Goal: Complete application form: Complete application form

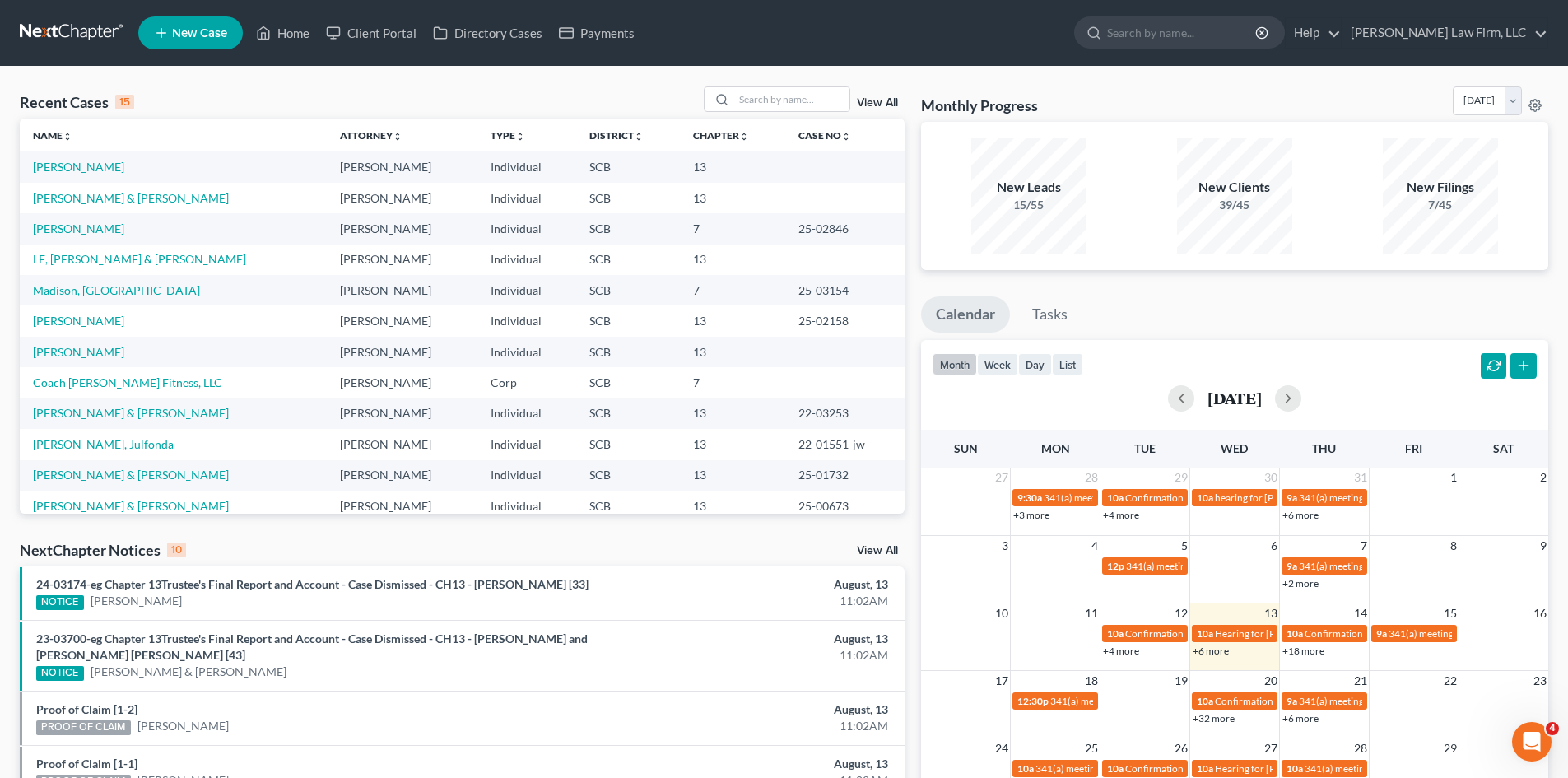
scroll to position [3, 0]
click at [1526, 745] on icon "Open Intercom Messenger" at bounding box center [1533, 742] width 27 height 27
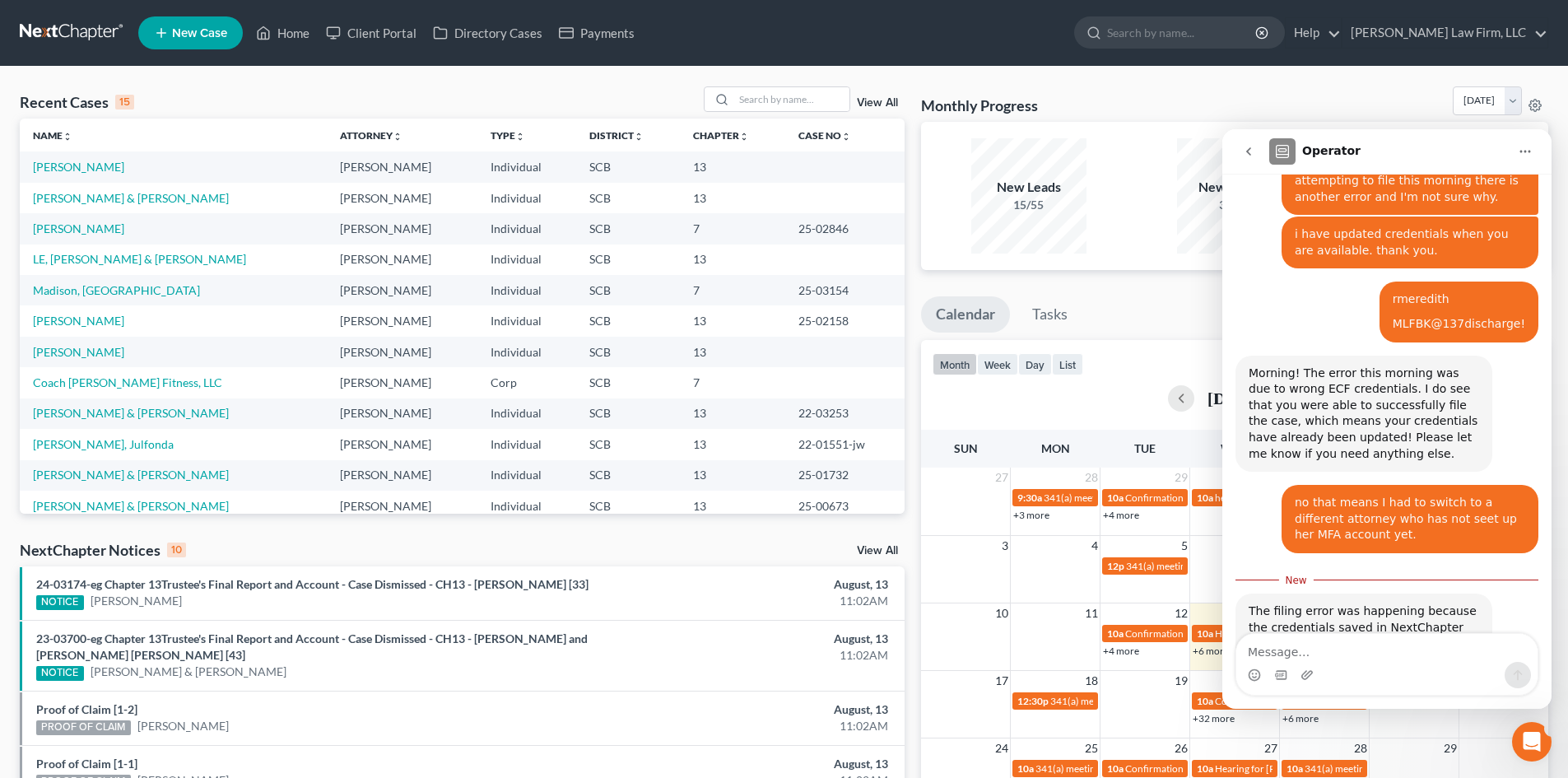
scroll to position [0, 0]
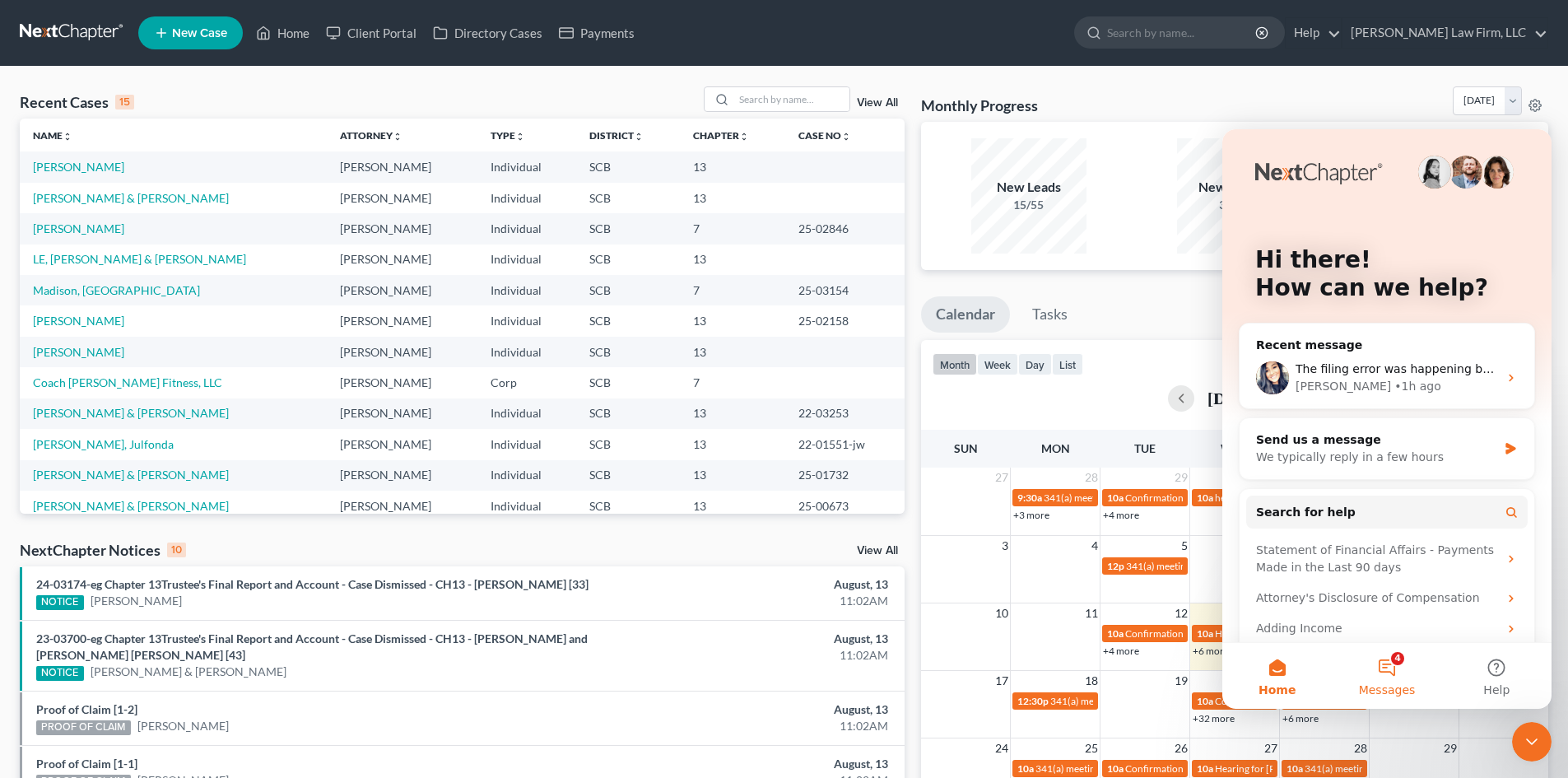
click at [1386, 687] on span "Messages" at bounding box center [1387, 690] width 57 height 12
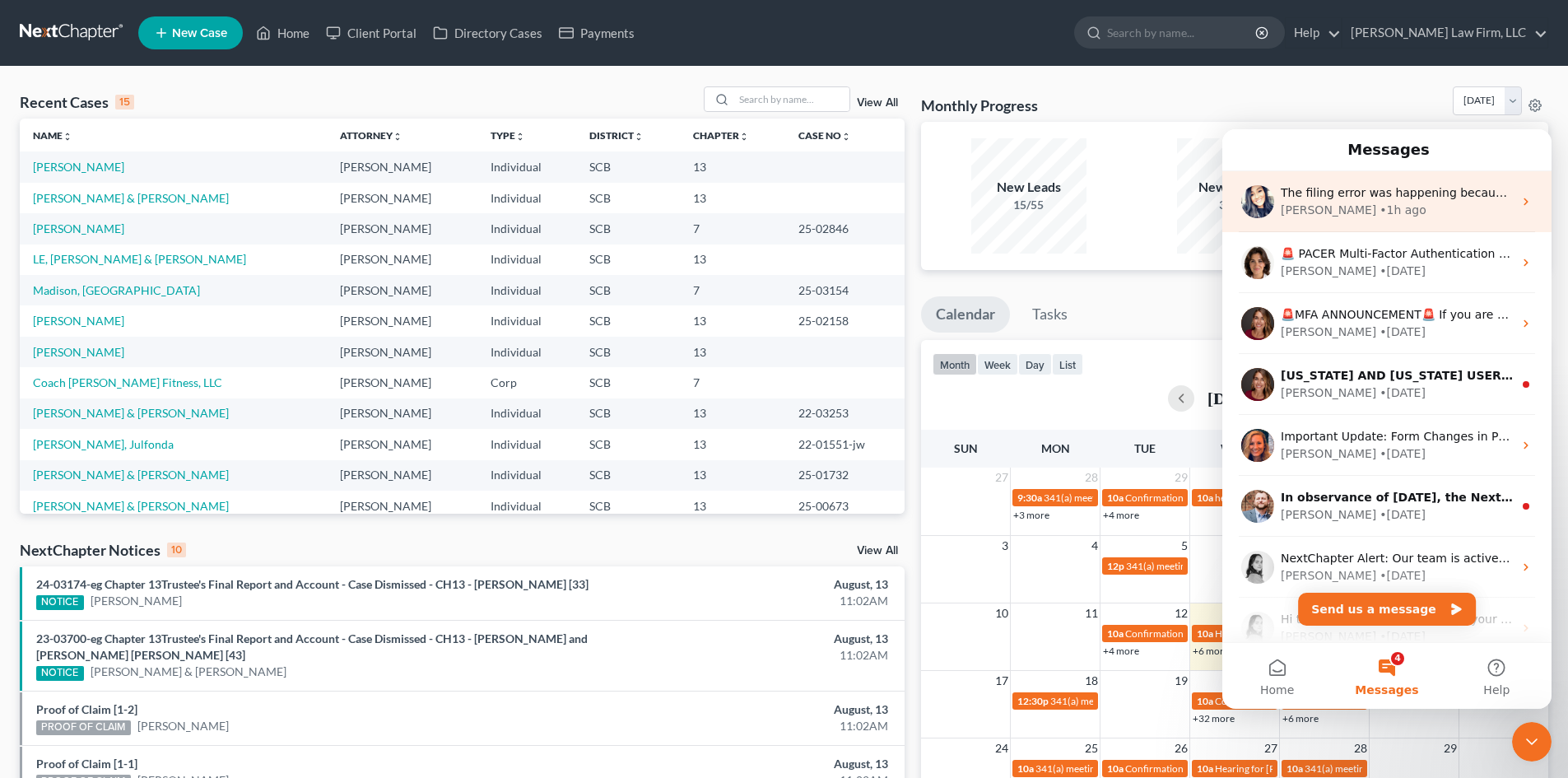
click at [1407, 208] on div "Sara • 1h ago" at bounding box center [1396, 209] width 232 height 17
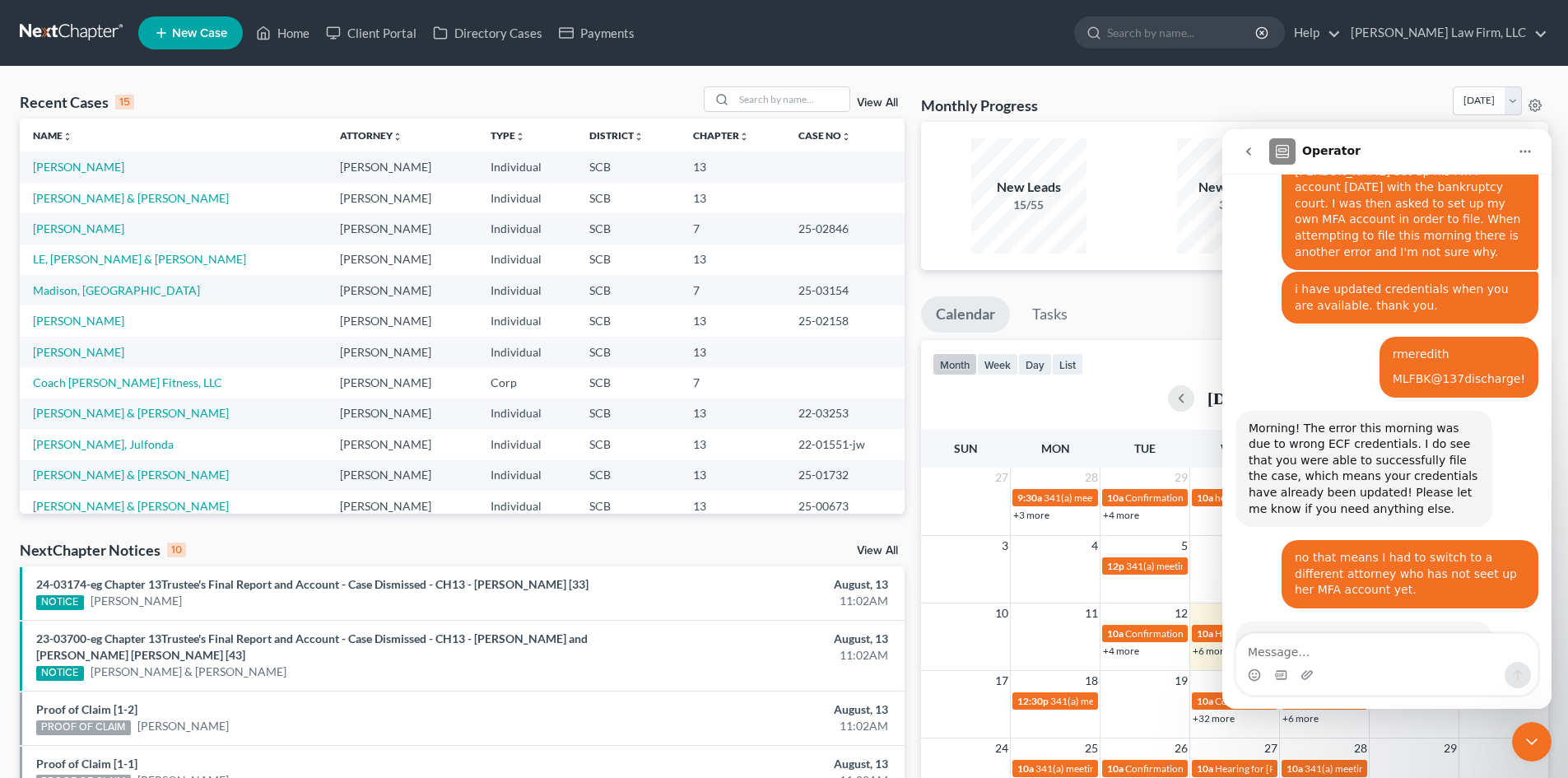
scroll to position [1304, 0]
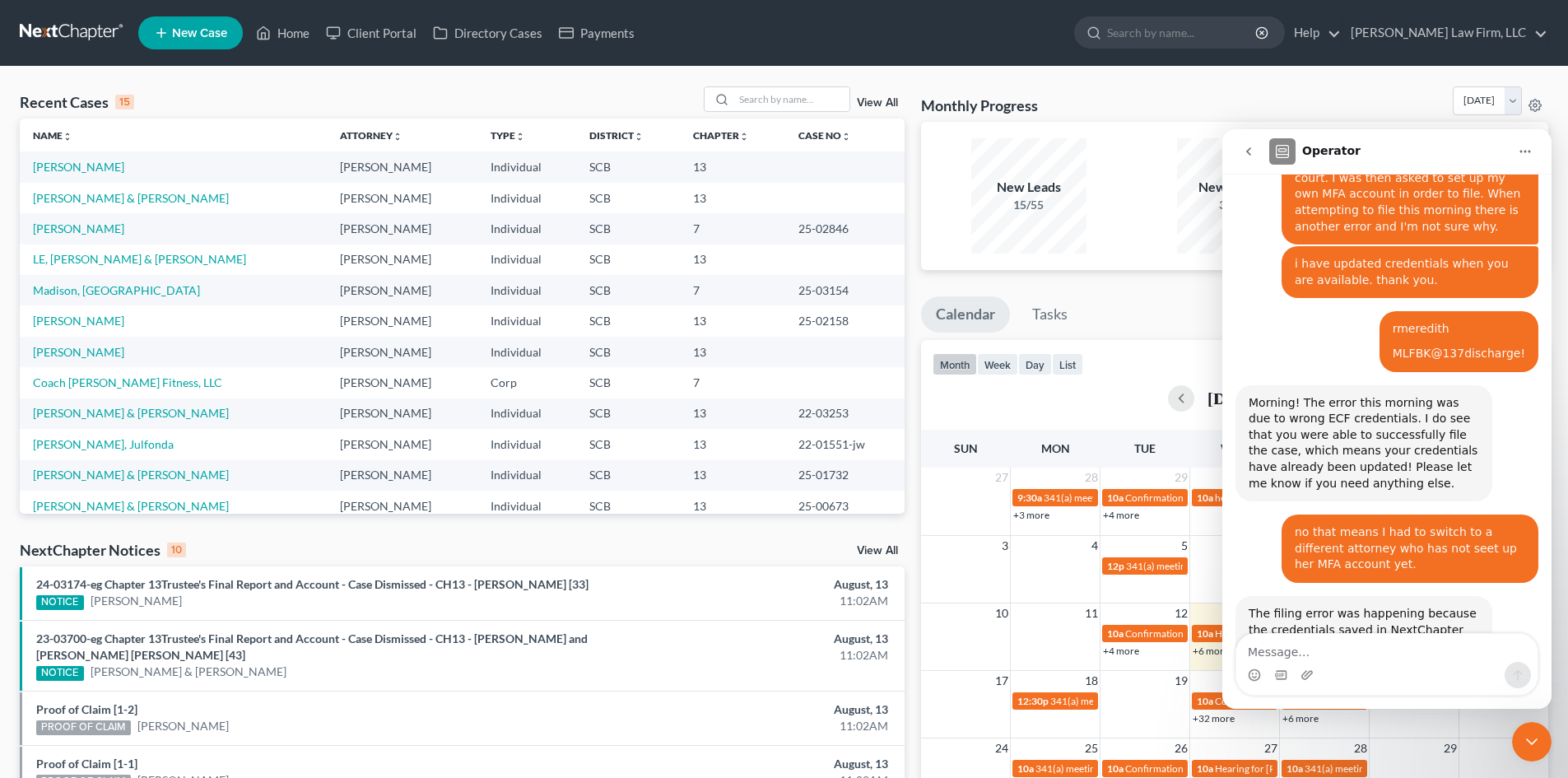
click at [1370, 661] on textarea "Message…" at bounding box center [1387, 647] width 302 height 28
click at [1304, 652] on textarea "Message…" at bounding box center [1387, 647] width 302 height 28
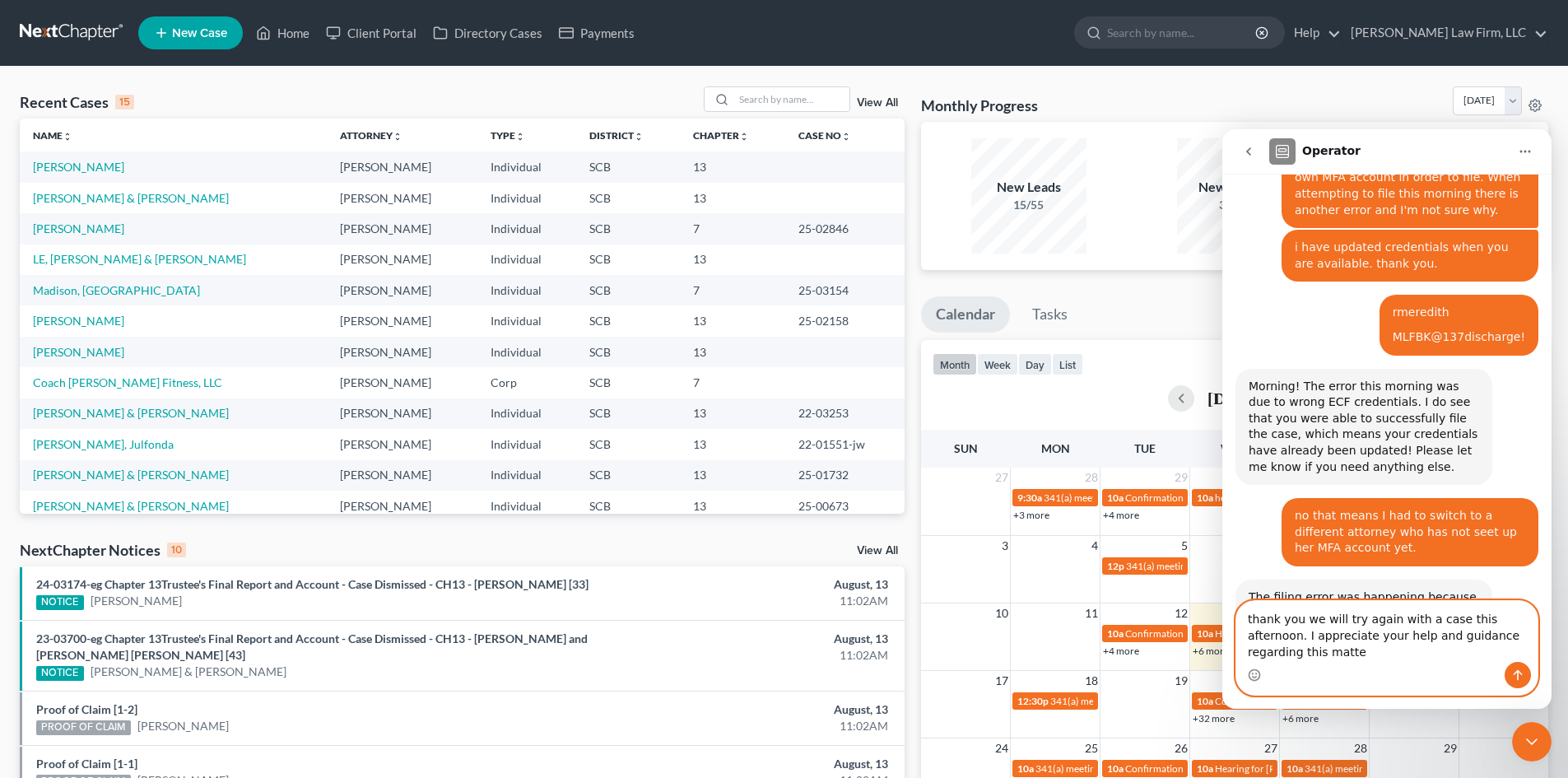
scroll to position [1338, 0]
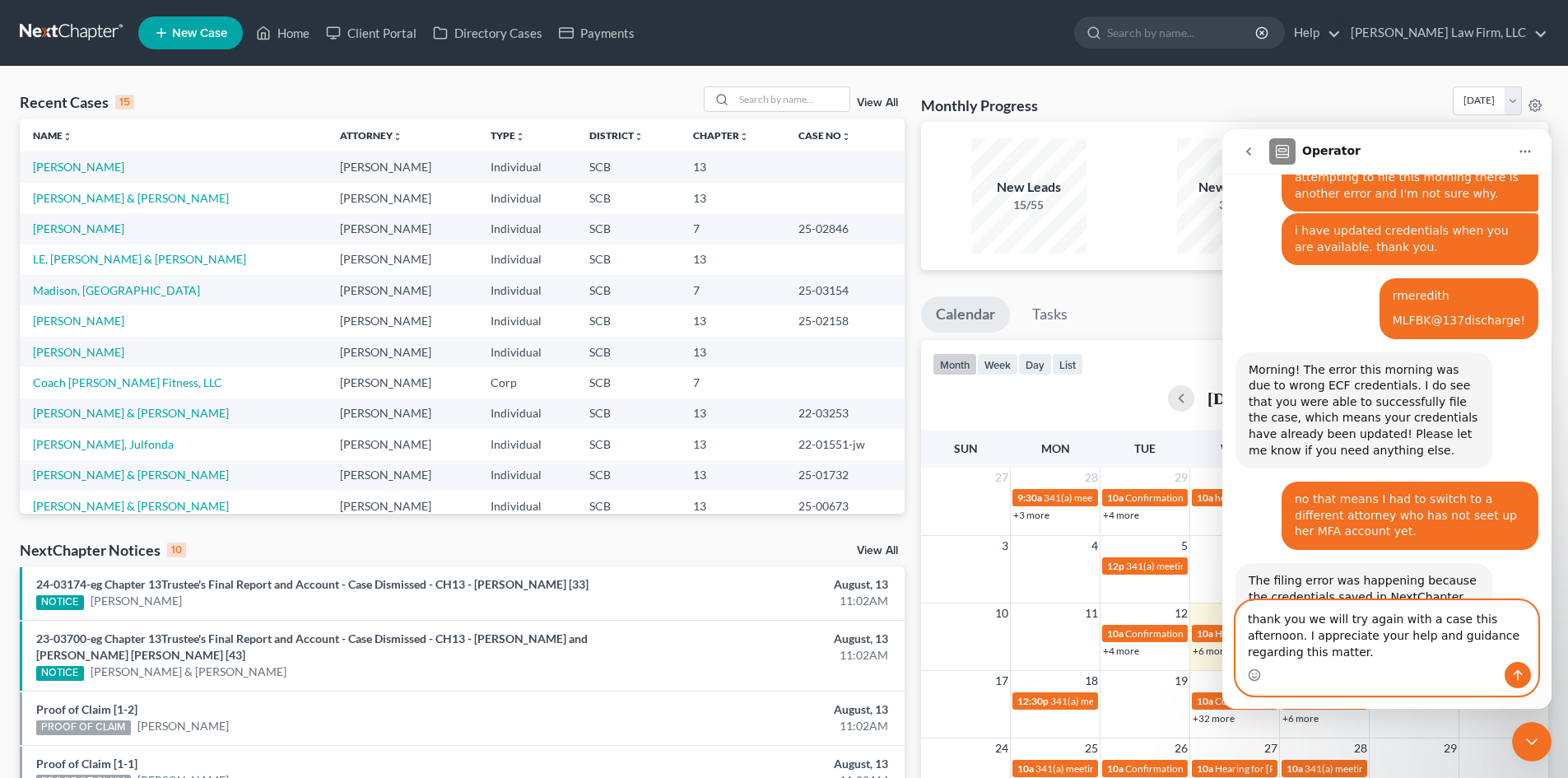
type textarea "thank you we will try again with a case this afternoon. I appreciate your help …"
click at [1517, 685] on button "Send a message…" at bounding box center [1517, 674] width 26 height 26
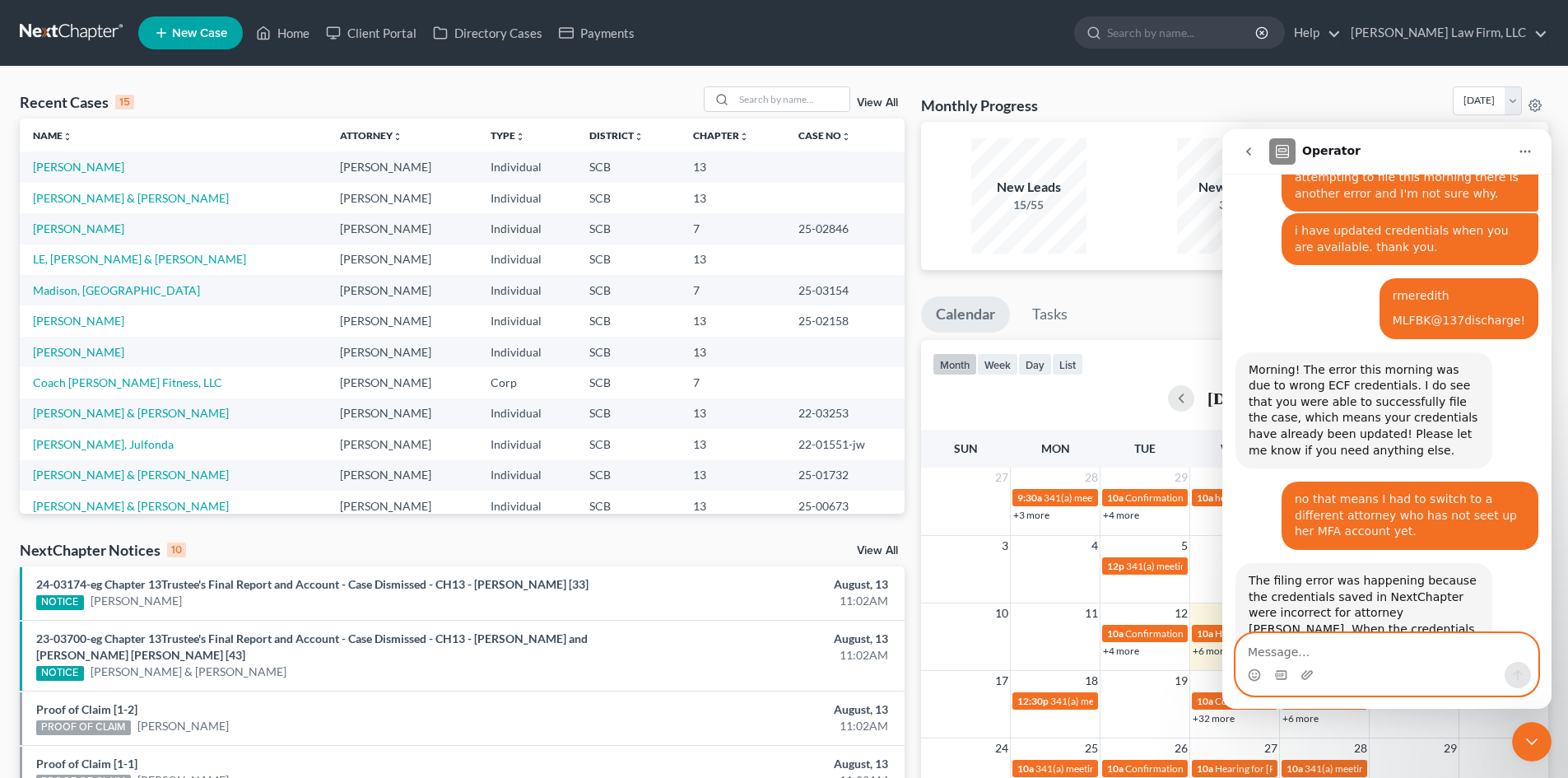
scroll to position [1386, 0]
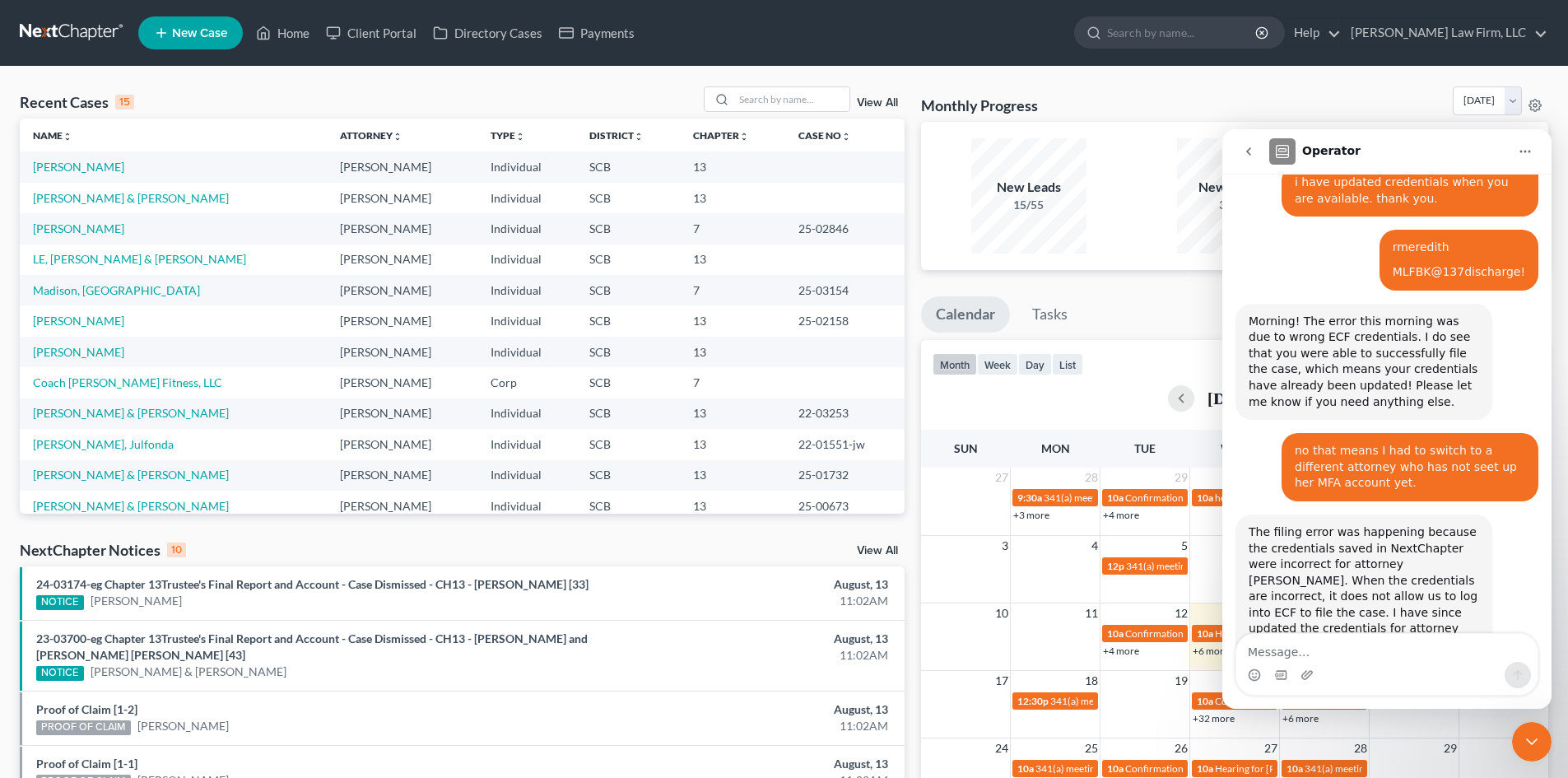
click at [1529, 740] on icon "Close Intercom Messenger" at bounding box center [1532, 741] width 12 height 6
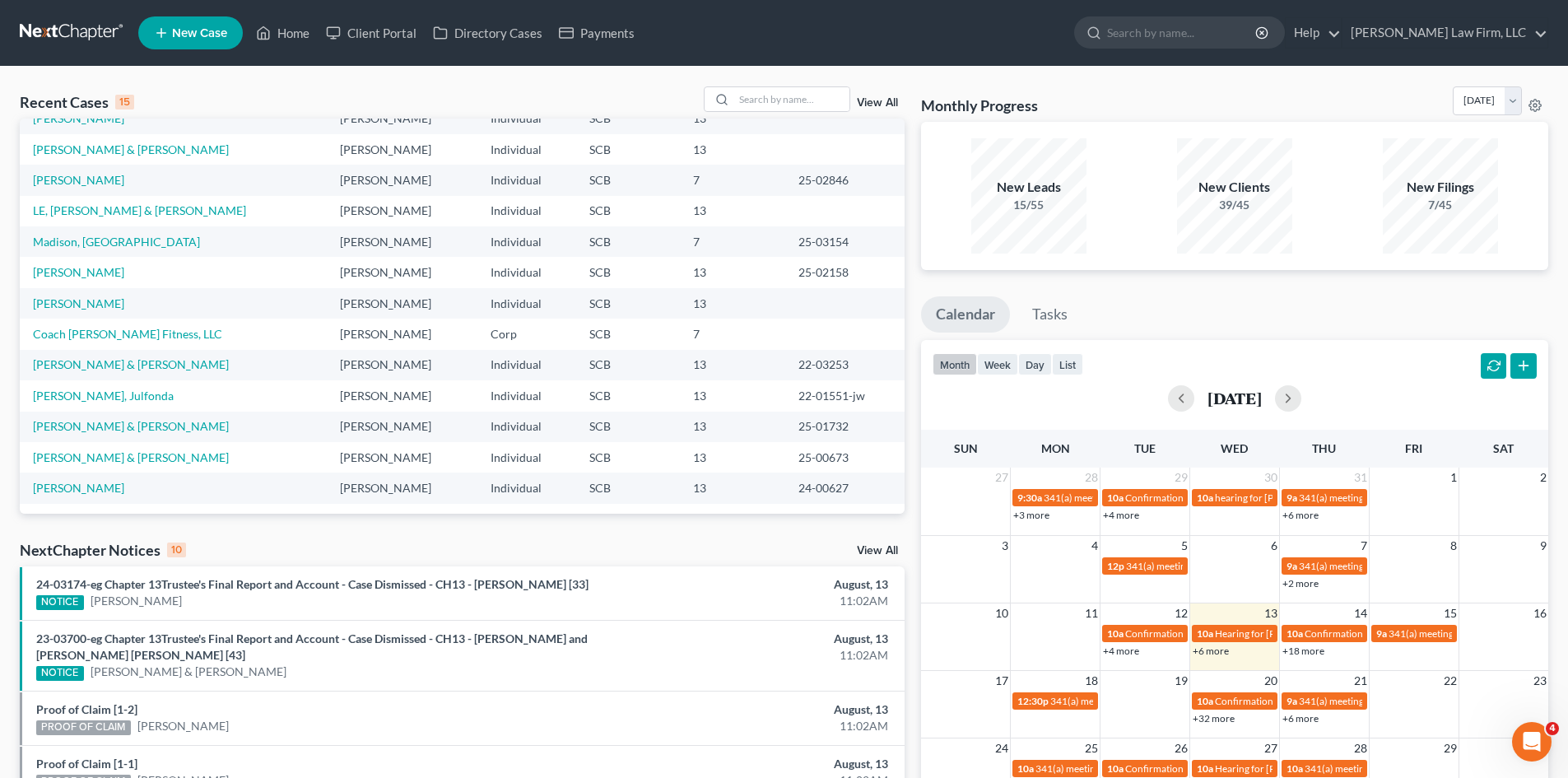
scroll to position [0, 0]
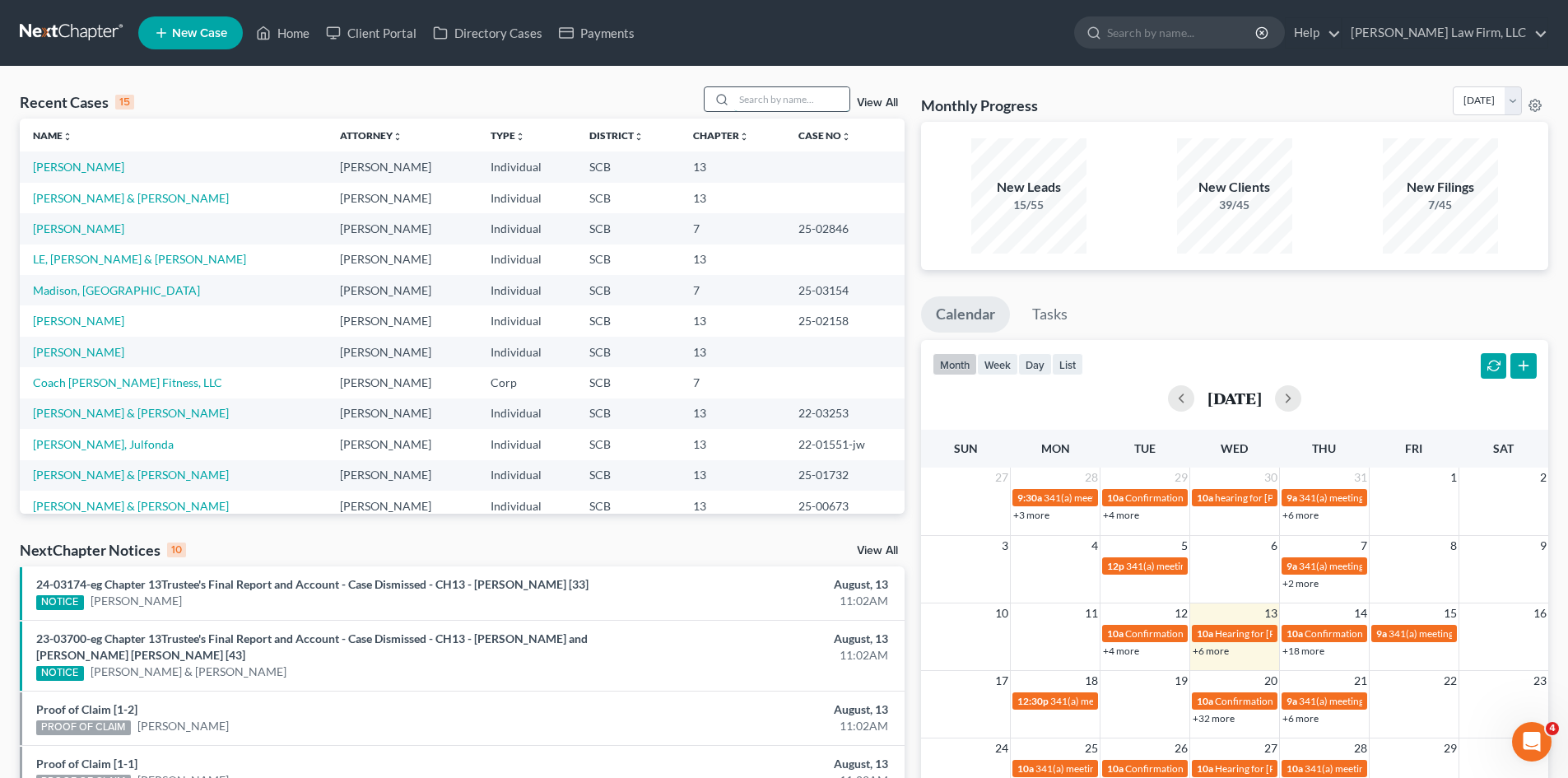
click at [741, 105] on input "search" at bounding box center [792, 99] width 116 height 23
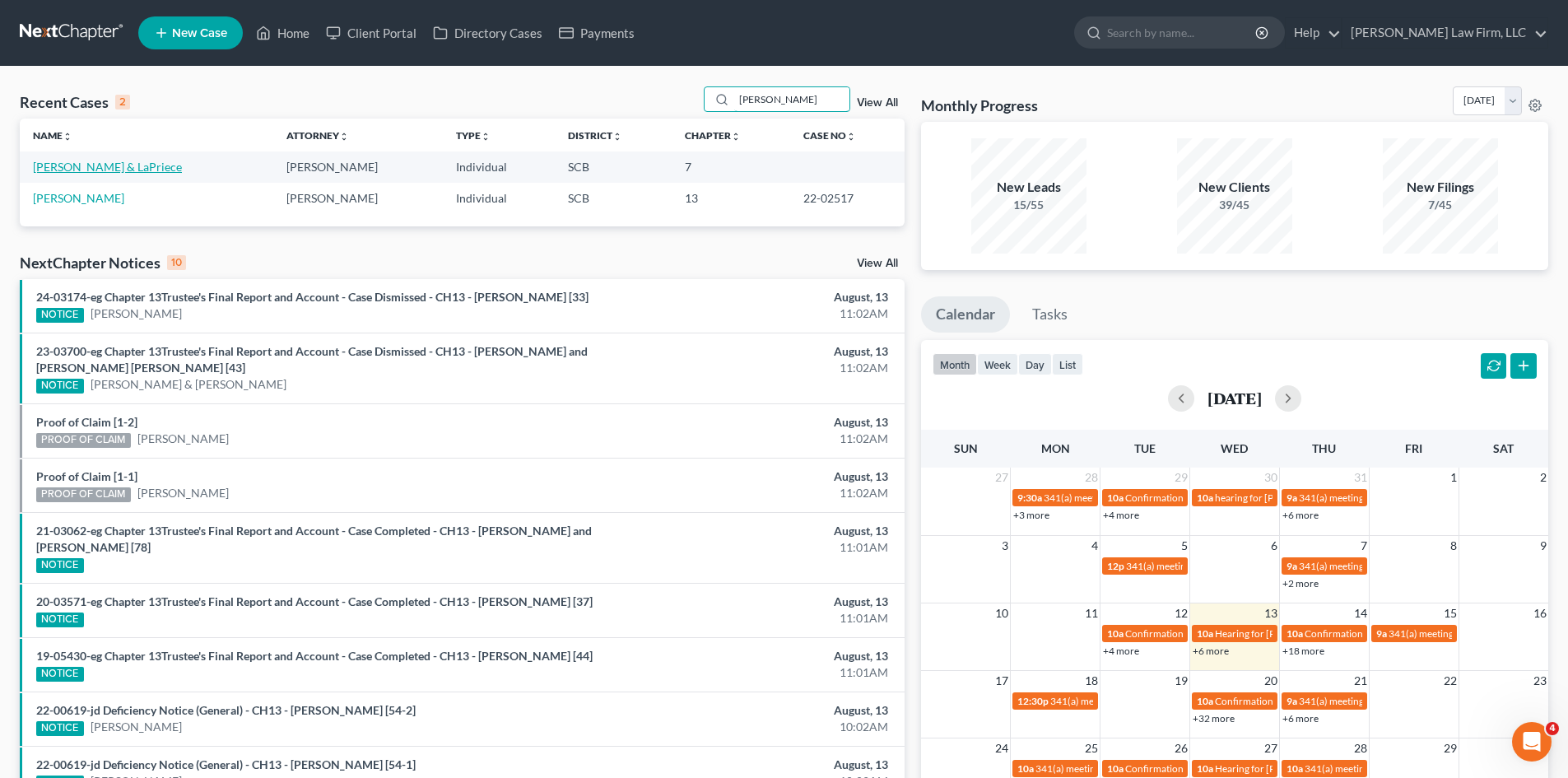
type input "stolt"
click at [100, 163] on link "Stoltman, Steven & LaPriece" at bounding box center [107, 167] width 149 height 14
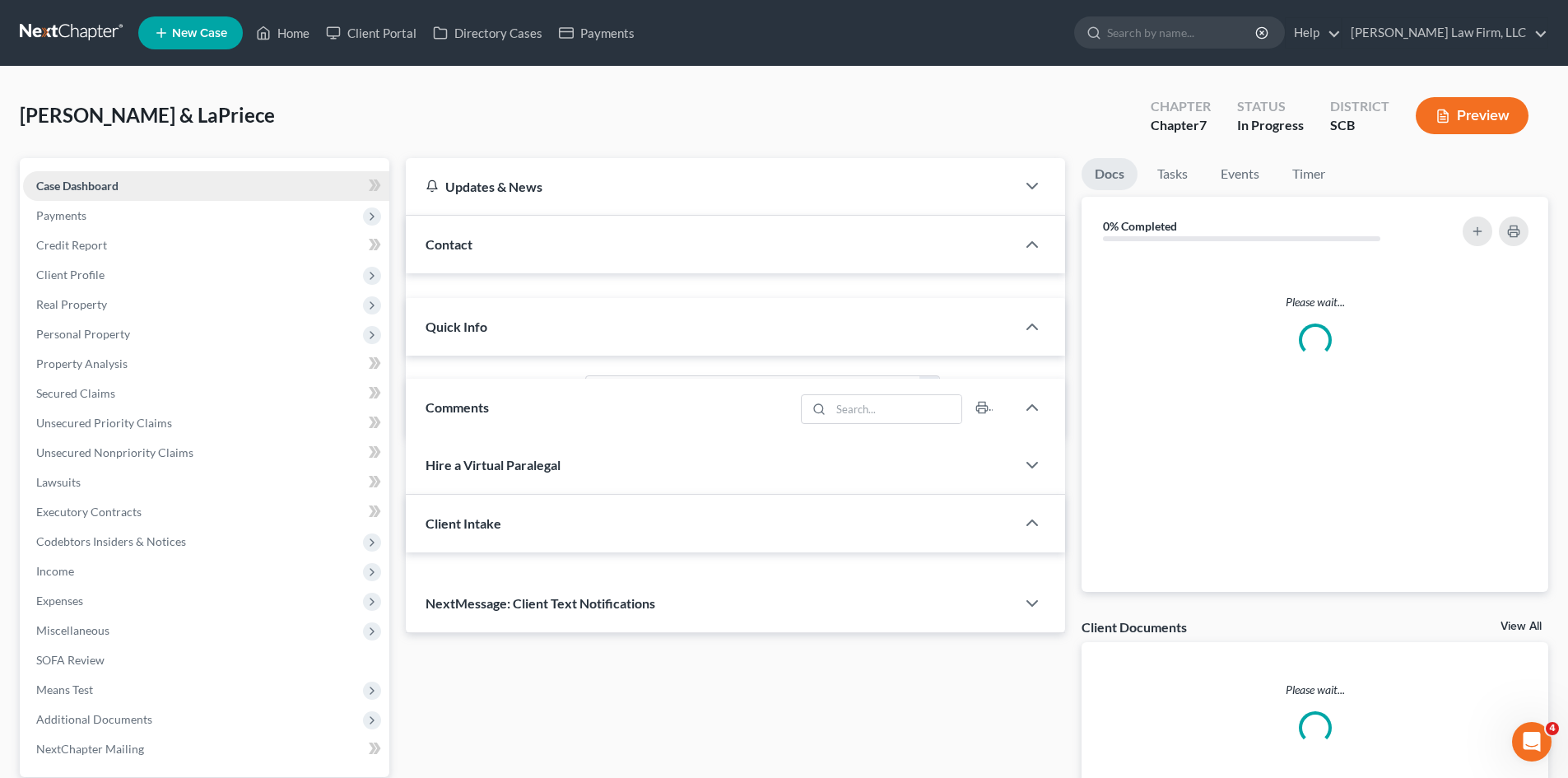
select select "0"
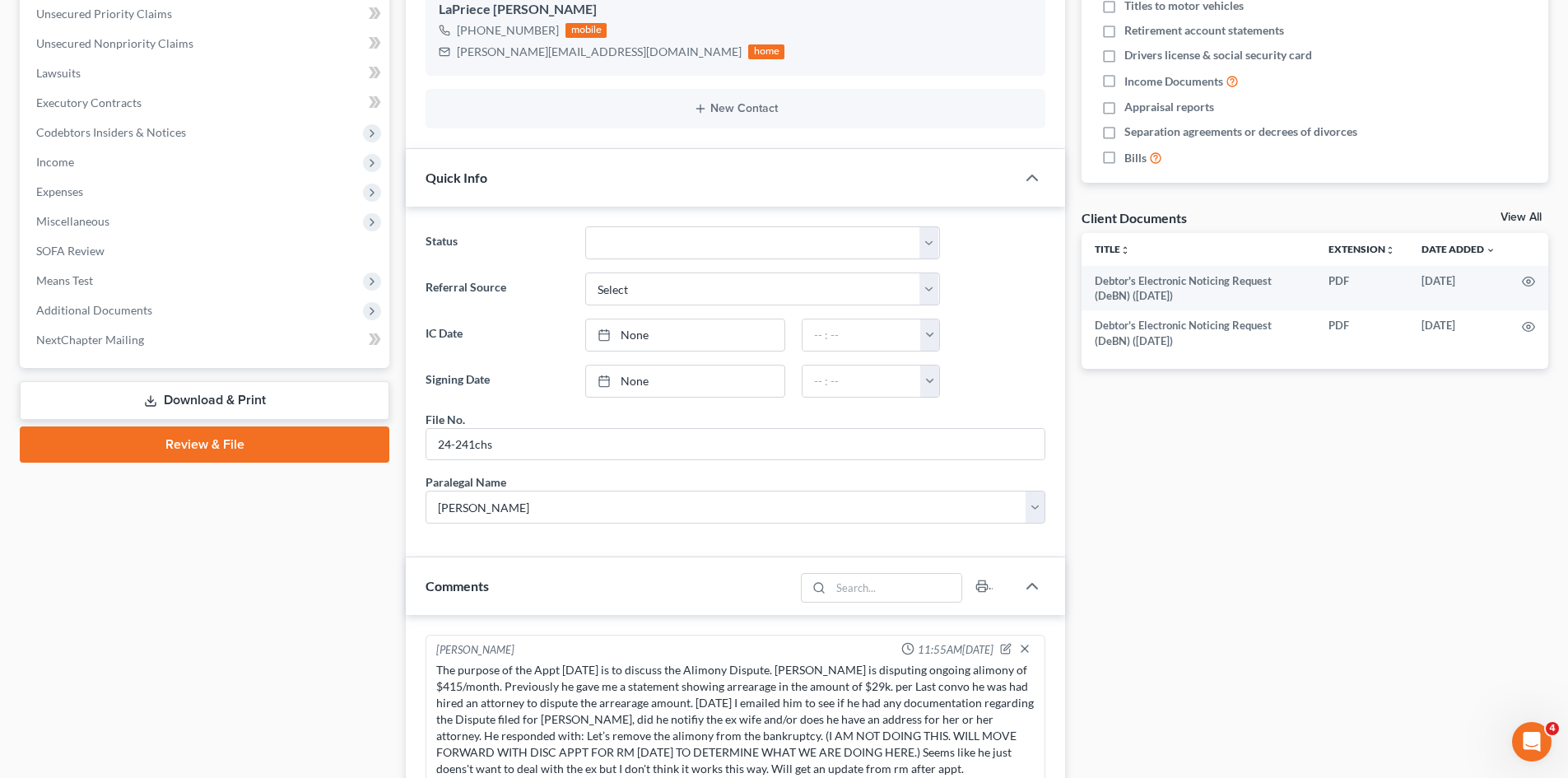
scroll to position [412, 0]
click at [204, 403] on link "Download & Print" at bounding box center [204, 398] width 369 height 39
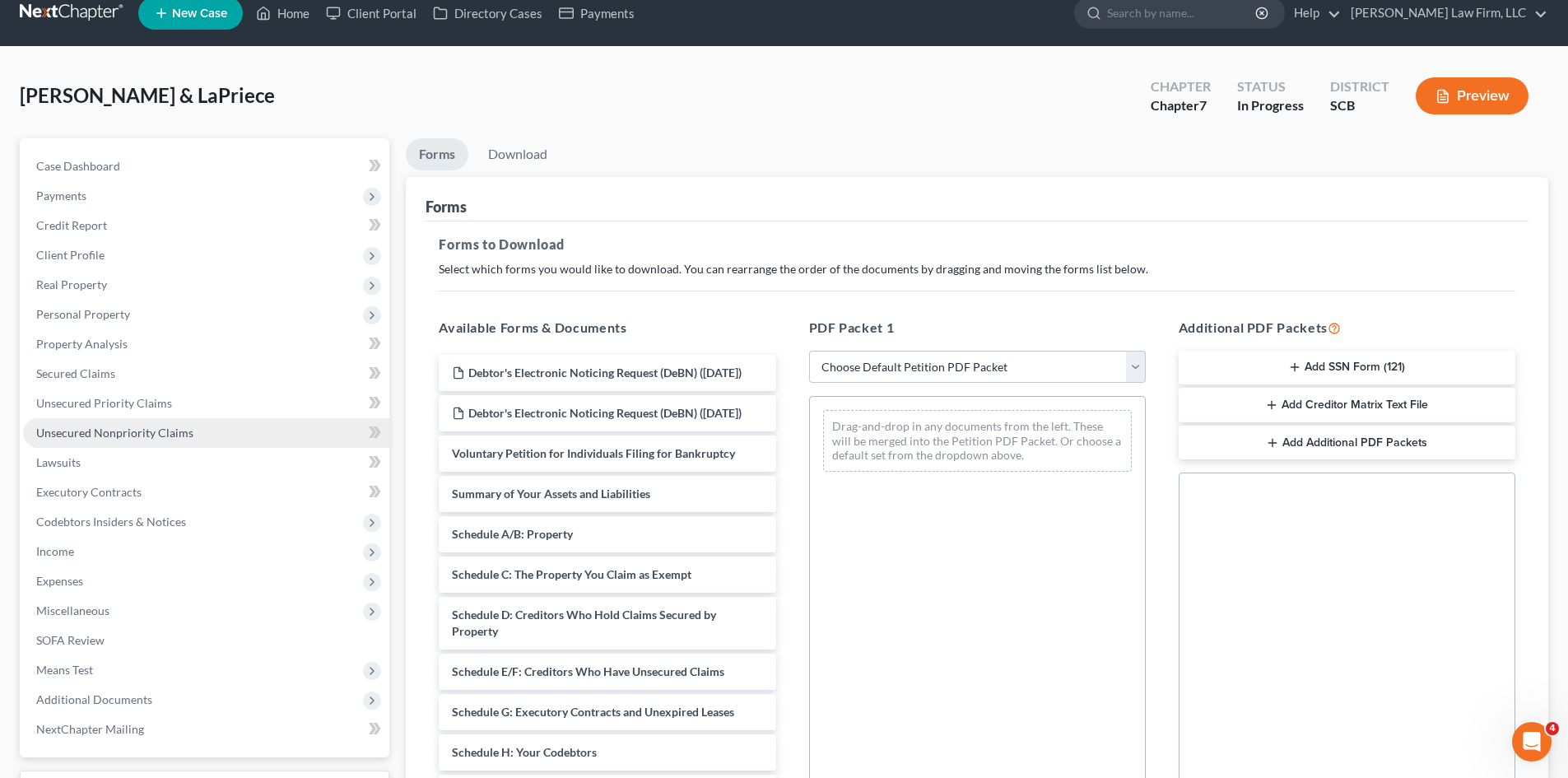
scroll to position [82, 0]
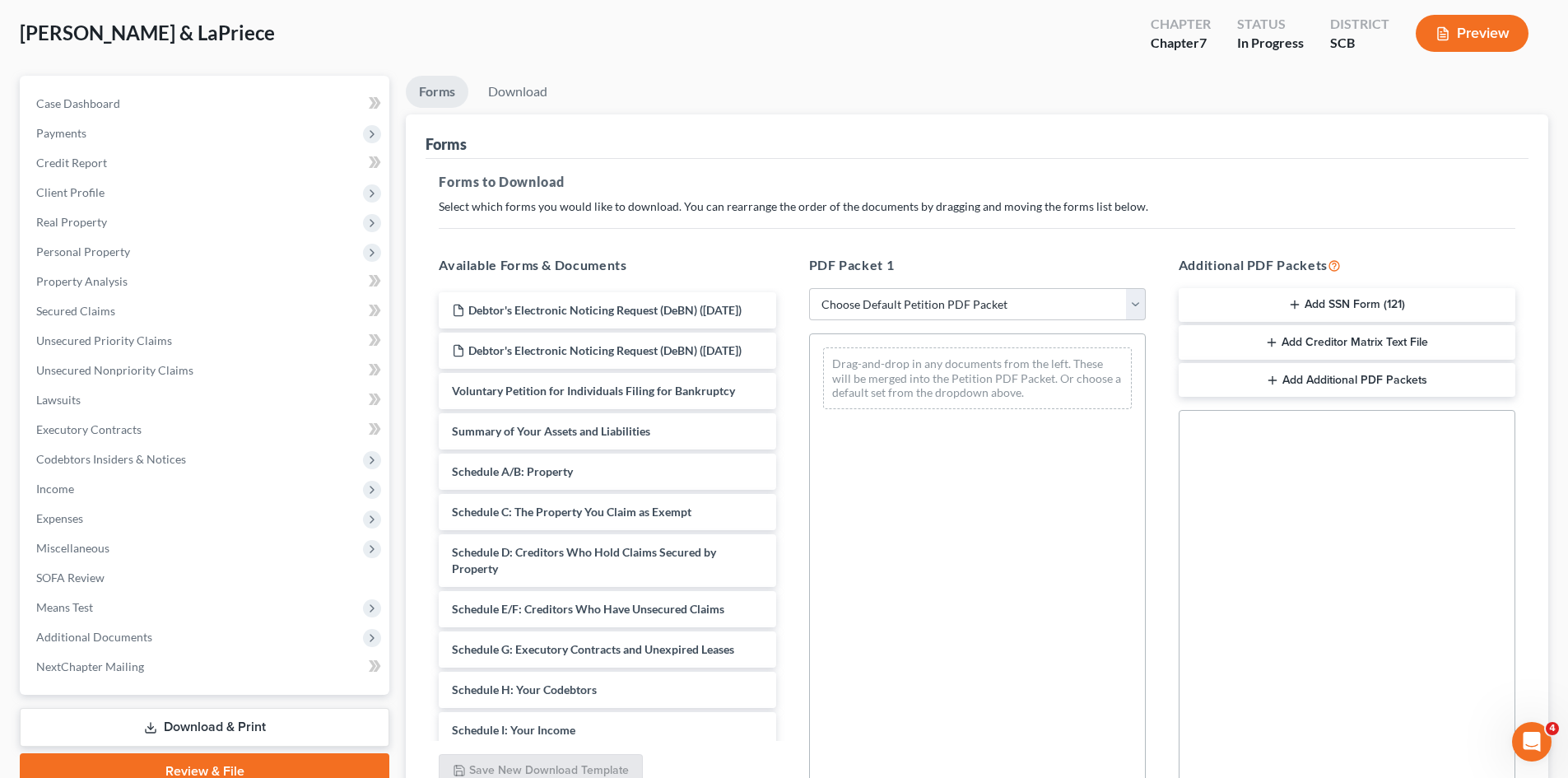
click at [1471, 46] on button "Preview" at bounding box center [1472, 32] width 113 height 37
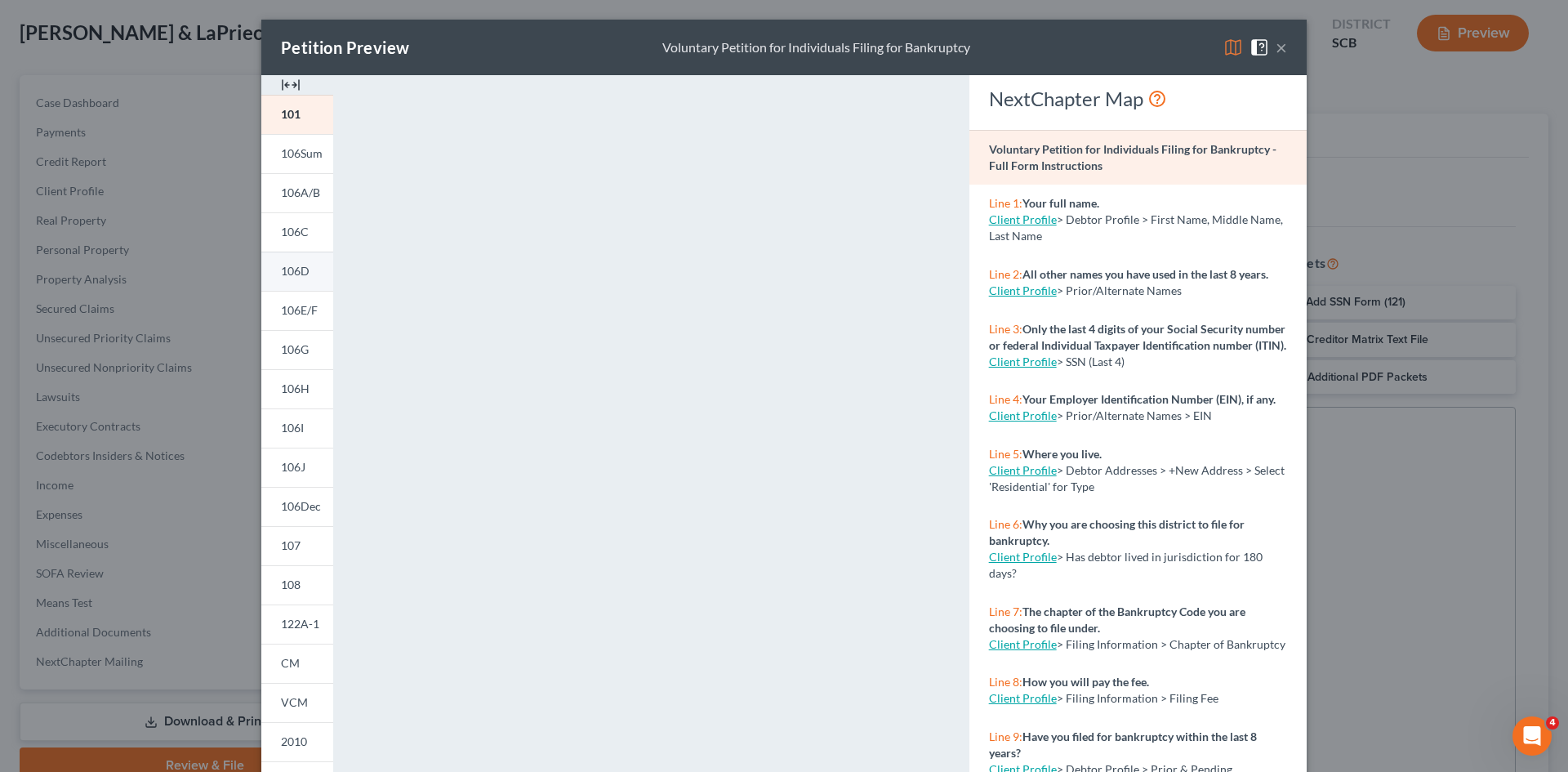
click at [295, 274] on span "106D" at bounding box center [296, 271] width 29 height 14
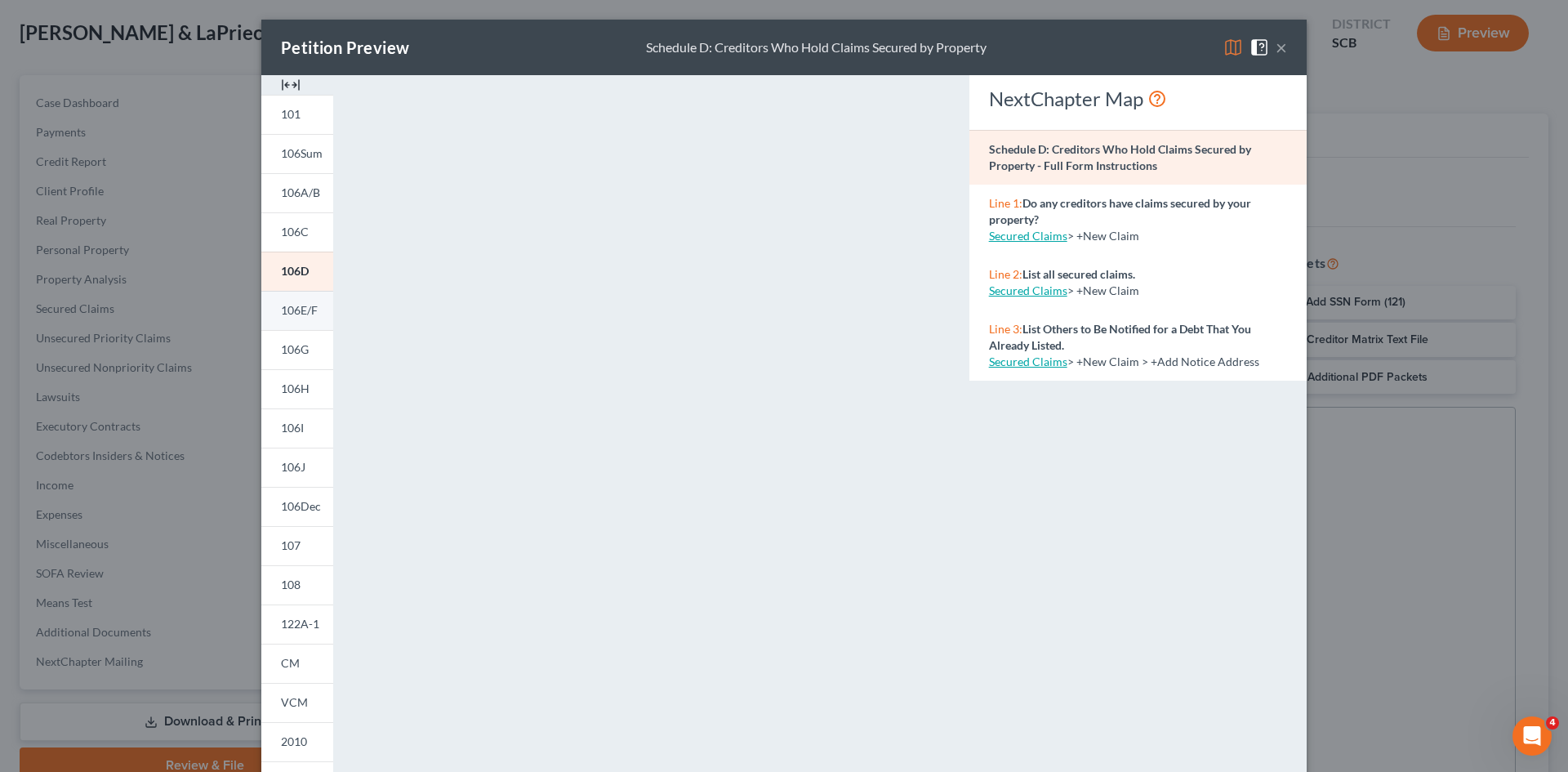
click at [292, 314] on span "106E/F" at bounding box center [299, 310] width 37 height 14
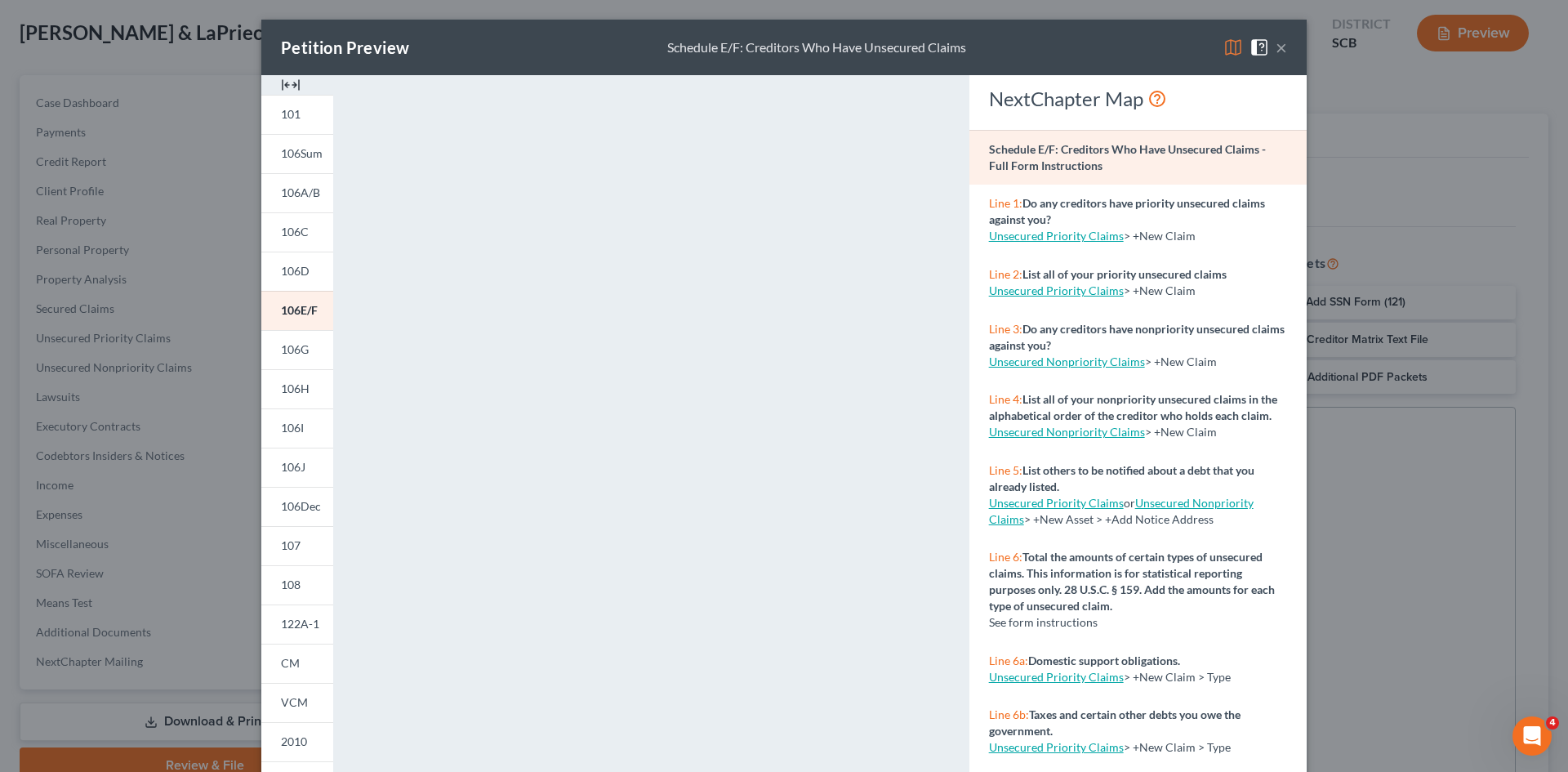
click at [1275, 47] on button "×" at bounding box center [1281, 47] width 12 height 20
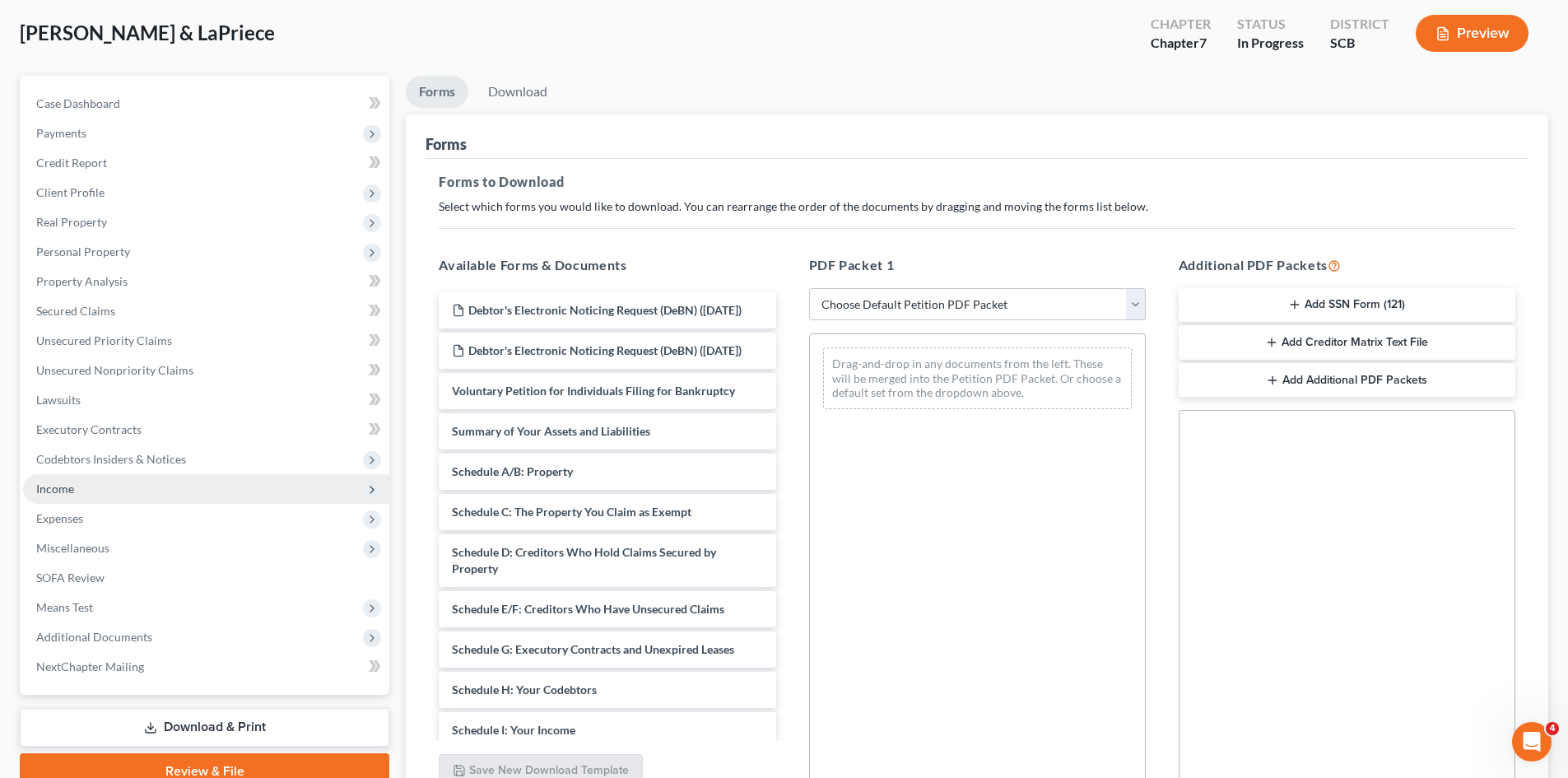
click at [80, 492] on span "Income" at bounding box center [207, 488] width 366 height 30
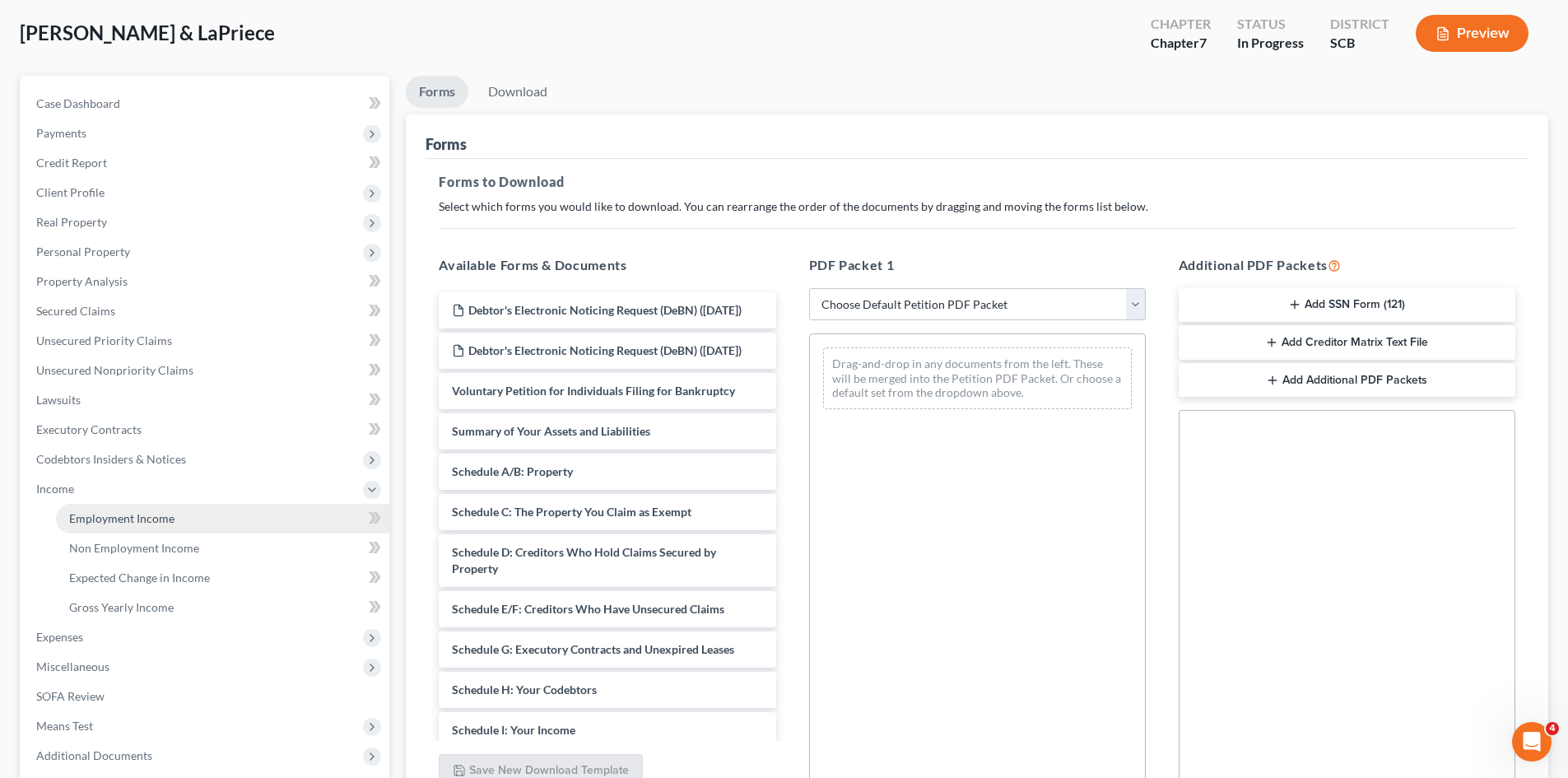
click at [87, 516] on span "Employment Income" at bounding box center [122, 518] width 106 height 14
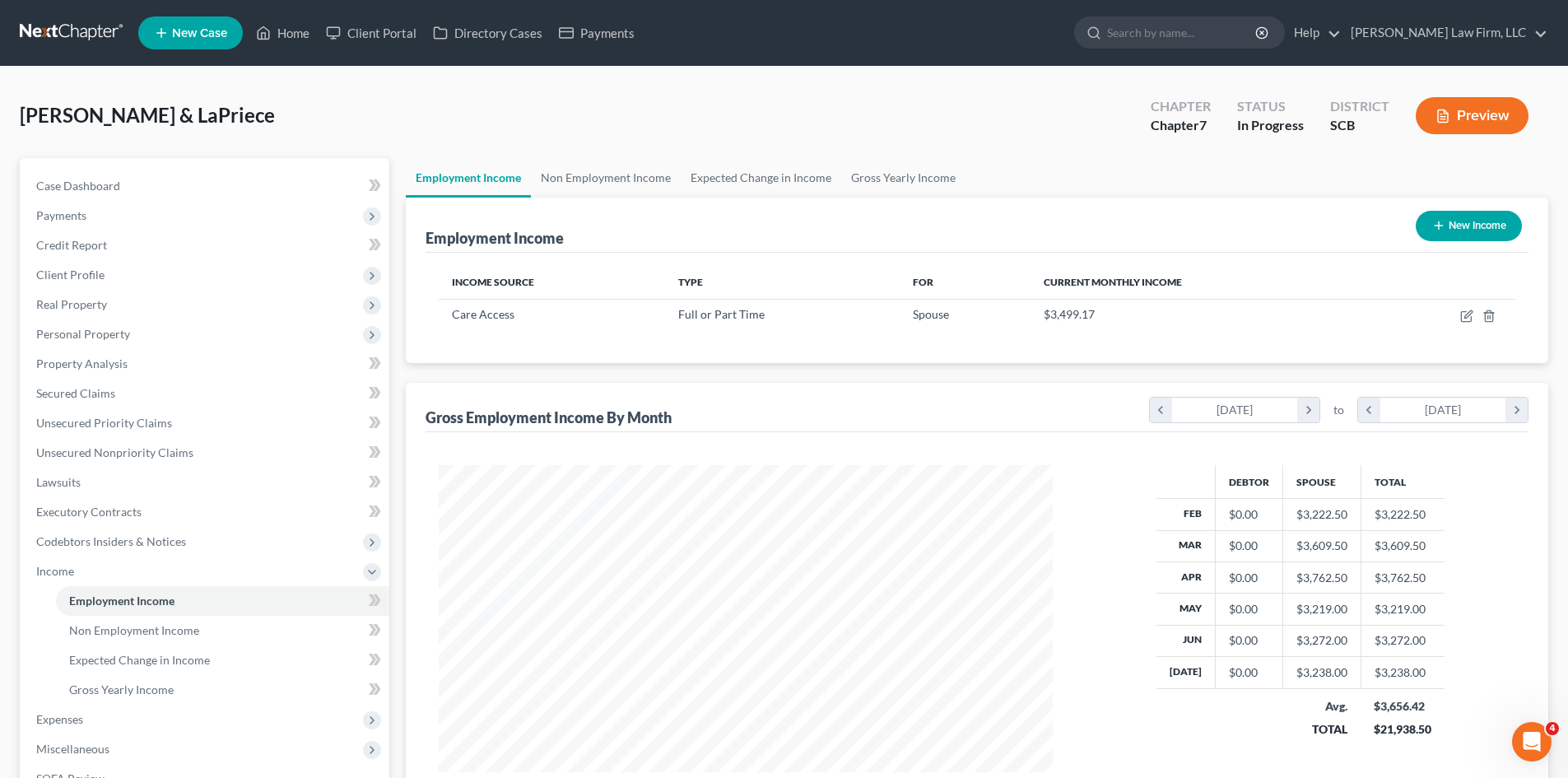
scroll to position [307, 647]
click at [647, 189] on link "Non Employment Income" at bounding box center [606, 178] width 150 height 40
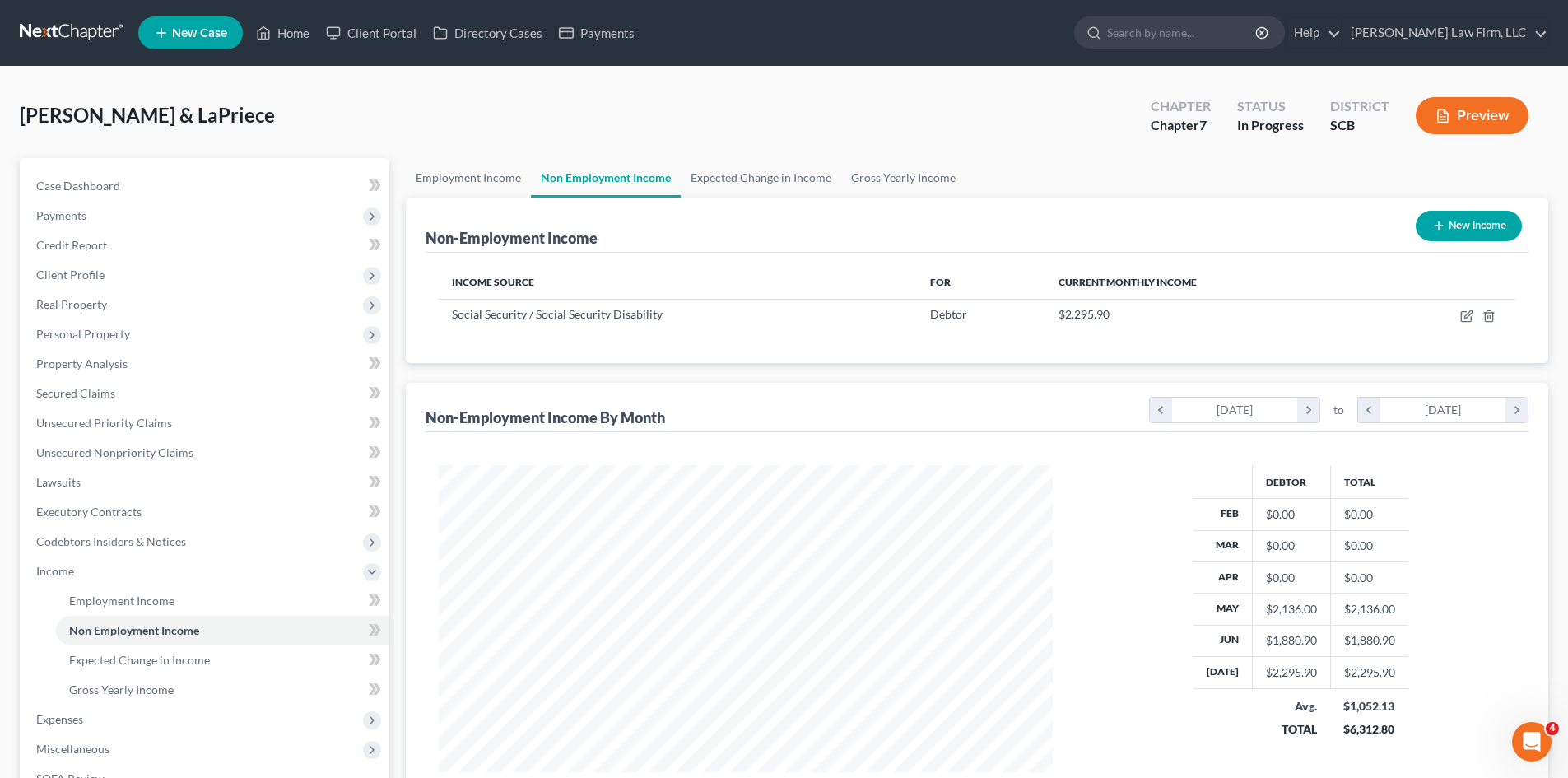
scroll to position [307, 647]
click at [738, 182] on link "Expected Change in Income" at bounding box center [761, 178] width 161 height 40
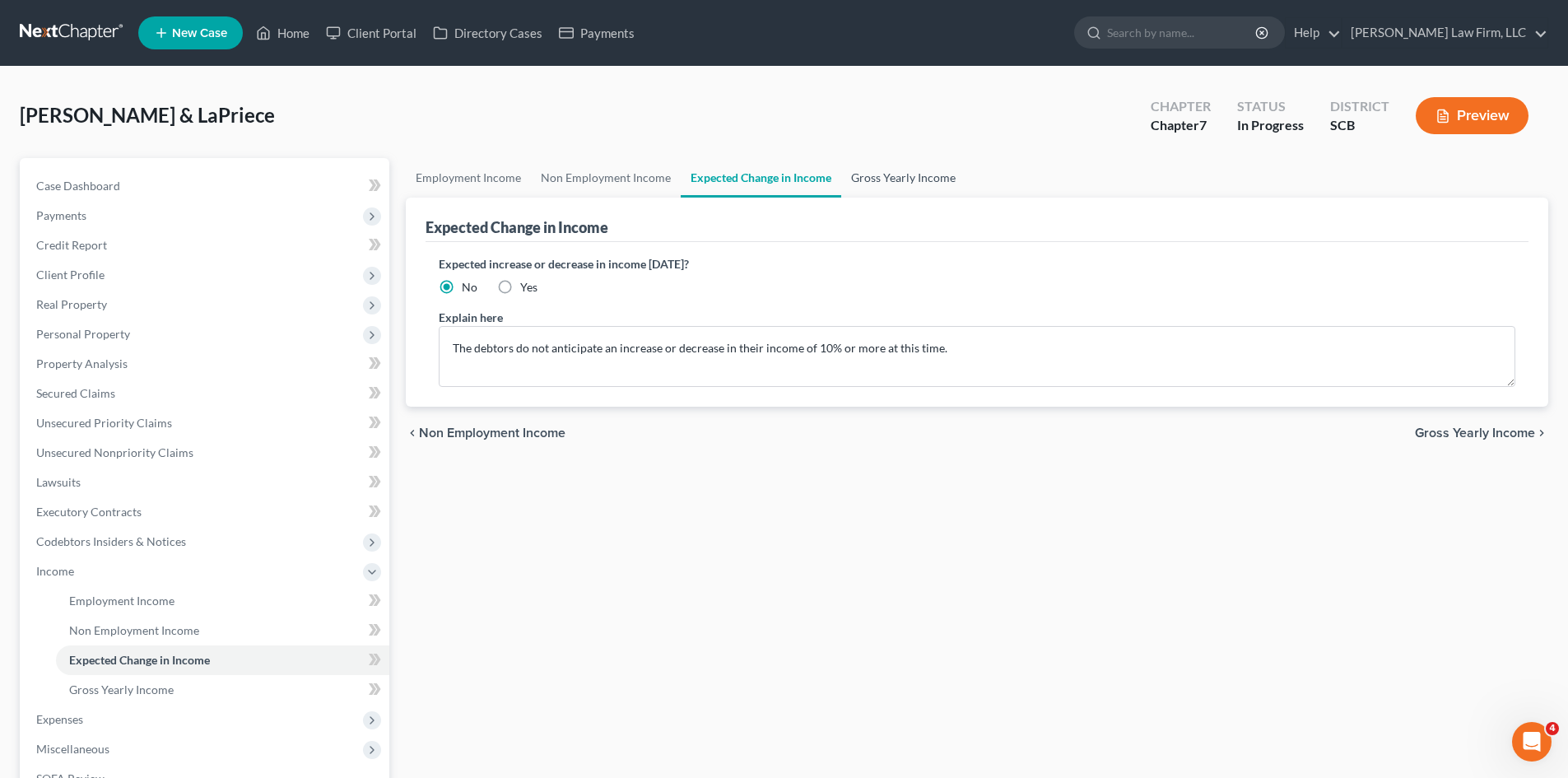
click at [860, 174] on link "Gross Yearly Income" at bounding box center [904, 178] width 125 height 40
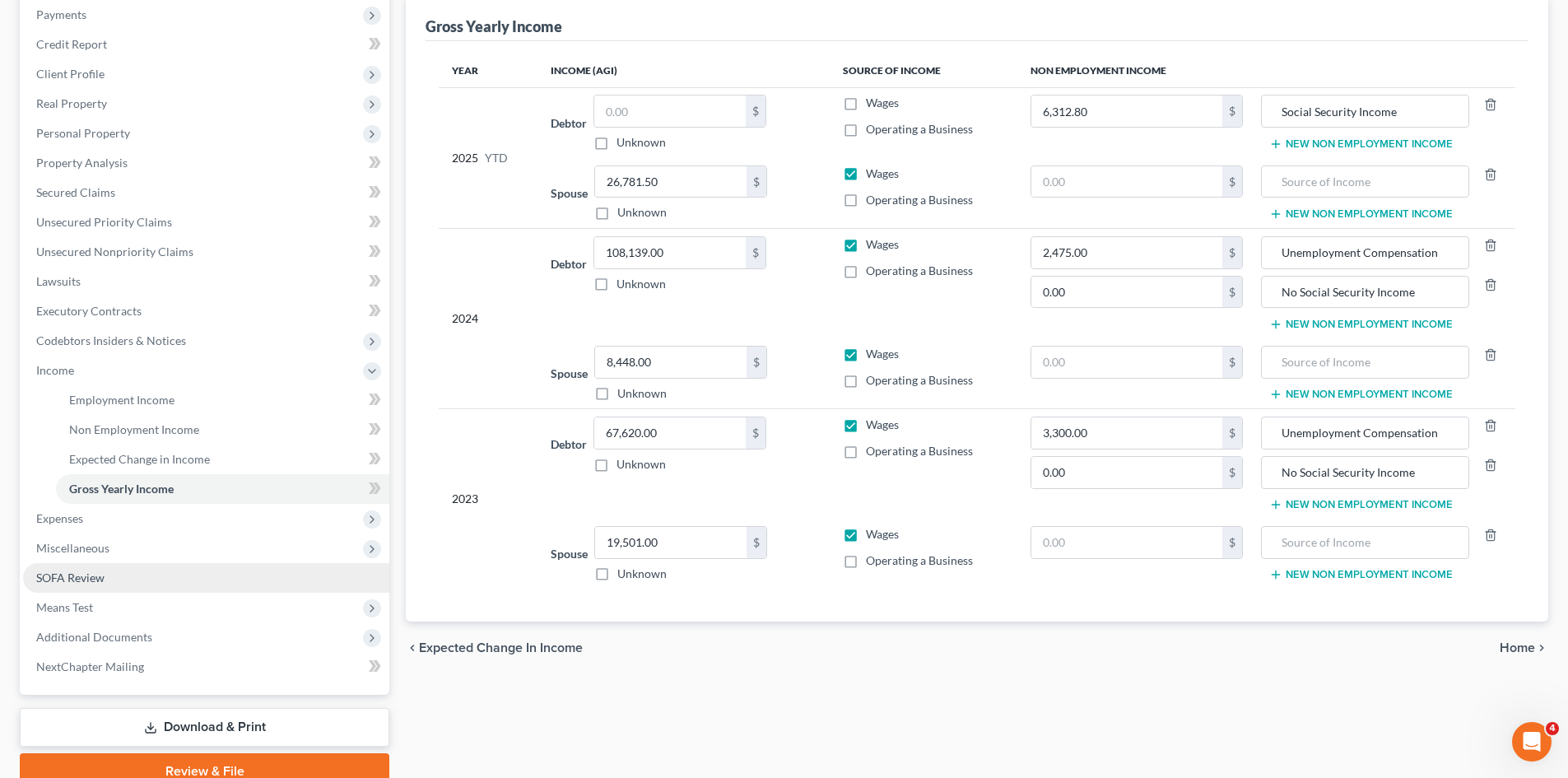
scroll to position [275, 0]
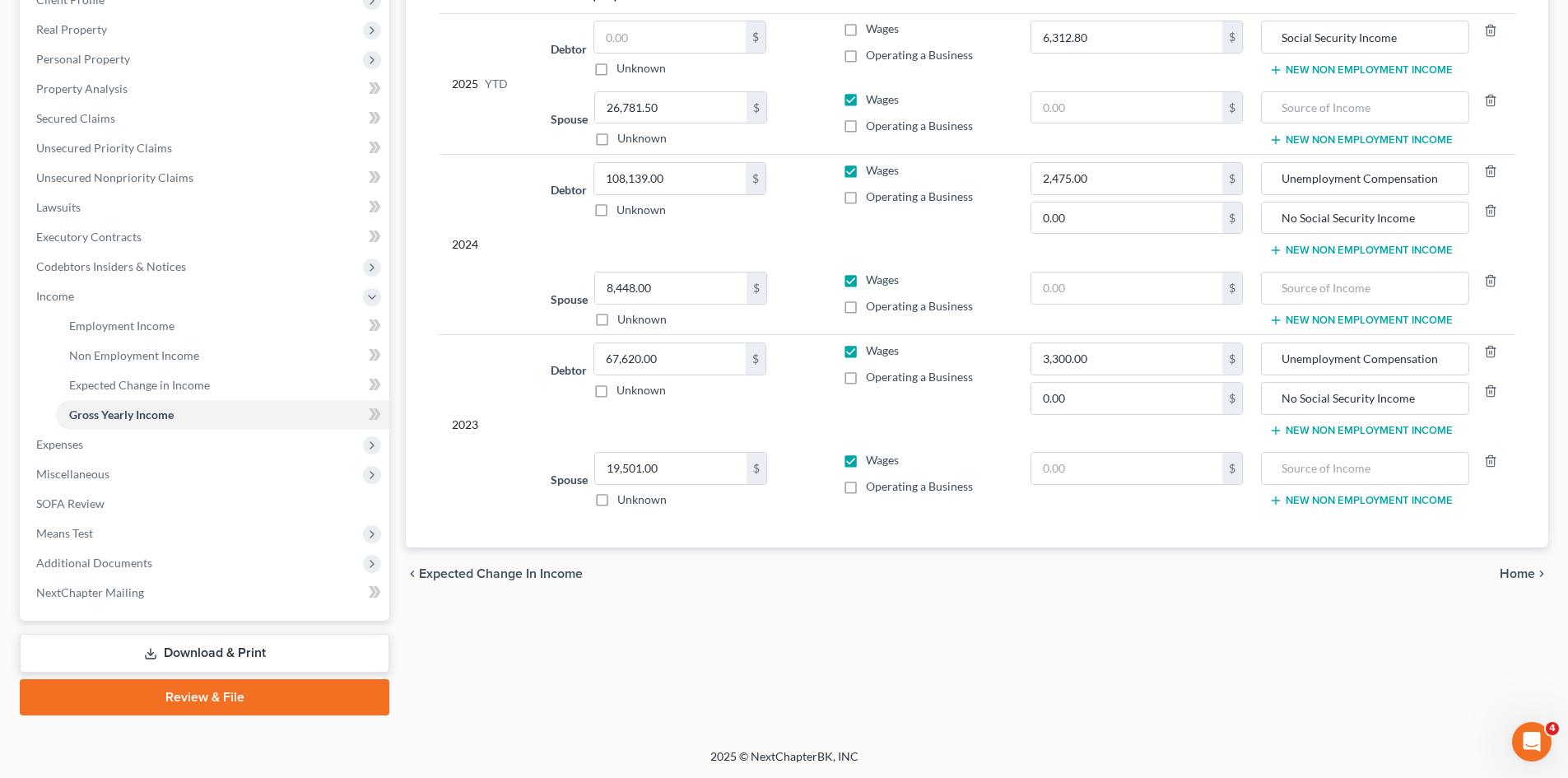
click at [198, 653] on link "Download & Print" at bounding box center [204, 653] width 369 height 39
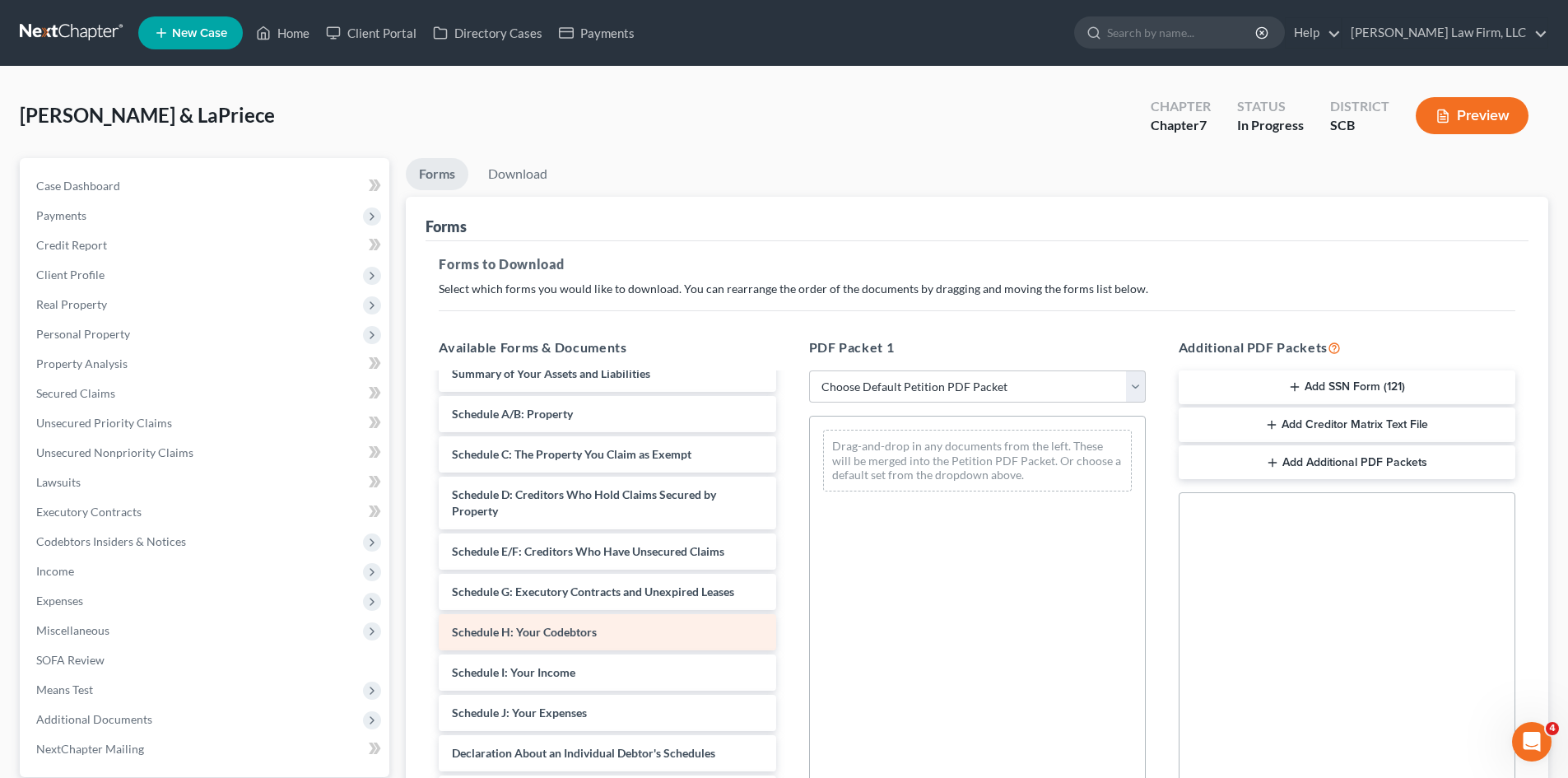
scroll to position [164, 0]
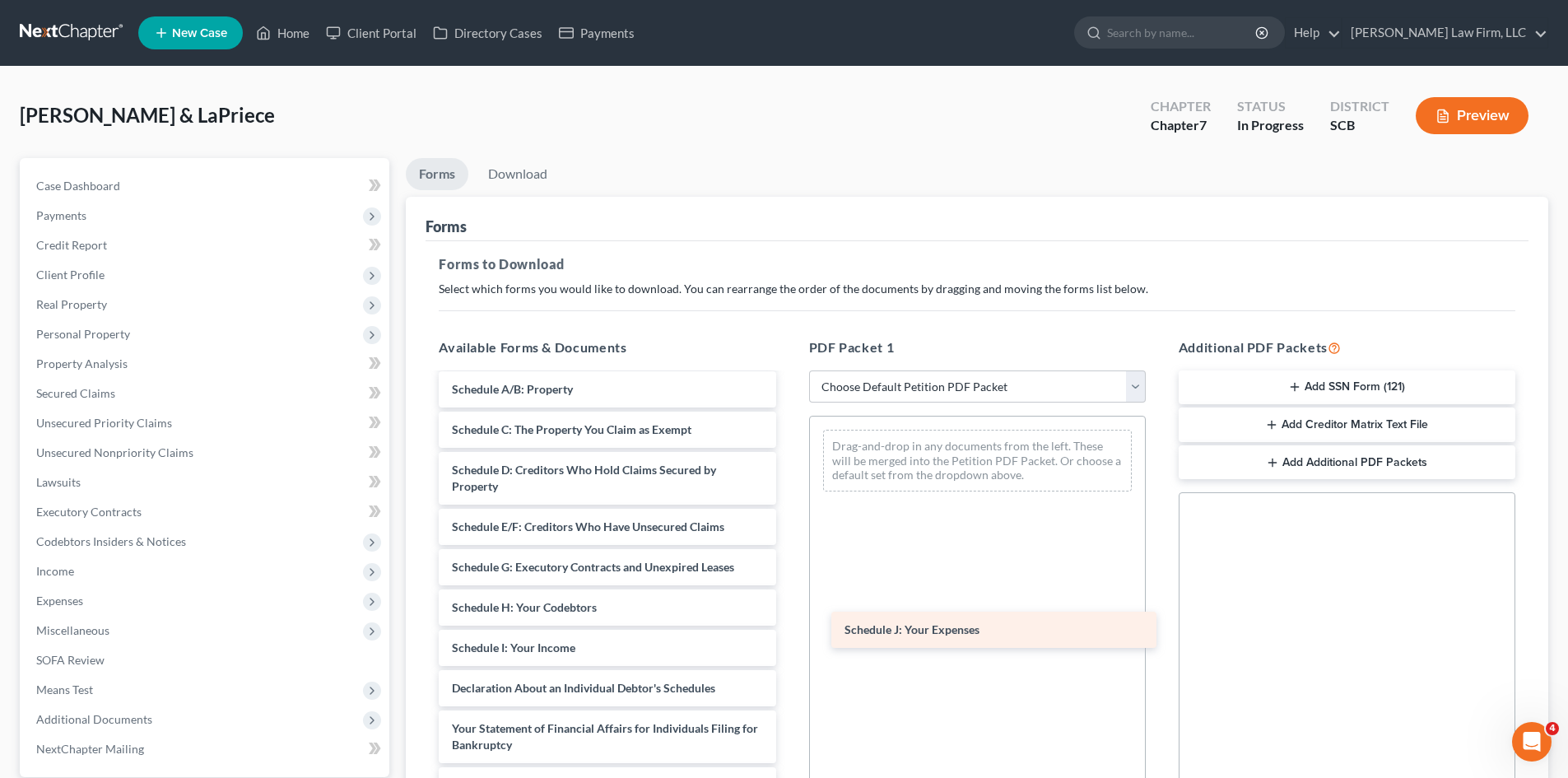
drag, startPoint x: 576, startPoint y: 713, endPoint x: 1033, endPoint y: 600, distance: 470.8
click at [789, 609] on div "Schedule J: Your Expenses Debtor's Electronic Noticing Request (DeBN) (08/12/20…" at bounding box center [607, 624] width 363 height 828
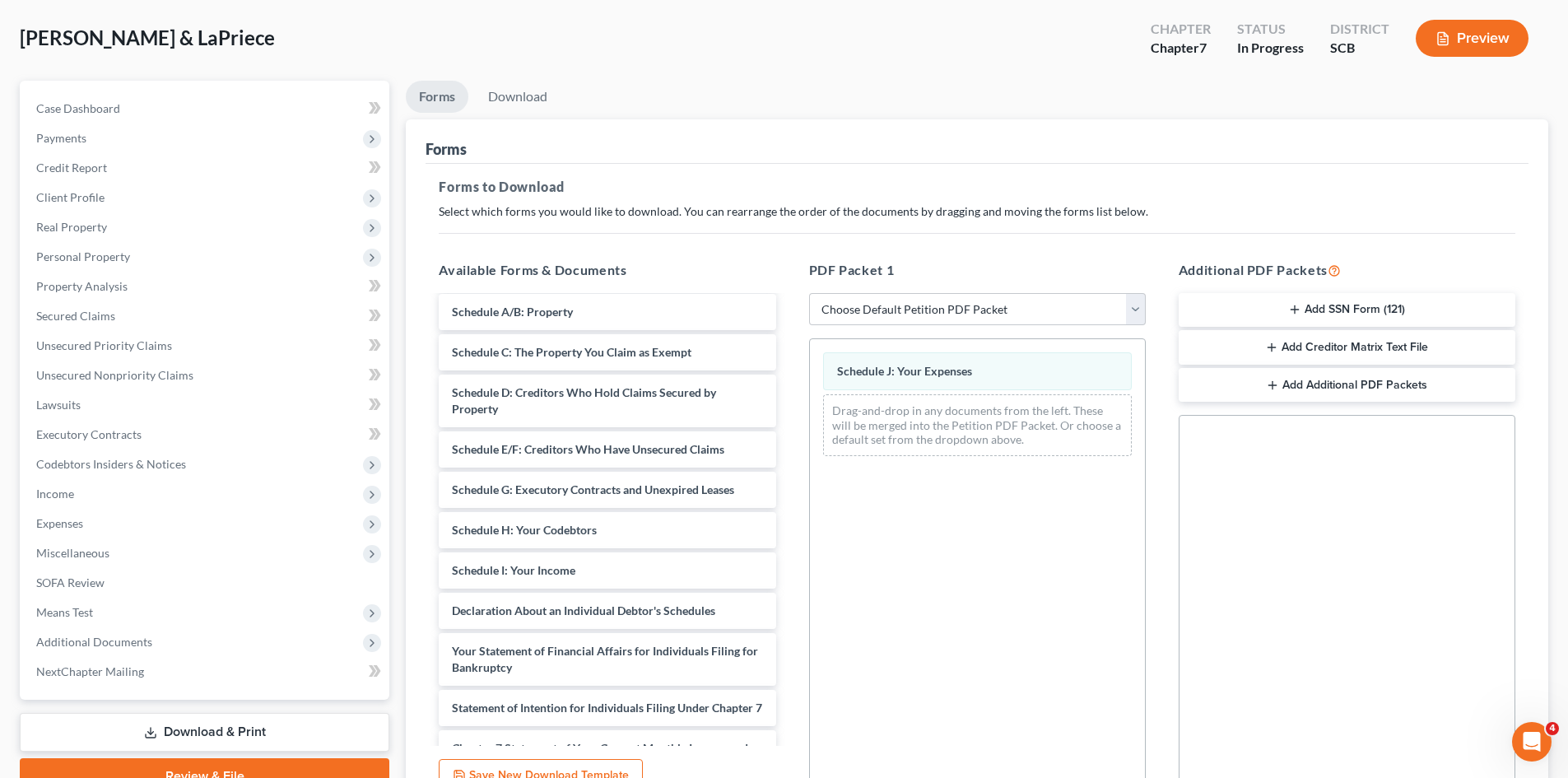
scroll to position [0, 0]
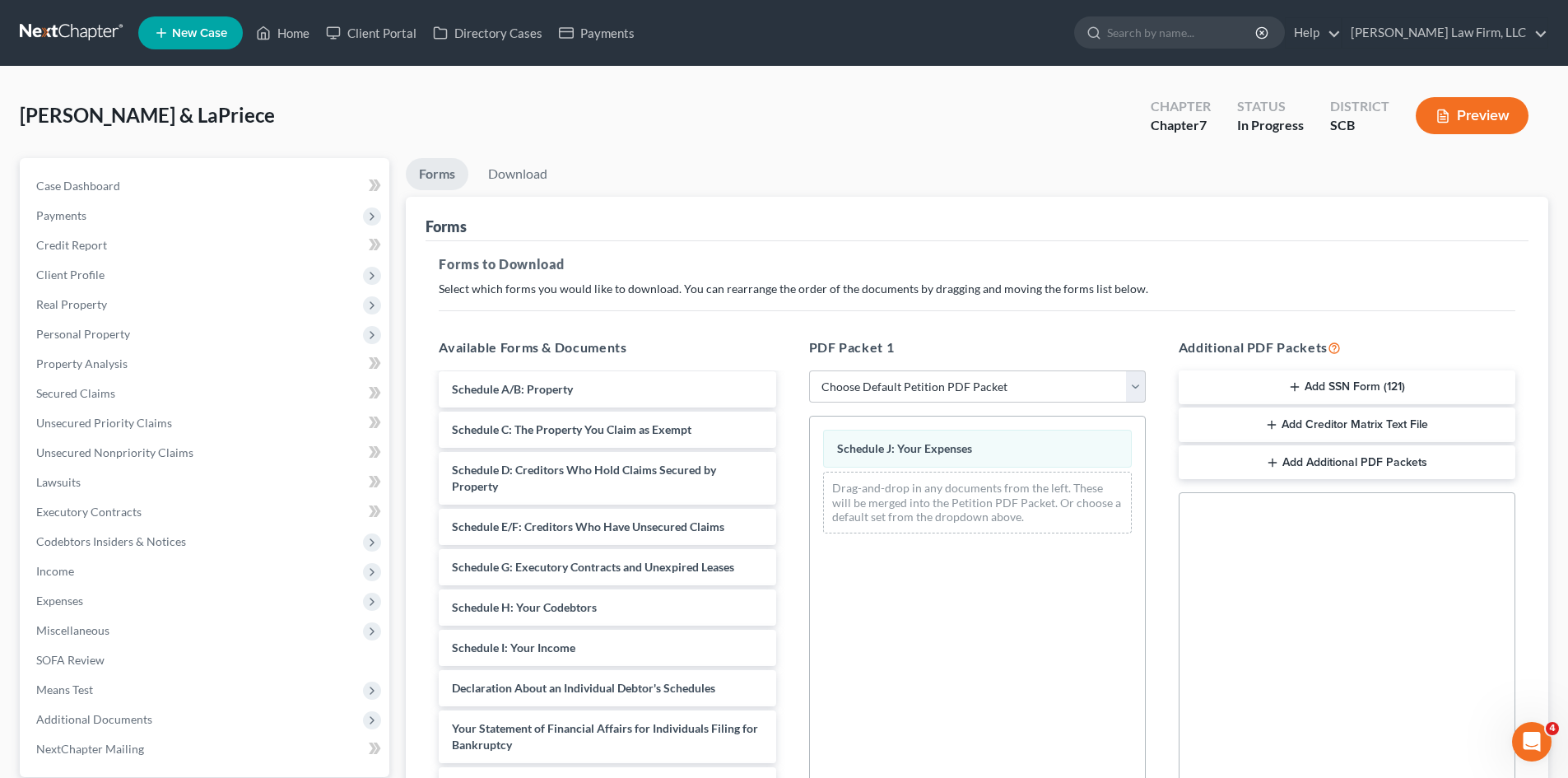
click at [1475, 121] on button "Preview" at bounding box center [1472, 116] width 113 height 37
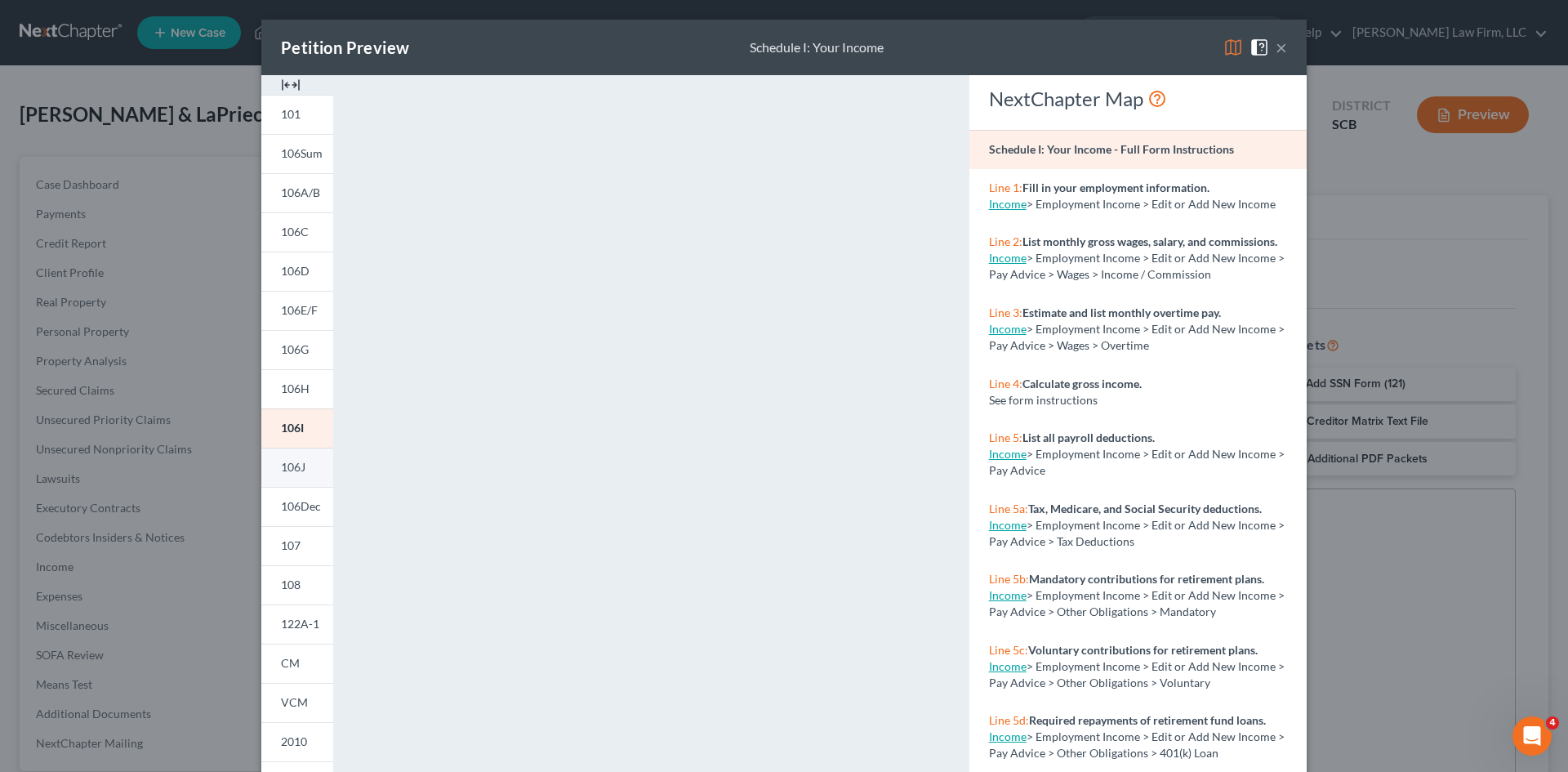
click at [287, 477] on link "106J" at bounding box center [297, 467] width 72 height 39
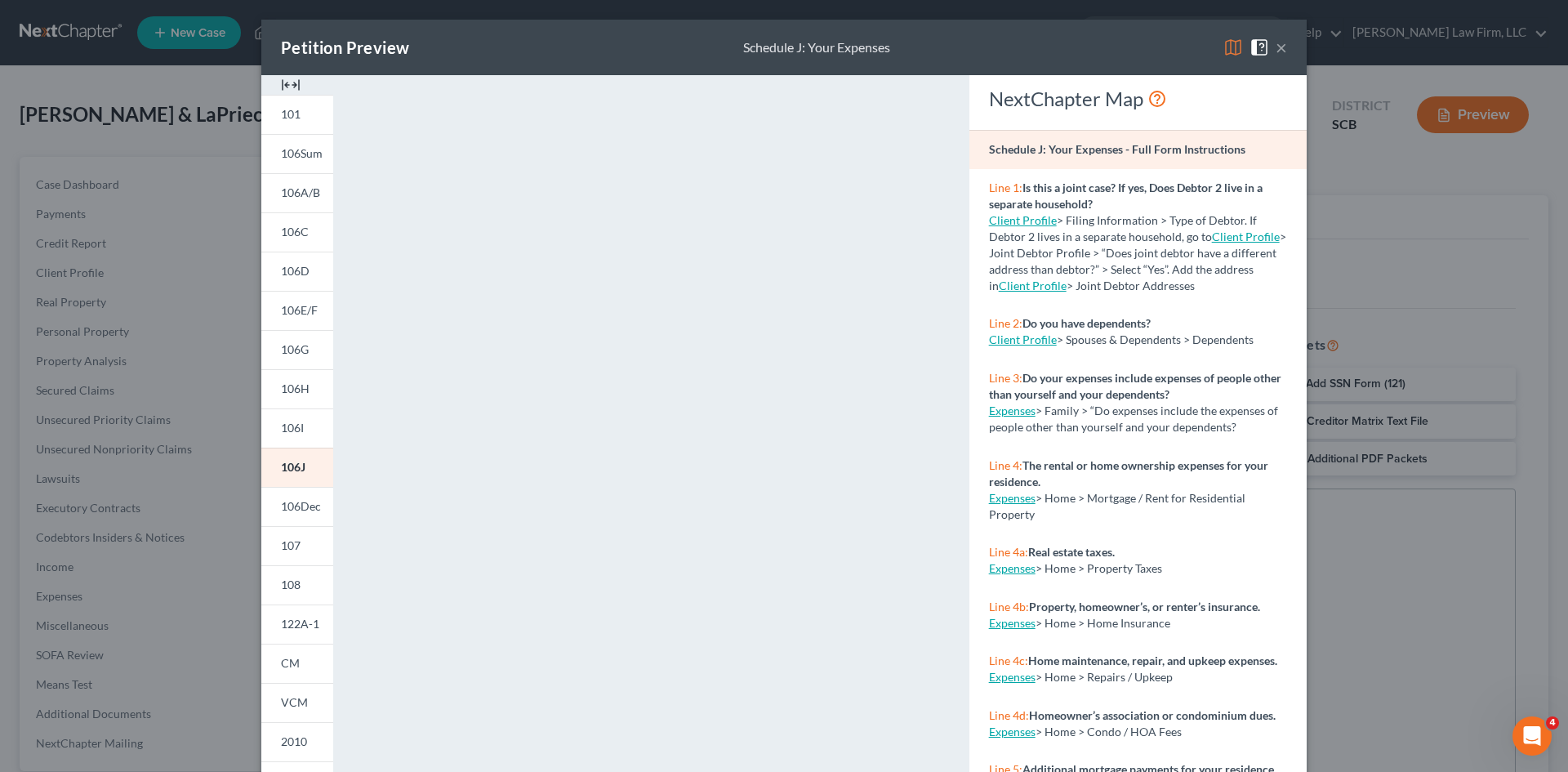
click at [1275, 46] on button "×" at bounding box center [1281, 47] width 12 height 20
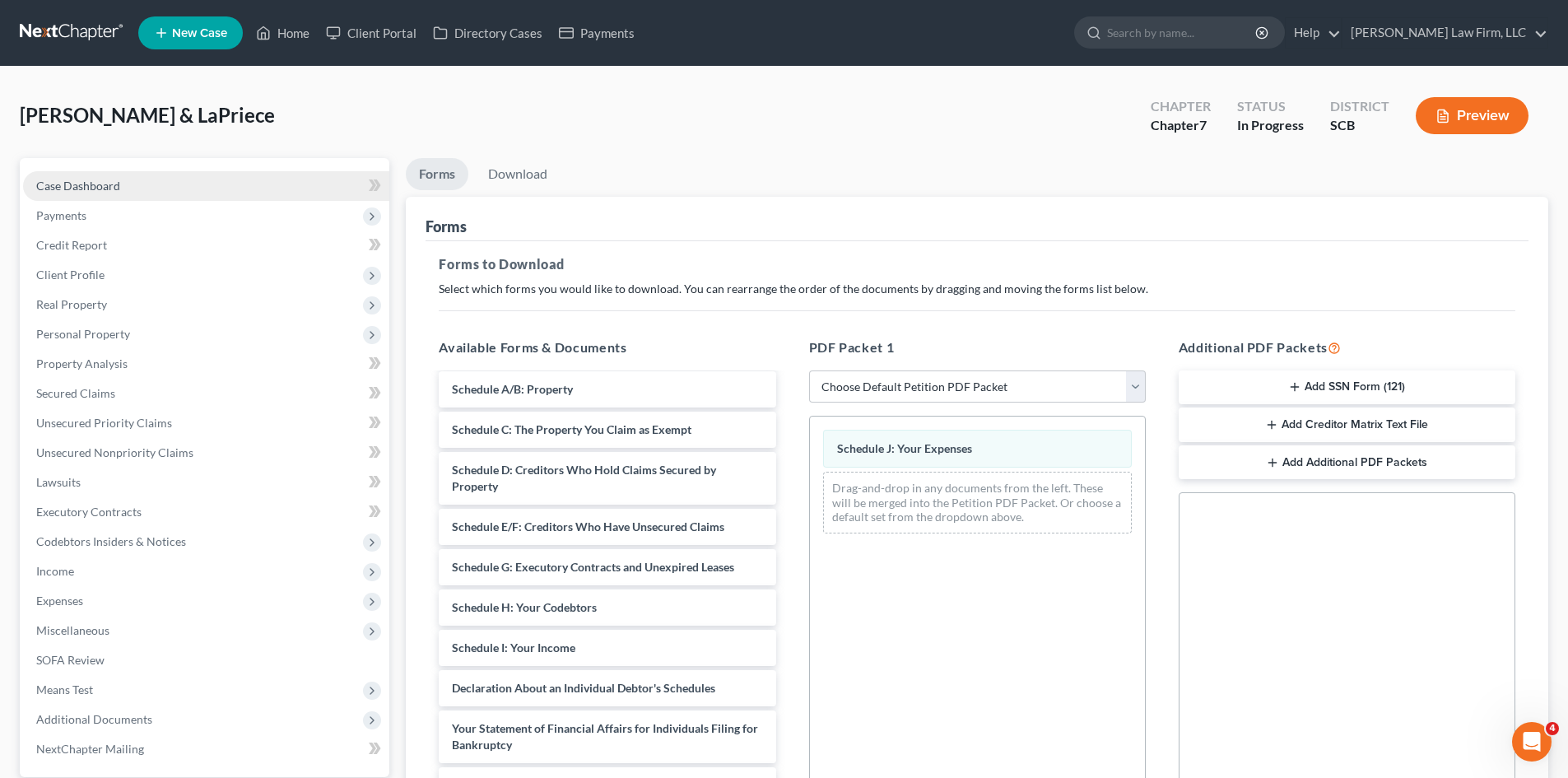
click at [72, 187] on span "Case Dashboard" at bounding box center [78, 186] width 84 height 14
select select "0"
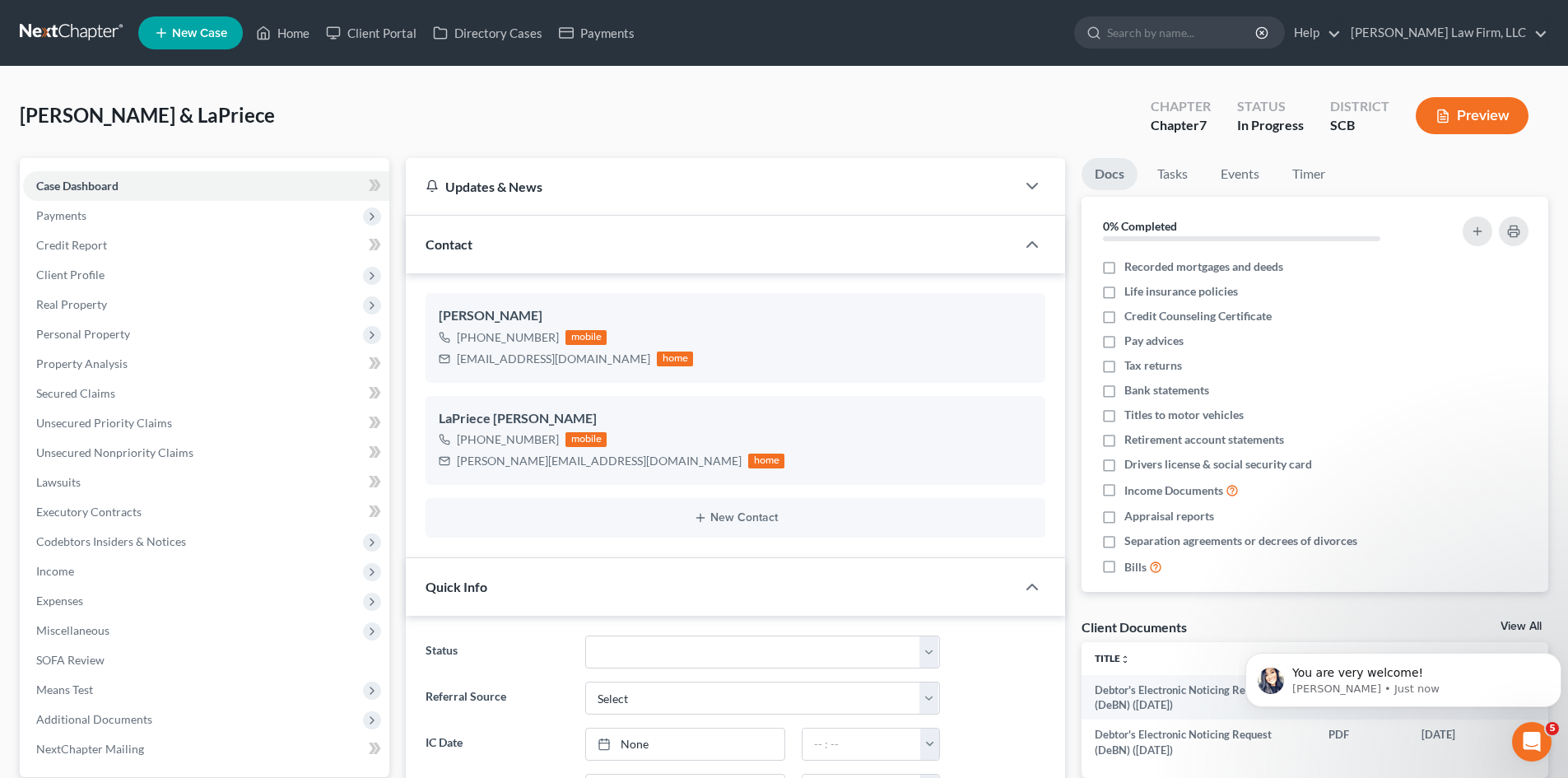
drag, startPoint x: 282, startPoint y: 48, endPoint x: 1332, endPoint y: 216, distance: 1063.4
click at [282, 48] on ul "New Case Home Client Portal Directory Cases Payments - No Result - See all resu…" at bounding box center [843, 32] width 1410 height 42
click at [285, 42] on link "Home" at bounding box center [283, 32] width 70 height 30
click at [292, 38] on link "Home" at bounding box center [283, 32] width 70 height 30
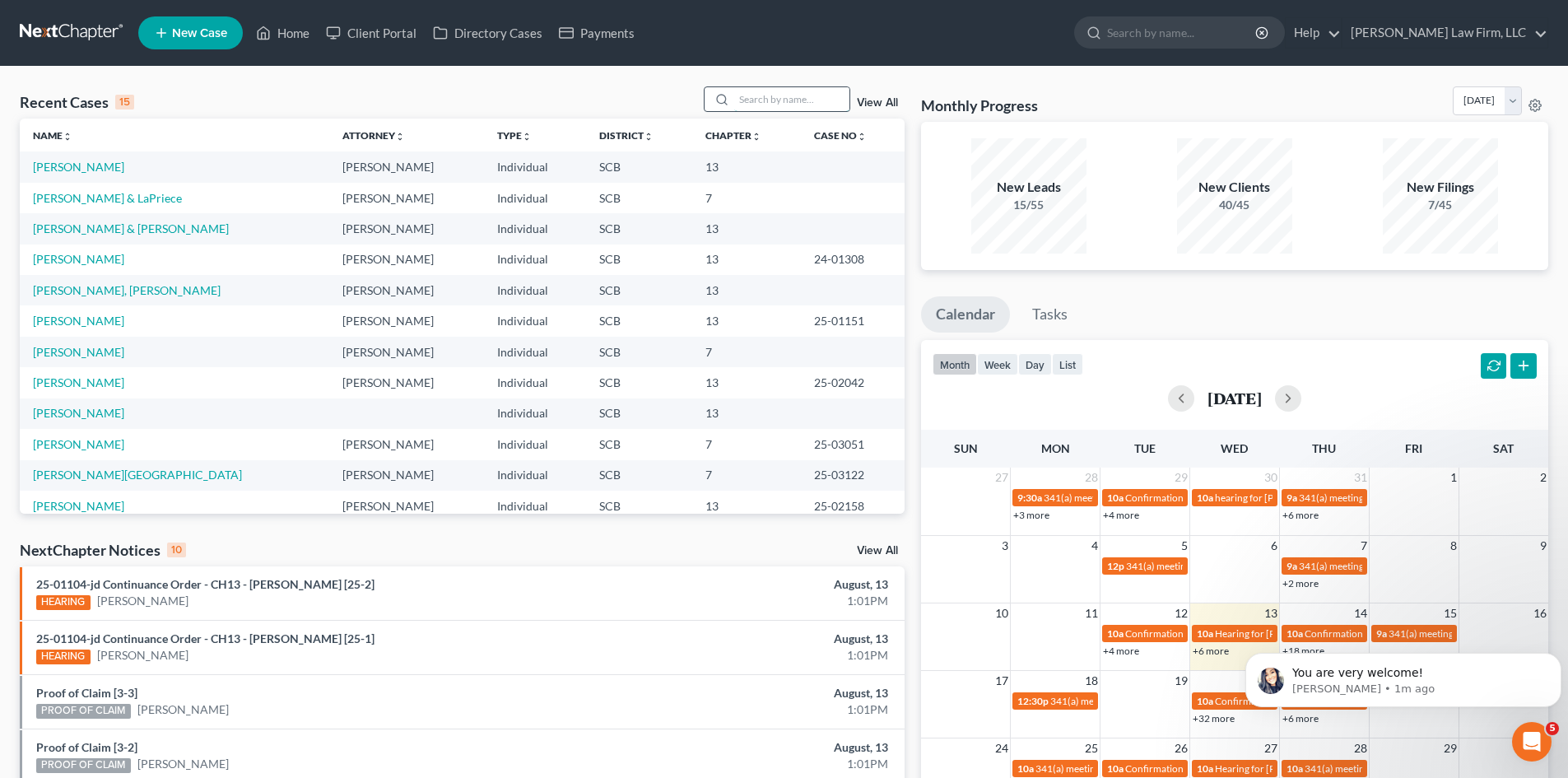
click at [738, 101] on input "search" at bounding box center [792, 99] width 116 height 23
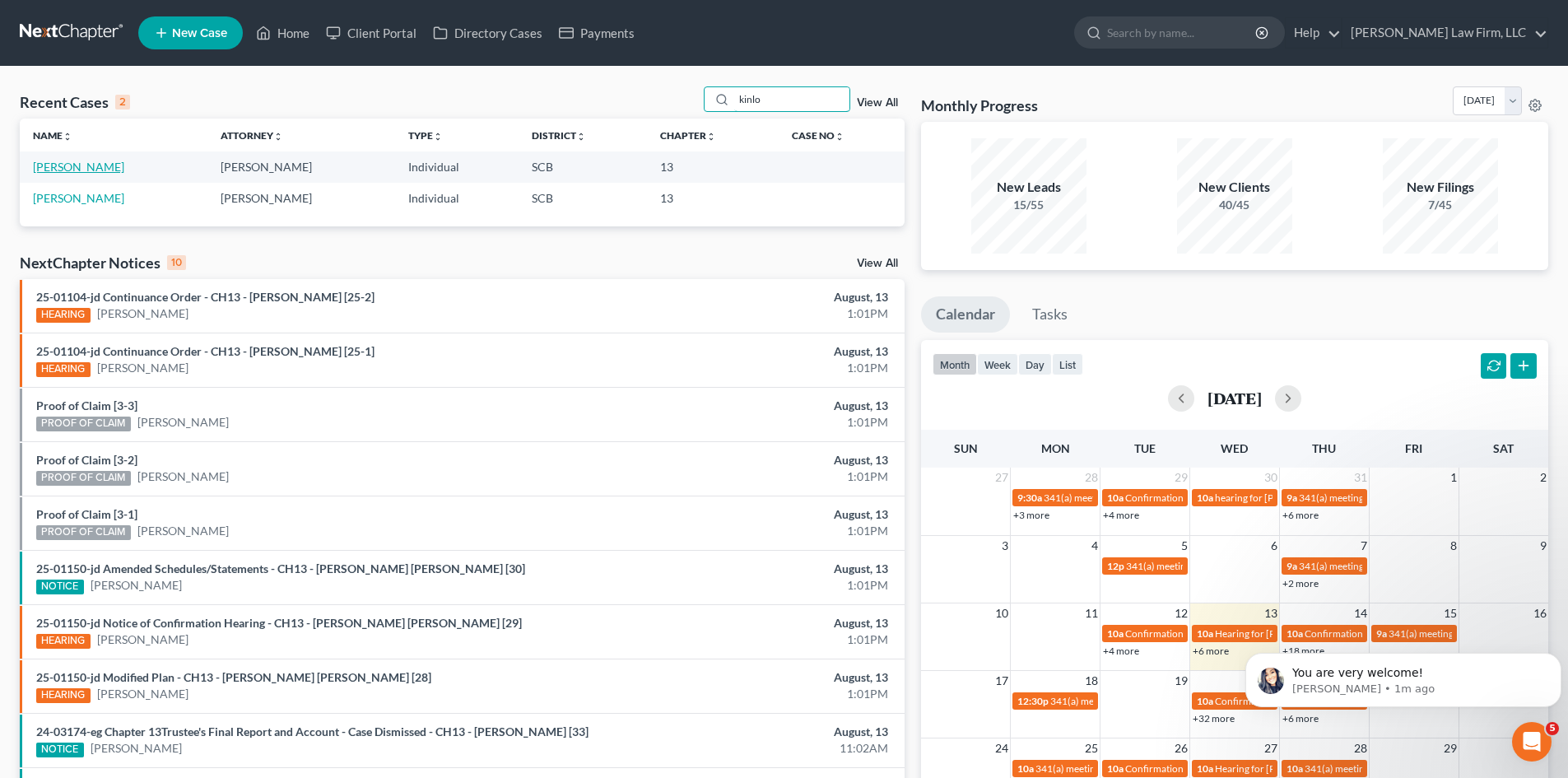
type input "kinlo"
click at [78, 166] on link "Kinloch, Derrick" at bounding box center [78, 167] width 91 height 14
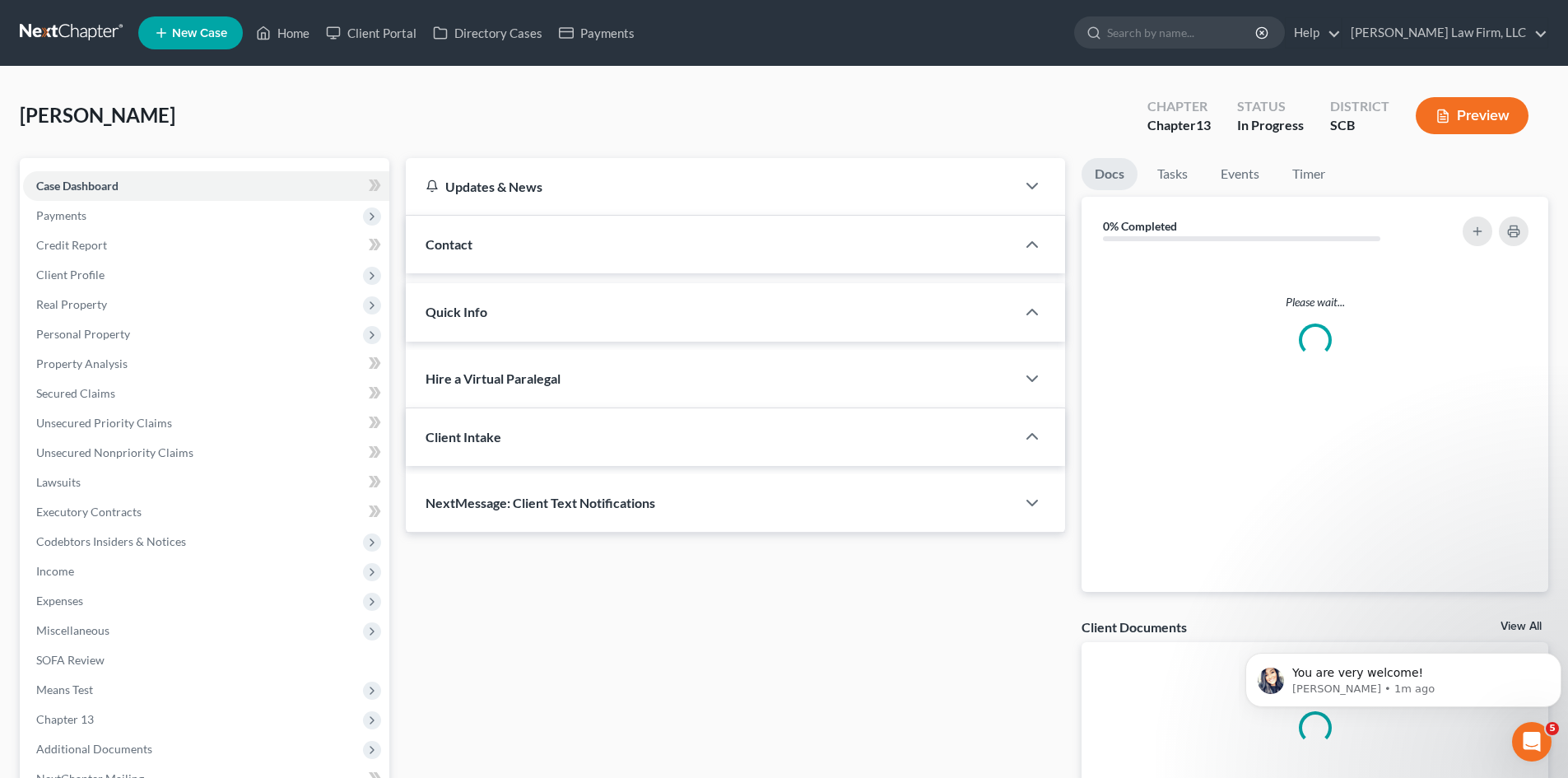
select select "0"
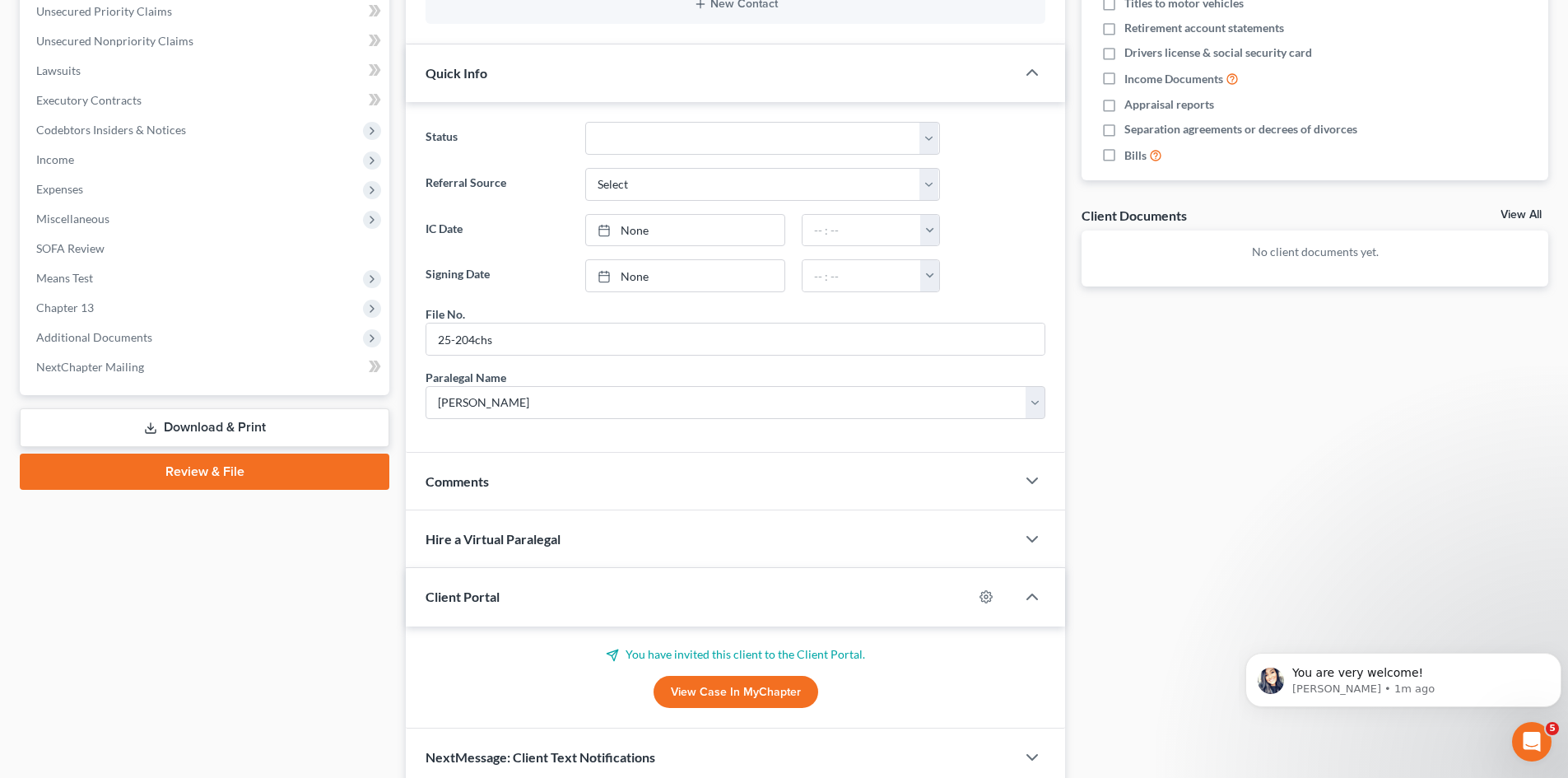
scroll to position [483, 0]
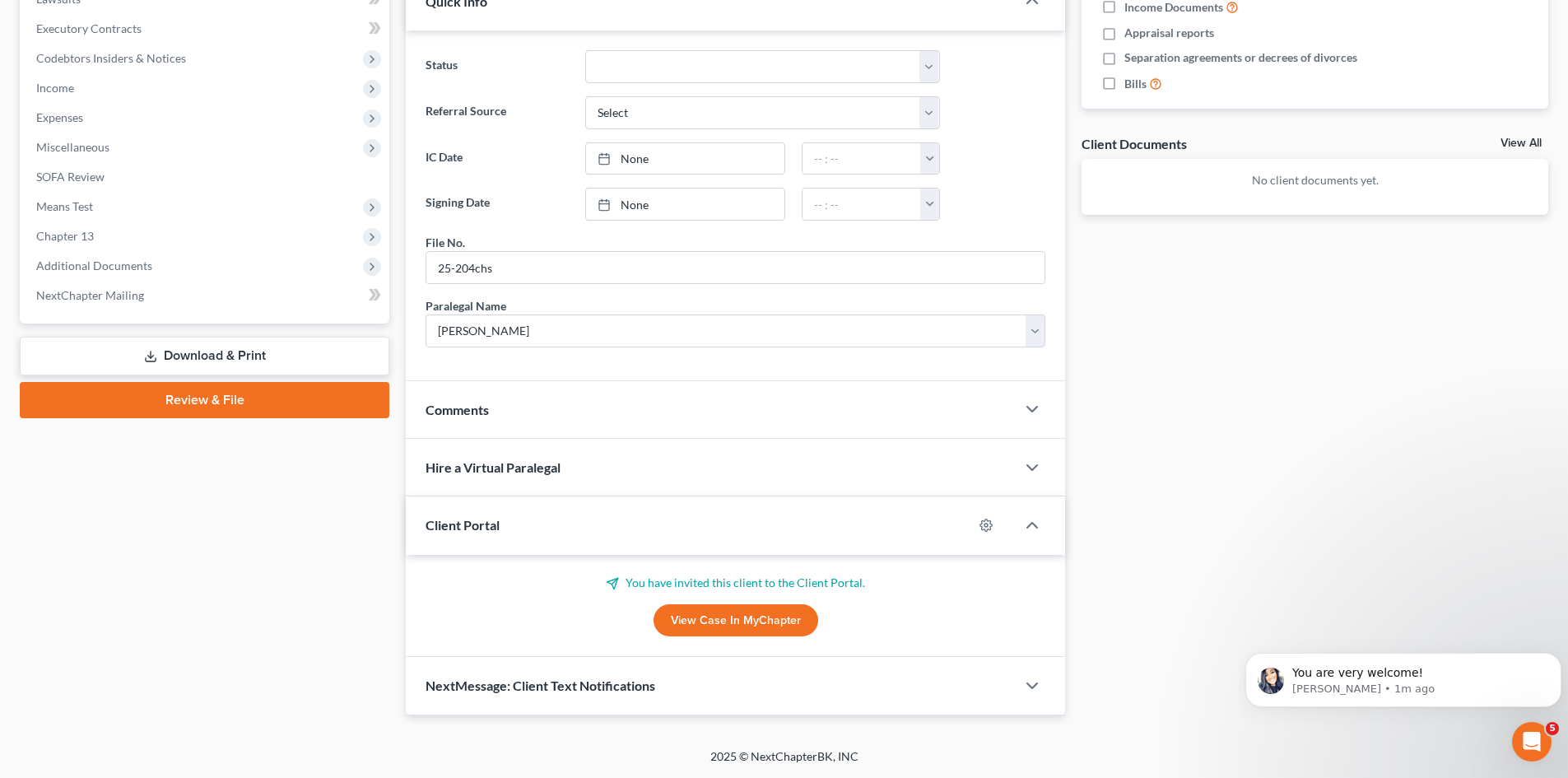
click at [720, 632] on link "View Case in MyChapter" at bounding box center [736, 620] width 164 height 32
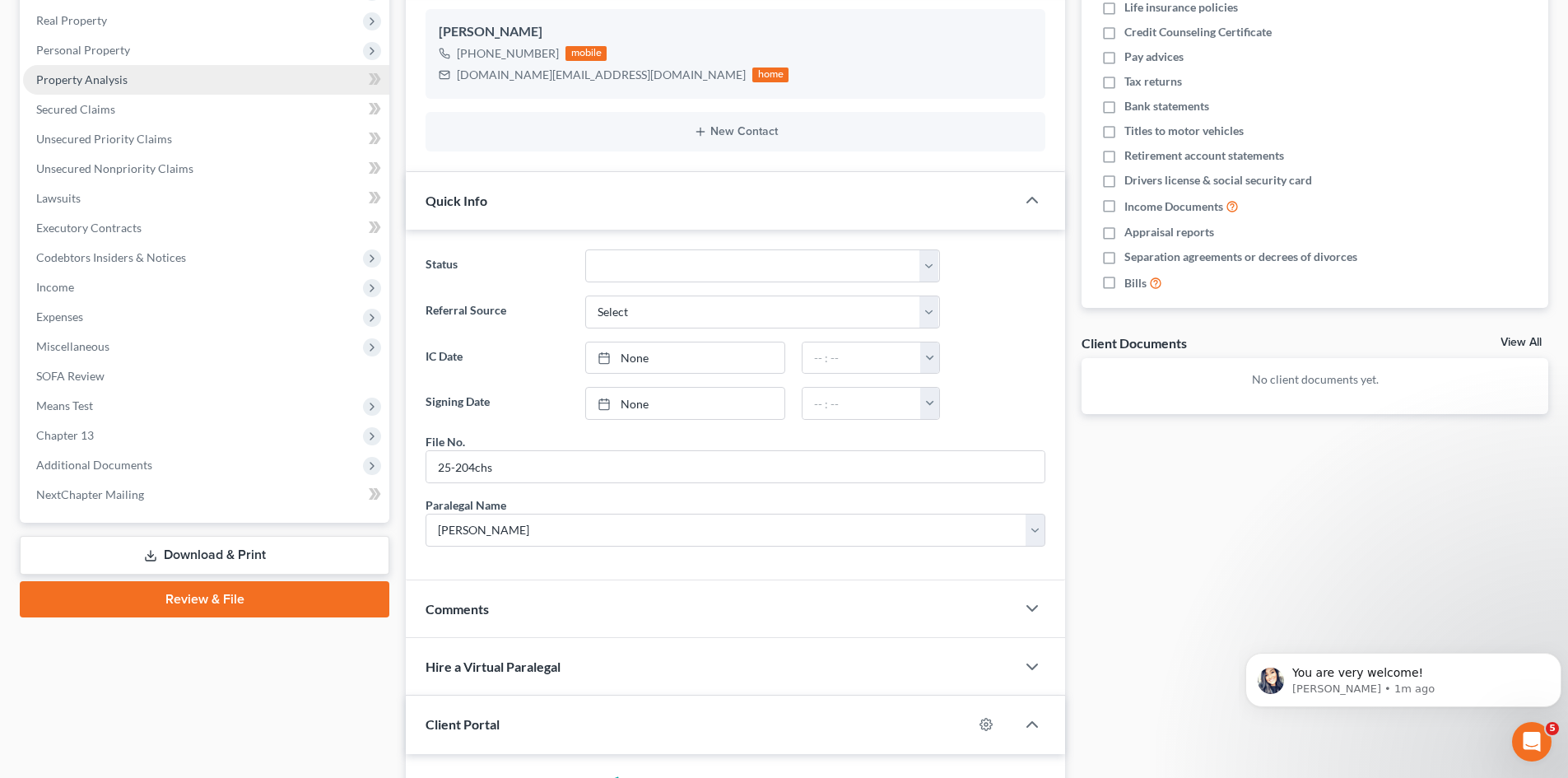
scroll to position [0, 0]
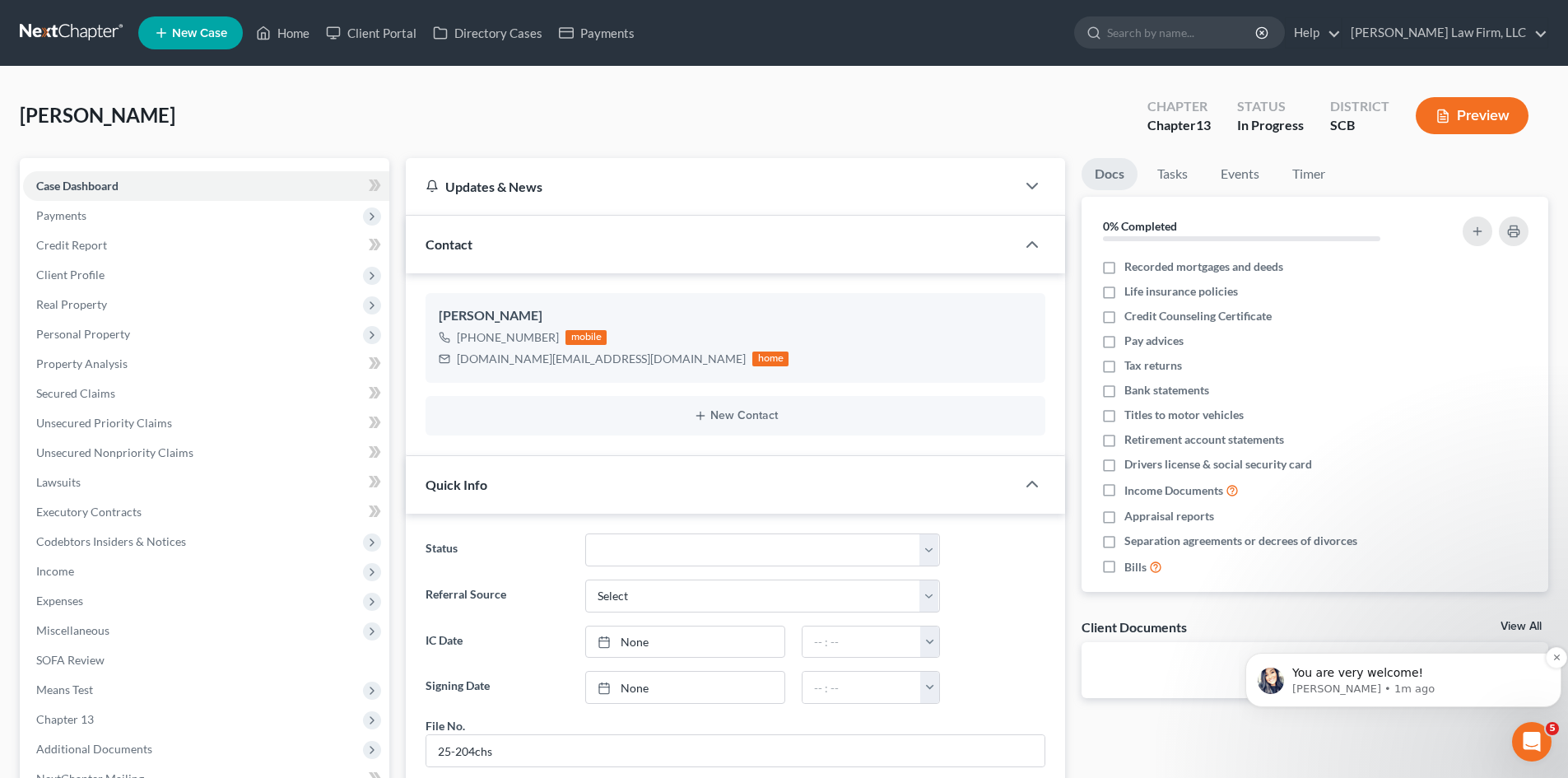
click at [1375, 687] on p "Sara • 1m ago" at bounding box center [1416, 689] width 248 height 14
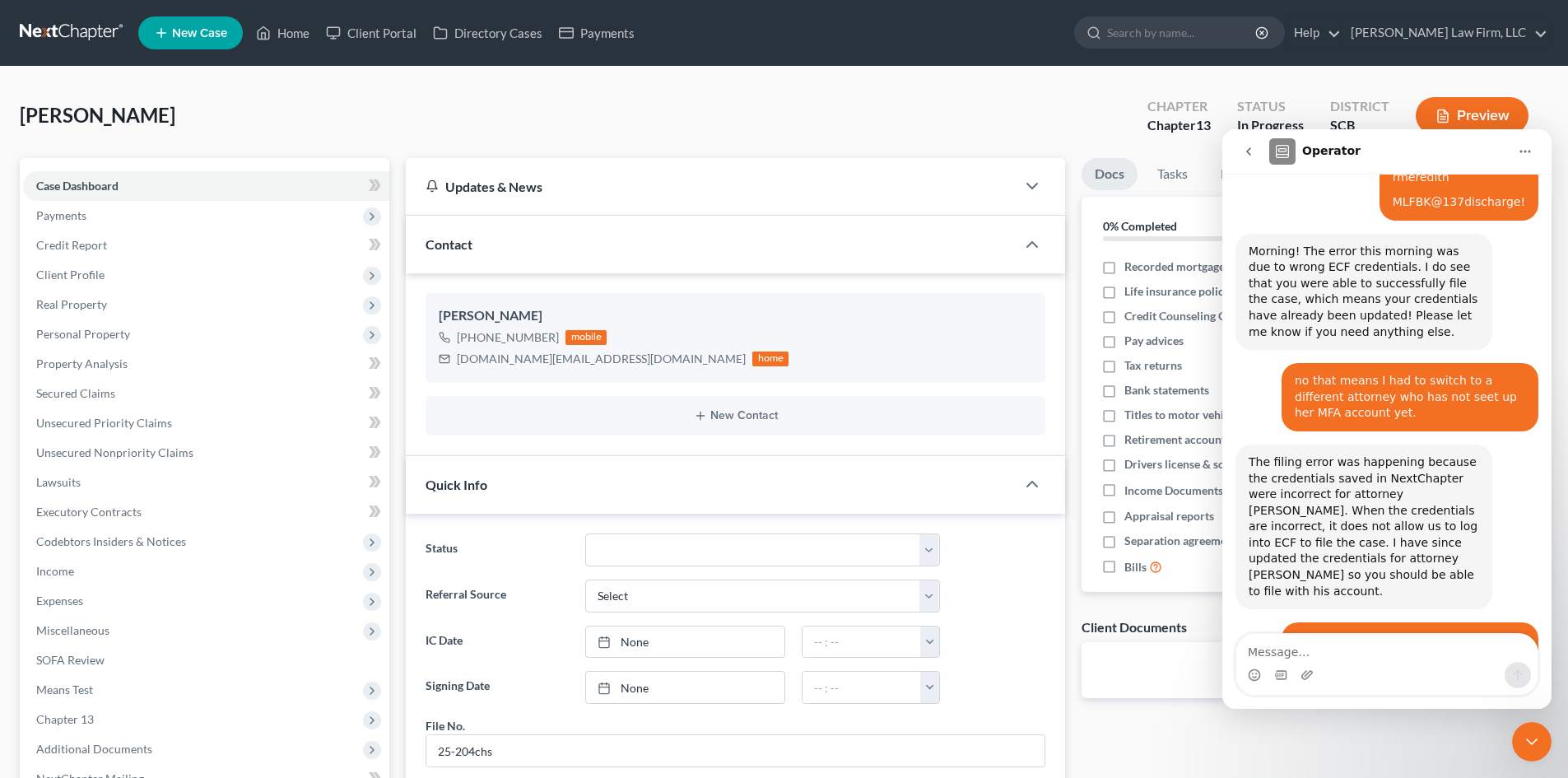
scroll to position [1463, 0]
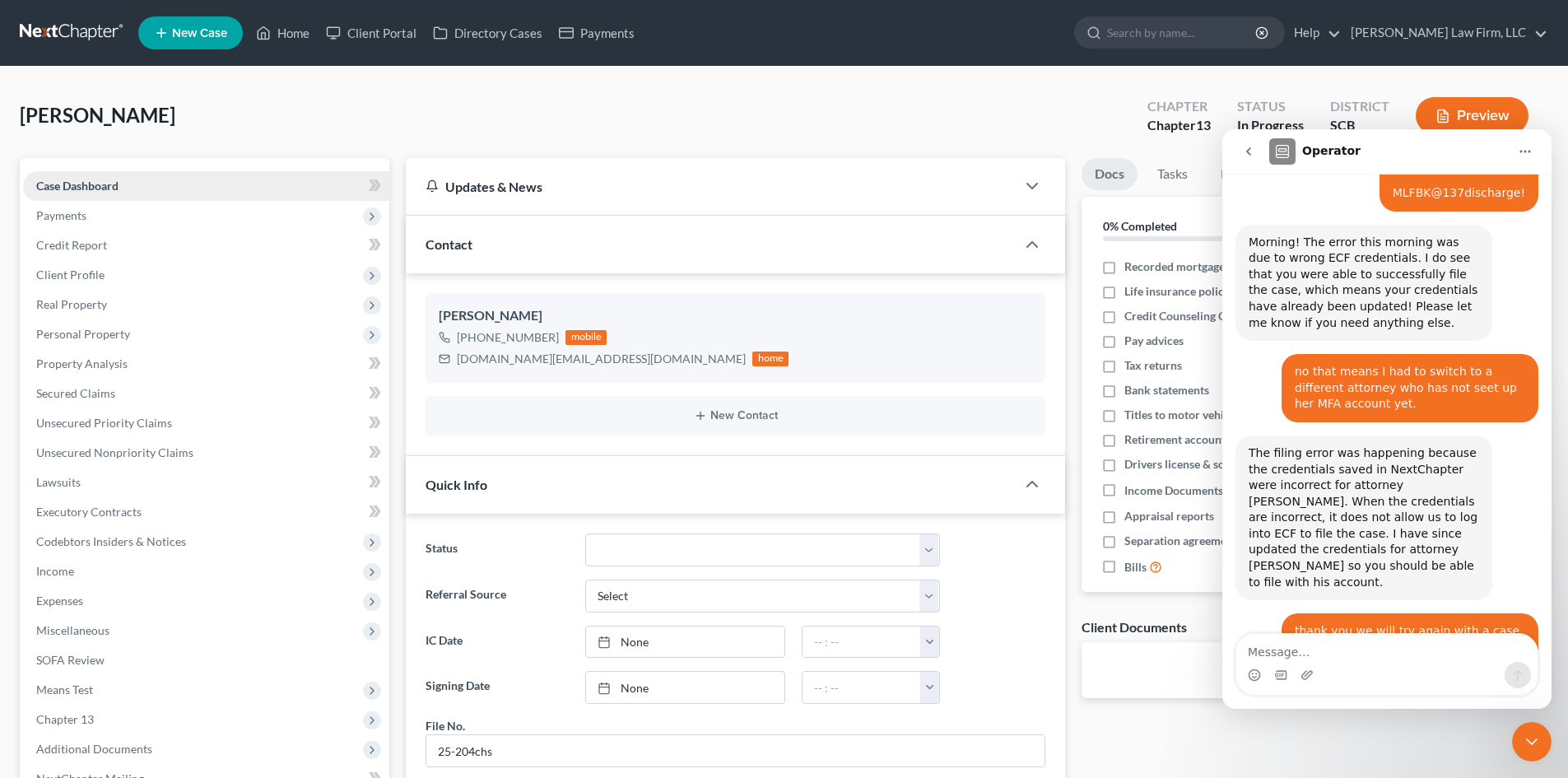
click at [79, 187] on span "Case Dashboard" at bounding box center [77, 186] width 82 height 14
click at [276, 42] on link "Home" at bounding box center [283, 32] width 70 height 30
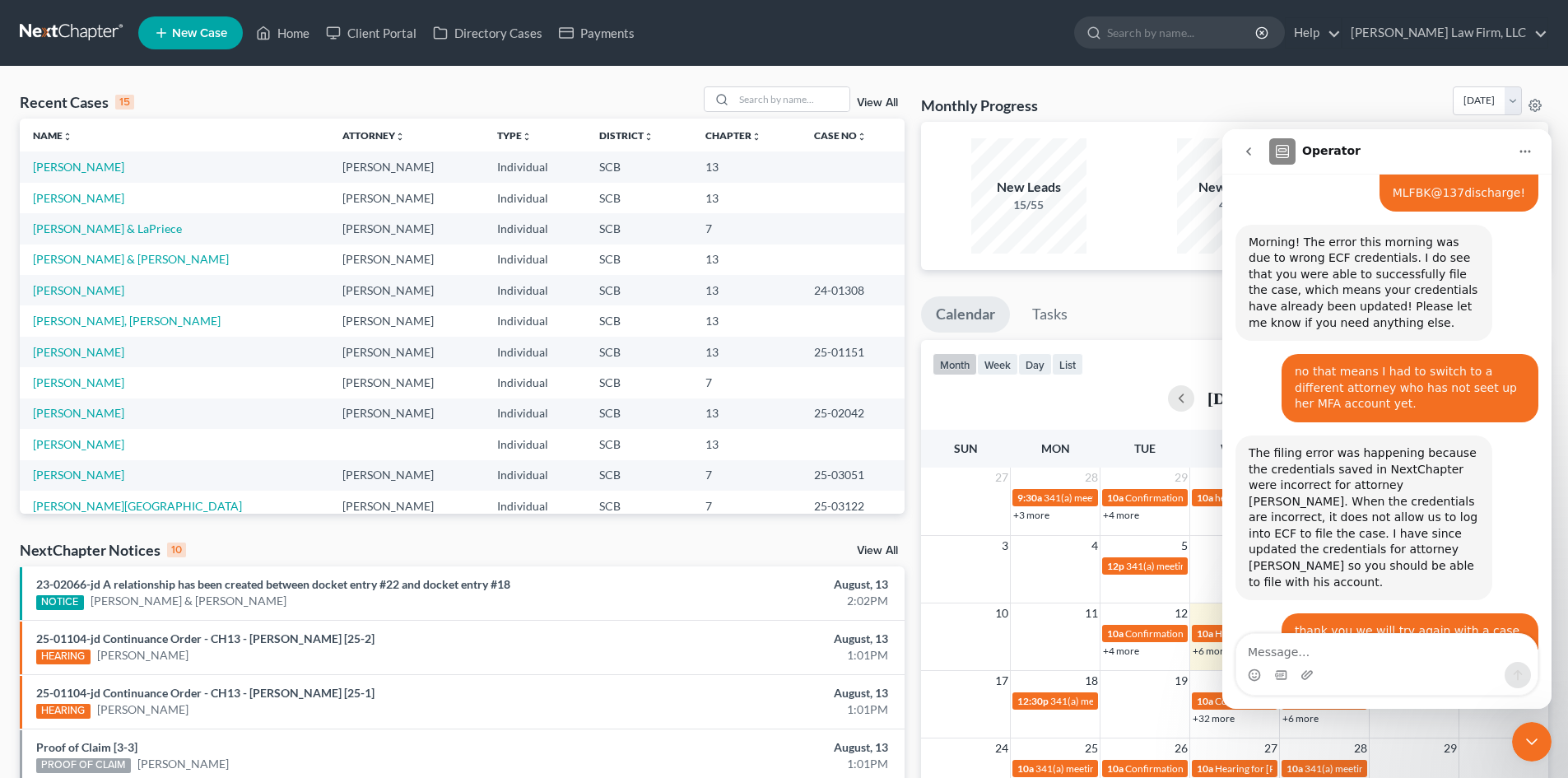
click at [1521, 741] on div "Close Intercom Messenger" at bounding box center [1532, 742] width 40 height 40
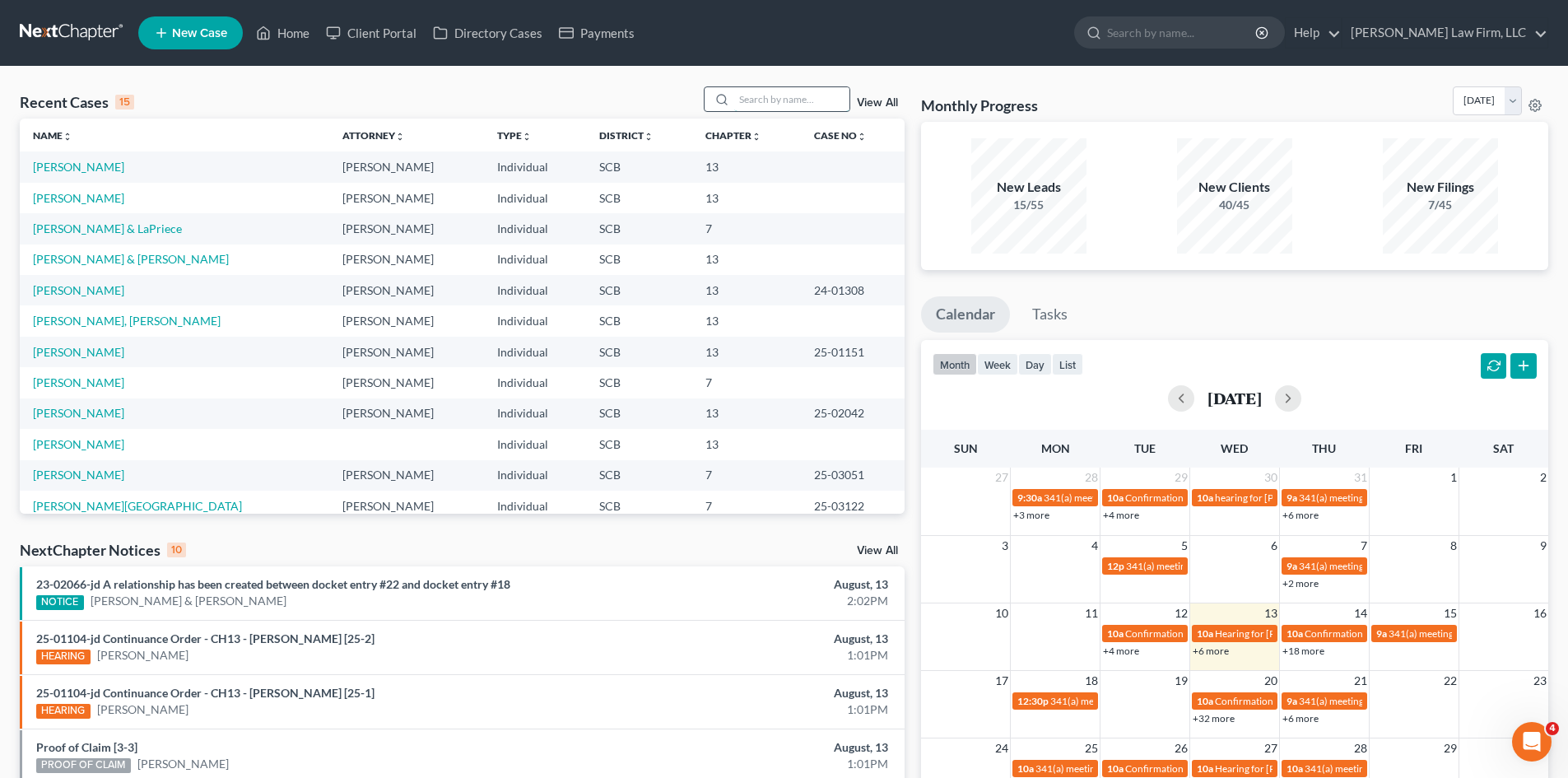
click at [775, 100] on input "search" at bounding box center [792, 99] width 116 height 23
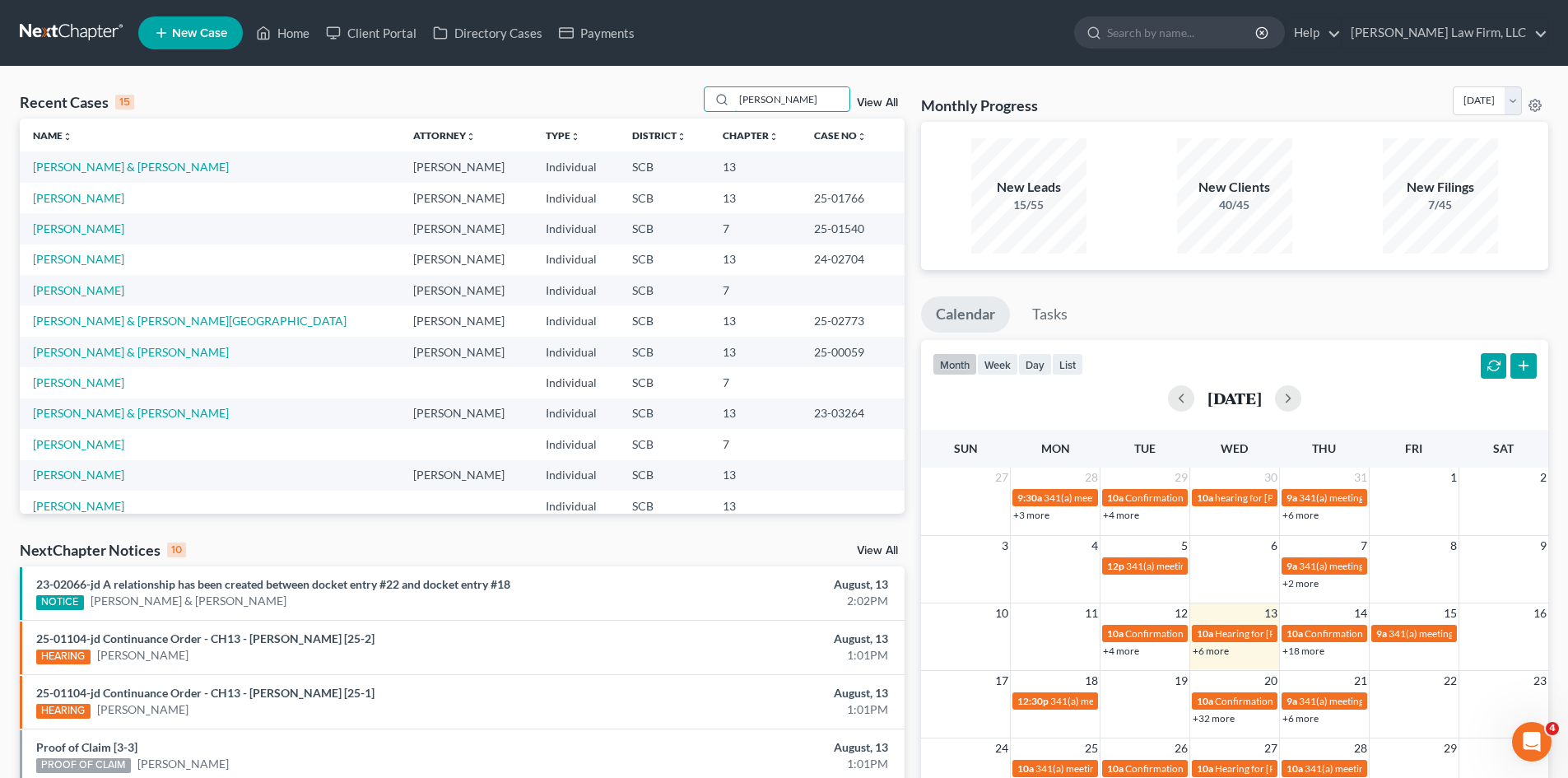
type input "smith"
click at [100, 163] on link "[PERSON_NAME] & [PERSON_NAME]" at bounding box center [130, 167] width 196 height 14
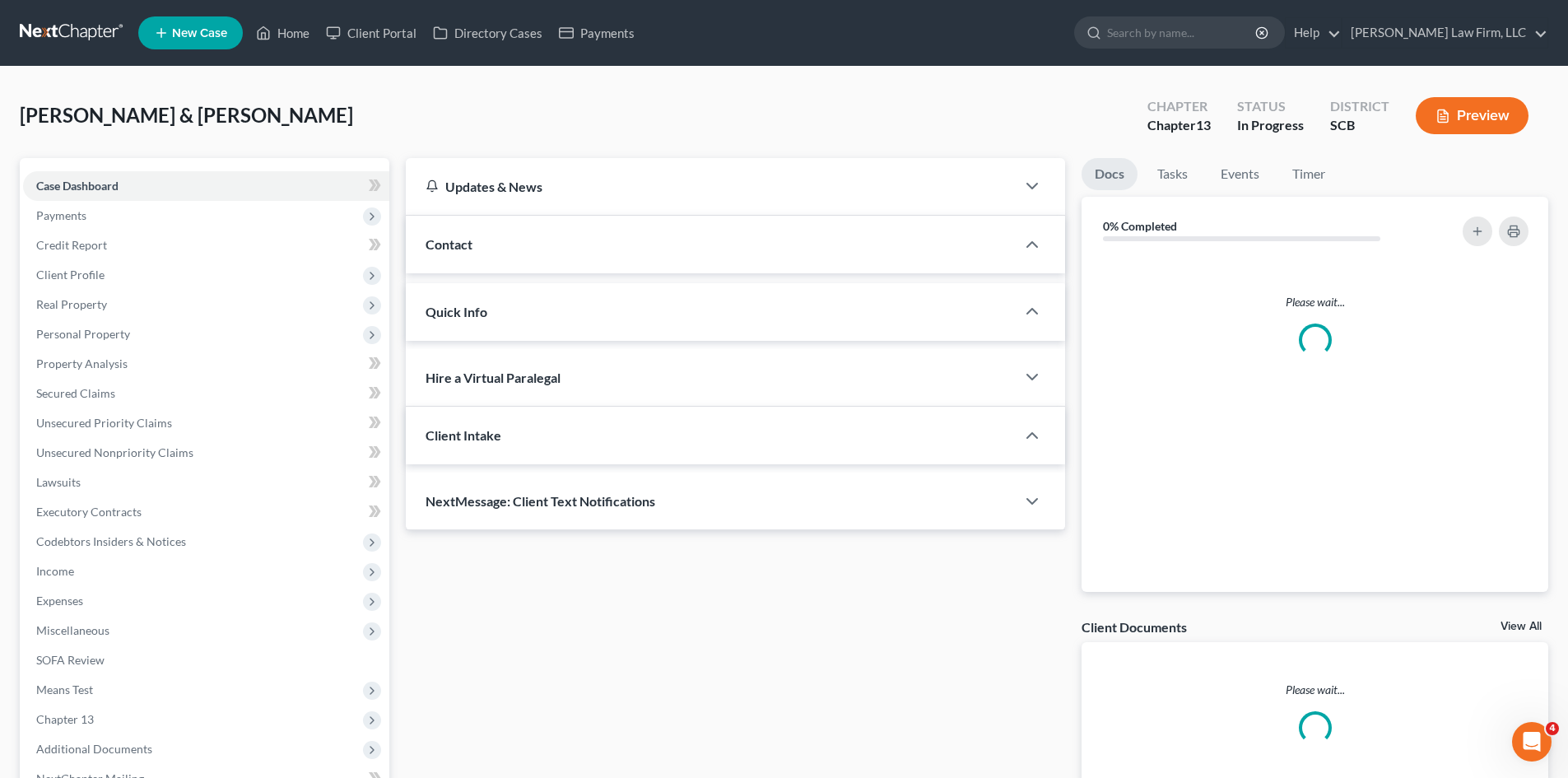
select select "0"
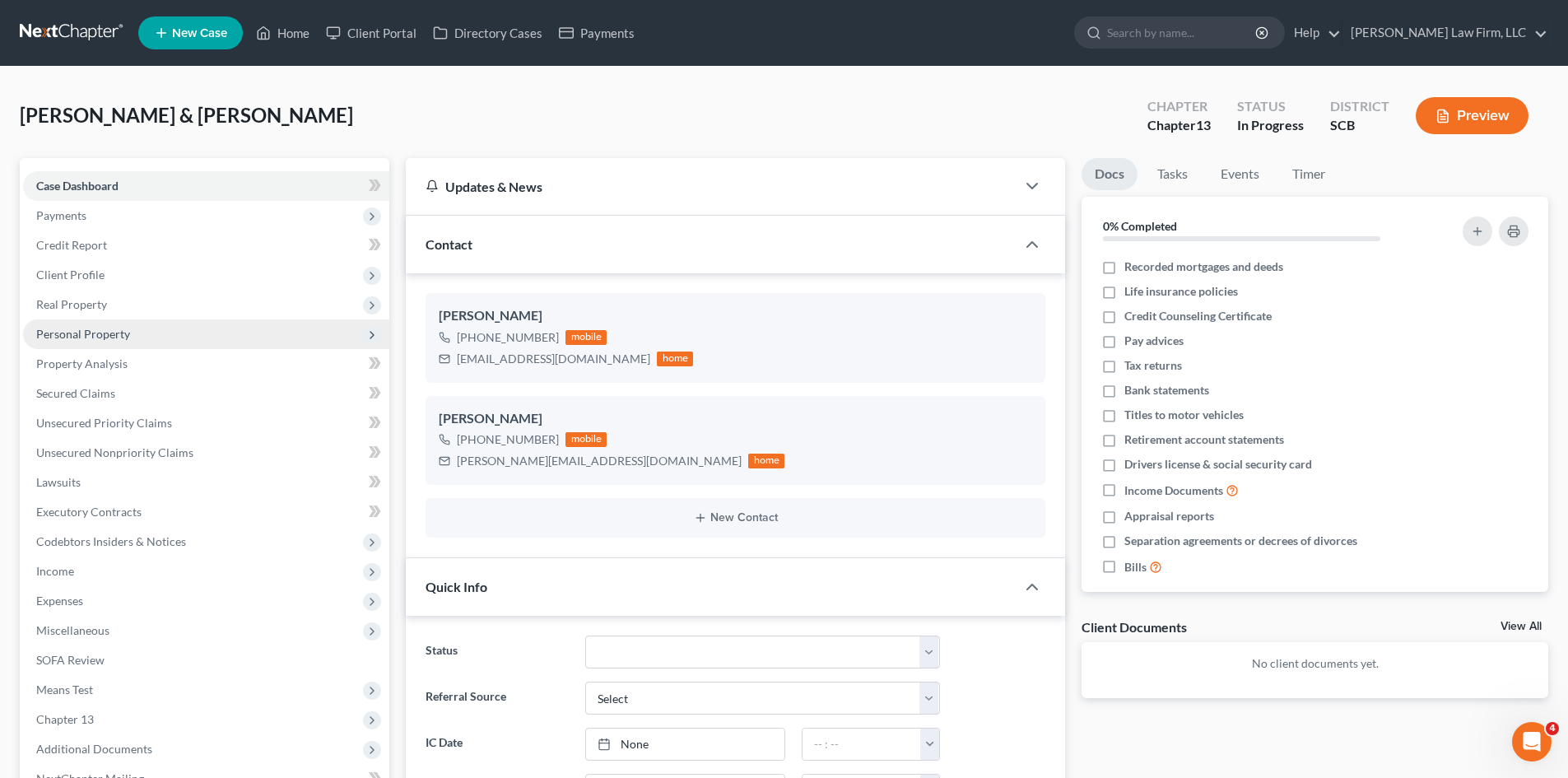
click at [55, 332] on span "Personal Property" at bounding box center [83, 334] width 94 height 14
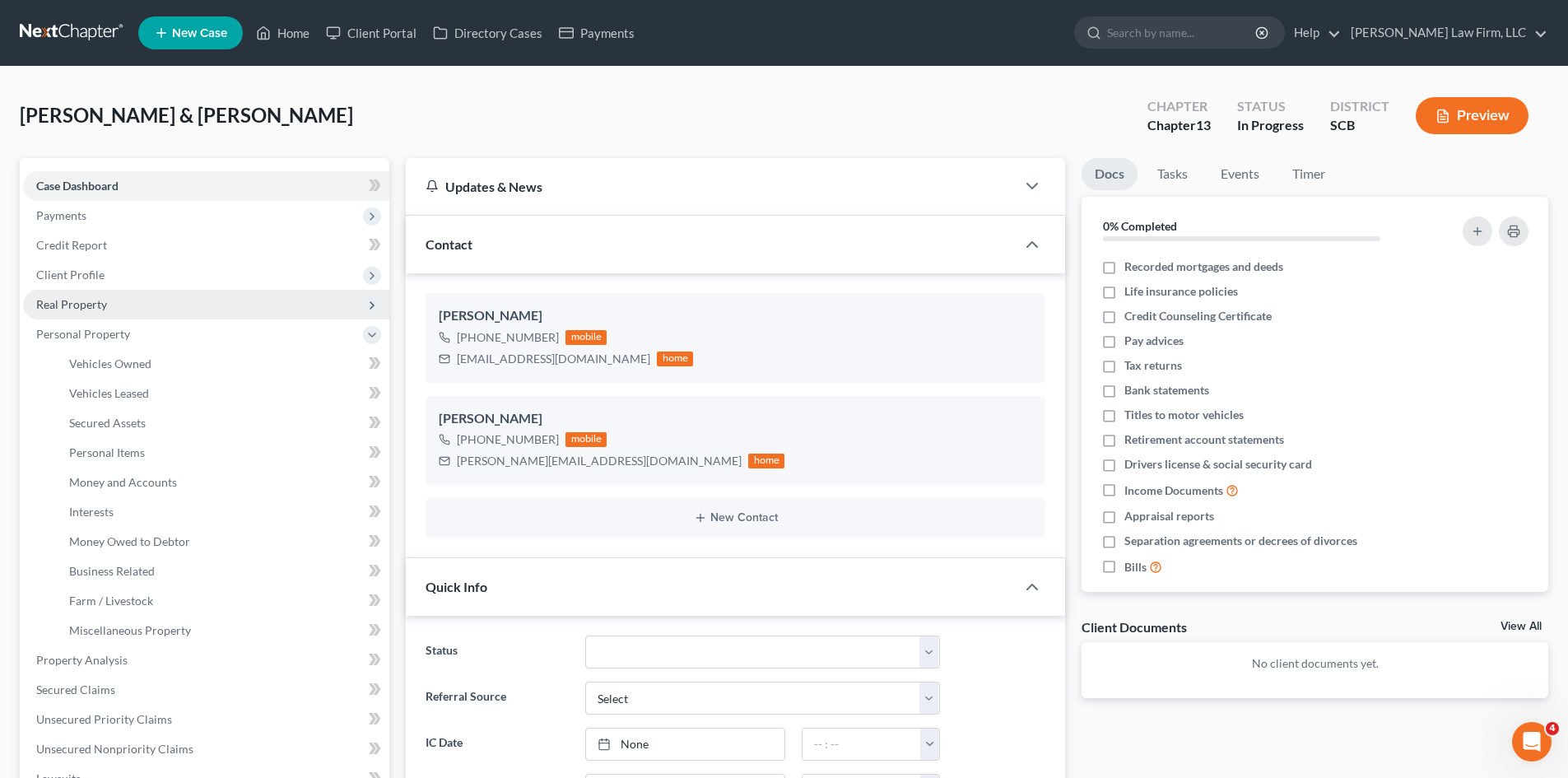
click at [75, 302] on span "Real Property" at bounding box center [71, 304] width 70 height 14
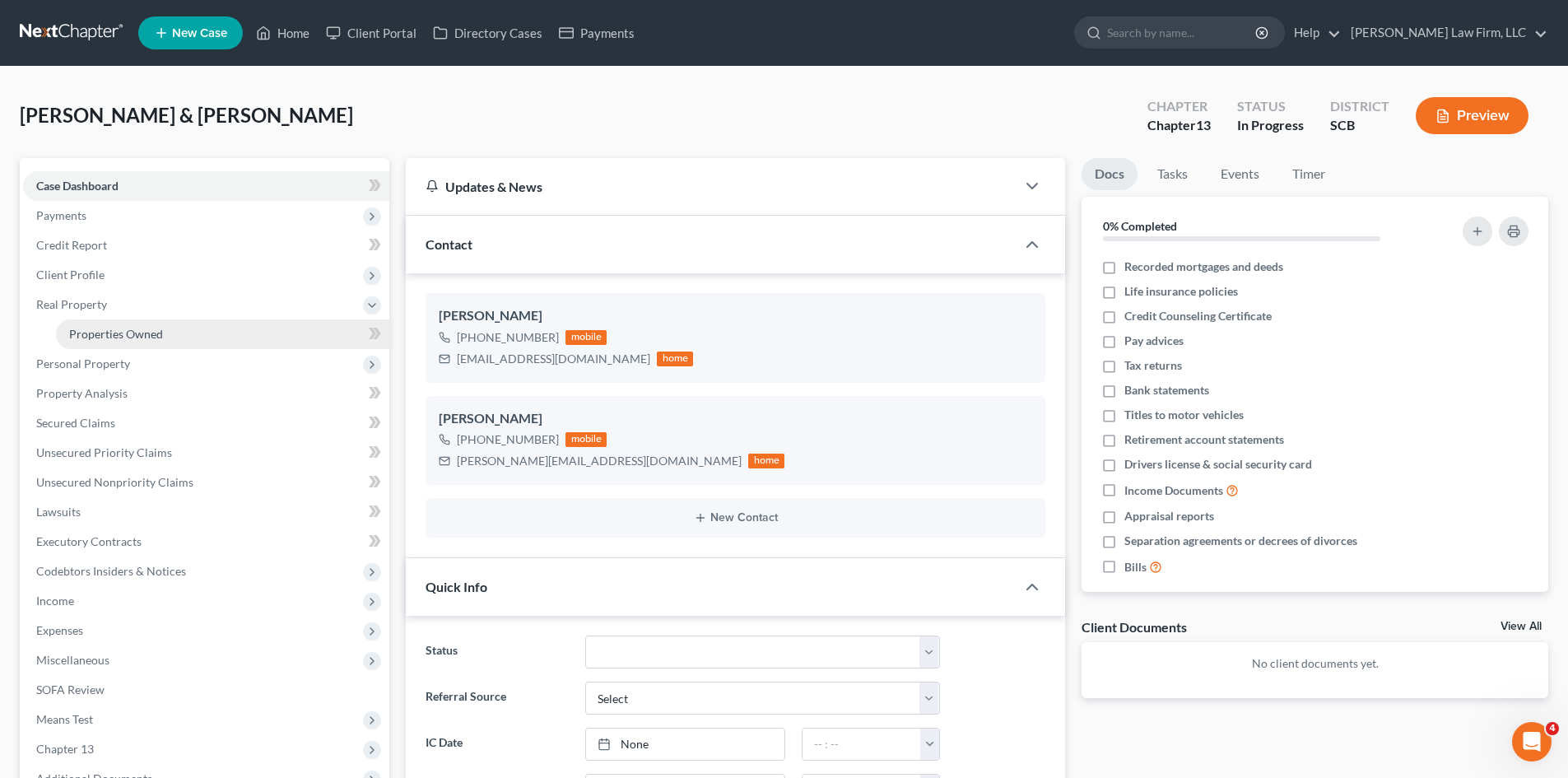
click at [87, 329] on span "Properties Owned" at bounding box center [116, 334] width 94 height 14
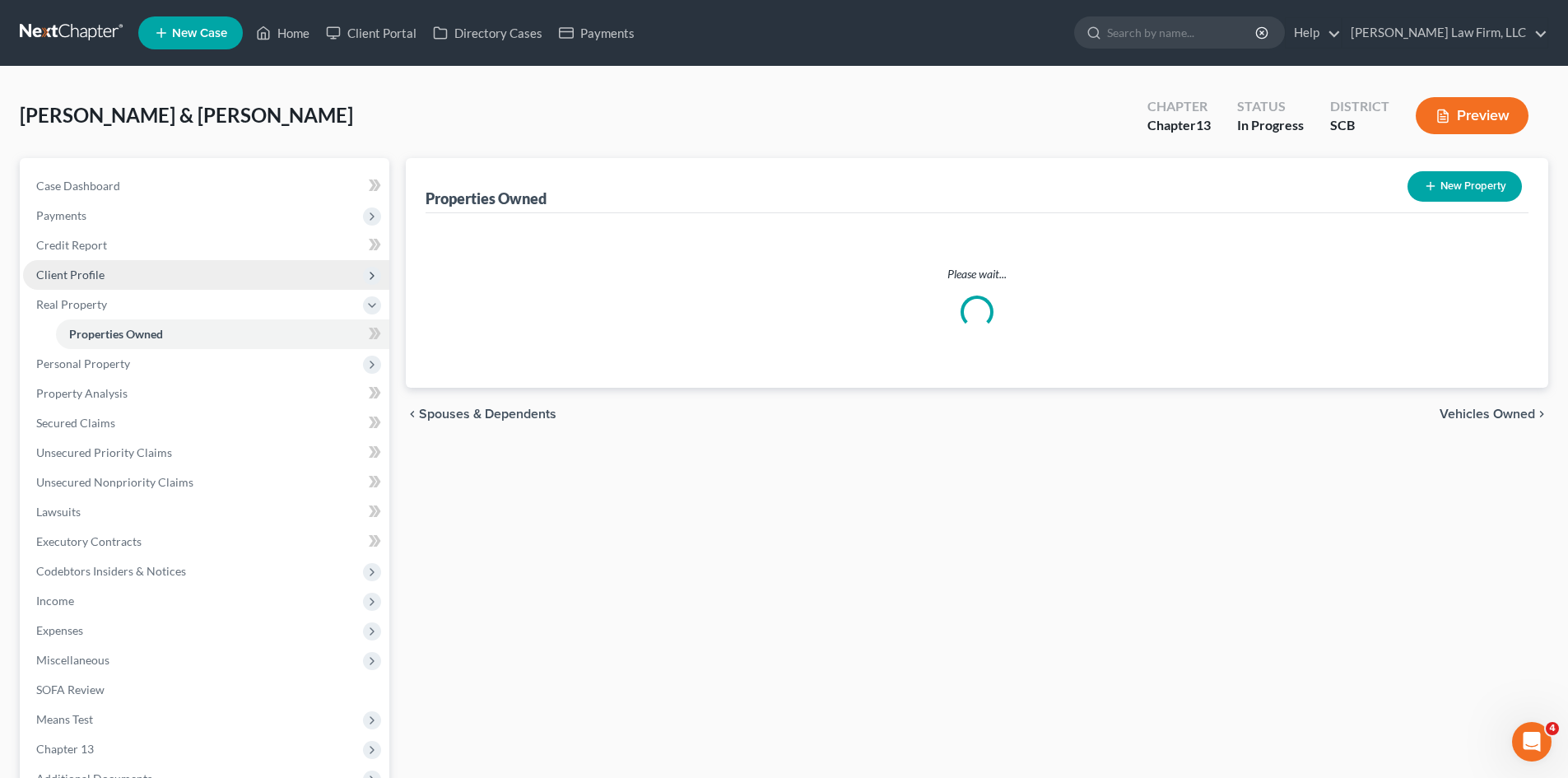
click at [88, 279] on span "Client Profile" at bounding box center [70, 274] width 69 height 14
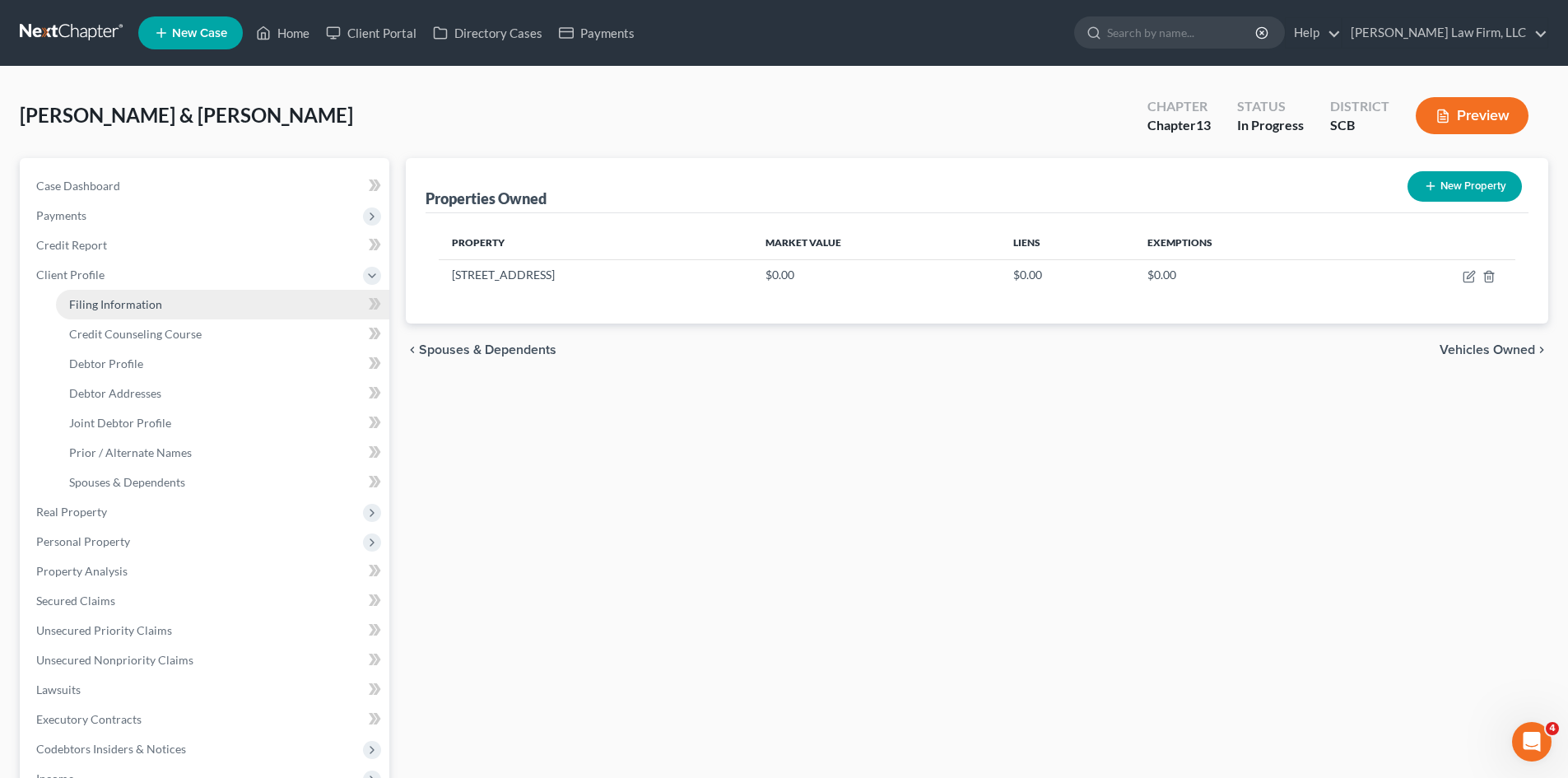
click at [125, 303] on span "Filing Information" at bounding box center [116, 304] width 93 height 14
select select "1"
select select "3"
select select "72"
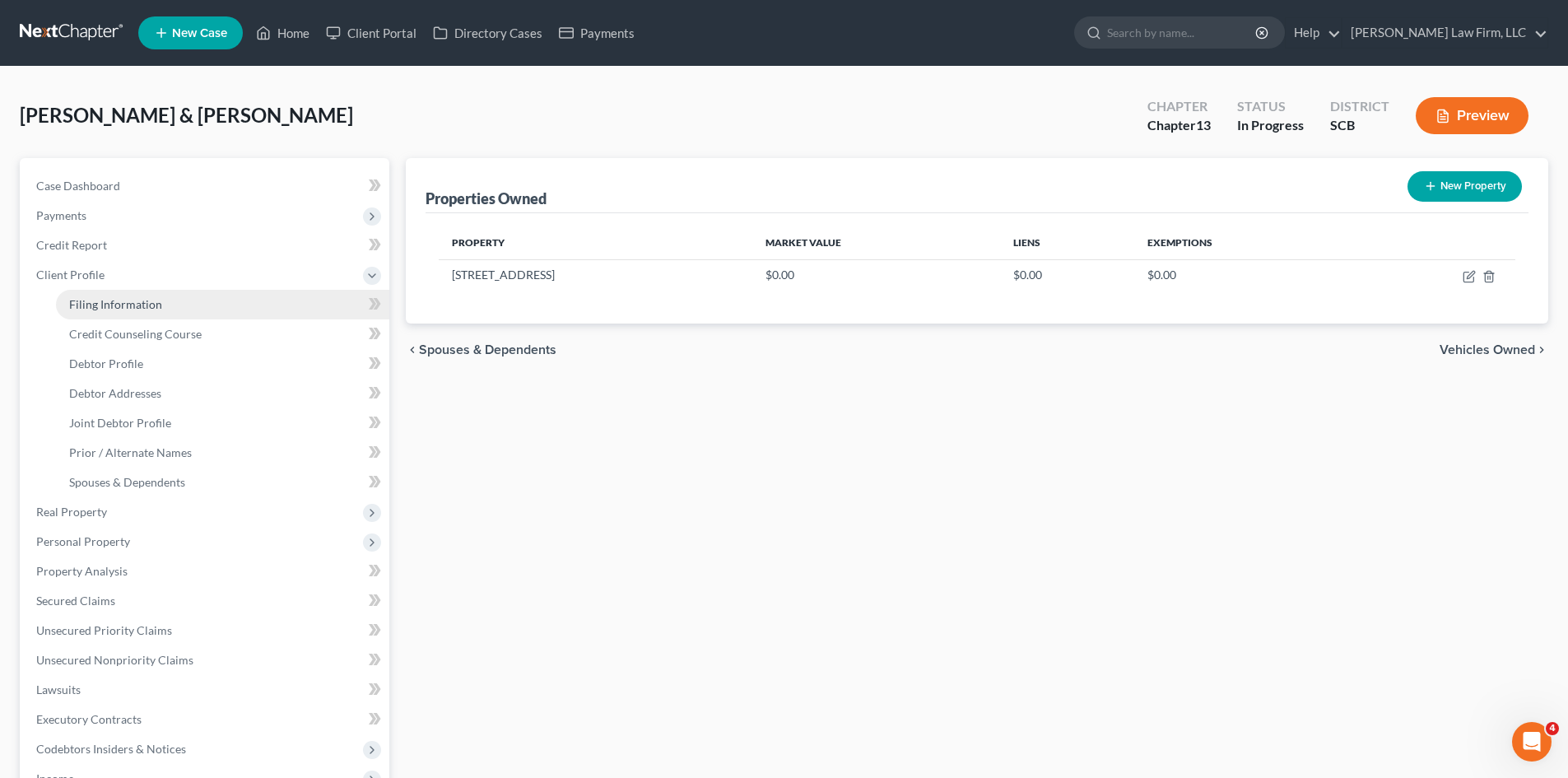
select select "1"
select select "42"
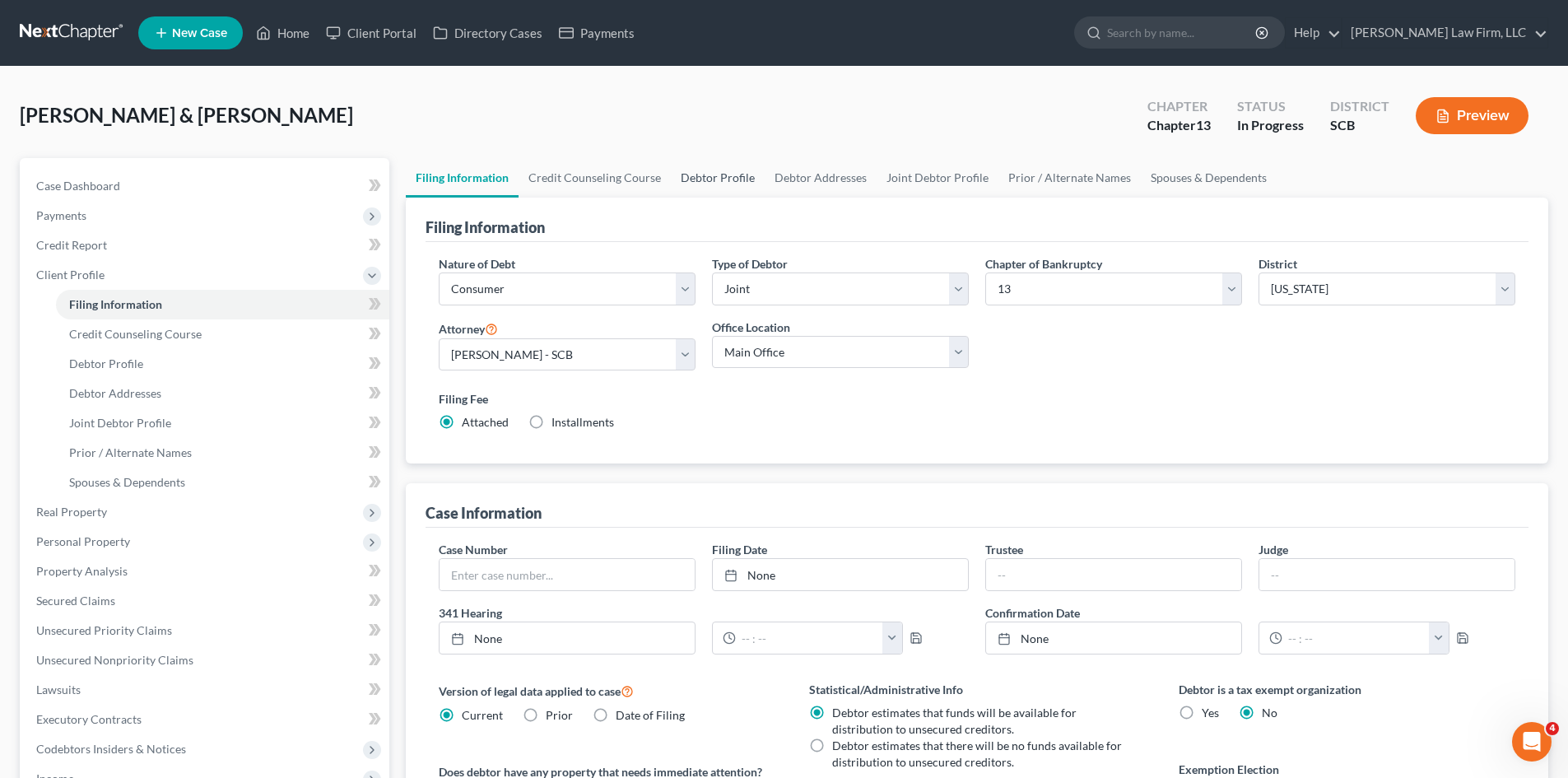
click at [729, 188] on link "Debtor Profile" at bounding box center [718, 178] width 94 height 40
select select "1"
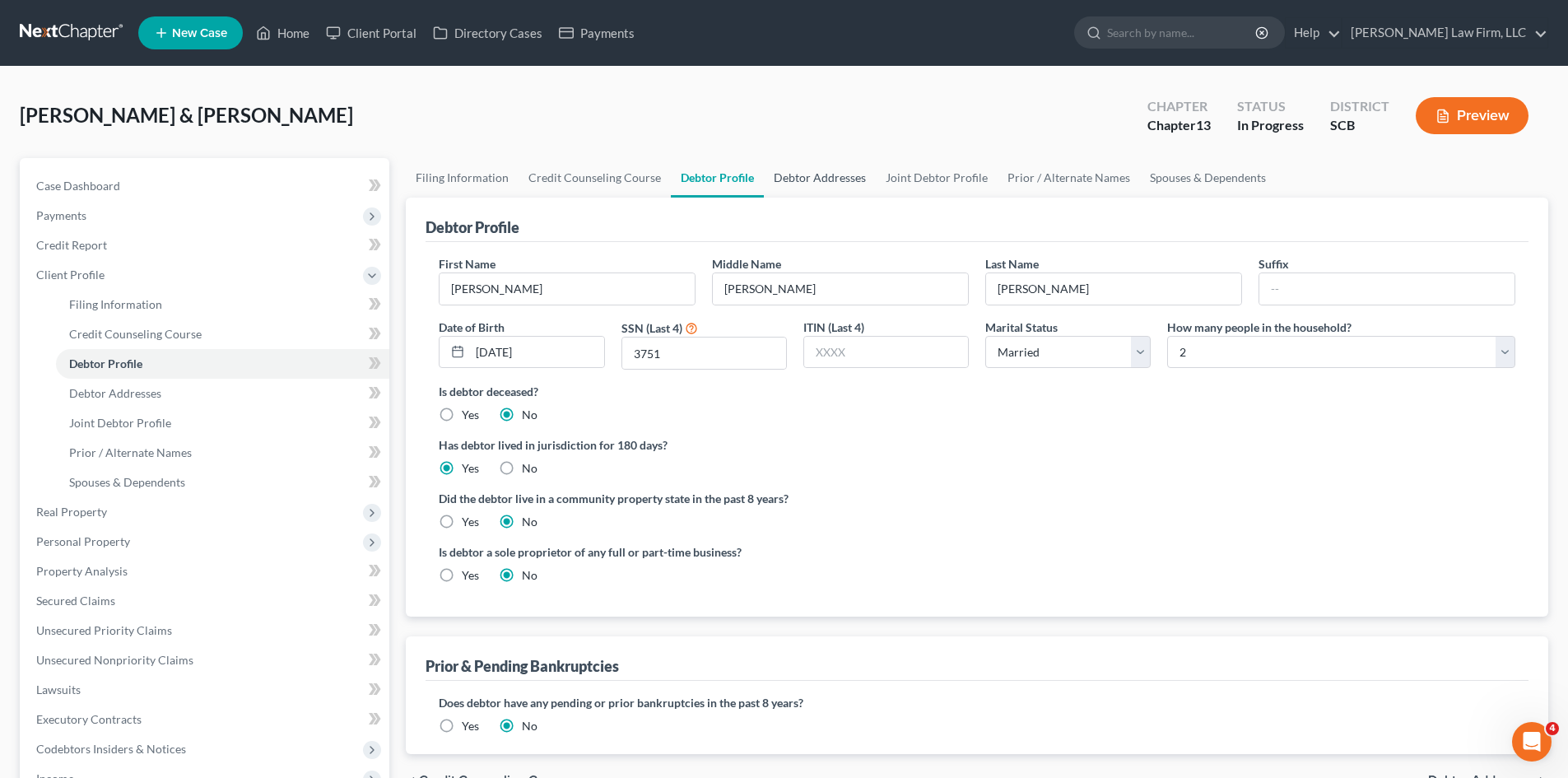
click at [845, 190] on link "Debtor Addresses" at bounding box center [820, 178] width 112 height 40
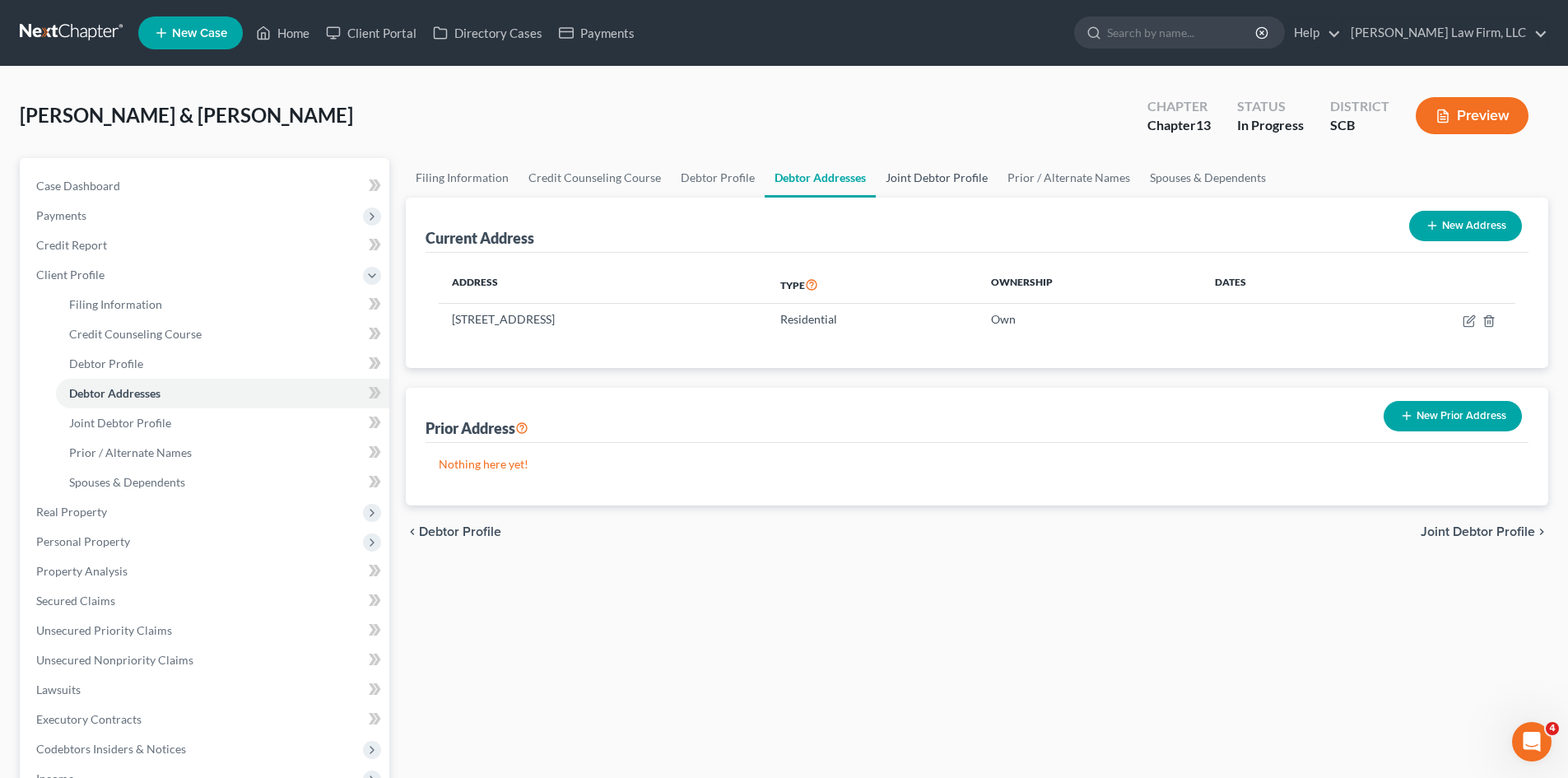
click at [941, 196] on link "Joint Debtor Profile" at bounding box center [936, 178] width 122 height 40
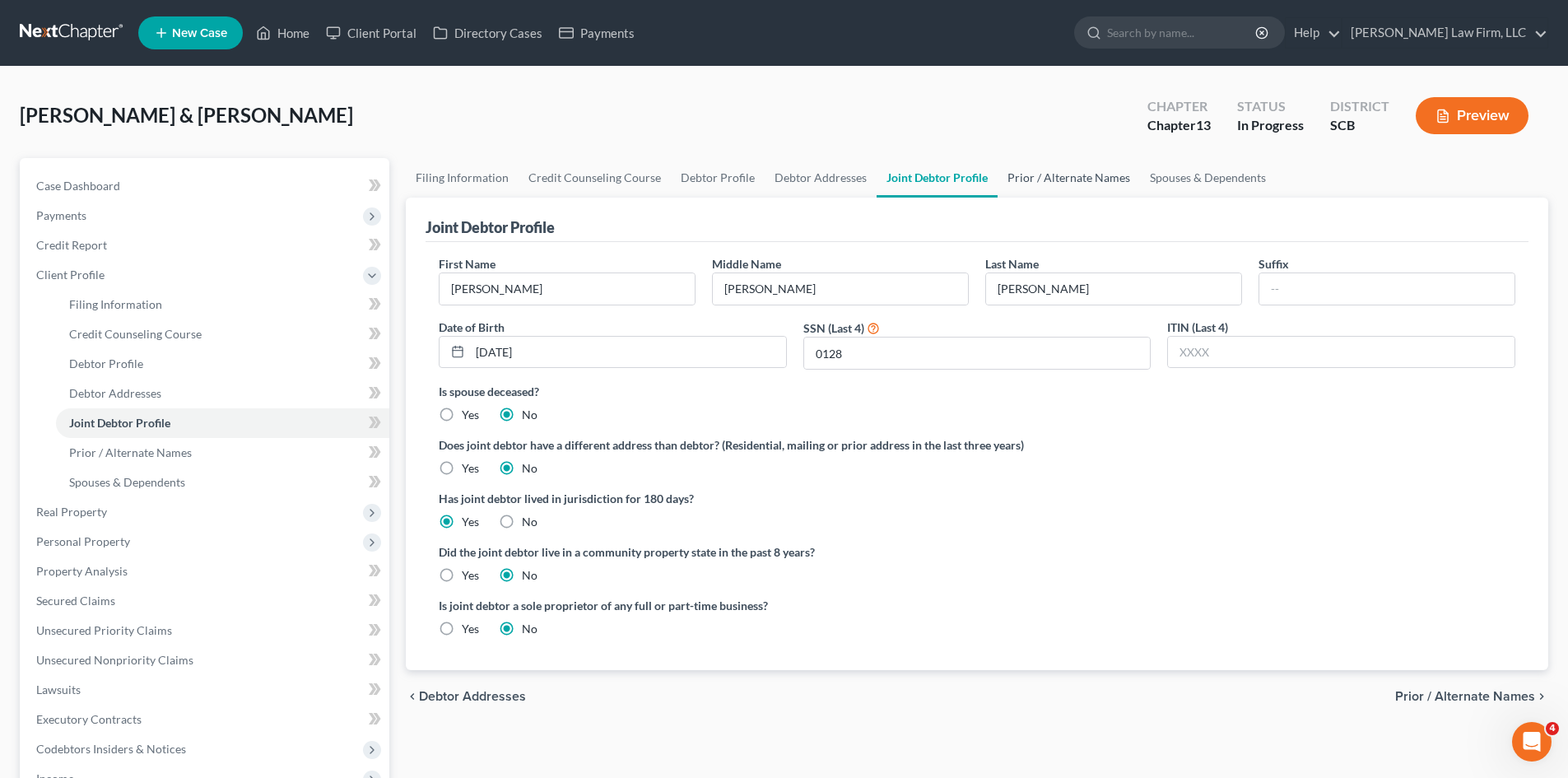
click at [1026, 189] on link "Prior / Alternate Names" at bounding box center [1069, 178] width 143 height 40
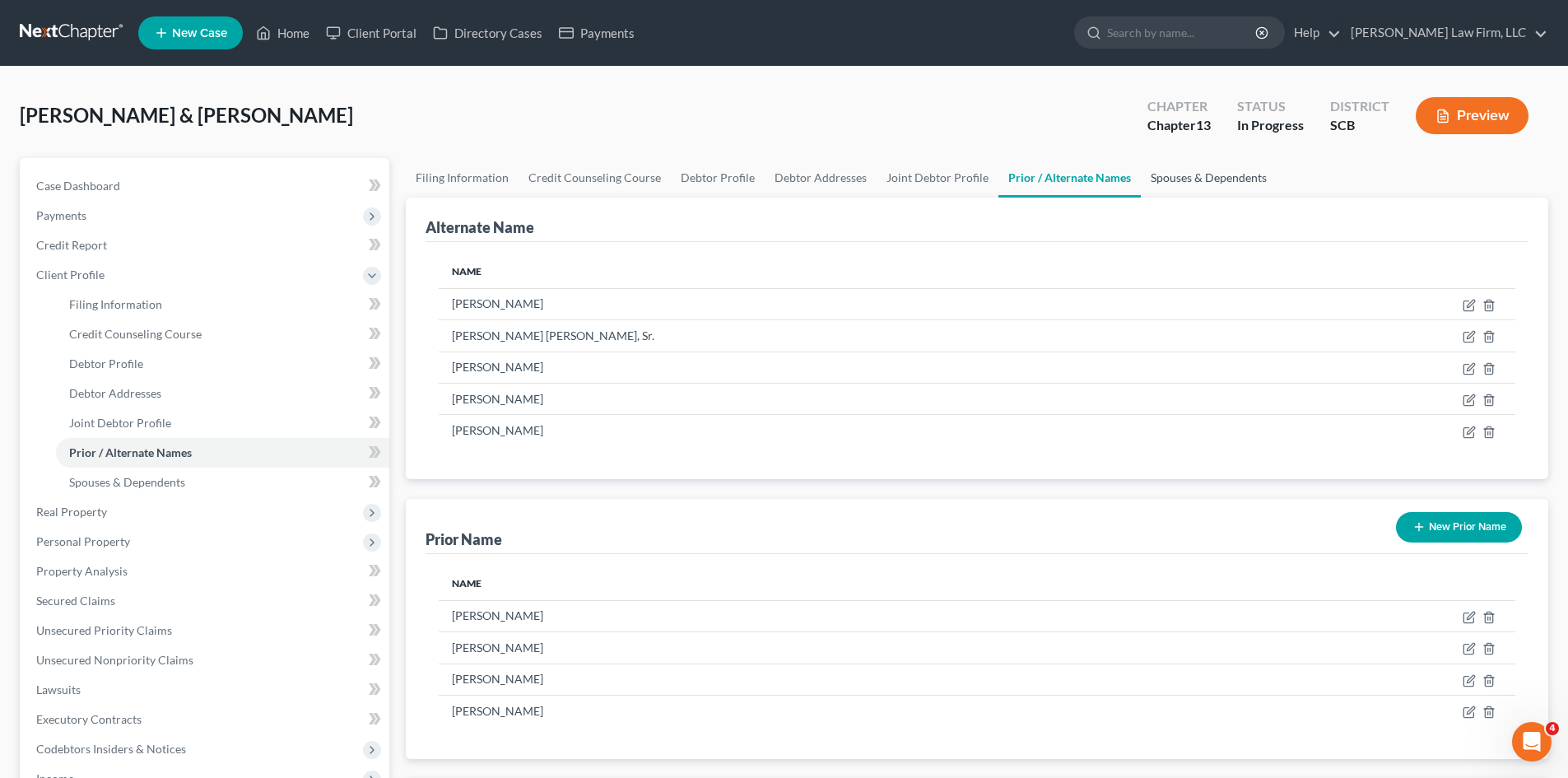
click at [1164, 186] on link "Spouses & Dependents" at bounding box center [1209, 178] width 135 height 40
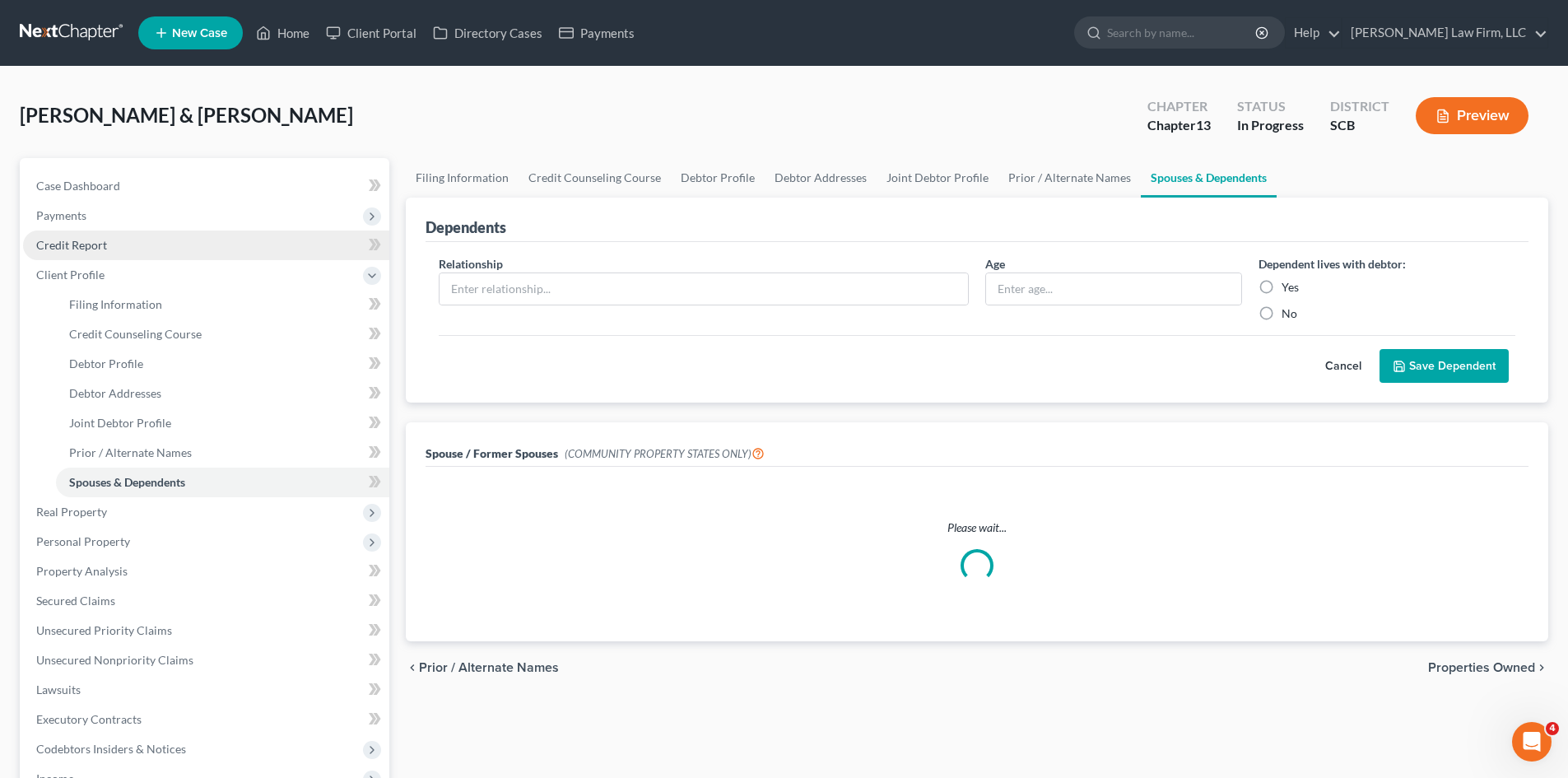
click at [91, 251] on span "Credit Report" at bounding box center [71, 245] width 70 height 14
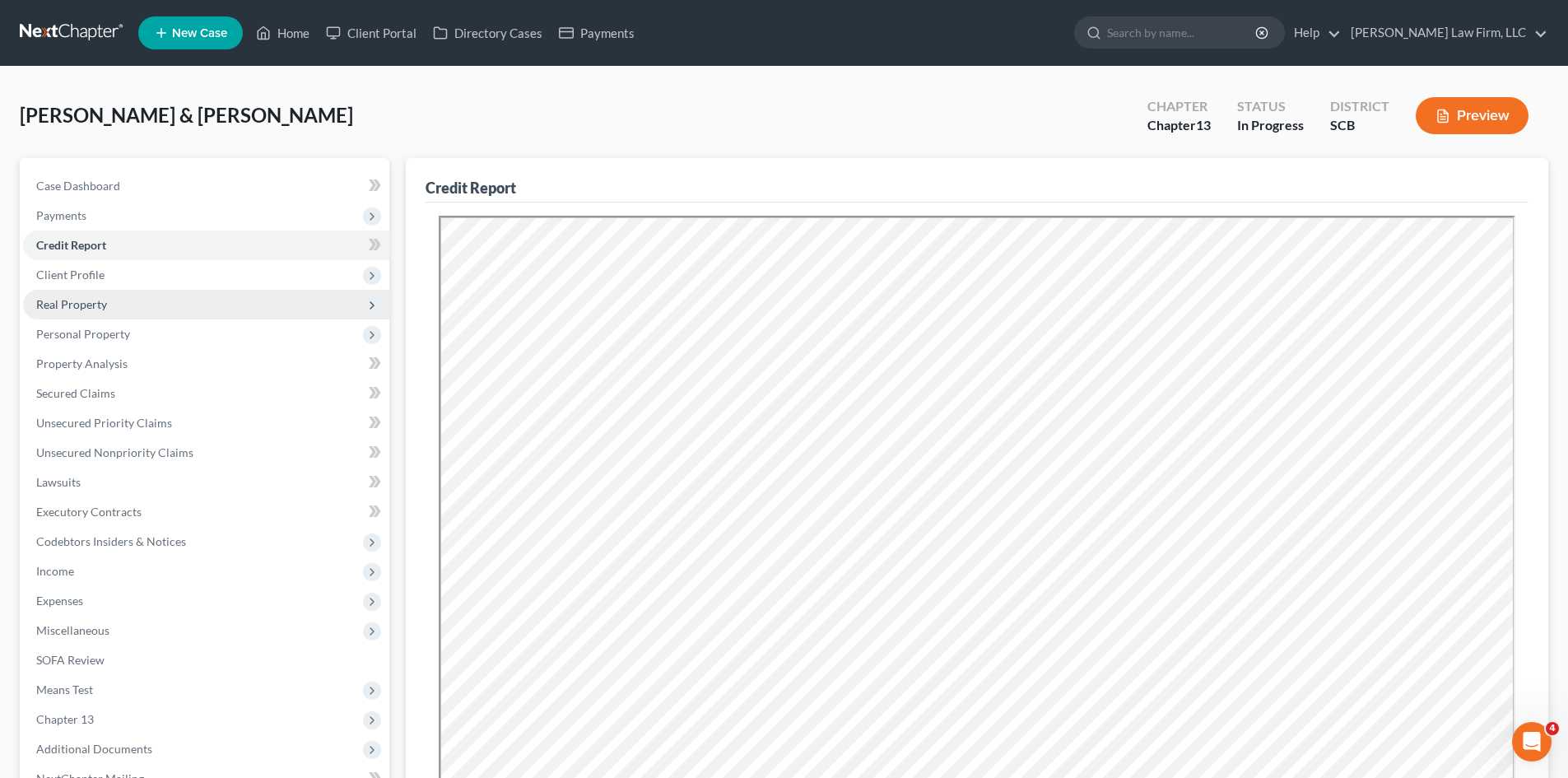
click at [83, 309] on span "Real Property" at bounding box center [71, 304] width 70 height 14
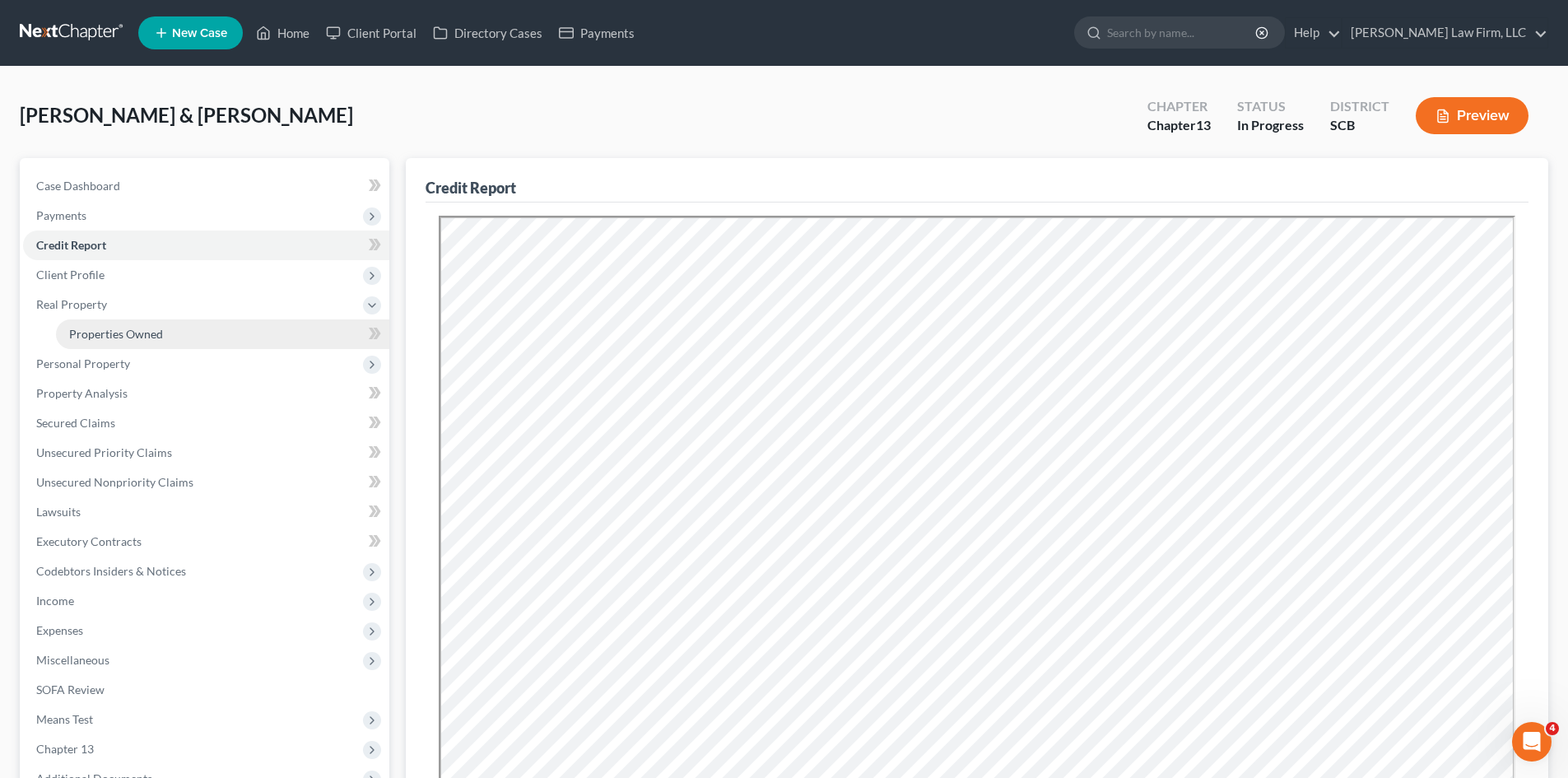
click at [110, 329] on span "Properties Owned" at bounding box center [116, 334] width 94 height 14
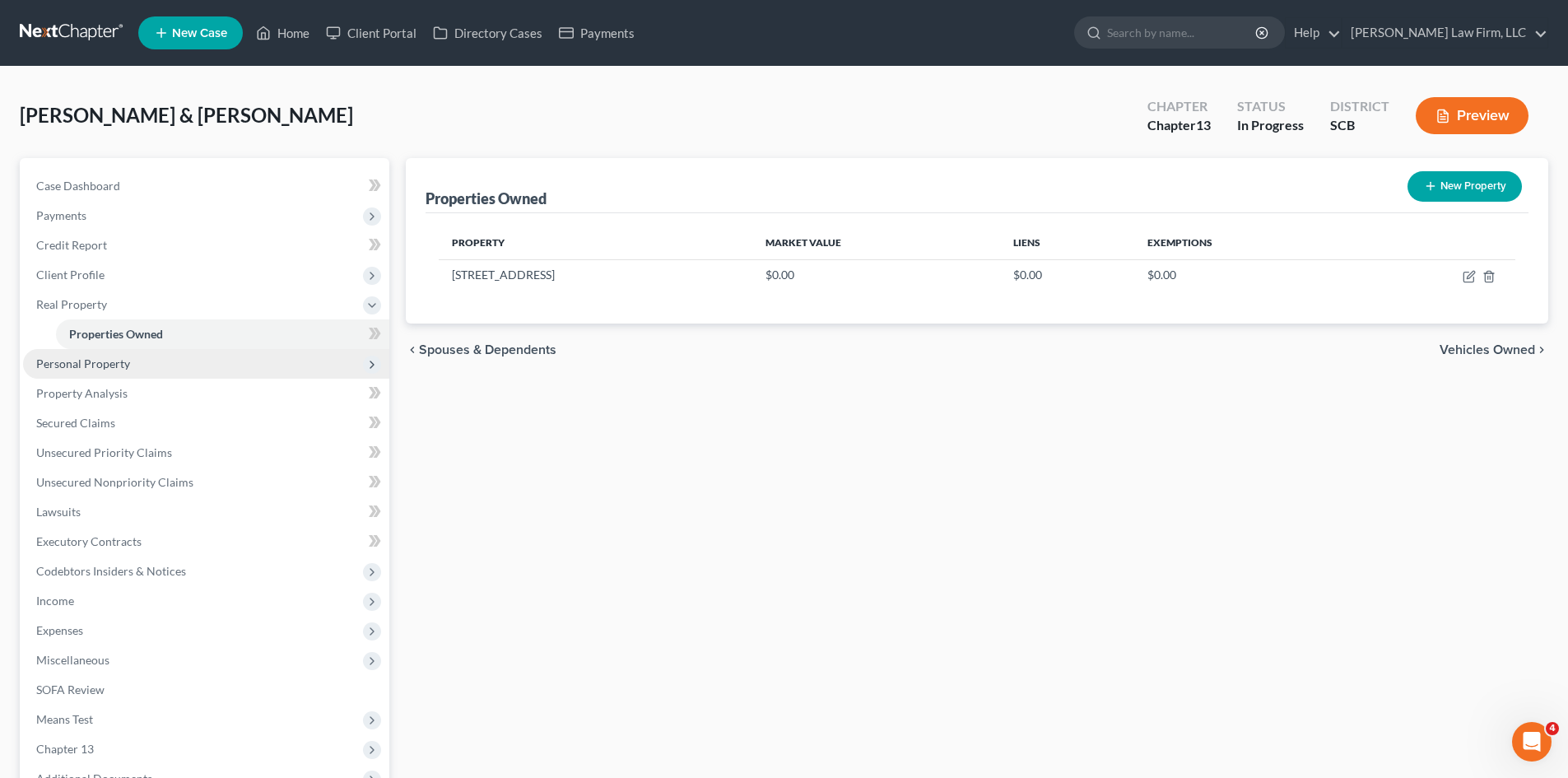
click at [117, 372] on span "Personal Property" at bounding box center [207, 364] width 366 height 30
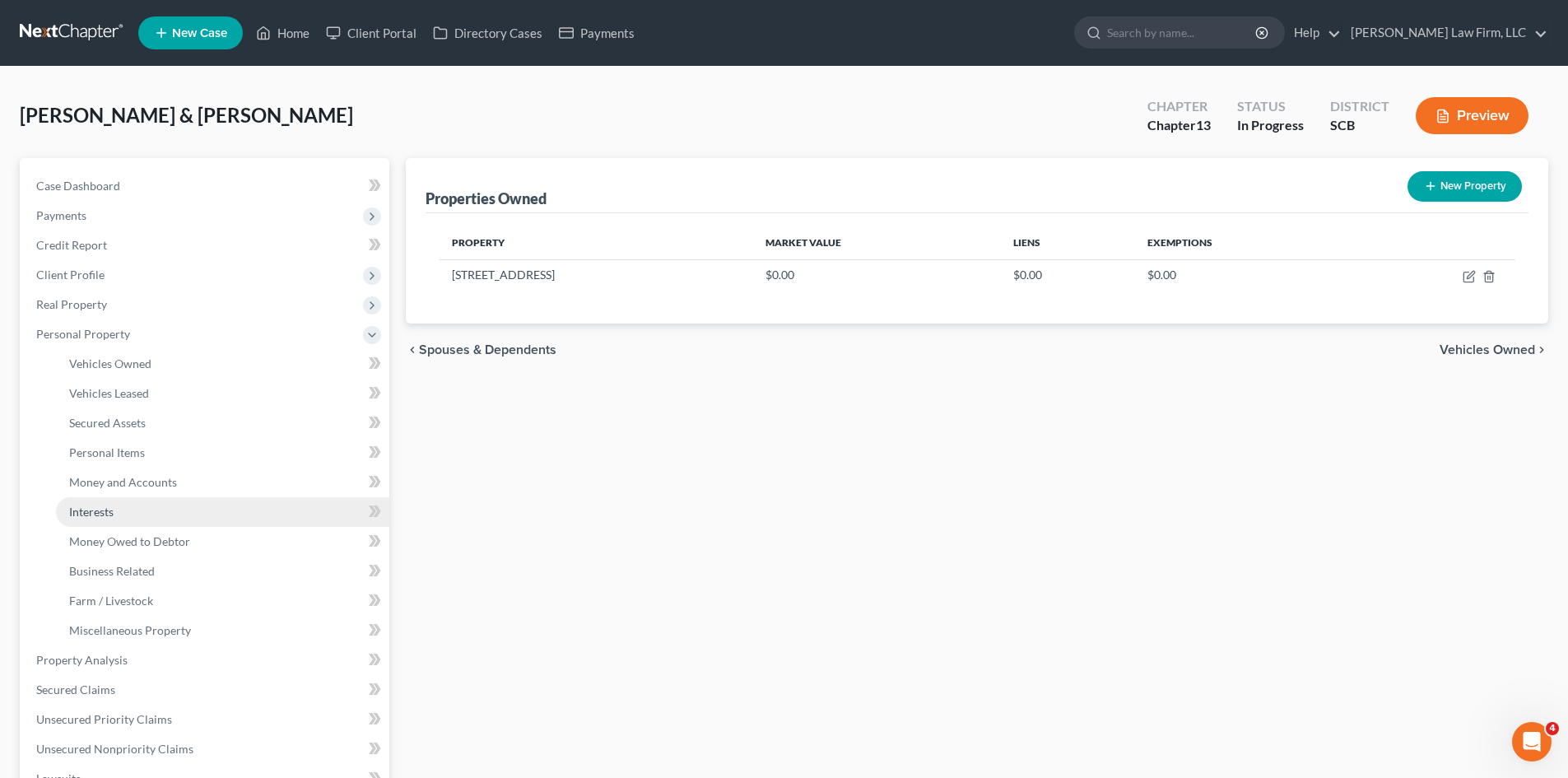
click at [116, 514] on link "Interests" at bounding box center [222, 512] width 333 height 30
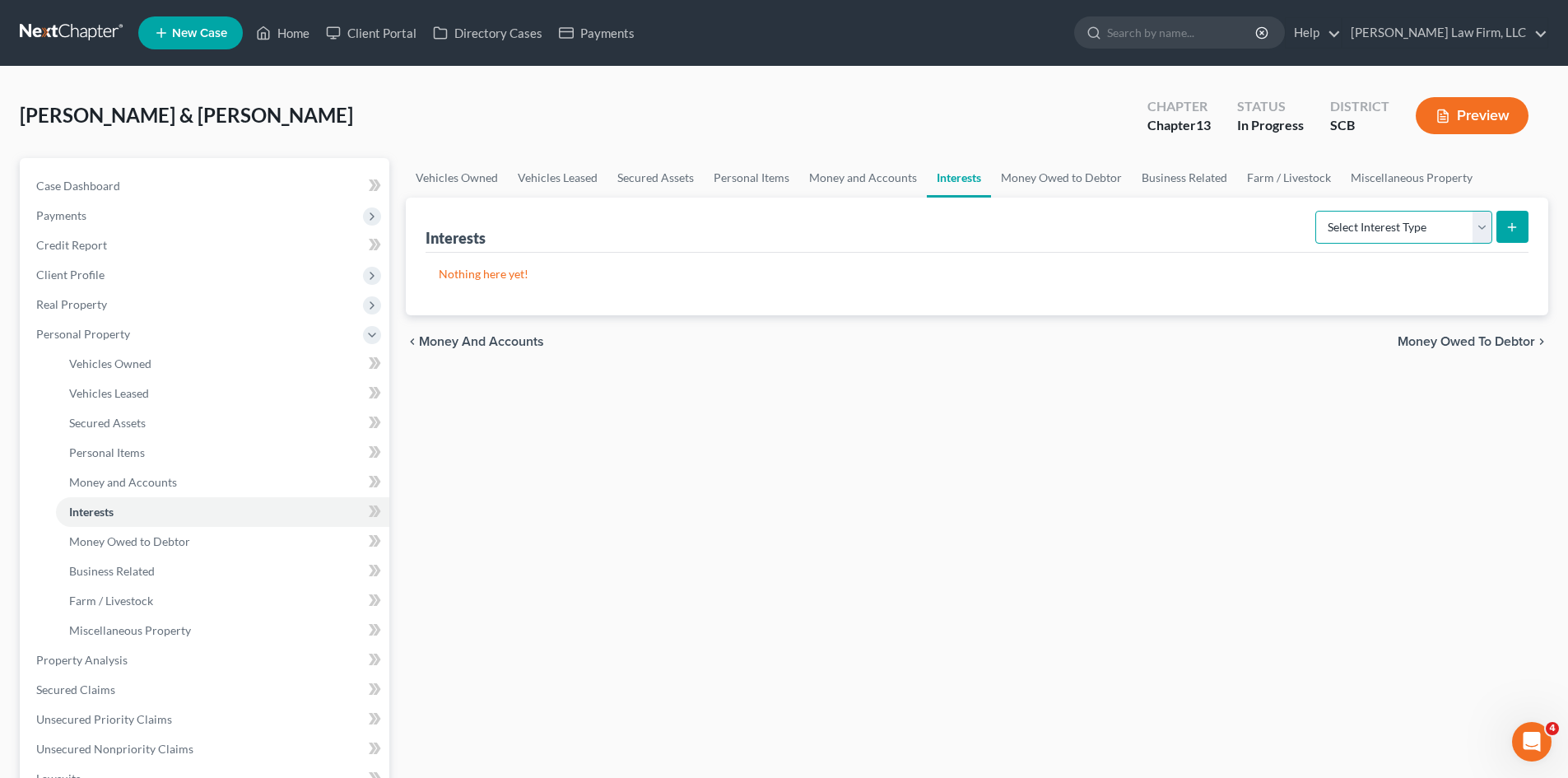
click at [1485, 230] on select "Select Interest Type 401K Annuity Bond Education IRA Government Bond Government…" at bounding box center [1404, 227] width 177 height 32
select select "unincorporated_business"
click at [1317, 210] on select "Select Interest Type 401K Annuity Bond Education IRA Government Bond Government…" at bounding box center [1404, 227] width 177 height 32
click at [1512, 236] on button "submit" at bounding box center [1513, 227] width 32 height 32
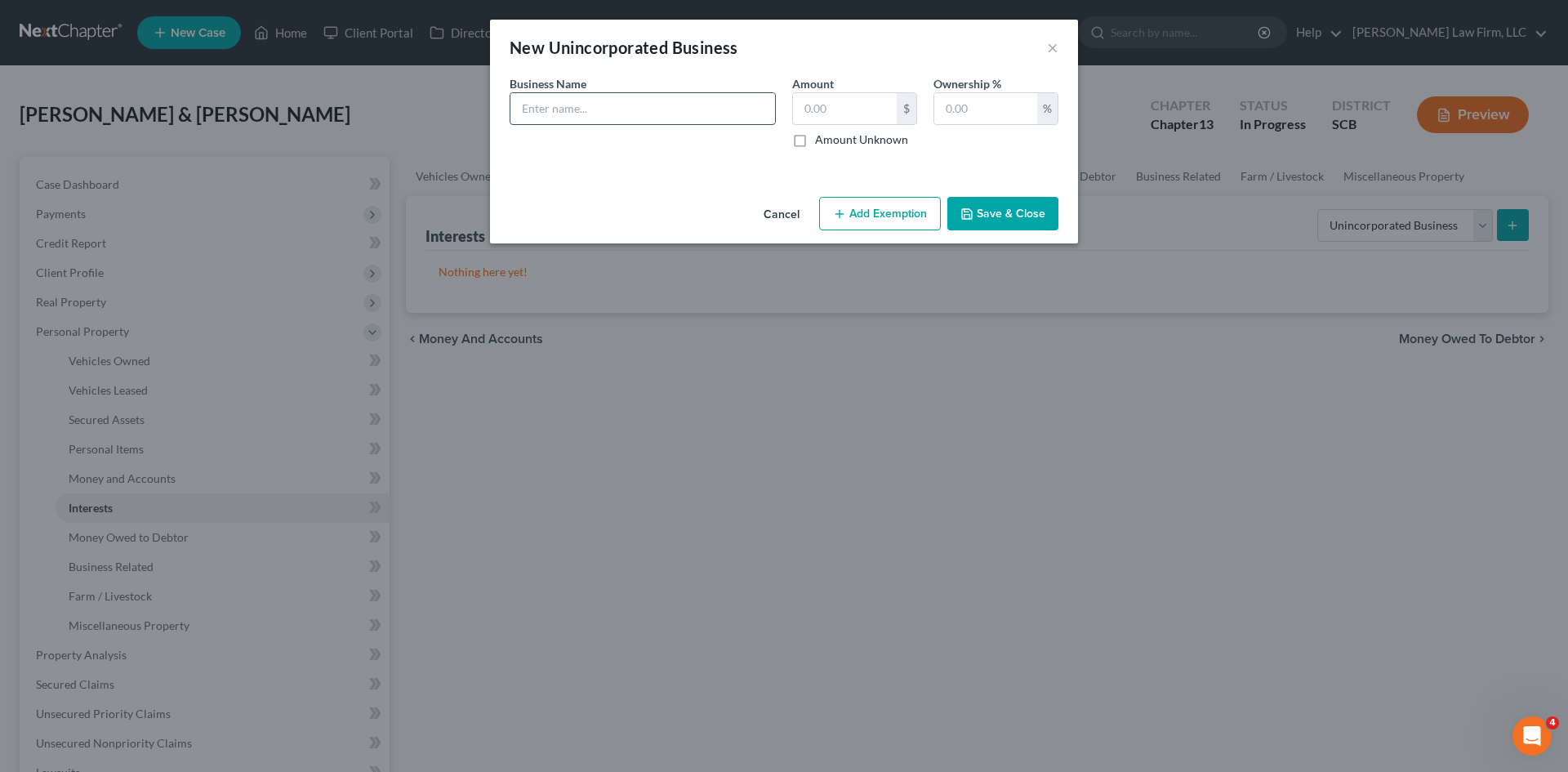
click at [611, 111] on input "text" at bounding box center [642, 108] width 264 height 31
type input "(Mr.) MSM Trucking, LLC"
type input "1"
type input "100"
click at [671, 116] on input "(Mr.) MSM Trucking, LLC" at bounding box center [642, 108] width 264 height 31
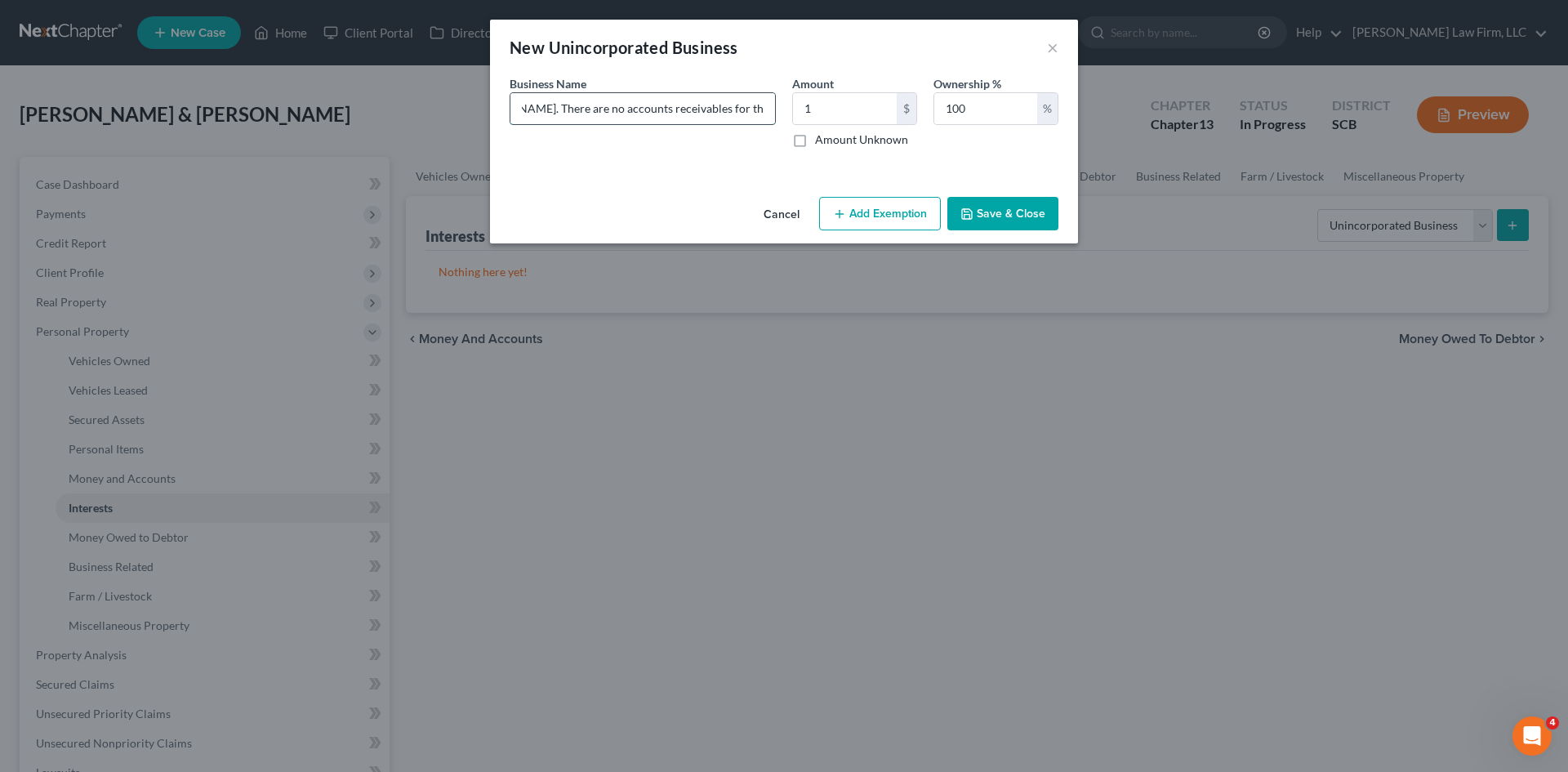
scroll to position [0, 301]
type input "(Mr.) MSM Trucking, LLC (Assets consist of a 18-Wheeler. There are no accounts …"
click at [990, 216] on button "Save & Close" at bounding box center [1003, 214] width 111 height 34
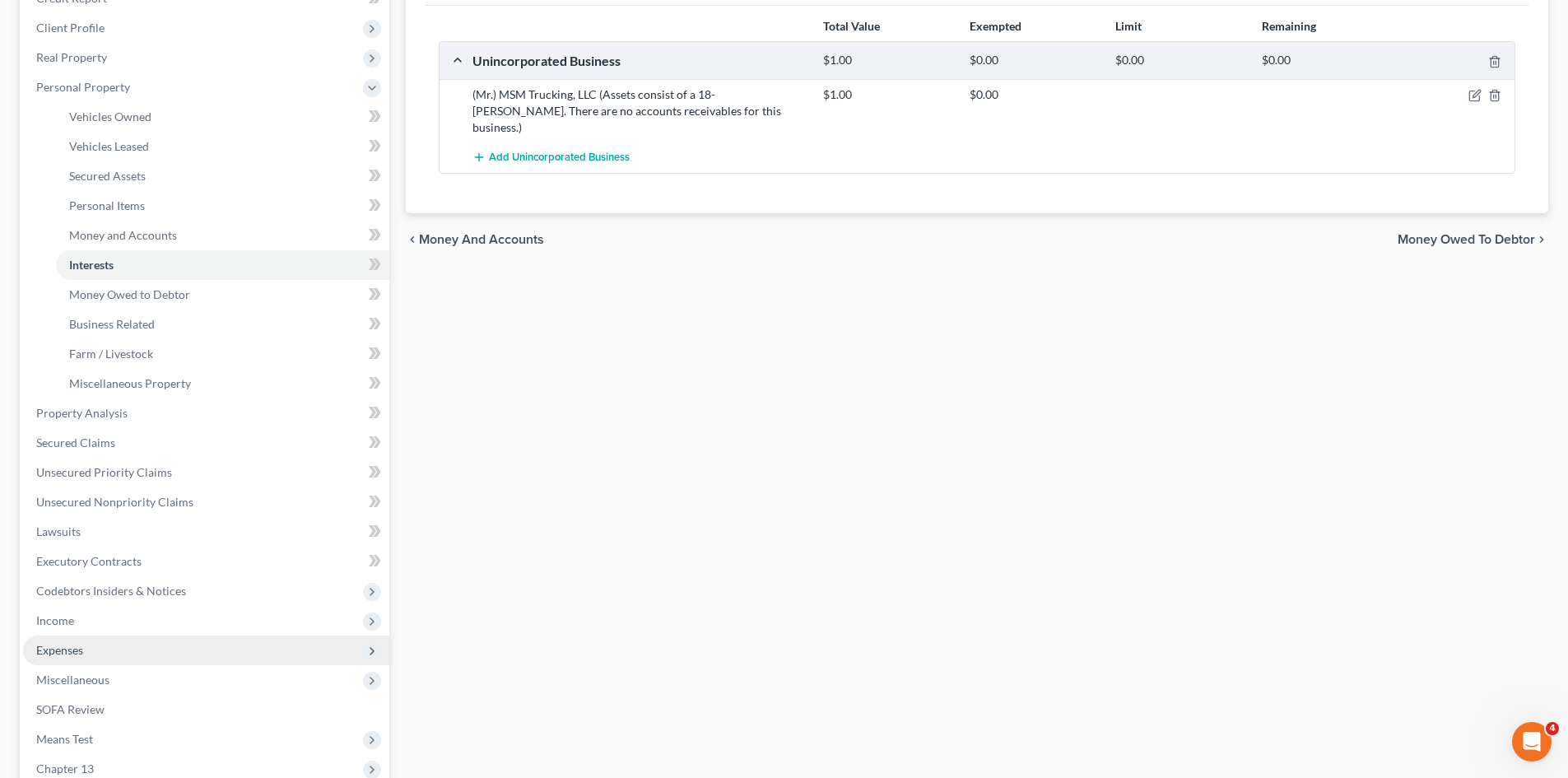
scroll to position [329, 0]
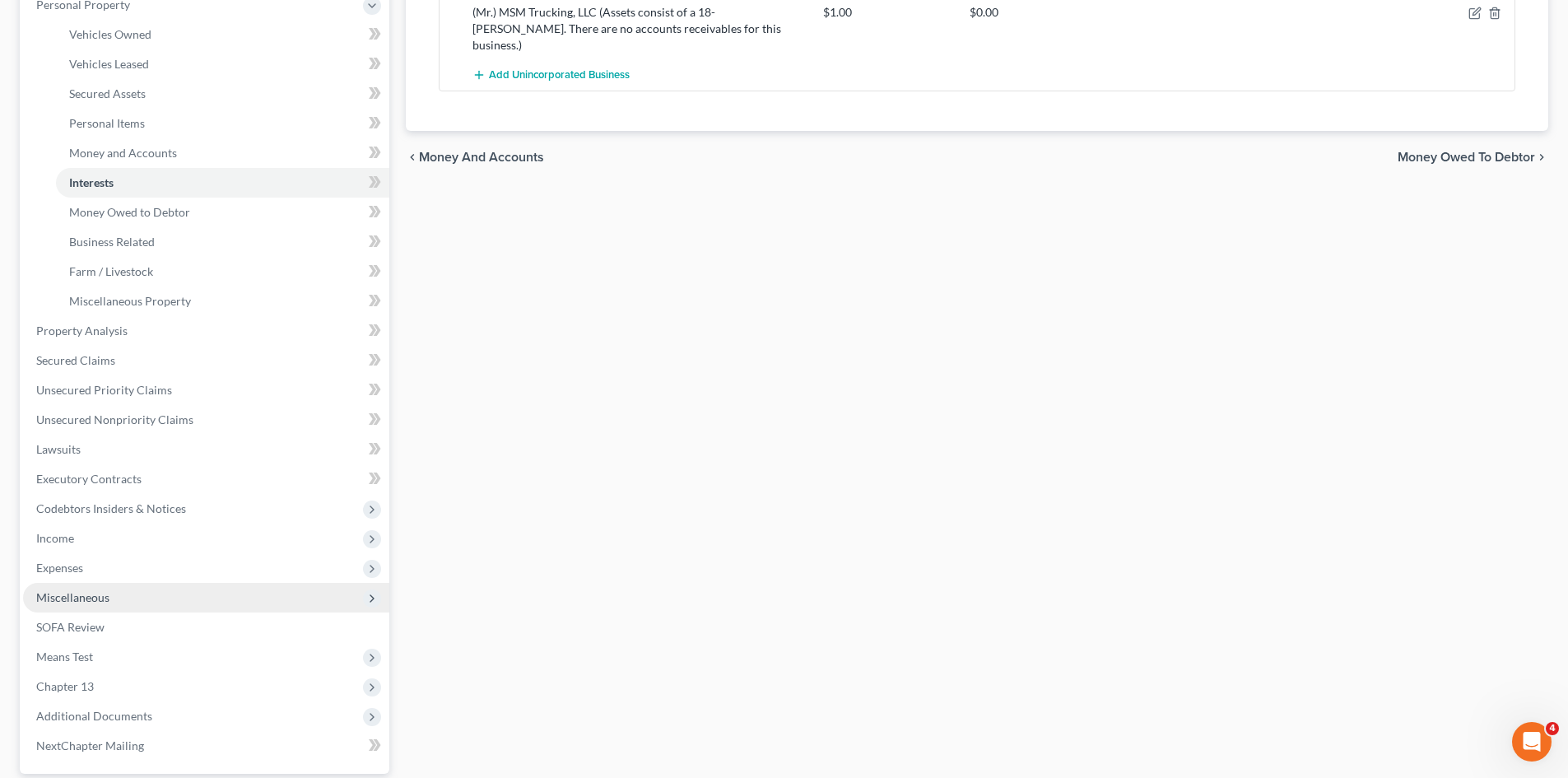
click at [86, 603] on span "Miscellaneous" at bounding box center [72, 597] width 73 height 14
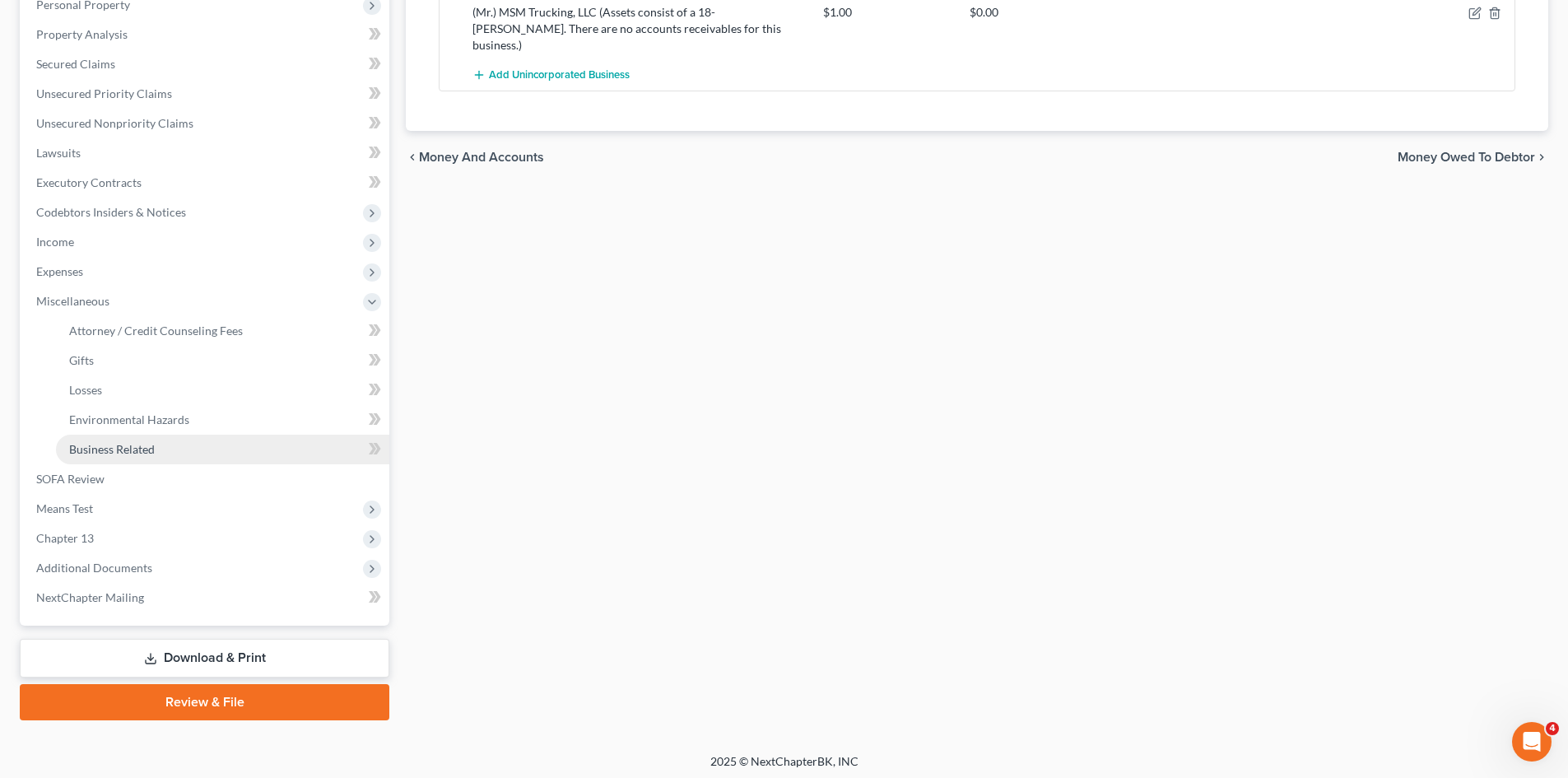
click at [112, 452] on span "Business Related" at bounding box center [112, 449] width 86 height 14
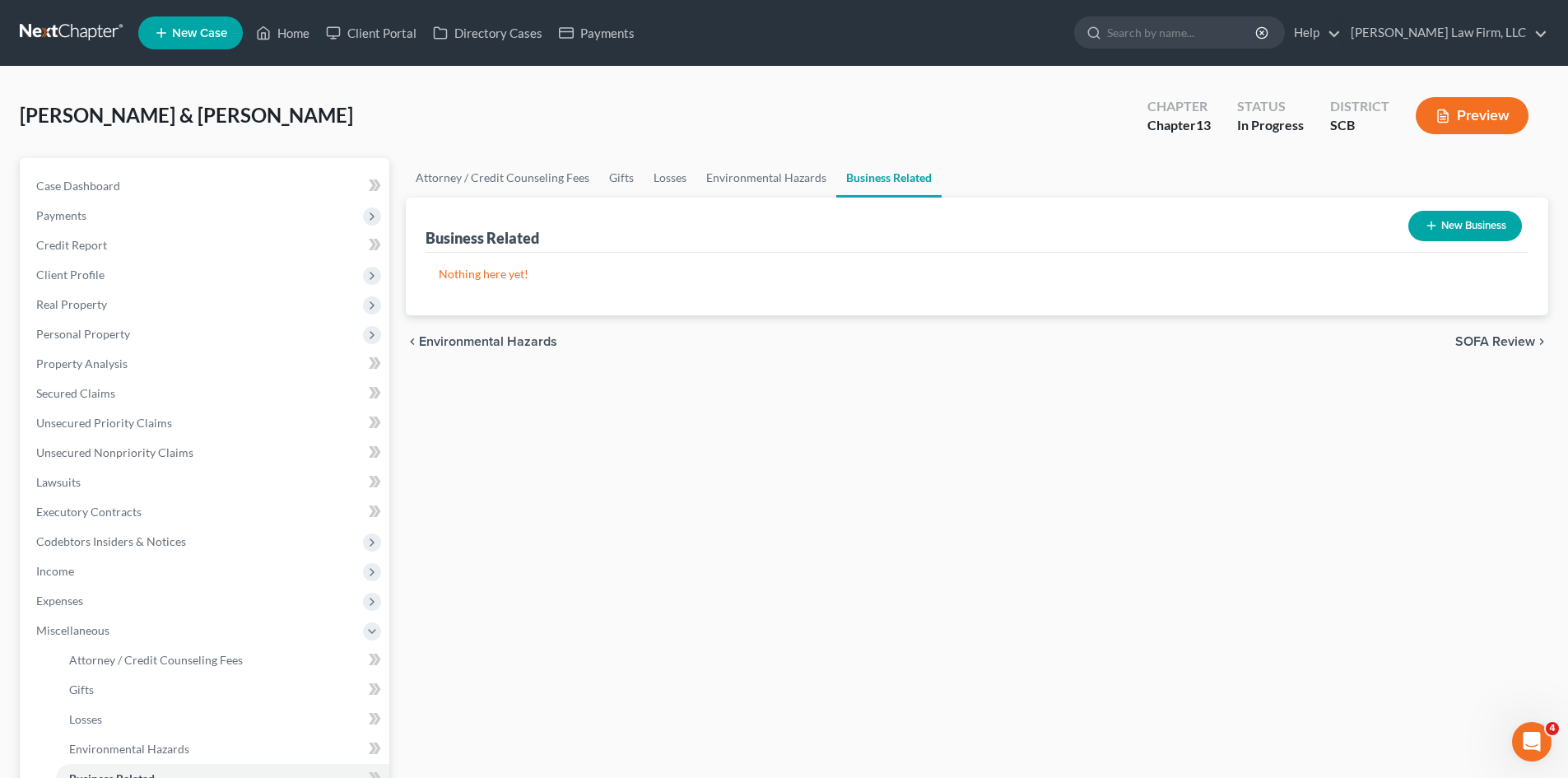
click at [1452, 236] on button "New Business" at bounding box center [1465, 226] width 114 height 31
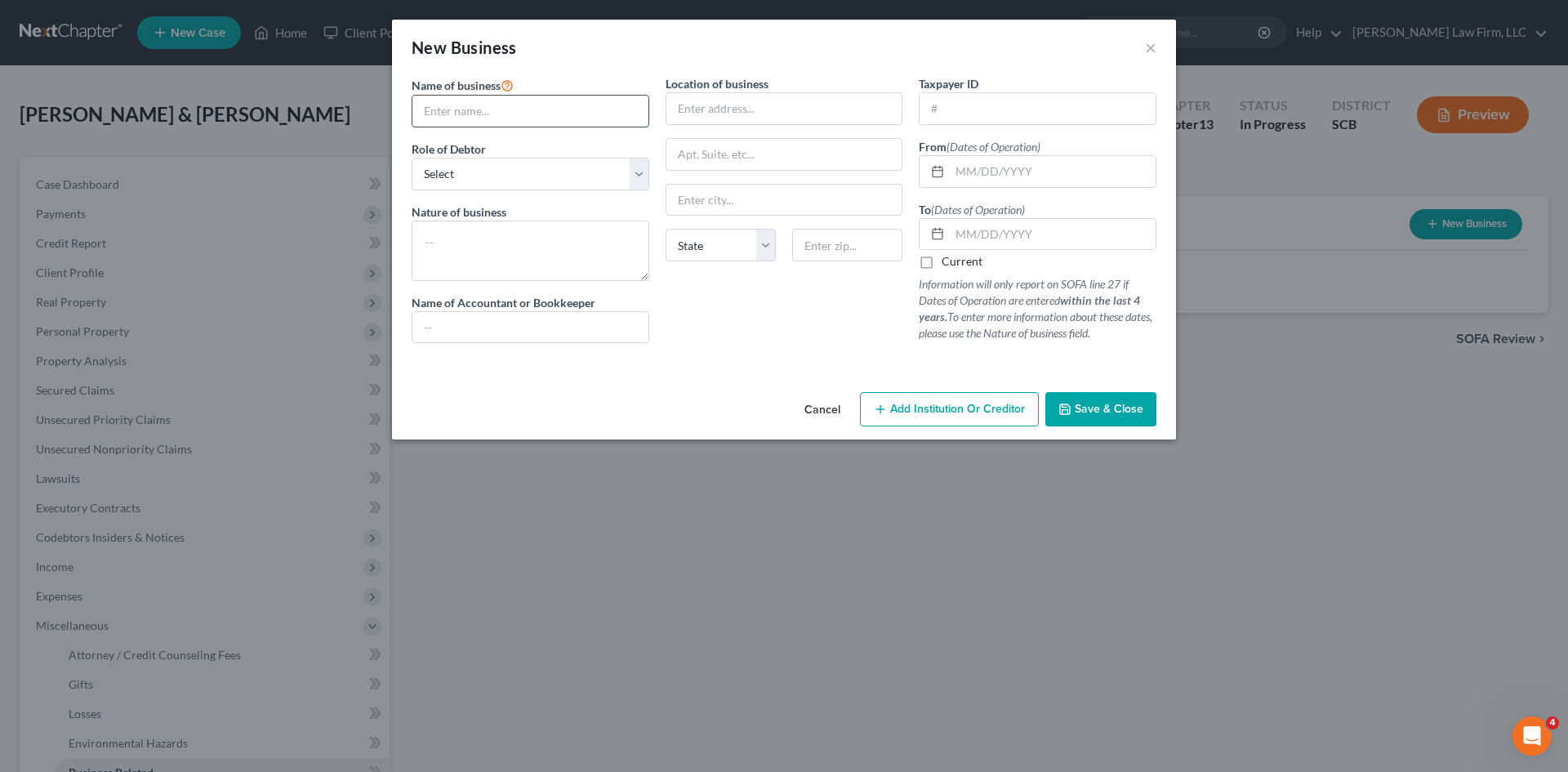
click at [464, 116] on input "text" at bounding box center [531, 111] width 236 height 31
type input "MSM Trucking, LLC"
select select "member"
type textarea "Trucking Business"
drag, startPoint x: 758, startPoint y: 105, endPoint x: 780, endPoint y: 112, distance: 23.1
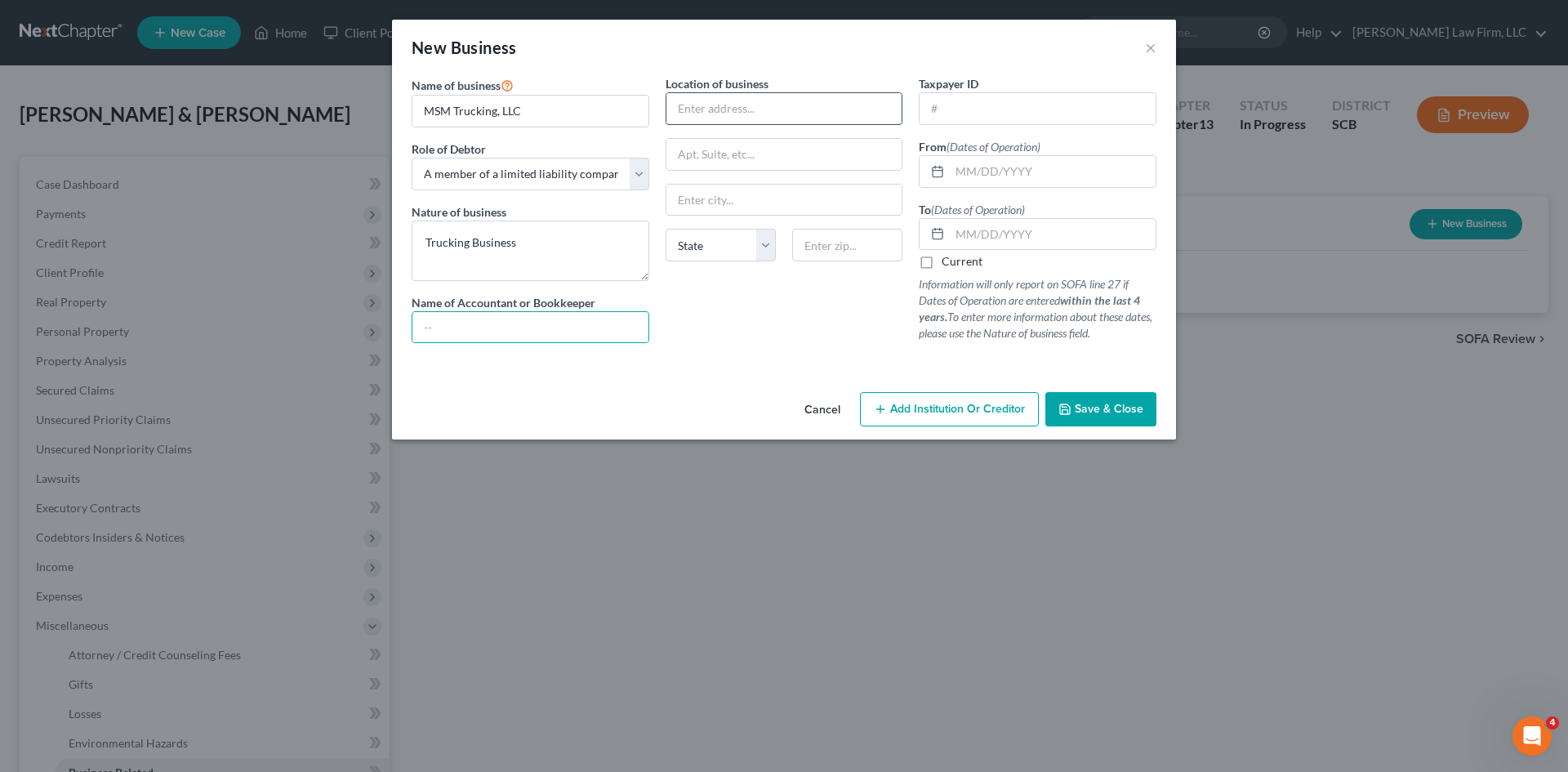
click at [758, 105] on input "text" at bounding box center [784, 108] width 236 height 31
type input "8"
type input "[STREET_ADDRESS]"
click at [844, 256] on input "text" at bounding box center [847, 244] width 110 height 32
type input "29420"
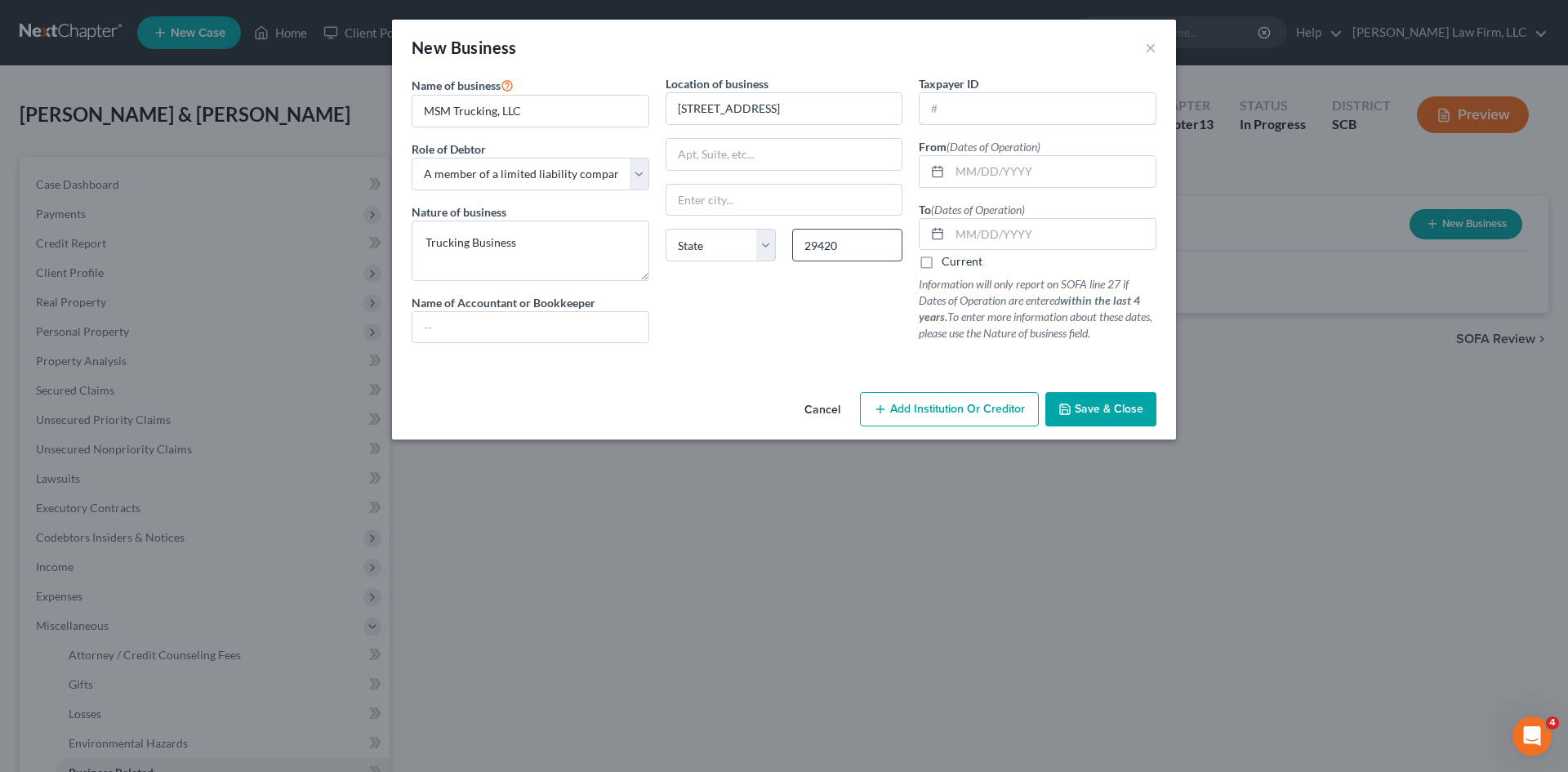
type input "[GEOGRAPHIC_DATA]"
select select "42"
click at [1041, 105] on input "text" at bounding box center [1038, 108] width 236 height 31
type input "85-1862465"
click at [986, 165] on input "text" at bounding box center [1053, 171] width 206 height 31
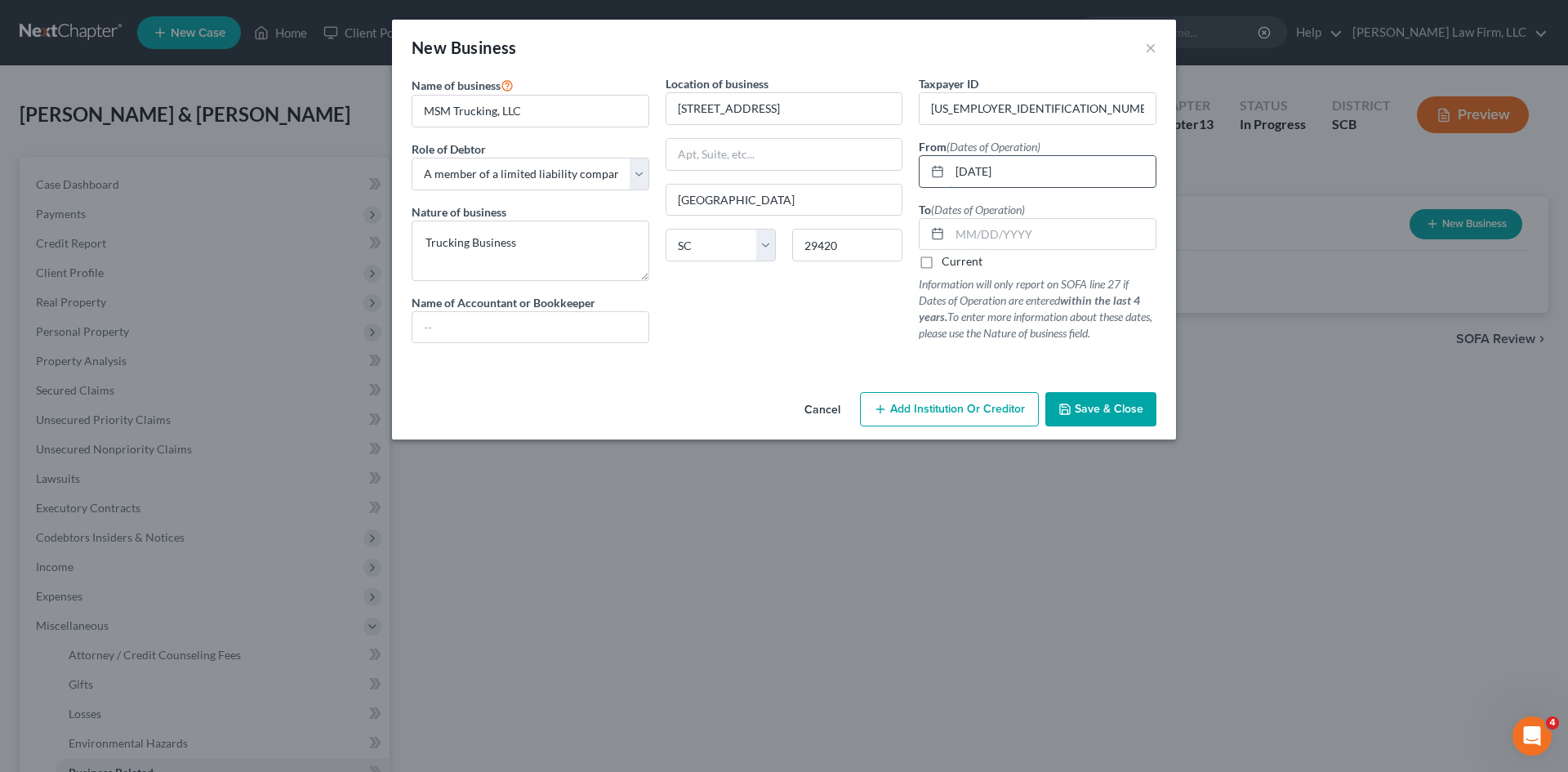
type input "09/01/2019"
click at [942, 264] on label "Current" at bounding box center [963, 262] width 41 height 16
click at [948, 264] on input "Current" at bounding box center [954, 259] width 11 height 11
checkbox input "true"
click at [1109, 402] on button "Save & Close" at bounding box center [1101, 409] width 111 height 34
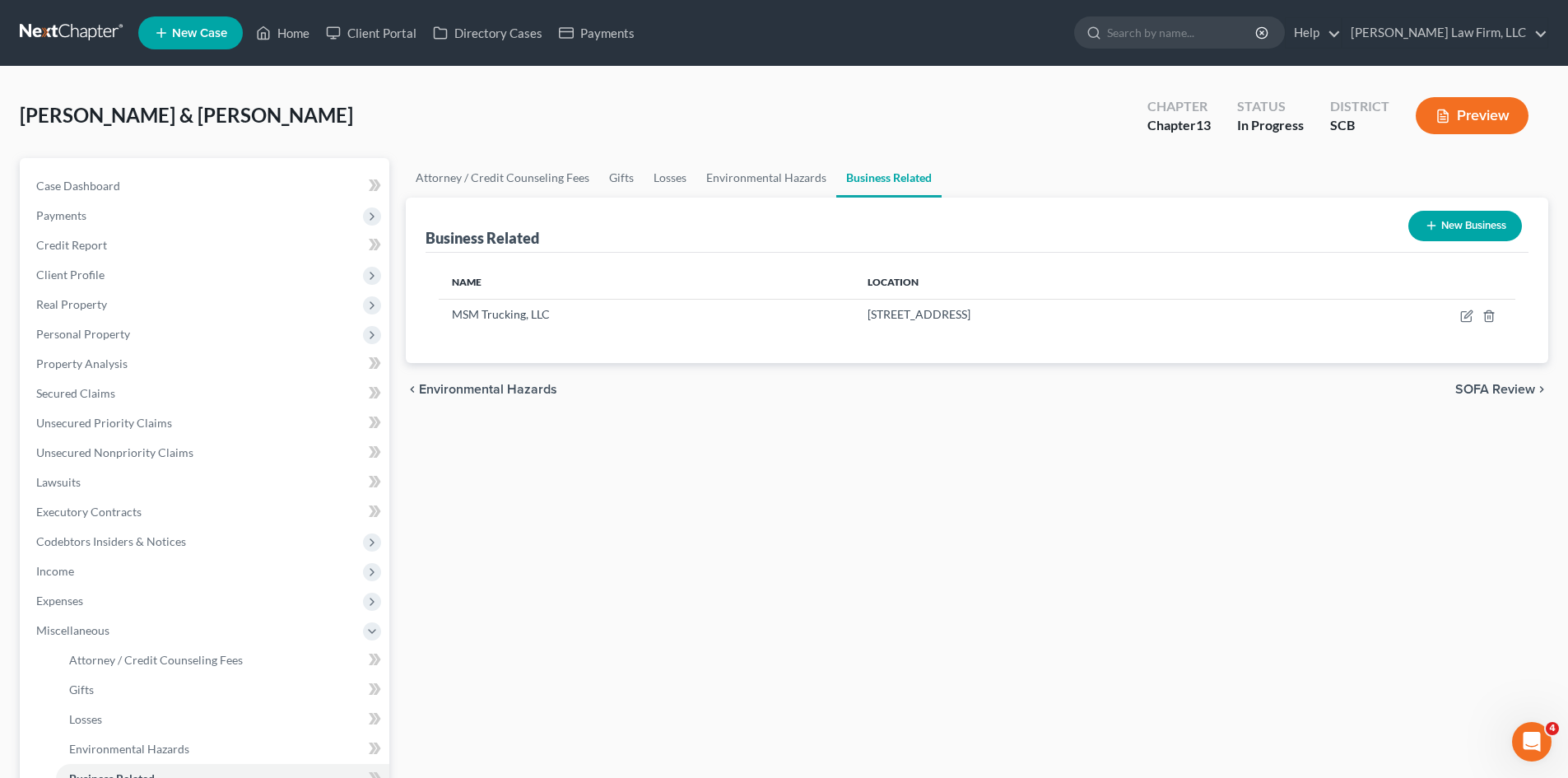
click at [1426, 232] on icon "button" at bounding box center [1432, 226] width 14 height 14
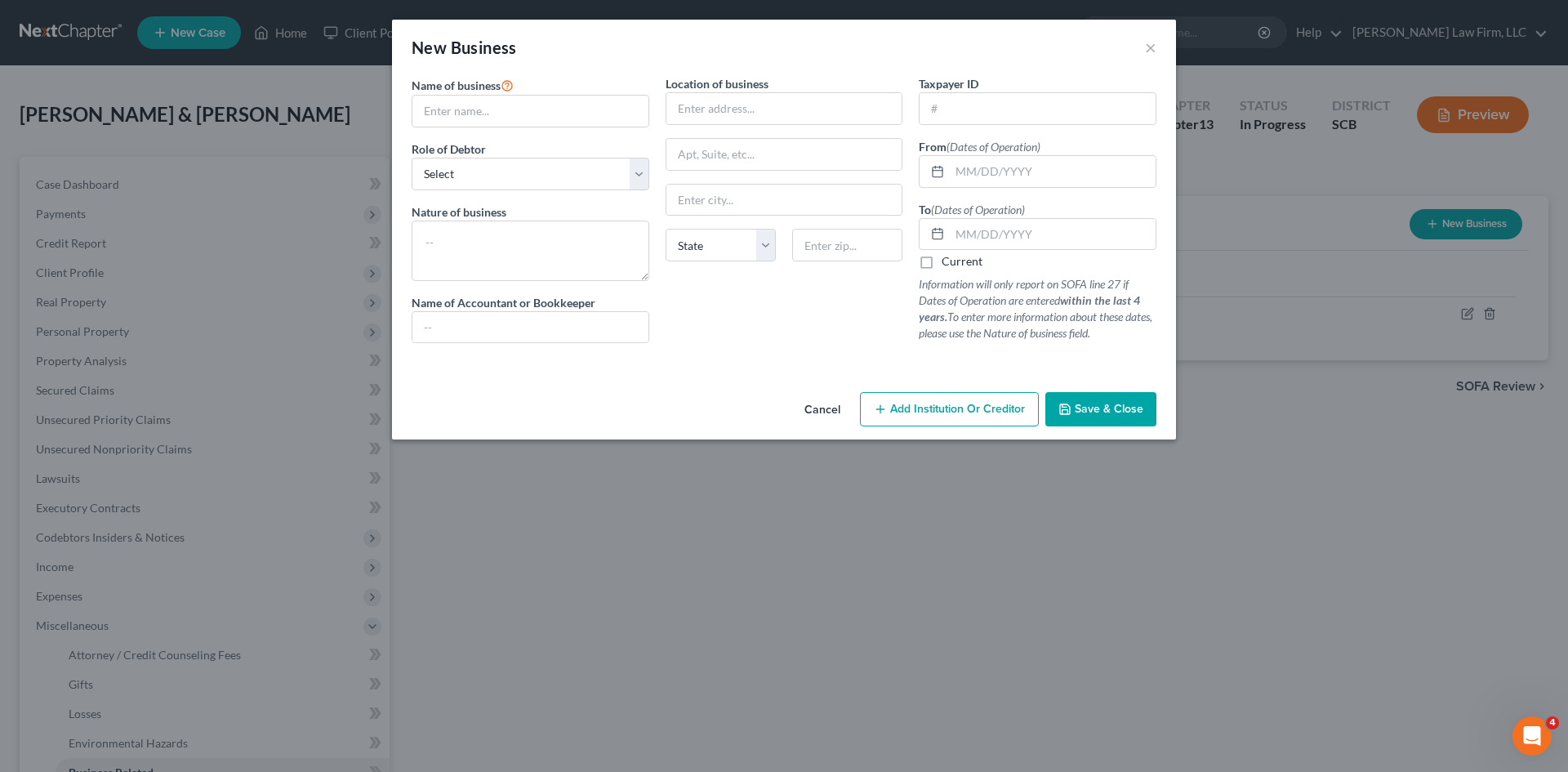
click at [825, 413] on button "Cancel" at bounding box center [822, 410] width 62 height 32
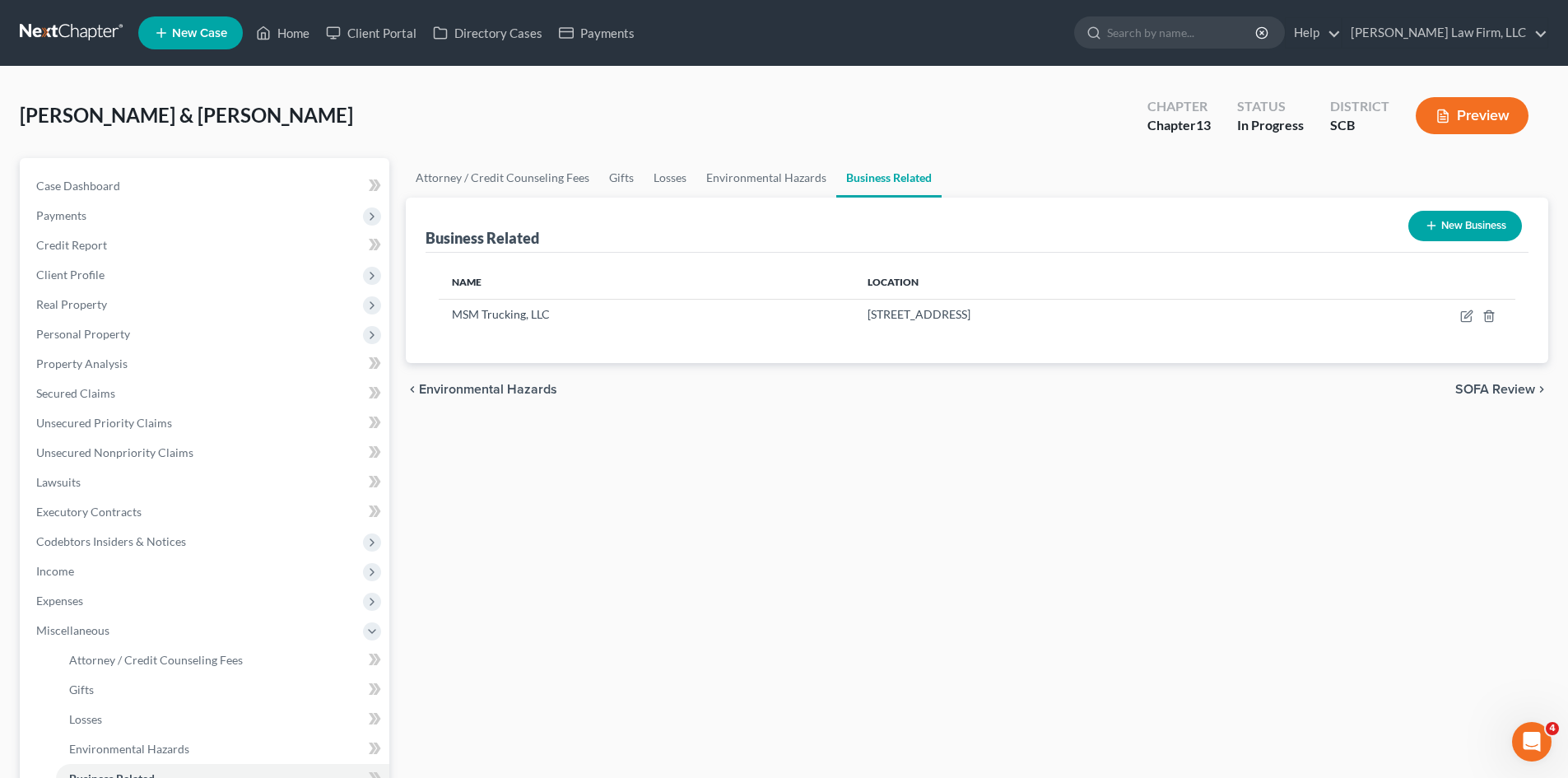
click at [1433, 221] on icon "button" at bounding box center [1432, 226] width 14 height 14
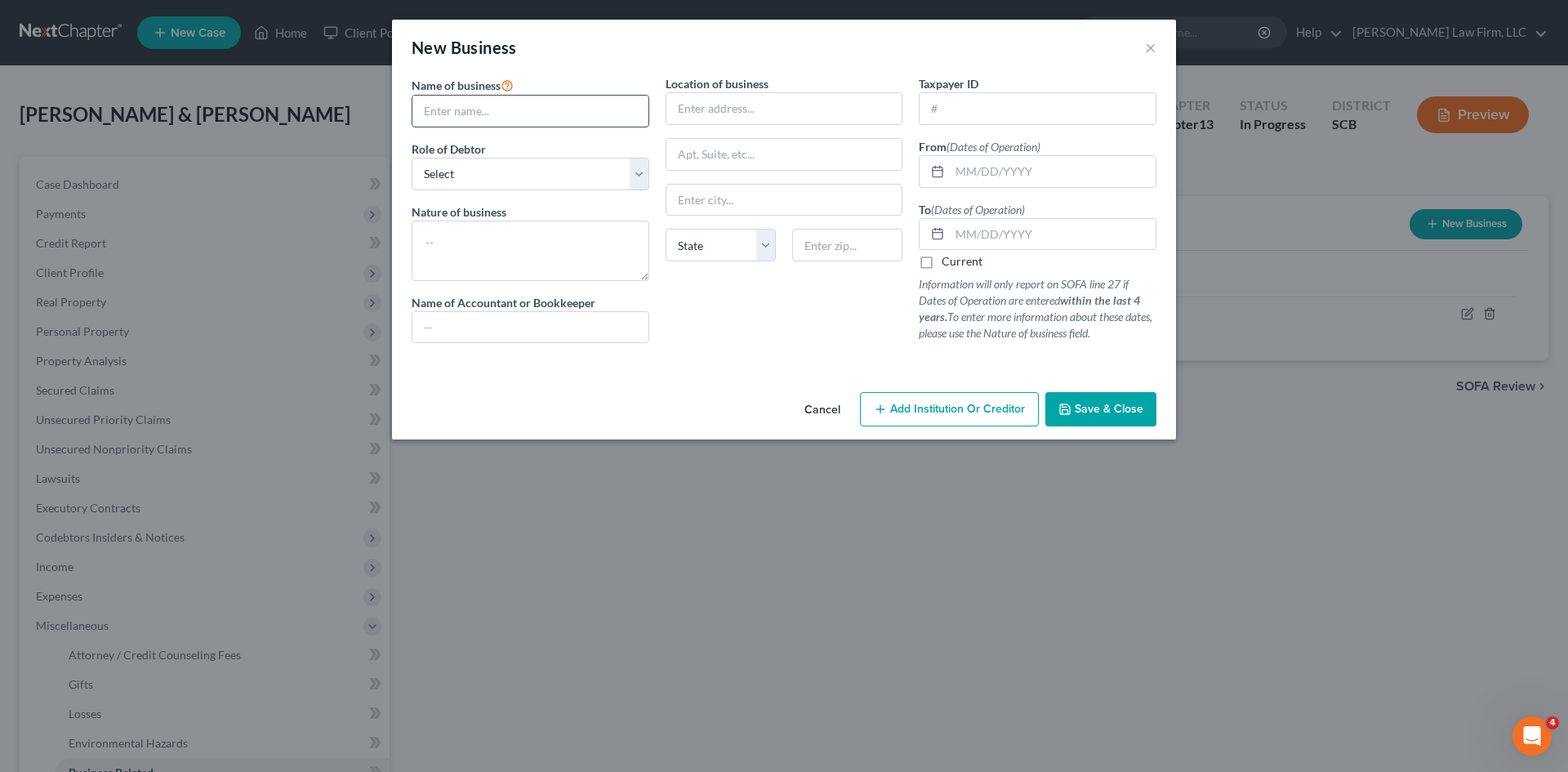
click at [582, 116] on input "text" at bounding box center [531, 111] width 236 height 31
type input "[PERSON_NAME]"
select select "sole_proprietor"
type textarea "I"
type textarea "Independent Contactor for Avon"
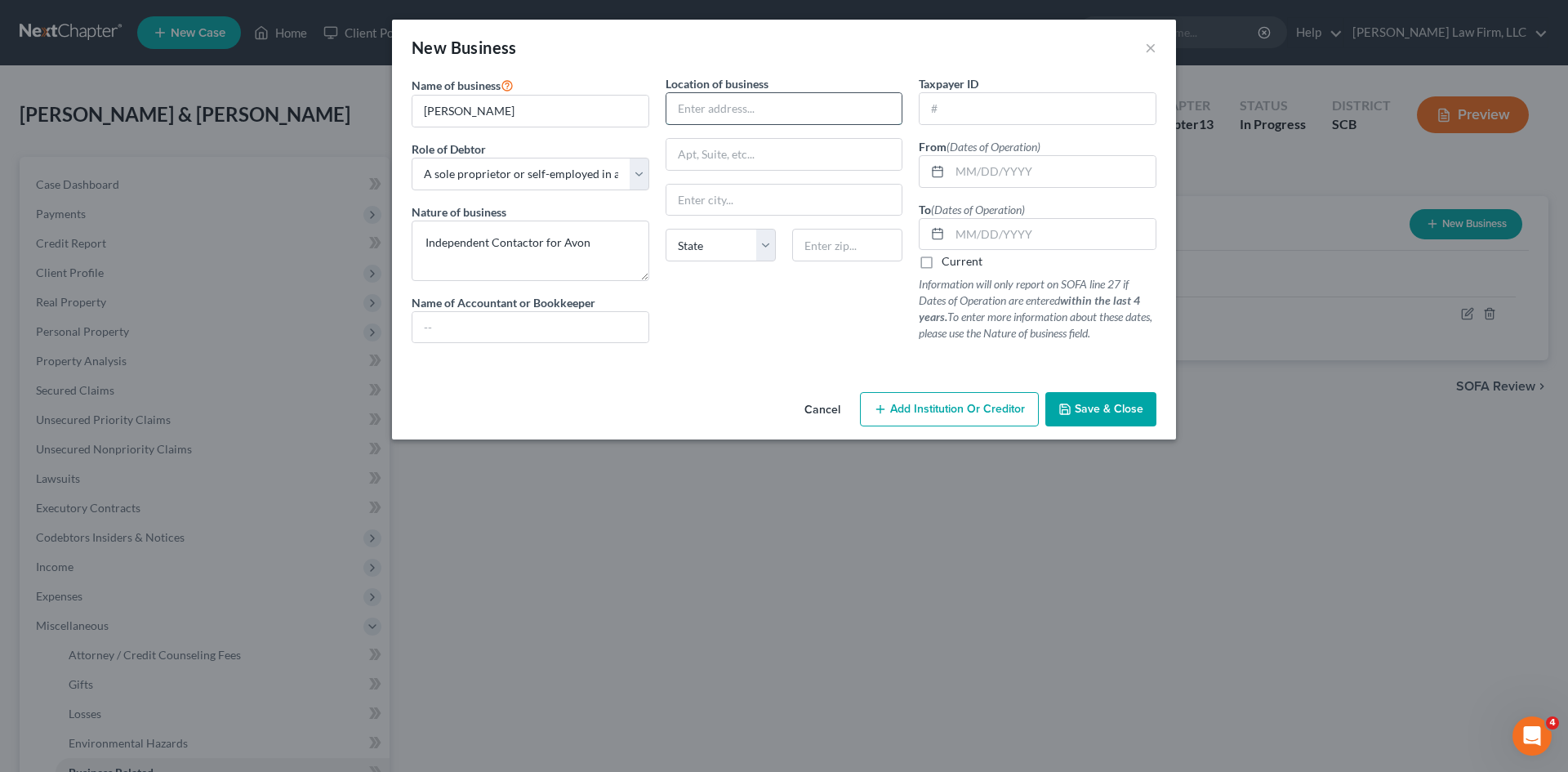
click at [689, 114] on input "text" at bounding box center [784, 108] width 236 height 31
type input "[STREET_ADDRESS]"
click at [821, 247] on input "text" at bounding box center [847, 244] width 110 height 32
type input "29420"
type input "[GEOGRAPHIC_DATA]"
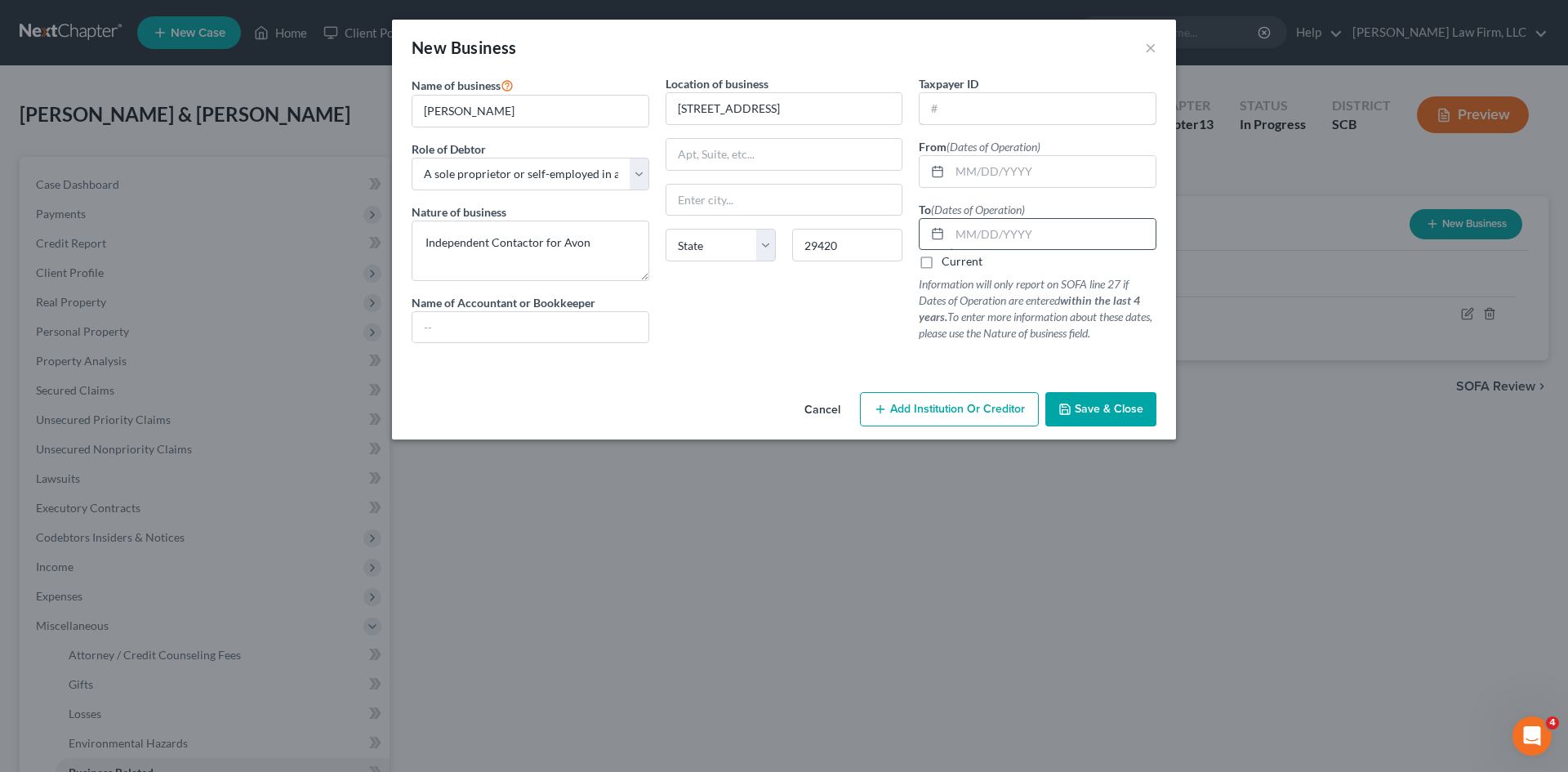
select select "42"
click at [1020, 162] on input "text" at bounding box center [1053, 171] width 206 height 31
type input "01/01/2022"
drag, startPoint x: 926, startPoint y: 264, endPoint x: 956, endPoint y: 280, distance: 34.0
click at [942, 265] on label "Current" at bounding box center [963, 262] width 41 height 16
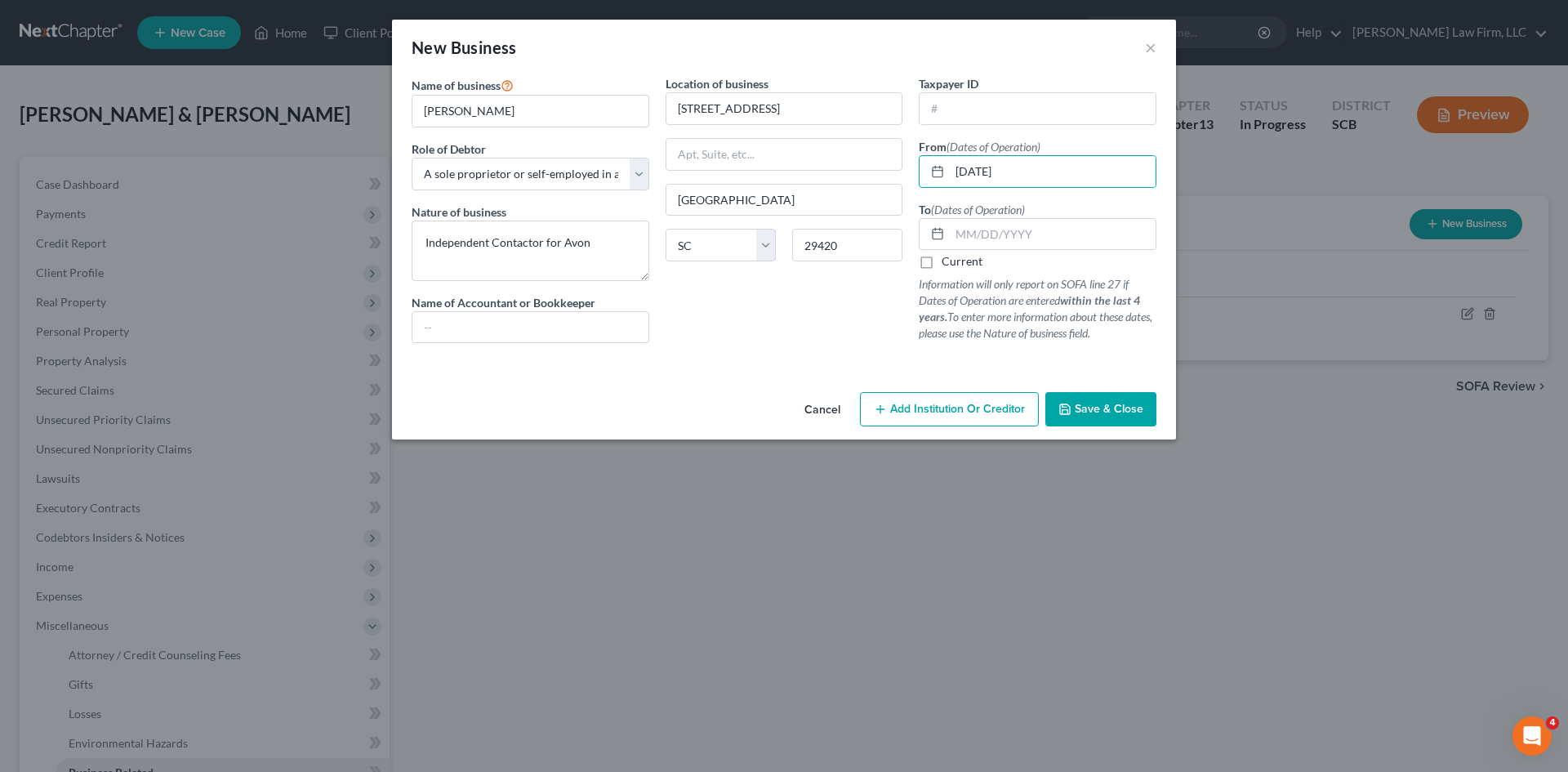
click at [948, 264] on input "Current" at bounding box center [954, 259] width 11 height 11
checkbox input "true"
click at [1137, 420] on button "Save & Close" at bounding box center [1101, 409] width 111 height 34
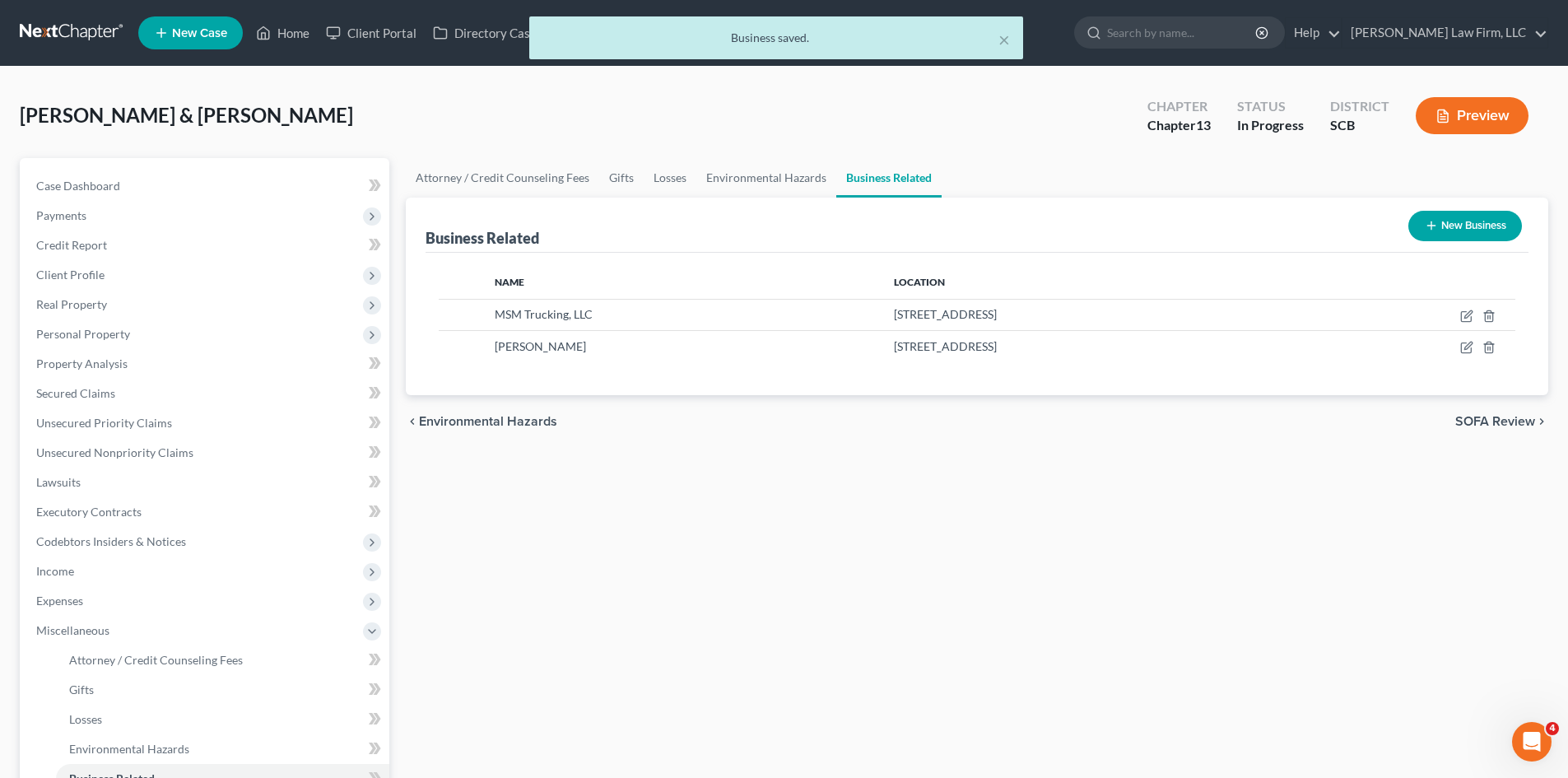
click at [1444, 229] on button "New Business" at bounding box center [1465, 226] width 114 height 31
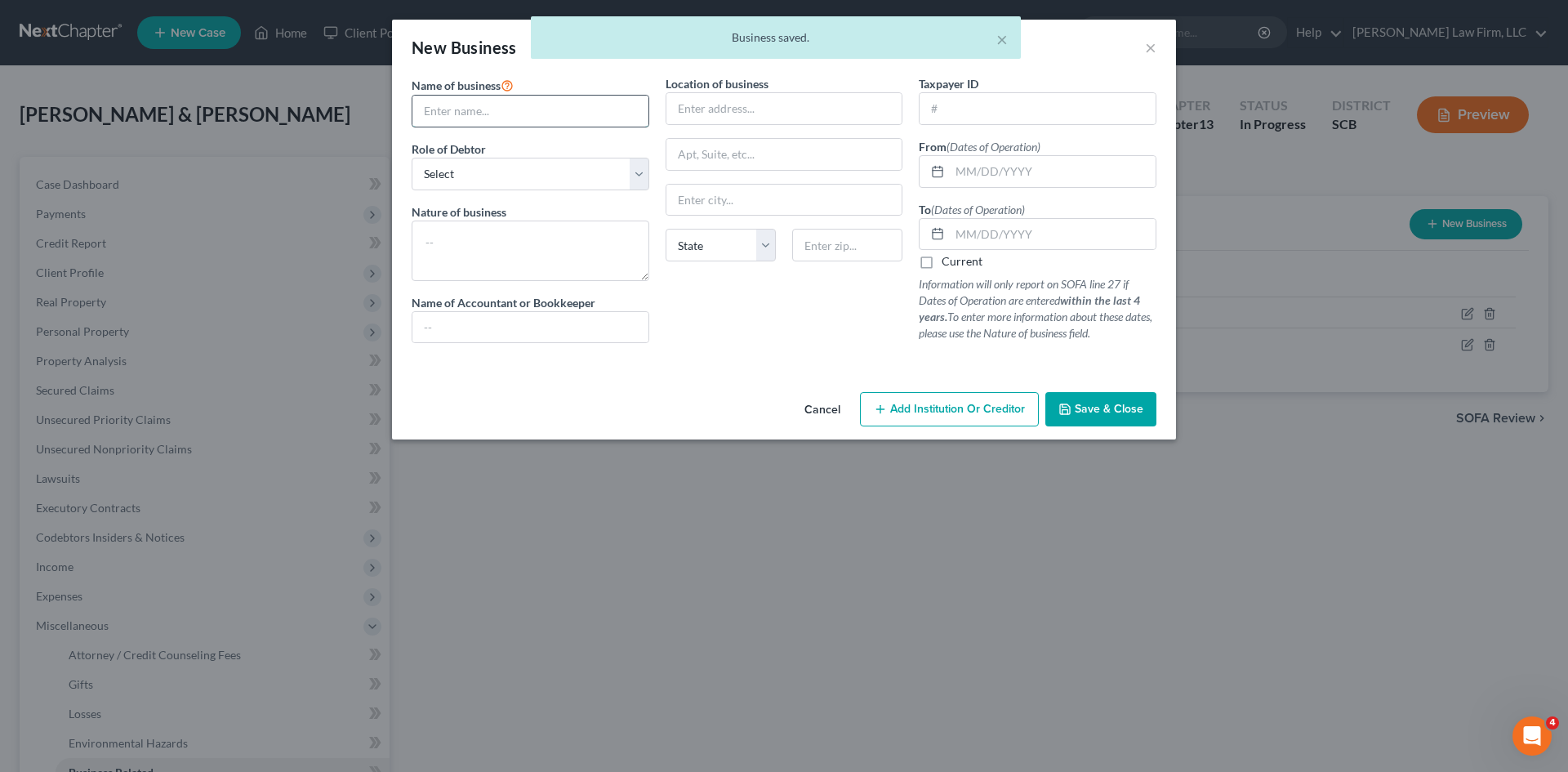
click at [450, 107] on input "text" at bounding box center [531, 111] width 236 height 31
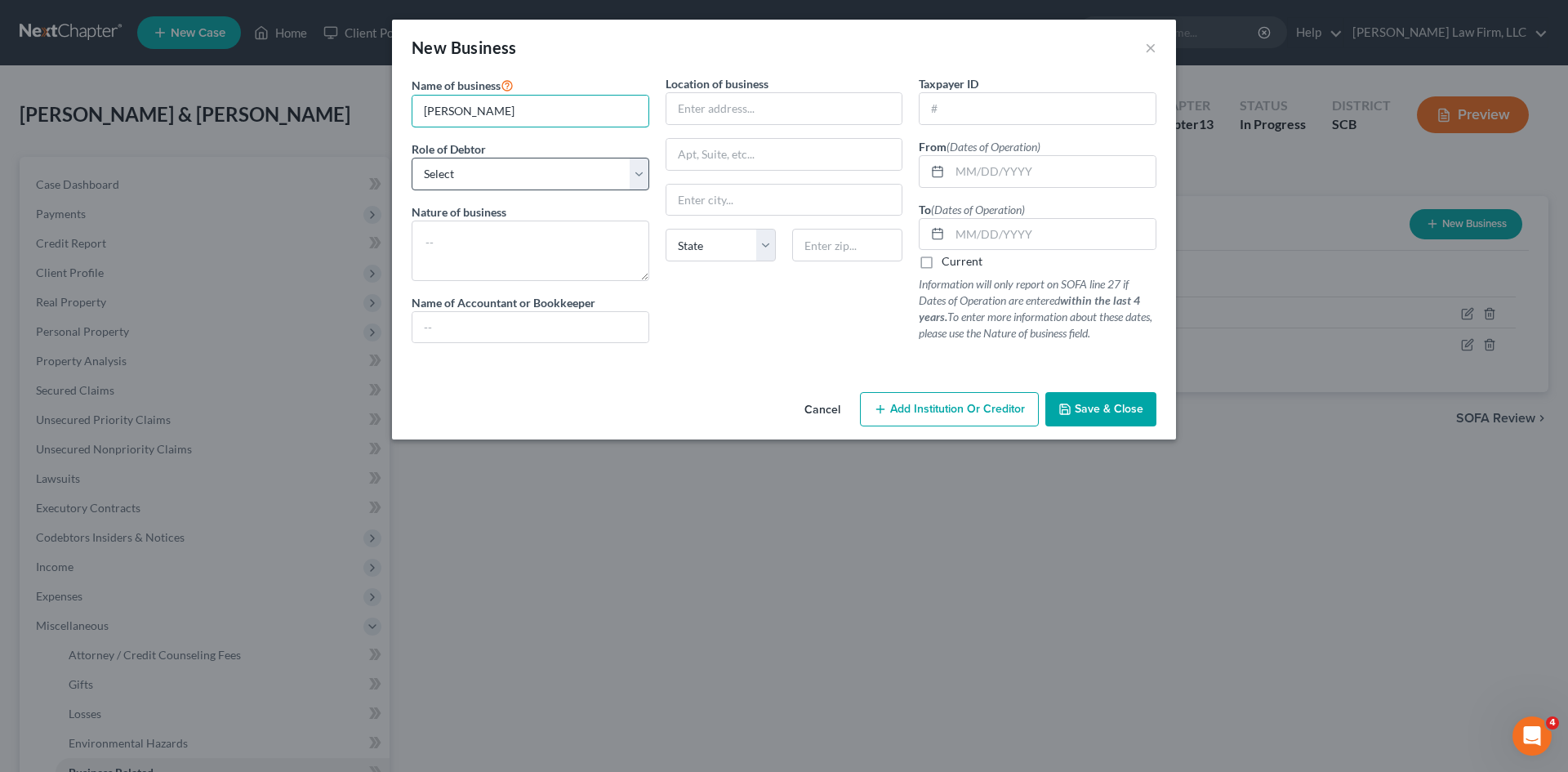
type input "[PERSON_NAME]"
click at [463, 180] on select "Select A member of a limited liability company (LLC) or limited liability partn…" at bounding box center [530, 174] width 237 height 32
select select "sole_proprietor"
click at [412, 158] on select "Select A member of a limited liability company (LLC) or limited liability partn…" at bounding box center [530, 174] width 237 height 32
click at [460, 266] on textarea at bounding box center [530, 250] width 237 height 60
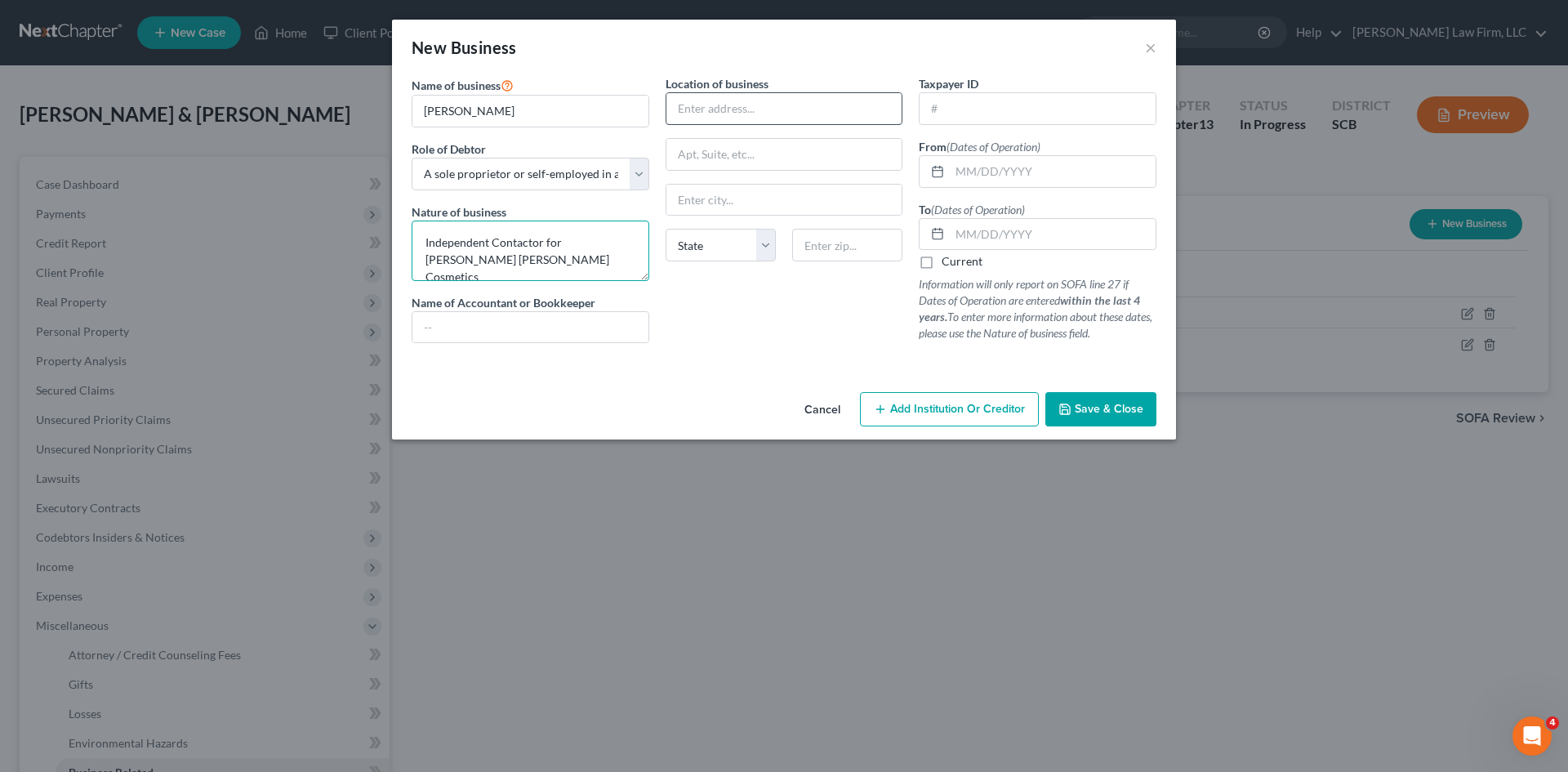
type textarea "Independent Contactor for Mary Kay Cosmetics"
click at [801, 97] on input "text" at bounding box center [784, 108] width 236 height 31
type input "[STREET_ADDRESS]"
click at [844, 260] on input "text" at bounding box center [847, 244] width 110 height 32
type input "29420"
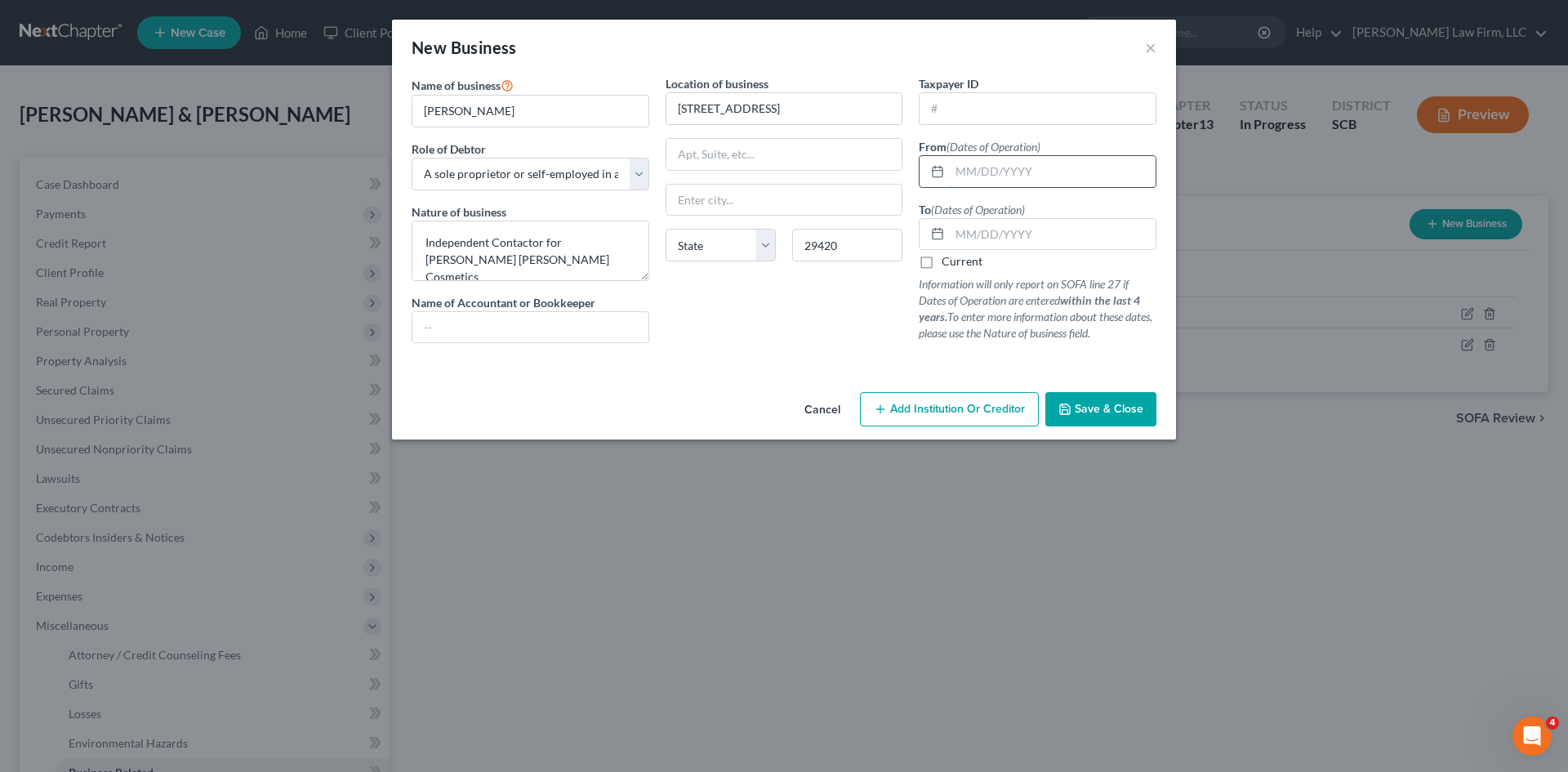
click at [1001, 160] on input "text" at bounding box center [1053, 171] width 206 height 31
type input "[GEOGRAPHIC_DATA]"
select select "42"
type input "01/01/2024"
drag, startPoint x: 926, startPoint y: 263, endPoint x: 1036, endPoint y: 252, distance: 110.5
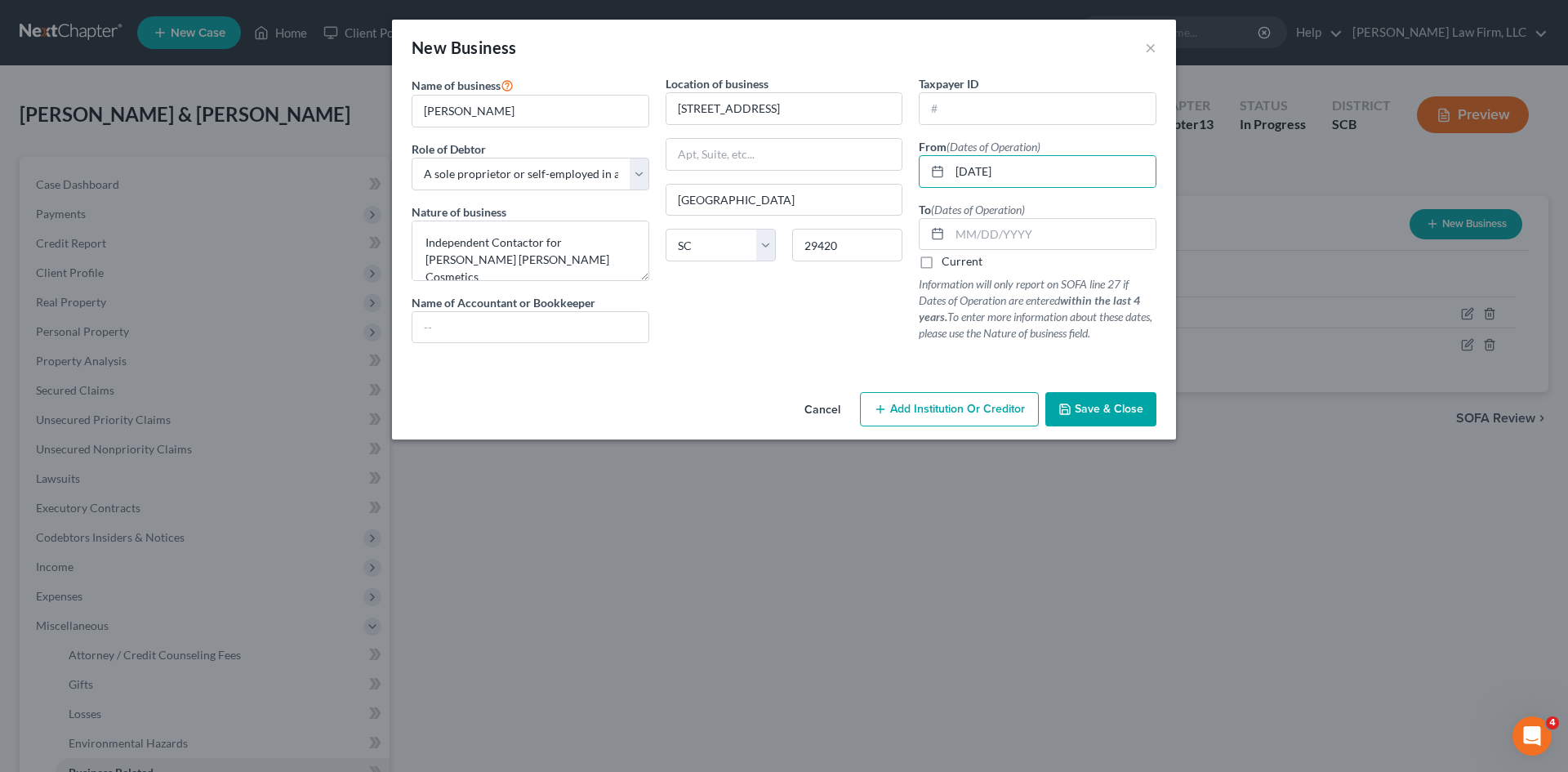
click at [942, 263] on label "Current" at bounding box center [963, 262] width 41 height 16
click at [948, 263] on input "Current" at bounding box center [954, 259] width 11 height 11
checkbox input "true"
click at [1140, 403] on span "Save & Close" at bounding box center [1109, 409] width 69 height 14
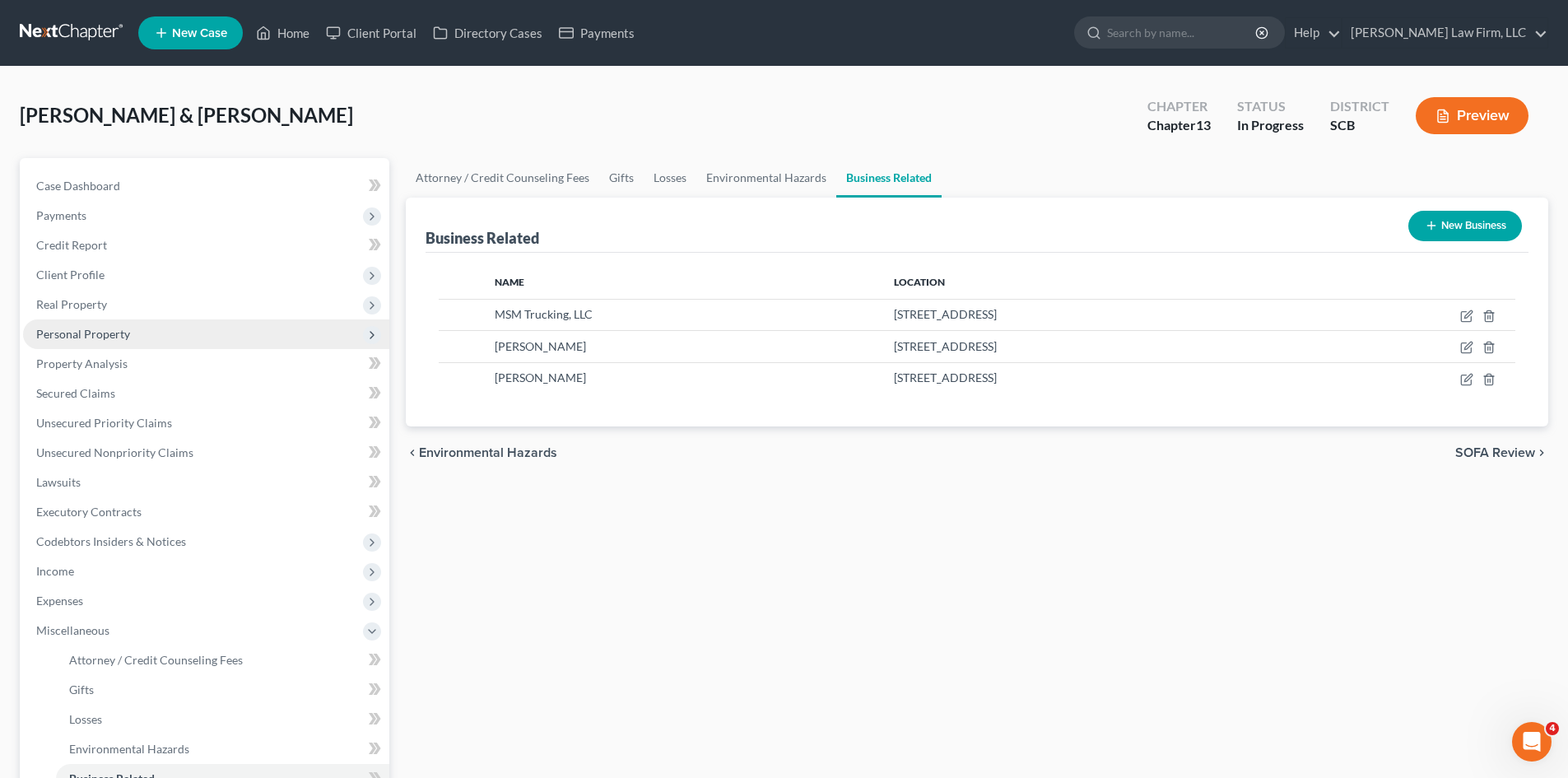
click at [76, 339] on span "Personal Property" at bounding box center [83, 334] width 94 height 14
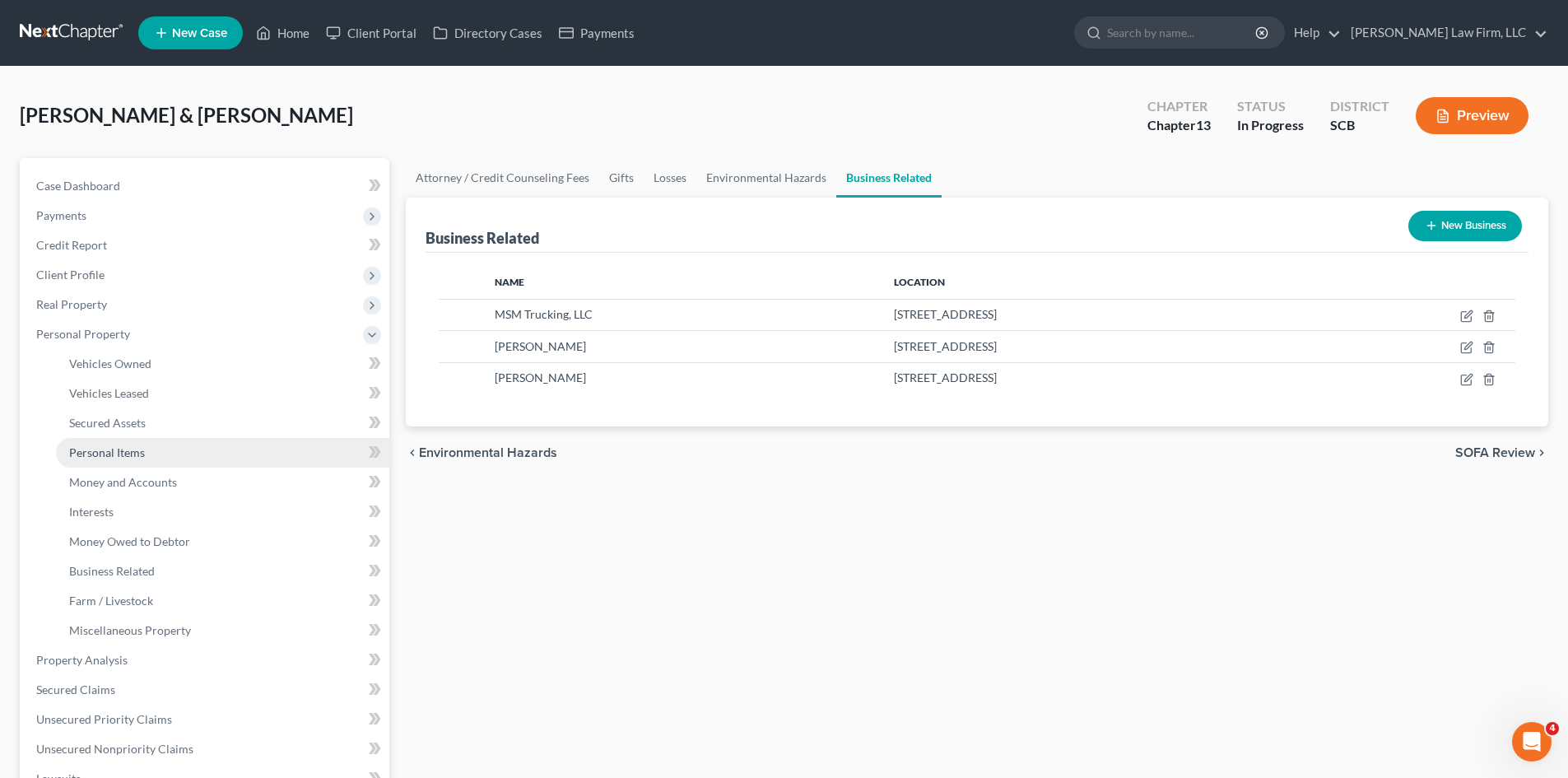
click at [102, 445] on span "Personal Items" at bounding box center [107, 452] width 76 height 14
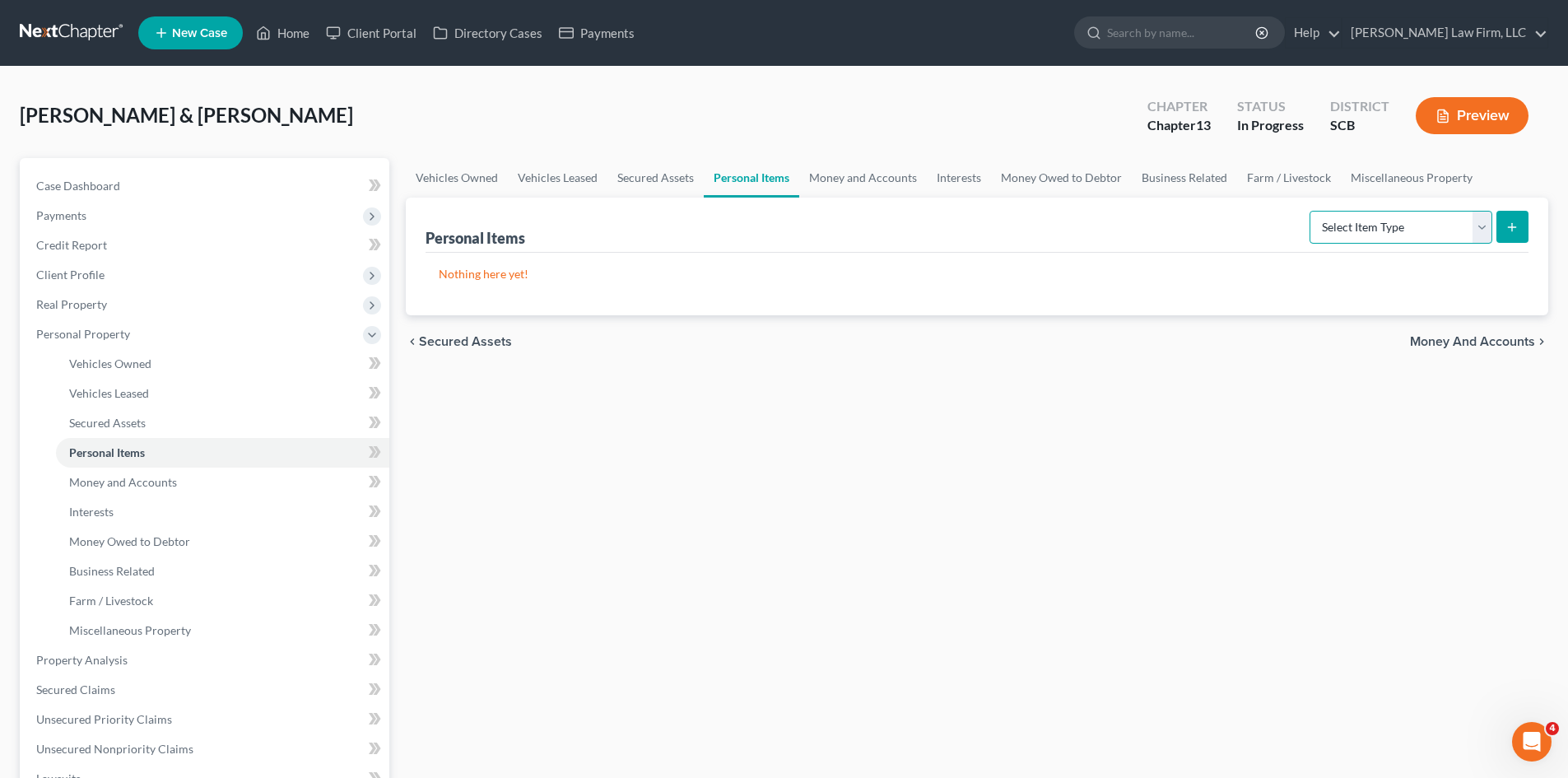
click at [1359, 229] on select "Select Item Type Clothing Collectibles Of Value Electronics Firearms Household …" at bounding box center [1401, 227] width 182 height 32
select select "firearms"
click at [1312, 210] on select "Select Item Type Clothing Collectibles Of Value Electronics Firearms Household …" at bounding box center [1401, 227] width 182 height 32
click at [1507, 232] on icon "submit" at bounding box center [1512, 227] width 14 height 14
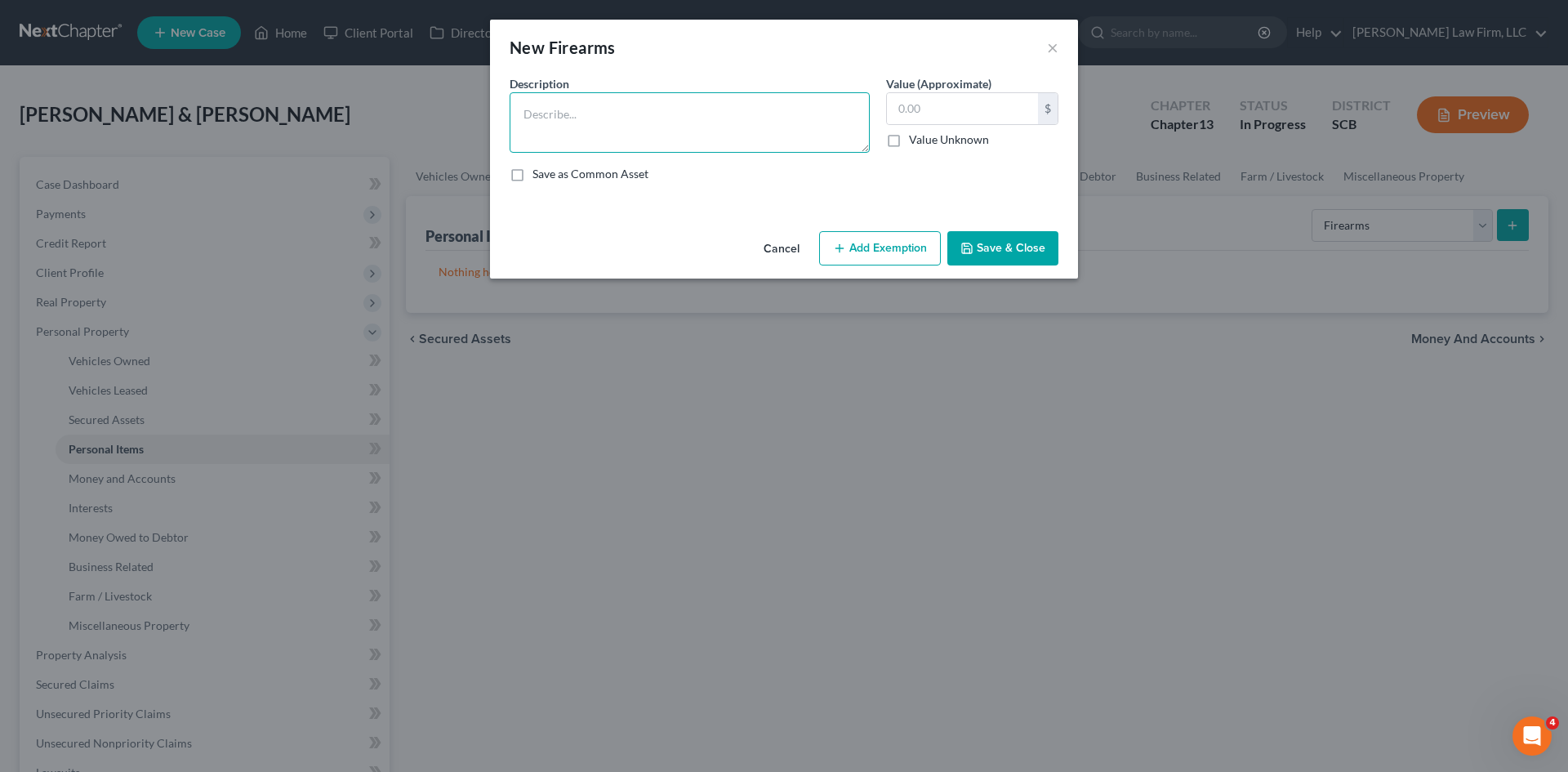
click at [598, 126] on textarea at bounding box center [690, 122] width 360 height 60
drag, startPoint x: 690, startPoint y: 83, endPoint x: 667, endPoint y: 111, distance: 36.2
click at [689, 85] on div "Description * SAR" at bounding box center [690, 114] width 376 height 78
click at [667, 112] on textarea "SAR" at bounding box center [690, 122] width 360 height 60
type textarea "(Mrs.) SAR 9mm Handgun"
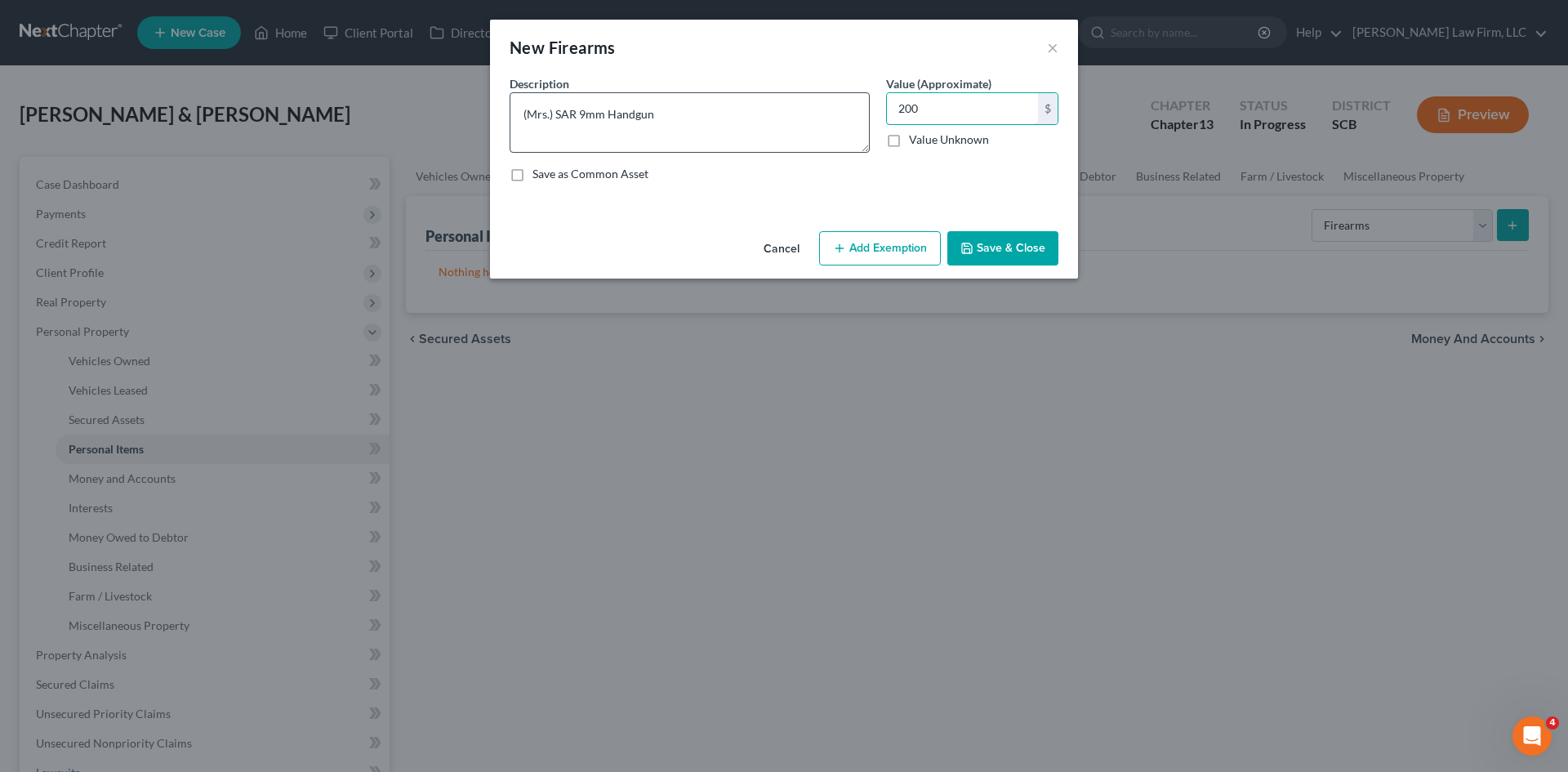
type input "200"
click at [861, 245] on button "Add Exemption" at bounding box center [880, 248] width 122 height 34
select select "2"
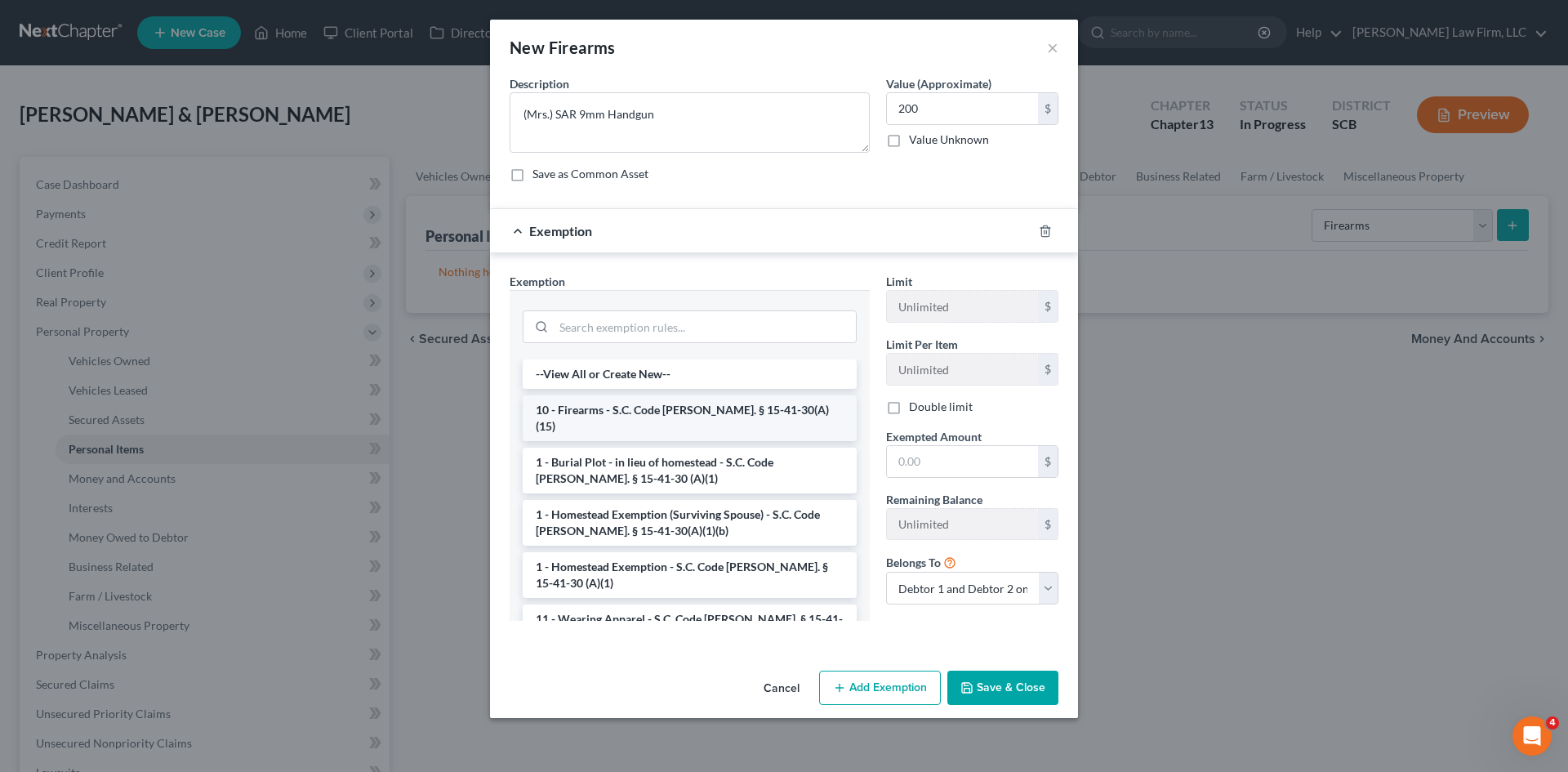
click at [611, 407] on li "10 - Firearms - S.C. Code [PERSON_NAME]. § 15-41-30(A)(15)" at bounding box center [690, 417] width 334 height 46
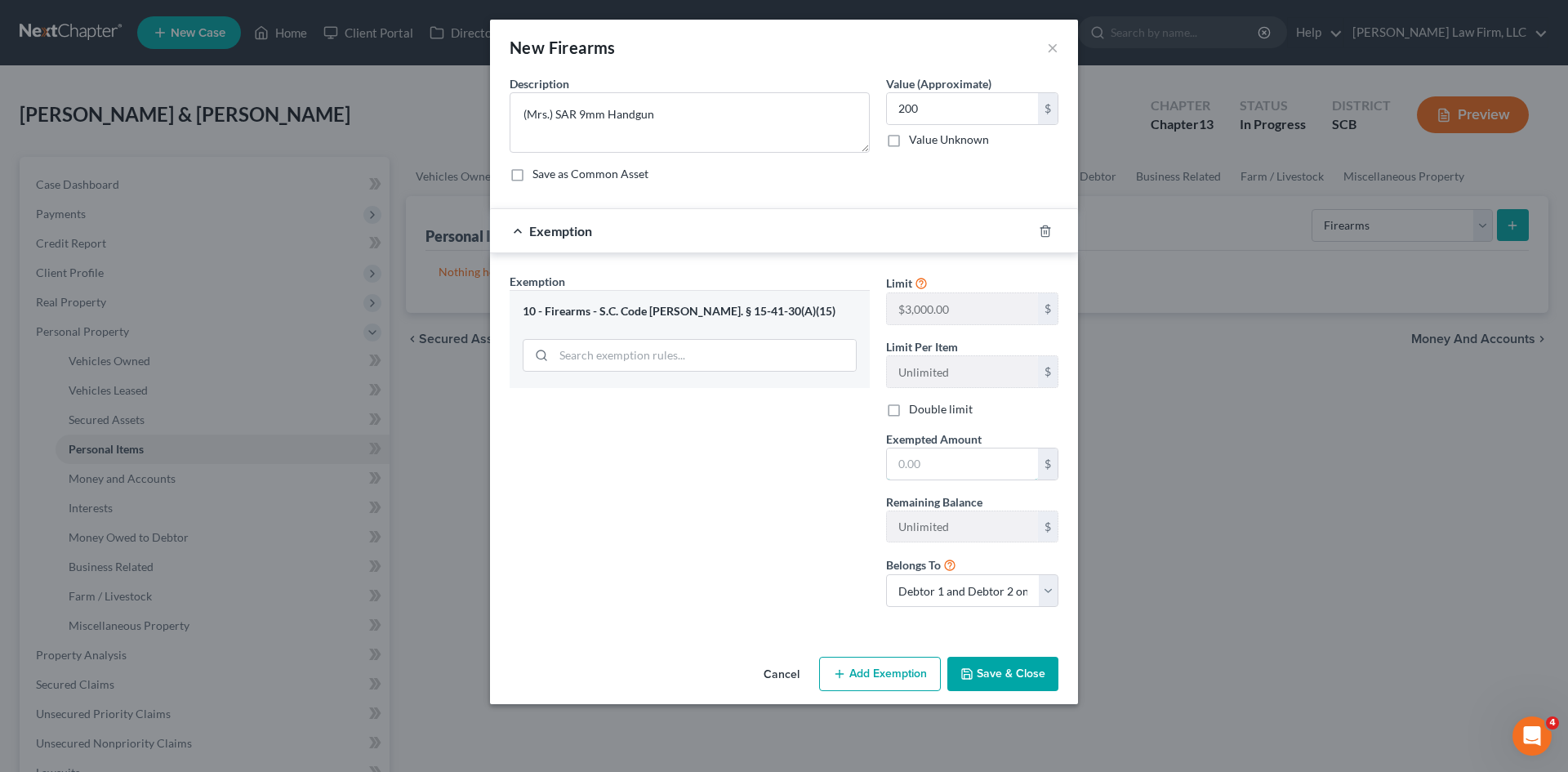
drag, startPoint x: 921, startPoint y: 468, endPoint x: 981, endPoint y: 421, distance: 76.2
click at [921, 468] on input "text" at bounding box center [962, 464] width 151 height 31
type input "200"
click at [1029, 673] on button "Save & Close" at bounding box center [1003, 673] width 111 height 34
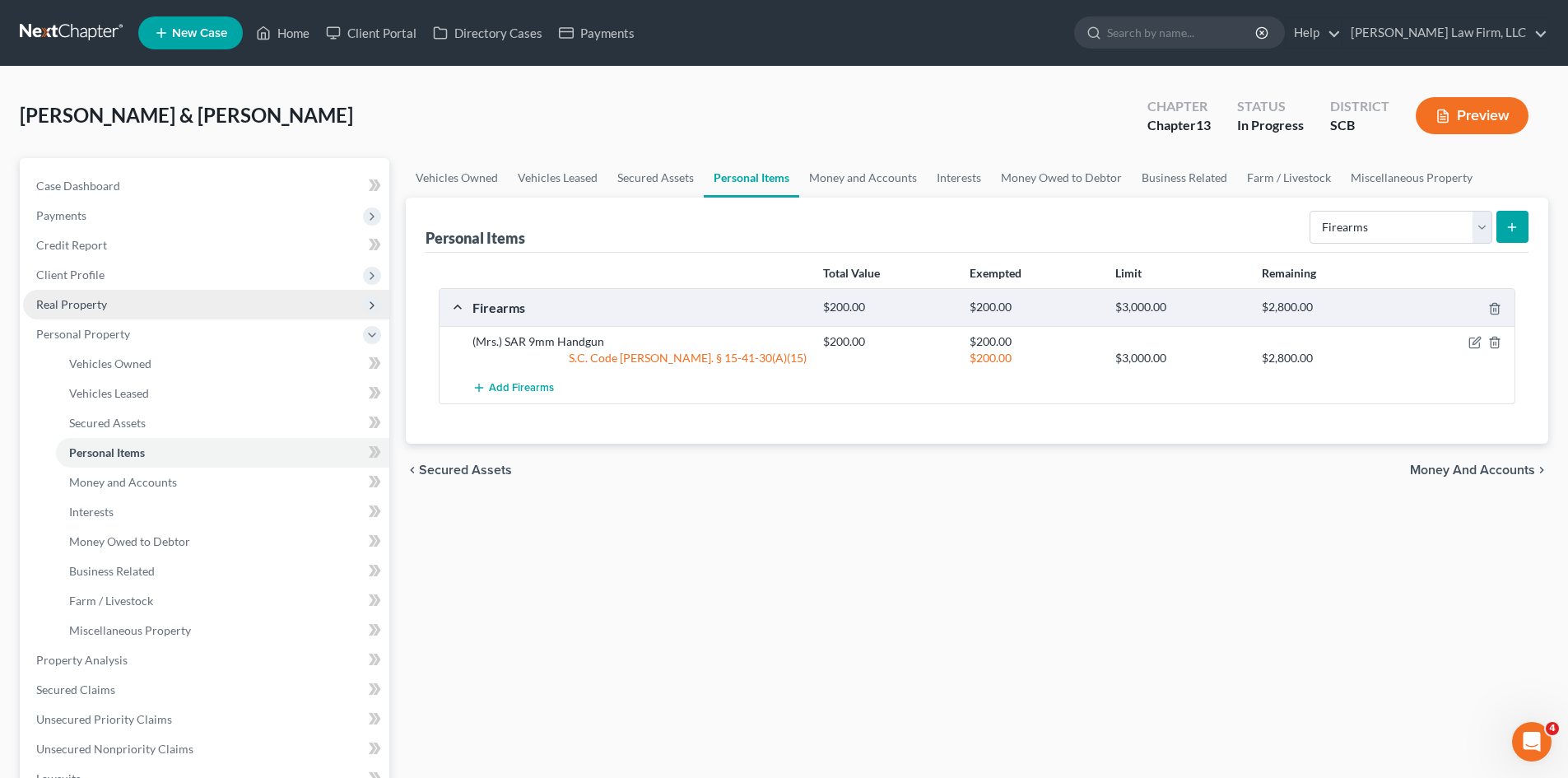
click at [67, 301] on span "Real Property" at bounding box center [71, 304] width 70 height 14
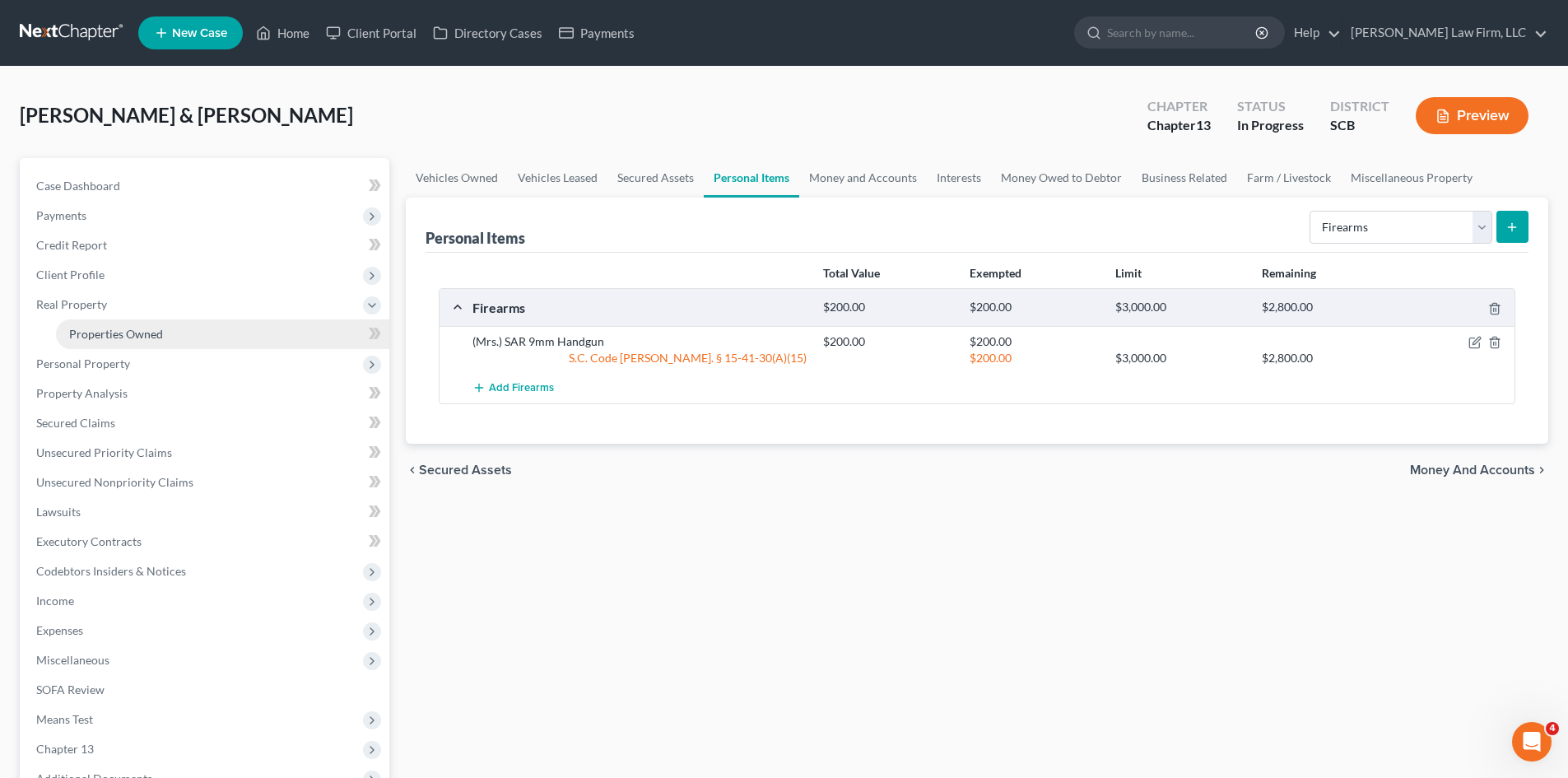
click at [92, 327] on span "Properties Owned" at bounding box center [116, 334] width 94 height 14
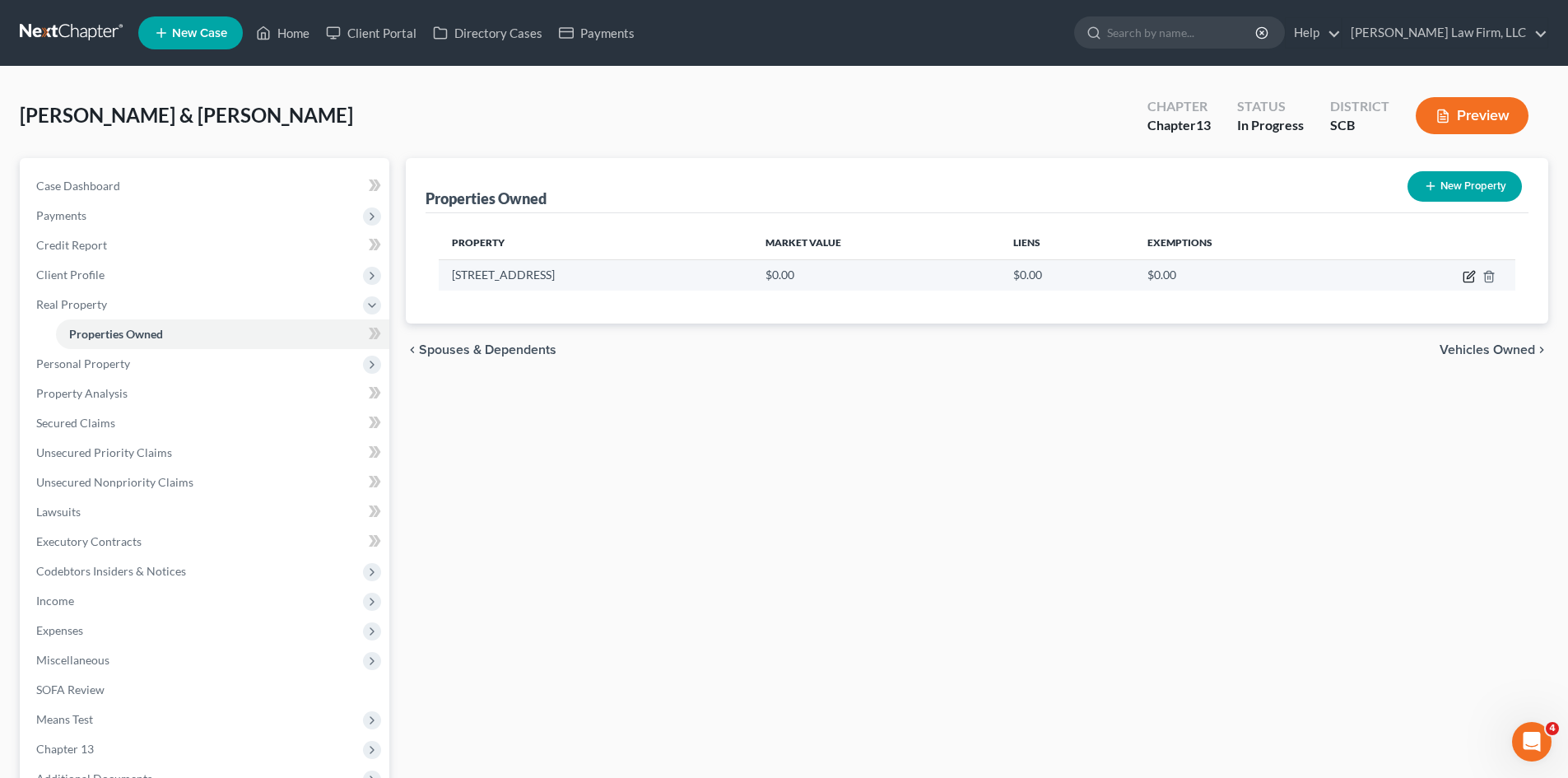
click at [1466, 279] on icon "button" at bounding box center [1470, 276] width 14 height 14
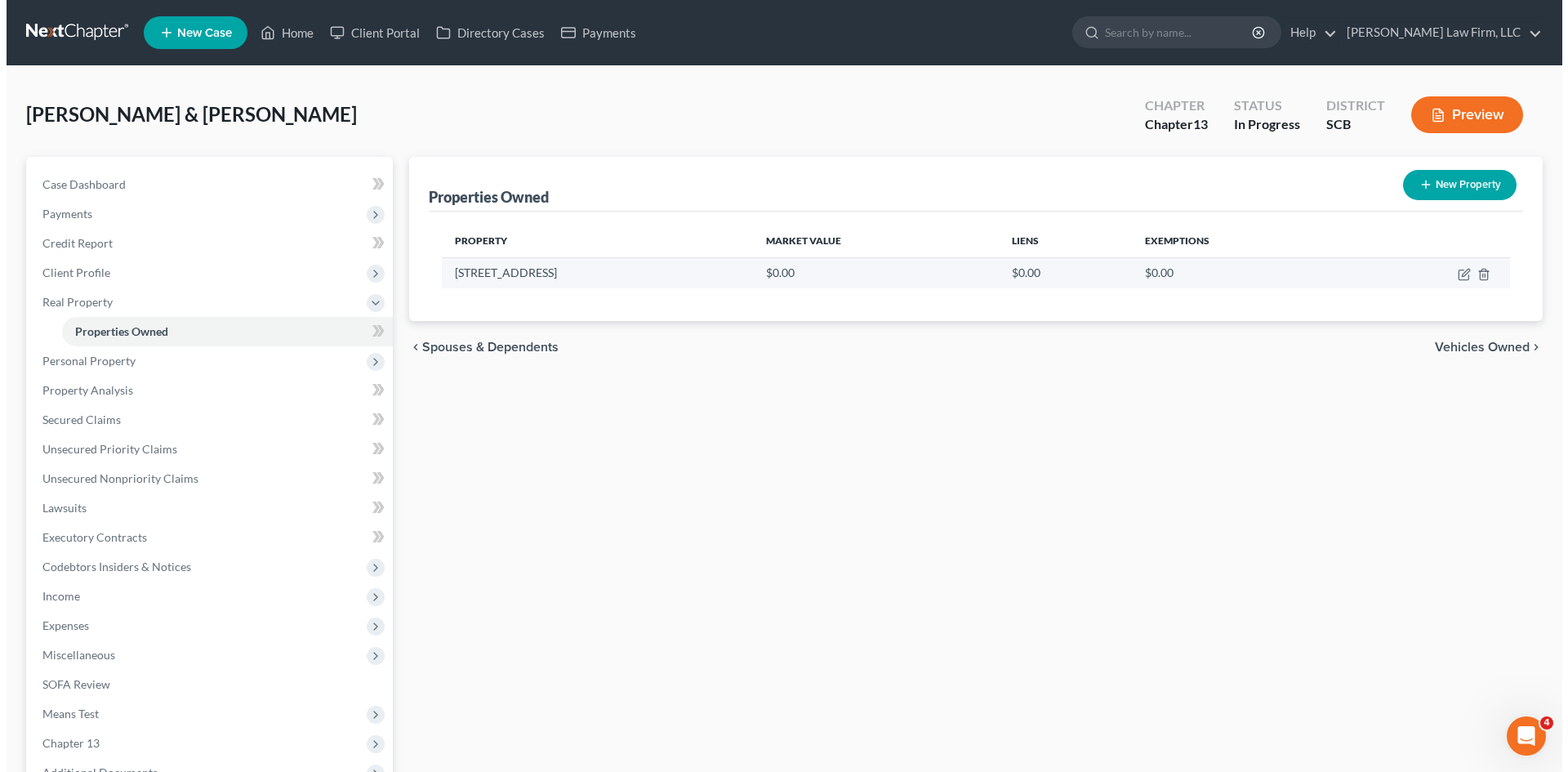
select select "42"
select select "17"
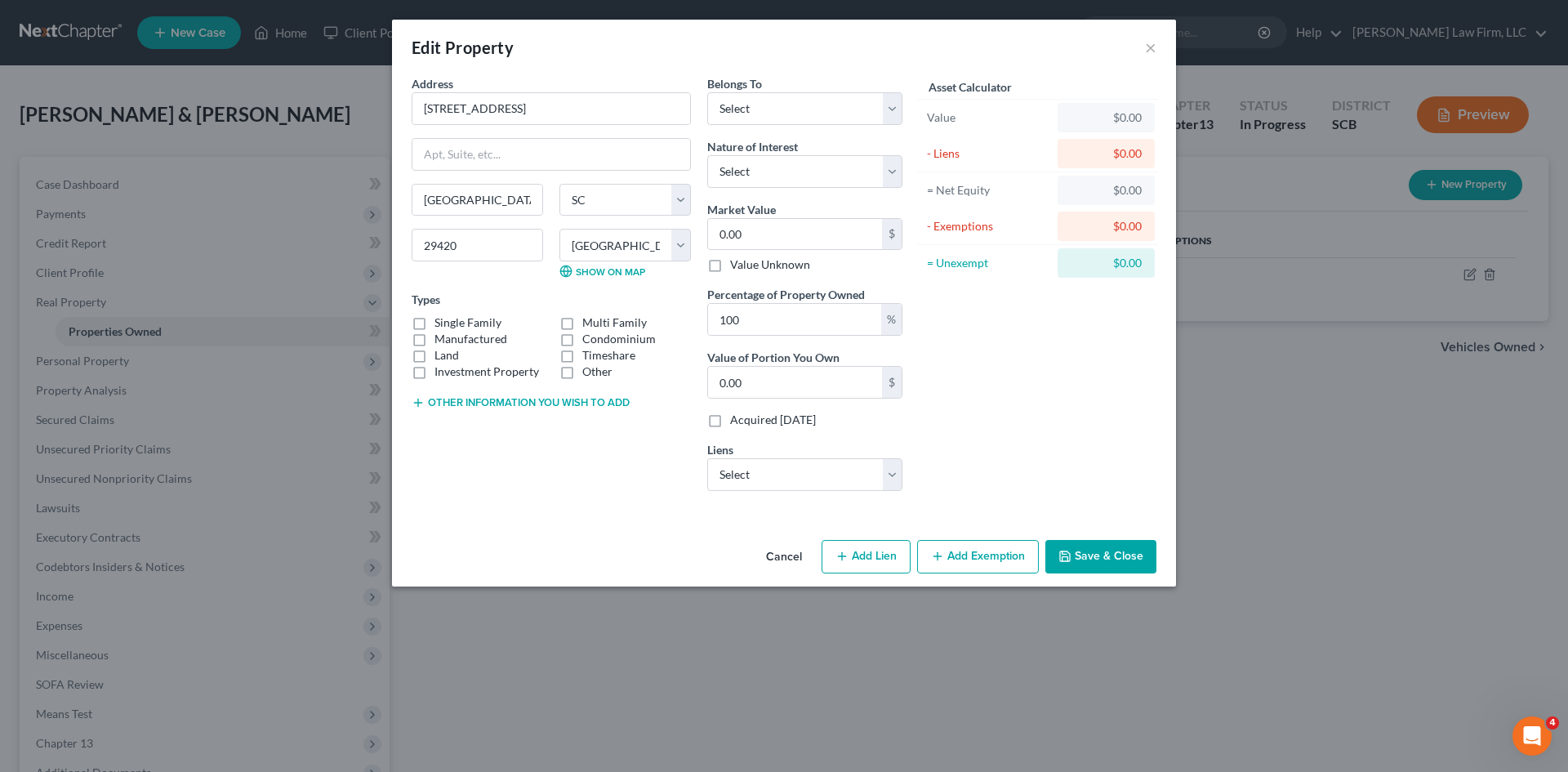
drag, startPoint x: 413, startPoint y: 327, endPoint x: 441, endPoint y: 342, distance: 31.8
click at [434, 330] on label "Manufactured" at bounding box center [470, 339] width 73 height 16
click at [441, 330] on input "Manufactured" at bounding box center [446, 336] width 11 height 11
checkbox input "true"
click at [434, 321] on label "Single Family" at bounding box center [467, 322] width 67 height 16
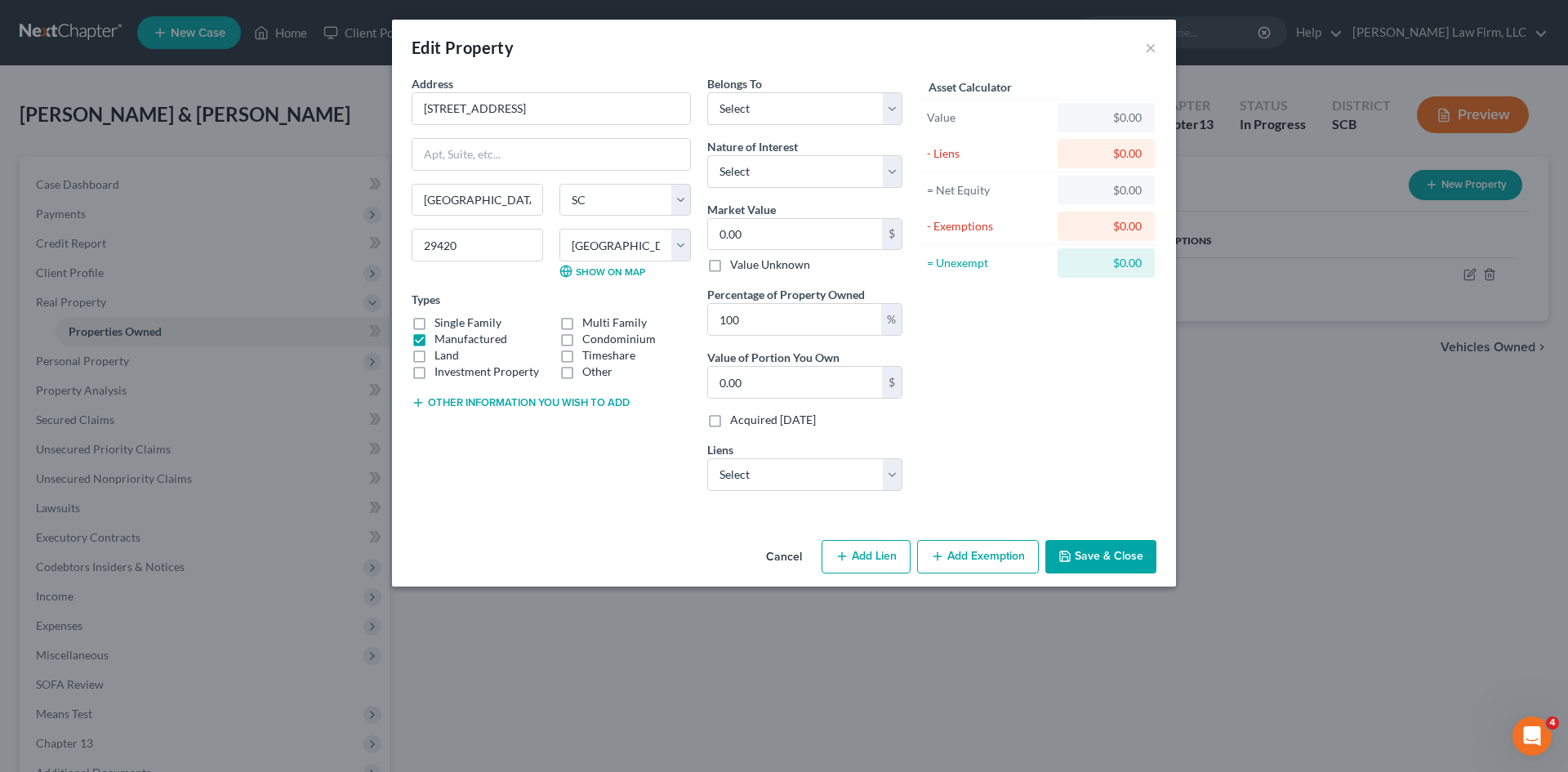
click at [441, 321] on input "Single Family" at bounding box center [446, 320] width 11 height 11
checkbox input "true"
click at [434, 339] on label "Manufactured" at bounding box center [470, 339] width 73 height 16
click at [441, 339] on input "Manufactured" at bounding box center [446, 336] width 11 height 11
checkbox input "false"
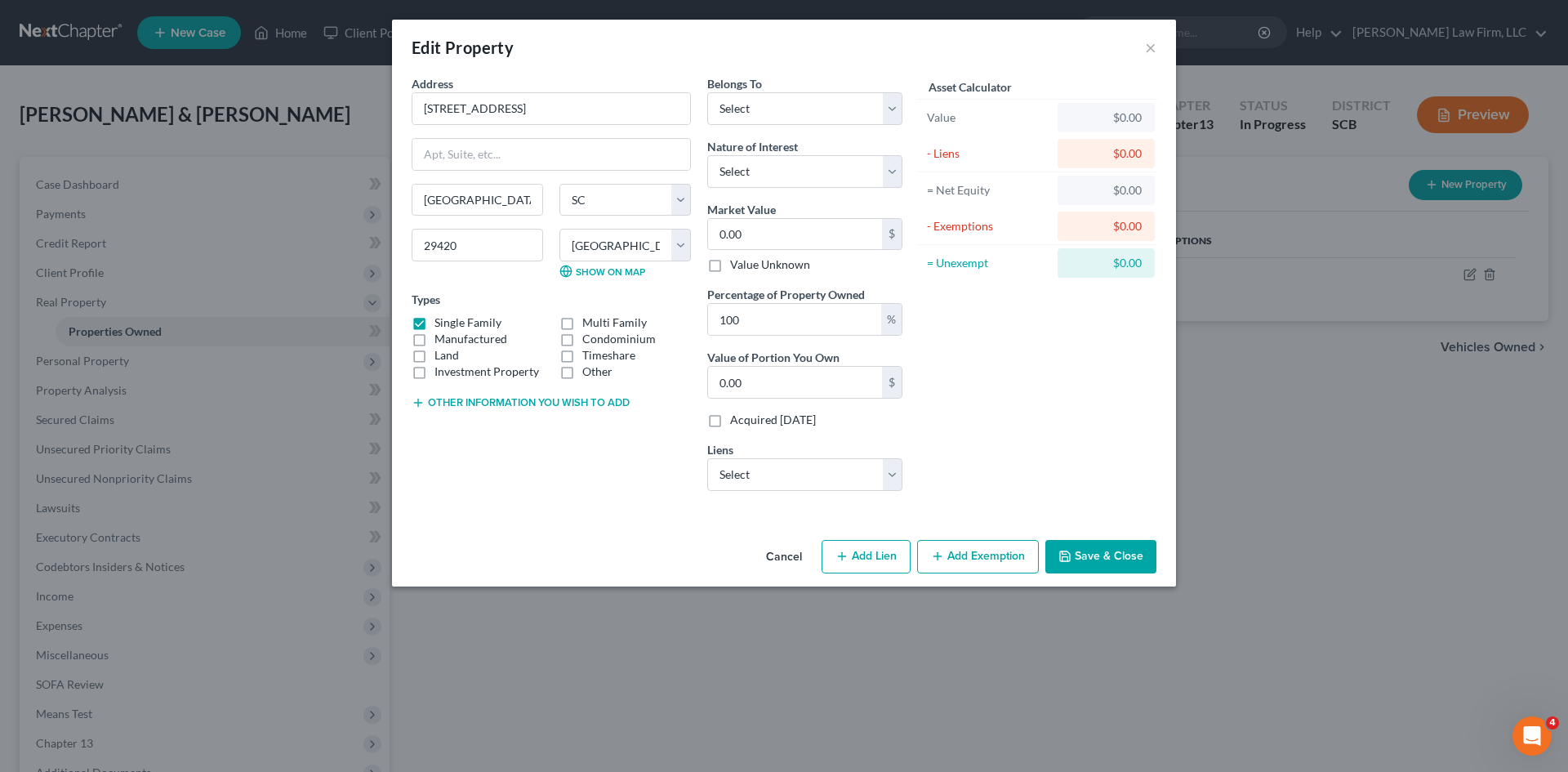
click at [518, 404] on button "Other information you wish to add" at bounding box center [520, 402] width 218 height 13
click at [497, 438] on textarea at bounding box center [552, 440] width 279 height 60
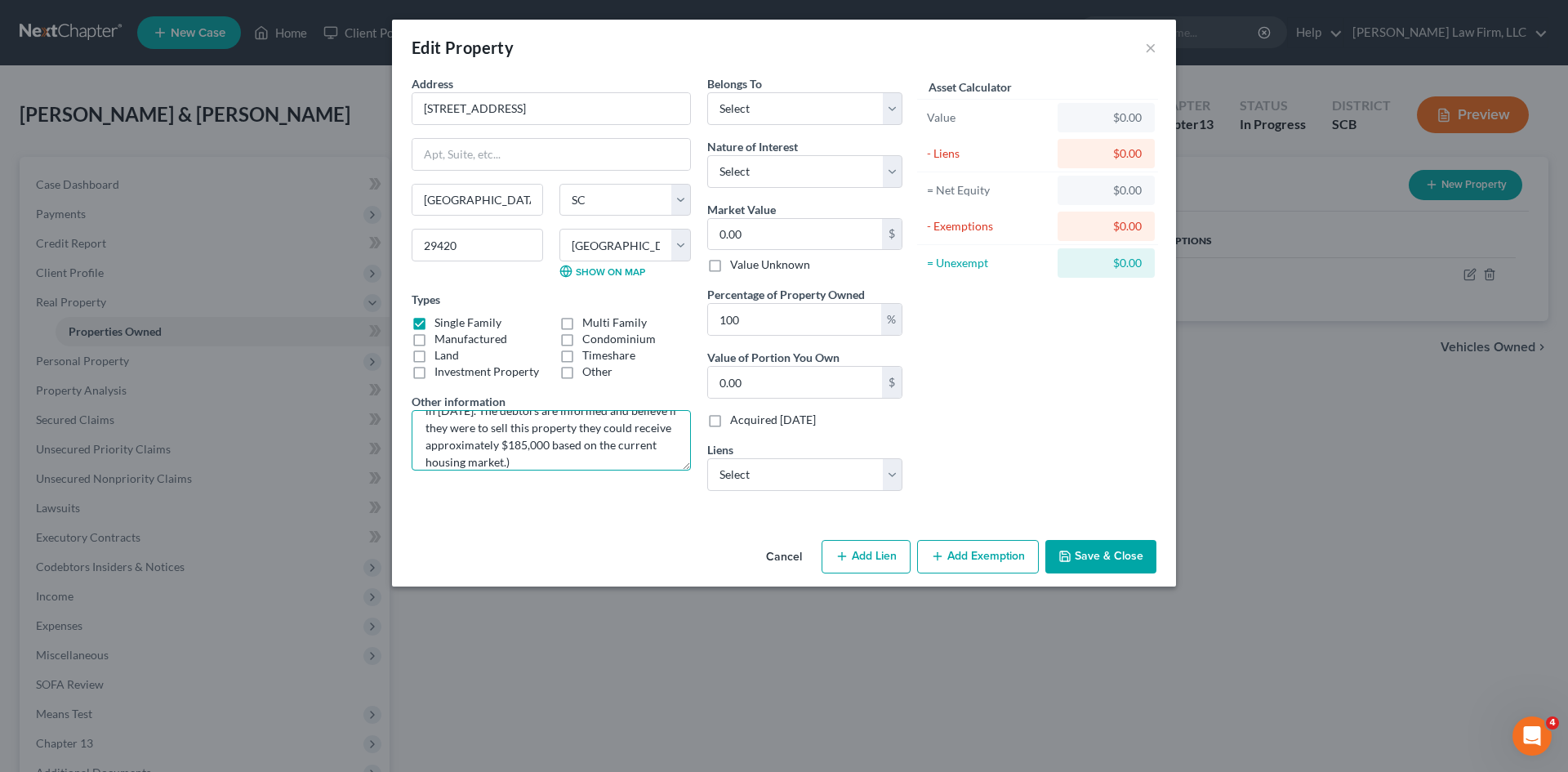
scroll to position [73, 0]
click at [592, 468] on textarea "TMS# (The debtors purchased this home for $212,000 in 2019. The debtors are inf…" at bounding box center [552, 440] width 279 height 60
click at [534, 433] on textarea "TMS# (The debtors purchased this home for $212,000 in 2019. The debtors are inf…" at bounding box center [552, 440] width 279 height 60
type textarea "TMS# 172-07-11-009.000 (The debtors purchased this home for $212,000 in 2019. T…"
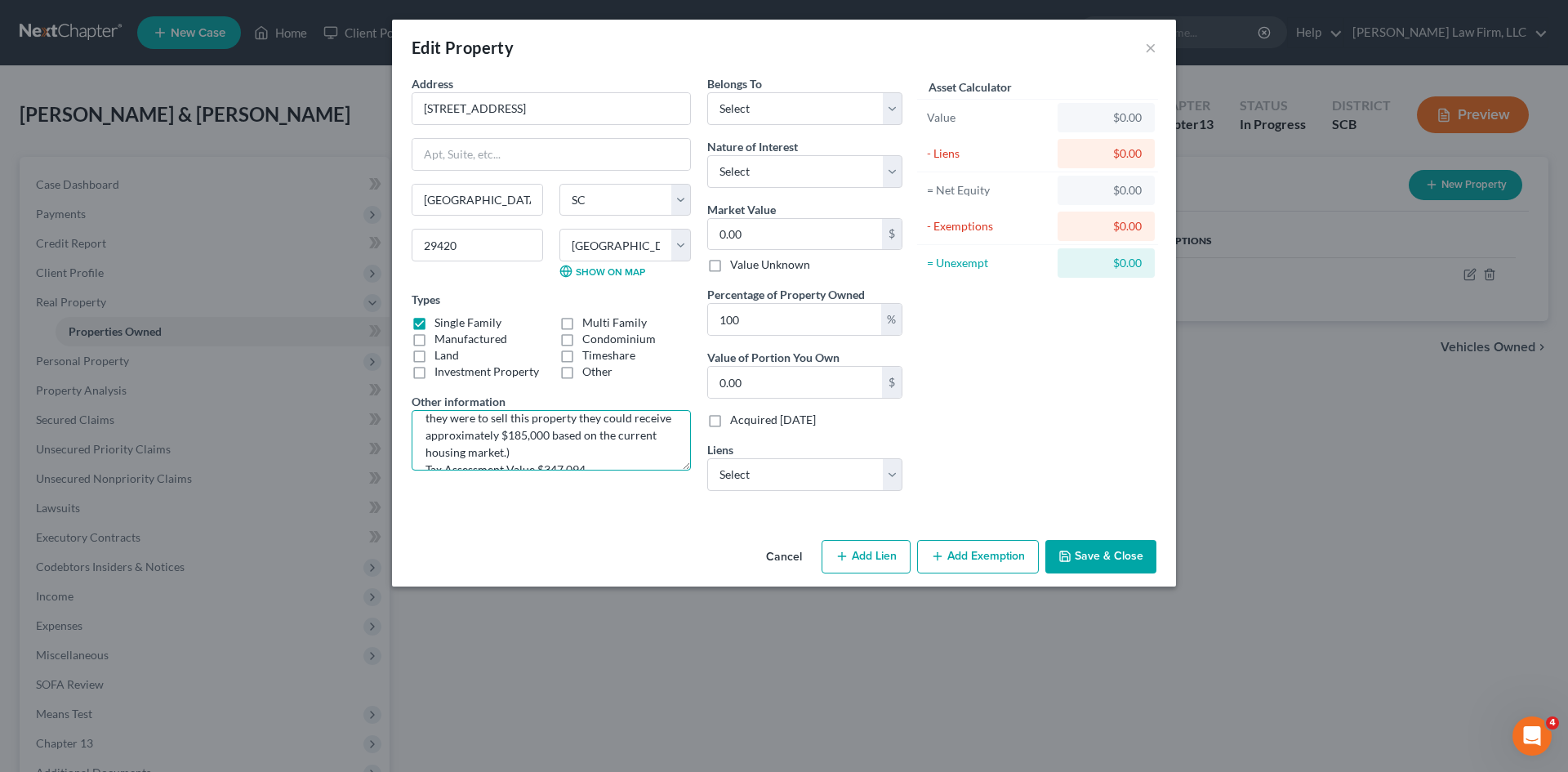
scroll to position [86, 0]
click at [746, 480] on select "Select Guild Mortgage Company - $185,464.00 Ford Motor Credit Comp - $51,309.00…" at bounding box center [805, 475] width 195 height 32
select select "0"
click at [707, 459] on select "Select Guild Mortgage Company - $185,464.00 Ford Motor Credit Comp - $51,309.00…" at bounding box center [805, 475] width 195 height 32
select select "4"
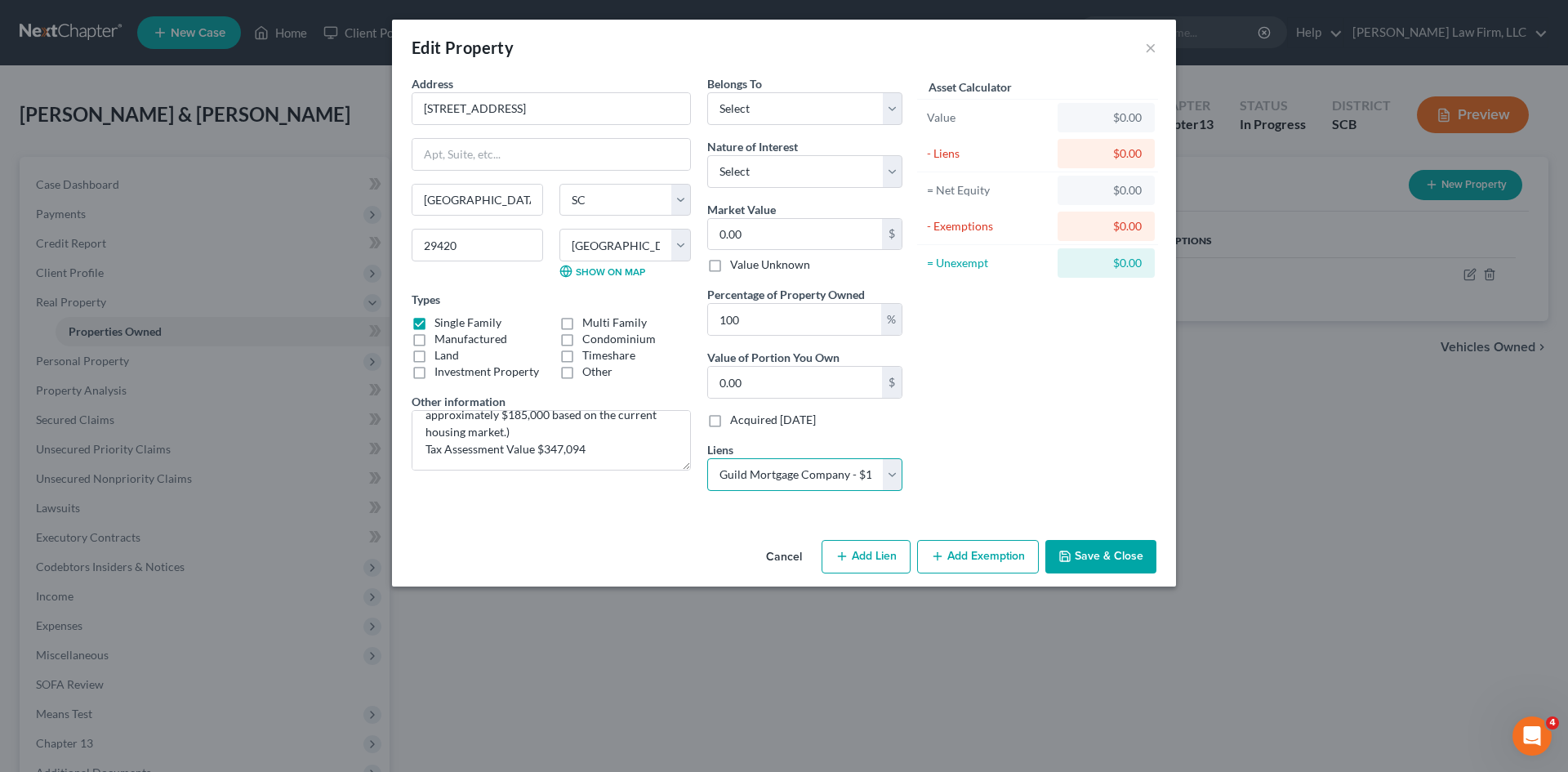
select select "2"
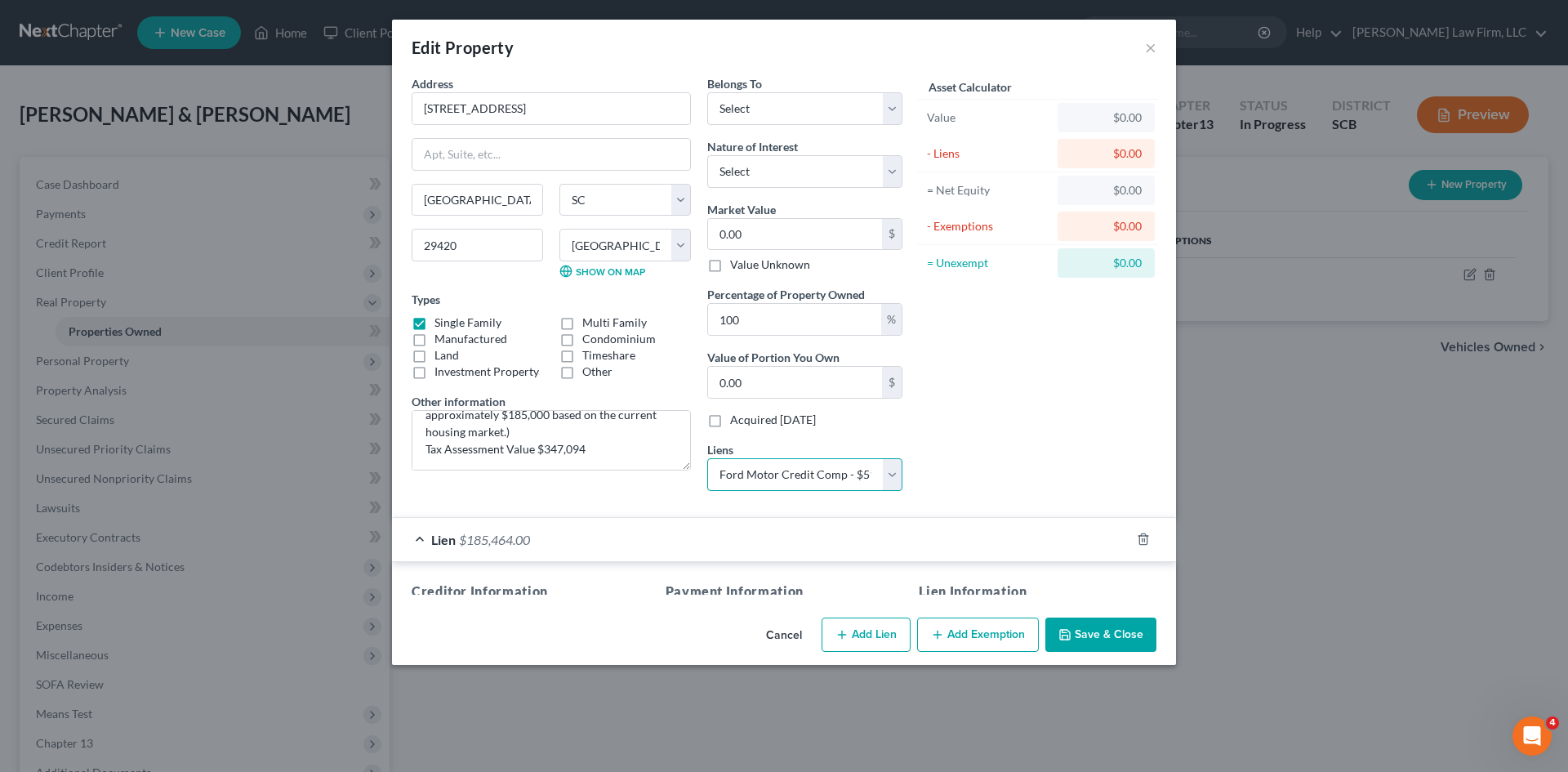
select select
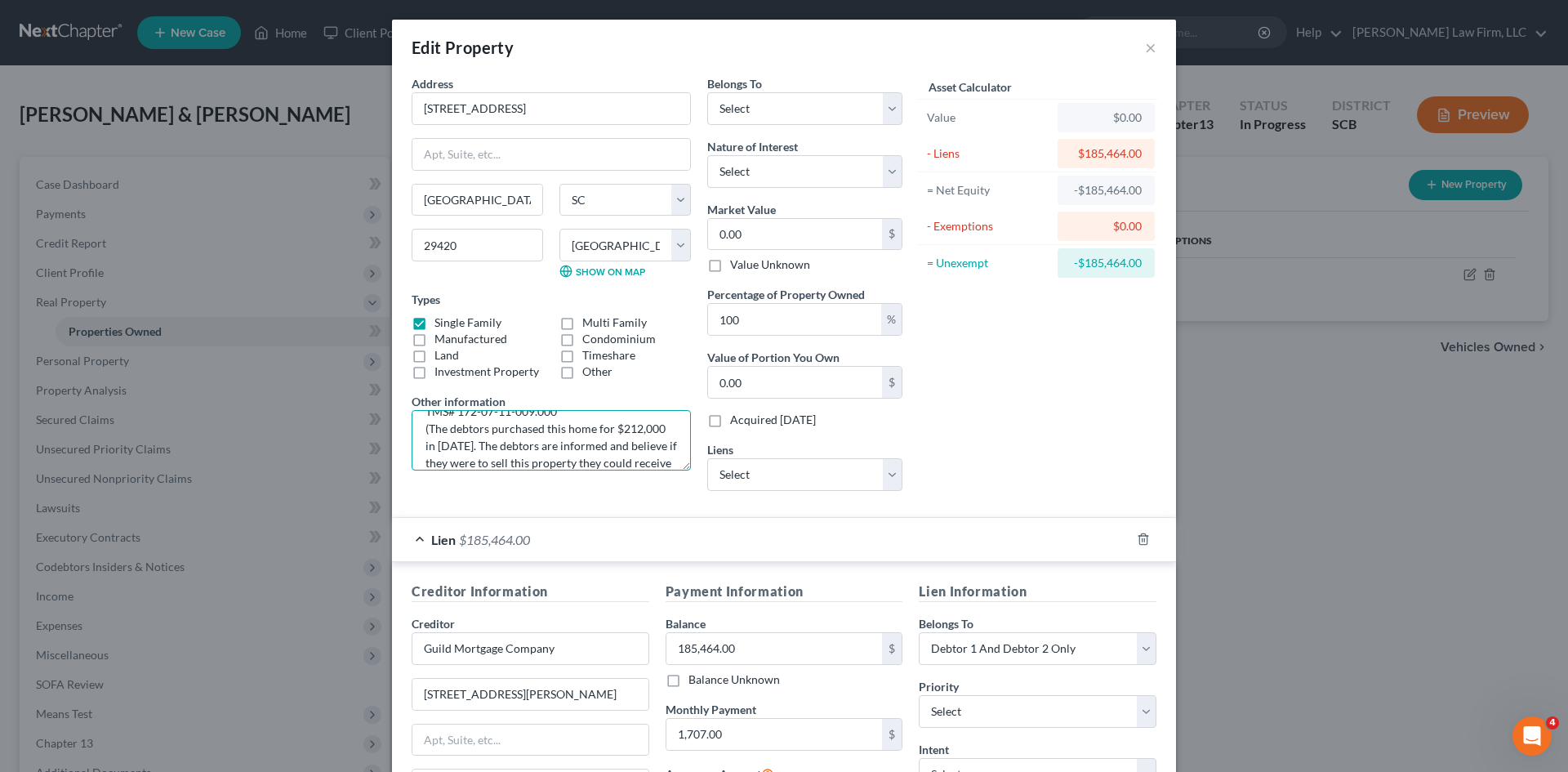
scroll to position [0, 0]
click at [768, 242] on input "0.00" at bounding box center [795, 234] width 174 height 31
type input "2"
type input "2.00"
type input "21"
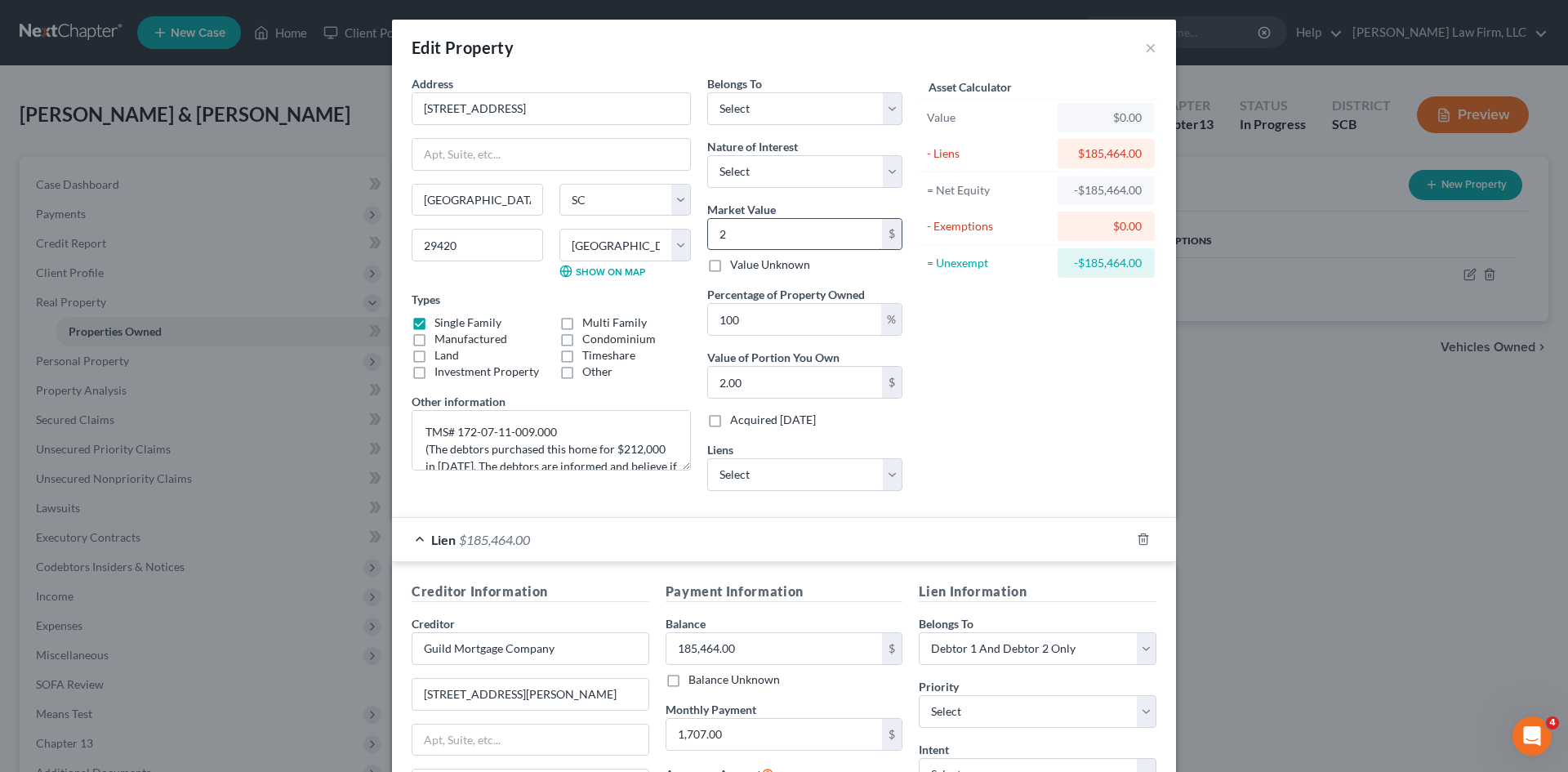
type input "21.00"
type input "212"
type input "212.00"
type input "2120"
type input "2,120.00"
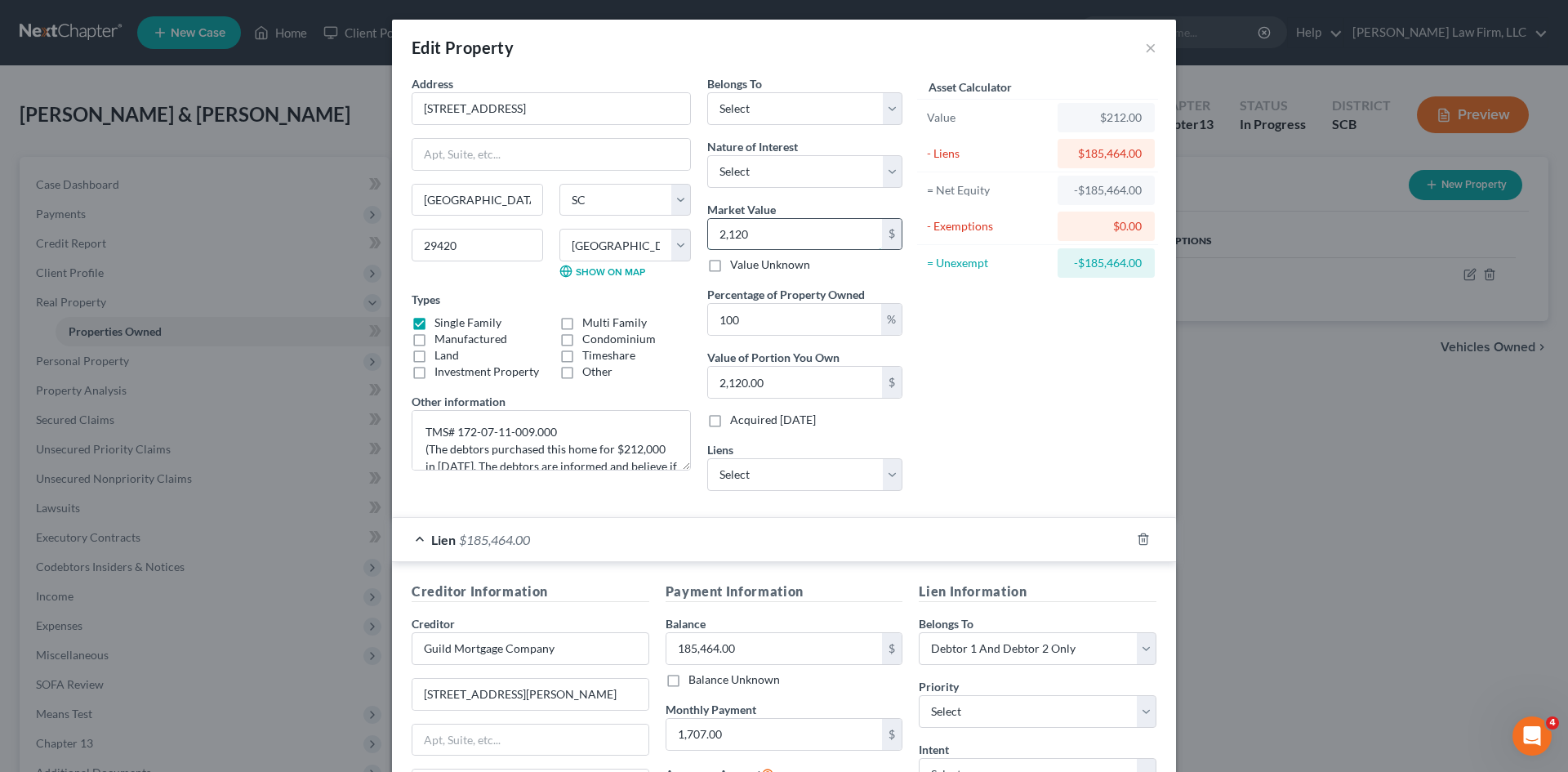
type input "2,1200"
type input "21,200.00"
type input "21,2000"
type input "212,000.00"
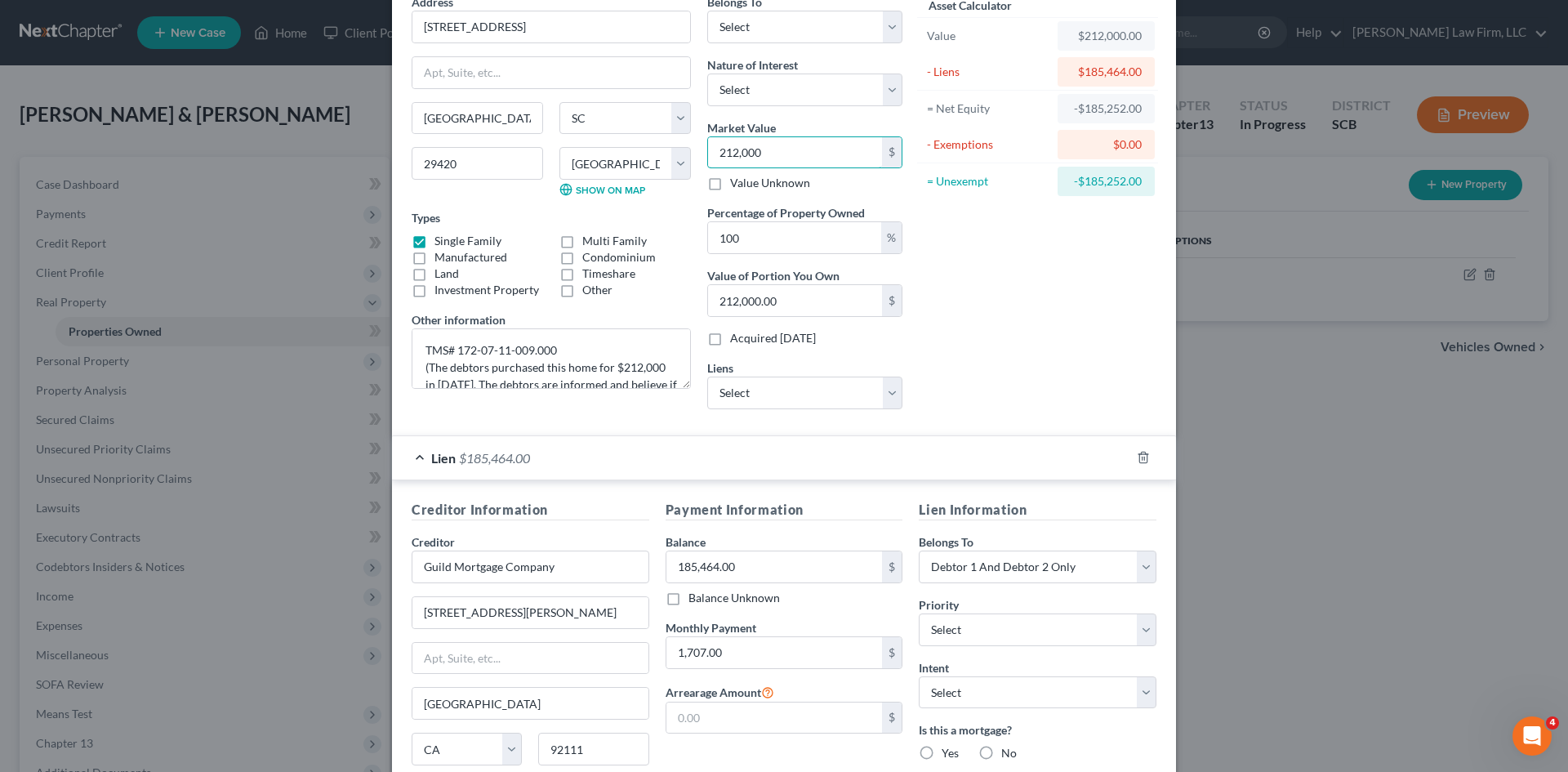
type input "212,000"
click at [810, 34] on select "Select Debtor 1 Only Debtor 2 Only Debtor 1 And Debtor 2 Only At Least One Of T…" at bounding box center [805, 27] width 195 height 32
select select "2"
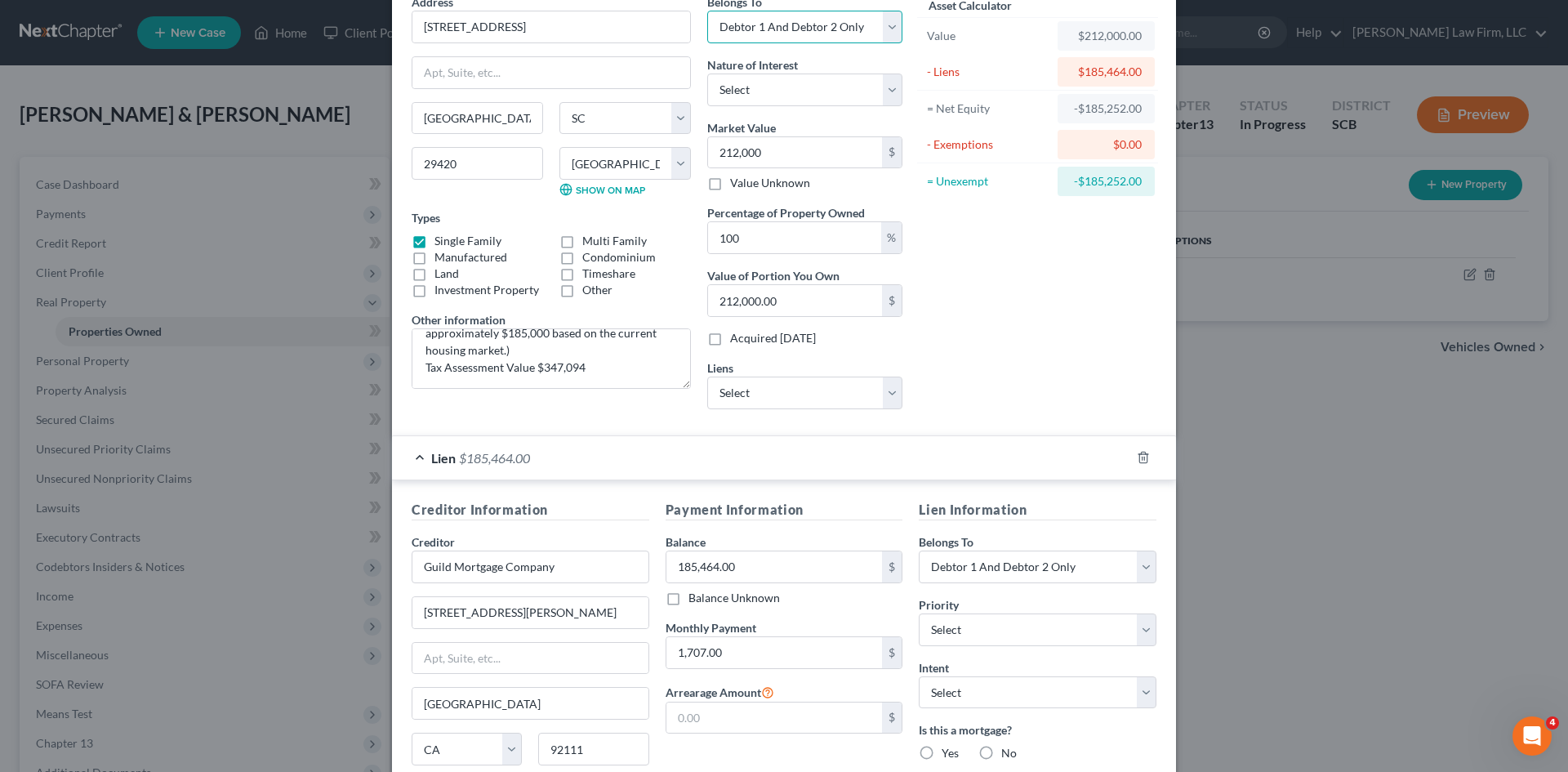
click at [707, 11] on select "Select Debtor 1 Only Debtor 2 Only Debtor 1 And Debtor 2 Only At Least One Of T…" at bounding box center [805, 27] width 195 height 32
click at [781, 99] on select "Select Fee Simple Joint Tenant Life Estate Equitable Interest Future Interest T…" at bounding box center [805, 90] width 195 height 32
select select "1"
click at [707, 73] on select "Select Fee Simple Joint Tenant Life Estate Equitable Interest Future Interest T…" at bounding box center [805, 90] width 195 height 32
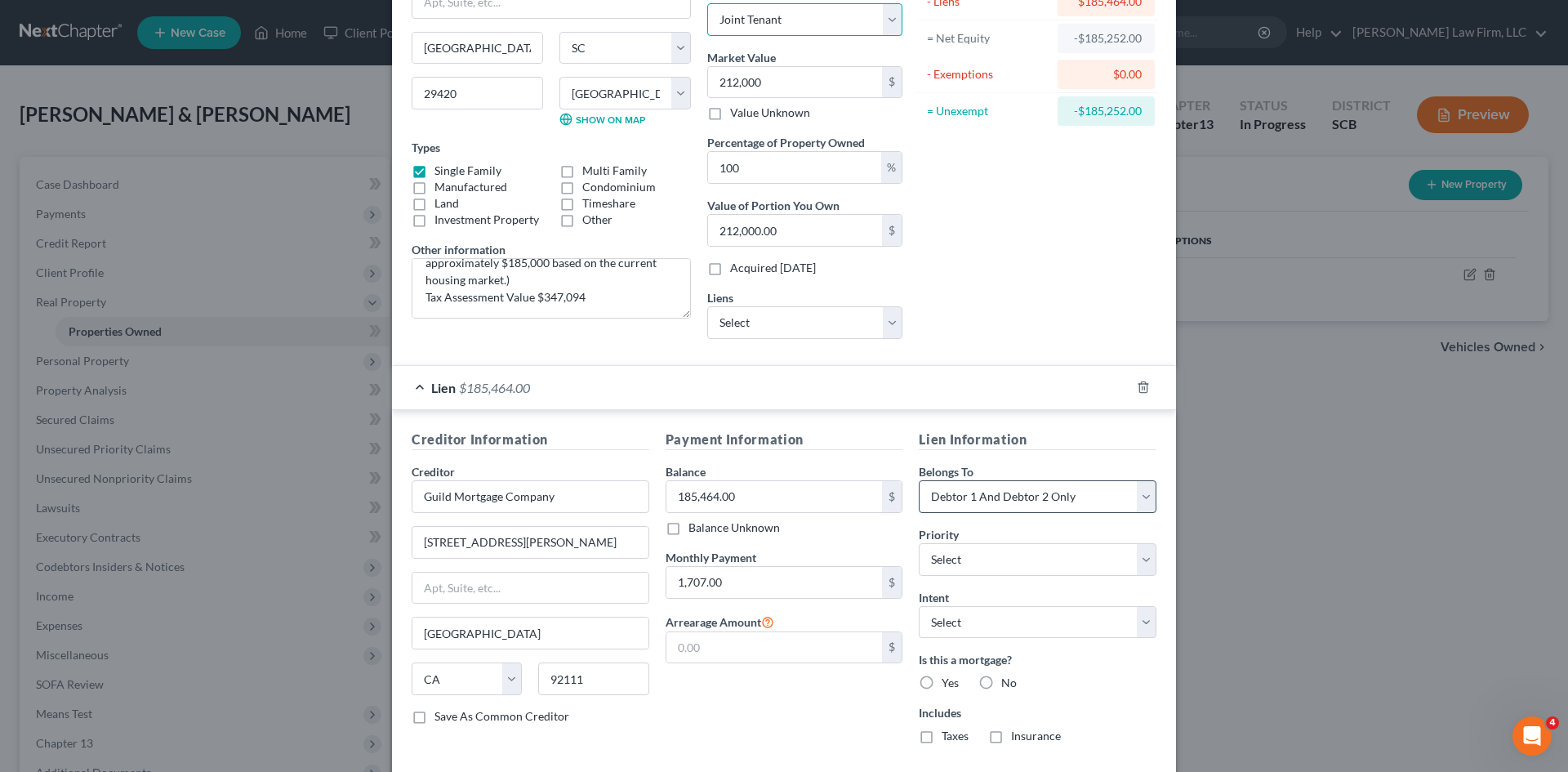
scroll to position [240, 0]
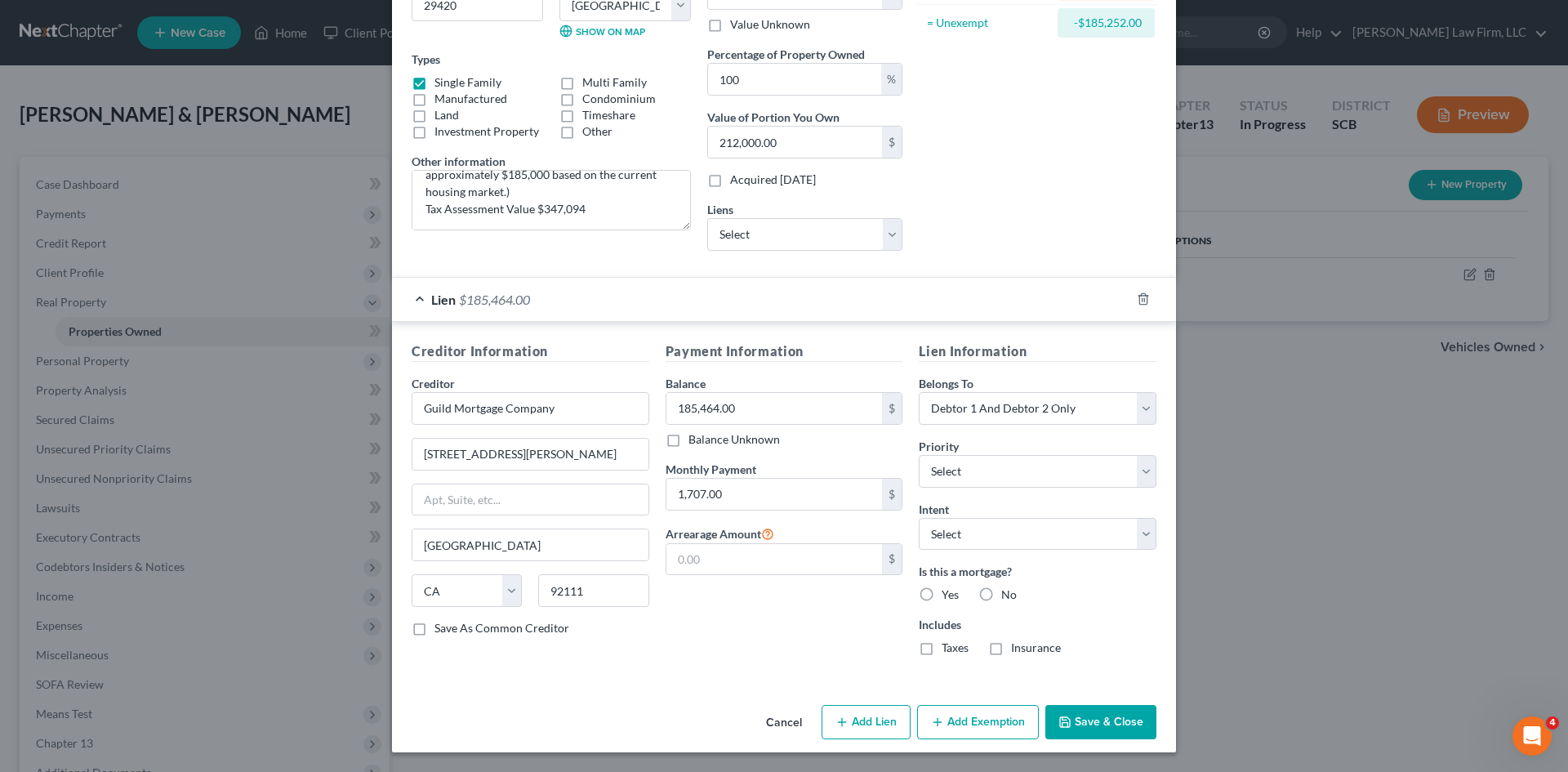
click at [990, 719] on button "Add Exemption" at bounding box center [978, 722] width 122 height 34
select select "2"
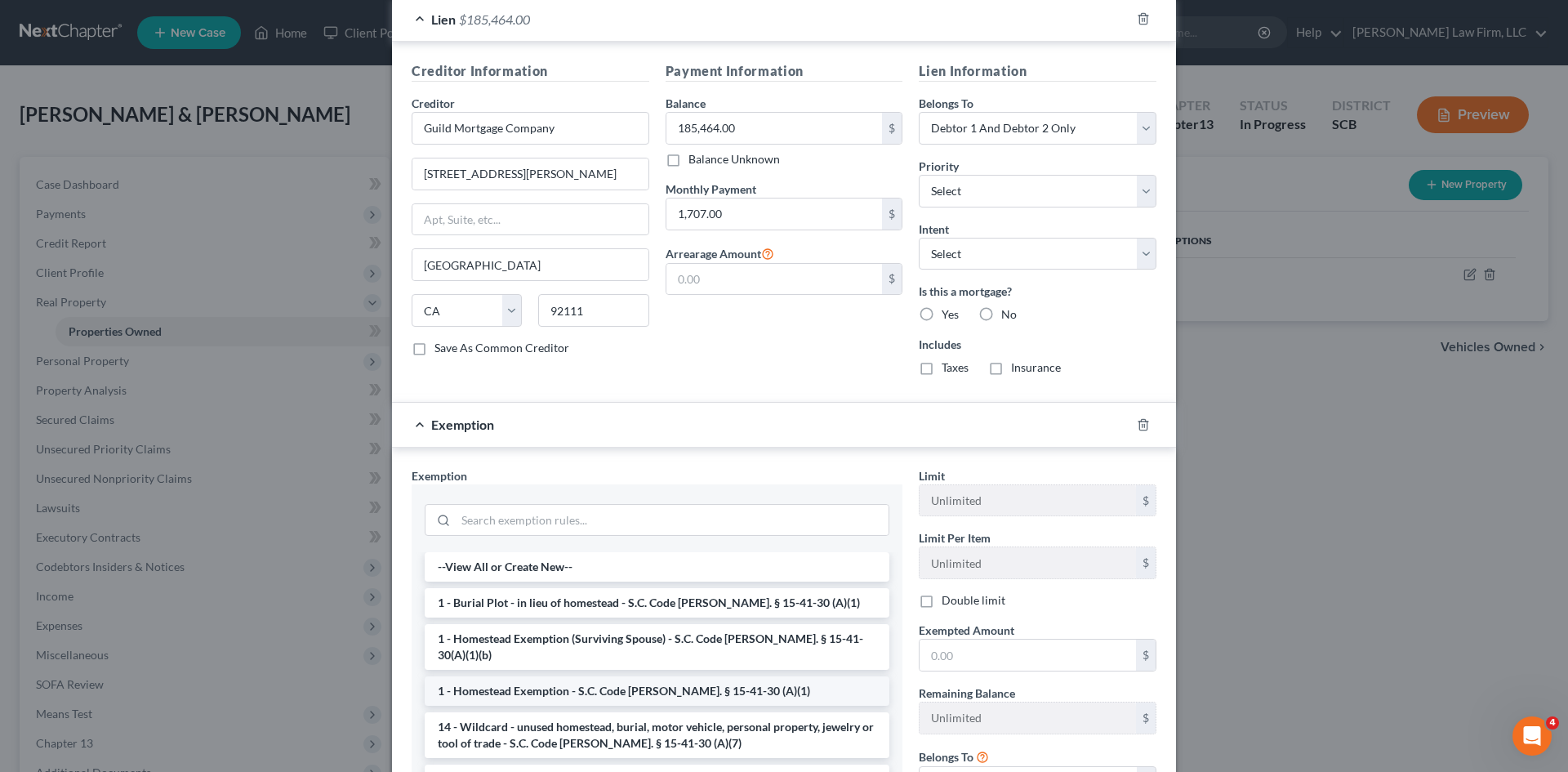
scroll to position [567, 0]
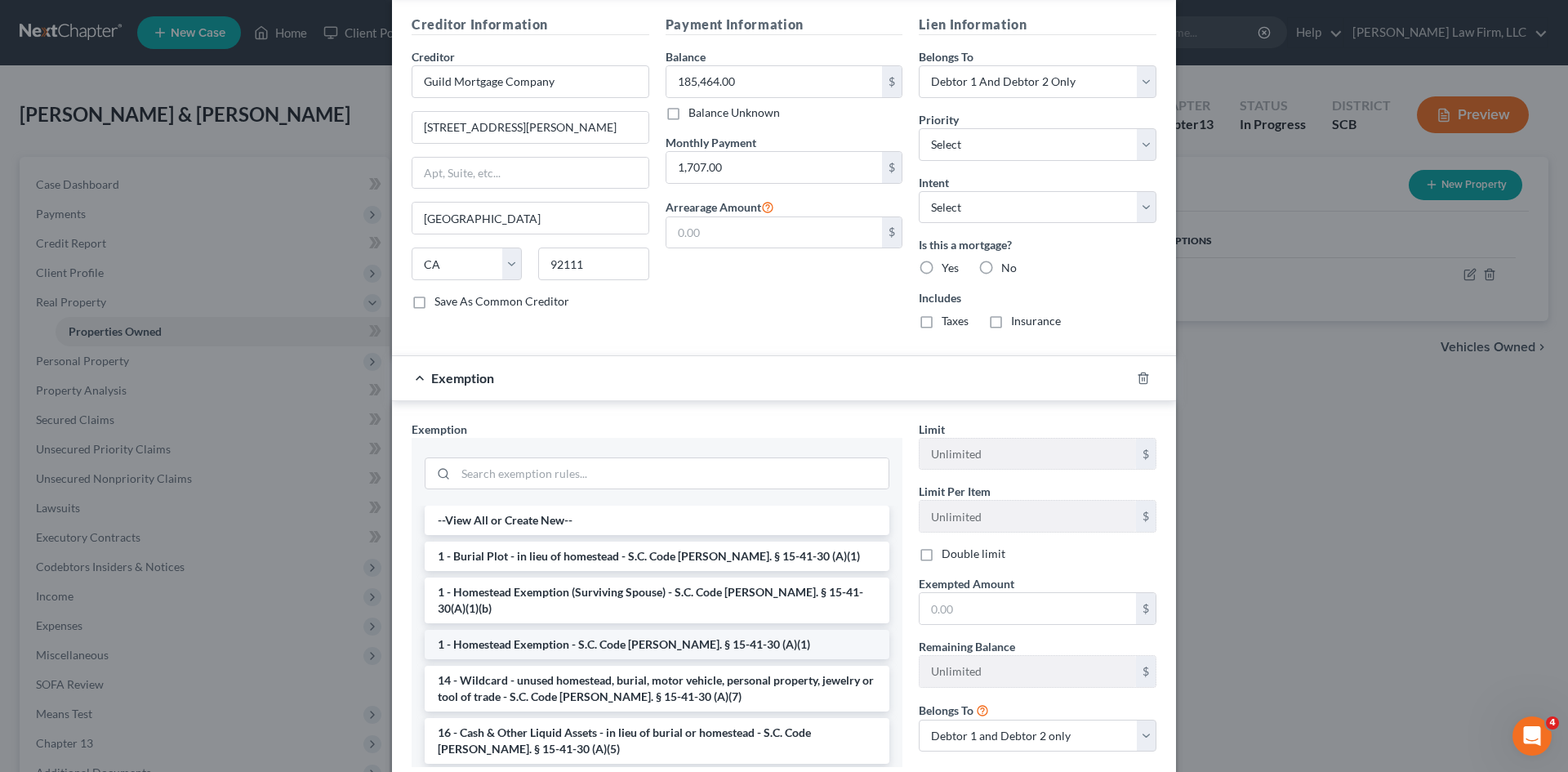
click at [514, 630] on li "1 - Homestead Exemption - S.C. Code [PERSON_NAME]. § 15-41-30 (A)(1)" at bounding box center [656, 644] width 465 height 30
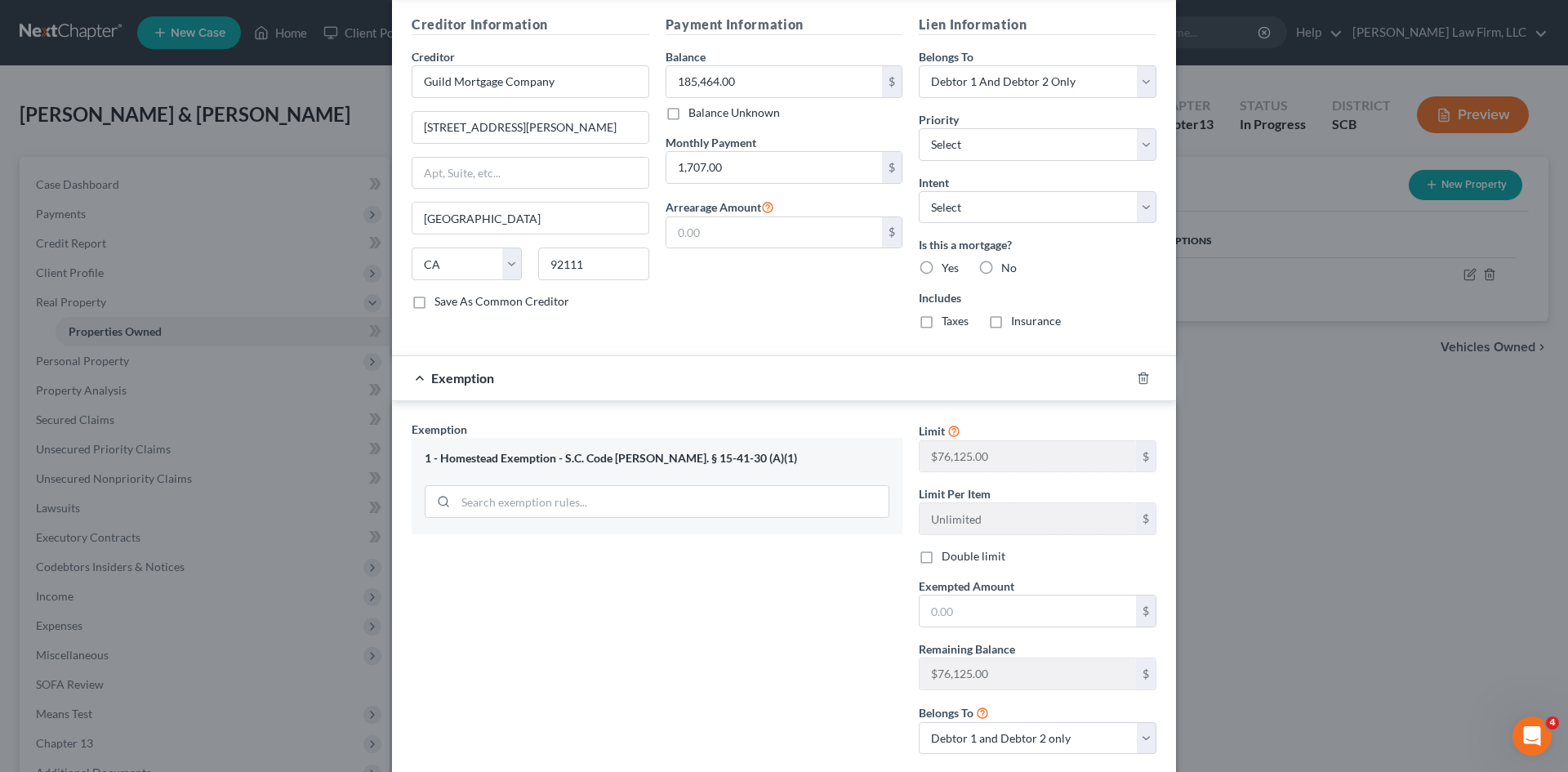
click at [942, 557] on label "Double limit" at bounding box center [973, 556] width 64 height 16
click at [948, 557] on input "Double limit" at bounding box center [954, 553] width 11 height 11
checkbox input "true"
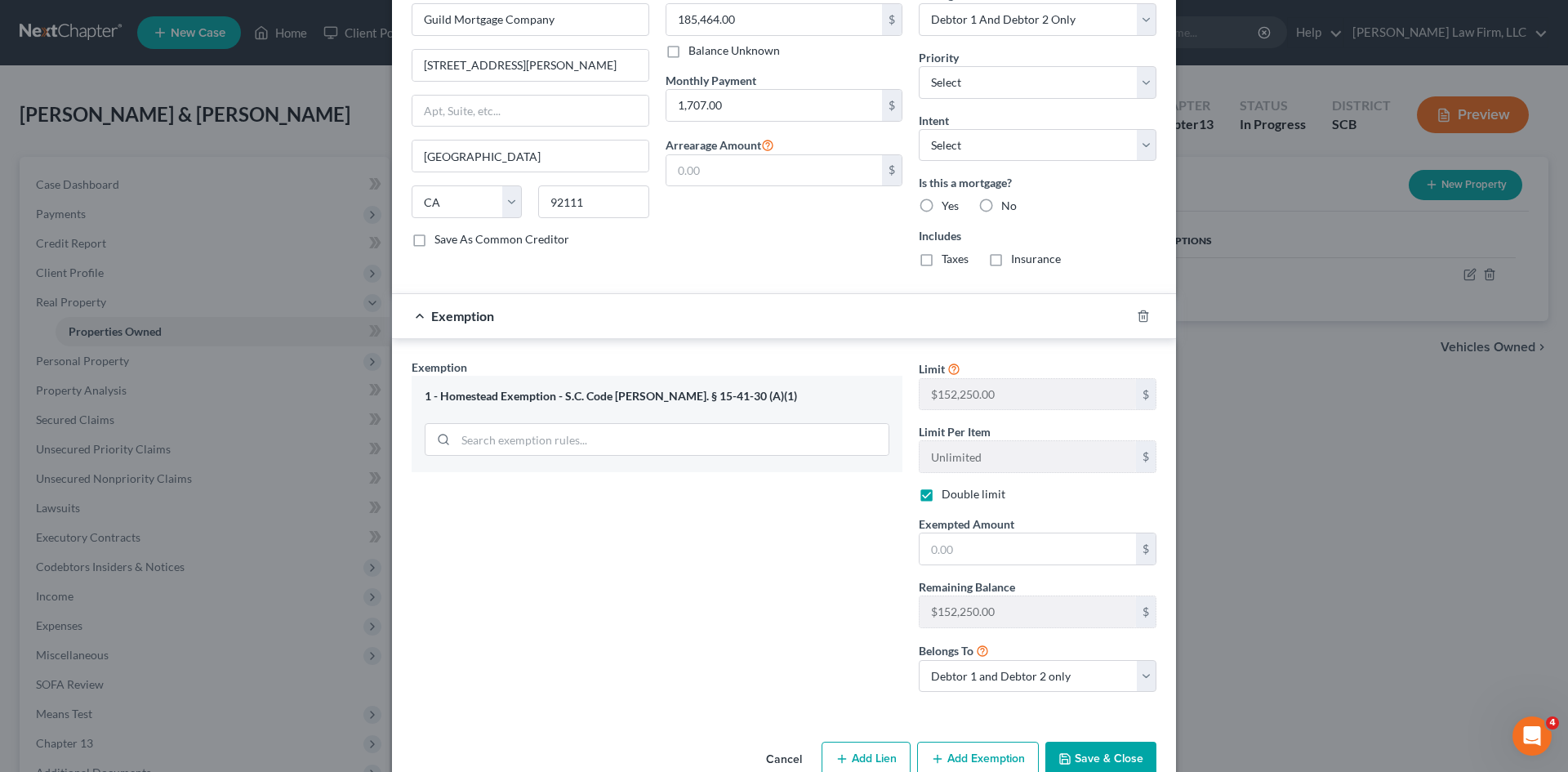
scroll to position [654, 0]
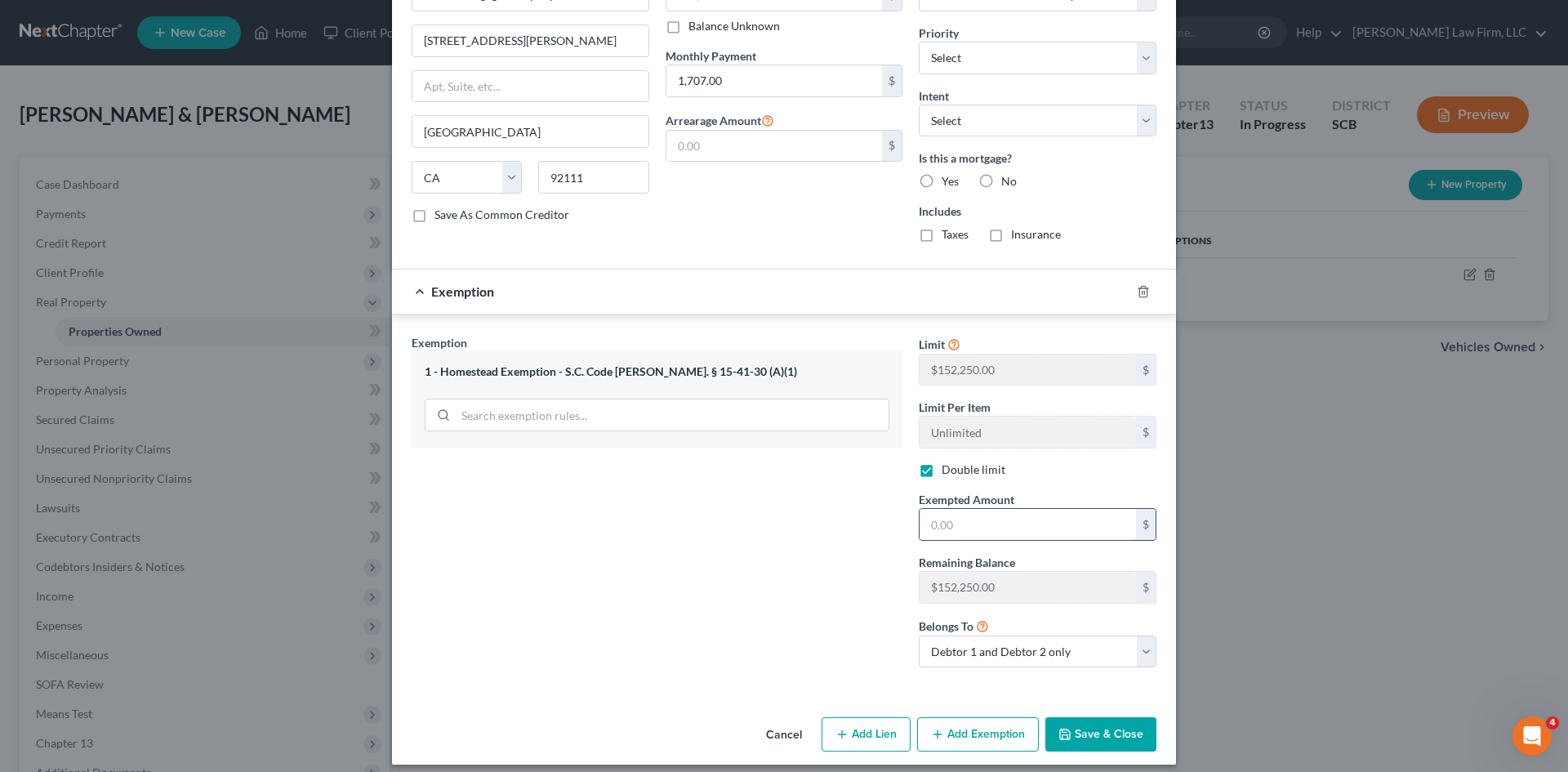
click at [980, 524] on input "text" at bounding box center [1028, 524] width 217 height 31
type input "137,050"
click at [1121, 732] on button "Save & Close" at bounding box center [1101, 734] width 111 height 34
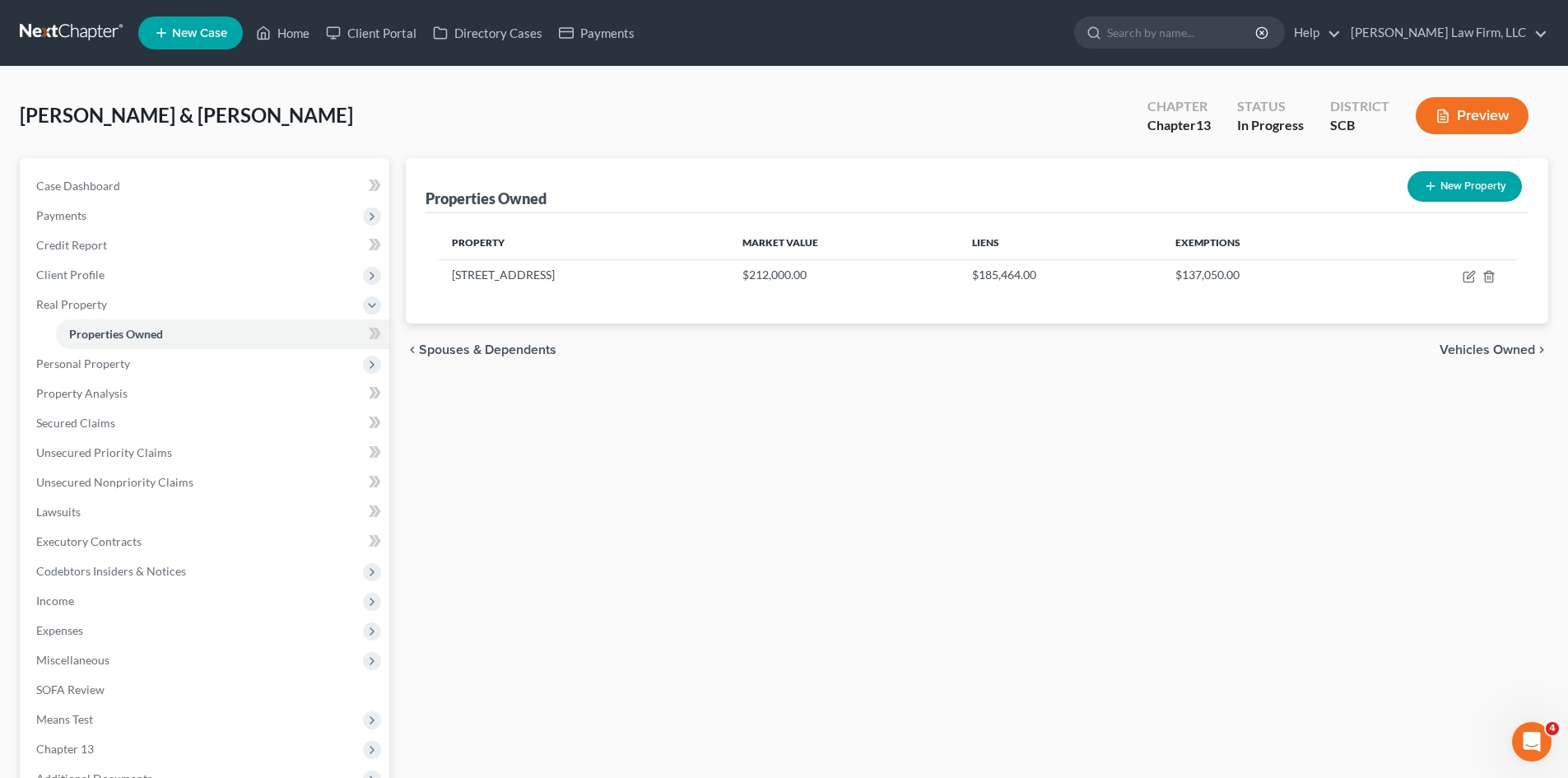
click at [1457, 349] on span "Vehicles Owned" at bounding box center [1488, 349] width 96 height 14
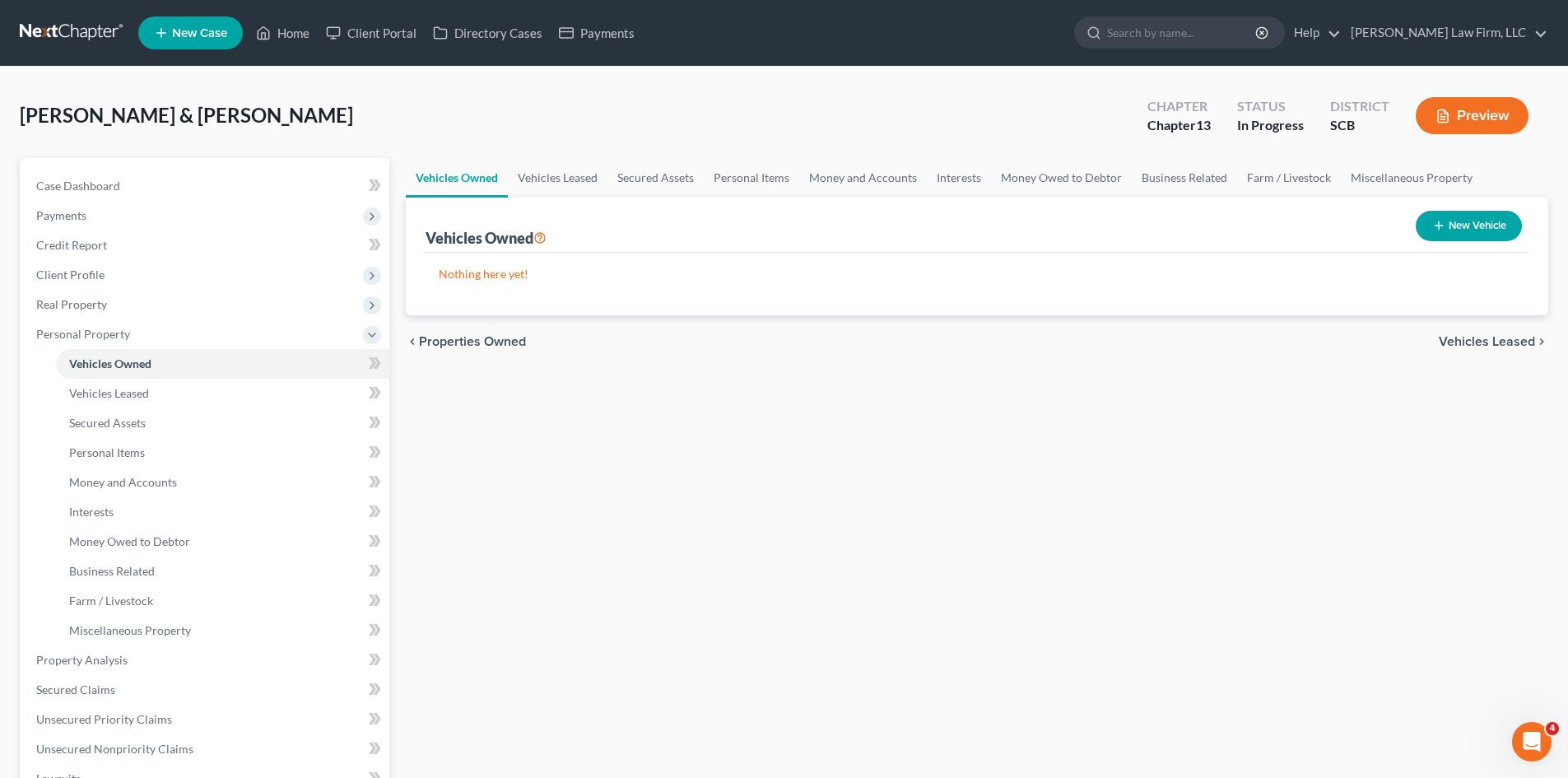
click at [1437, 218] on button "New Vehicle" at bounding box center [1470, 226] width 107 height 31
select select "0"
select select "2"
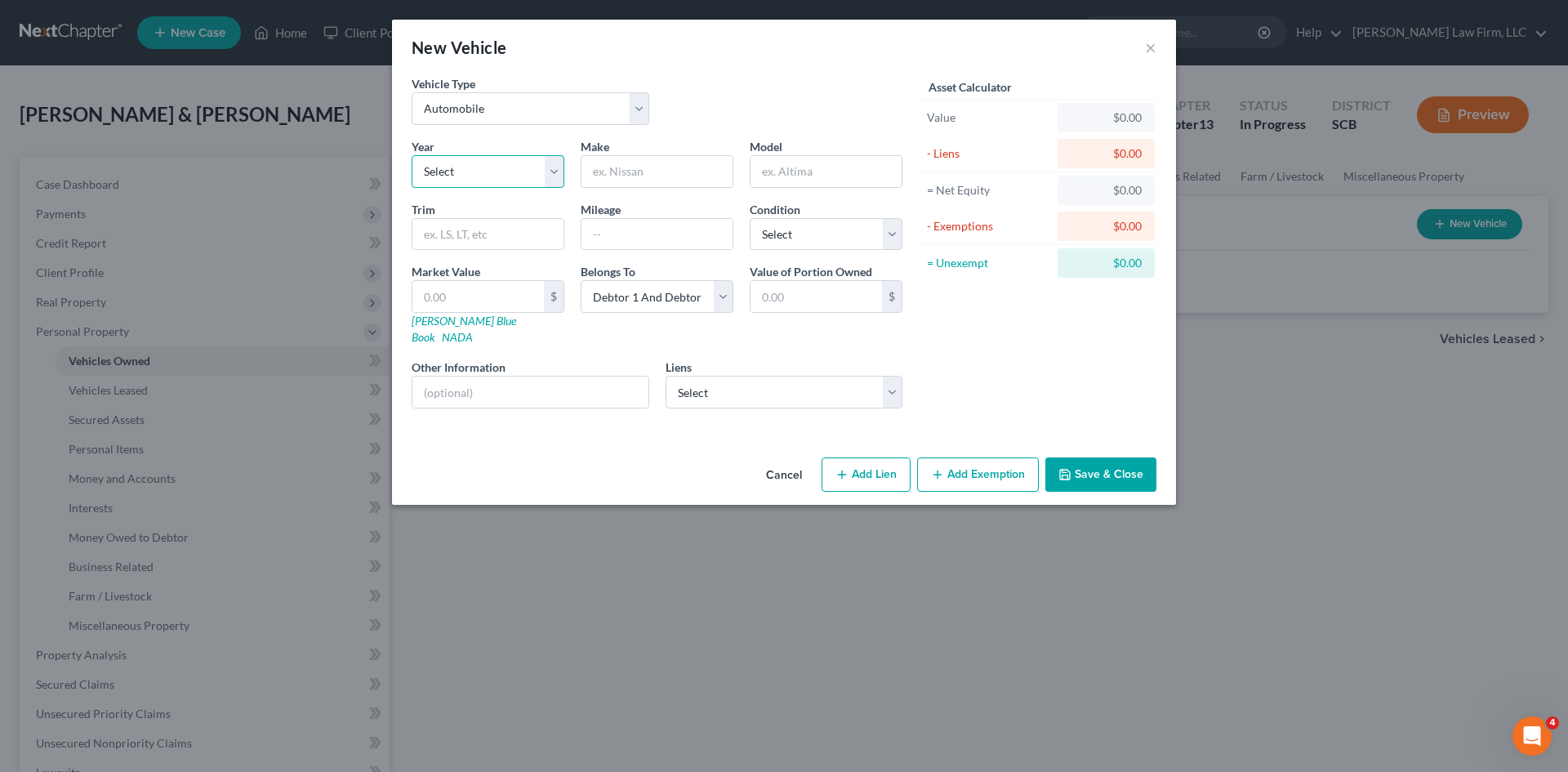
click at [493, 163] on select "Select 2026 2025 2024 2023 2022 2021 2020 2019 2018 2017 2016 2015 2014 2013 20…" at bounding box center [488, 171] width 153 height 32
click at [487, 171] on select "Select 2026 2025 2024 2023 2022 2021 2020 2019 2018 2017 2016 2015 2014 2013 20…" at bounding box center [488, 171] width 153 height 32
click at [484, 172] on select "Select 2026 2025 2024 2023 2022 2021 2020 2019 2018 2017 2016 2015 2014 2013 20…" at bounding box center [488, 171] width 153 height 32
select select "19"
click at [412, 155] on select "Select 2026 2025 2024 2023 2022 2021 2020 2019 2018 2017 2016 2015 2014 2013 20…" at bounding box center [488, 171] width 153 height 32
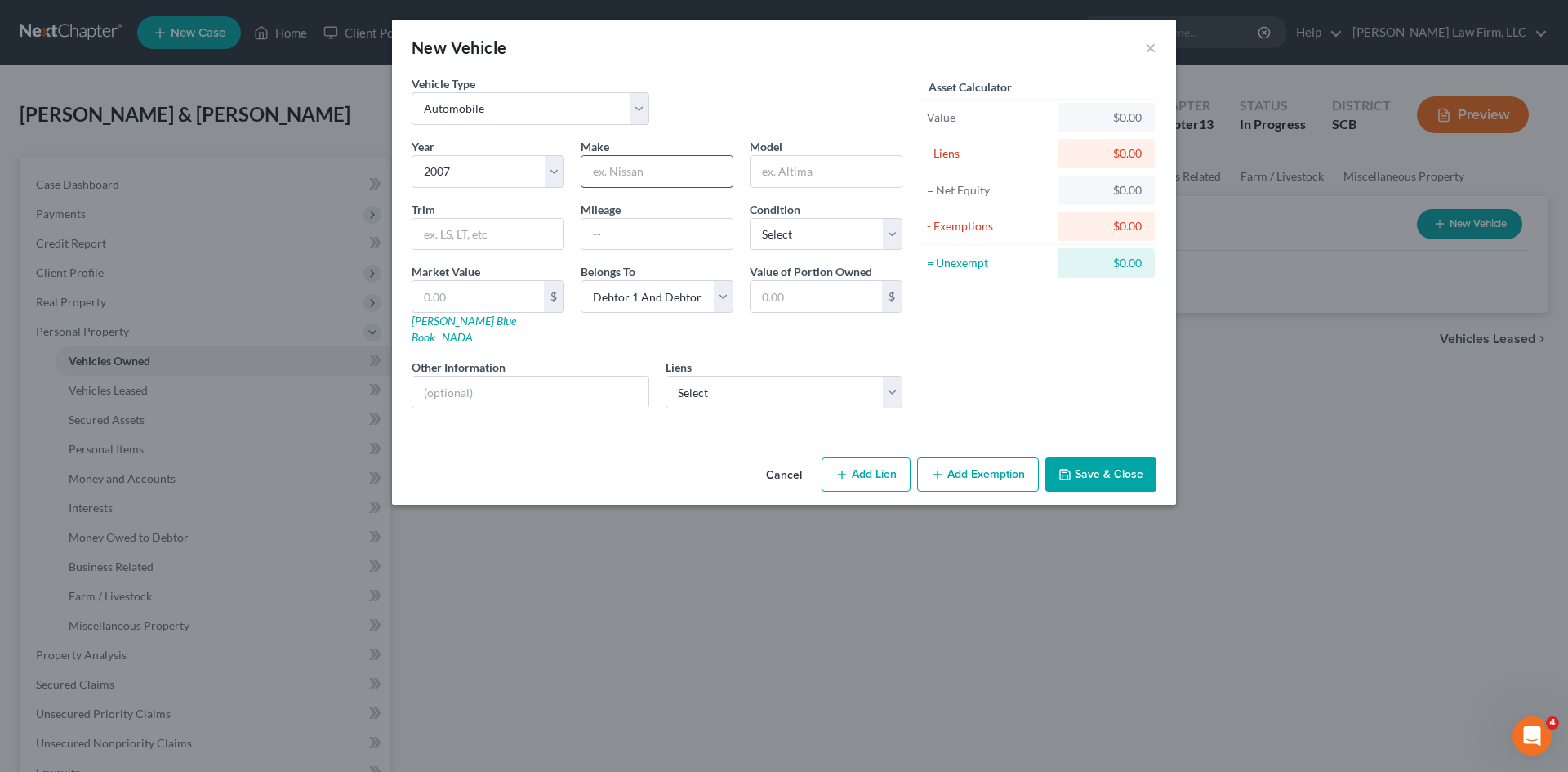
click at [639, 176] on input "text" at bounding box center [656, 171] width 151 height 31
type input "c"
click at [776, 175] on input "text" at bounding box center [826, 171] width 151 height 31
type input "ta"
click at [685, 188] on div "Year Select 2026 2025 2024 2023 2022 2021 2020 2019 2018 2017 2016 2015 2014 20…" at bounding box center [657, 279] width 507 height 283
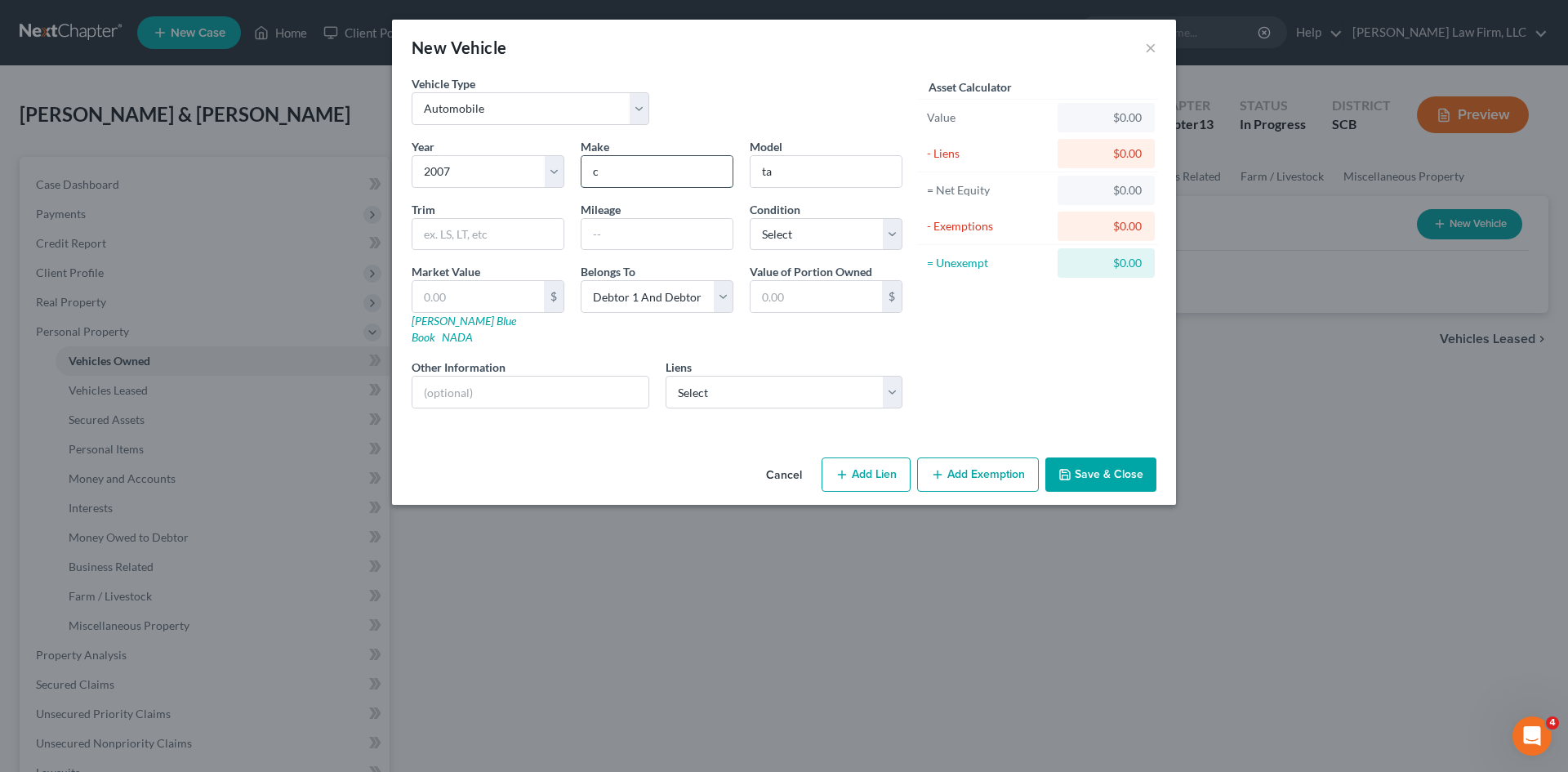
click at [670, 172] on input "c" at bounding box center [656, 171] width 151 height 31
type input "Chevrolet"
click at [802, 153] on div "Model ta" at bounding box center [826, 163] width 169 height 50
click at [802, 168] on input "ta" at bounding box center [826, 171] width 151 height 31
type input "Tahoe"
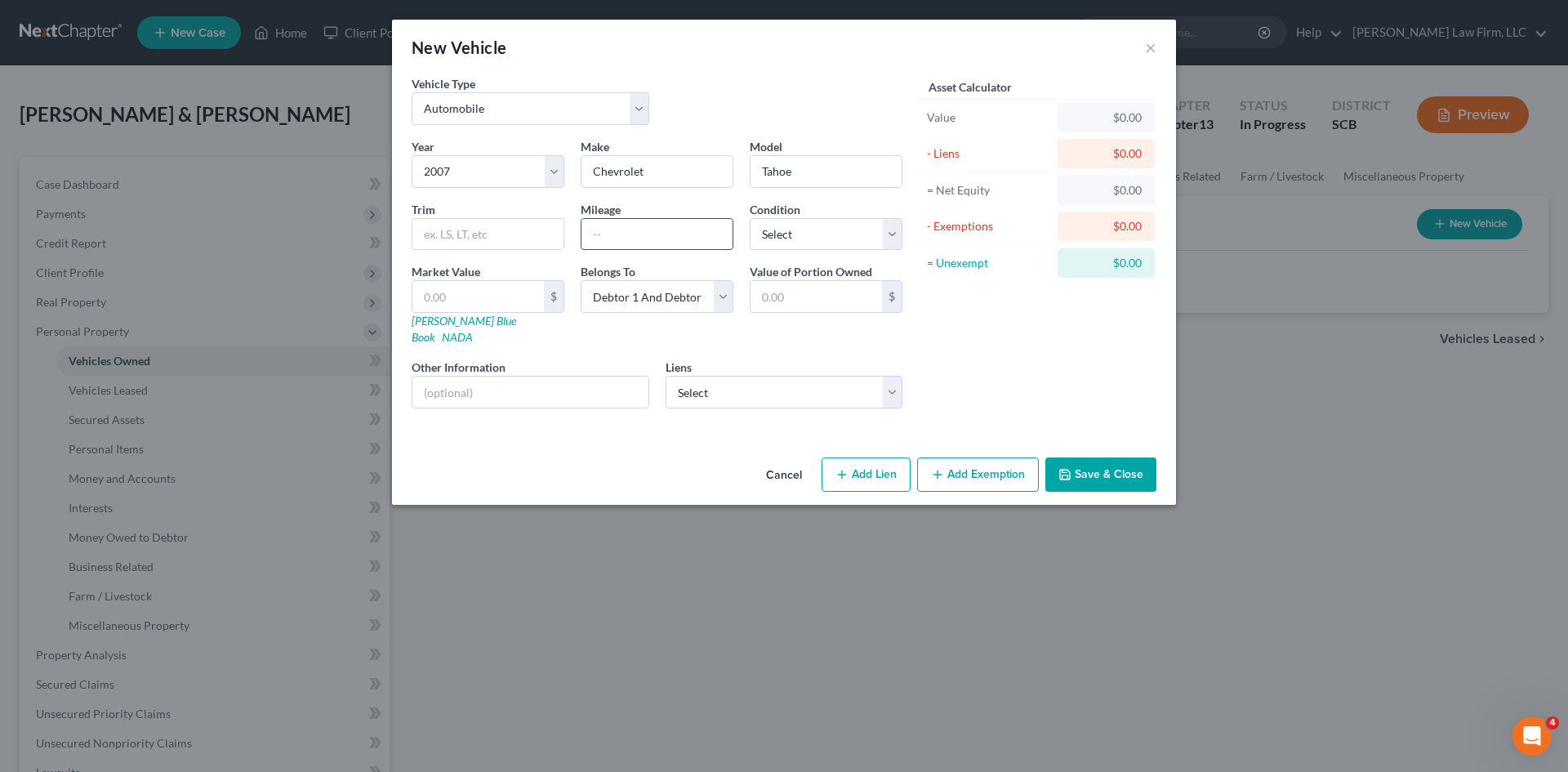
click at [669, 245] on input "text" at bounding box center [656, 234] width 151 height 31
type input "390,993"
click at [809, 246] on select "Select Excellent Very Good Good Fair Poor" at bounding box center [826, 234] width 153 height 32
select select "2"
click at [750, 218] on select "Select Excellent Very Good Good Fair Poor" at bounding box center [826, 234] width 153 height 32
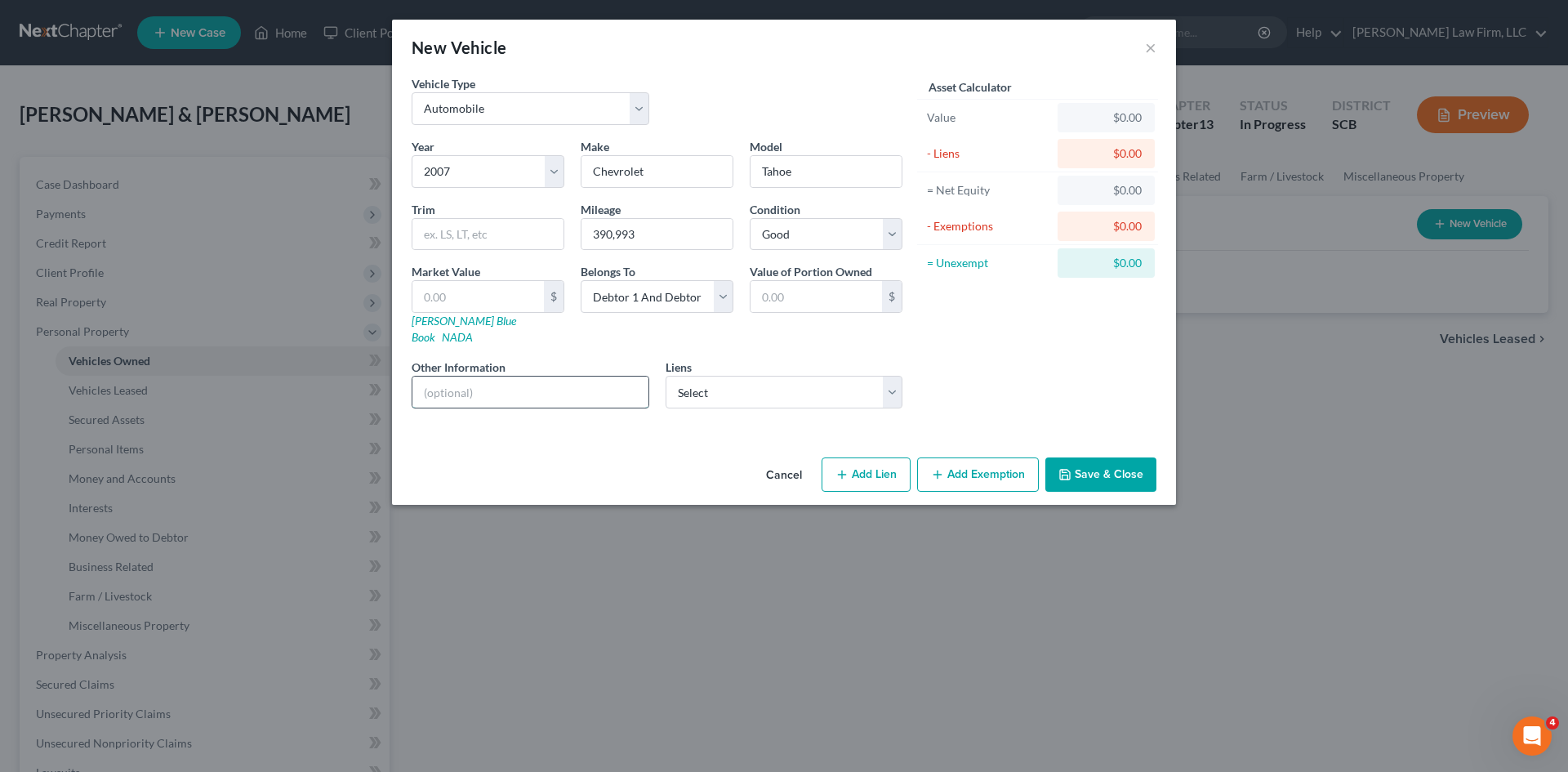
click at [614, 376] on input "text" at bounding box center [531, 391] width 236 height 31
type input "VIN: 1GNFK13067R309507"
click at [830, 383] on select "Select Ford Motor Credit Comp - $51,309.00 Onemain - $12,745.00 Navy Fcu - $12,…" at bounding box center [784, 392] width 237 height 32
select select "1"
click at [665, 376] on select "Select Ford Motor Credit Comp - $51,309.00 Onemain - $12,745.00 Navy Fcu - $12,…" at bounding box center [784, 392] width 237 height 32
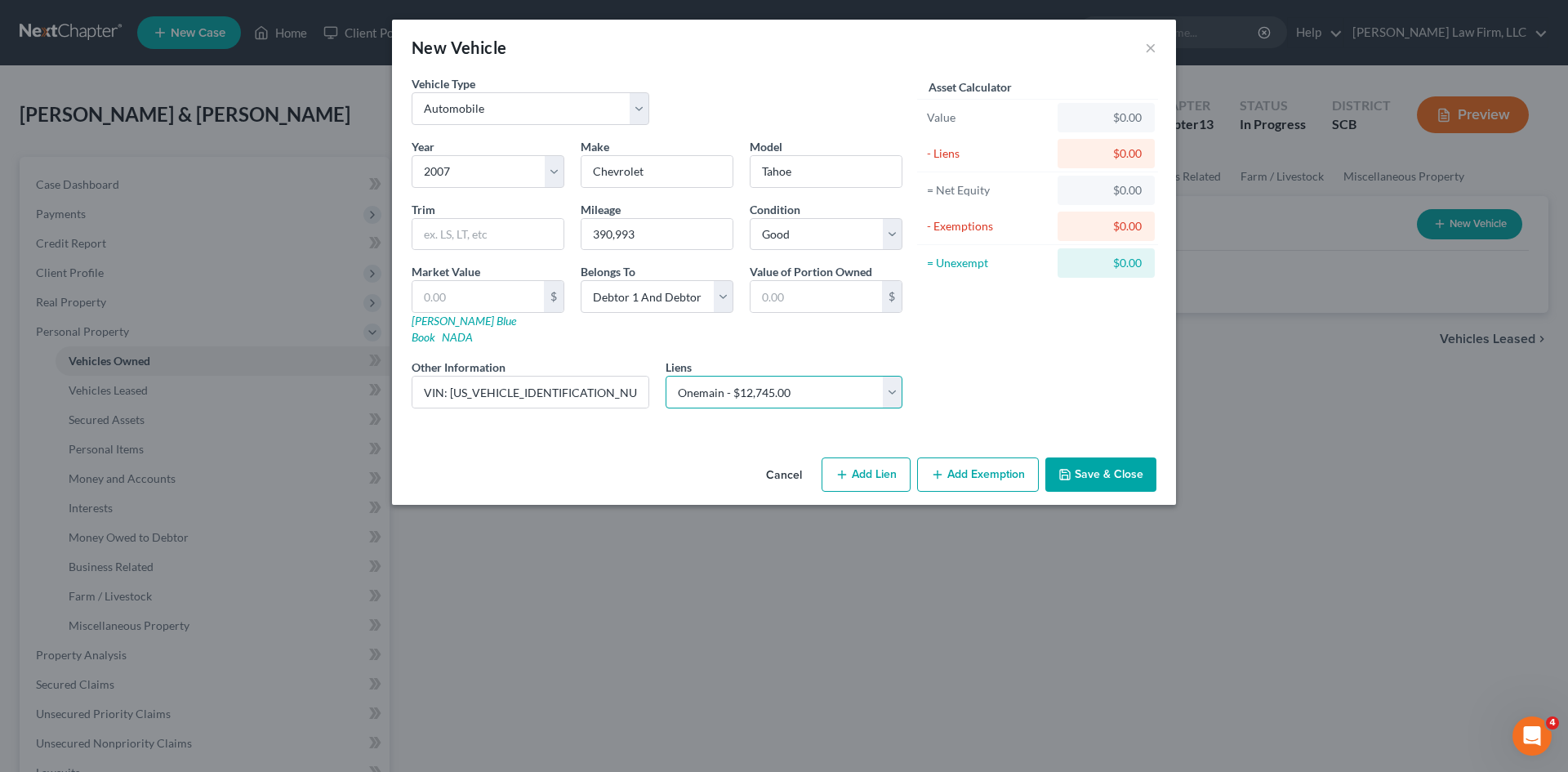
select select
select select "15"
select select "1"
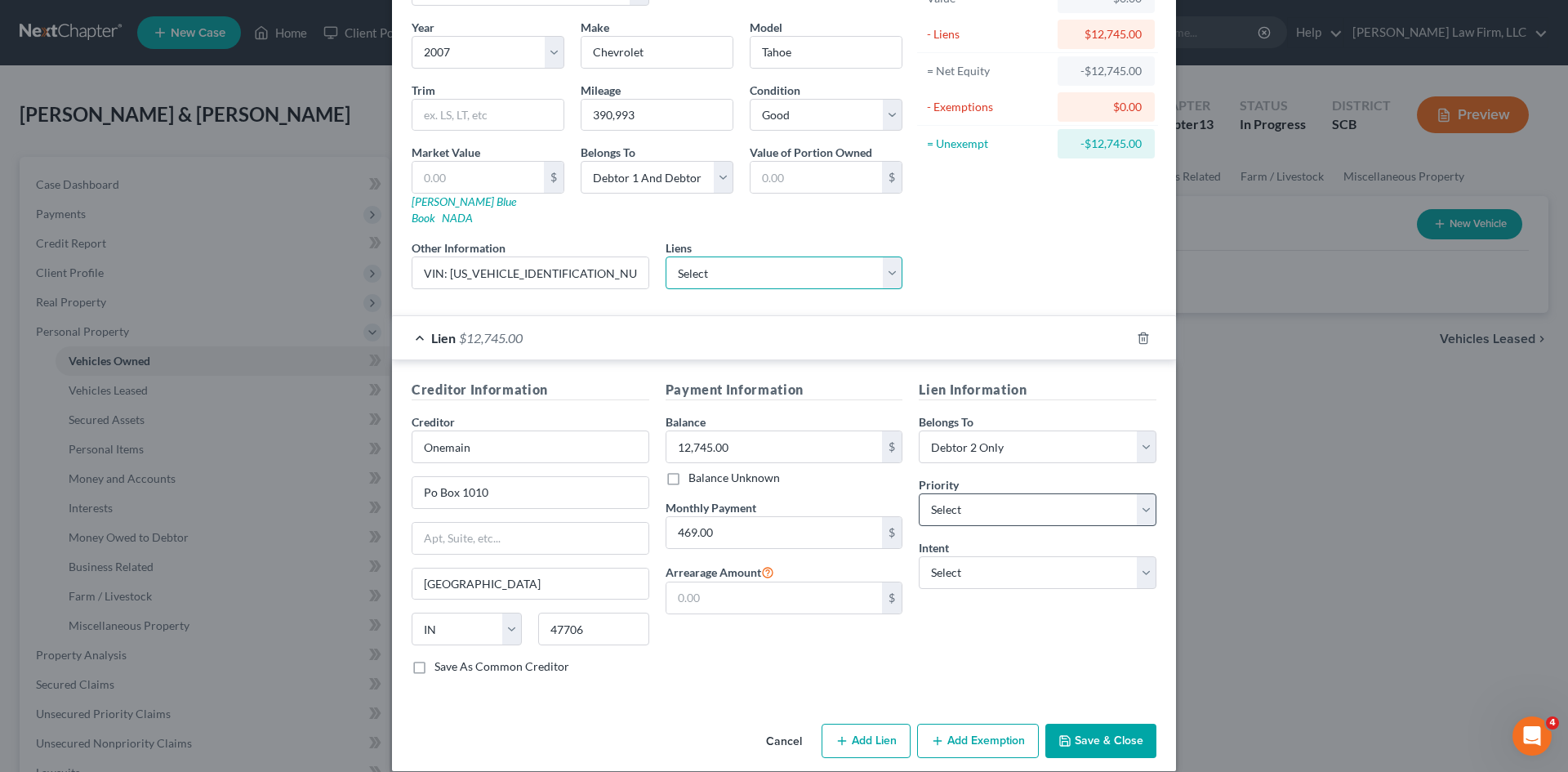
scroll to position [122, 0]
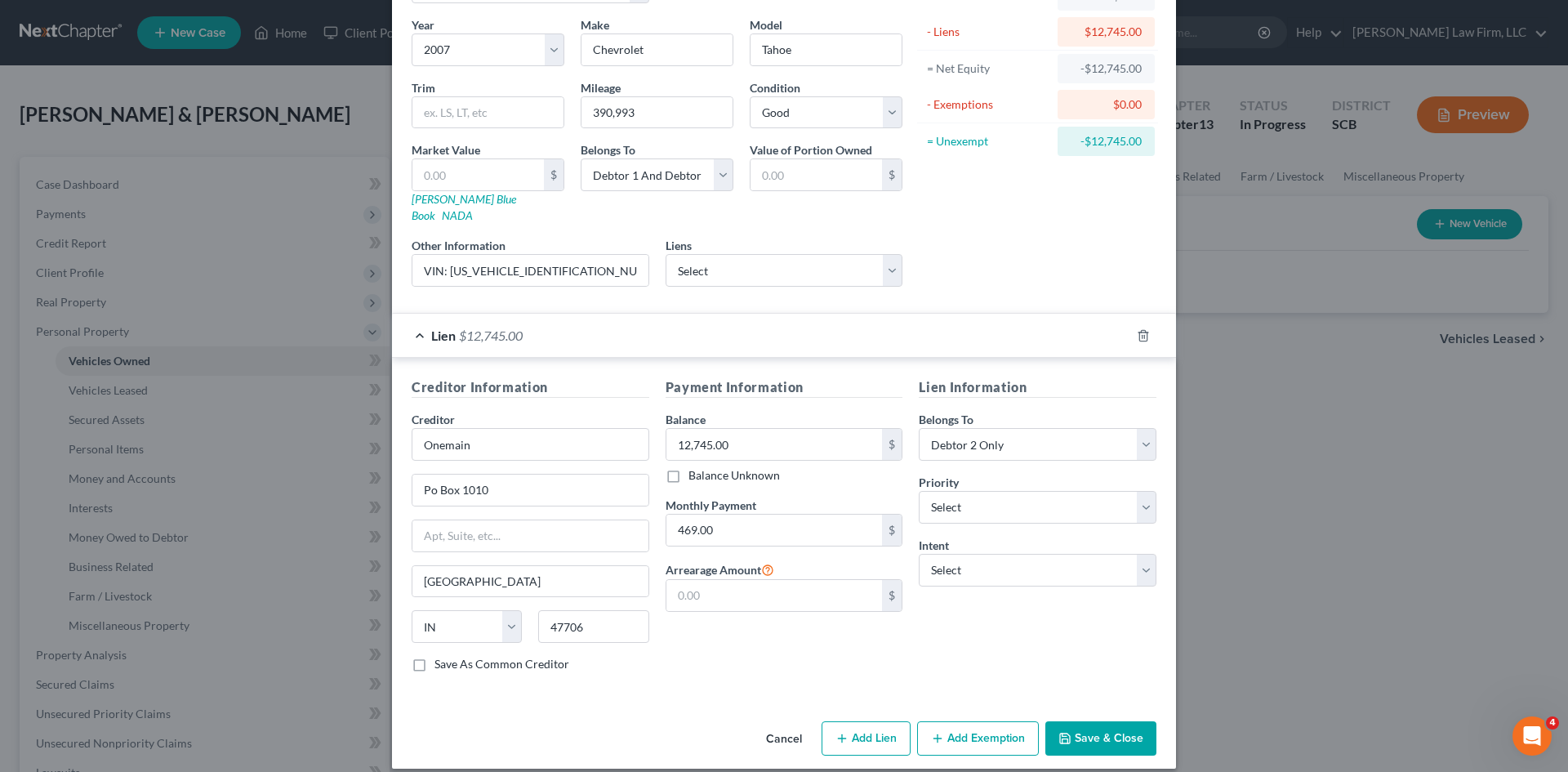
click at [1123, 721] on button "Save & Close" at bounding box center [1101, 738] width 111 height 34
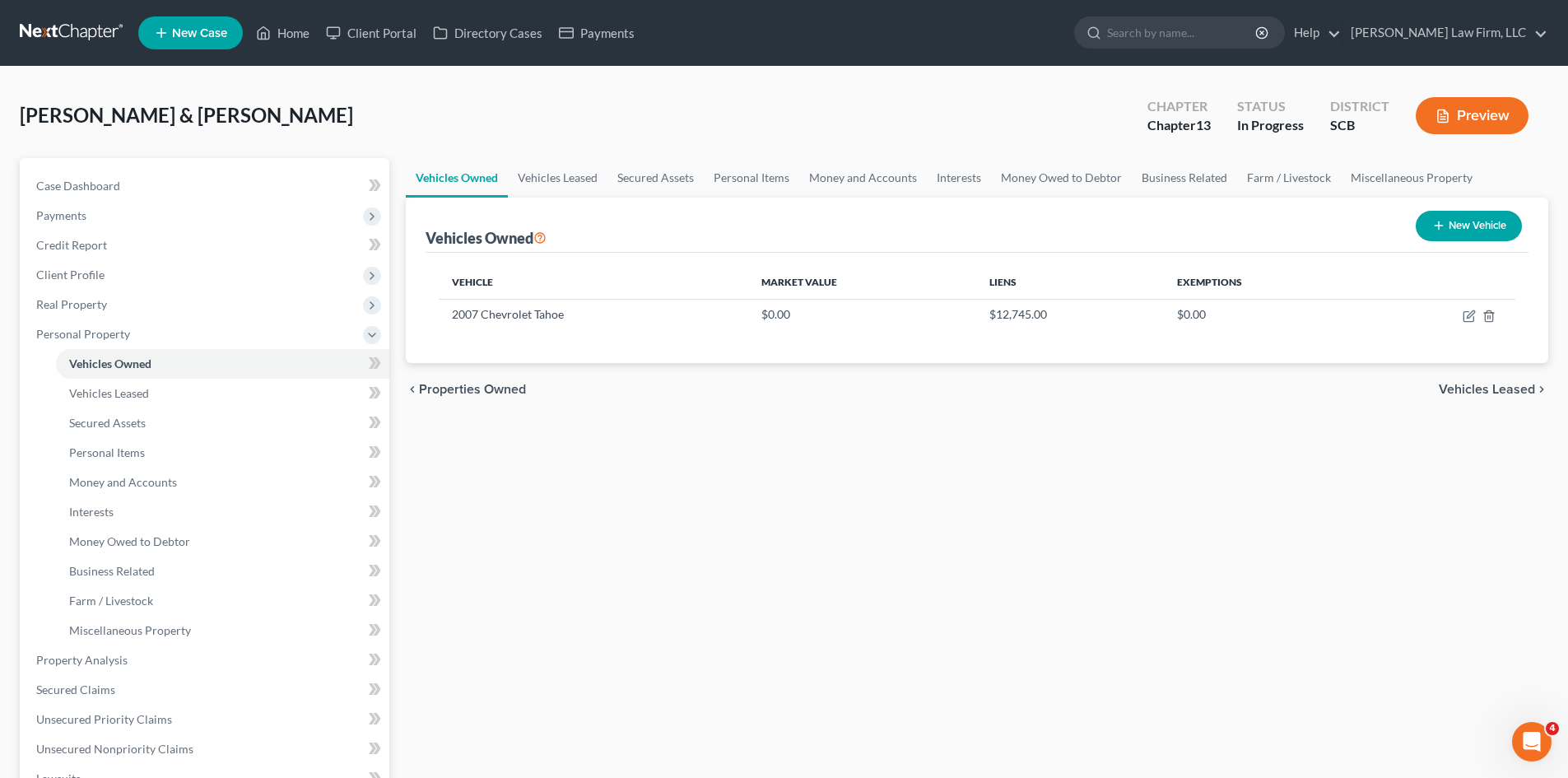
click at [1463, 227] on button "New Vehicle" at bounding box center [1470, 226] width 107 height 31
select select "0"
select select "2"
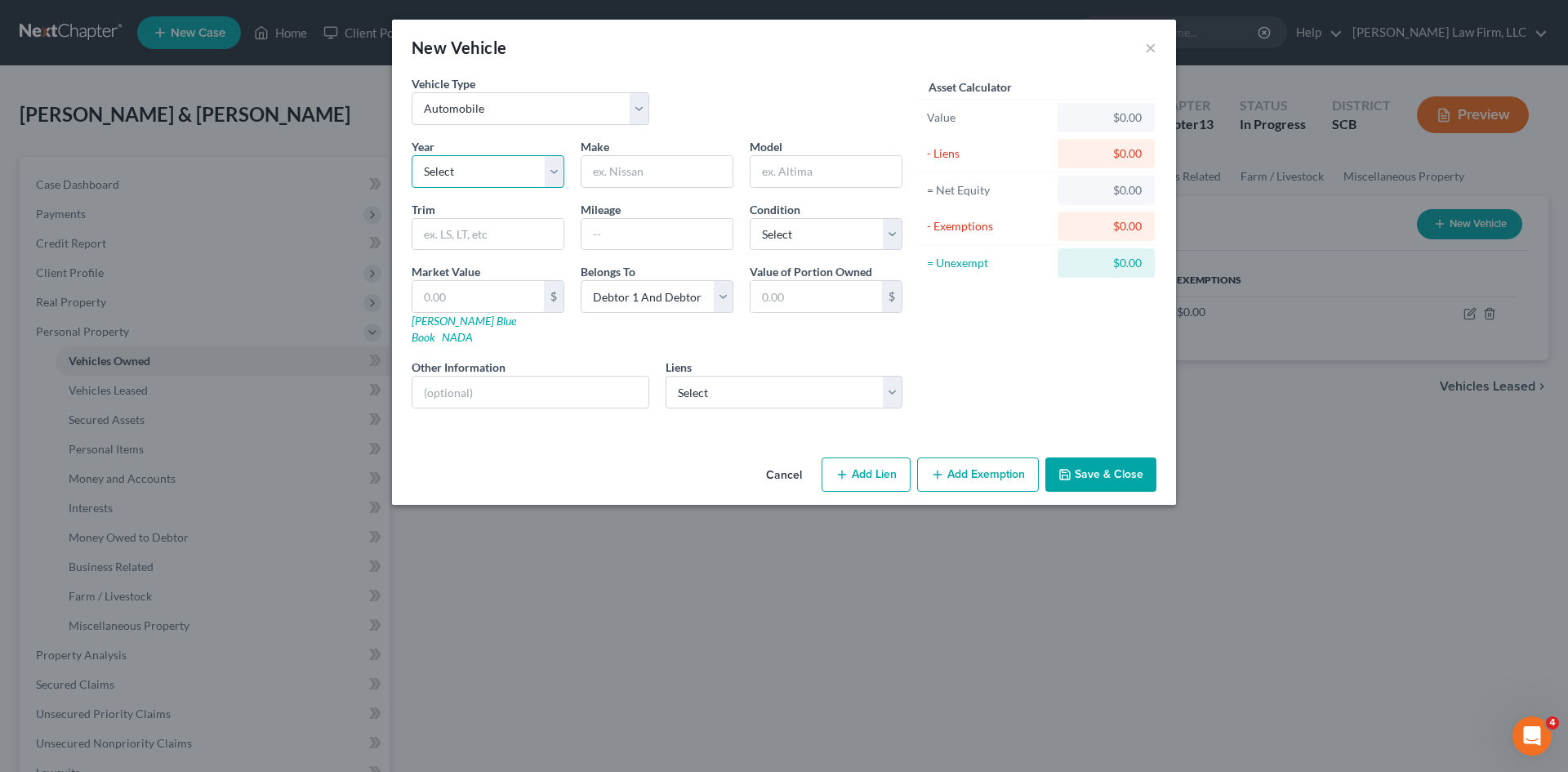
drag, startPoint x: 529, startPoint y: 176, endPoint x: 523, endPoint y: 187, distance: 12.5
click at [529, 176] on select "Select 2026 2025 2024 2023 2022 2021 2020 2019 2018 2017 2016 2015 2014 2013 20…" at bounding box center [488, 171] width 153 height 32
select select "11"
click at [412, 155] on select "Select 2026 2025 2024 2023 2022 2021 2020 2019 2018 2017 2016 2015 2014 2013 20…" at bounding box center [488, 171] width 153 height 32
click at [626, 173] on input "text" at bounding box center [656, 171] width 151 height 31
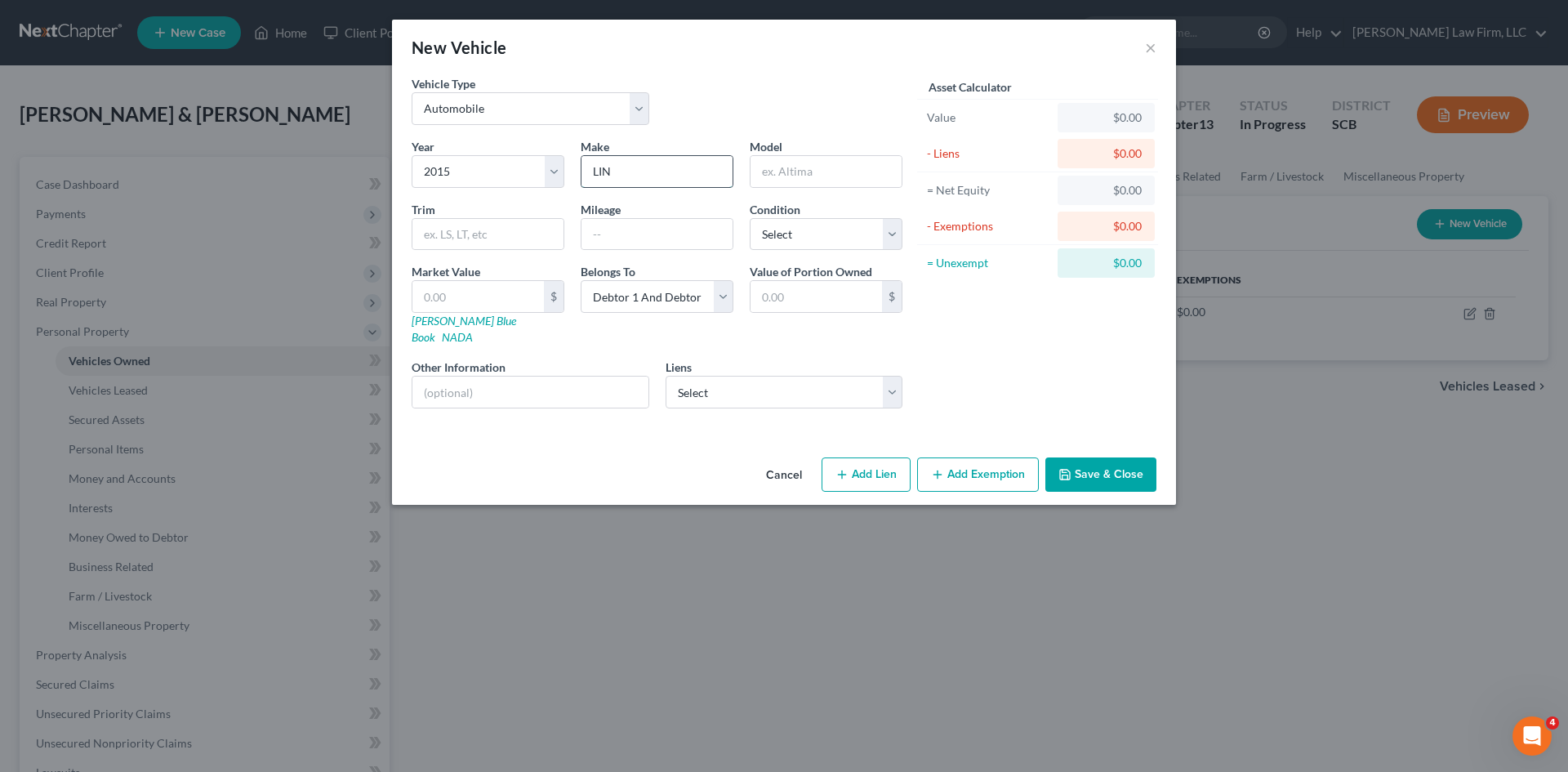
type input "Lincoln"
click at [895, 159] on input "text" at bounding box center [826, 171] width 151 height 31
type input "m"
type input "MXC"
type input "98,721"
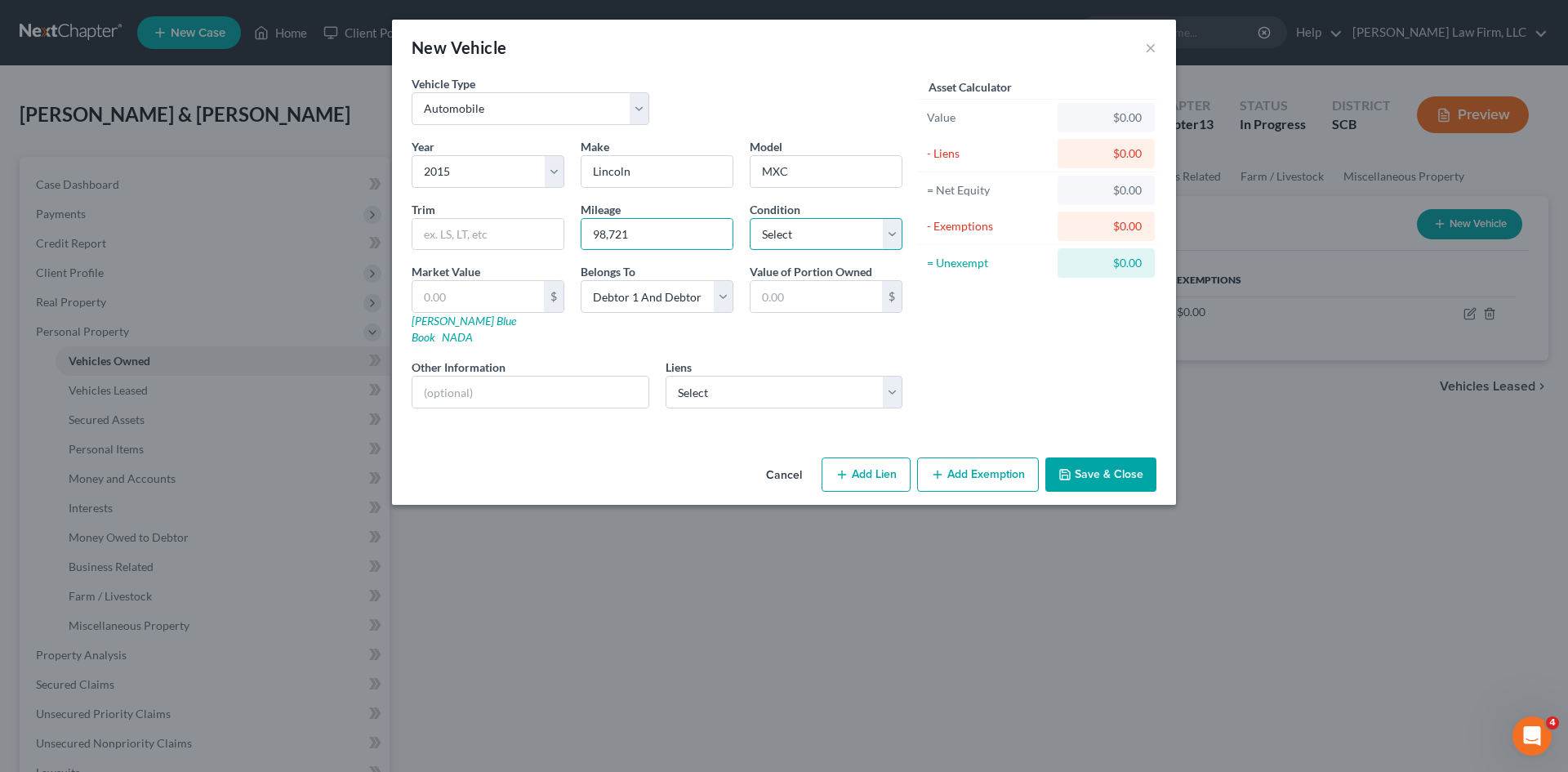
click at [843, 223] on select "Select Excellent Very Good Good Fair Poor" at bounding box center [826, 234] width 153 height 32
select select "0"
click at [750, 218] on select "Select Excellent Very Good Good Fair Poor" at bounding box center [826, 234] width 153 height 32
click at [639, 300] on select "Select Debtor 1 Only Debtor 2 Only Debtor 1 And Debtor 2 Only At Least One Of T…" at bounding box center [656, 296] width 153 height 32
select select "1"
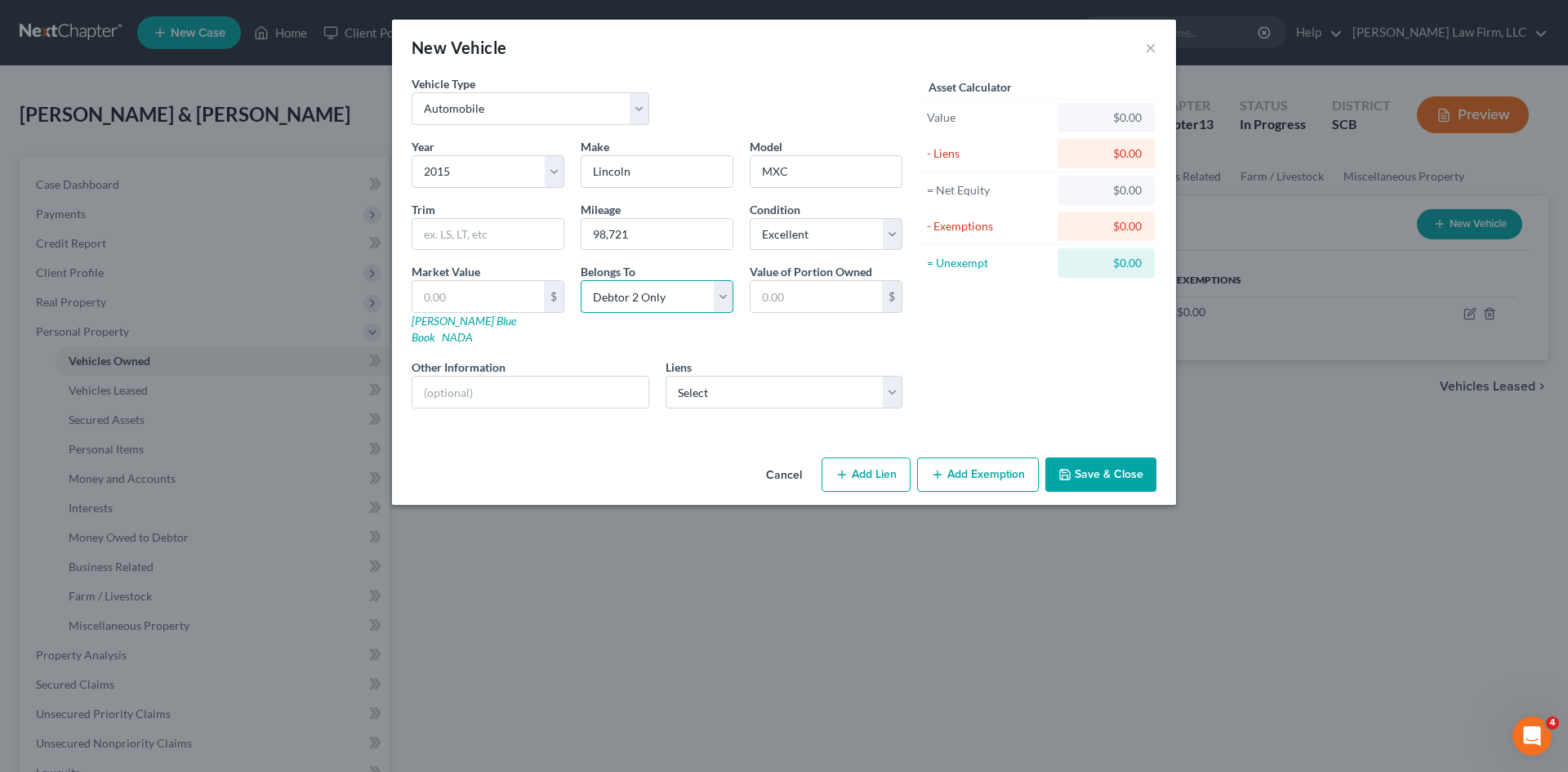
click at [580, 280] on select "Select Debtor 1 Only Debtor 2 Only Debtor 1 And Debtor 2 Only At Least One Of T…" at bounding box center [656, 296] width 153 height 32
click at [571, 380] on input "text" at bounding box center [531, 391] width 236 height 31
type input "VIN: 5LMCJ1A94FUJ20102"
click at [847, 390] on select "Select Ford Motor Credit Comp - $51,309.00 Navy Fcu - $12,441.00 Heights Financ…" at bounding box center [784, 392] width 237 height 32
select select "1"
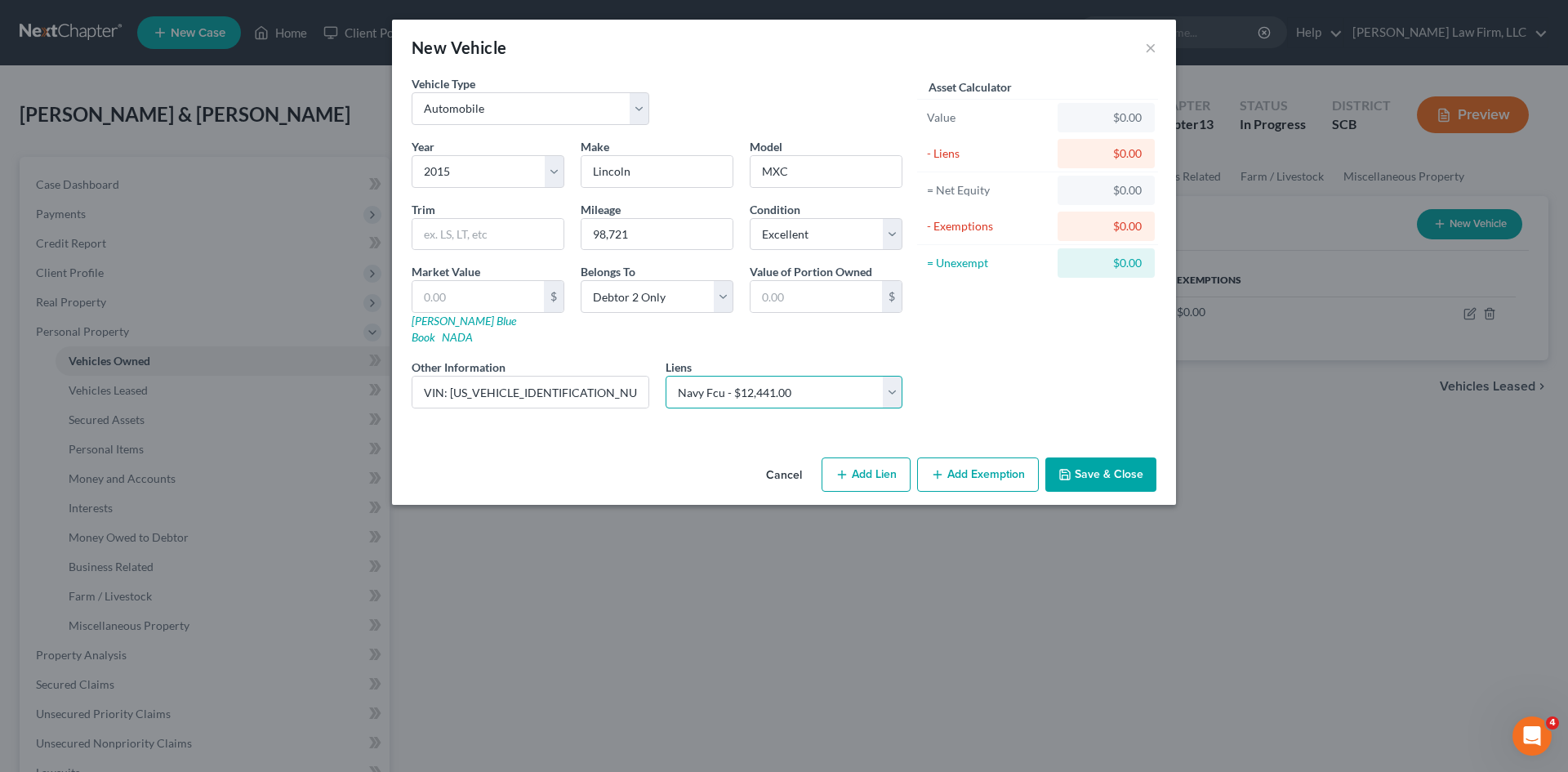
click at [665, 376] on select "Select Ford Motor Credit Comp - $51,309.00 Navy Fcu - $12,441.00 Heights Financ…" at bounding box center [784, 392] width 237 height 32
select select
select select "48"
select select "1"
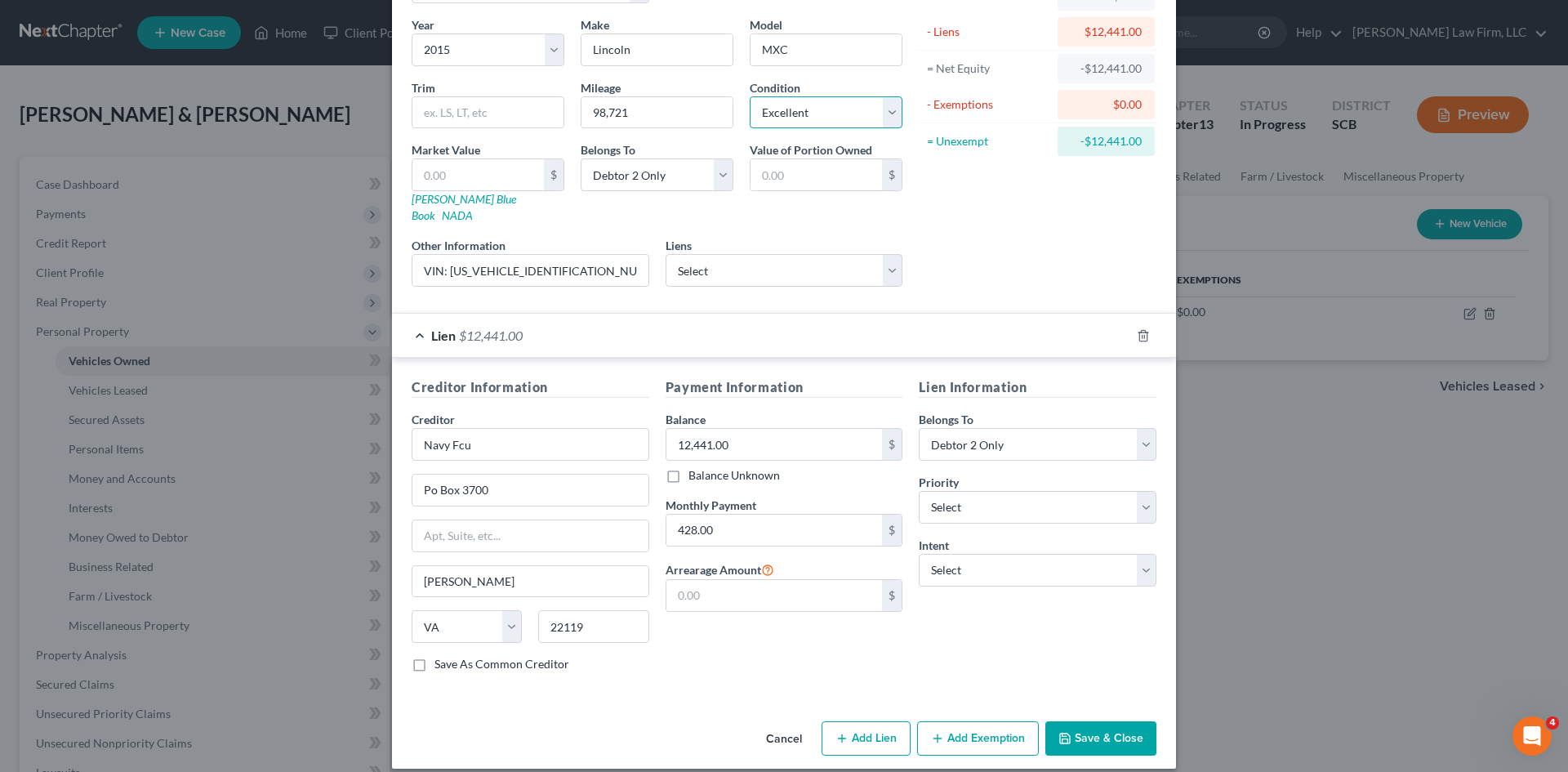
drag, startPoint x: 775, startPoint y: 107, endPoint x: 767, endPoint y: 126, distance: 20.6
click at [775, 107] on select "Select Excellent Very Good Good Fair Poor" at bounding box center [826, 113] width 153 height 32
select select "1"
click at [750, 97] on select "Select Excellent Very Good Good Fair Poor" at bounding box center [826, 113] width 153 height 32
click at [1070, 723] on button "Save & Close" at bounding box center [1101, 738] width 111 height 34
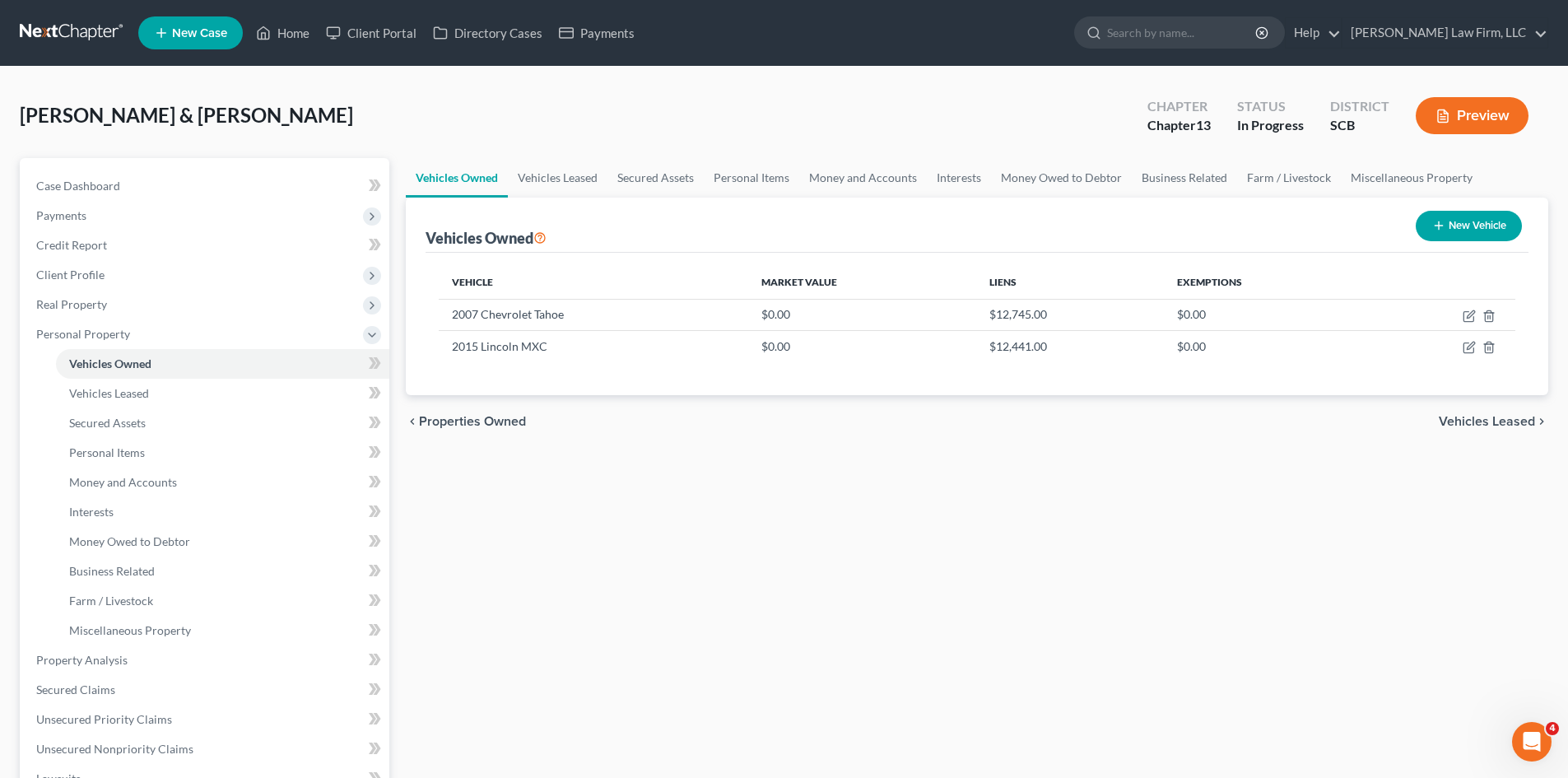
click at [1509, 216] on button "New Vehicle" at bounding box center [1470, 226] width 107 height 31
select select "0"
select select "2"
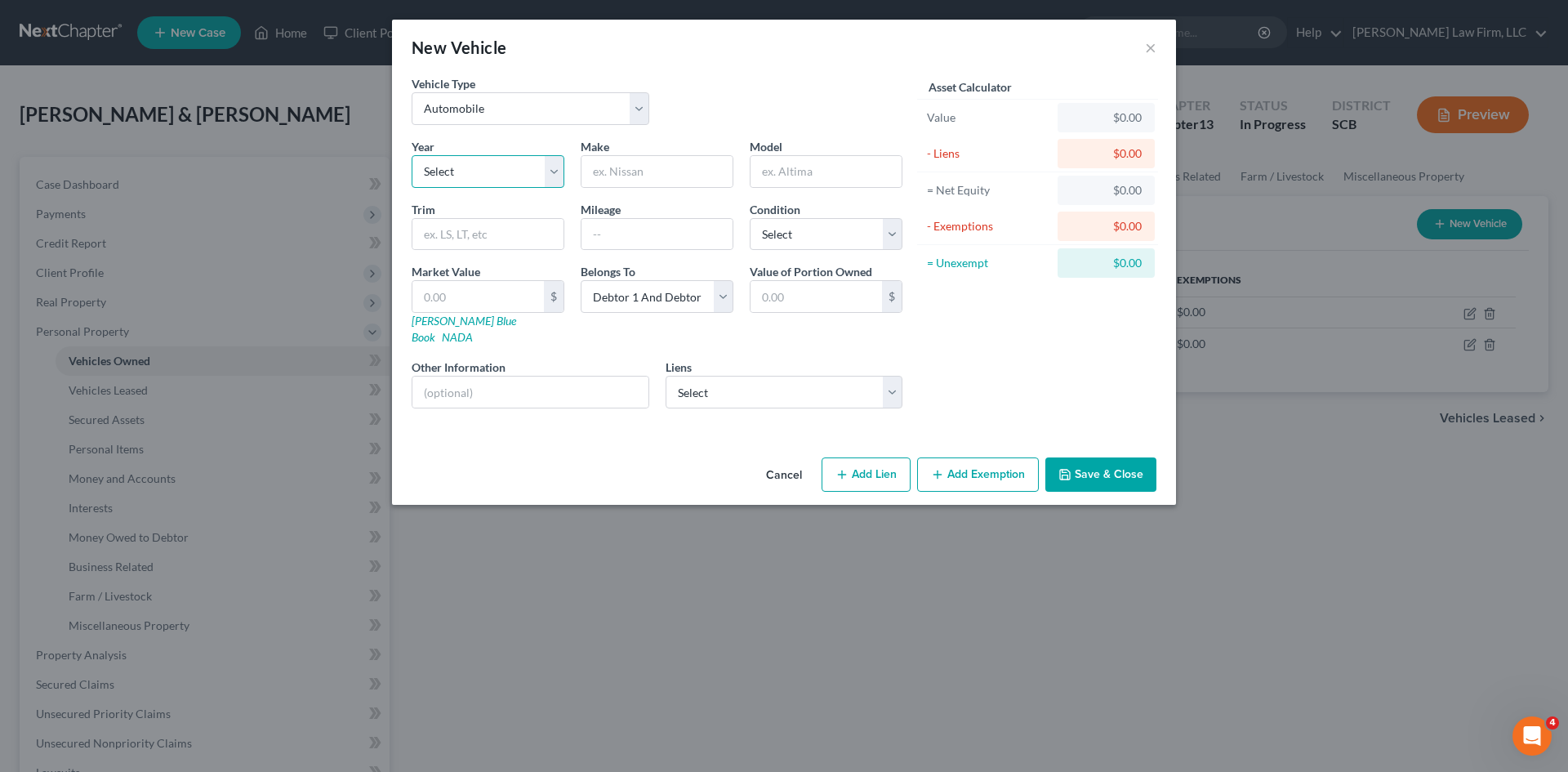
click at [501, 176] on select "Select 2026 2025 2024 2023 2022 2021 2020 2019 2018 2017 2016 2015 2014 2013 20…" at bounding box center [488, 171] width 153 height 32
select select "17"
click at [412, 155] on select "Select 2026 2025 2024 2023 2022 2021 2020 2019 2018 2017 2016 2015 2014 2013 20…" at bounding box center [488, 171] width 153 height 32
click at [640, 175] on input "text" at bounding box center [656, 171] width 151 height 31
type input "Buick"
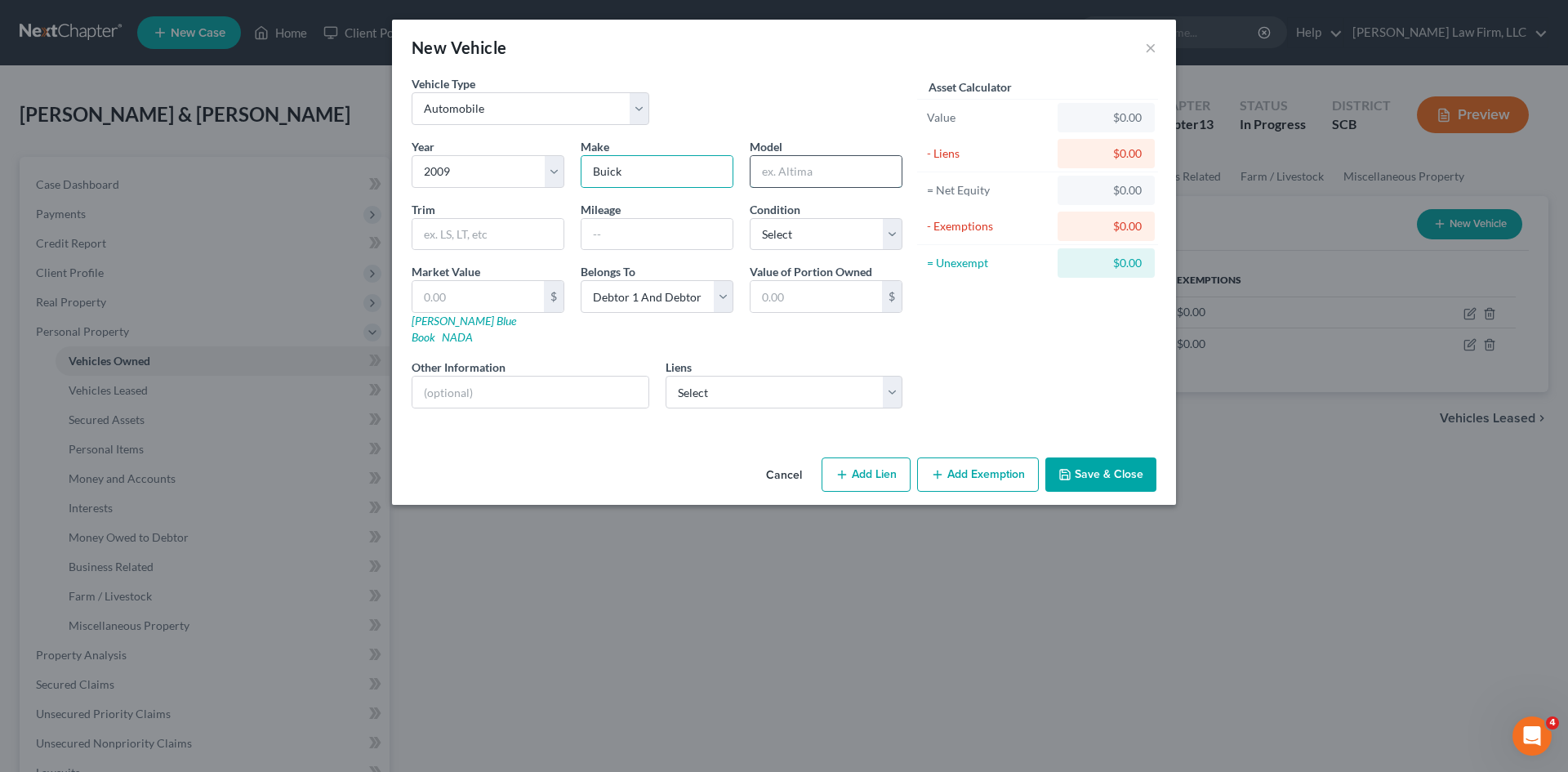
click at [781, 163] on input "text" at bounding box center [826, 171] width 151 height 31
type input "Lucerne"
drag, startPoint x: 690, startPoint y: 235, endPoint x: 708, endPoint y: 233, distance: 18.1
click at [690, 235] on input "text" at bounding box center [656, 234] width 151 height 31
type input "205,959"
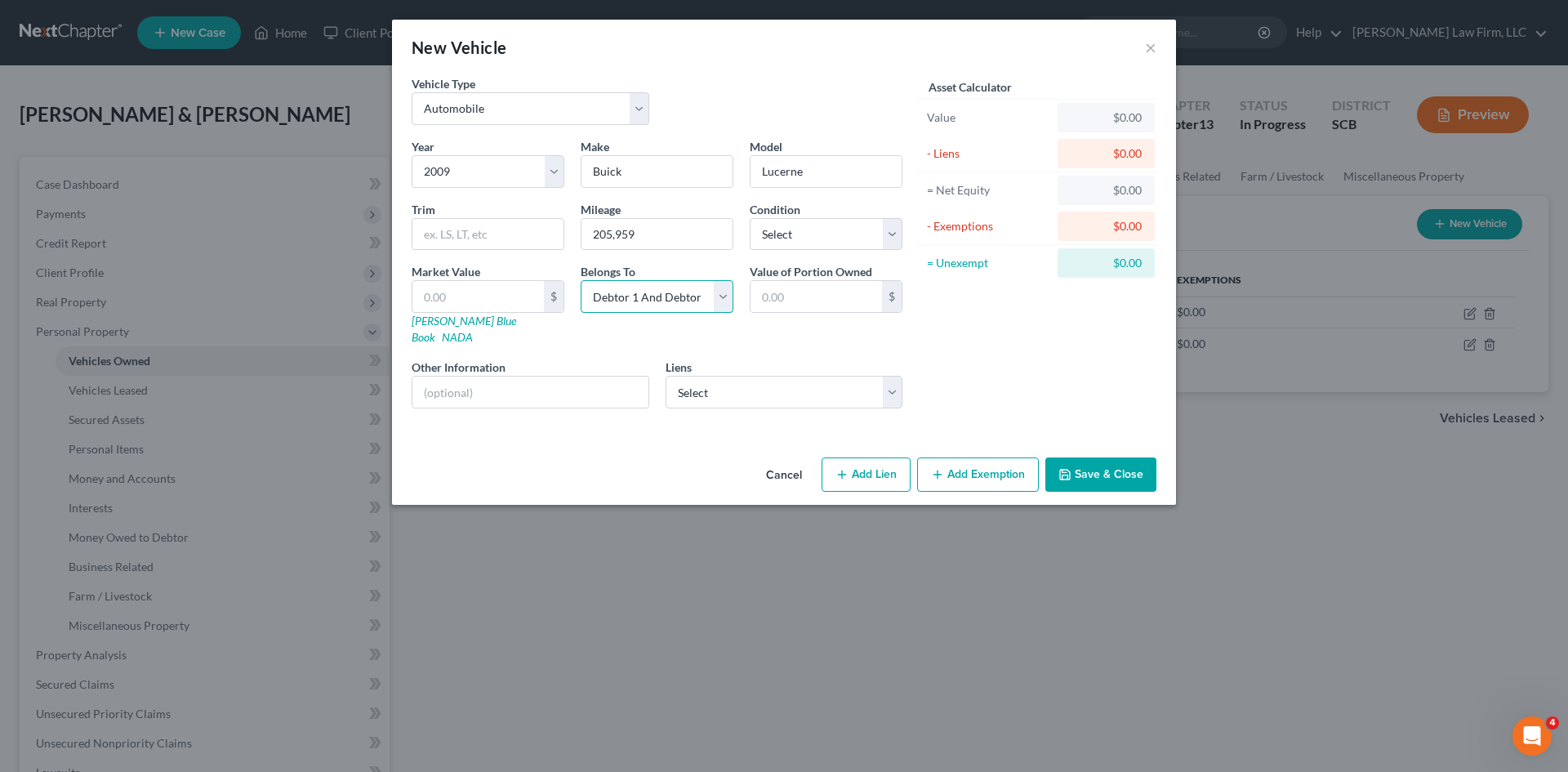
click at [641, 306] on select "Select Debtor 1 Only Debtor 2 Only Debtor 1 And Debtor 2 Only At Least One Of T…" at bounding box center [656, 296] width 153 height 32
select select "1"
click at [580, 280] on select "Select Debtor 1 Only Debtor 2 Only Debtor 1 And Debtor 2 Only At Least One Of T…" at bounding box center [656, 296] width 153 height 32
click at [559, 376] on input "text" at bounding box center [531, 391] width 236 height 31
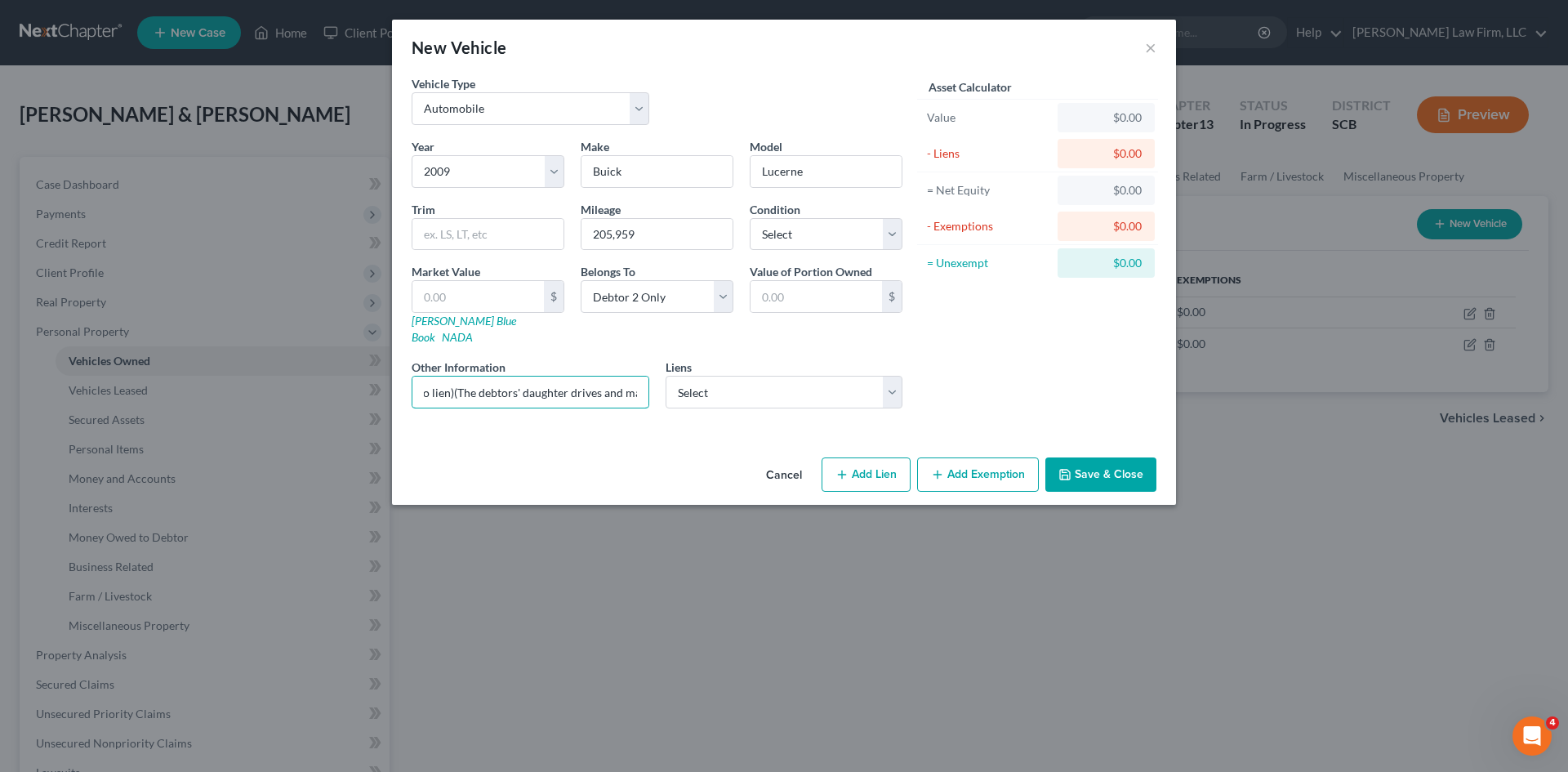
type input "VIN: 1G4HD57MX9U140345 (no lien)(The debtors' daughter drives and maintains thi…"
click at [1076, 459] on button "Save & Close" at bounding box center [1101, 475] width 111 height 34
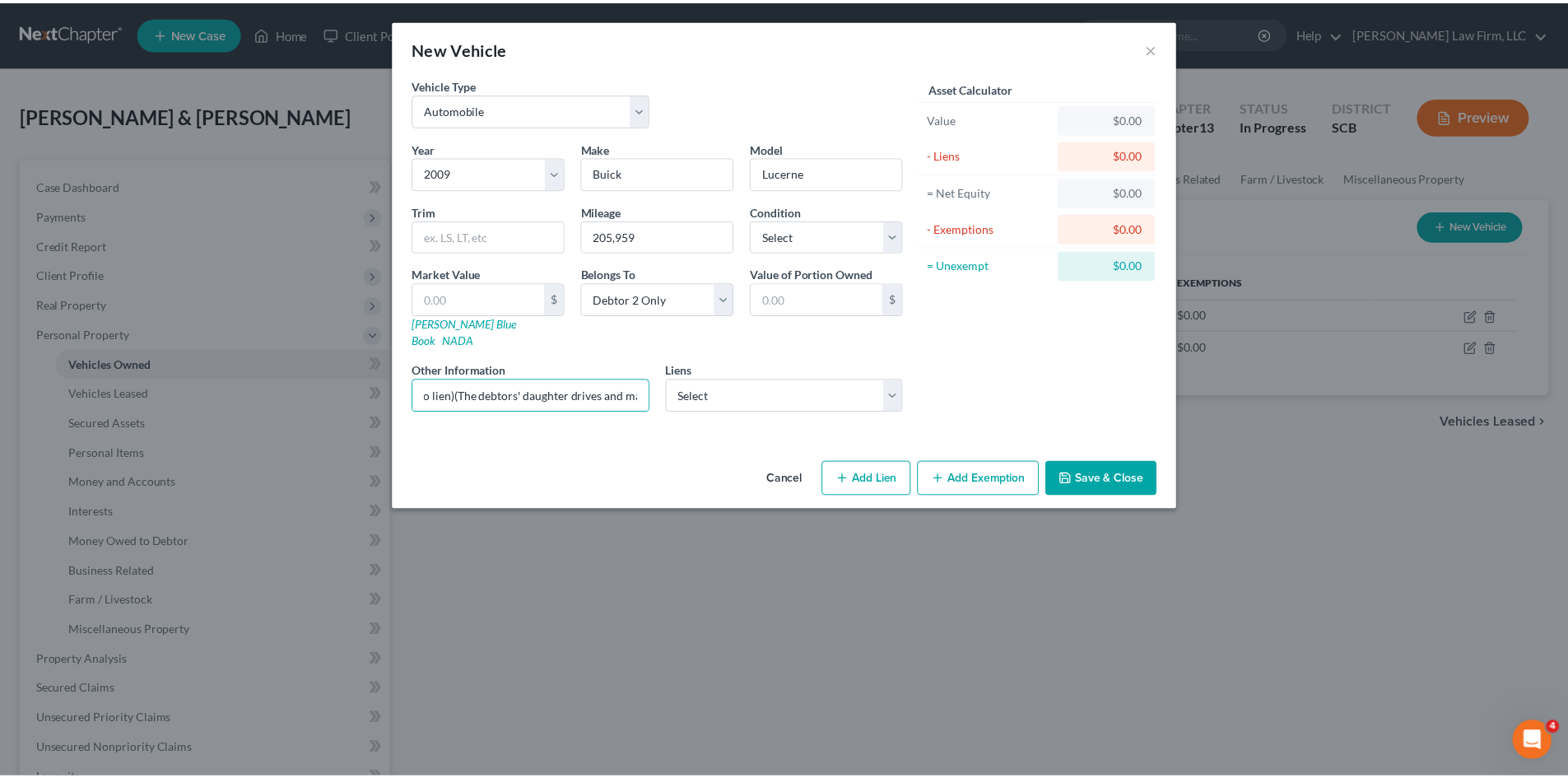
scroll to position [0, 0]
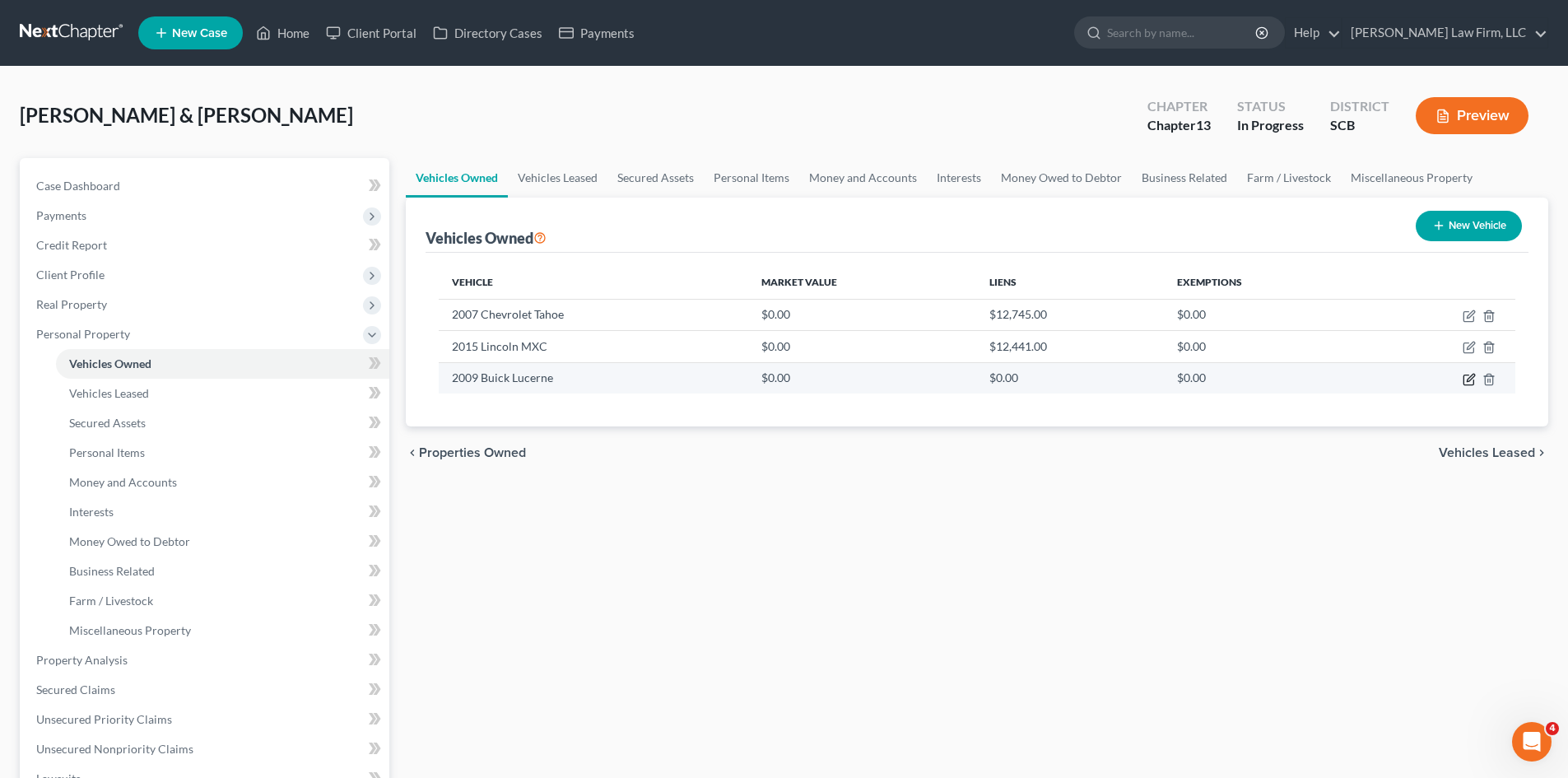
click at [1473, 379] on icon "button" at bounding box center [1470, 379] width 14 height 14
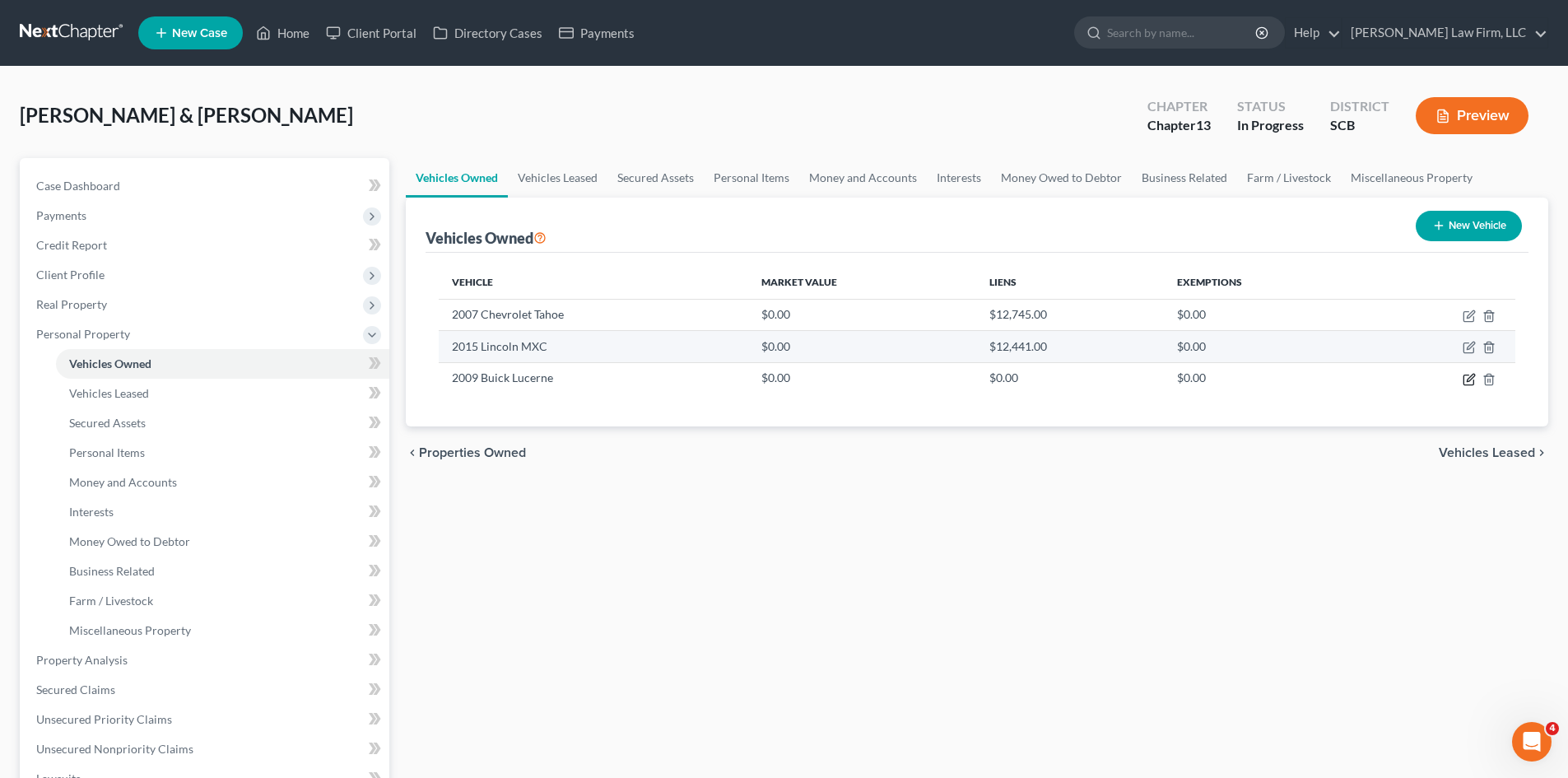
select select "0"
select select "17"
select select "1"
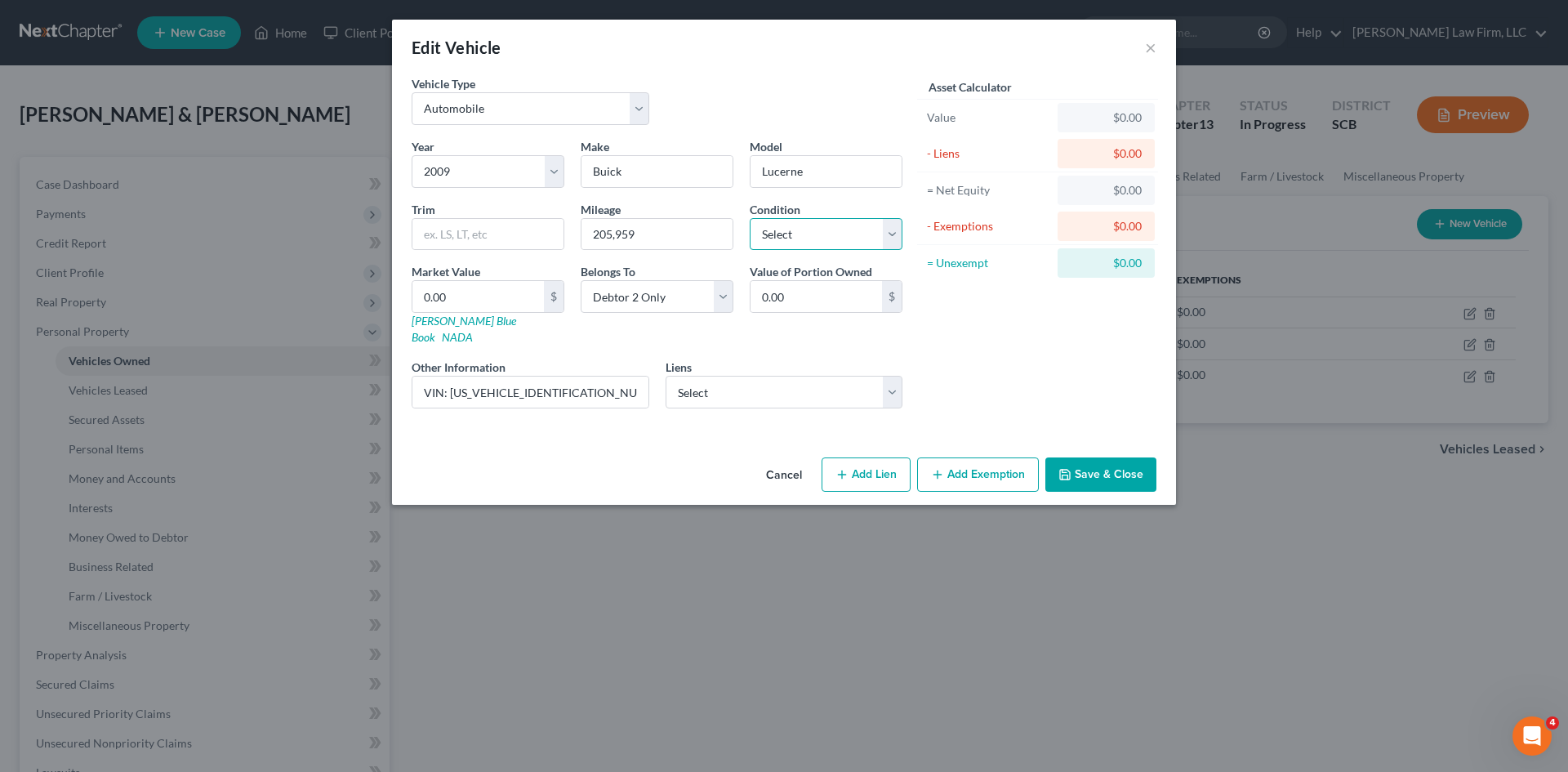
click at [799, 242] on select "Select Excellent Very Good Good Fair Poor" at bounding box center [826, 234] width 153 height 32
select select "3"
click at [750, 218] on select "Select Excellent Very Good Good Fair Poor" at bounding box center [826, 234] width 153 height 32
click at [1064, 469] on polyline "button" at bounding box center [1064, 470] width 4 height 3
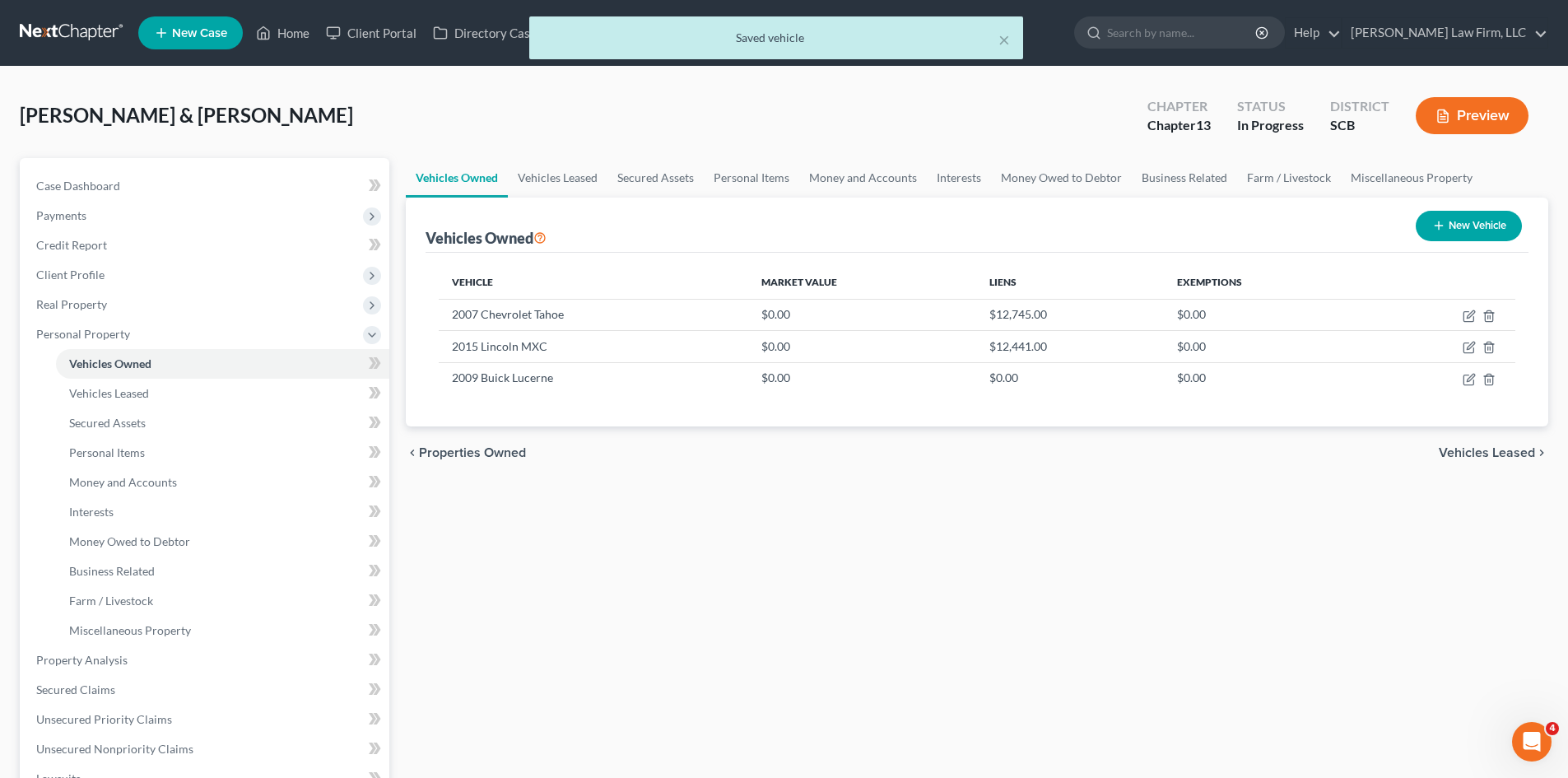
click at [1443, 220] on icon "button" at bounding box center [1439, 226] width 14 height 14
select select "0"
select select "2"
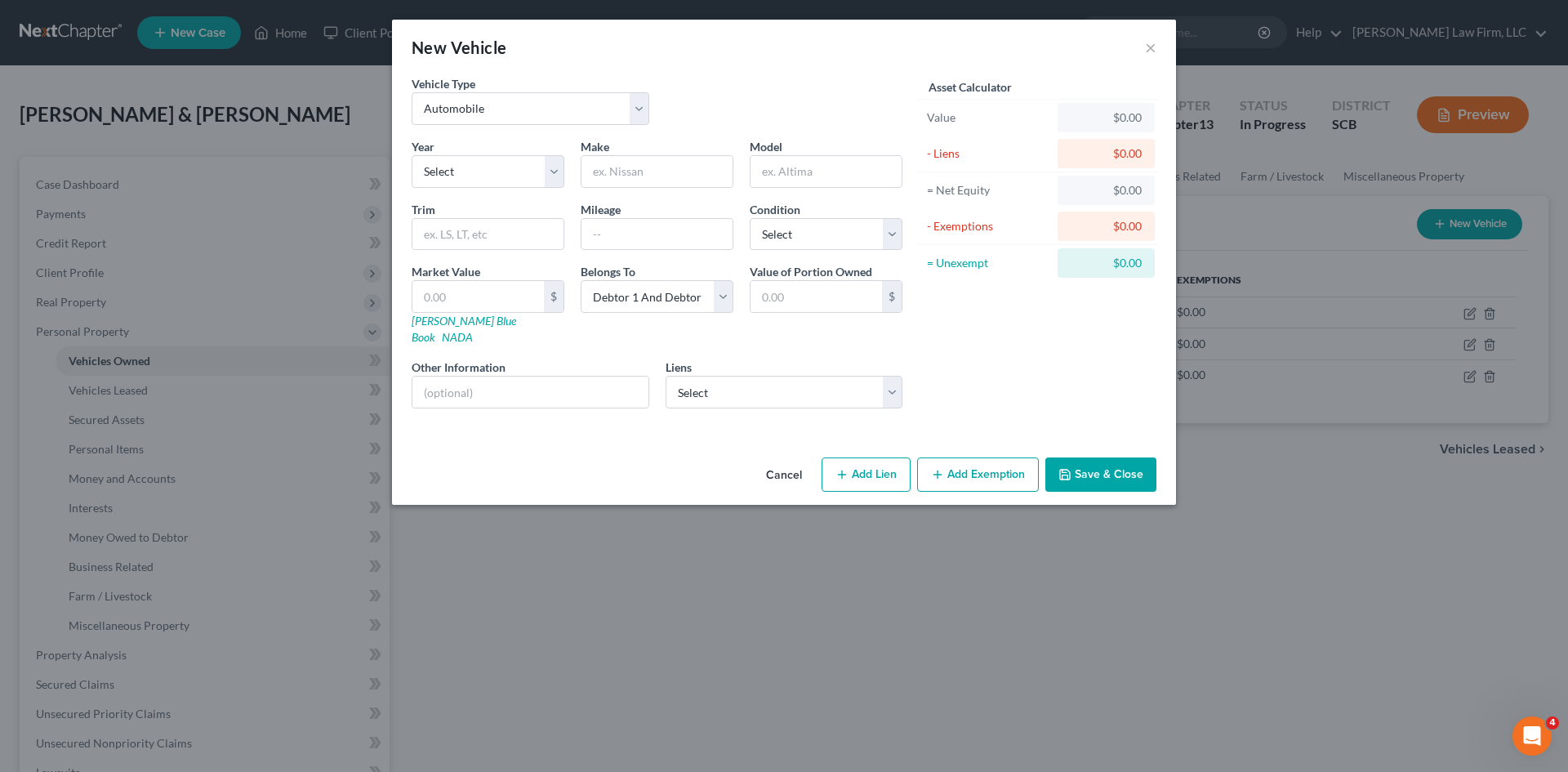
click at [792, 465] on button "Cancel" at bounding box center [784, 476] width 62 height 32
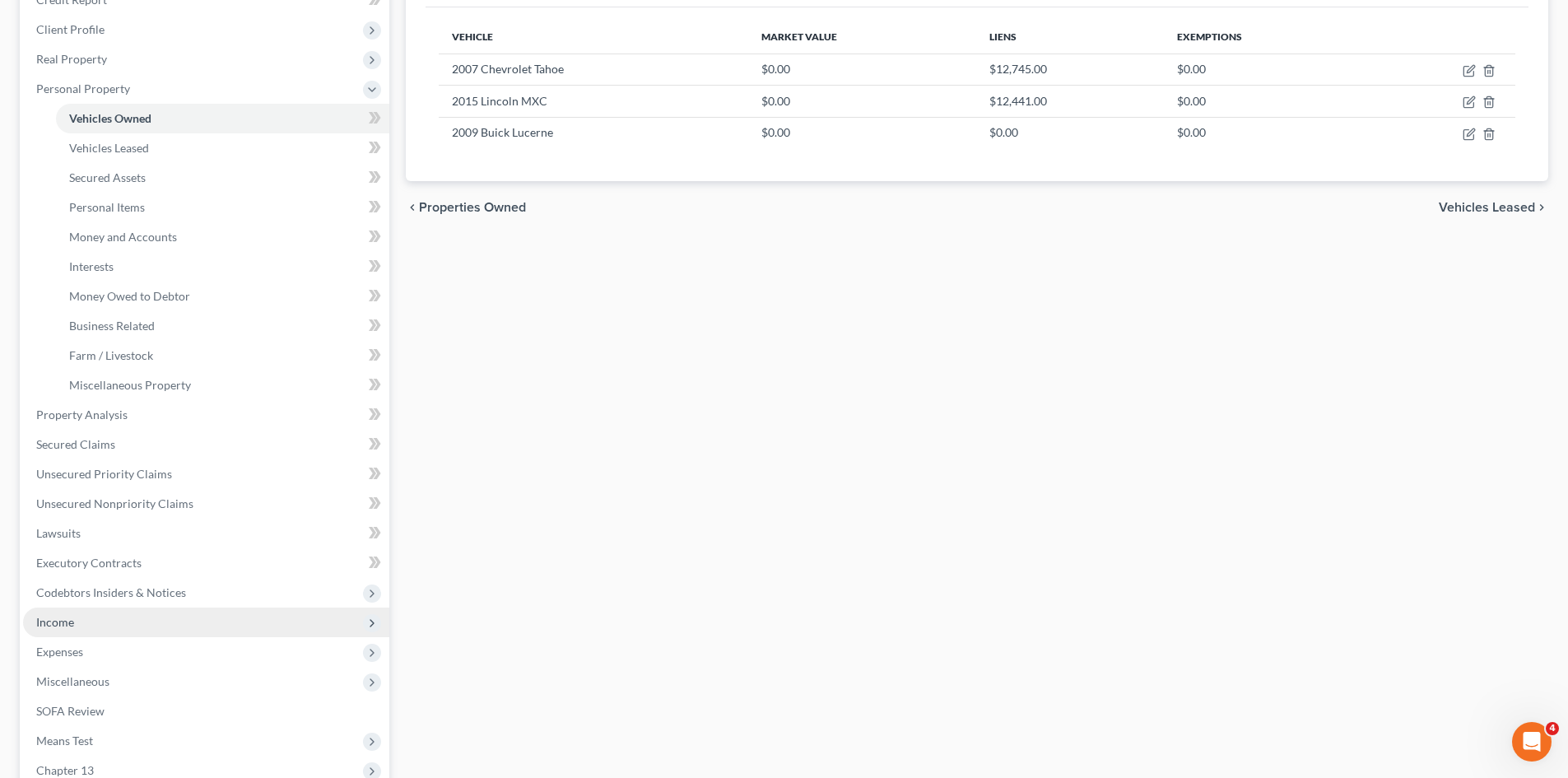
scroll to position [247, 0]
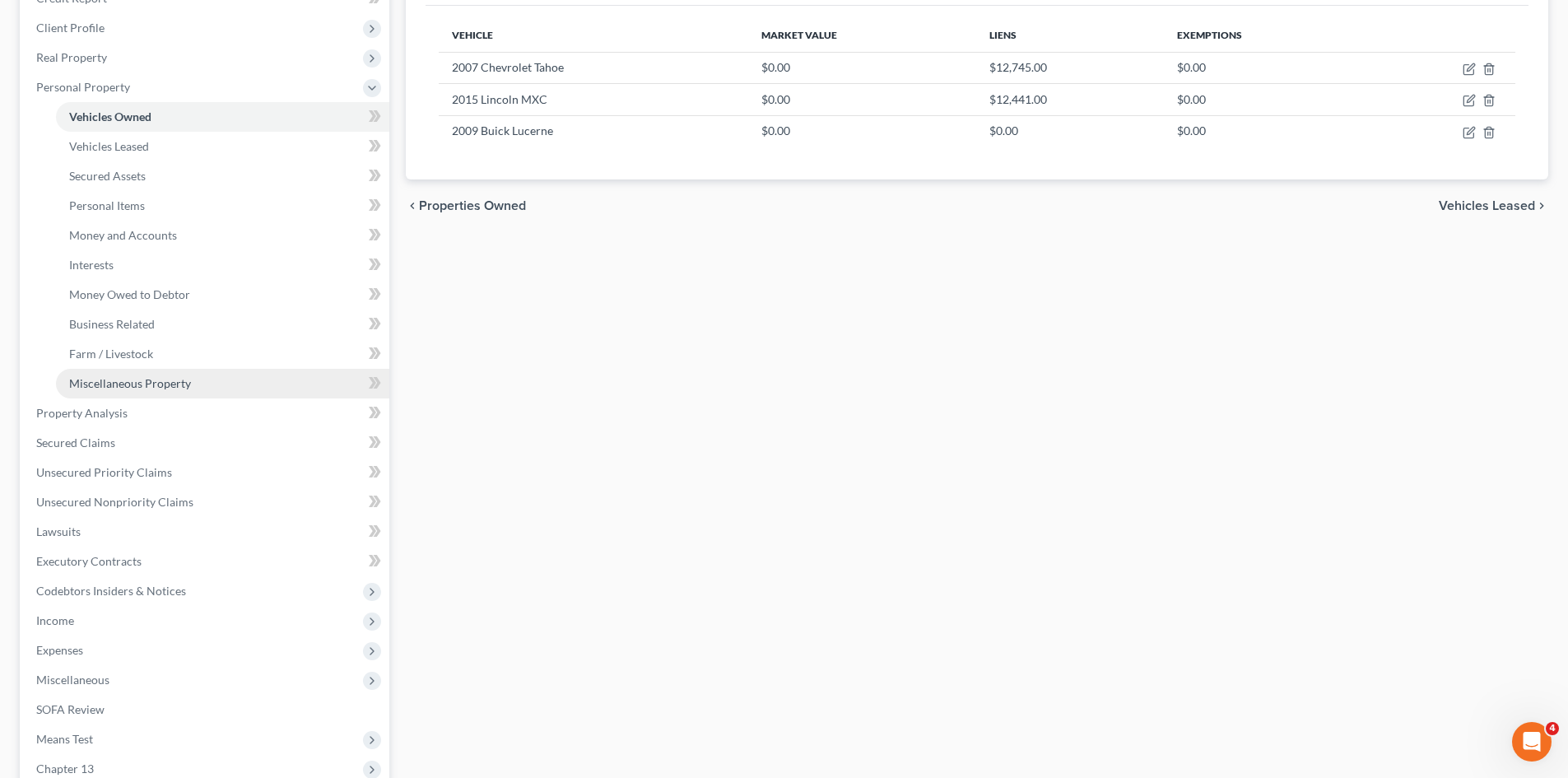
click at [118, 388] on span "Miscellaneous Property" at bounding box center [130, 384] width 122 height 14
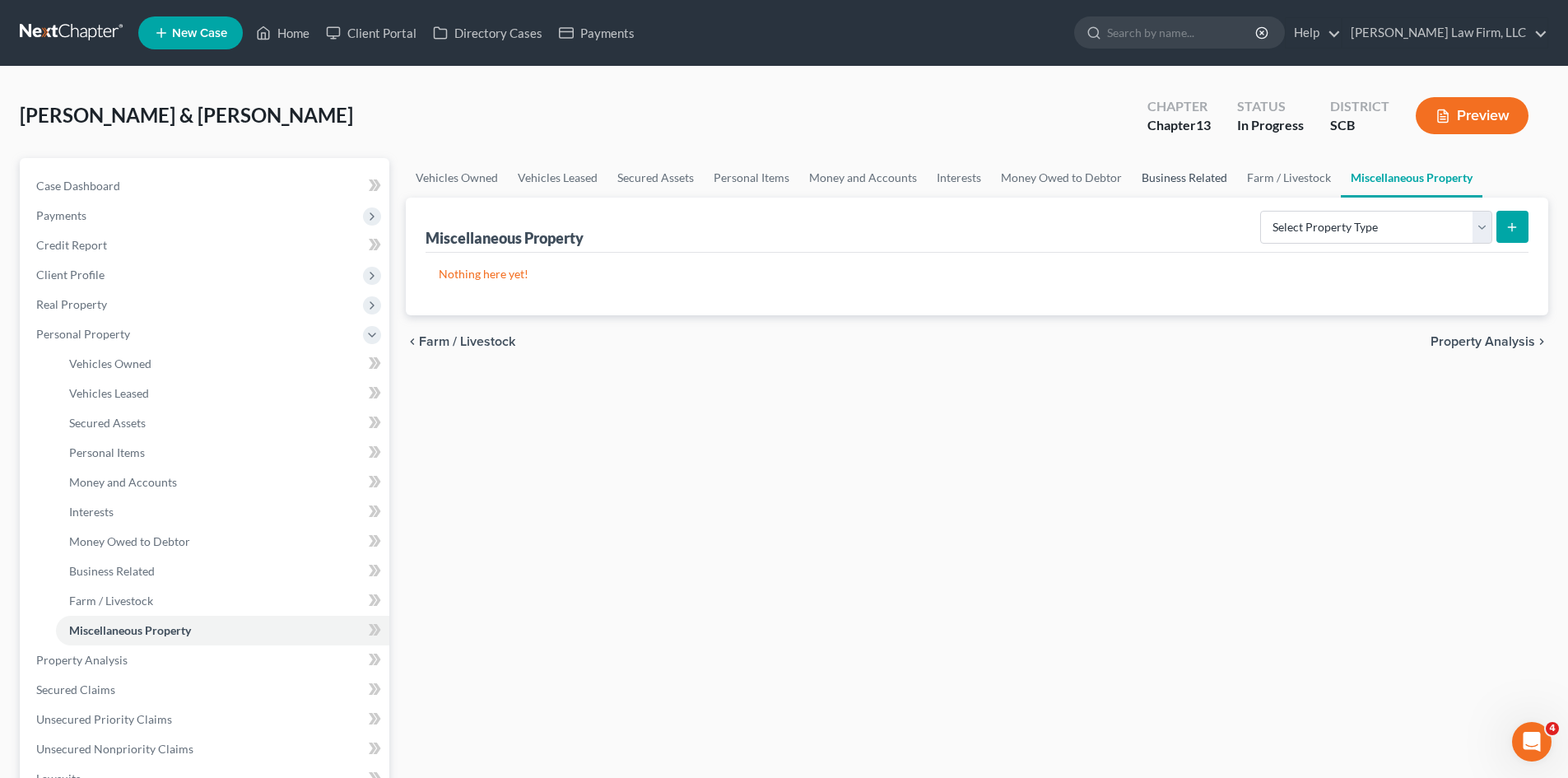
click at [1207, 182] on link "Business Related" at bounding box center [1184, 178] width 106 height 40
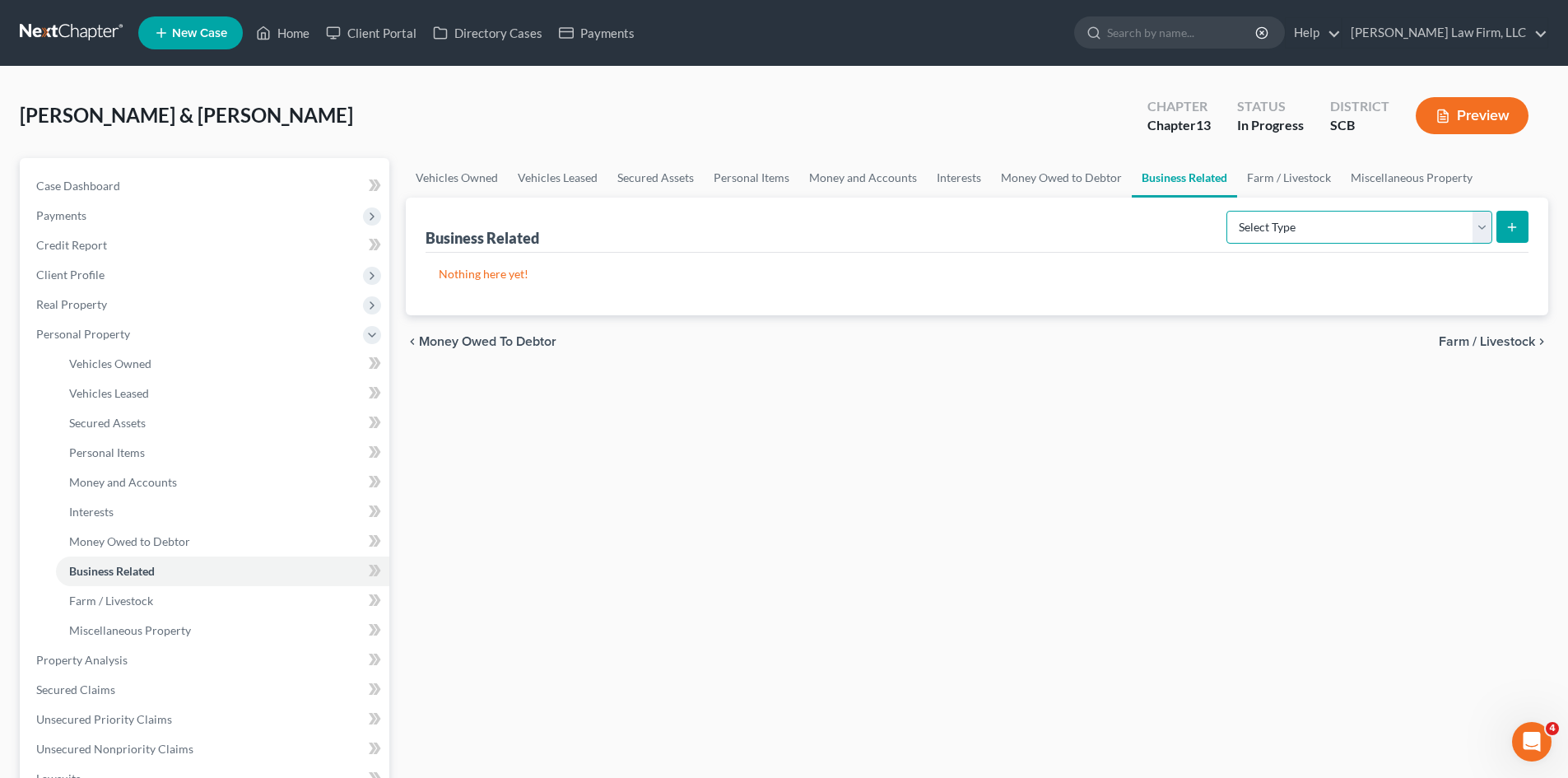
click at [1279, 223] on select "Select Type Customer Lists Franchises Inventory Licenses Machinery Office Equip…" at bounding box center [1359, 227] width 266 height 32
drag, startPoint x: 1279, startPoint y: 223, endPoint x: 1248, endPoint y: 221, distance: 31.1
click at [1279, 223] on select "Select Type Customer Lists Franchises Inventory Licenses Machinery Office Equip…" at bounding box center [1359, 227] width 266 height 32
click at [945, 179] on link "Interests" at bounding box center [959, 178] width 64 height 40
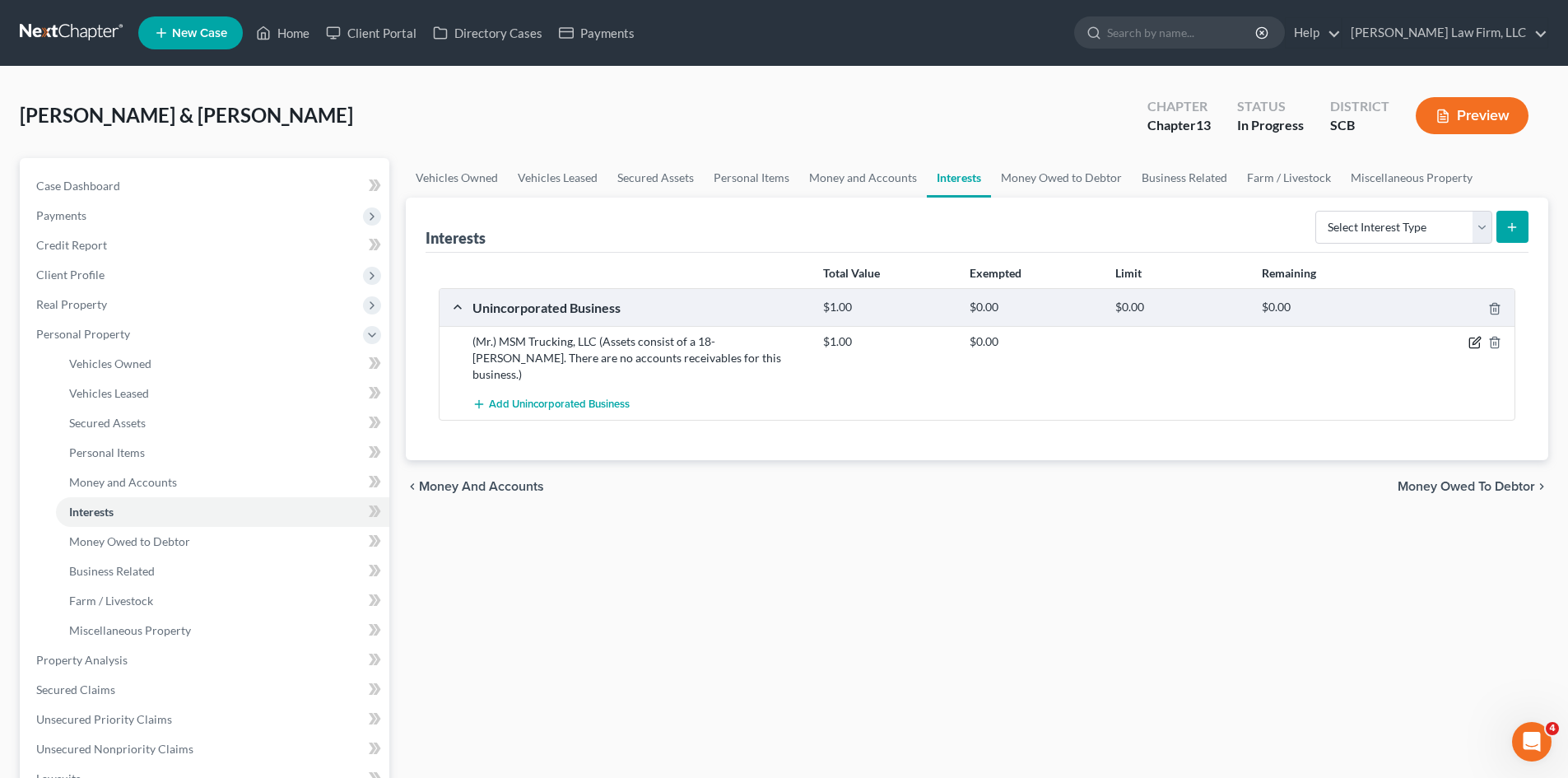
click at [1478, 347] on icon "button" at bounding box center [1475, 342] width 14 height 14
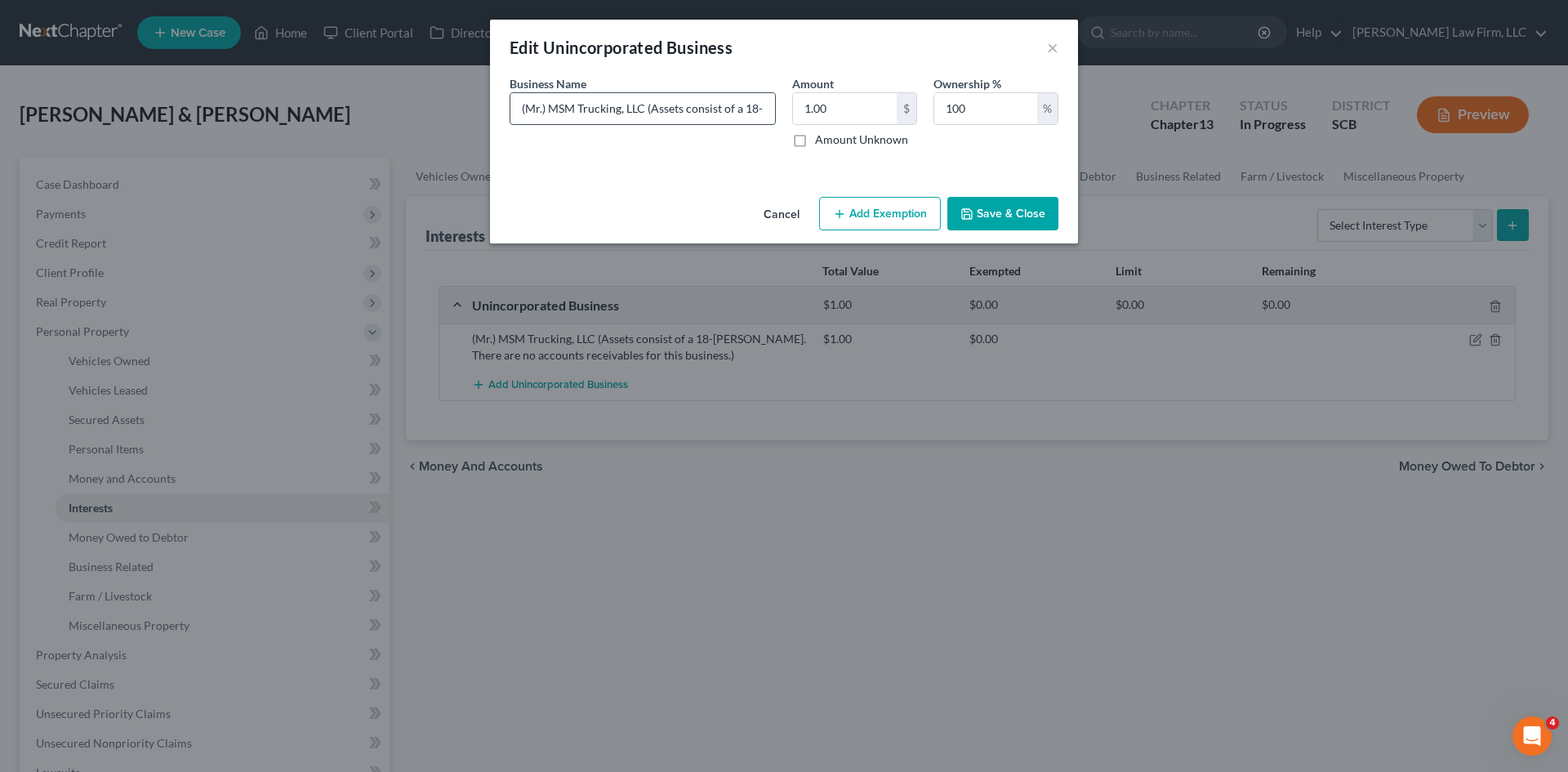
click at [740, 111] on input "(Mr.) MSM Trucking, LLC (Assets consist of a 18-Wheeler. There are no accounts …" at bounding box center [642, 108] width 264 height 31
type input "(Mr.) MSM Trucking, LLC (Assets consist of a 2005 Freightliner. There are no ac…"
click at [1015, 219] on button "Save & Close" at bounding box center [1003, 214] width 111 height 34
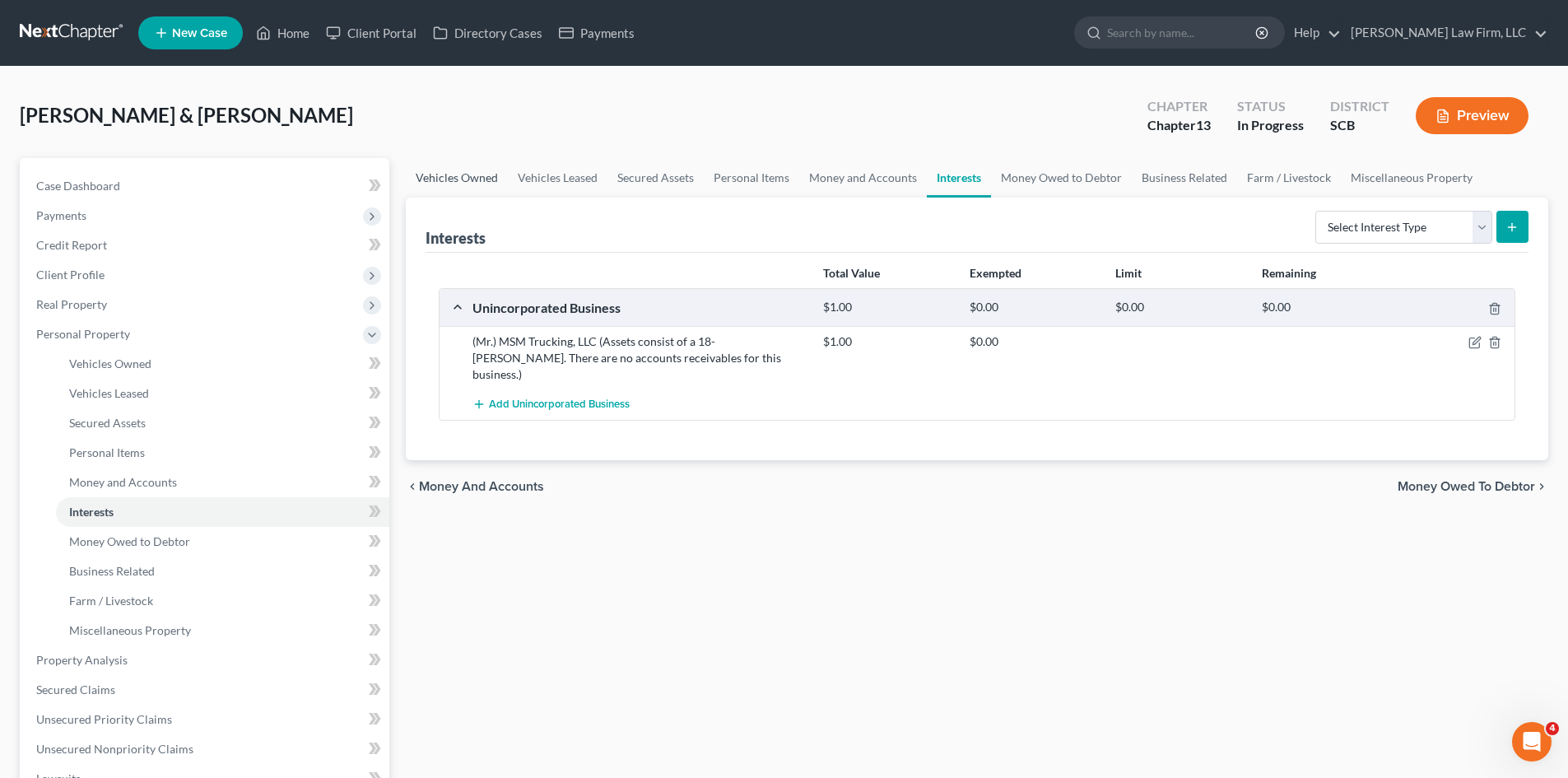
drag, startPoint x: 436, startPoint y: 170, endPoint x: 472, endPoint y: 194, distance: 43.3
click at [436, 170] on link "Vehicles Owned" at bounding box center [457, 178] width 102 height 40
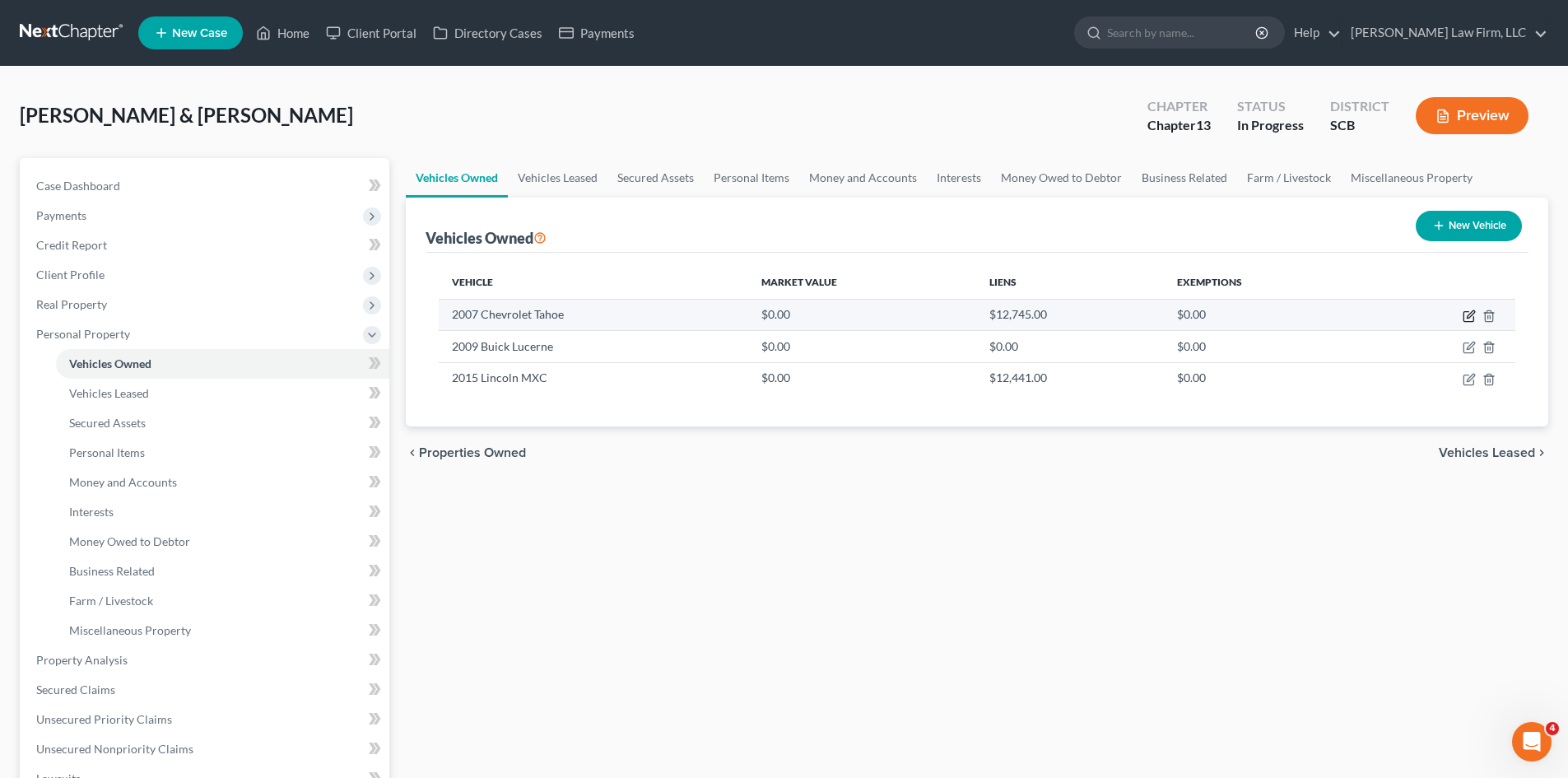
click at [1470, 317] on icon "button" at bounding box center [1471, 314] width 7 height 7
select select "0"
select select "19"
select select "2"
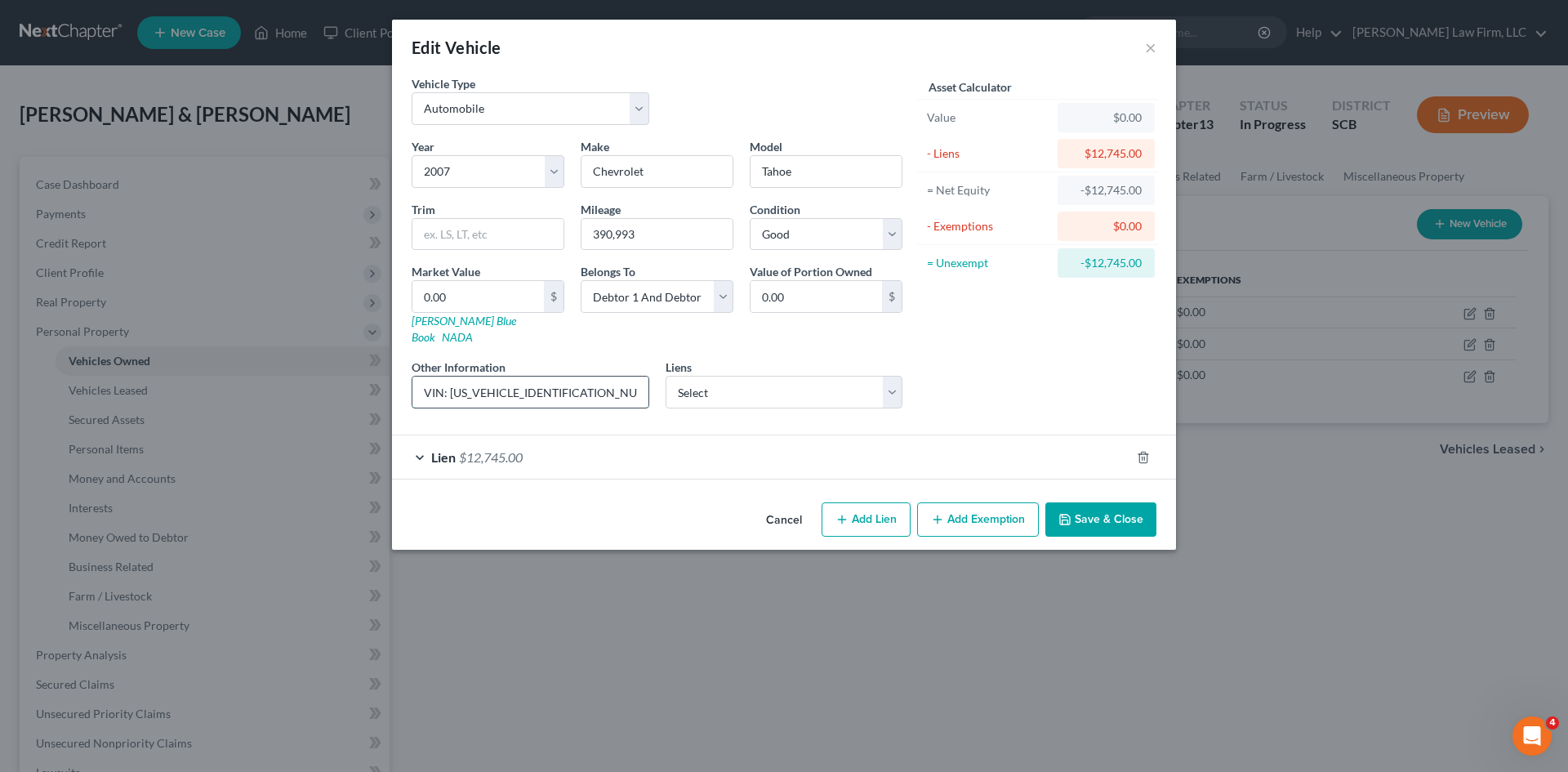
drag, startPoint x: 567, startPoint y: 379, endPoint x: 449, endPoint y: 380, distance: 118.0
click at [449, 380] on input "VIN: 1GNFK13067R309507" at bounding box center [531, 391] width 236 height 31
click at [467, 297] on input "0.00" at bounding box center [478, 296] width 132 height 31
type input "5"
type input "5.00"
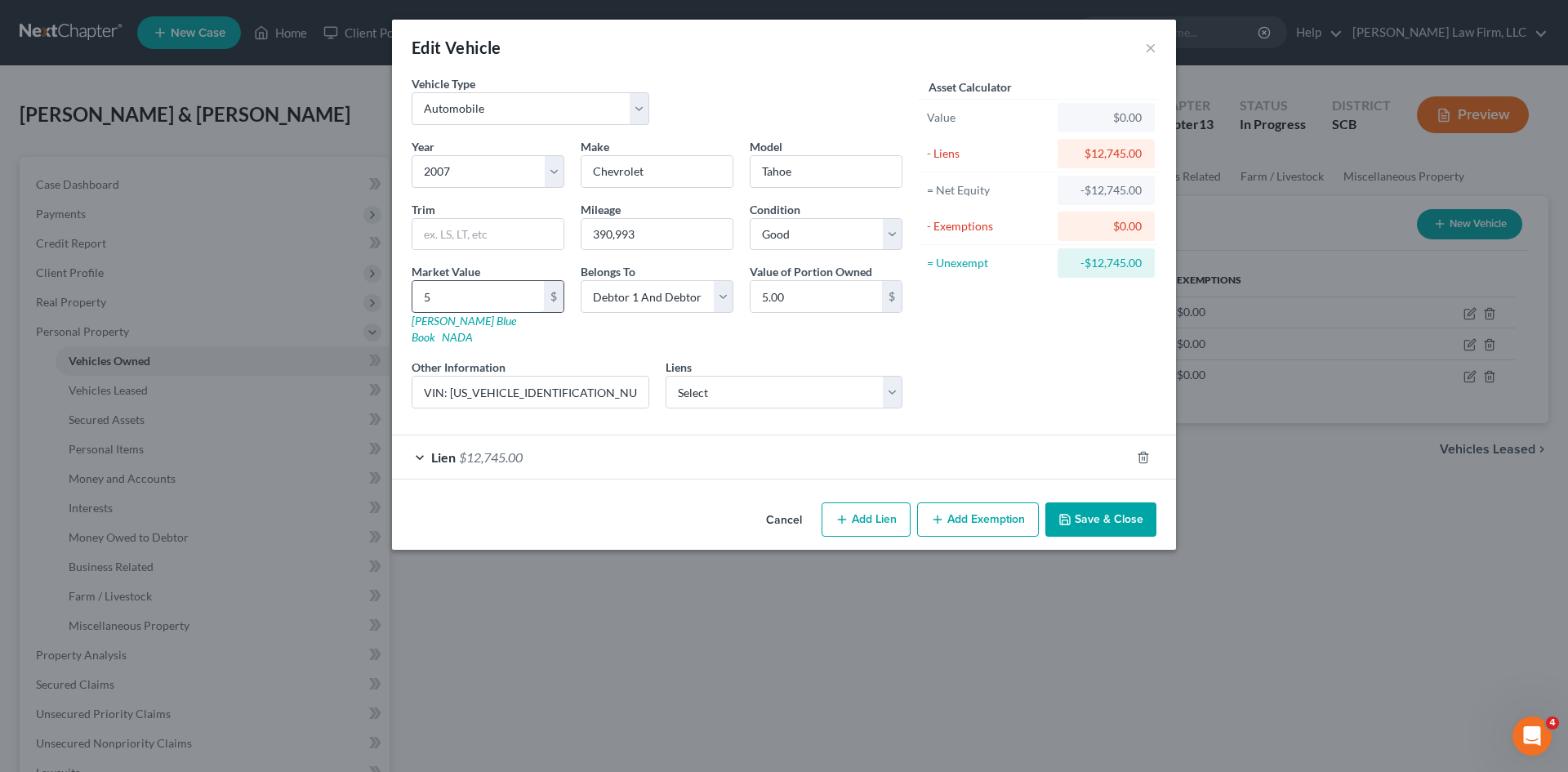
type input "53"
type input "53.00"
type input "537"
type input "537.00"
type input "5370"
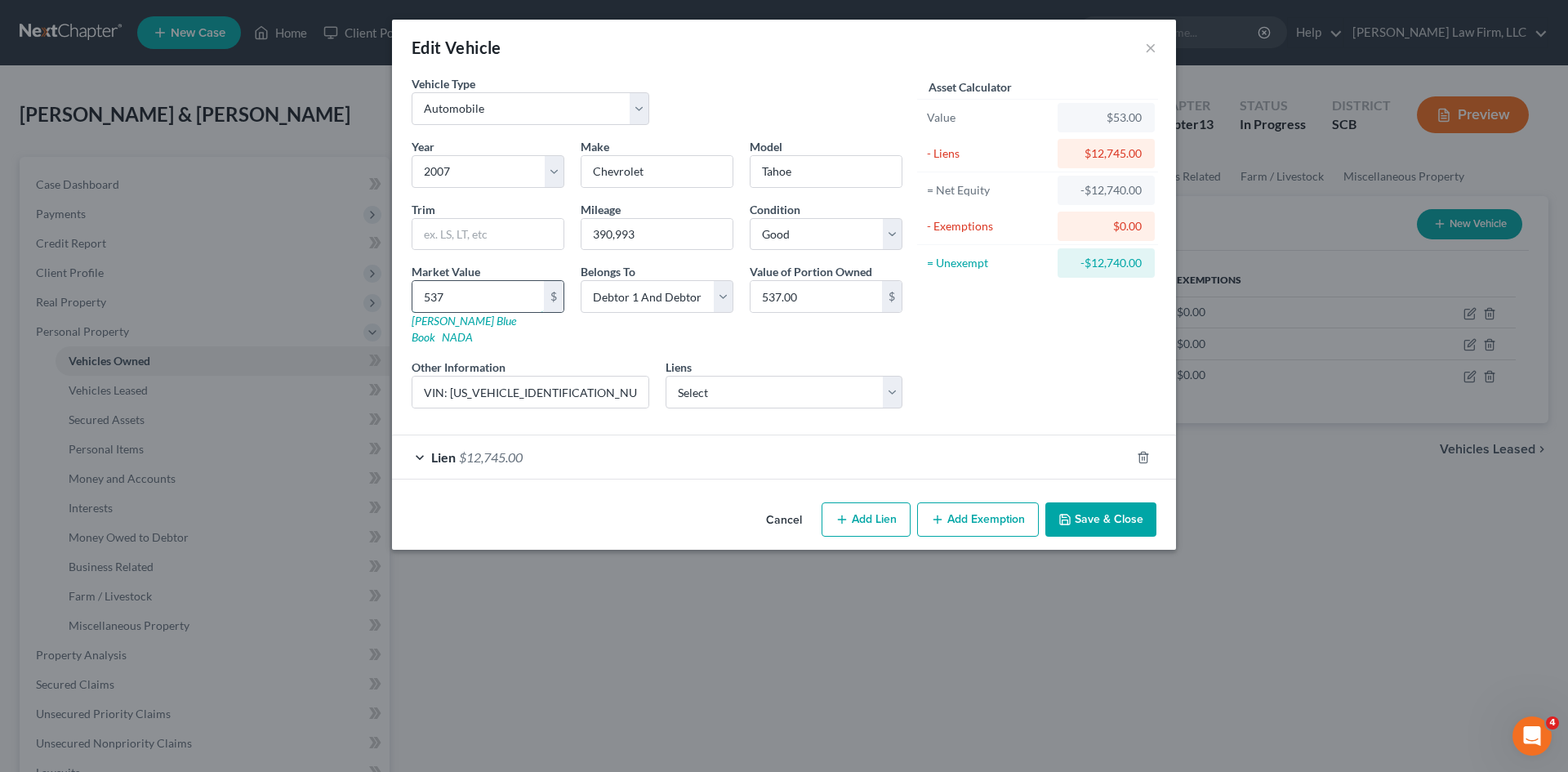
type input "5,370.00"
type input "5,370"
click at [1103, 502] on button "Save & Close" at bounding box center [1101, 519] width 111 height 34
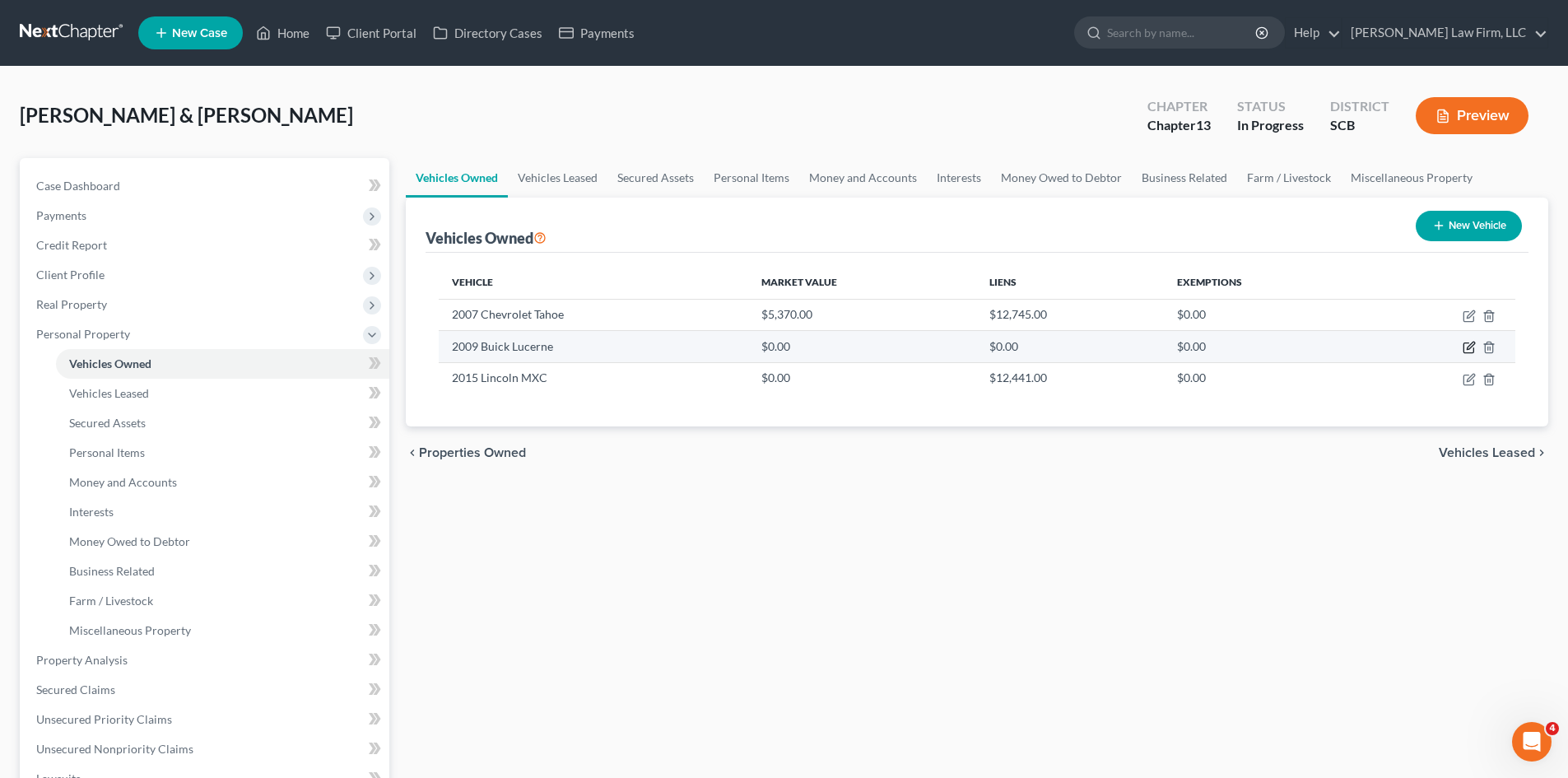
click at [1466, 346] on icon "button" at bounding box center [1470, 347] width 14 height 14
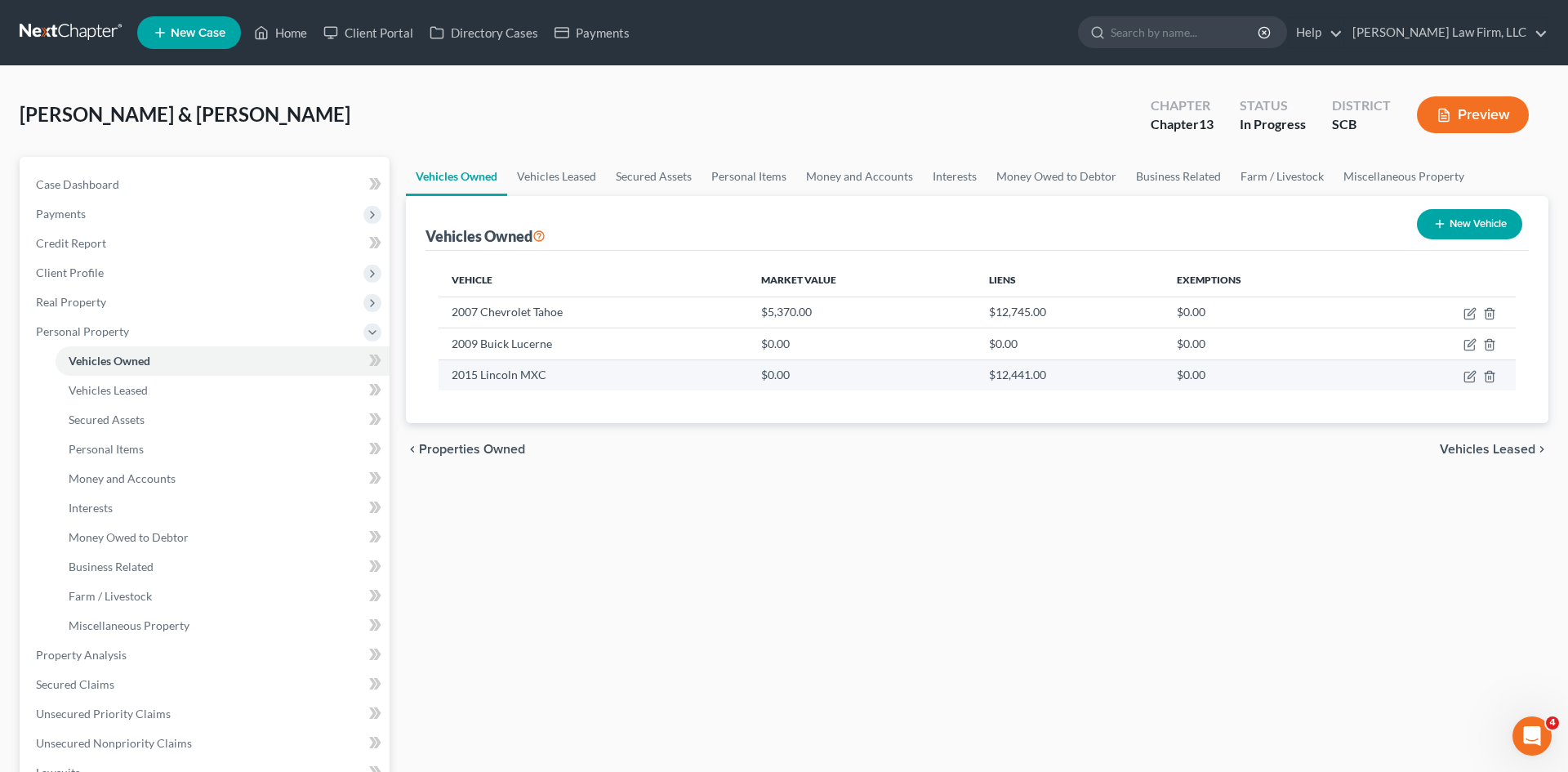
select select "0"
select select "17"
select select "3"
select select "1"
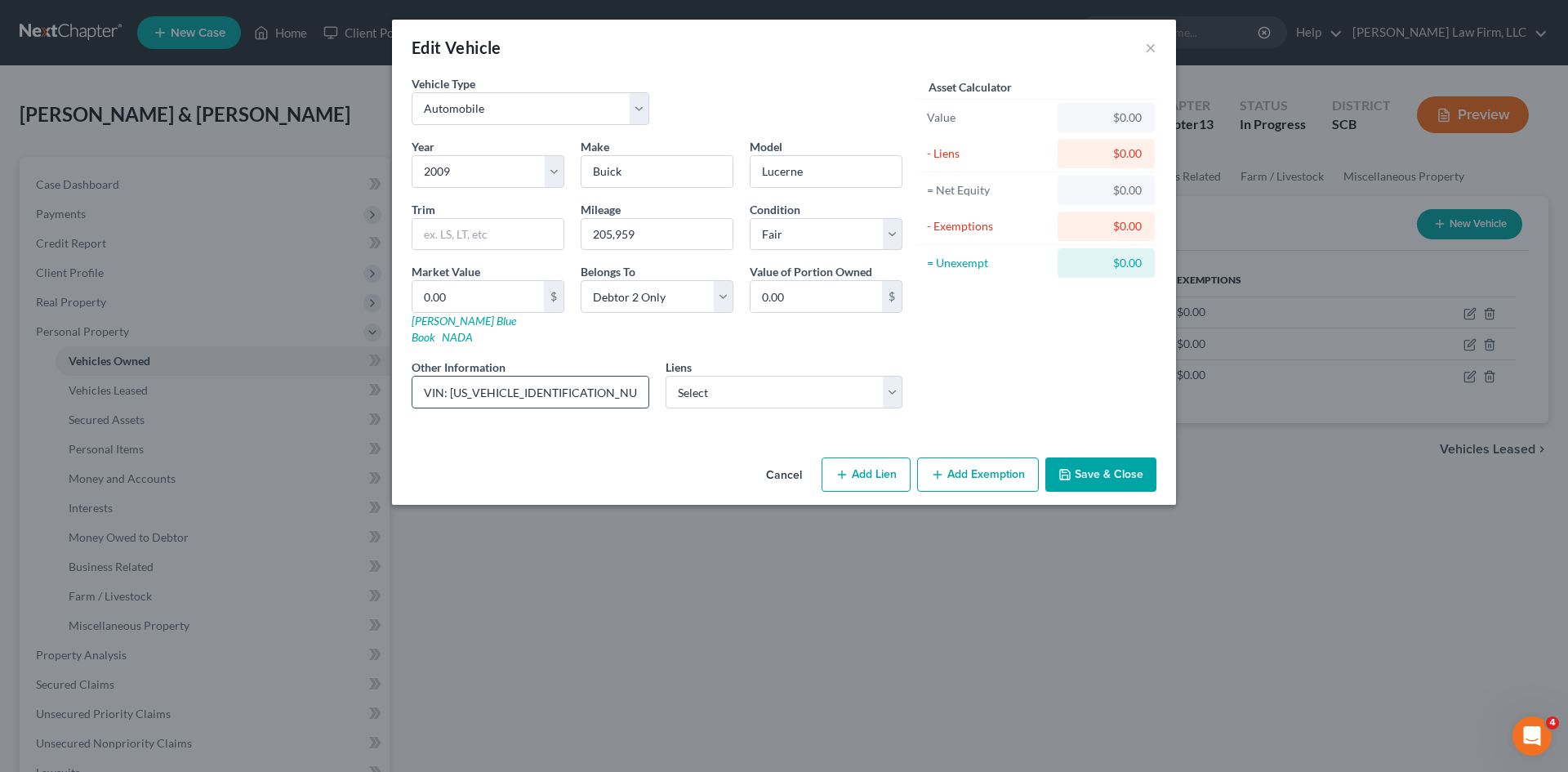
drag, startPoint x: 571, startPoint y: 376, endPoint x: 450, endPoint y: 382, distance: 121.1
click at [450, 382] on input "VIN: 1G4HD57MX9U140345 (no lien)(The debtors' daughter drives and maintains thi…" at bounding box center [531, 391] width 236 height 31
drag, startPoint x: 421, startPoint y: 262, endPoint x: 442, endPoint y: 297, distance: 40.8
click at [422, 264] on div "Year Select 2026 2025 2024 2023 2022 2021 2020 2019 2018 2017 2016 2015 2014 20…" at bounding box center [657, 279] width 507 height 283
click at [441, 302] on input "0.00" at bounding box center [478, 296] width 132 height 31
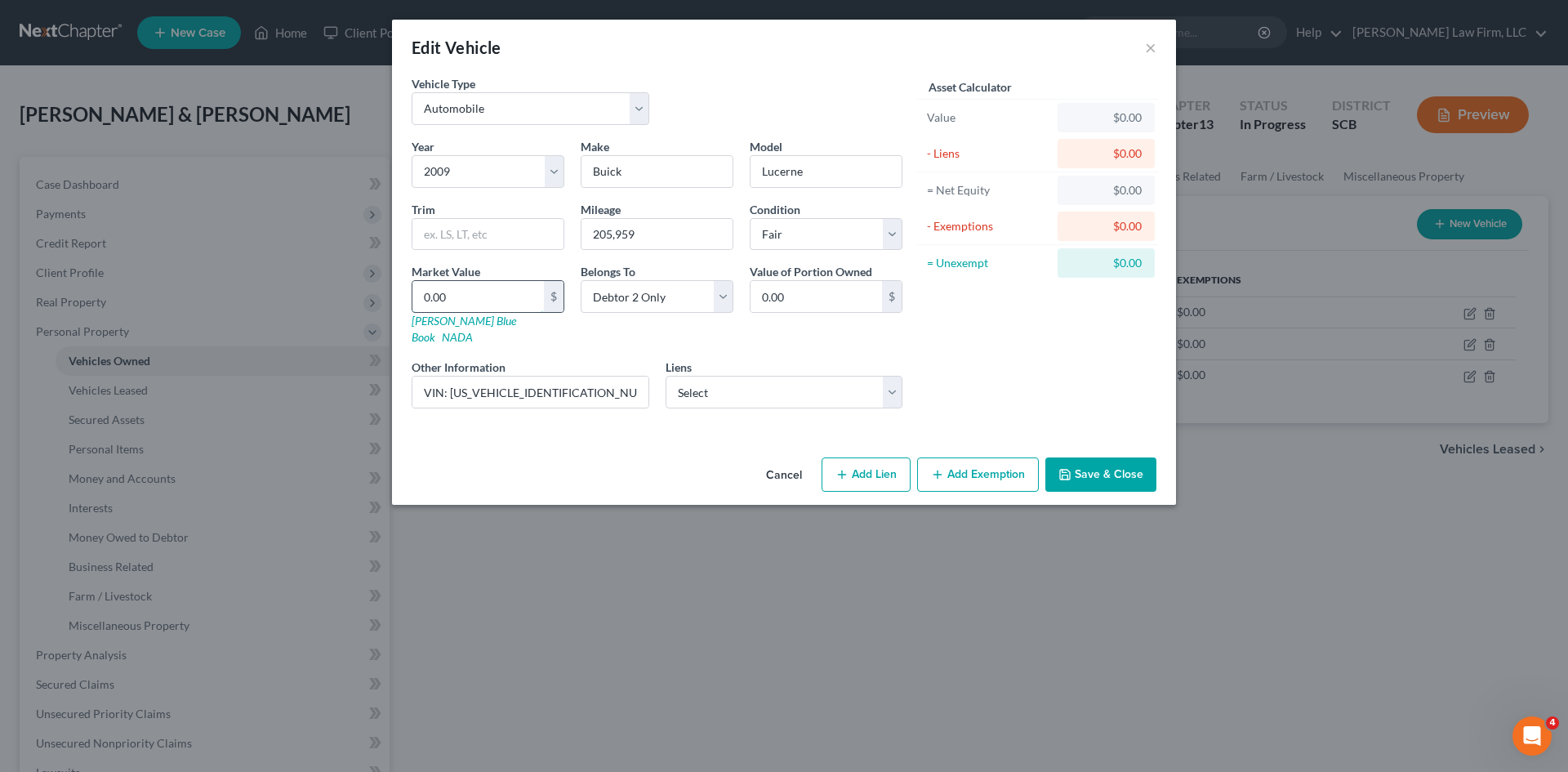
click at [449, 299] on input "0.00" at bounding box center [478, 296] width 132 height 31
click at [452, 297] on input "0.00" at bounding box center [478, 296] width 132 height 31
click at [450, 298] on input "0.00" at bounding box center [478, 296] width 132 height 31
click at [517, 450] on div "Cancel Add Lien Add Lease Add Exemption Save & Close" at bounding box center [784, 477] width 784 height 54
type input "8"
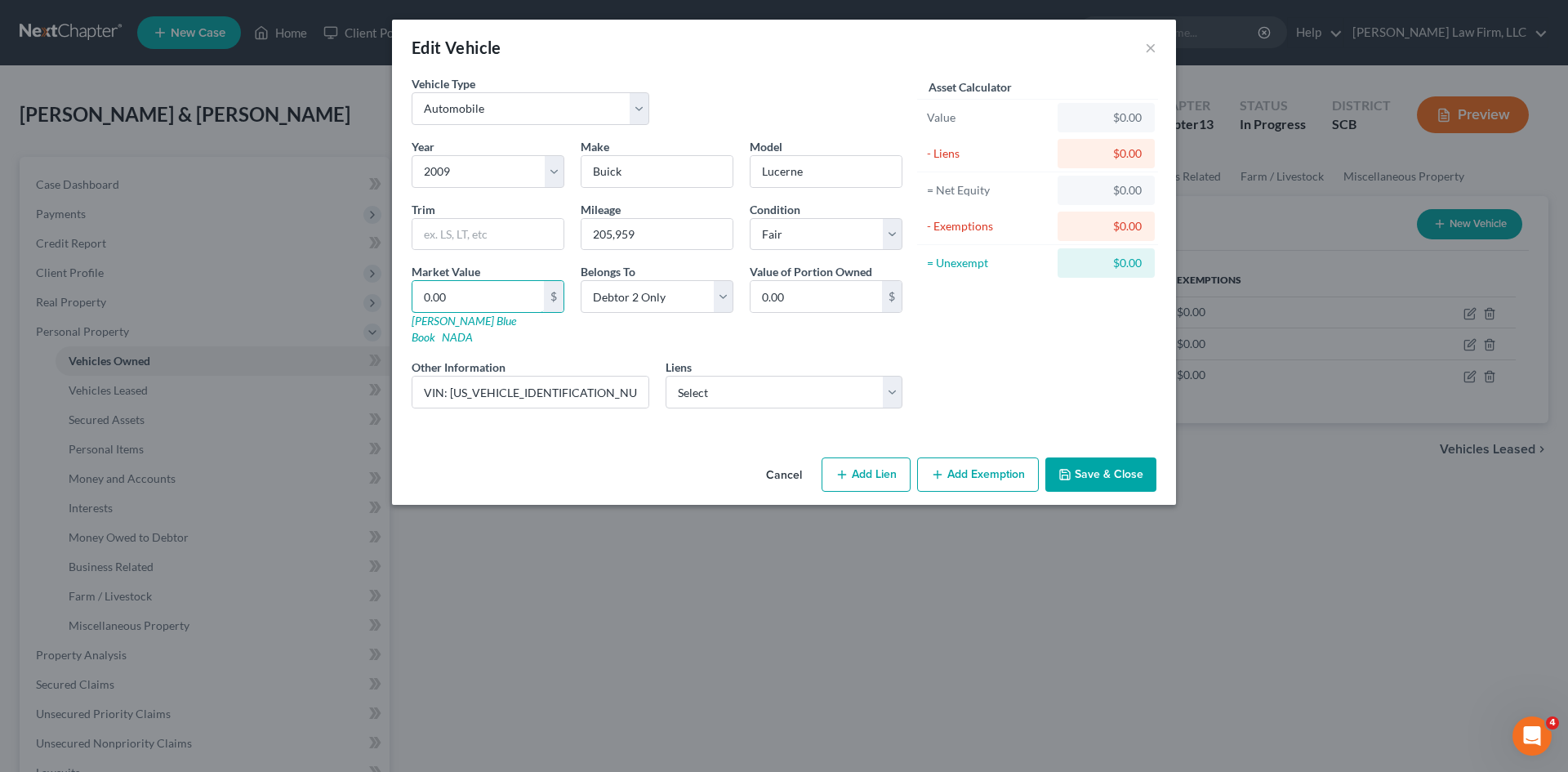
type input "8.00"
type input "80"
type input "80.00"
type input "805"
type input "805.00"
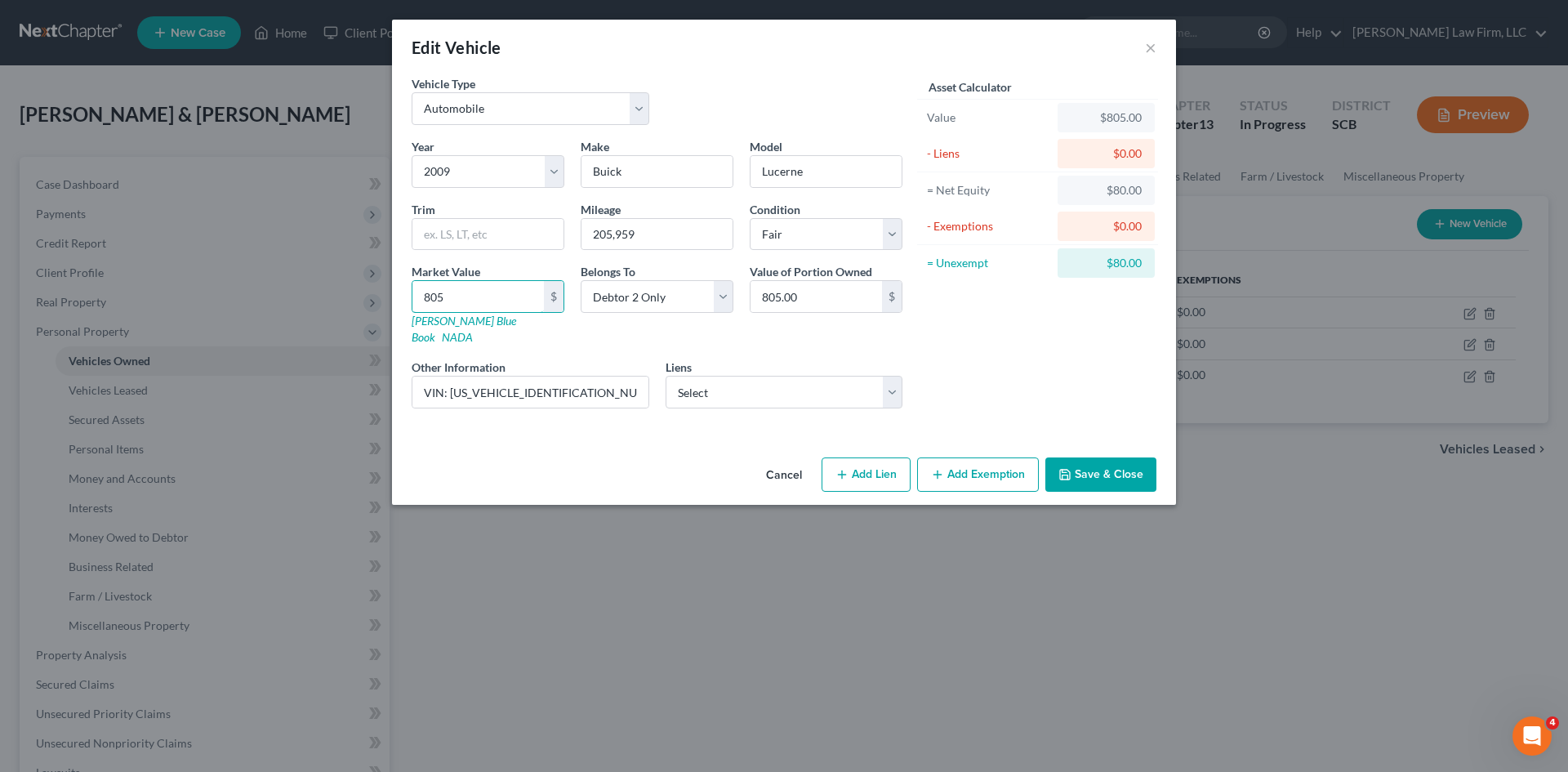
type input "805"
click at [1090, 467] on button "Save & Close" at bounding box center [1101, 475] width 111 height 34
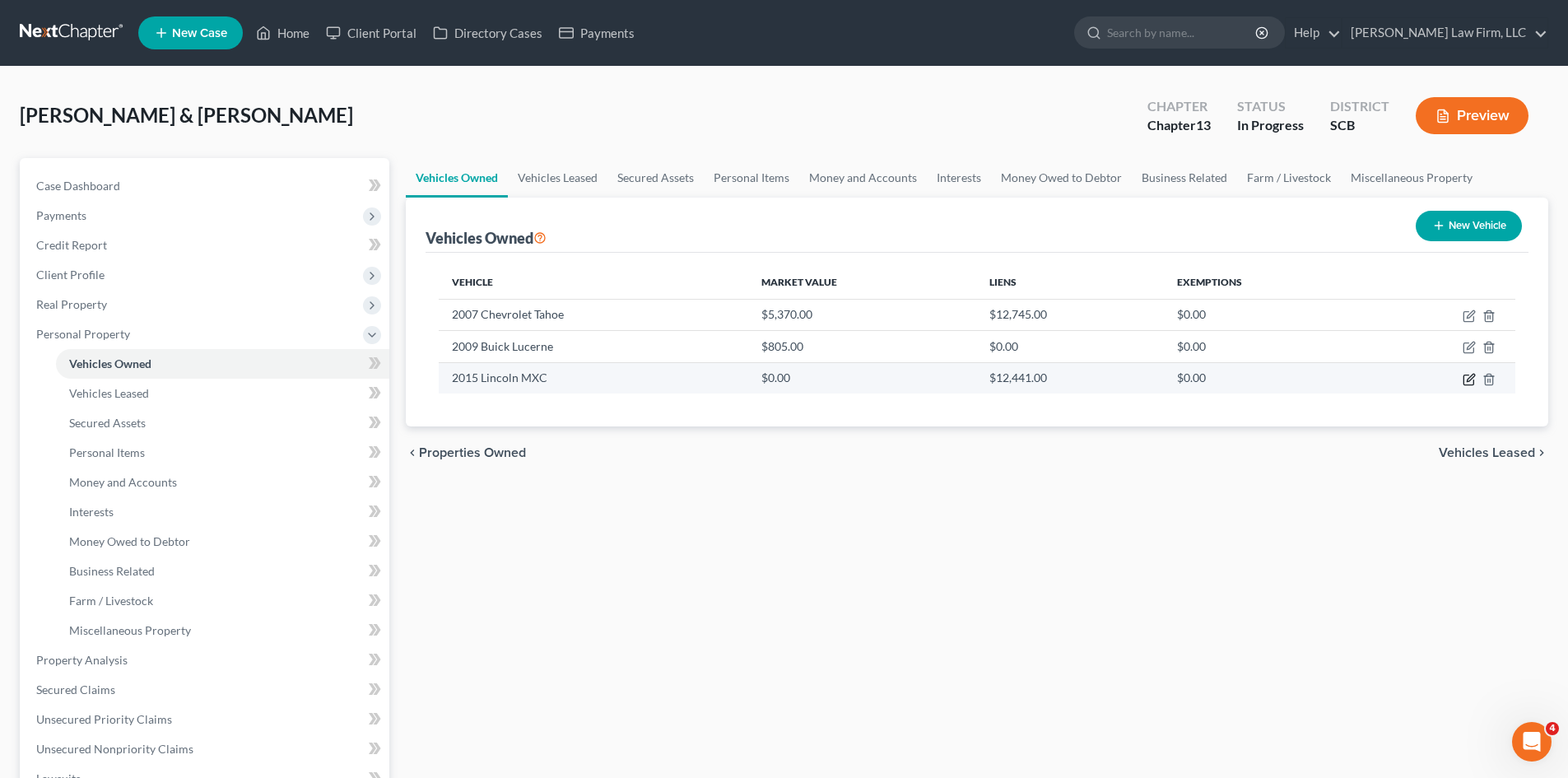
drag, startPoint x: 1467, startPoint y: 379, endPoint x: 1443, endPoint y: 375, distance: 24.3
click at [1467, 379] on icon "button" at bounding box center [1470, 379] width 14 height 14
select select "0"
select select "11"
select select "1"
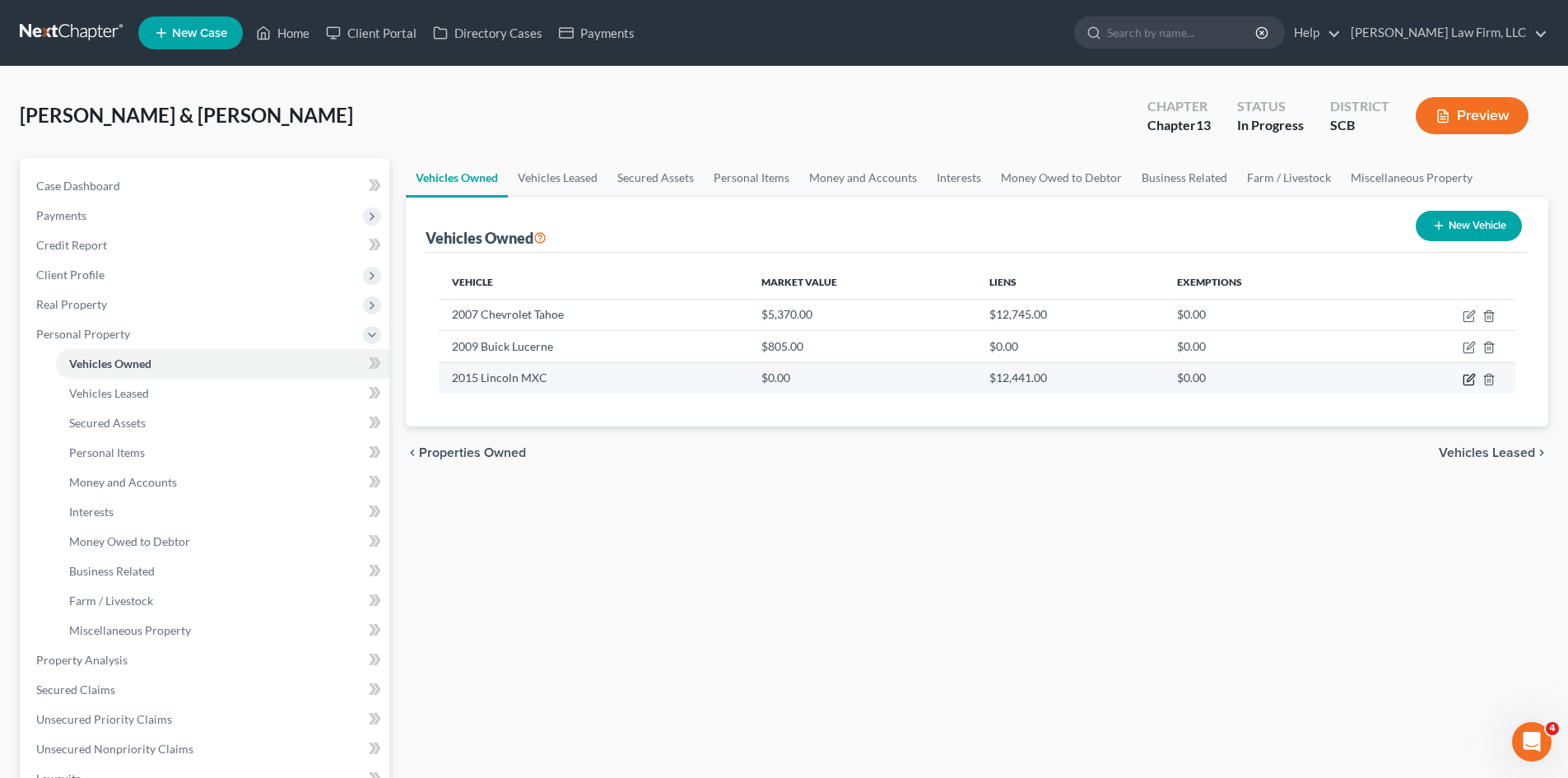
select select "1"
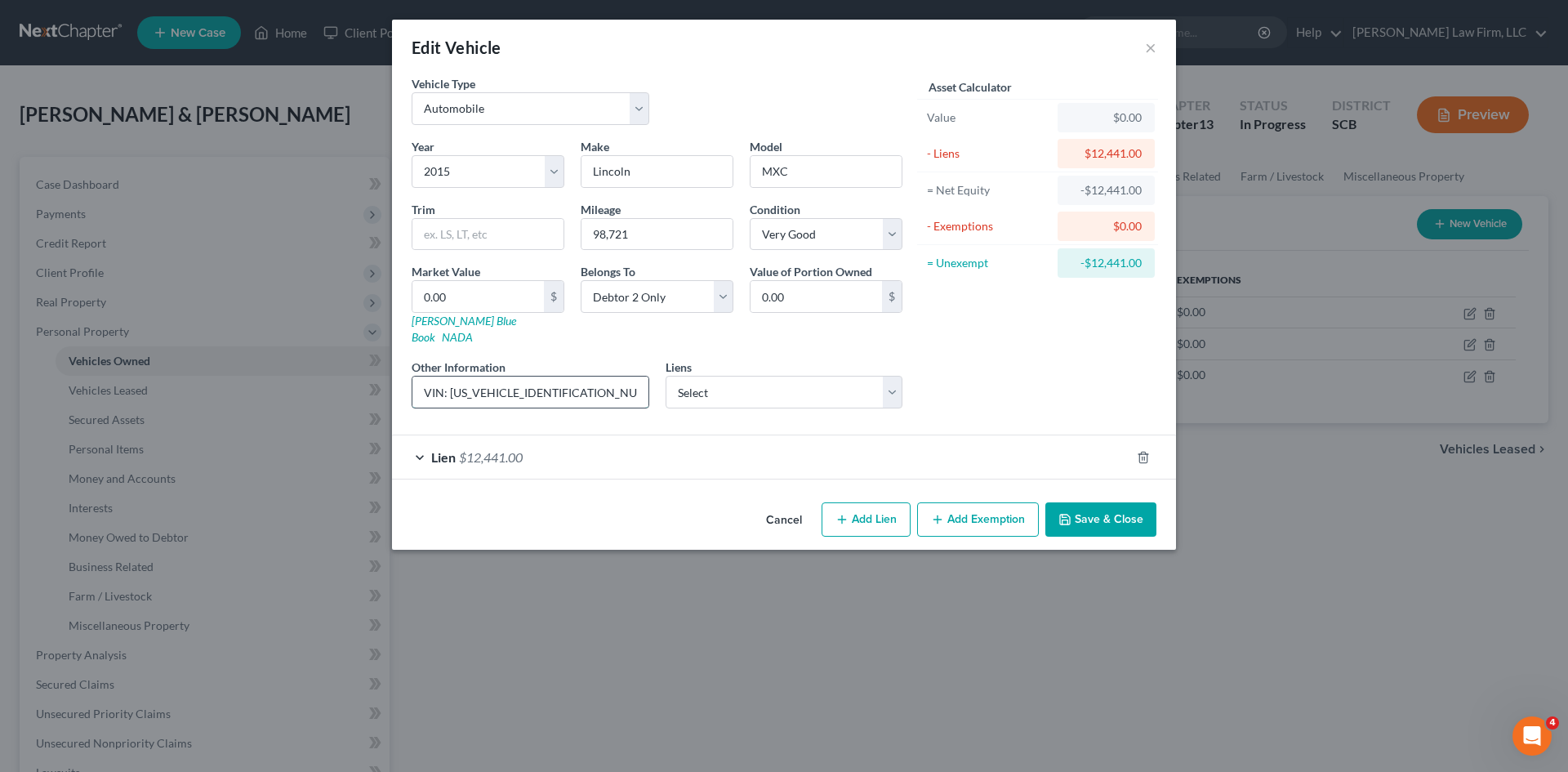
drag, startPoint x: 578, startPoint y: 374, endPoint x: 450, endPoint y: 377, distance: 128.0
click at [450, 377] on input "VIN: 5LMCJ1A94FUJ20102" at bounding box center [531, 391] width 236 height 31
click at [487, 246] on input "text" at bounding box center [488, 234] width 151 height 31
type input "Turbo"
click at [480, 299] on input "0.00" at bounding box center [478, 296] width 132 height 31
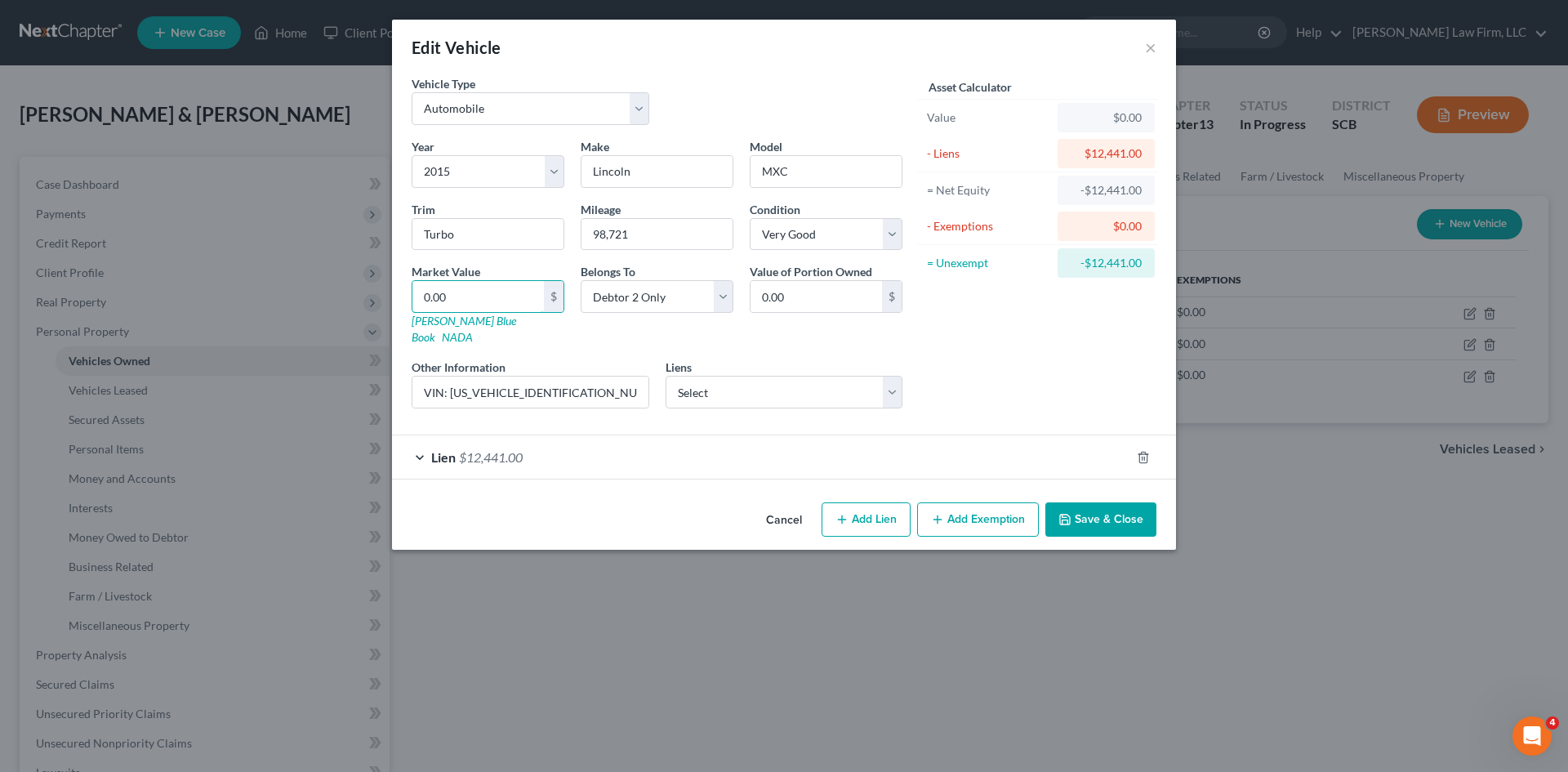
type input "9"
type input "9.00"
type input "90"
type input "90.00"
type input "902"
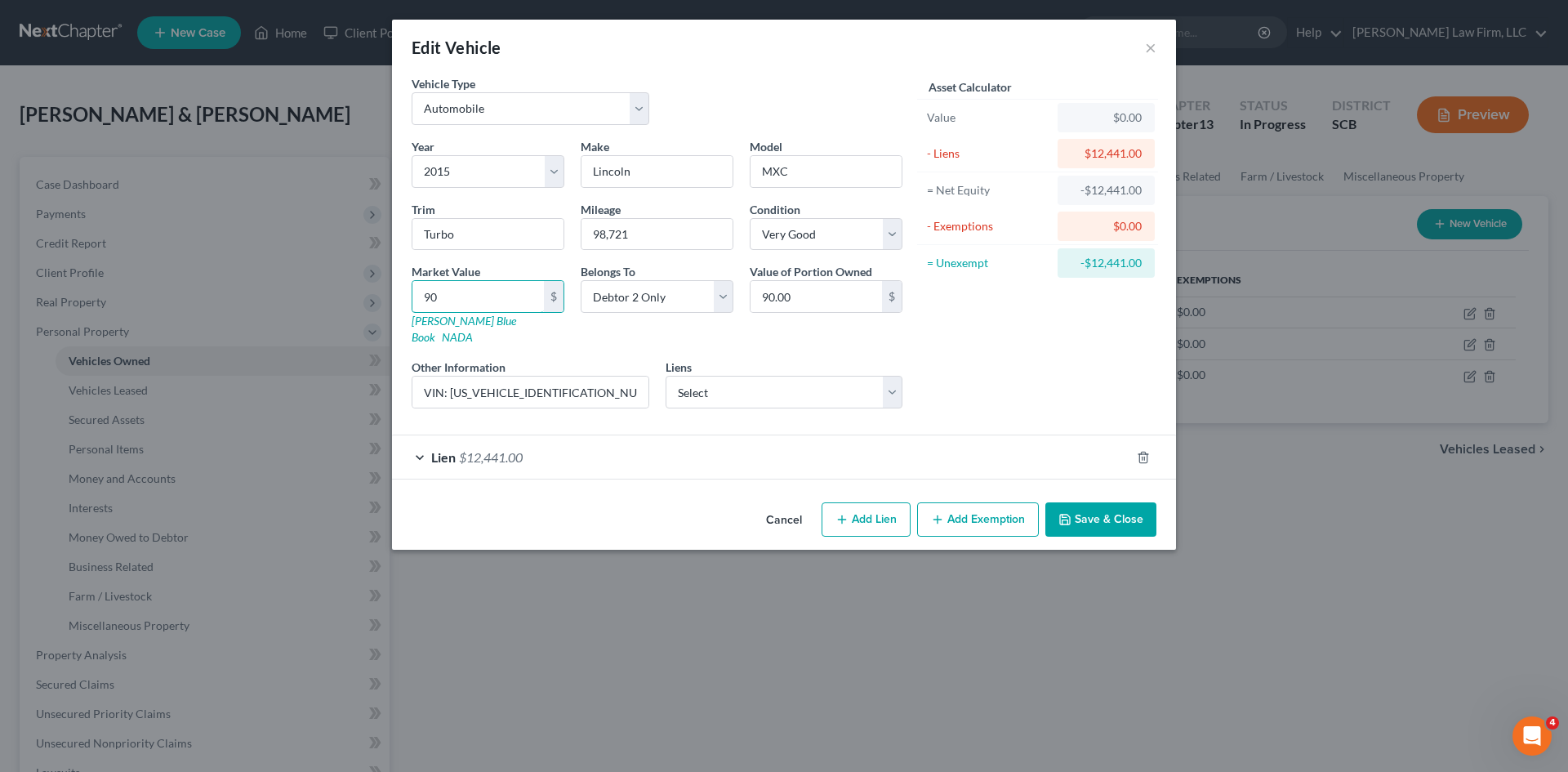
type input "902.00"
type input "9025"
type input "9,025.00"
type input "9,025"
click at [1066, 513] on icon "button" at bounding box center [1065, 519] width 13 height 13
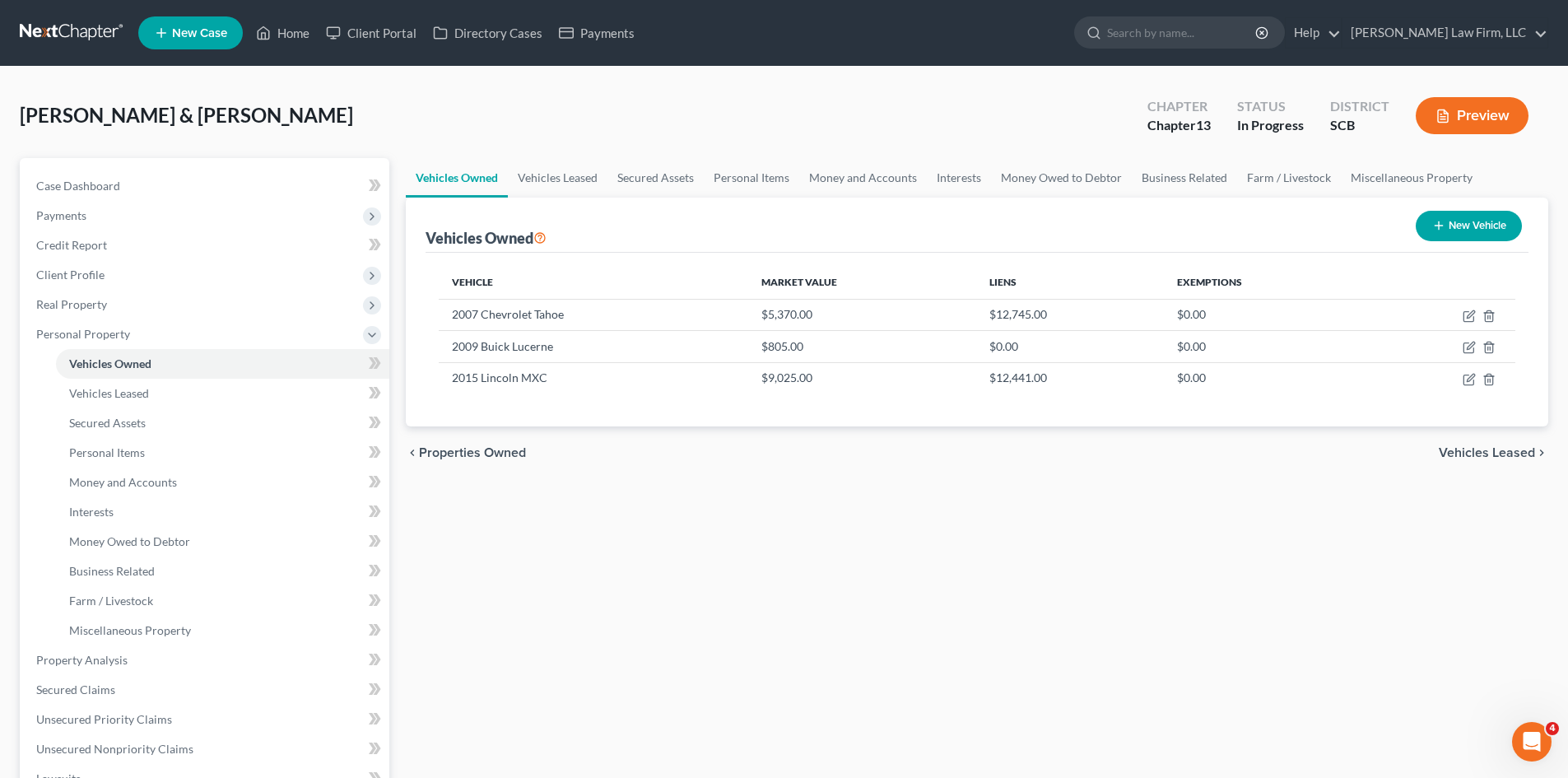
click at [1457, 223] on button "New Vehicle" at bounding box center [1470, 226] width 107 height 31
select select "0"
select select "2"
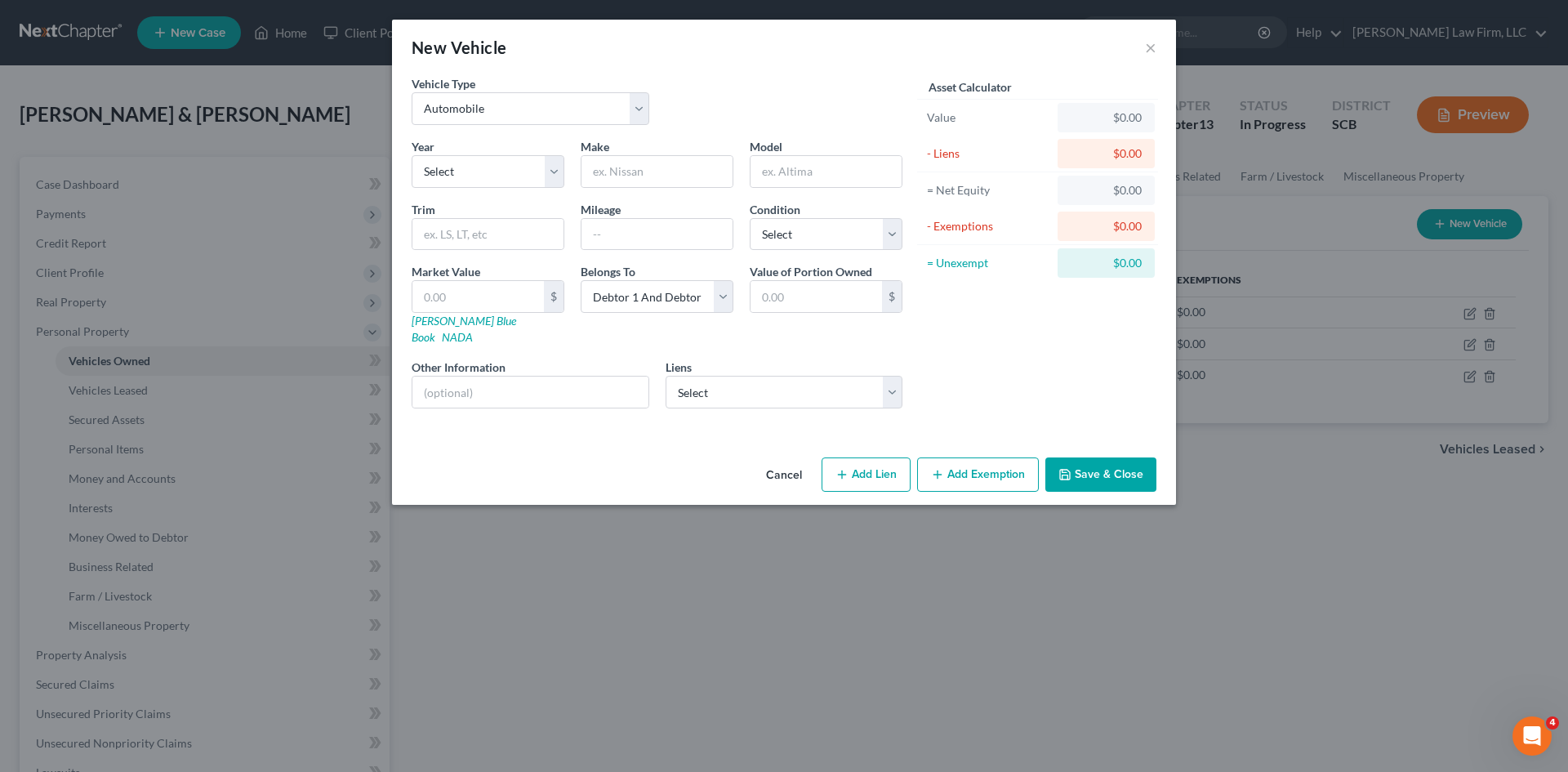
click at [788, 459] on button "Cancel" at bounding box center [784, 476] width 62 height 32
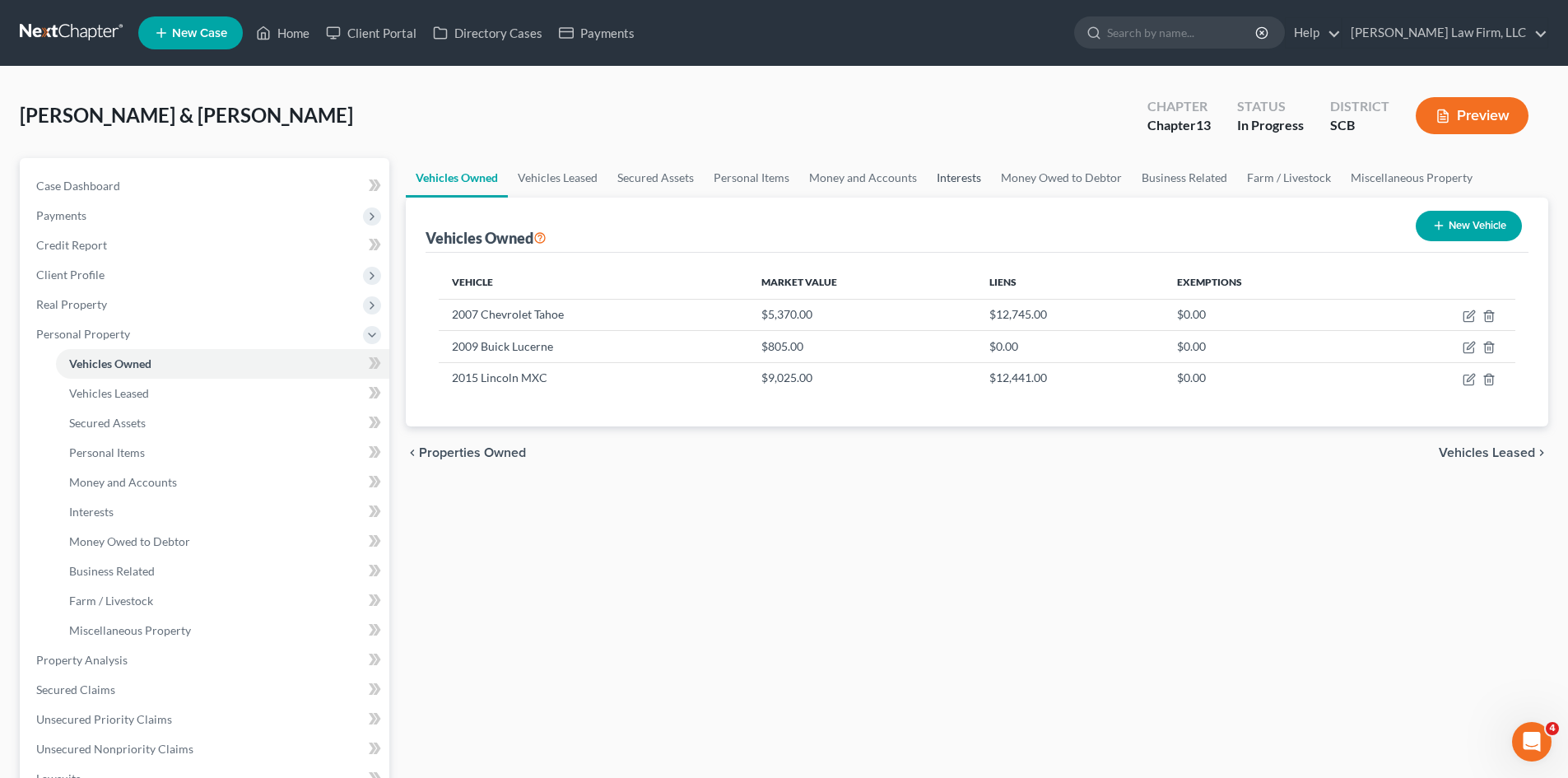
click at [941, 181] on link "Interests" at bounding box center [959, 178] width 64 height 40
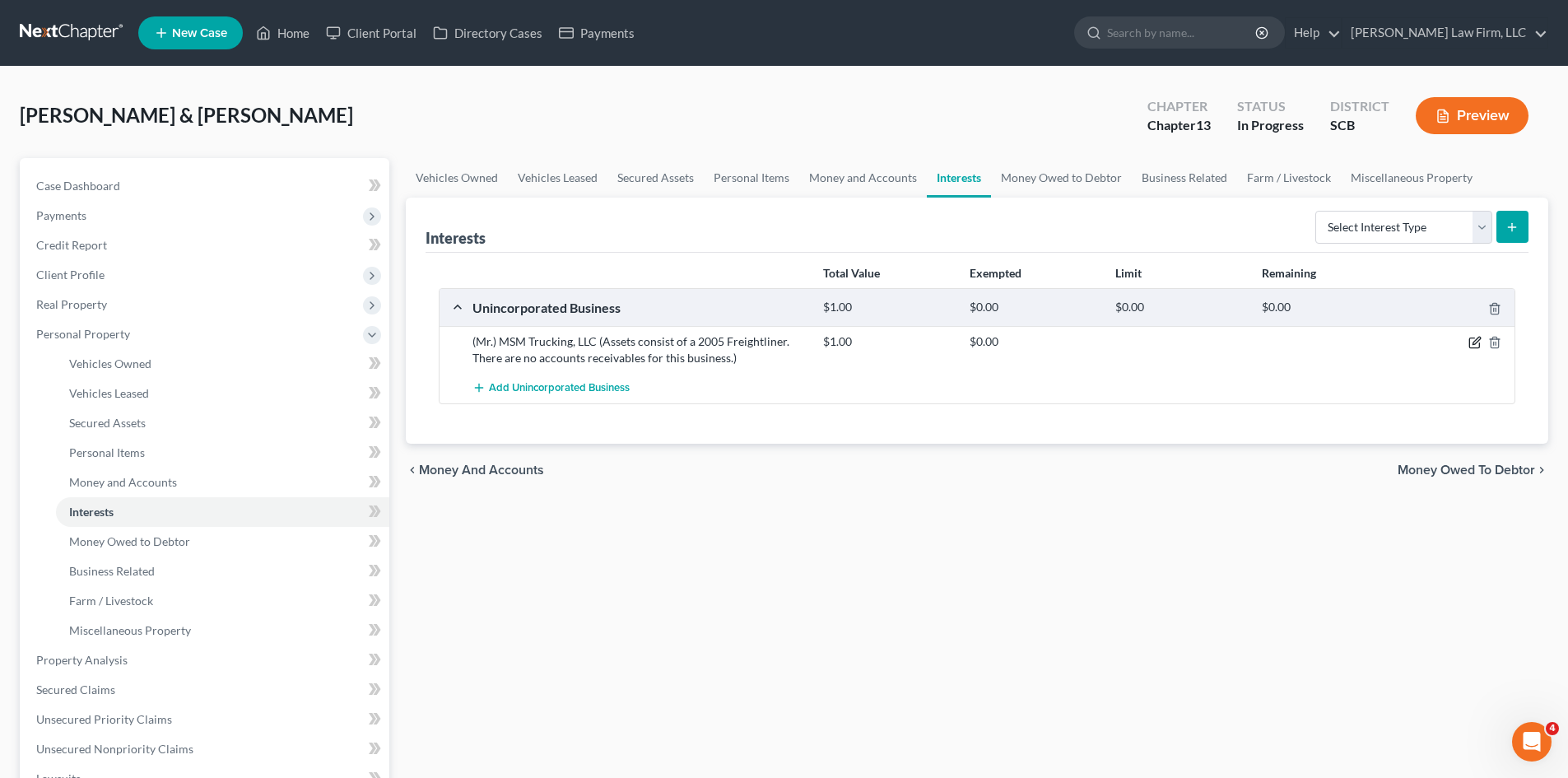
click at [1478, 342] on icon "button" at bounding box center [1477, 341] width 7 height 7
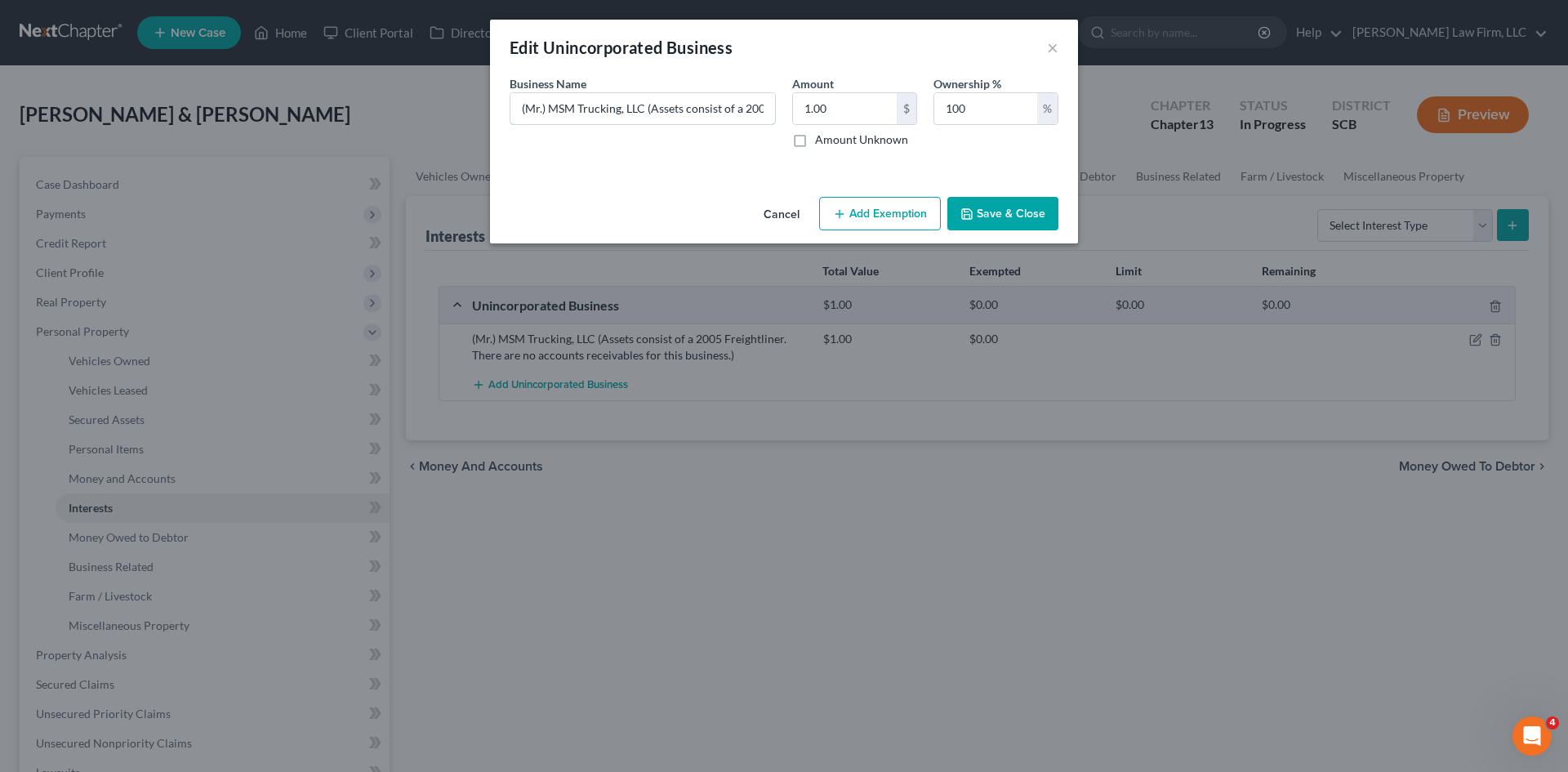
drag, startPoint x: 738, startPoint y: 118, endPoint x: 798, endPoint y: 134, distance: 62.1
click at [737, 117] on input "(Mr.) MSM Trucking, LLC (Assets consist of a 2005 Freightliner. There are no ac…" at bounding box center [642, 108] width 264 height 31
click at [698, 107] on input "(Mr.) MSM Trucking, LLC (Assets consist of a 2005 Freightliner; VIN: 1FUJAPAV75…" at bounding box center [642, 108] width 264 height 31
click at [730, 116] on input "(Mr.) MSM Trucking, LLC (Assets consist of a 2005 Freightliner; VIN: 1FUJAPAV75…" at bounding box center [642, 108] width 264 height 31
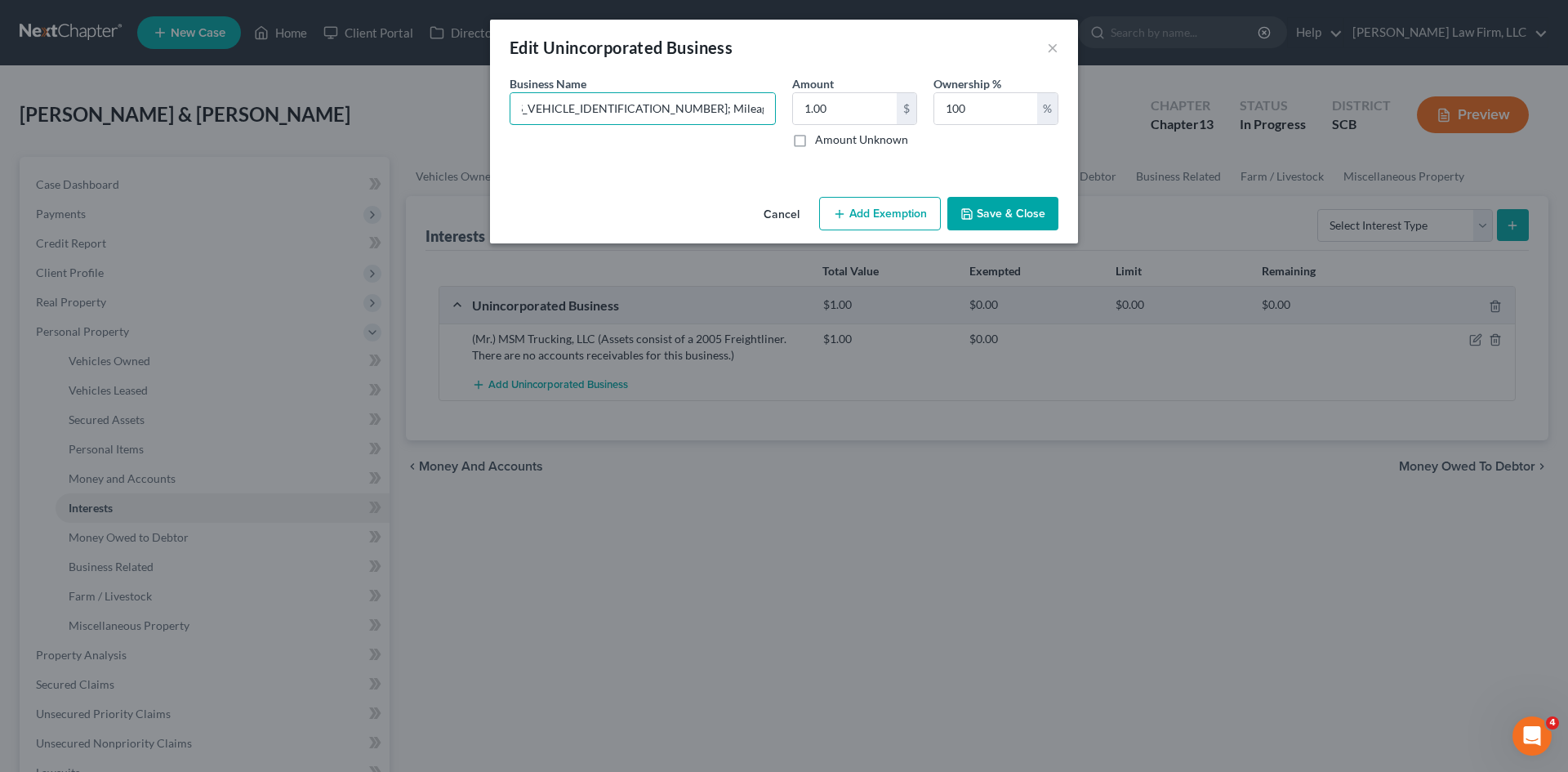
type input "(Mr.) MSM Trucking, LLC (Assets consist of a 2005 Freightliner; VIN: [US_VEHICL…"
click at [998, 218] on button "Save & Close" at bounding box center [1003, 214] width 111 height 34
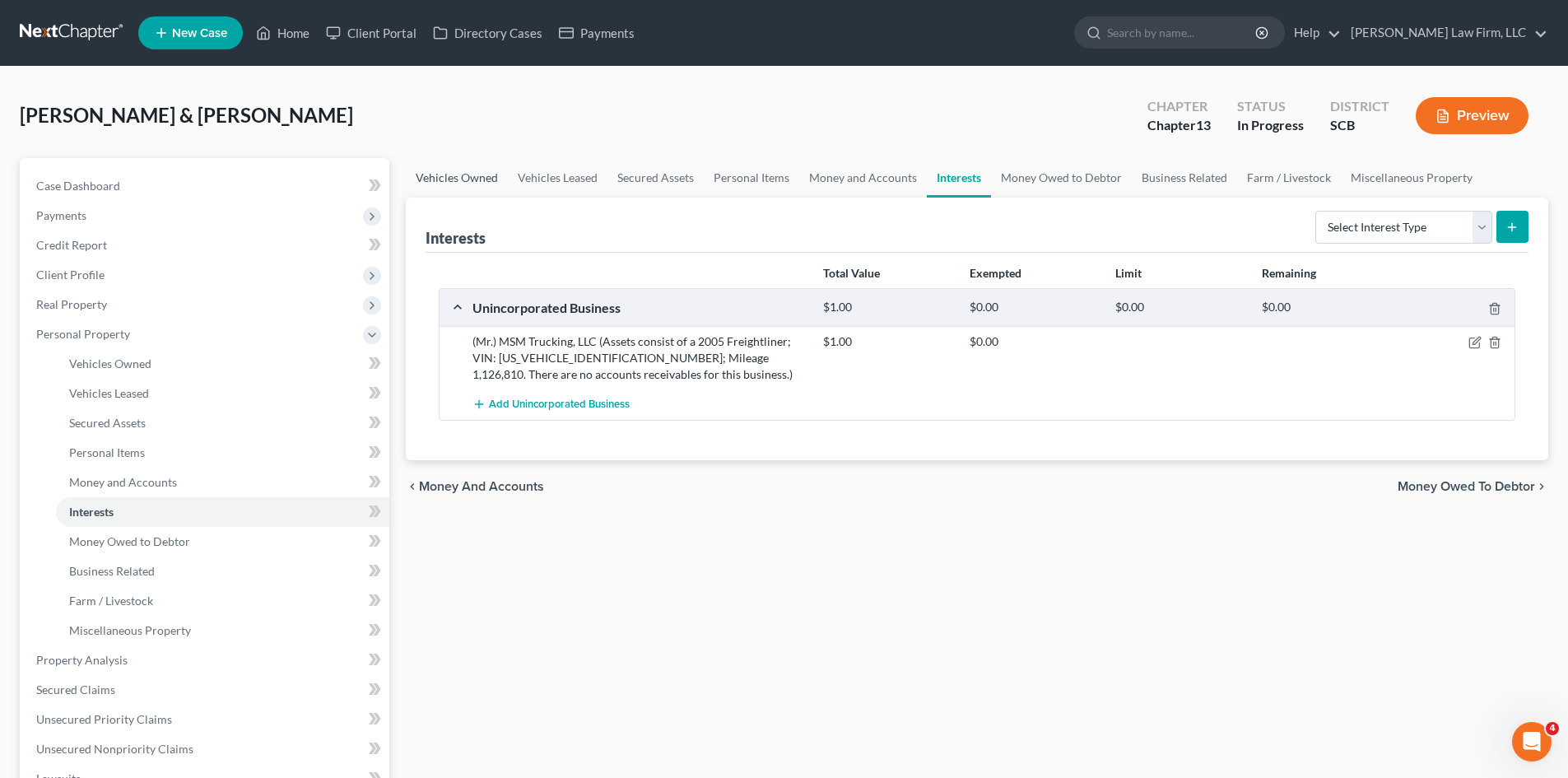
click at [473, 182] on link "Vehicles Owned" at bounding box center [457, 178] width 102 height 40
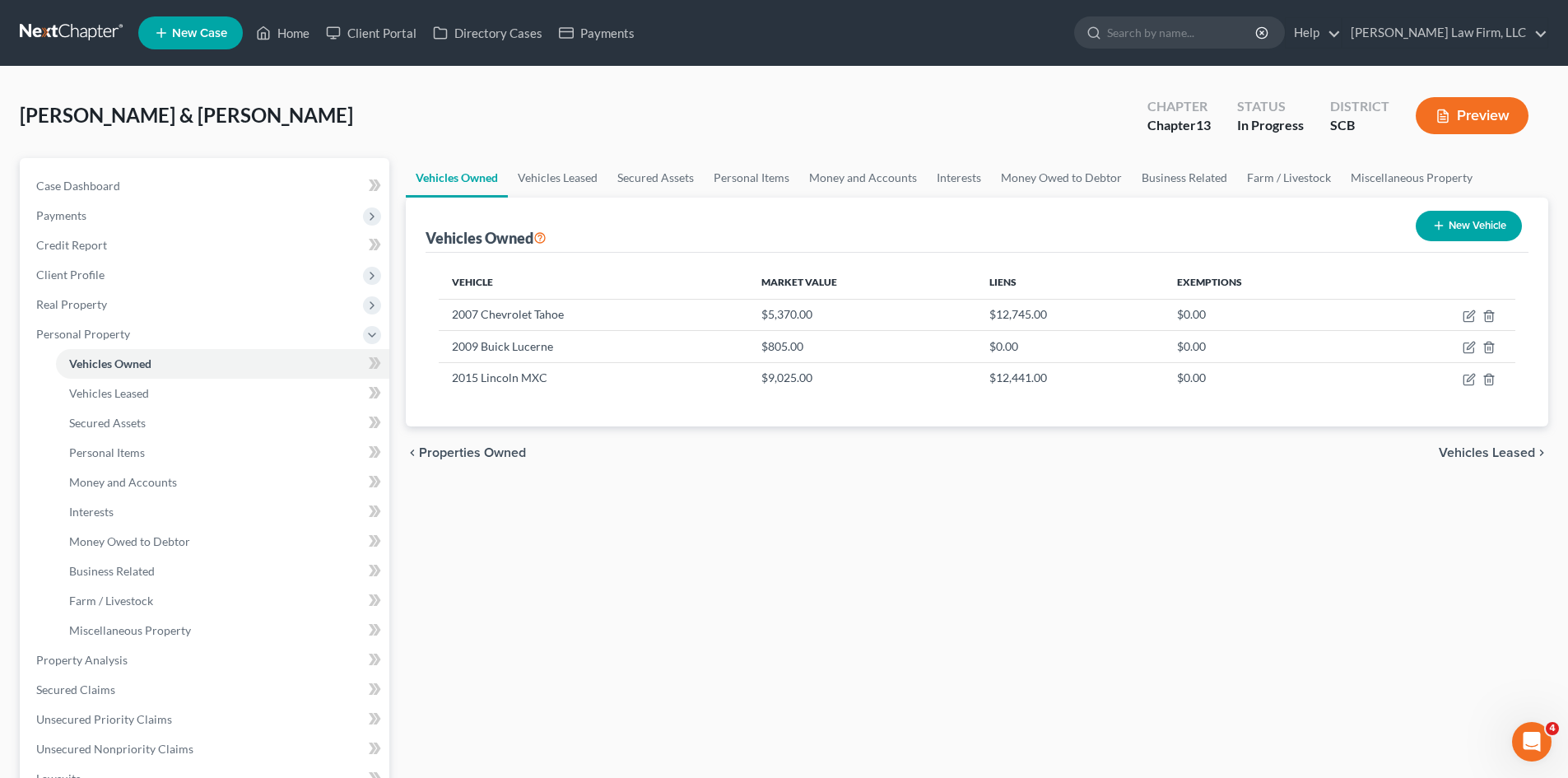
click at [1440, 220] on icon "button" at bounding box center [1439, 226] width 14 height 14
select select "0"
select select "2"
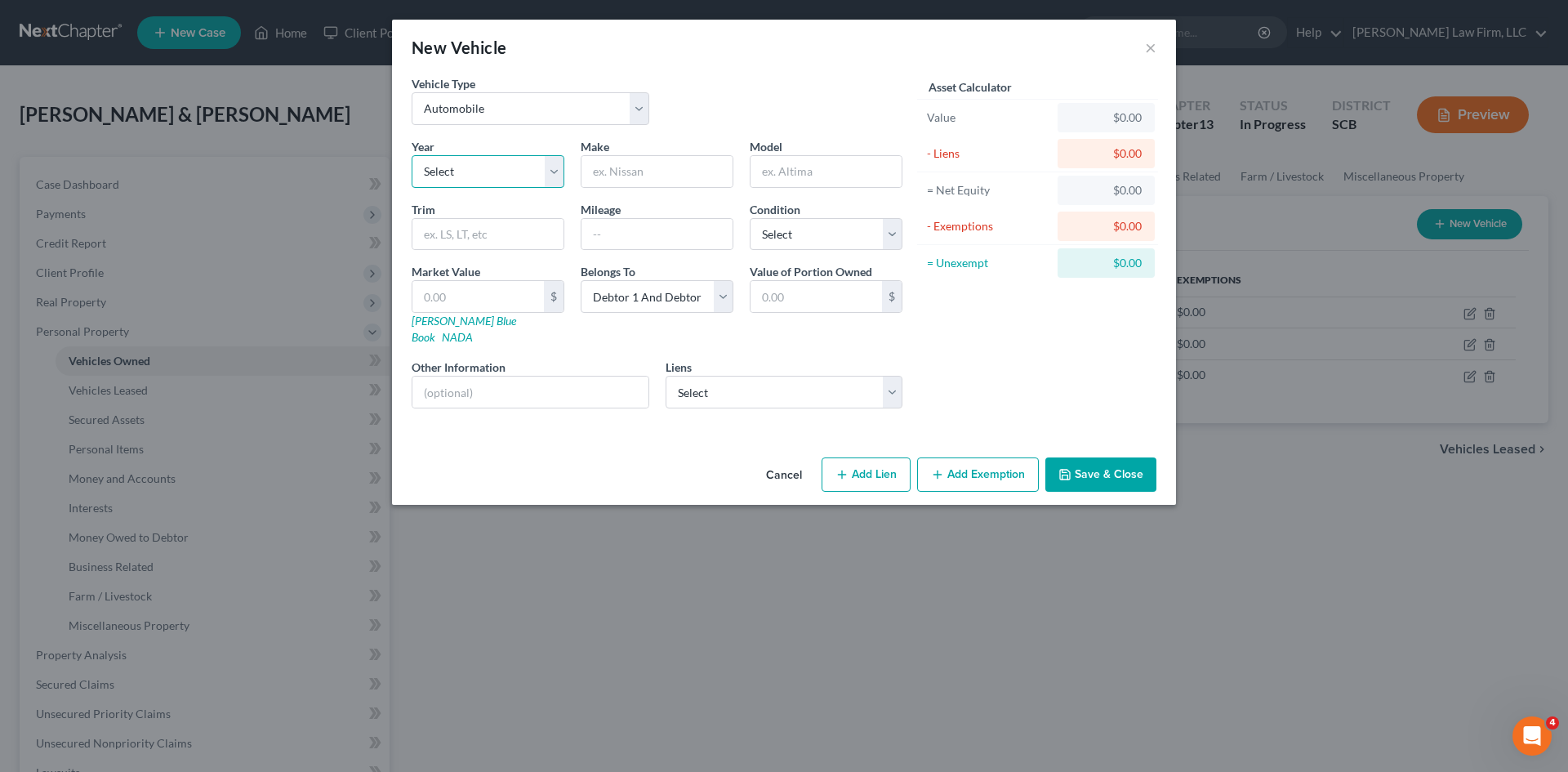
click at [489, 168] on select "Select 2026 2025 2024 2023 2022 2021 2020 2019 2018 2017 2016 2015 2014 2013 20…" at bounding box center [488, 171] width 153 height 32
select select "7"
click at [412, 155] on select "Select 2026 2025 2024 2023 2022 2021 2020 2019 2018 2017 2016 2015 2014 2013 20…" at bounding box center [488, 171] width 153 height 32
click at [611, 177] on input "text" at bounding box center [656, 171] width 151 height 31
type input "GMC"
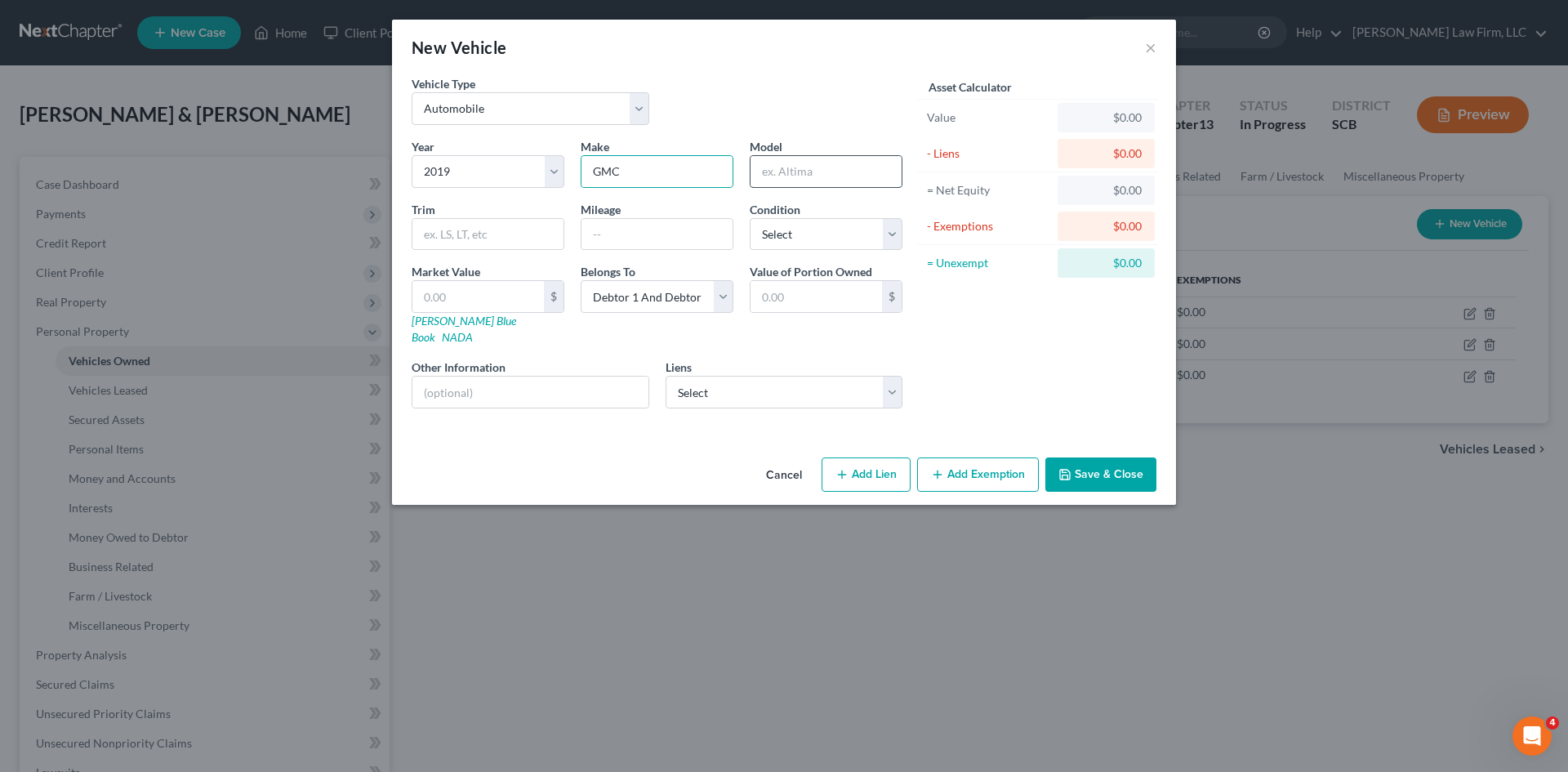
click at [857, 167] on input "text" at bounding box center [826, 171] width 151 height 31
type input "Yukon"
click at [518, 244] on input "text" at bounding box center [488, 234] width 151 height 31
type input "XL"
click at [642, 227] on input "text" at bounding box center [656, 234] width 151 height 31
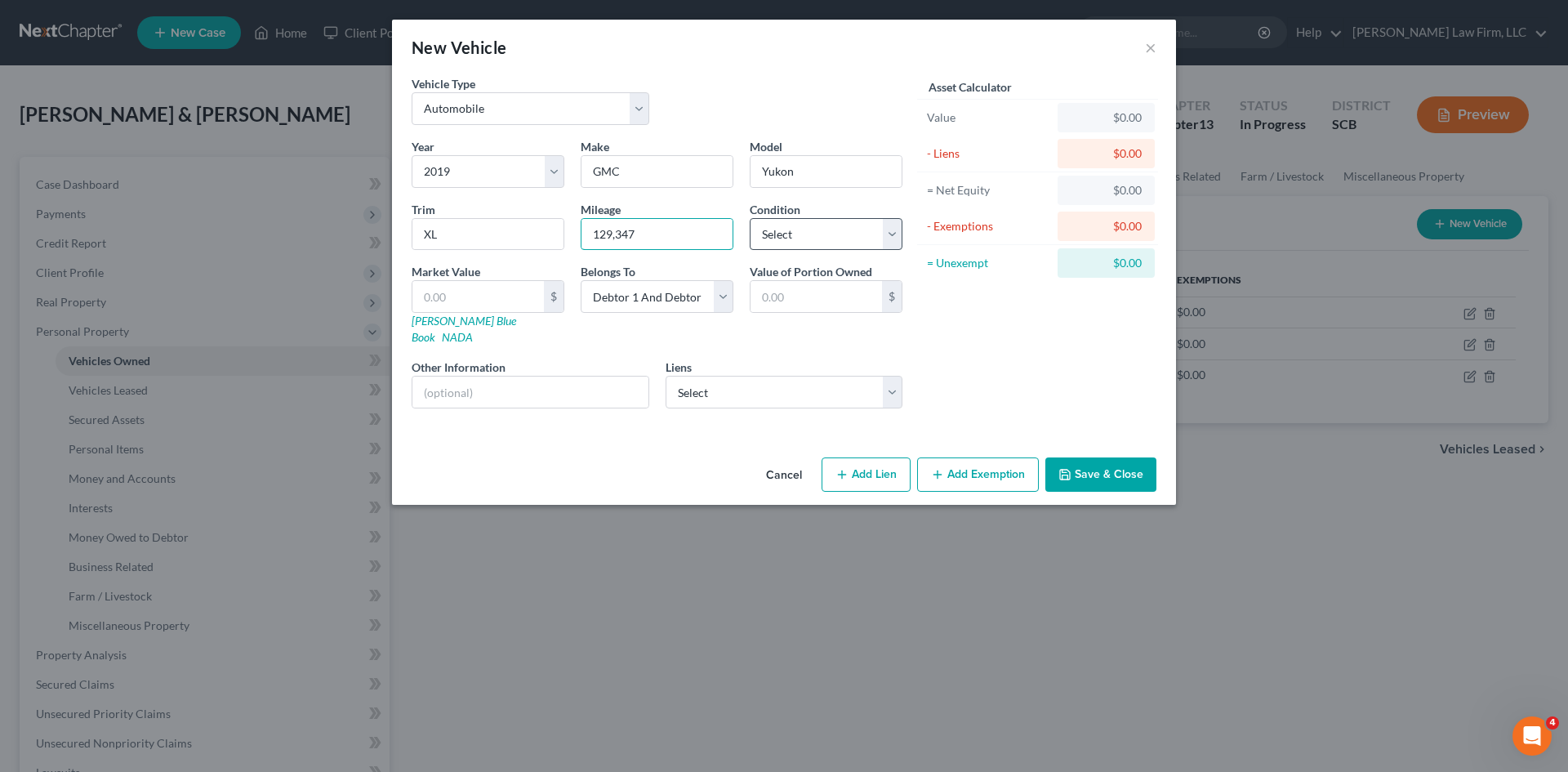
type input "129,347"
click at [835, 240] on select "Select Excellent Very Good Good Fair Poor" at bounding box center [826, 234] width 153 height 32
select select "1"
click at [750, 218] on select "Select Excellent Very Good Good Fair Poor" at bounding box center [826, 234] width 153 height 32
drag, startPoint x: 686, startPoint y: 303, endPoint x: 681, endPoint y: 312, distance: 10.3
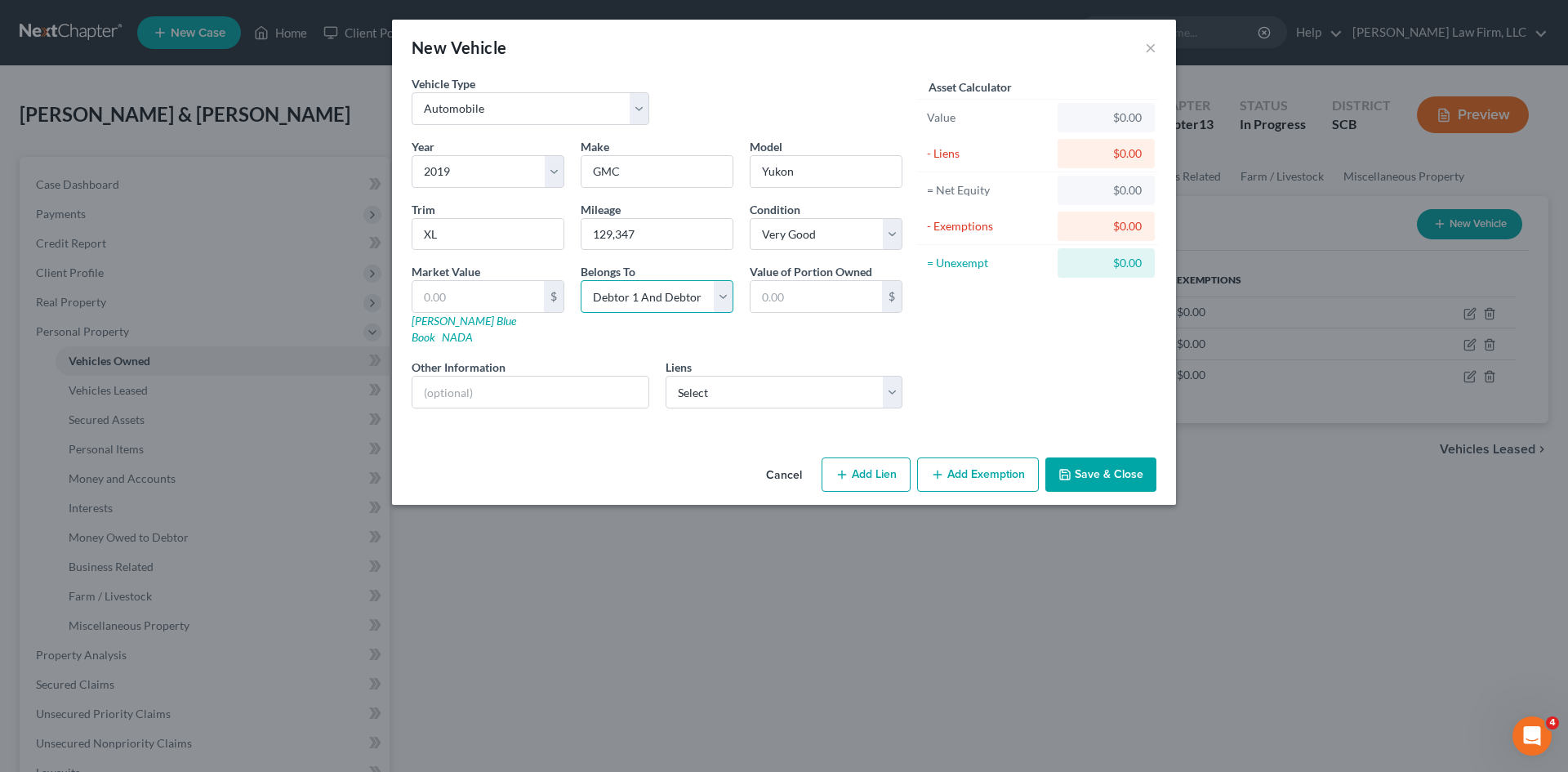
click at [686, 303] on select "Select Debtor 1 Only Debtor 2 Only Debtor 1 And Debtor 2 Only At Least One Of T…" at bounding box center [656, 296] width 153 height 32
select select "0"
click at [580, 280] on select "Select Debtor 1 Only Debtor 2 Only Debtor 1 And Debtor 2 Only At Least One Of T…" at bounding box center [656, 296] width 153 height 32
drag, startPoint x: 486, startPoint y: 301, endPoint x: 485, endPoint y: 311, distance: 10.0
click at [486, 301] on input "text" at bounding box center [478, 296] width 132 height 31
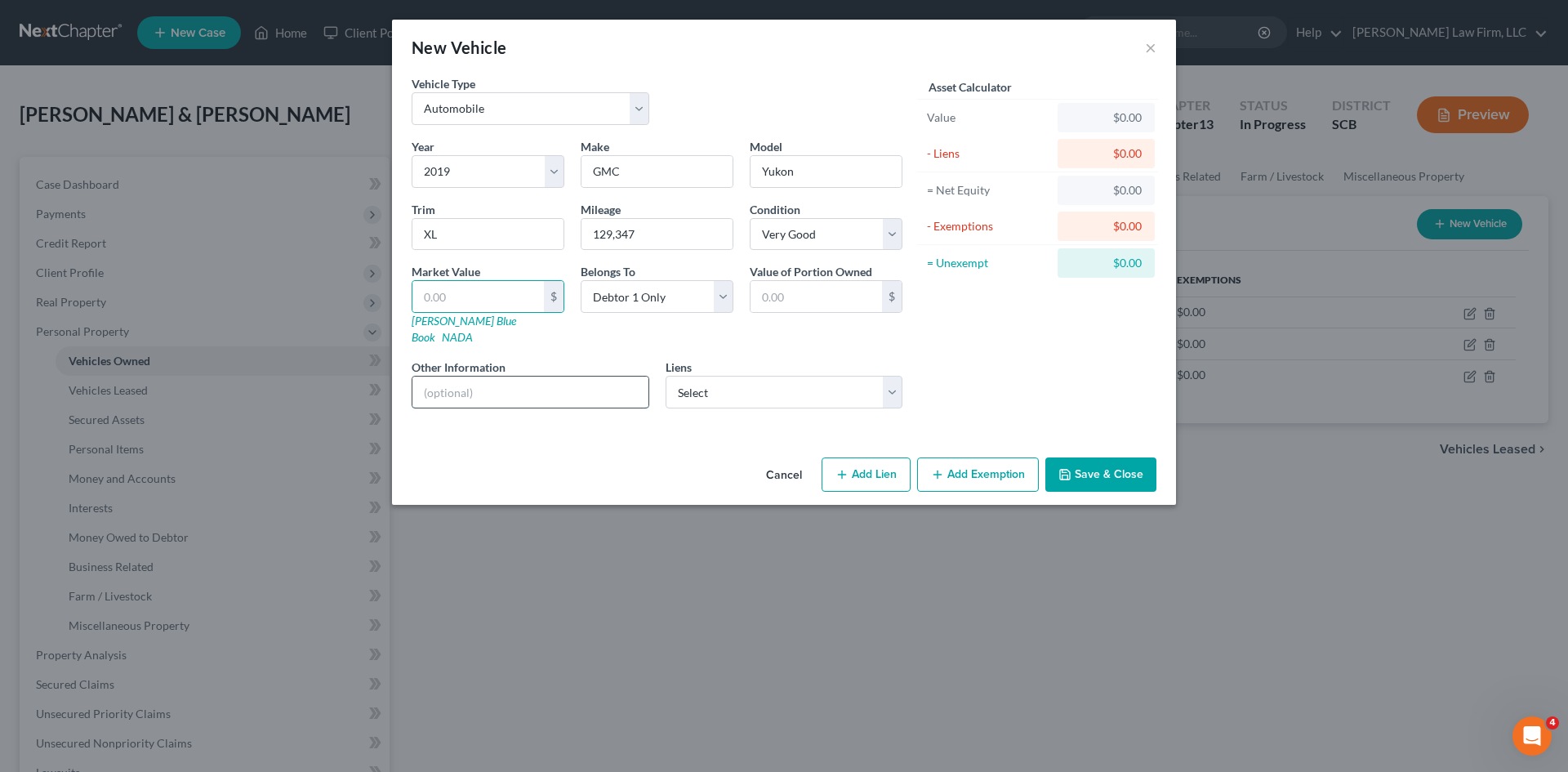
drag, startPoint x: 427, startPoint y: 381, endPoint x: 442, endPoint y: 377, distance: 15.5
click at [427, 381] on input "text" at bounding box center [531, 391] width 236 height 31
type input "VIN: 1GKS1GKJ9KR408956"
click at [690, 378] on select "Select Ford Motor Credit Comp - $51,309.00 Heights Finance - $9,674.00 Lendmark…" at bounding box center [784, 392] width 237 height 32
select select "0"
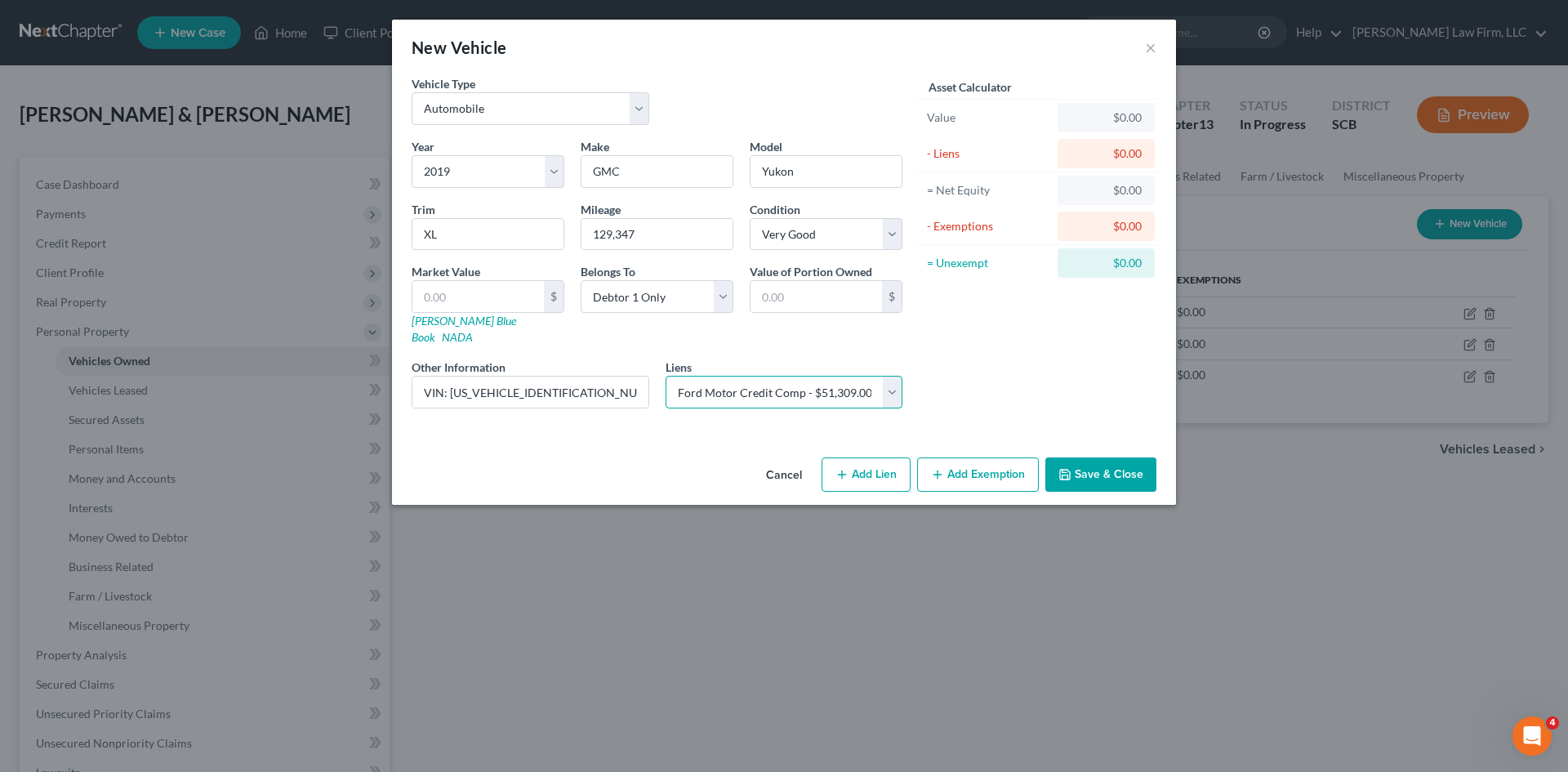
click at [665, 376] on select "Select Ford Motor Credit Comp - $51,309.00 Heights Finance - $9,674.00 Lendmark…" at bounding box center [784, 392] width 237 height 32
select select
select select "30"
select select "0"
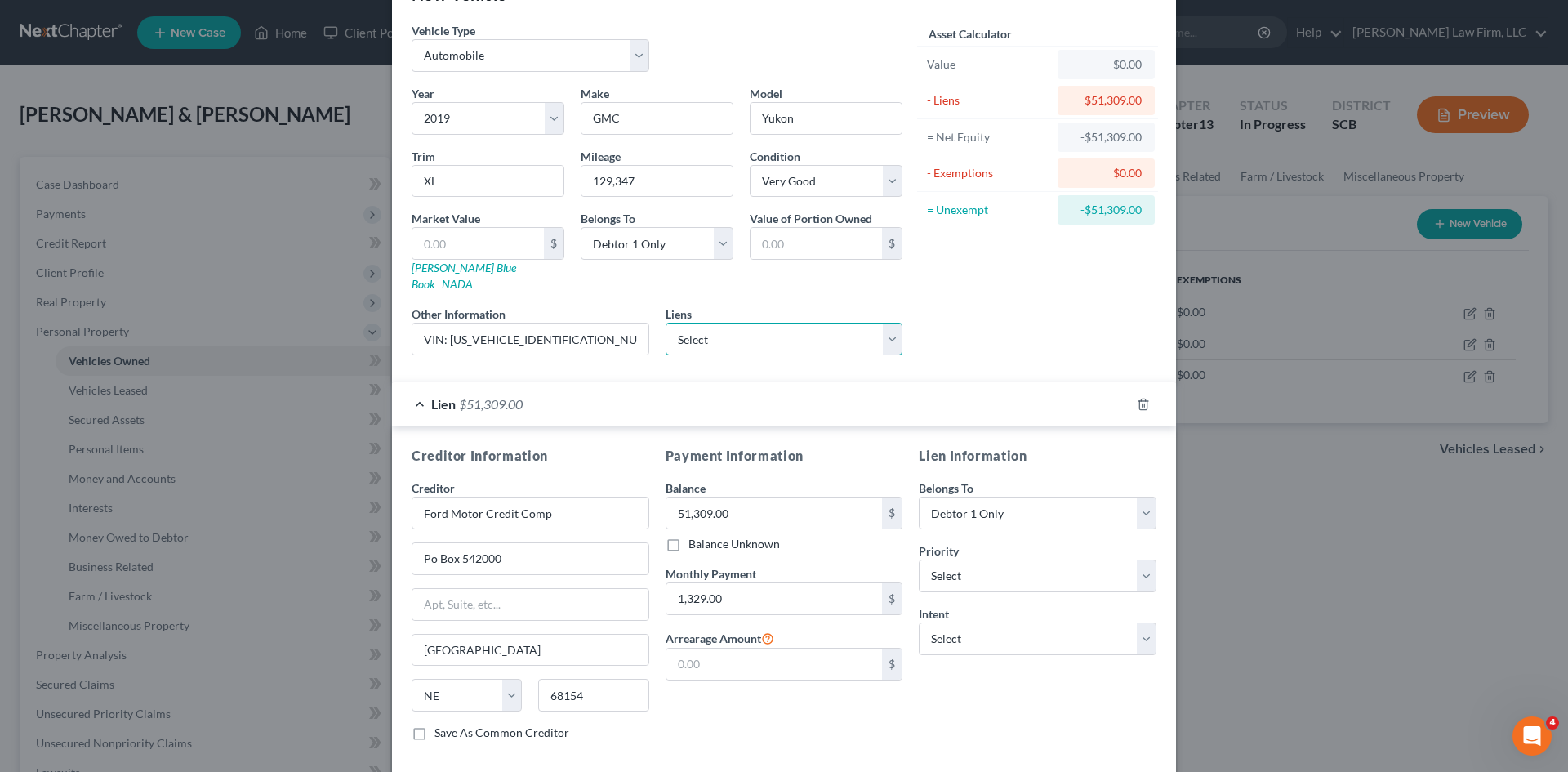
scroll to position [122, 0]
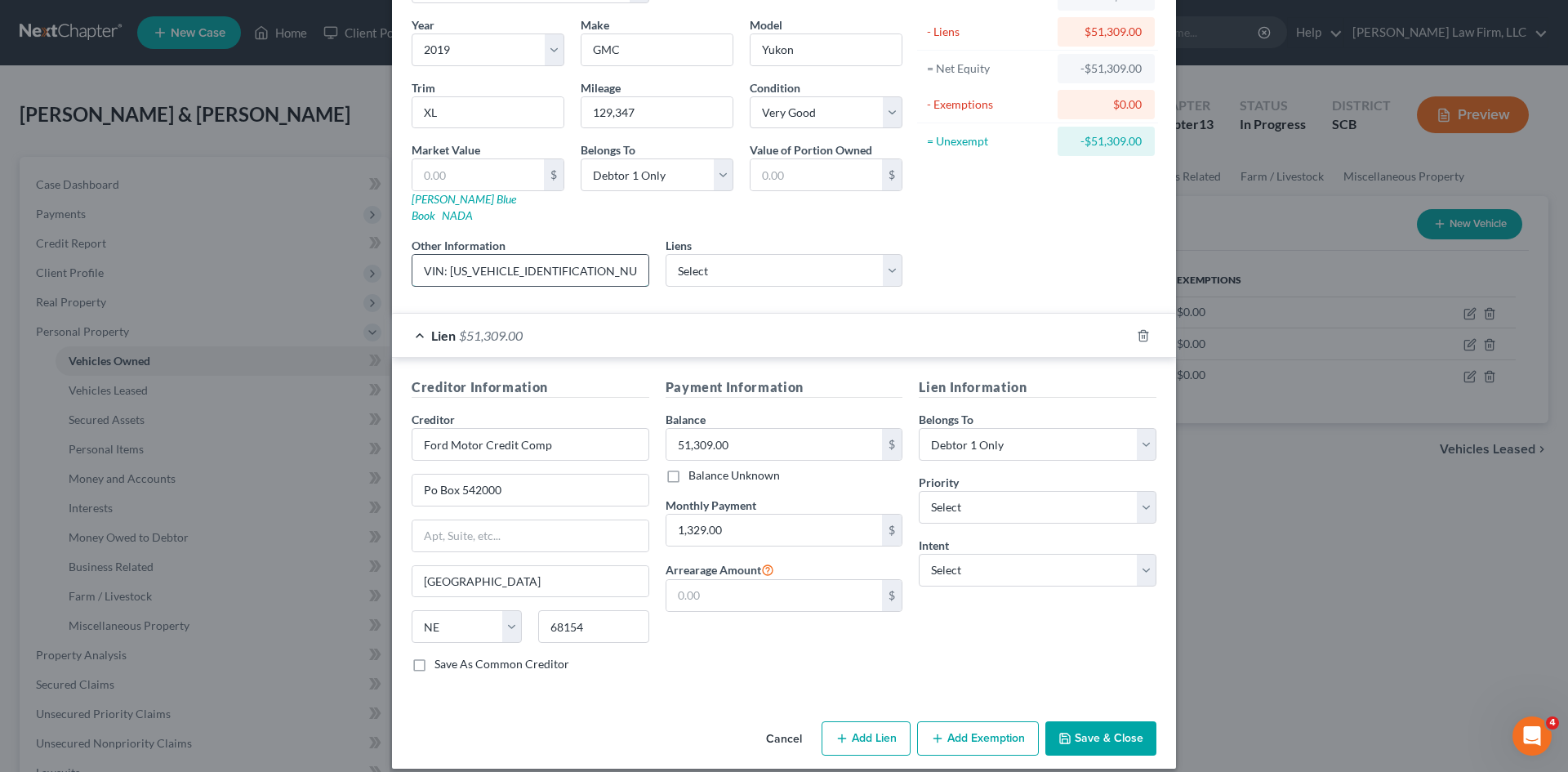
drag, startPoint x: 567, startPoint y: 255, endPoint x: 444, endPoint y: 264, distance: 123.3
click at [444, 264] on input "VIN: 1GKS1GKJ9KR408956" at bounding box center [531, 270] width 236 height 31
click at [471, 185] on input "text" at bounding box center [478, 175] width 132 height 31
type input "3"
type input "3.00"
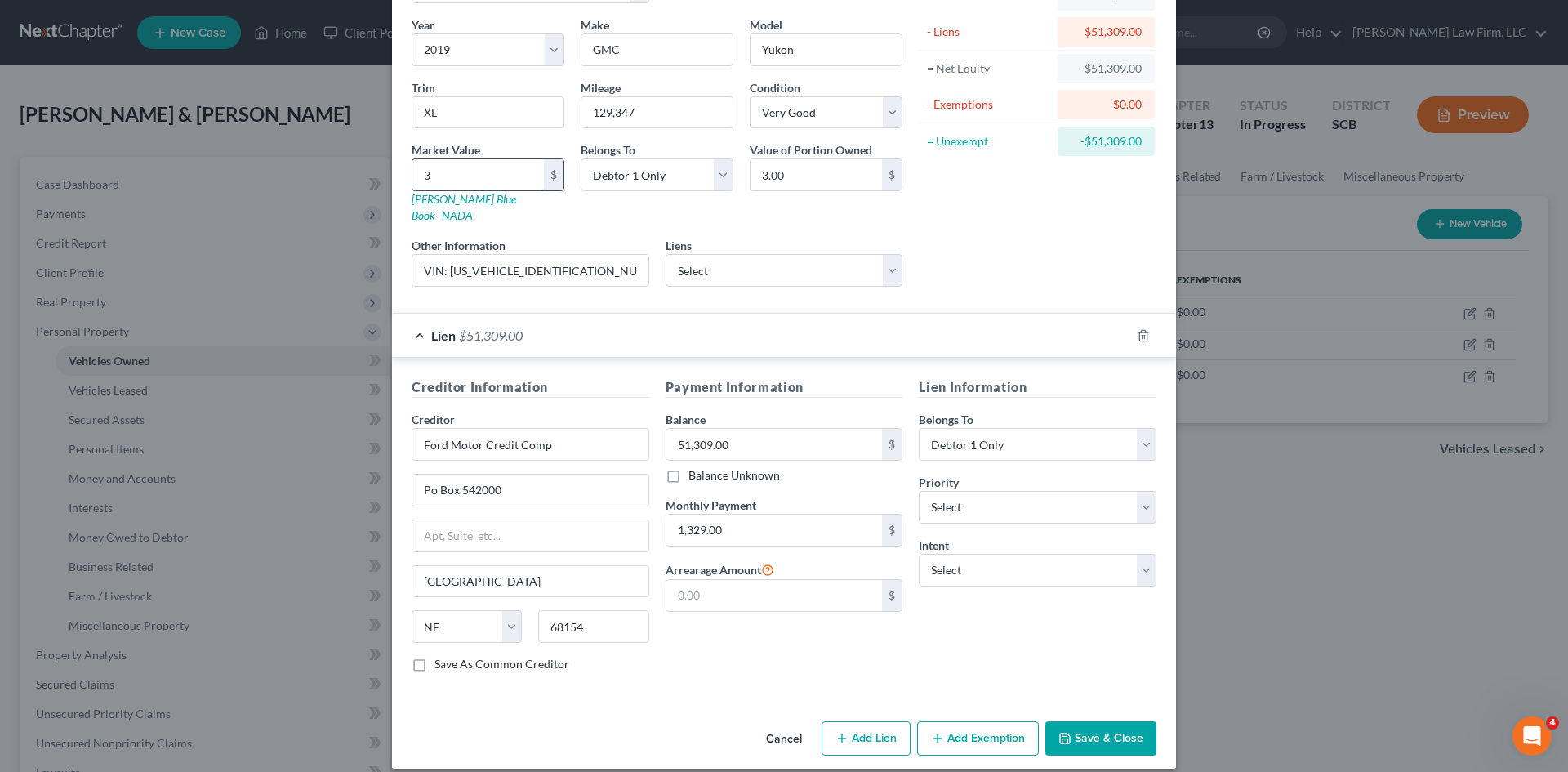
type input "39"
type input "39.00"
type input "392"
type input "392.00"
type input "3920"
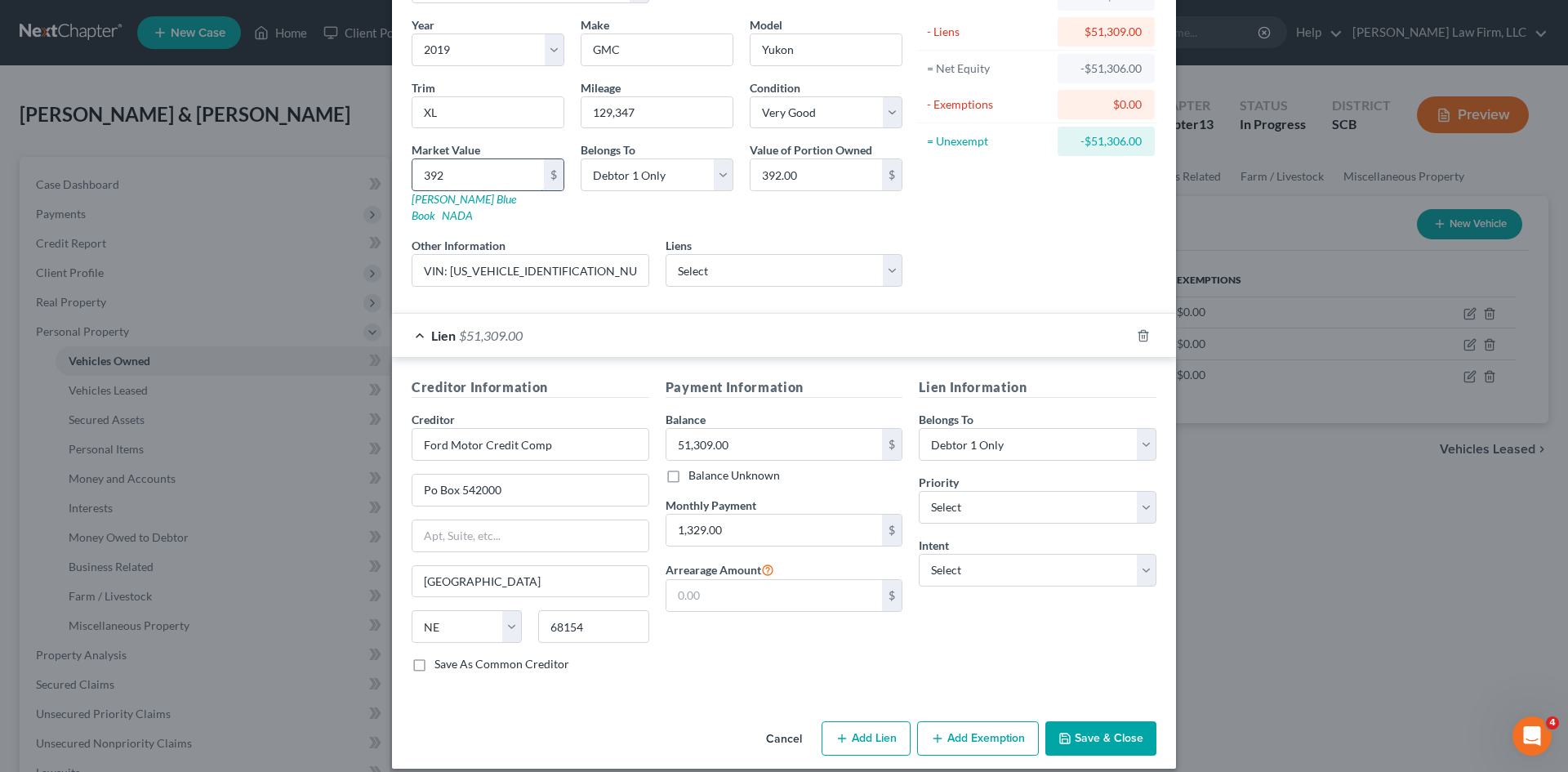
type input "3,920.00"
type input "3,9200"
type input "39,200.00"
type input "39,200"
click at [1101, 729] on button "Save & Close" at bounding box center [1101, 738] width 111 height 34
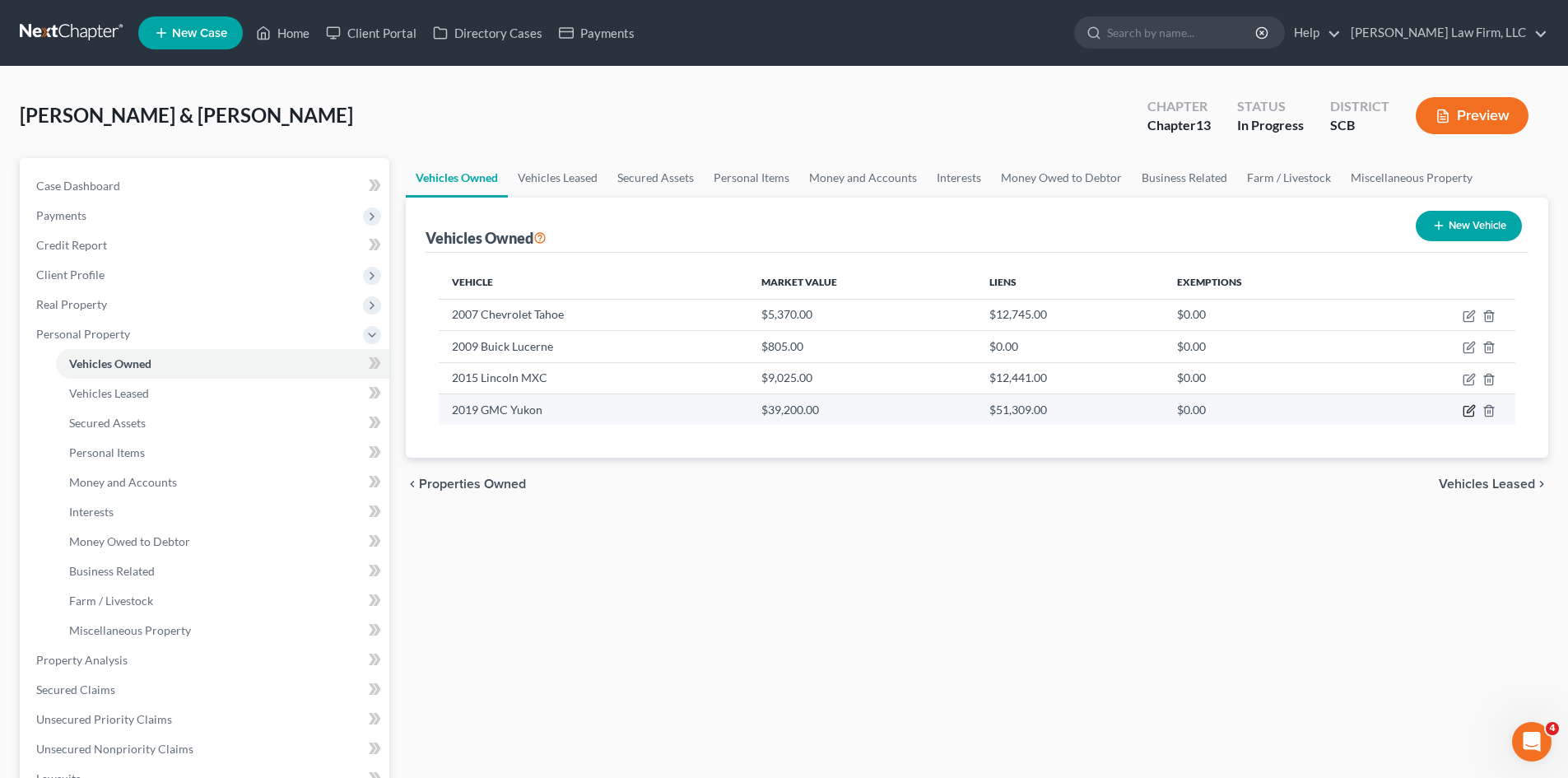
click at [1469, 409] on icon "button" at bounding box center [1470, 411] width 14 height 14
select select "0"
select select "7"
select select "1"
select select "0"
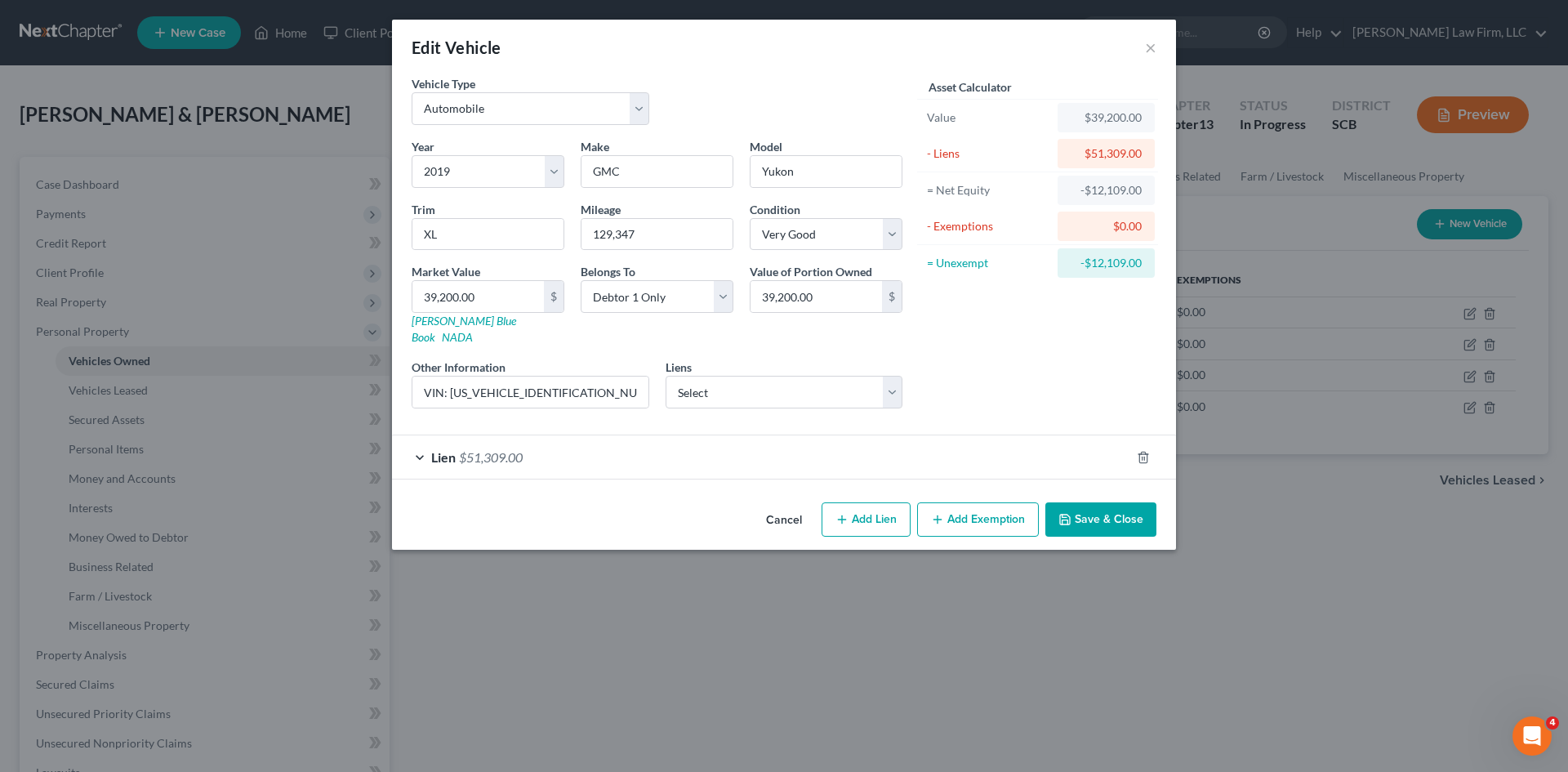
click at [1081, 502] on button "Save & Close" at bounding box center [1101, 519] width 111 height 34
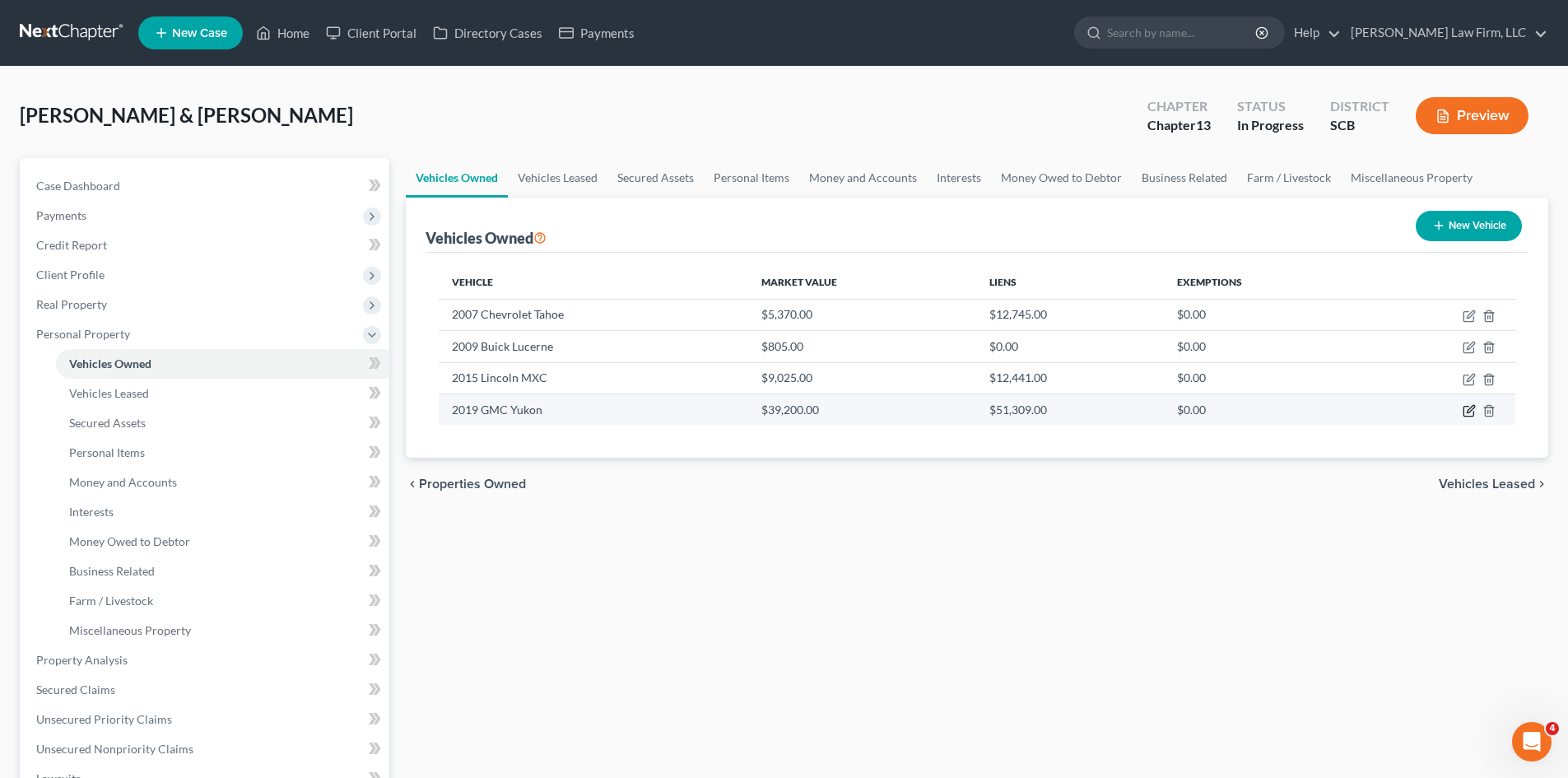
click at [1467, 412] on icon "button" at bounding box center [1470, 411] width 14 height 14
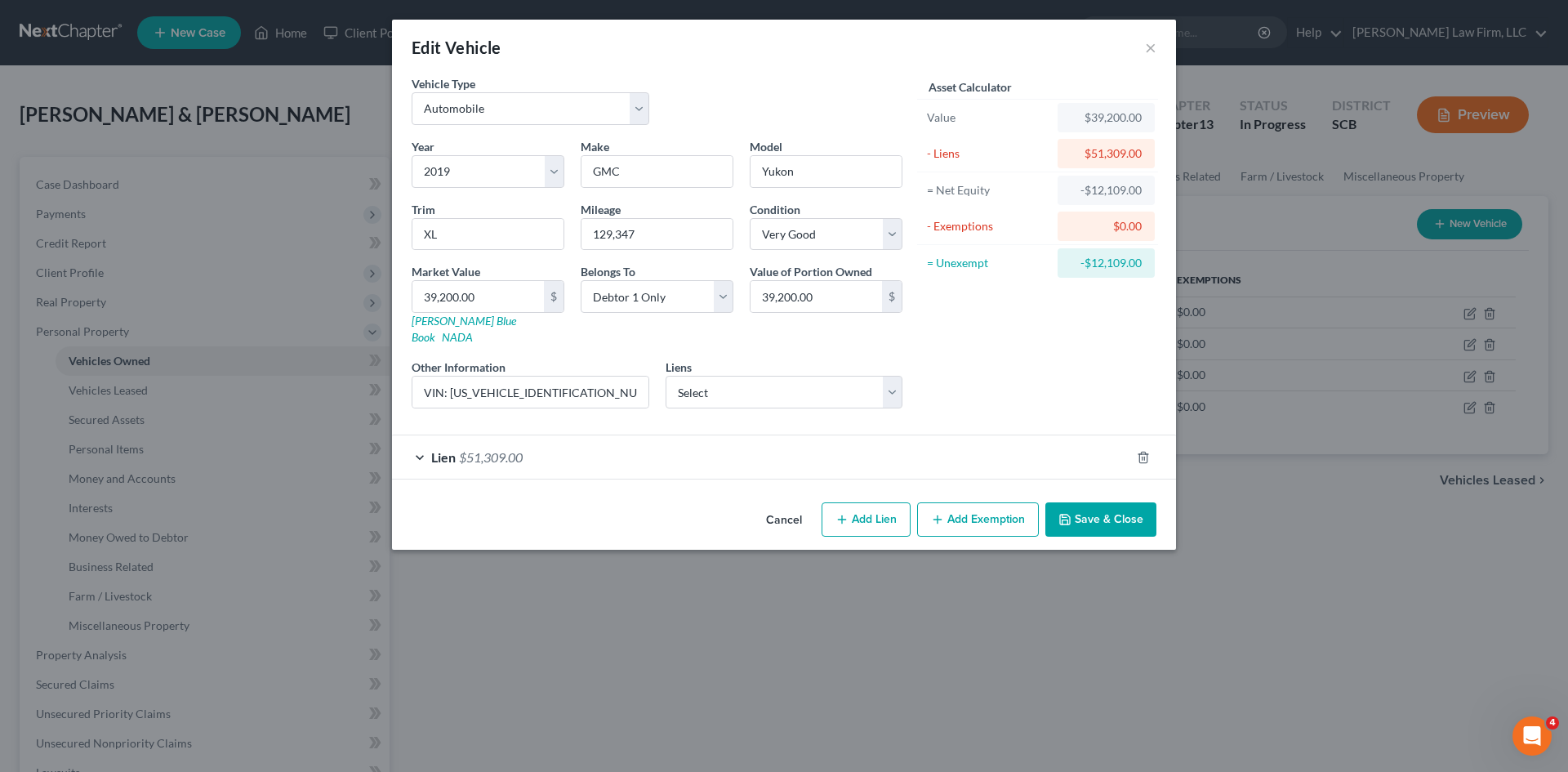
click at [978, 502] on button "Add Exemption" at bounding box center [978, 519] width 122 height 34
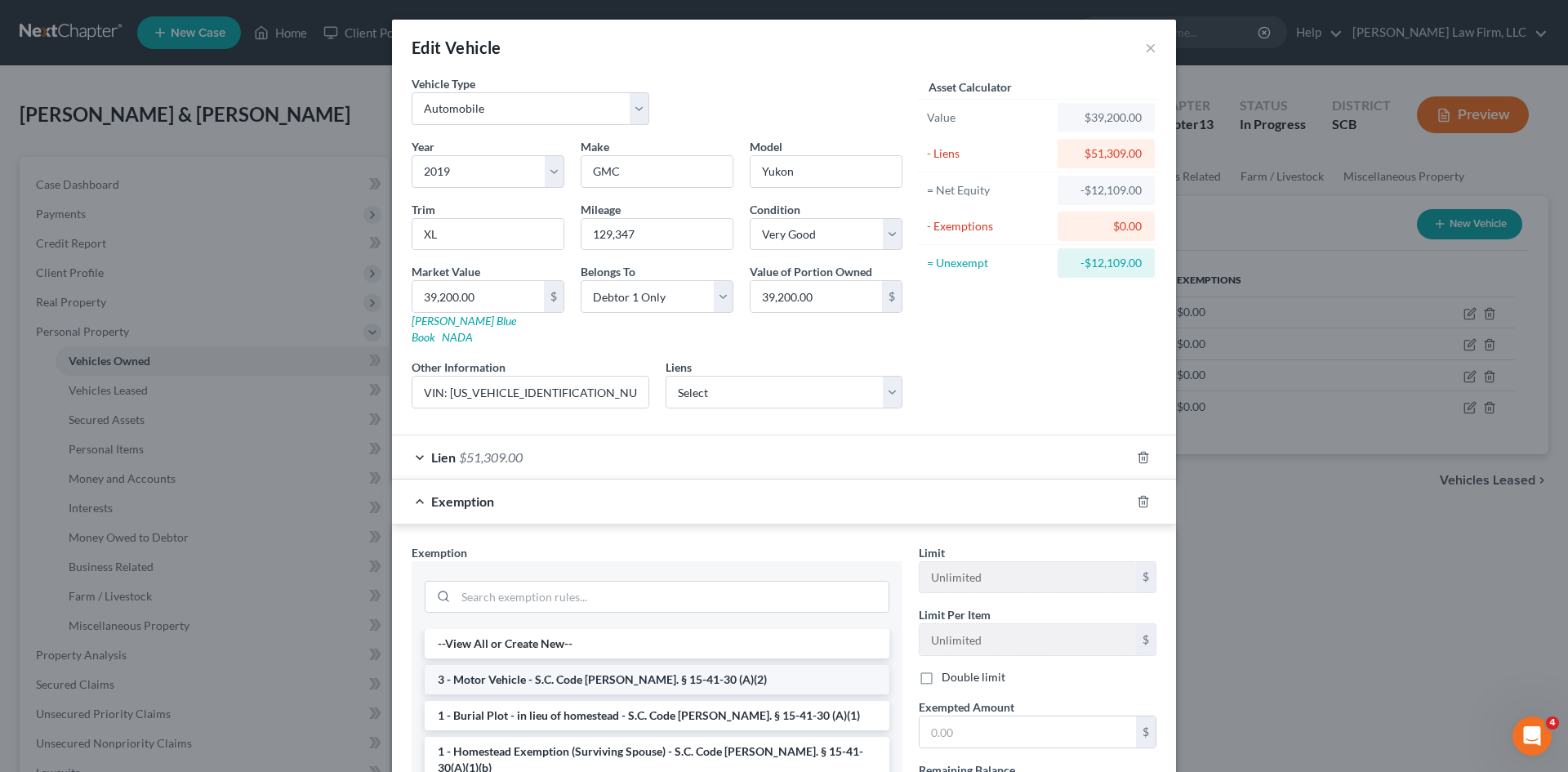
click at [501, 665] on li "3 - Motor Vehicle - S.C. Code [PERSON_NAME]. § 15-41-30 (A)(2)" at bounding box center [656, 679] width 465 height 30
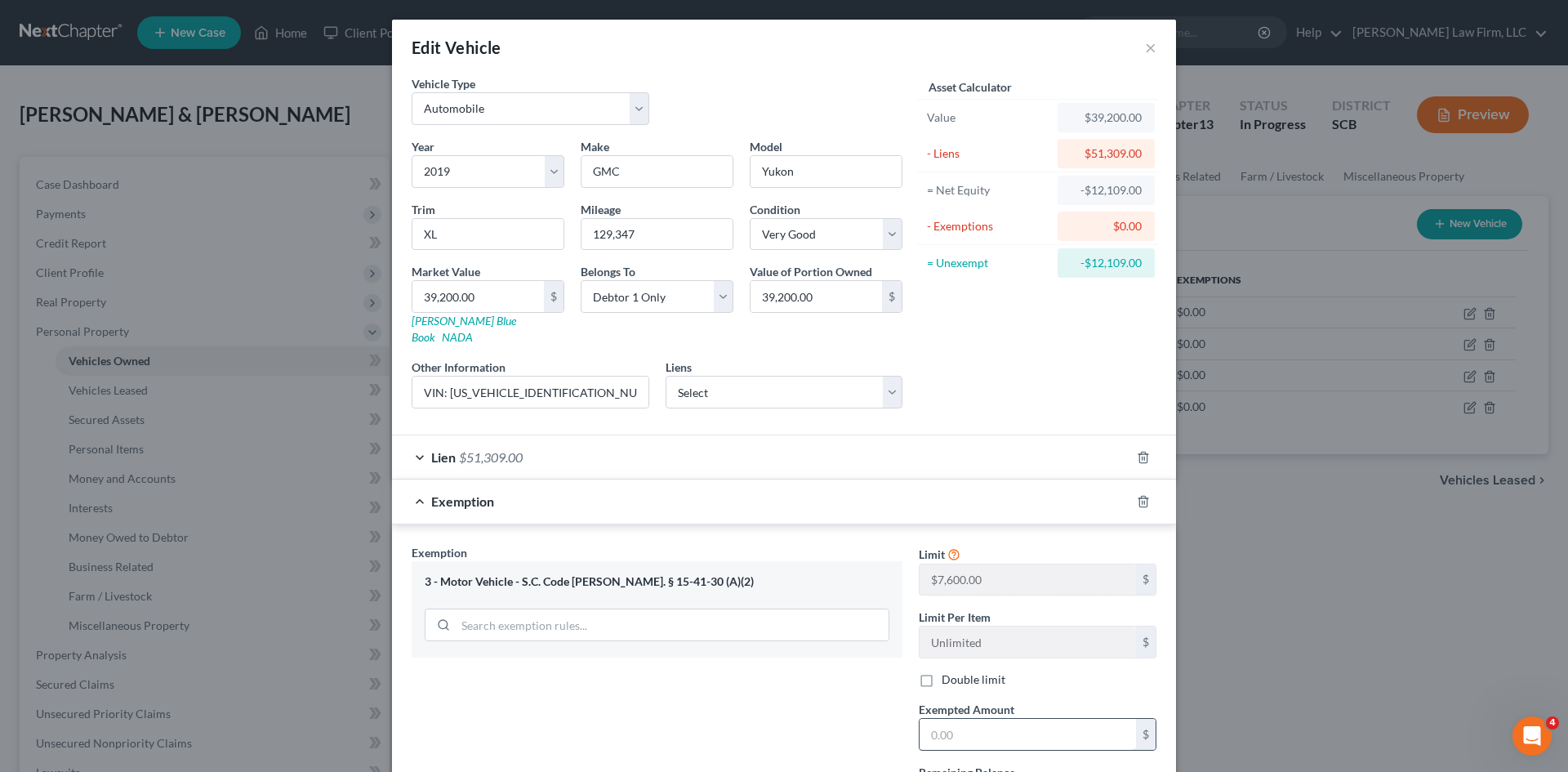
drag, startPoint x: 978, startPoint y: 708, endPoint x: 988, endPoint y: 701, distance: 12.2
click at [978, 719] on input "text" at bounding box center [1028, 734] width 217 height 31
click at [942, 672] on label "Double limit" at bounding box center [973, 680] width 64 height 16
click at [948, 672] on input "Double limit" at bounding box center [954, 677] width 11 height 11
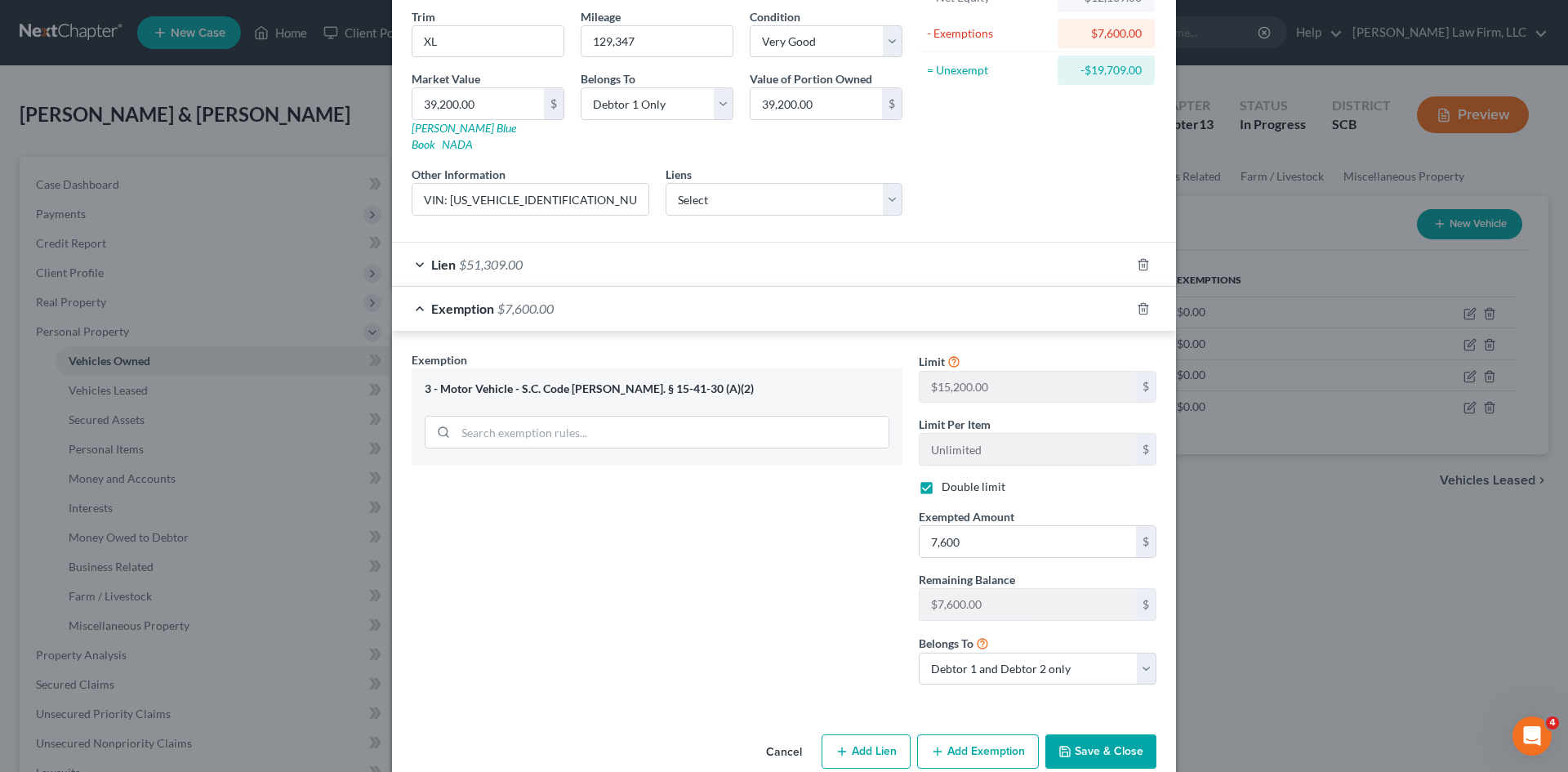
scroll to position [206, 0]
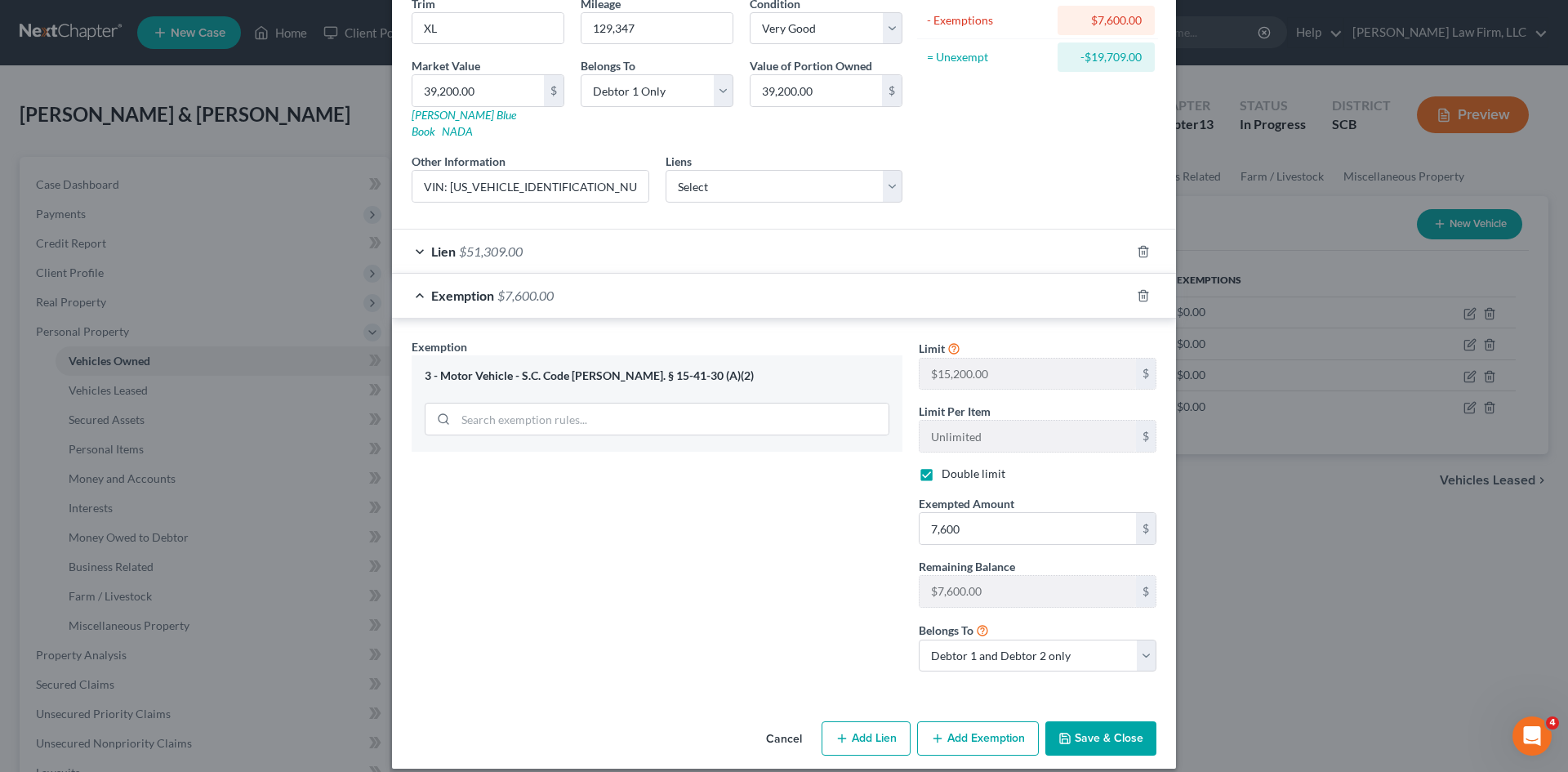
click at [1101, 721] on button "Save & Close" at bounding box center [1101, 738] width 111 height 34
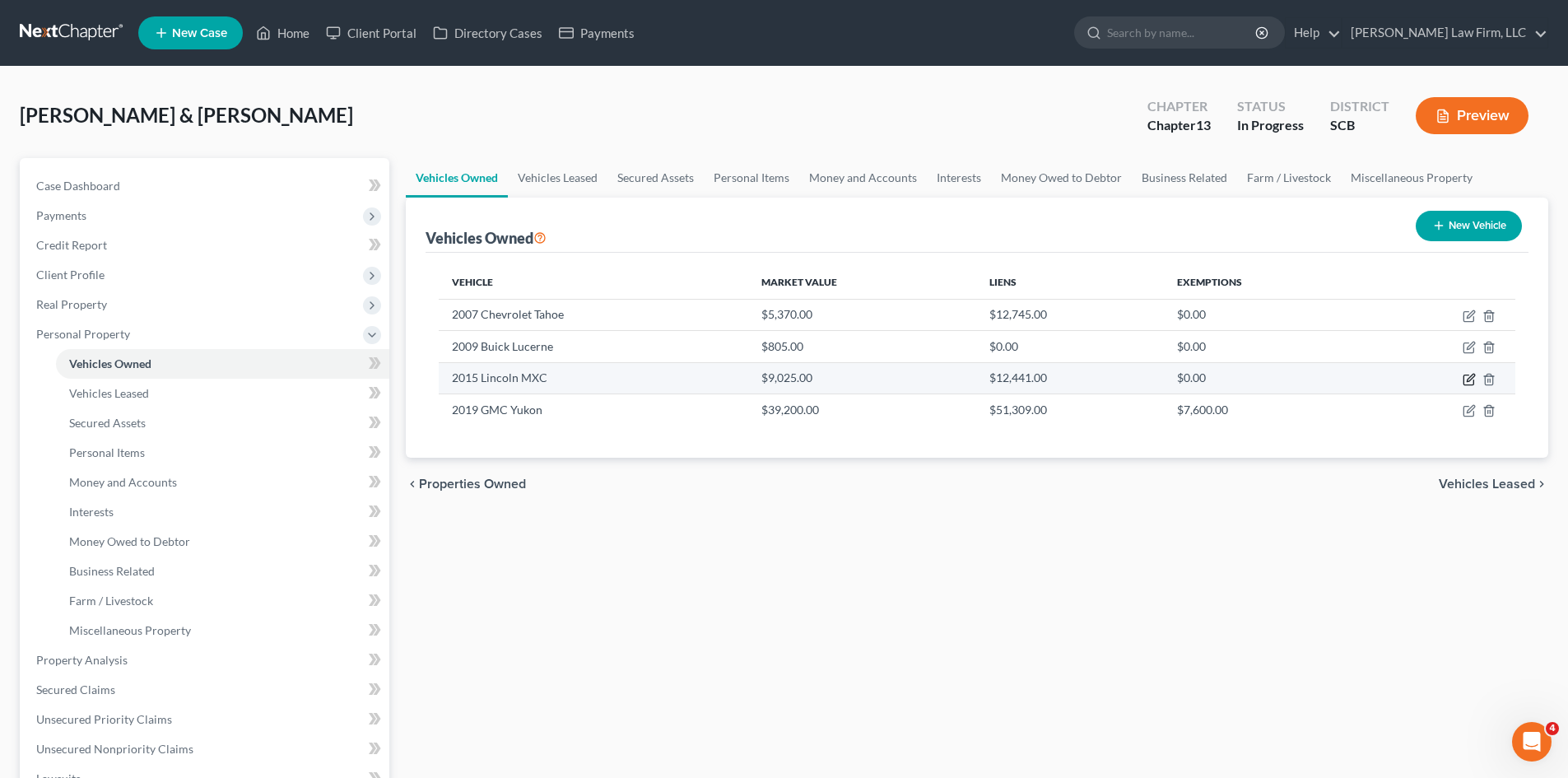
click at [1467, 381] on icon "button" at bounding box center [1471, 377] width 7 height 7
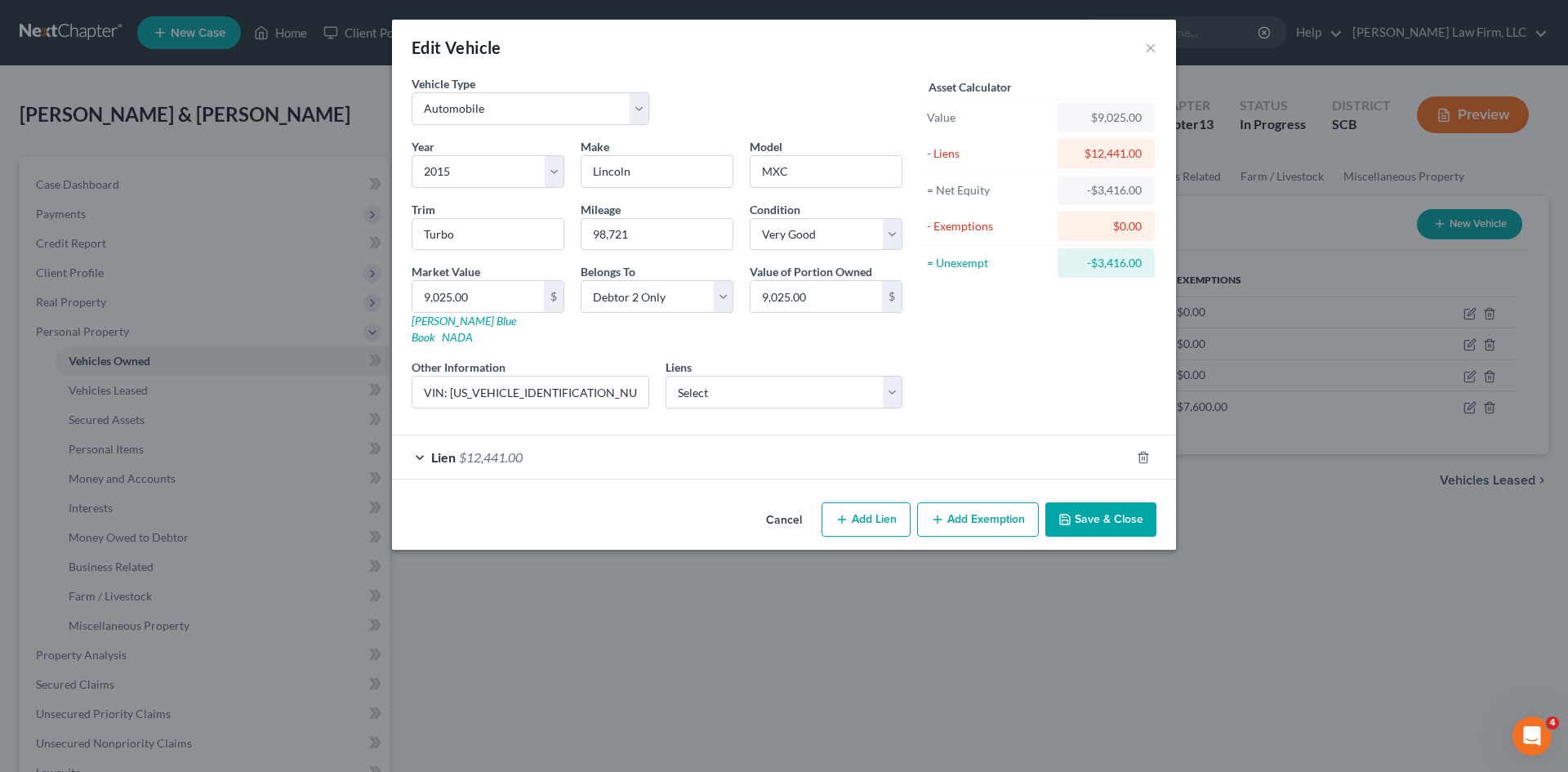
click at [971, 502] on button "Add Exemption" at bounding box center [978, 519] width 122 height 34
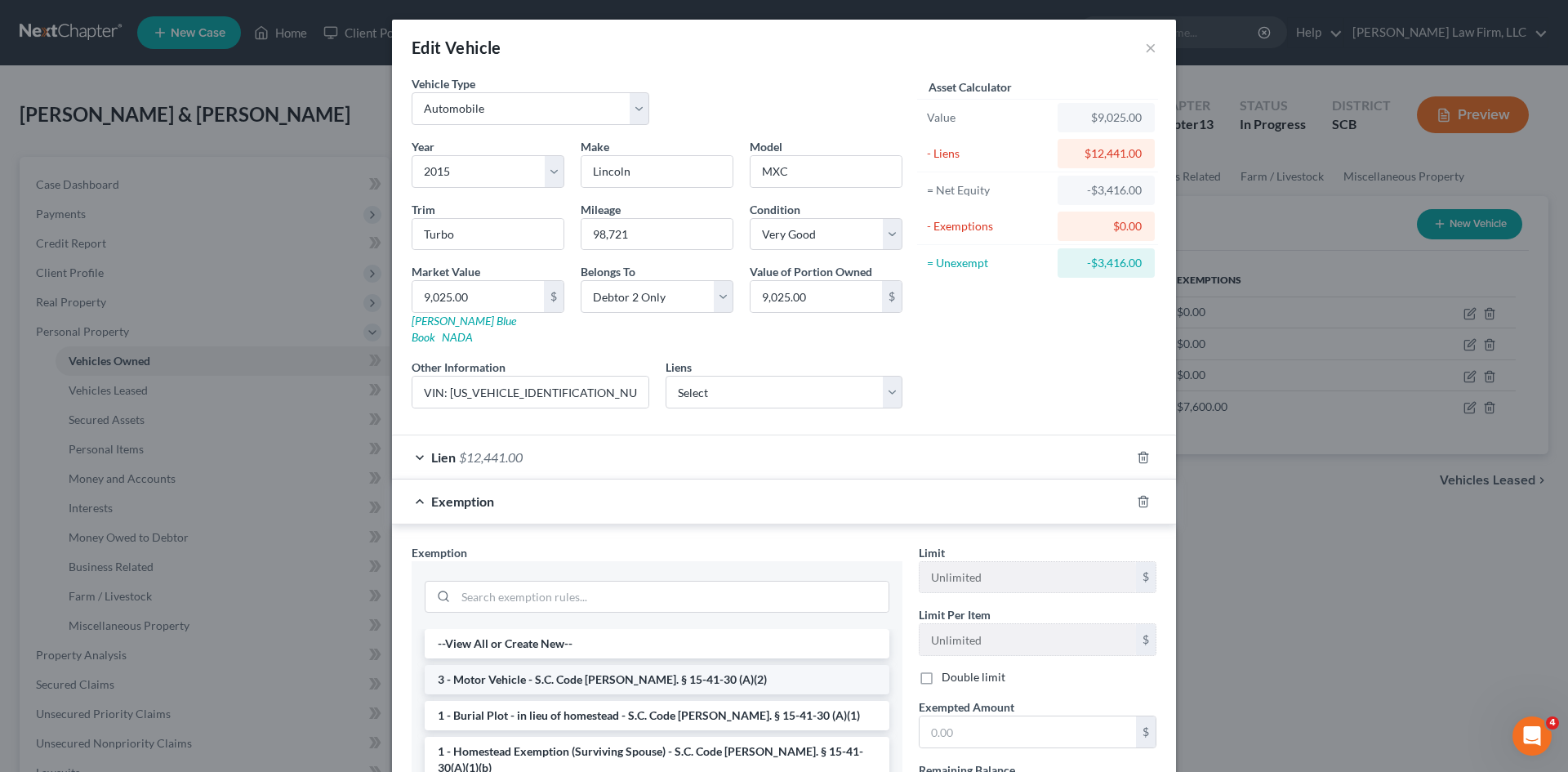
click at [518, 665] on li "3 - Motor Vehicle - S.C. Code [PERSON_NAME]. § 15-41-30 (A)(2)" at bounding box center [656, 679] width 465 height 30
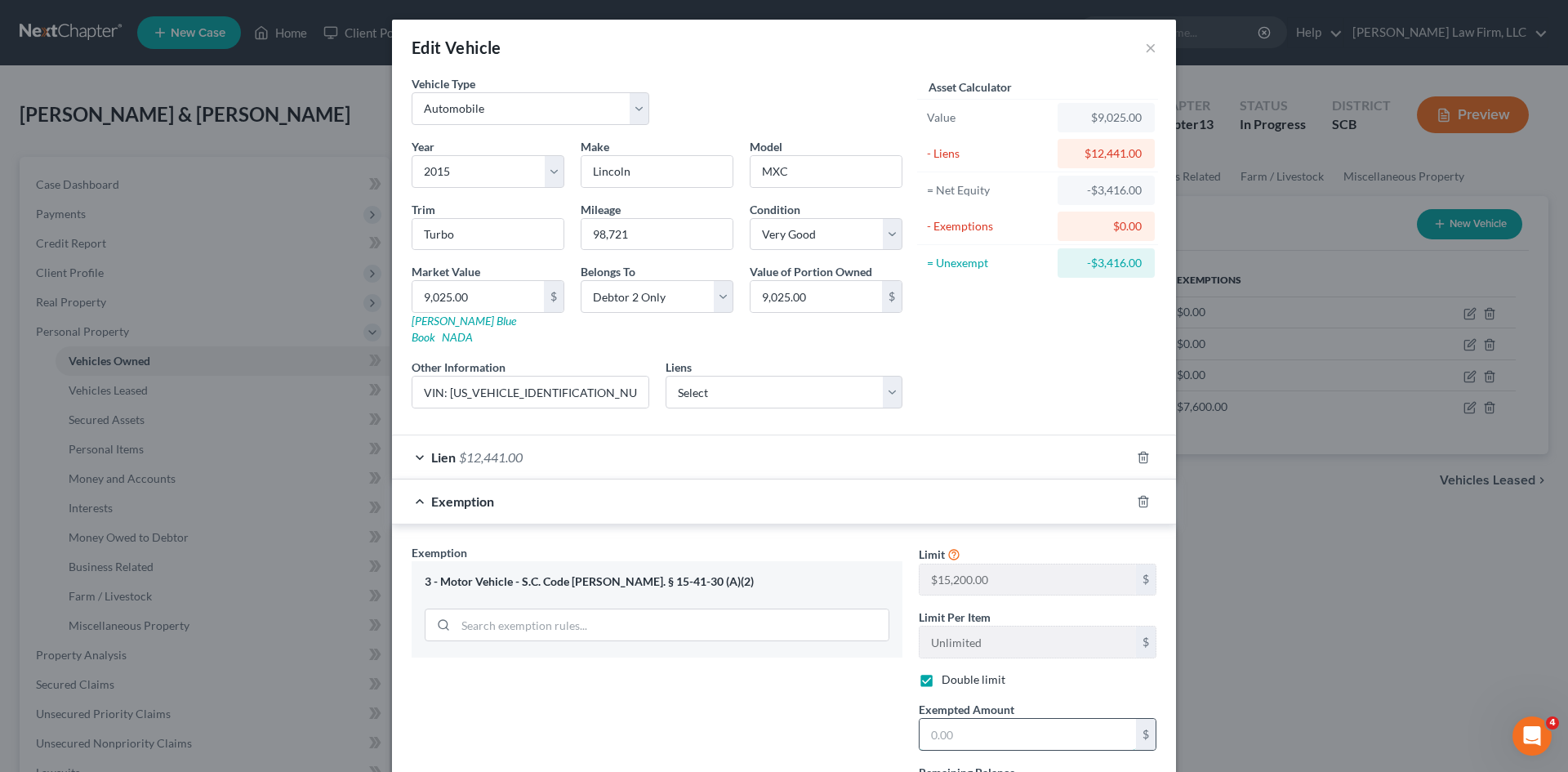
drag, startPoint x: 961, startPoint y: 721, endPoint x: 975, endPoint y: 702, distance: 23.6
click at [963, 721] on input "text" at bounding box center [1028, 734] width 217 height 31
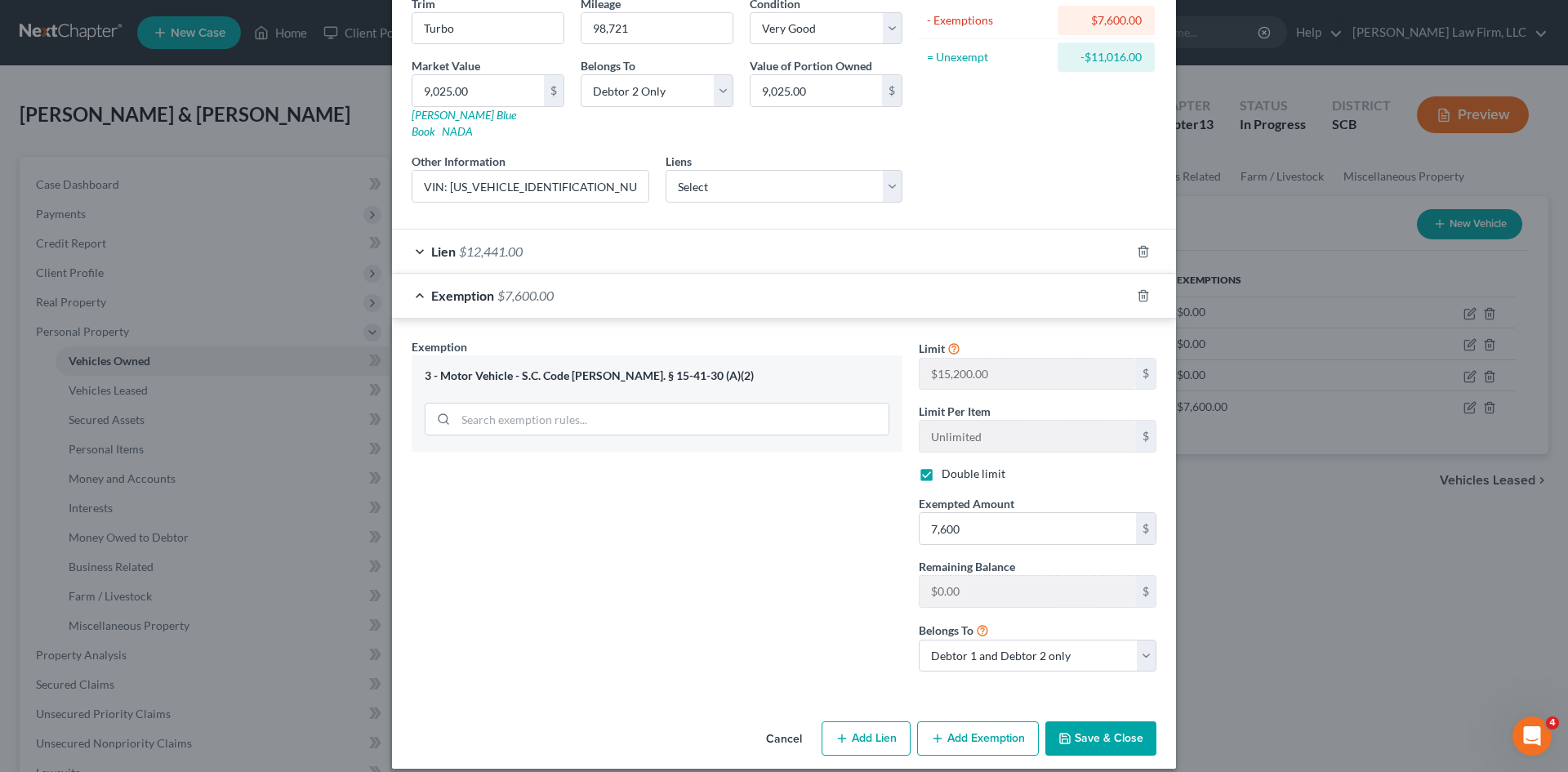
click at [1061, 732] on icon "button" at bounding box center [1065, 738] width 13 height 13
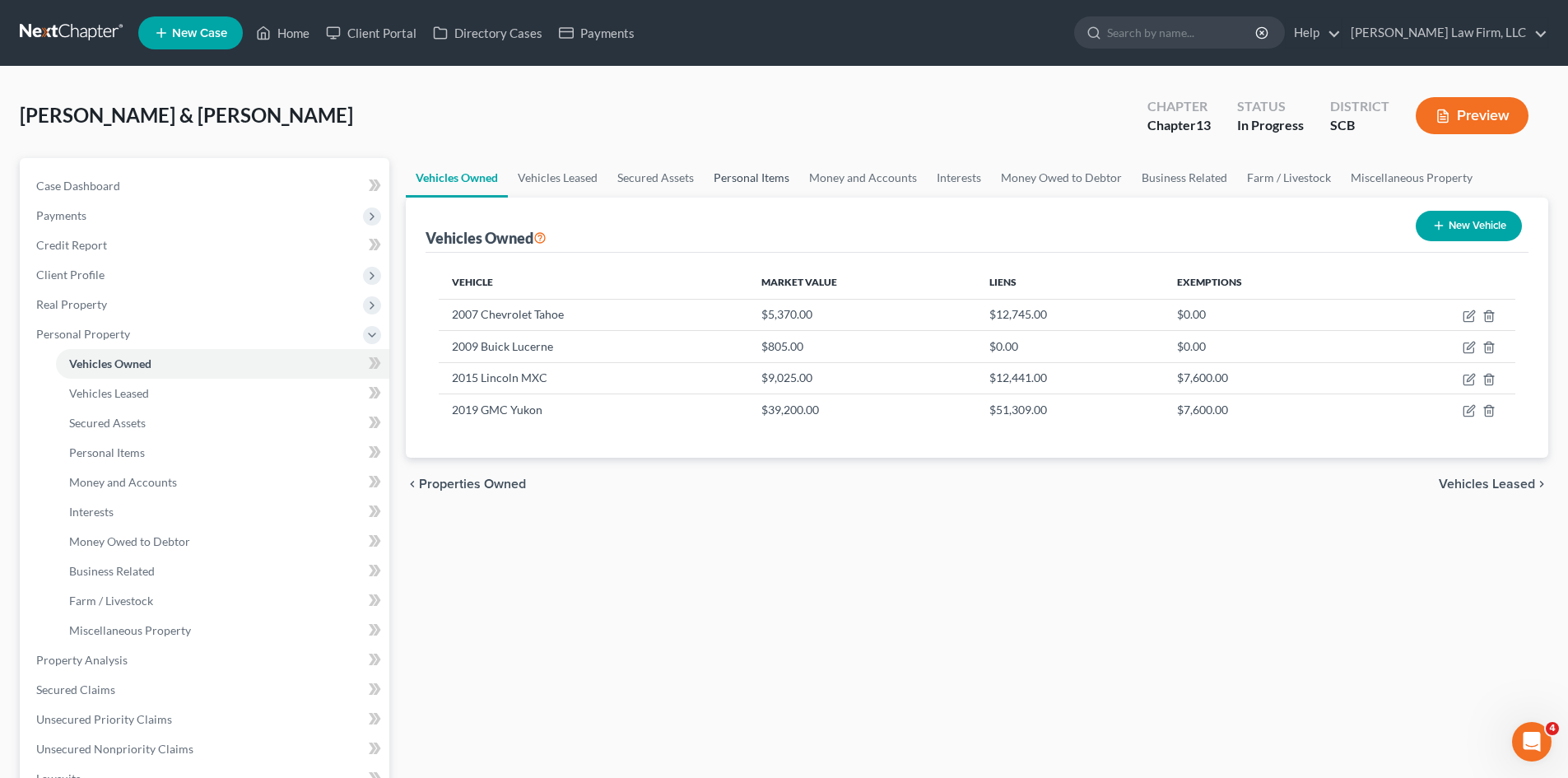
click at [712, 177] on link "Personal Items" at bounding box center [752, 178] width 96 height 40
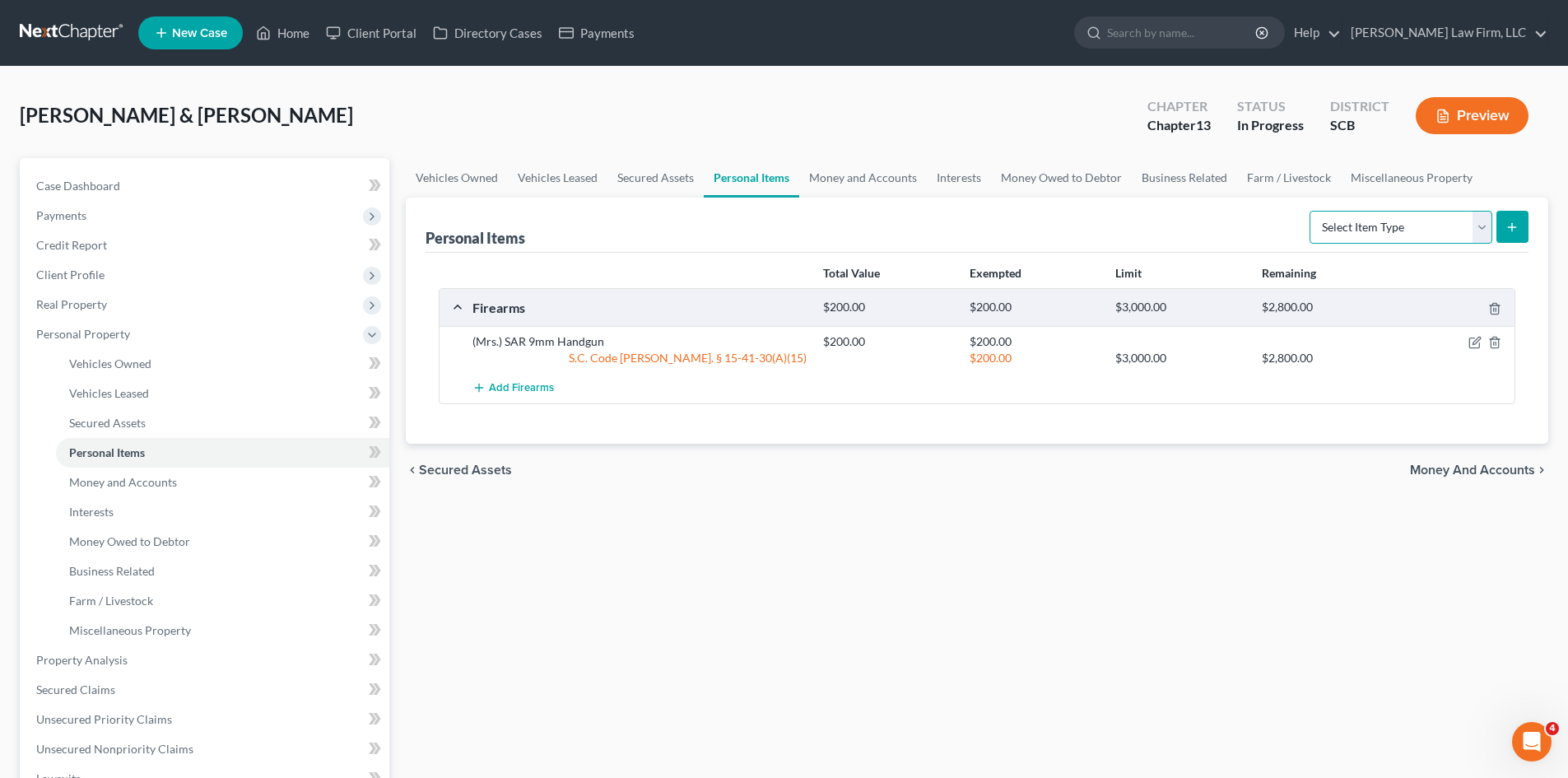
click at [1353, 228] on select "Select Item Type Clothing Collectibles Of Value Electronics Firearms Household …" at bounding box center [1401, 227] width 182 height 32
click at [1312, 210] on select "Select Item Type Clothing Collectibles Of Value Electronics Firearms Household …" at bounding box center [1401, 227] width 182 height 32
click at [1503, 233] on button "submit" at bounding box center [1513, 227] width 32 height 32
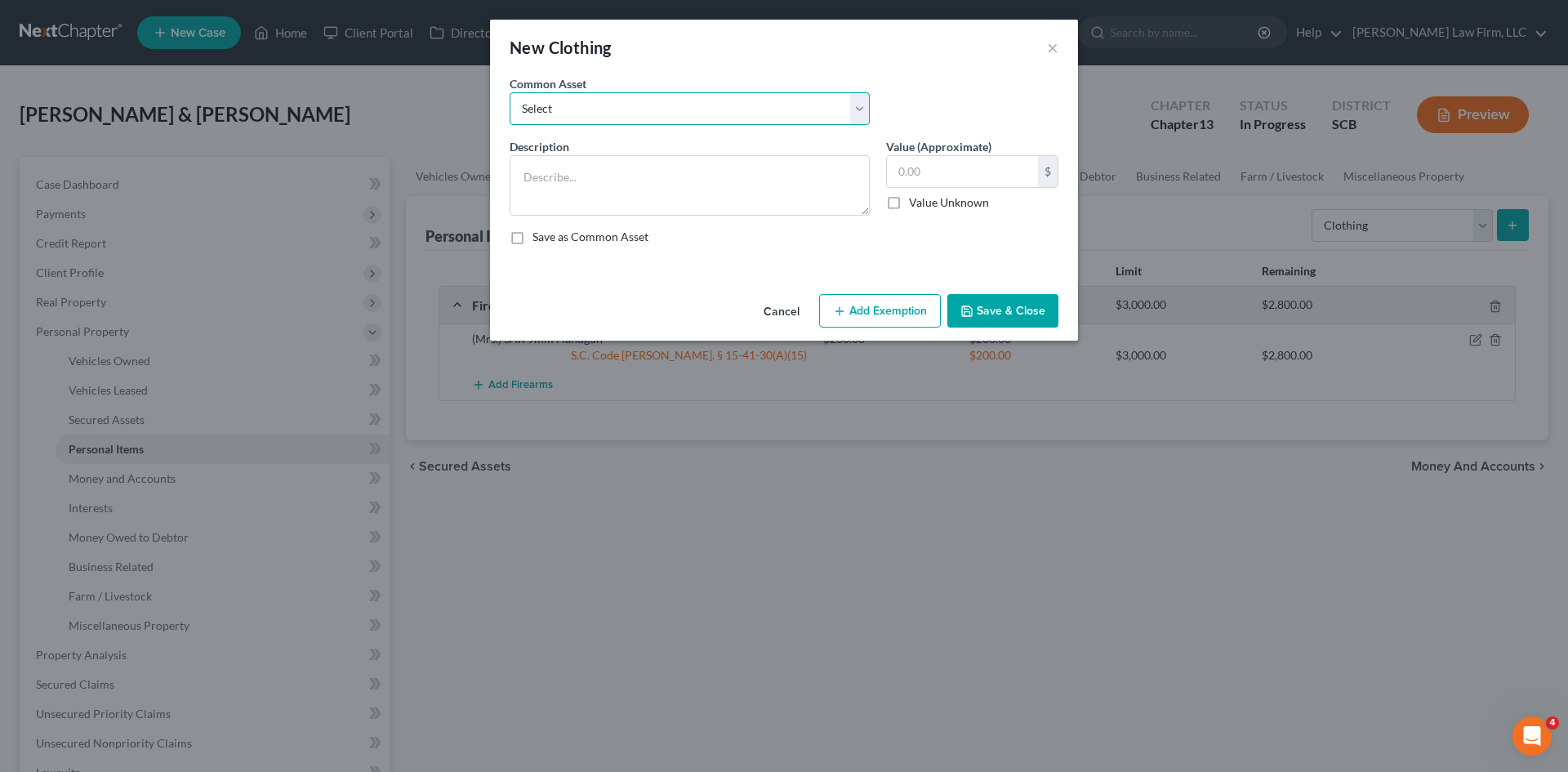
drag, startPoint x: 550, startPoint y: 106, endPoint x: 539, endPoint y: 124, distance: 21.1
click at [550, 106] on select "Select Clothing and Personal Items Clothing and Personal Items Personal Items C…" at bounding box center [690, 108] width 360 height 32
click at [510, 92] on select "Select Clothing and Personal Items Clothing and Personal Items Personal Items C…" at bounding box center [690, 108] width 360 height 32
click at [981, 302] on button "Save & Close" at bounding box center [1003, 311] width 111 height 34
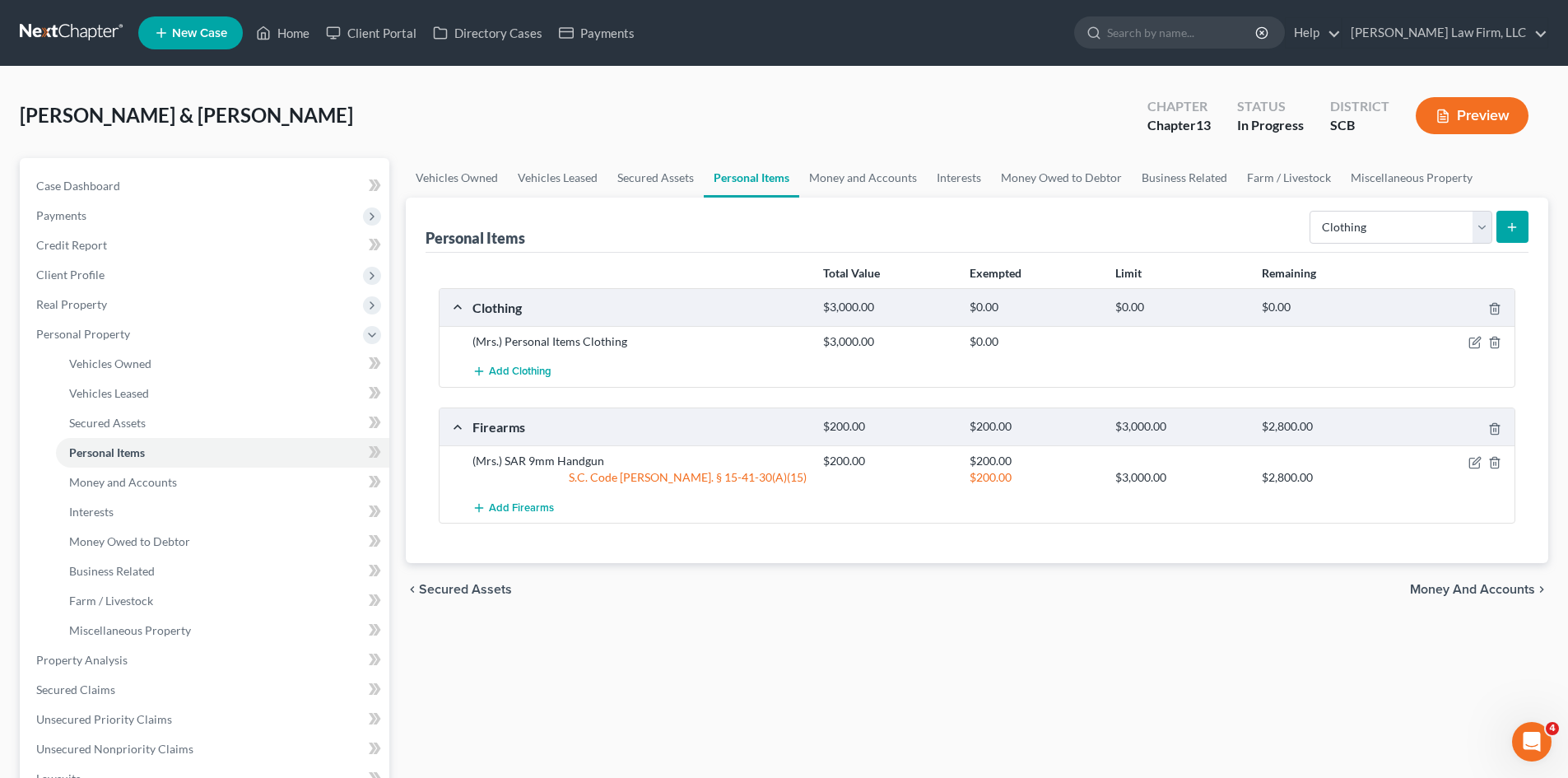
click at [553, 360] on div "Add Clothing" at bounding box center [989, 372] width 1052 height 31
click at [536, 375] on span "Add Clothing" at bounding box center [520, 372] width 62 height 14
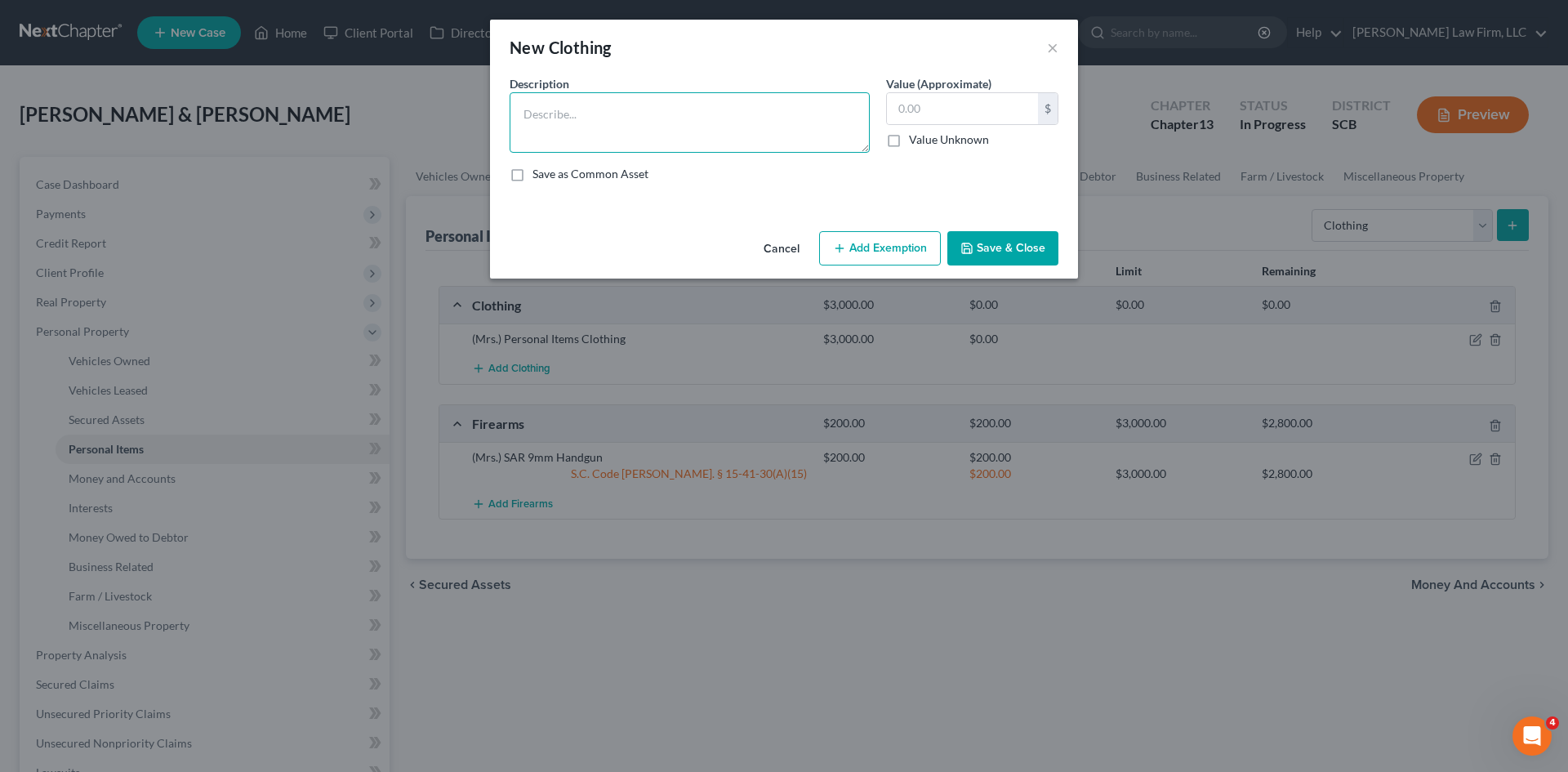
click at [556, 100] on textarea at bounding box center [690, 122] width 360 height 60
drag, startPoint x: 776, startPoint y: 247, endPoint x: 736, endPoint y: 264, distance: 43.5
click at [776, 248] on button "Cancel" at bounding box center [781, 249] width 62 height 32
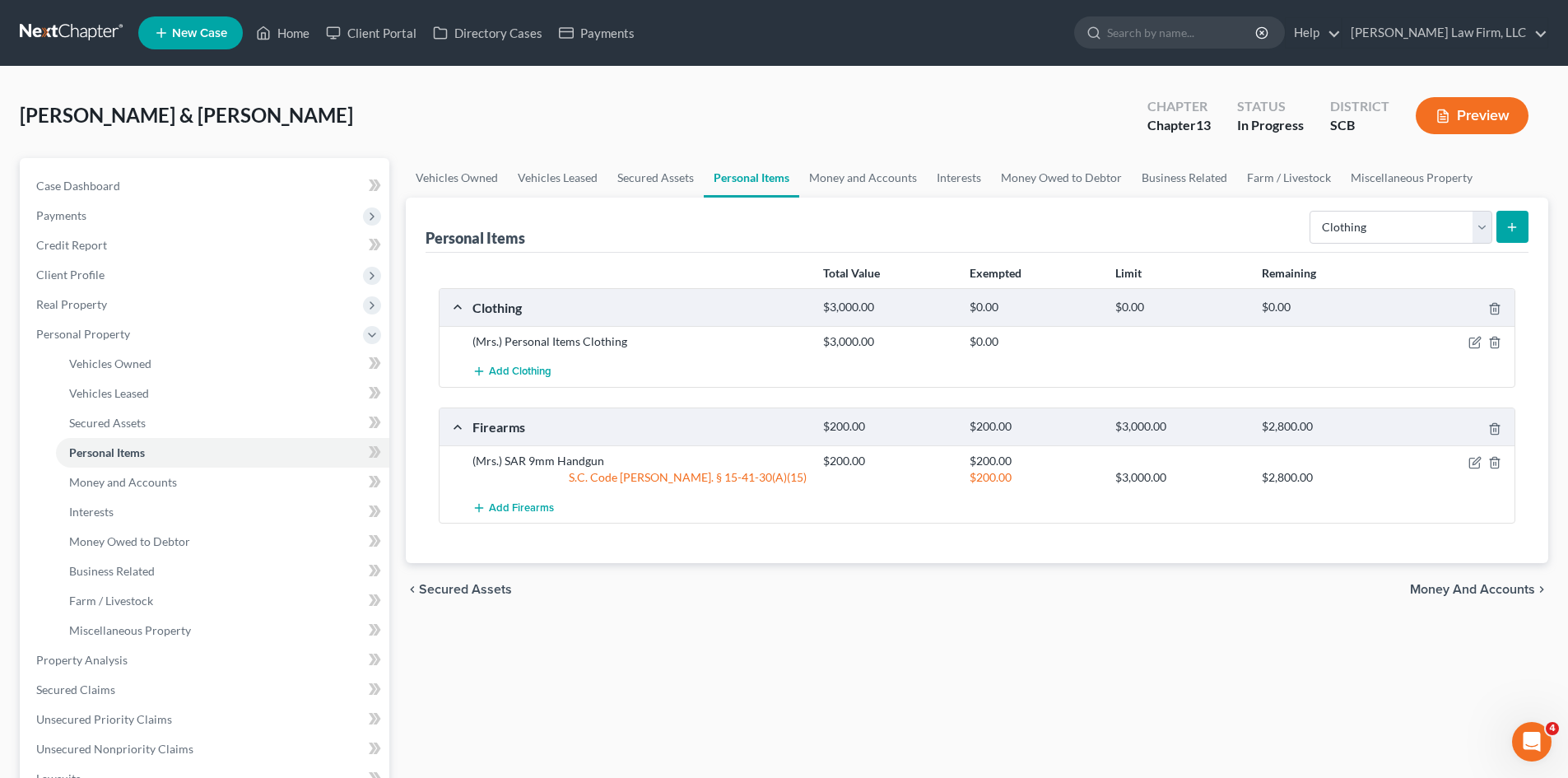
click at [1520, 227] on button "submit" at bounding box center [1513, 227] width 32 height 32
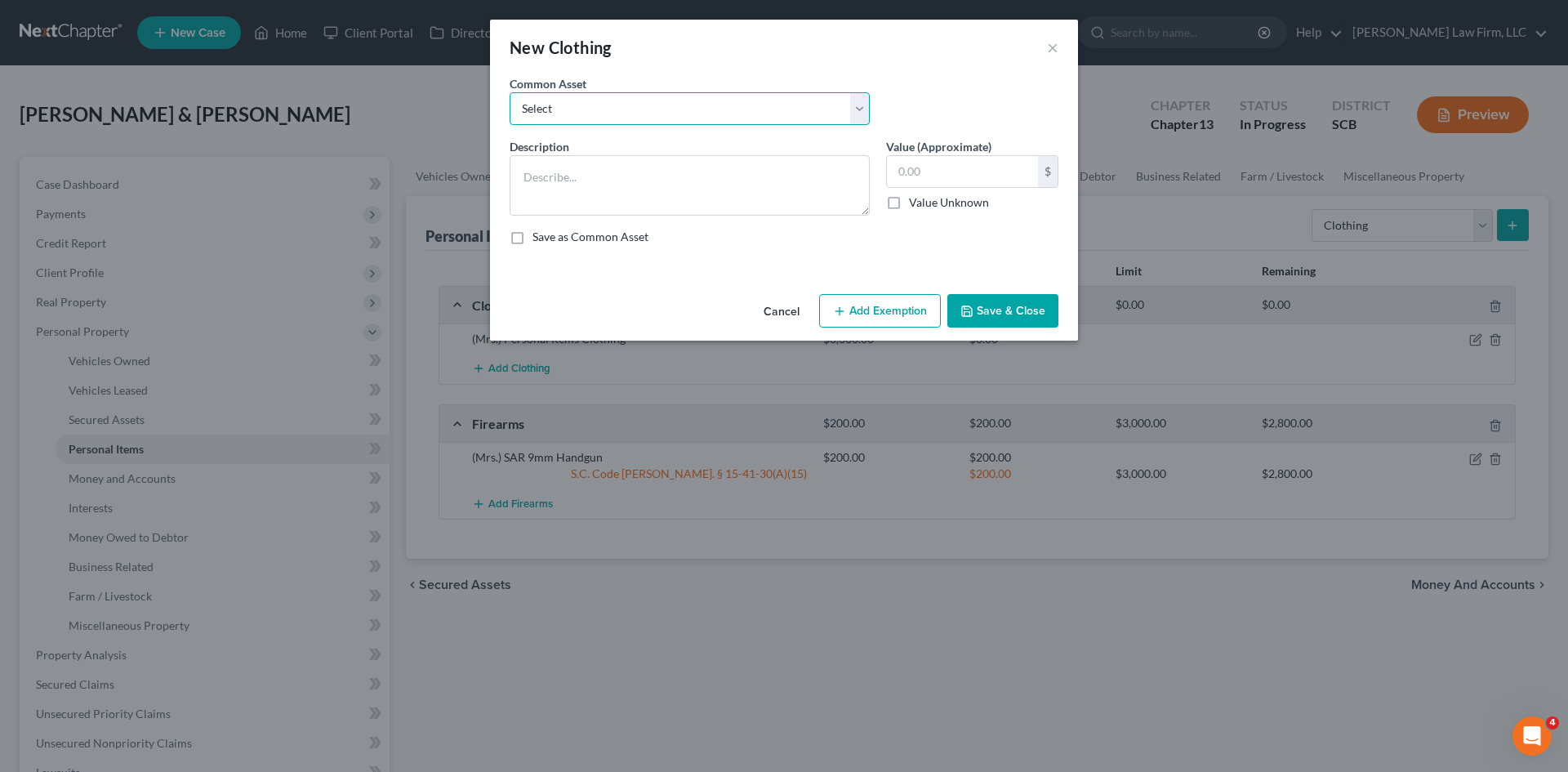
click at [711, 116] on select "Select Clothing and Personal Items Clothing and Personal Items Personal Items C…" at bounding box center [690, 108] width 360 height 32
click at [510, 92] on select "Select Clothing and Personal Items Clothing and Personal Items Personal Items C…" at bounding box center [690, 108] width 360 height 32
click at [913, 171] on input "250.00" at bounding box center [962, 171] width 151 height 31
click at [958, 318] on button "Save & Close" at bounding box center [1003, 311] width 111 height 34
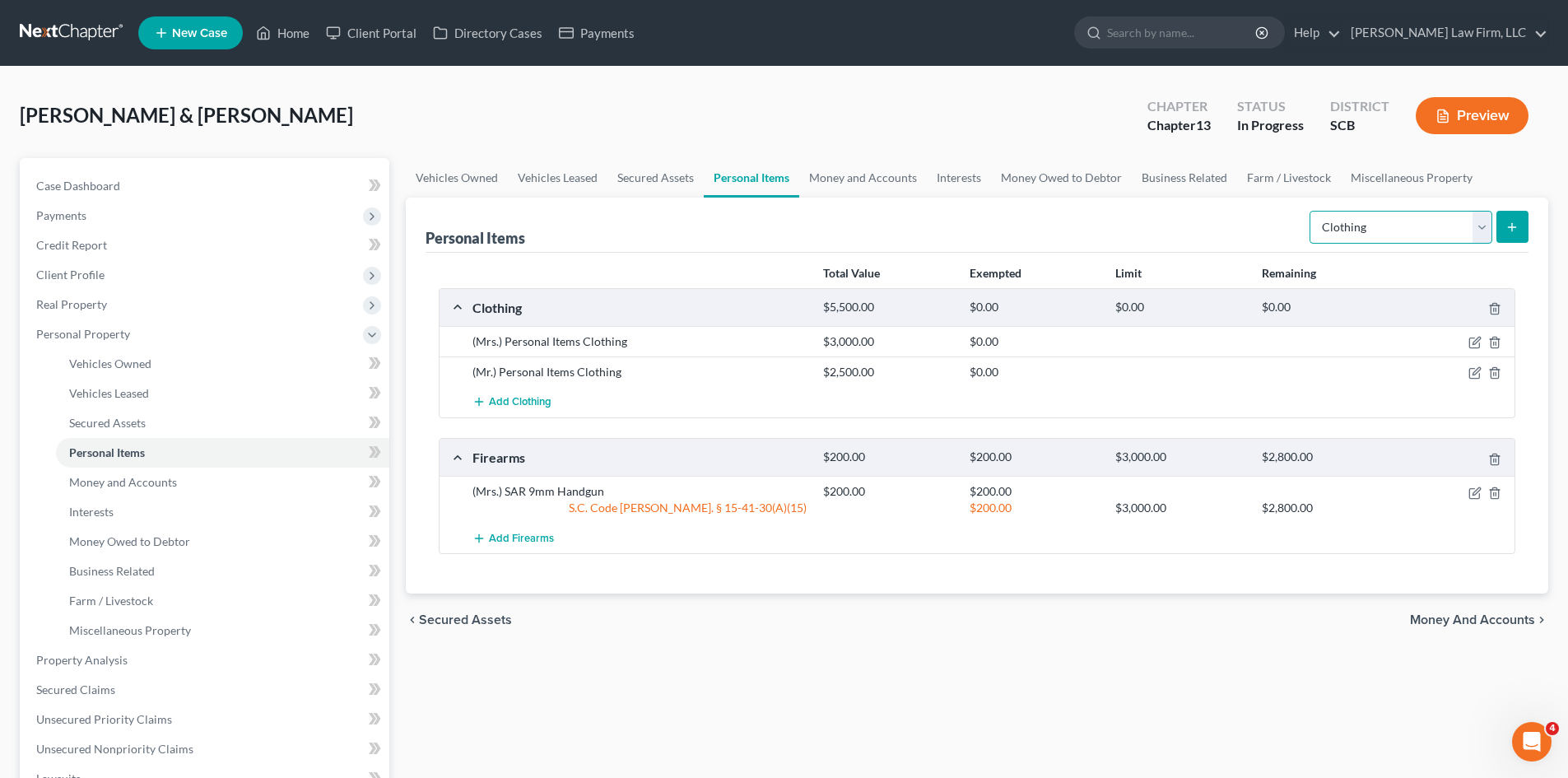
click at [1350, 240] on select "Select Item Type Clothing Collectibles Of Value Electronics Firearms Household …" at bounding box center [1401, 227] width 182 height 32
click at [1312, 210] on select "Select Item Type Clothing Collectibles Of Value Electronics Firearms Household …" at bounding box center [1401, 227] width 182 height 32
click at [1511, 230] on icon "submit" at bounding box center [1512, 227] width 14 height 14
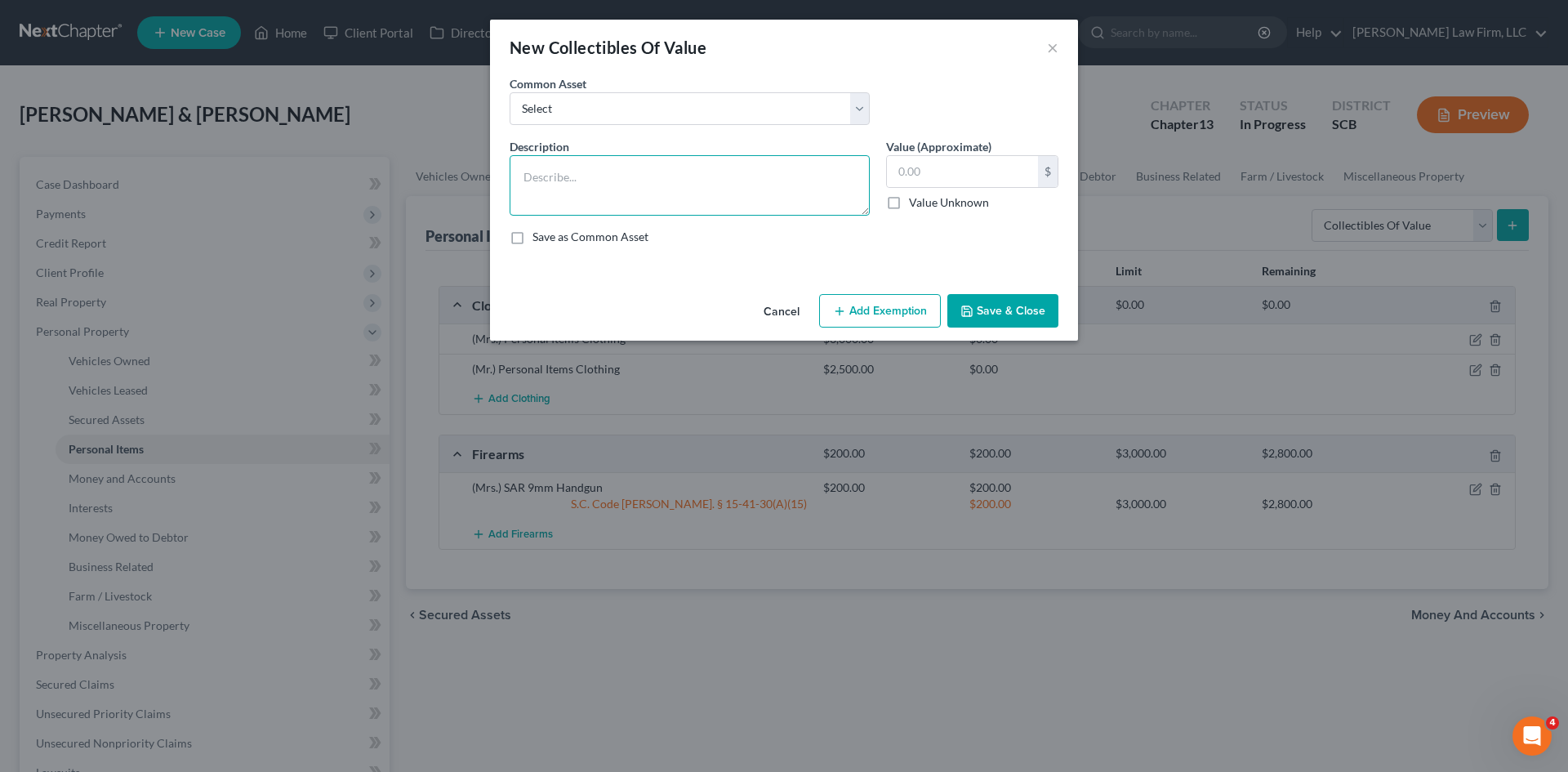
click at [788, 176] on textarea at bounding box center [690, 184] width 360 height 60
drag, startPoint x: 751, startPoint y: 116, endPoint x: 746, endPoint y: 124, distance: 9.4
click at [751, 116] on select "Select Household Décor Hard and Soft Cover Books Household Décor" at bounding box center [690, 108] width 360 height 32
click at [510, 92] on select "Select Household Décor Hard and Soft Cover Books Household Décor" at bounding box center [690, 108] width 360 height 32
click at [715, 176] on textarea "Household Décor" at bounding box center [690, 184] width 360 height 60
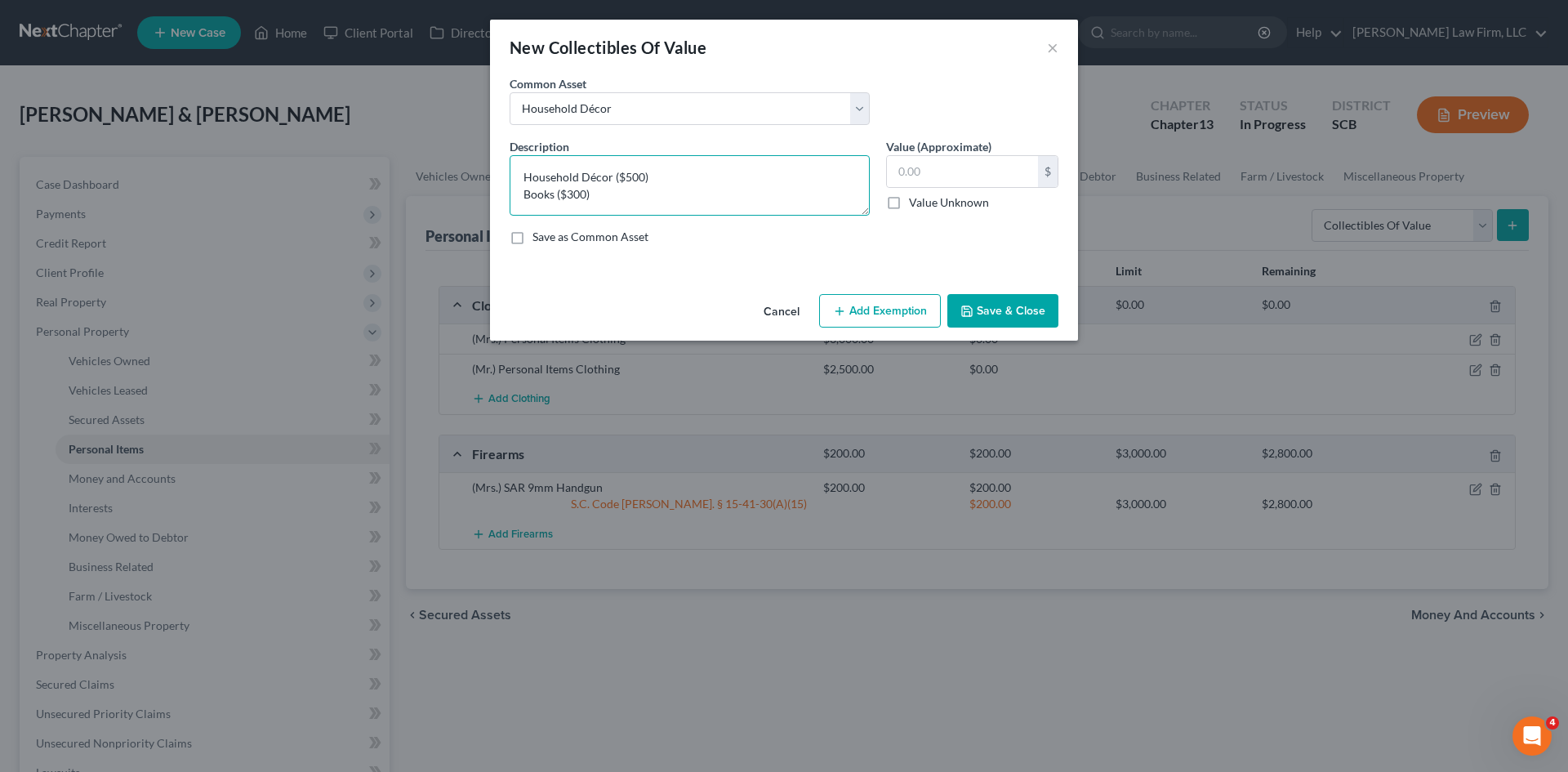
scroll to position [4, 0]
click at [962, 180] on input "text" at bounding box center [962, 171] width 151 height 31
click at [1000, 308] on button "Save & Close" at bounding box center [1003, 311] width 111 height 34
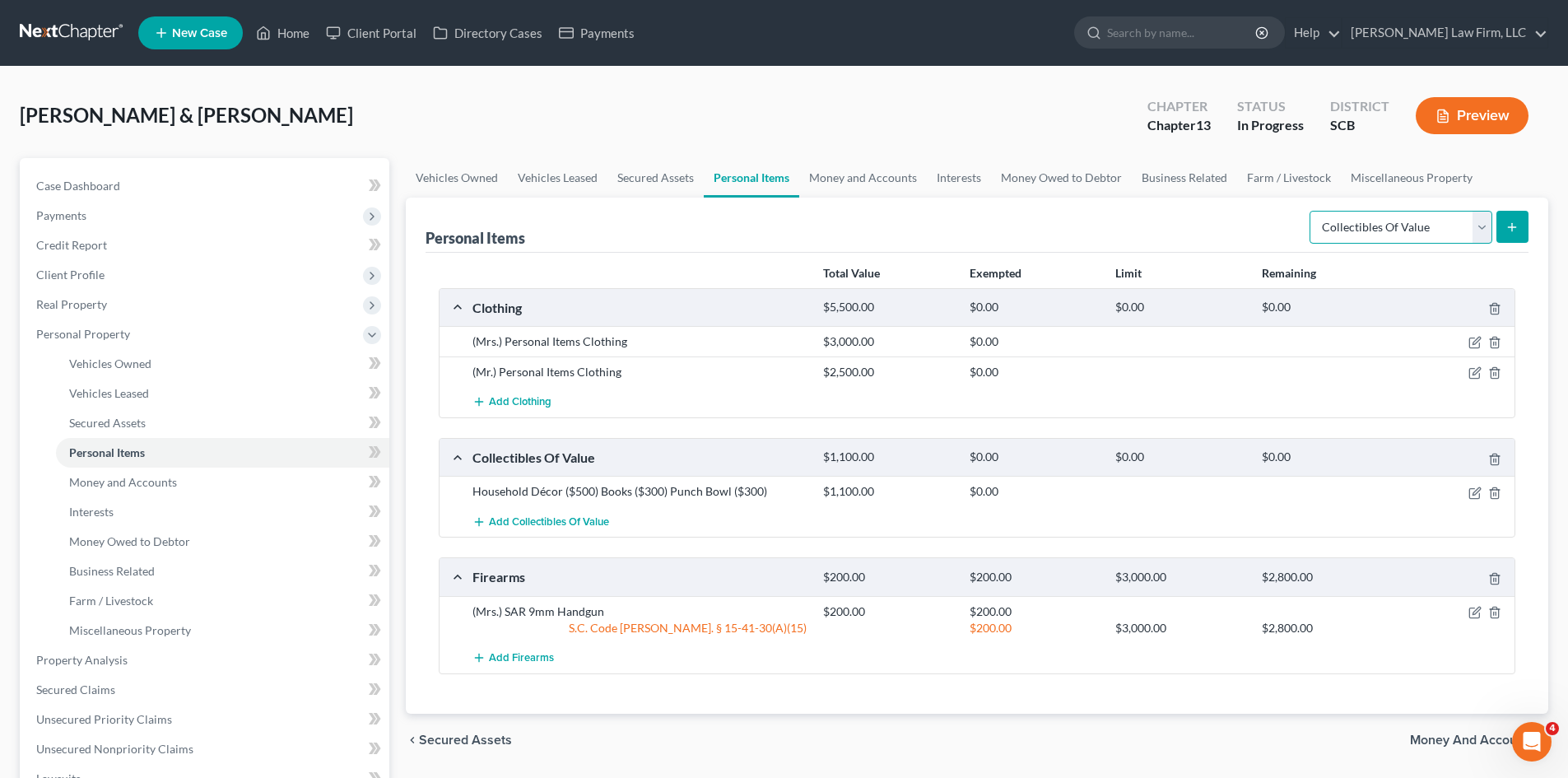
click at [1352, 232] on select "Select Item Type Clothing Collectibles Of Value Electronics Firearms Household …" at bounding box center [1401, 227] width 182 height 32
click at [1312, 210] on select "Select Item Type Clothing Collectibles Of Value Electronics Firearms Household …" at bounding box center [1401, 227] width 182 height 32
click at [1505, 219] on button "submit" at bounding box center [1513, 227] width 32 height 32
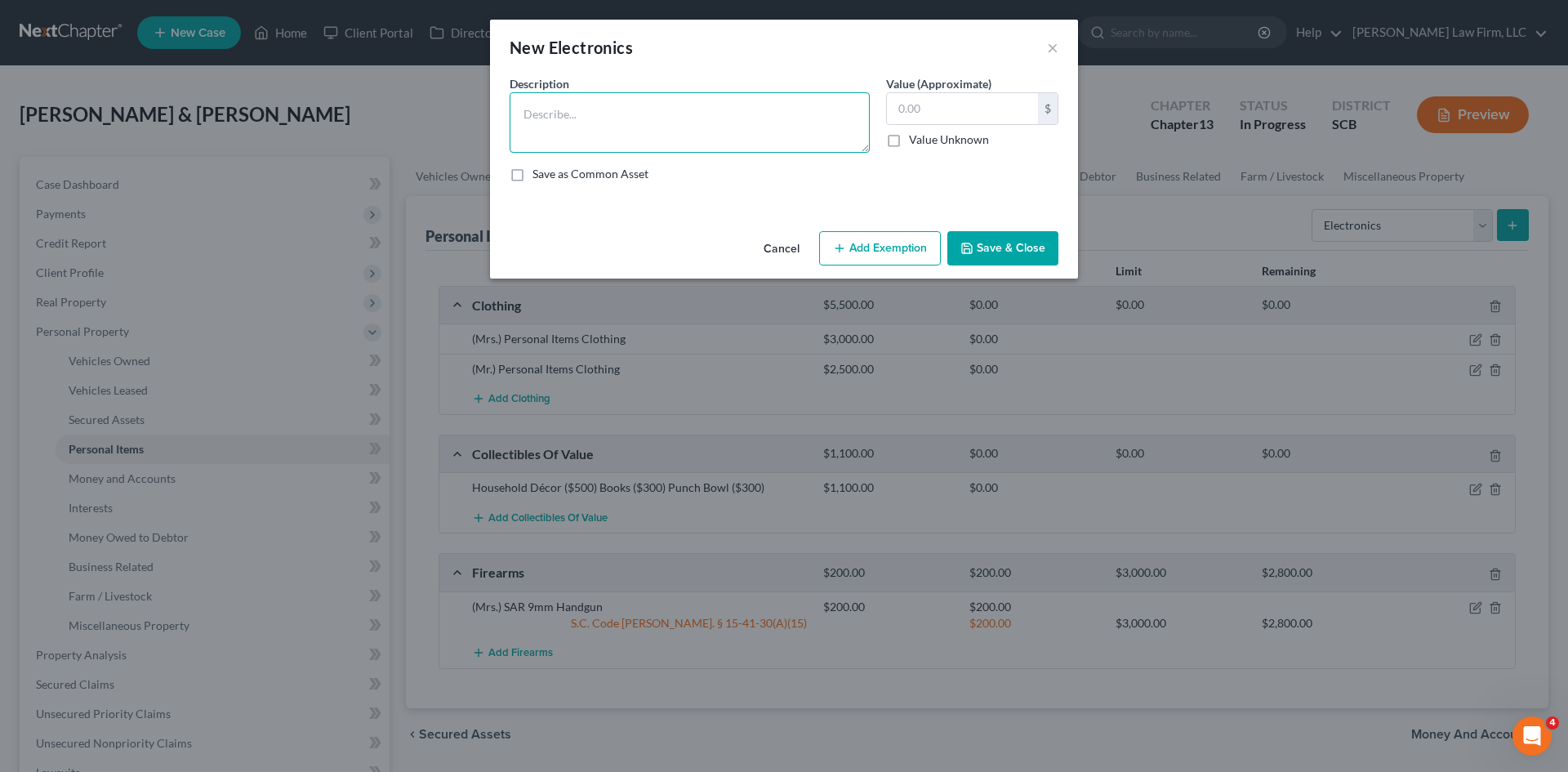
click at [714, 123] on textarea at bounding box center [690, 122] width 360 height 60
click at [727, 144] on textarea "(Mr.) Samsung Galaxy S23 Cell Phone (Mrs.) iPhone 14" at bounding box center [690, 122] width 360 height 60
click at [598, 142] on textarea "(Mr.) Samsung Galaxy S23 Cell Phone (Mrs.) iPhone 14 2 Televisions (500)" at bounding box center [690, 122] width 360 height 60
click at [664, 125] on textarea "(Mr.) Samsung Galaxy S23 Cell Phone (Mrs.) iPhone 14 2 Televisions ($500)" at bounding box center [690, 122] width 360 height 60
click at [728, 149] on textarea "(Mr.) Samsung Galaxy S23 Cell Phone($300) (Mrs.) iPhone 14 ($445) 2 Televisions…" at bounding box center [690, 122] width 360 height 60
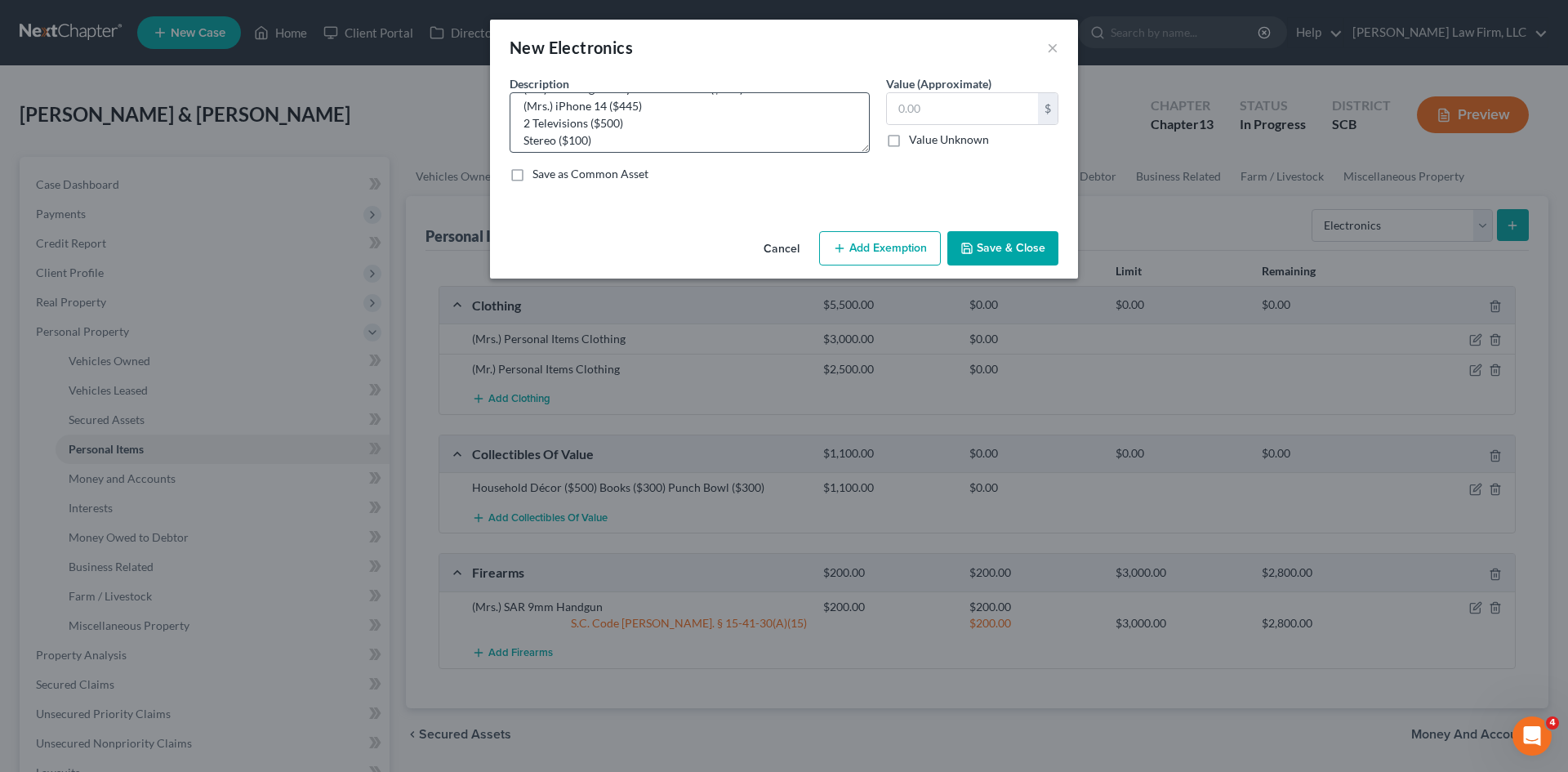
scroll to position [0, 0]
click at [964, 107] on input "text" at bounding box center [962, 108] width 151 height 31
click at [913, 245] on button "Add Exemption" at bounding box center [880, 248] width 122 height 34
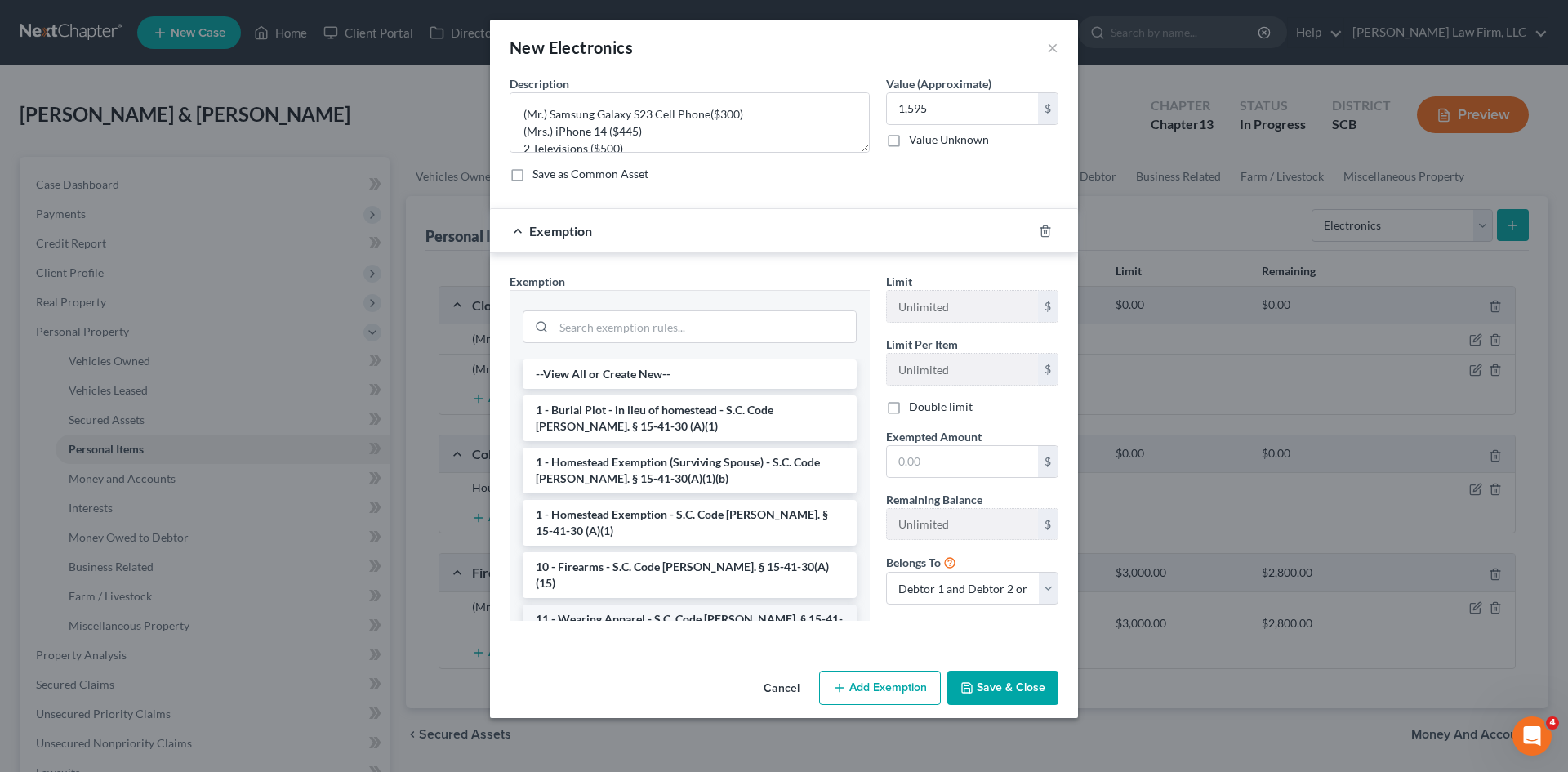
click at [628, 605] on li "11 - Wearing Apparel - S.C. Code [PERSON_NAME]. § 15-41-30 (A)(3)" at bounding box center [690, 627] width 334 height 46
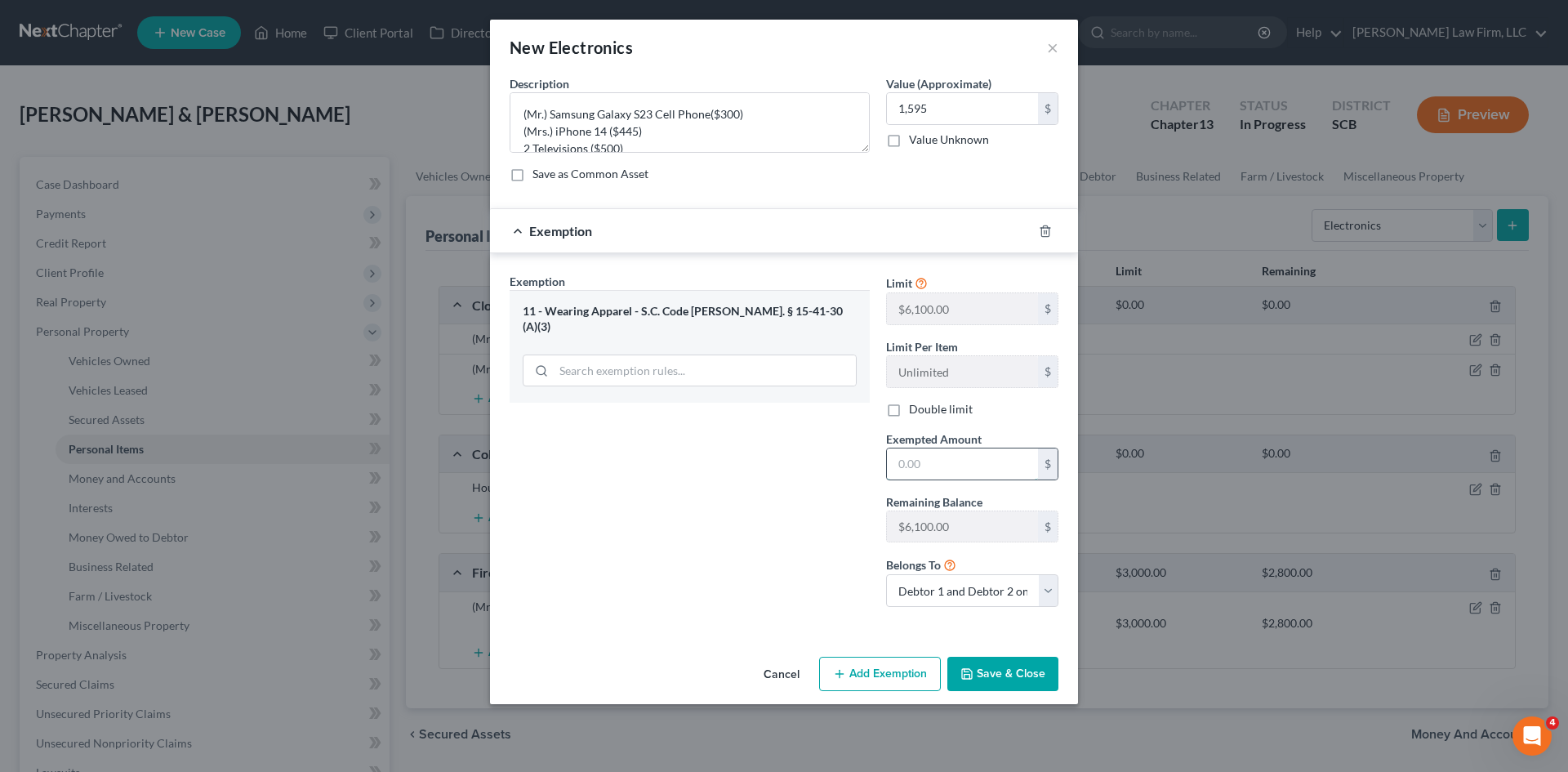
click at [924, 467] on input "text" at bounding box center [962, 464] width 151 height 31
click at [1008, 678] on button "Save & Close" at bounding box center [1003, 673] width 111 height 34
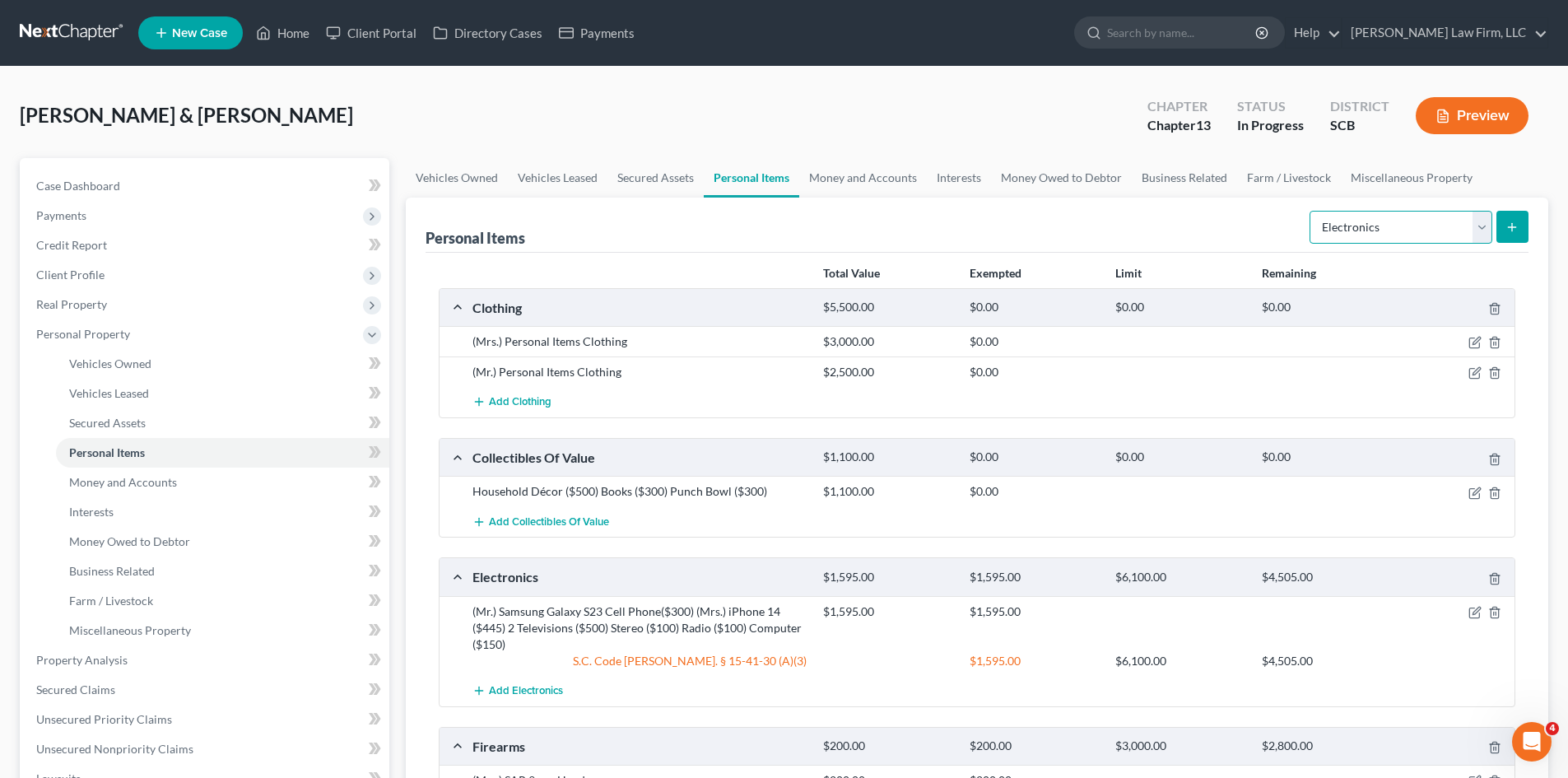
click at [1335, 233] on select "Select Item Type Clothing Collectibles Of Value Electronics Firearms Household …" at bounding box center [1401, 227] width 182 height 32
click at [1312, 210] on select "Select Item Type Clothing Collectibles Of Value Electronics Firearms Household …" at bounding box center [1401, 227] width 182 height 32
click at [1519, 238] on button "submit" at bounding box center [1513, 227] width 32 height 32
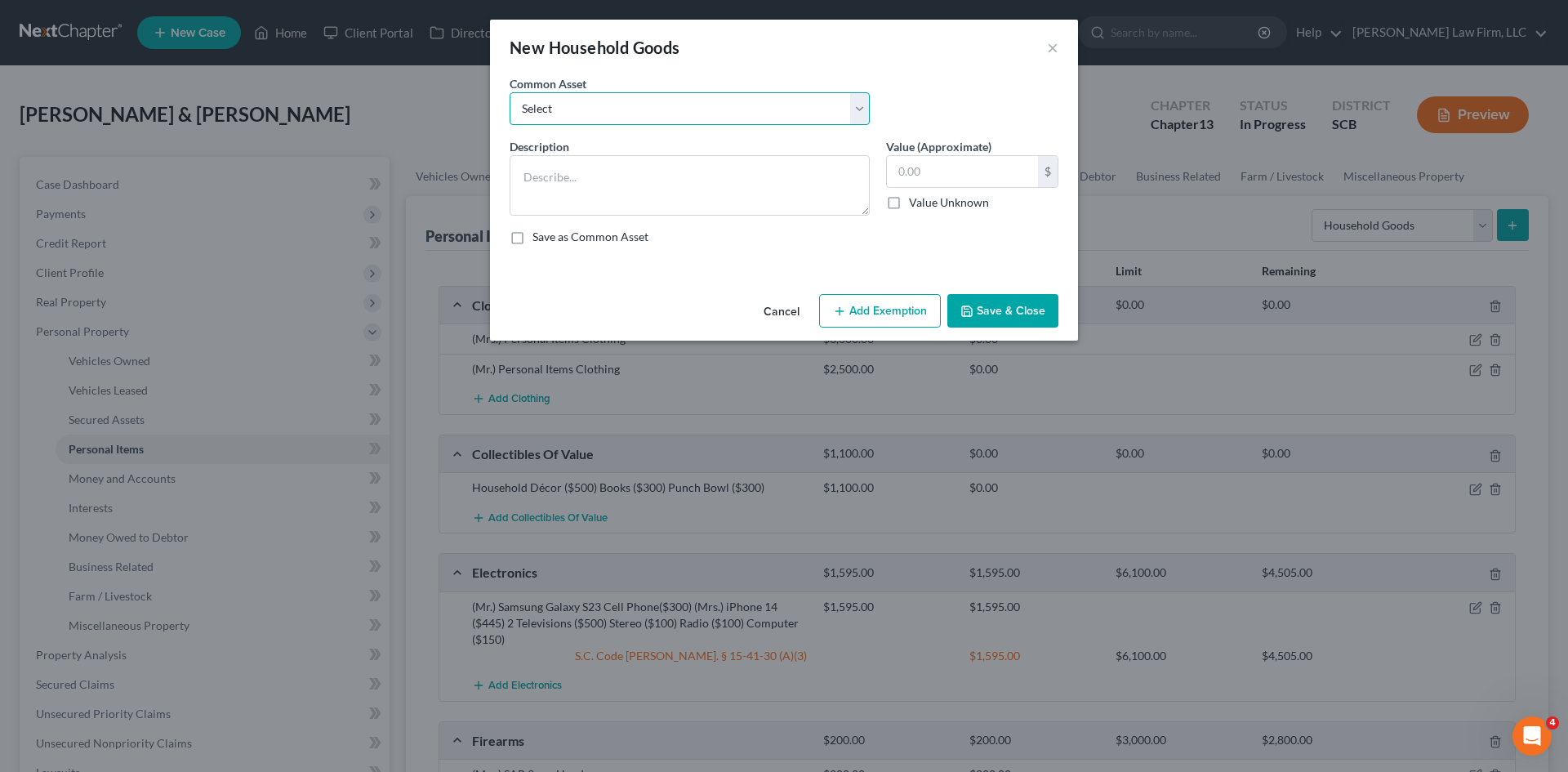
drag, startPoint x: 681, startPoint y: 117, endPoint x: 673, endPoint y: 124, distance: 10.6
click at [681, 117] on select "Select Kitchenware Stove Refrigerator Washing Machine Dryer Living Room Furnitu…" at bounding box center [690, 108] width 360 height 32
click at [510, 92] on select "Select Kitchenware Stove Refrigerator Washing Machine Dryer Living Room Furnitu…" at bounding box center [690, 108] width 360 height 32
click at [642, 169] on textarea "Kitchenware Stove Refrigerator Washing Machine Dryer Living Room Furniture Bedr…" at bounding box center [690, 184] width 360 height 60
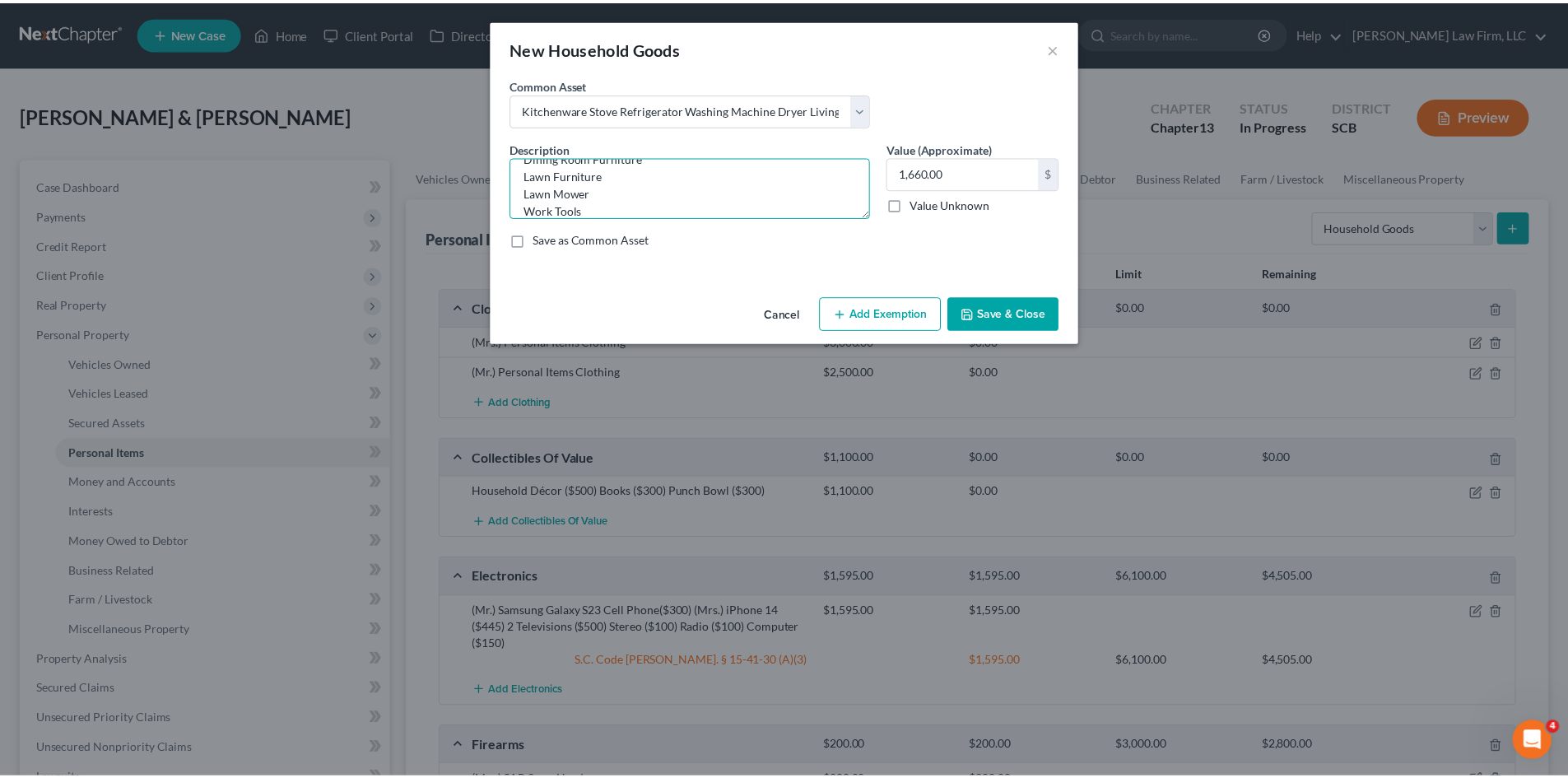
scroll to position [193, 0]
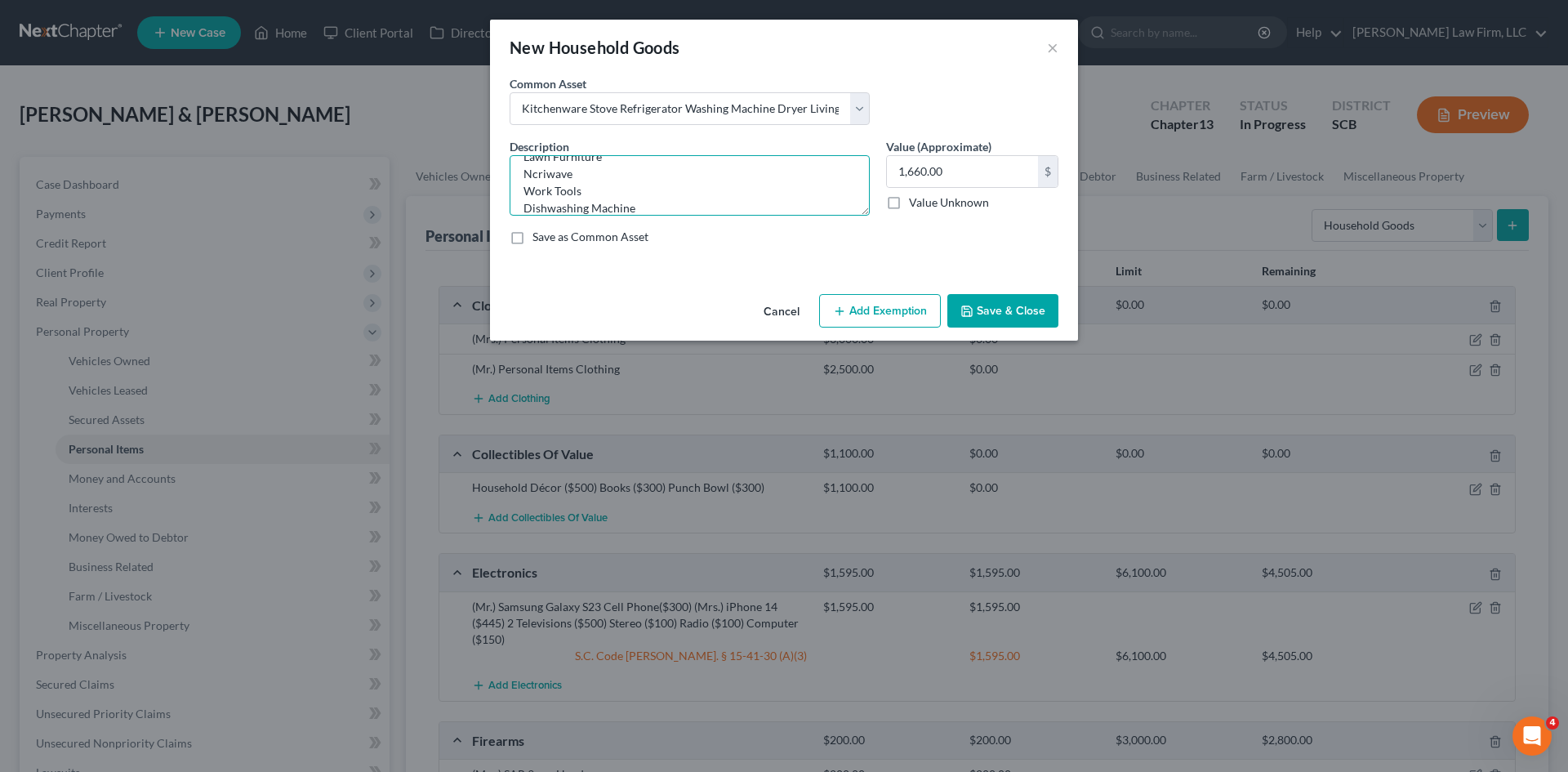
click at [543, 171] on textarea "Kitchenware Stove Refrigerator Freezer Washing Machine Dryer Living Room Furnit…" at bounding box center [690, 184] width 360 height 60
click at [969, 181] on input "1,660.00" at bounding box center [962, 171] width 151 height 31
click at [965, 180] on input "1,660.00" at bounding box center [962, 171] width 151 height 31
click at [962, 179] on input "1,660.00" at bounding box center [962, 171] width 151 height 31
click at [936, 299] on button "Add Exemption" at bounding box center [880, 311] width 122 height 34
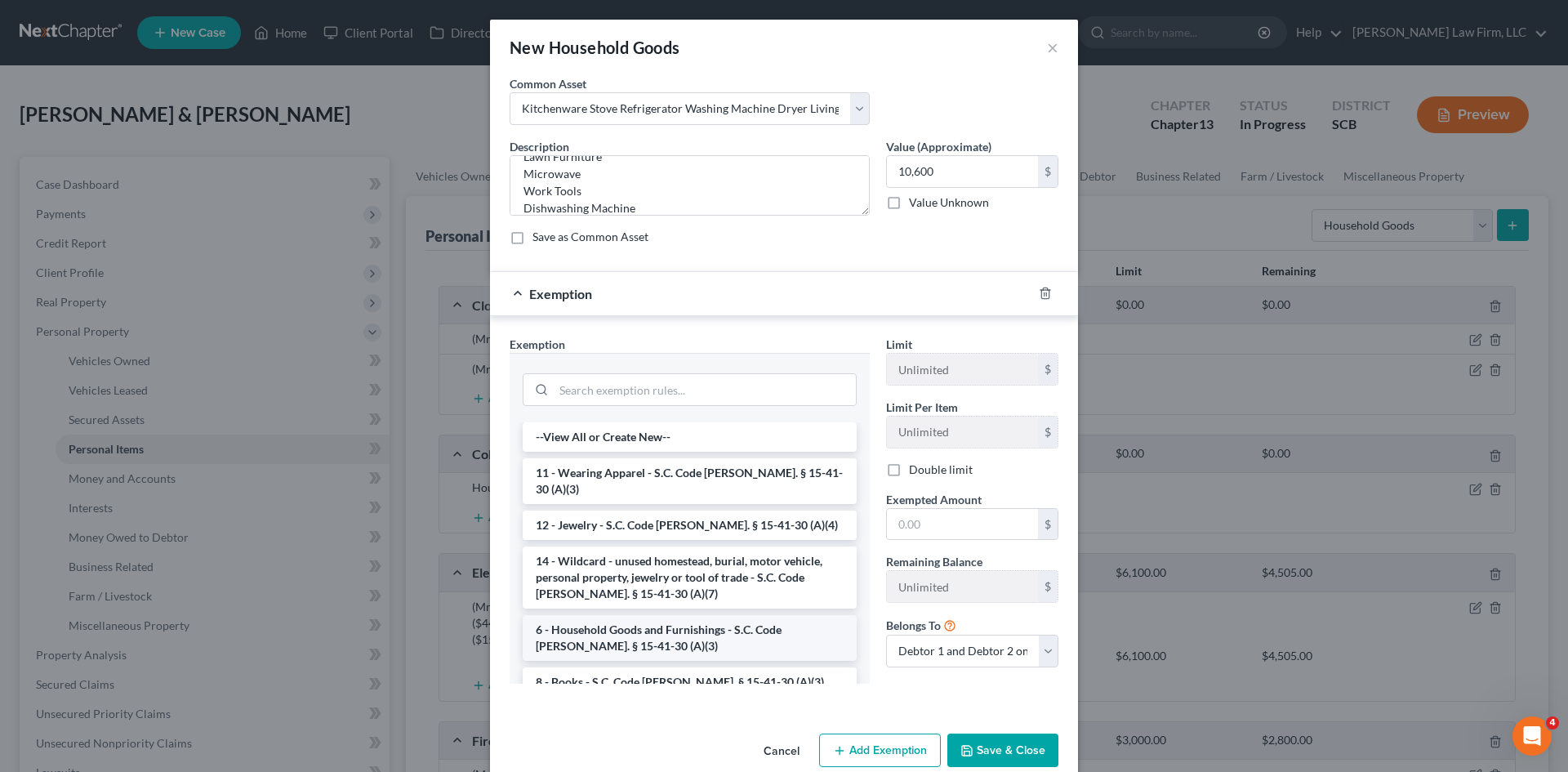
click at [647, 626] on li "6 - Household Goods and Furnishings - S.C. Code [PERSON_NAME]. § 15-41-30 (A)(3)" at bounding box center [690, 638] width 334 height 46
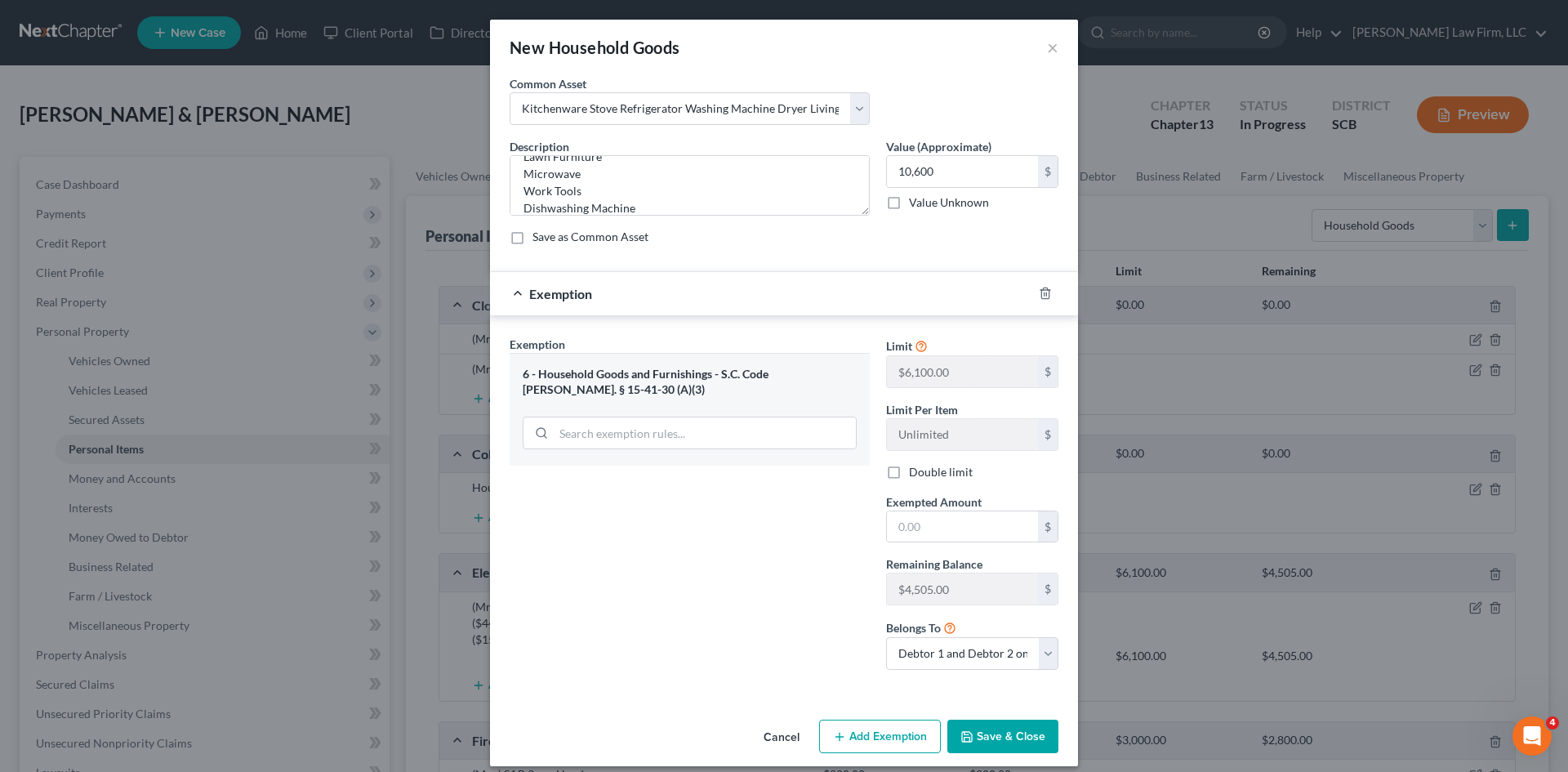
click at [909, 474] on label "Double limit" at bounding box center [940, 472] width 64 height 16
click at [915, 474] on input "Double limit" at bounding box center [921, 469] width 11 height 11
click at [986, 525] on input "text" at bounding box center [962, 527] width 151 height 31
click at [1015, 725] on button "Save & Close" at bounding box center [1003, 736] width 111 height 34
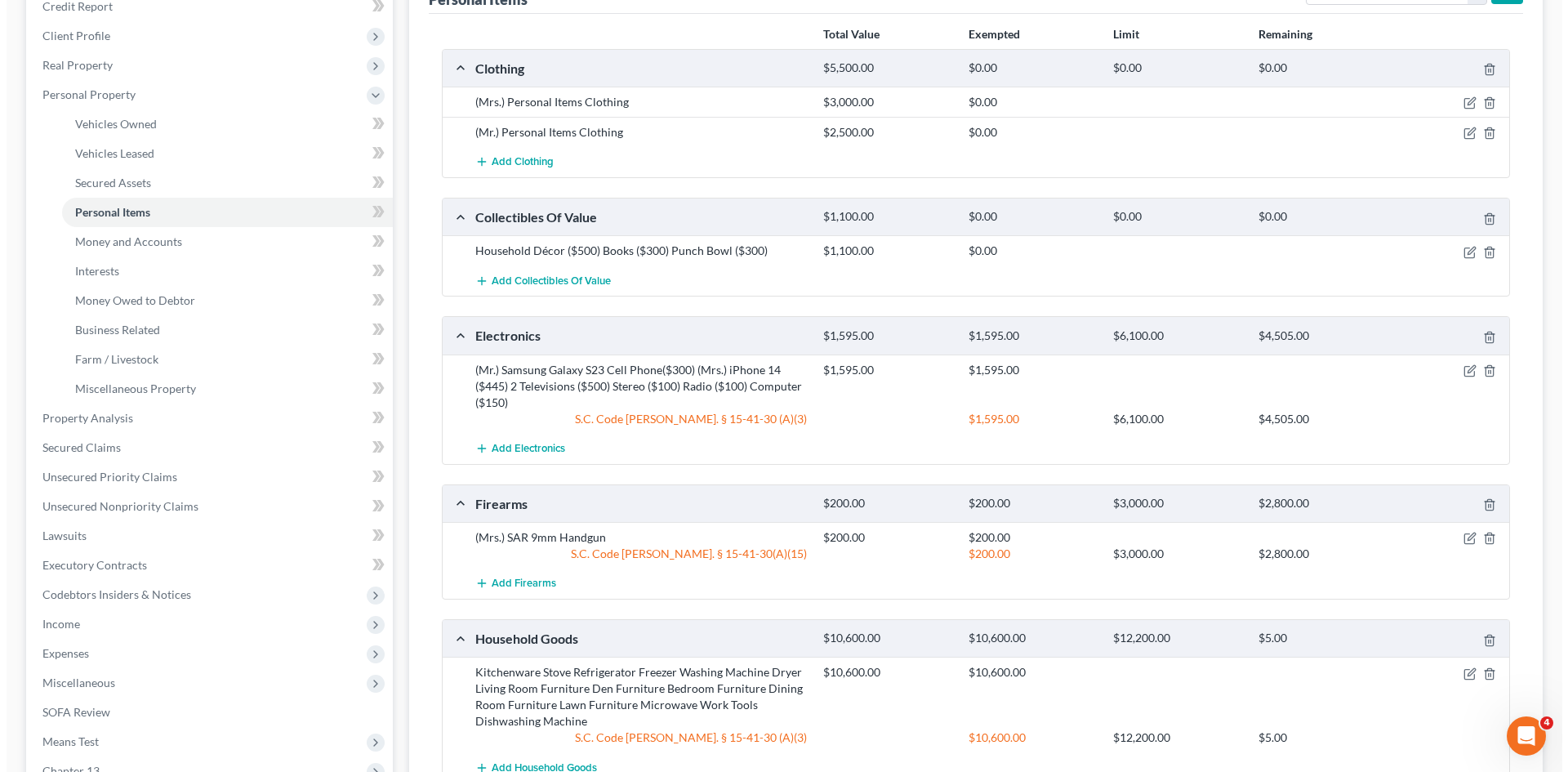
scroll to position [163, 0]
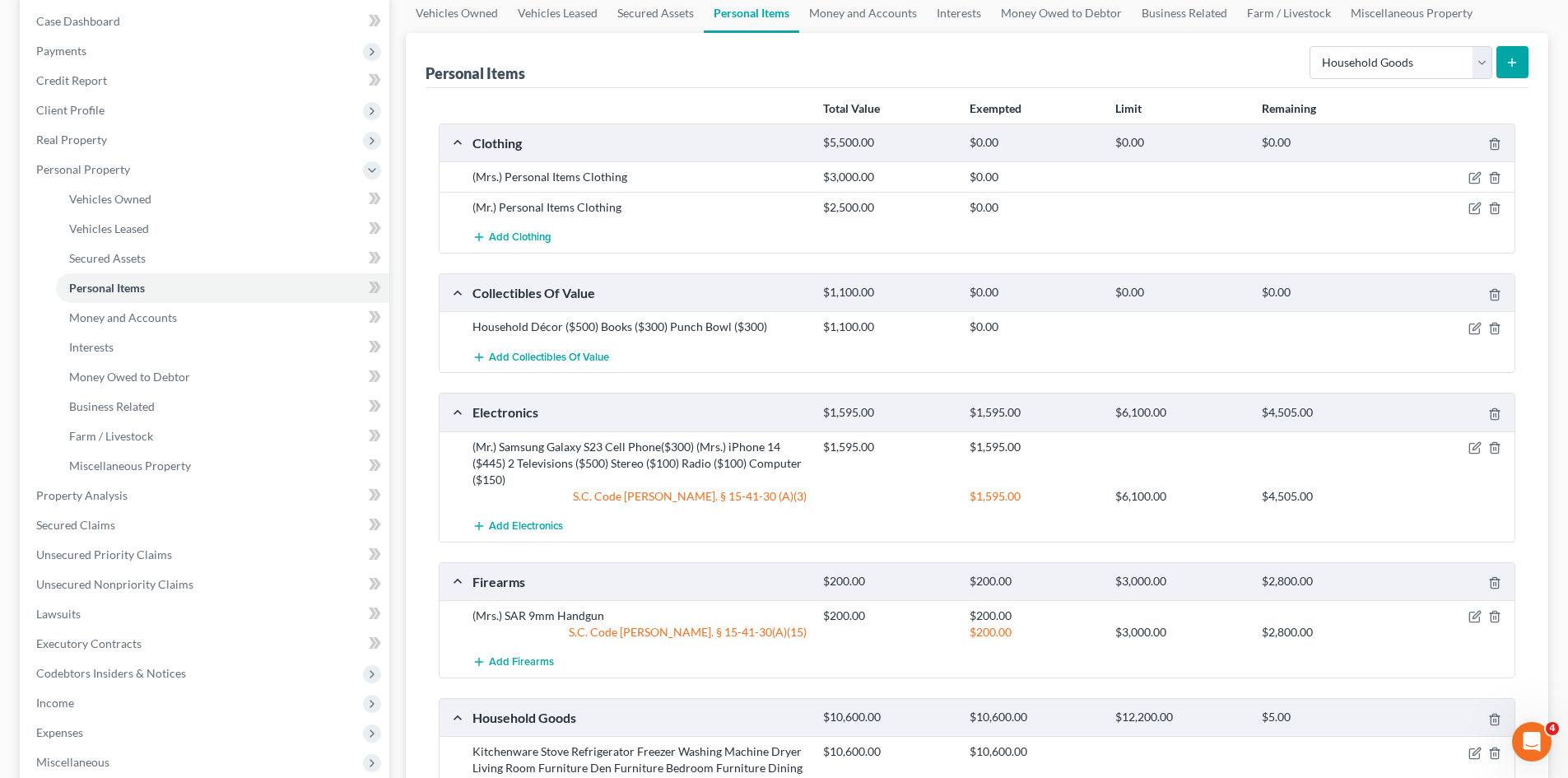
drag, startPoint x: 1000, startPoint y: 521, endPoint x: 949, endPoint y: 515, distance: 51.4
click at [946, 515] on div "Add Electronics" at bounding box center [989, 526] width 1052 height 31
click at [1399, 49] on select "Select Item Type Clothing Collectibles Of Value Electronics Firearms Household …" at bounding box center [1401, 62] width 182 height 32
click at [1312, 46] on select "Select Item Type Clothing Collectibles Of Value Electronics Firearms Household …" at bounding box center [1401, 62] width 182 height 32
click at [1519, 65] on button "submit" at bounding box center [1513, 62] width 32 height 32
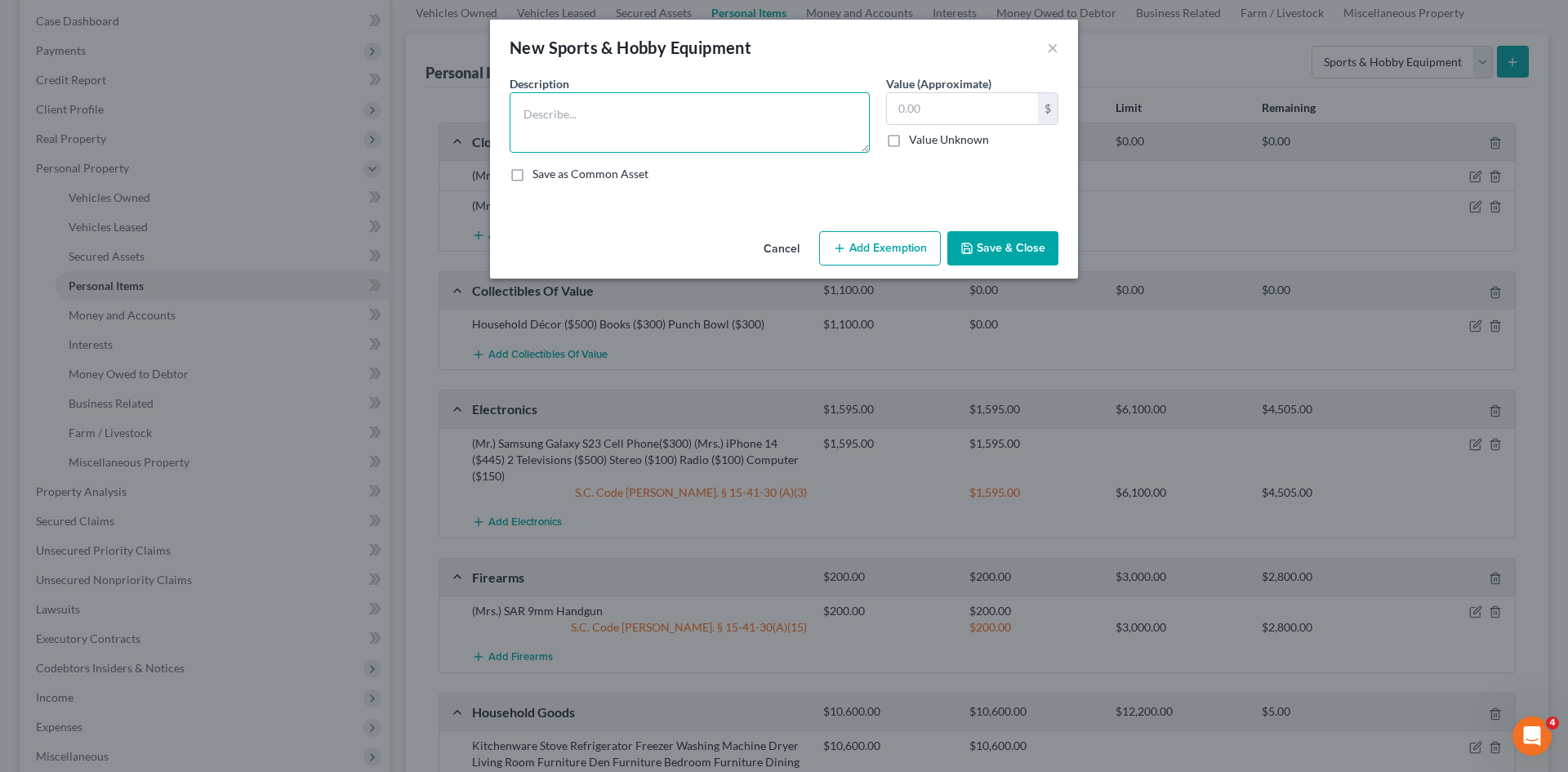
click at [733, 123] on textarea at bounding box center [690, 122] width 360 height 60
click at [959, 256] on button "Save & Close" at bounding box center [1003, 248] width 111 height 34
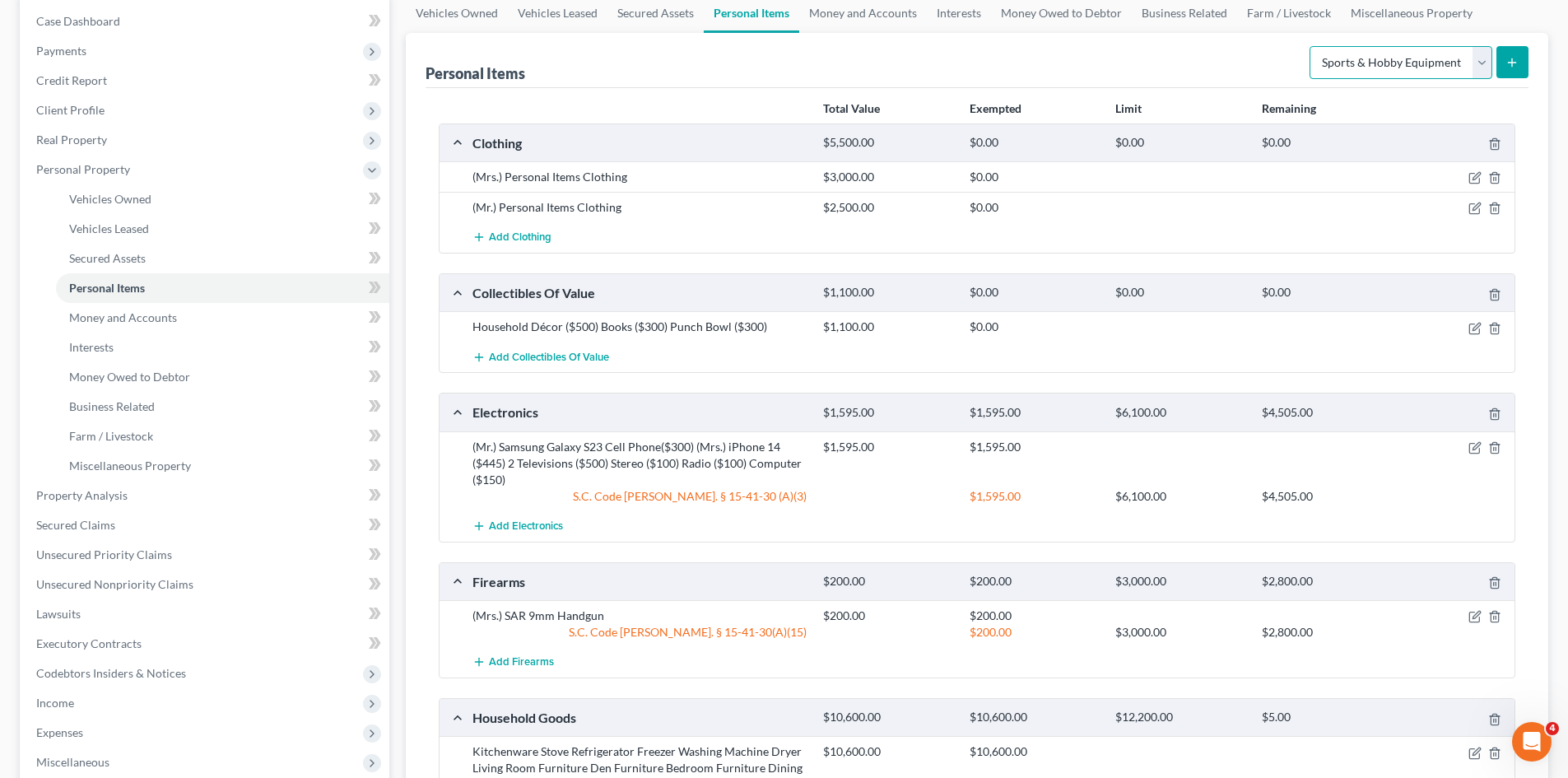
click at [1329, 72] on select "Select Item Type Clothing Collectibles Of Value Electronics Firearms Household …" at bounding box center [1401, 62] width 182 height 32
click at [1312, 46] on select "Select Item Type Clothing Collectibles Of Value Electronics Firearms Household …" at bounding box center [1401, 62] width 182 height 32
click at [1518, 72] on button "submit" at bounding box center [1513, 62] width 32 height 32
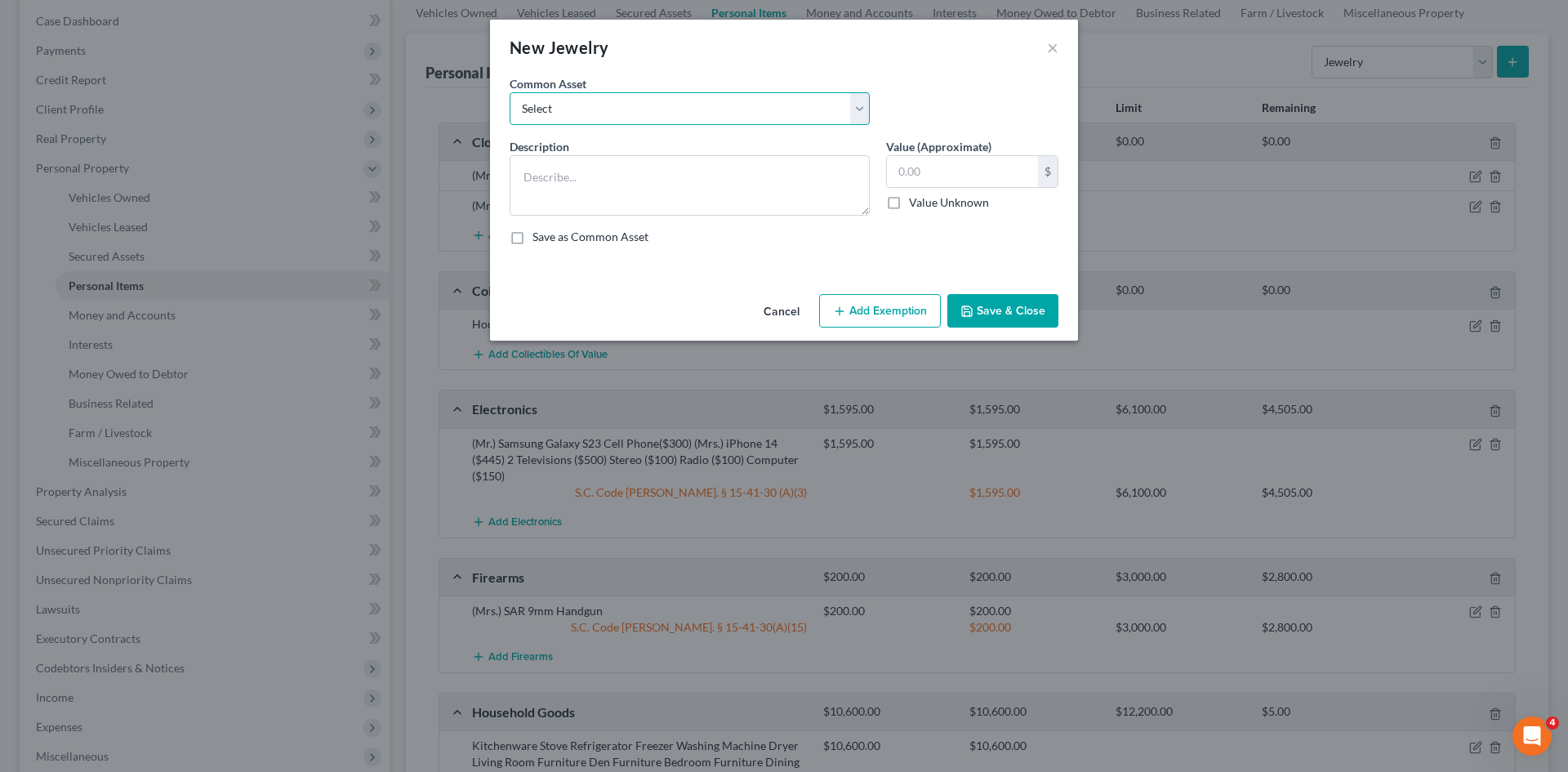
click at [638, 108] on select "Select Costume Jewelry The debtor does not own any jewelry. (Mr.) Wedding Band …" at bounding box center [690, 108] width 360 height 32
click at [510, 92] on select "Select Costume Jewelry The debtor does not own any jewelry. (Mr.) Wedding Band …" at bounding box center [690, 108] width 360 height 32
click at [685, 176] on textarea "(Mrs.) Wedding Band ($50) Costume Jewelry ($15)" at bounding box center [690, 184] width 360 height 60
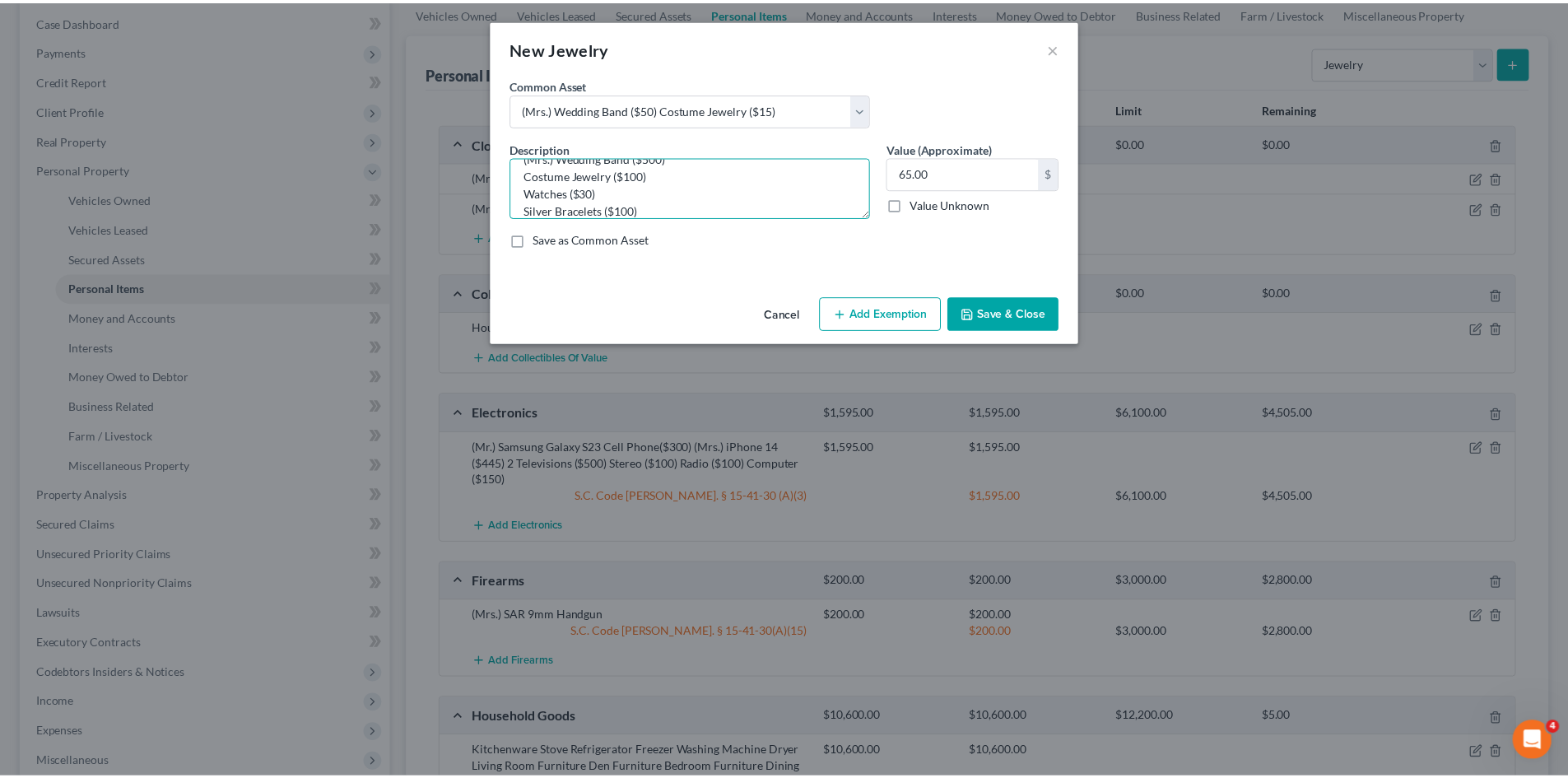
scroll to position [14, 0]
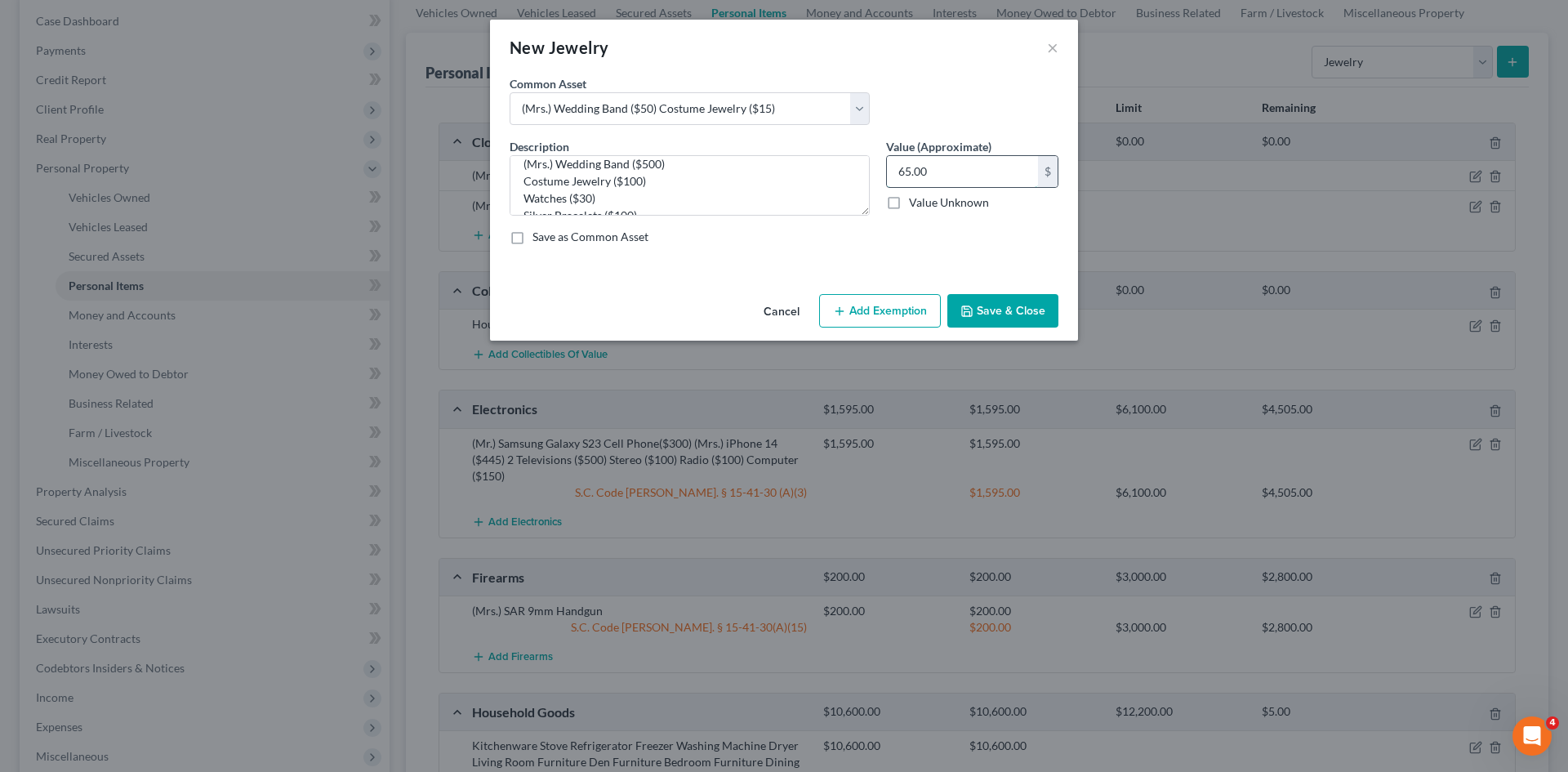
click at [894, 172] on input "65.00" at bounding box center [962, 171] width 151 height 31
click at [865, 302] on button "Add Exemption" at bounding box center [880, 311] width 122 height 34
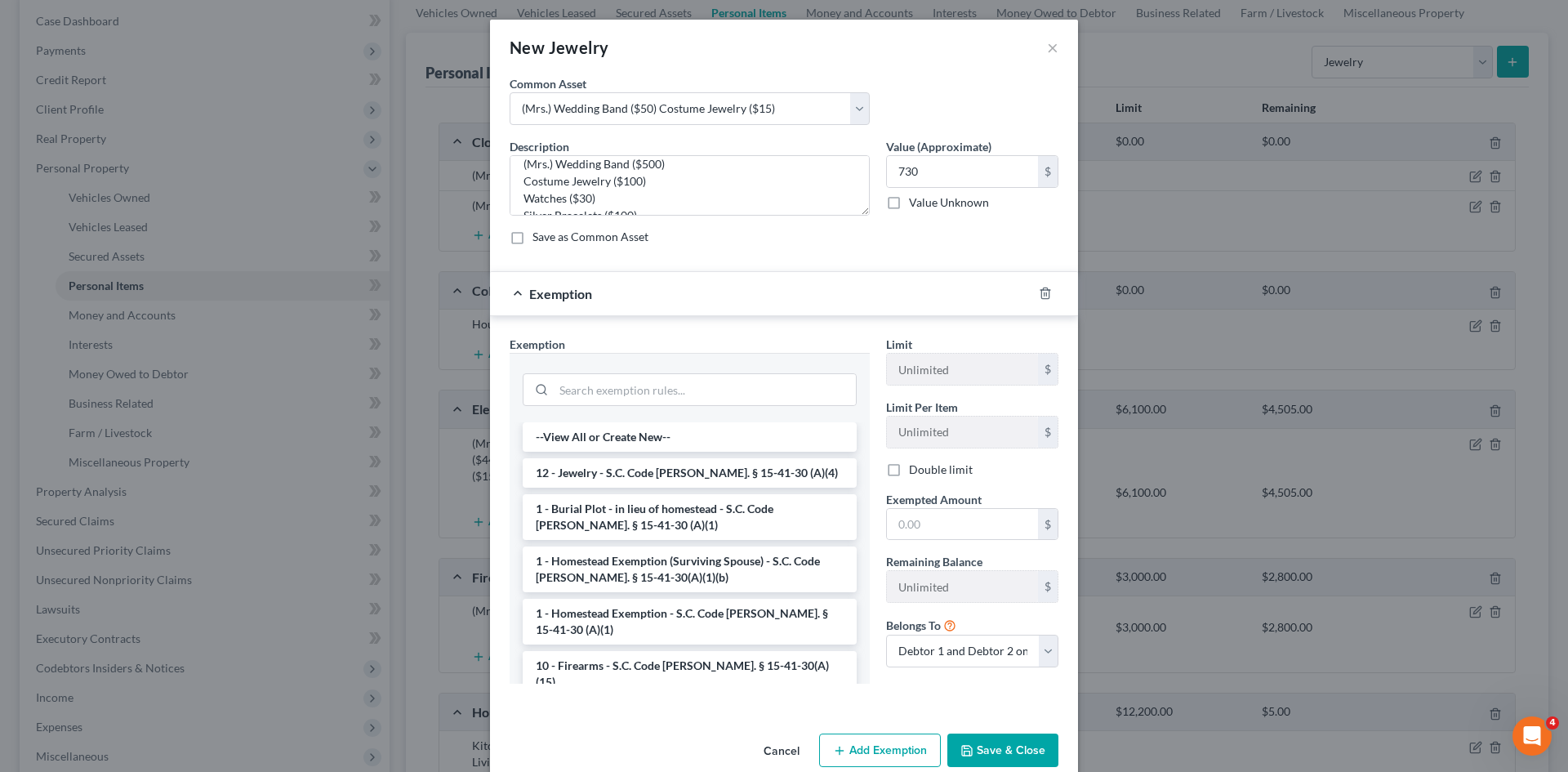
click at [589, 476] on li "12 - Jewelry - S.C. Code [PERSON_NAME]. § 15-41-30 (A)(4)" at bounding box center [690, 473] width 334 height 30
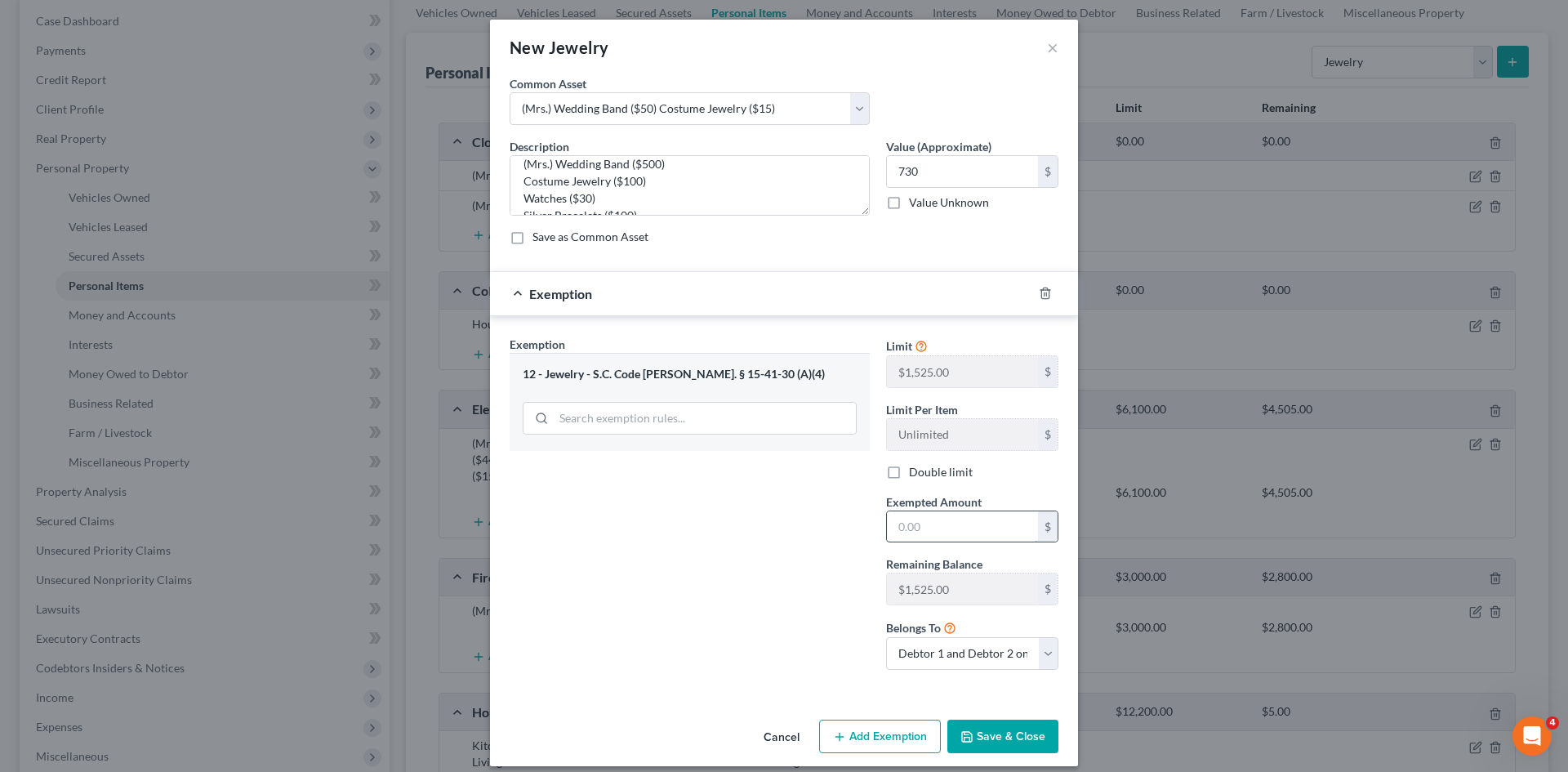
click at [960, 524] on input "text" at bounding box center [962, 527] width 151 height 31
click at [1007, 735] on button "Save & Close" at bounding box center [1003, 736] width 111 height 34
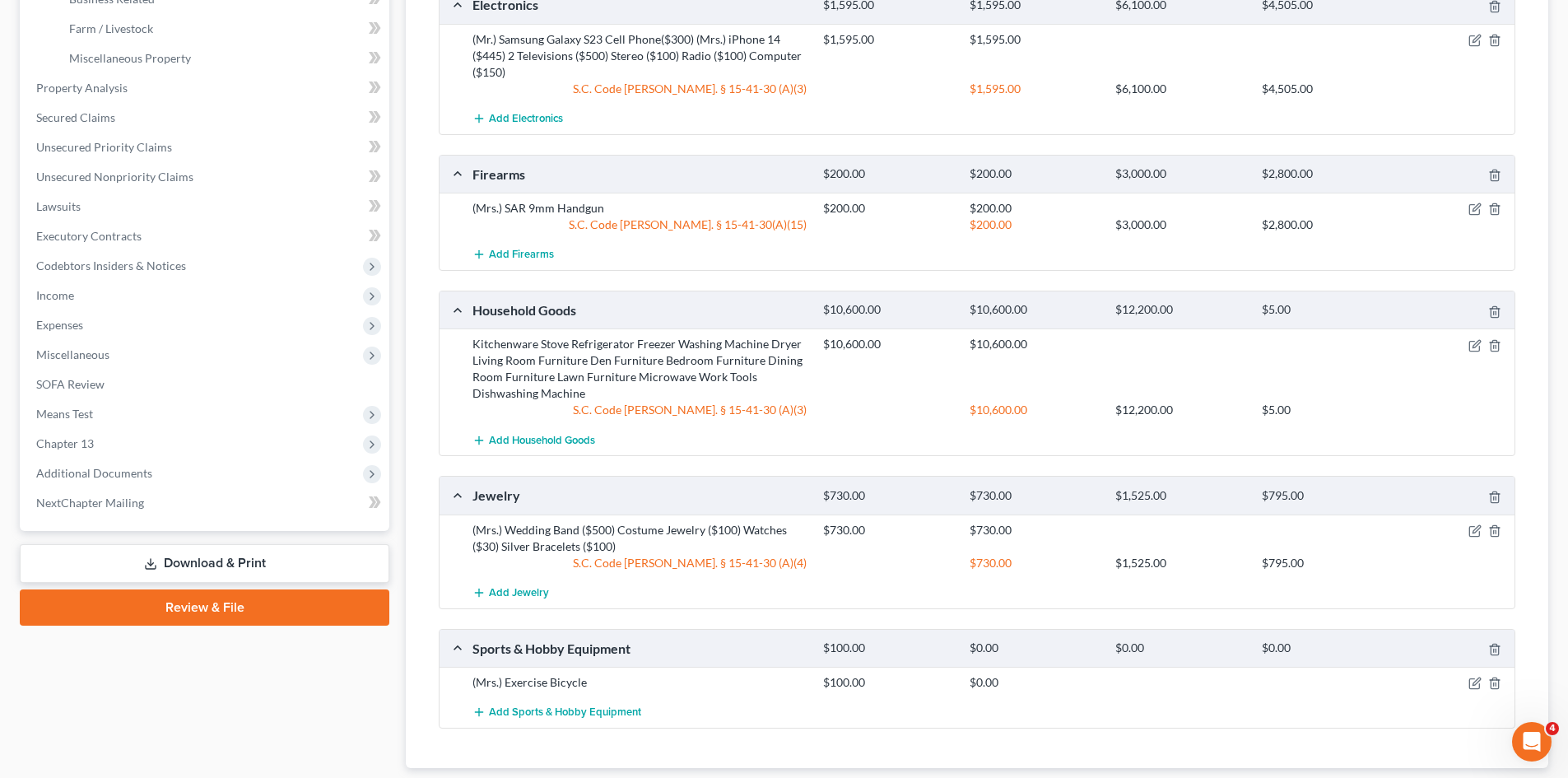
scroll to position [576, 0]
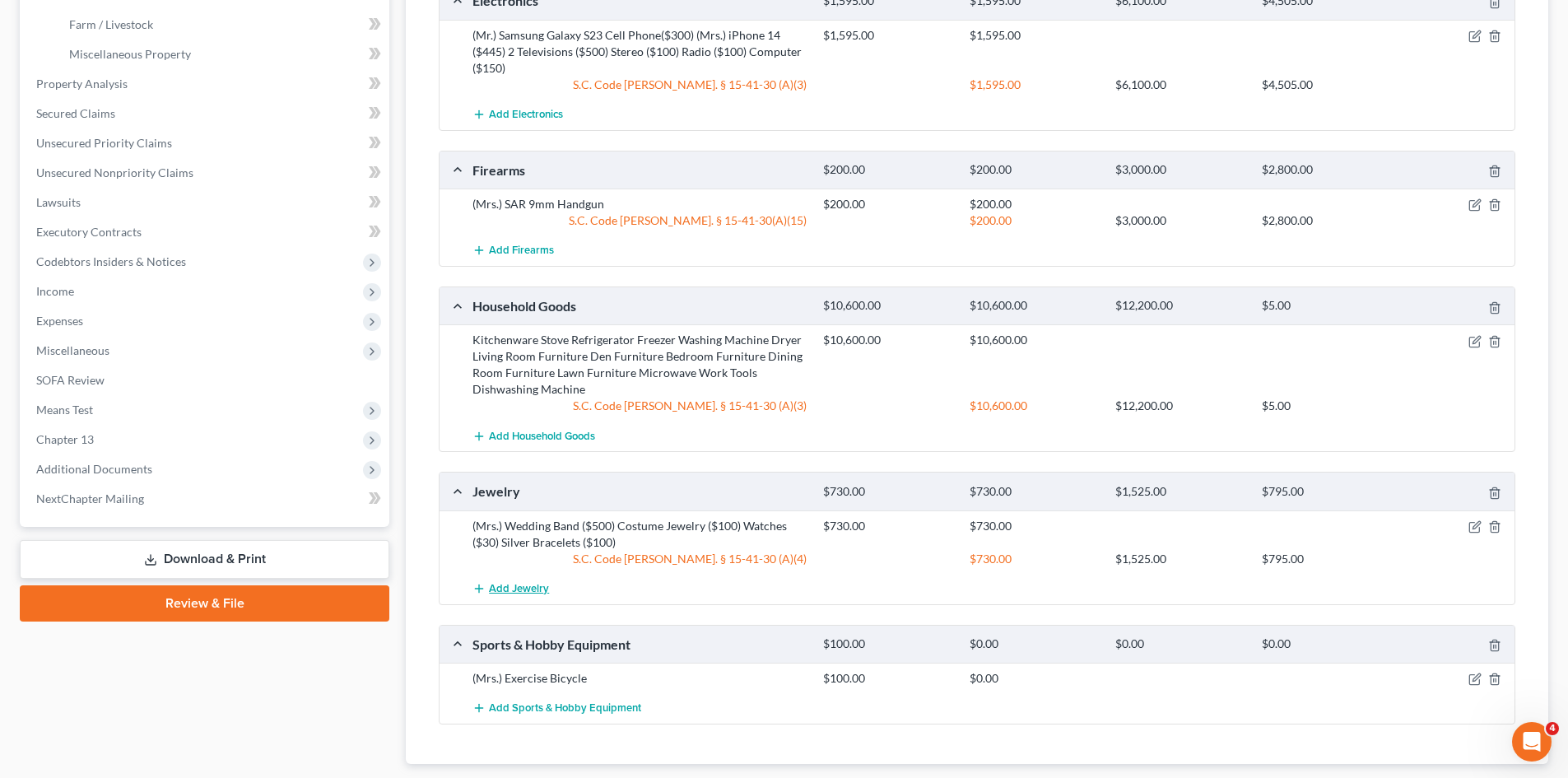
click at [507, 595] on span "Add Jewelry" at bounding box center [519, 588] width 60 height 14
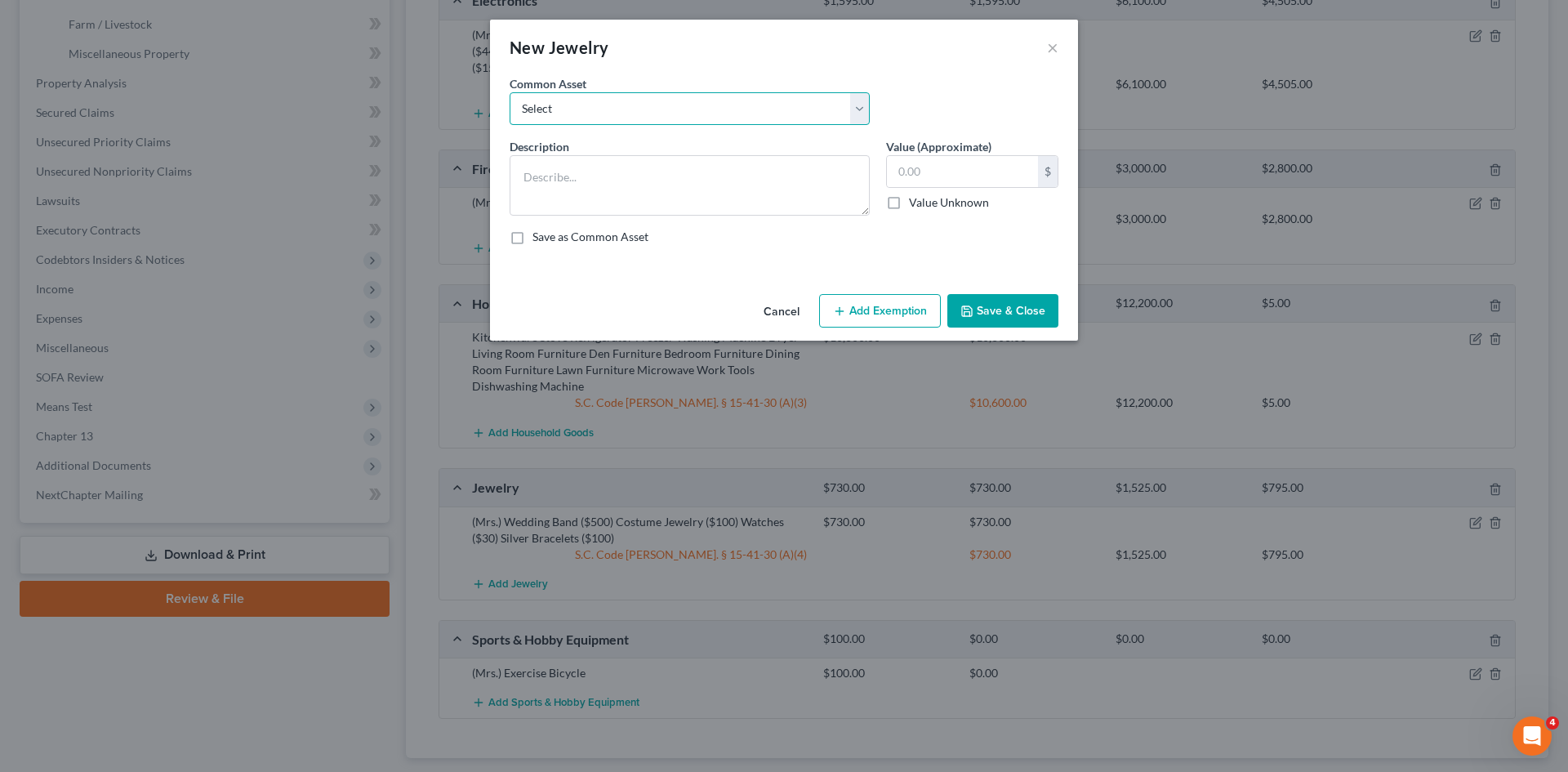
drag, startPoint x: 658, startPoint y: 112, endPoint x: 651, endPoint y: 124, distance: 13.9
click at [658, 112] on select "Select Costume Jewelry The debtor does not own any jewelry. (Mr.) Wedding Band …" at bounding box center [690, 108] width 360 height 32
click at [510, 92] on select "Select Costume Jewelry The debtor does not own any jewelry. (Mr.) Wedding Band …" at bounding box center [690, 108] width 360 height 32
click at [664, 177] on textarea "(Mr.) Wedding Band ($50)" at bounding box center [690, 184] width 360 height 60
click at [901, 165] on input "text" at bounding box center [962, 171] width 151 height 31
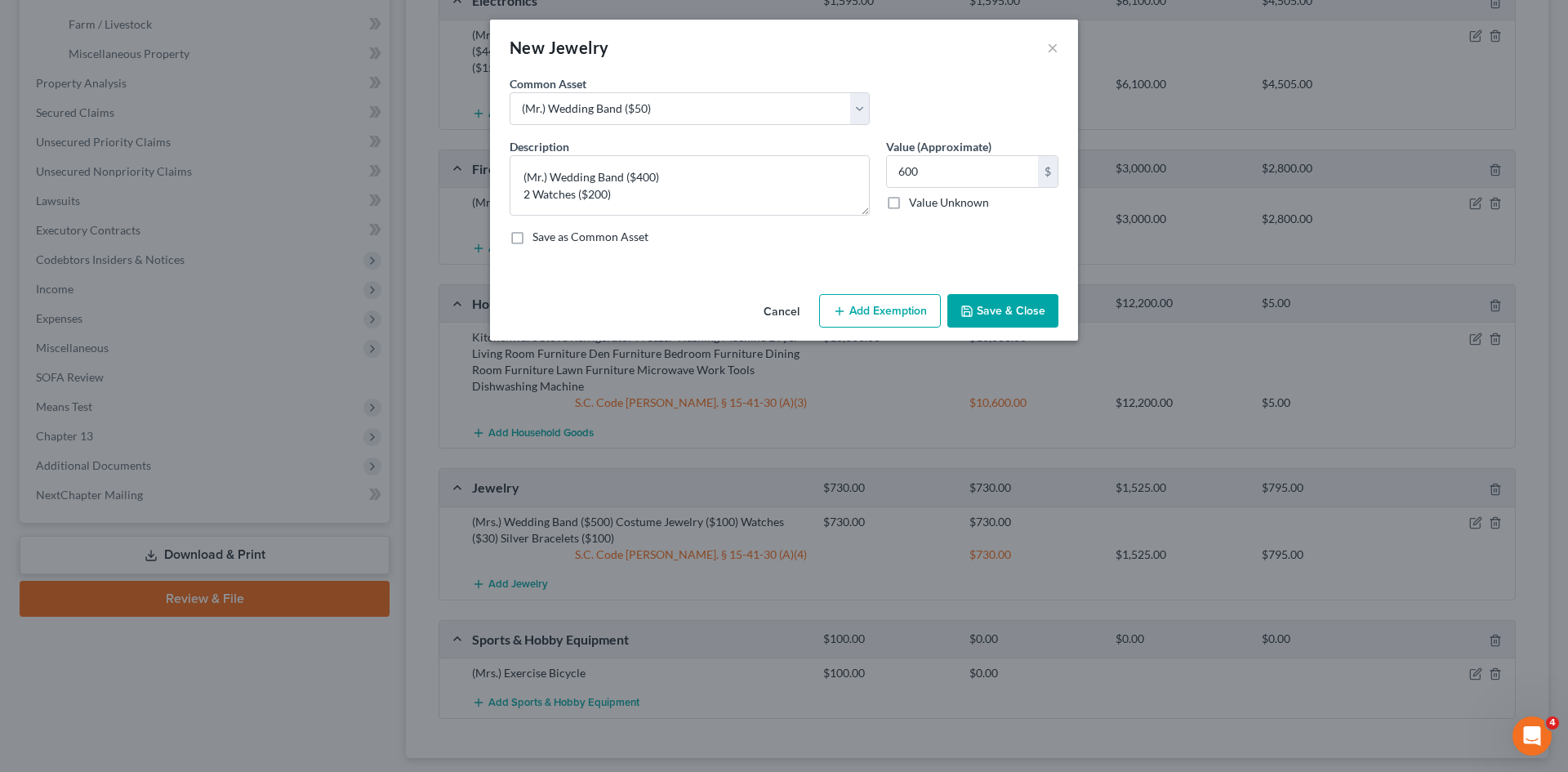
click at [853, 308] on button "Add Exemption" at bounding box center [880, 311] width 122 height 34
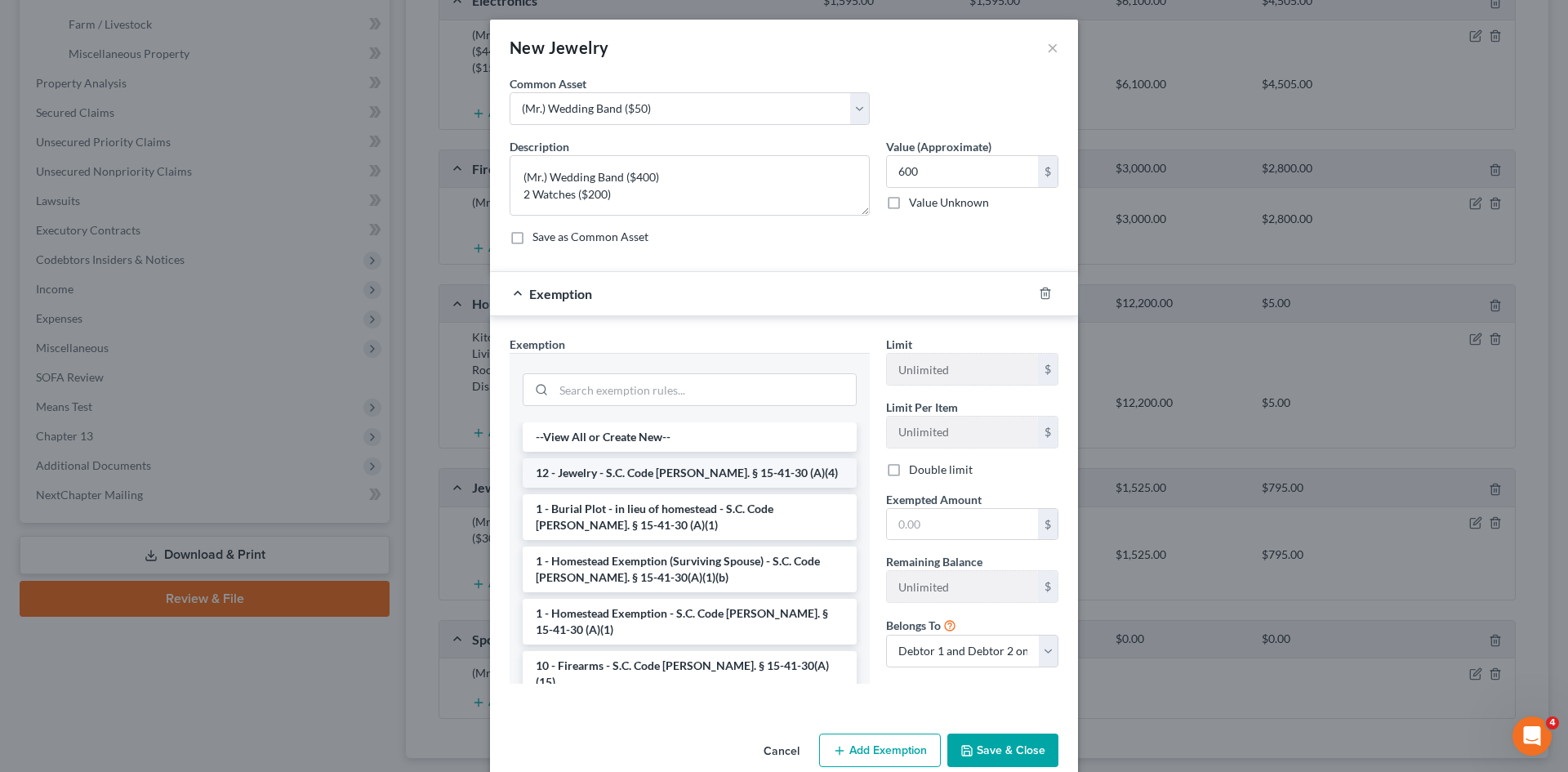
click at [617, 467] on li "12 - Jewelry - S.C. Code [PERSON_NAME]. § 15-41-30 (A)(4)" at bounding box center [690, 473] width 334 height 30
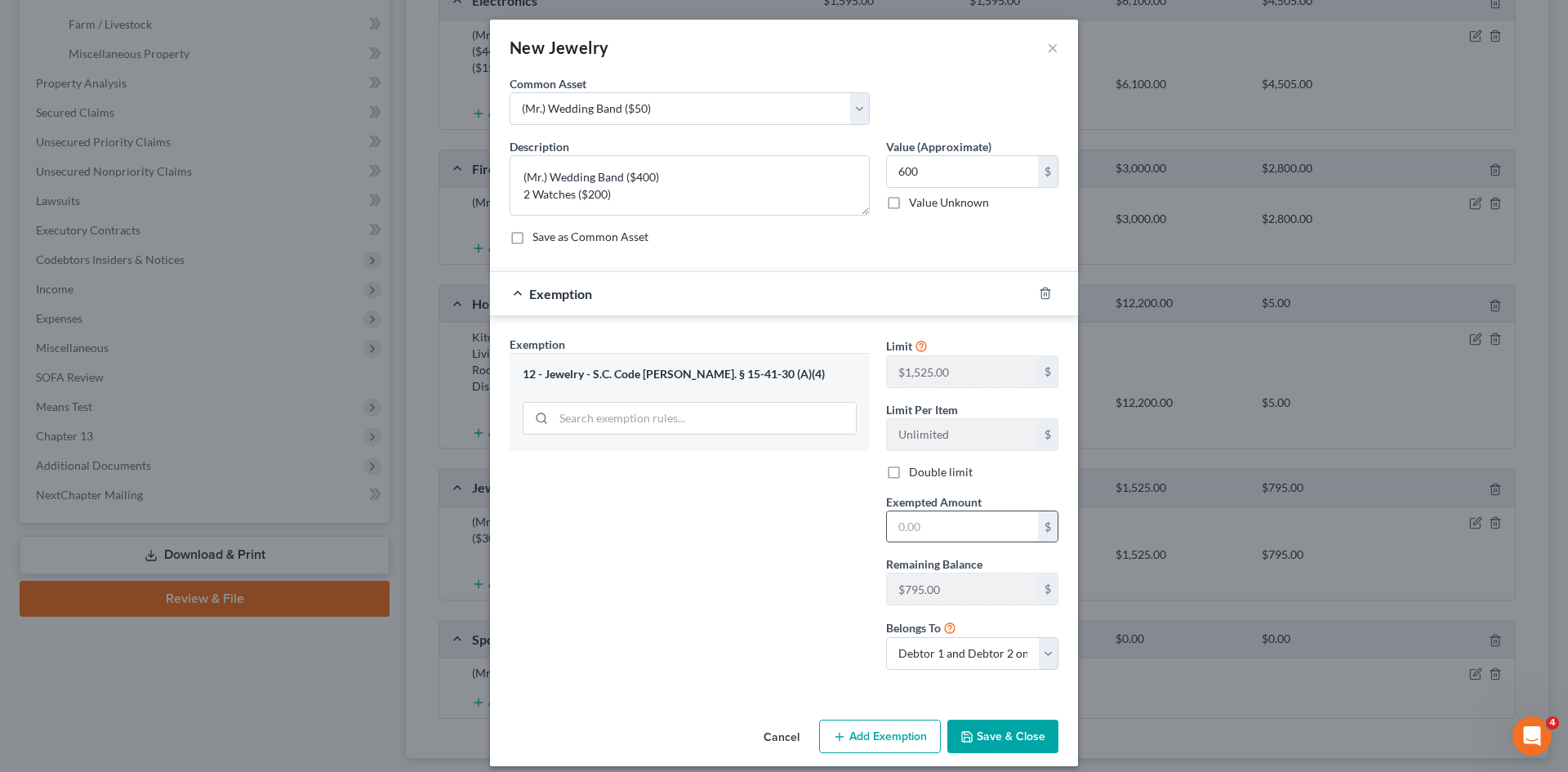
click at [895, 519] on input "text" at bounding box center [962, 527] width 151 height 31
click at [981, 728] on button "Save & Close" at bounding box center [1003, 736] width 111 height 34
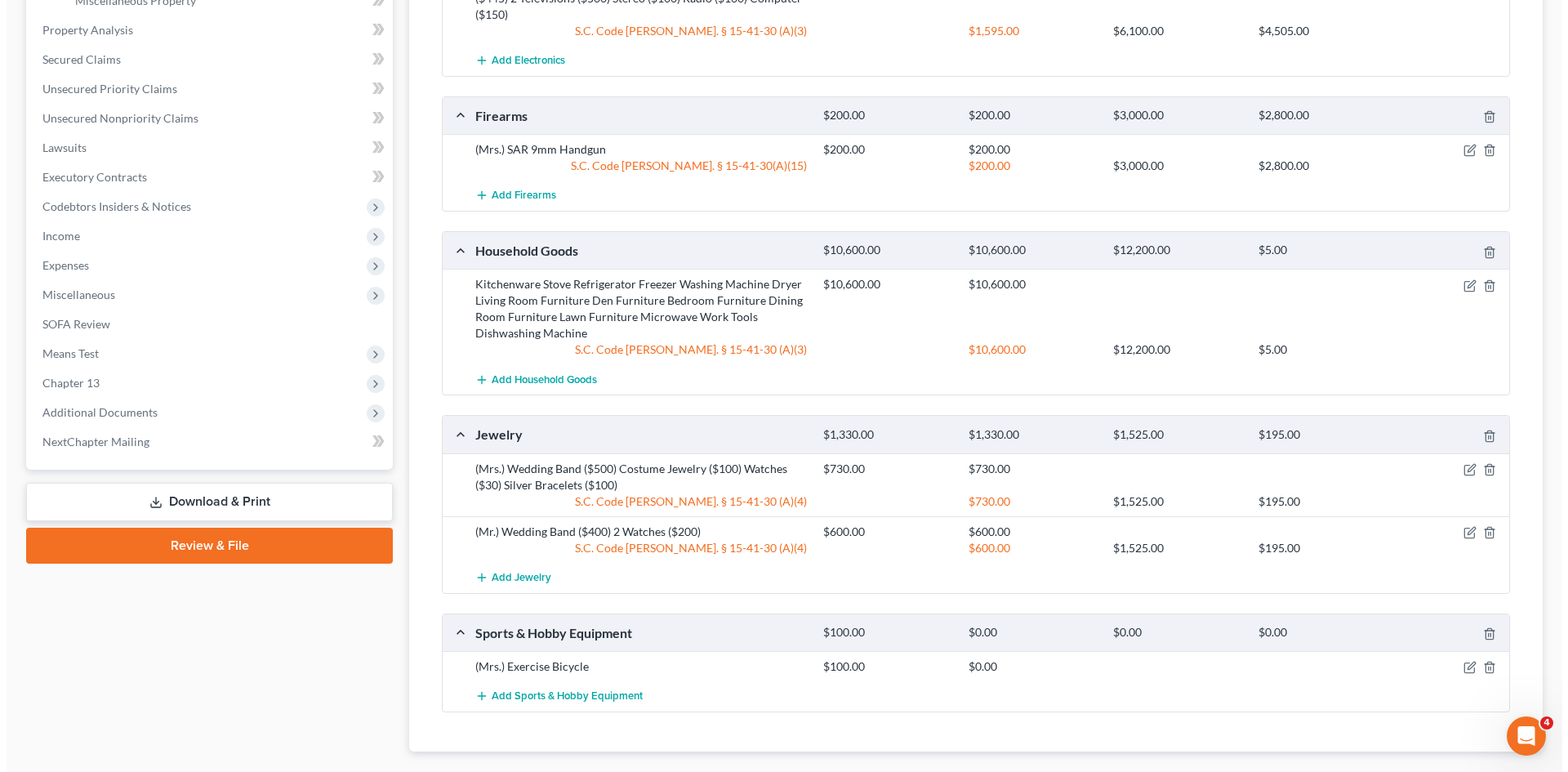
scroll to position [654, 0]
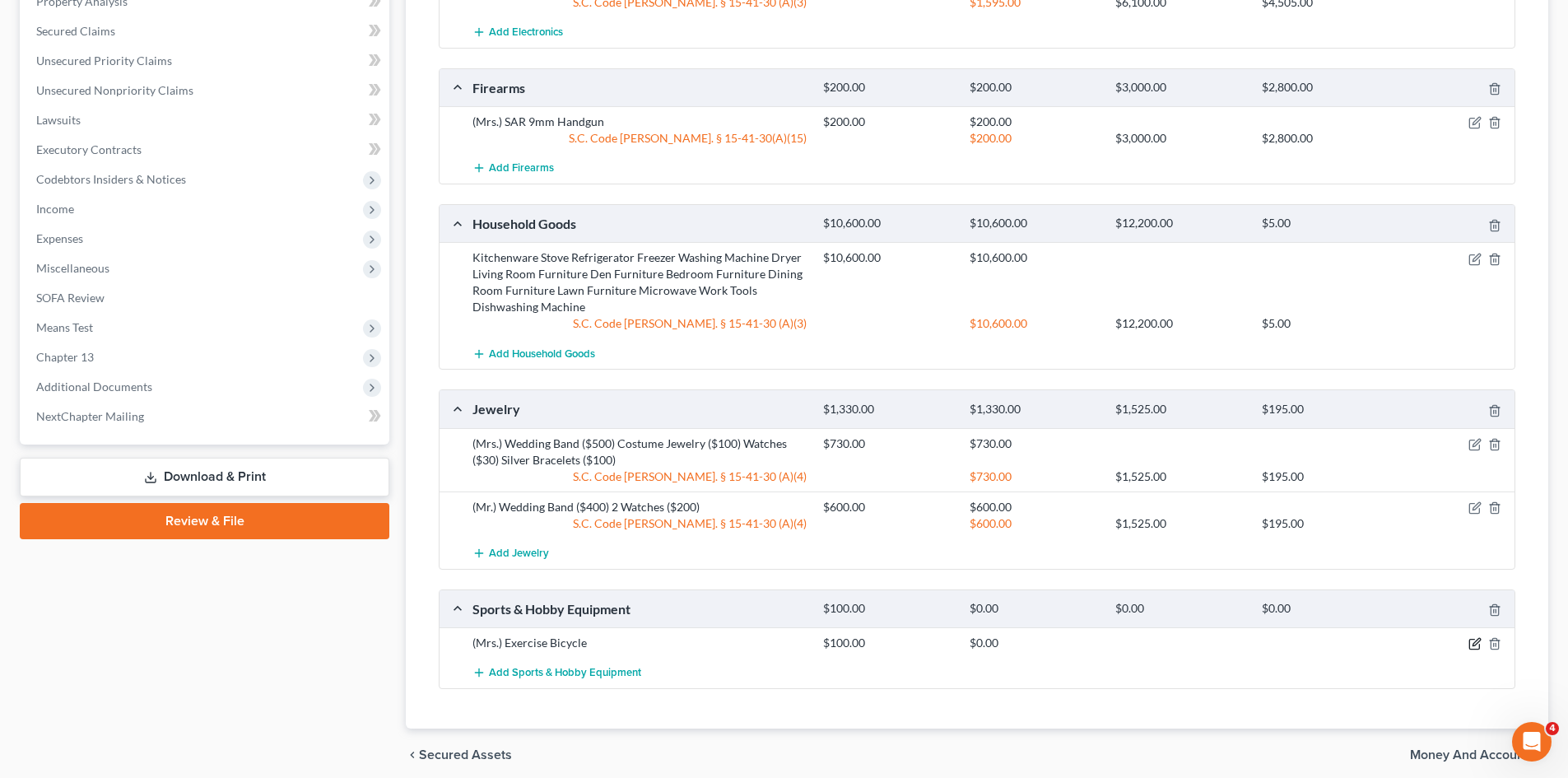
click at [1476, 644] on icon "button" at bounding box center [1477, 643] width 7 height 7
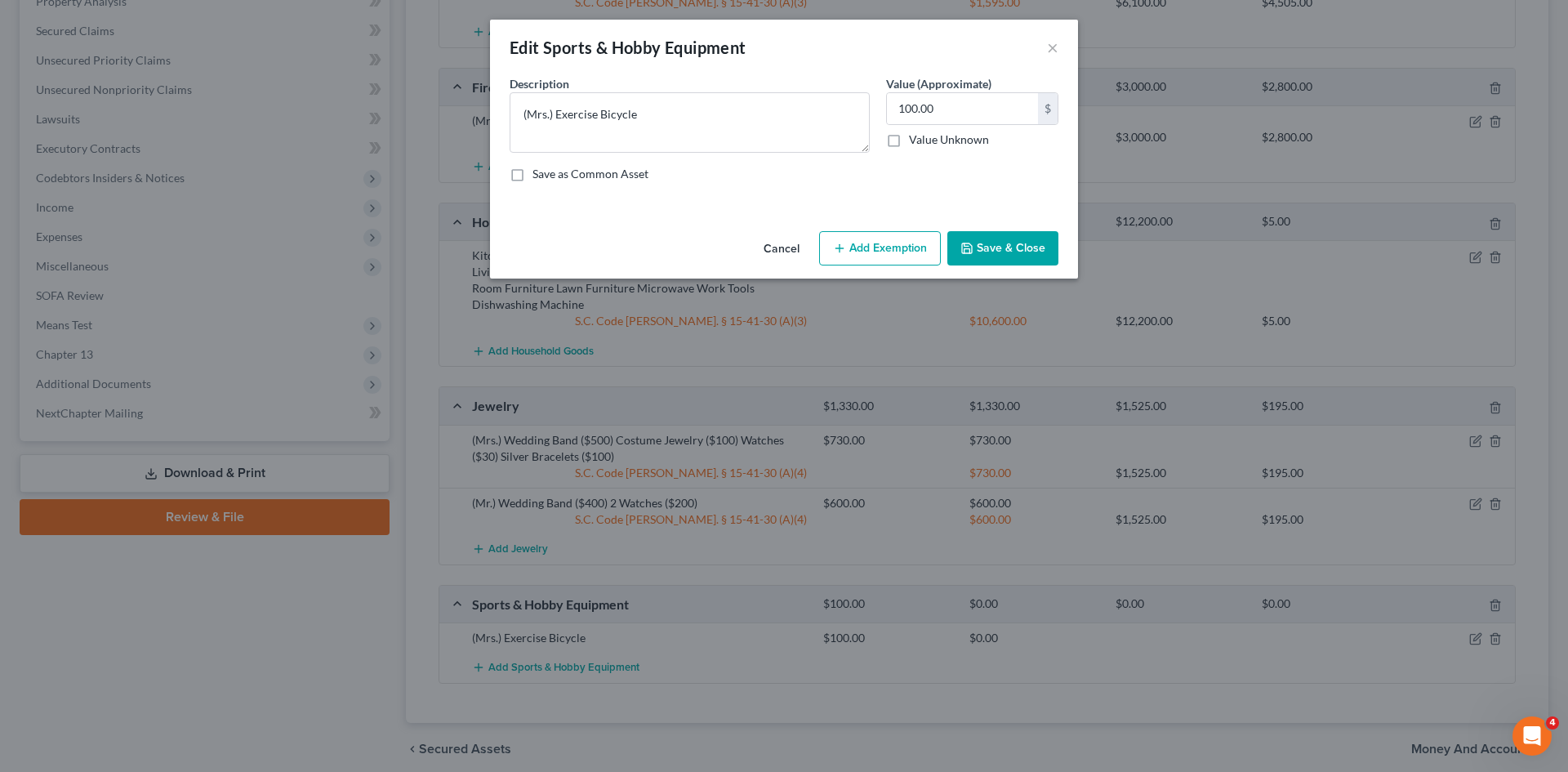
click at [852, 248] on button "Add Exemption" at bounding box center [880, 248] width 122 height 34
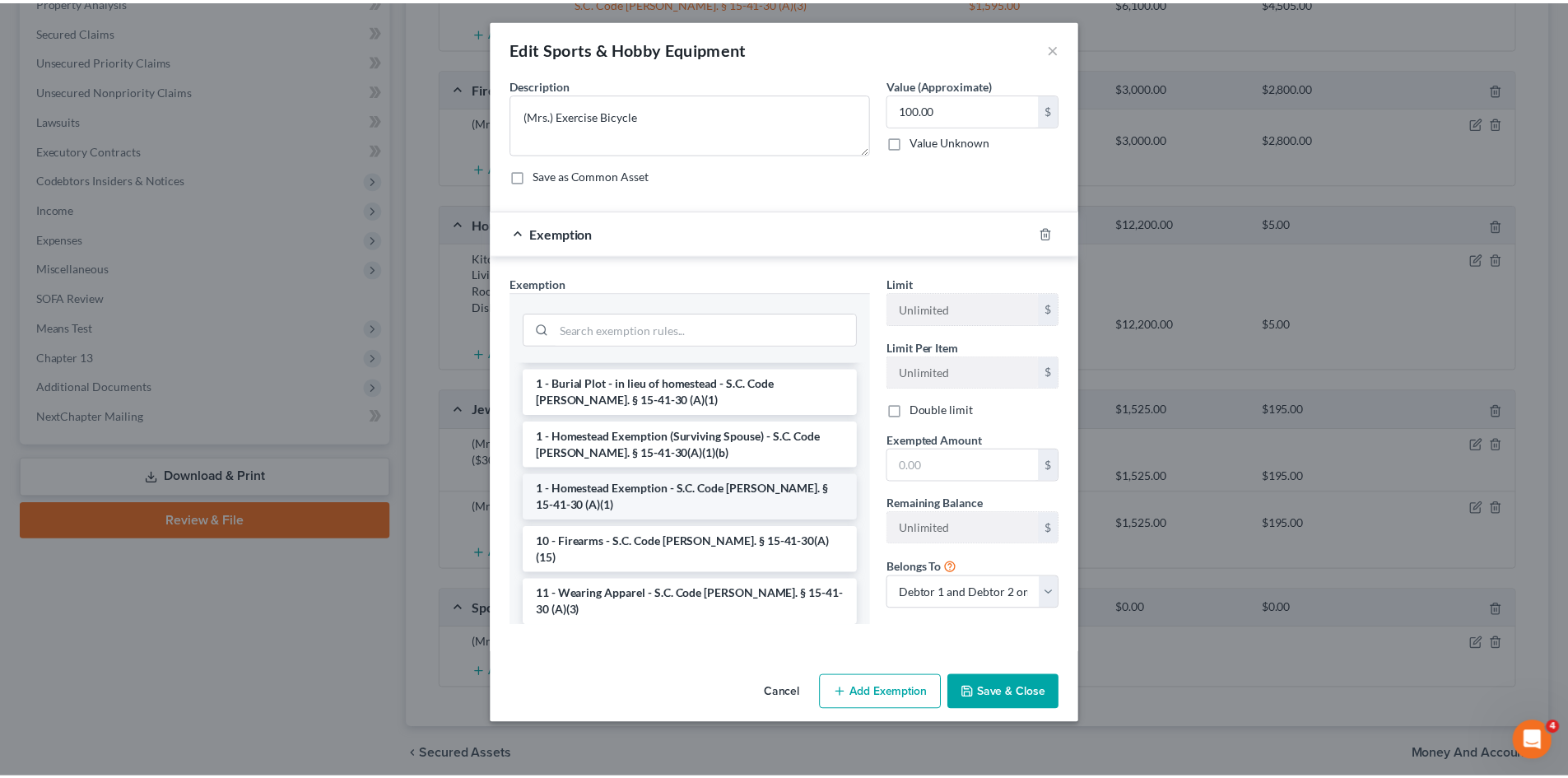
scroll to position [164, 0]
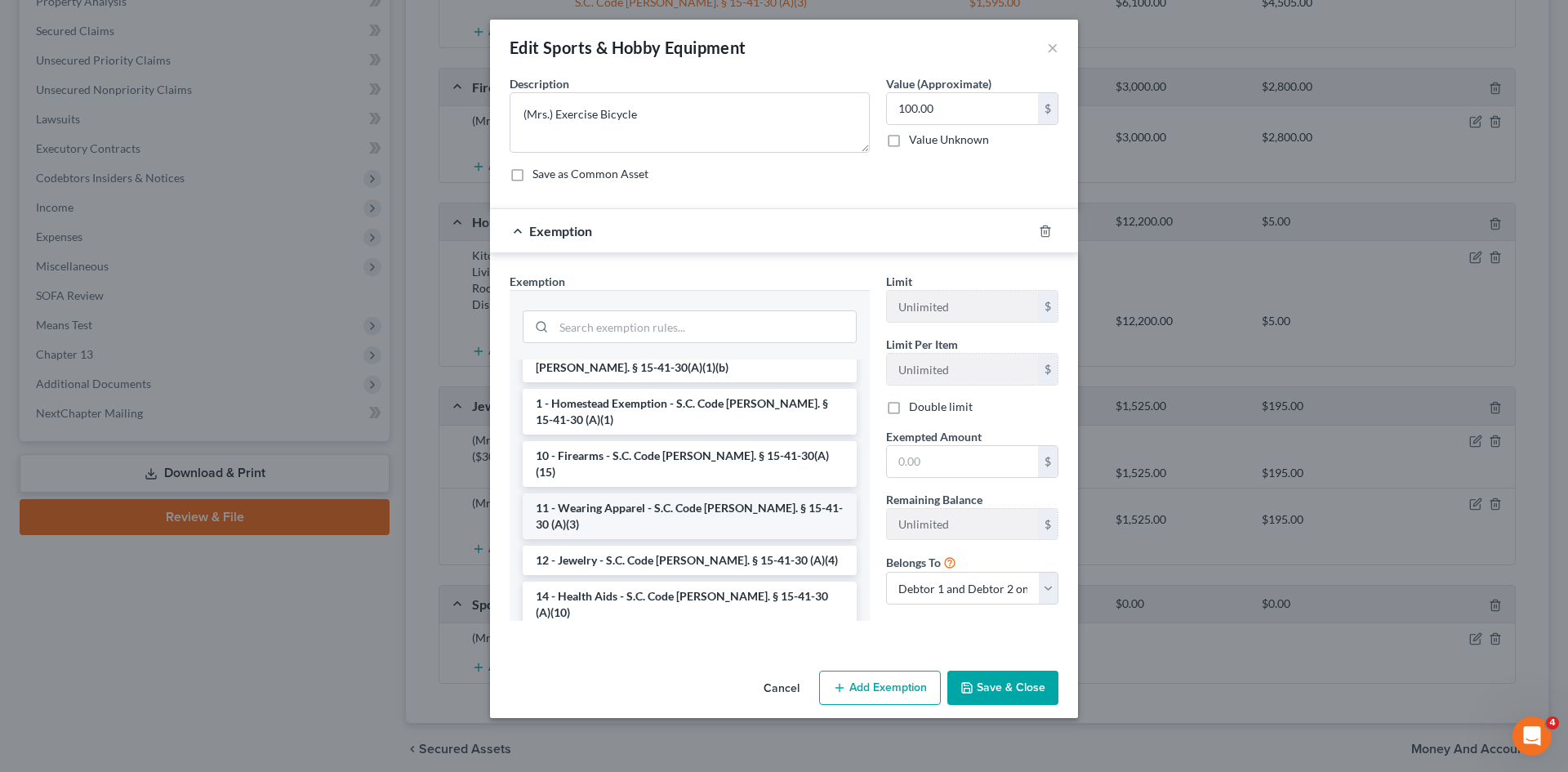
click at [597, 493] on li "11 - Wearing Apparel - S.C. Code [PERSON_NAME]. § 15-41-30 (A)(3)" at bounding box center [690, 516] width 334 height 46
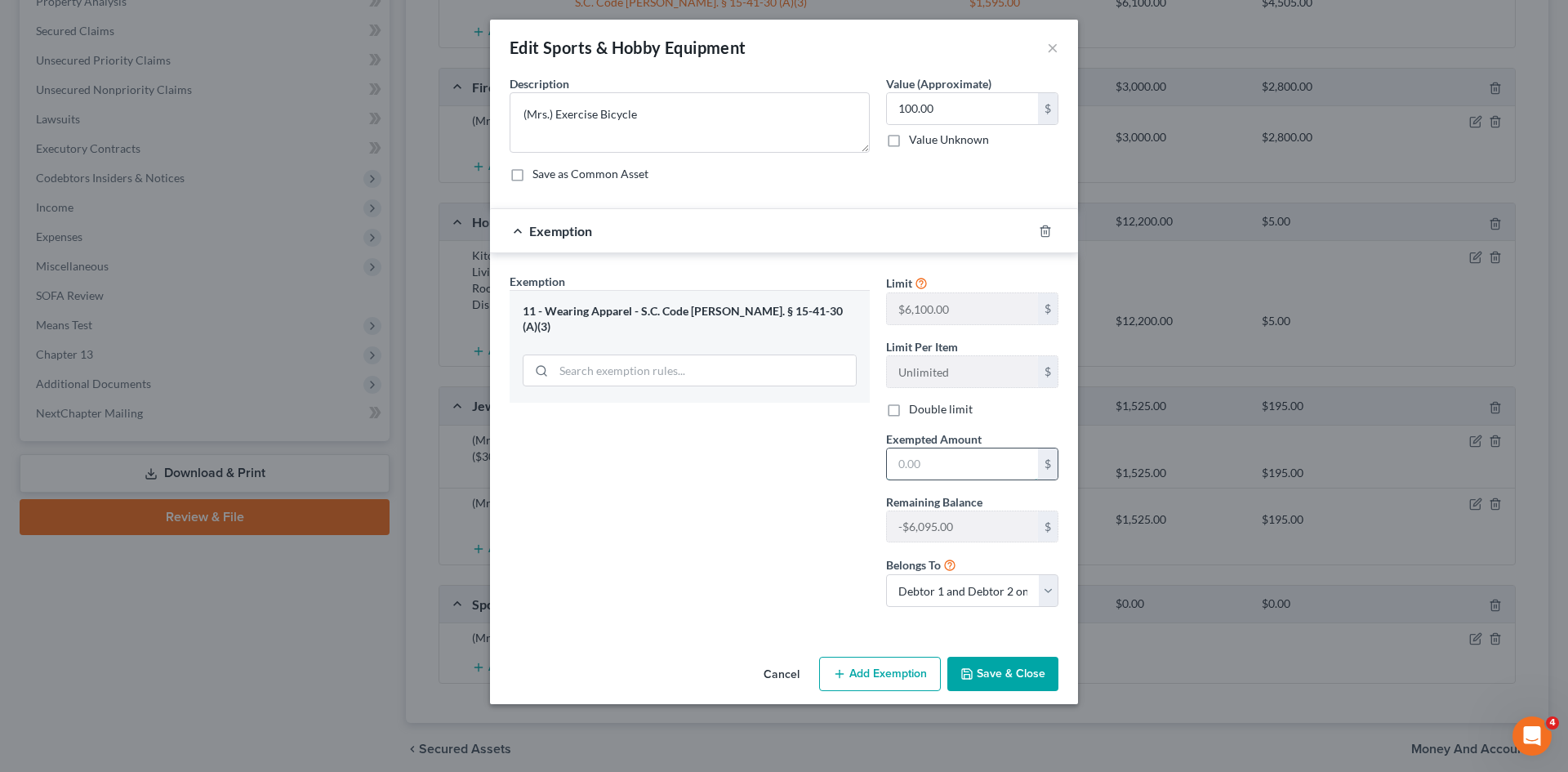
click at [917, 468] on input "text" at bounding box center [962, 464] width 151 height 31
click at [909, 416] on label "Double limit" at bounding box center [940, 409] width 64 height 16
click at [915, 412] on input "Double limit" at bounding box center [921, 407] width 11 height 11
click at [927, 456] on input "text" at bounding box center [962, 464] width 151 height 31
click at [1026, 668] on button "Save & Close" at bounding box center [1003, 673] width 111 height 34
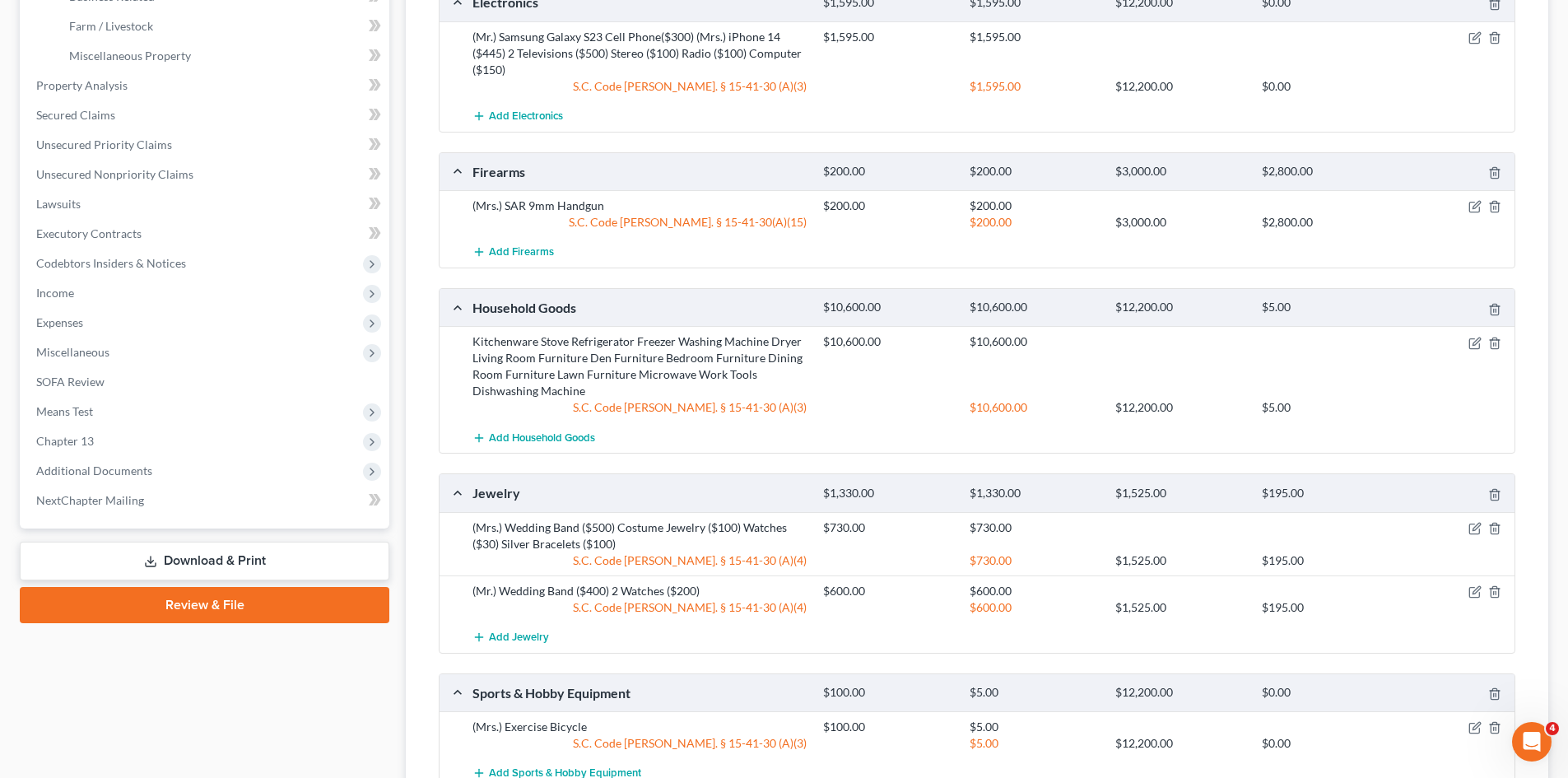
scroll to position [576, 0]
click at [1478, 208] on icon "button" at bounding box center [1475, 205] width 14 height 14
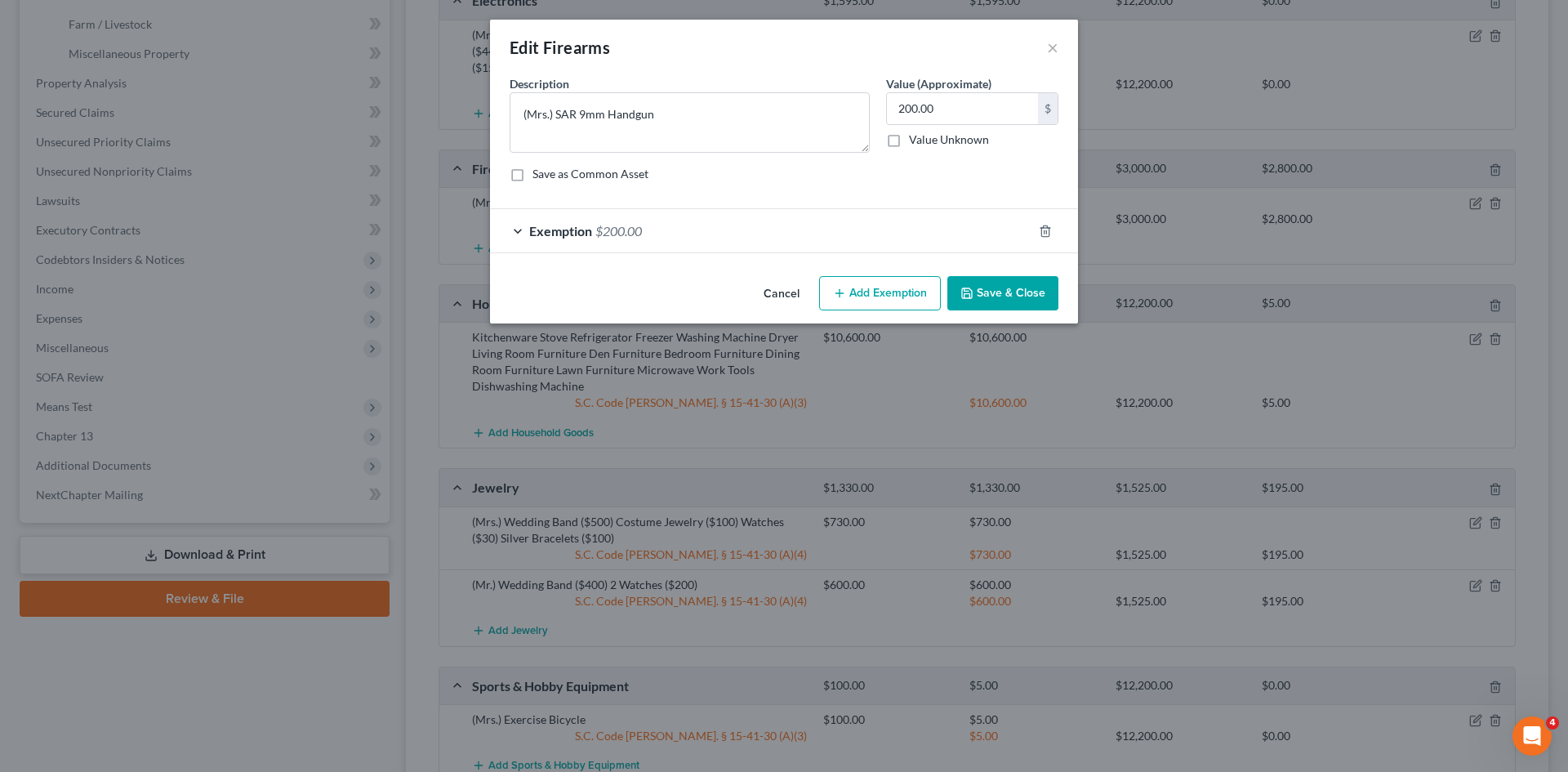
click at [713, 240] on div "Exemption $200.00" at bounding box center [761, 230] width 543 height 43
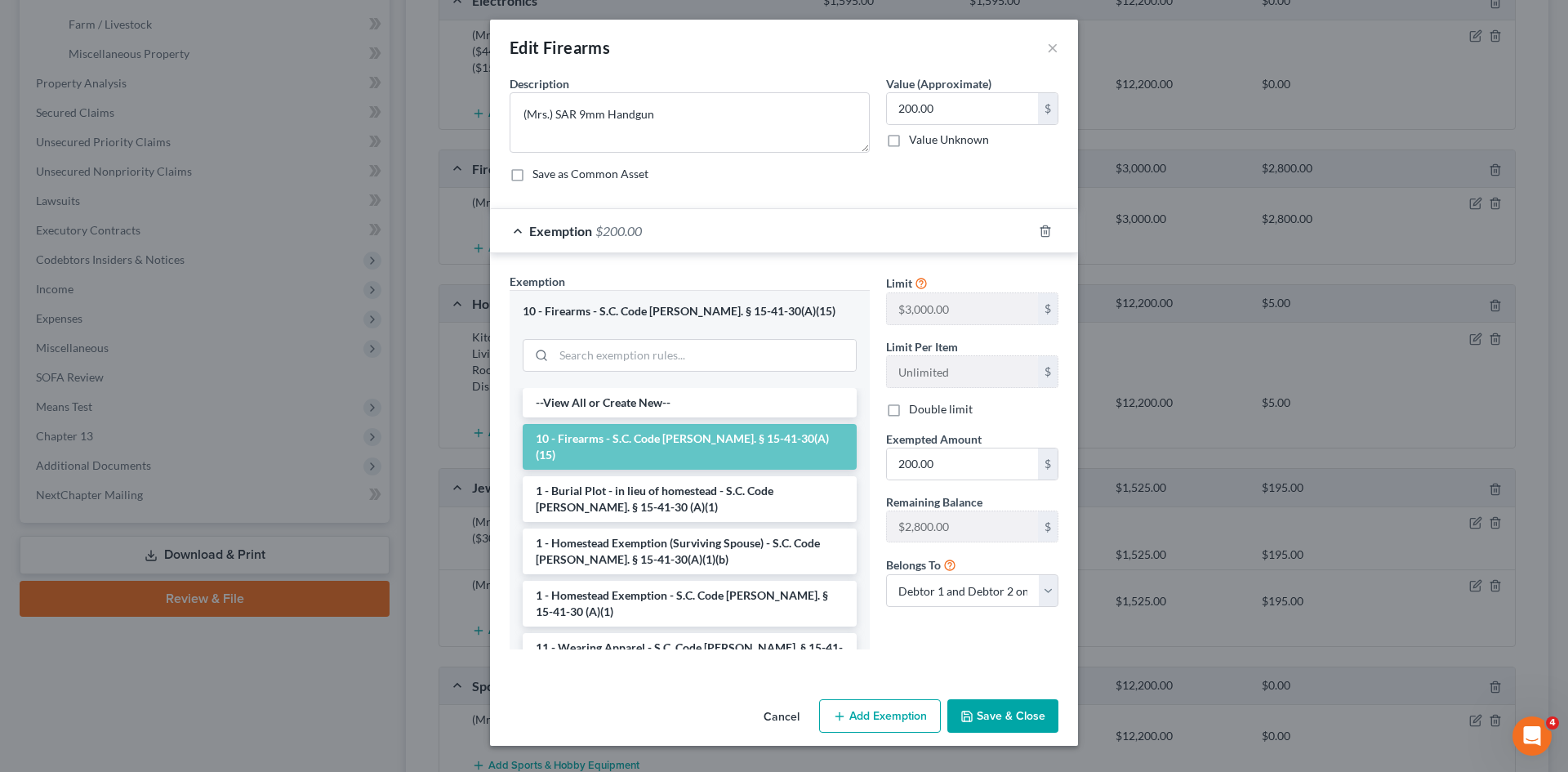
click at [713, 240] on div "Exemption $200.00" at bounding box center [761, 230] width 543 height 43
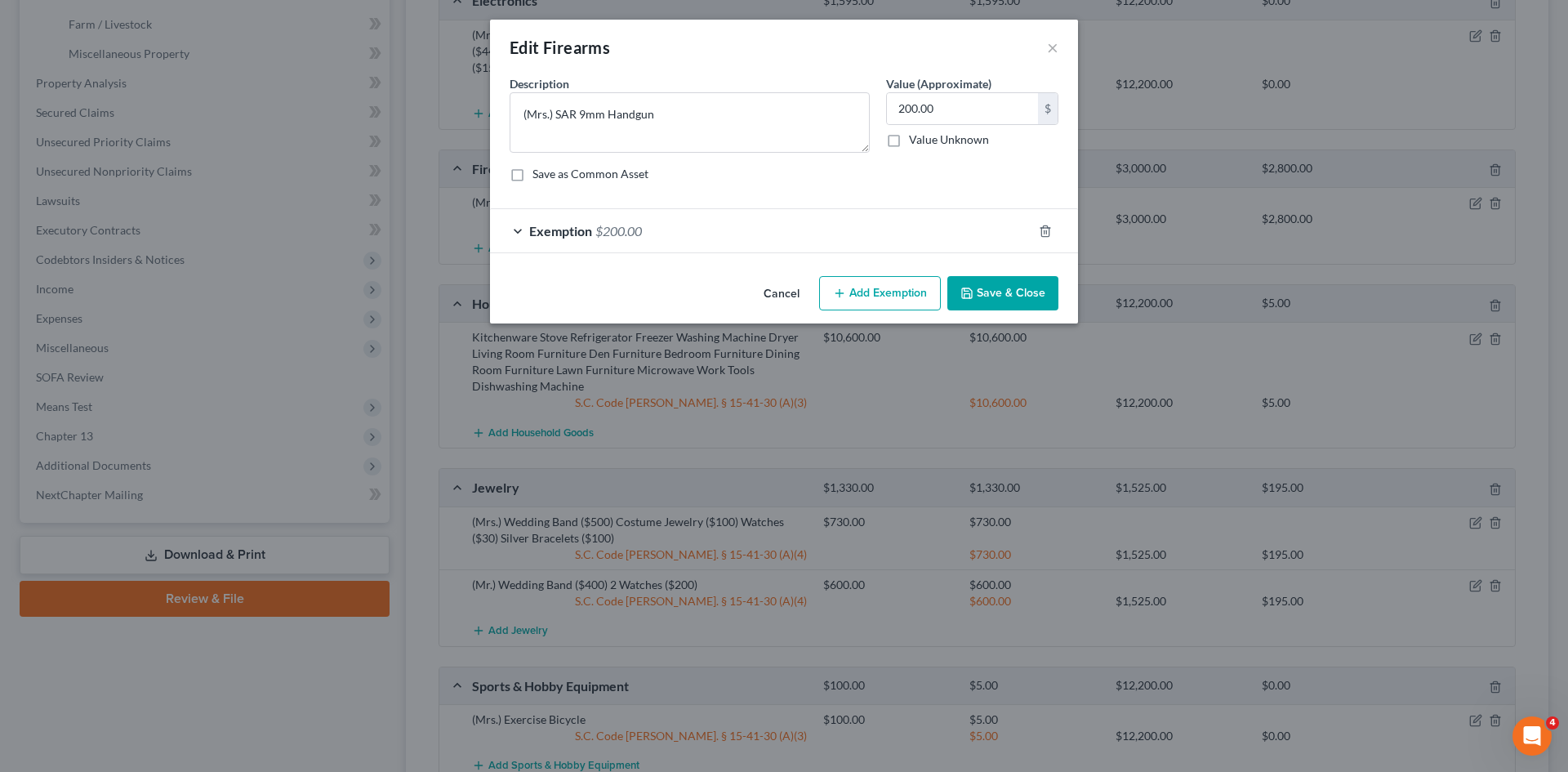
click at [990, 305] on button "Save & Close" at bounding box center [1003, 293] width 111 height 34
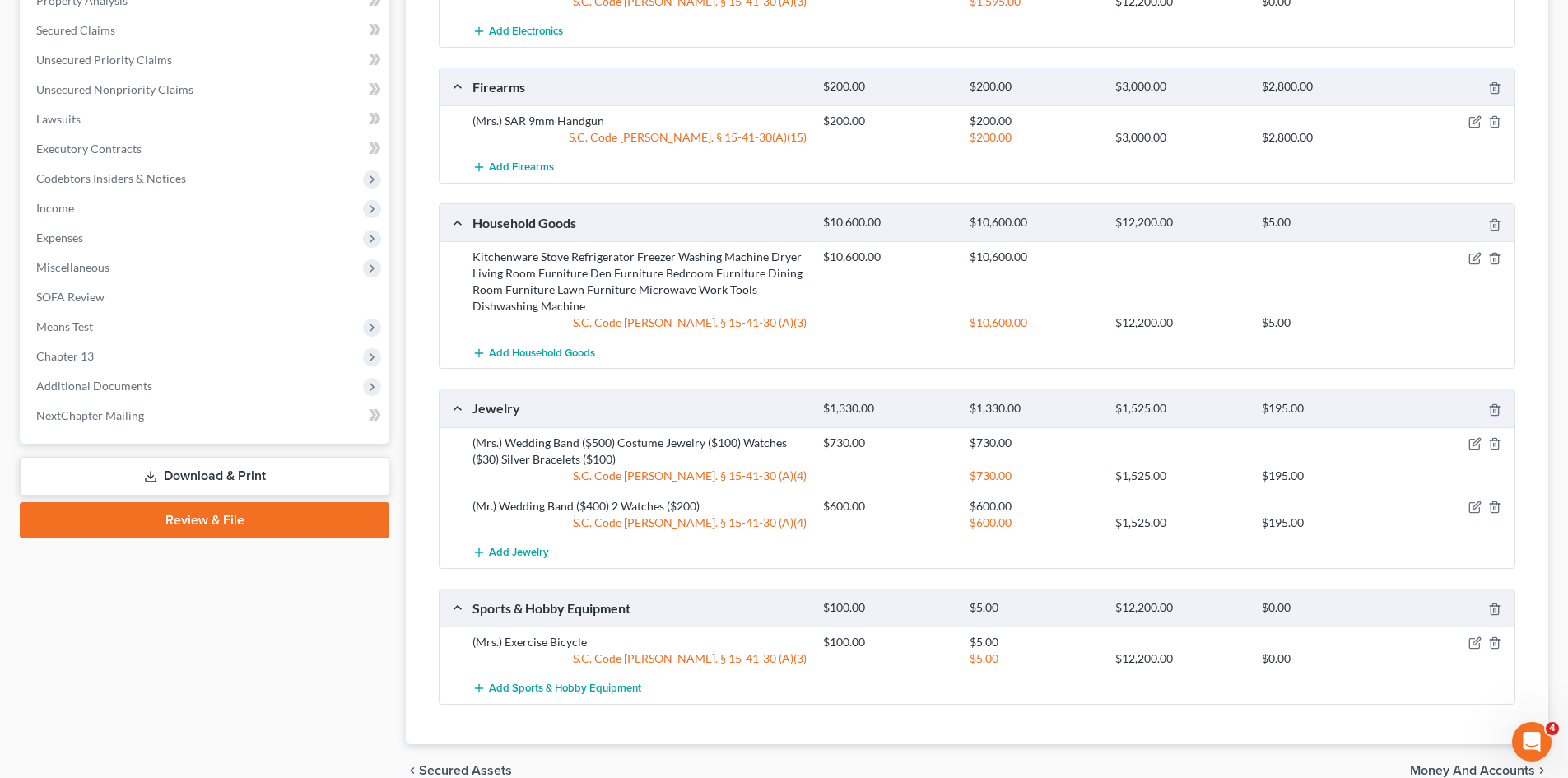
scroll to position [659, 0]
click at [1475, 647] on icon "button" at bounding box center [1475, 644] width 14 height 14
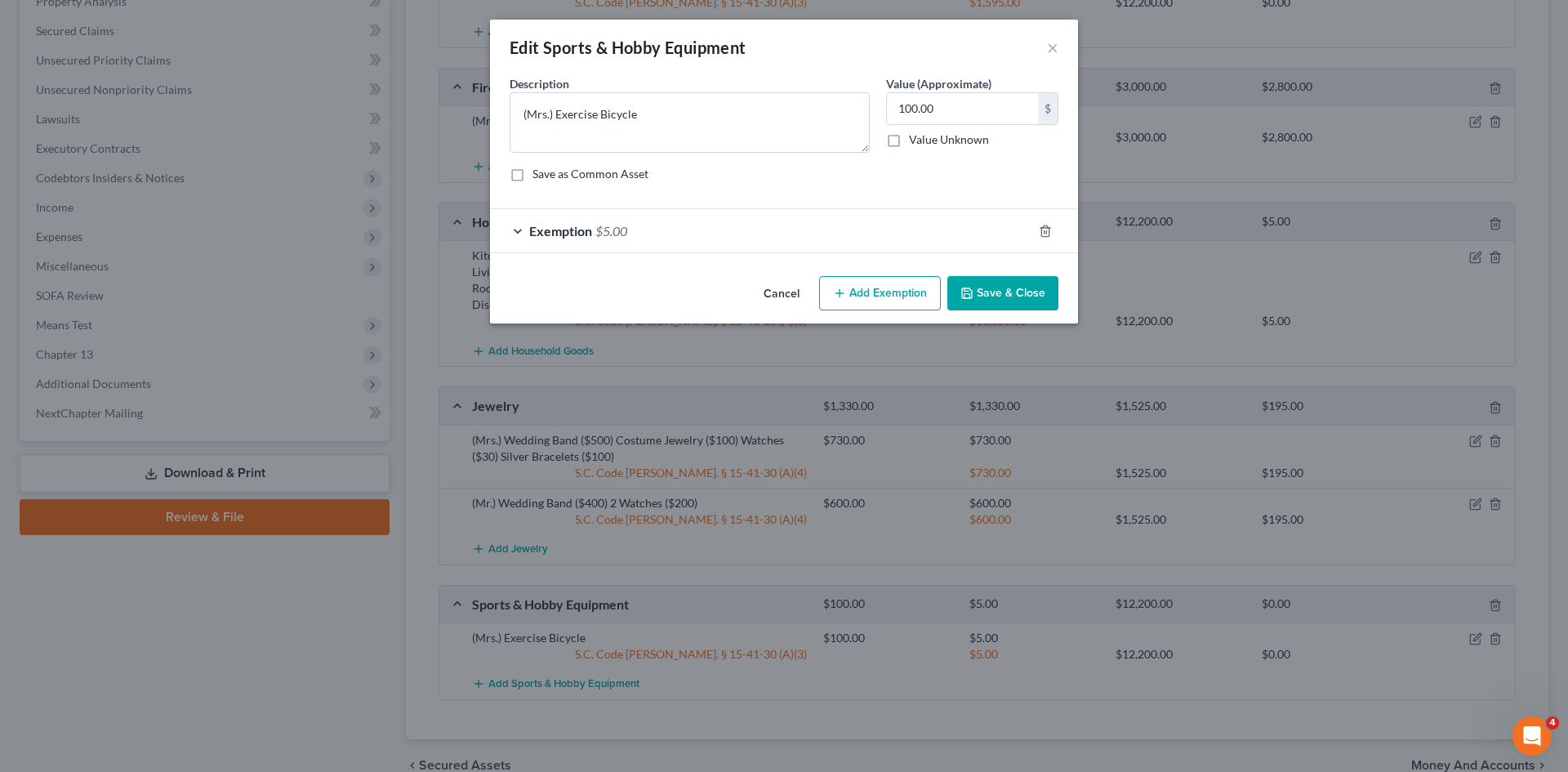
click at [870, 293] on button "Add Exemption" at bounding box center [880, 293] width 122 height 34
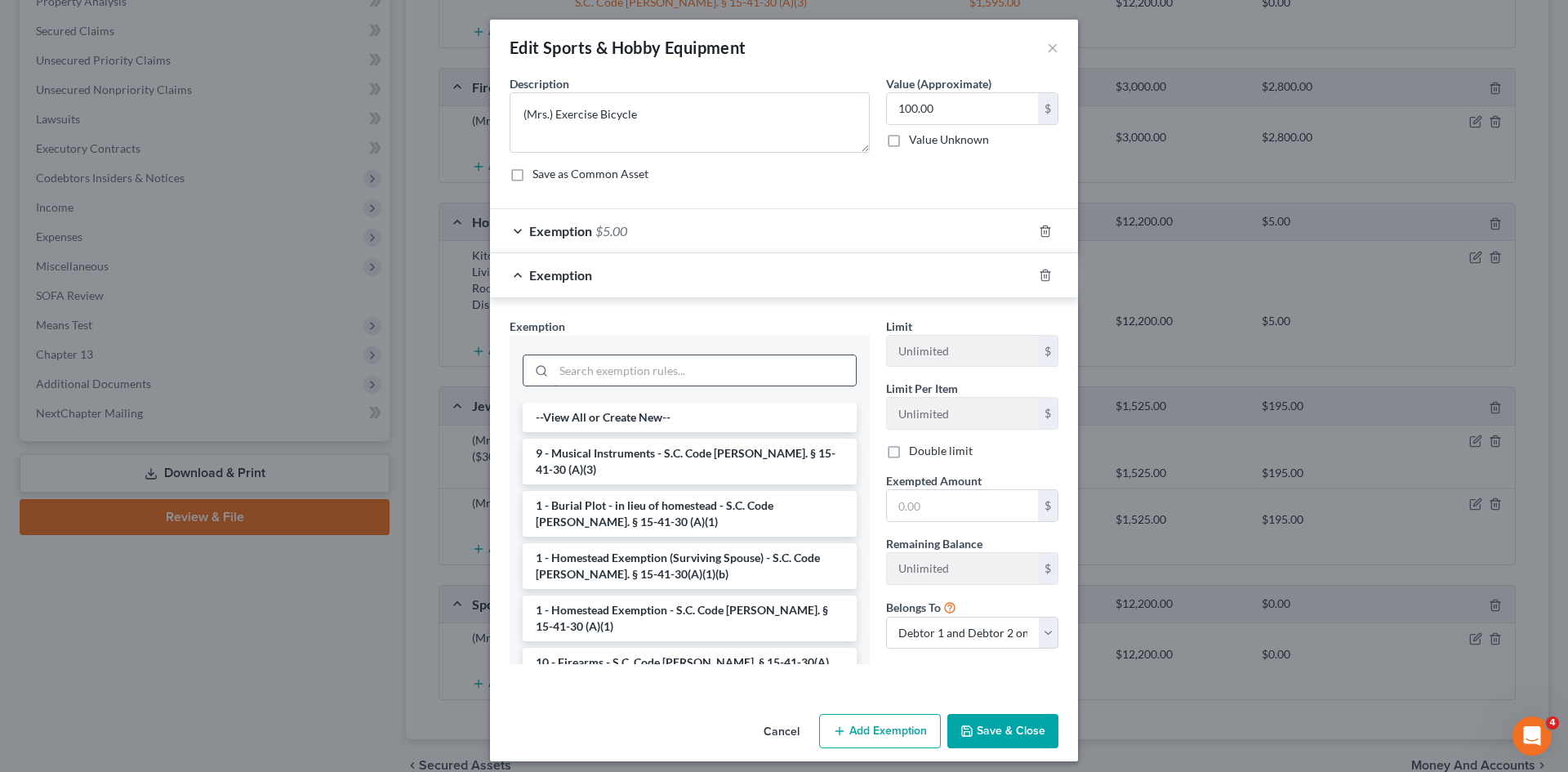
click at [694, 361] on input "search" at bounding box center [704, 371] width 302 height 31
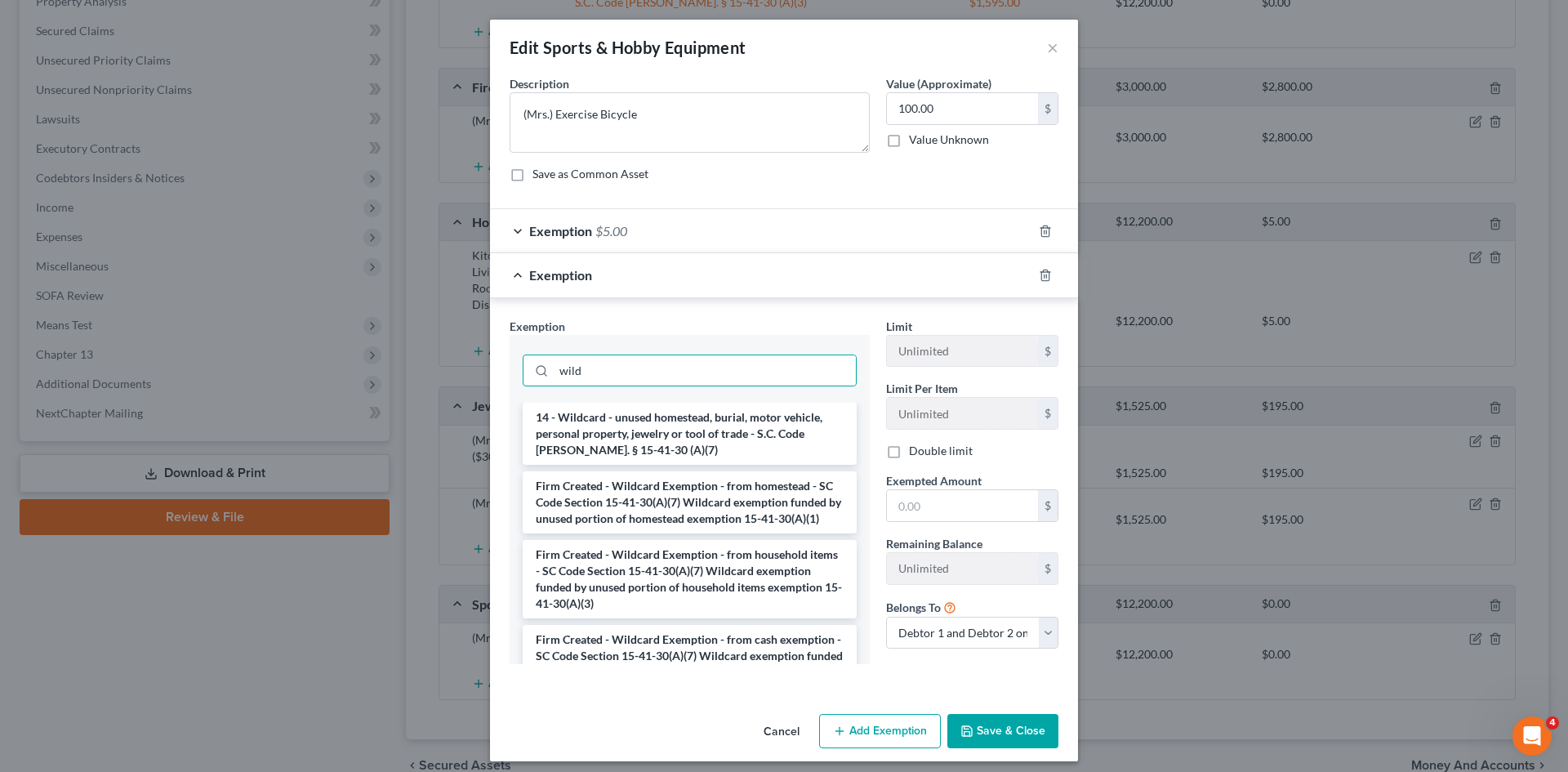
click at [697, 502] on li "Firm Created - Wildcard Exemption - from homestead - SC Code Section 15-41-30(A…" at bounding box center [690, 502] width 334 height 62
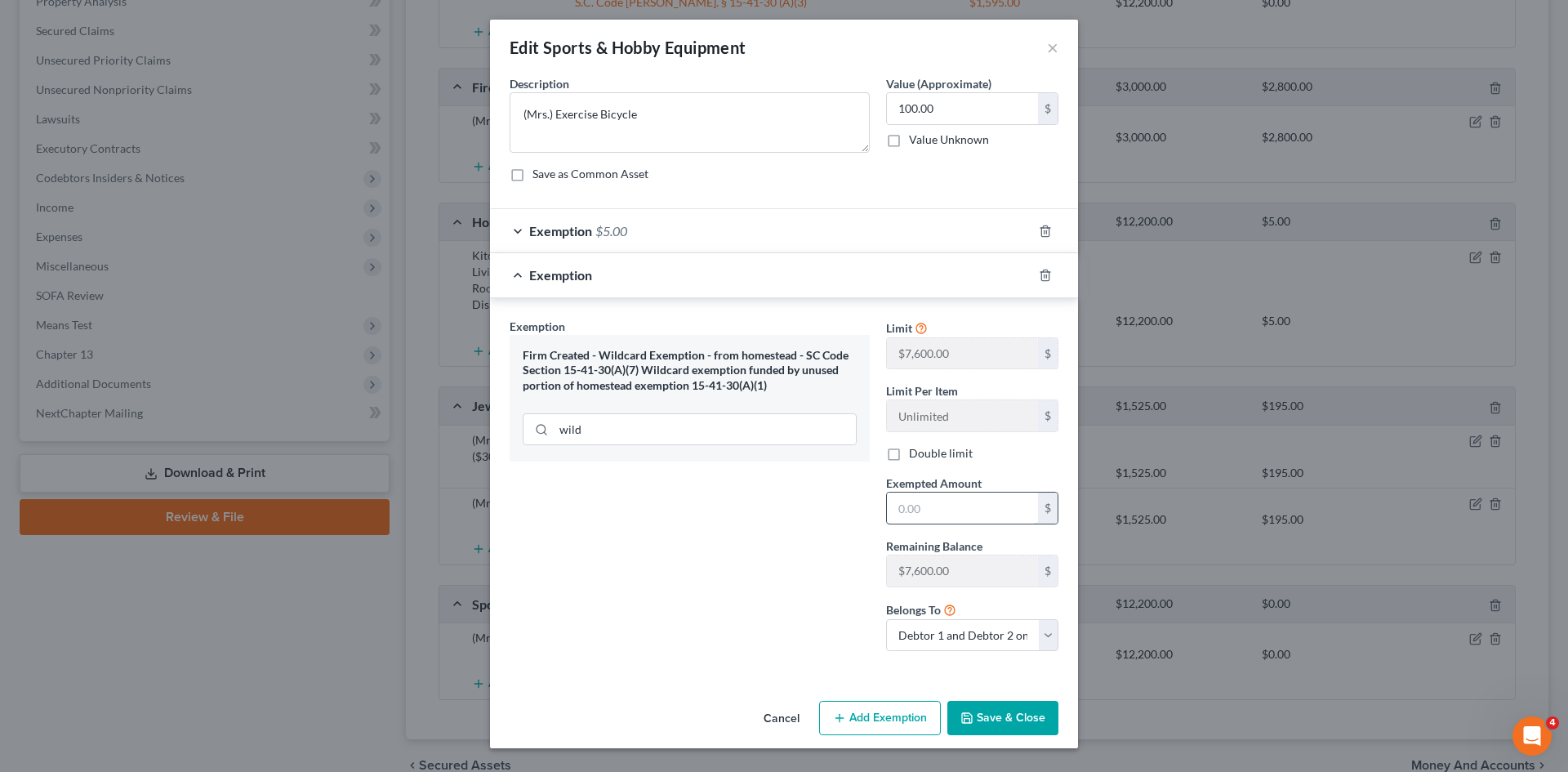
click at [954, 512] on input "text" at bounding box center [962, 508] width 151 height 31
click at [981, 717] on button "Save & Close" at bounding box center [1003, 717] width 111 height 34
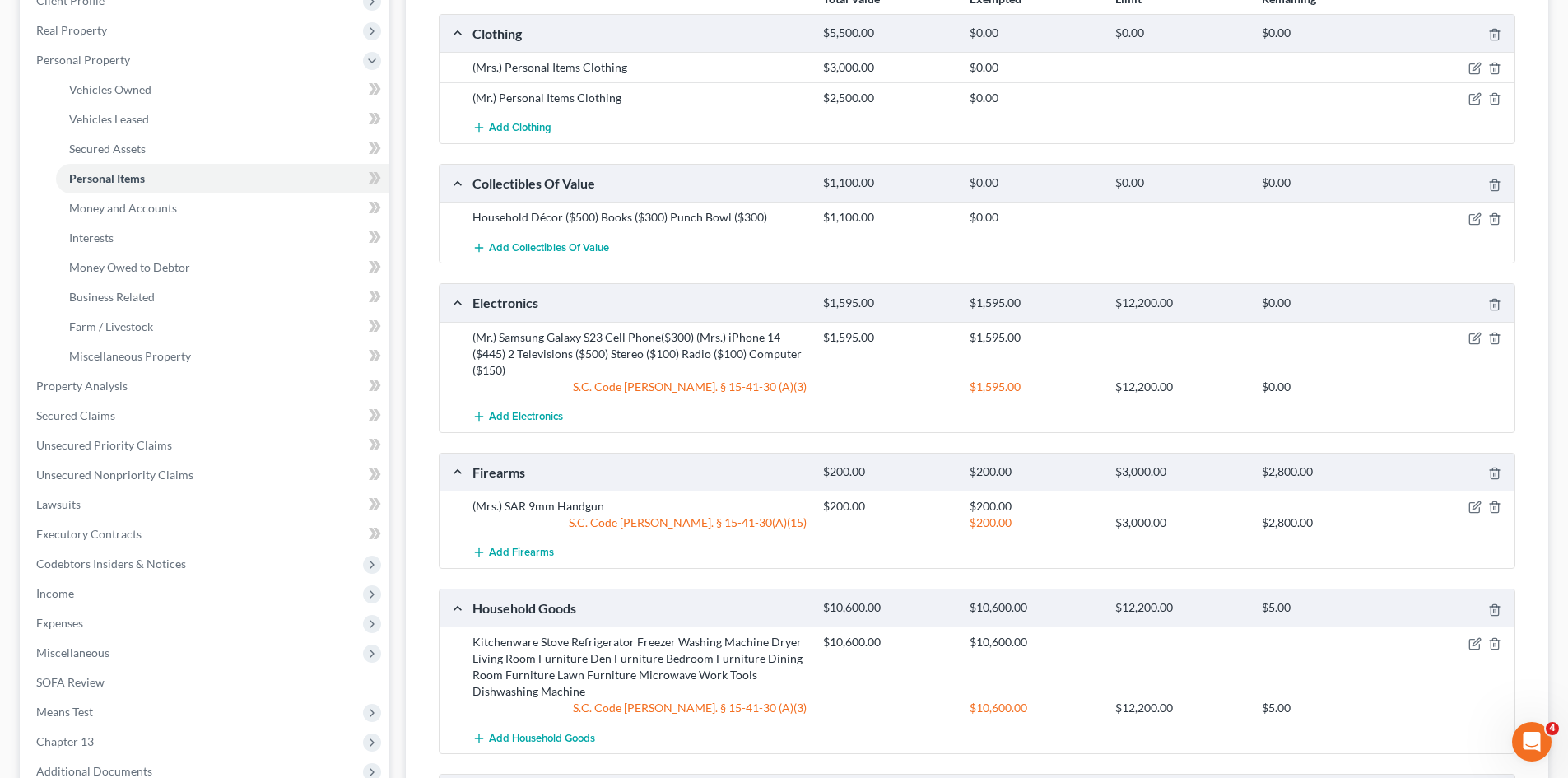
scroll to position [247, 0]
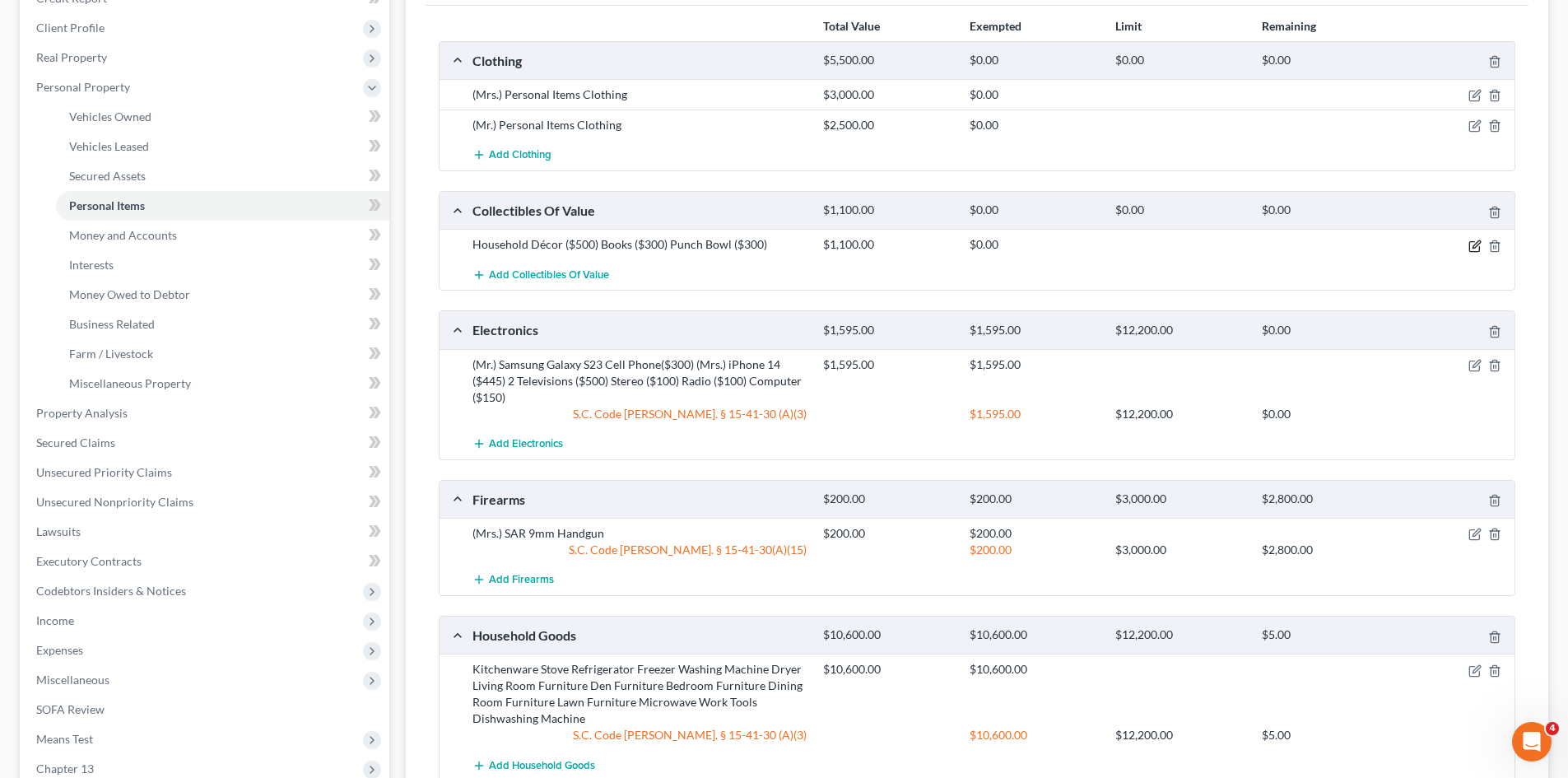
click at [1478, 248] on icon "button" at bounding box center [1475, 245] width 14 height 14
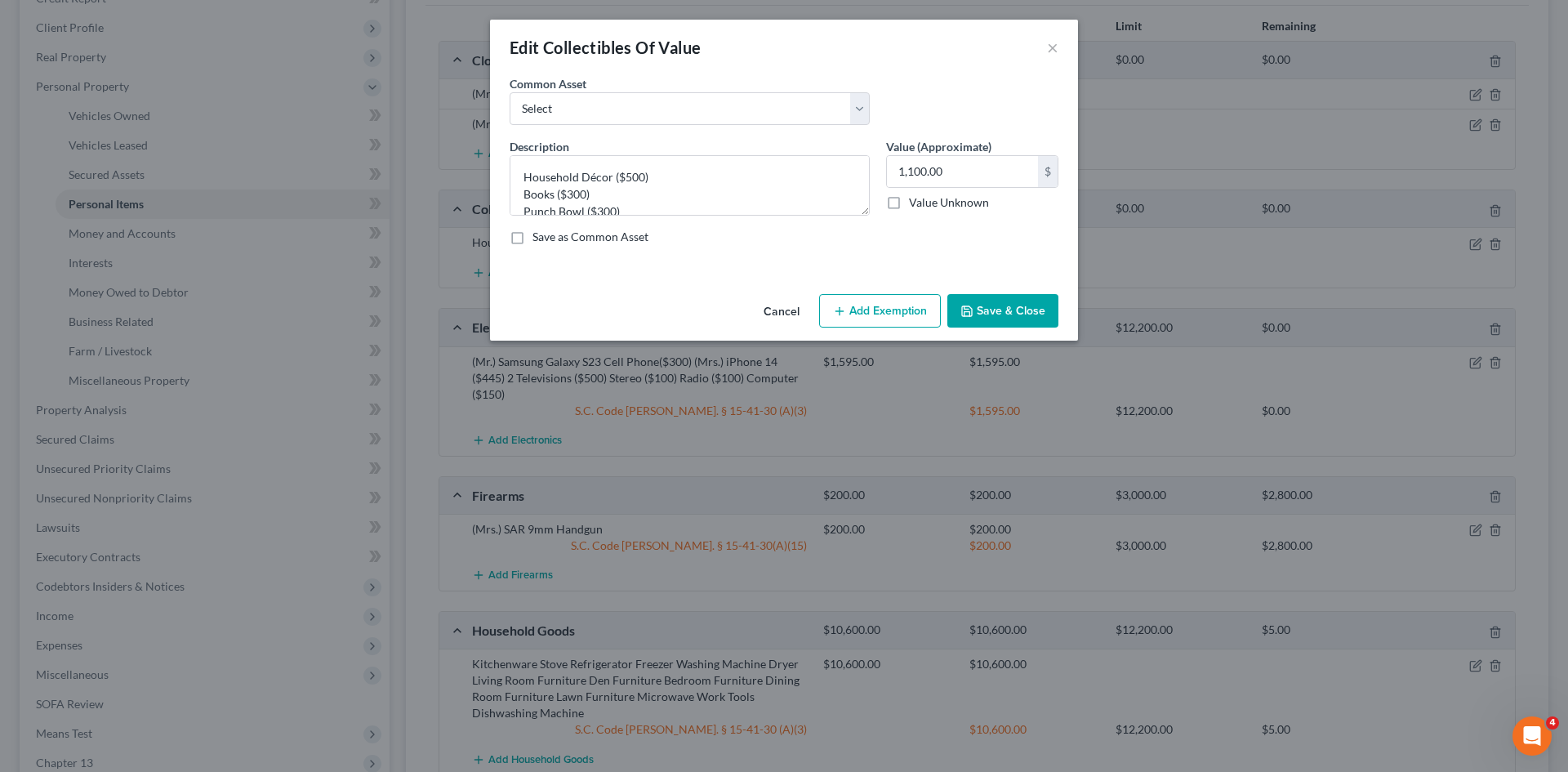
click at [858, 312] on button "Add Exemption" at bounding box center [880, 311] width 122 height 34
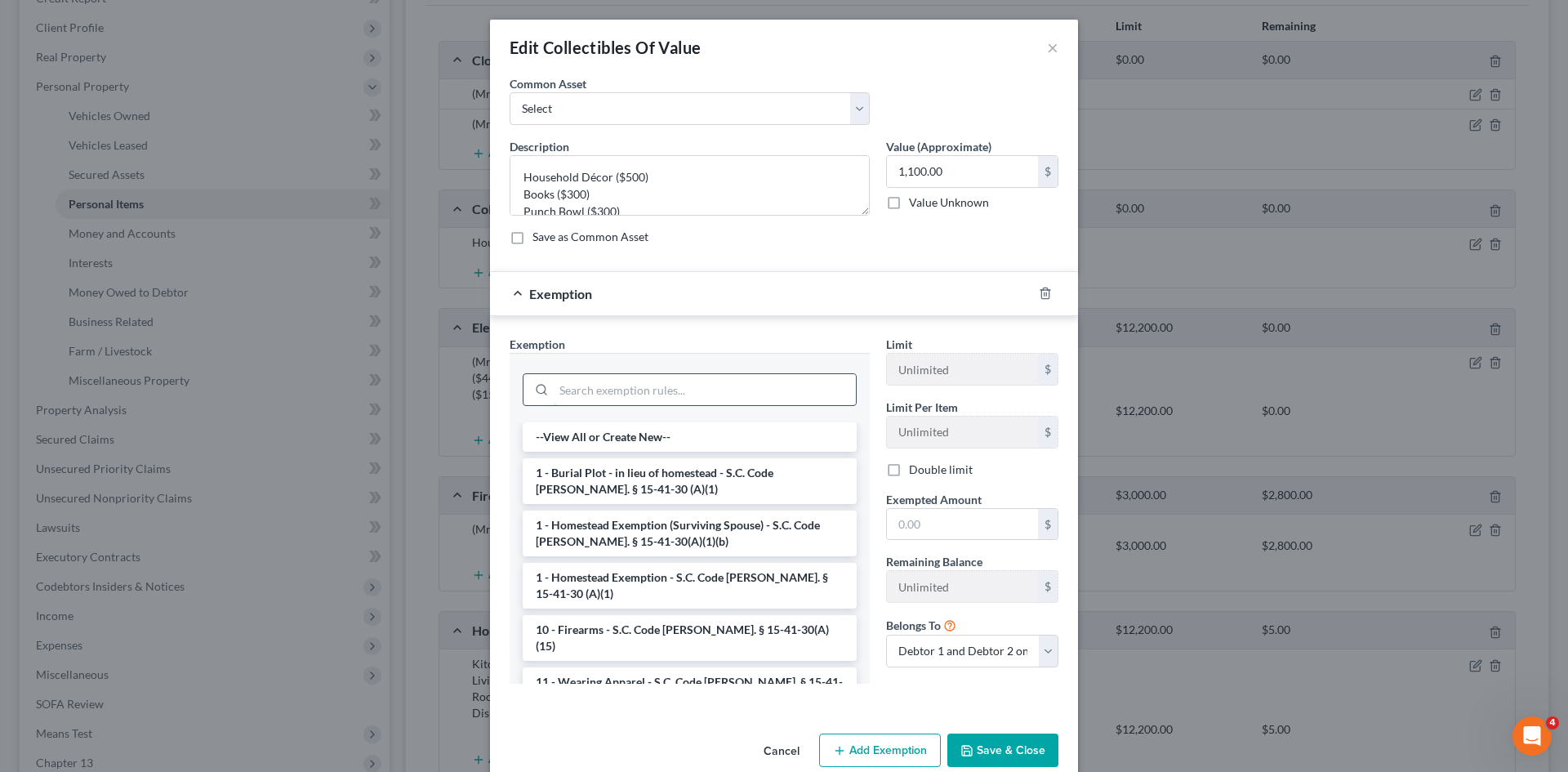
click at [654, 384] on input "search" at bounding box center [704, 390] width 302 height 31
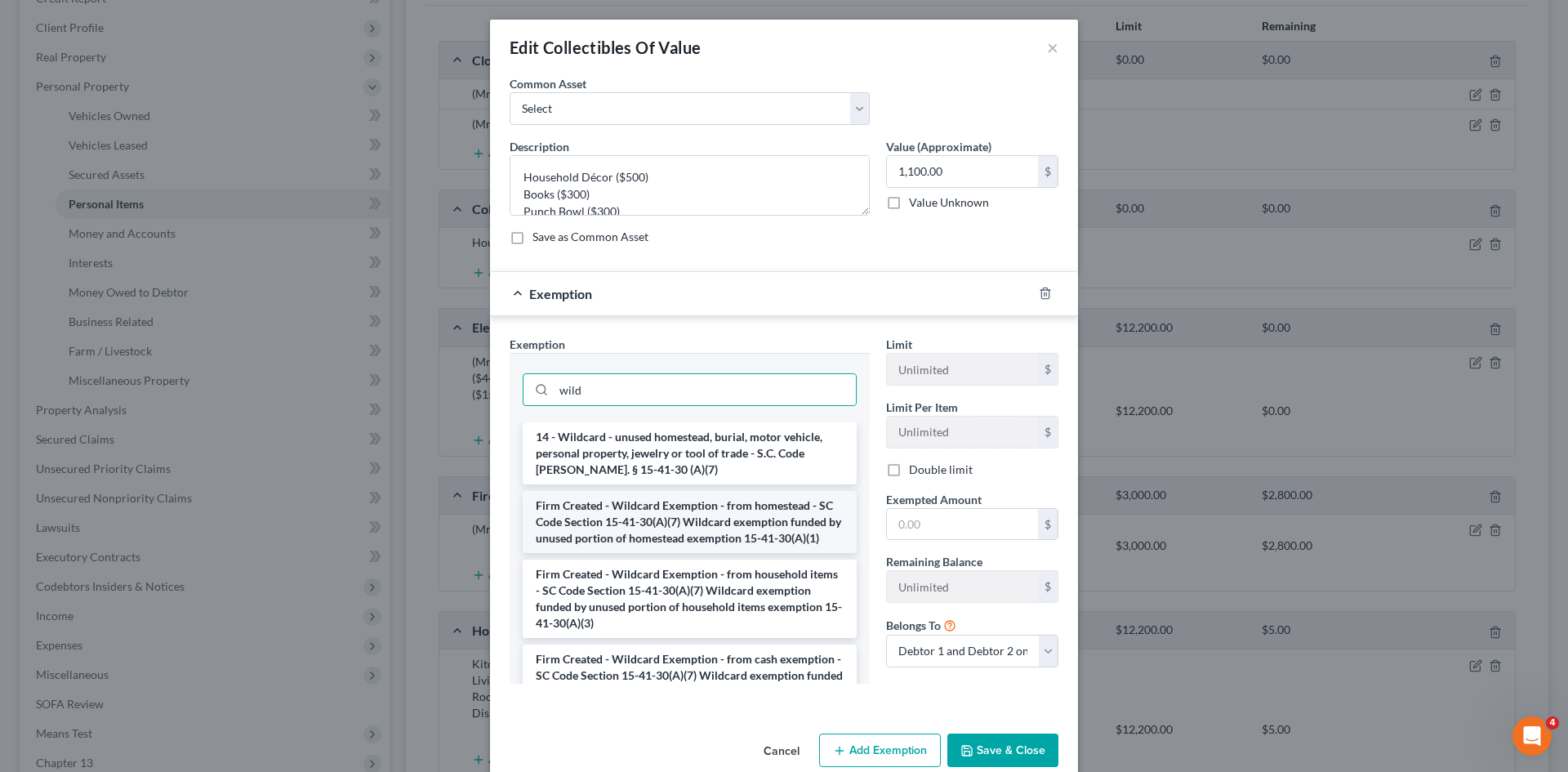
click at [657, 523] on li "Firm Created - Wildcard Exemption - from homestead - SC Code Section 15-41-30(A…" at bounding box center [690, 521] width 334 height 62
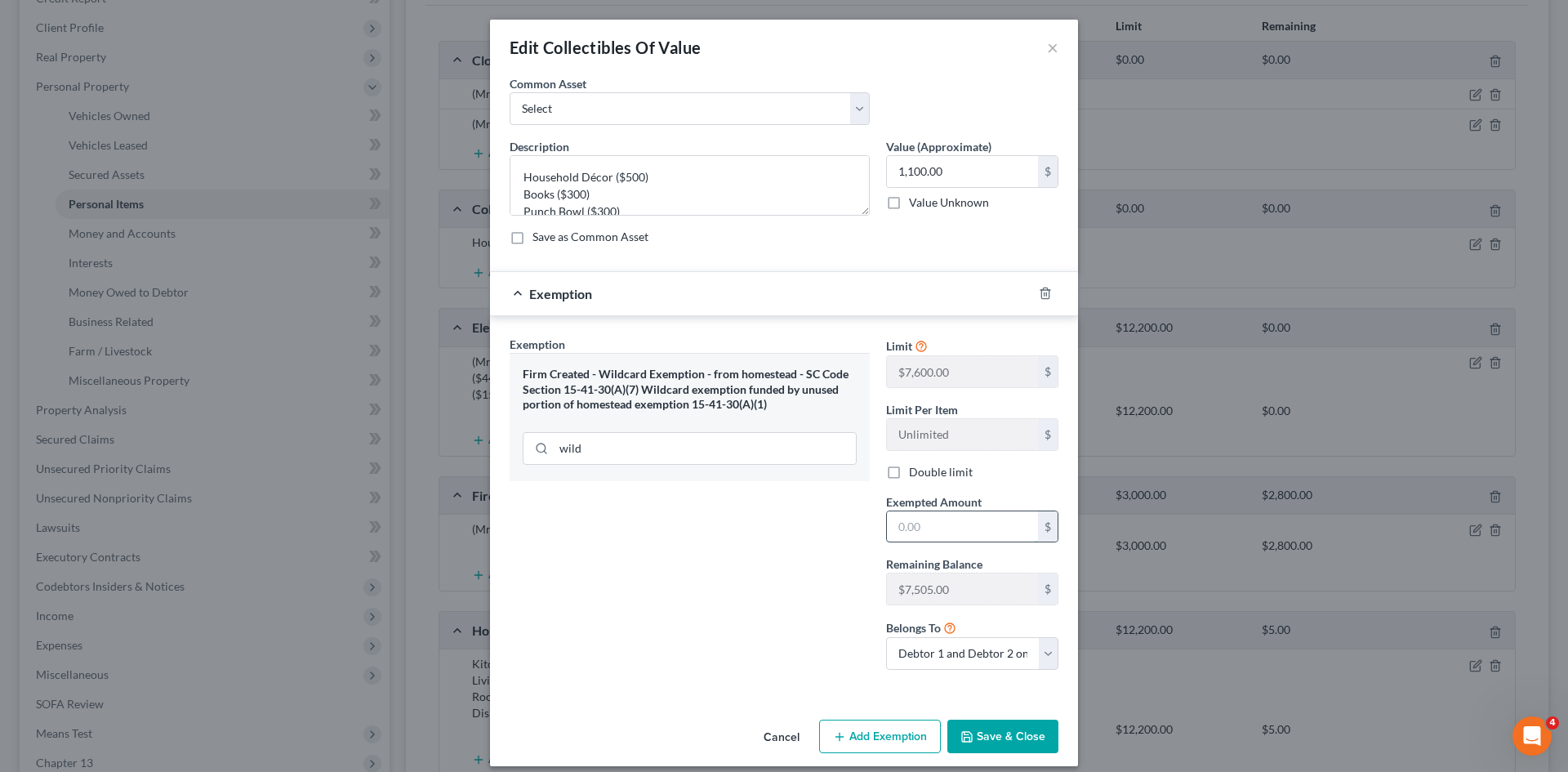
click at [903, 529] on input "text" at bounding box center [962, 527] width 151 height 31
click at [1004, 742] on button "Save & Close" at bounding box center [1003, 736] width 111 height 34
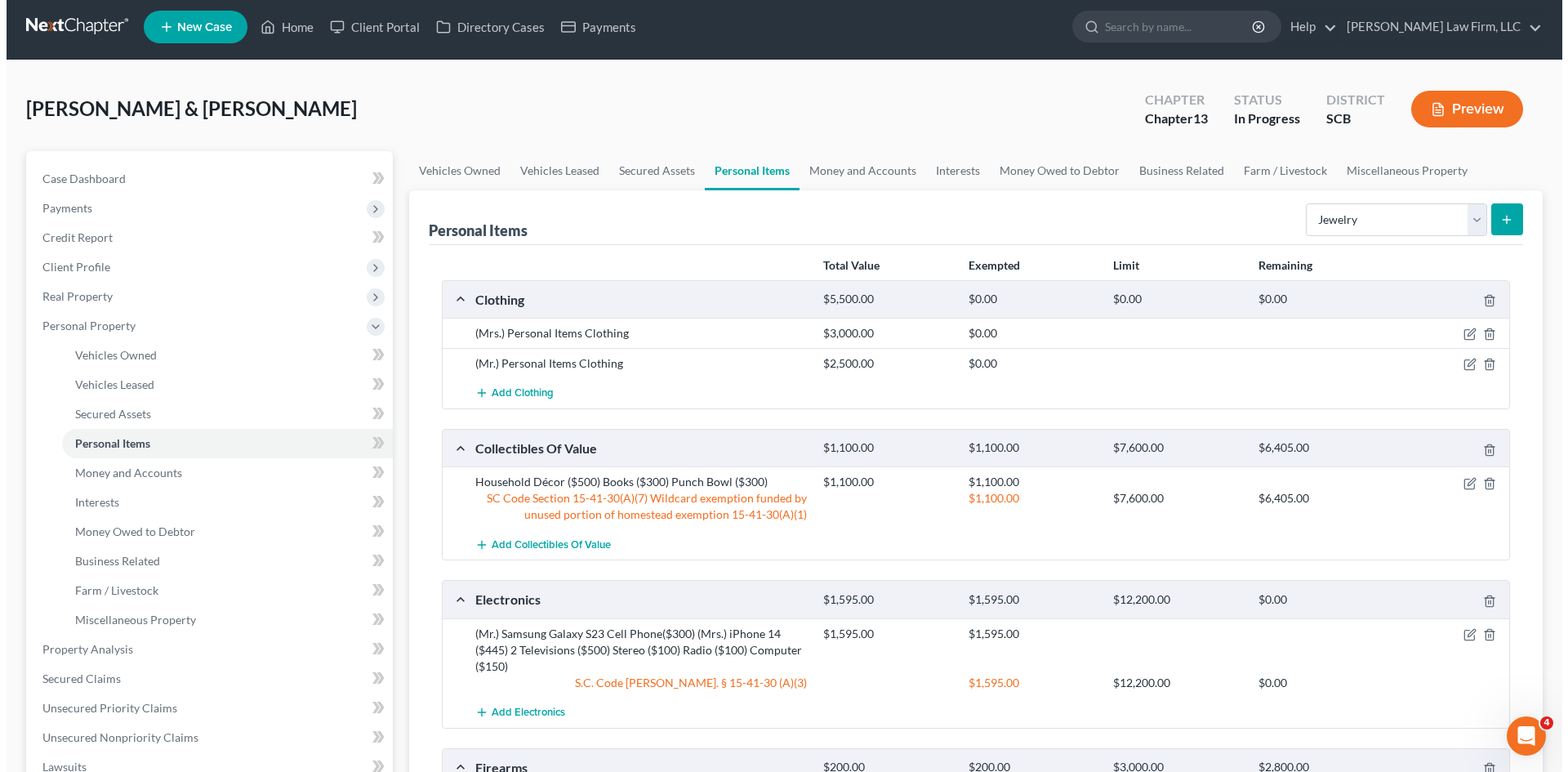
scroll to position [0, 0]
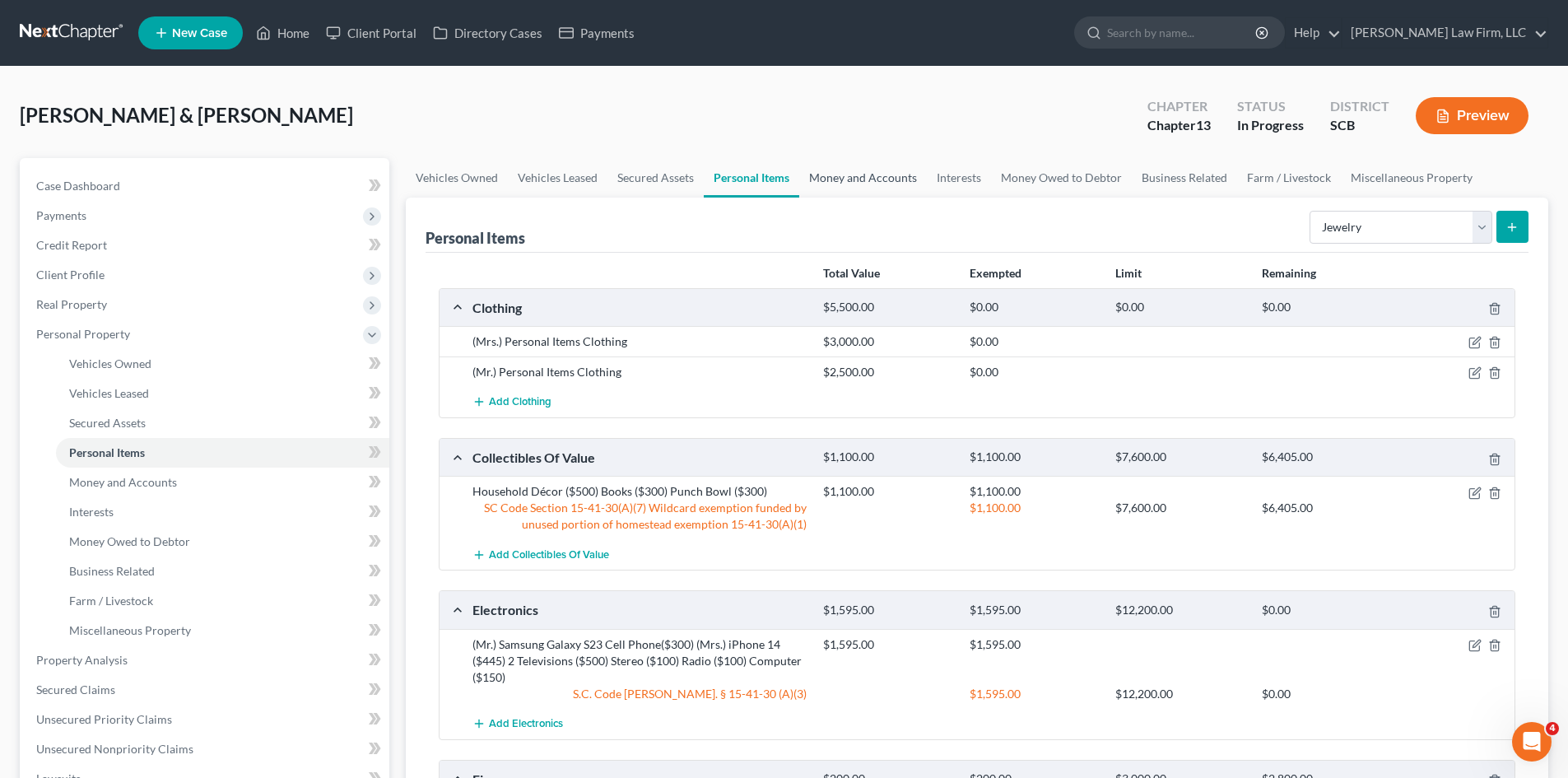
click at [843, 169] on link "Money and Accounts" at bounding box center [863, 178] width 127 height 40
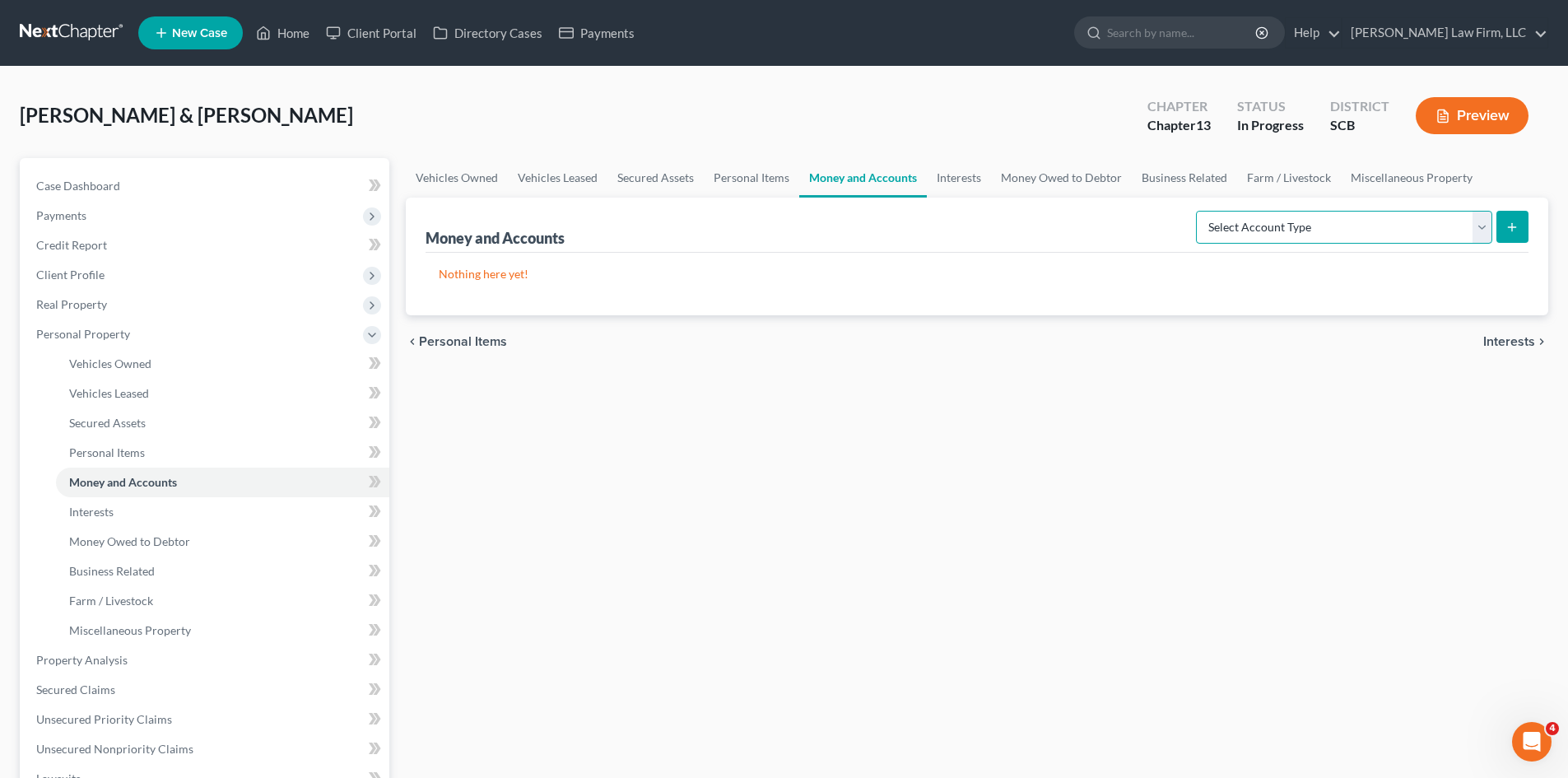
drag, startPoint x: 1297, startPoint y: 221, endPoint x: 1291, endPoint y: 229, distance: 10.0
click at [1297, 221] on select "Select Account Type Brokerage Cash on Hand Certificates of Deposit Checking Acc…" at bounding box center [1344, 227] width 296 height 32
click at [1200, 210] on select "Select Account Type Brokerage Cash on Hand Certificates of Deposit Checking Acc…" at bounding box center [1344, 227] width 296 height 32
click at [1515, 243] on button "submit" at bounding box center [1513, 227] width 32 height 32
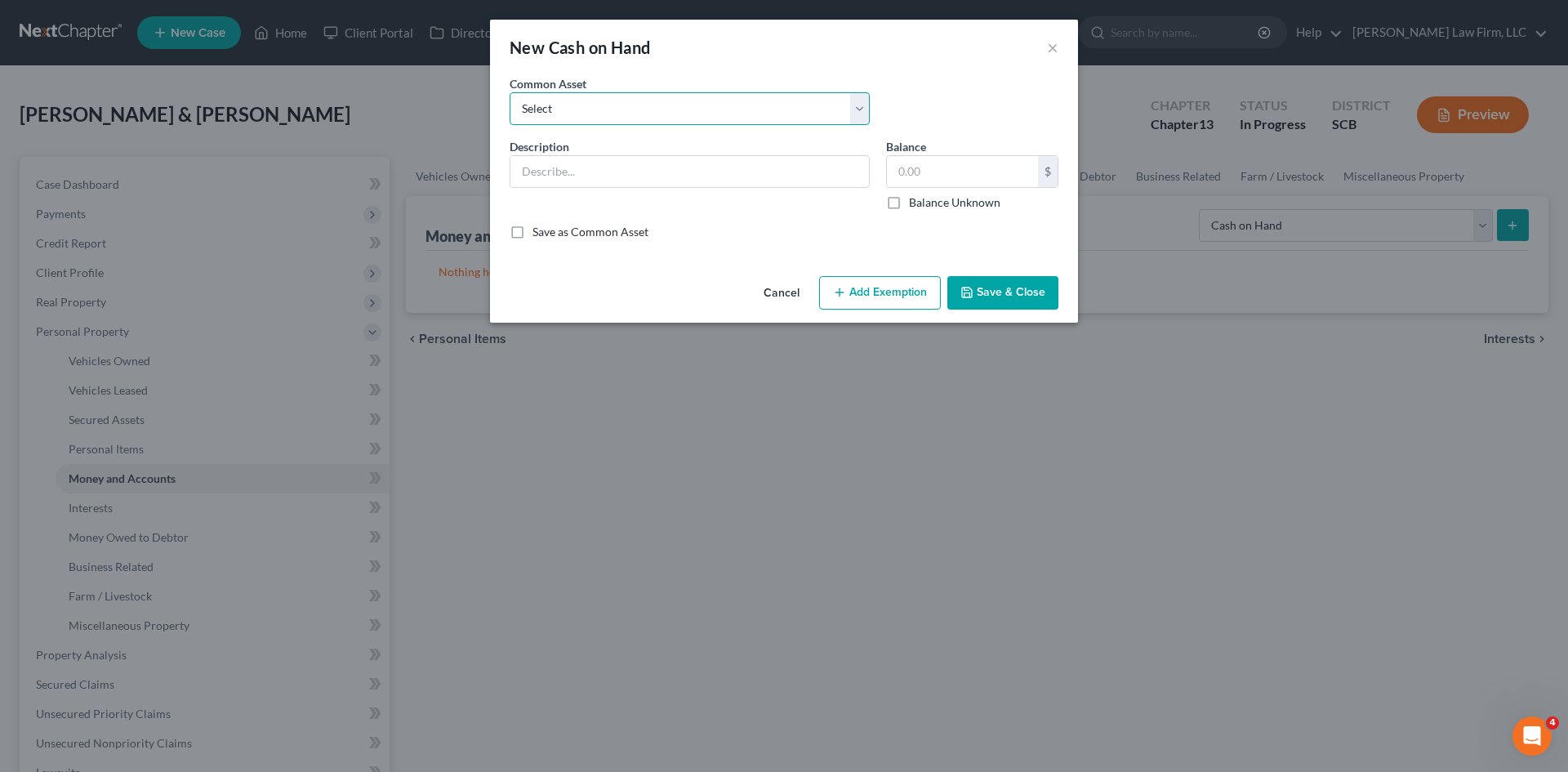
drag, startPoint x: 733, startPoint y: 107, endPoint x: 709, endPoint y: 111, distance: 24.3
click at [733, 107] on select "Select The joint debtor does not carry cash The debtor does not carry cash. (Mr…" at bounding box center [690, 108] width 360 height 32
click at [510, 92] on select "Select The joint debtor does not carry cash The debtor does not carry cash. (Mr…" at bounding box center [690, 108] width 360 height 32
click at [673, 114] on select "Select The joint debtor does not carry cash The debtor does not carry cash. (Mr…" at bounding box center [690, 108] width 360 height 32
drag, startPoint x: 673, startPoint y: 114, endPoint x: 652, endPoint y: 122, distance: 22.5
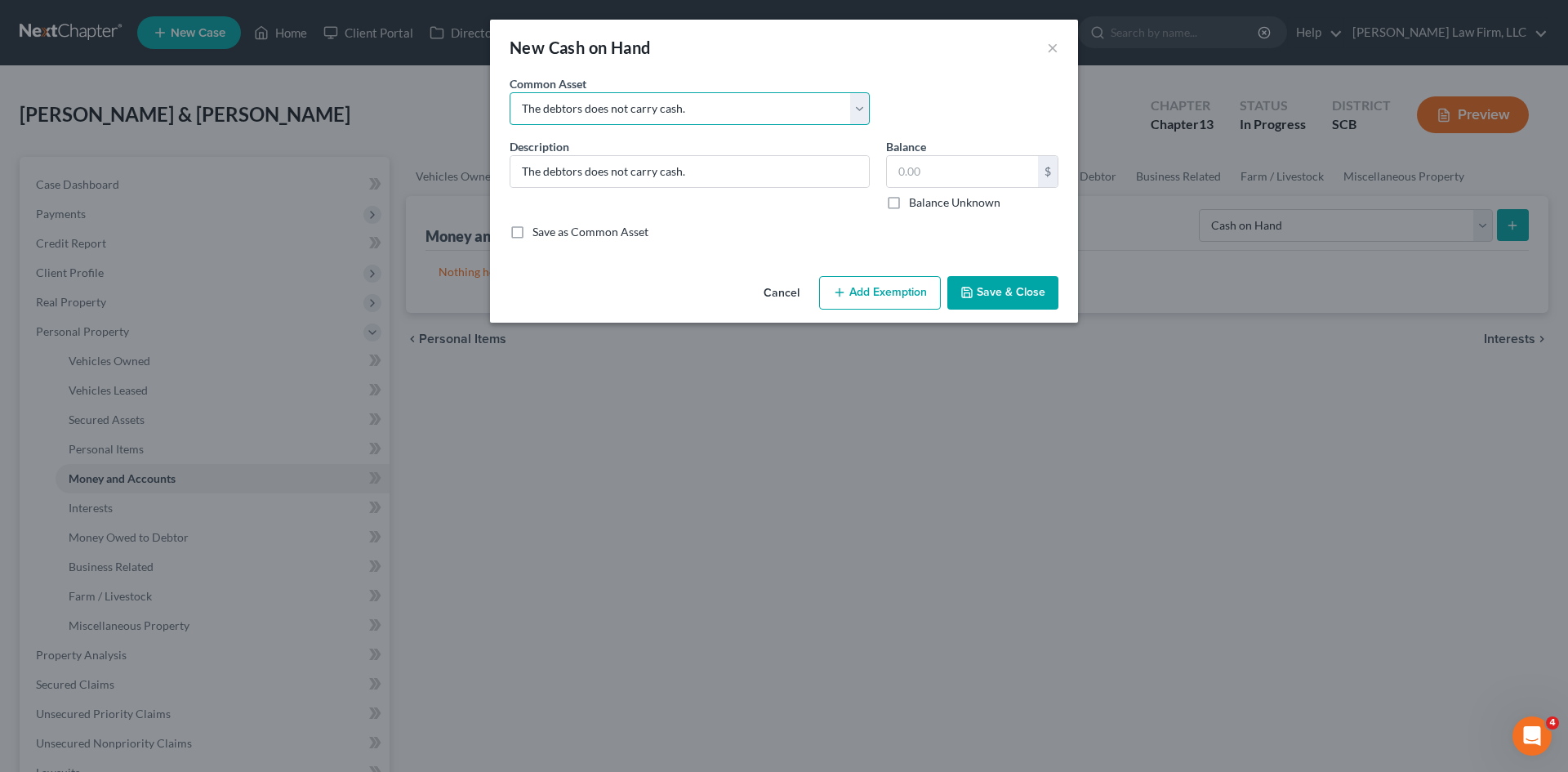
click at [673, 114] on select "Select The joint debtor does not carry cash The debtor does not carry cash. (Mr…" at bounding box center [690, 108] width 360 height 32
click at [579, 173] on input "The debtors does not carry cash." at bounding box center [690, 171] width 358 height 31
click at [608, 173] on input "The debtors does not carry cash." at bounding box center [690, 171] width 358 height 31
click at [992, 292] on button "Save & Close" at bounding box center [1003, 293] width 111 height 34
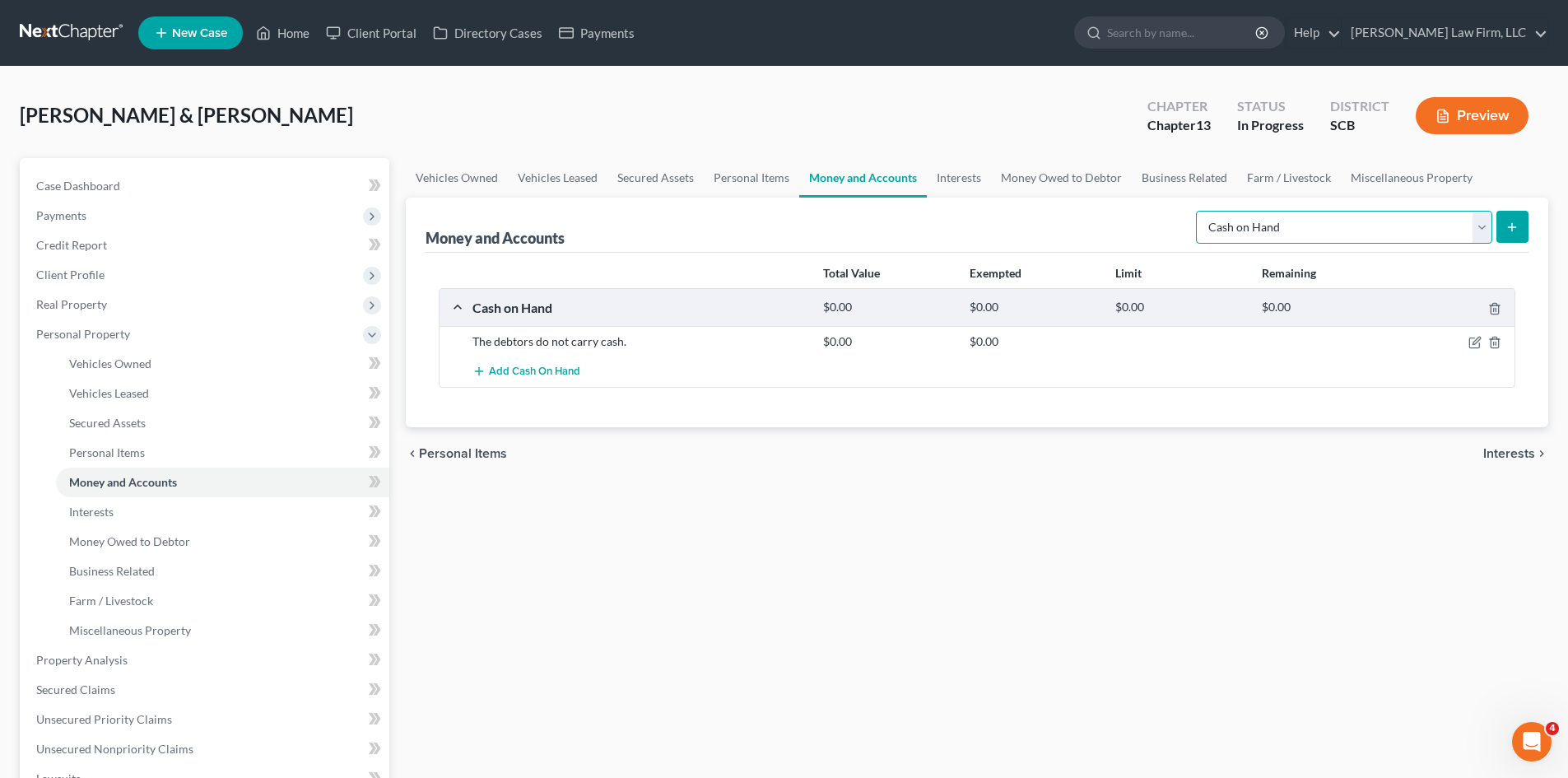
click at [1248, 237] on select "Select Account Type Brokerage Cash on Hand Certificates of Deposit Checking Acc…" at bounding box center [1344, 227] width 296 height 32
click at [1200, 210] on select "Select Account Type Brokerage Cash on Hand Certificates of Deposit Checking Acc…" at bounding box center [1344, 227] width 296 height 32
click at [1502, 235] on button "submit" at bounding box center [1513, 227] width 32 height 32
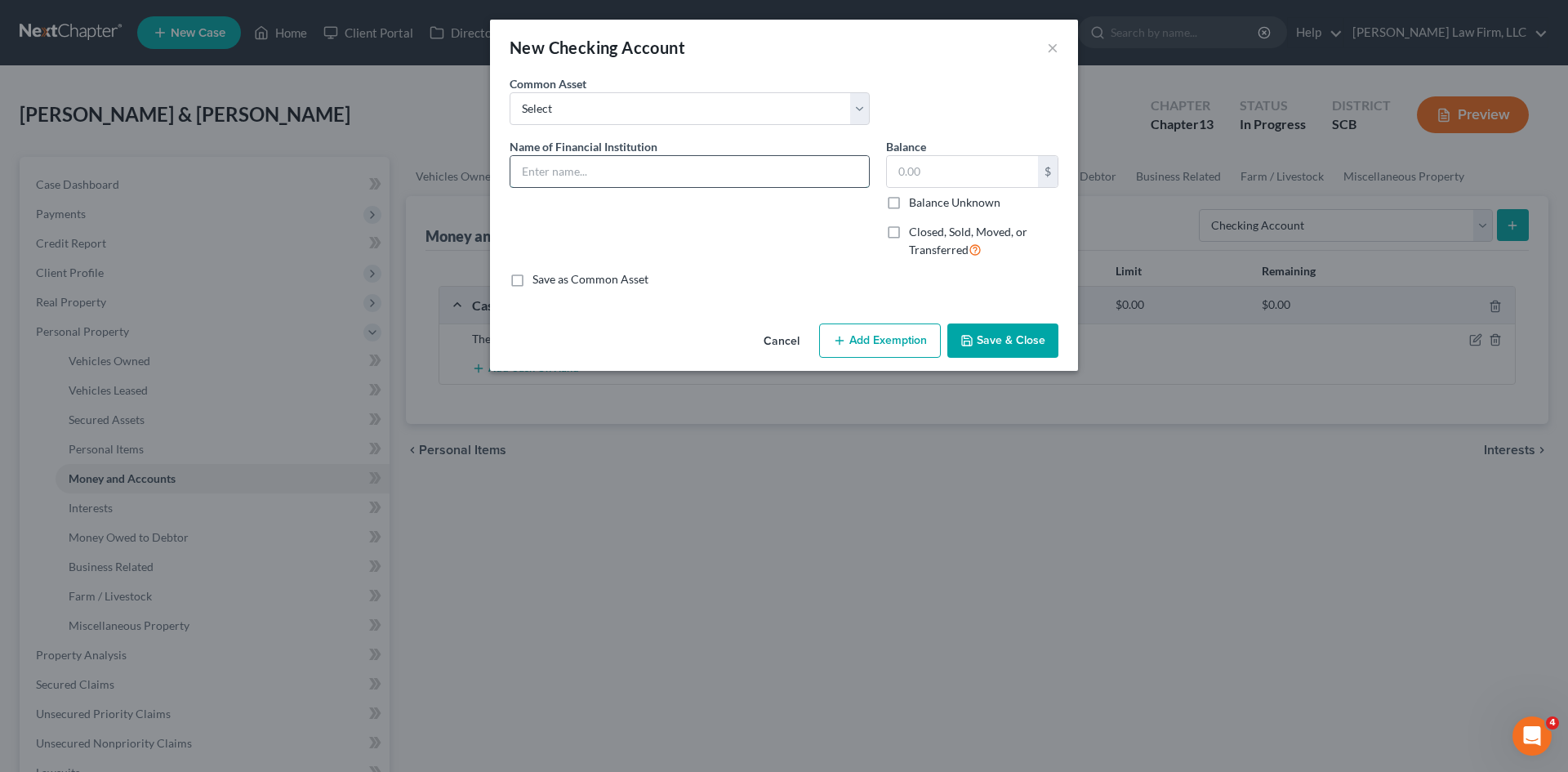
click at [730, 182] on input "text" at bounding box center [690, 171] width 358 height 31
click at [926, 169] on input "text" at bounding box center [962, 171] width 151 height 31
click at [995, 343] on button "Save & Close" at bounding box center [1003, 340] width 111 height 34
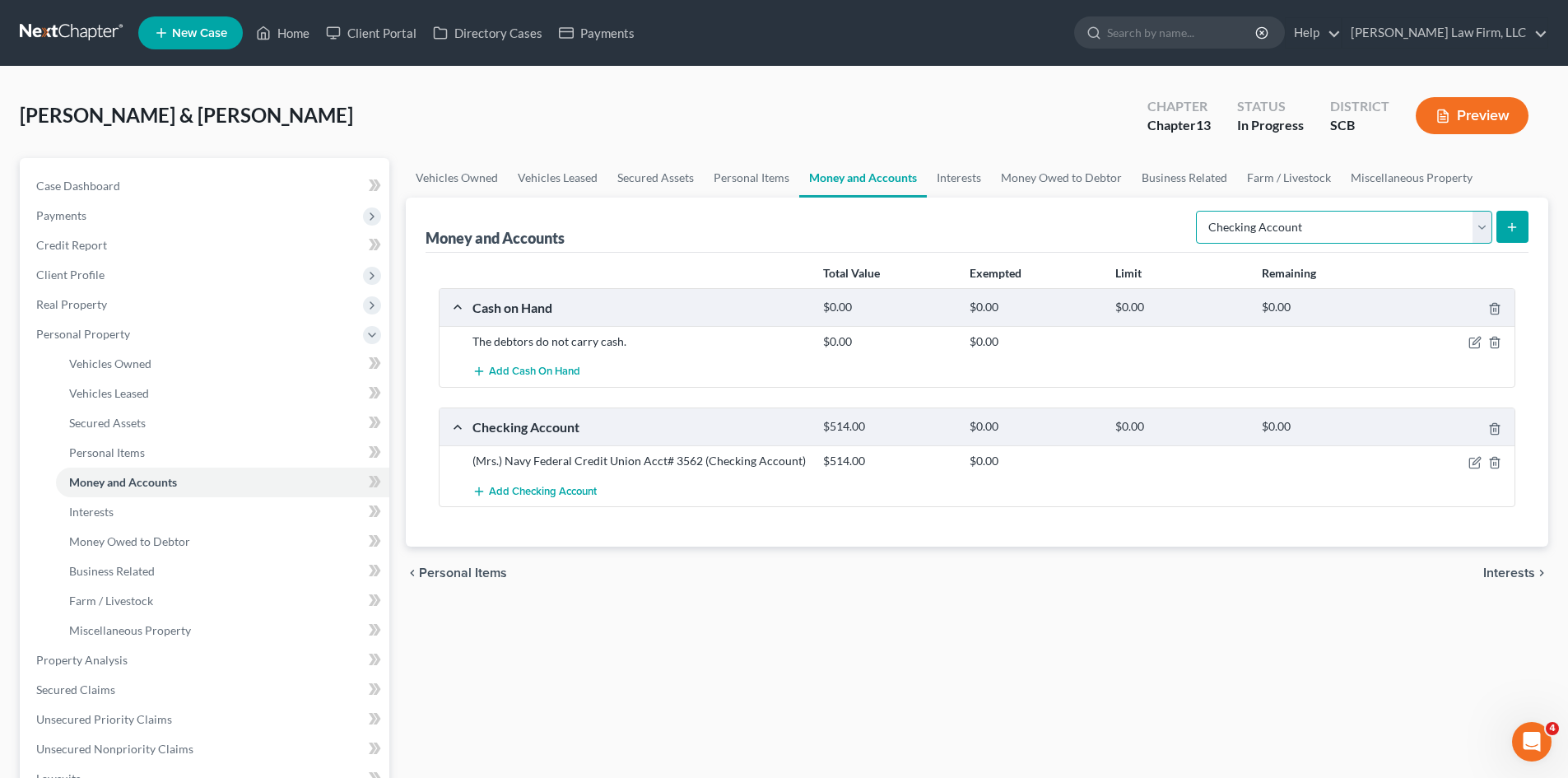
drag, startPoint x: 1337, startPoint y: 229, endPoint x: 1337, endPoint y: 243, distance: 14.0
click at [1337, 229] on select "Select Account Type Brokerage Cash on Hand Certificates of Deposit Checking Acc…" at bounding box center [1344, 227] width 296 height 32
click at [1200, 210] on select "Select Account Type Brokerage Cash on Hand Certificates of Deposit Checking Acc…" at bounding box center [1344, 227] width 296 height 32
click at [1506, 234] on button "submit" at bounding box center [1513, 227] width 32 height 32
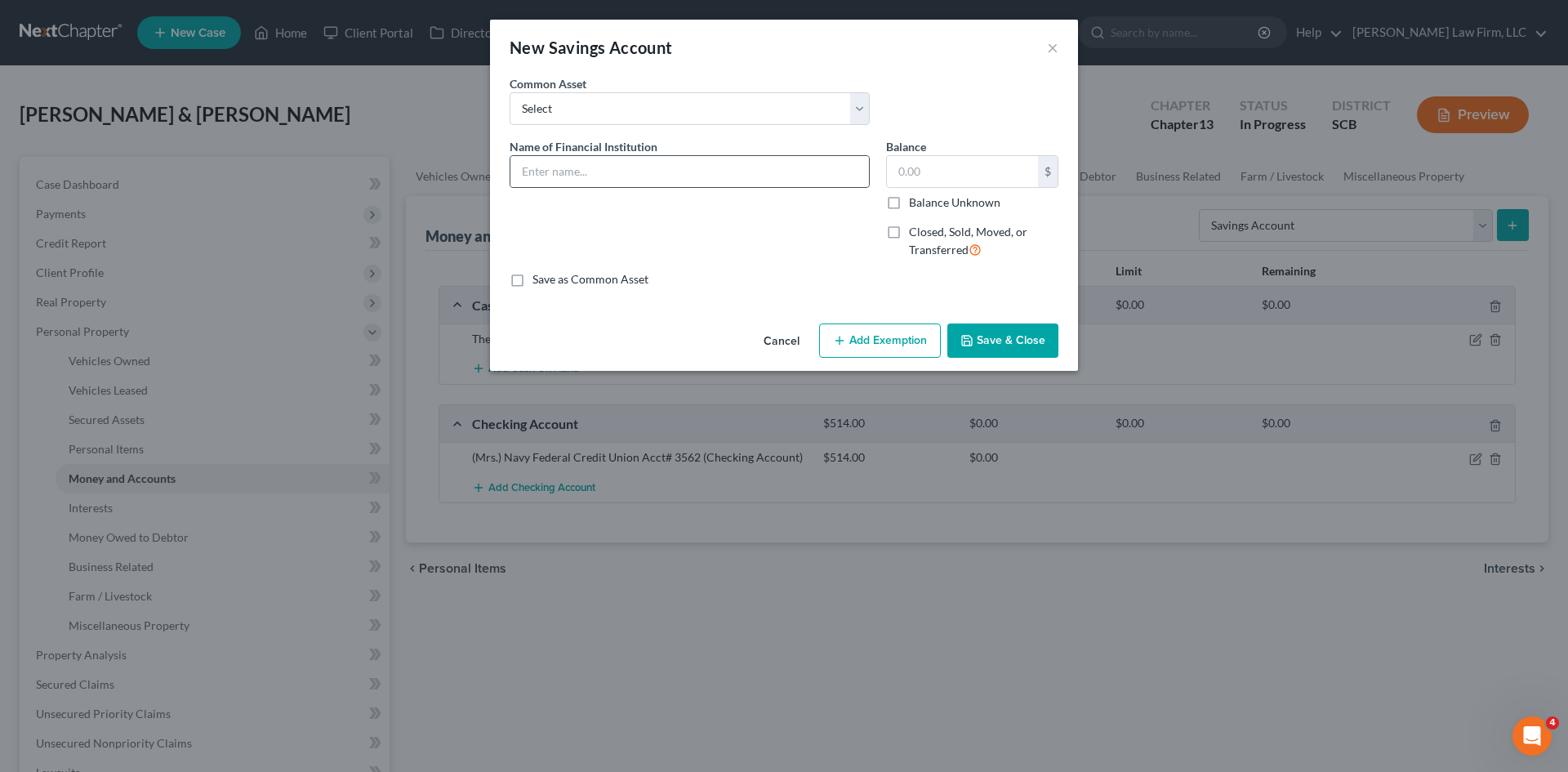
click at [678, 155] on div at bounding box center [690, 171] width 360 height 32
click at [690, 166] on input "text" at bounding box center [690, 171] width 358 height 31
click at [524, 170] on input "Navy Federal Credit Union Acct#" at bounding box center [690, 171] width 358 height 31
click at [760, 175] on input "(Mrs.) Navy Federal Credit Union Acct#" at bounding box center [690, 171] width 358 height 31
click at [909, 172] on input "text" at bounding box center [962, 171] width 151 height 31
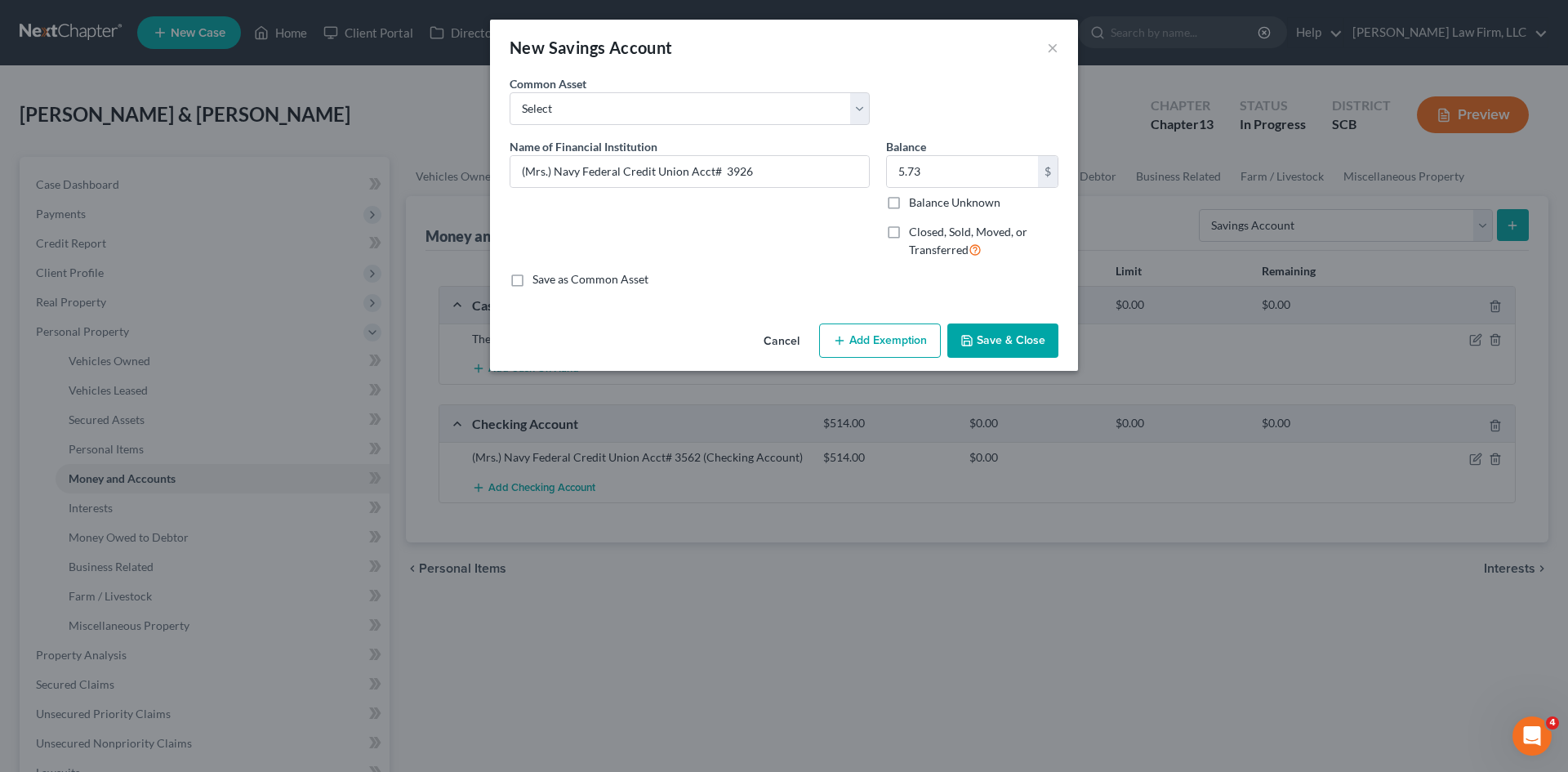
click at [1004, 330] on button "Save & Close" at bounding box center [1003, 340] width 111 height 34
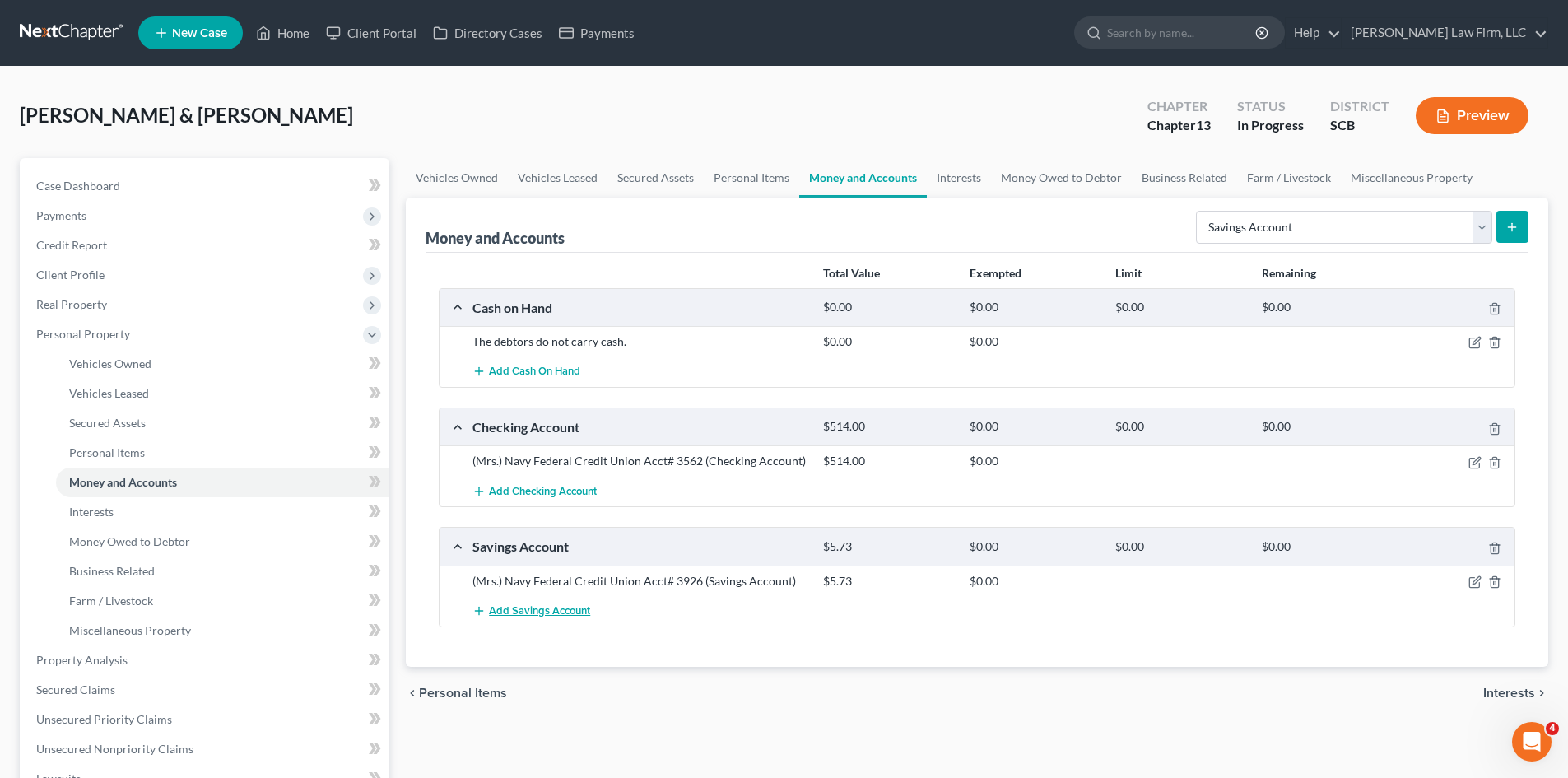
click at [526, 613] on span "Add Savings Account" at bounding box center [540, 610] width 101 height 14
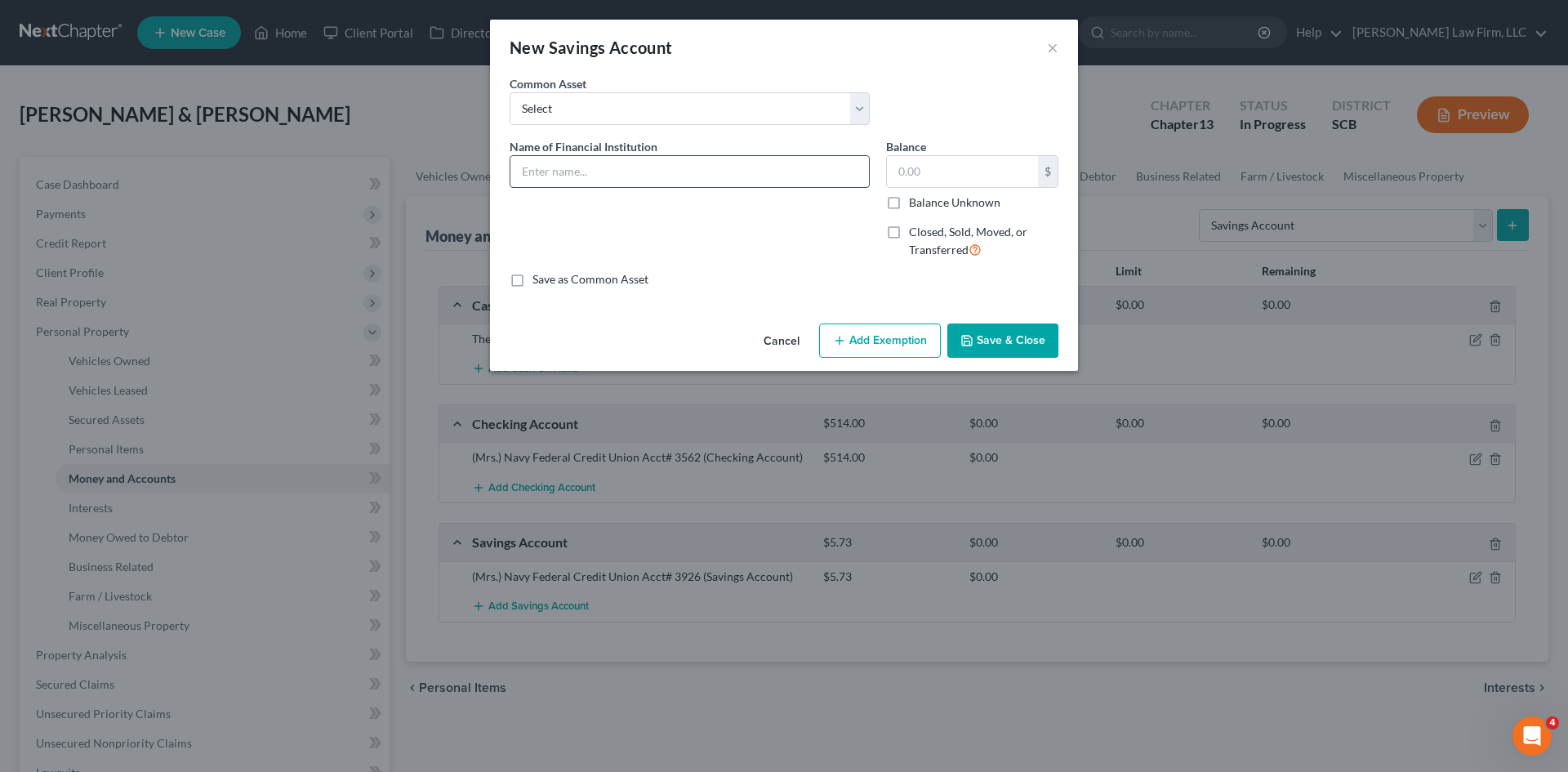
click at [655, 178] on input "text" at bounding box center [690, 171] width 358 height 31
click at [960, 347] on button "Save & Close" at bounding box center [1003, 340] width 111 height 34
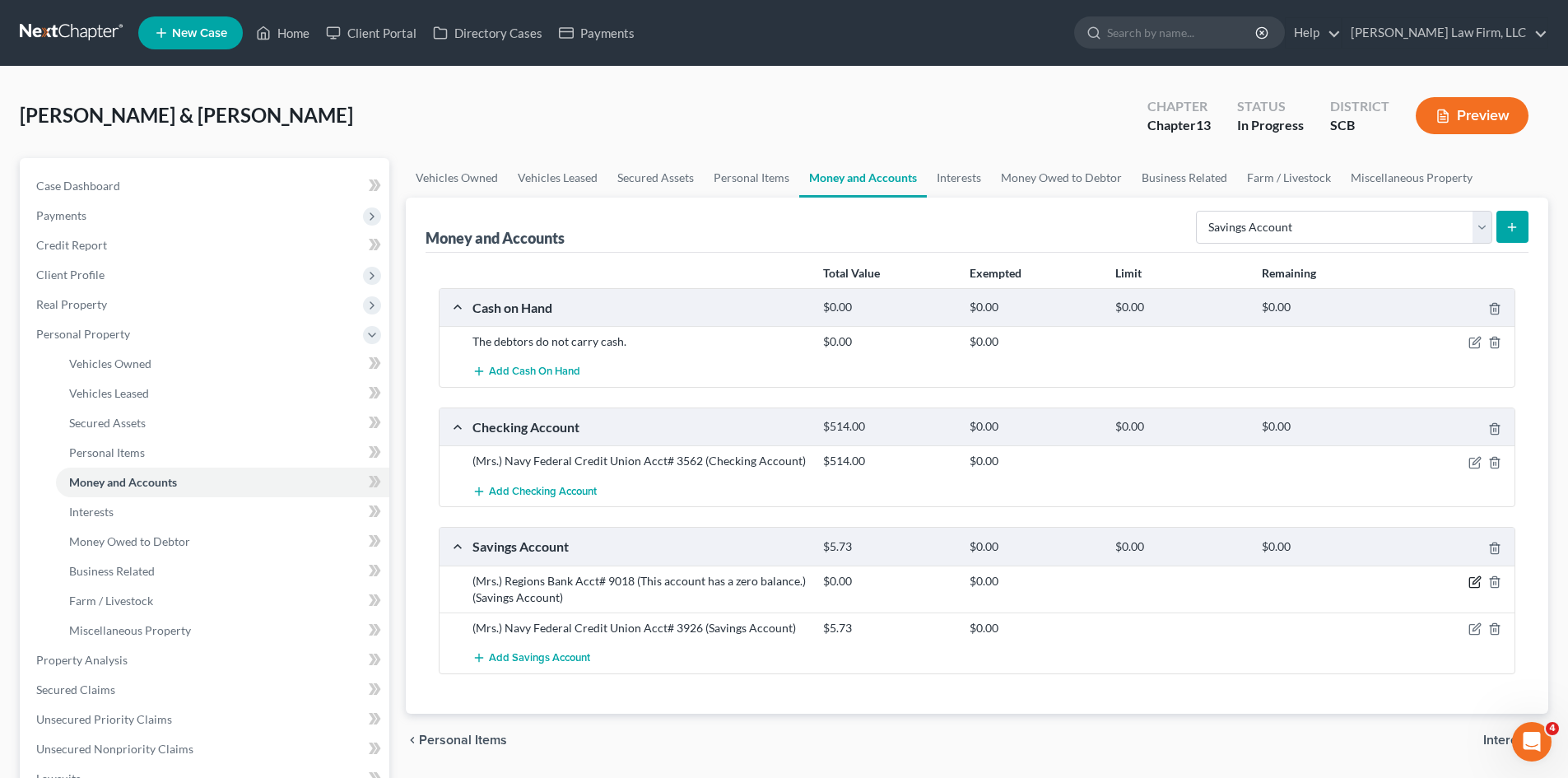
click at [1474, 584] on icon "button" at bounding box center [1475, 581] width 14 height 14
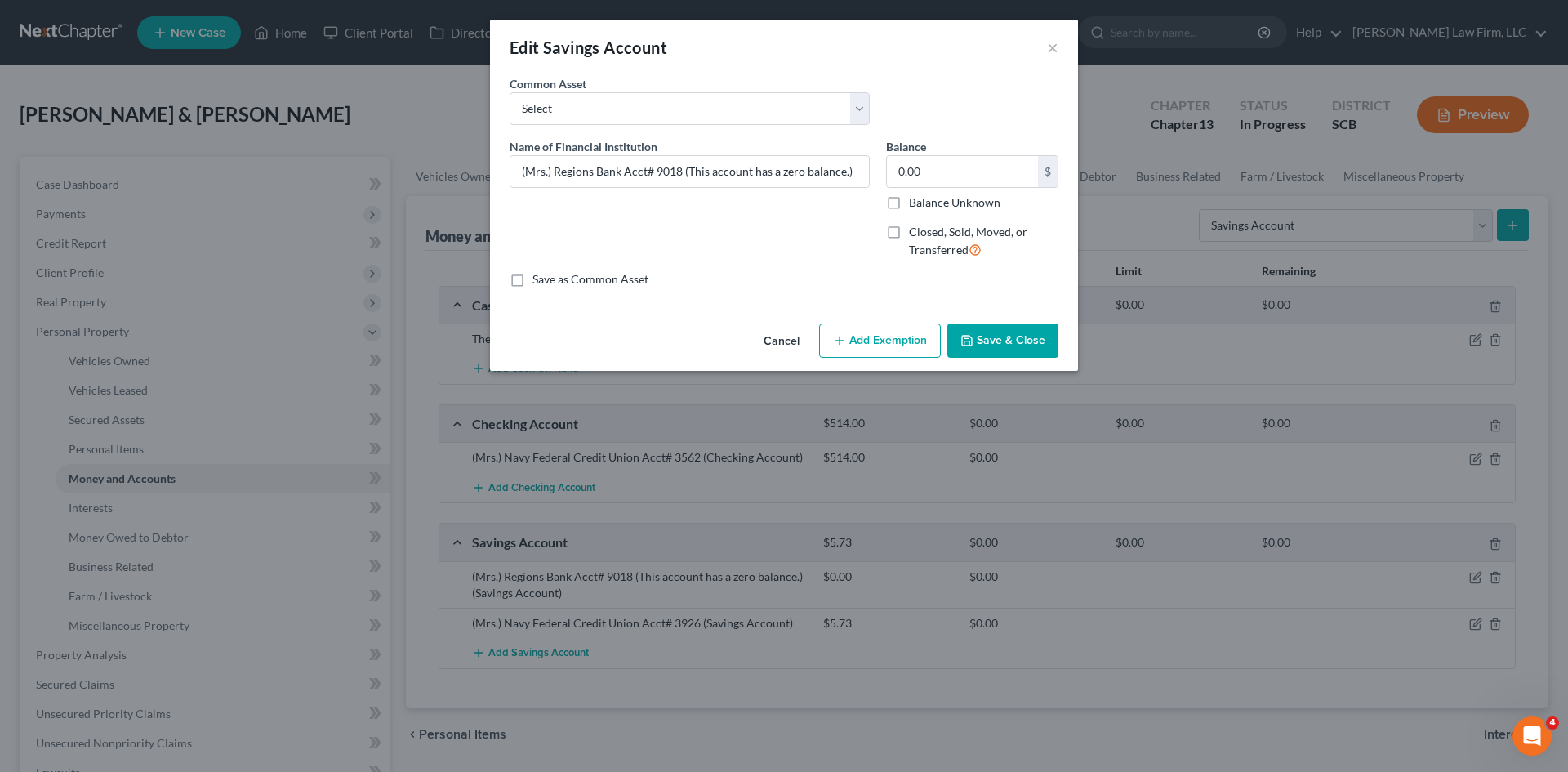
click at [1033, 350] on button "Save & Close" at bounding box center [1003, 340] width 111 height 34
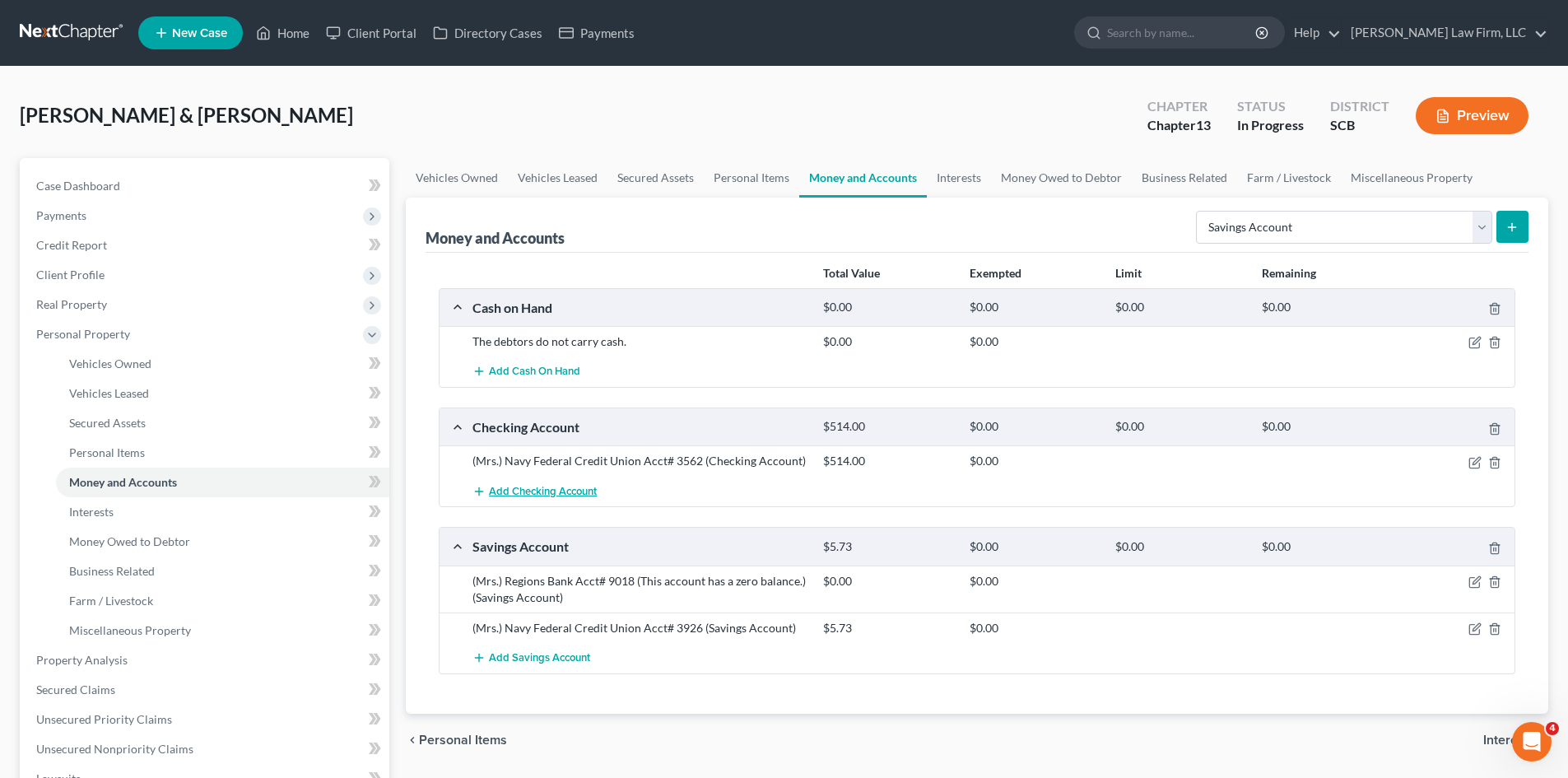
click at [510, 490] on span "Add Checking Account" at bounding box center [543, 491] width 107 height 14
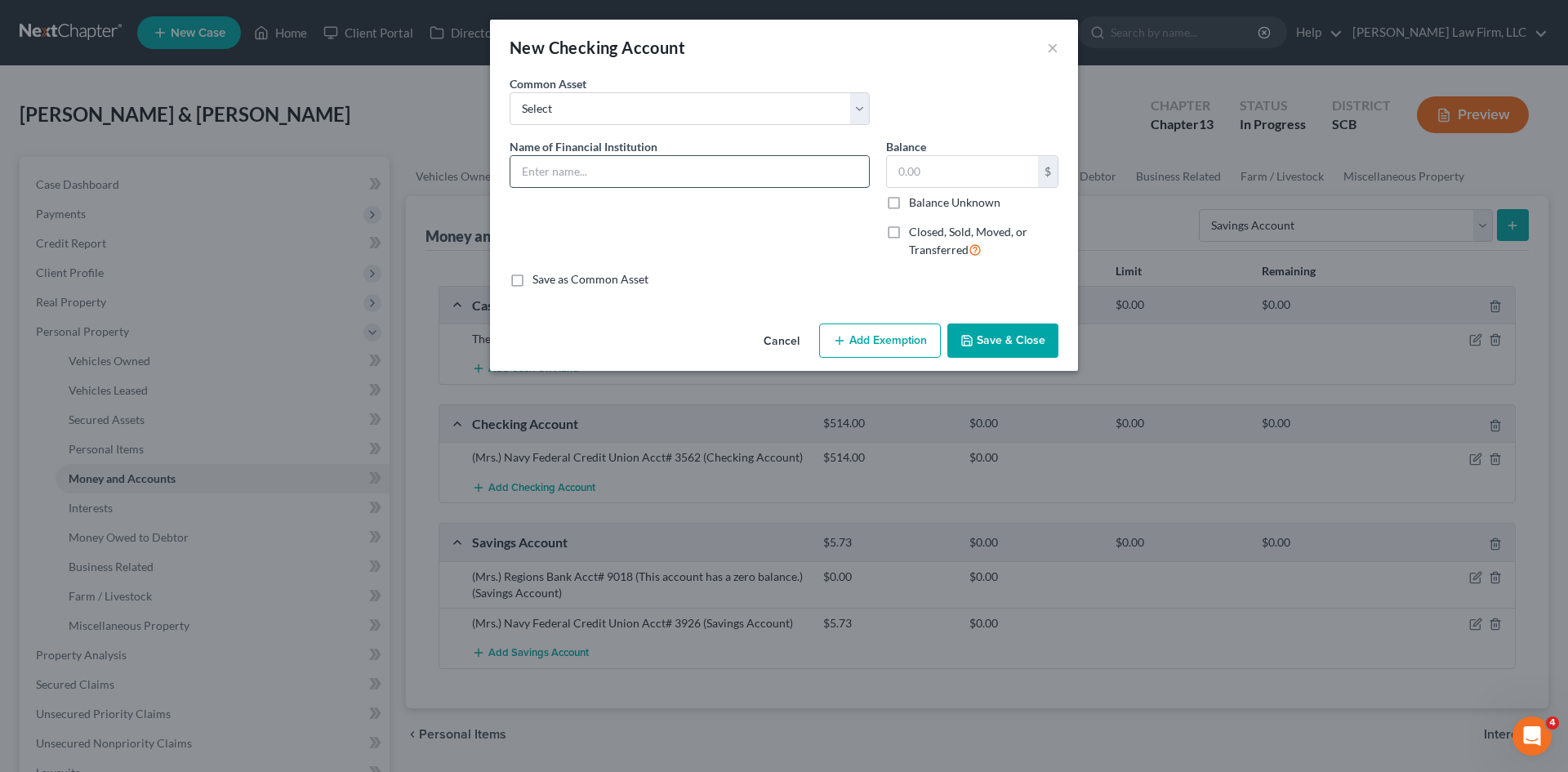
click at [555, 181] on input "text" at bounding box center [690, 171] width 358 height 31
click at [575, 172] on input "(Mr.) Truist Bank Business Acct# 6248" at bounding box center [690, 171] width 358 height 31
click at [562, 173] on input "(Mr.) Truist Bank Business Acct# 6248" at bounding box center [690, 171] width 358 height 31
click at [945, 179] on input "text" at bounding box center [962, 171] width 151 height 31
click at [811, 177] on input "(Mr.) Truist Bank Business Acct# 6248" at bounding box center [690, 171] width 358 height 31
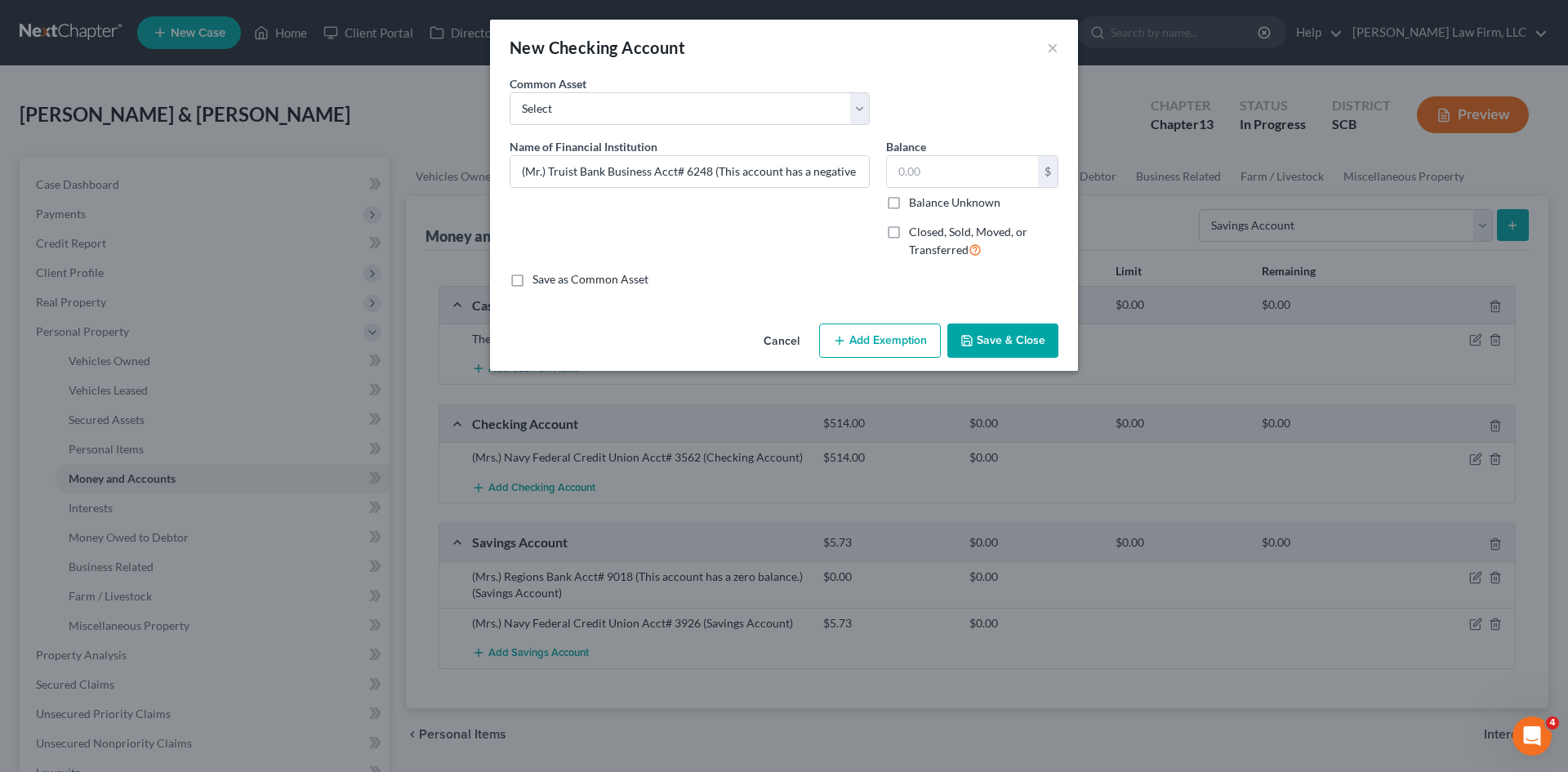
click at [996, 354] on button "Save & Close" at bounding box center [1003, 340] width 111 height 34
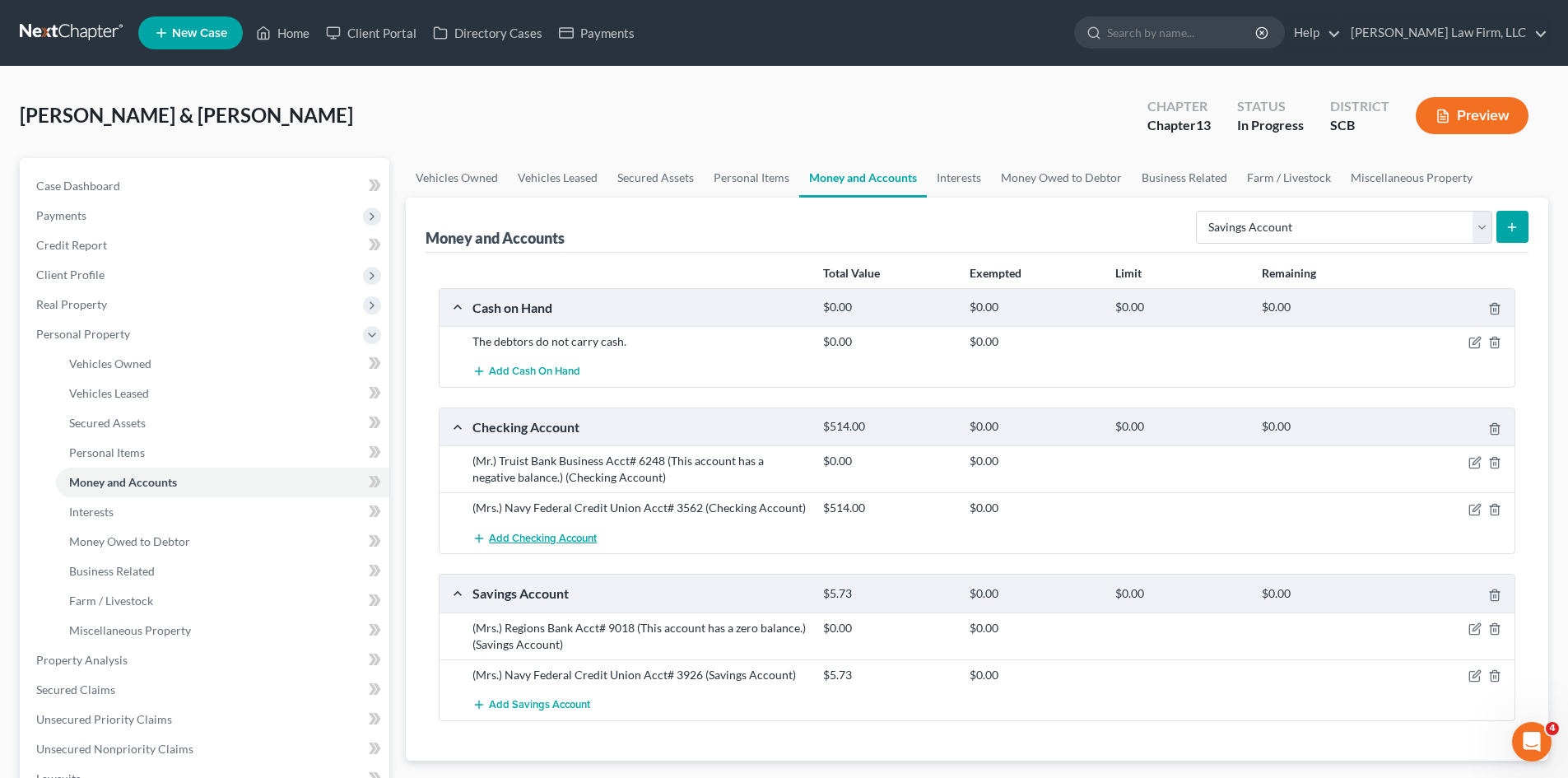
click at [569, 530] on button "Add Checking Account" at bounding box center [534, 538] width 125 height 31
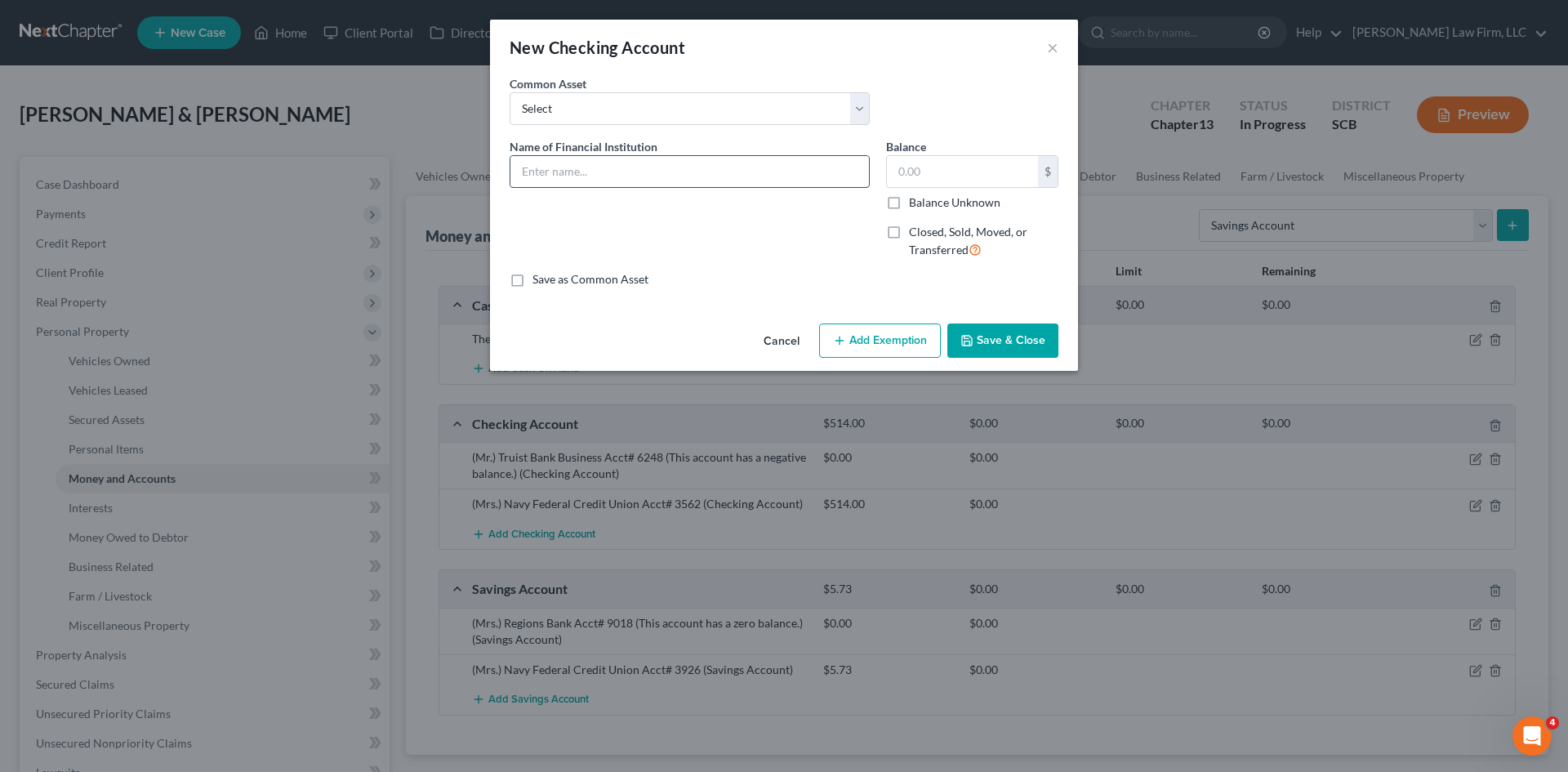
click at [606, 176] on input "text" at bounding box center [690, 171] width 358 height 31
click at [968, 347] on icon "button" at bounding box center [966, 340] width 13 height 13
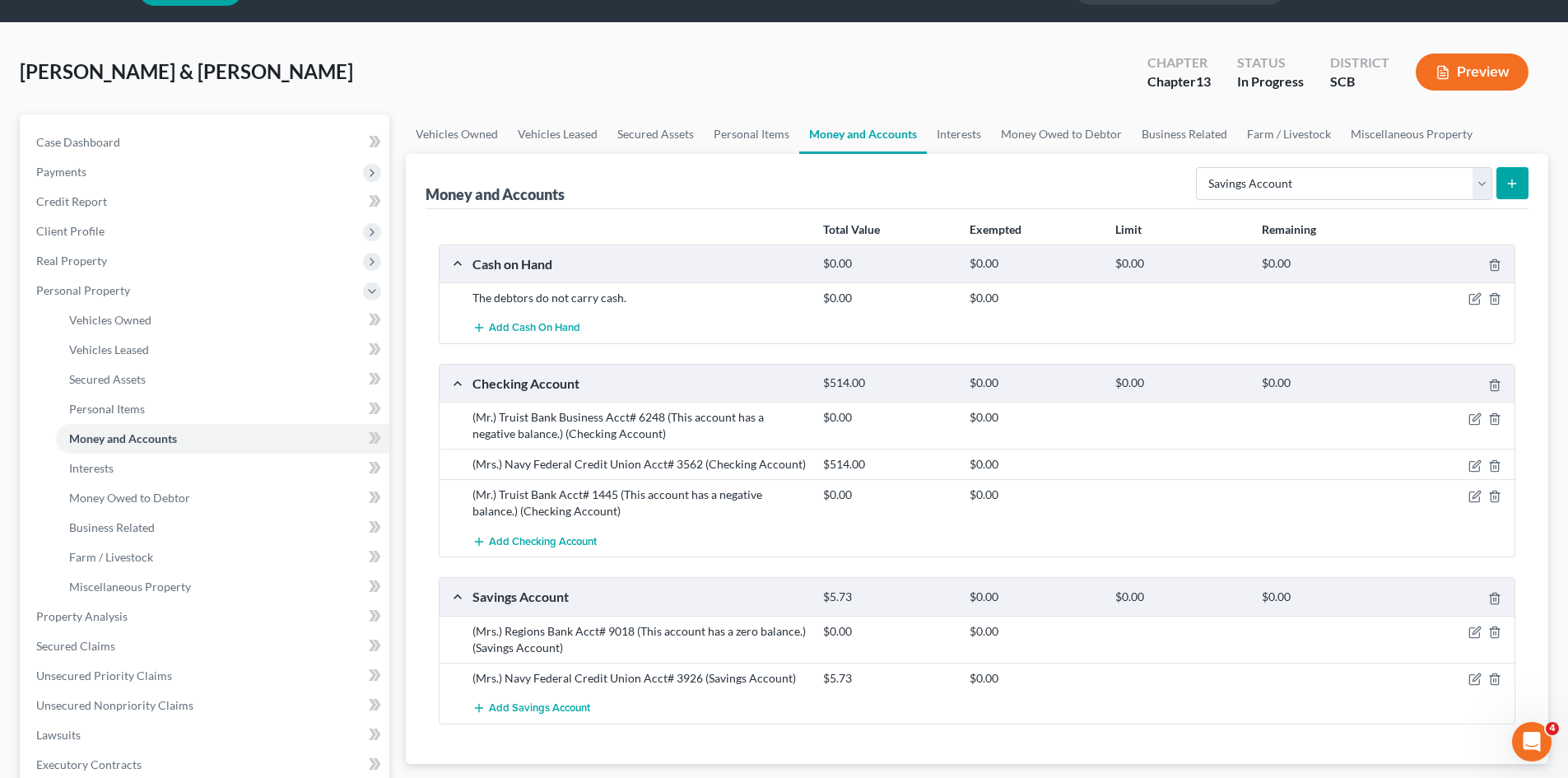
scroll to position [82, 0]
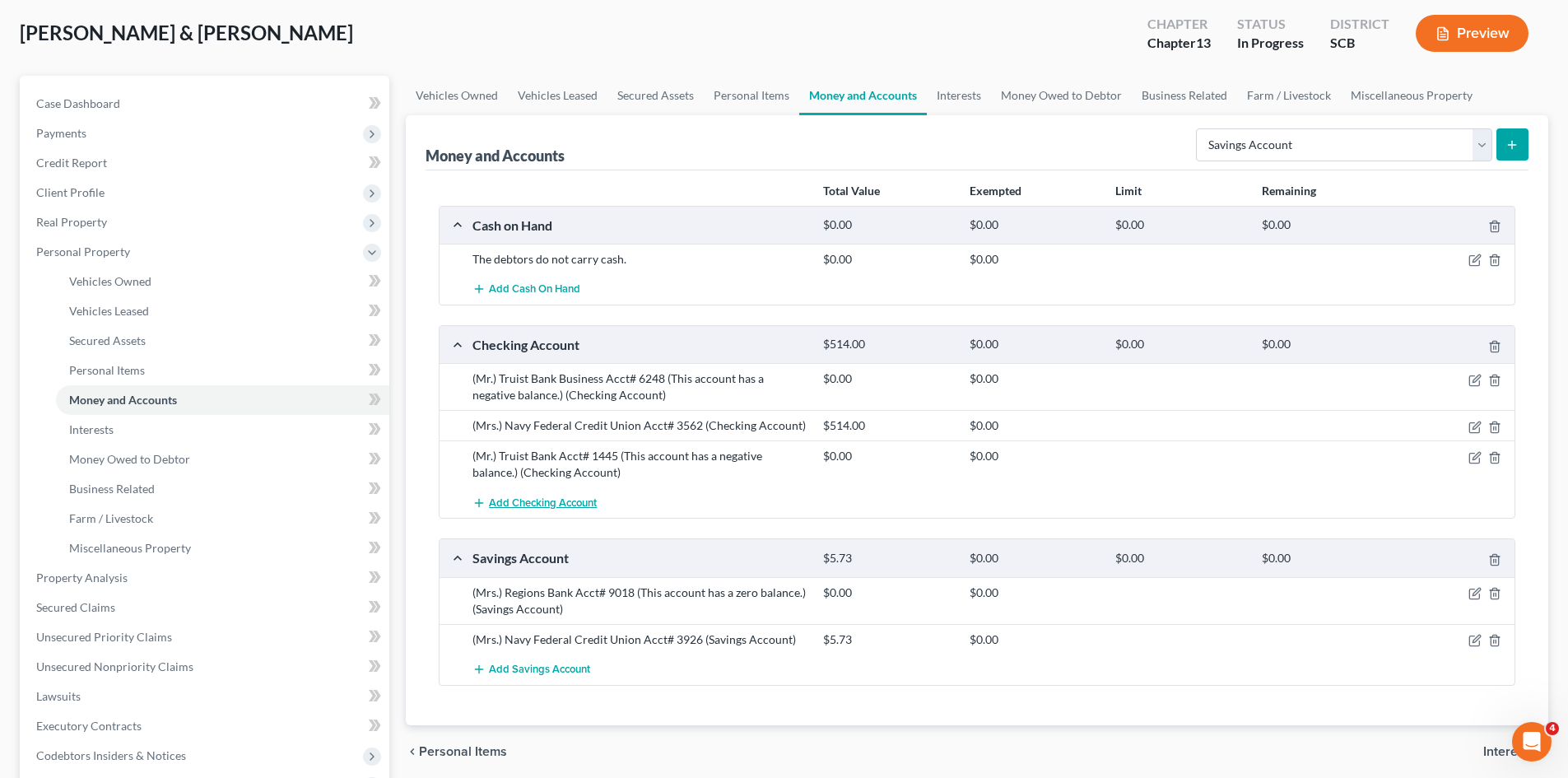
click at [542, 508] on span "Add Checking Account" at bounding box center [543, 503] width 107 height 14
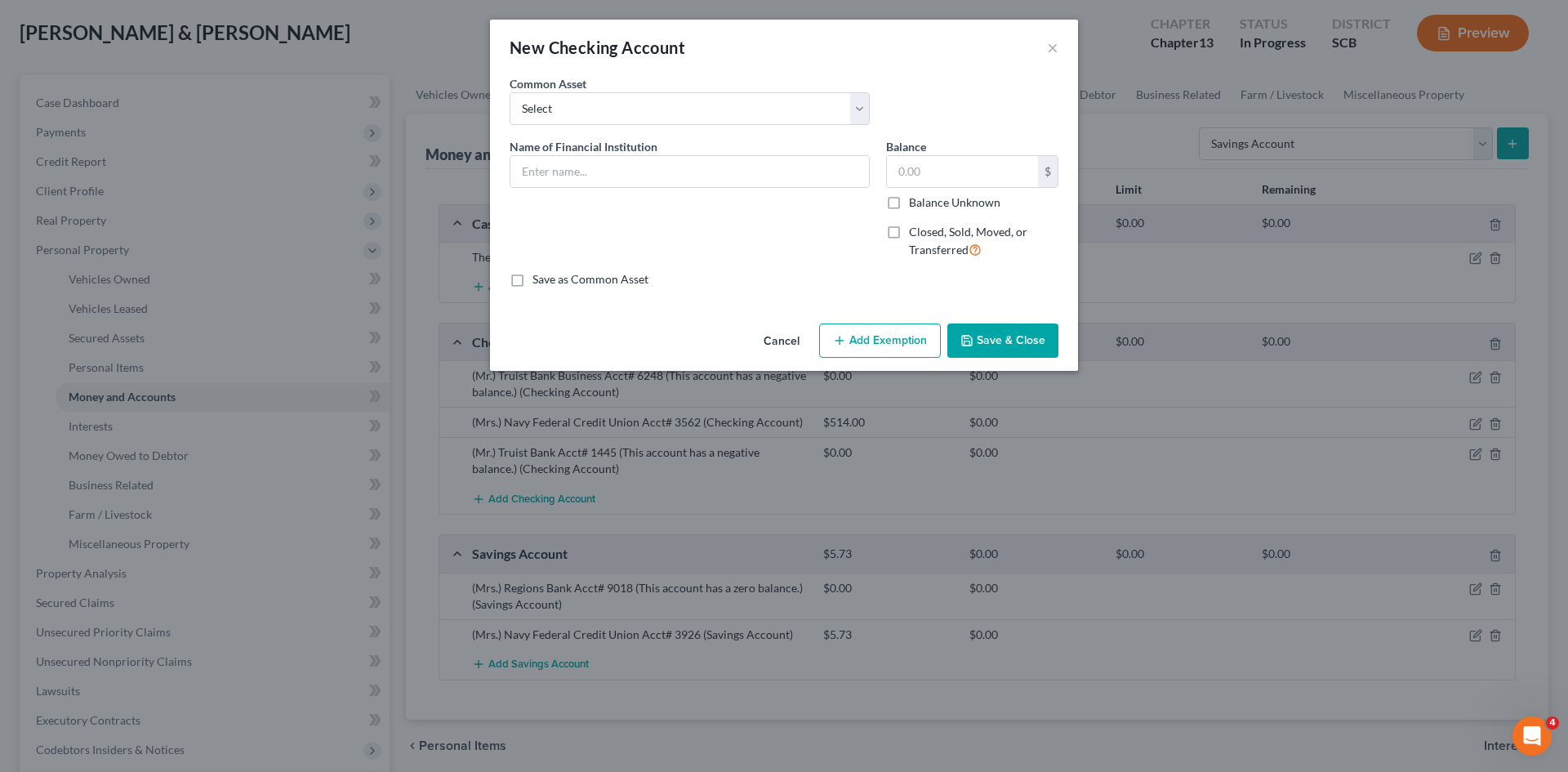
click at [552, 152] on span "Name of Financial Institution" at bounding box center [583, 147] width 148 height 14
click at [564, 177] on input "text" at bounding box center [690, 171] width 358 height 31
click at [521, 172] on input "SC Federal Credit Union Acct#" at bounding box center [690, 171] width 358 height 31
click at [1001, 343] on button "Save & Close" at bounding box center [1003, 340] width 111 height 34
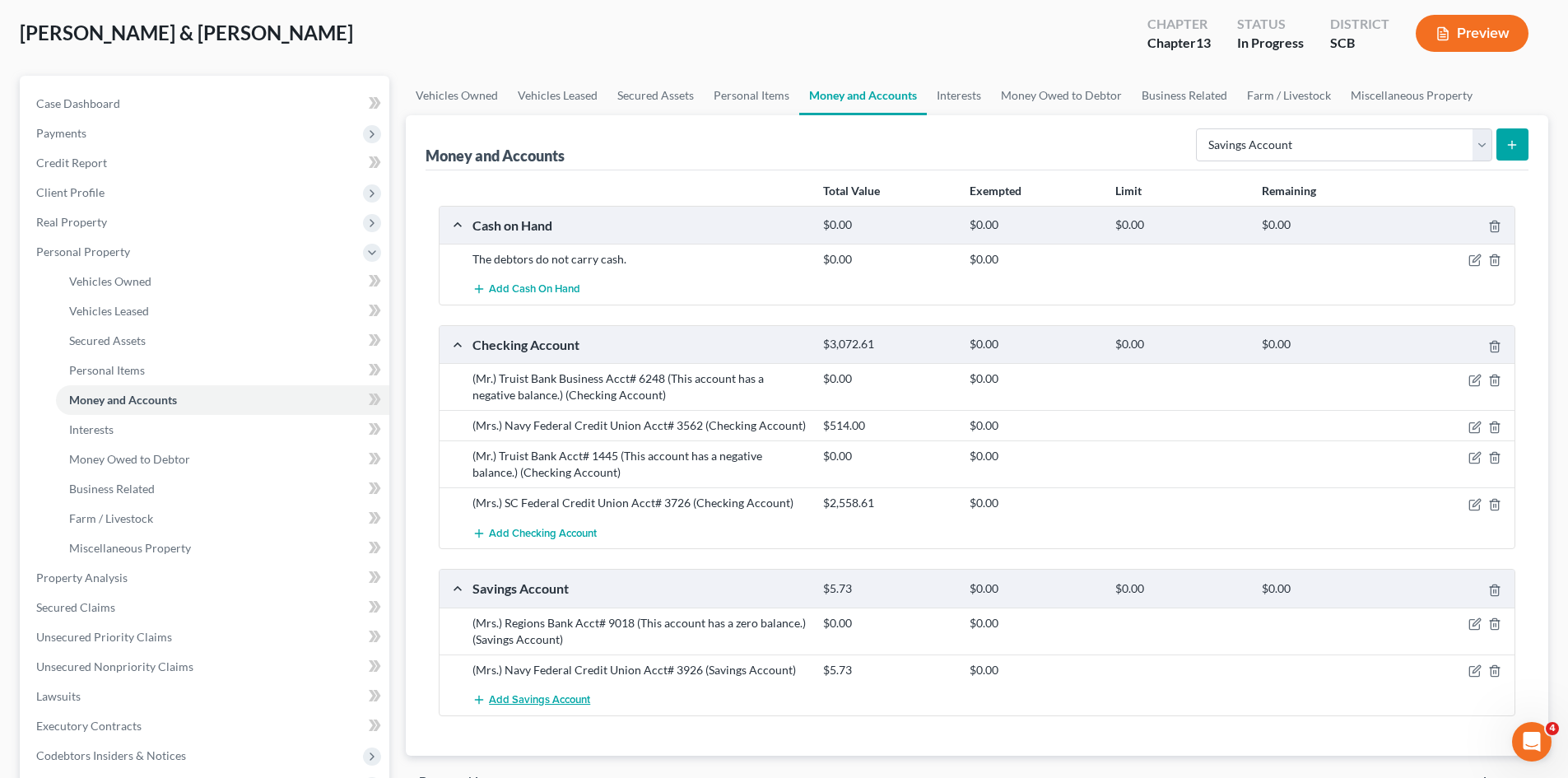
click at [561, 702] on span "Add Savings Account" at bounding box center [540, 699] width 101 height 14
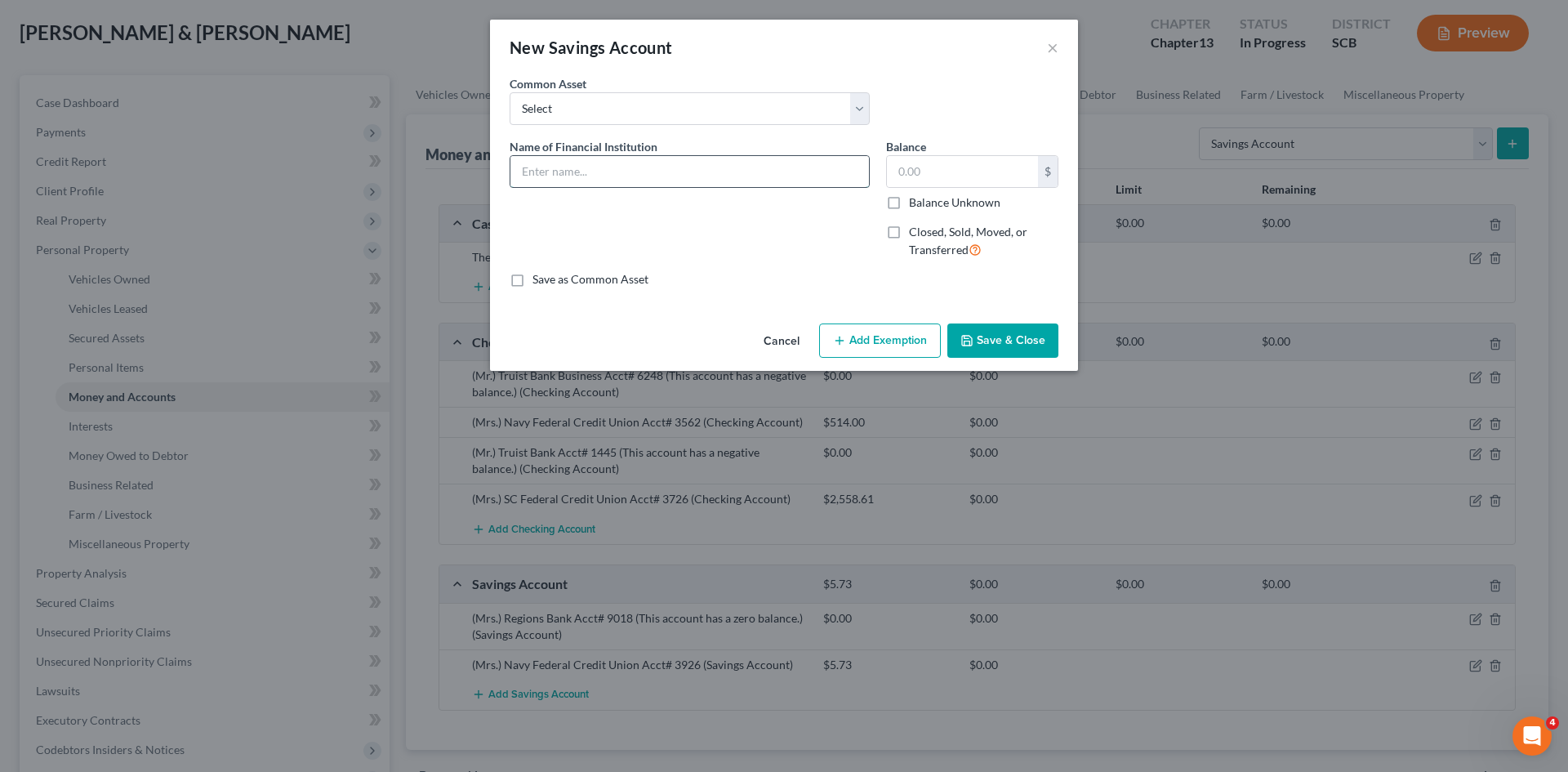
click at [561, 162] on input "text" at bounding box center [690, 171] width 358 height 31
click at [980, 355] on button "Save & Close" at bounding box center [1003, 340] width 111 height 34
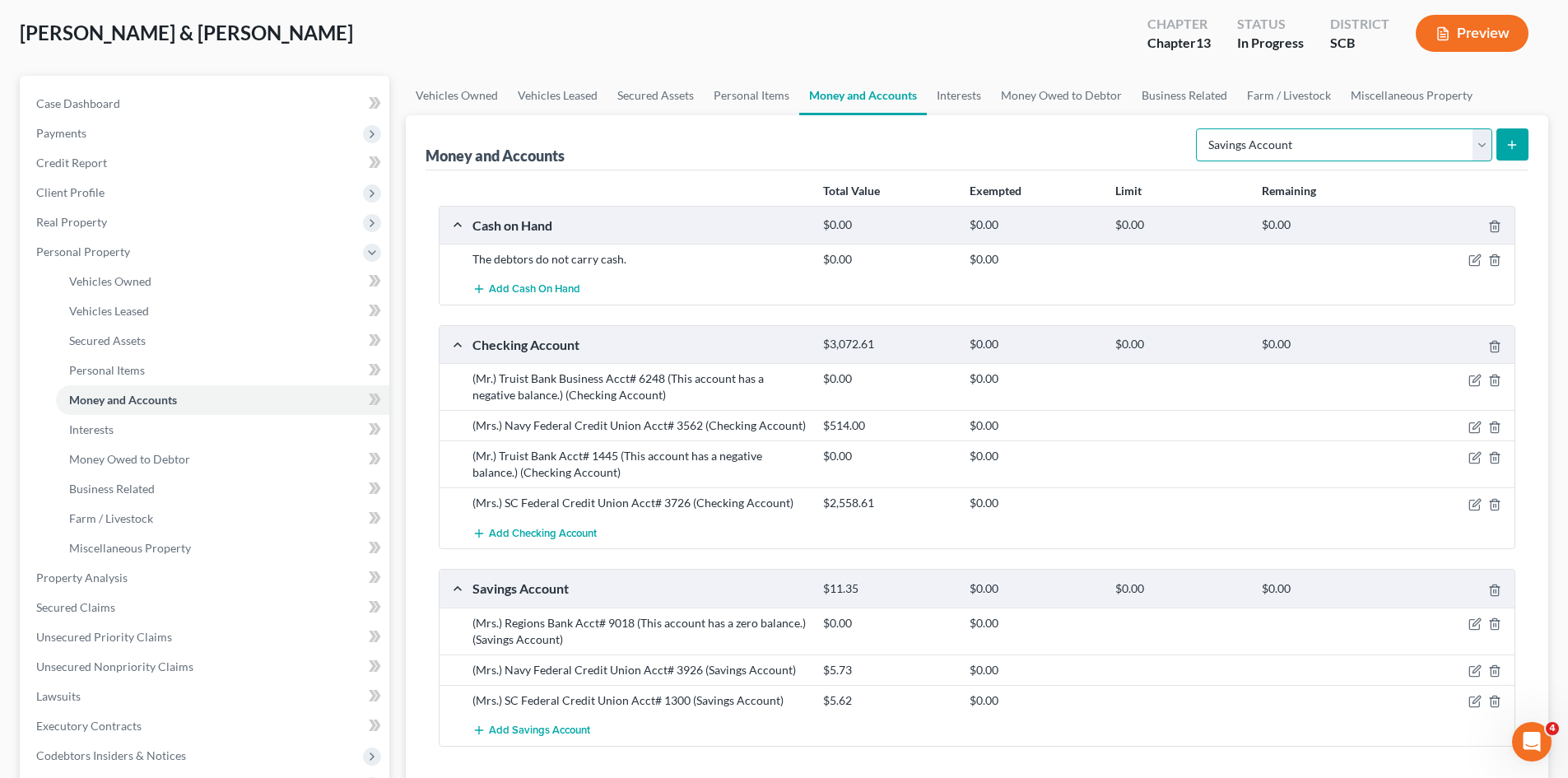
click at [1287, 154] on select "Select Account Type Brokerage Cash on Hand Certificates of Deposit Checking Acc…" at bounding box center [1344, 144] width 296 height 32
click at [1200, 128] on select "Select Account Type Brokerage Cash on Hand Certificates of Deposit Checking Acc…" at bounding box center [1344, 144] width 296 height 32
drag, startPoint x: 1508, startPoint y: 140, endPoint x: 1272, endPoint y: 162, distance: 237.0
click at [1508, 141] on icon "submit" at bounding box center [1512, 144] width 14 height 14
click at [1422, 154] on select "Select Account Type Brokerage Cash on Hand Certificates of Deposit Checking Acc…" at bounding box center [1344, 144] width 296 height 32
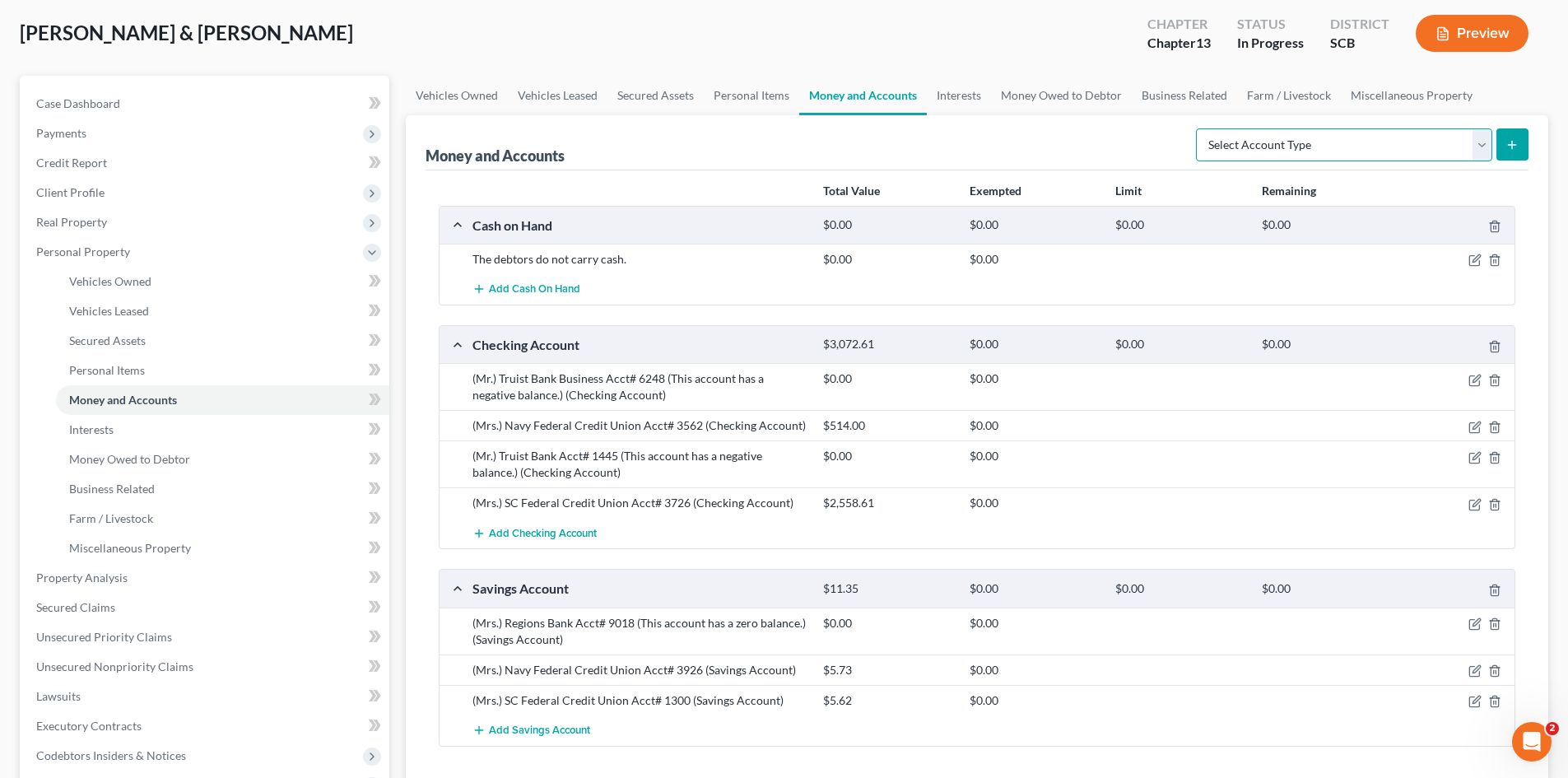
select select "other"
click at [1200, 128] on select "Select Account Type Brokerage Cash on Hand Certificates of Deposit Checking Acc…" at bounding box center [1344, 144] width 296 height 32
click at [1525, 152] on button "submit" at bounding box center [1513, 144] width 32 height 32
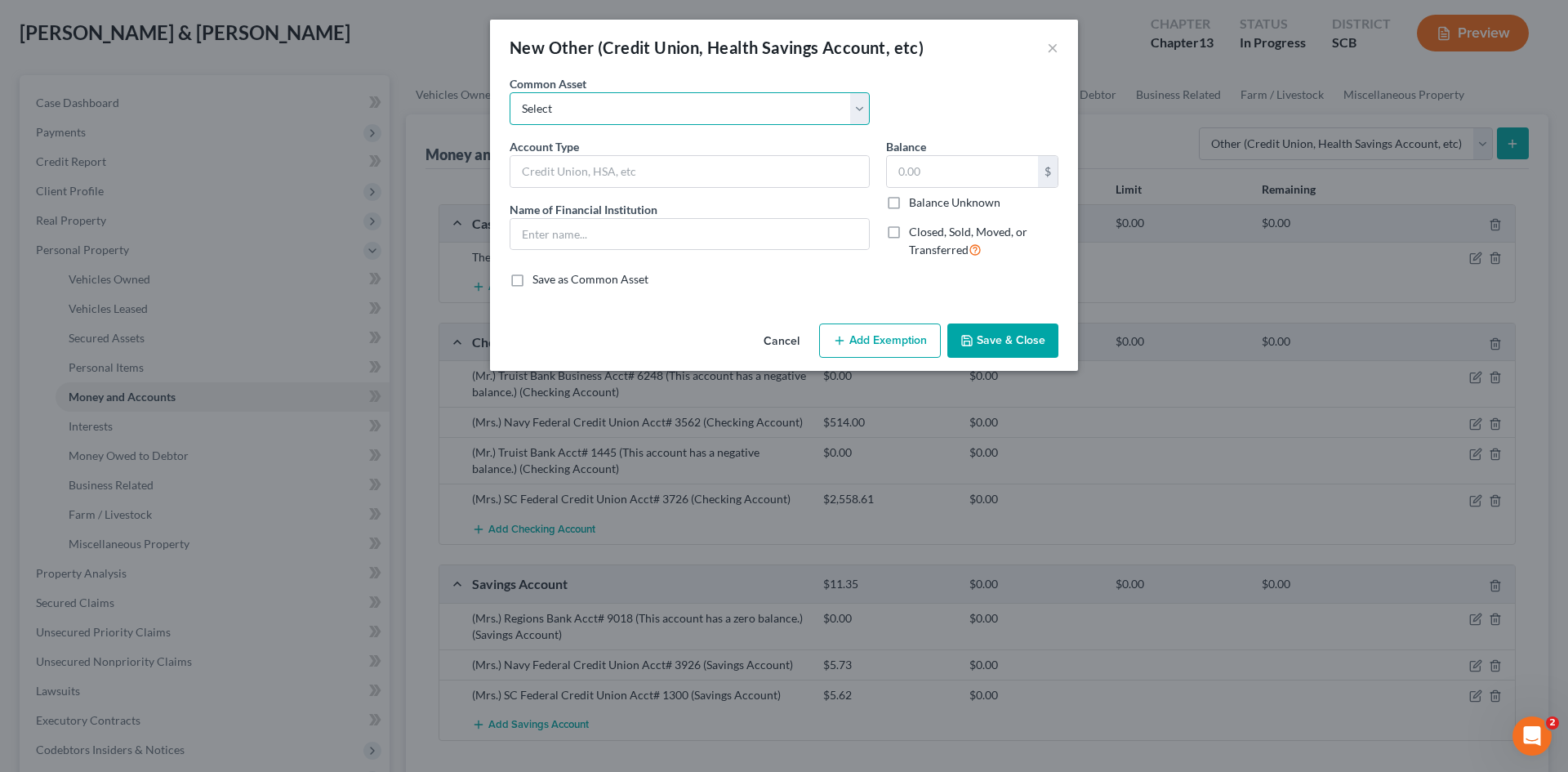
click at [818, 107] on select "Select Cash App Venmo Current Pre Paid Money Card Acct# Cash App( This account …" at bounding box center [690, 108] width 360 height 32
select select "8"
click at [510, 92] on select "Select Cash App Venmo Current Pre Paid Money Card Acct# Cash App( This account …" at bounding box center [690, 108] width 360 height 32
type input "(Mrs.) Cash App (This account currently has a zero balance.)"
type input "Cash App"
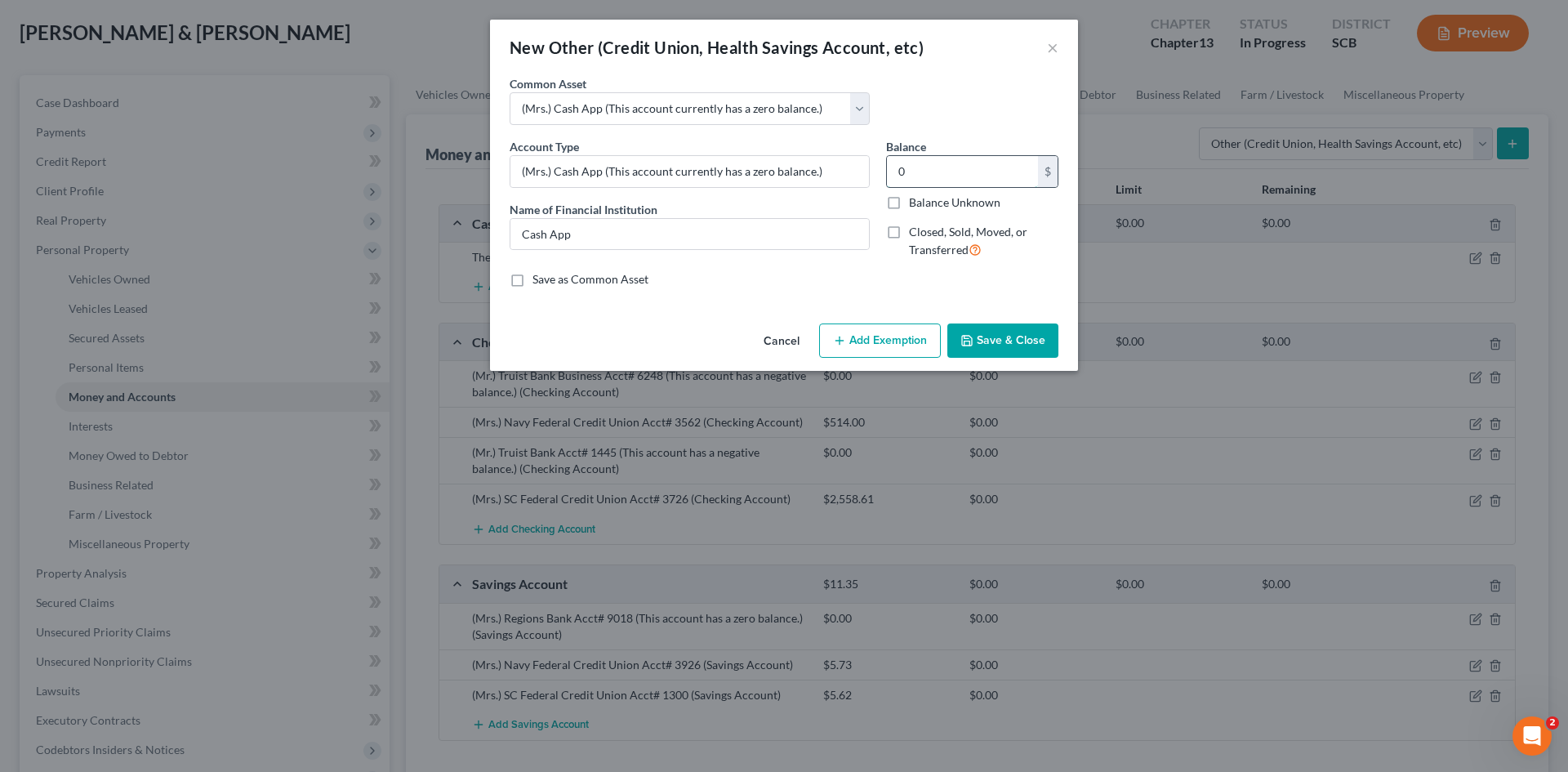
click at [904, 167] on input "0" at bounding box center [962, 171] width 151 height 31
type input "10"
click at [997, 344] on button "Save & Close" at bounding box center [1003, 340] width 111 height 34
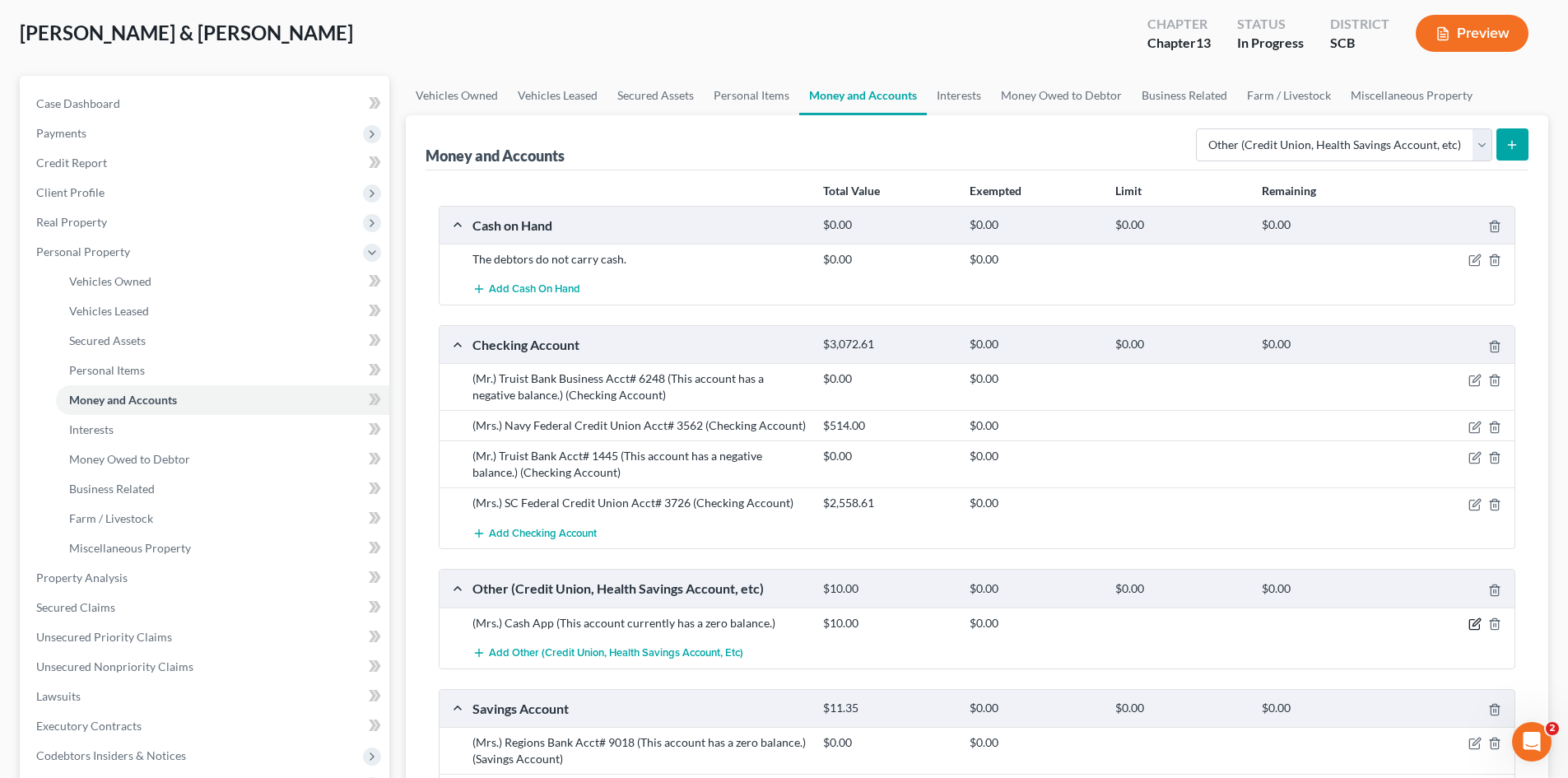
click at [1469, 622] on icon "button" at bounding box center [1475, 624] width 14 height 14
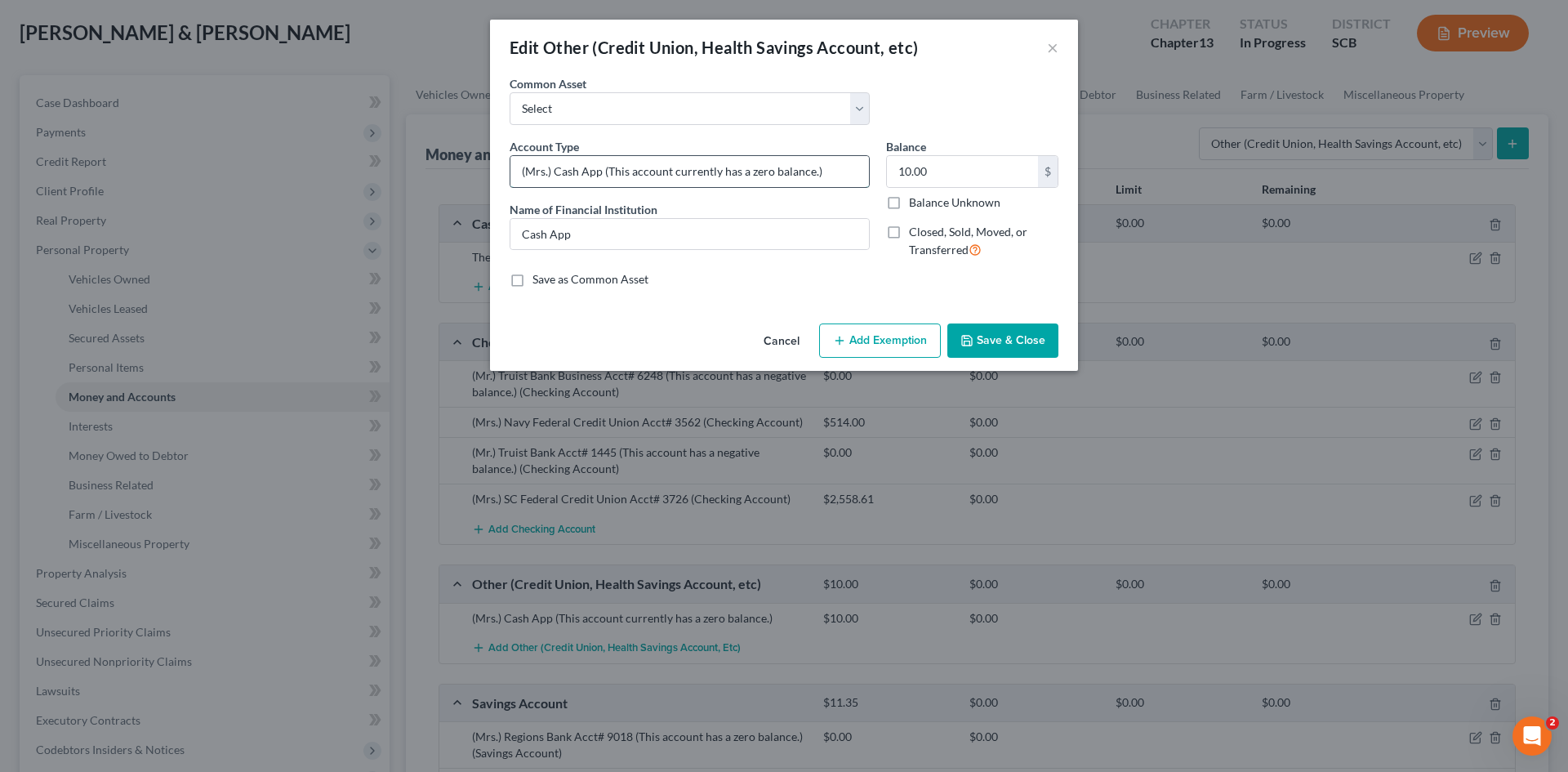
drag, startPoint x: 604, startPoint y: 172, endPoint x: 831, endPoint y: 163, distance: 227.2
click at [831, 163] on input "(Mrs.) Cash App (This account currently has a zero balance.)" at bounding box center [690, 171] width 358 height 31
type input "(Mrs.) Cash App"
click at [985, 341] on button "Save & Close" at bounding box center [1003, 340] width 111 height 34
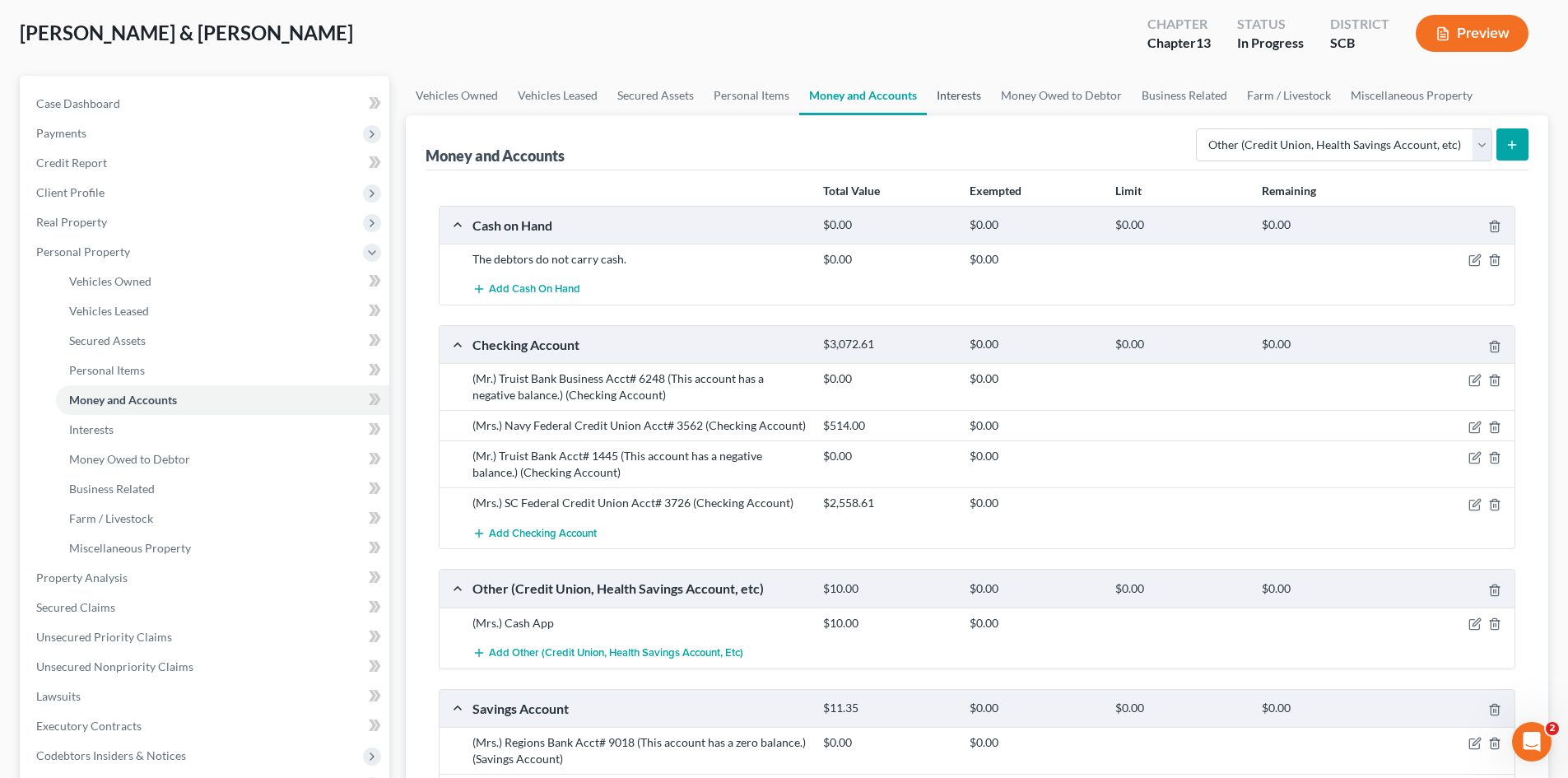
click at [942, 102] on link "Interests" at bounding box center [959, 96] width 64 height 40
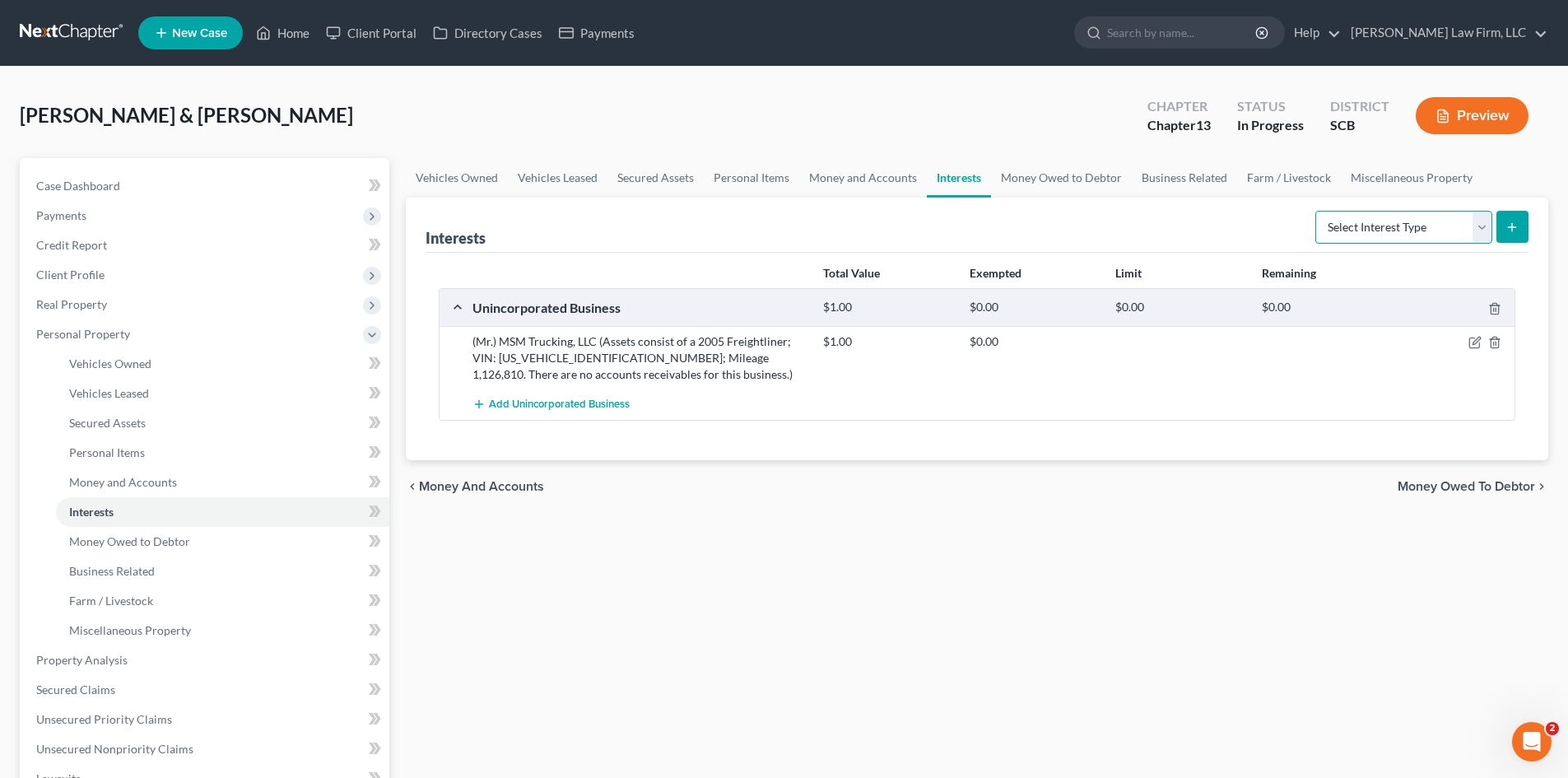
click at [1352, 227] on select "Select Interest Type 401K Annuity Bond Education IRA Government Bond Government…" at bounding box center [1404, 227] width 177 height 32
select select "other_retirement_plan"
click at [1317, 210] on select "Select Interest Type 401K Annuity Bond Education IRA Government Bond Government…" at bounding box center [1404, 227] width 177 height 32
click at [1515, 236] on button "submit" at bounding box center [1513, 227] width 32 height 32
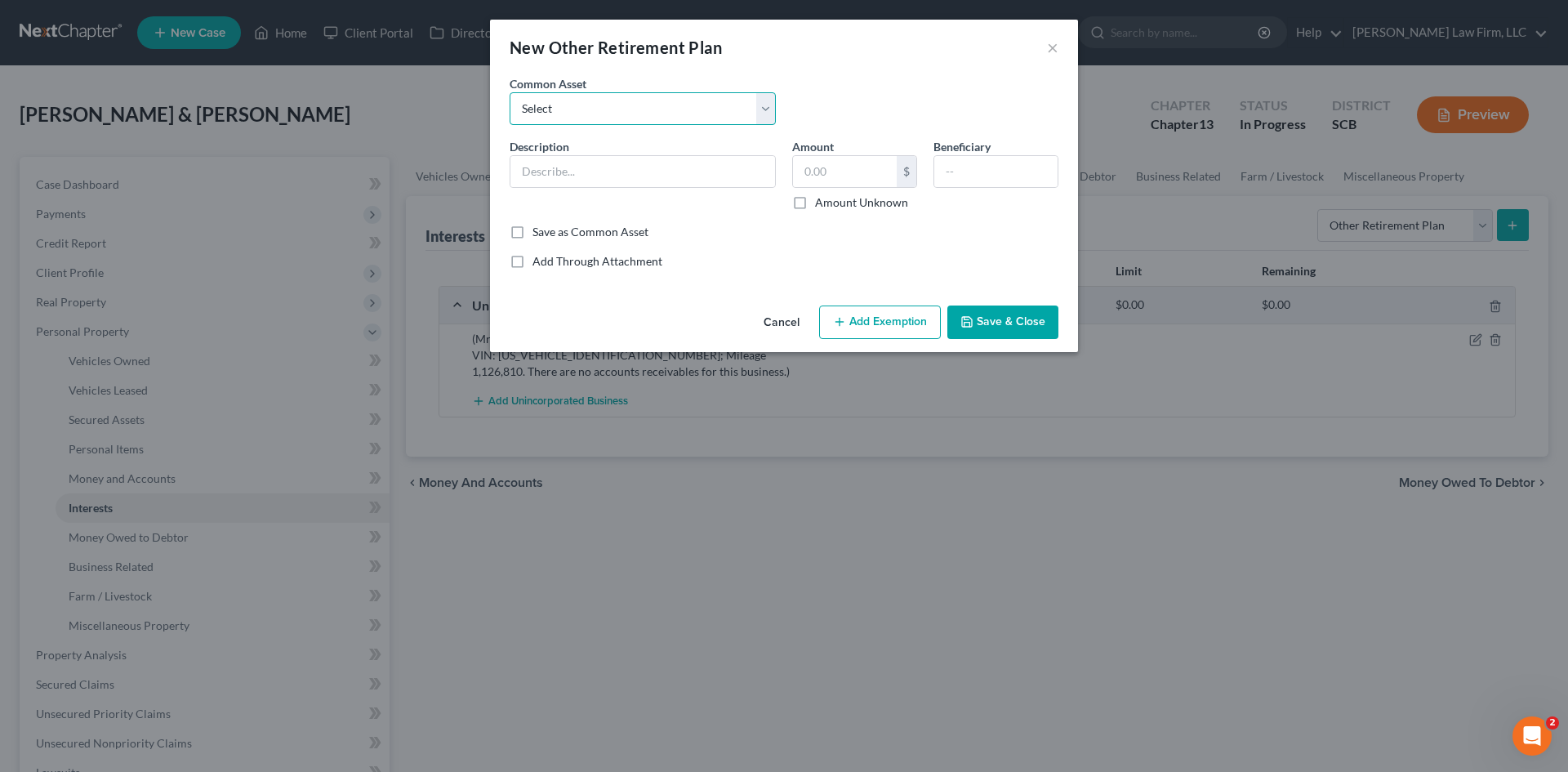
click at [604, 98] on select "Select SC State Retirement Thrift Savings Plan FERS" at bounding box center [642, 108] width 266 height 32
select select "0"
click at [510, 92] on select "Select SC State Retirement Thrift Savings Plan FERS" at bounding box center [642, 108] width 266 height 32
click at [516, 176] on input "SC State Retirement" at bounding box center [642, 171] width 264 height 31
type input "(Mrs.) SC State Retirement"
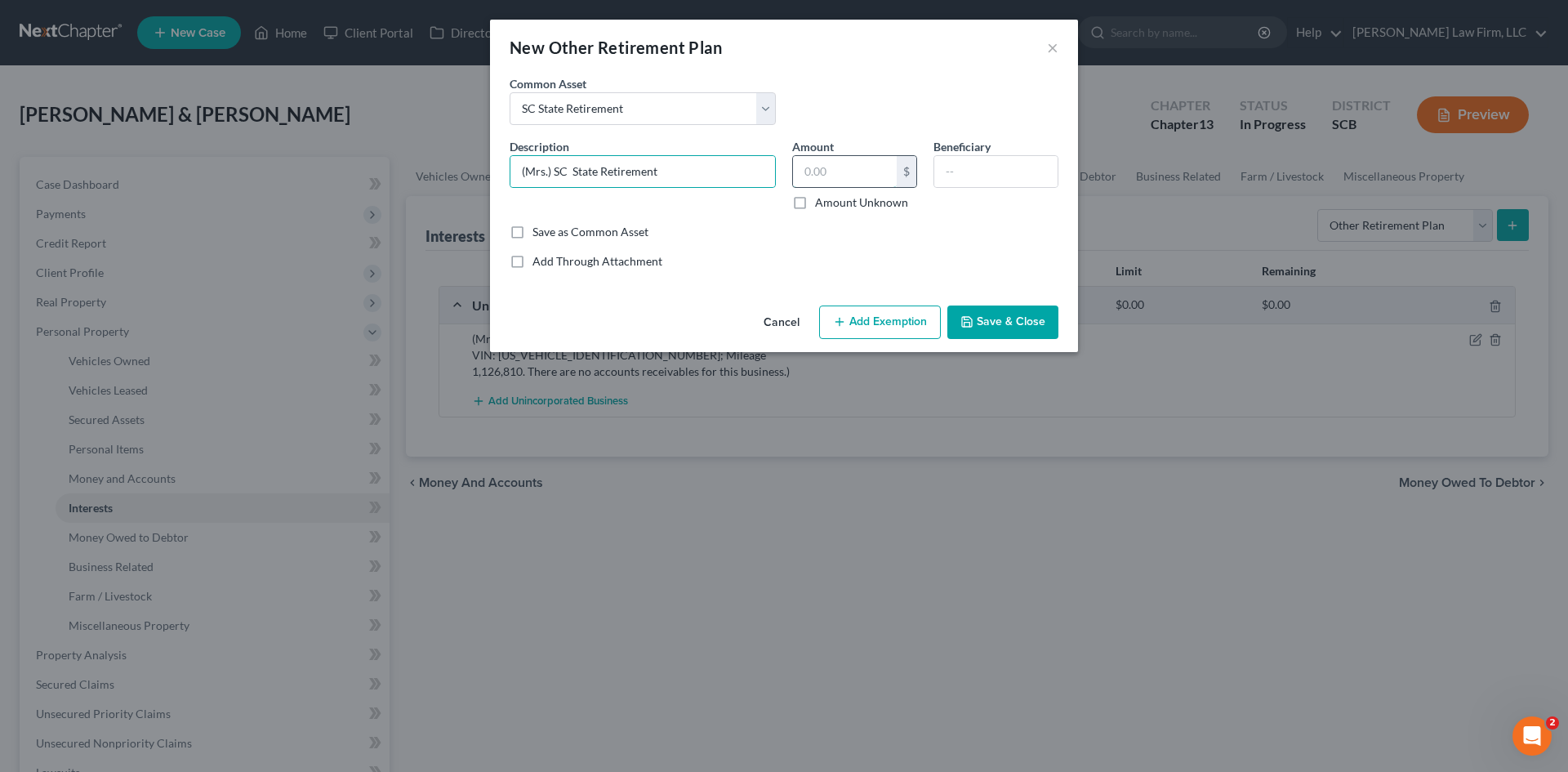
click at [841, 177] on input "text" at bounding box center [845, 171] width 104 height 31
type input "15,954.13"
click at [904, 320] on button "Add Exemption" at bounding box center [880, 322] width 122 height 34
select select "2"
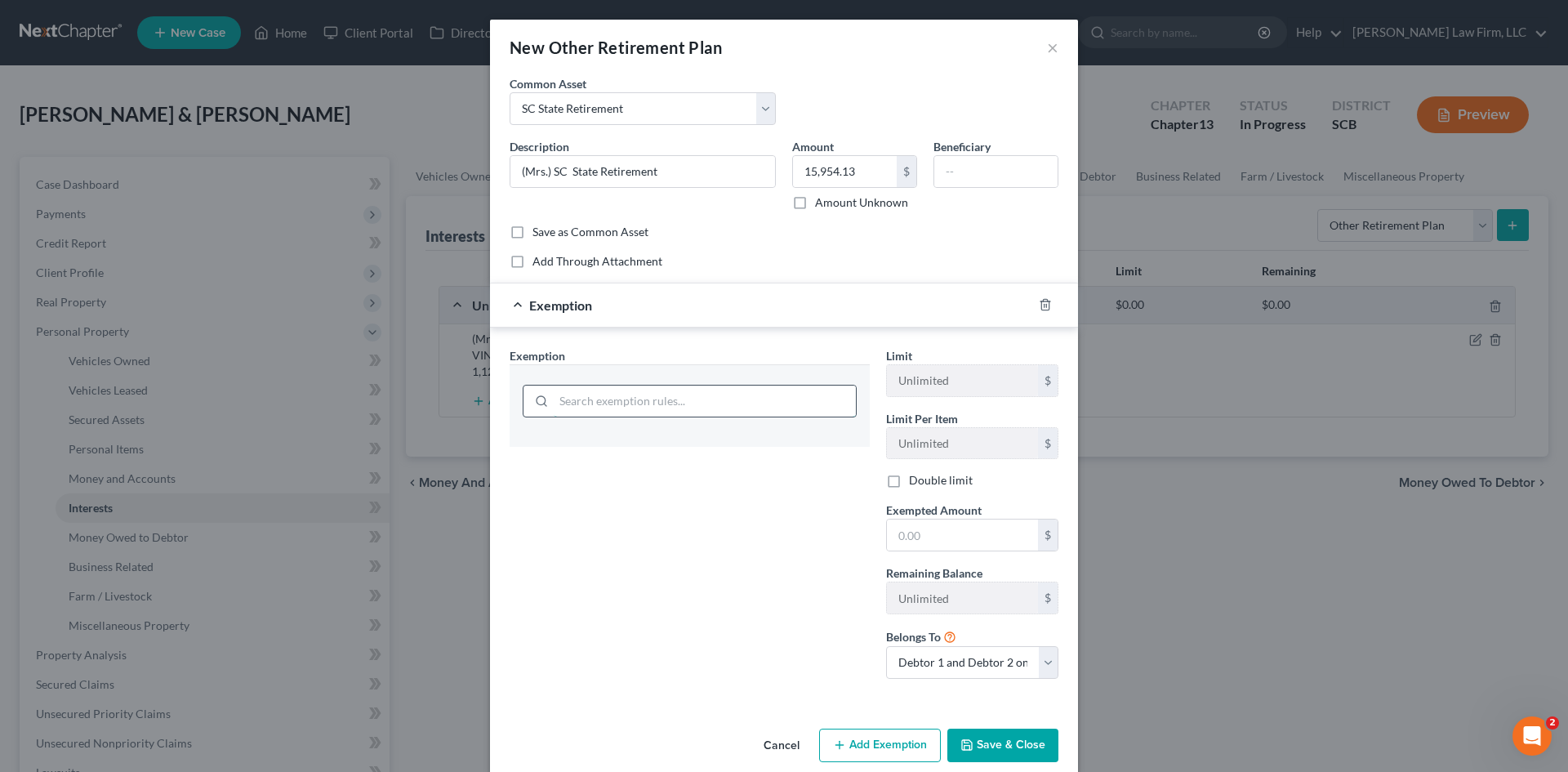
click at [661, 407] on input "search" at bounding box center [704, 400] width 302 height 31
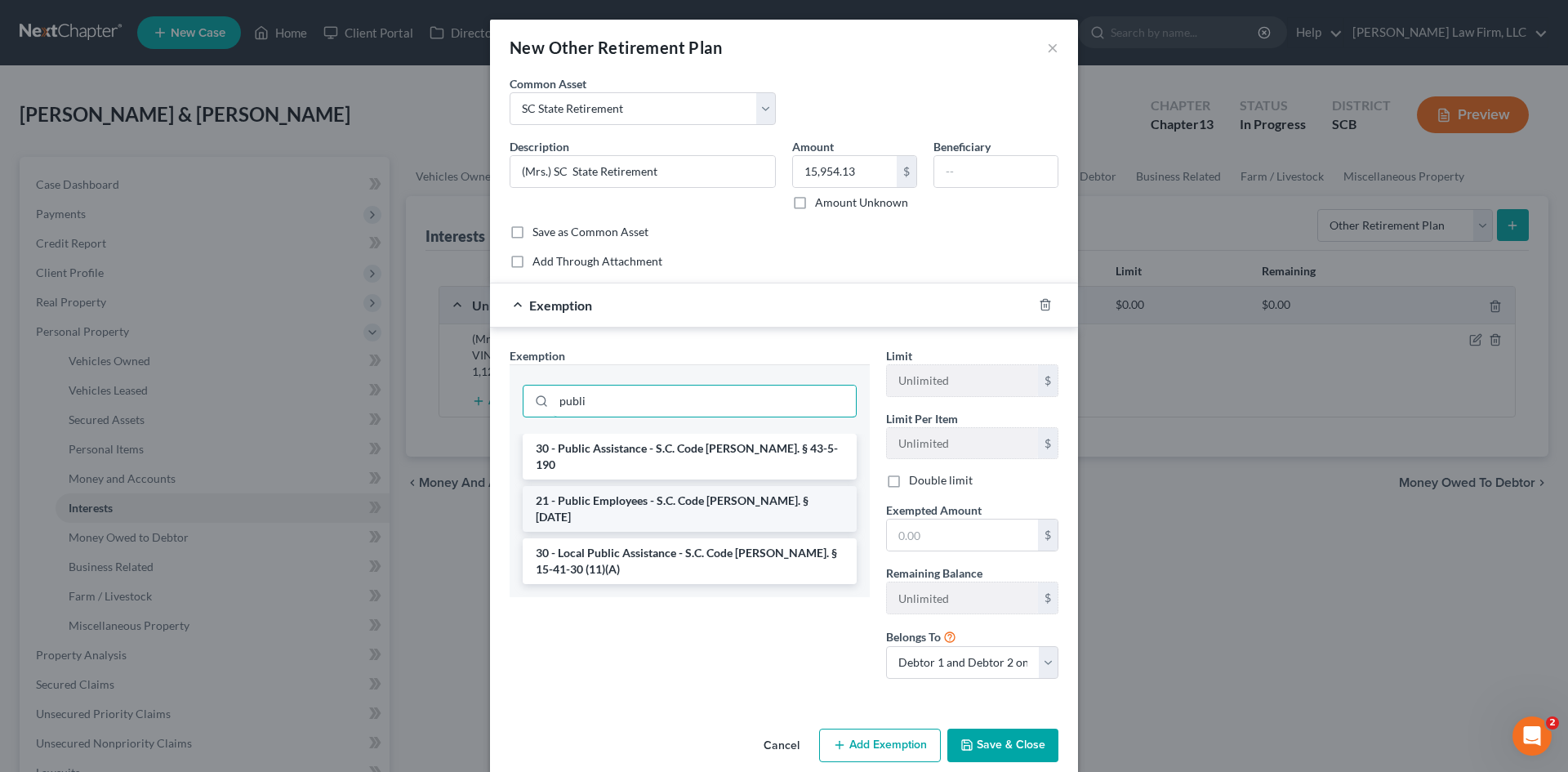
type input "publi"
click at [629, 486] on li "21 - Public Employees - S.C. Code [PERSON_NAME]. § [DATE]" at bounding box center [690, 509] width 334 height 46
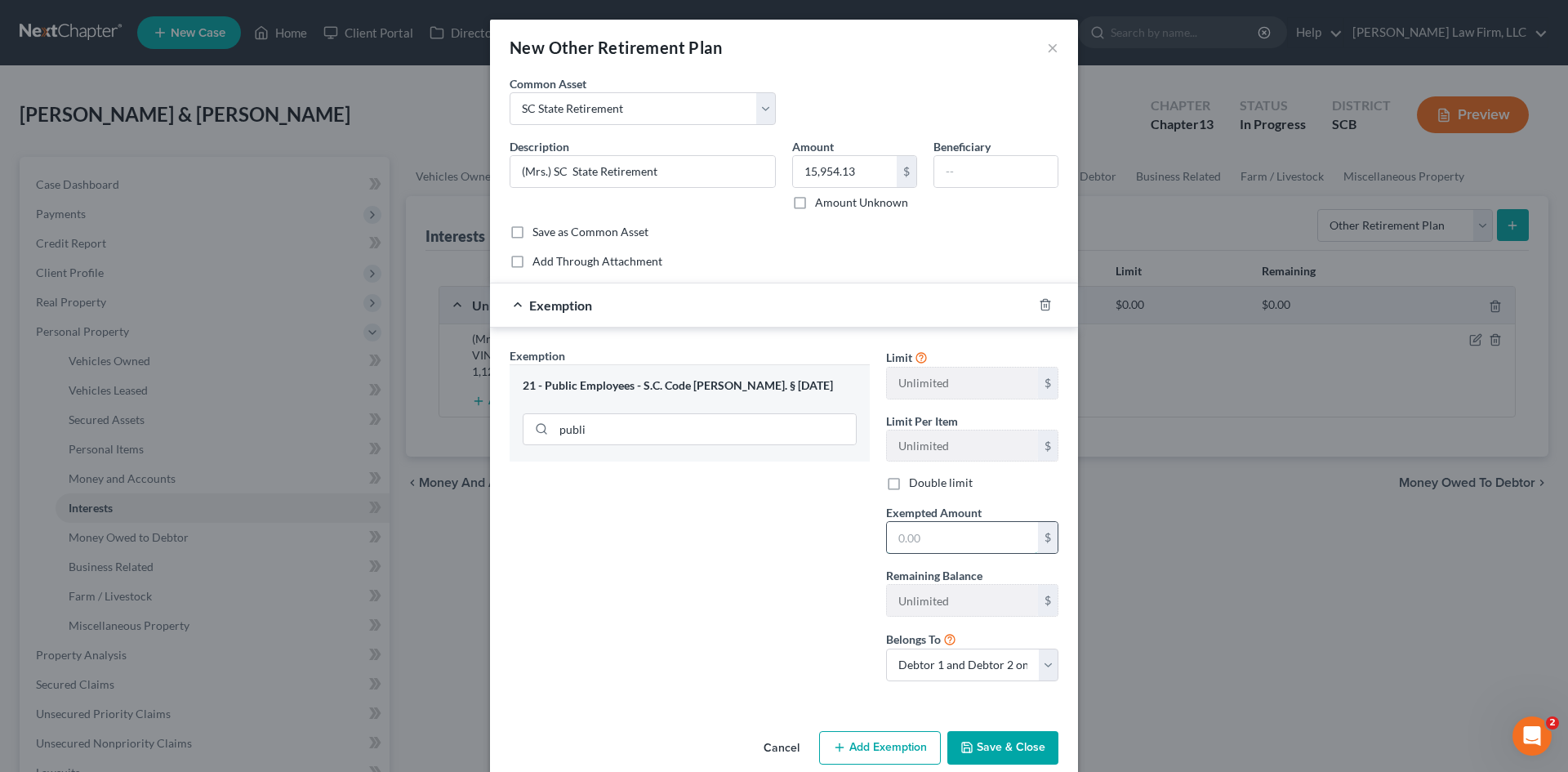
click at [955, 529] on input "text" at bounding box center [962, 537] width 151 height 31
type input "15,954.13"
click at [1001, 751] on button "Save & Close" at bounding box center [1003, 748] width 111 height 34
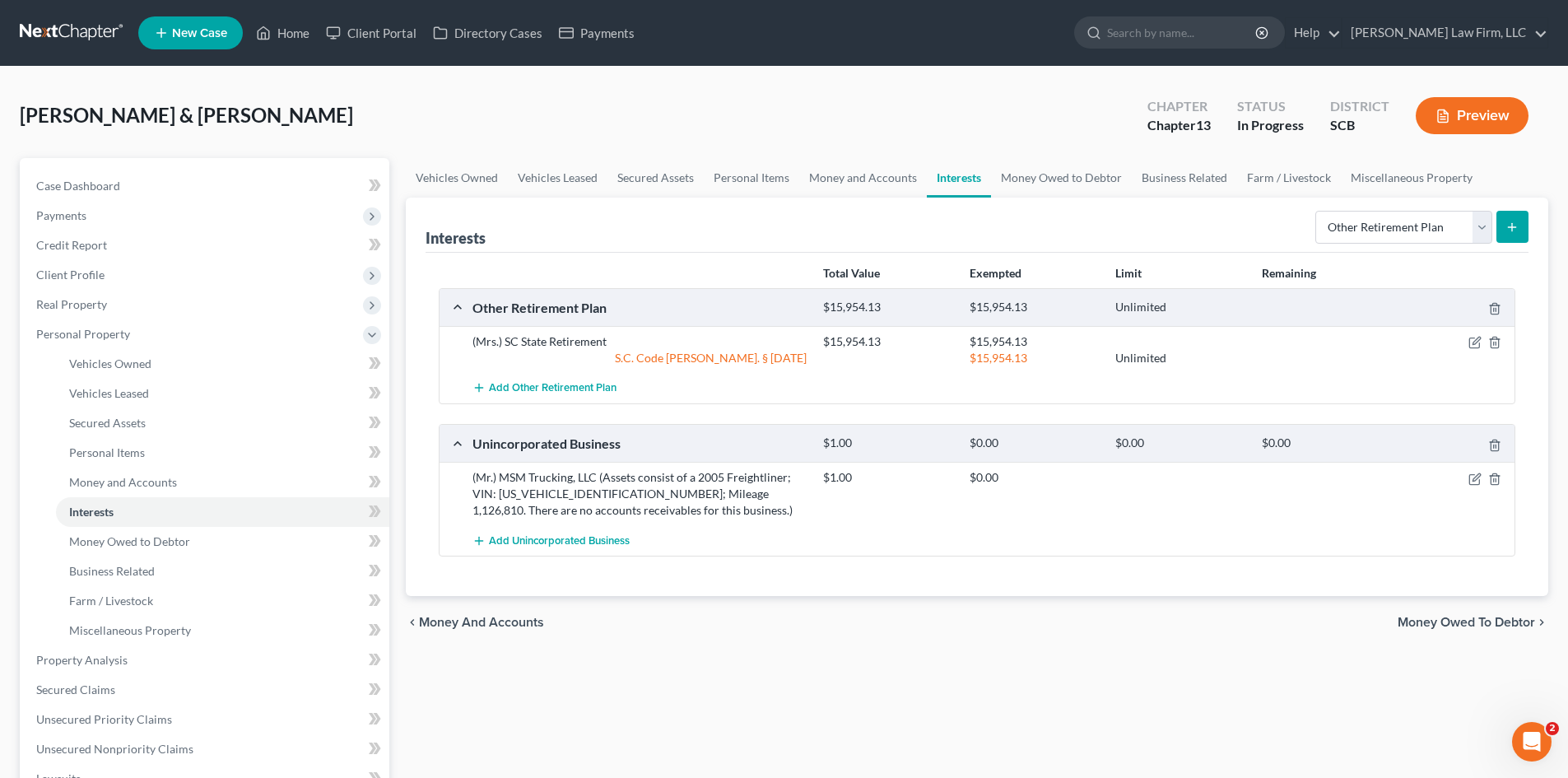
click at [1511, 227] on line "submit" at bounding box center [1513, 227] width 7 height 0
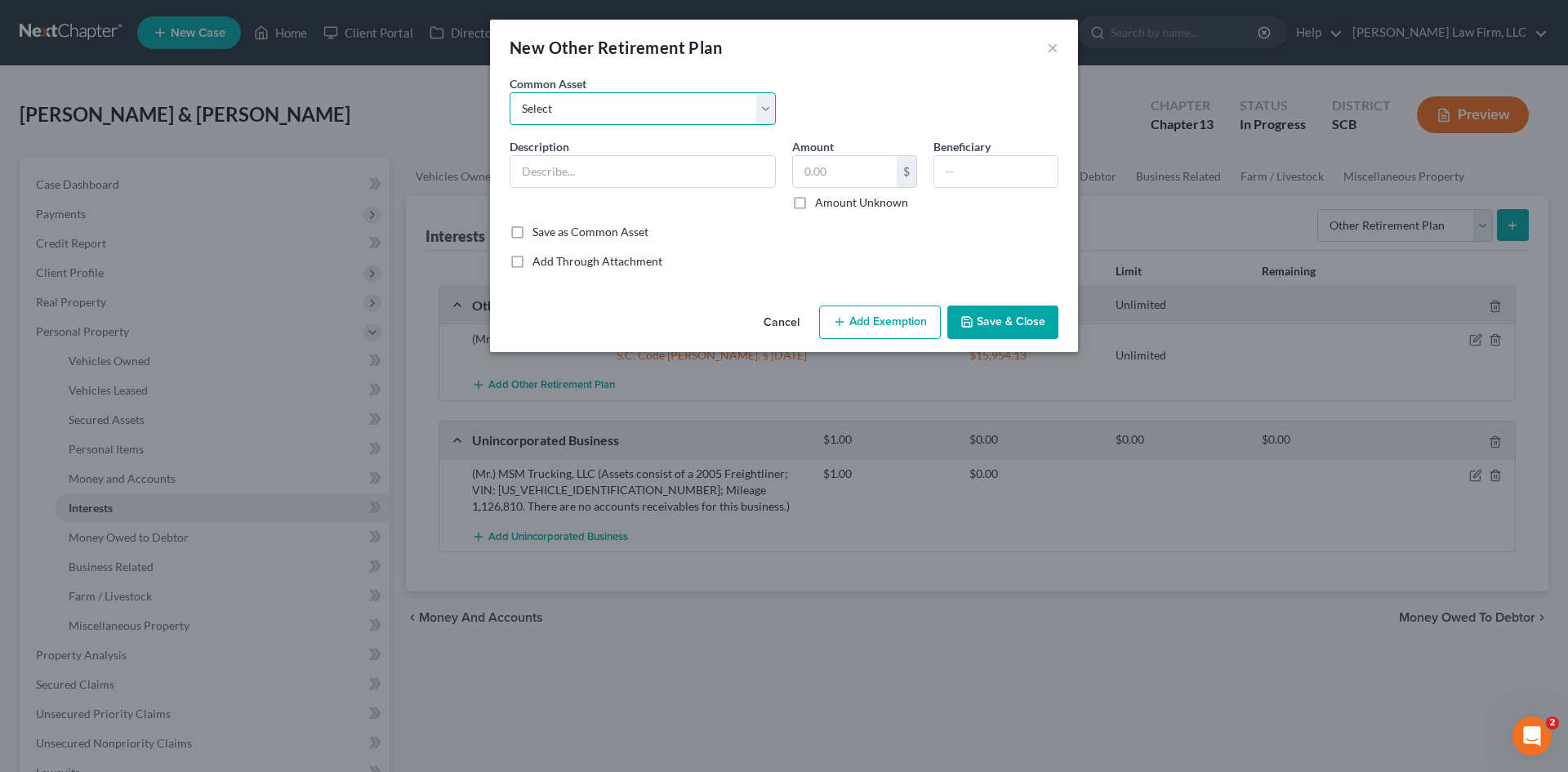
click at [603, 116] on select "Select SC State Retirement Thrift Savings Plan FERS" at bounding box center [642, 108] width 266 height 32
click at [597, 91] on div "Common Asset Select SC State Retirement Thrift Savings Plan FERS" at bounding box center [643, 100] width 283 height 50
click at [572, 172] on input "text" at bounding box center [642, 171] width 264 height 31
click at [517, 178] on input "403(b)" at bounding box center [642, 171] width 264 height 31
type input "(Mrs.) 403(b)"
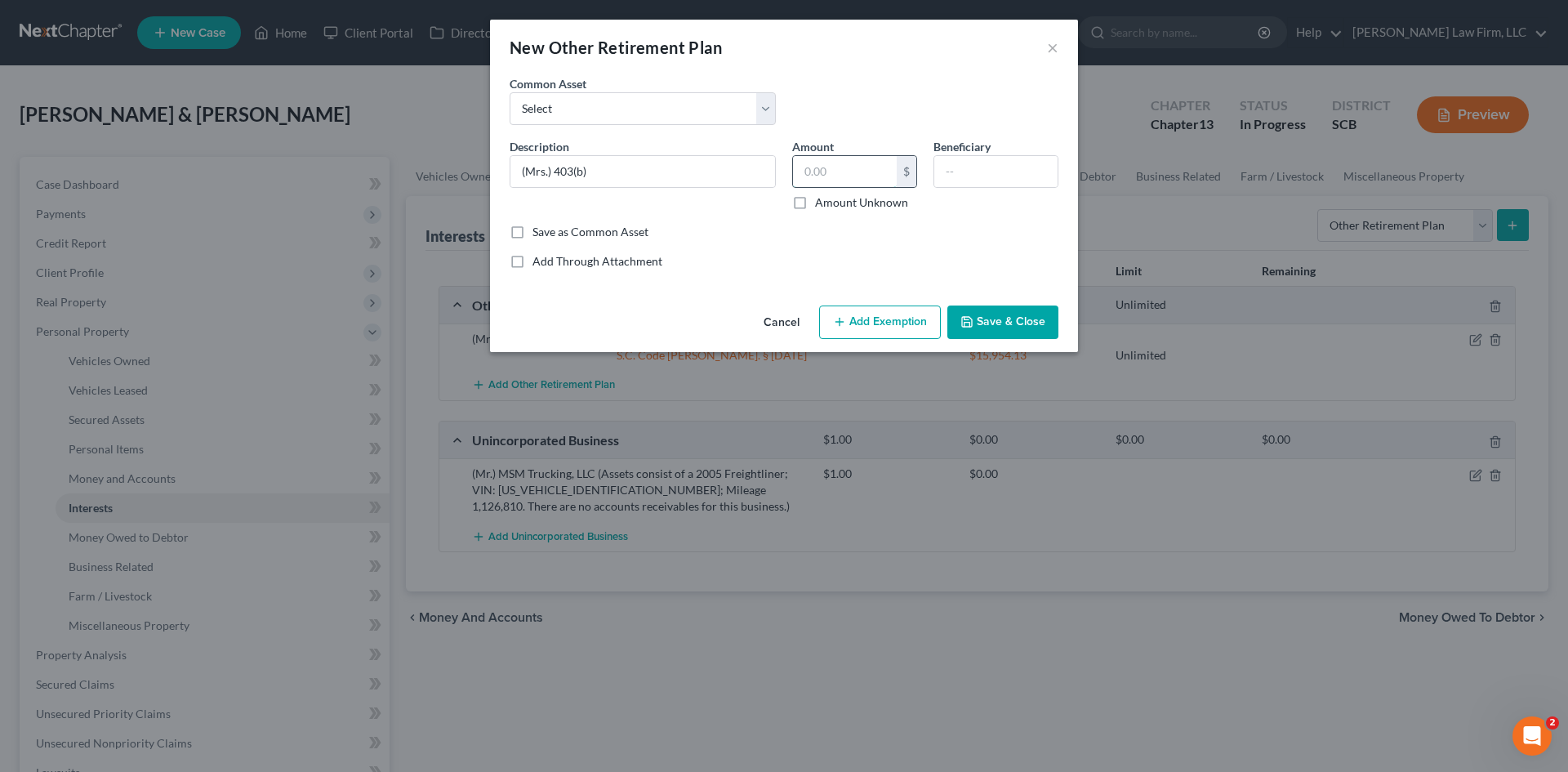
drag, startPoint x: 826, startPoint y: 167, endPoint x: 815, endPoint y: 167, distance: 11.0
click at [826, 167] on input "text" at bounding box center [845, 171] width 104 height 31
paste input "325.27"
type input "325.27"
click at [874, 312] on button "Add Exemption" at bounding box center [880, 322] width 122 height 34
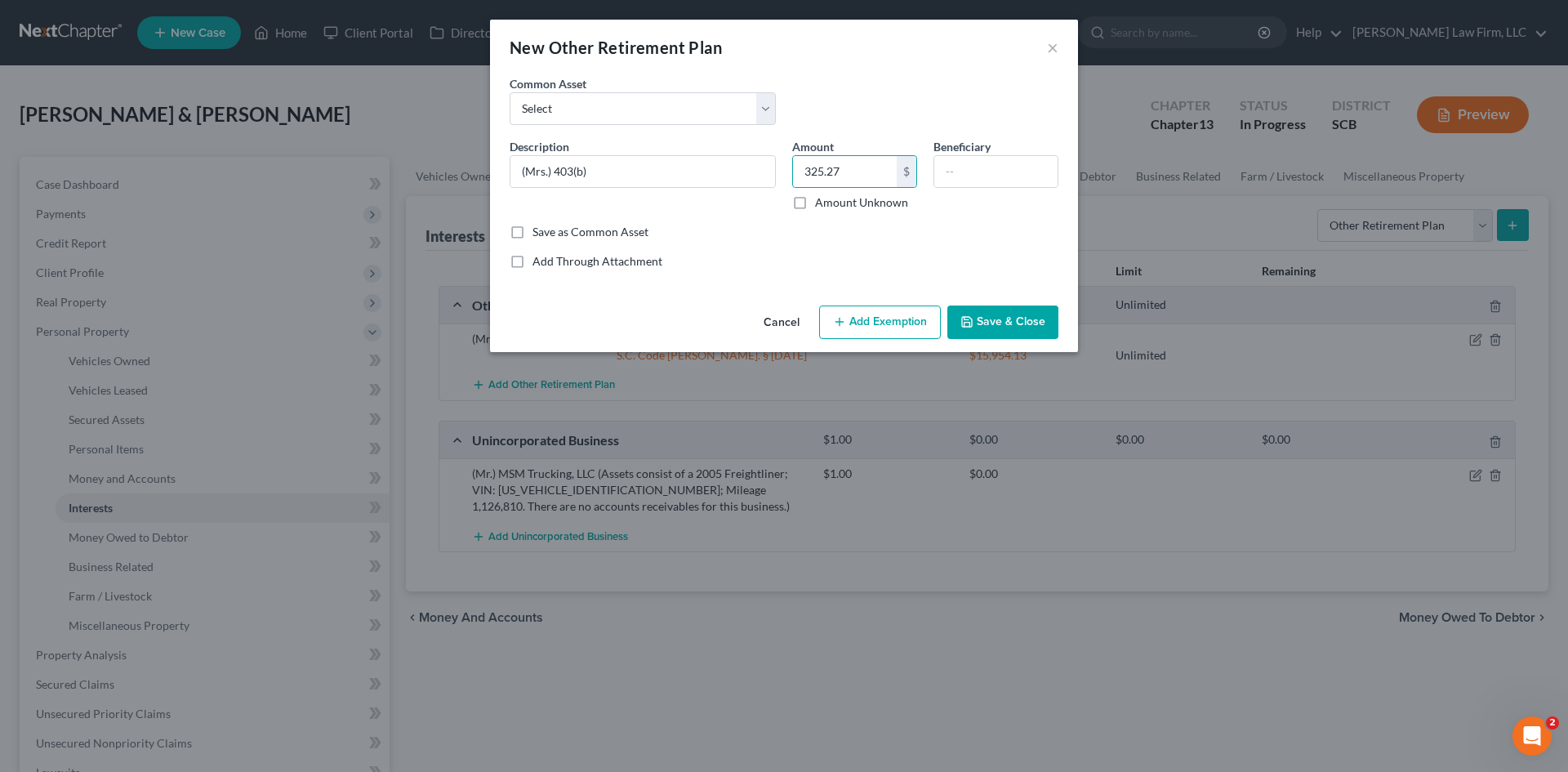
select select "2"
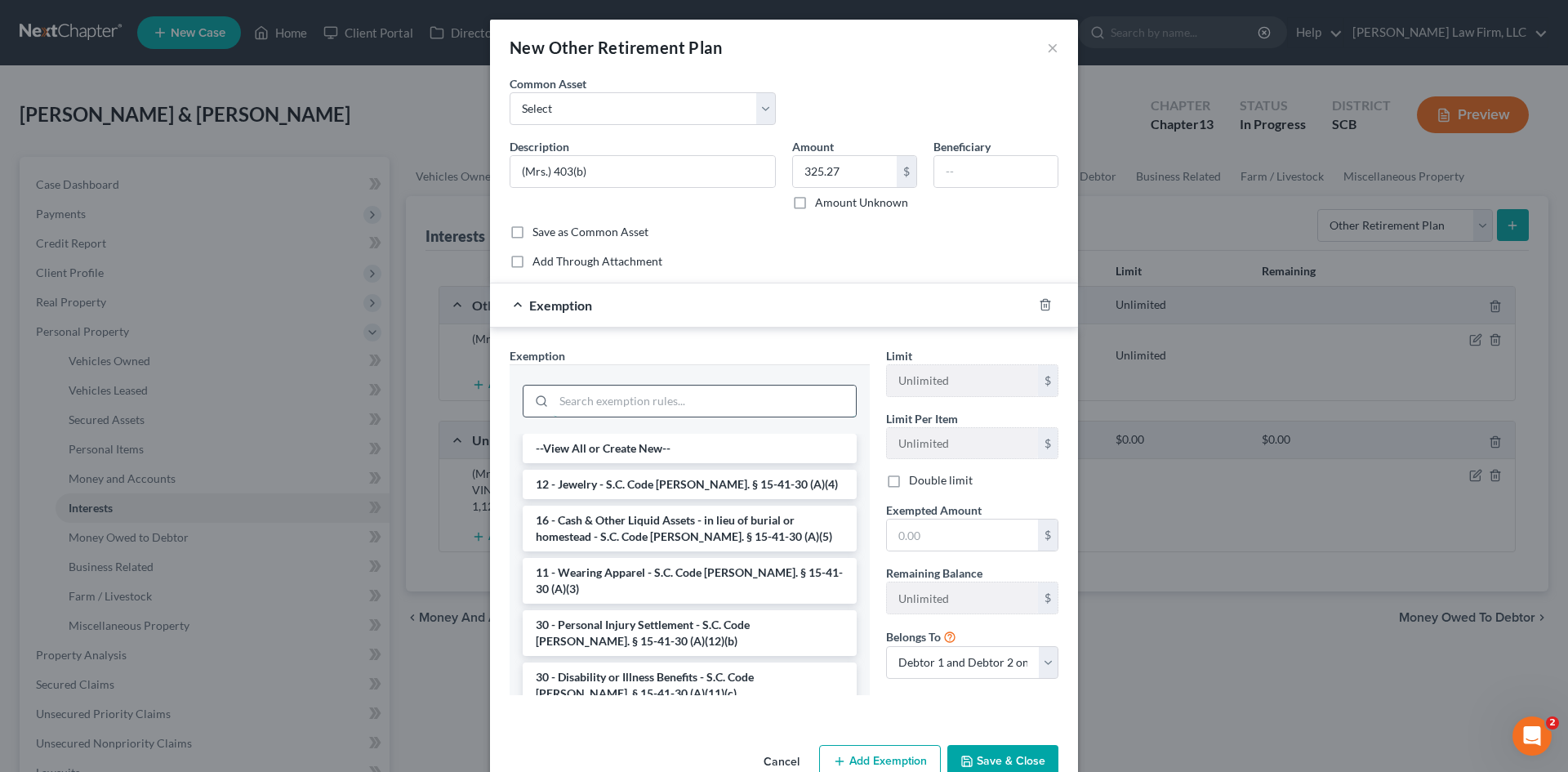
click at [608, 391] on input "search" at bounding box center [704, 400] width 302 height 31
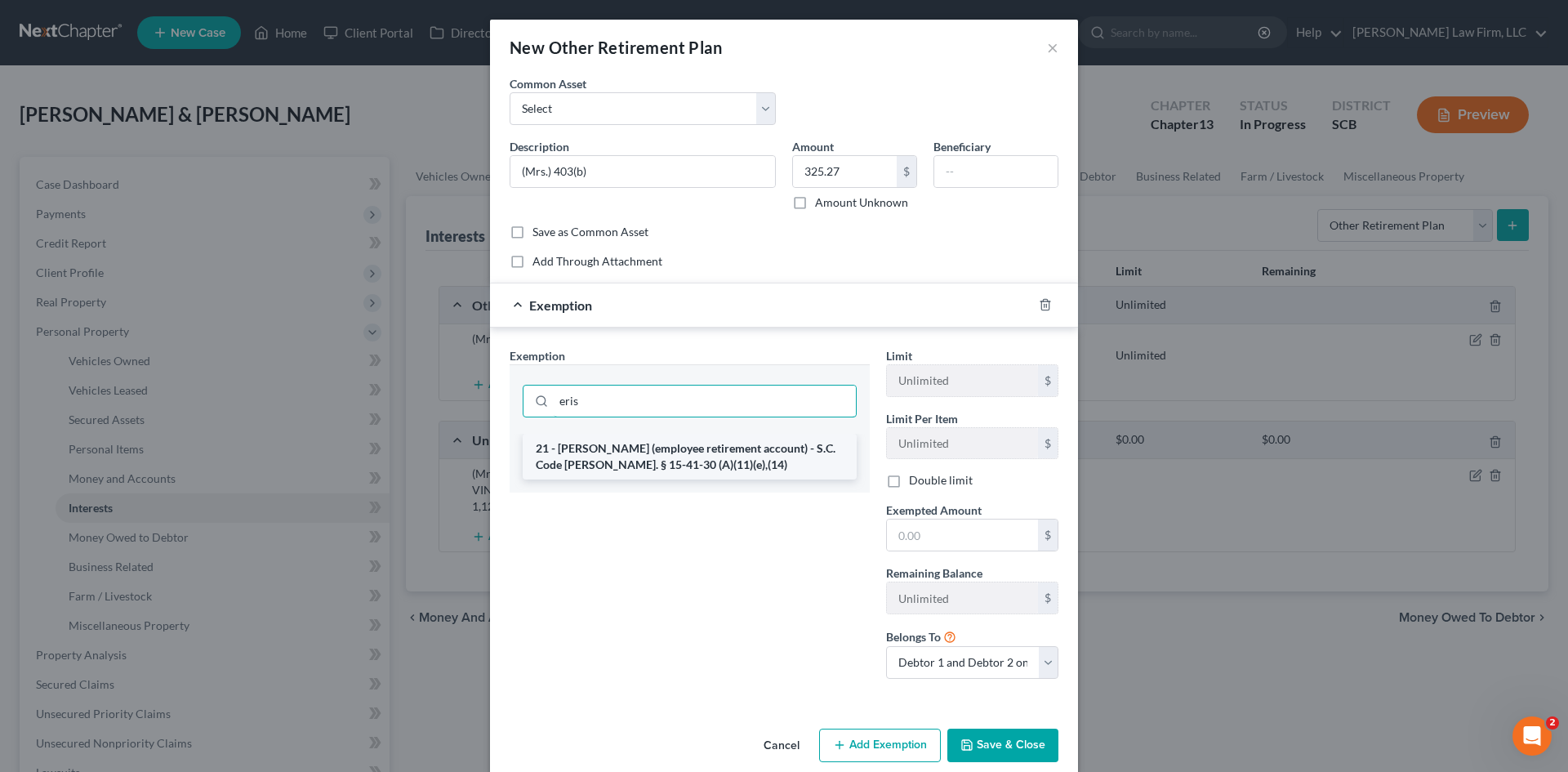
type input "eris"
click at [592, 450] on li "21 - [PERSON_NAME] (employee retirement account) - S.C. Code [PERSON_NAME]. § 1…" at bounding box center [690, 456] width 334 height 46
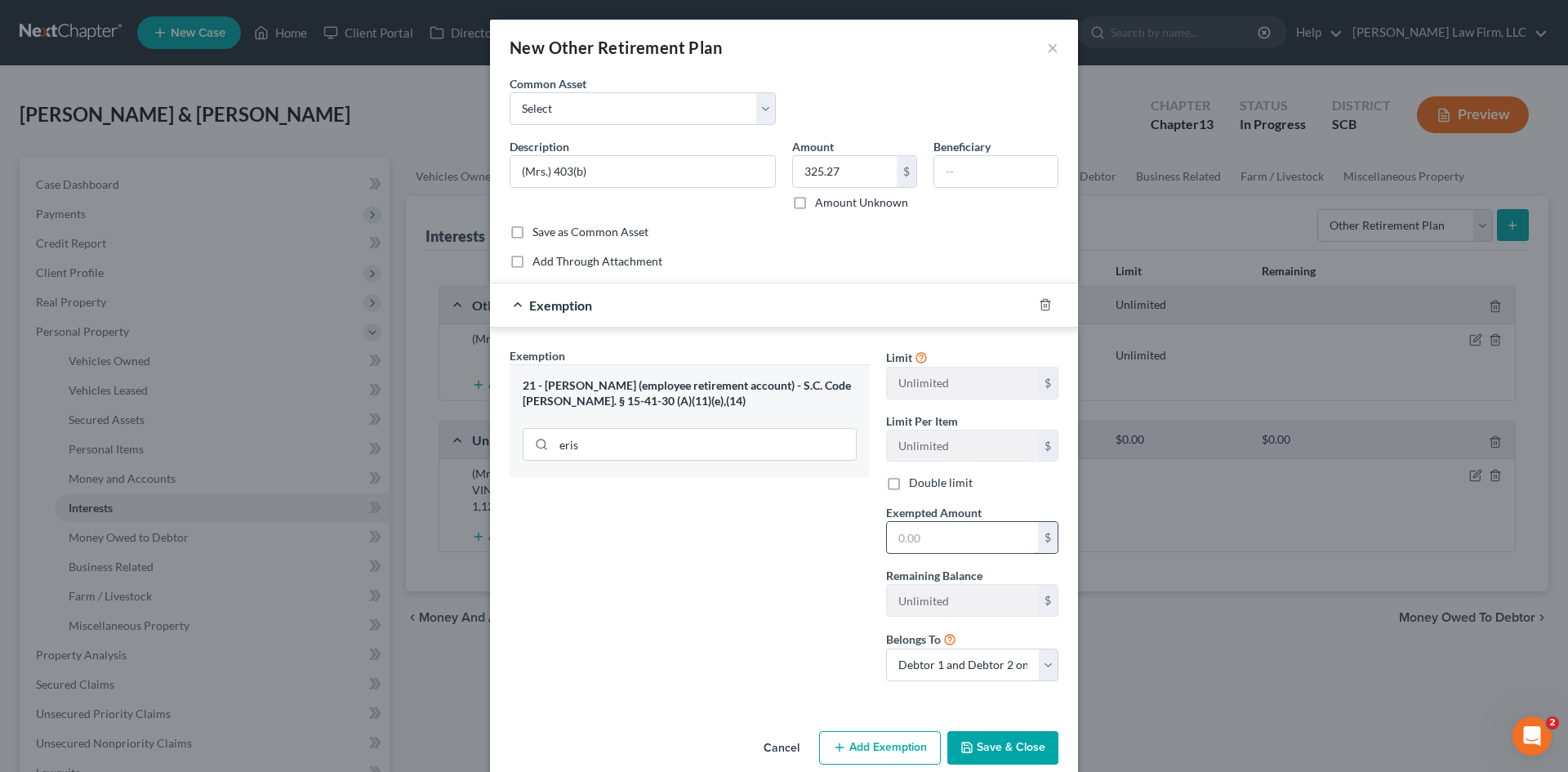
click at [955, 541] on input "text" at bounding box center [962, 537] width 151 height 31
type input "325.27"
click at [962, 739] on button "Save & Close" at bounding box center [1003, 748] width 111 height 34
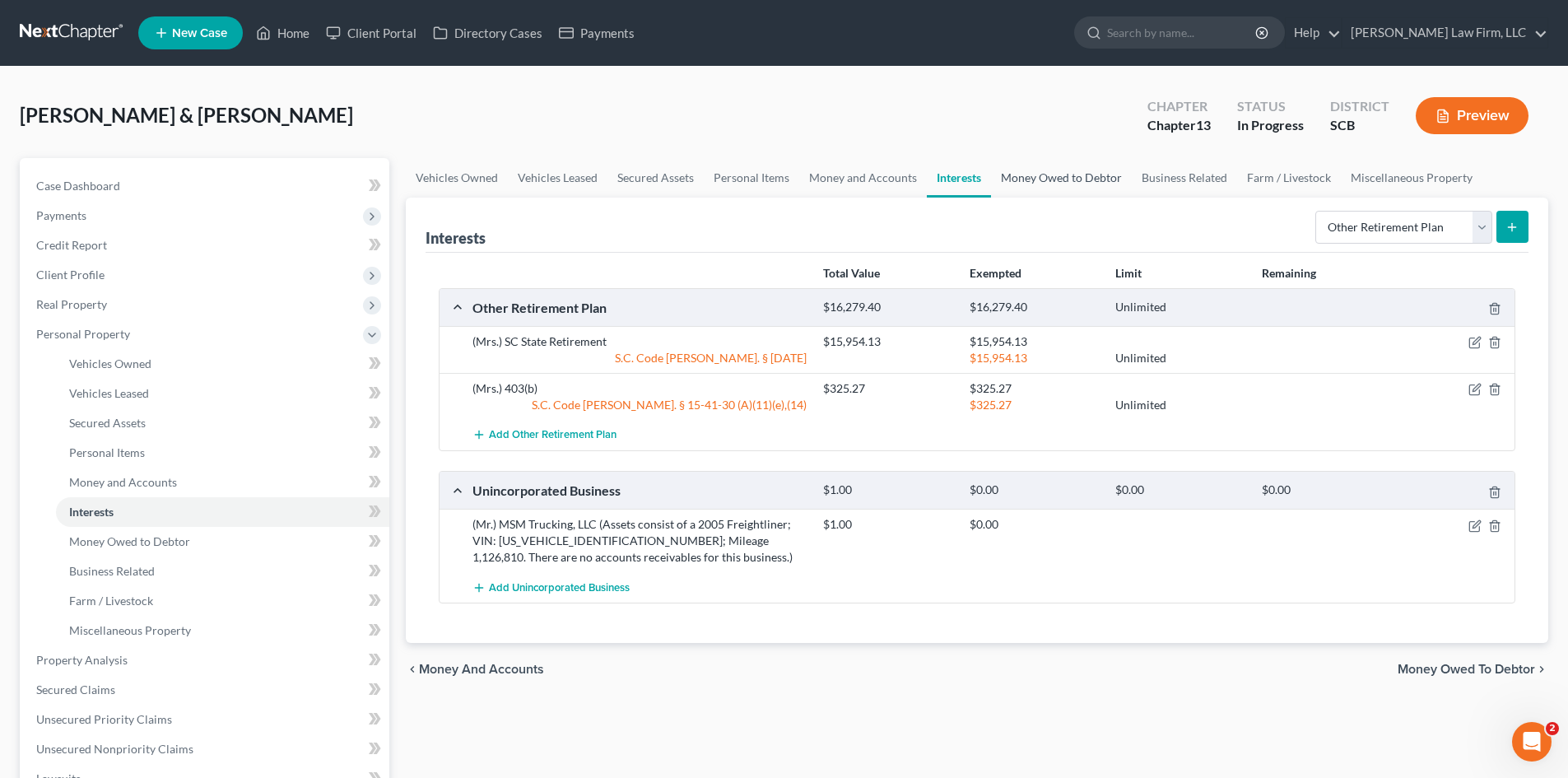
click at [1085, 182] on link "Money Owed to Debtor" at bounding box center [1062, 178] width 141 height 40
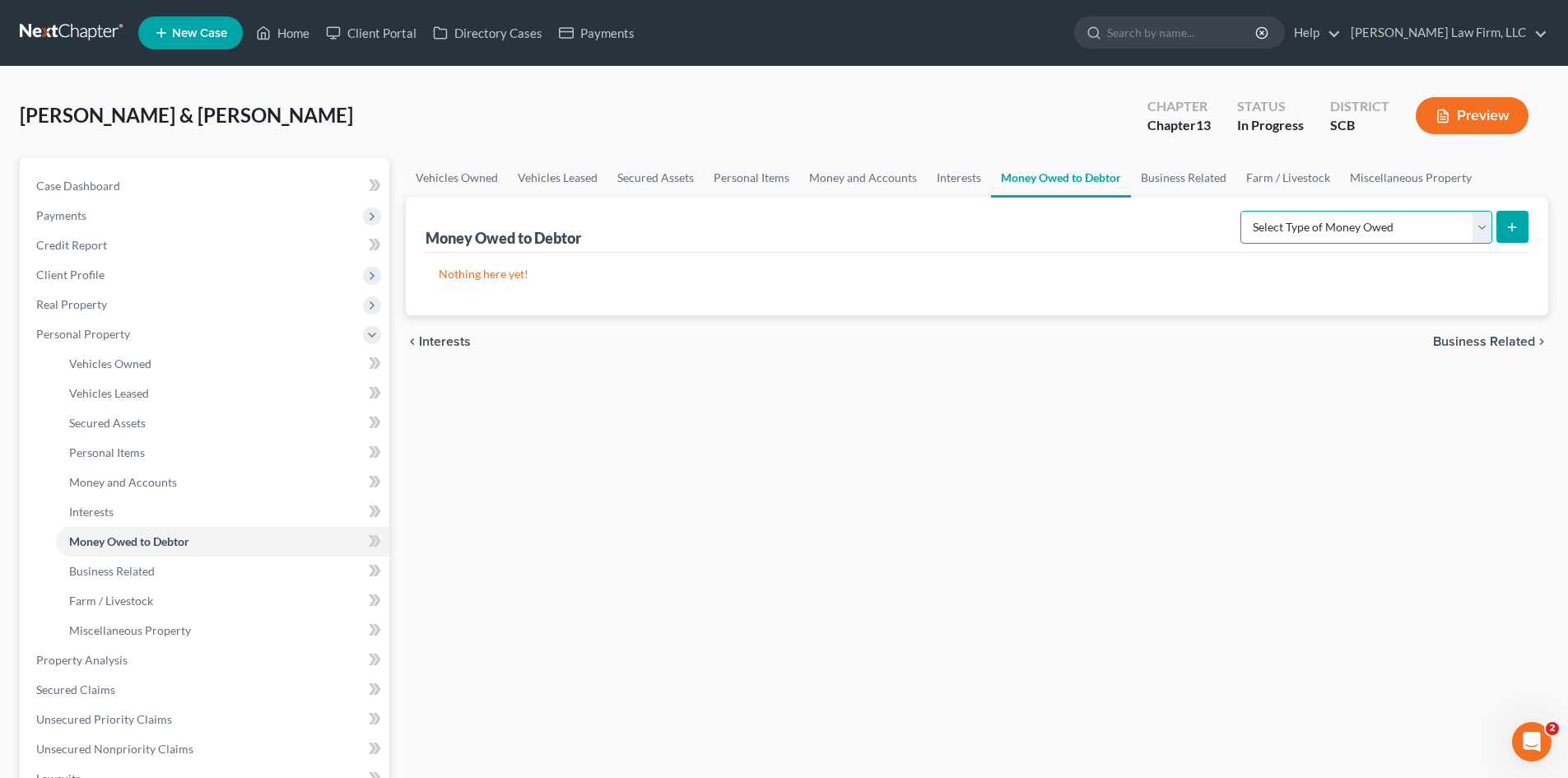
click at [1315, 219] on select "Select Type of Money Owed Accounts Receivable Alimony Child Support Claims Agai…" at bounding box center [1366, 227] width 252 height 32
click at [881, 176] on link "Money and Accounts" at bounding box center [863, 178] width 127 height 40
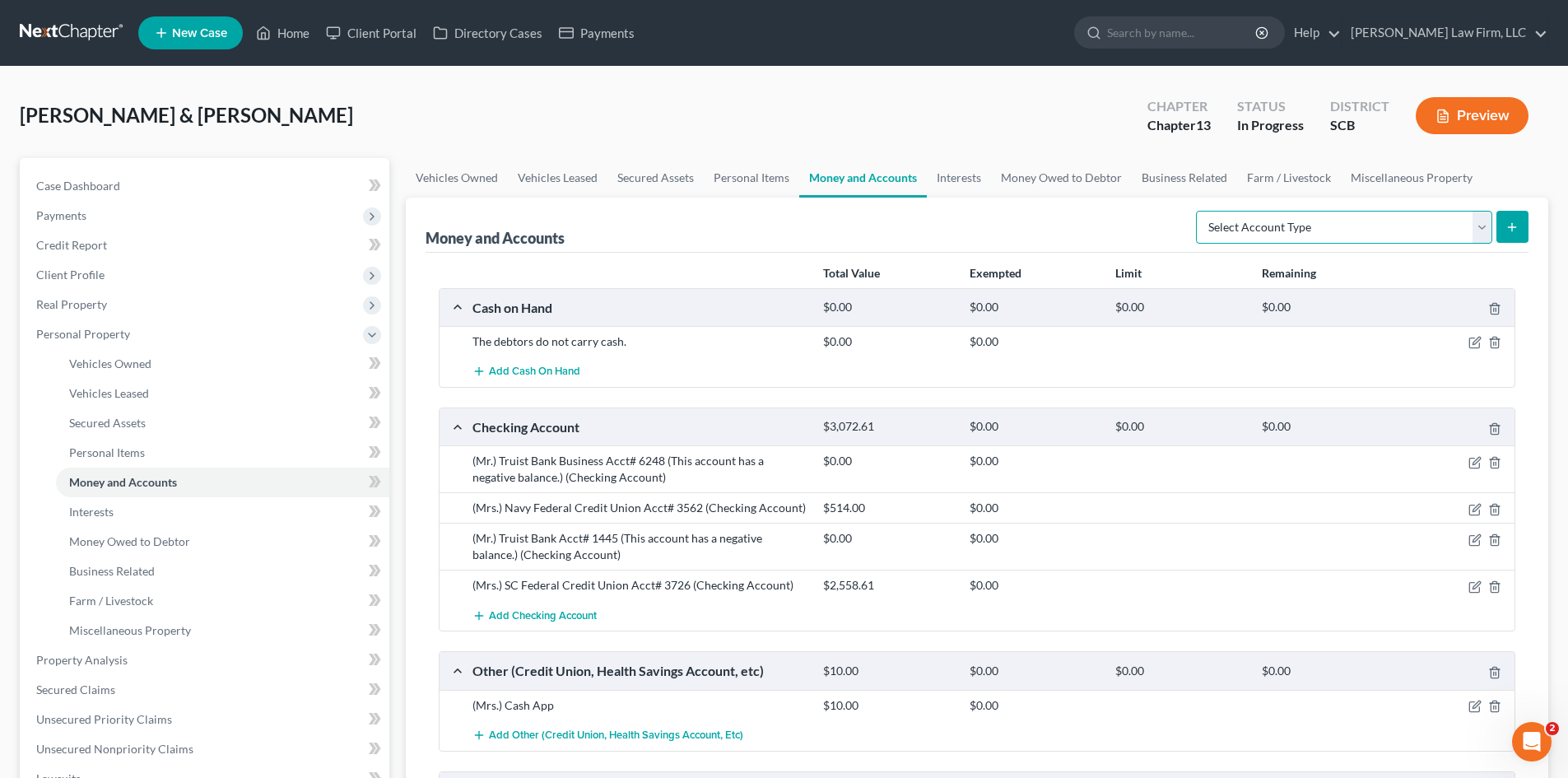
click at [1287, 234] on select "Select Account Type Brokerage Cash on Hand Certificates of Deposit Checking Acc…" at bounding box center [1344, 227] width 296 height 32
select select "other"
click at [1200, 210] on select "Select Account Type Brokerage Cash on Hand Certificates of Deposit Checking Acc…" at bounding box center [1344, 227] width 296 height 32
click at [1502, 226] on button "submit" at bounding box center [1513, 227] width 32 height 32
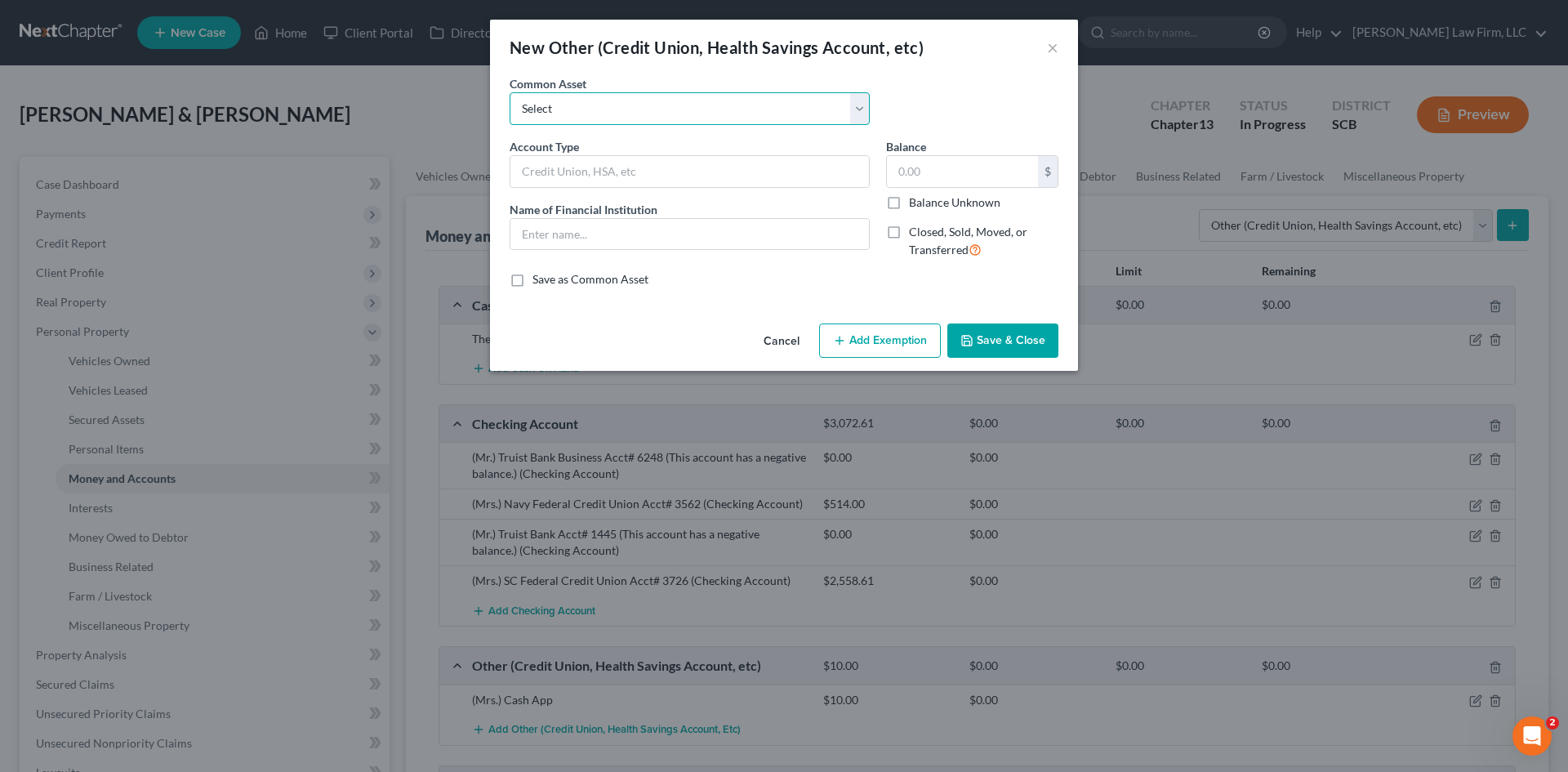
click at [608, 106] on select "Select Cash App Venmo Current Pre Paid Money Card Acct# Cash App( This account …" at bounding box center [690, 108] width 360 height 32
select select "5"
click at [510, 92] on select "Select Cash App Venmo Current Pre Paid Money Card Acct# Cash App( This account …" at bounding box center [690, 108] width 360 height 32
type input "Gift Card"
type input "Publix Gift Card"
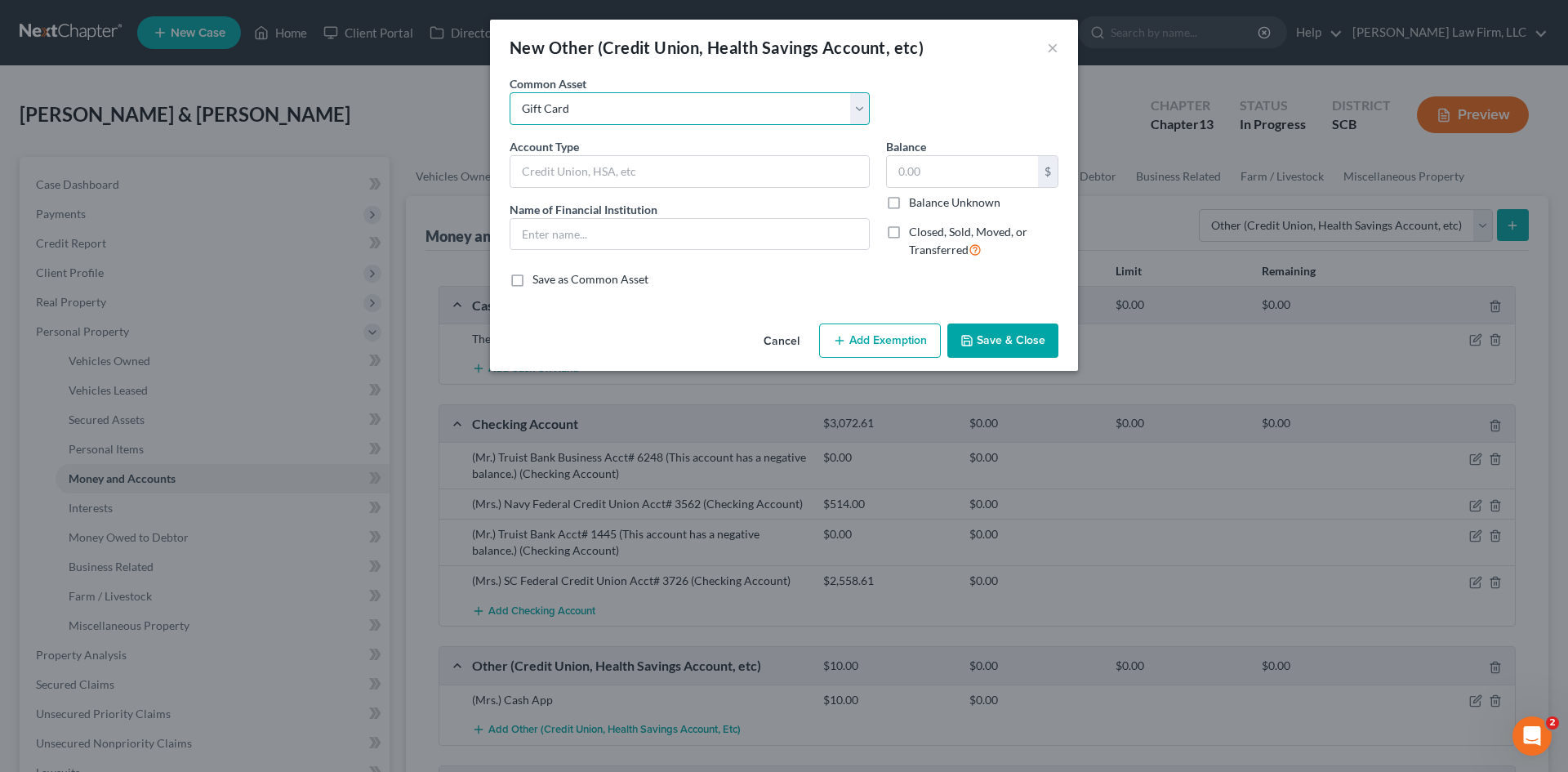
type input "15.00"
drag, startPoint x: 561, startPoint y: 239, endPoint x: 476, endPoint y: 252, distance: 86.0
click at [476, 252] on div "New Other (Credit Union, Health Savings Account, etc) × An exemption set must f…" at bounding box center [784, 386] width 1568 height 772
type input "Walmart Gift Card"
click at [522, 171] on input "Gift Card" at bounding box center [690, 171] width 358 height 31
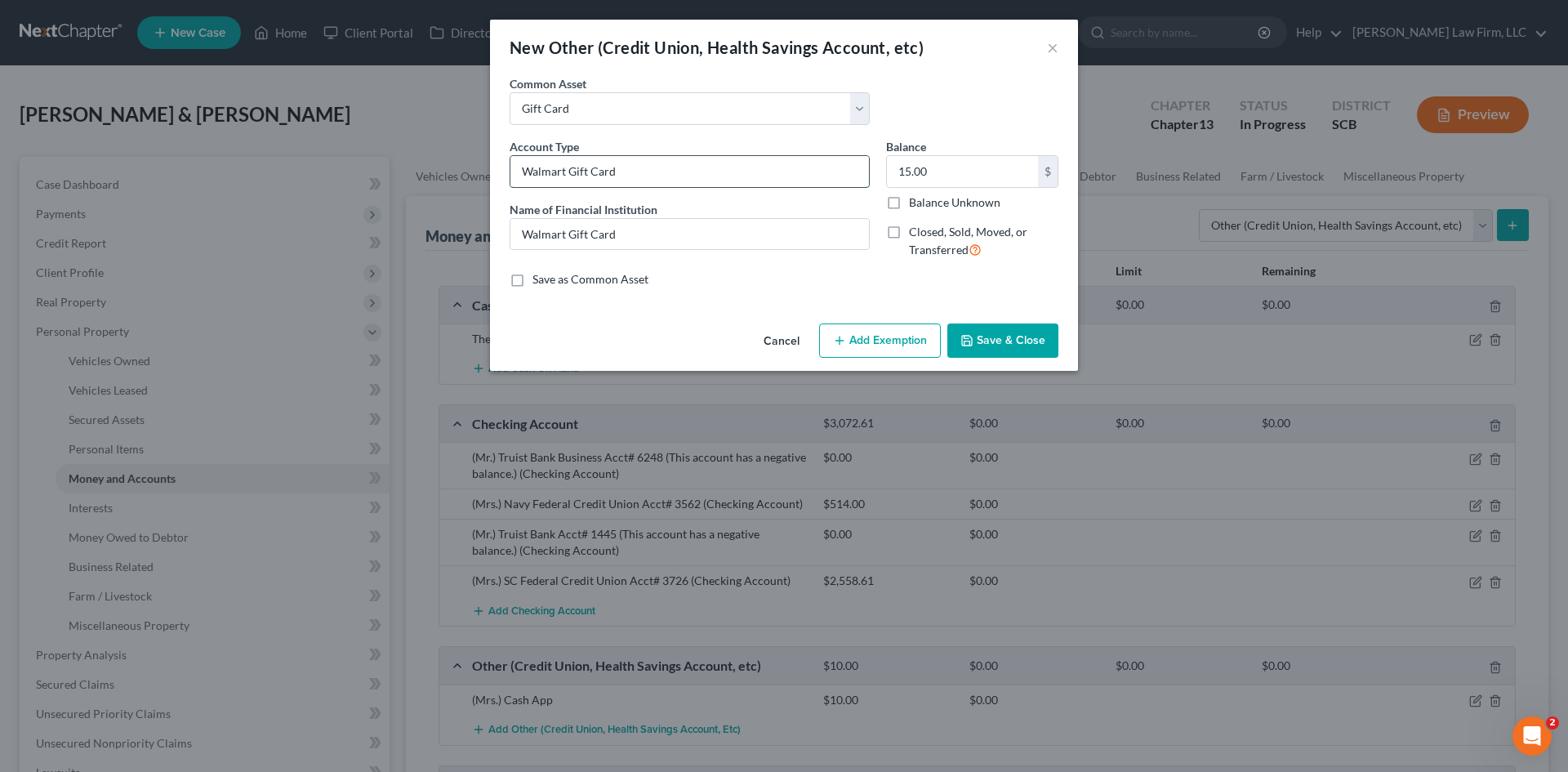
click at [523, 172] on input "Walmart Gift Card" at bounding box center [690, 171] width 358 height 31
type input "(Mrs.) Walmart Gift Card"
type input "10"
click at [986, 330] on button "Save & Close" at bounding box center [1003, 340] width 111 height 34
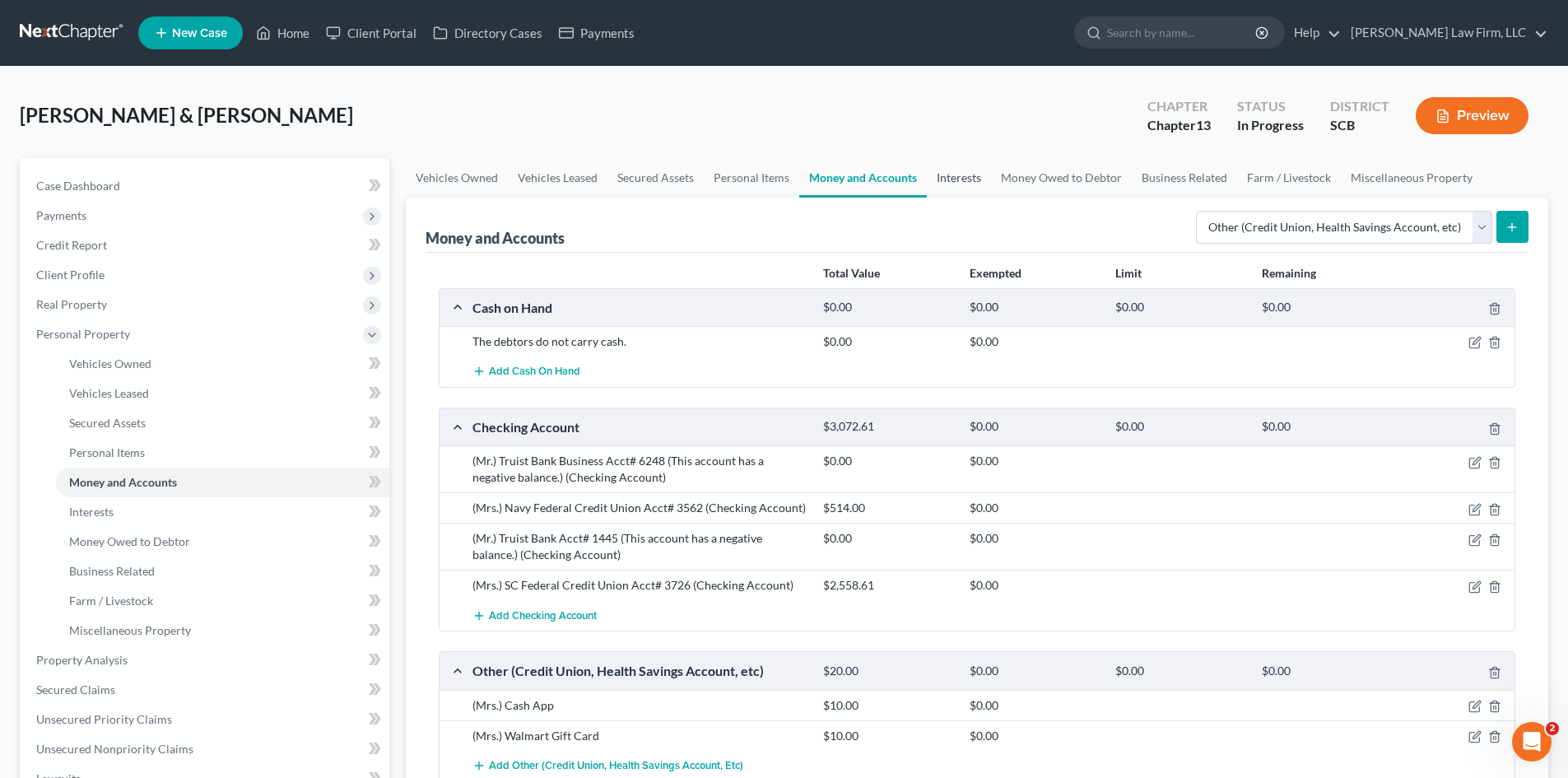
click at [984, 174] on link "Interests" at bounding box center [959, 178] width 64 height 40
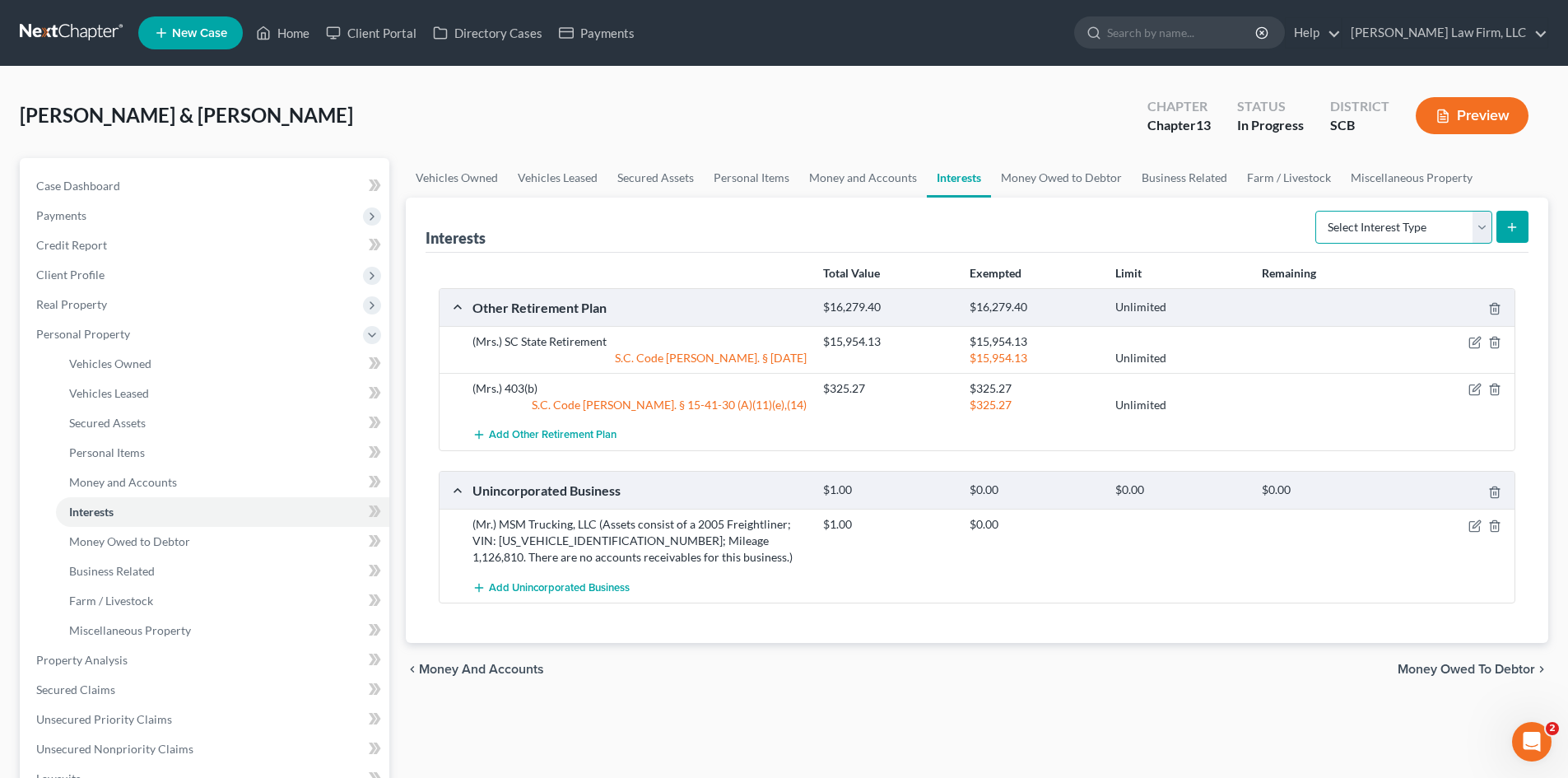
click at [1357, 226] on select "Select Interest Type 401K Annuity Bond Education IRA Government Bond Government…" at bounding box center [1404, 227] width 177 height 32
select select "term_life_insurance"
click at [1317, 210] on select "Select Interest Type 401K Annuity Bond Education IRA Government Bond Government…" at bounding box center [1404, 227] width 177 height 32
click at [1499, 233] on button "submit" at bounding box center [1513, 227] width 32 height 32
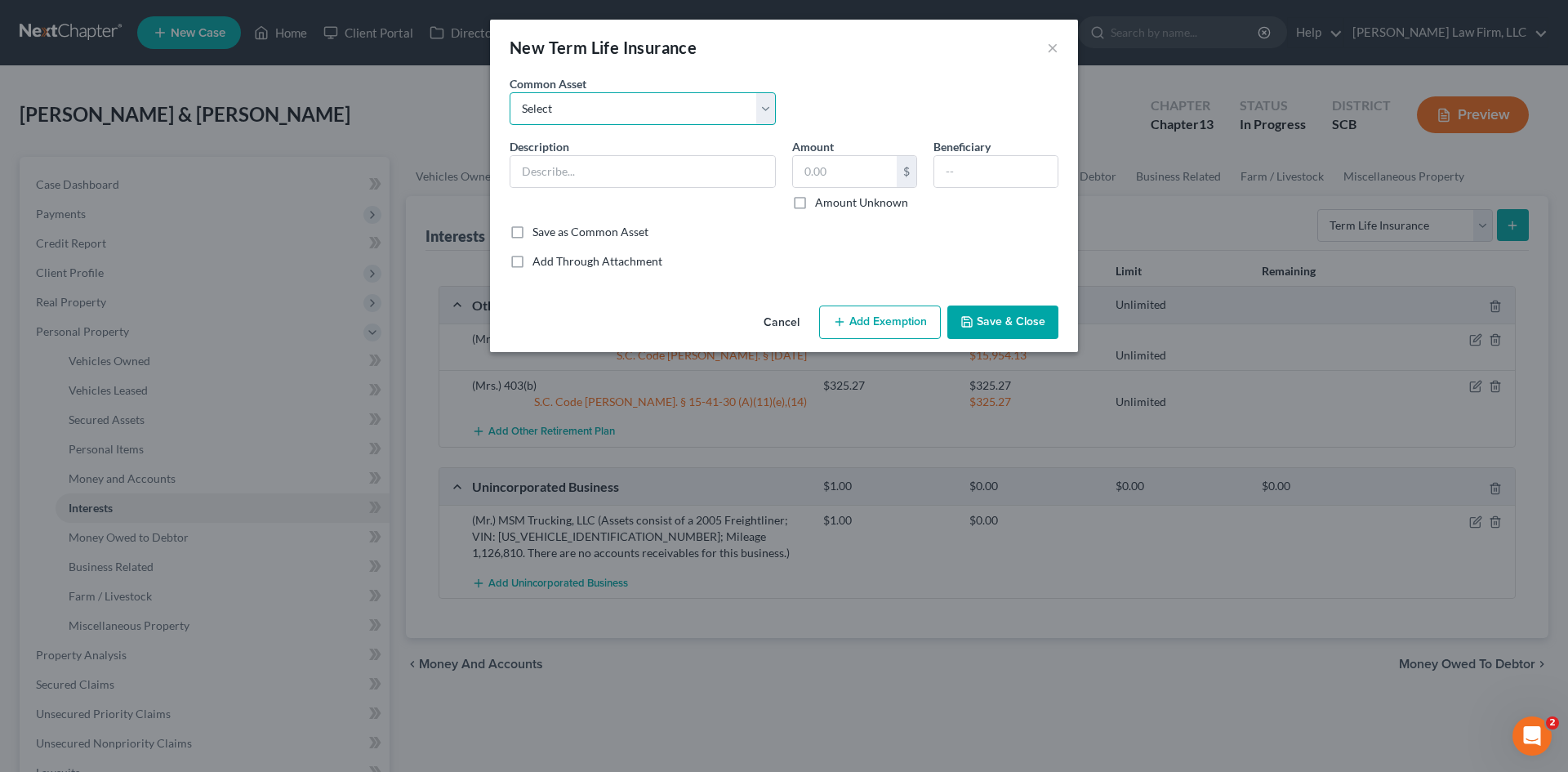
click at [579, 115] on select "Select (Mr.) Term Life Insurance Policy through Employer (Mrs.) Term Life Insur…" at bounding box center [642, 108] width 266 height 32
select select "1"
click at [510, 92] on select "Select (Mr.) Term Life Insurance Policy through Employer (Mrs.) Term Life Insur…" at bounding box center [642, 108] width 266 height 32
type input "(Mrs.) Term Life Insurance Policy through Employer"
type input "1.00"
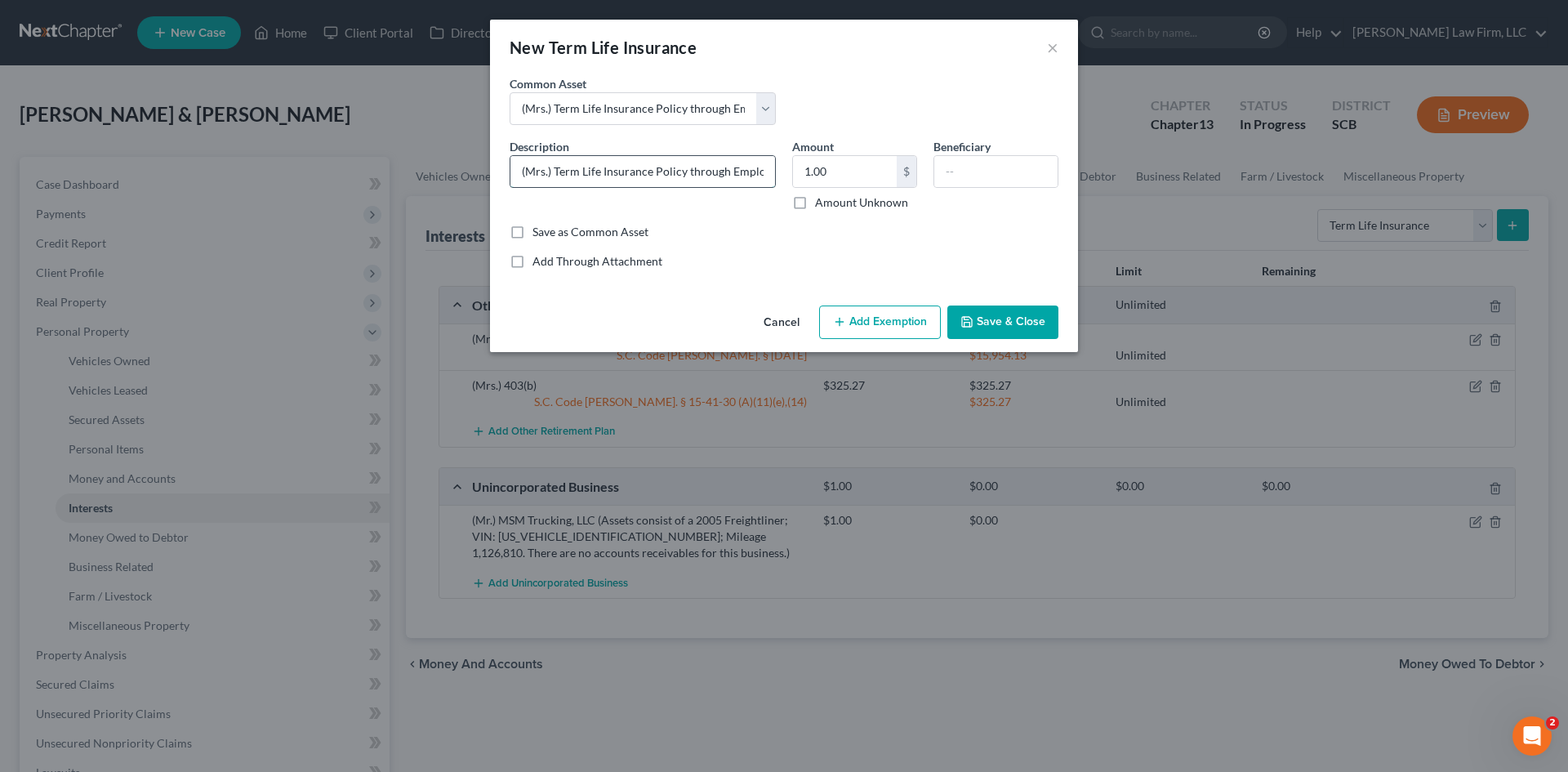
click at [557, 176] on input "(Mrs.) Term Life Insurance Policy through Employer" at bounding box center [642, 171] width 264 height 31
type input "(Mrs.) 5 Term Life Insurance Policies through Employer"
click at [844, 173] on input "1.00" at bounding box center [845, 171] width 104 height 31
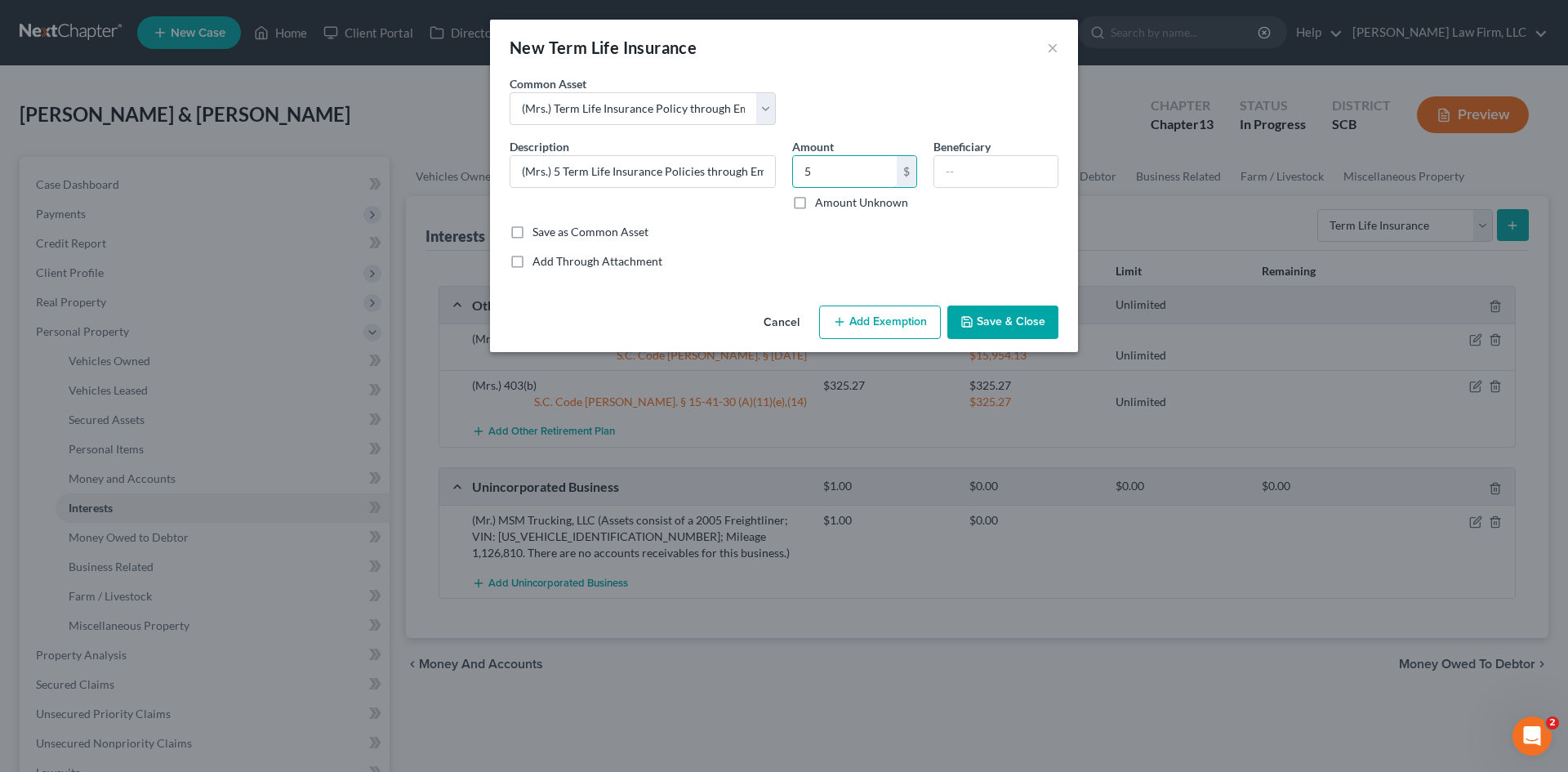
type input "5"
click at [722, 280] on div "An exemption set must first be selected from the Filing Information section. Co…" at bounding box center [784, 187] width 588 height 224
drag, startPoint x: 554, startPoint y: 165, endPoint x: 561, endPoint y: 170, distance: 8.6
click at [554, 166] on input "(Mrs.) 5 Term Life Insurance Policies through Employer" at bounding box center [642, 171] width 264 height 31
click at [1145, 159] on div "New Term Life Insurance × An exemption set must first be selected from the Fili…" at bounding box center [784, 386] width 1568 height 772
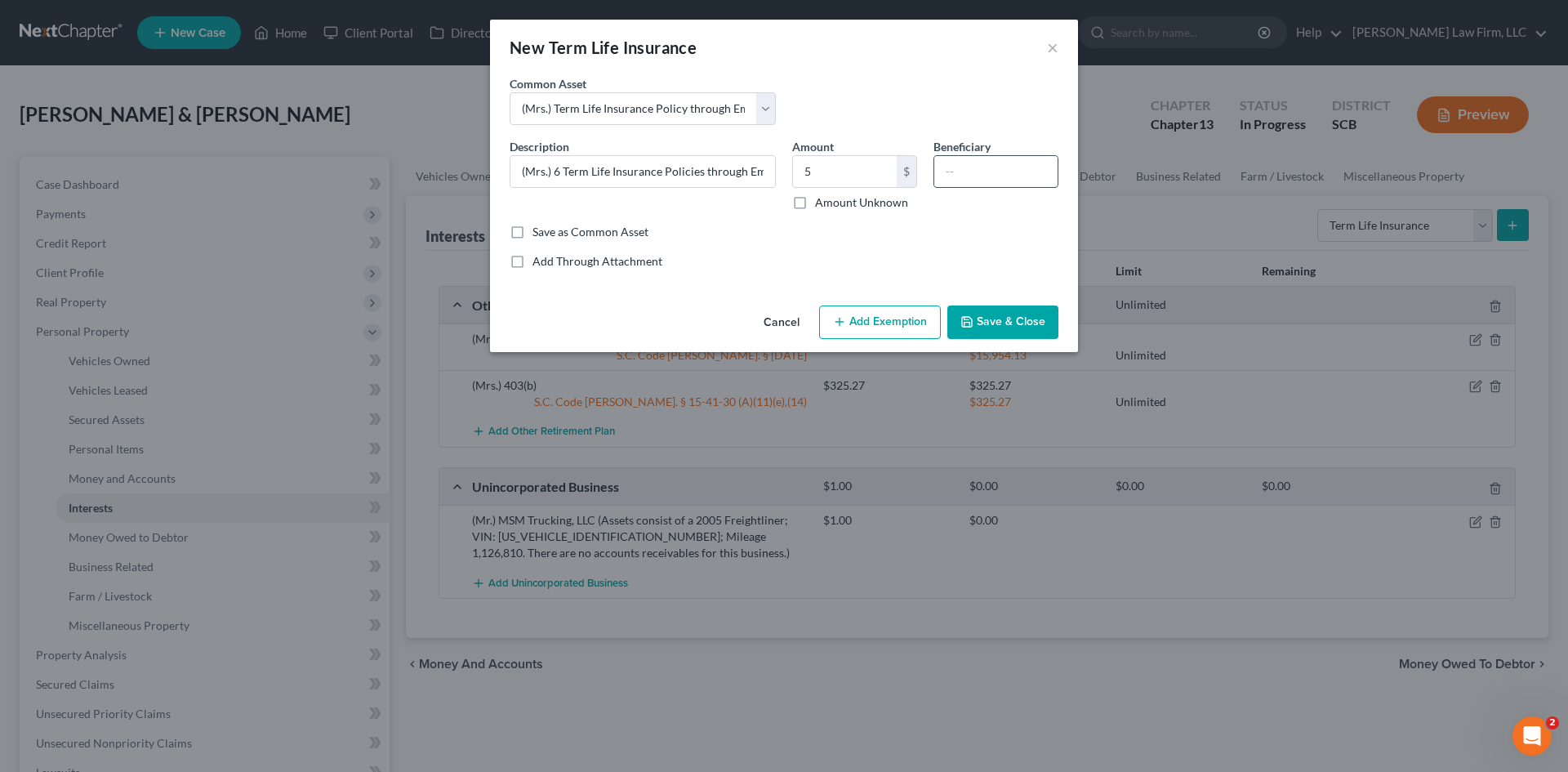
click at [956, 181] on input "text" at bounding box center [996, 171] width 124 height 31
drag, startPoint x: 554, startPoint y: 172, endPoint x: 897, endPoint y: 176, distance: 343.0
click at [897, 176] on div "Description * (Mrs.) 6 Term Life Insurance Policies through Employer Amount 5 $…" at bounding box center [784, 181] width 565 height 86
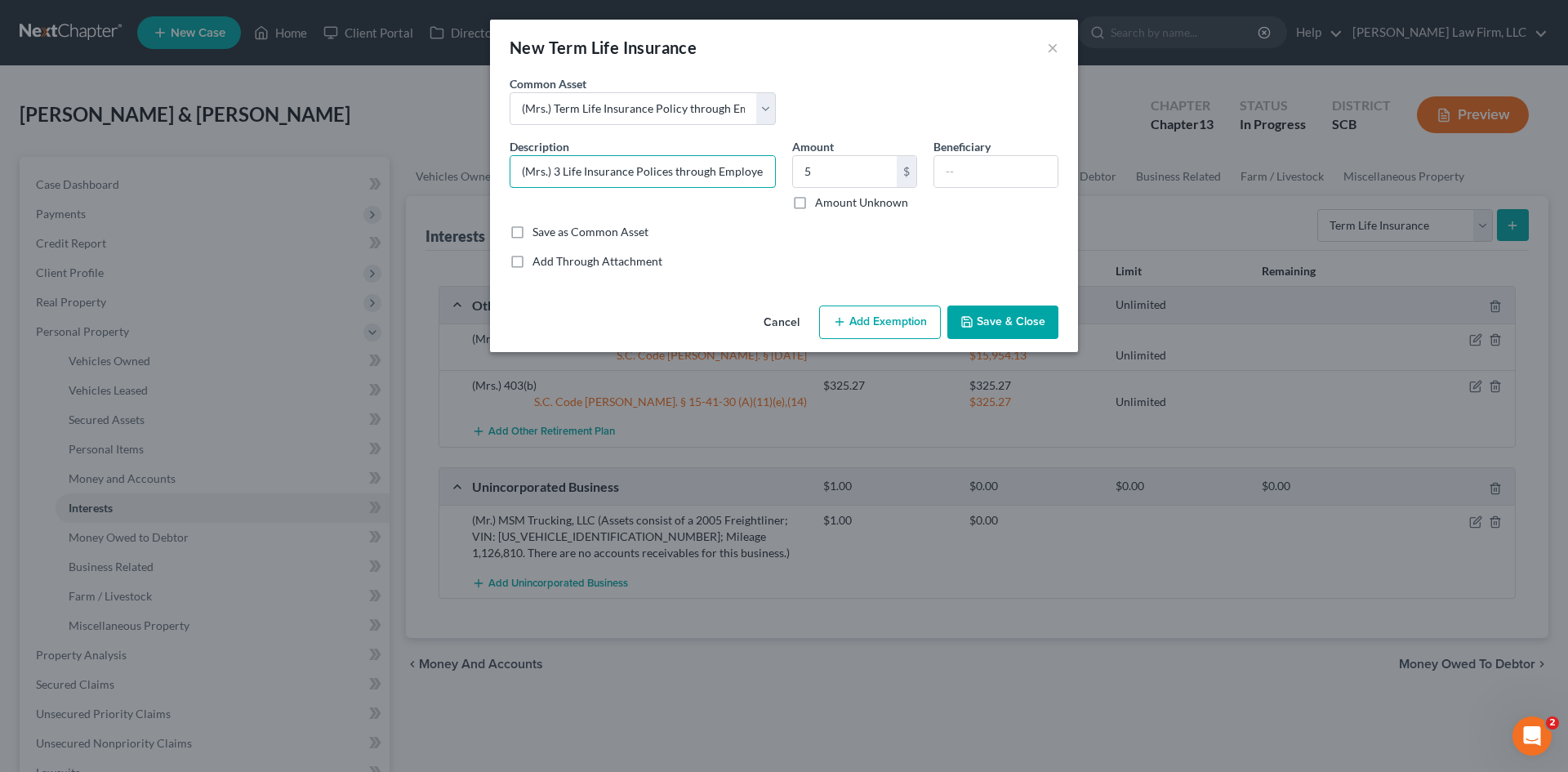
type input "(Mrs.) 3 Life Insurance Polices through Employer"
type input "3"
click at [1028, 179] on input "text" at bounding box center [996, 171] width 124 height 31
type input "[PERSON_NAME]; [PERSON_NAME]-daughter"
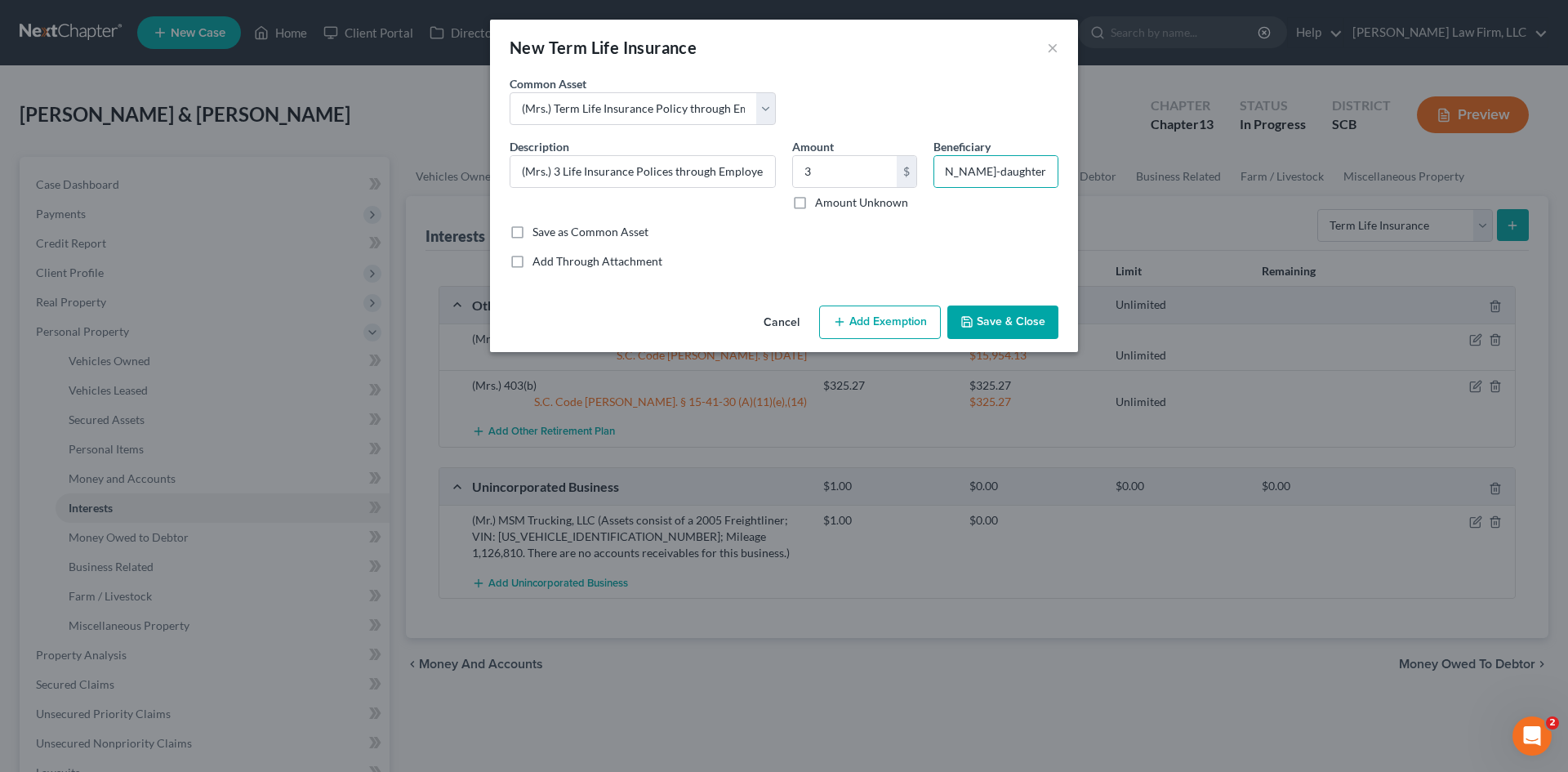
click at [915, 313] on button "Add Exemption" at bounding box center [880, 322] width 122 height 34
select select "2"
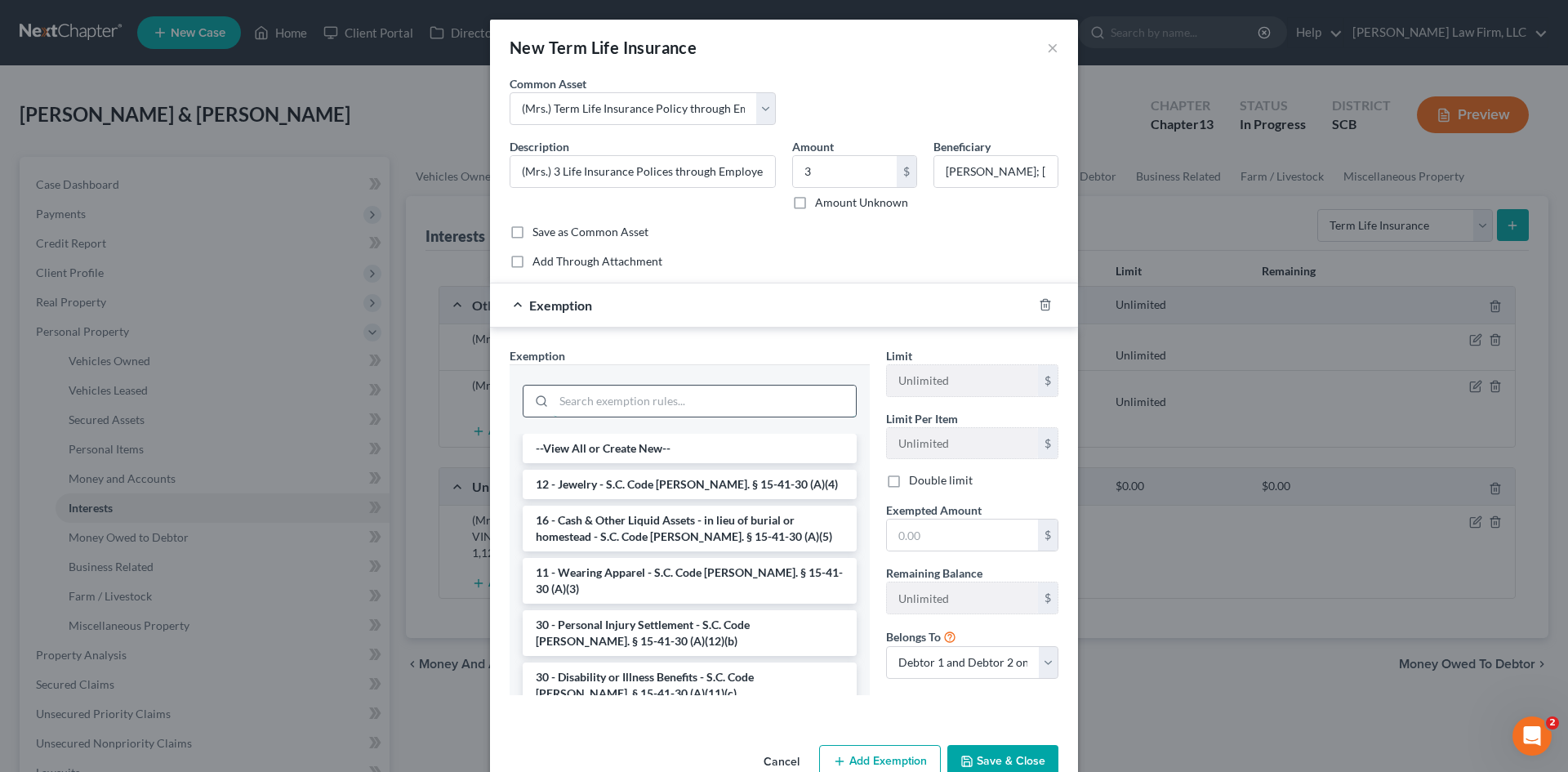
click at [634, 394] on input "search" at bounding box center [704, 400] width 302 height 31
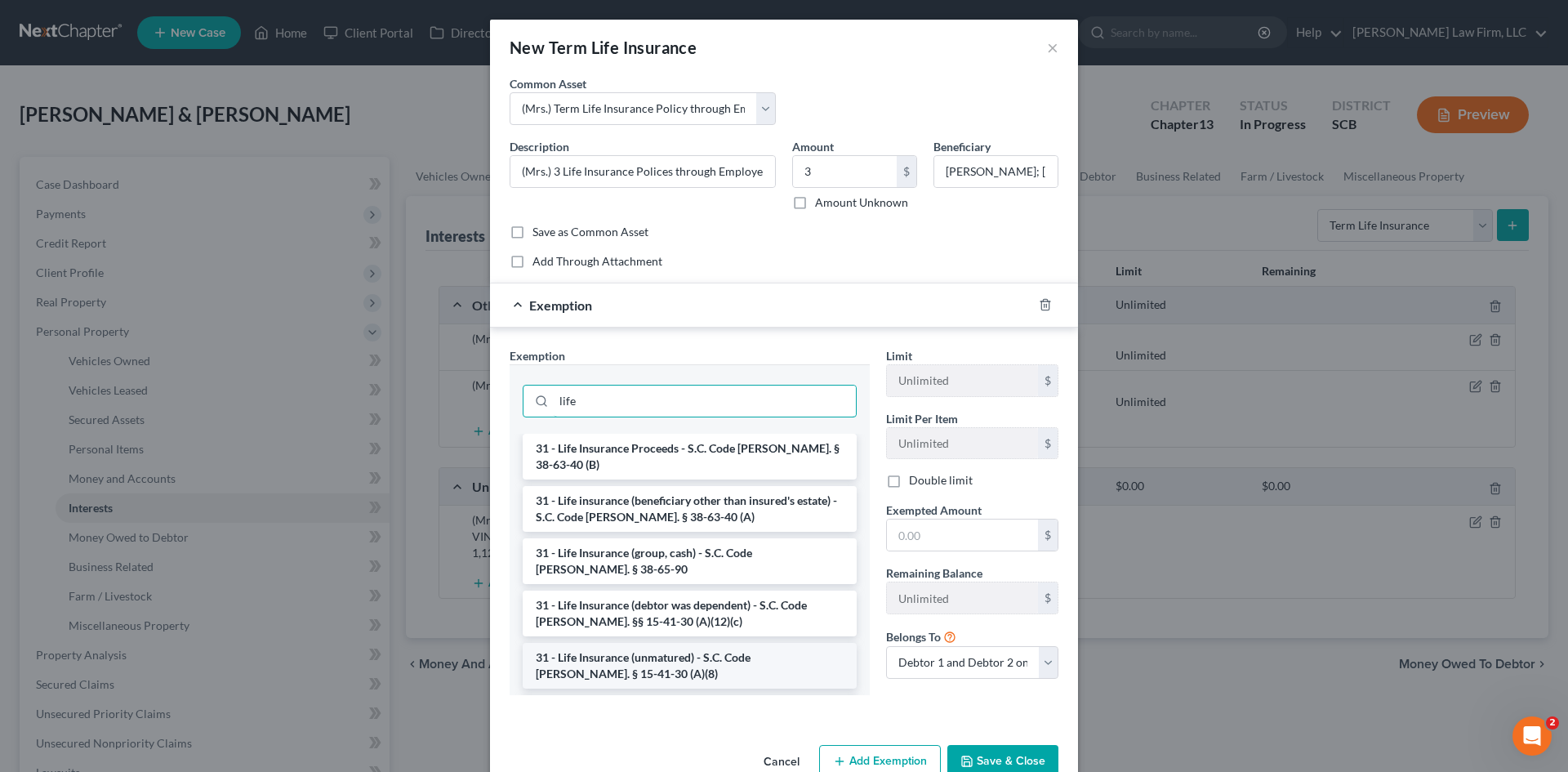
type input "life"
click at [691, 656] on li "31 - Life Insurance (unmatured) - S.C. Code [PERSON_NAME]. § 15-41-30 (A)(8)" at bounding box center [690, 665] width 334 height 46
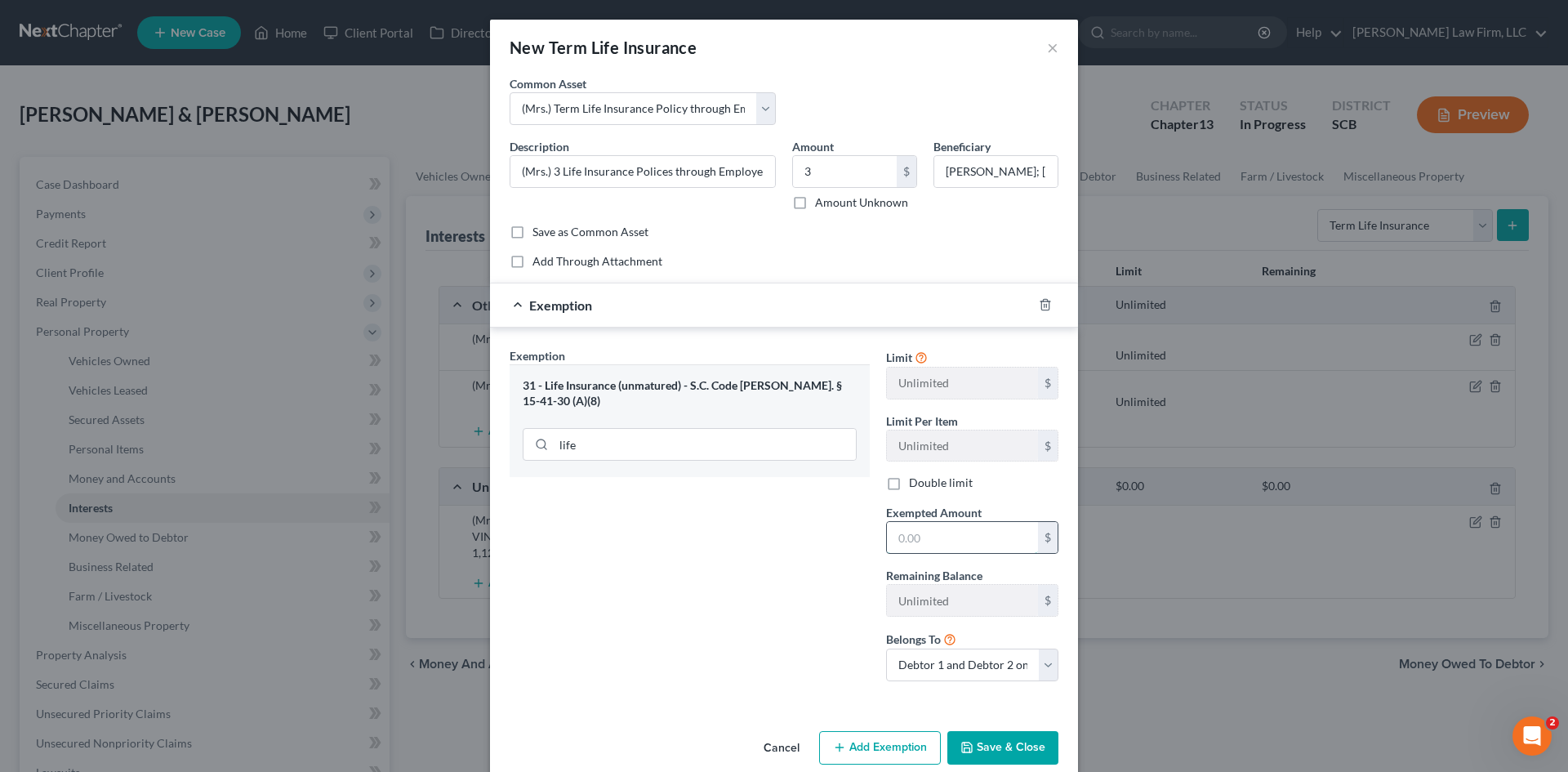
click at [956, 526] on input "text" at bounding box center [962, 537] width 151 height 31
type input "3"
click at [998, 753] on button "Save & Close" at bounding box center [1003, 748] width 111 height 34
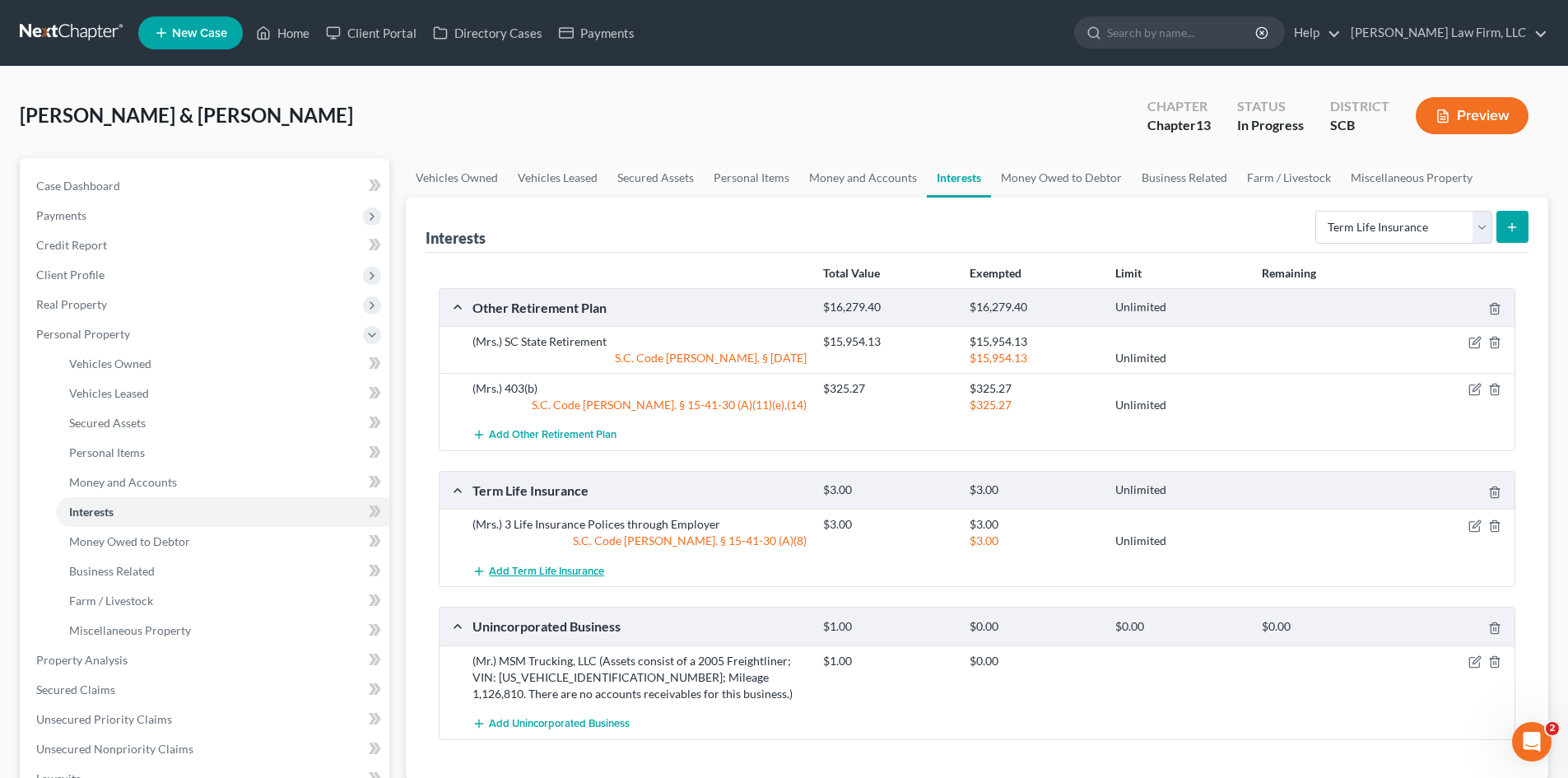
click at [584, 568] on span "Add Term Life Insurance" at bounding box center [547, 571] width 116 height 14
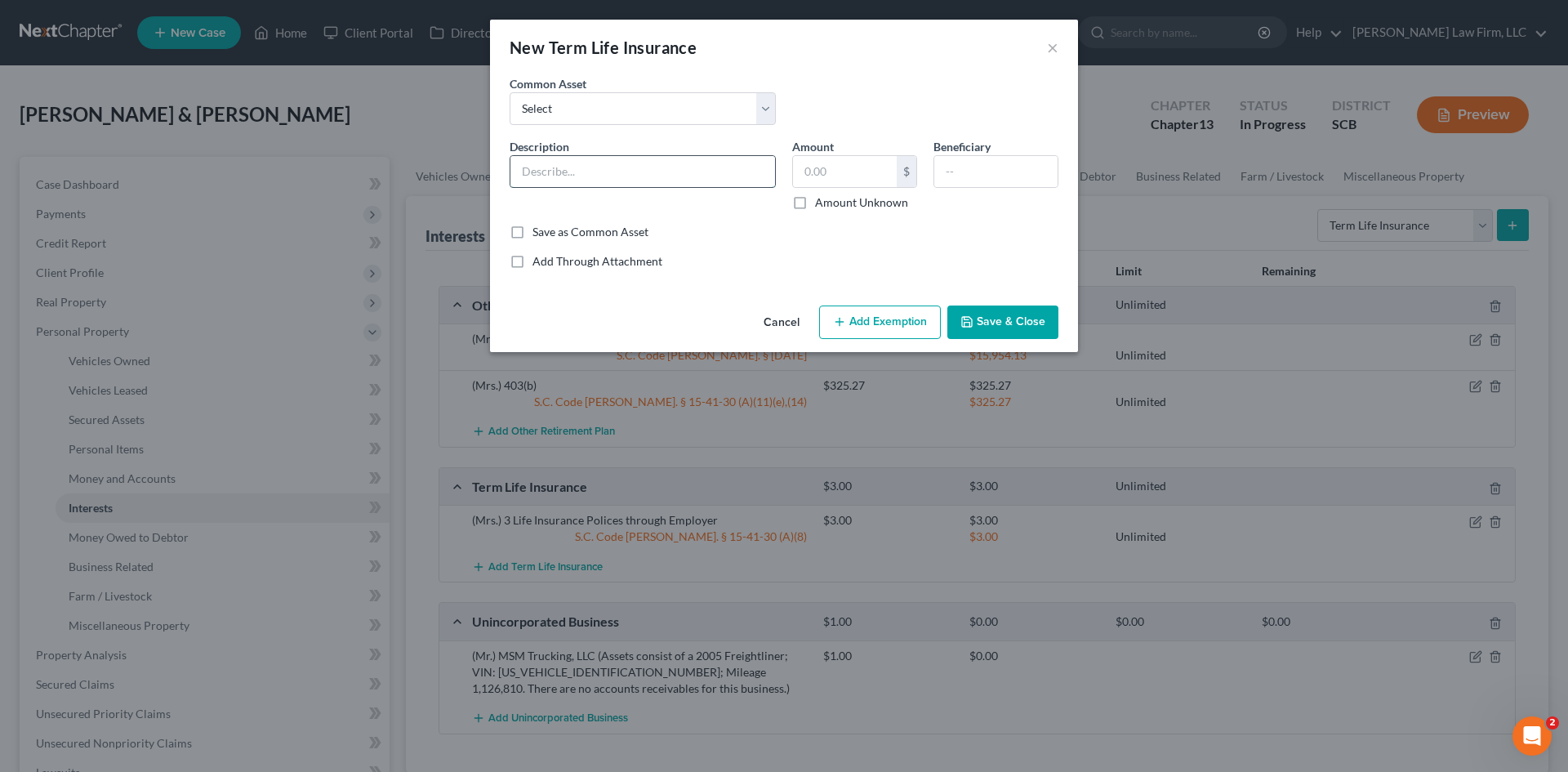
click at [563, 171] on input "text" at bounding box center [642, 171] width 264 height 31
type input "(Mrs.) Dependent Spouse Life Insurance Policy through Employer"
type input "1"
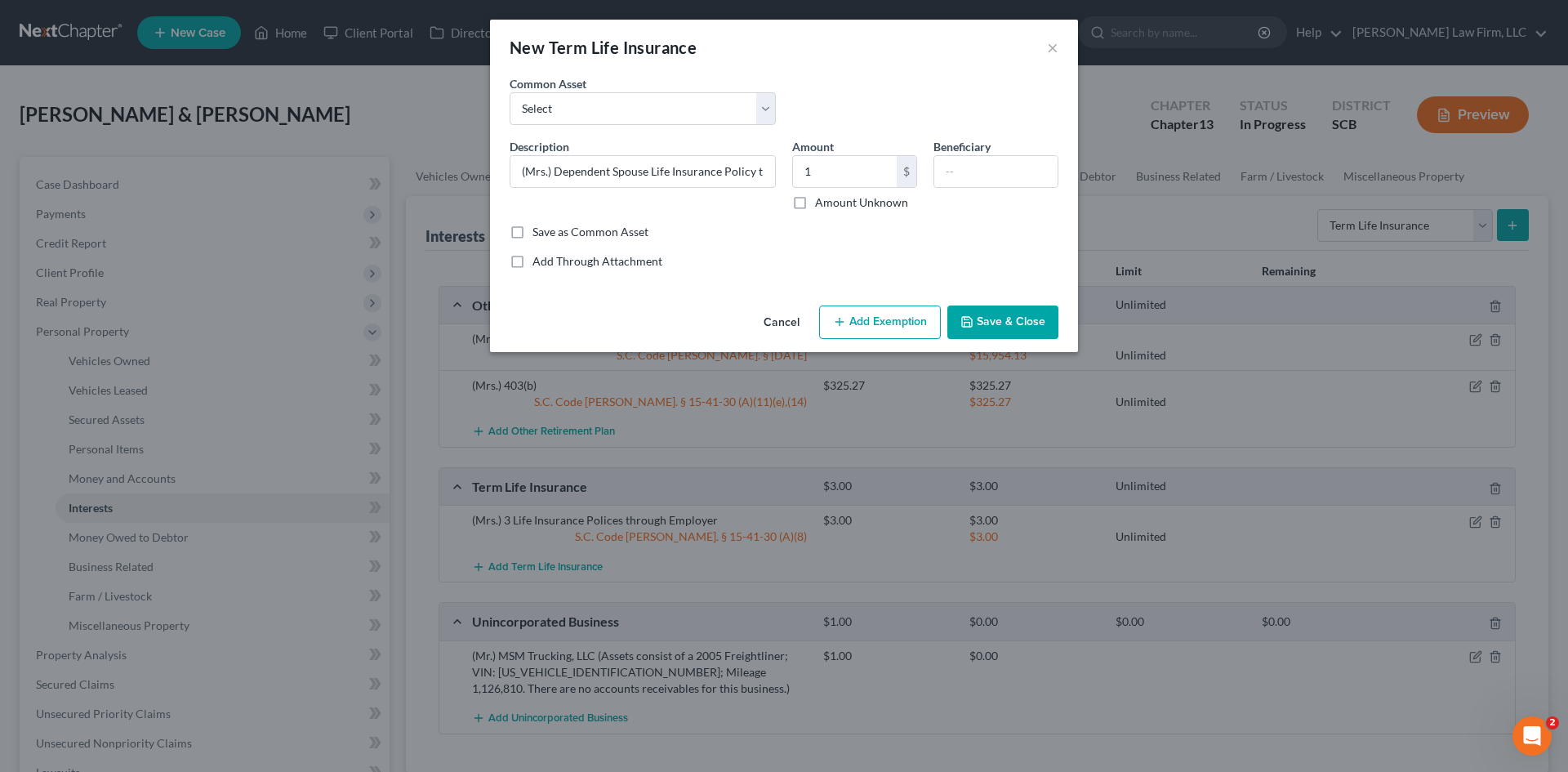
click at [965, 188] on div "Beneficiary" at bounding box center [996, 174] width 141 height 73
click at [965, 173] on input "text" at bounding box center [996, 171] width 124 height 31
type input "[PERSON_NAME]-Debtor"
click at [876, 315] on button "Add Exemption" at bounding box center [880, 322] width 122 height 34
select select "2"
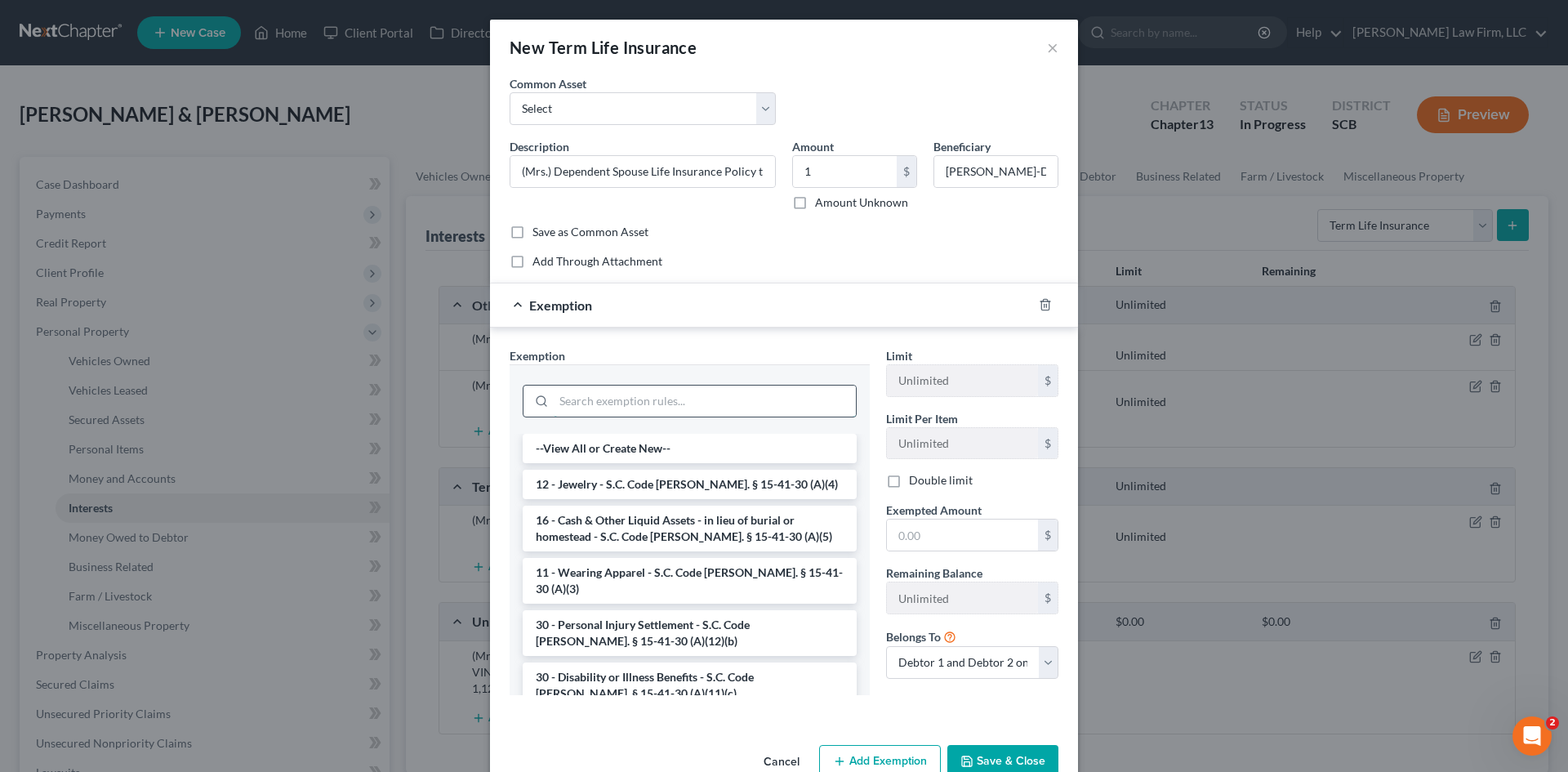
click at [746, 404] on input "search" at bounding box center [704, 400] width 302 height 31
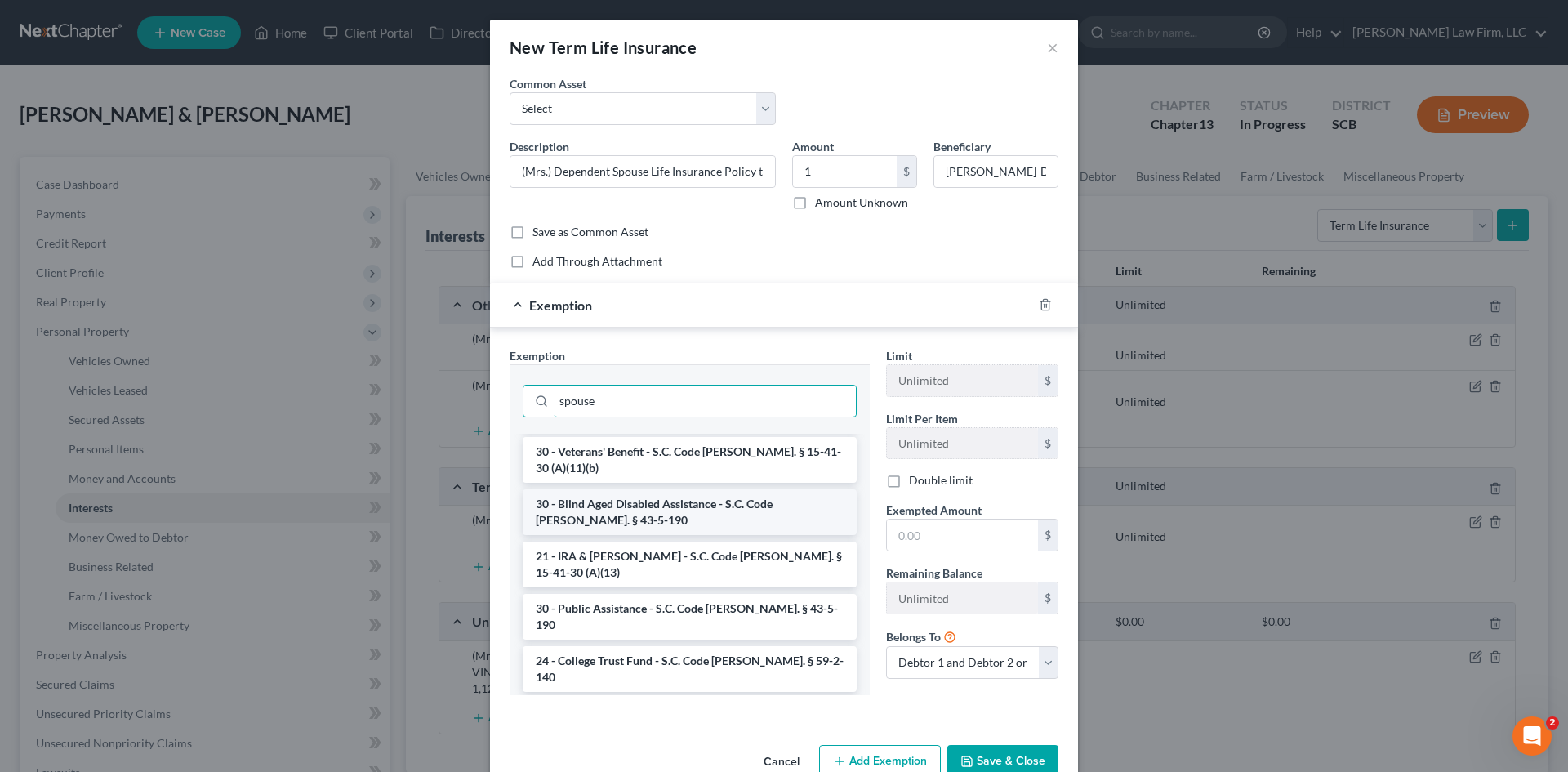
scroll to position [898, 0]
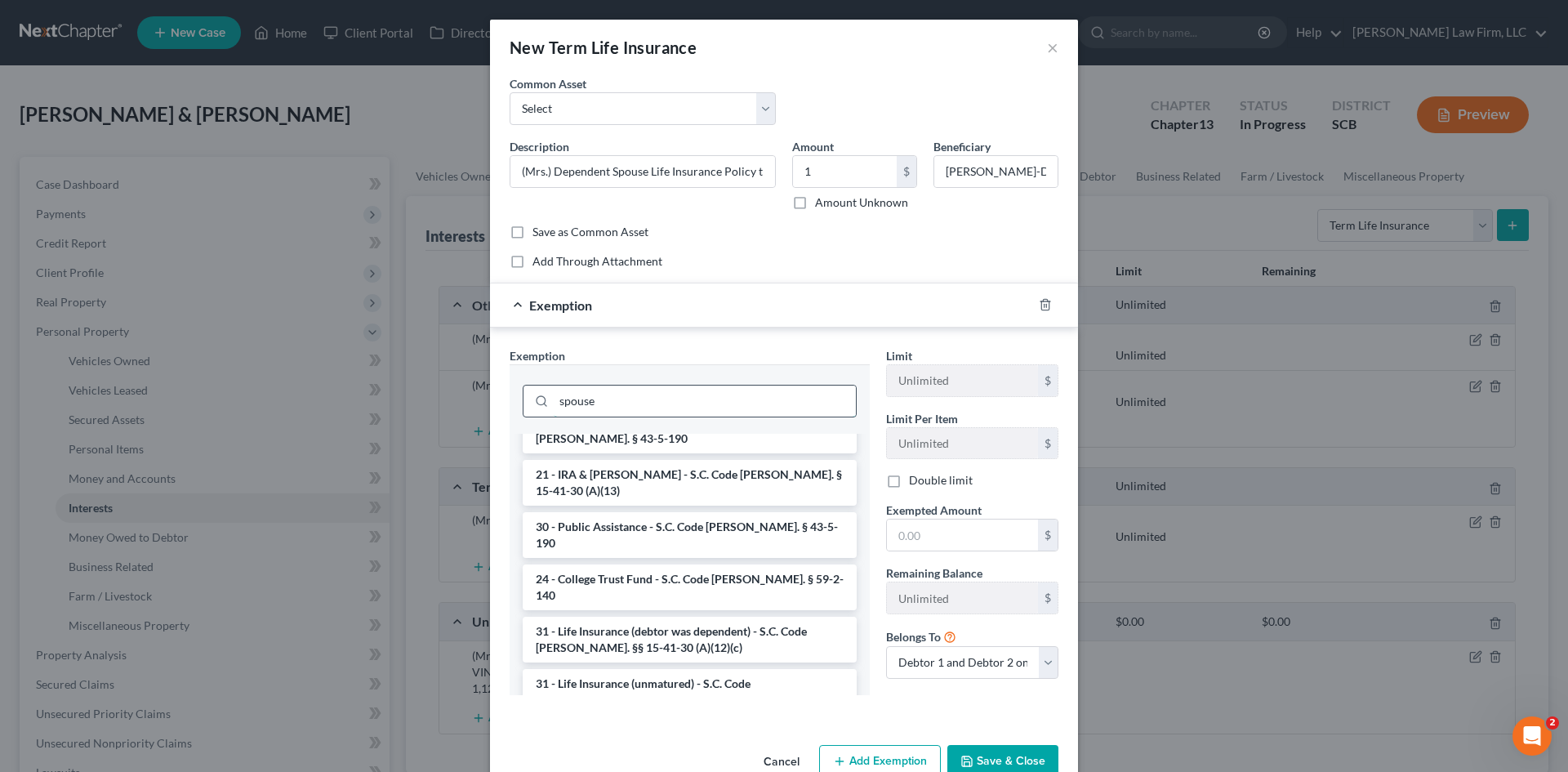
drag, startPoint x: 615, startPoint y: 407, endPoint x: 544, endPoint y: 400, distance: 71.3
click at [553, 404] on input "spouse" at bounding box center [704, 400] width 302 height 31
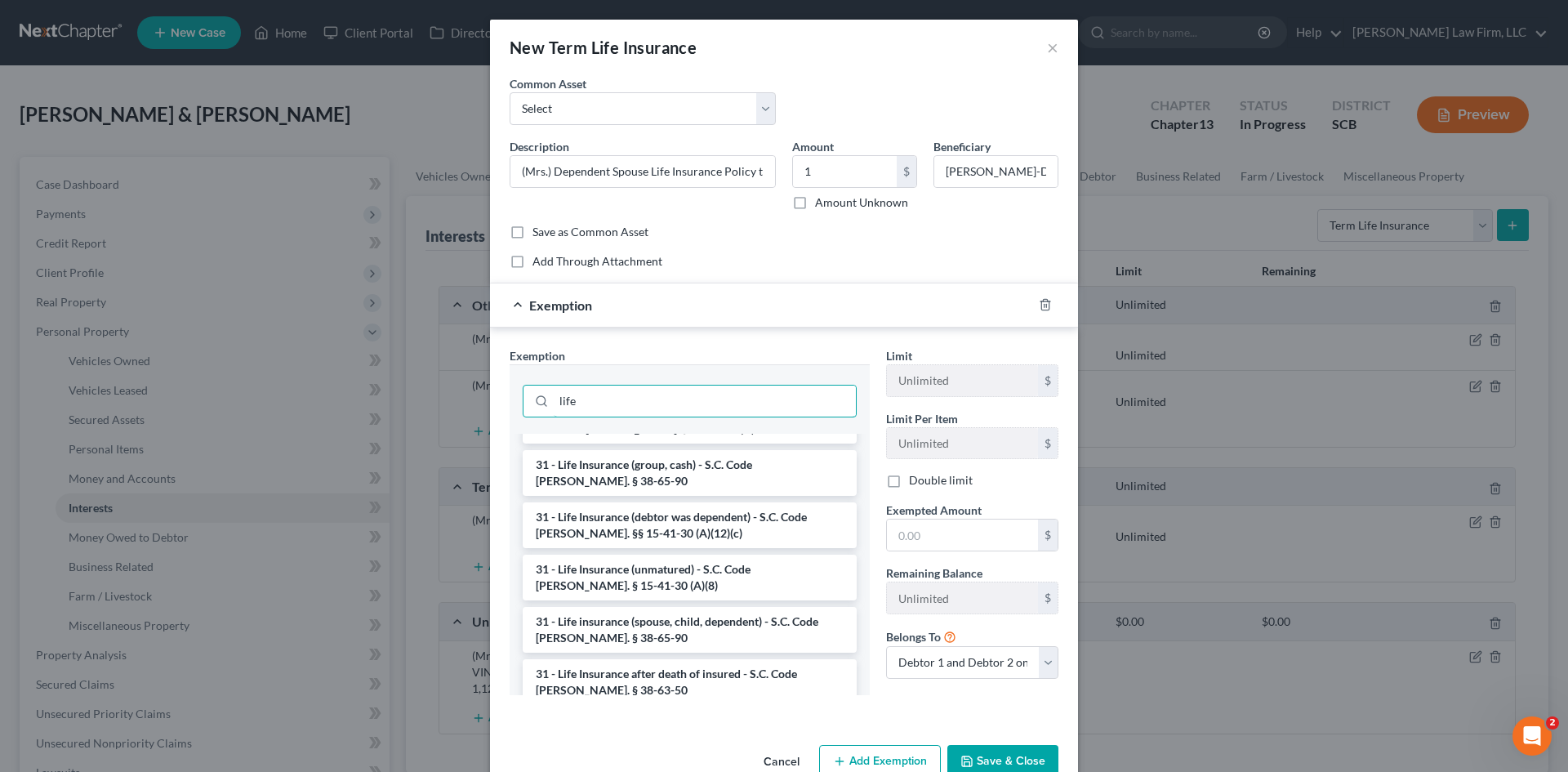
type input "life"
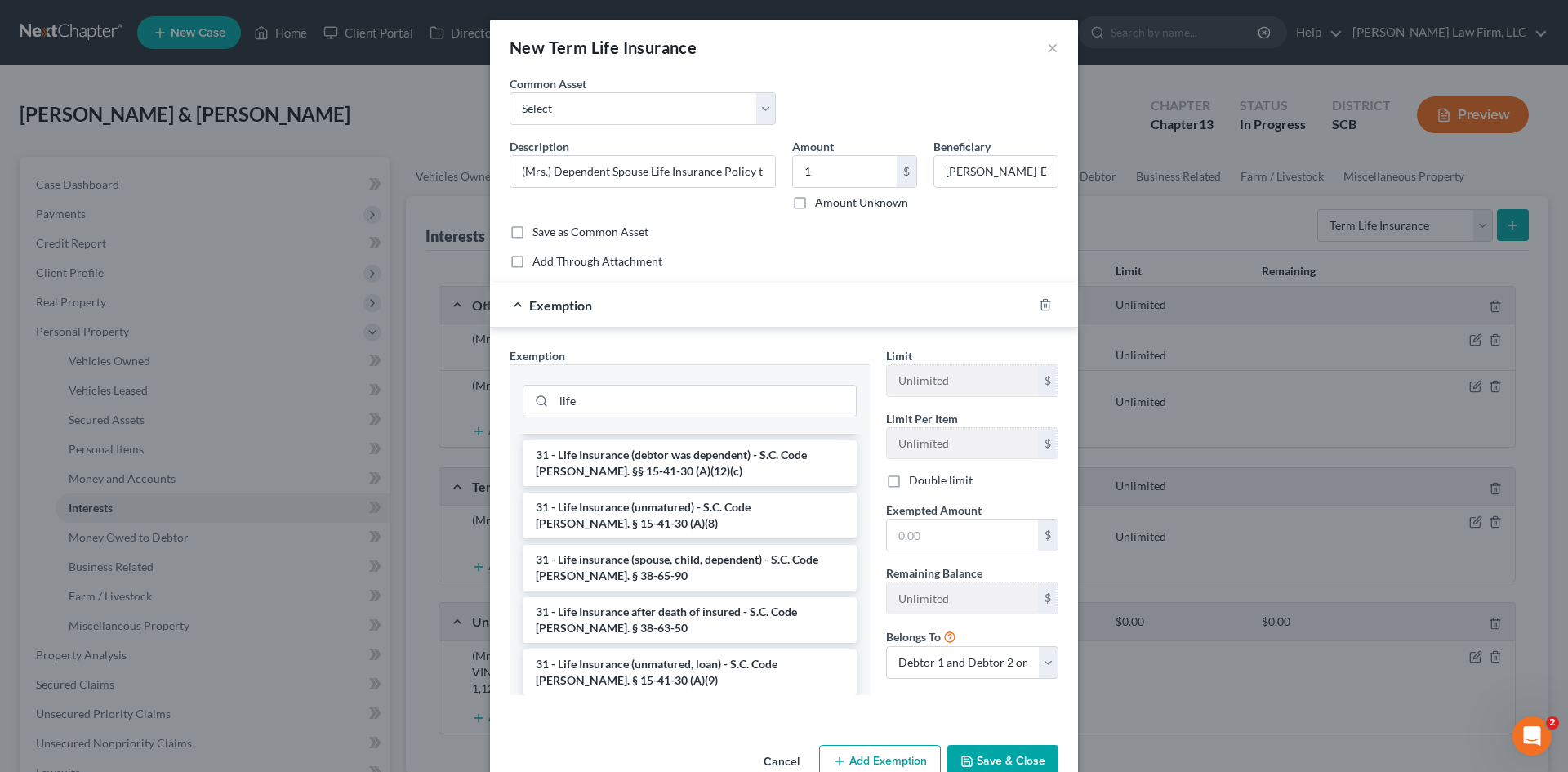
scroll to position [152, 0]
click at [662, 566] on li "31 - Life insurance (spouse, child, dependent) - S.C. Code [PERSON_NAME]. § 38-…" at bounding box center [690, 565] width 334 height 46
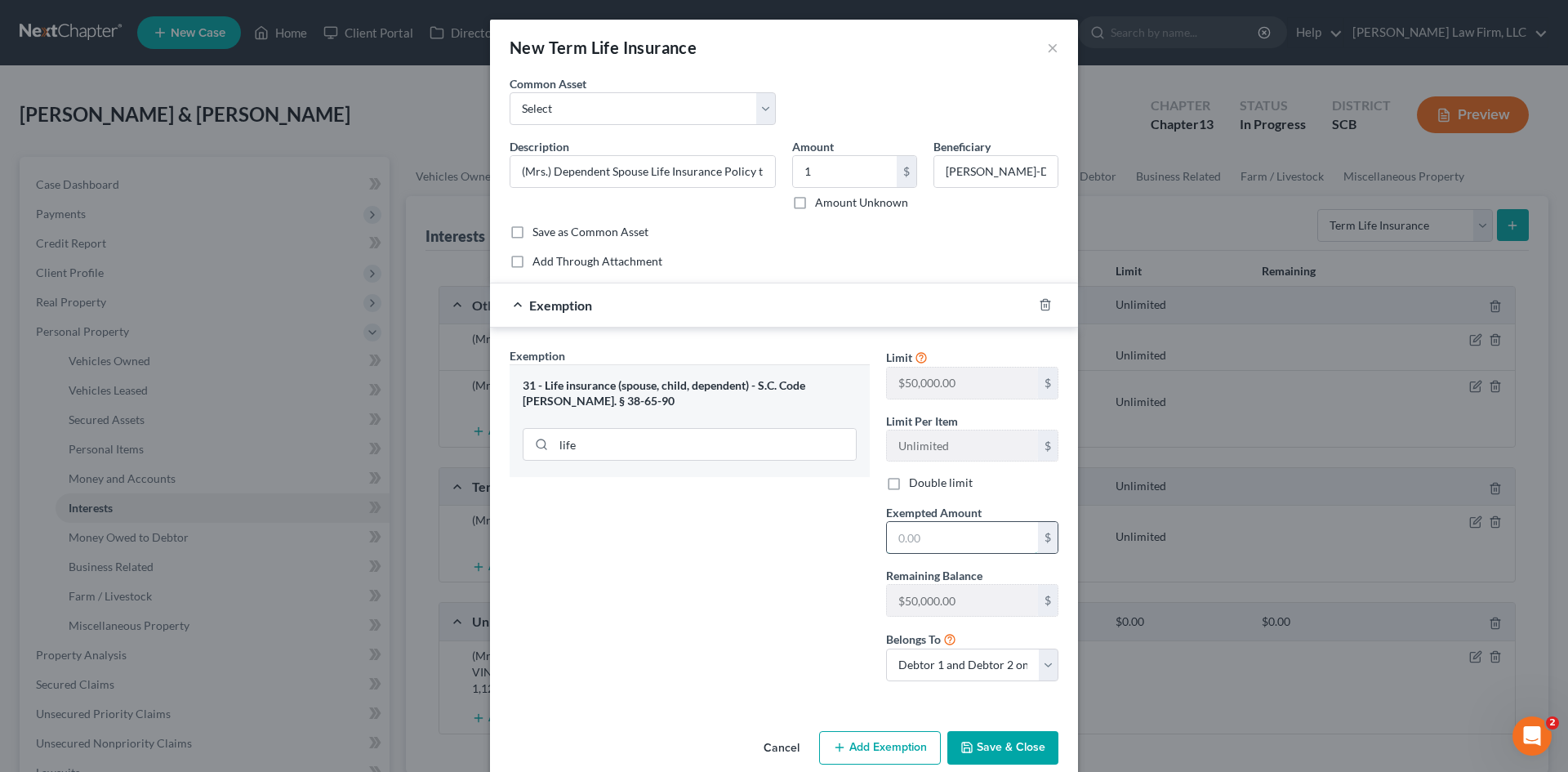
click at [933, 548] on input "text" at bounding box center [962, 537] width 151 height 31
type input "1"
click at [995, 757] on button "Save & Close" at bounding box center [1003, 748] width 111 height 34
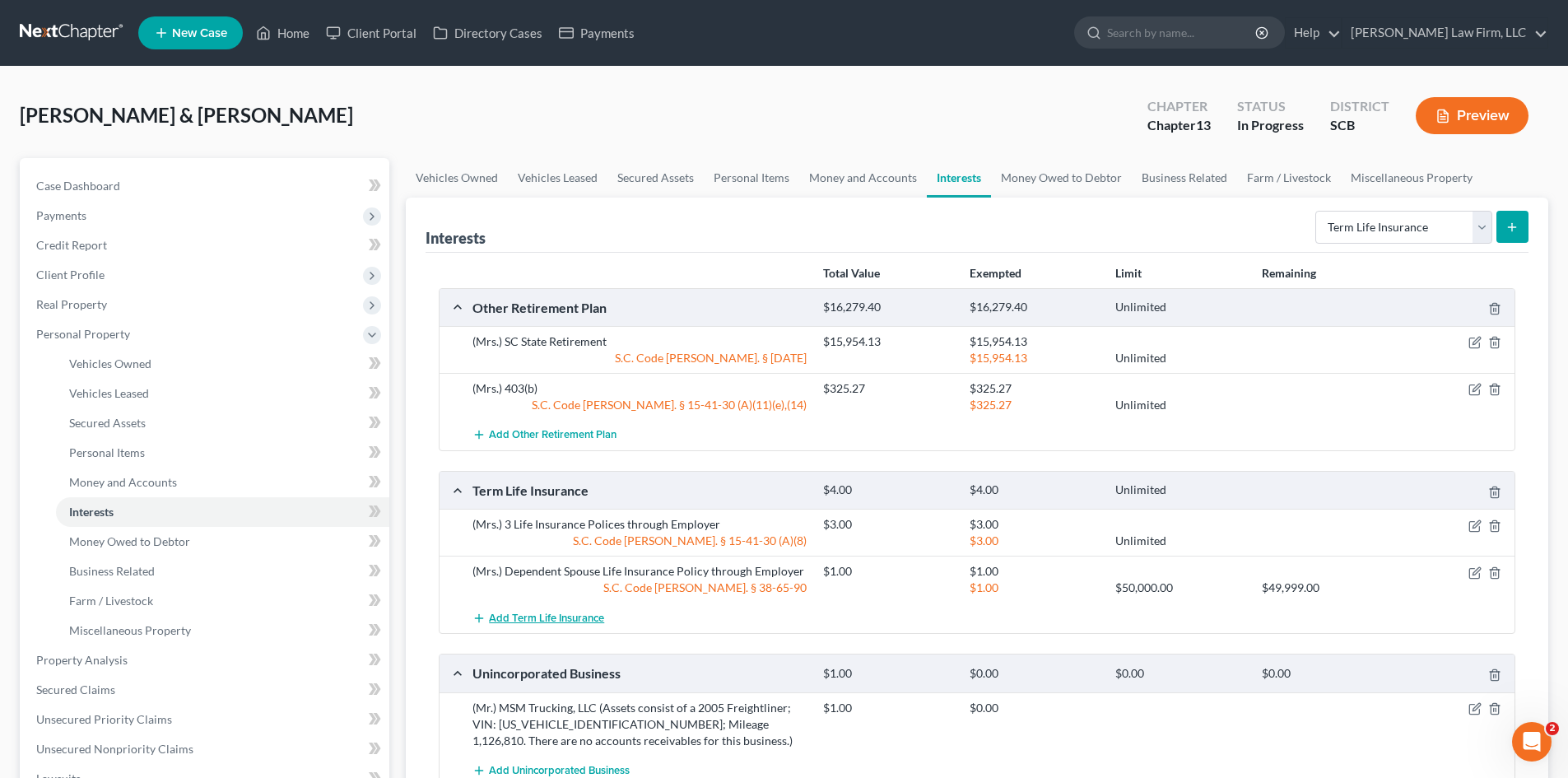
click at [575, 619] on span "Add Term Life Insurance" at bounding box center [547, 618] width 116 height 14
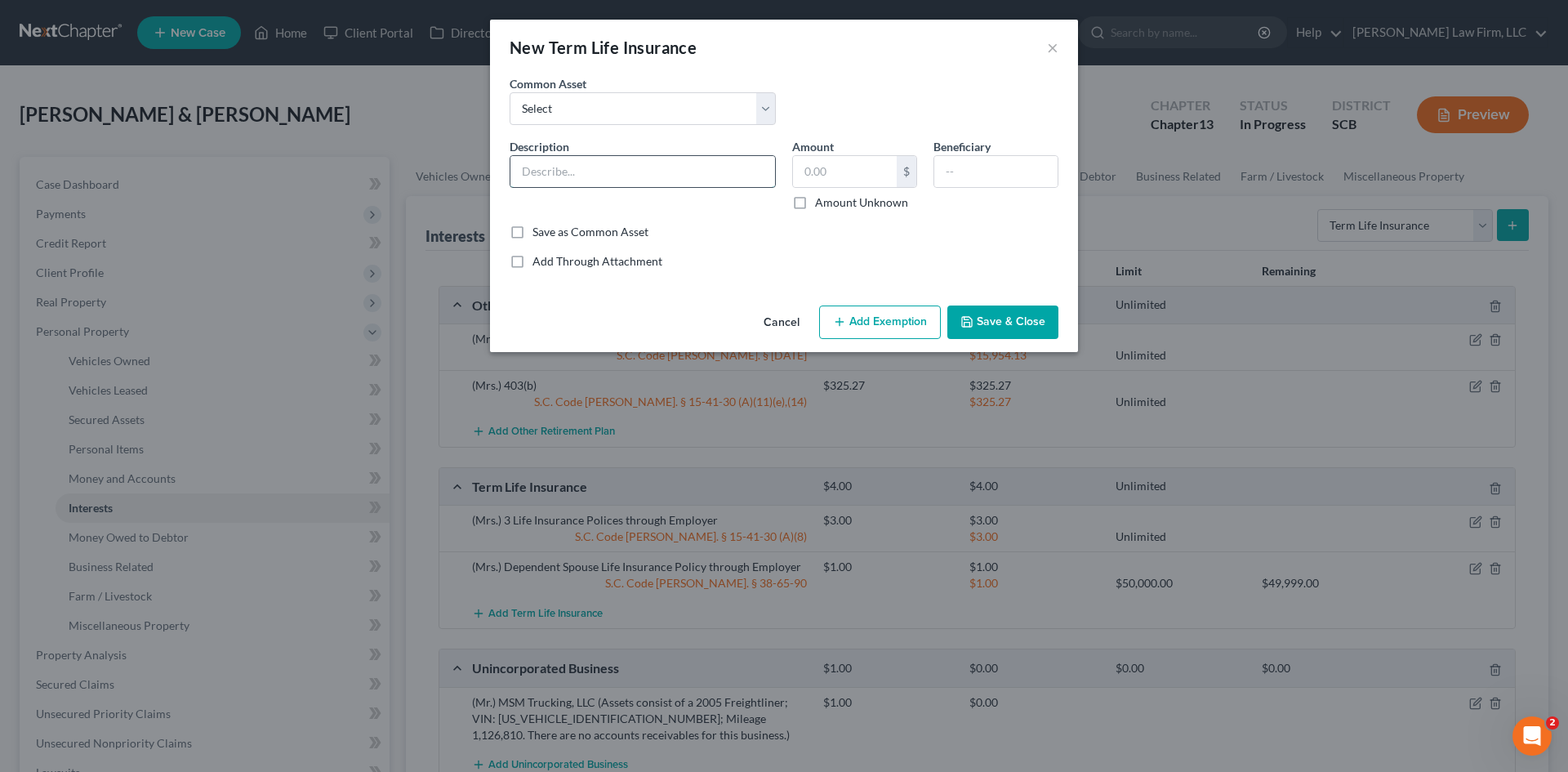
click at [552, 167] on input "text" at bounding box center [642, 171] width 264 height 31
drag, startPoint x: 612, startPoint y: 169, endPoint x: 647, endPoint y: 169, distance: 35.0
click at [647, 169] on input "(Mrs.) Dependent Spouse Life Insurance Policy through Employer" at bounding box center [642, 171] width 264 height 31
type input "(Mrs.) Dependent Child Life Insurance Policy through Employer"
click at [852, 180] on input "text" at bounding box center [845, 171] width 104 height 31
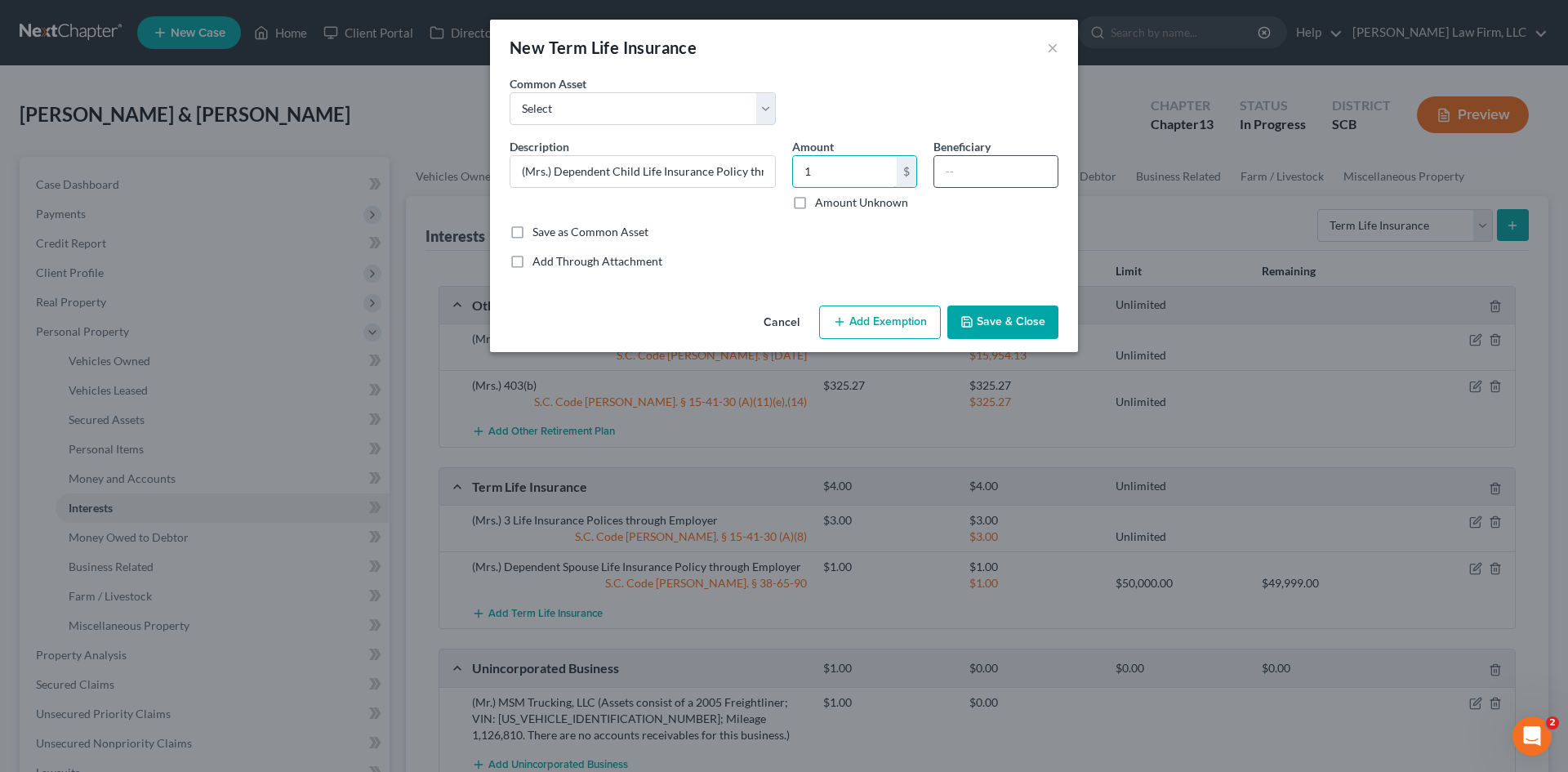
type input "1"
click at [970, 168] on input "text" at bounding box center [996, 171] width 124 height 31
type input "[PERSON_NAME]-Debtor"
click at [858, 321] on button "Add Exemption" at bounding box center [880, 322] width 122 height 34
select select "2"
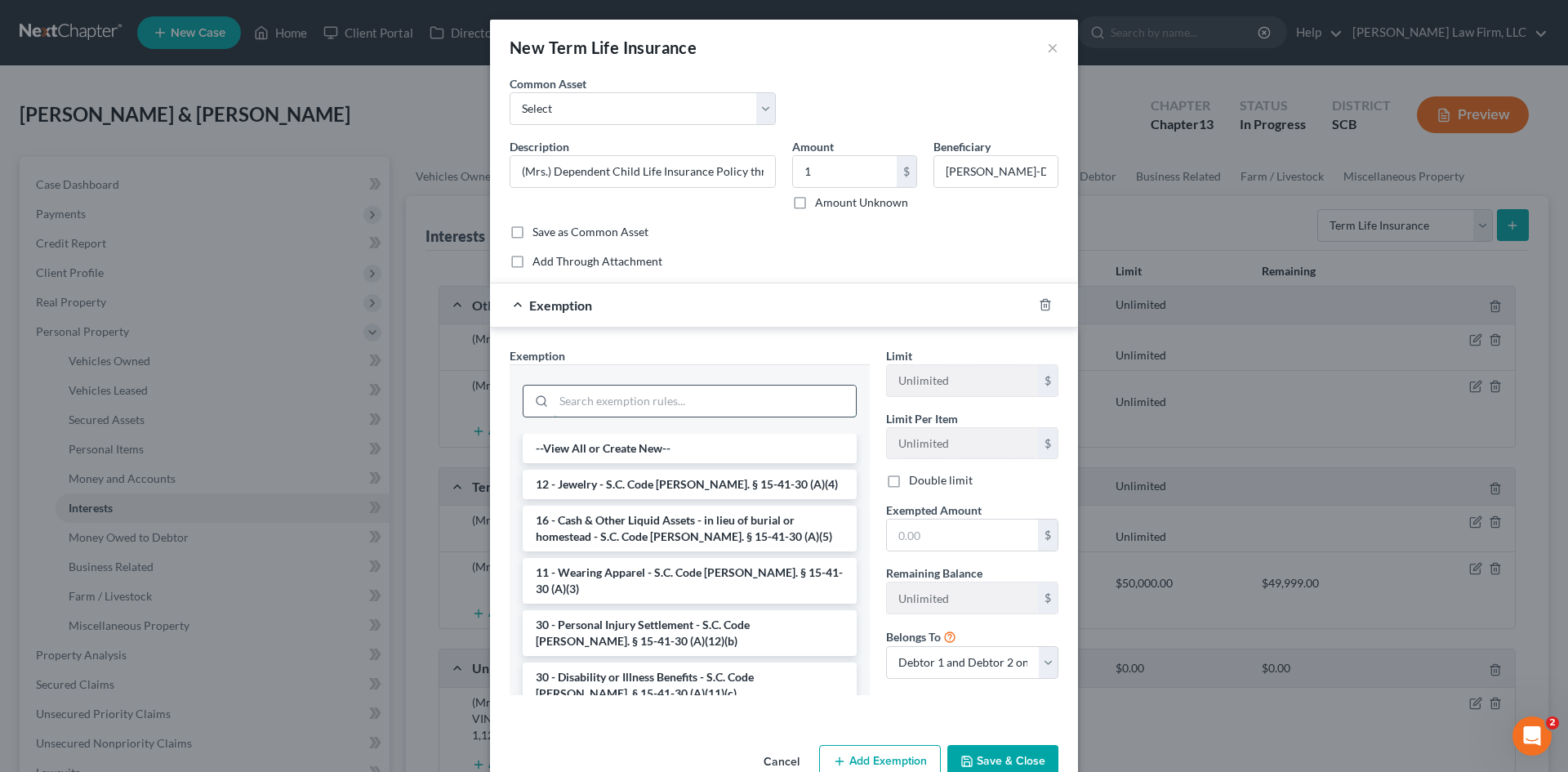
click at [675, 398] on input "search" at bounding box center [704, 400] width 302 height 31
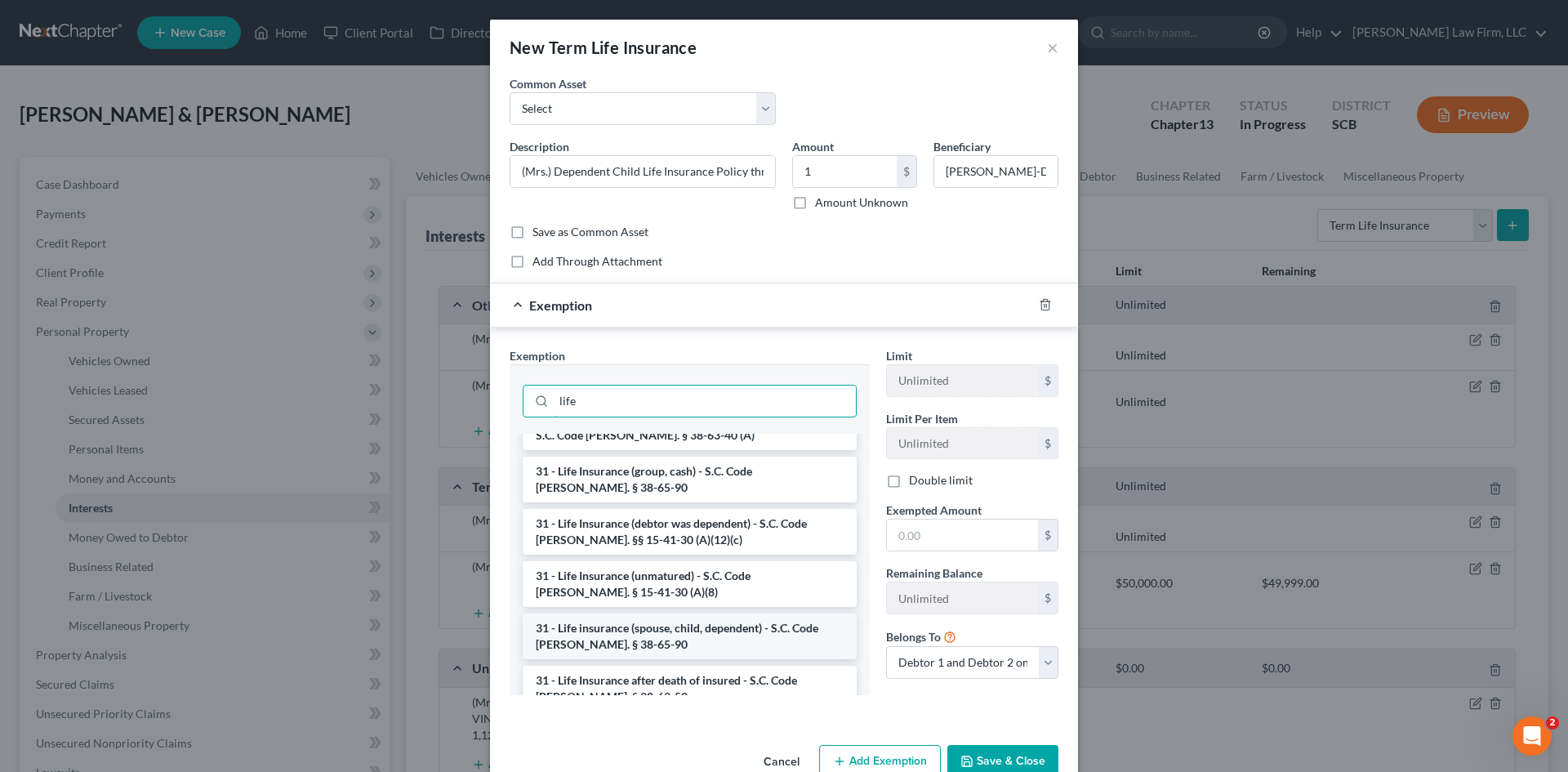
scroll to position [163, 0]
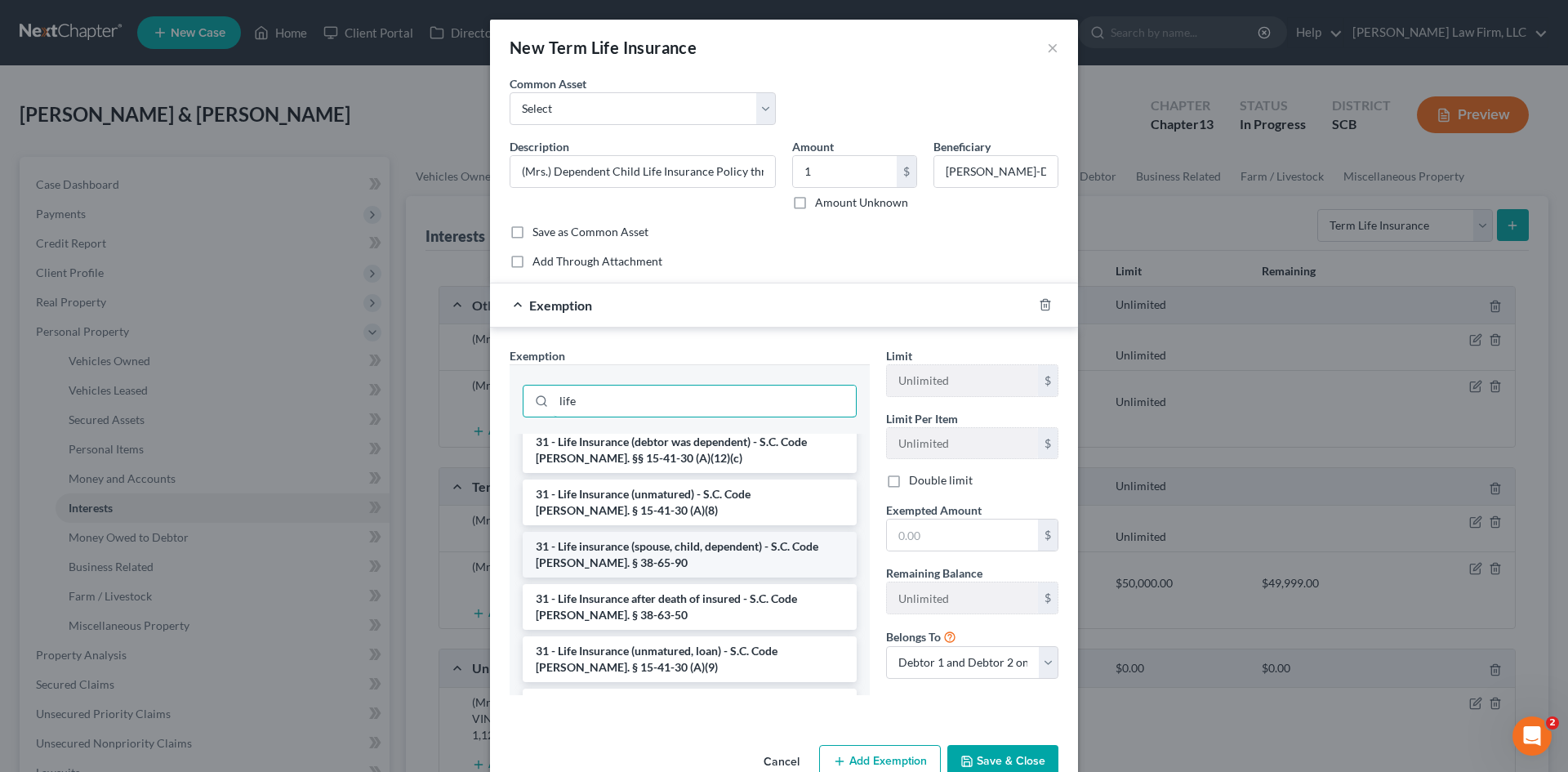
type input "life"
click at [700, 562] on li "31 - Life insurance (spouse, child, dependent) - S.C. Code [PERSON_NAME]. § 38-…" at bounding box center [690, 554] width 334 height 46
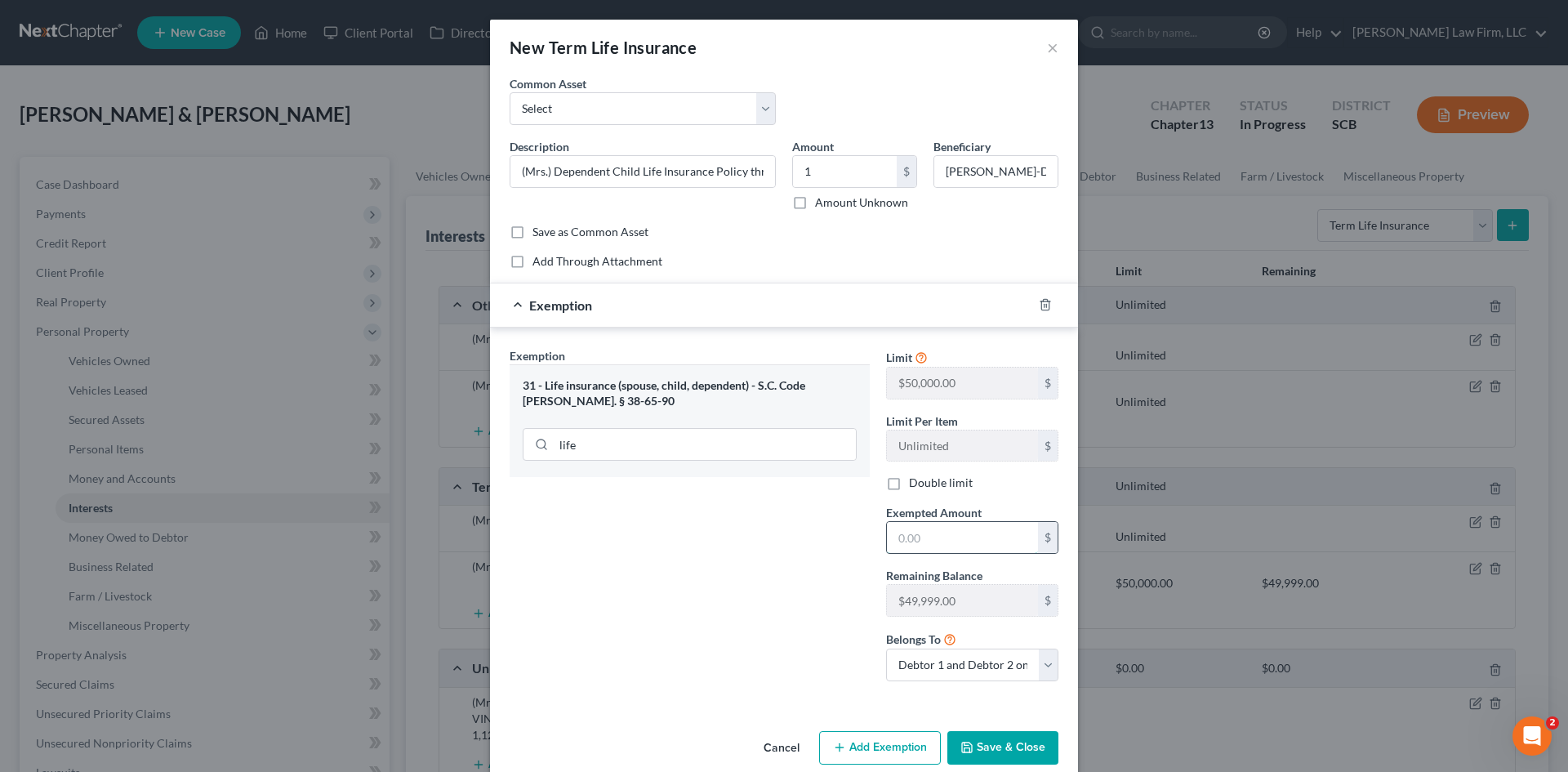
click at [920, 544] on input "text" at bounding box center [962, 537] width 151 height 31
type input "1.00"
click at [1012, 741] on button "Save & Close" at bounding box center [1003, 748] width 111 height 34
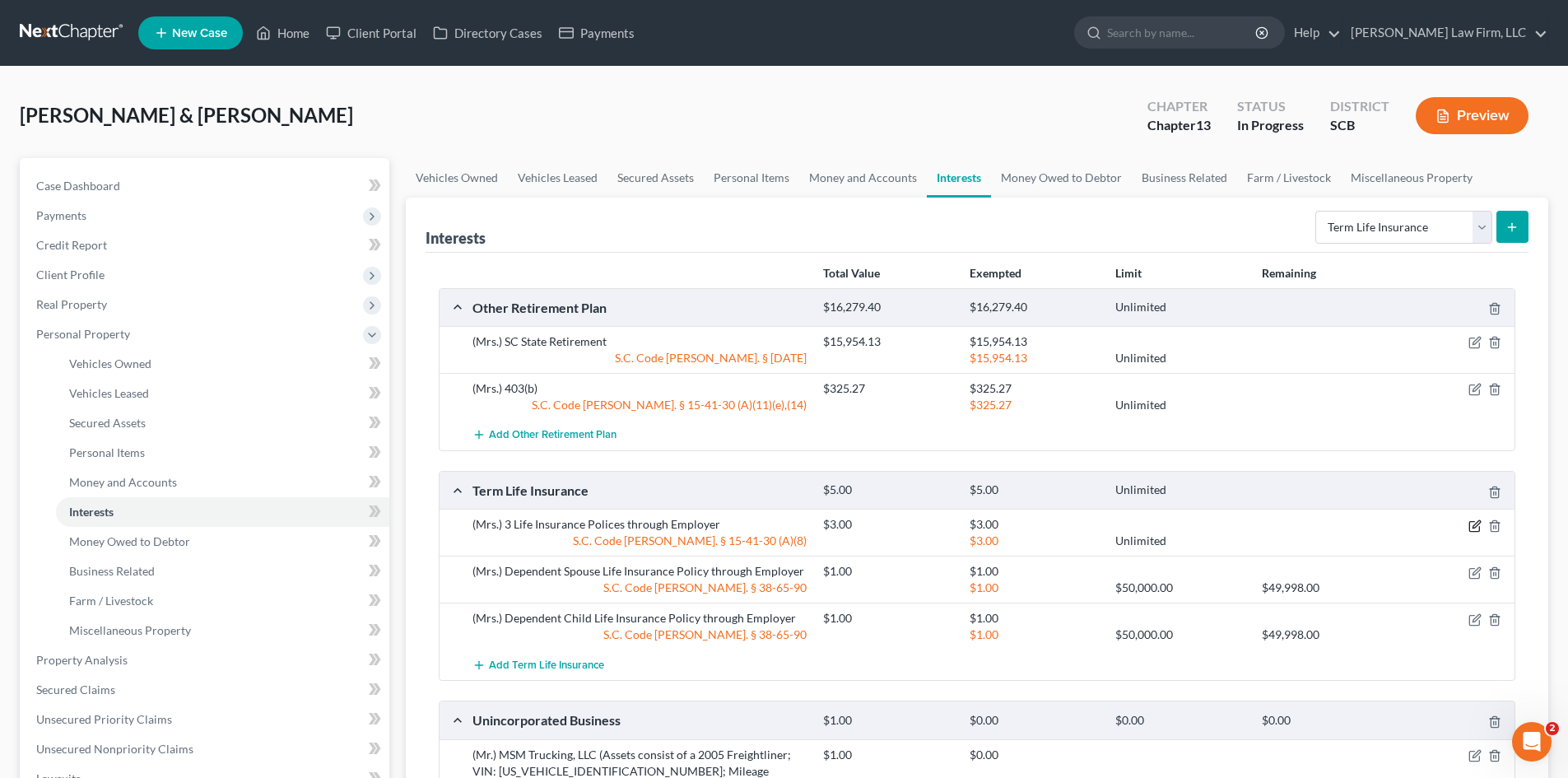
click at [1473, 524] on icon "button" at bounding box center [1475, 525] width 14 height 14
select select "2"
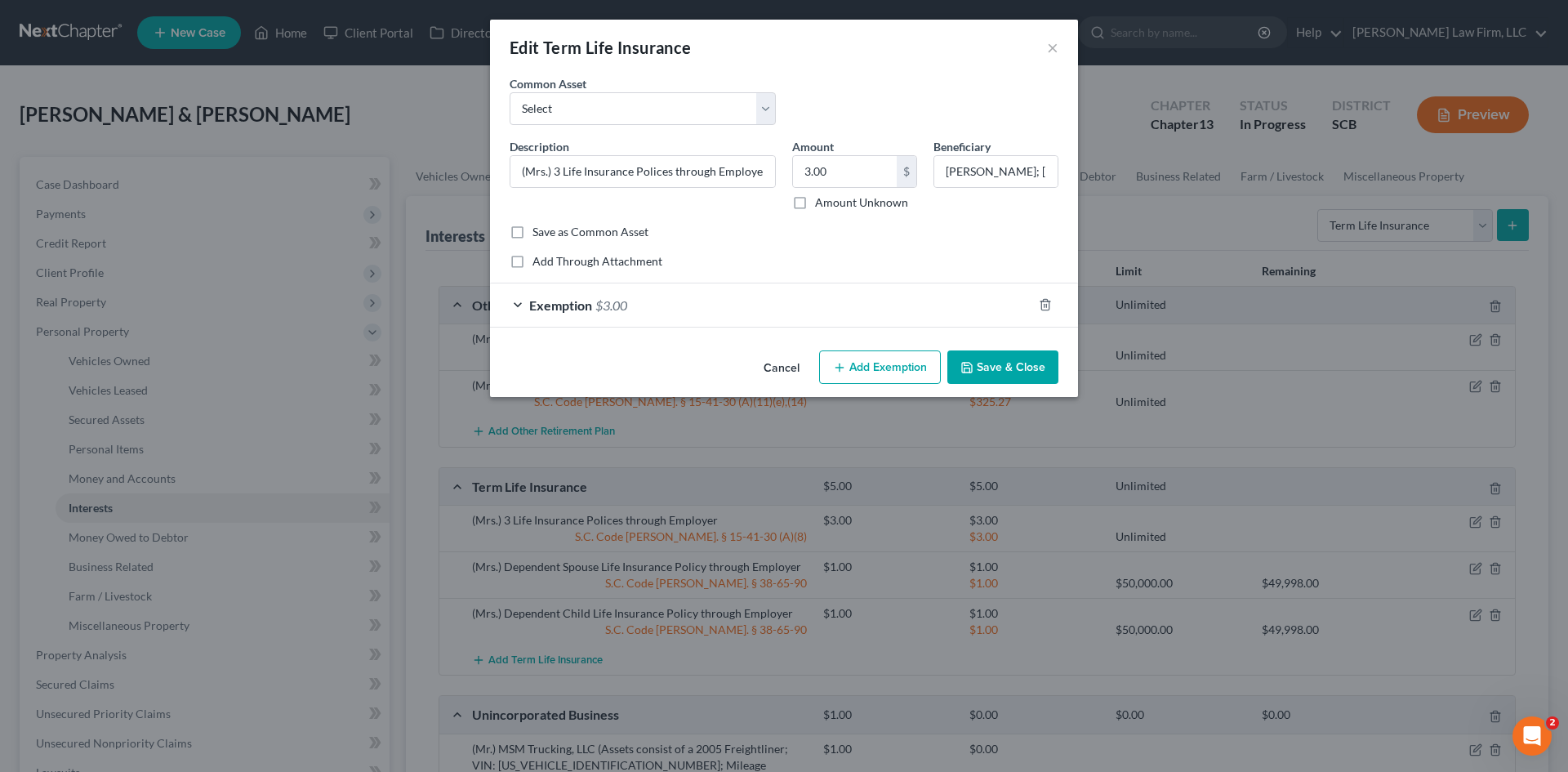
click at [592, 303] on span "Exemption" at bounding box center [561, 305] width 63 height 15
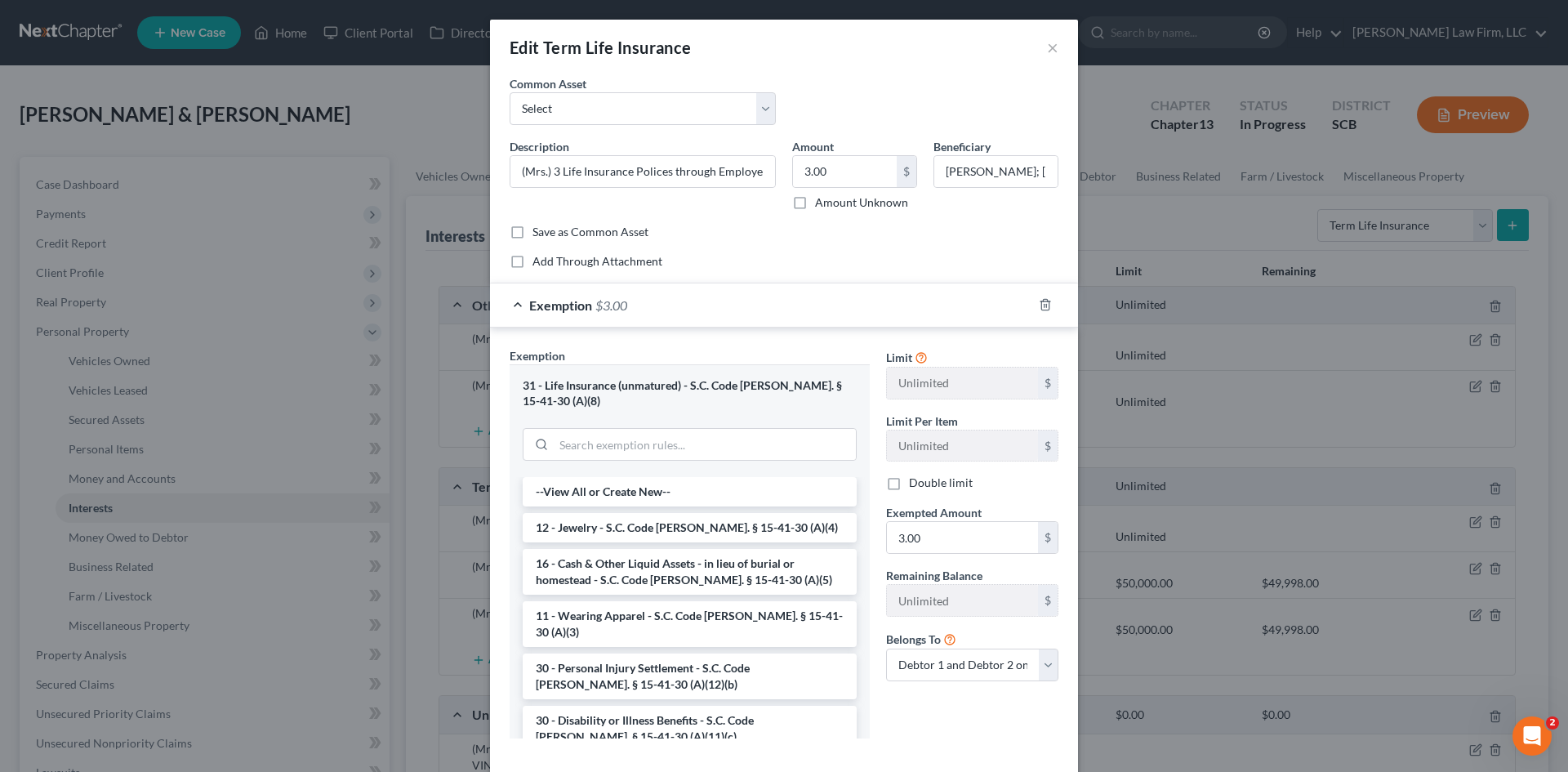
scroll to position [68, 0]
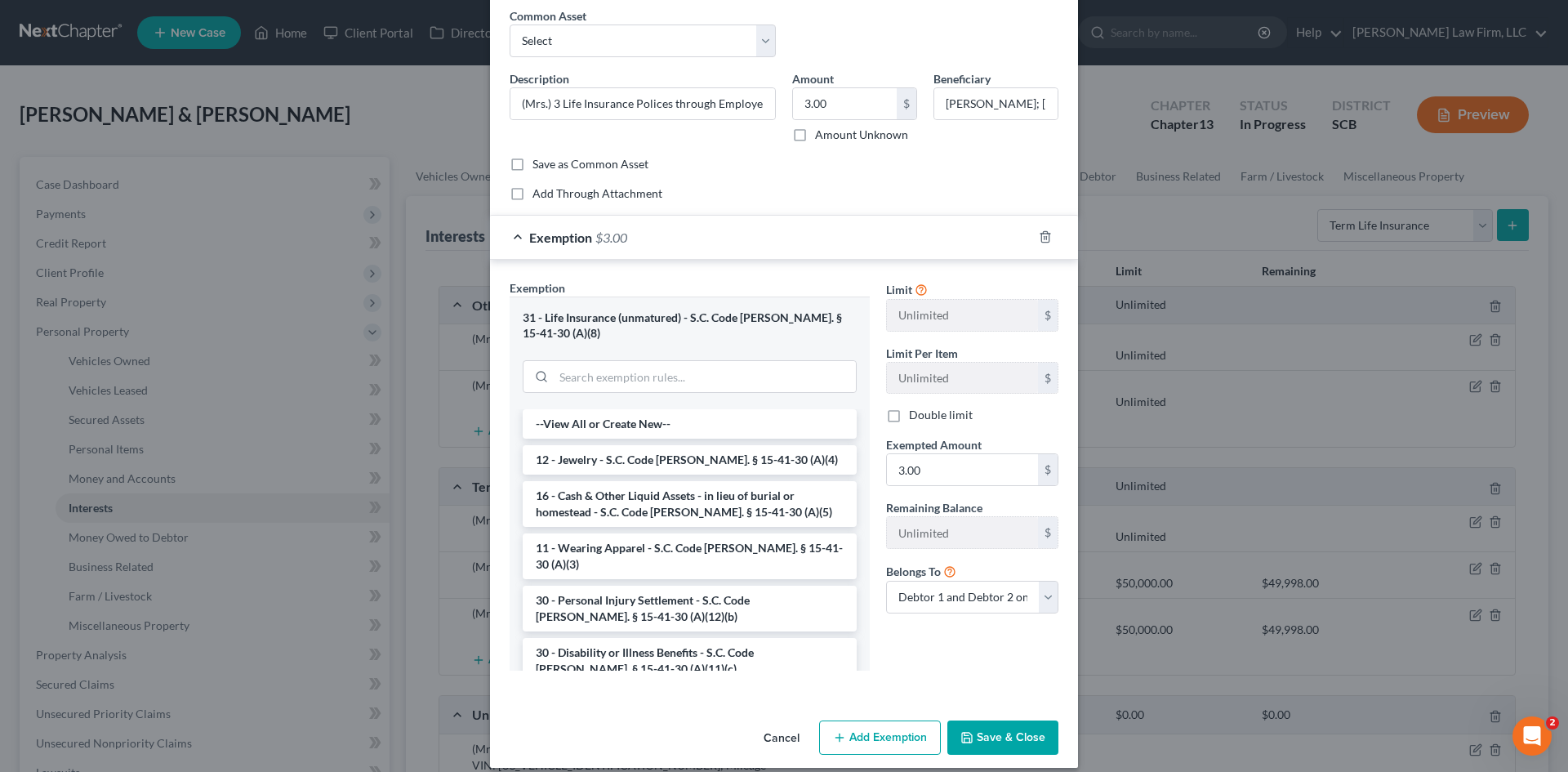
click at [1010, 720] on button "Save & Close" at bounding box center [1003, 737] width 111 height 34
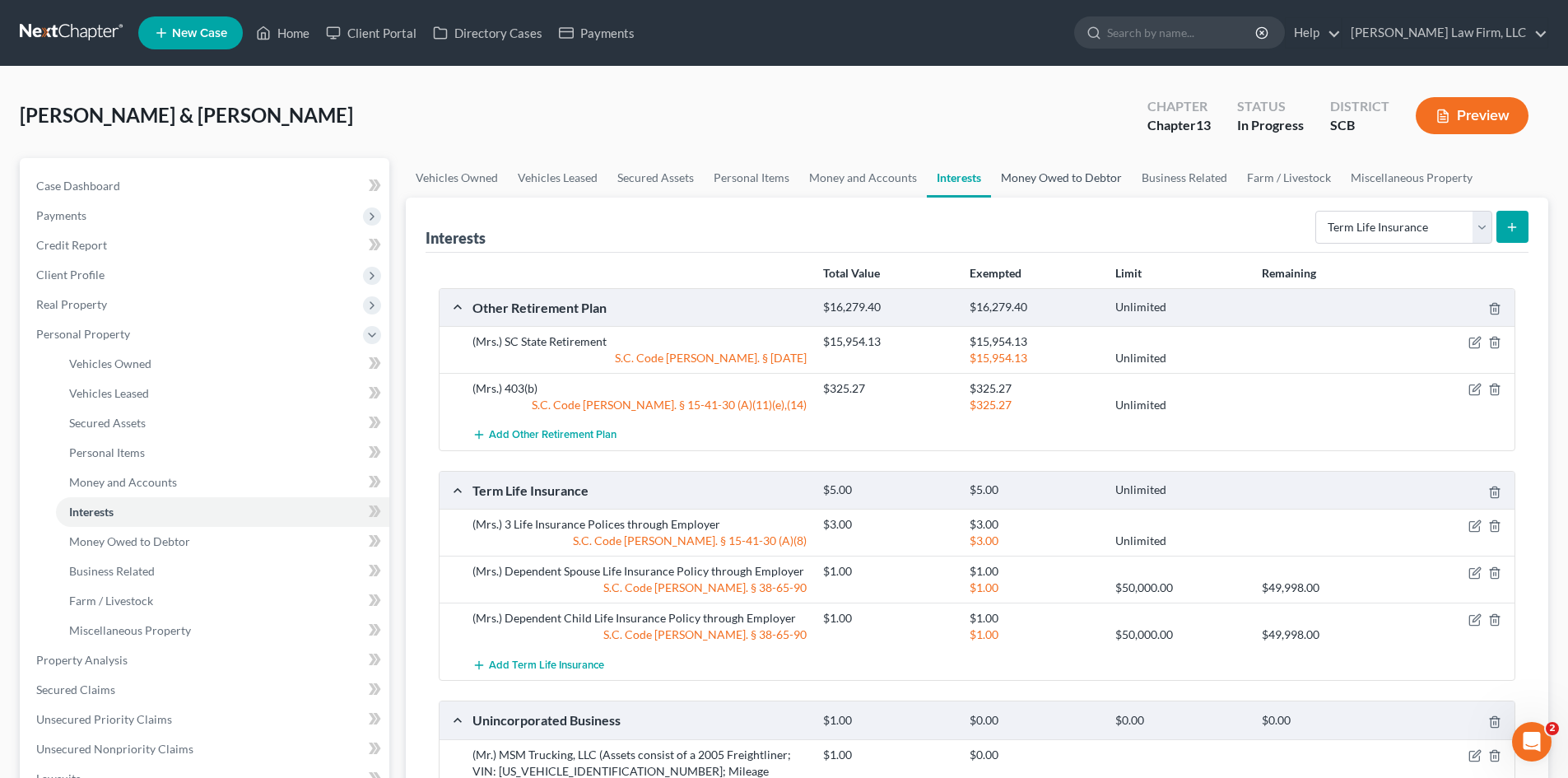
click at [1049, 191] on link "Money Owed to Debtor" at bounding box center [1062, 178] width 141 height 40
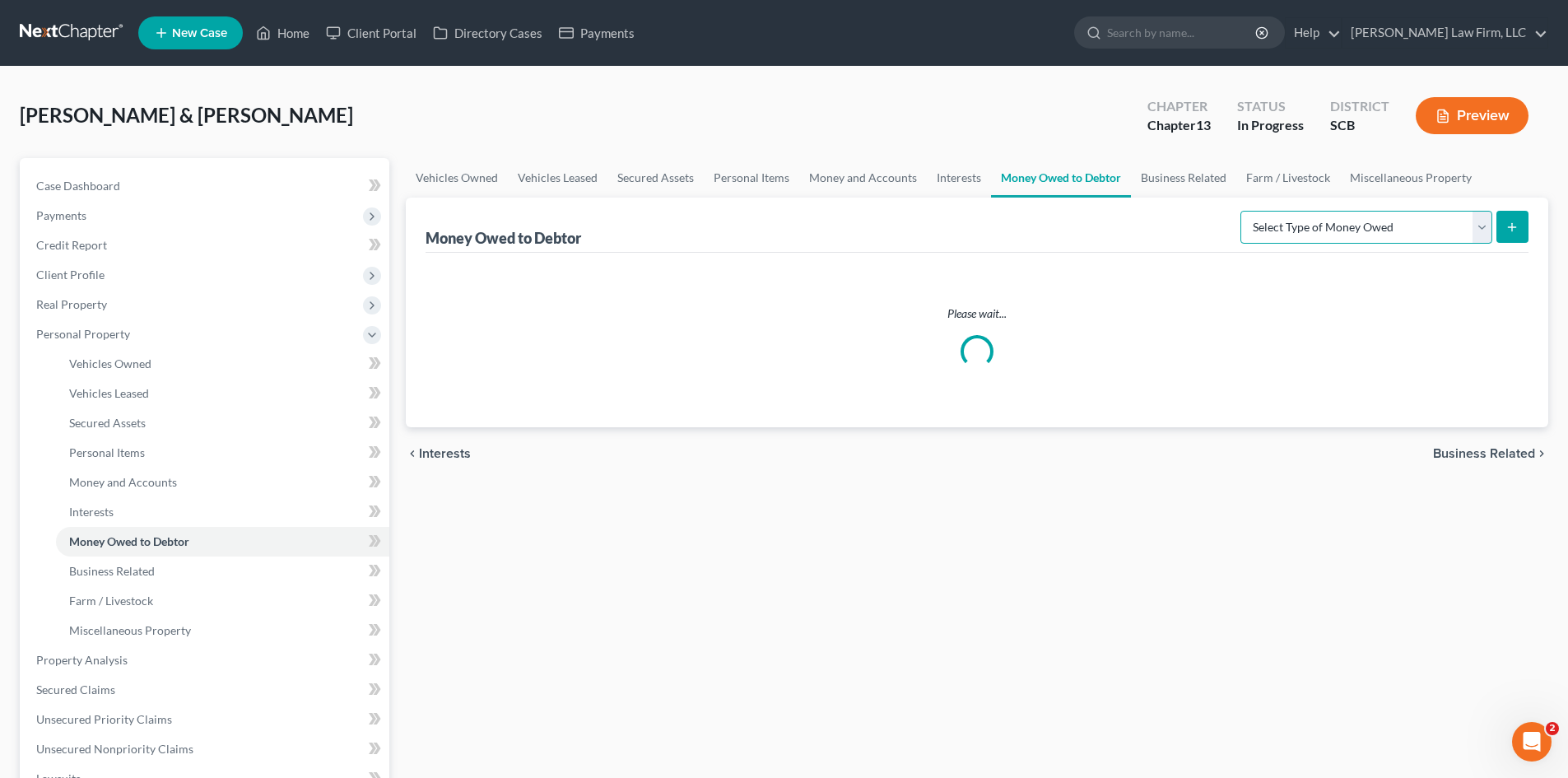
click at [1338, 236] on select "Select Type of Money Owed Accounts Receivable Alimony Child Support Claims Agai…" at bounding box center [1366, 227] width 252 height 32
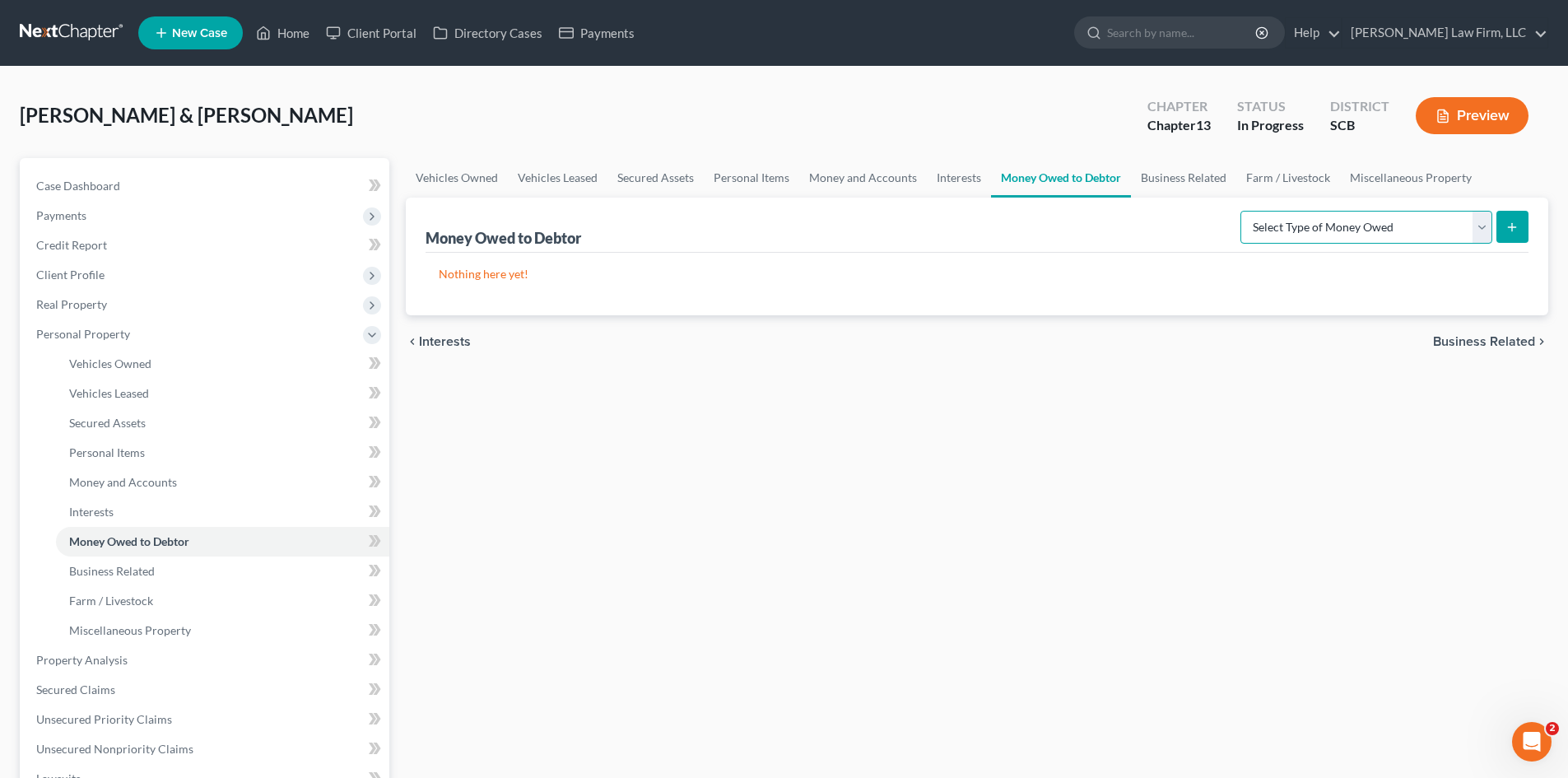
select select "expected_tax_refund"
click at [1243, 210] on select "Select Type of Money Owed Accounts Receivable Alimony Child Support Claims Agai…" at bounding box center [1366, 227] width 252 height 32
click at [1517, 228] on icon "submit" at bounding box center [1512, 227] width 14 height 14
select select "0"
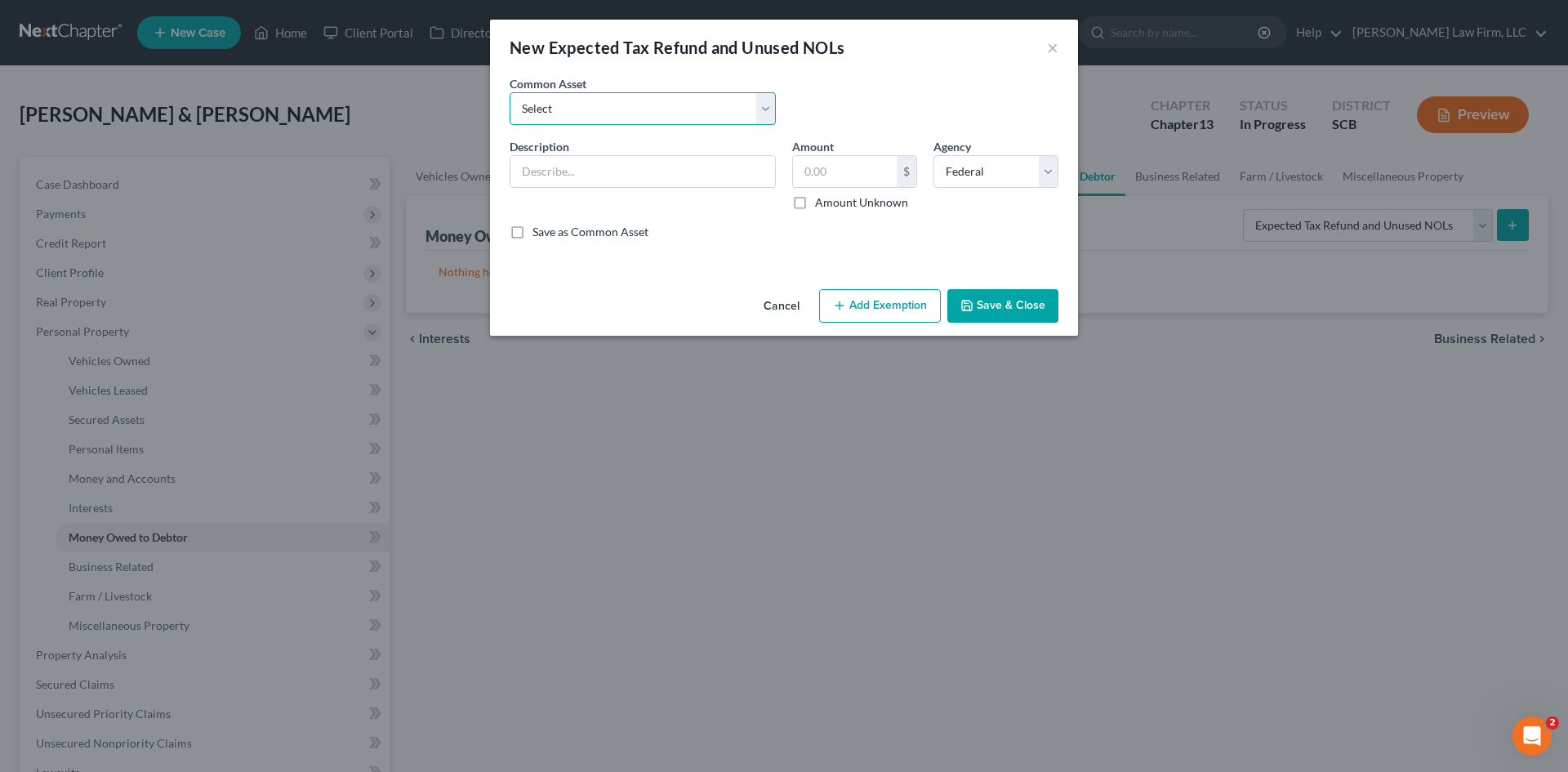
click at [638, 116] on select "Select 2024 Anticipated Federal and State Tax Refunds (This amount is based on …" at bounding box center [642, 108] width 266 height 32
select select "7"
click at [510, 92] on select "Select 2024 Anticipated Federal and State Tax Refunds (This amount is based on …" at bounding box center [642, 108] width 266 height 32
click at [688, 171] on input "The debtors received their 2024 Federal and State Tax refunds prepetition in th…" at bounding box center [642, 171] width 264 height 31
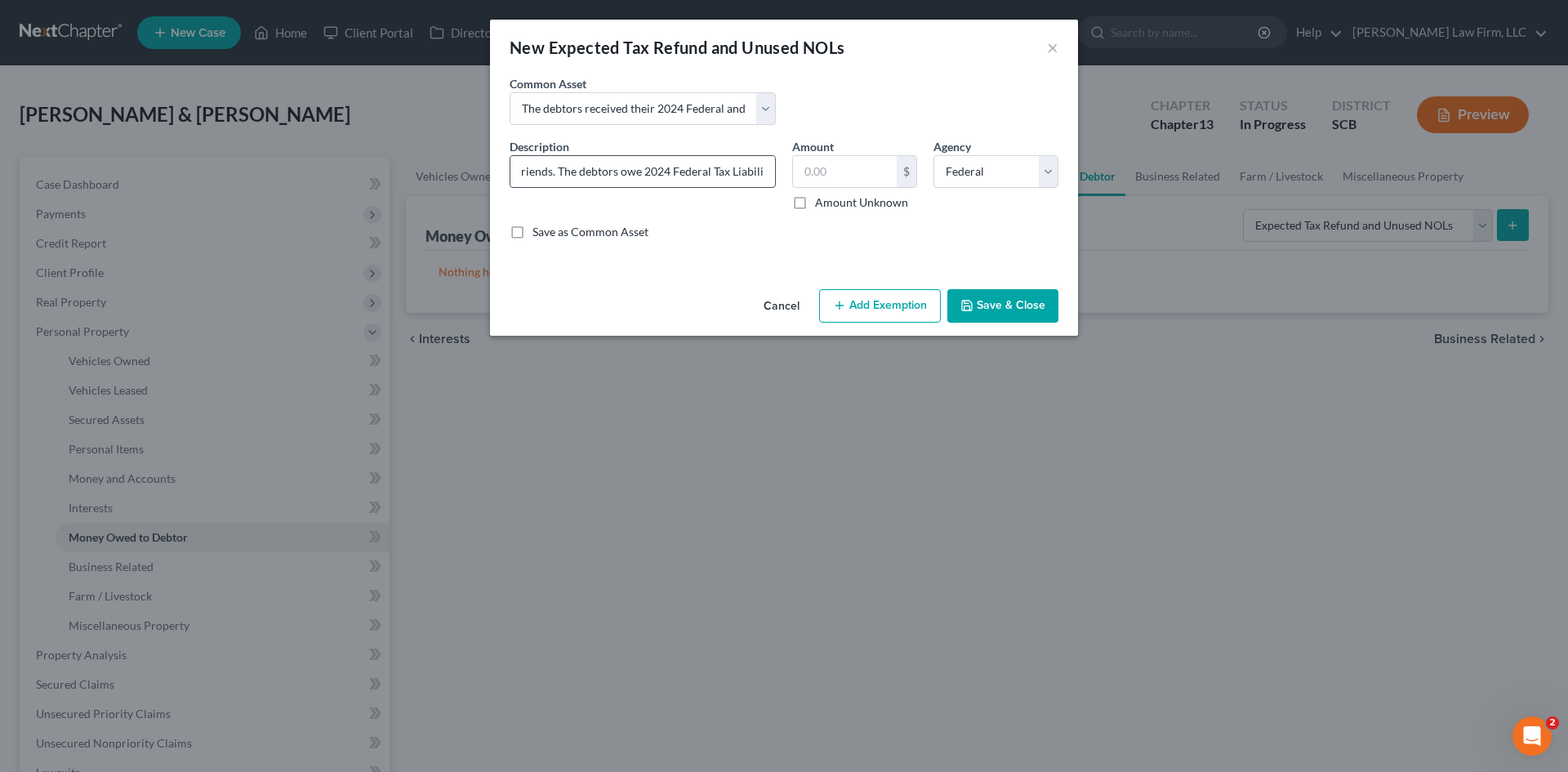
type input "The debtors received their 2024 State Tax refund prepetition in the amount of $…"
click at [963, 180] on select "Select Federal State Local" at bounding box center [996, 171] width 125 height 32
select select "1"
click at [933, 155] on select "Select Federal State Local" at bounding box center [996, 171] width 125 height 32
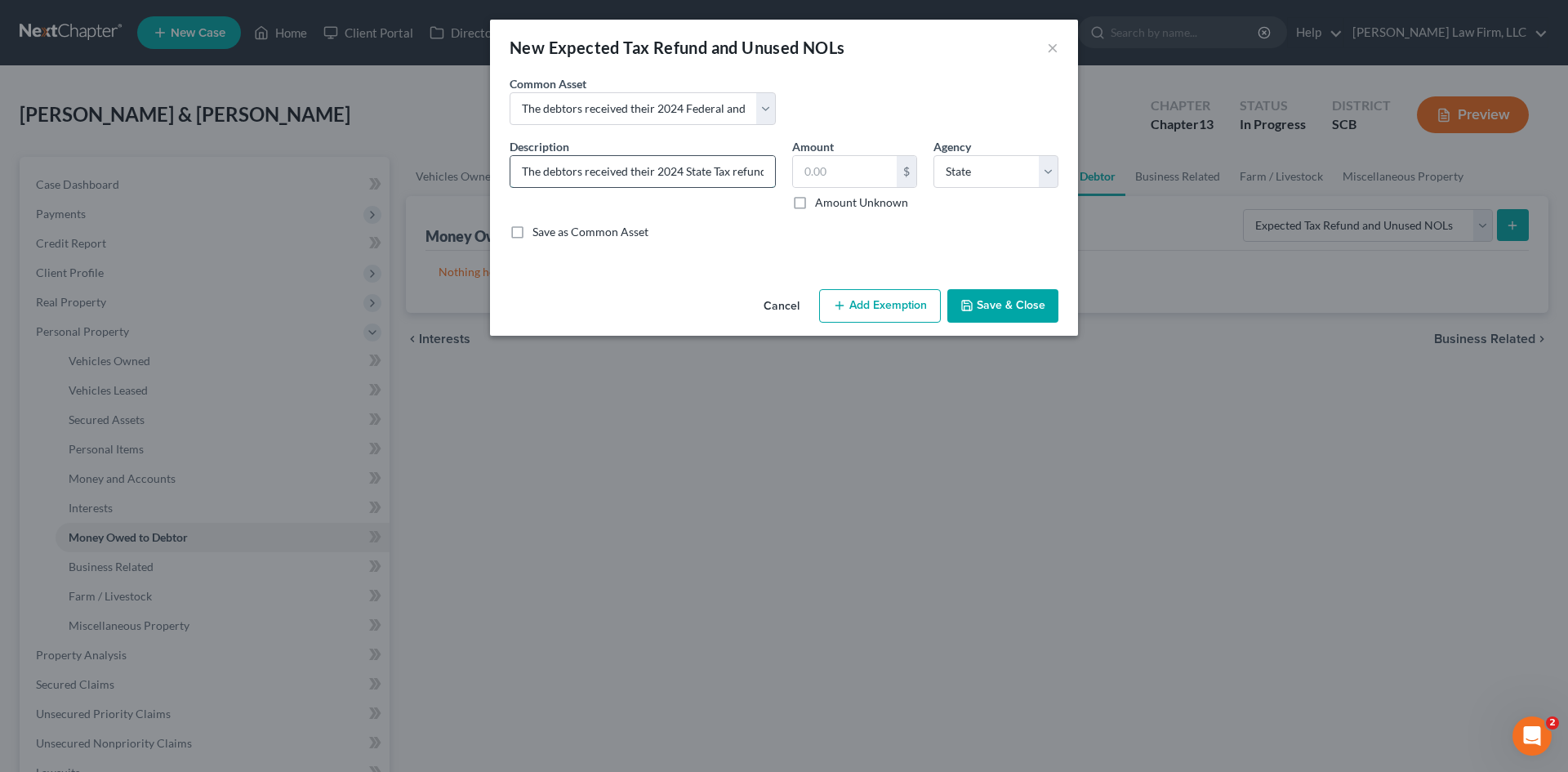
click at [732, 169] on input "The debtors received their 2024 State Tax refund prepetition in the amount of $…" at bounding box center [642, 171] width 264 height 31
click at [1023, 295] on button "Save & Close" at bounding box center [1003, 306] width 111 height 34
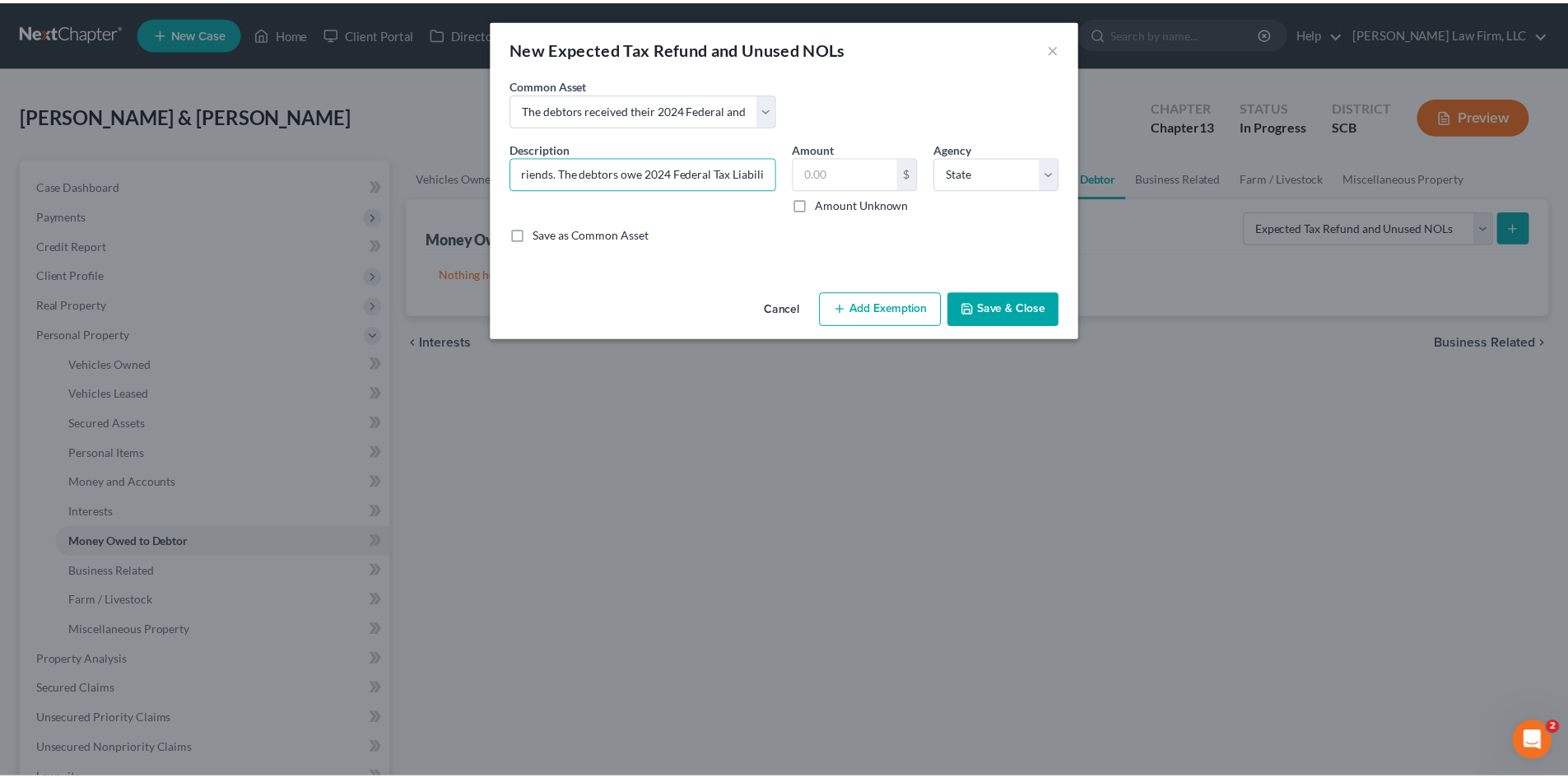
scroll to position [0, 0]
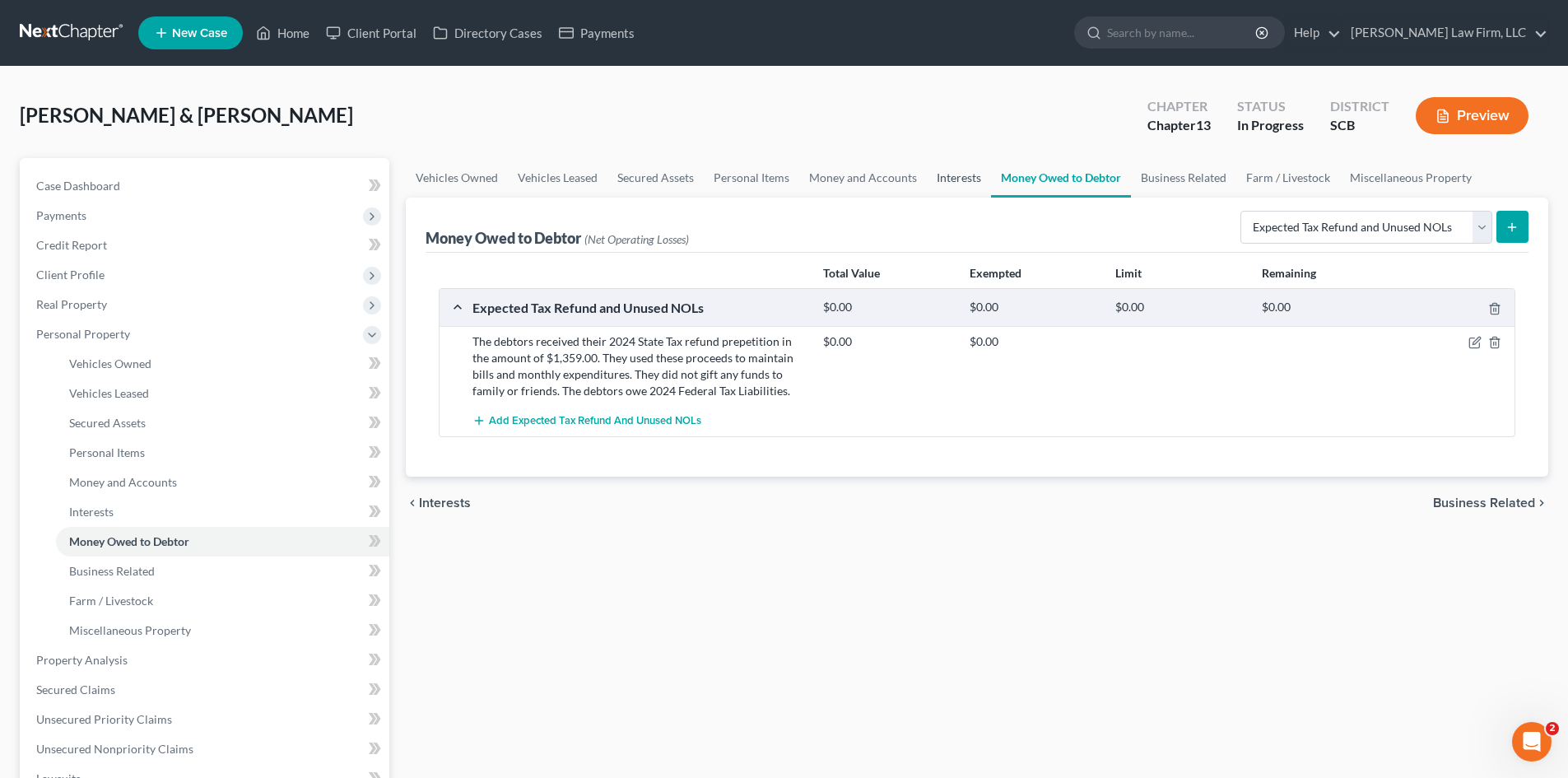
click at [968, 188] on link "Interests" at bounding box center [959, 178] width 64 height 40
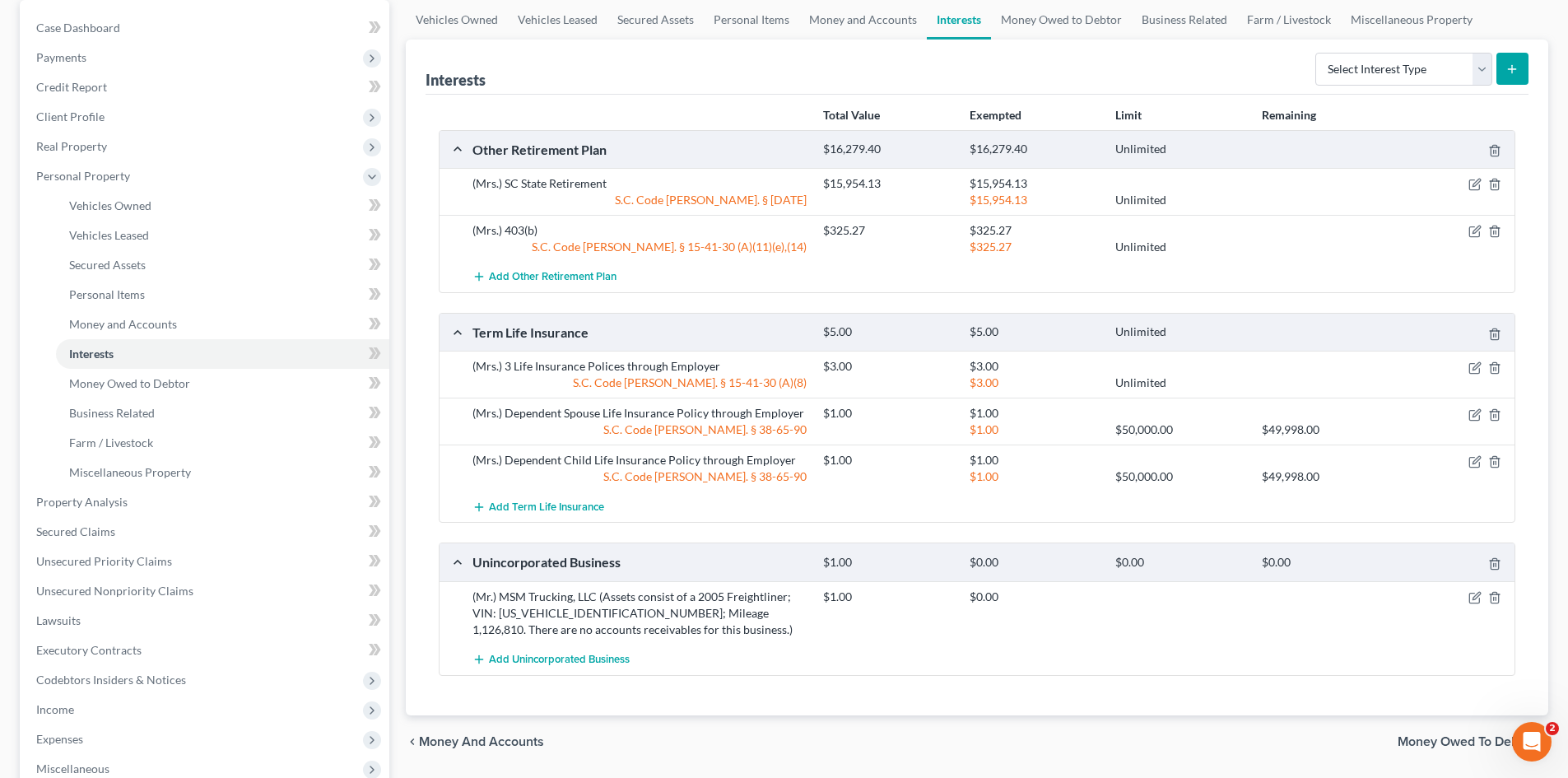
scroll to position [164, 0]
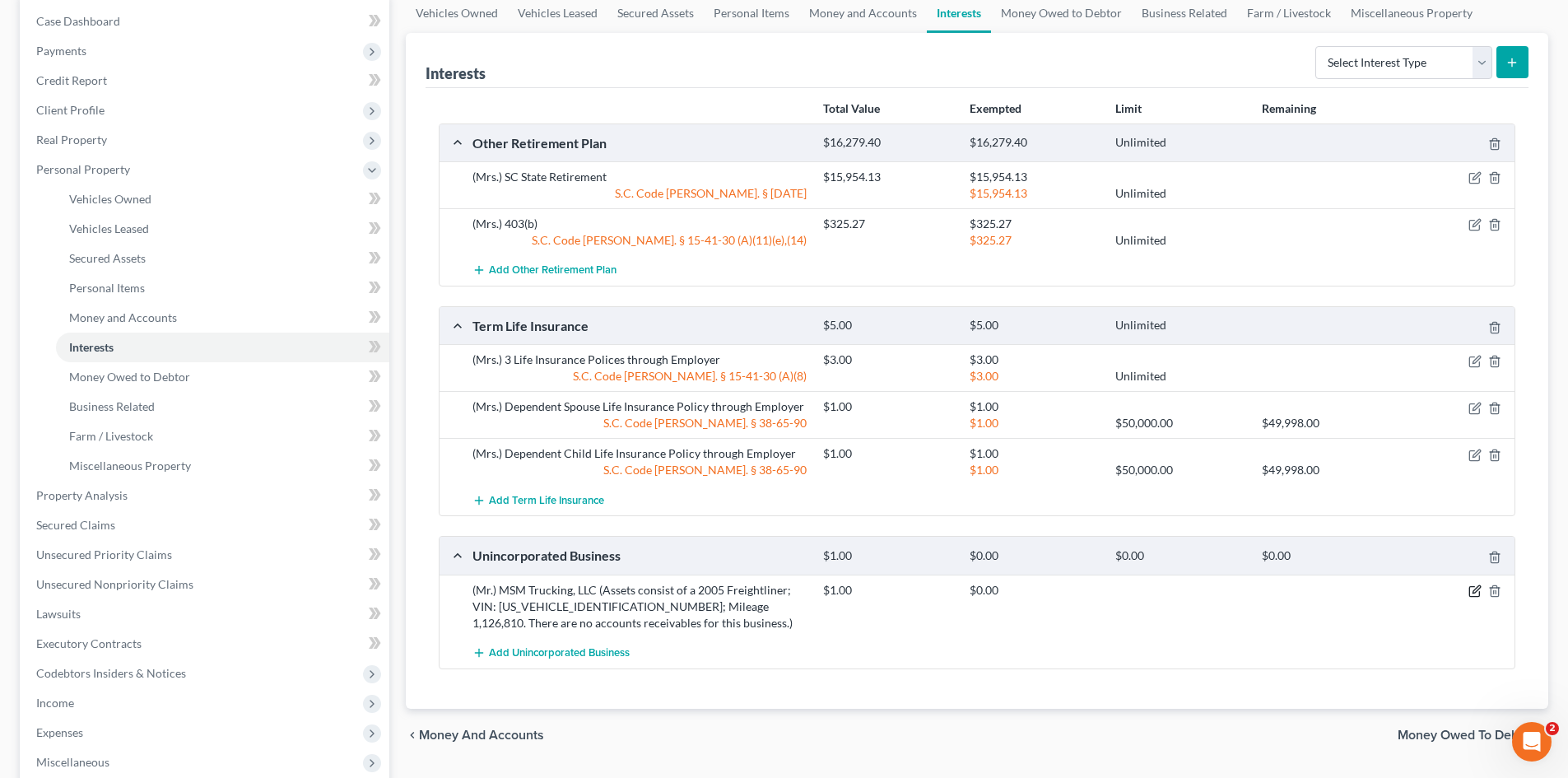
click at [1475, 592] on icon "button" at bounding box center [1475, 590] width 14 height 14
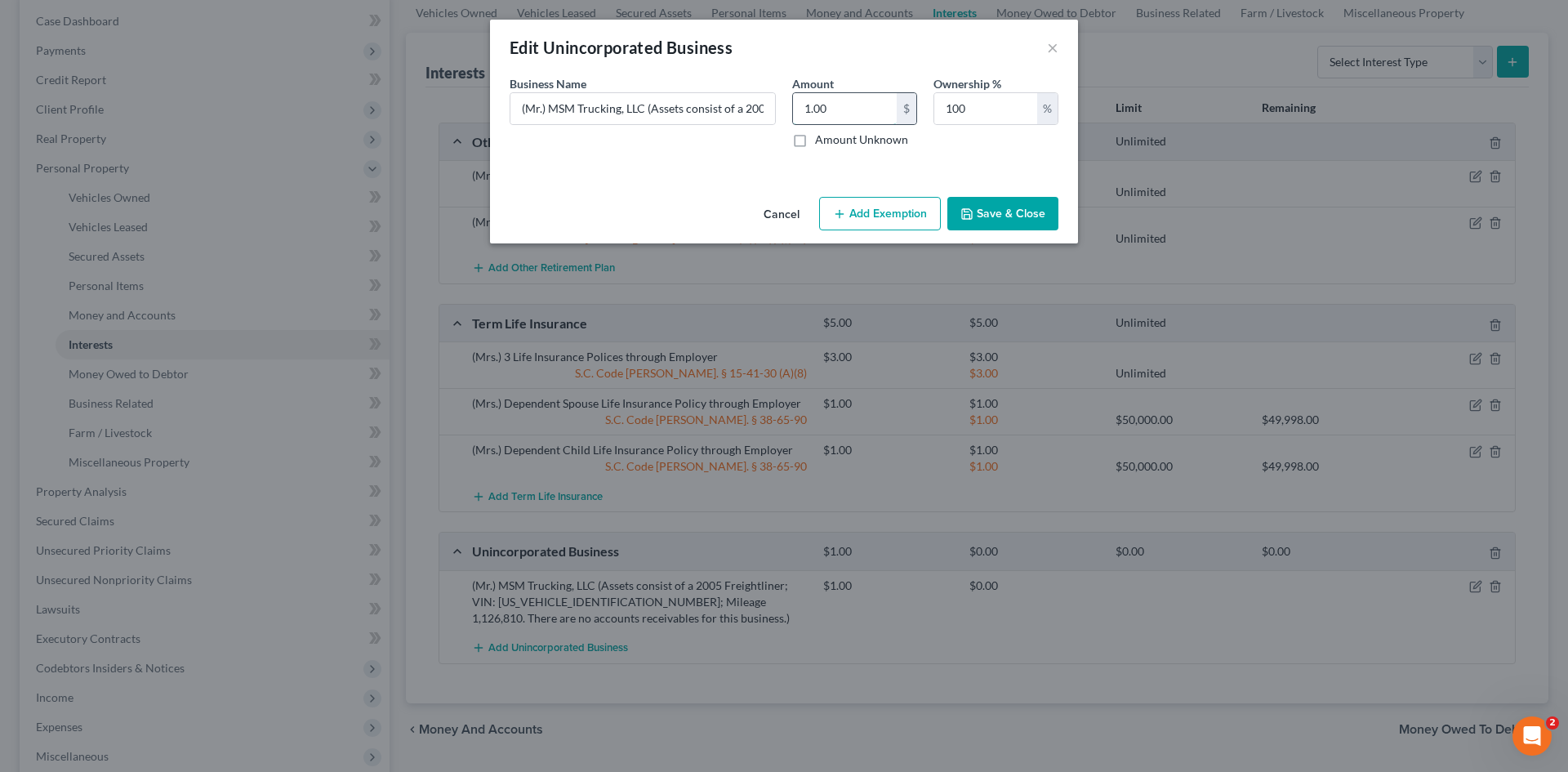
click at [829, 112] on input "1.00" at bounding box center [845, 108] width 104 height 31
type input "32,650"
click at [891, 210] on button "Add Exemption" at bounding box center [880, 214] width 122 height 34
select select "2"
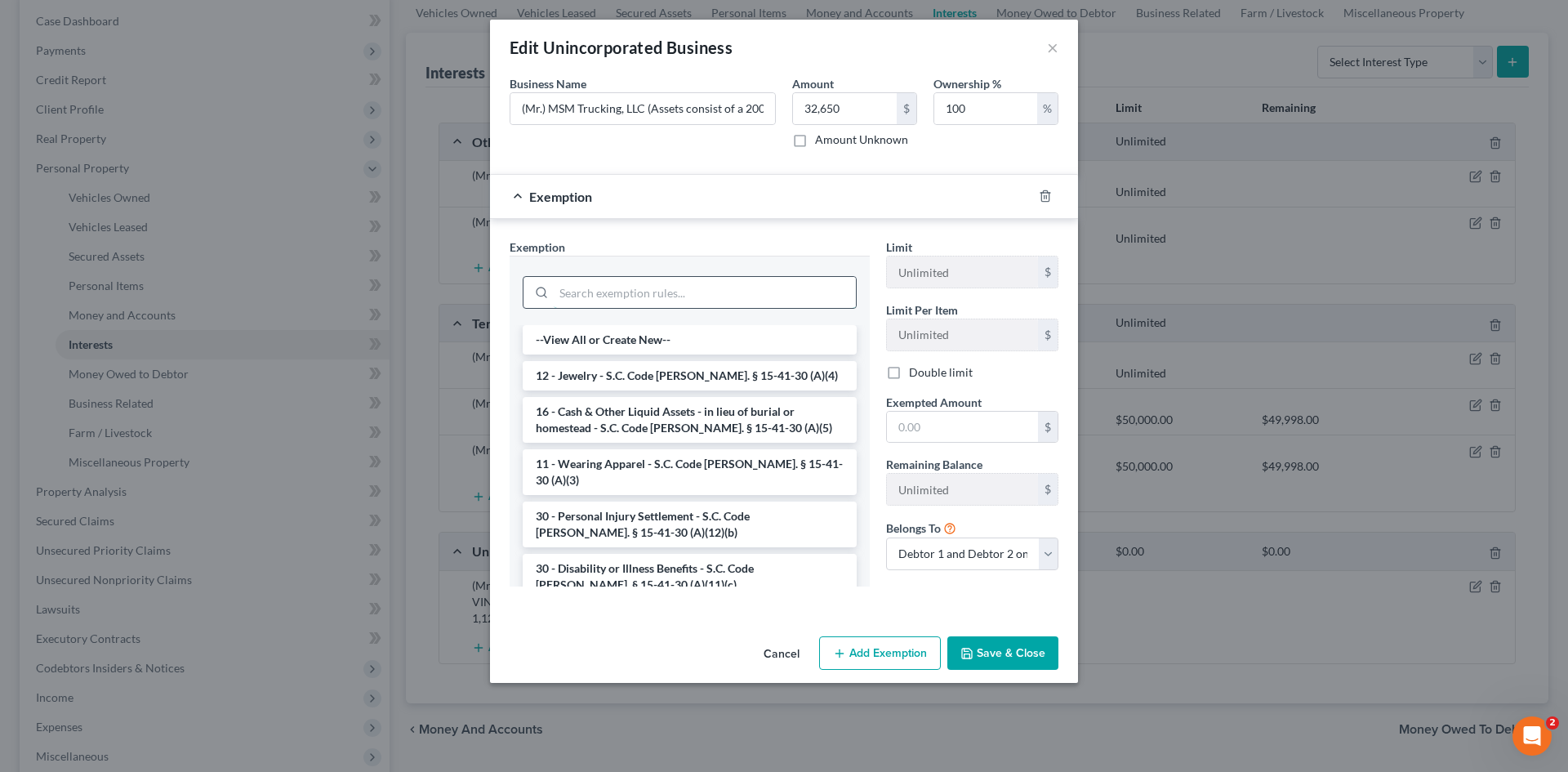
click at [698, 292] on input "search" at bounding box center [704, 292] width 302 height 31
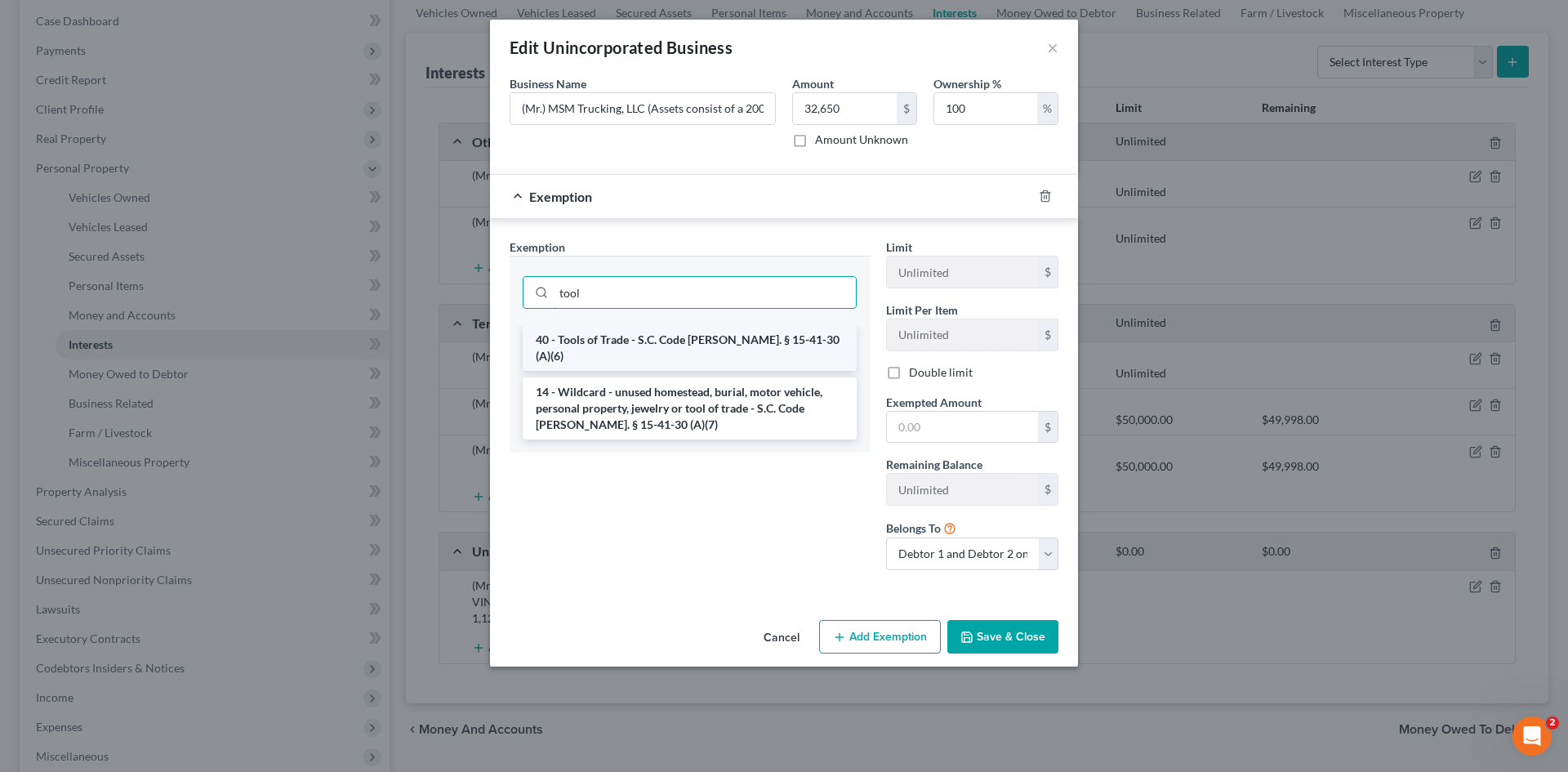
type input "tool"
click at [687, 334] on li "40 - Tools of Trade - S.C. Code [PERSON_NAME]. § 15-41-30 (A)(6)" at bounding box center [690, 347] width 334 height 46
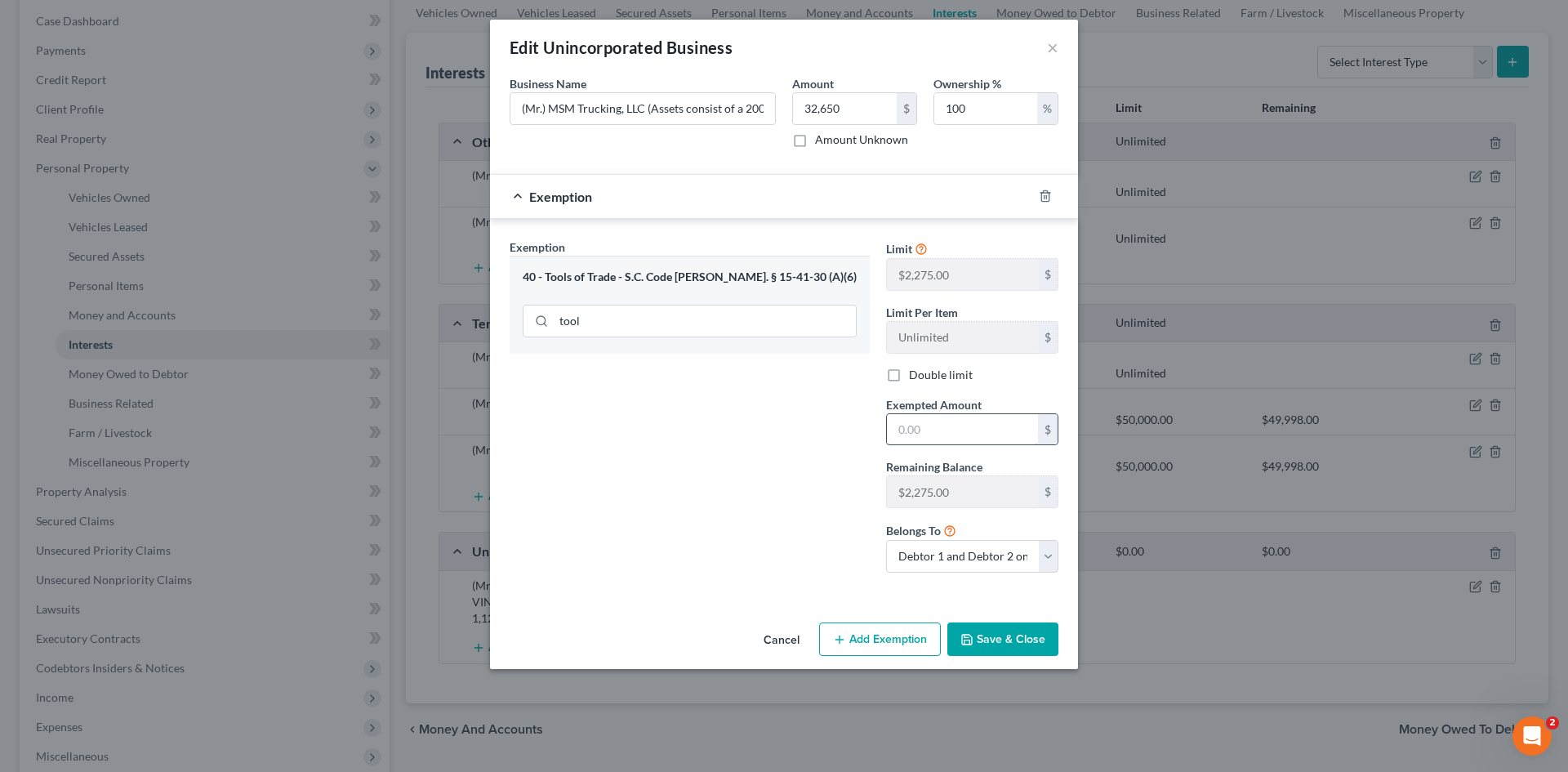
click at [946, 424] on input "text" at bounding box center [962, 429] width 151 height 31
type input "2,275"
click at [1015, 644] on button "Save & Close" at bounding box center [1003, 639] width 111 height 34
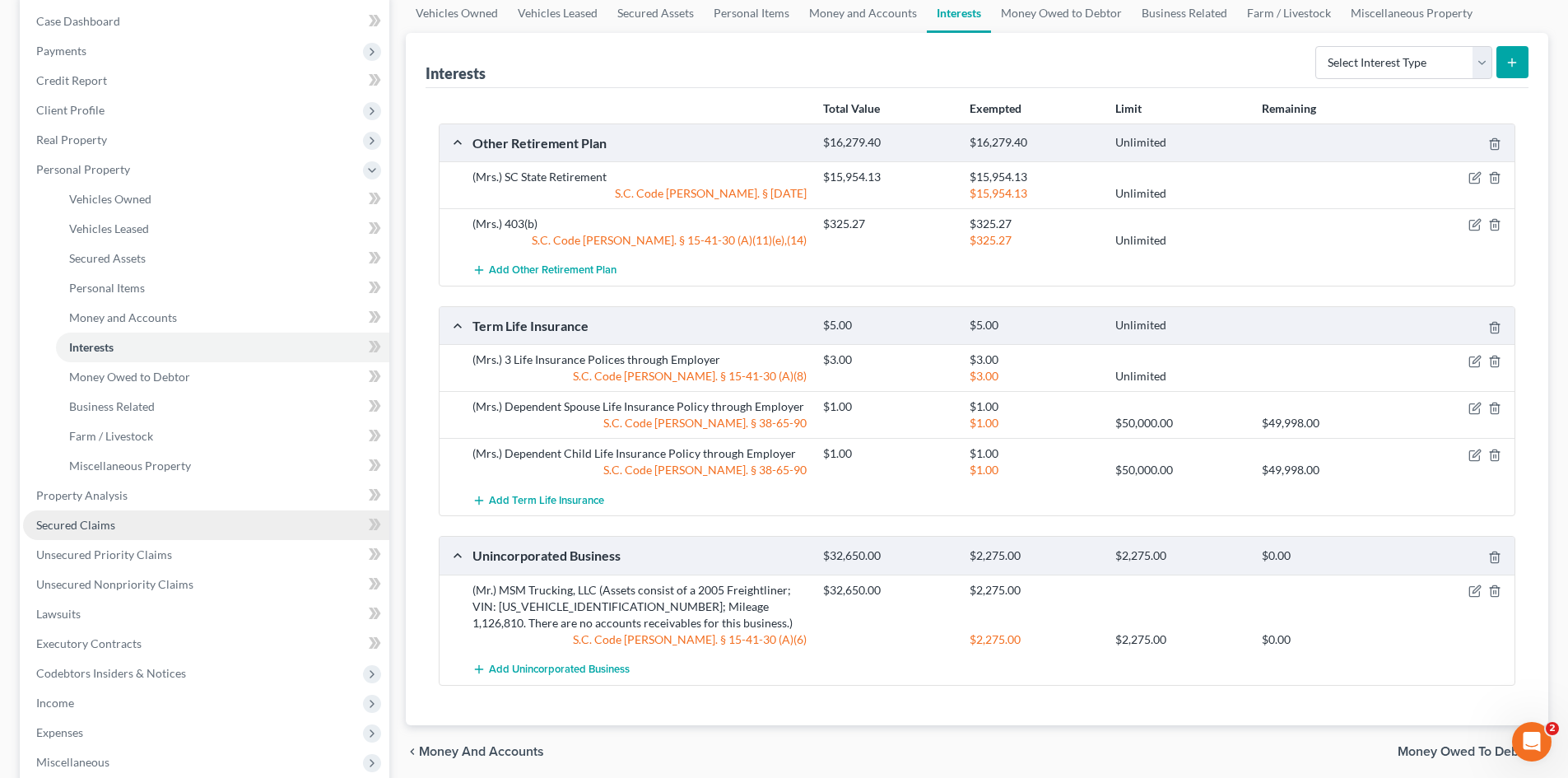
click at [117, 524] on link "Secured Claims" at bounding box center [207, 524] width 366 height 30
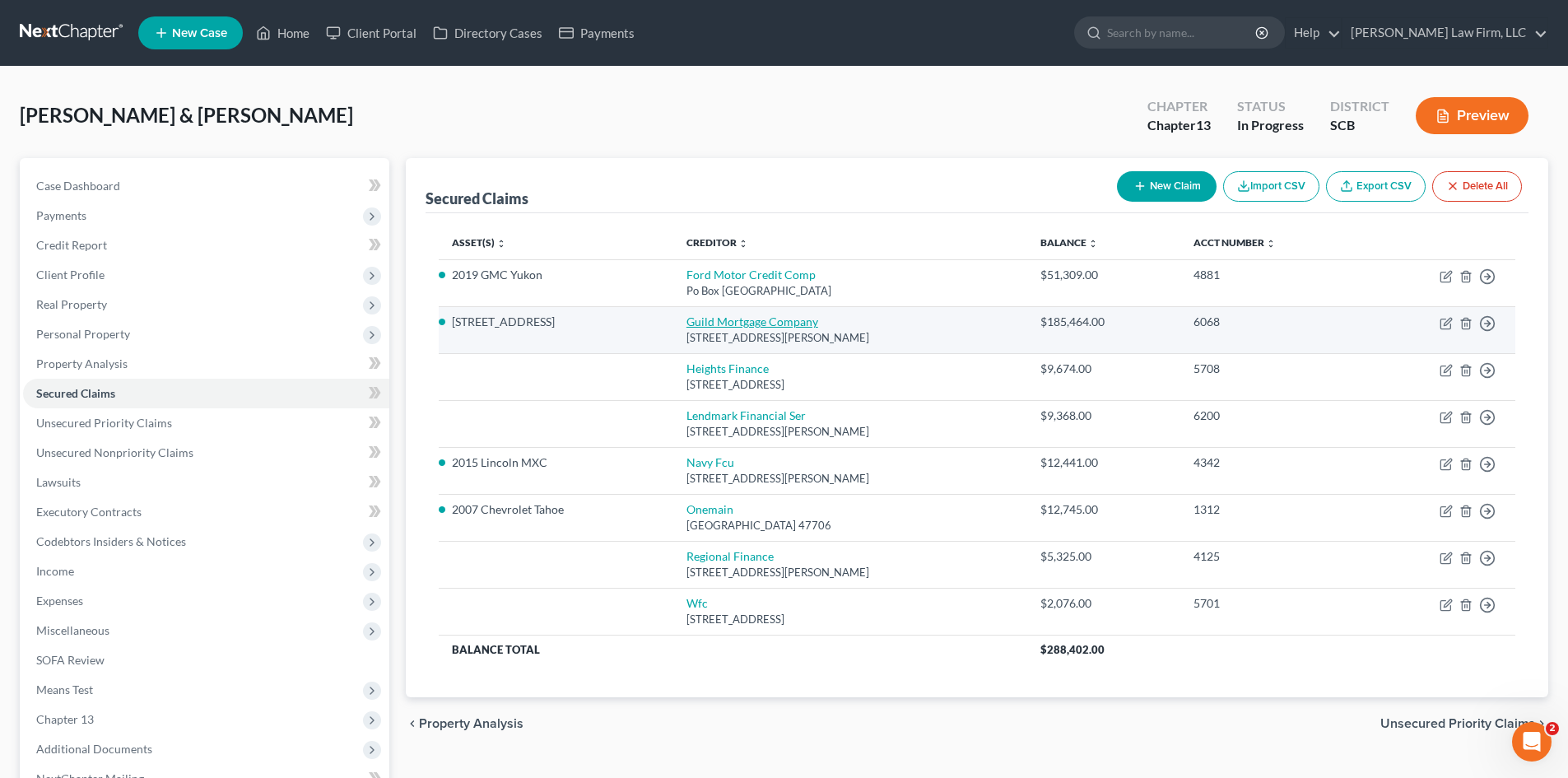
click at [789, 322] on link "Guild Mortgage Company" at bounding box center [753, 321] width 132 height 14
select select "4"
select select "2"
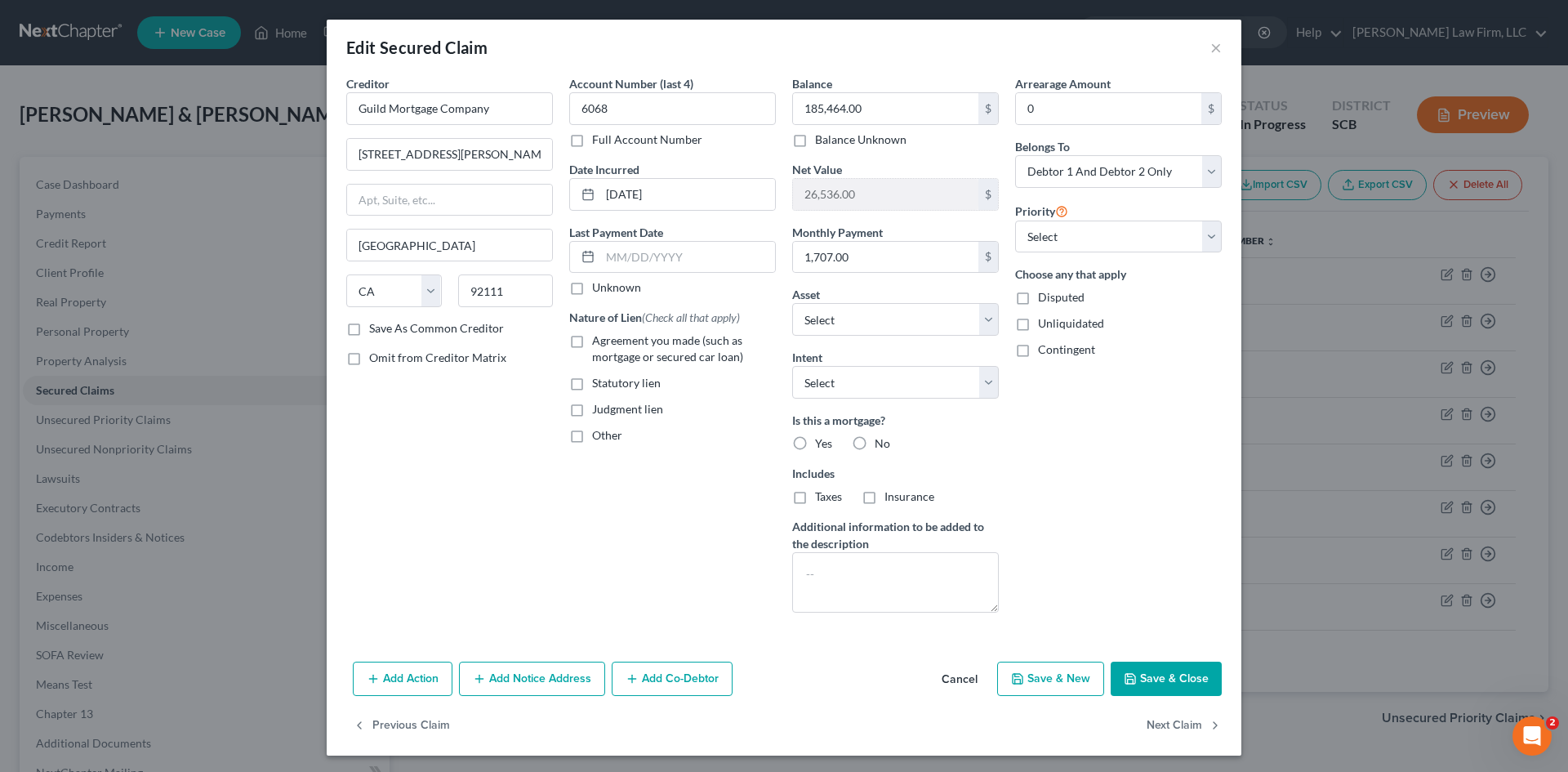
click at [592, 338] on label "Agreement you made (such as mortgage or secured car loan)" at bounding box center [683, 348] width 184 height 32
click at [598, 338] on input "Agreement you made (such as mortgage or secured car loan)" at bounding box center [604, 338] width 11 height 11
checkbox input "true"
click at [592, 436] on label "Other" at bounding box center [607, 435] width 30 height 16
click at [598, 436] on input "Other" at bounding box center [604, 433] width 11 height 11
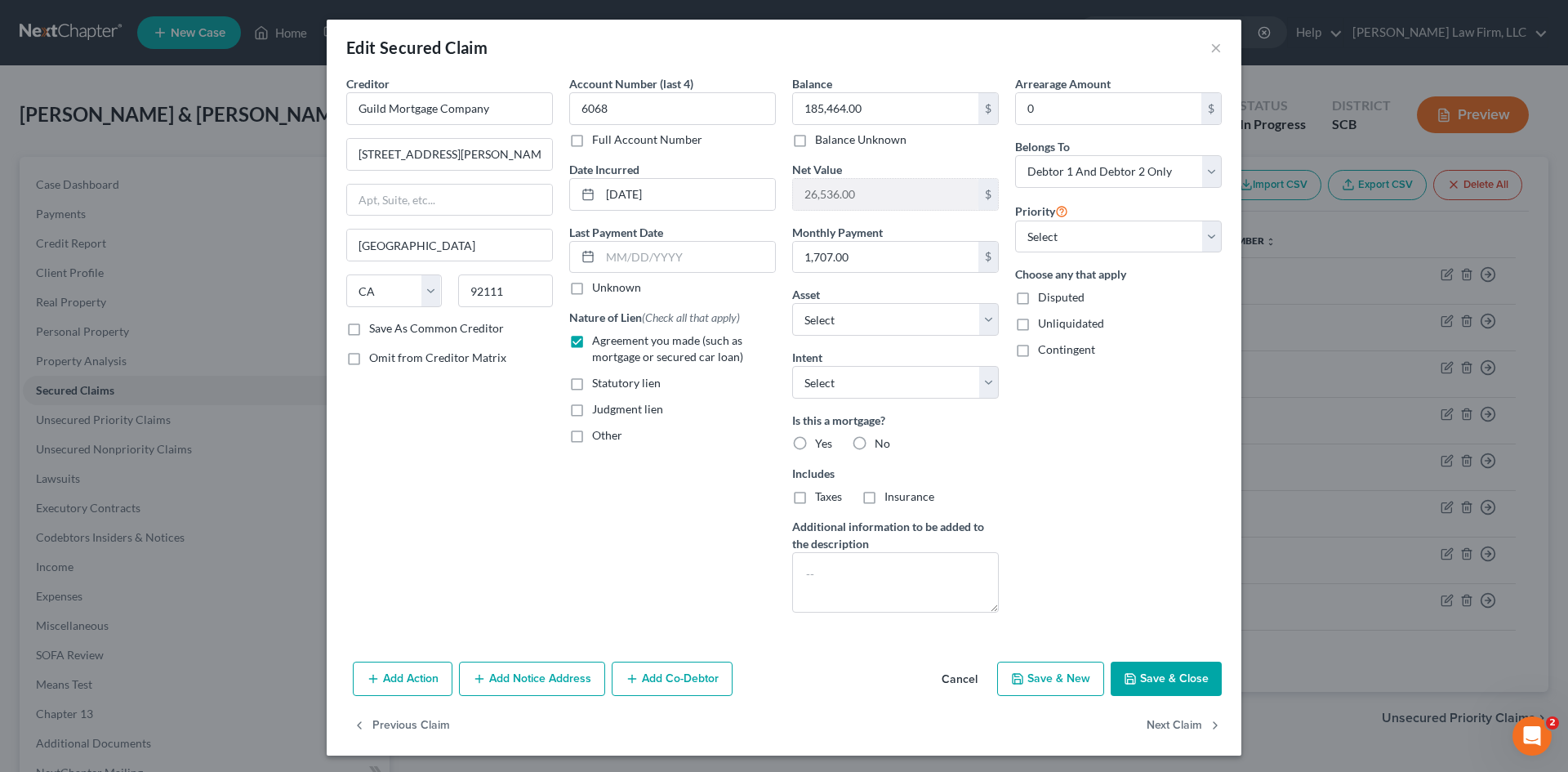
checkbox input "true"
click at [654, 476] on input "text" at bounding box center [673, 473] width 205 height 31
type input "i"
type input "Mortgage"
click at [1187, 669] on button "Save & Close" at bounding box center [1166, 679] width 111 height 34
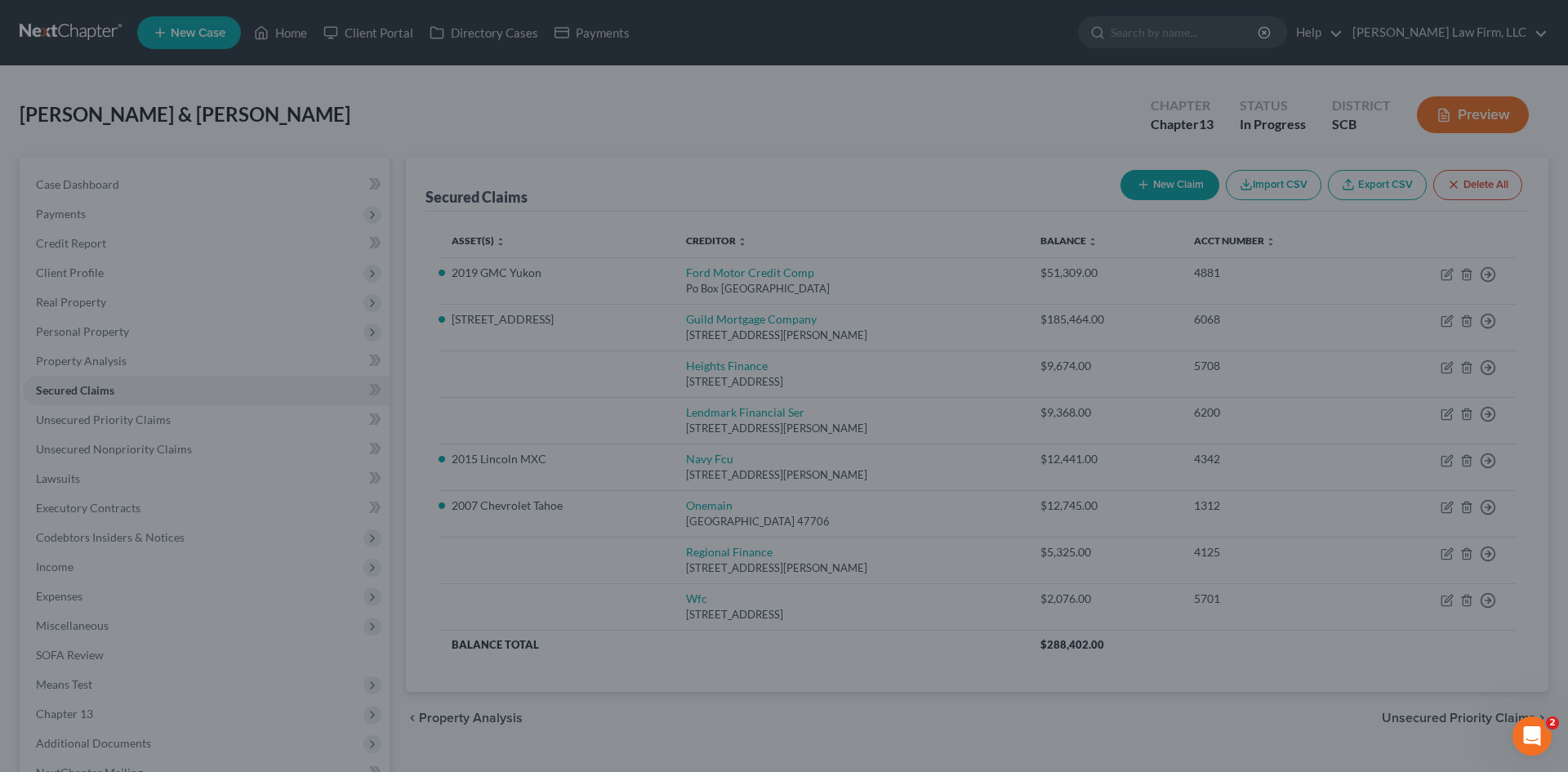
select select "13"
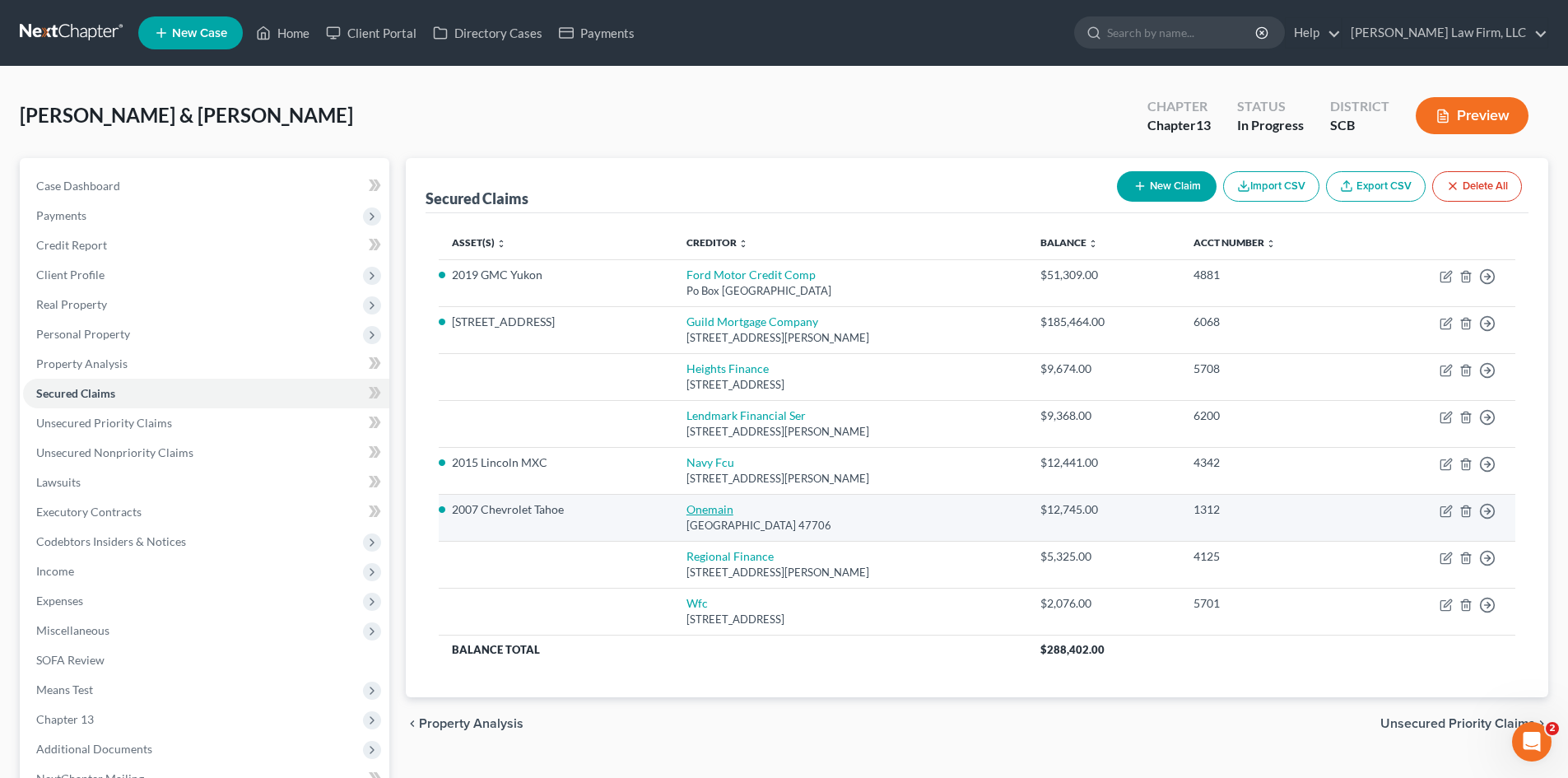
click at [721, 510] on link "Onemain" at bounding box center [710, 509] width 47 height 14
select select "15"
select select "1"
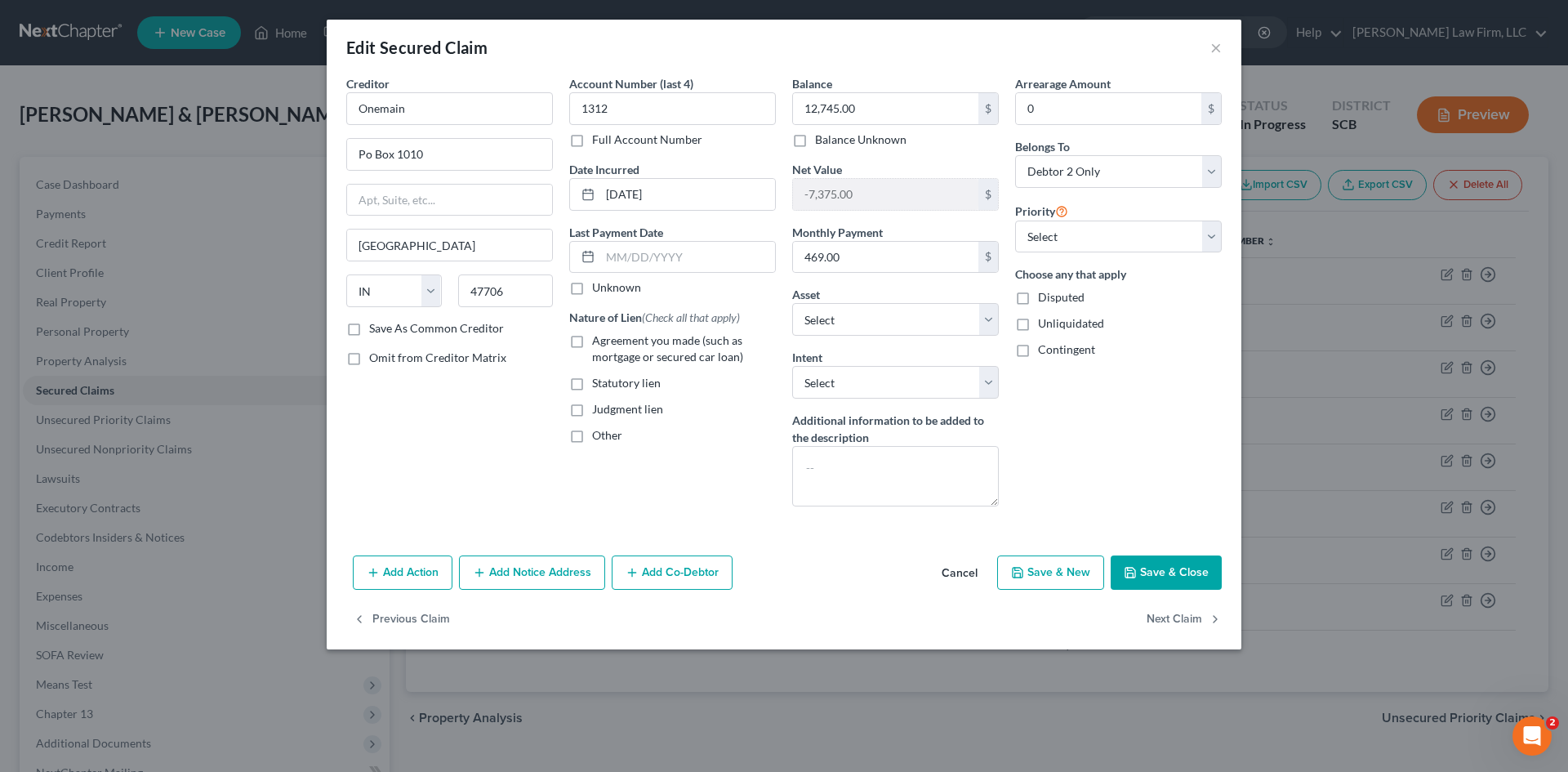
click at [592, 341] on label "Agreement you made (such as mortgage or secured car loan)" at bounding box center [683, 348] width 184 height 32
click at [598, 341] on input "Agreement you made (such as mortgage or secured car loan)" at bounding box center [604, 338] width 11 height 11
checkbox input "true"
click at [592, 441] on label "Other" at bounding box center [607, 435] width 30 height 16
click at [598, 438] on input "Other" at bounding box center [604, 433] width 11 height 11
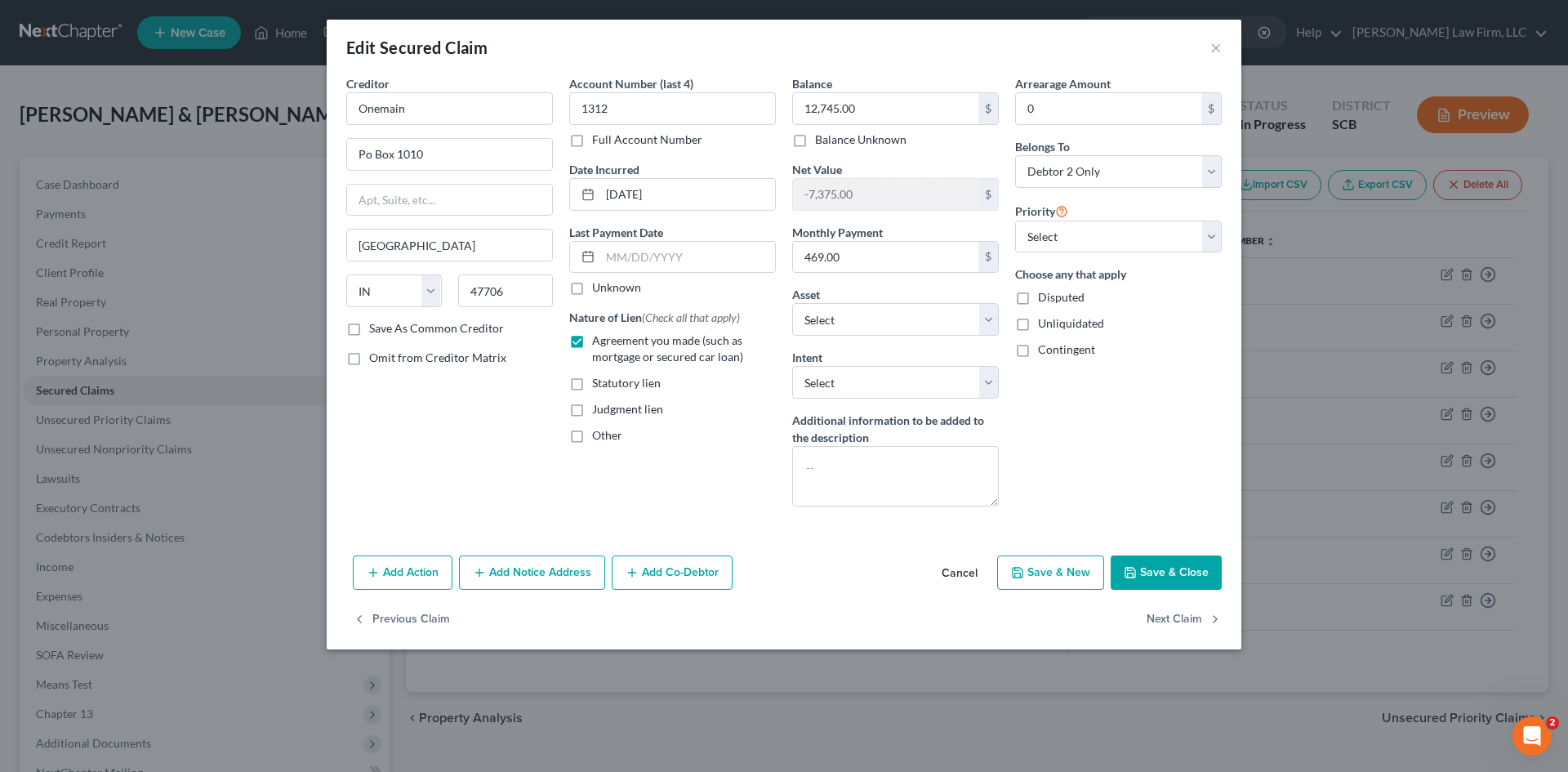
checkbox input "true"
click at [635, 466] on input "text" at bounding box center [673, 473] width 205 height 31
type input "NPMSI"
click at [1170, 581] on button "Save & Close" at bounding box center [1166, 572] width 111 height 34
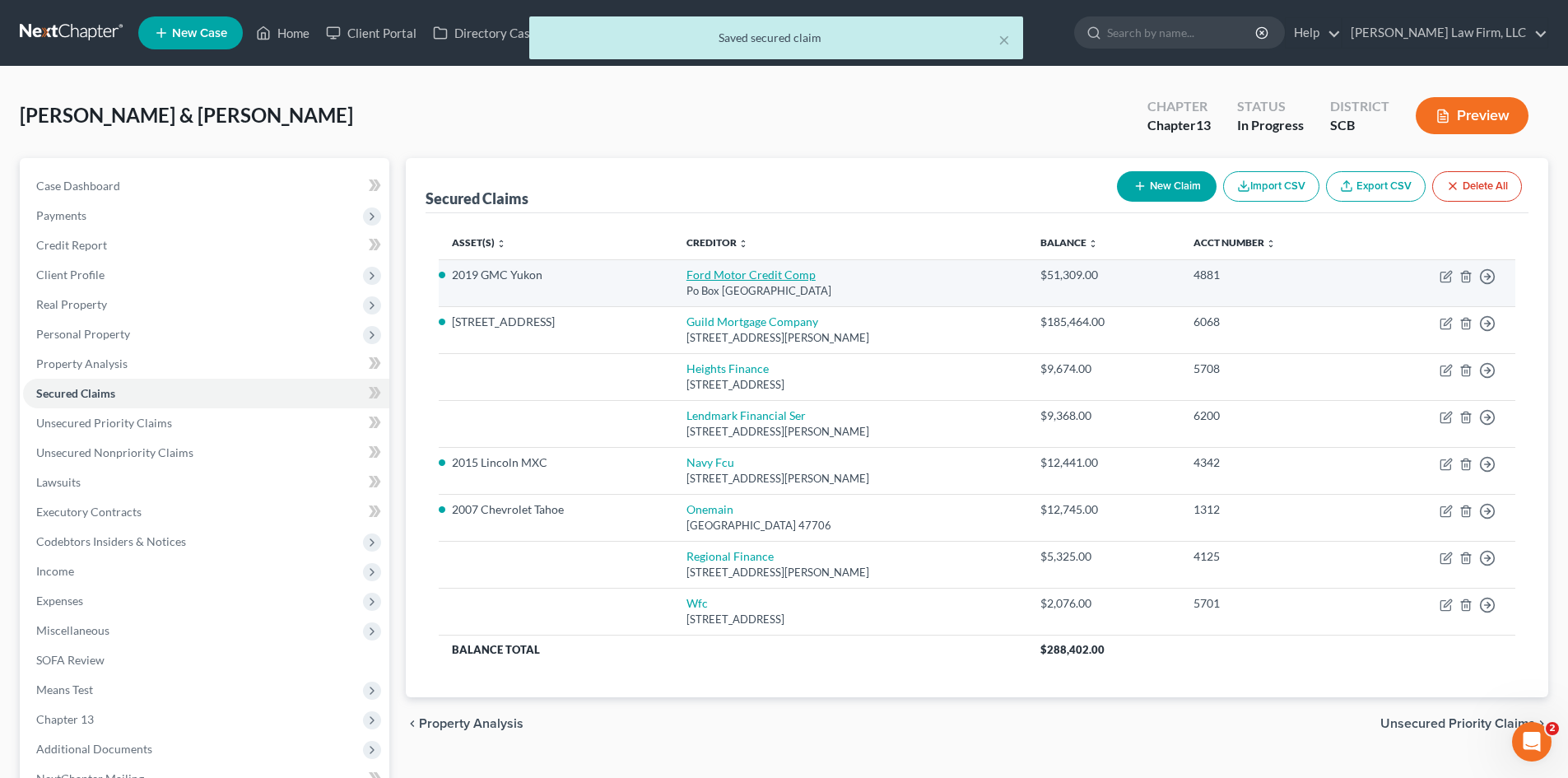
click at [756, 270] on link "Ford Motor Credit Comp" at bounding box center [751, 274] width 129 height 14
select select "30"
select select "0"
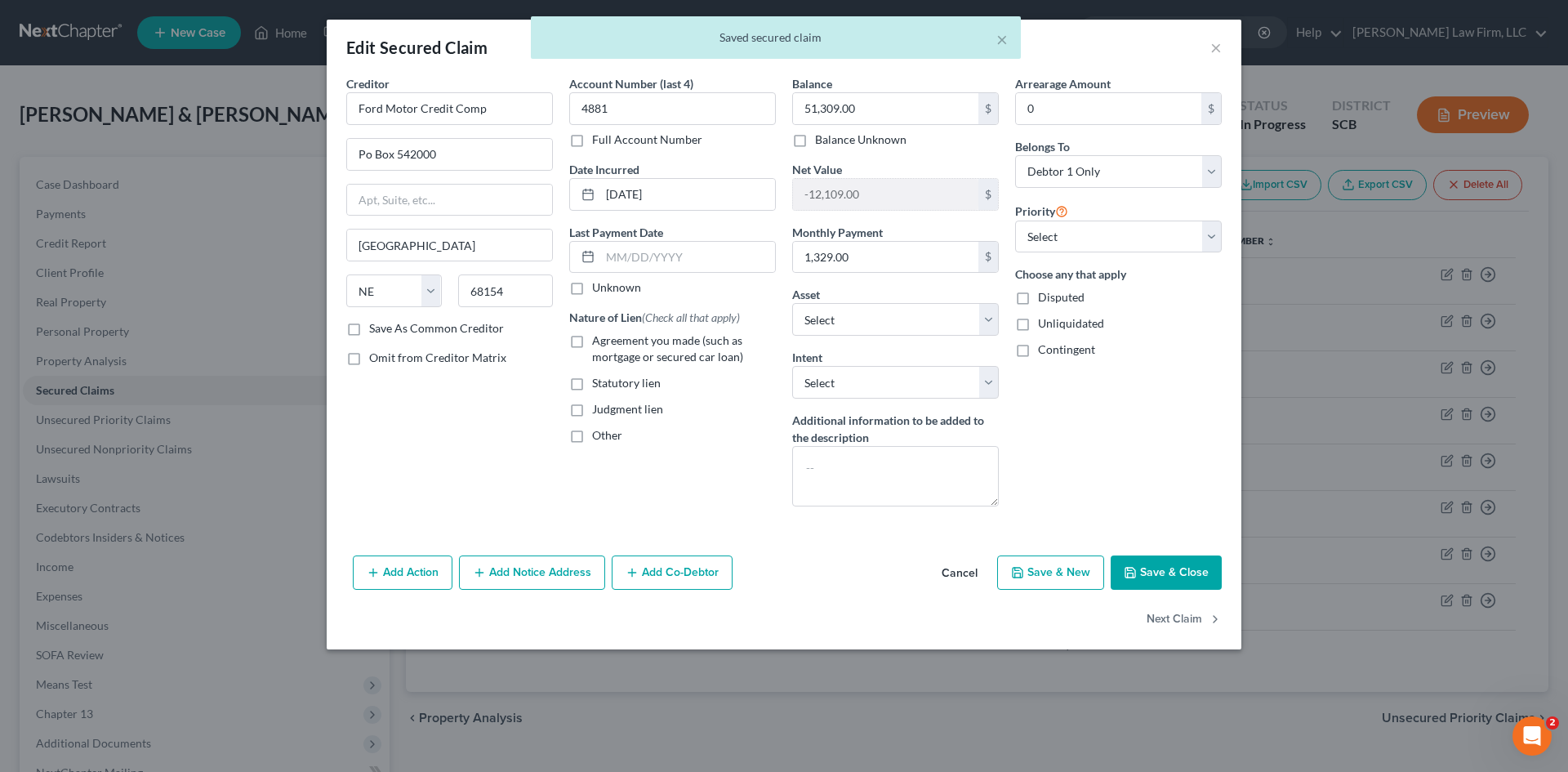
click at [592, 343] on label "Agreement you made (such as mortgage or secured car loan)" at bounding box center [683, 348] width 184 height 32
click at [598, 343] on input "Agreement you made (such as mortgage or secured car loan)" at bounding box center [604, 338] width 11 height 11
checkbox input "true"
click at [592, 441] on label "Other" at bounding box center [607, 435] width 30 height 16
click at [598, 438] on input "Other" at bounding box center [604, 433] width 11 height 11
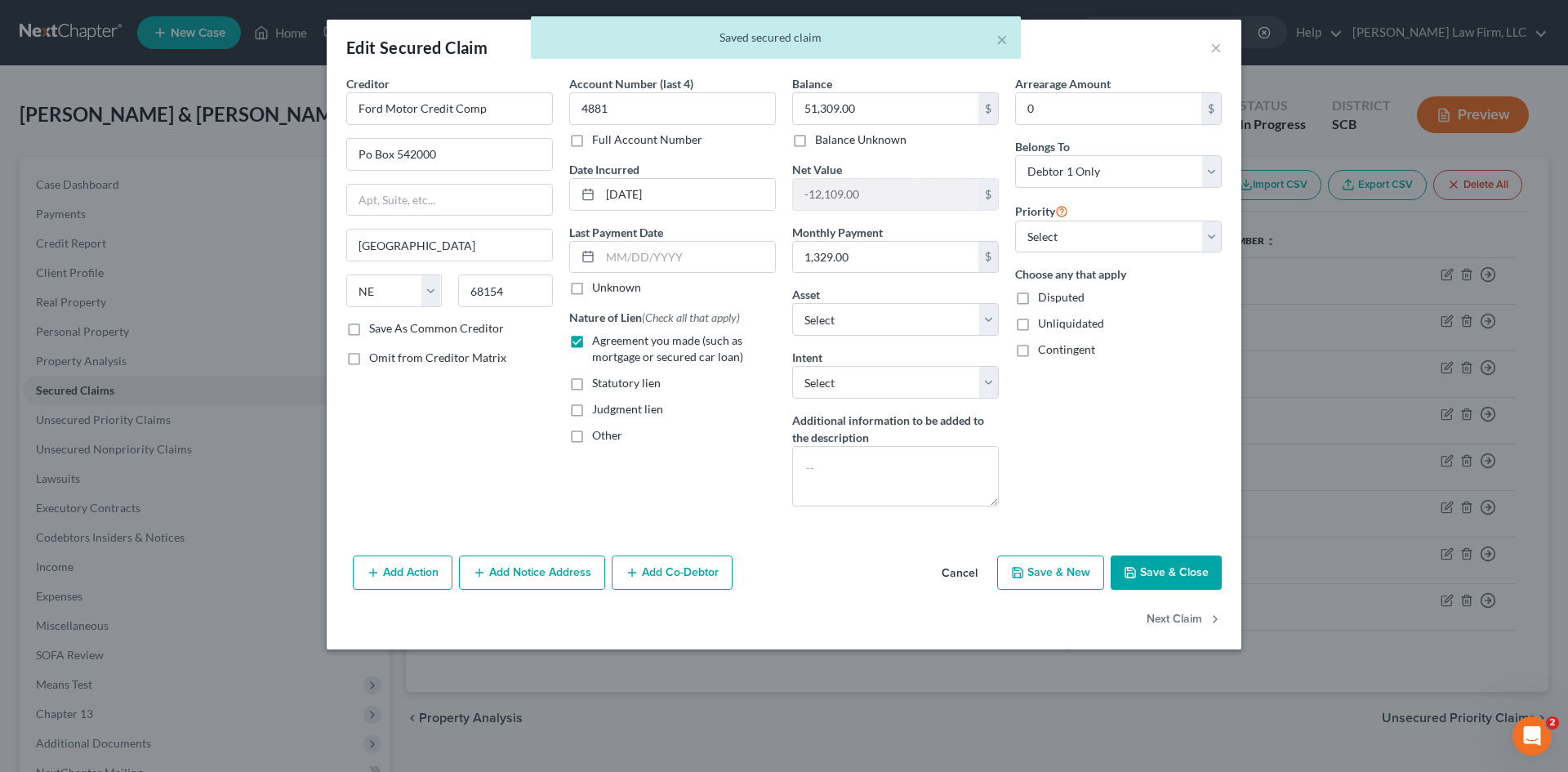
checkbox input "true"
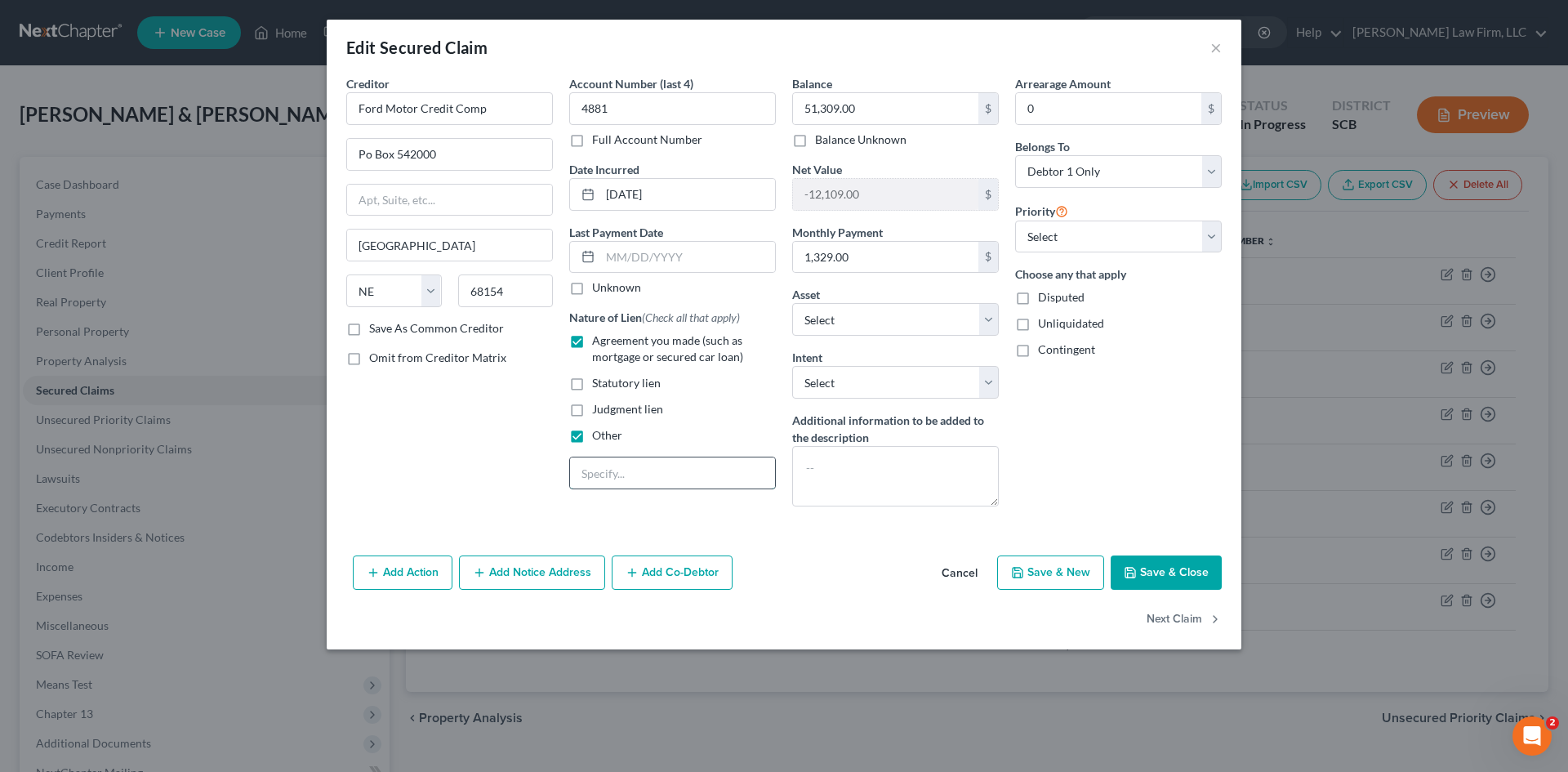
click at [613, 475] on input "text" at bounding box center [673, 473] width 205 height 31
type input "<PMSI"
drag, startPoint x: 420, startPoint y: 113, endPoint x: 551, endPoint y: 113, distance: 131.0
click at [551, 113] on input "Ford Motor Credit Comp" at bounding box center [450, 108] width 207 height 32
click at [428, 184] on div "Ford Motor Credit Comp" at bounding box center [448, 176] width 177 height 16
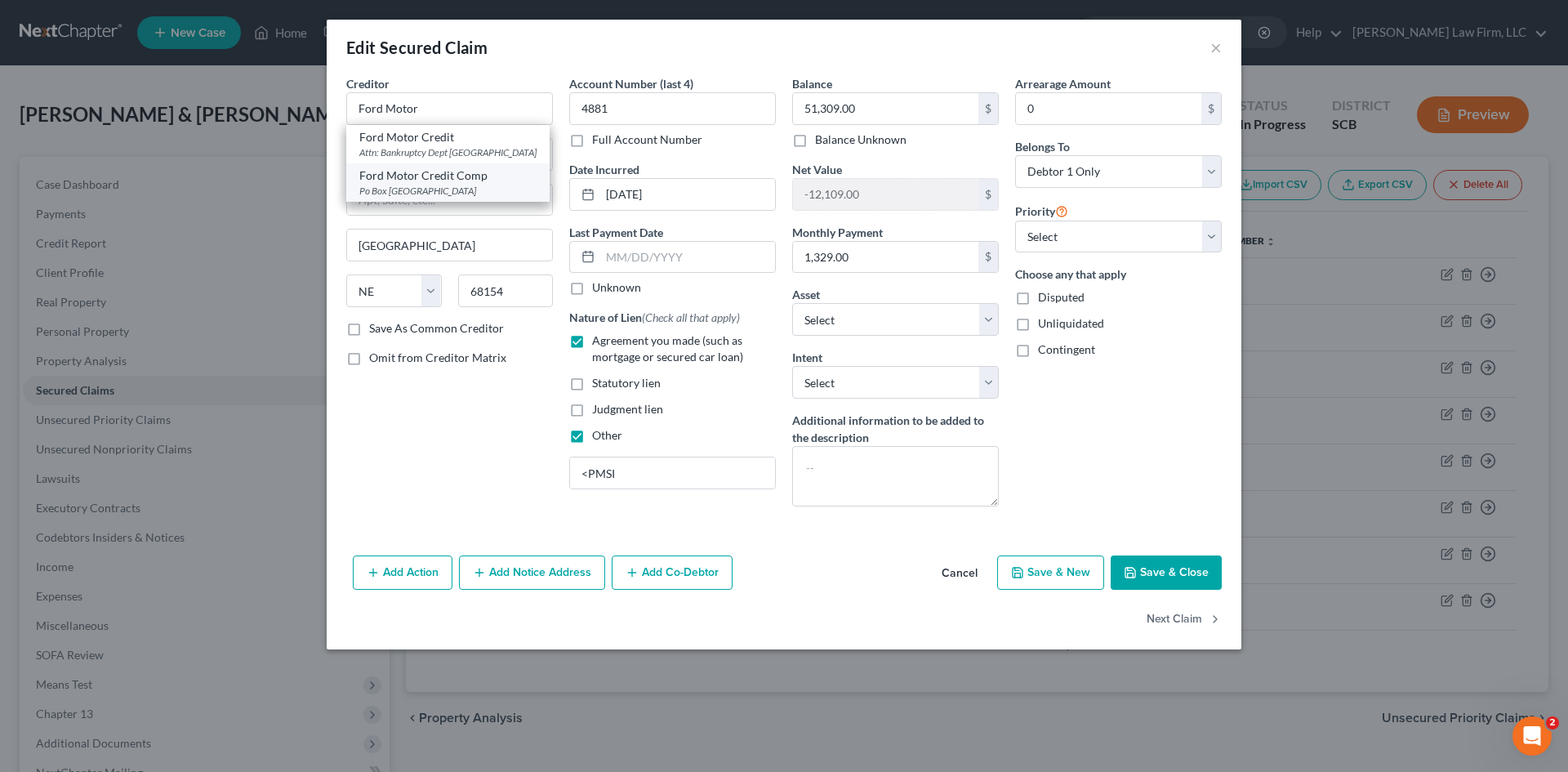
type input "Ford Motor Credit Comp"
click at [1172, 571] on button "Save & Close" at bounding box center [1166, 572] width 111 height 34
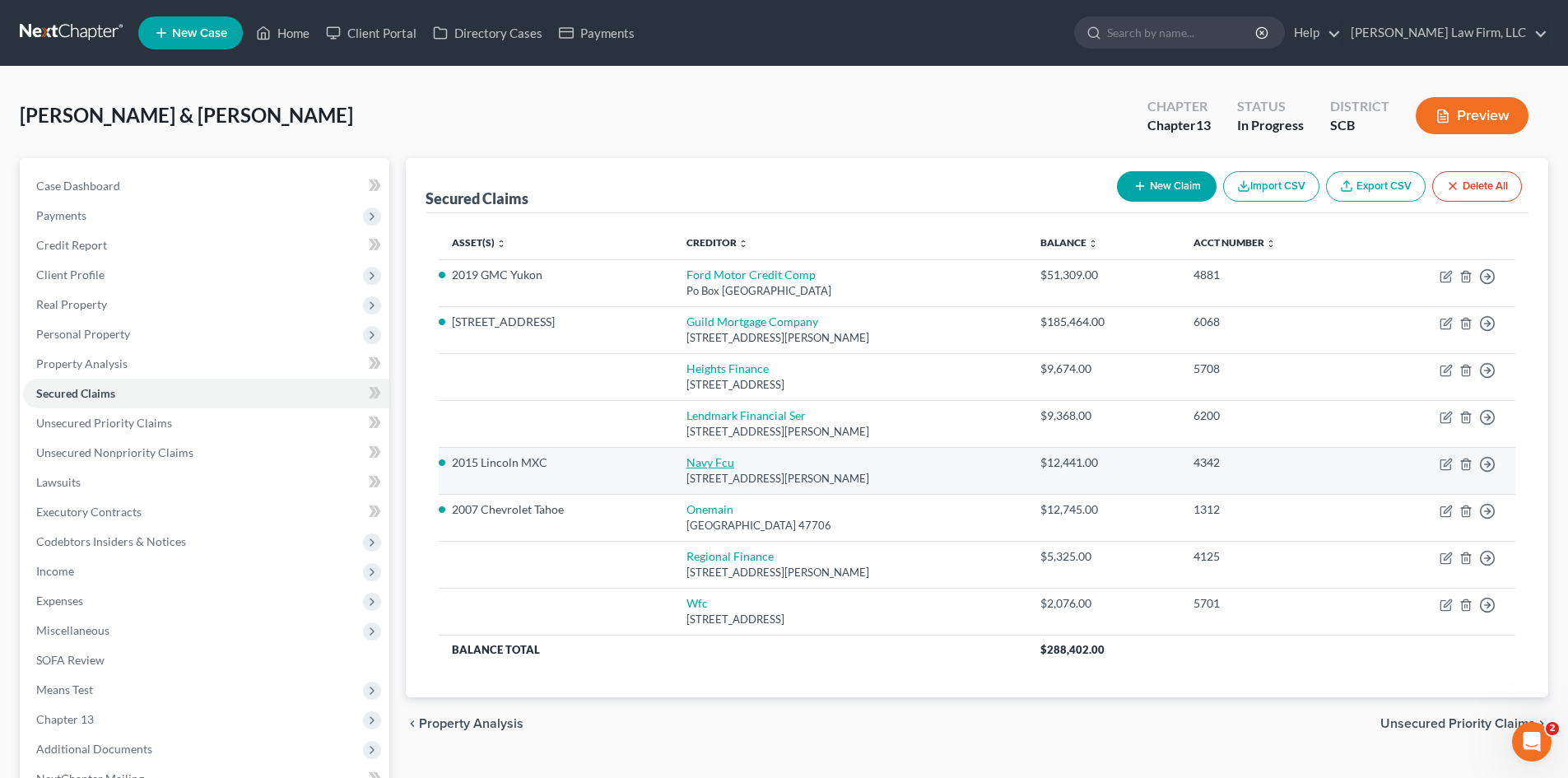
click at [717, 466] on link "Navy Fcu" at bounding box center [710, 462] width 48 height 14
select select "48"
select select "1"
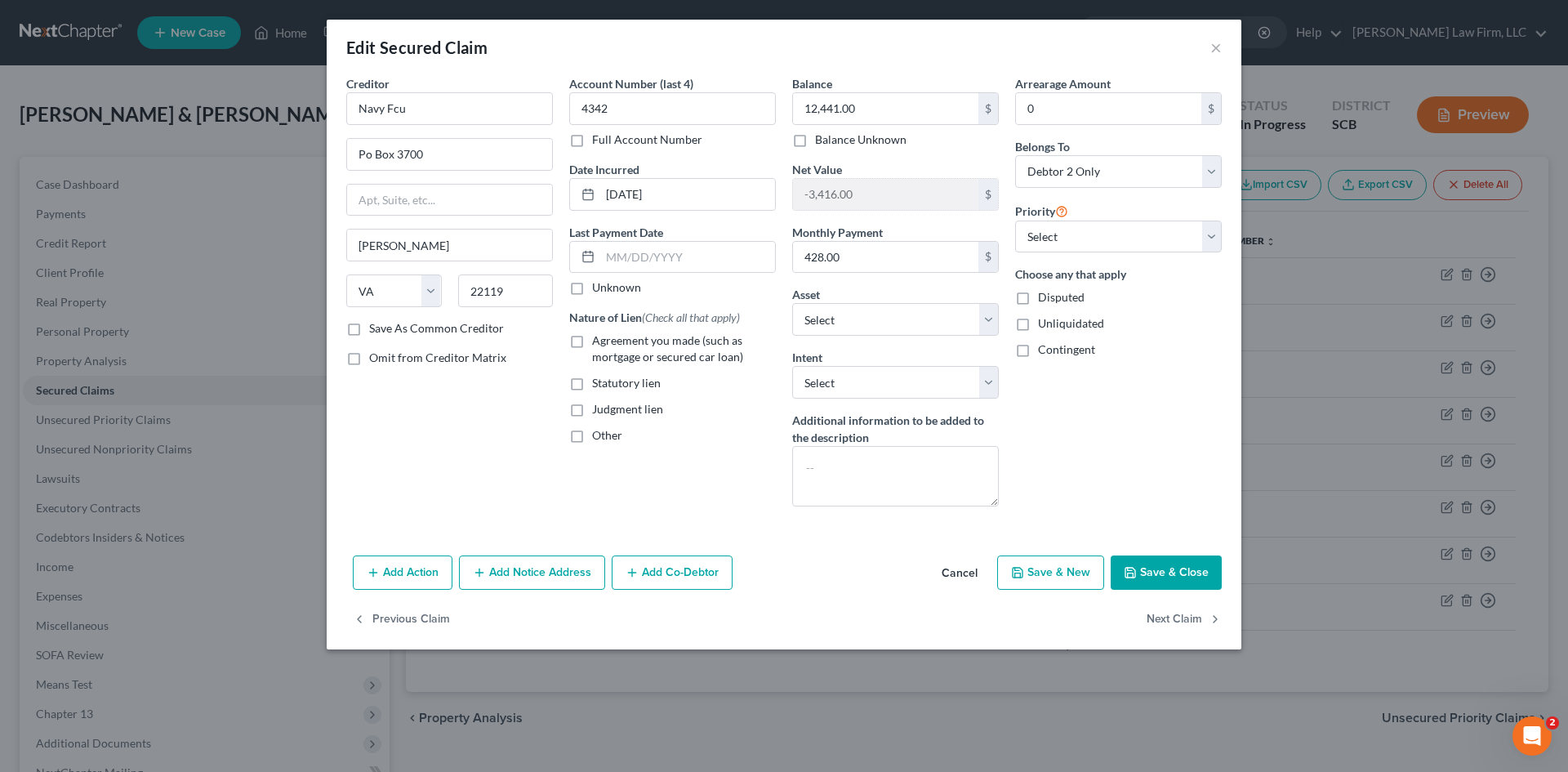
click at [592, 343] on label "Agreement you made (such as mortgage or secured car loan)" at bounding box center [683, 348] width 184 height 32
click at [598, 343] on input "Agreement you made (such as mortgage or secured car loan)" at bounding box center [604, 338] width 11 height 11
checkbox input "true"
click at [592, 436] on label "Other" at bounding box center [607, 435] width 30 height 16
click at [598, 436] on input "Other" at bounding box center [604, 433] width 11 height 11
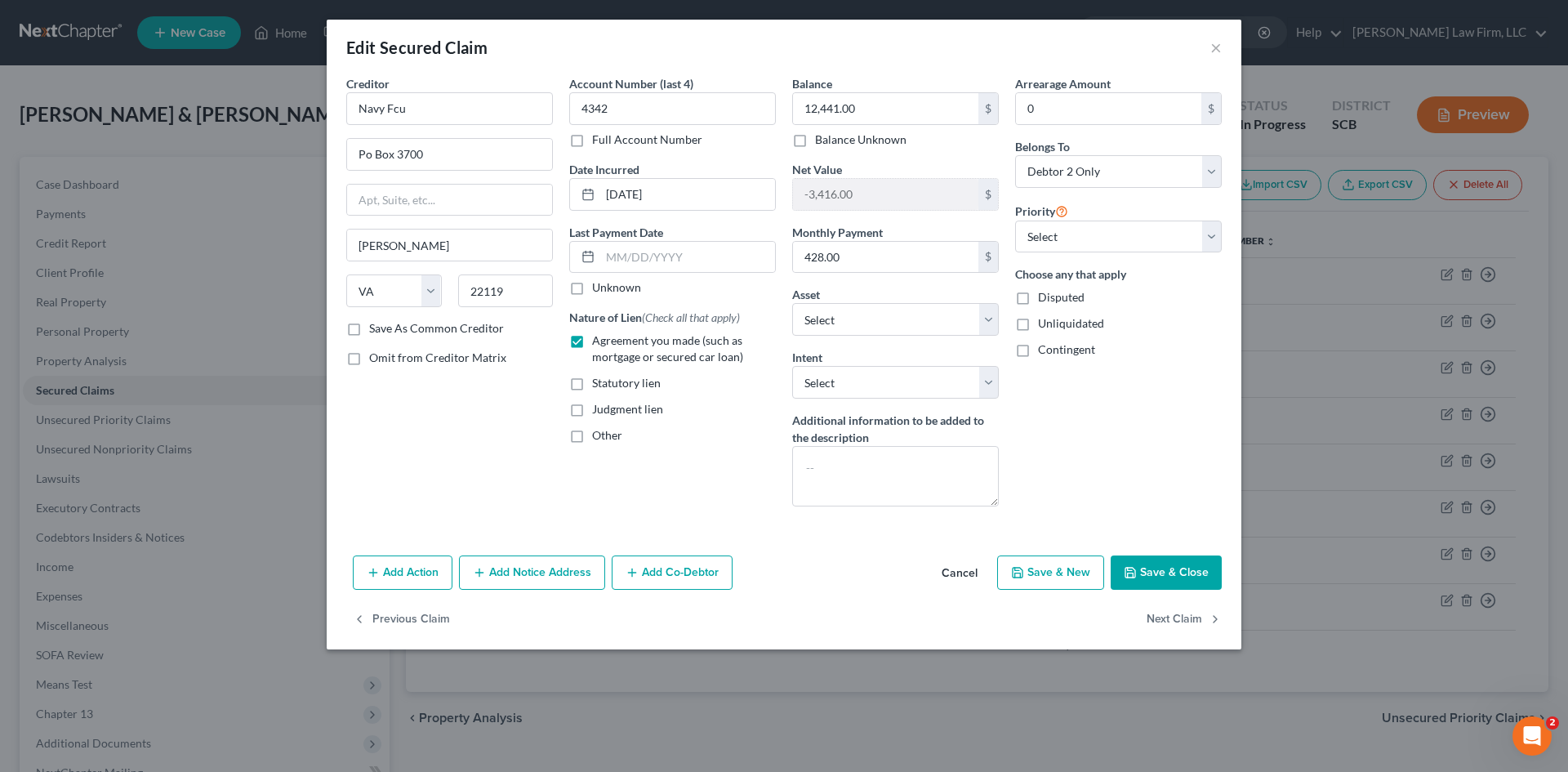
checkbox input "true"
click at [604, 485] on input "text" at bounding box center [673, 473] width 205 height 31
type input "<PMSI"
click at [1133, 566] on icon "button" at bounding box center [1130, 572] width 13 height 13
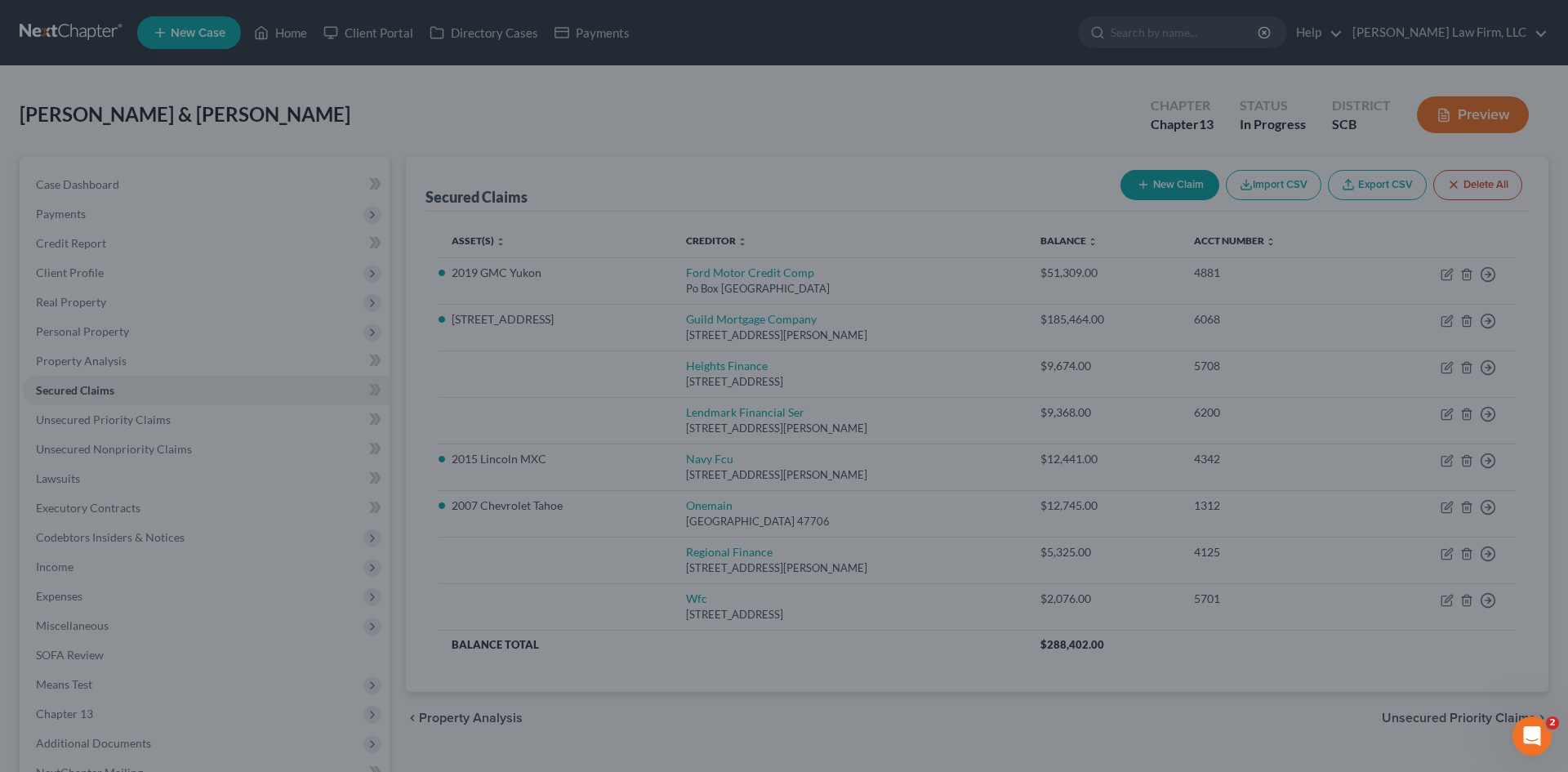
select select "14"
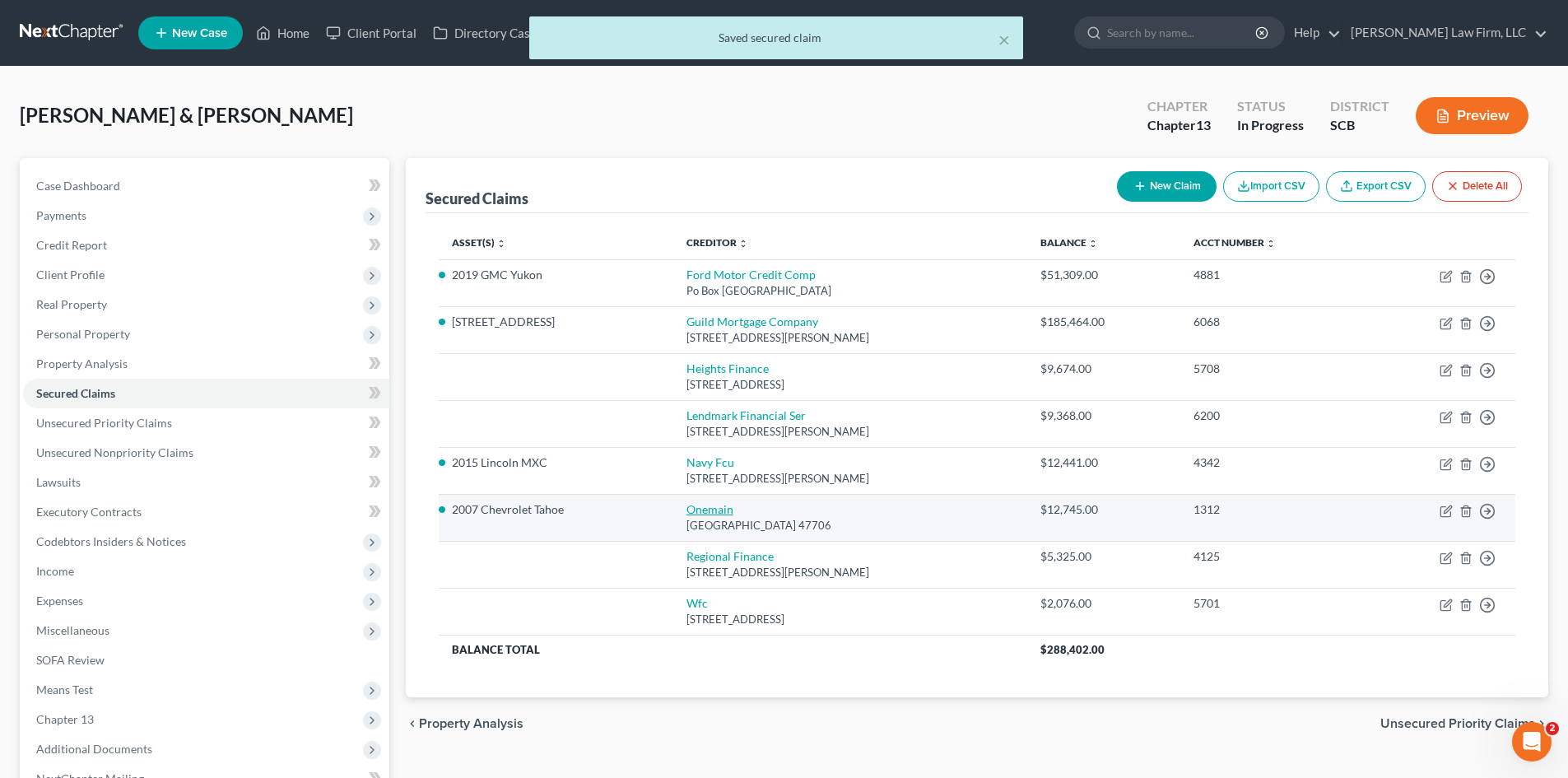
click at [714, 512] on link "Onemain" at bounding box center [710, 509] width 47 height 14
select select "15"
select select "1"
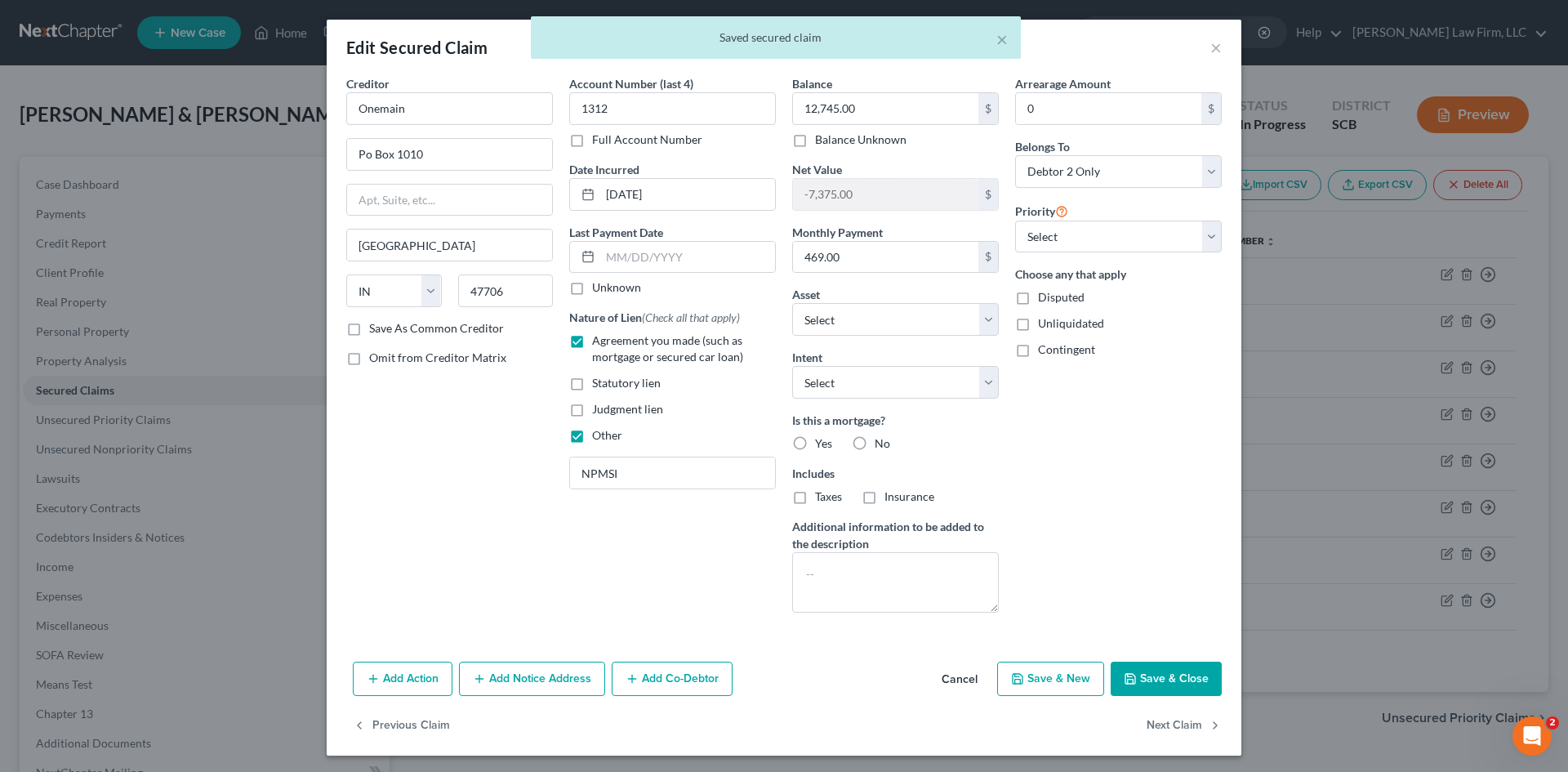
click at [1163, 680] on button "Save & Close" at bounding box center [1166, 679] width 111 height 34
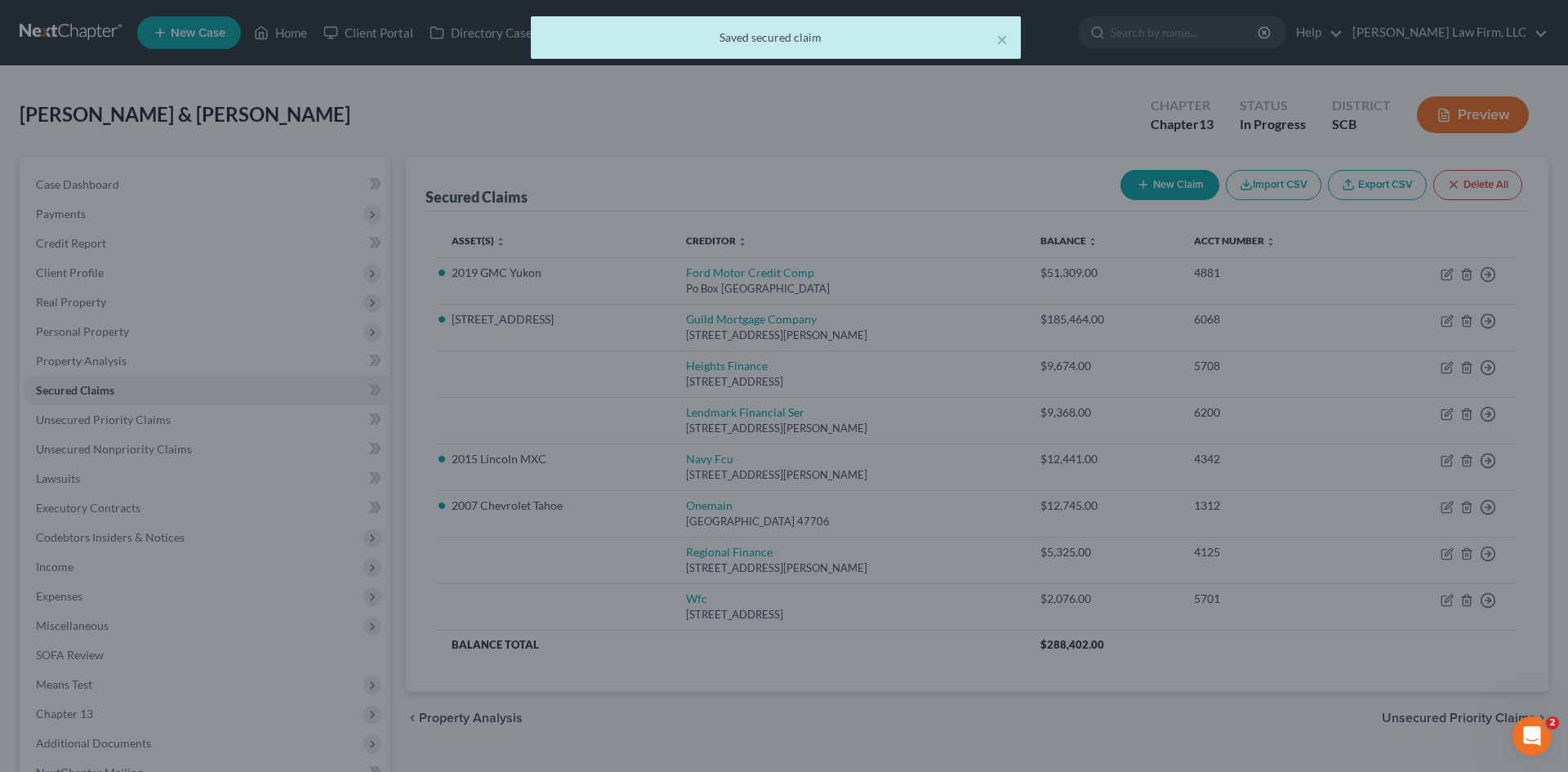
select select "6"
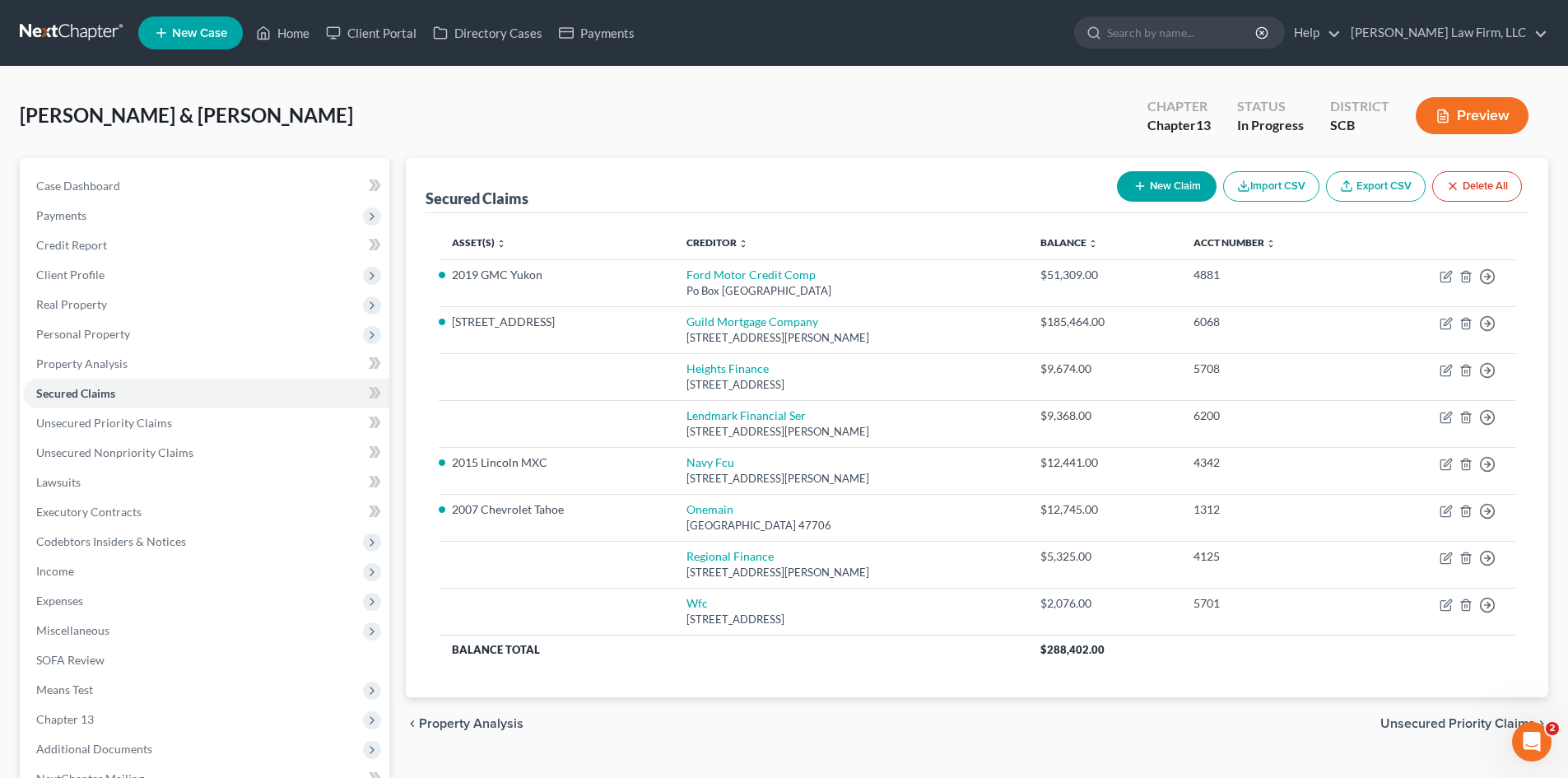
click at [1455, 723] on span "Unsecured Priority Claims" at bounding box center [1457, 723] width 154 height 14
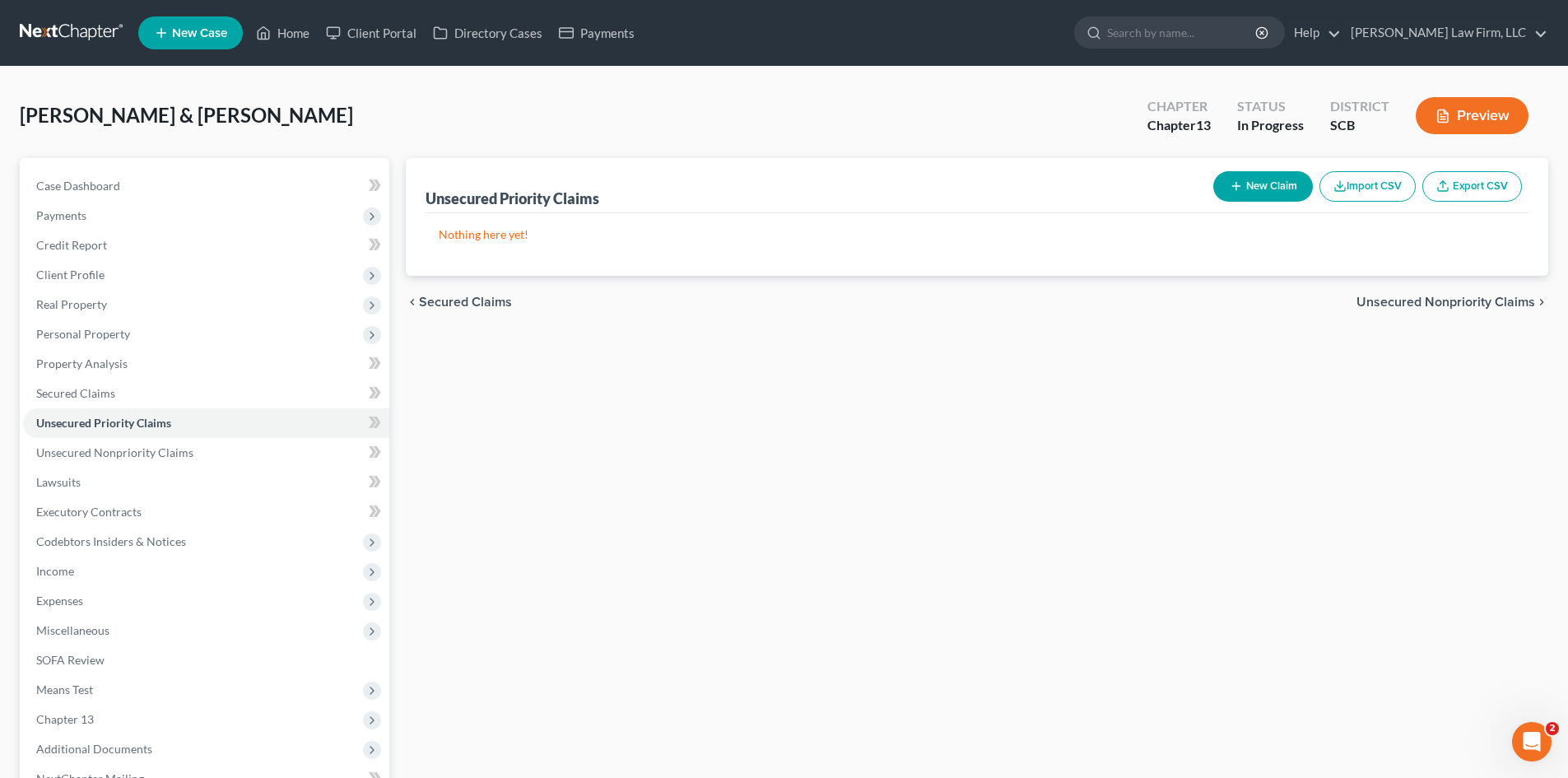
click at [1276, 171] on div "New Claim Import CSV Export CSV" at bounding box center [1368, 186] width 322 height 43
click at [1272, 180] on button "New Claim" at bounding box center [1263, 187] width 99 height 31
select select "2"
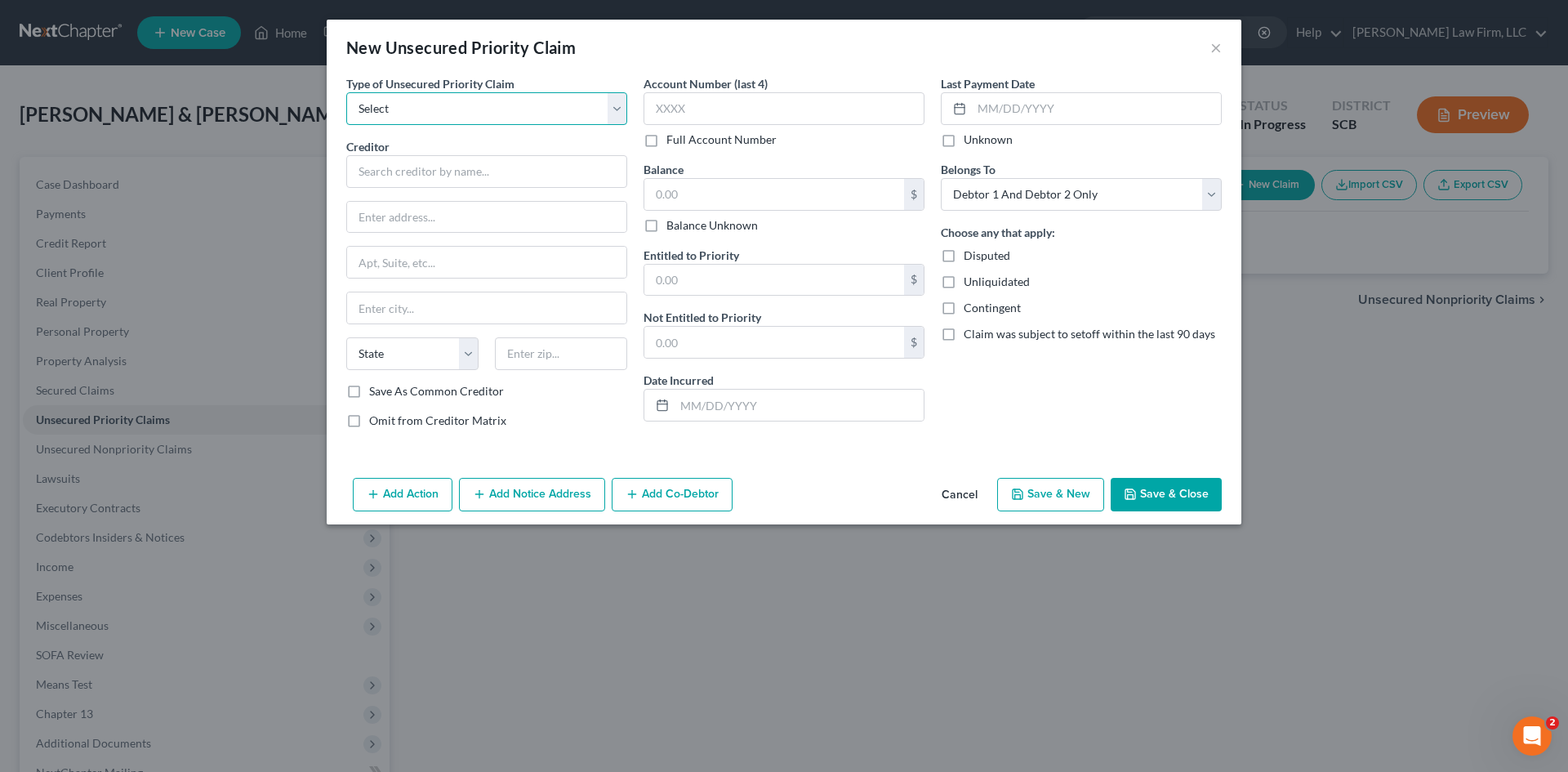
click at [470, 97] on select "Select Taxes & Other Government Units Domestic Support Obligations Extensions o…" at bounding box center [487, 108] width 281 height 32
select select "0"
click at [347, 92] on select "Select Taxes & Other Government Units Domestic Support Obligations Extensions o…" at bounding box center [487, 108] width 281 height 32
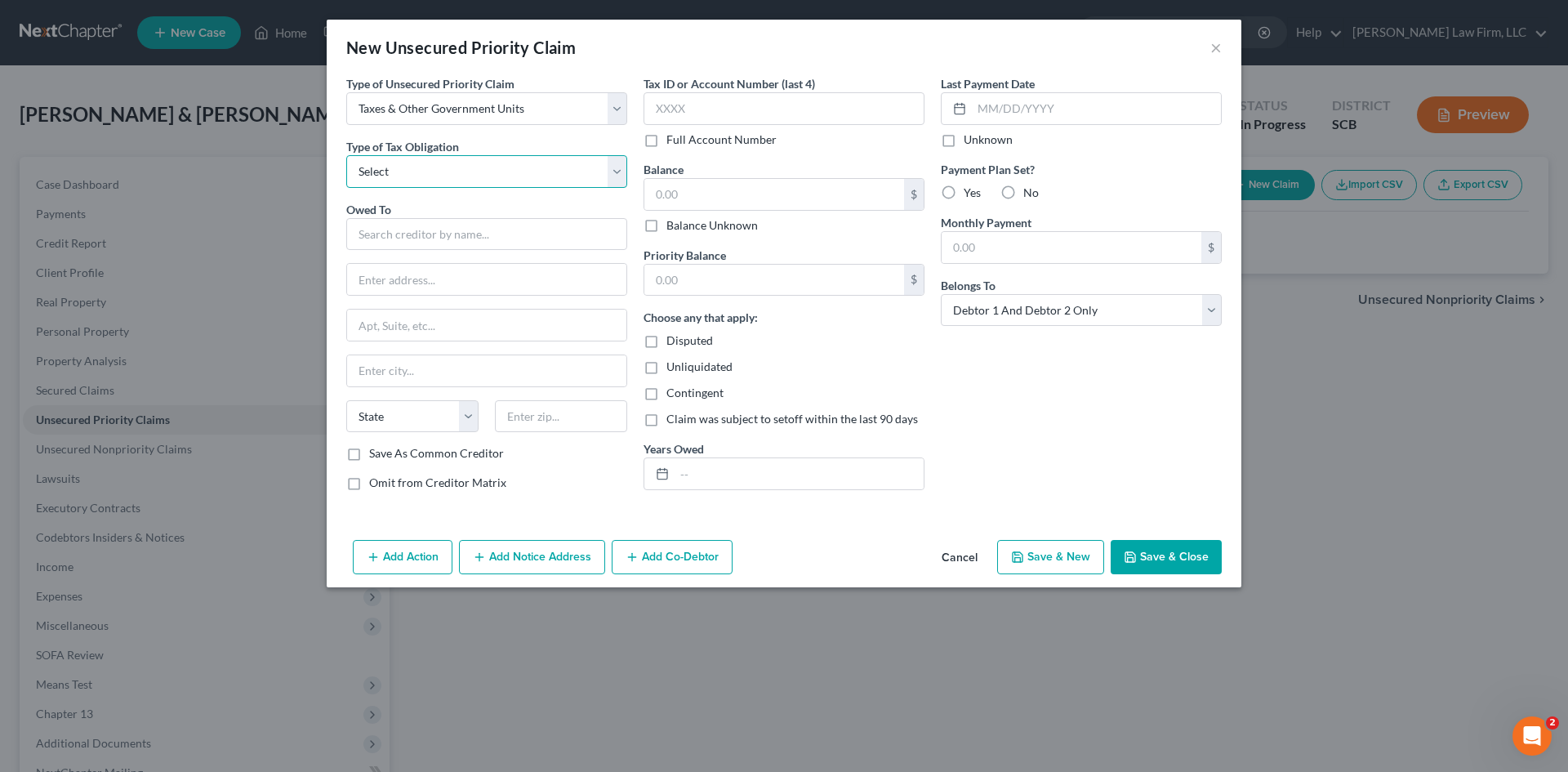
click at [422, 165] on select "Select Federal City State Franchise Tax Board Other" at bounding box center [487, 171] width 281 height 32
select select "0"
click at [347, 155] on select "Select Federal City State Franchise Tax Board Other" at bounding box center [487, 171] width 281 height 32
click at [394, 232] on input "text" at bounding box center [487, 234] width 281 height 32
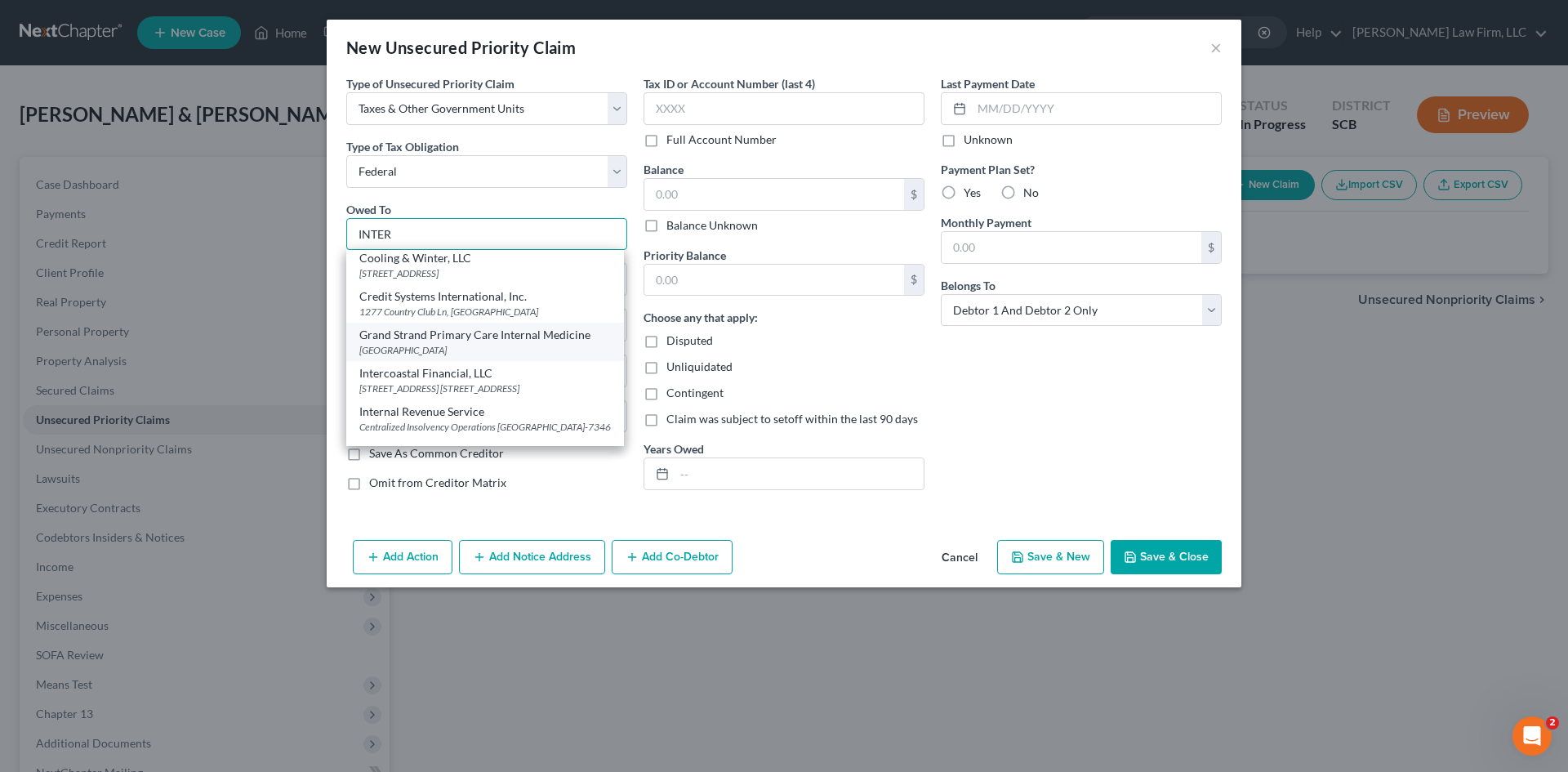
scroll to position [163, 0]
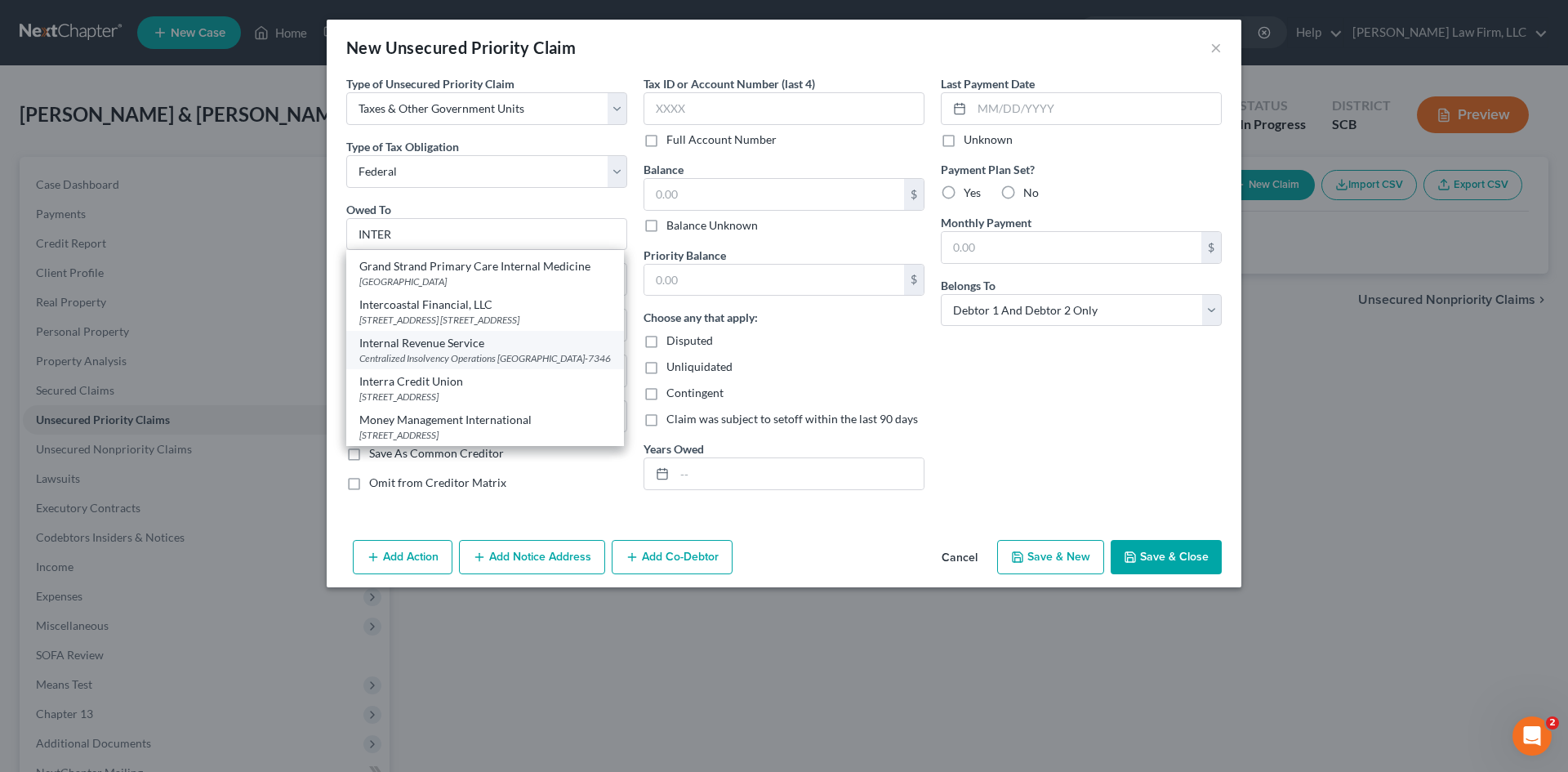
click at [413, 335] on div "Internal Revenue Service" at bounding box center [484, 343] width 252 height 16
type input "Internal Revenue Service"
type input "Centralized Insolvency Operations"
type input "PO Box 7346"
type input "[GEOGRAPHIC_DATA]"
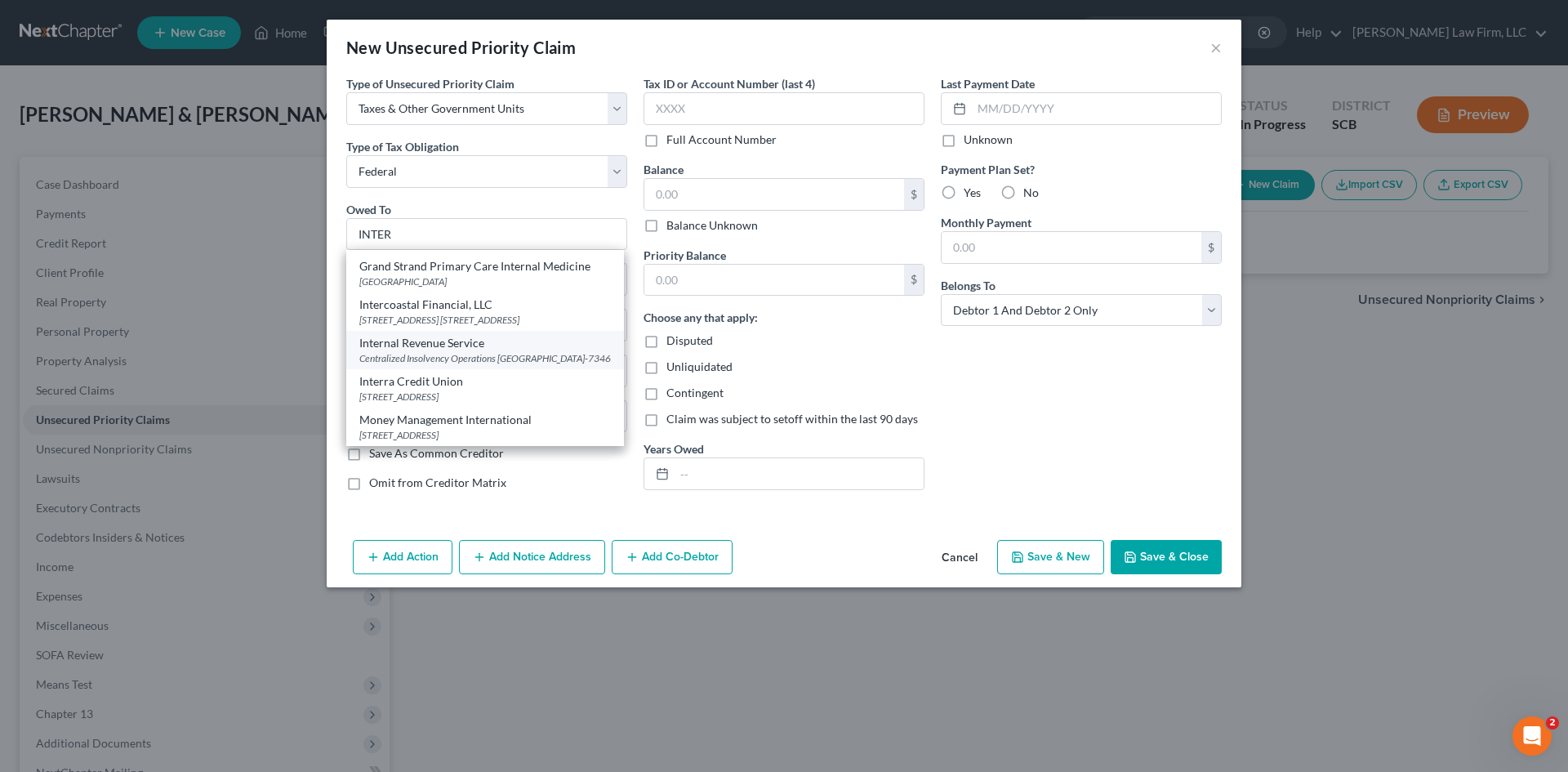
select select "39"
type input "19101-7346"
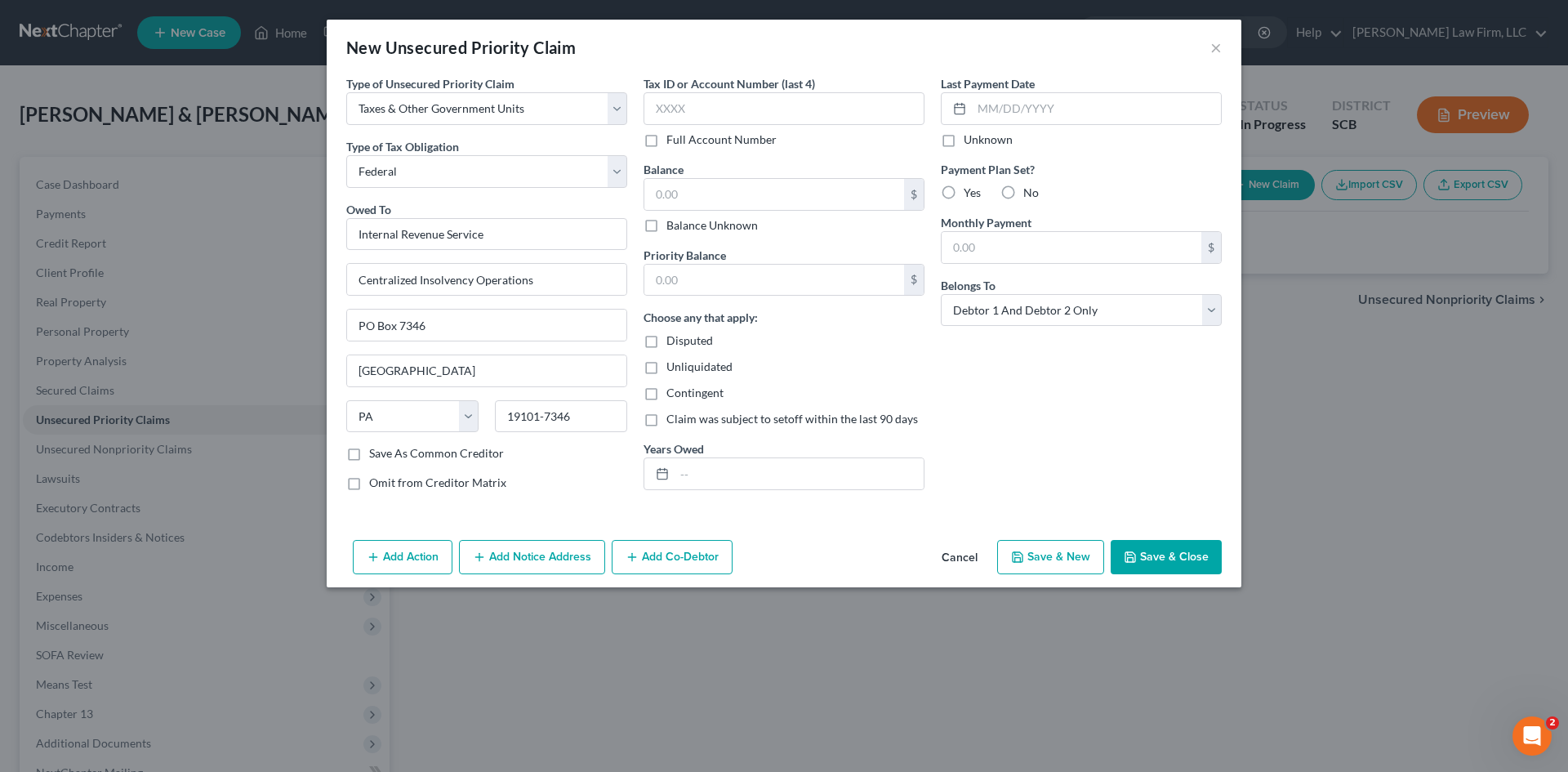
click at [486, 562] on icon "button" at bounding box center [479, 557] width 13 height 13
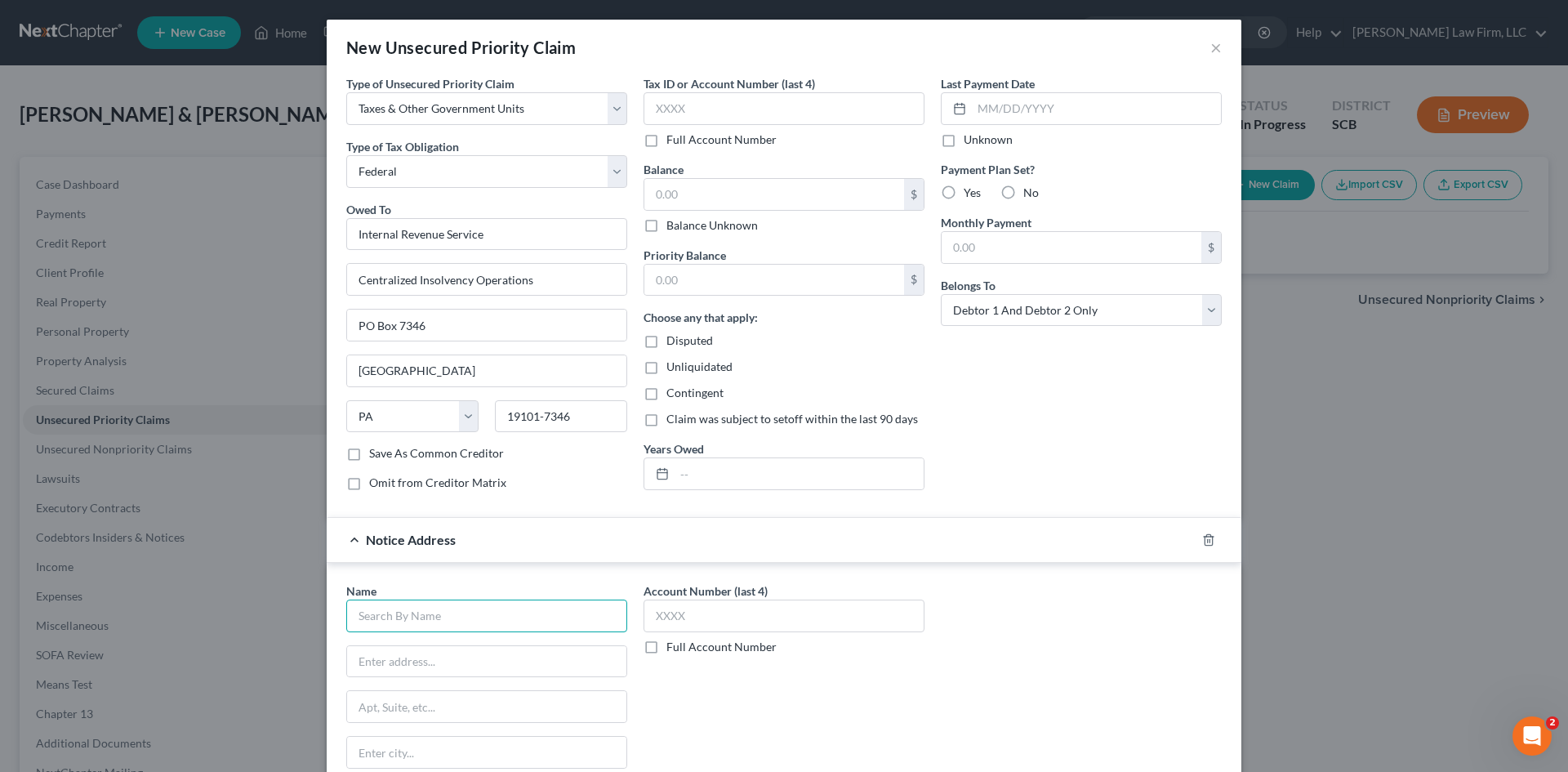
click at [505, 600] on input "text" at bounding box center [487, 615] width 281 height 32
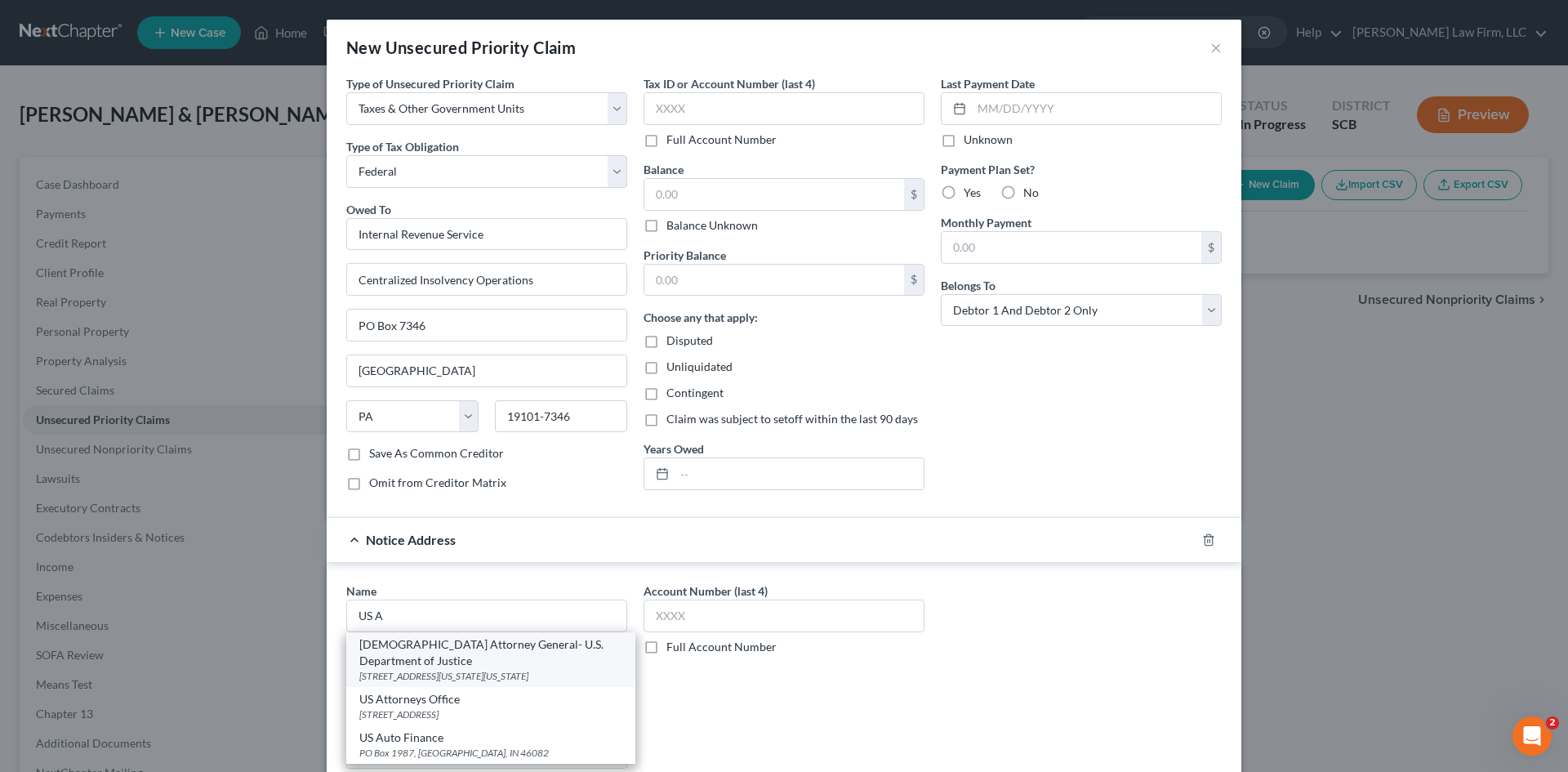
click at [496, 669] on div "[STREET_ADDRESS][US_STATE][US_STATE]" at bounding box center [491, 676] width 263 height 14
type input "[DEMOGRAPHIC_DATA] Attorney General- U.S. Department of Justice"
type input "[STREET_ADDRESS][US_STATE]"
type input "[US_STATE]"
select select "8"
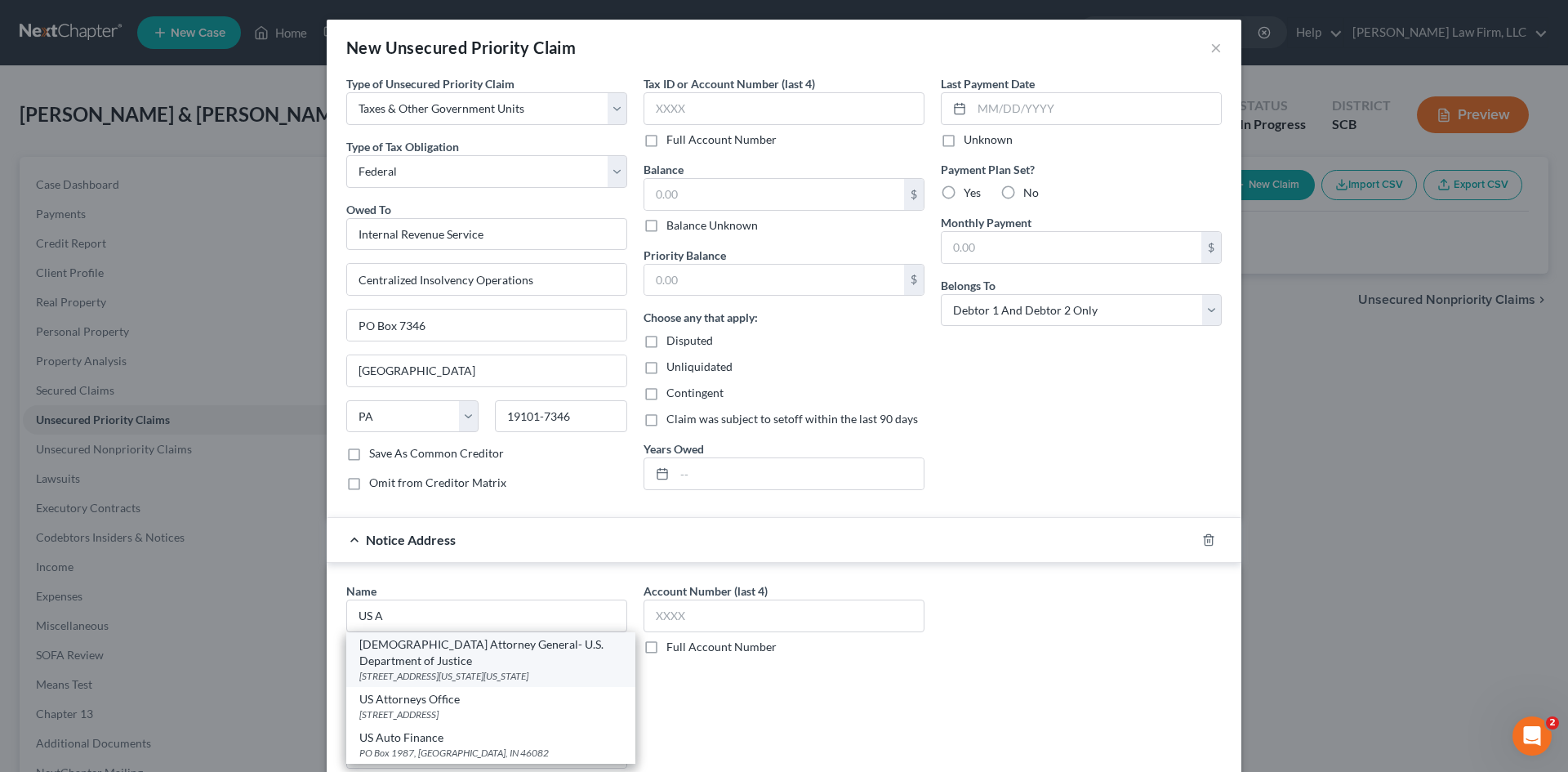
type input "20530"
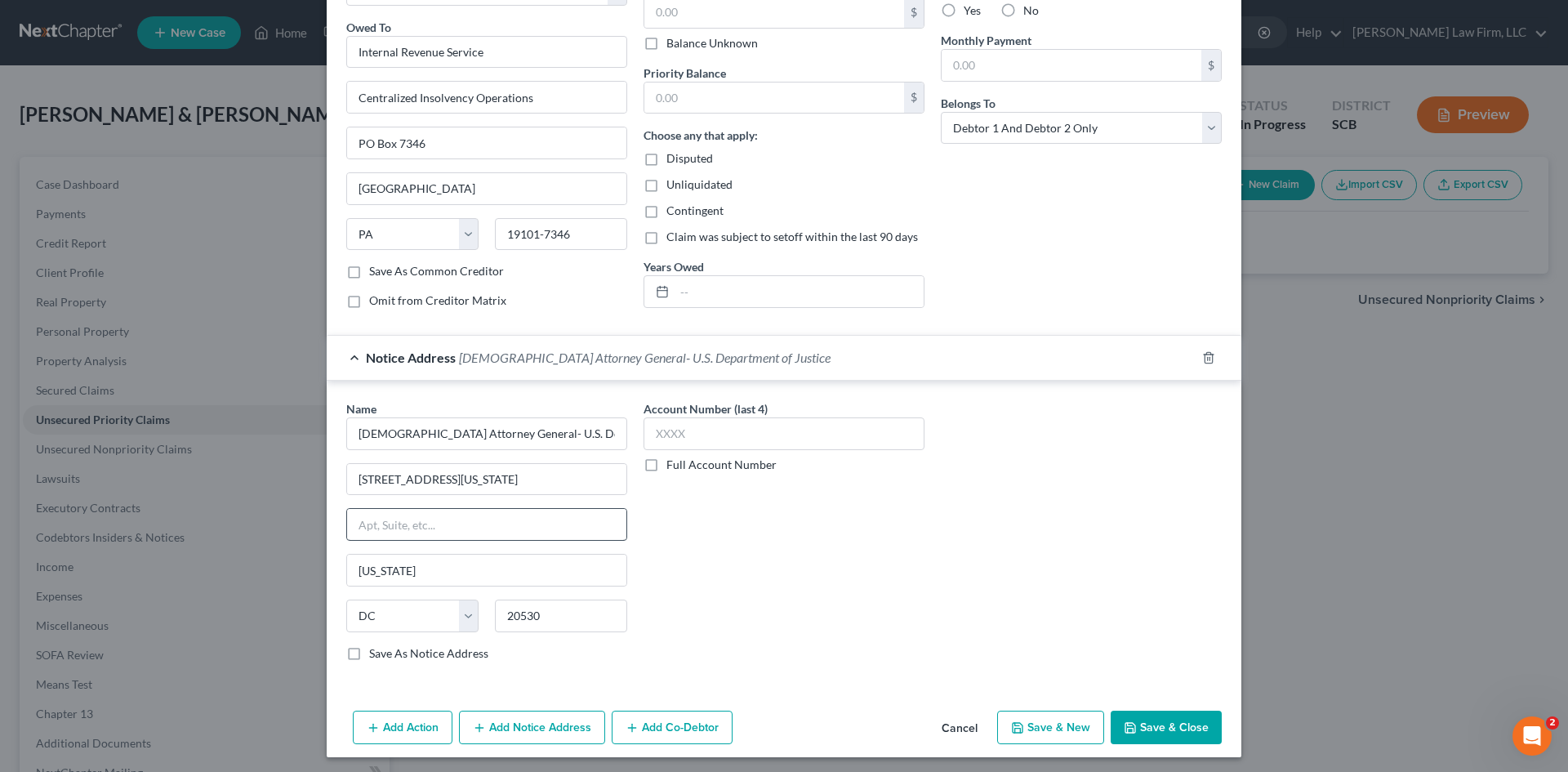
scroll to position [187, 0]
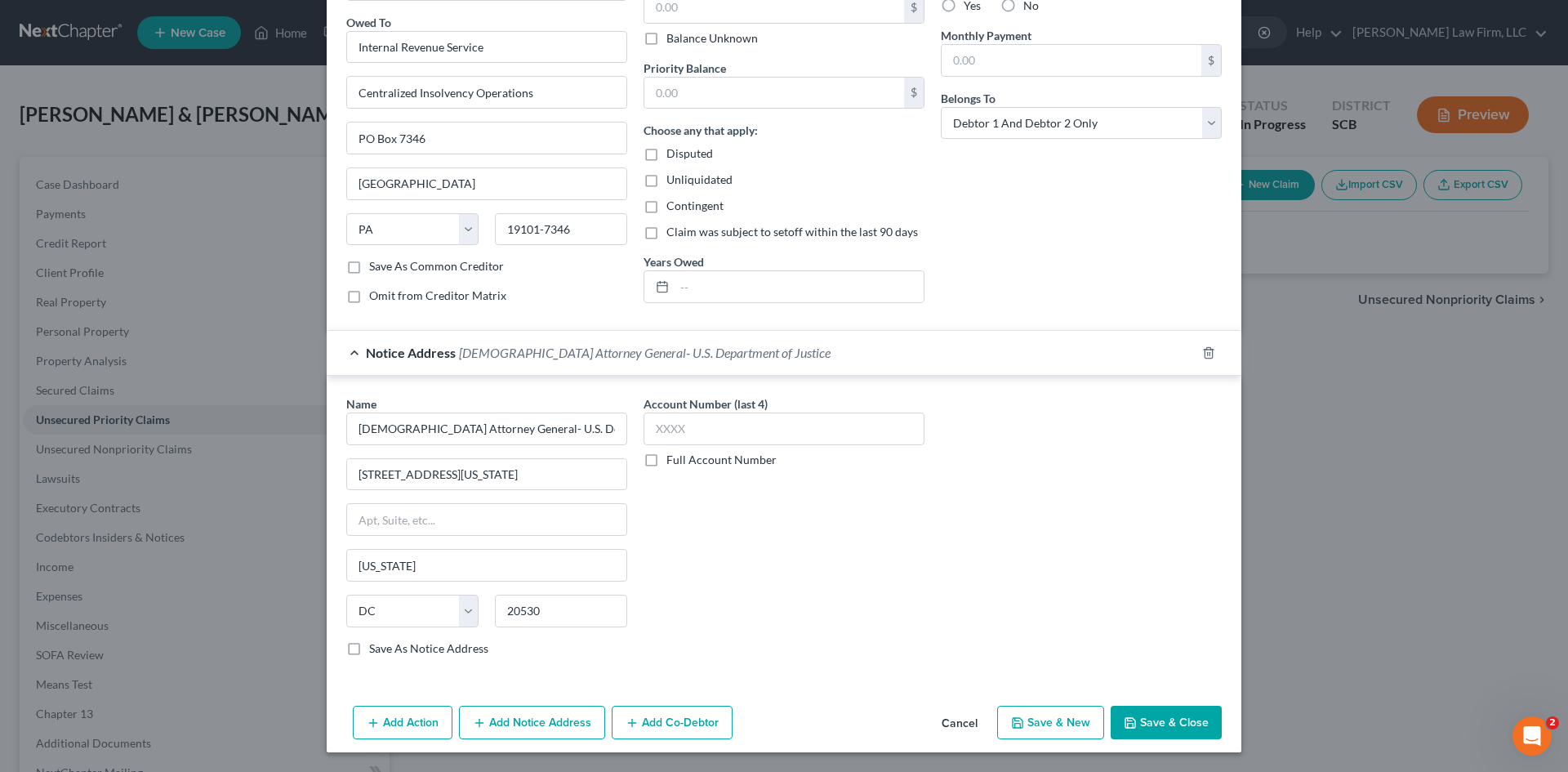
click at [552, 722] on button "Add Notice Address" at bounding box center [532, 723] width 146 height 34
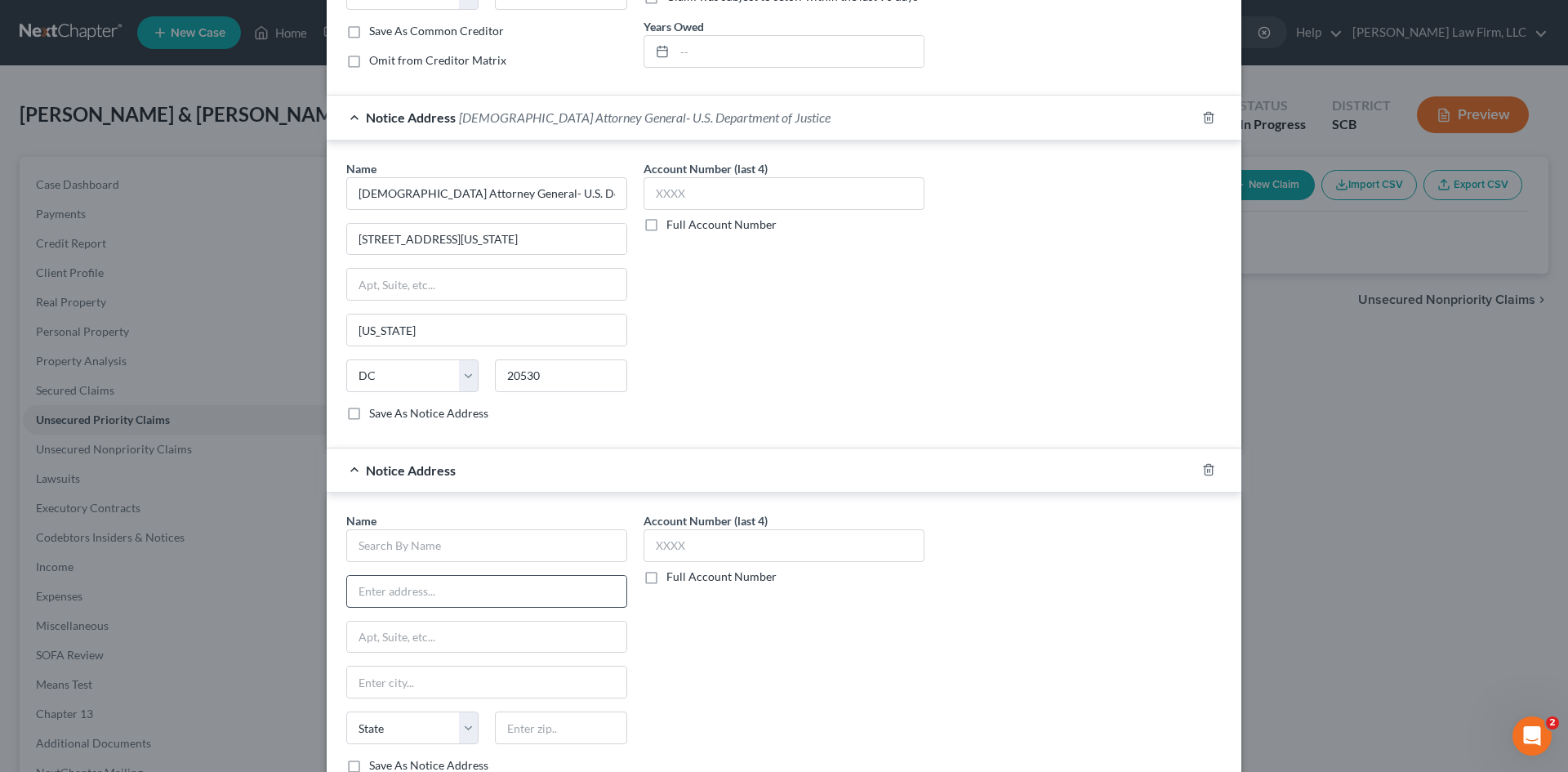
scroll to position [432, 0]
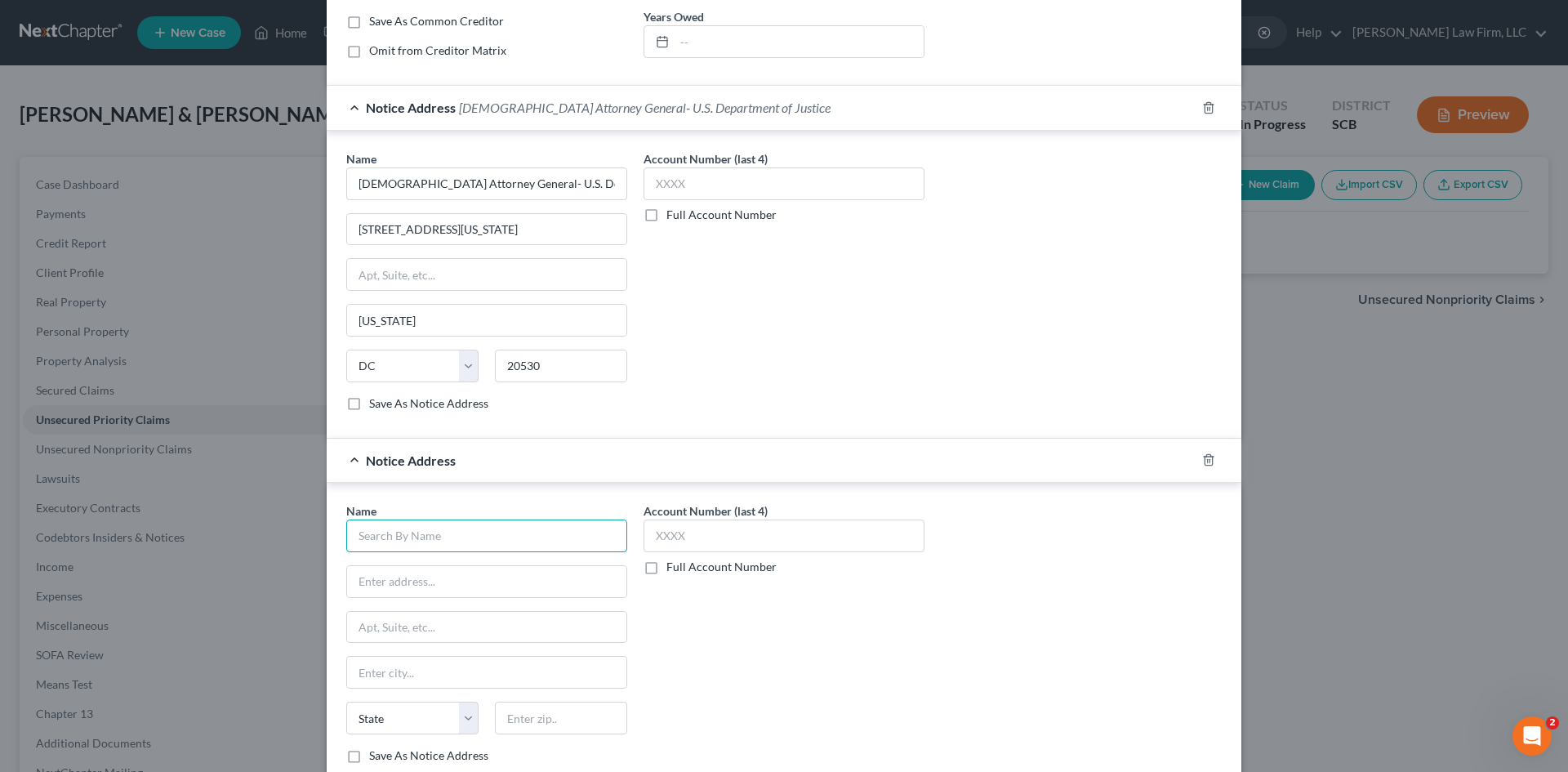
click at [441, 528] on input "text" at bounding box center [487, 536] width 281 height 32
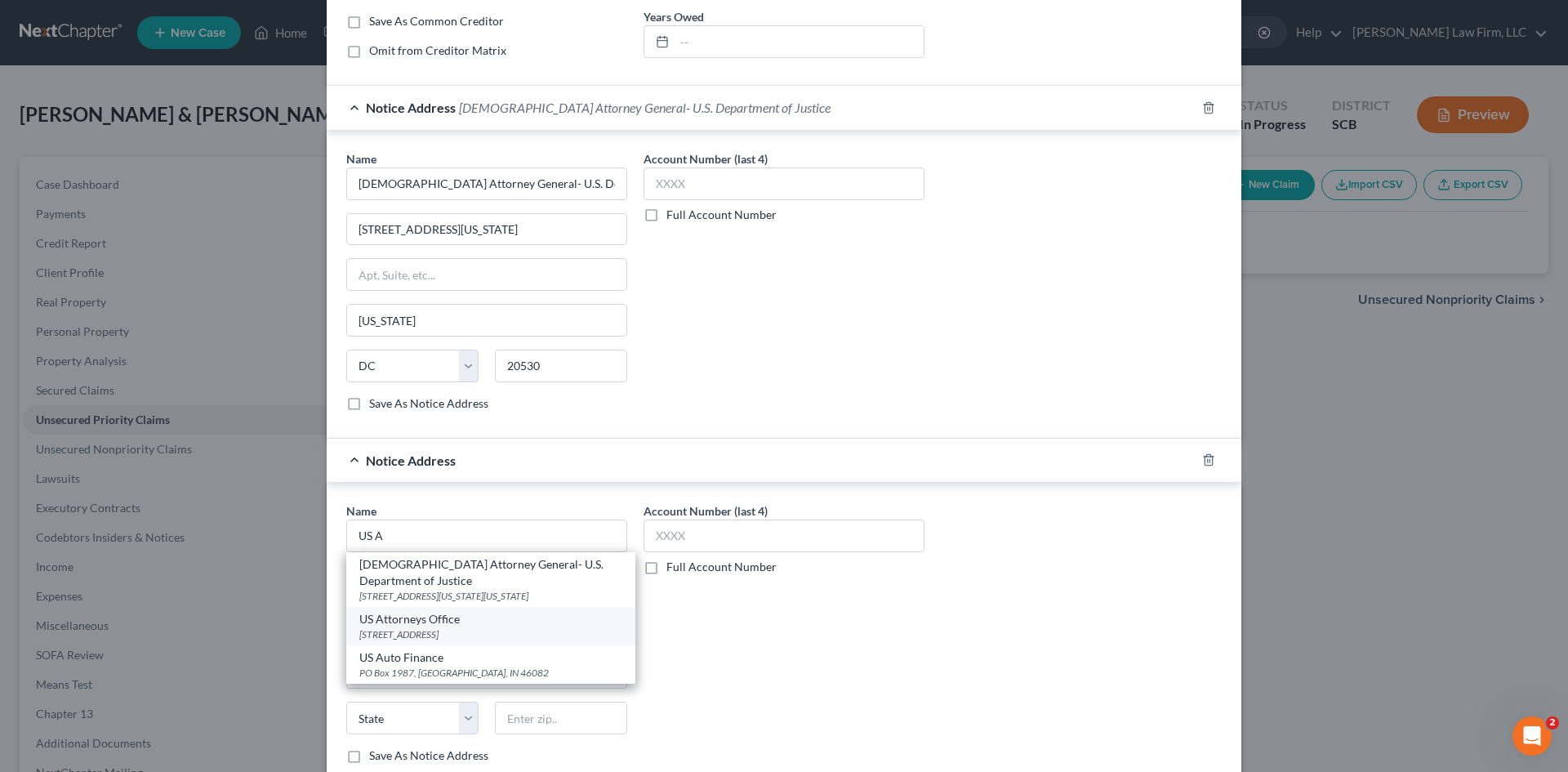
click at [397, 611] on div "US Attorneys Office" at bounding box center [491, 619] width 263 height 16
type input "US Attorneys Office"
type input "[STREET_ADDRESS]"
type input "Suite 29201"
type input "Columbia"
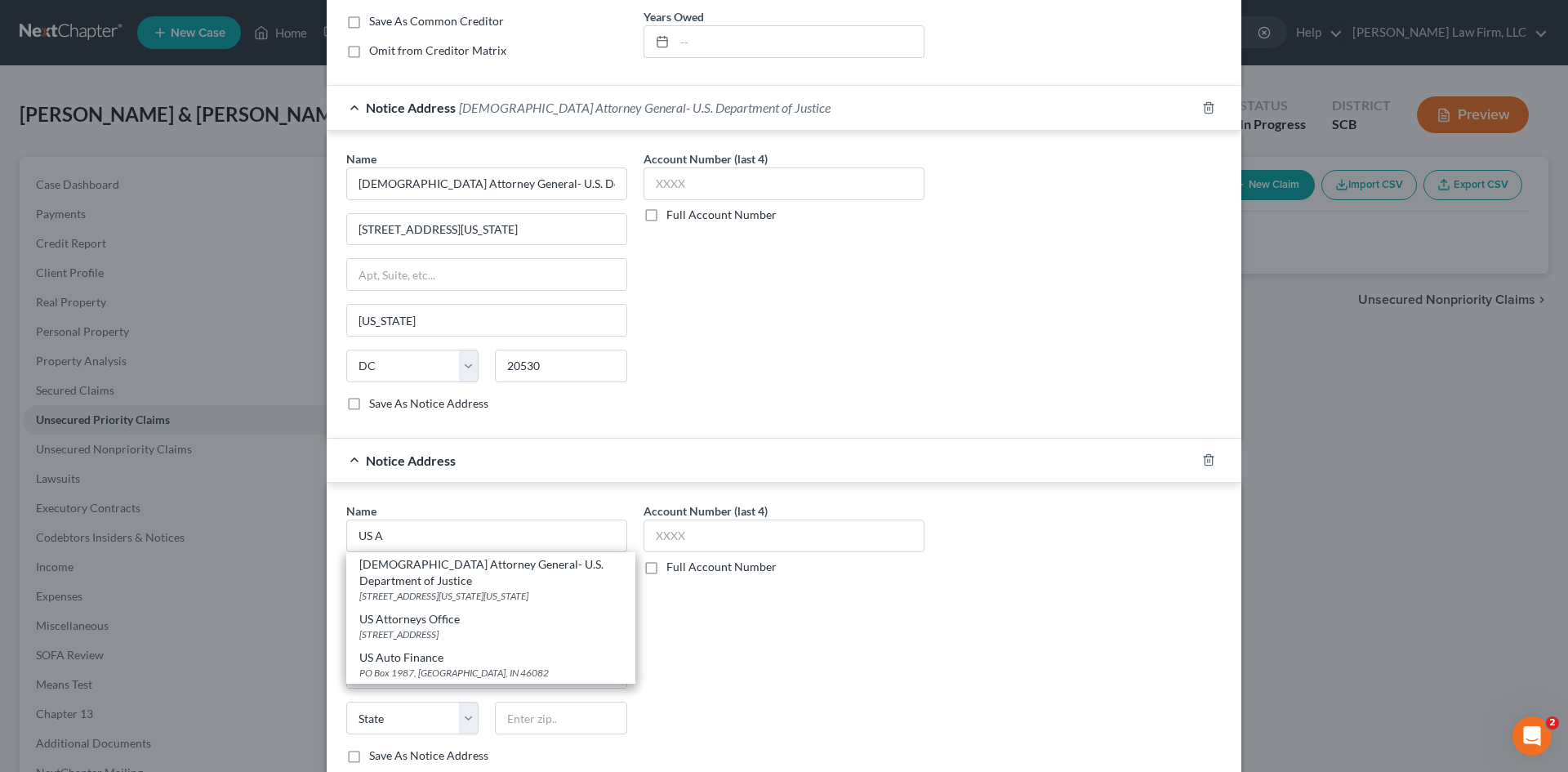
select select "42"
type input "29201"
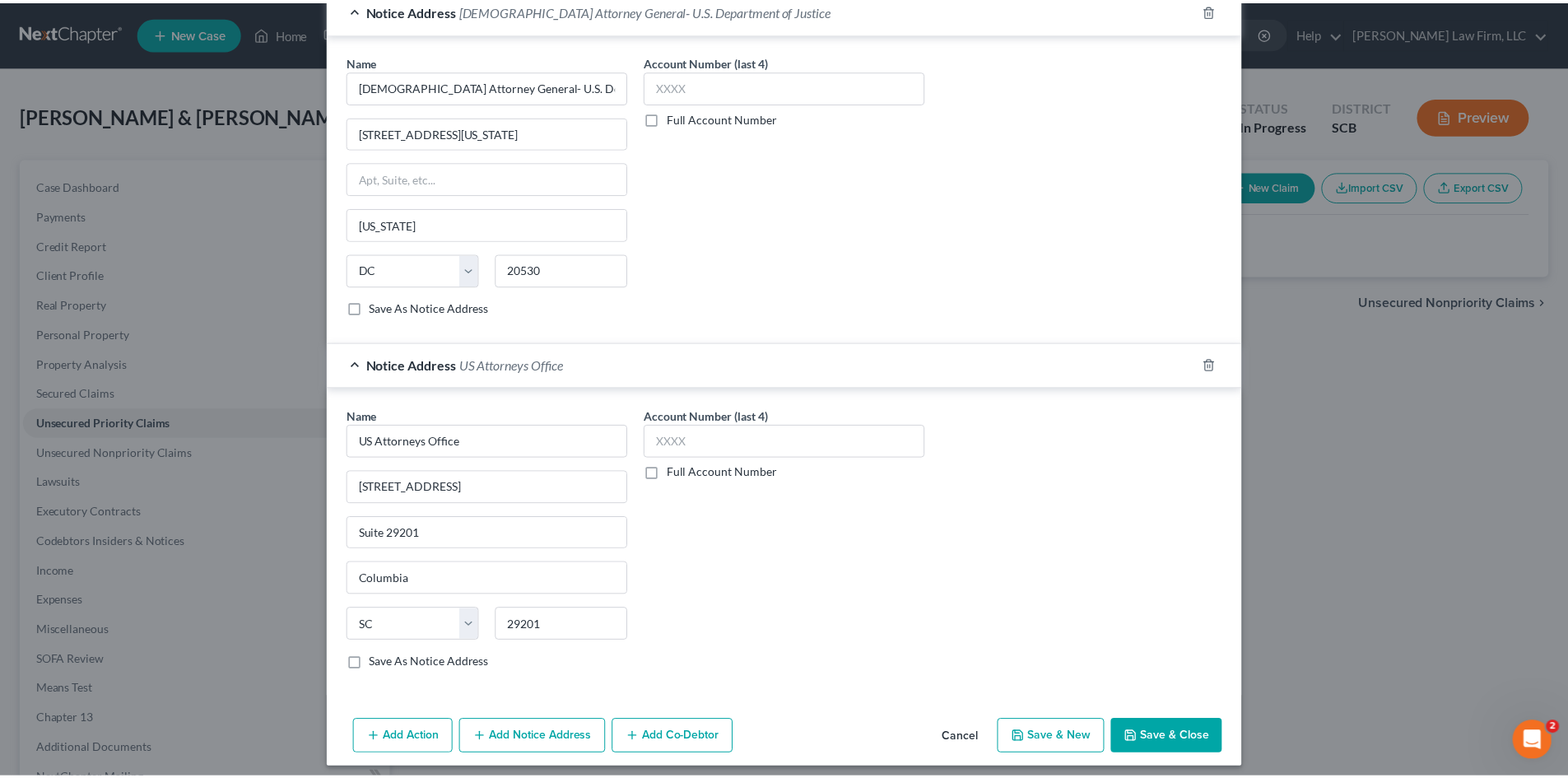
scroll to position [544, 0]
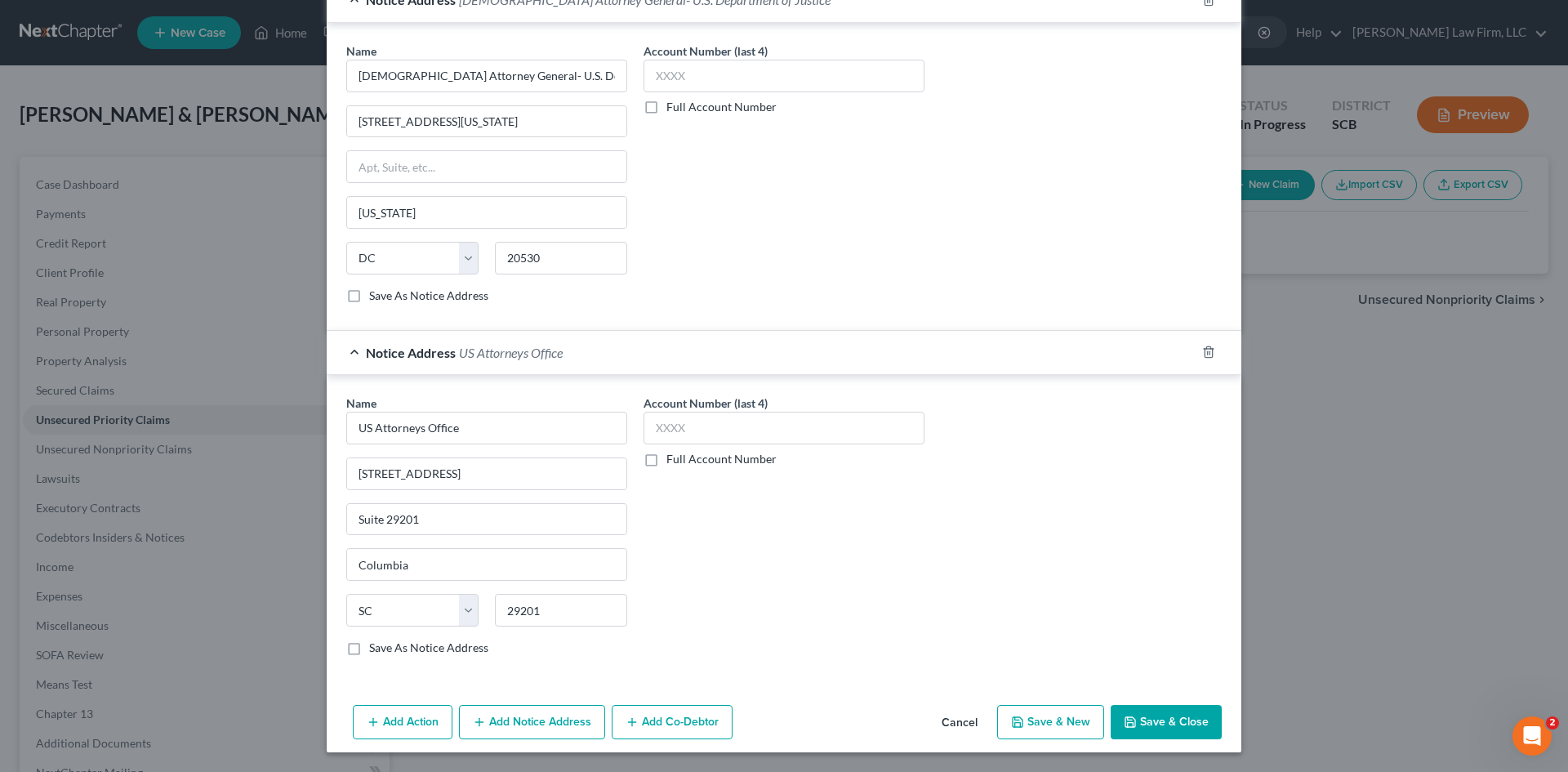
click at [1142, 714] on button "Save & Close" at bounding box center [1166, 722] width 111 height 34
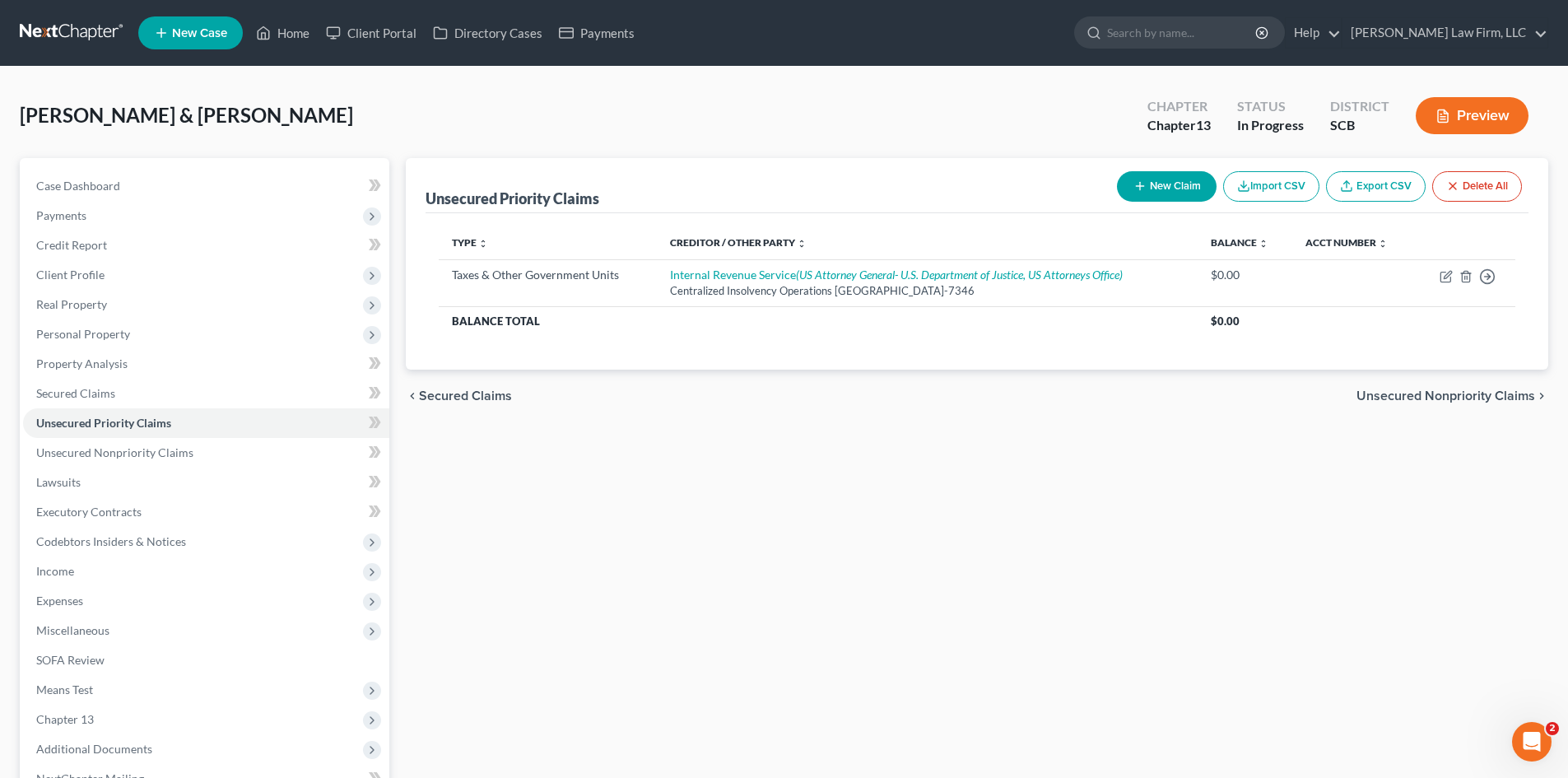
click at [1183, 190] on button "New Claim" at bounding box center [1167, 187] width 99 height 31
select select "2"
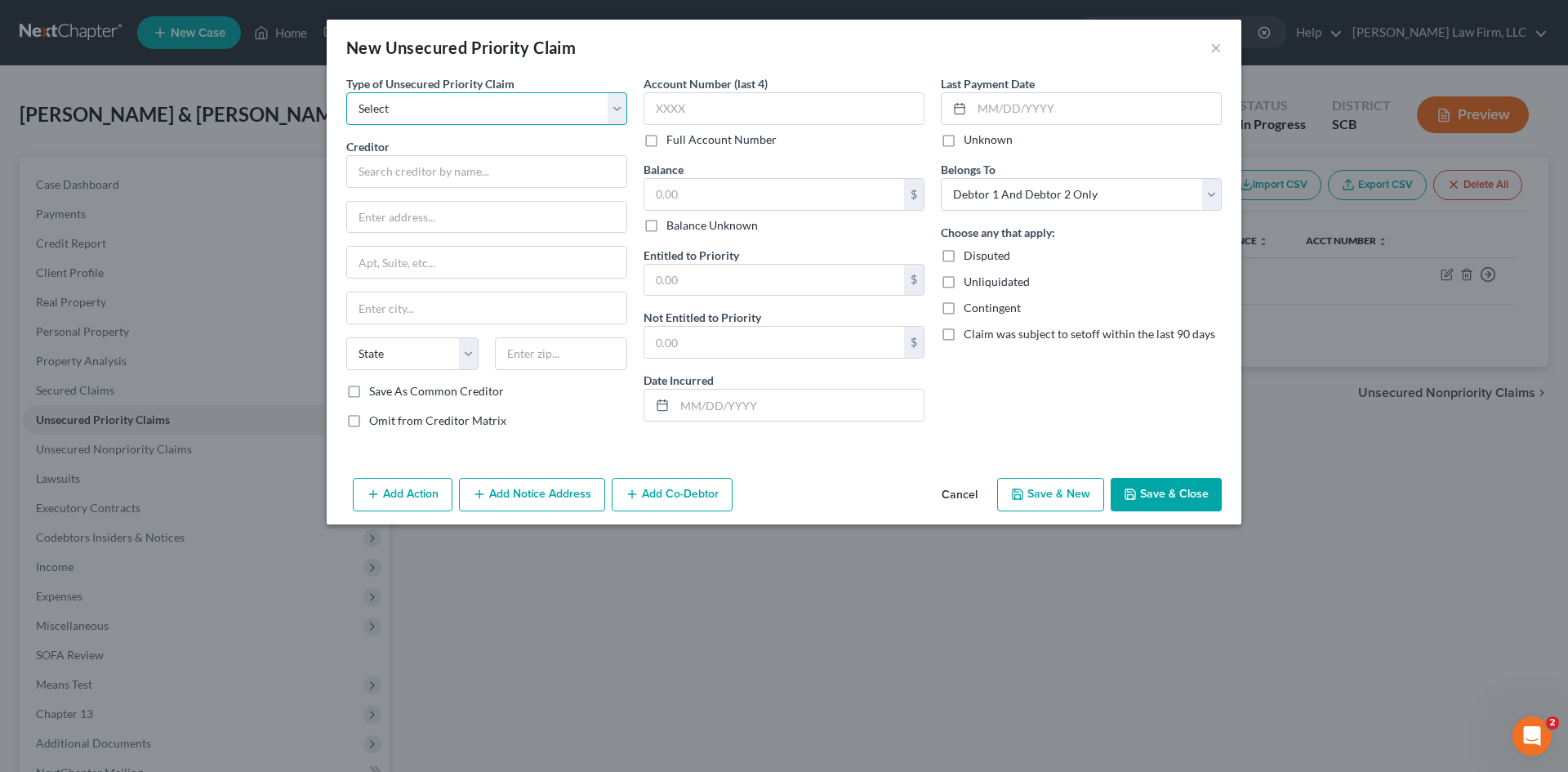
click at [469, 117] on select "Select Taxes & Other Government Units Domestic Support Obligations Extensions o…" at bounding box center [487, 108] width 281 height 32
select select "9"
click at [347, 92] on select "Select Taxes & Other Government Units Domestic Support Obligations Extensions o…" at bounding box center [487, 108] width 281 height 32
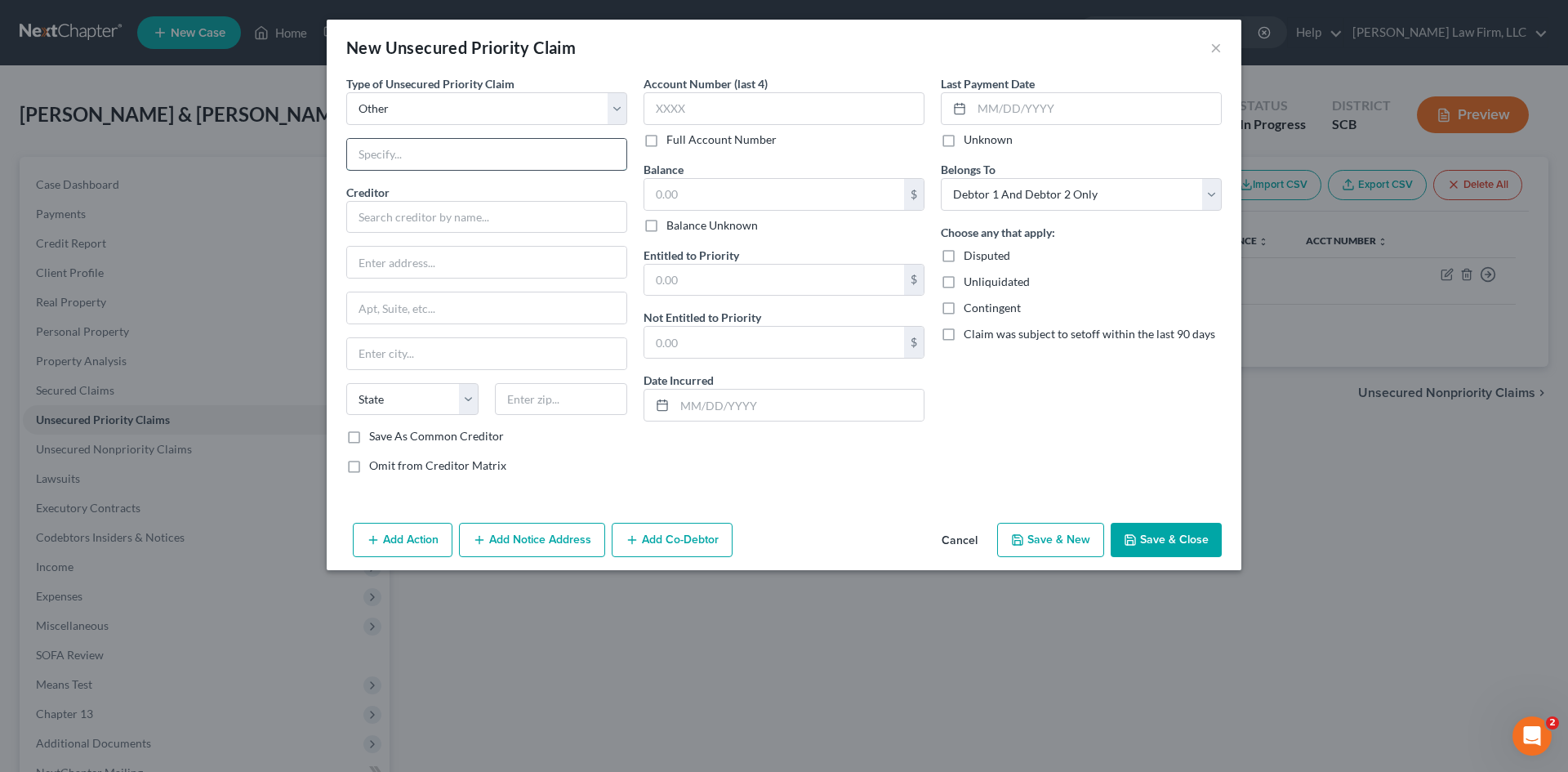
click at [440, 159] on input "text" at bounding box center [487, 154] width 279 height 31
type input "Attorneys Fee"
click at [439, 218] on input "text" at bounding box center [487, 217] width 281 height 32
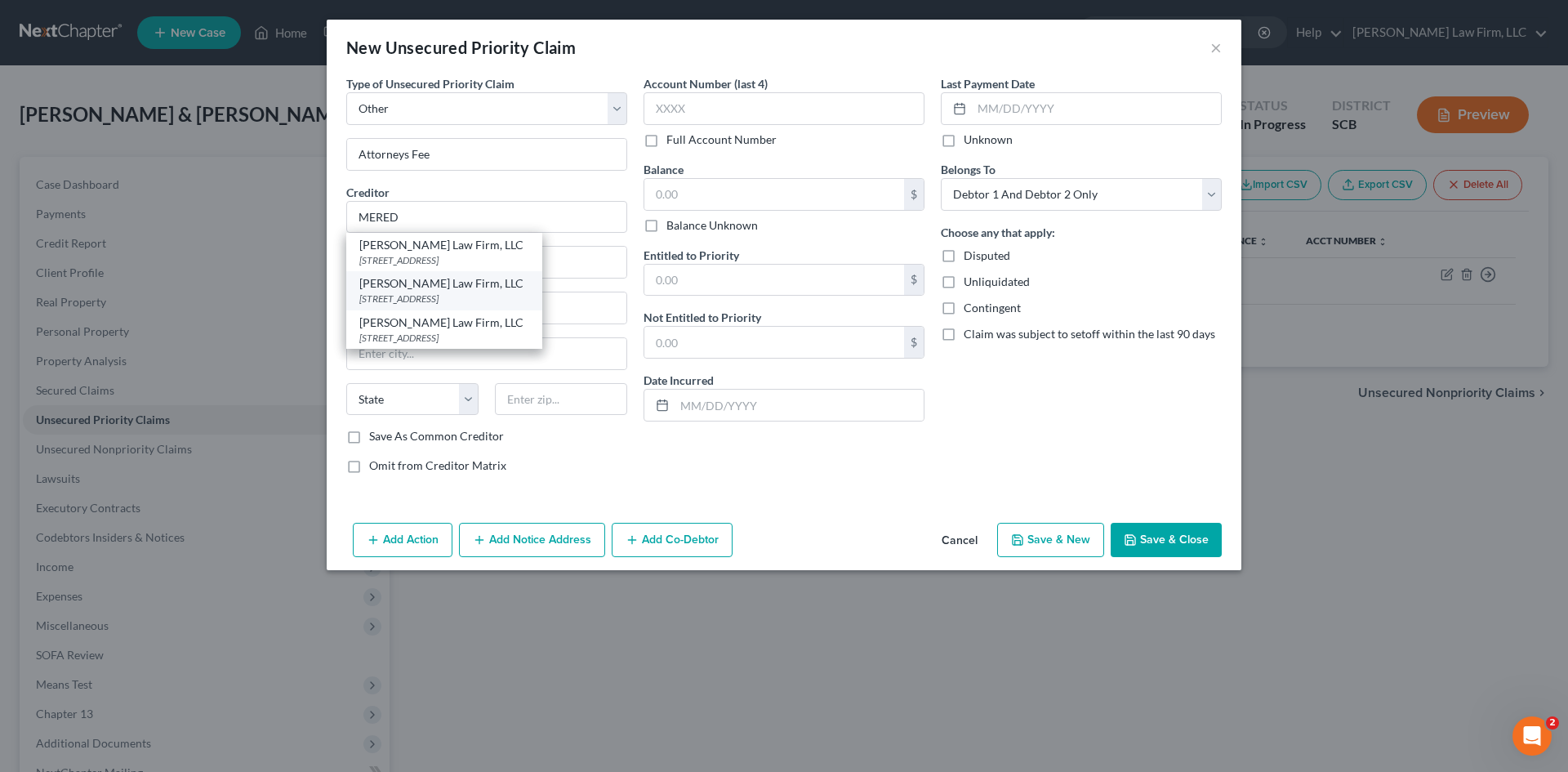
click at [463, 290] on div "[PERSON_NAME] Law Firm, LLC" at bounding box center [444, 283] width 170 height 16
type input "[PERSON_NAME] Law Firm, LLC"
type input "[STREET_ADDRESS]"
type input "Suite 120"
type input "[GEOGRAPHIC_DATA]"
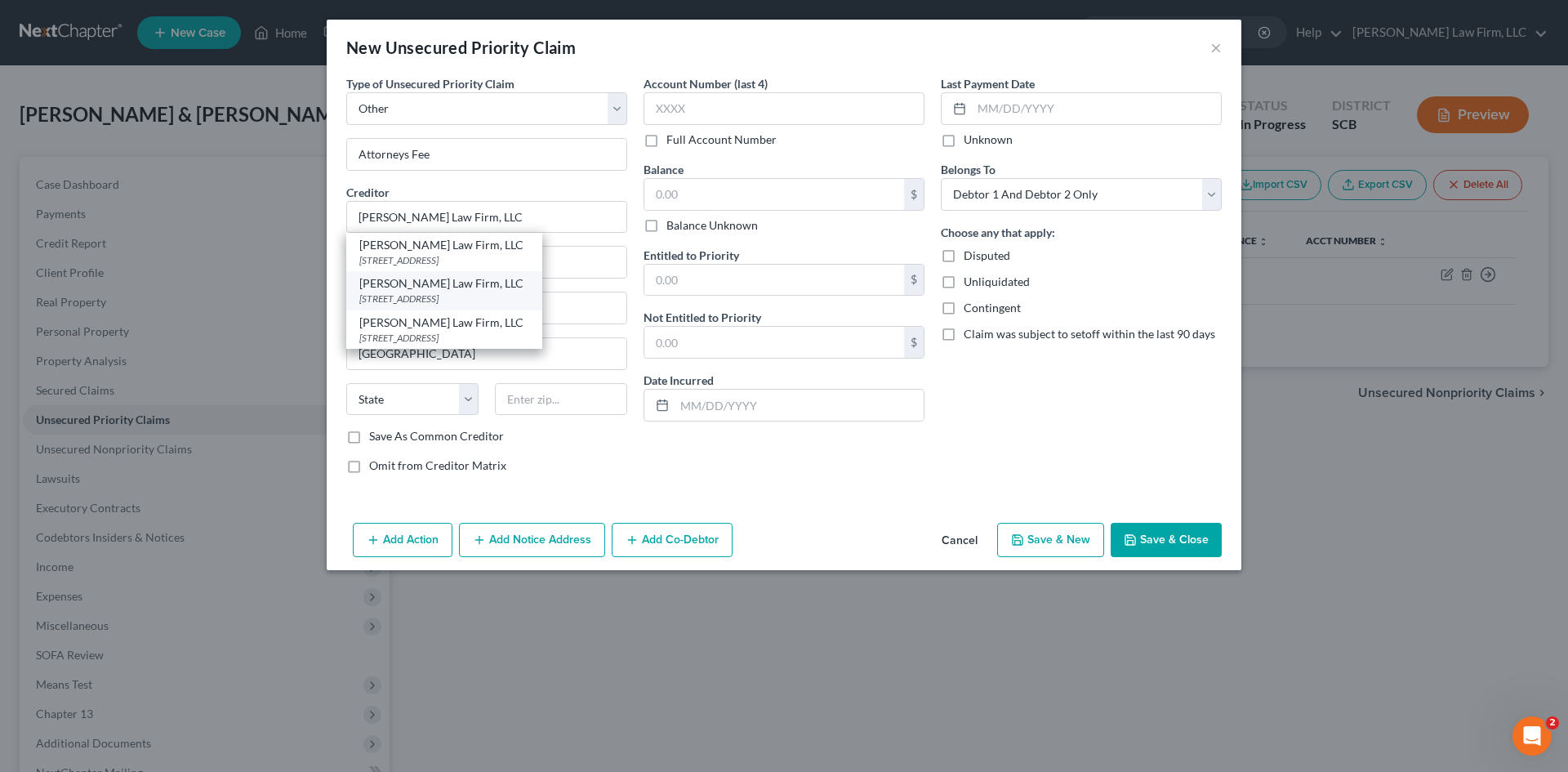
select select "42"
type input "29405"
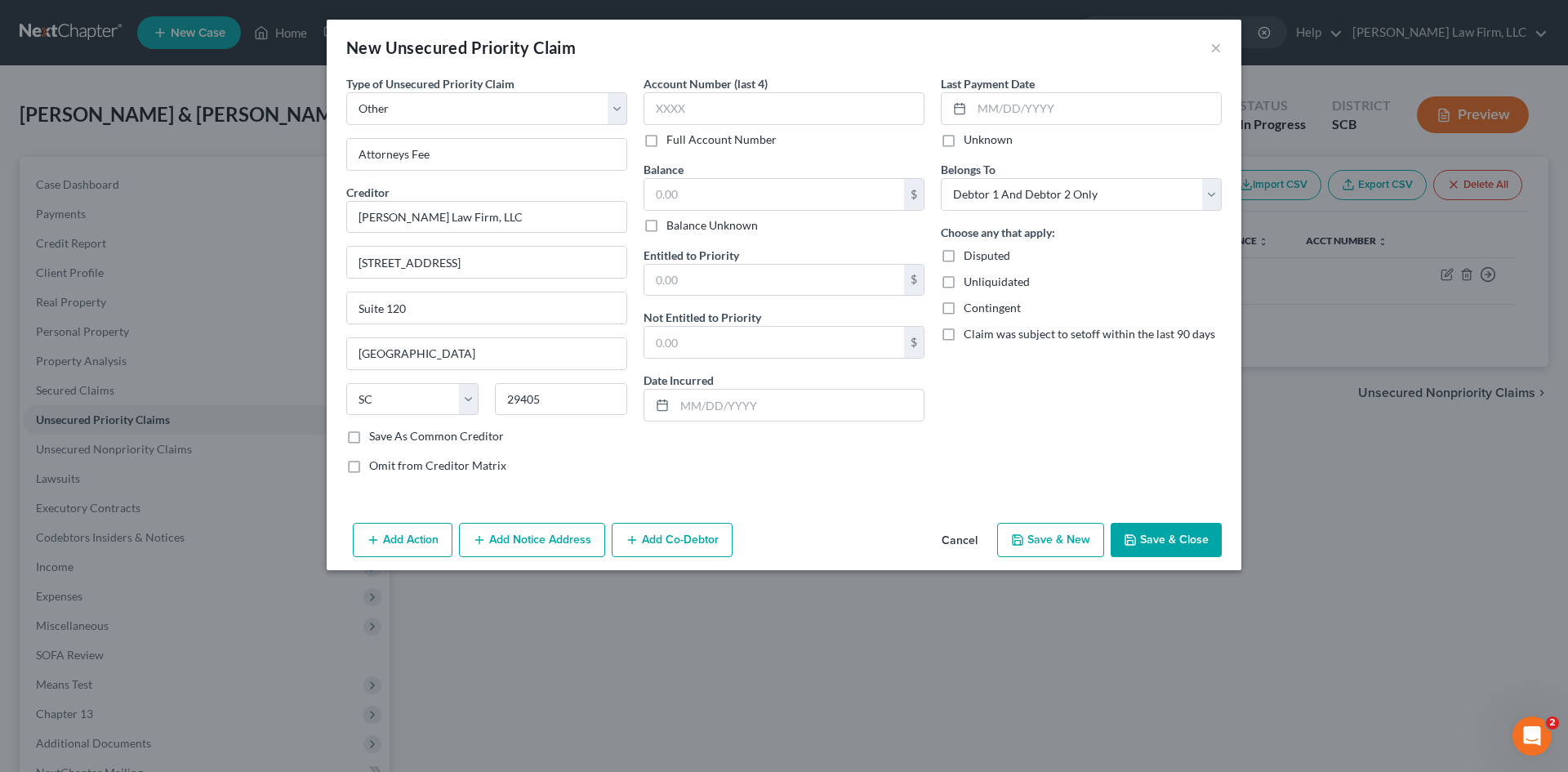
click at [402, 468] on span "Omit from Creditor Matrix" at bounding box center [437, 466] width 137 height 14
click at [386, 468] on input "Omit from Creditor Matrix" at bounding box center [381, 463] width 11 height 11
checkbox input "true"
click at [1134, 543] on icon "button" at bounding box center [1130, 540] width 13 height 13
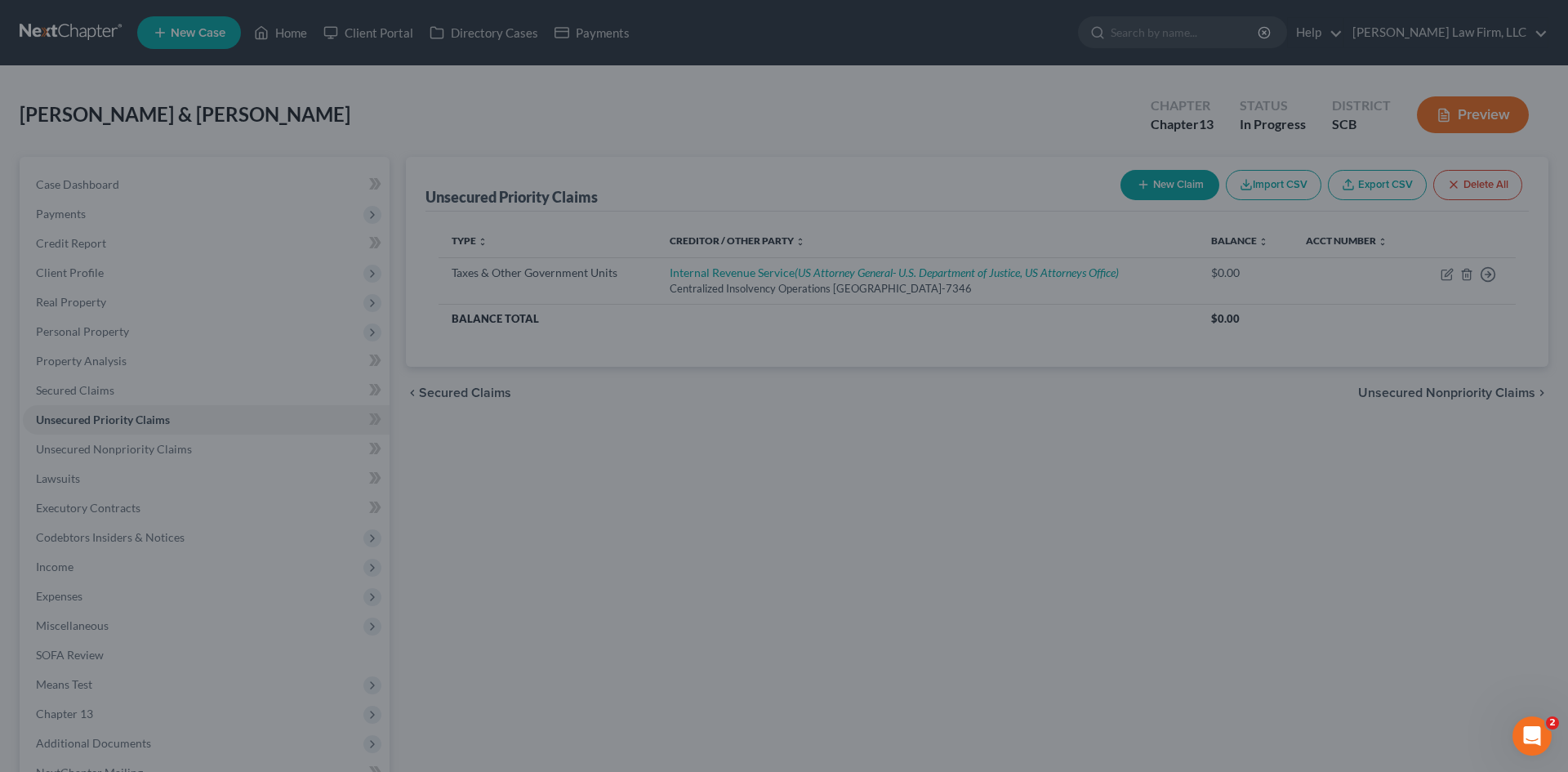
type input "0.00"
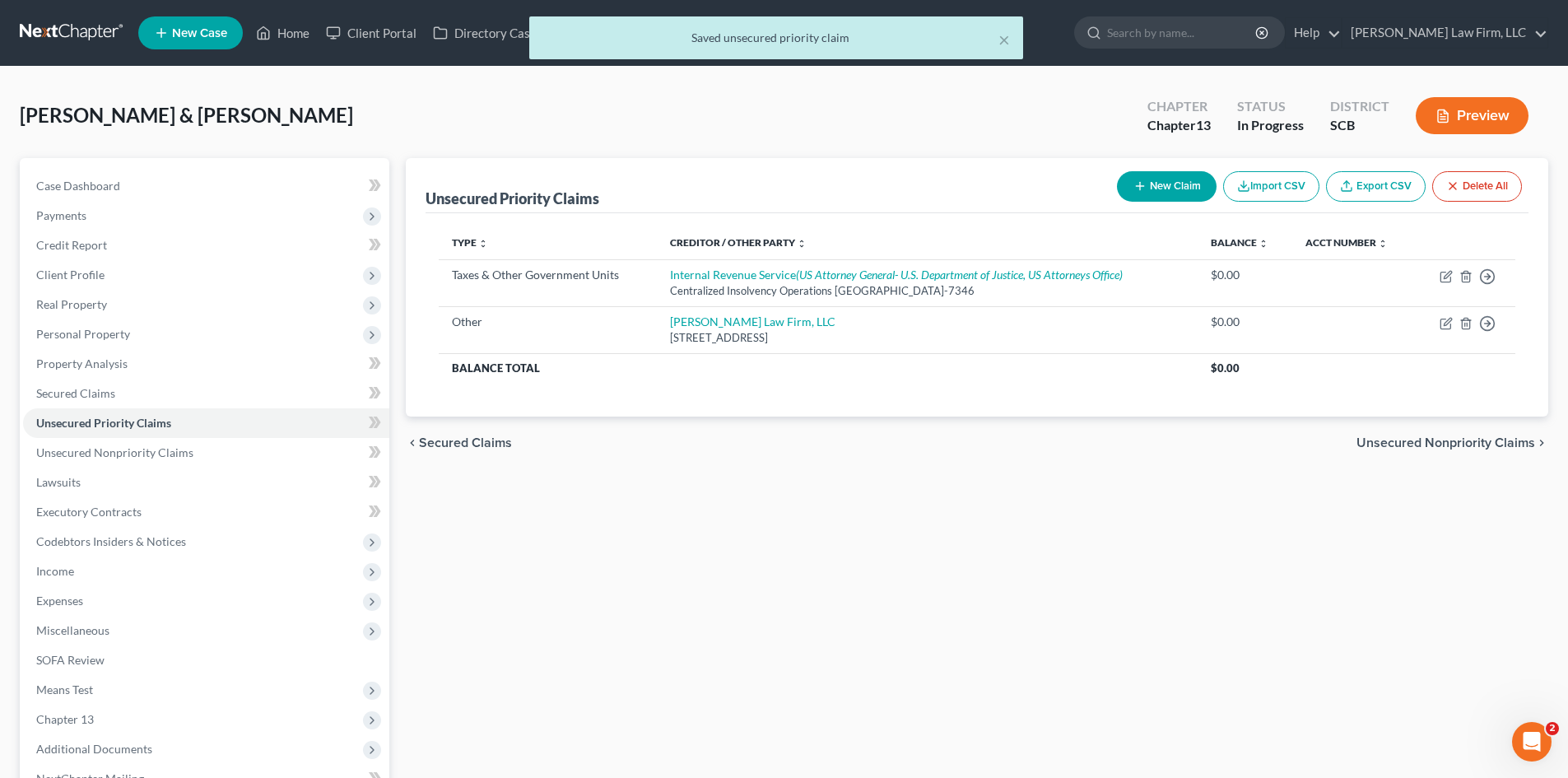
click at [1379, 443] on span "Unsecured Nonpriority Claims" at bounding box center [1446, 442] width 179 height 14
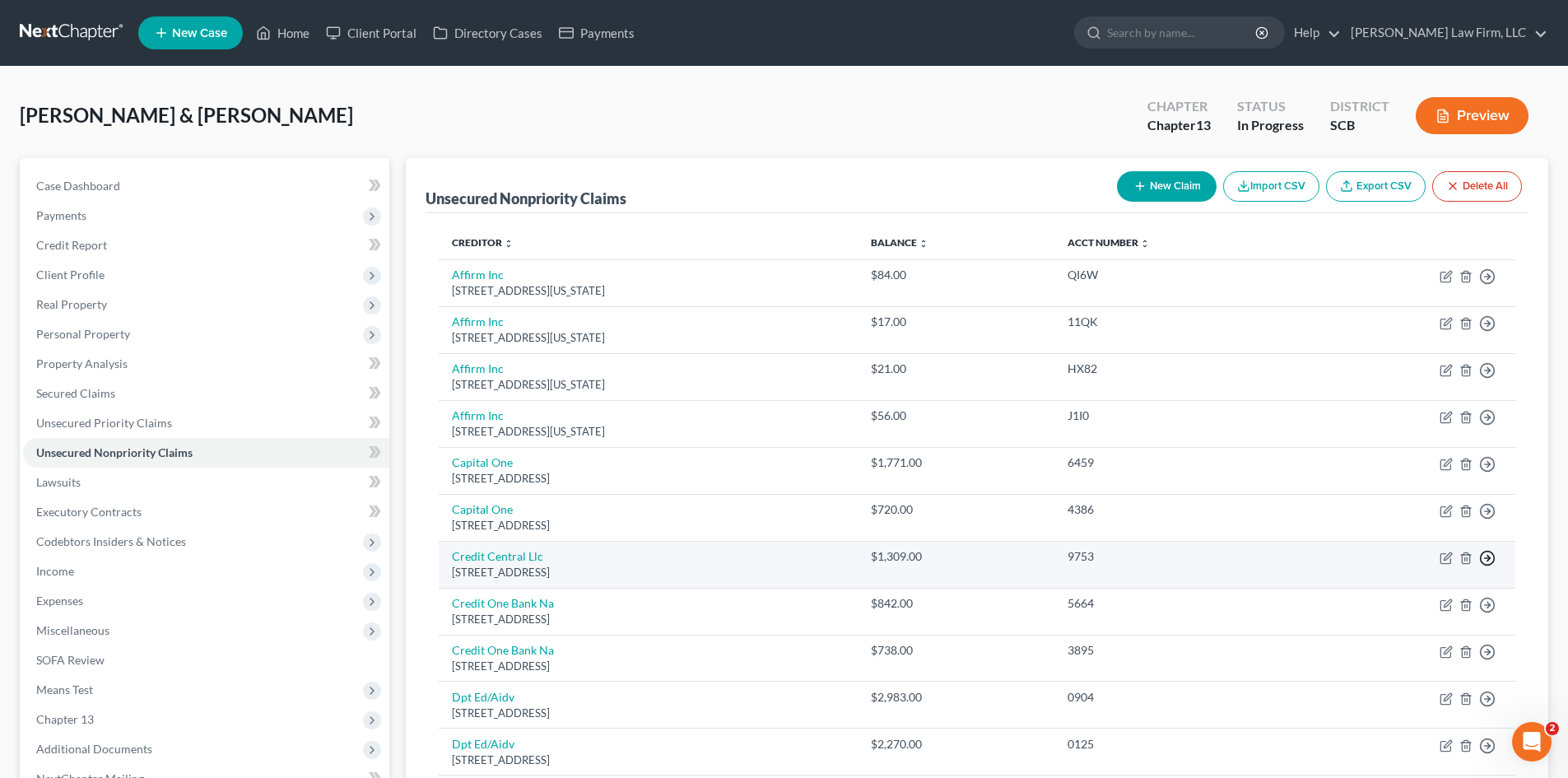
click at [1488, 285] on icon "button" at bounding box center [1488, 276] width 16 height 16
click at [1390, 569] on link "Move to D" at bounding box center [1412, 570] width 137 height 28
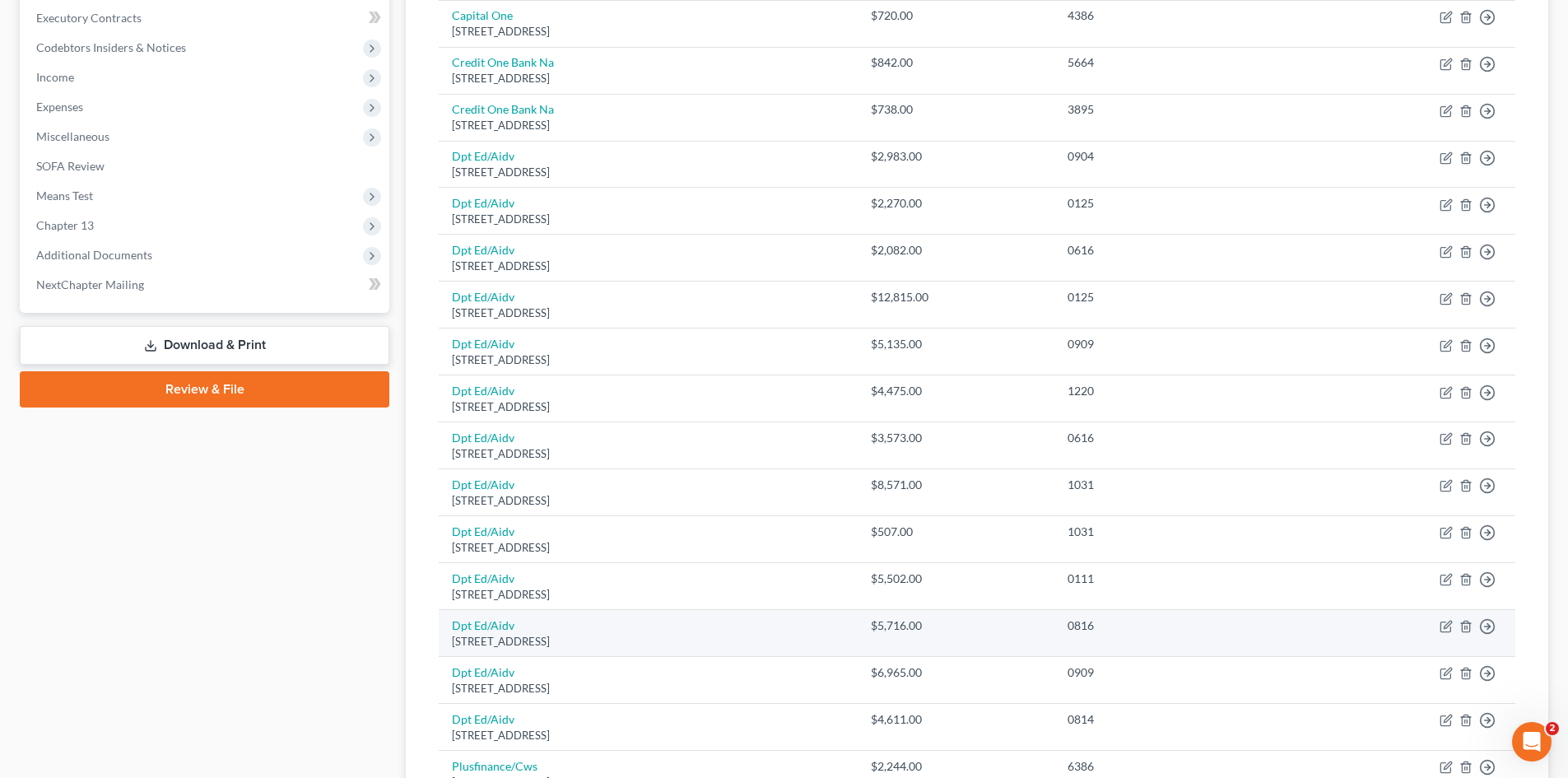
scroll to position [576, 0]
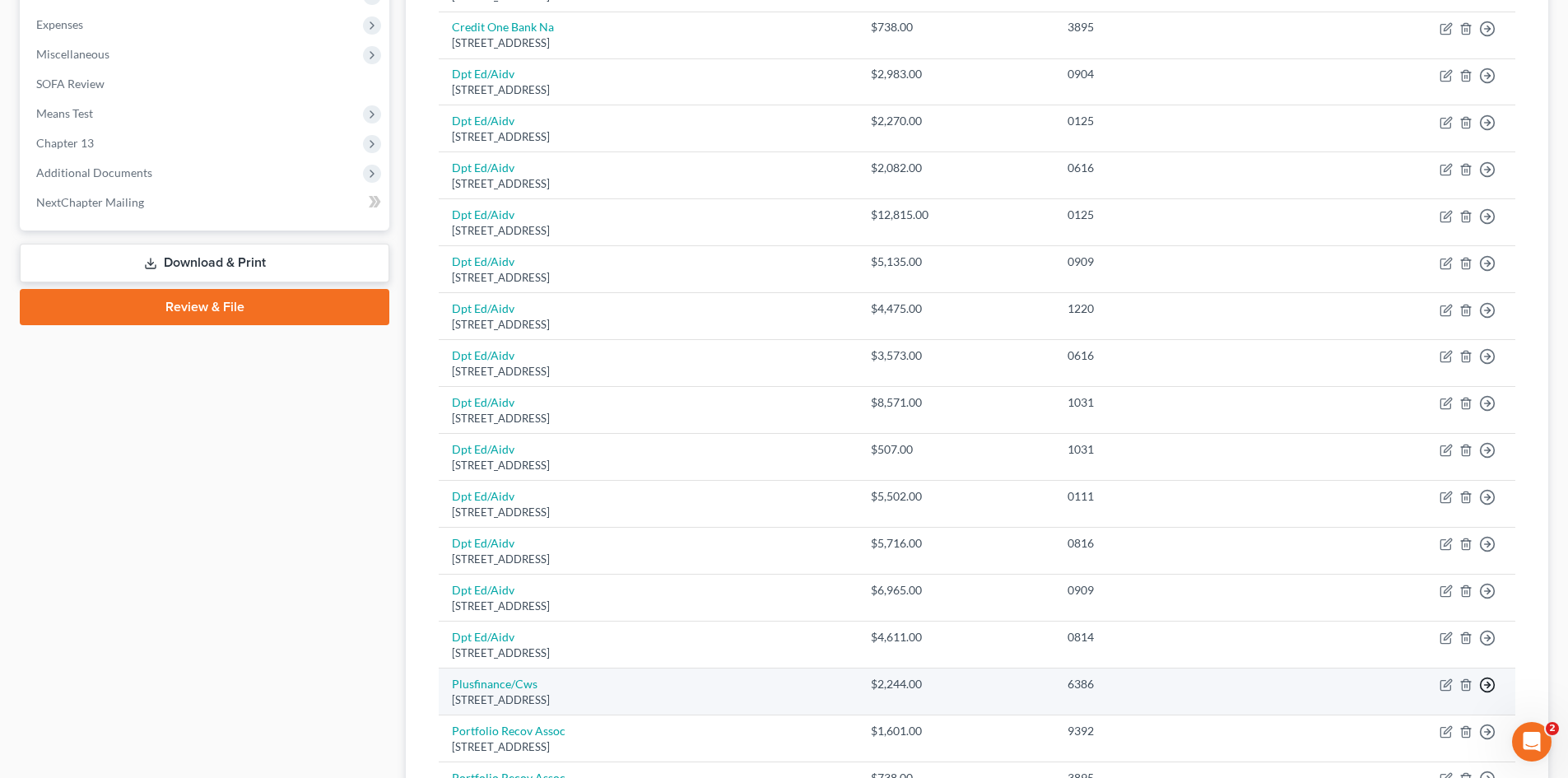
click at [1399, 697] on link "Move to D" at bounding box center [1412, 697] width 137 height 28
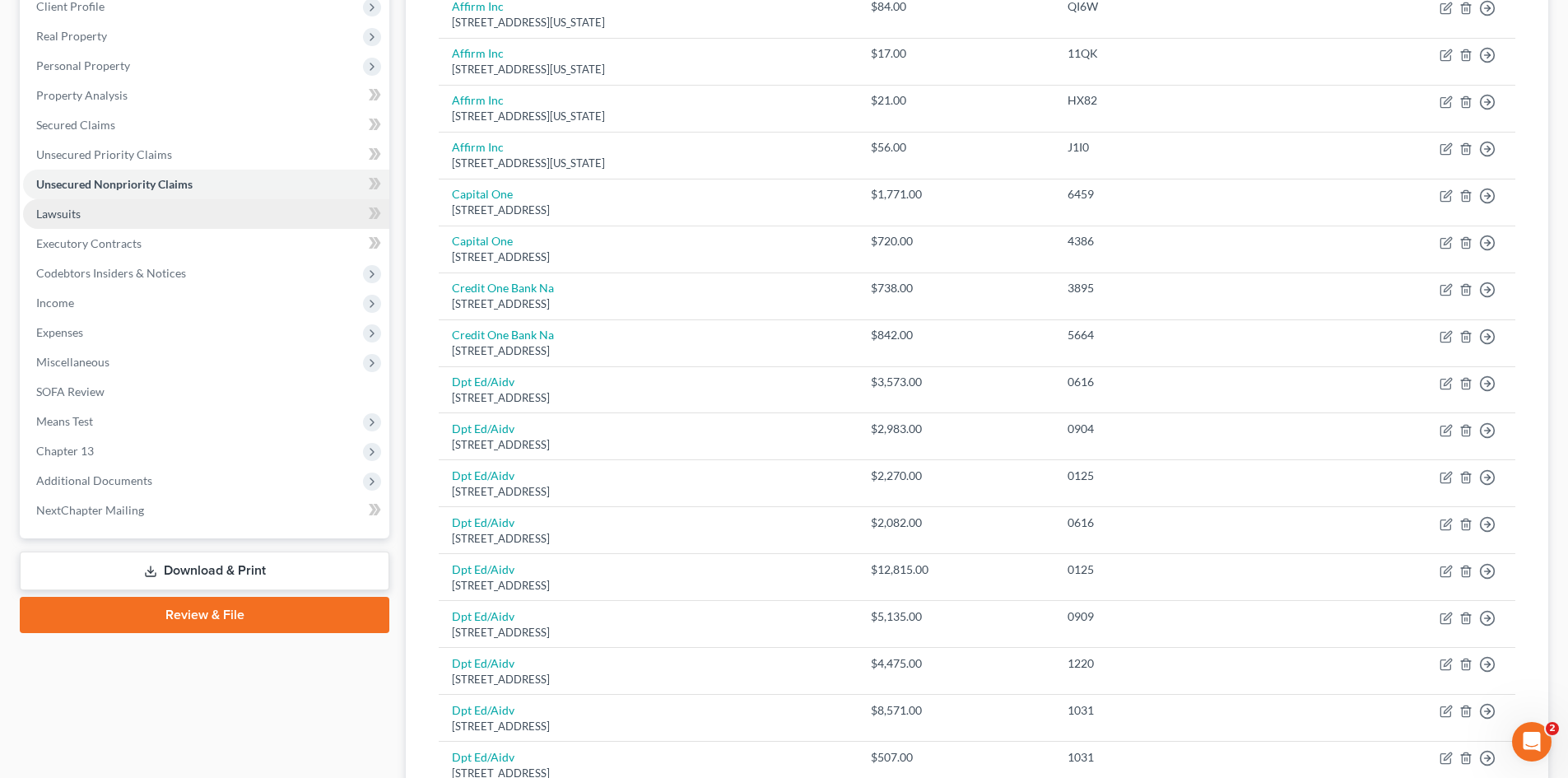
scroll to position [267, 0]
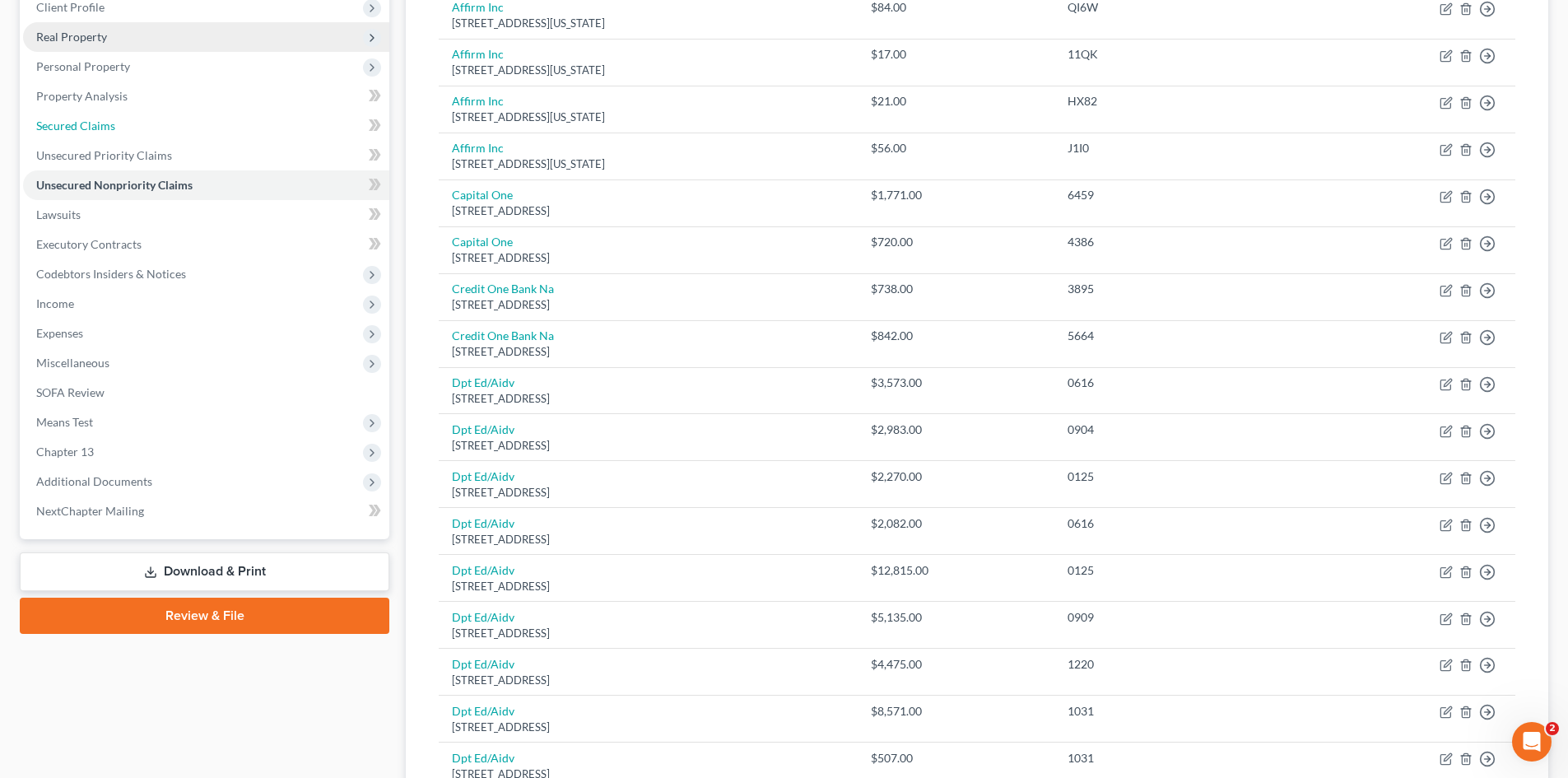
click at [95, 133] on link "Secured Claims" at bounding box center [207, 125] width 366 height 30
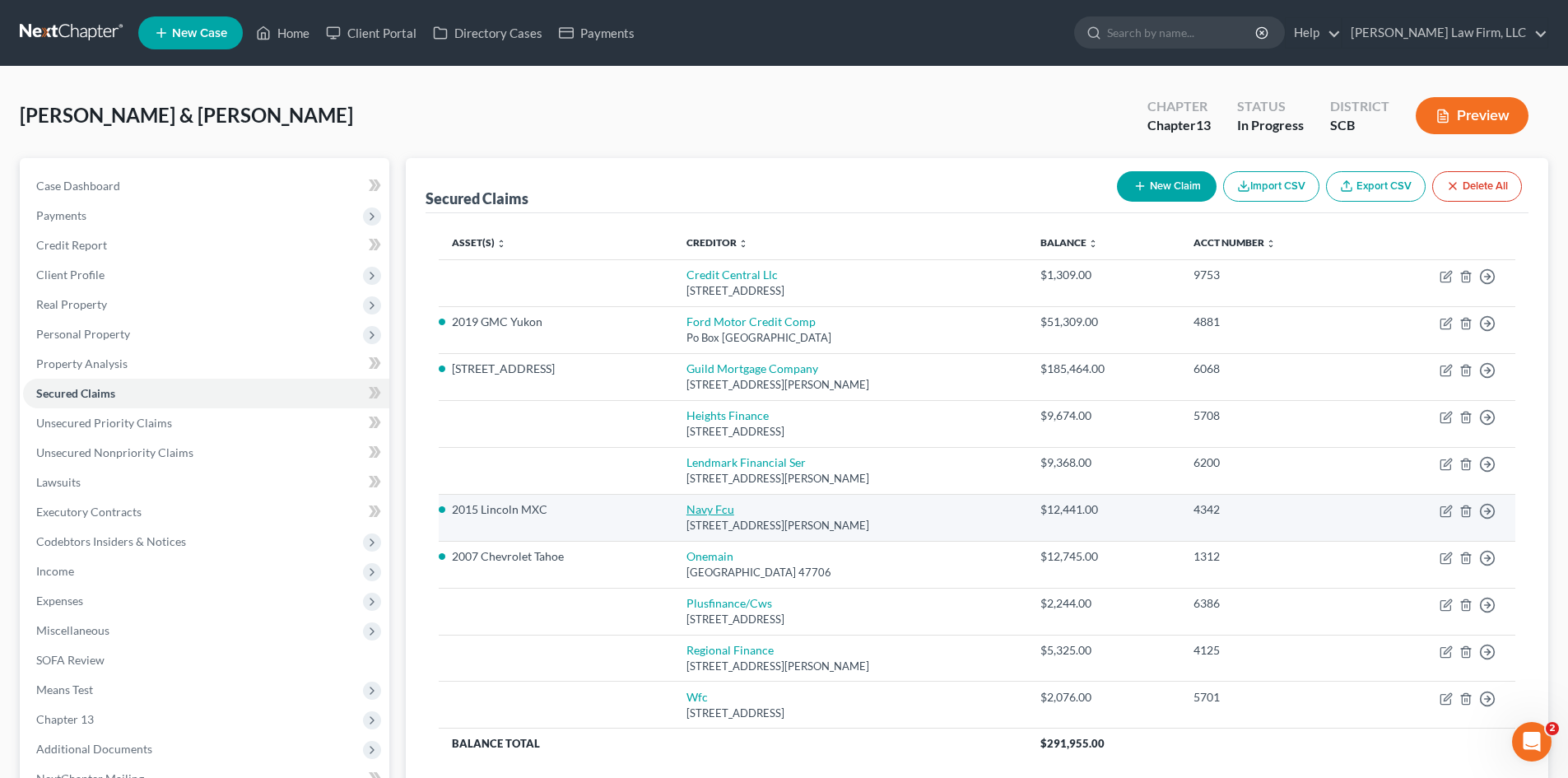
click at [703, 514] on link "Navy Fcu" at bounding box center [710, 509] width 48 height 14
select select "48"
select select "1"
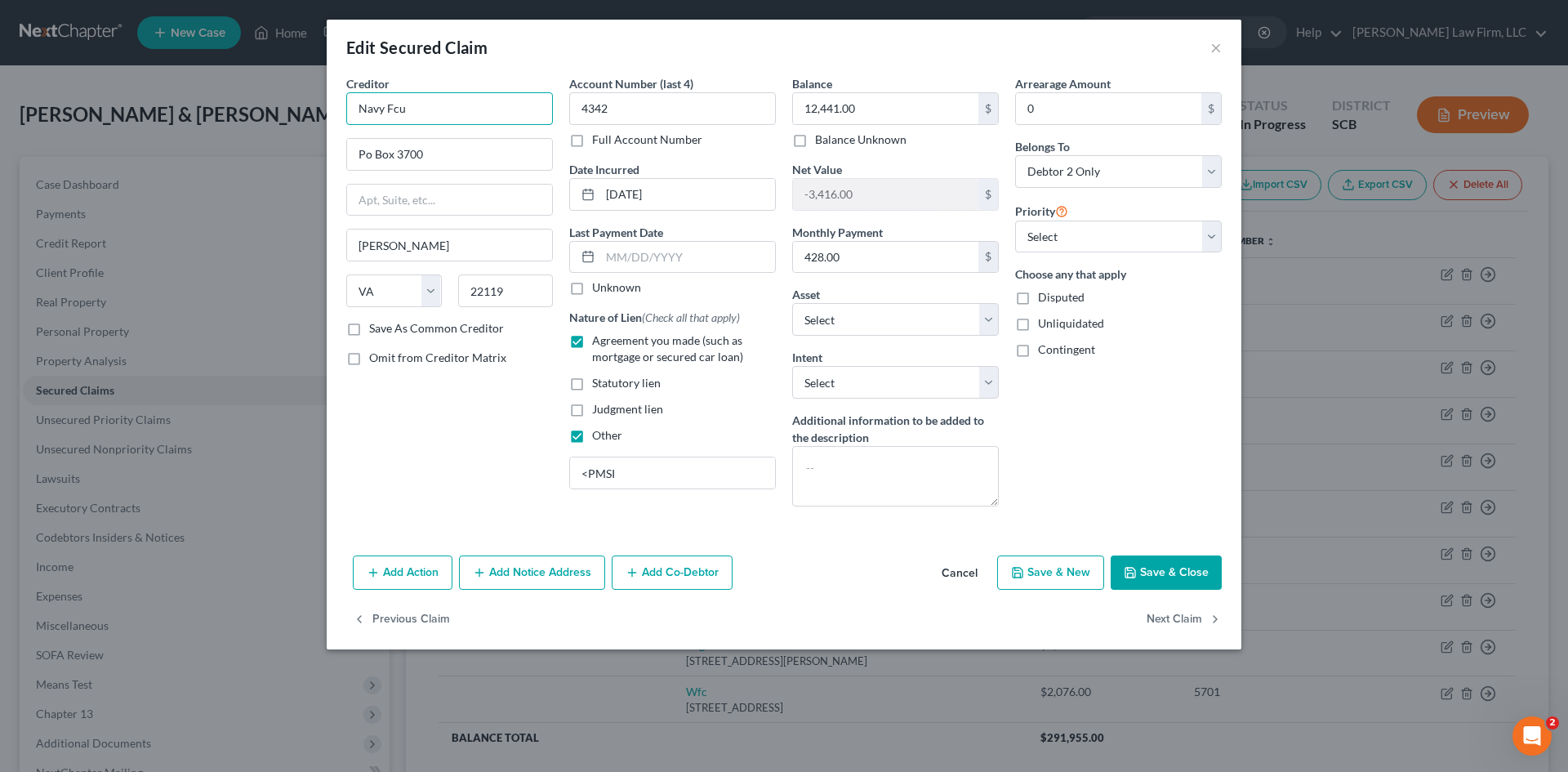
drag, startPoint x: 390, startPoint y: 113, endPoint x: 478, endPoint y: 107, distance: 88.2
click at [477, 107] on input "Navy Fcu" at bounding box center [450, 108] width 207 height 32
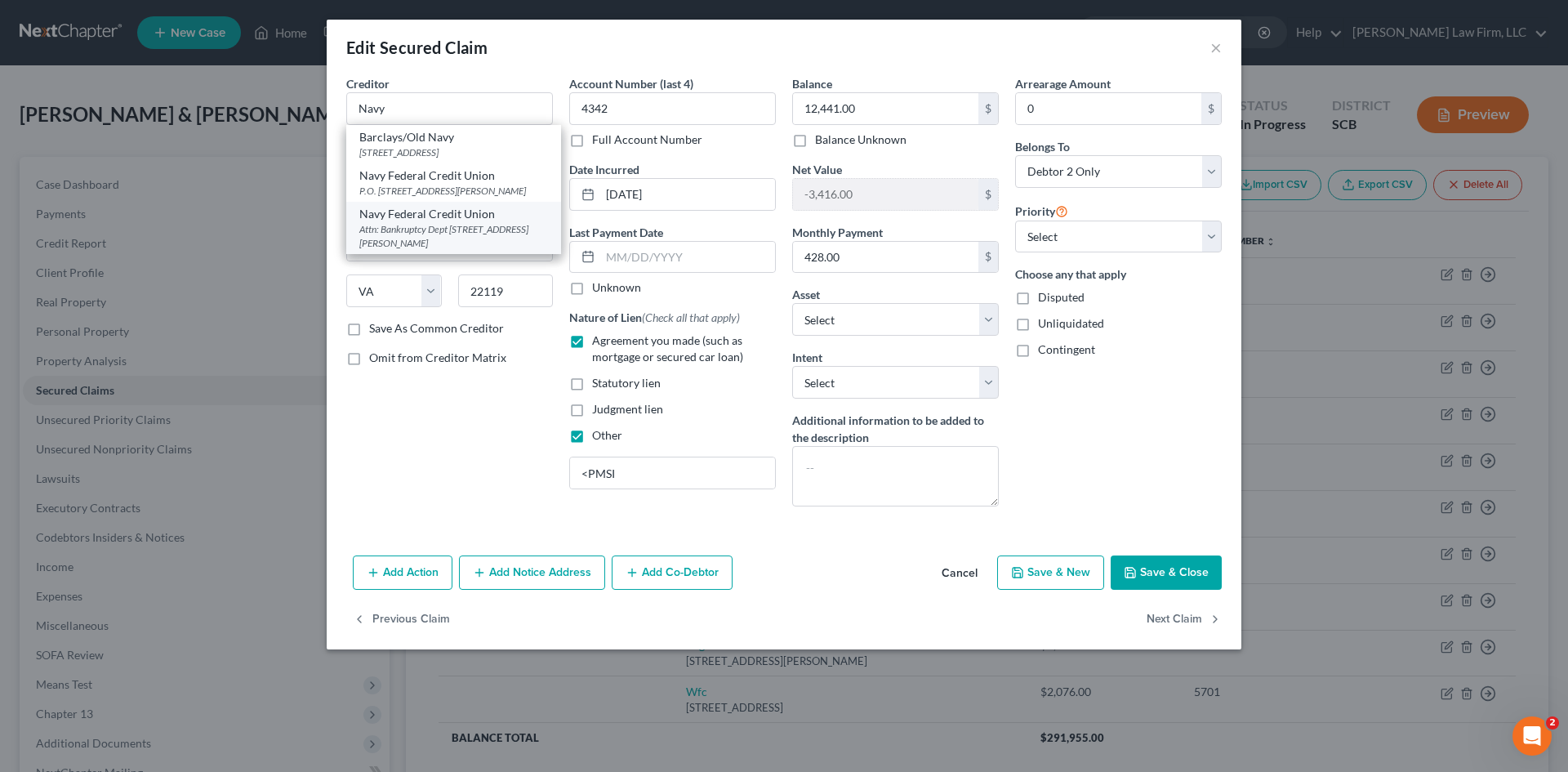
click at [450, 221] on div "Navy Federal Credit Union" at bounding box center [453, 214] width 189 height 16
type input "Navy Federal Credit Union"
type input "Attn: Bankruptcy Dept"
type input "PO Box 3000"
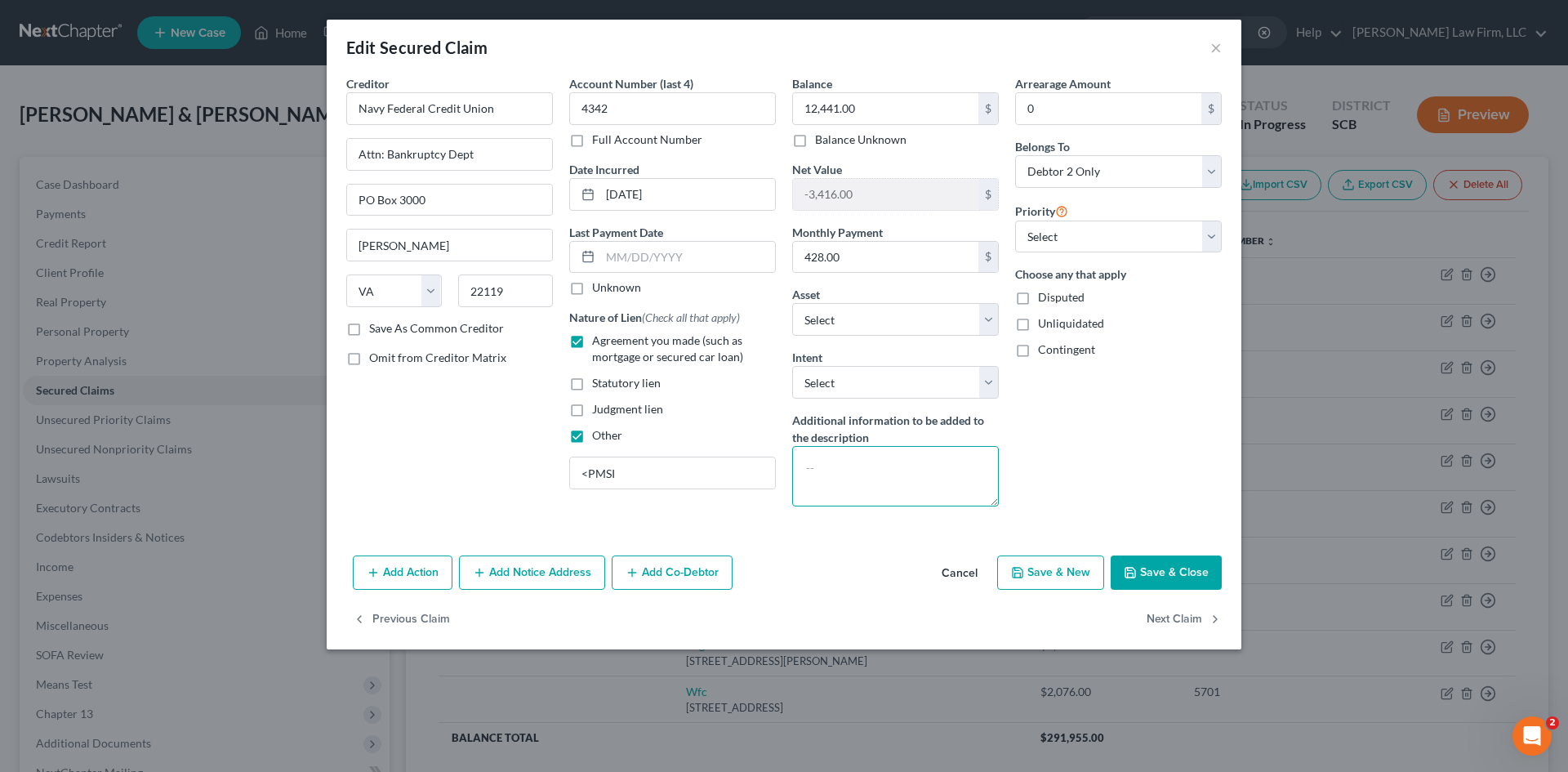
click at [895, 454] on textarea at bounding box center [895, 476] width 207 height 60
type textarea "6.99% Interest Rate"
click at [870, 253] on input "428.00" at bounding box center [886, 257] width 185 height 31
click at [1159, 572] on button "Save & Close" at bounding box center [1166, 572] width 111 height 34
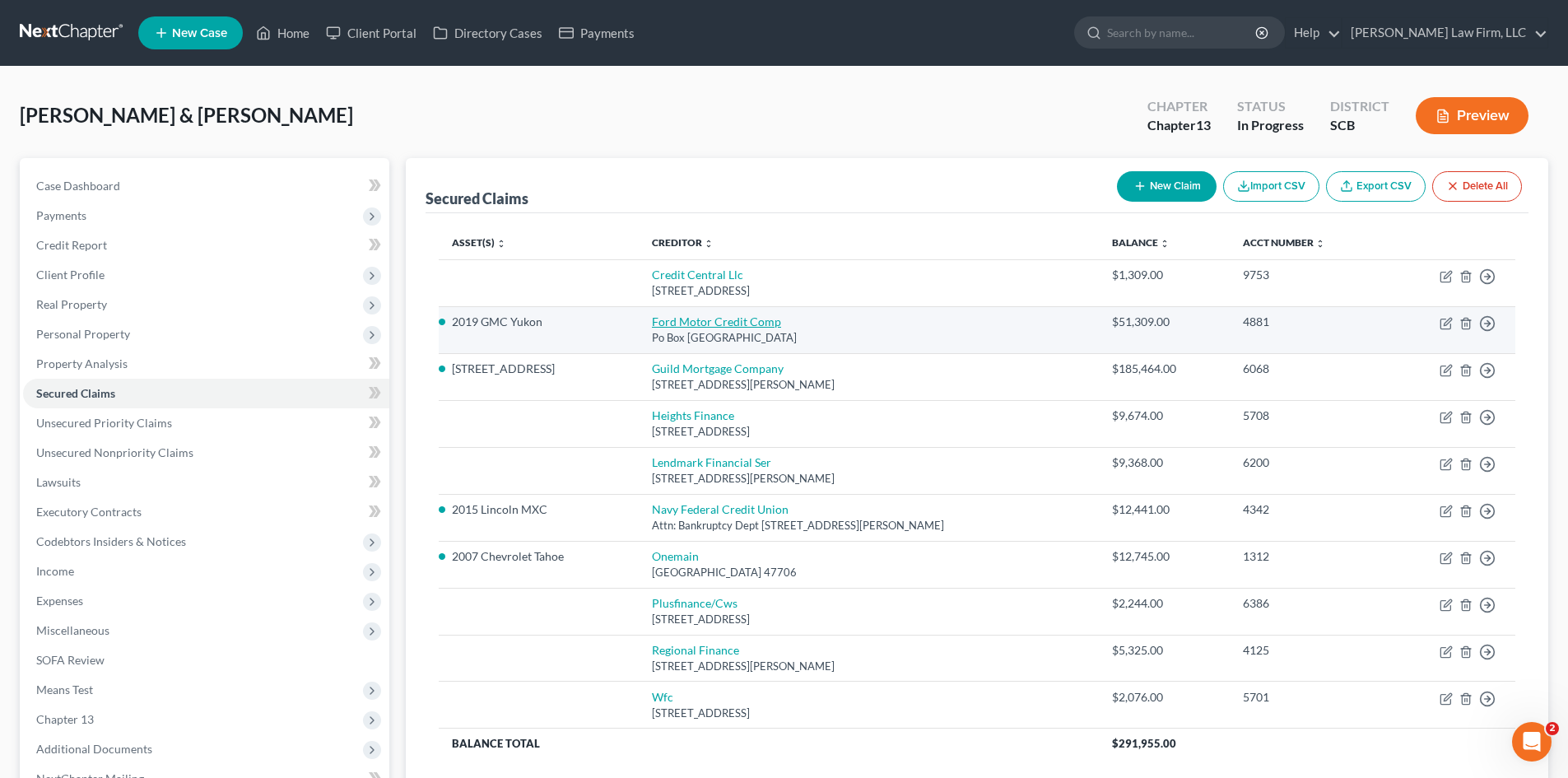
click at [724, 324] on link "Ford Motor Credit Comp" at bounding box center [716, 321] width 129 height 14
select select "30"
select select "0"
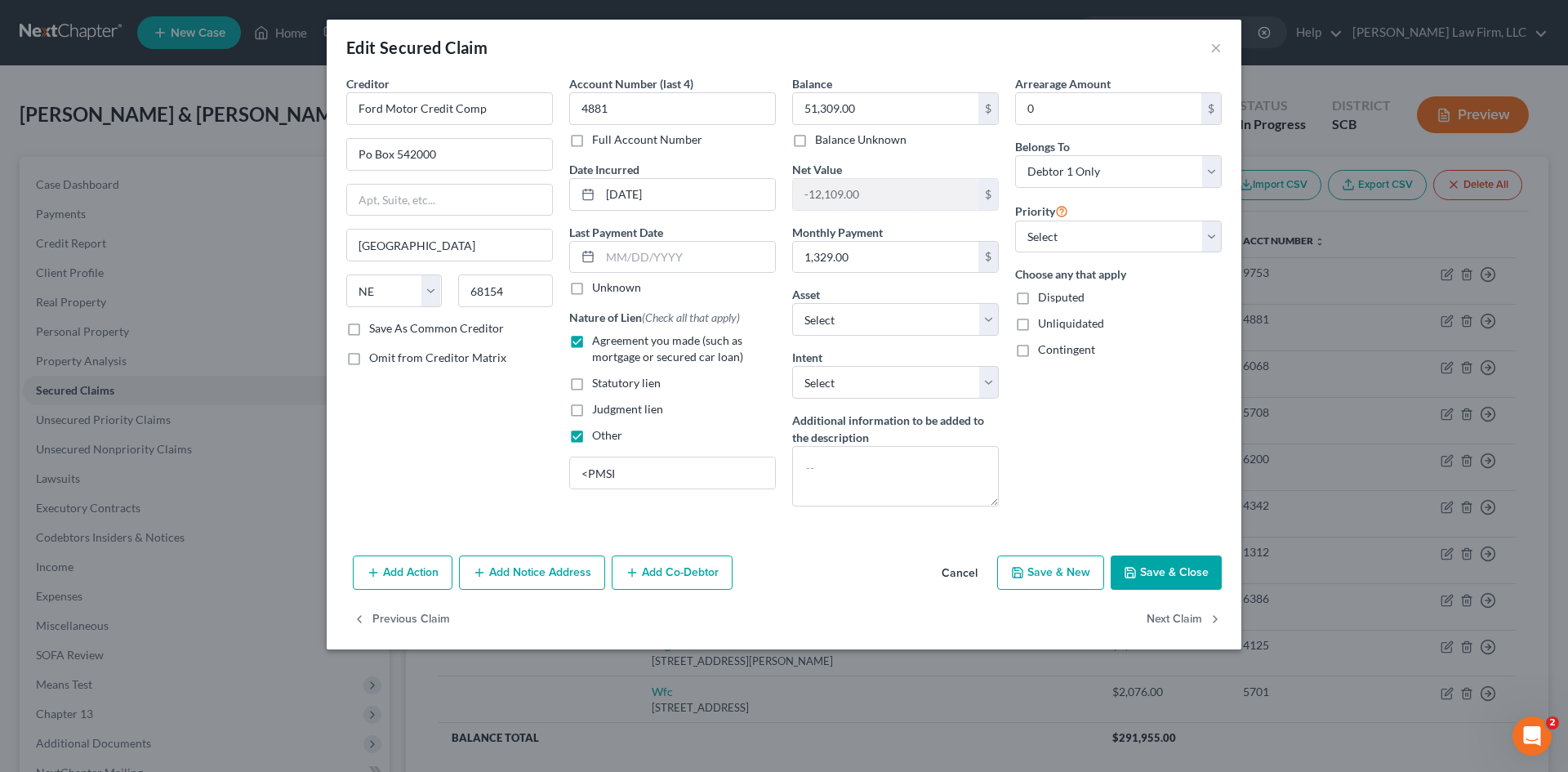
click at [1188, 562] on button "Save & Close" at bounding box center [1166, 572] width 111 height 34
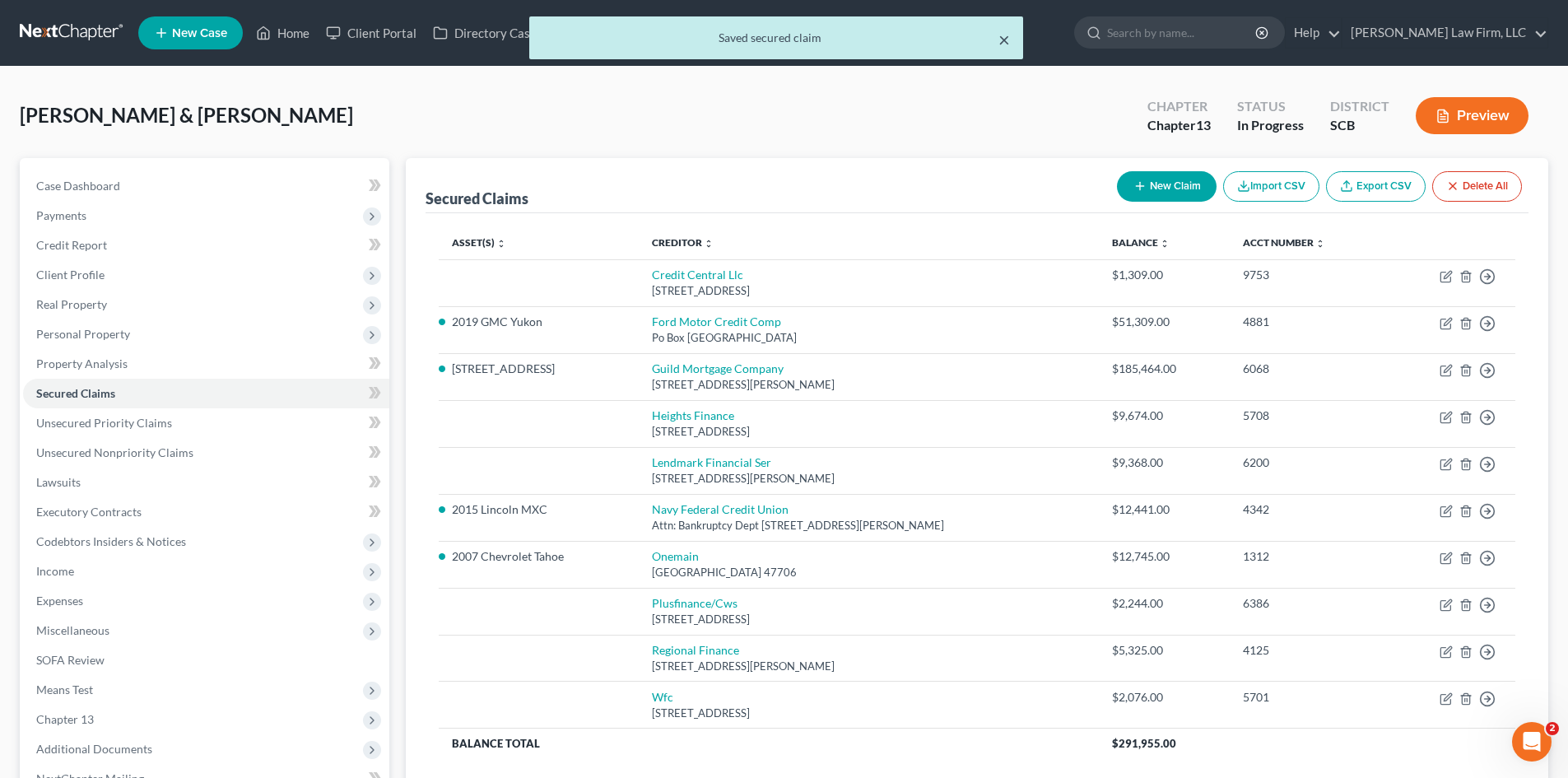
click at [1007, 42] on button "×" at bounding box center [1004, 40] width 12 height 20
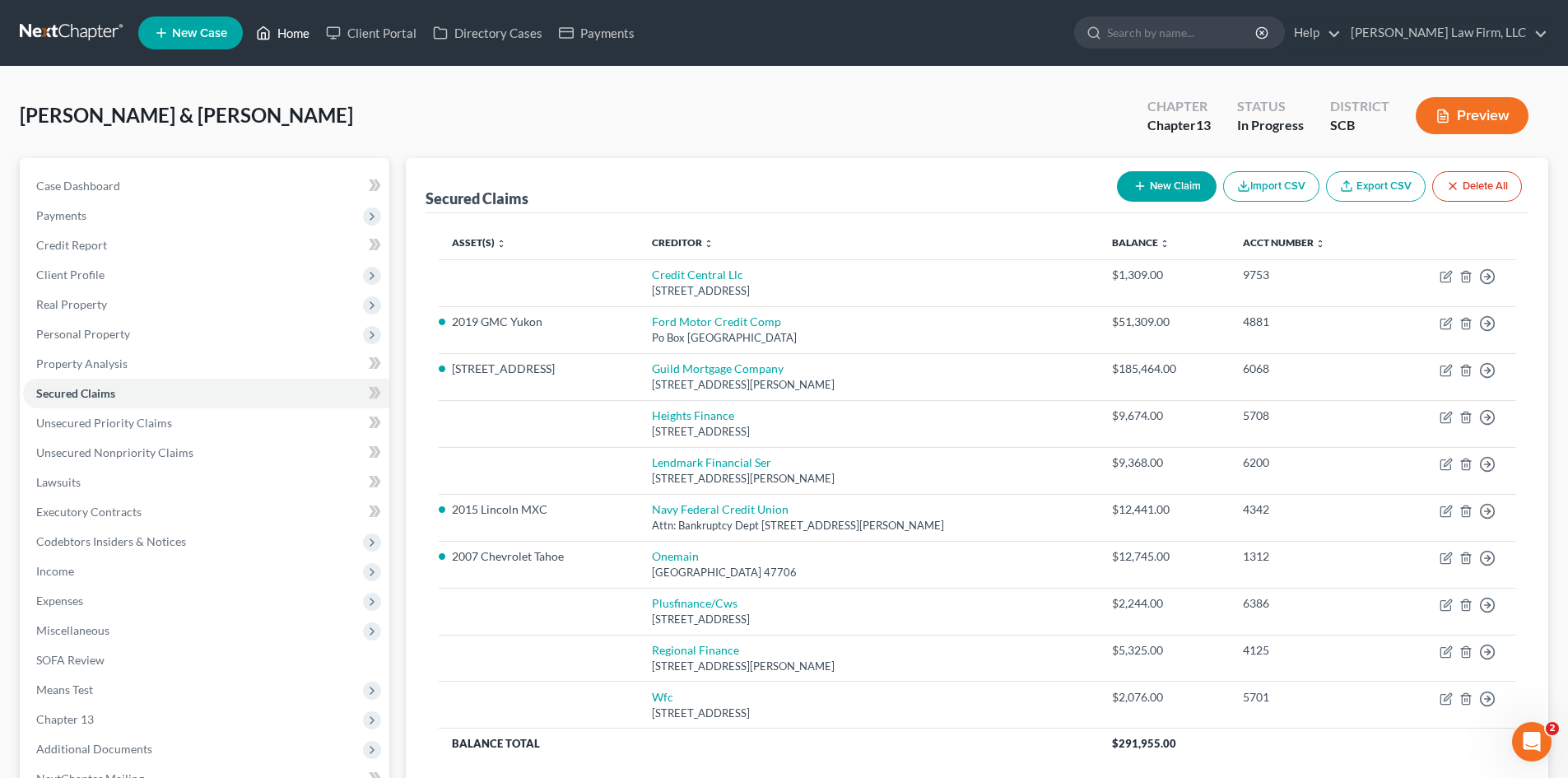
click at [308, 31] on link "Home" at bounding box center [283, 32] width 70 height 30
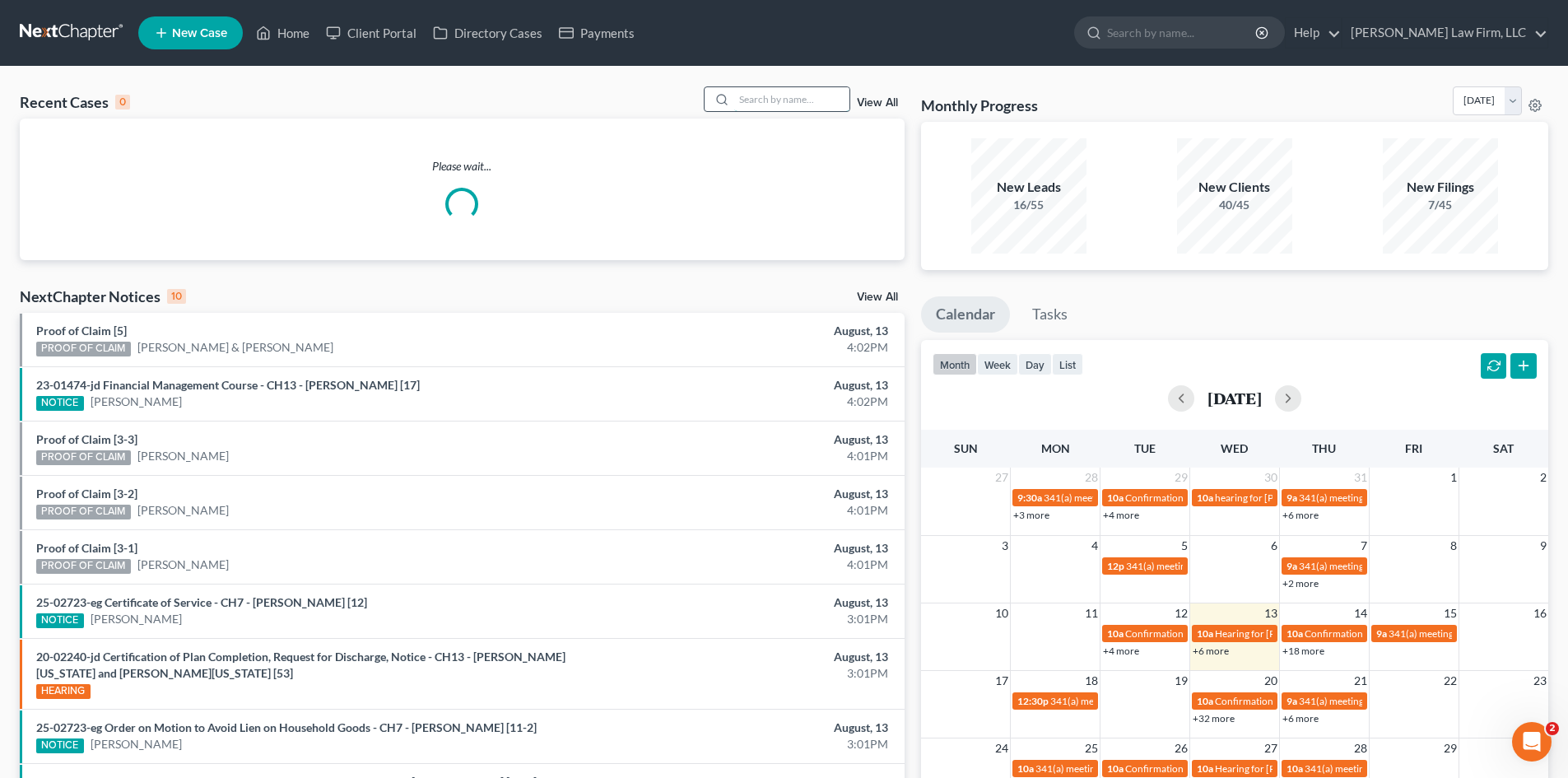
click at [786, 107] on input "search" at bounding box center [792, 99] width 116 height 23
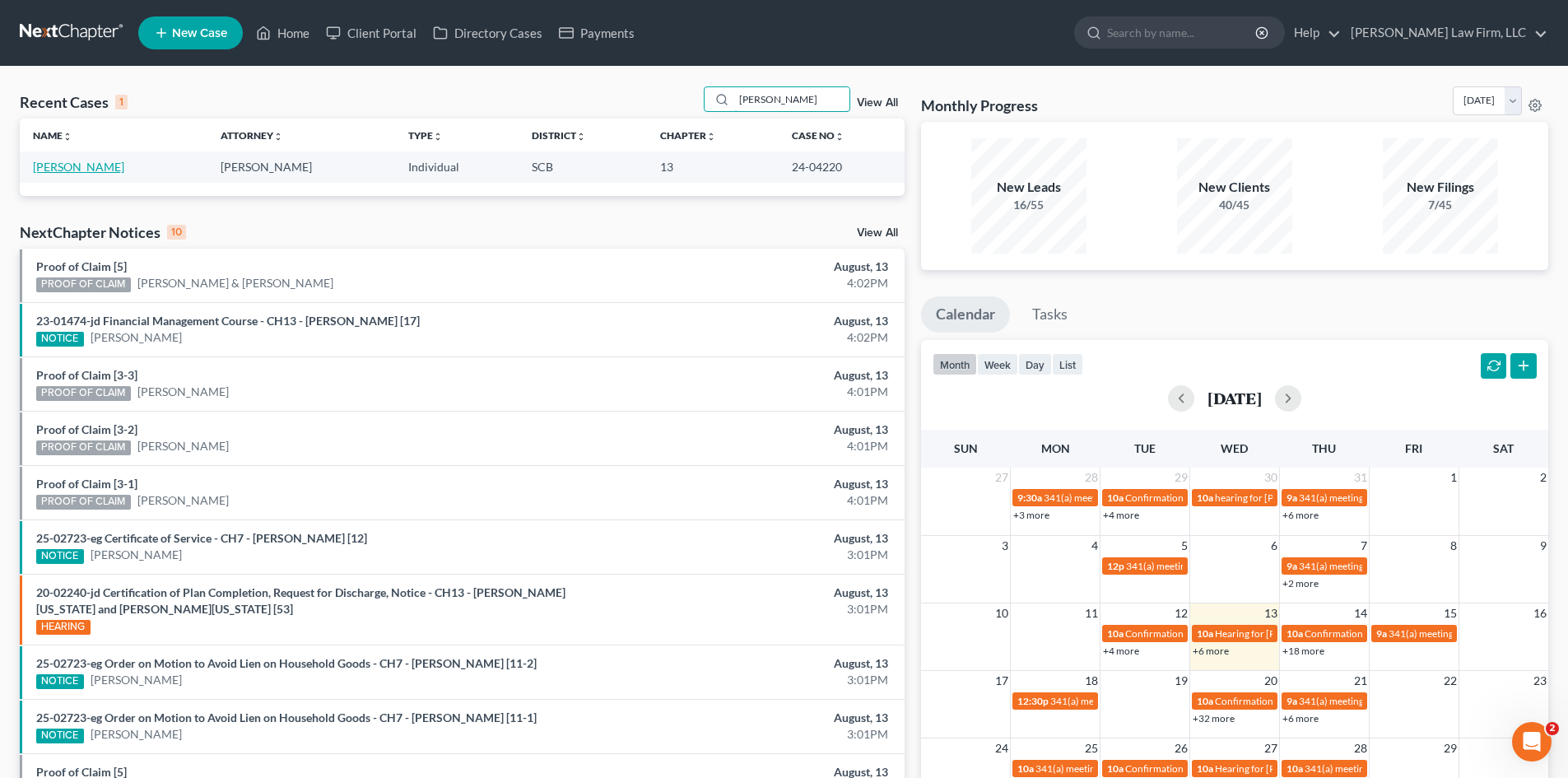
type input "daley"
click at [58, 162] on link "Daley, Rashid" at bounding box center [78, 167] width 91 height 14
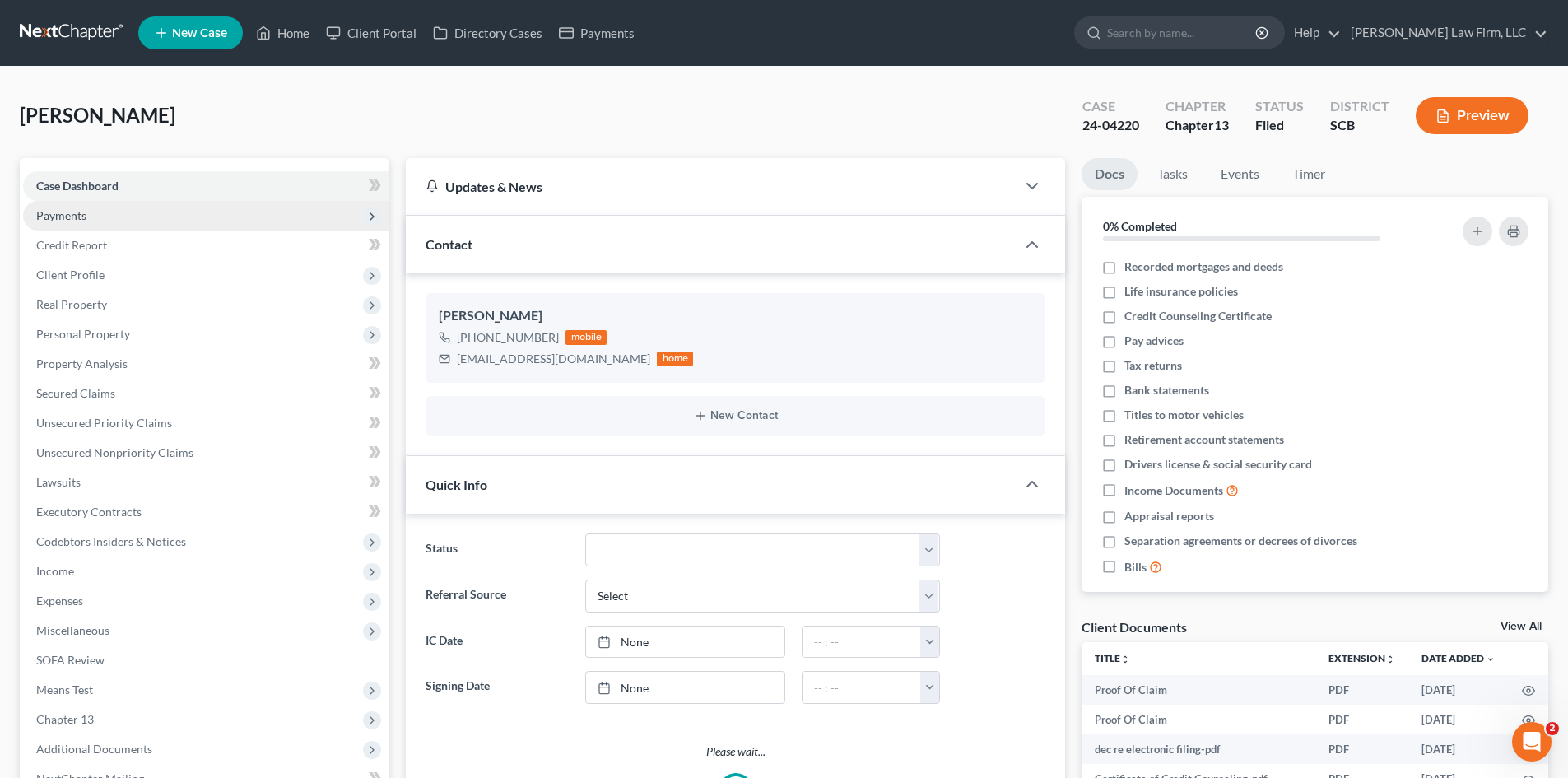
select select "0"
click at [68, 218] on span "Payments" at bounding box center [61, 216] width 51 height 14
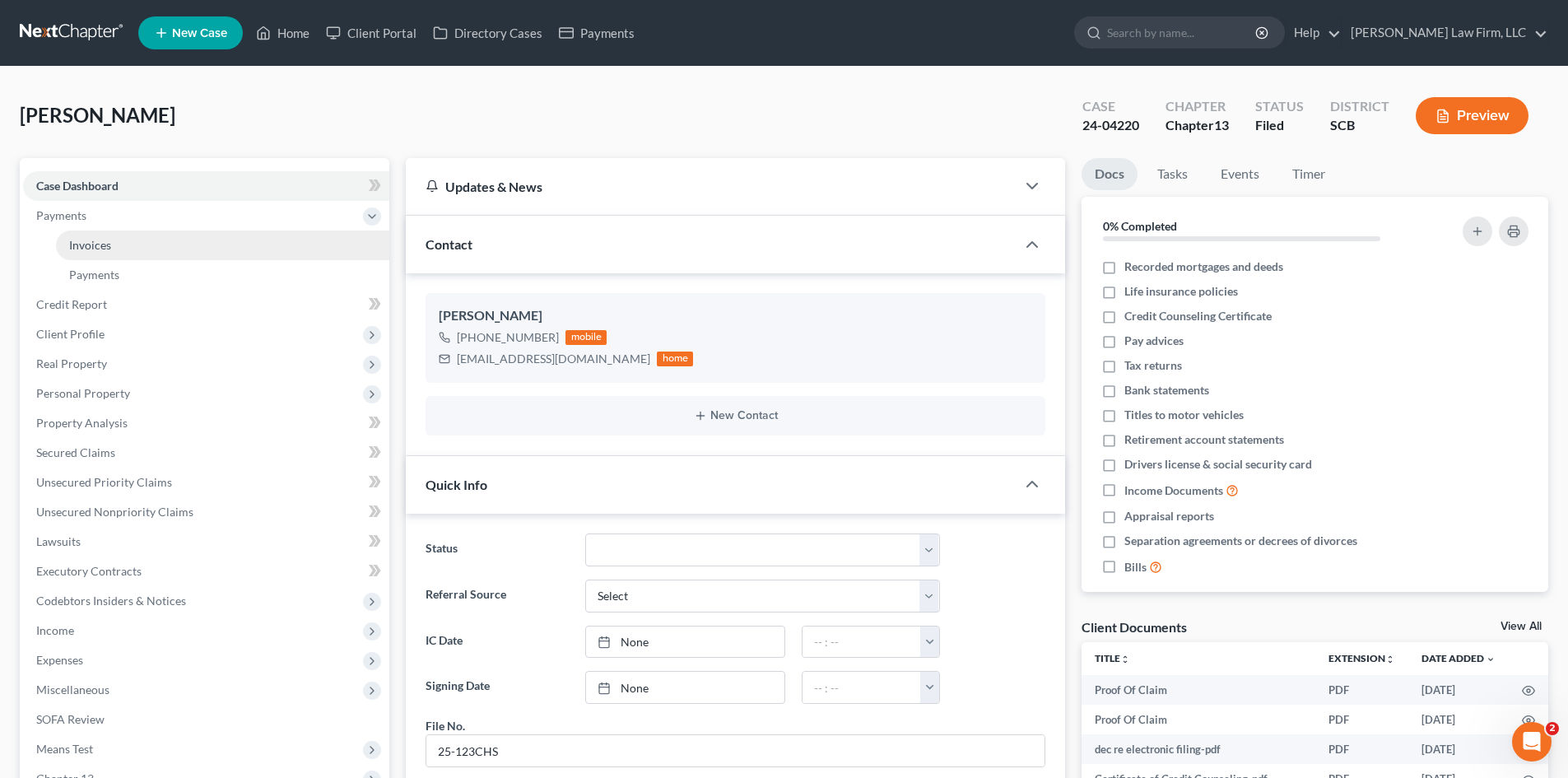
click at [76, 246] on span "Invoices" at bounding box center [90, 245] width 42 height 14
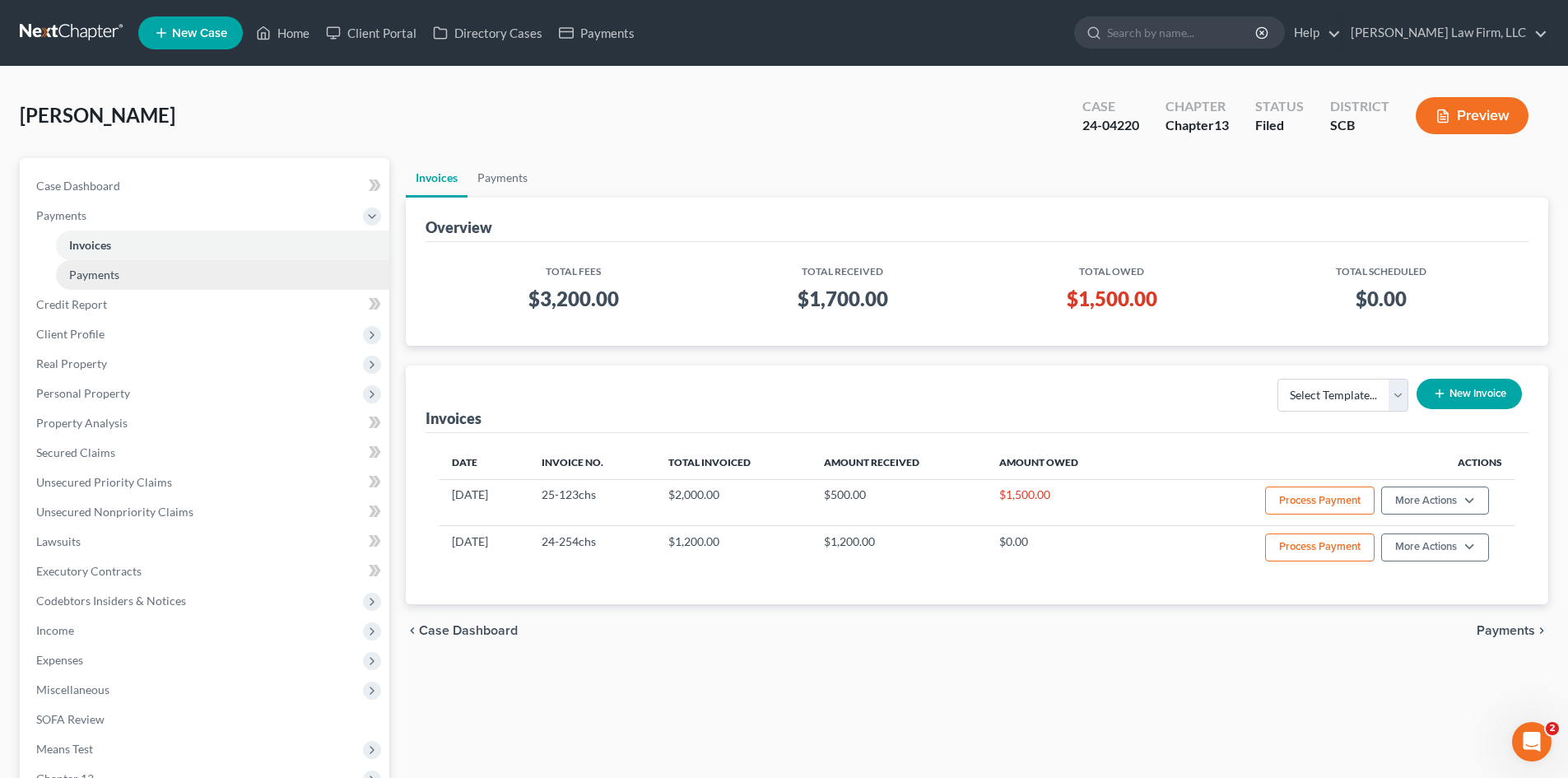
click at [85, 268] on span "Payments" at bounding box center [95, 274] width 51 height 14
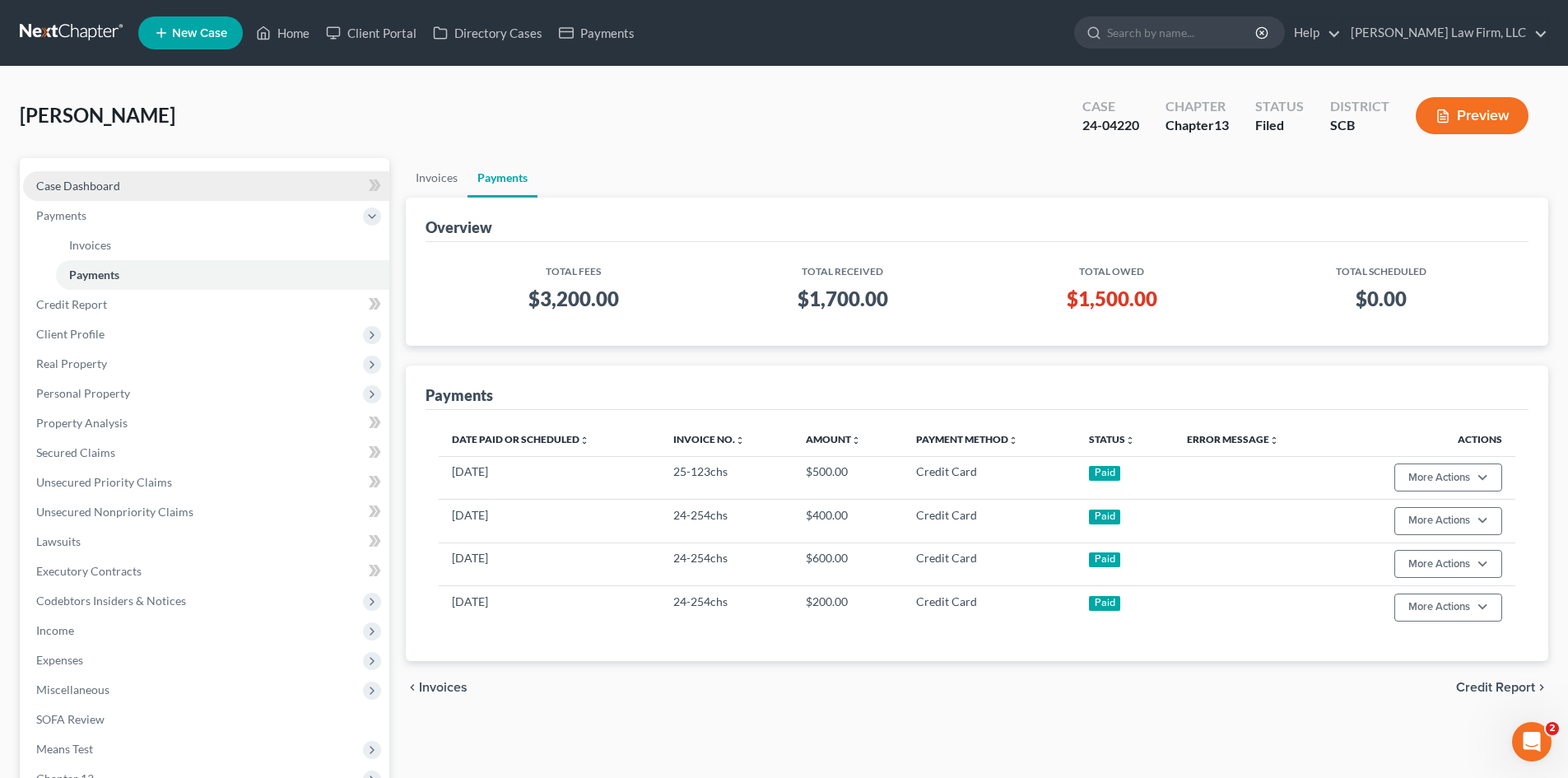
click at [97, 189] on span "Case Dashboard" at bounding box center [78, 186] width 84 height 14
select select "0"
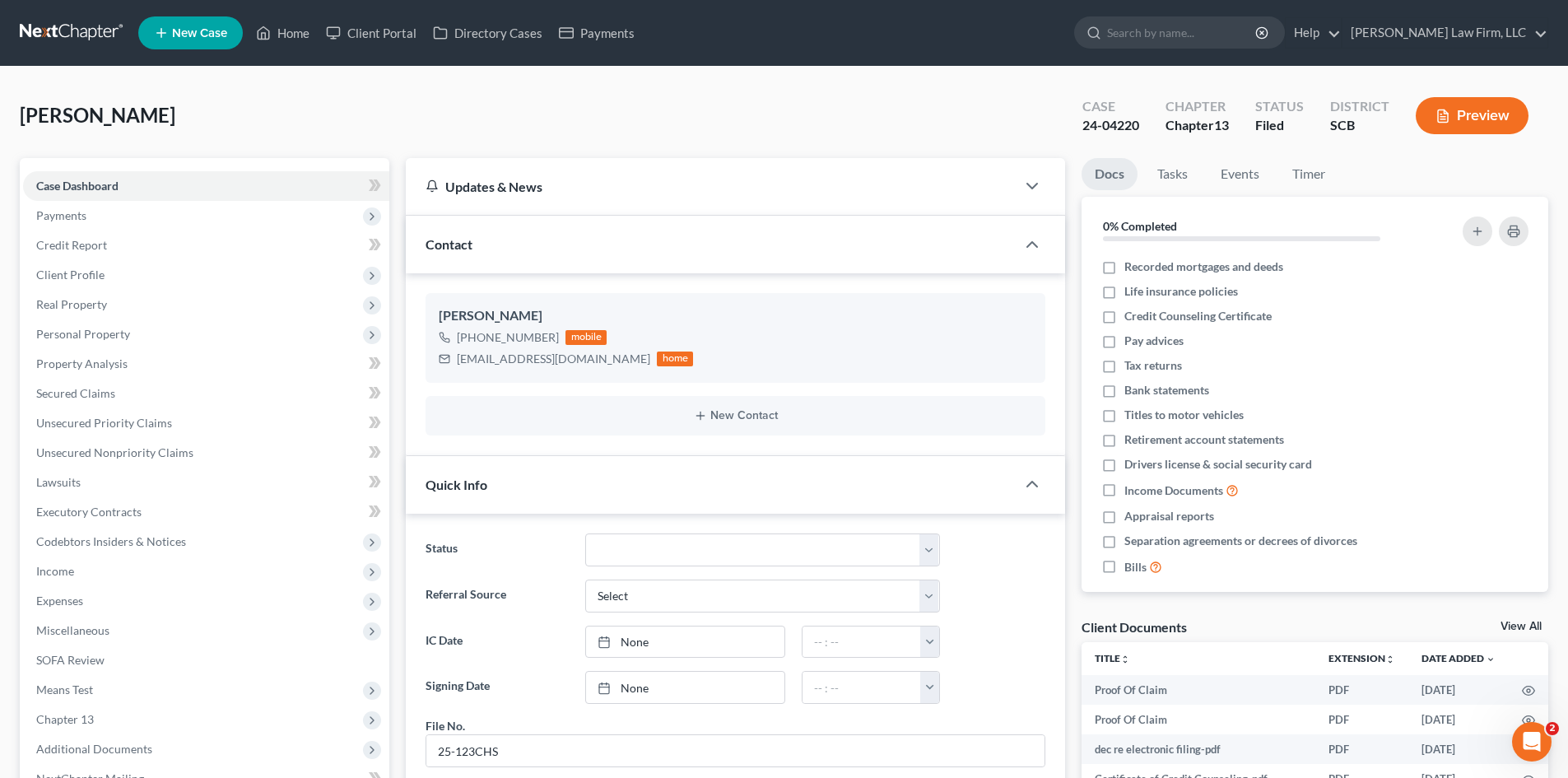
scroll to position [98, 0]
click at [286, 42] on link "Home" at bounding box center [283, 32] width 70 height 30
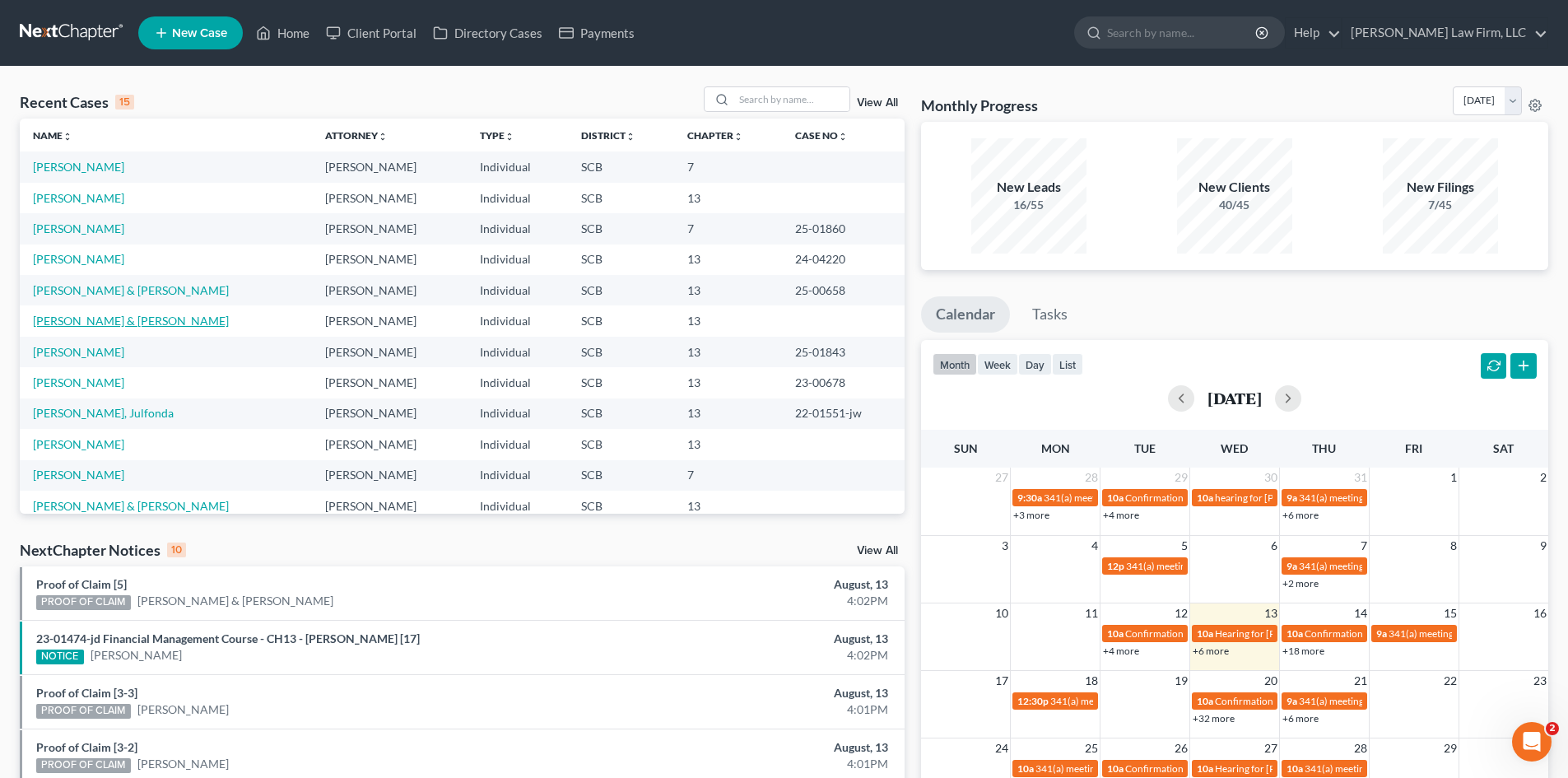
click at [47, 320] on link "[PERSON_NAME] & [PERSON_NAME]" at bounding box center [130, 320] width 196 height 14
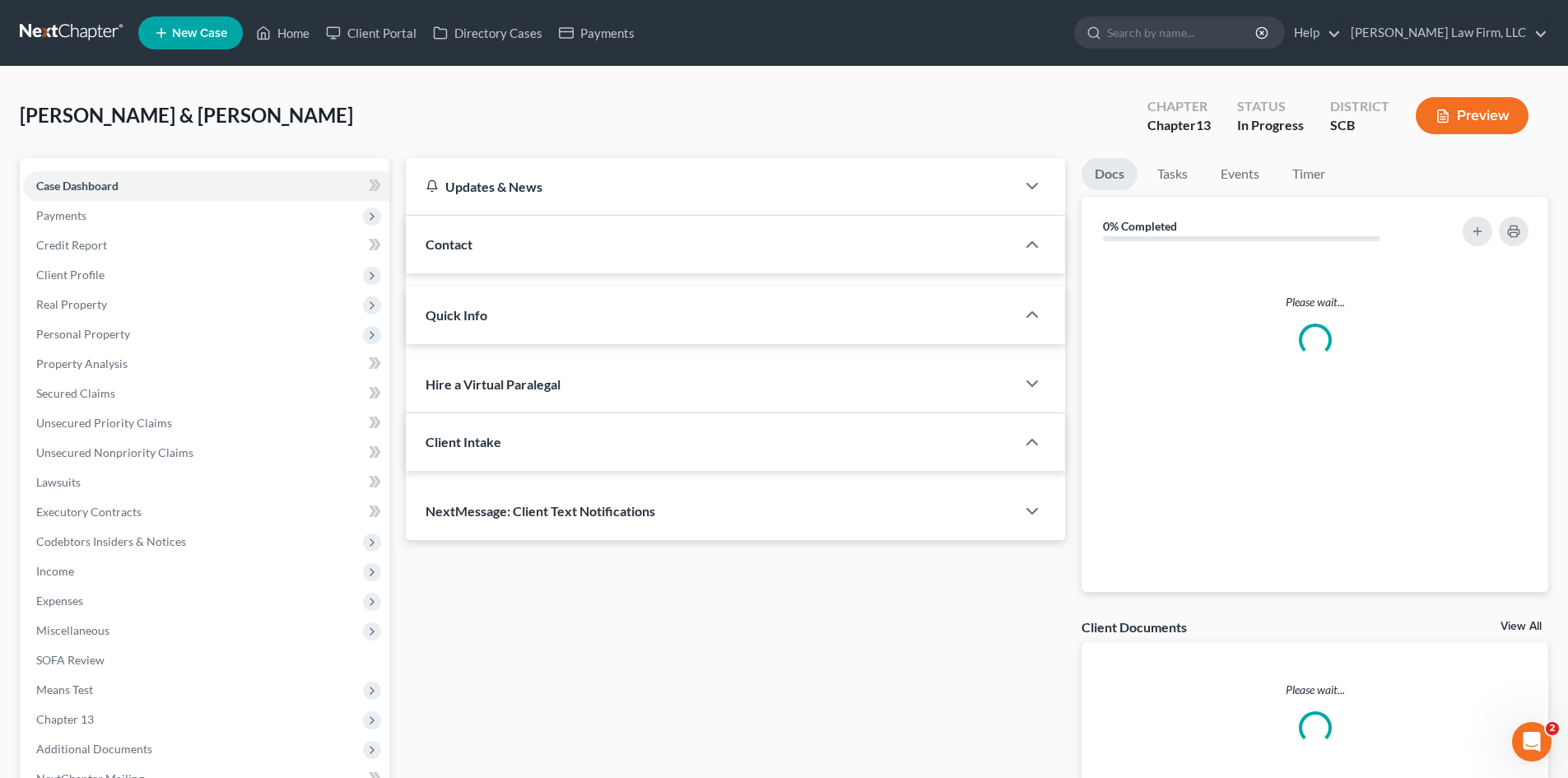
select select "0"
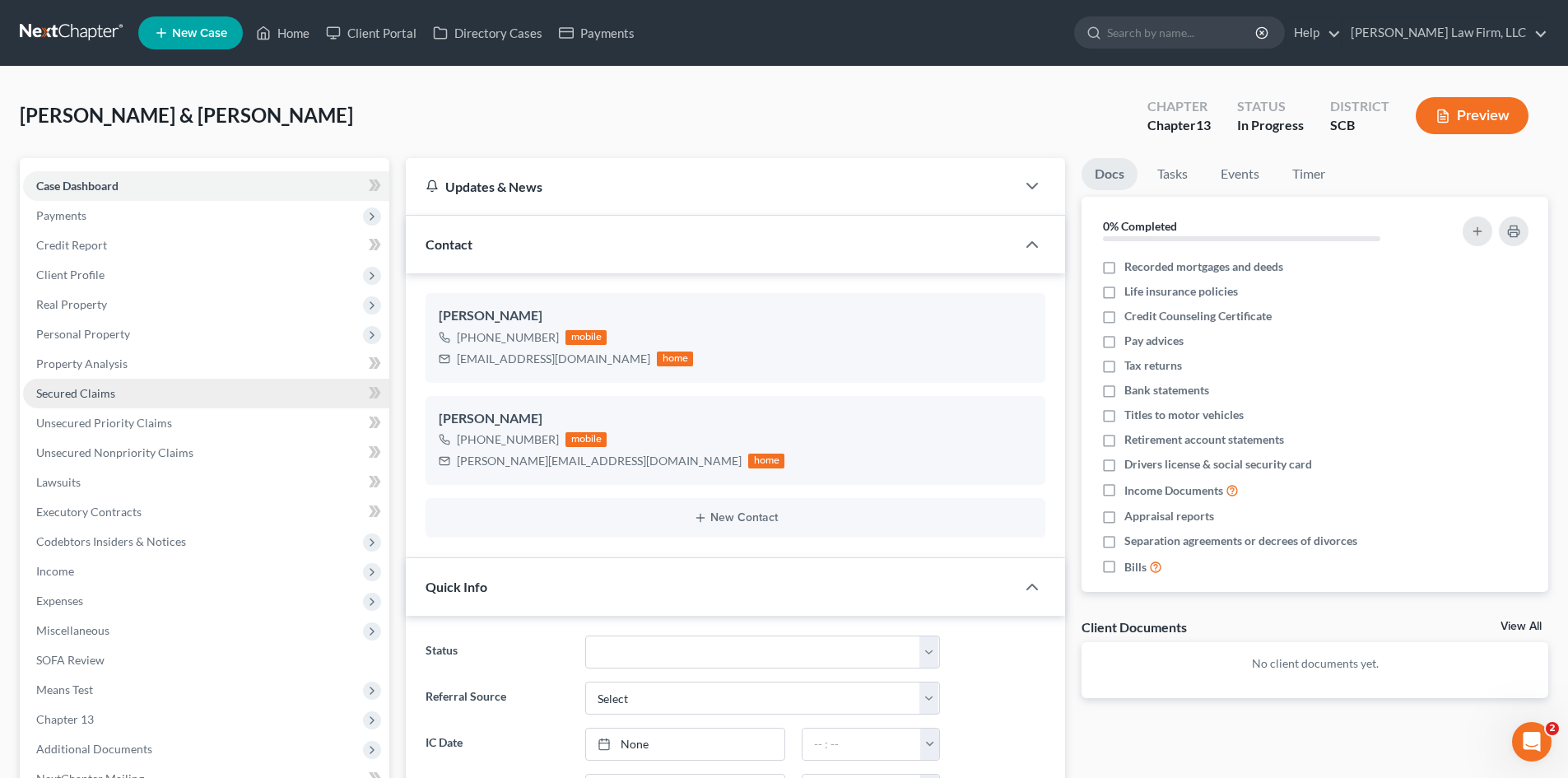
click at [131, 393] on link "Secured Claims" at bounding box center [207, 394] width 366 height 30
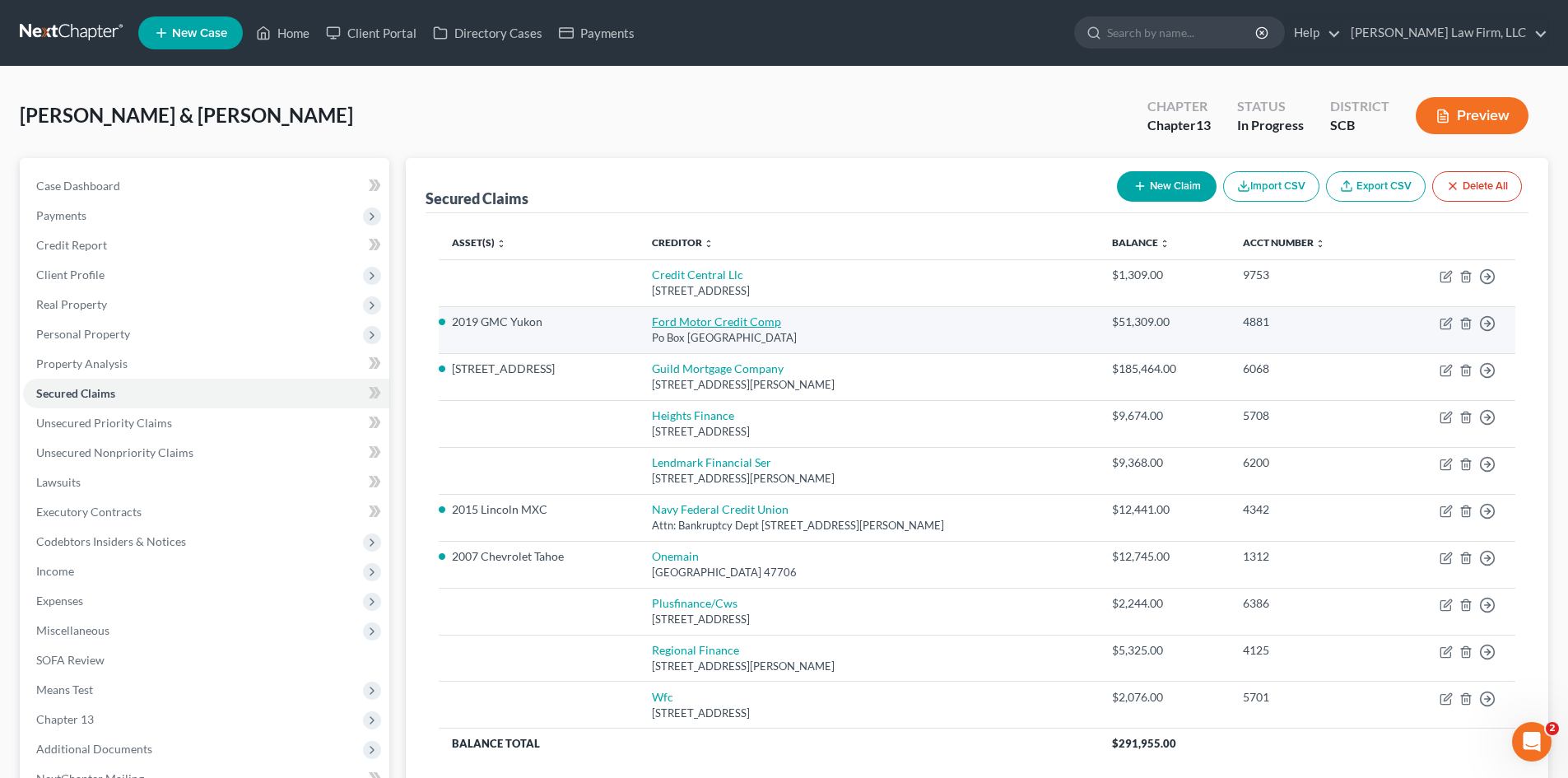
click at [711, 316] on link "Ford Motor Credit Comp" at bounding box center [716, 321] width 129 height 14
select select "30"
select select "0"
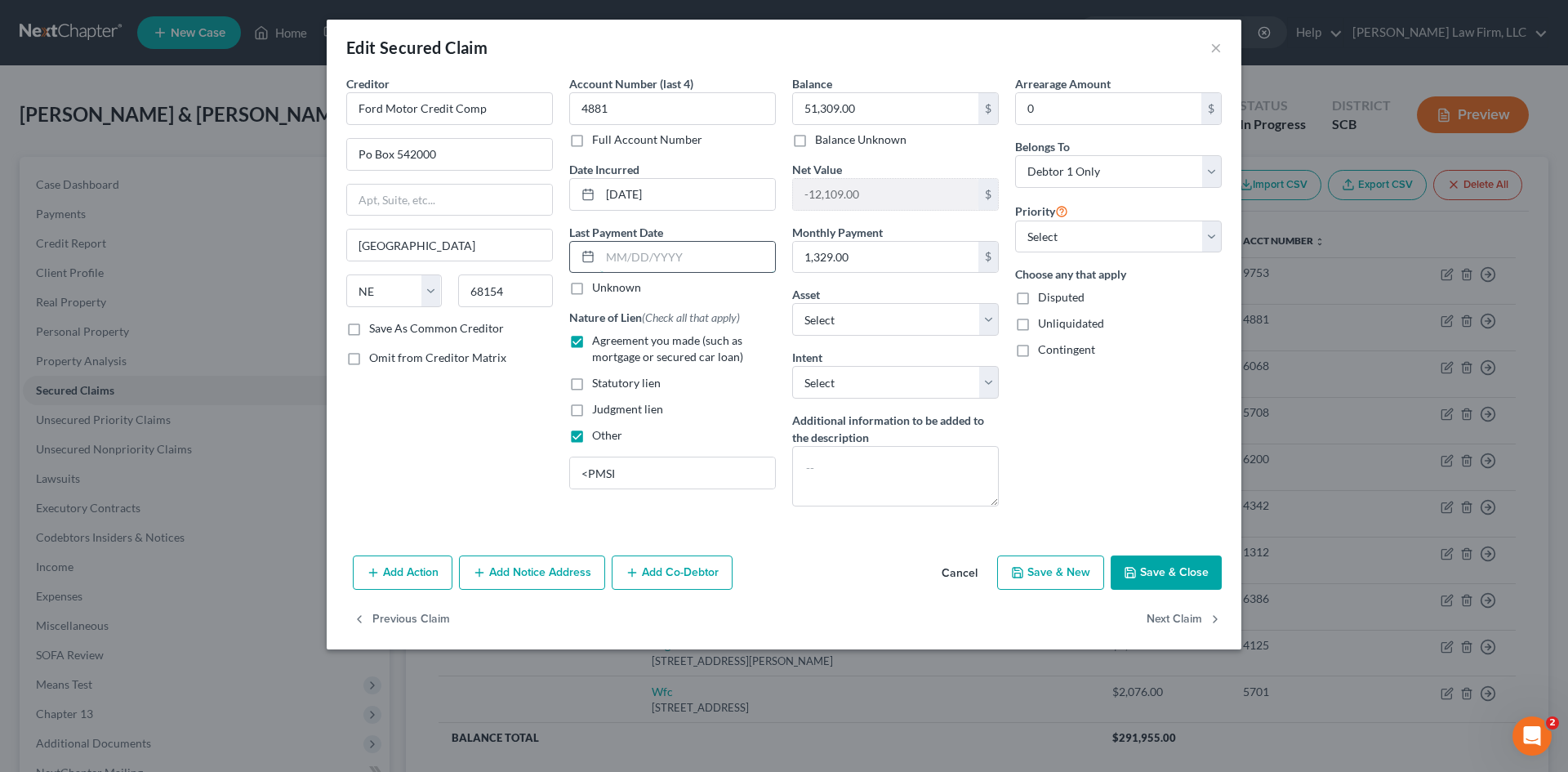
click at [664, 244] on input "text" at bounding box center [687, 257] width 175 height 31
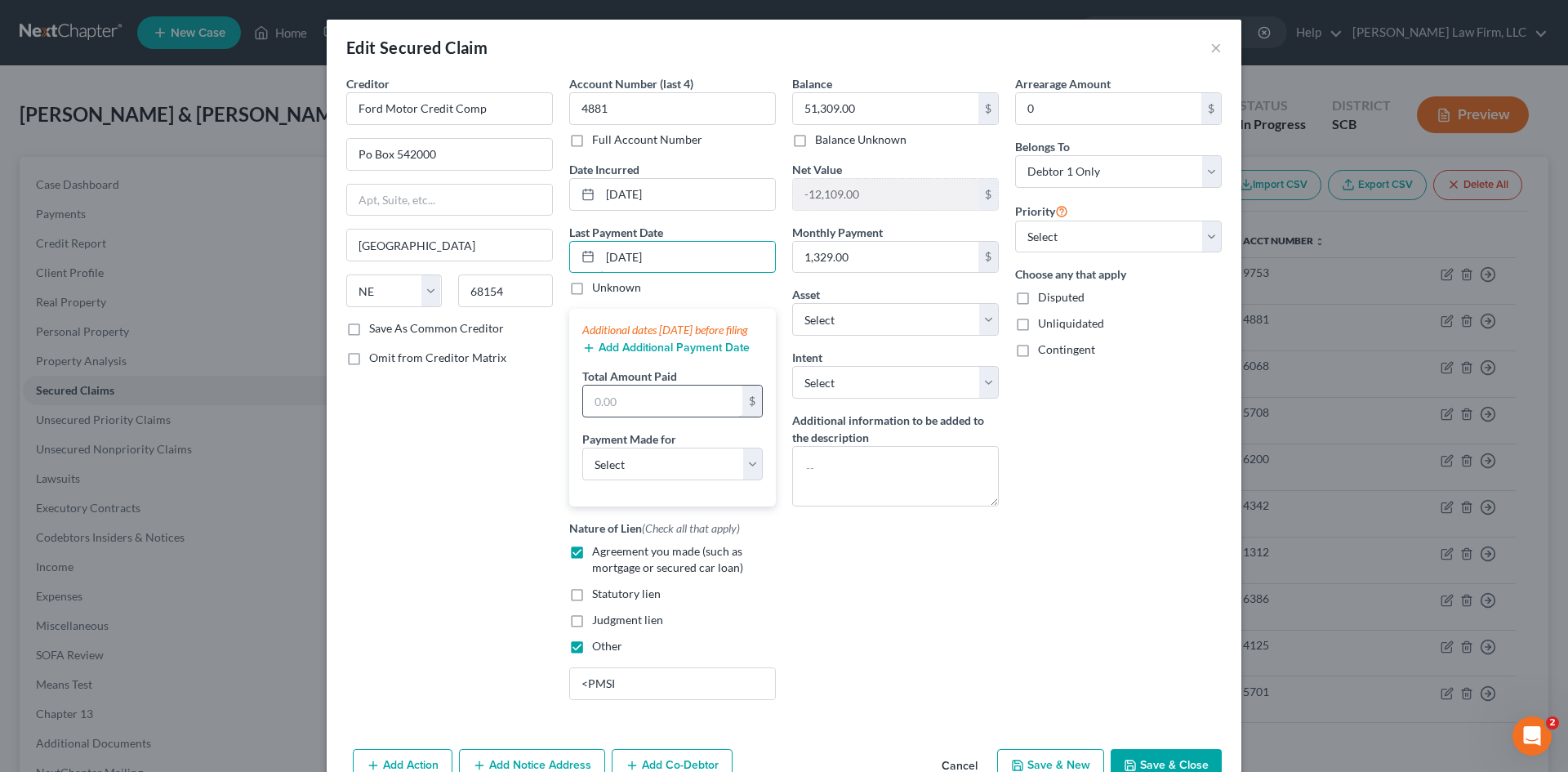
type input "6/5/2025"
click at [677, 416] on input "text" at bounding box center [663, 400] width 159 height 31
type input "3,882.95"
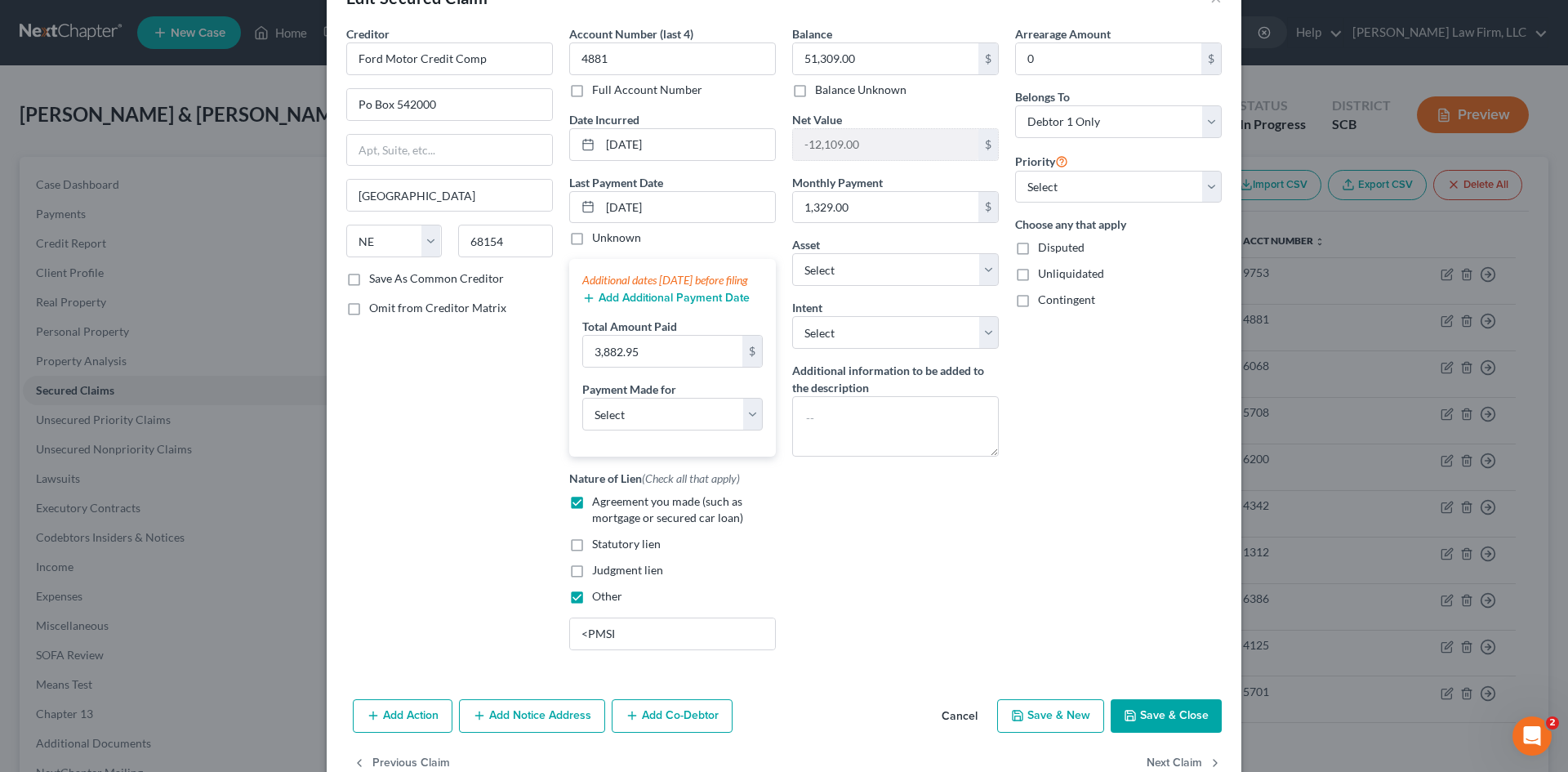
scroll to position [107, 0]
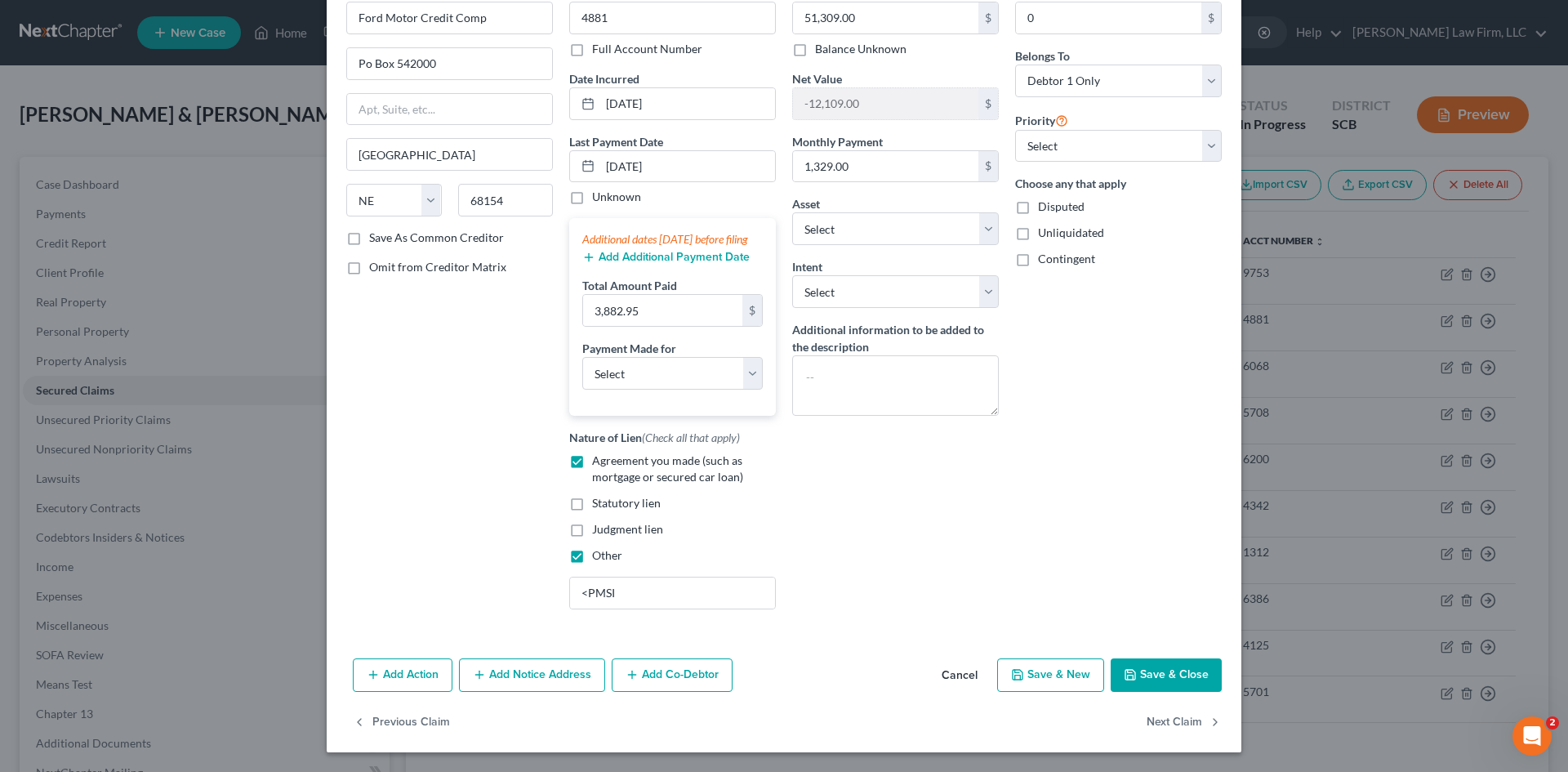
click at [681, 260] on button "Add Additional Payment Date" at bounding box center [665, 257] width 167 height 13
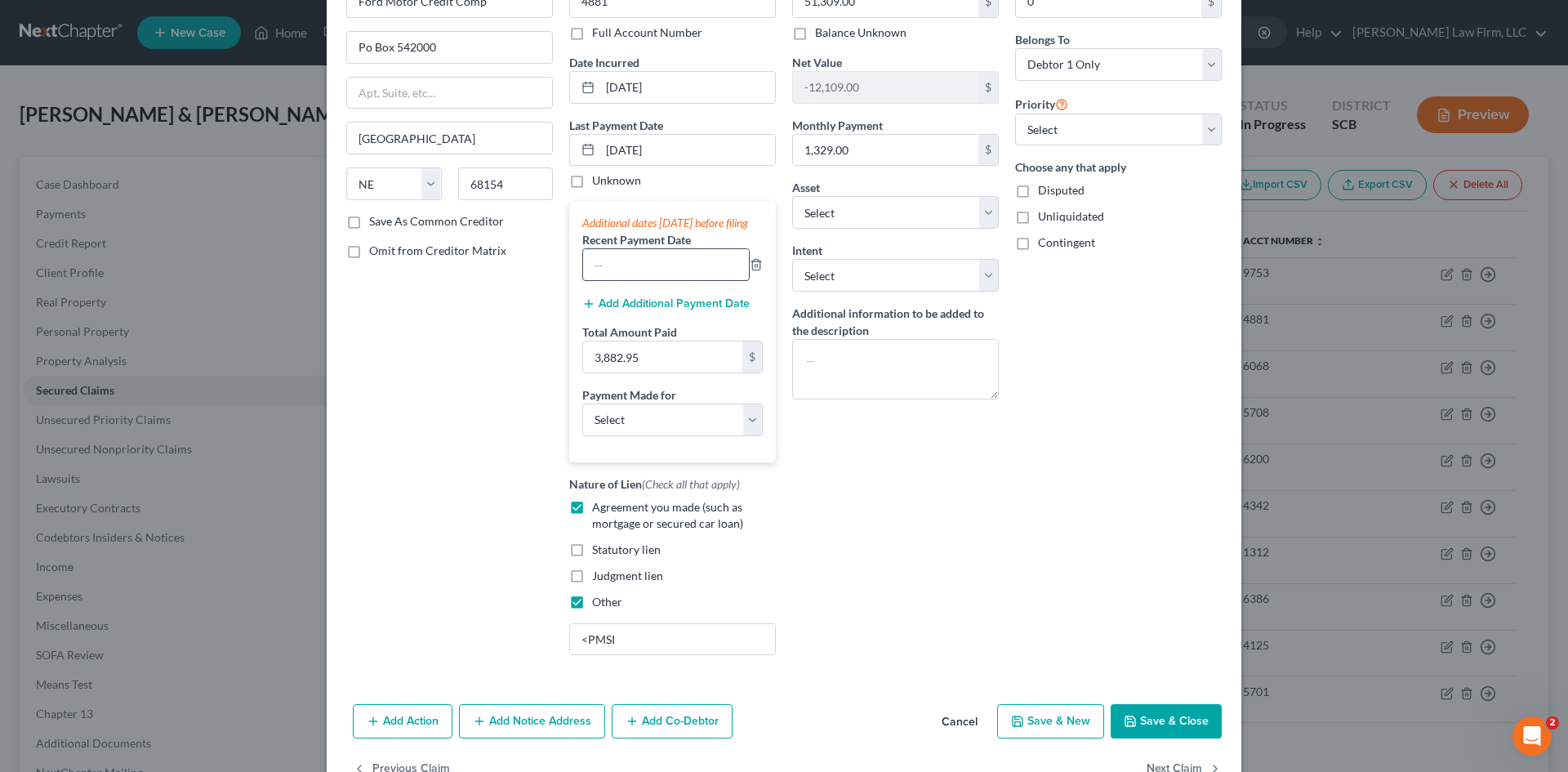
click at [685, 280] on input "text" at bounding box center [665, 264] width 166 height 31
type input "7/30/2025"
click at [690, 429] on select "Select Car Credit Card Loan Repayment Mortgage Other Suppliers Or Vendors" at bounding box center [673, 420] width 181 height 32
select select "0"
click at [582, 419] on select "Select Car Credit Card Loan Repayment Mortgage Other Suppliers Or Vendors" at bounding box center [673, 420] width 181 height 32
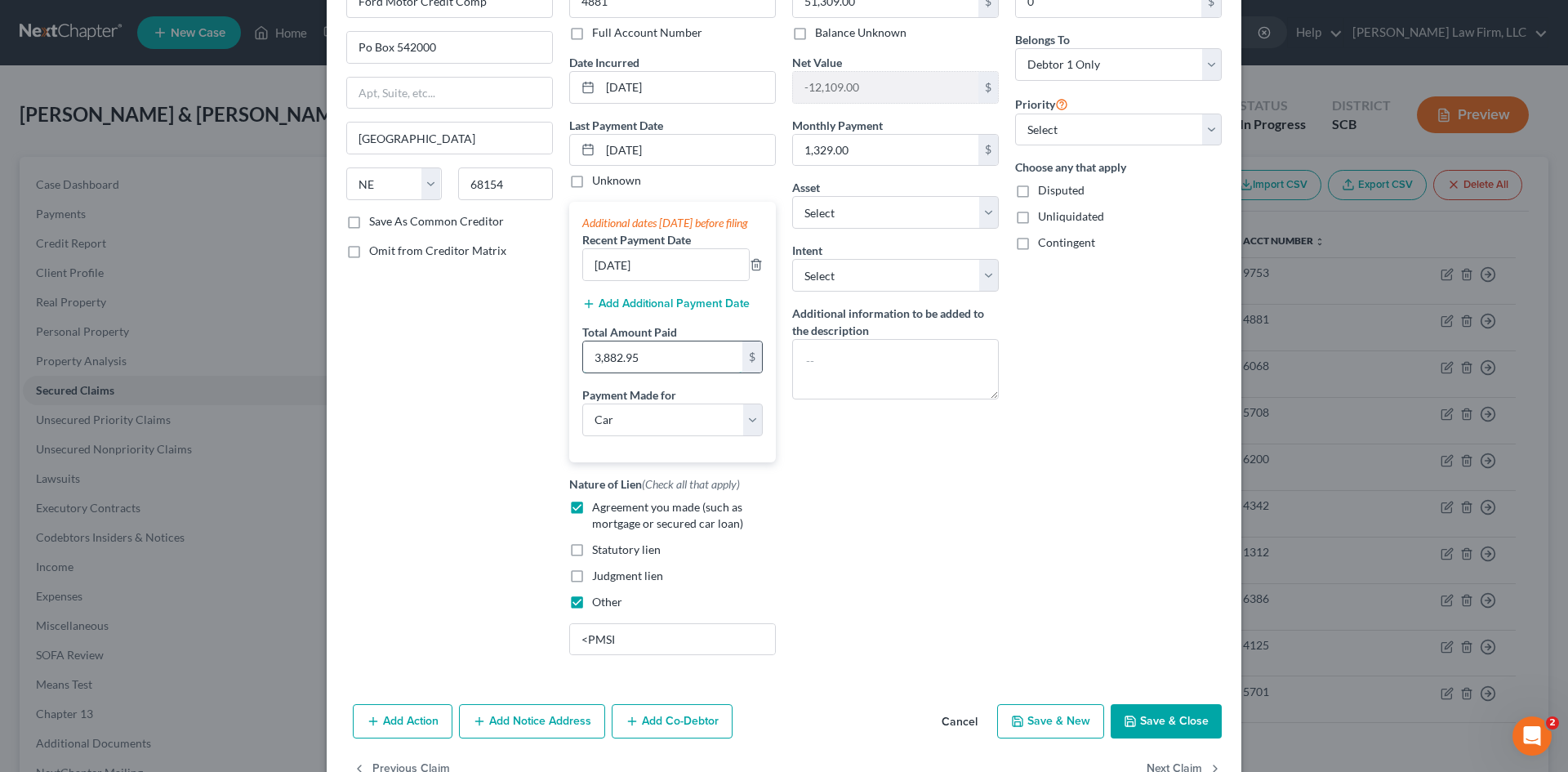
click at [660, 373] on input "3,882.95" at bounding box center [663, 356] width 159 height 31
paste input "523"
type input "5,232.95"
click at [814, 368] on textarea at bounding box center [895, 368] width 207 height 60
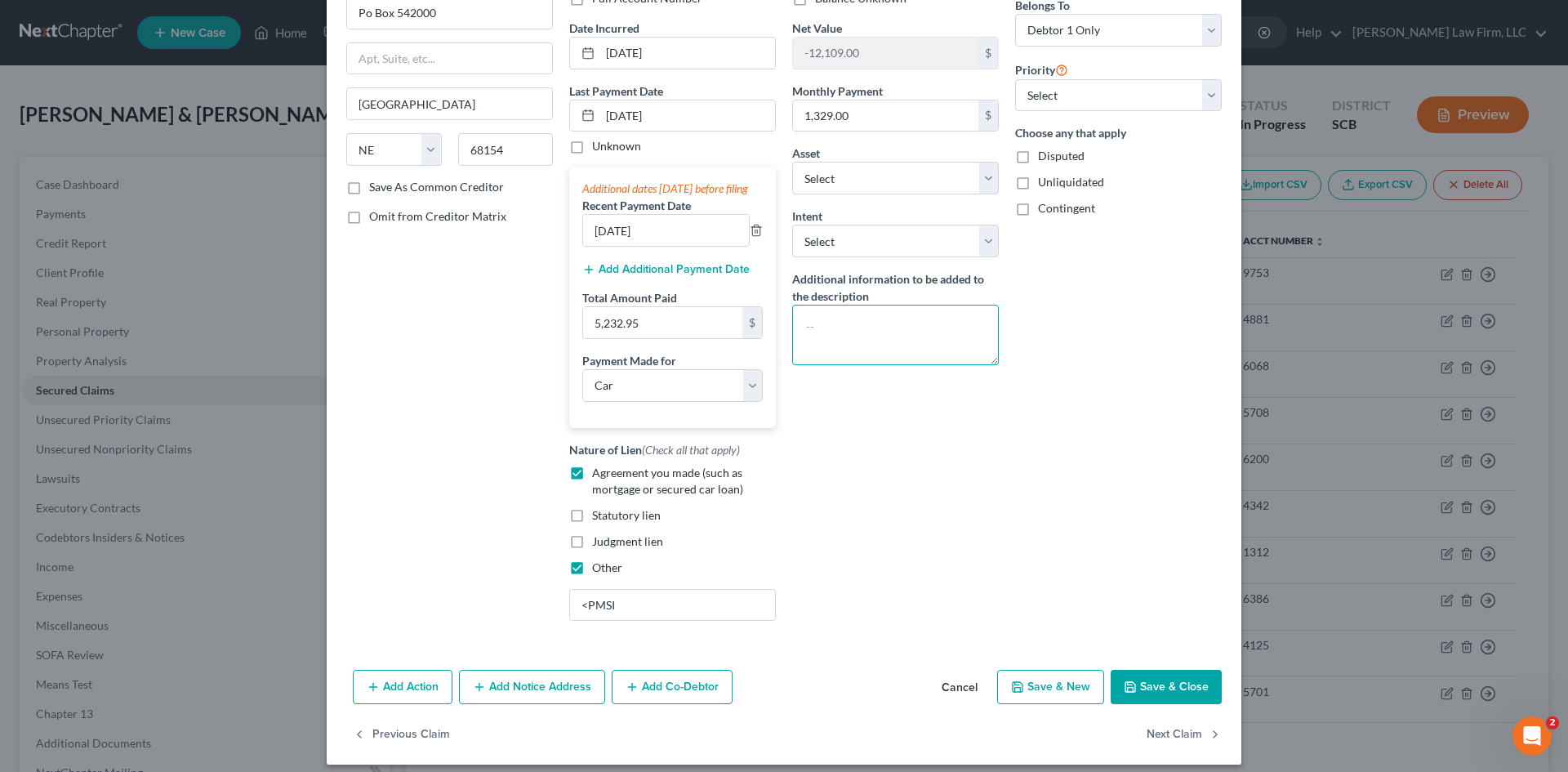
scroll to position [170, 0]
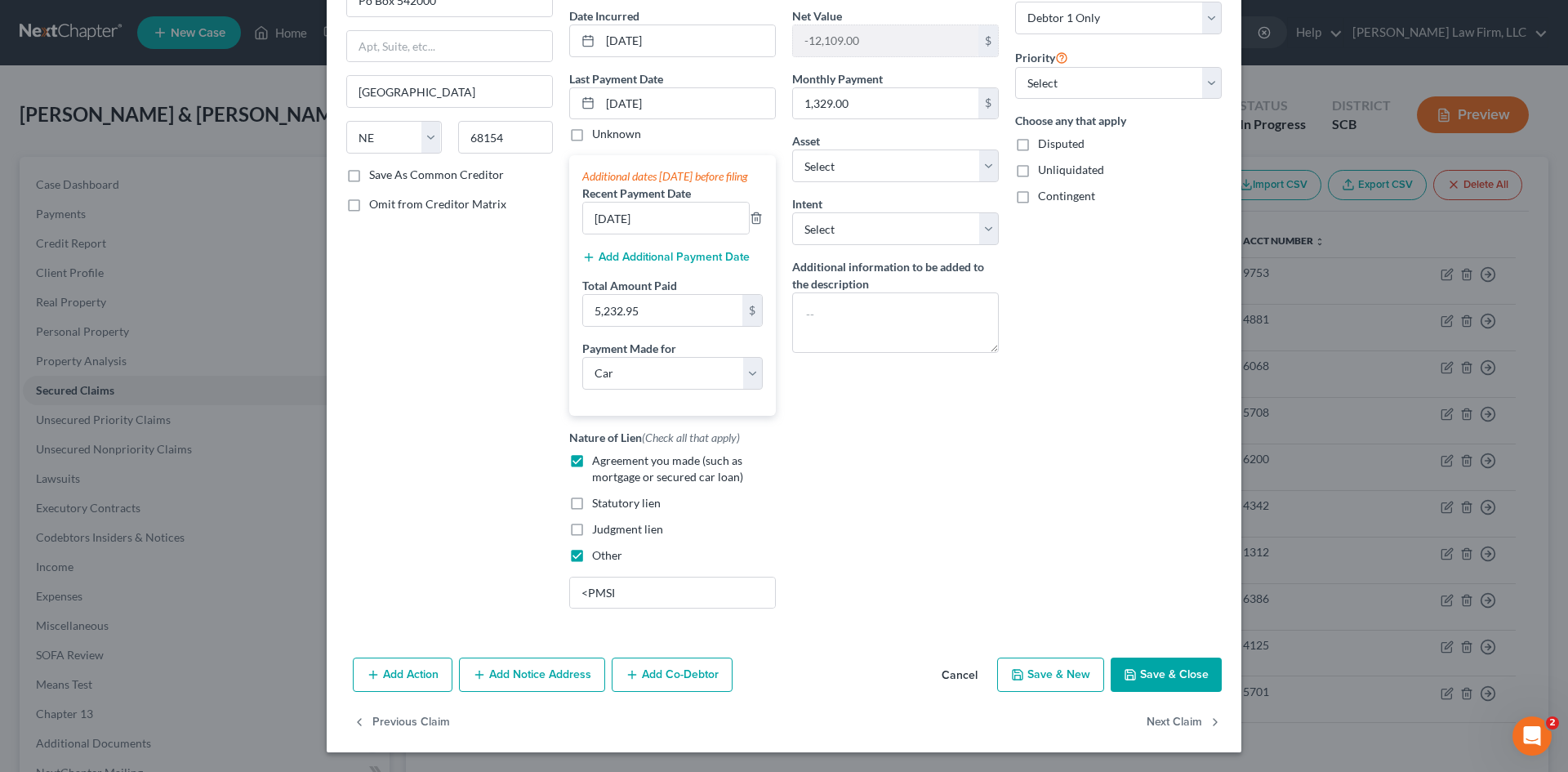
click at [1192, 679] on button "Save & Close" at bounding box center [1166, 674] width 111 height 34
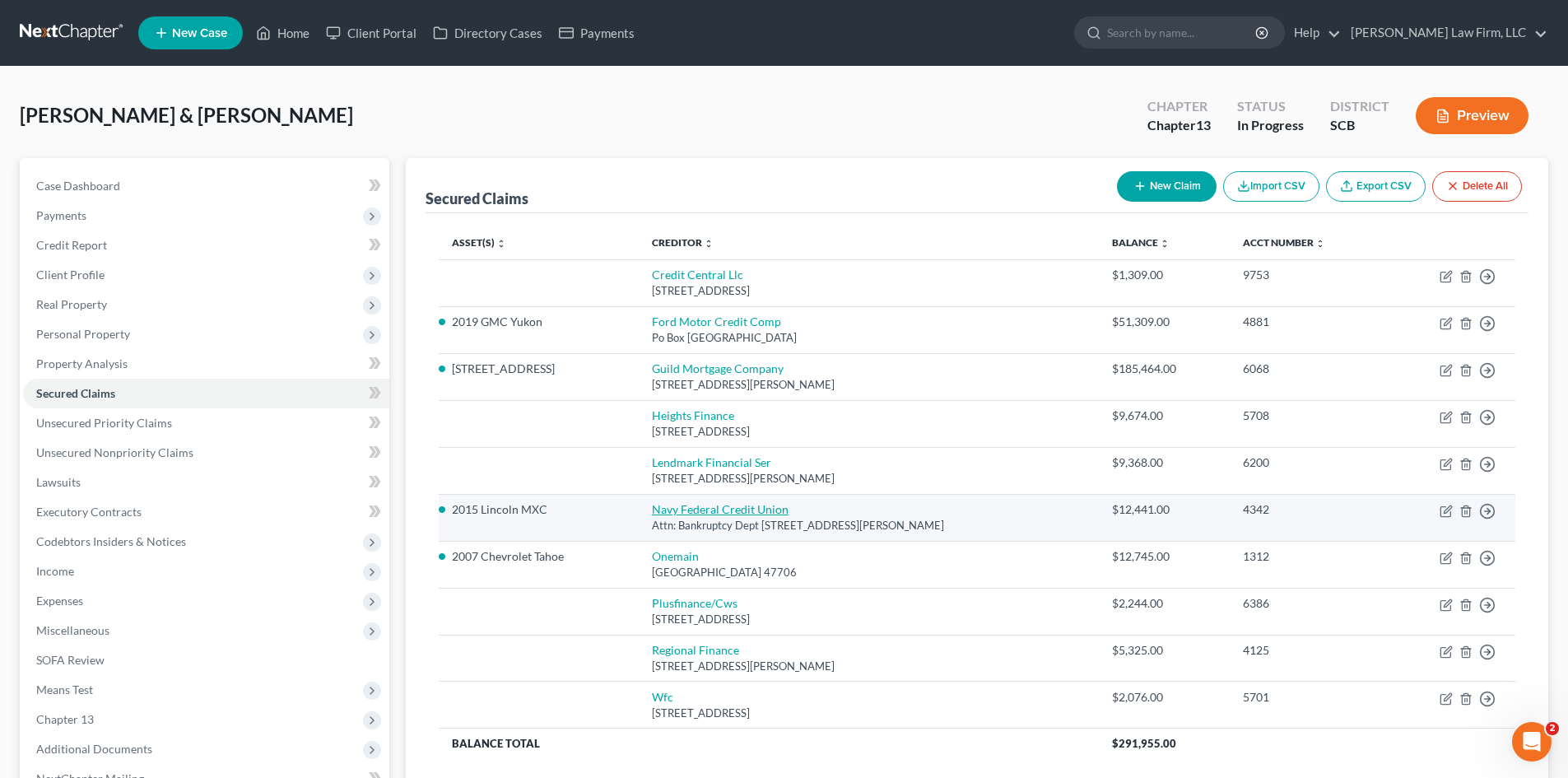
click at [716, 510] on link "Navy Federal Credit Union" at bounding box center [719, 509] width 136 height 14
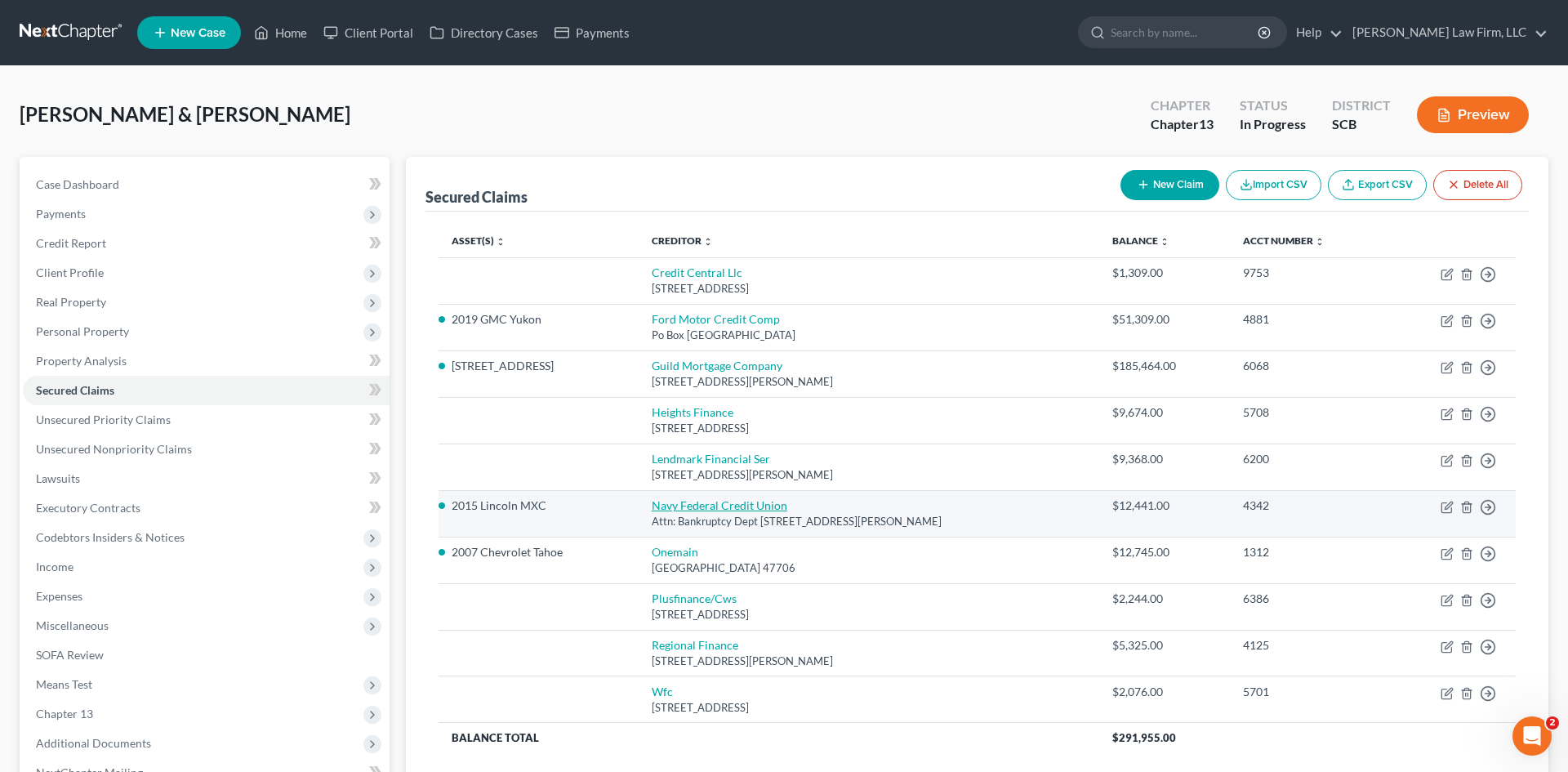
select select "48"
select select "1"
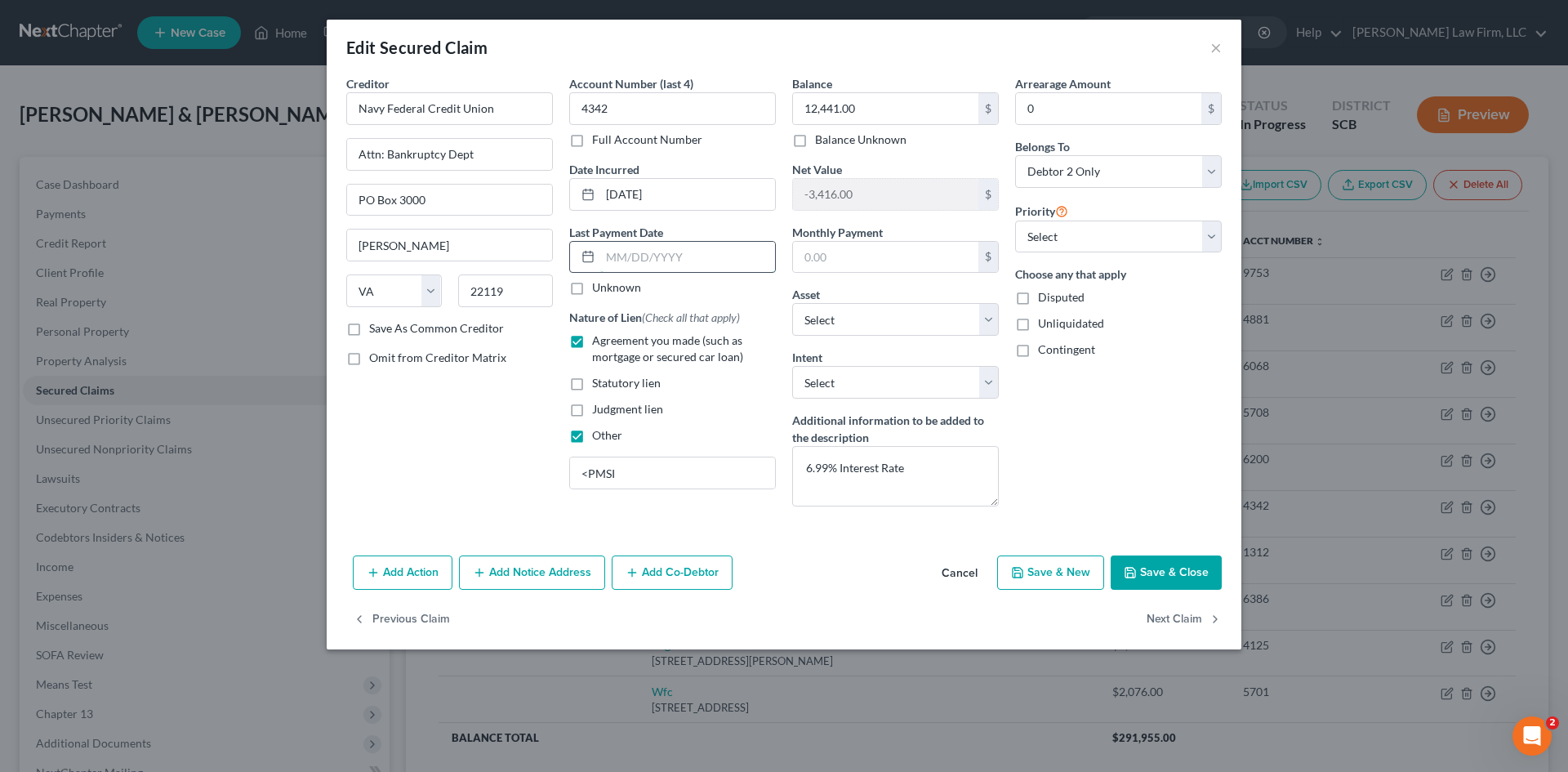
click at [717, 266] on input "text" at bounding box center [687, 257] width 175 height 31
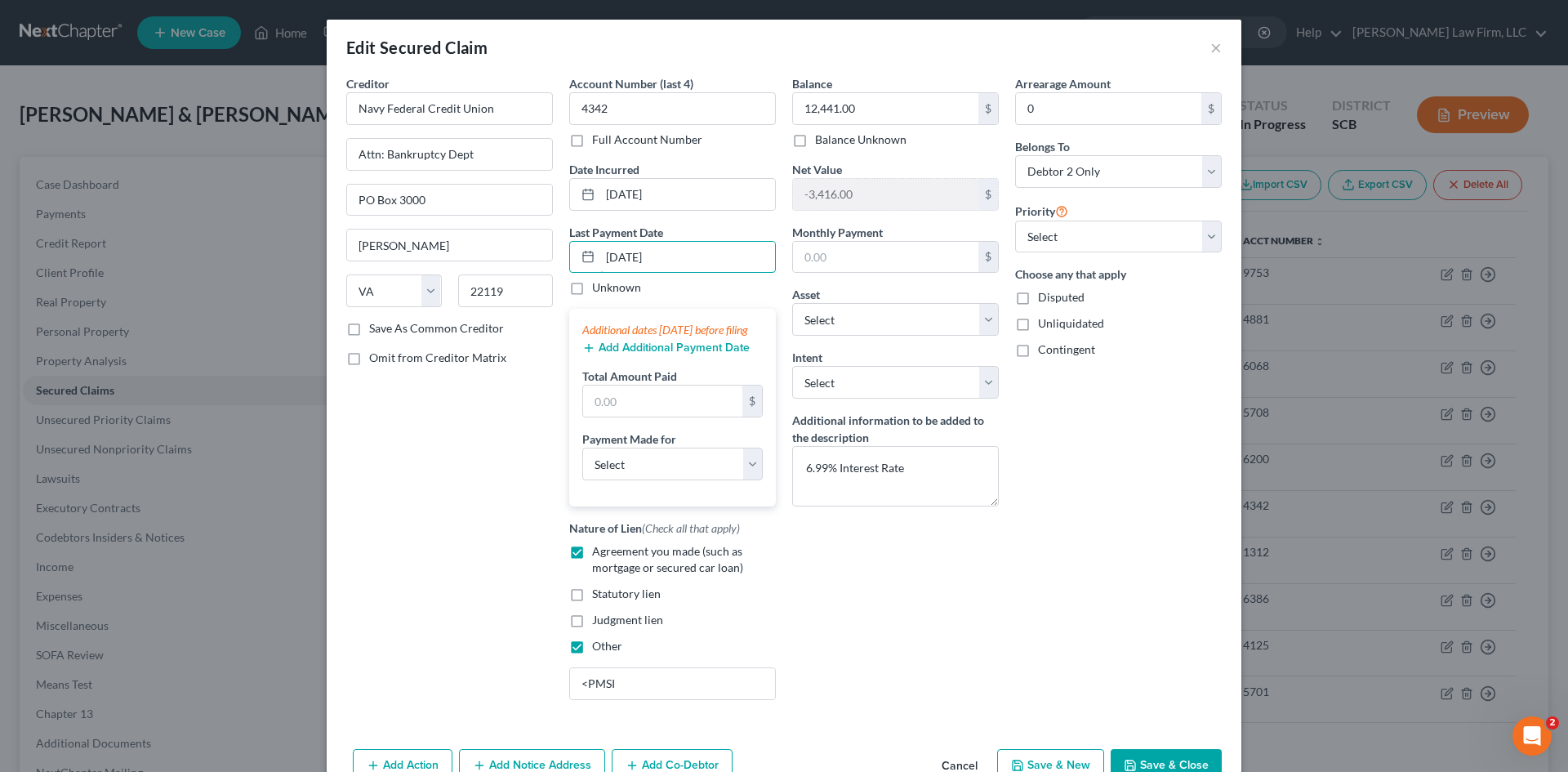
type input "8/8/2025"
click at [692, 355] on button "Add Additional Payment Date" at bounding box center [665, 347] width 167 height 13
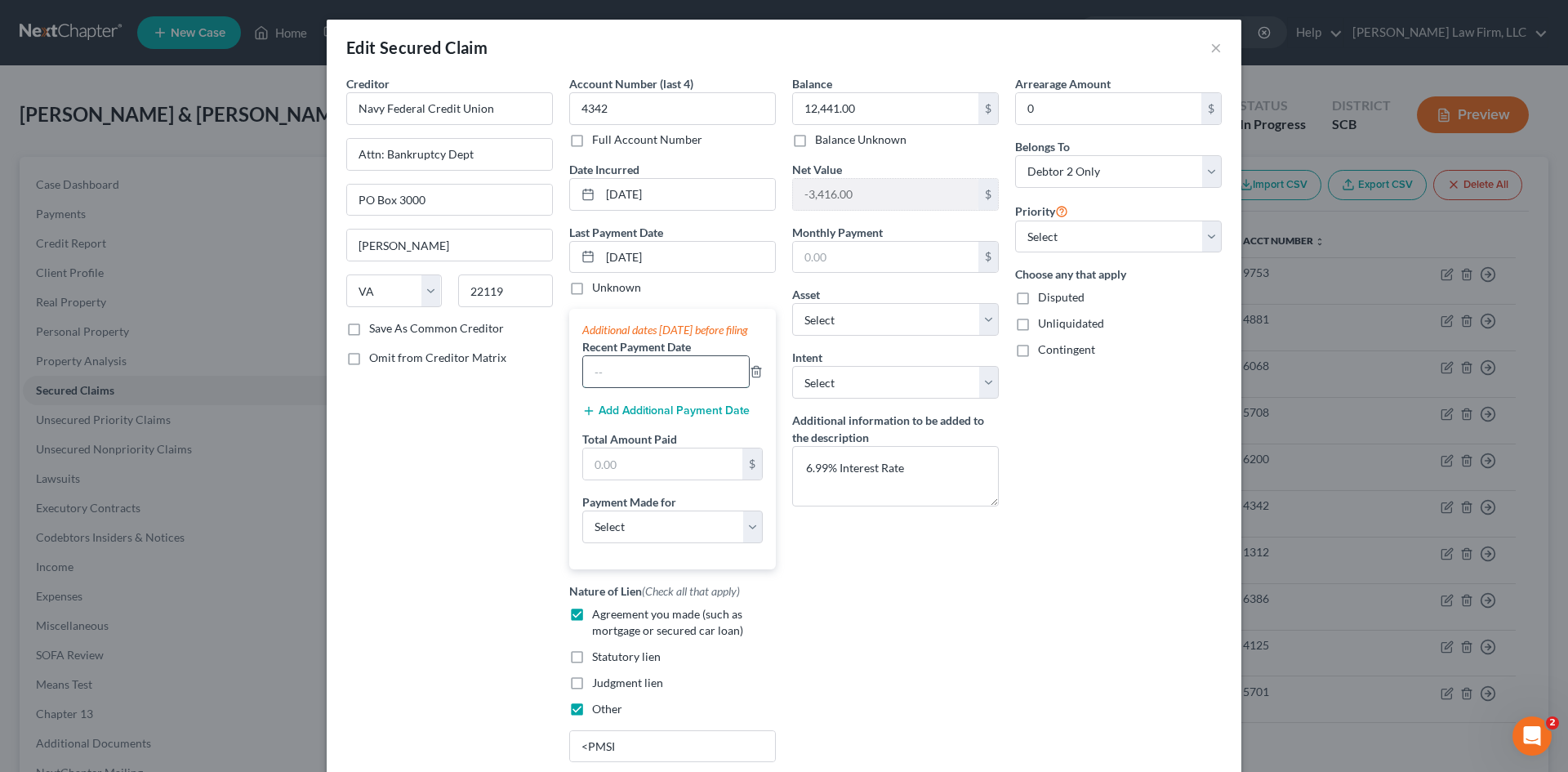
click at [673, 387] on input "text" at bounding box center [665, 372] width 166 height 31
type input "7/7/2025"
click at [636, 417] on button "Add Additional Payment Date" at bounding box center [665, 410] width 167 height 13
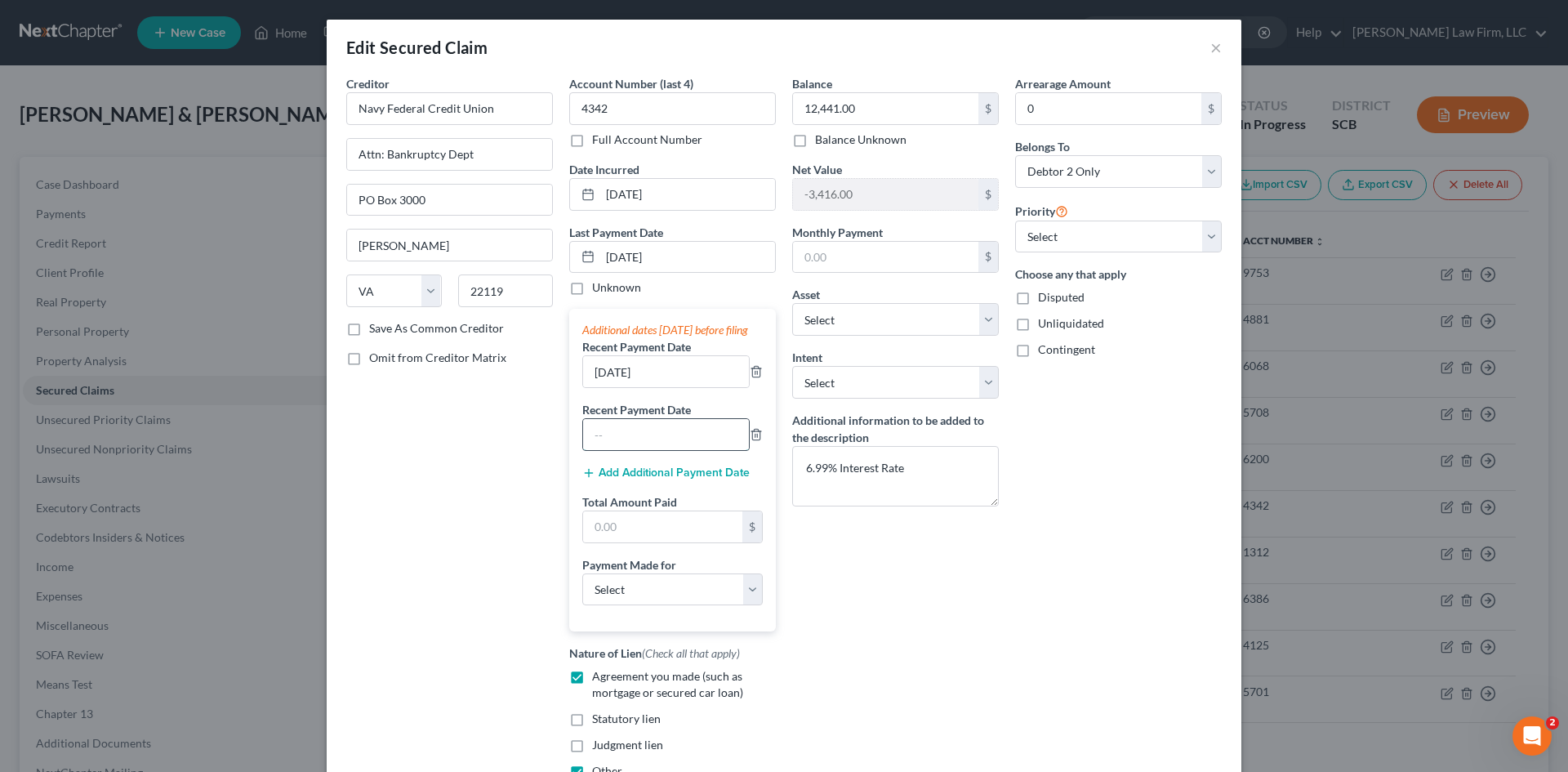
click at [636, 445] on input "text" at bounding box center [665, 434] width 166 height 31
type input "6/7/2025"
click at [645, 543] on input "text" at bounding box center [663, 527] width 159 height 31
paste input "5232.95"
drag, startPoint x: 699, startPoint y: 545, endPoint x: 554, endPoint y: 570, distance: 147.1
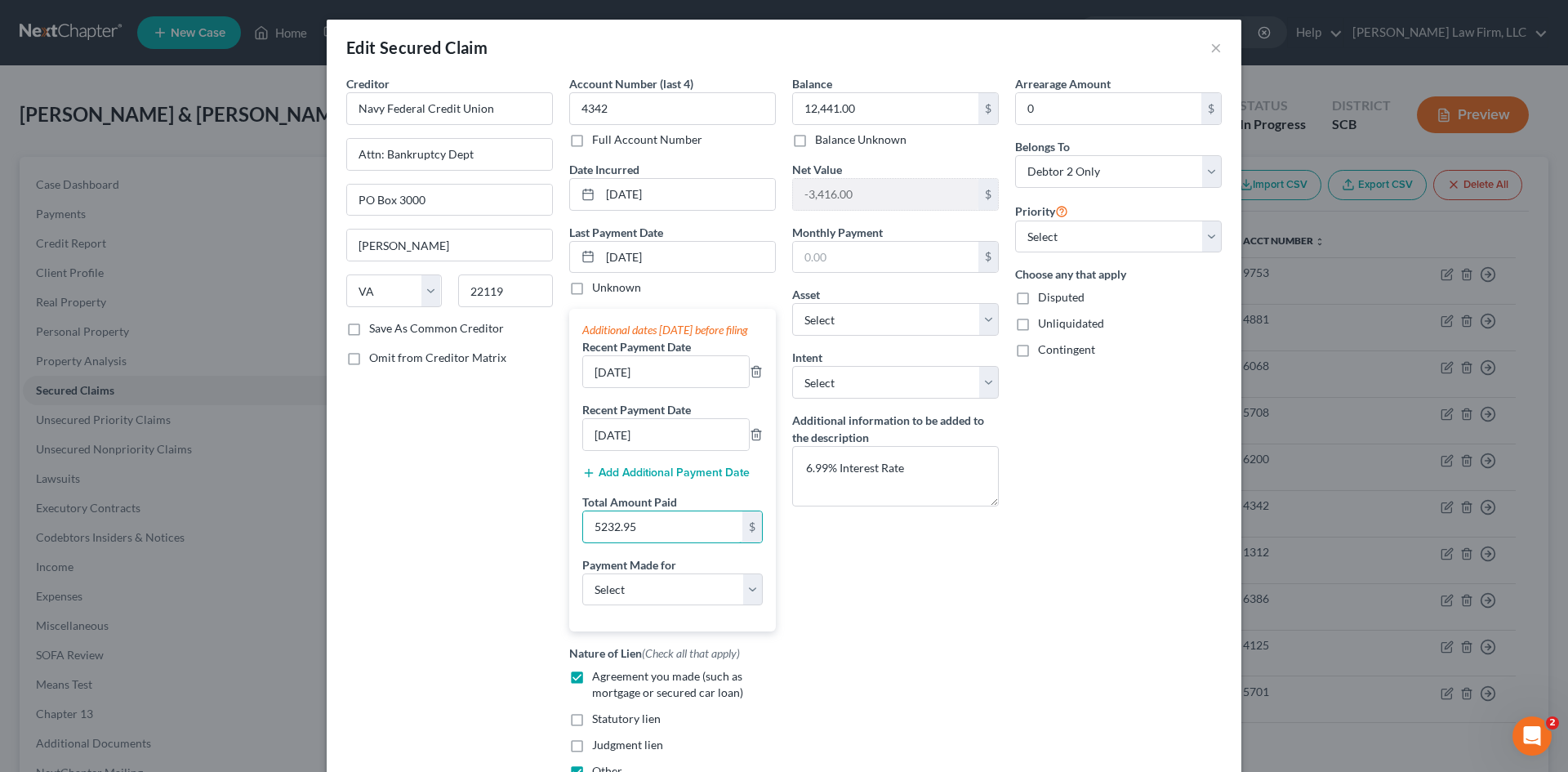
click at [546, 570] on div "Creditor * Navy Federal Credit Union Attn: Bankruptcy Dept PO Box 3000 Merrifie…" at bounding box center [784, 457] width 892 height 763
click at [700, 542] on input "5232.95" at bounding box center [663, 527] width 159 height 31
drag, startPoint x: 700, startPoint y: 542, endPoint x: 549, endPoint y: 546, distance: 151.1
click at [549, 545] on div "Creditor * Navy Federal Credit Union Attn: Bankruptcy Dept PO Box 3000 Merrifie…" at bounding box center [784, 457] width 892 height 763
paste input "1314.32"
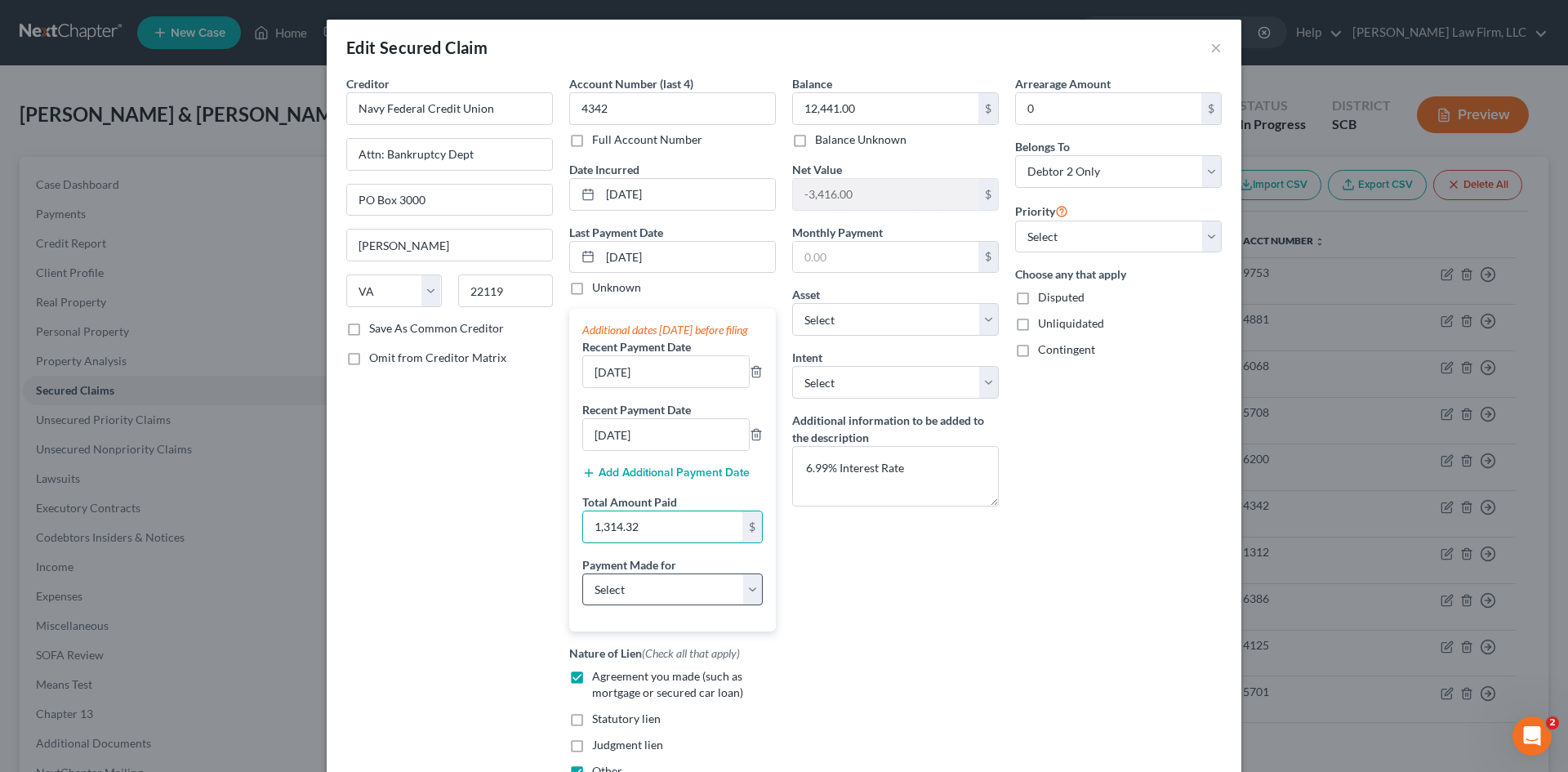
type input "1,314.32"
click at [626, 606] on select "Select Car Credit Card Loan Repayment Mortgage Other Suppliers Or Vendors" at bounding box center [673, 589] width 181 height 32
select select "0"
click at [582, 589] on select "Select Car Credit Card Loan Repayment Mortgage Other Suppliers Or Vendors" at bounding box center [673, 589] width 181 height 32
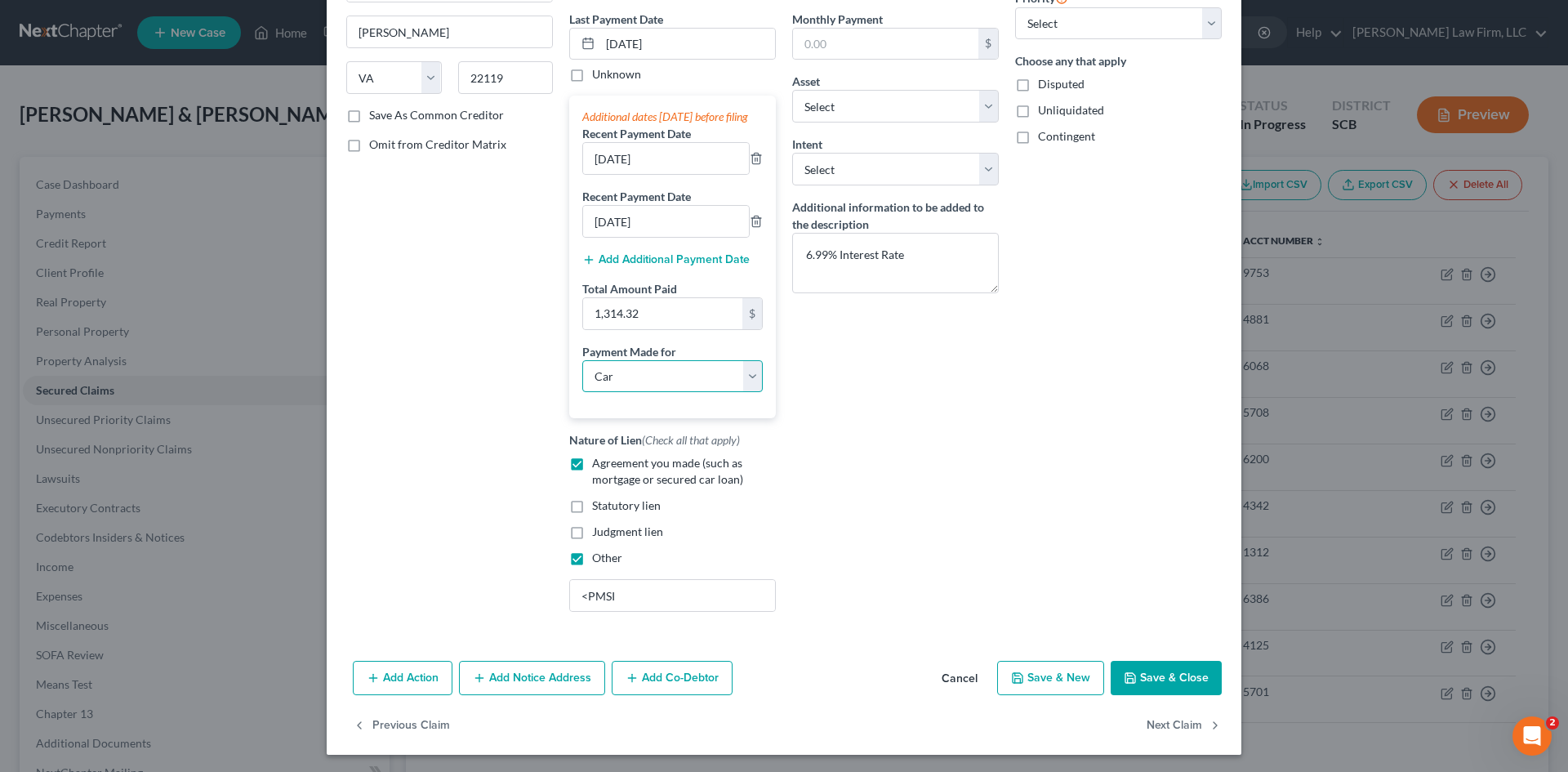
scroll to position [232, 0]
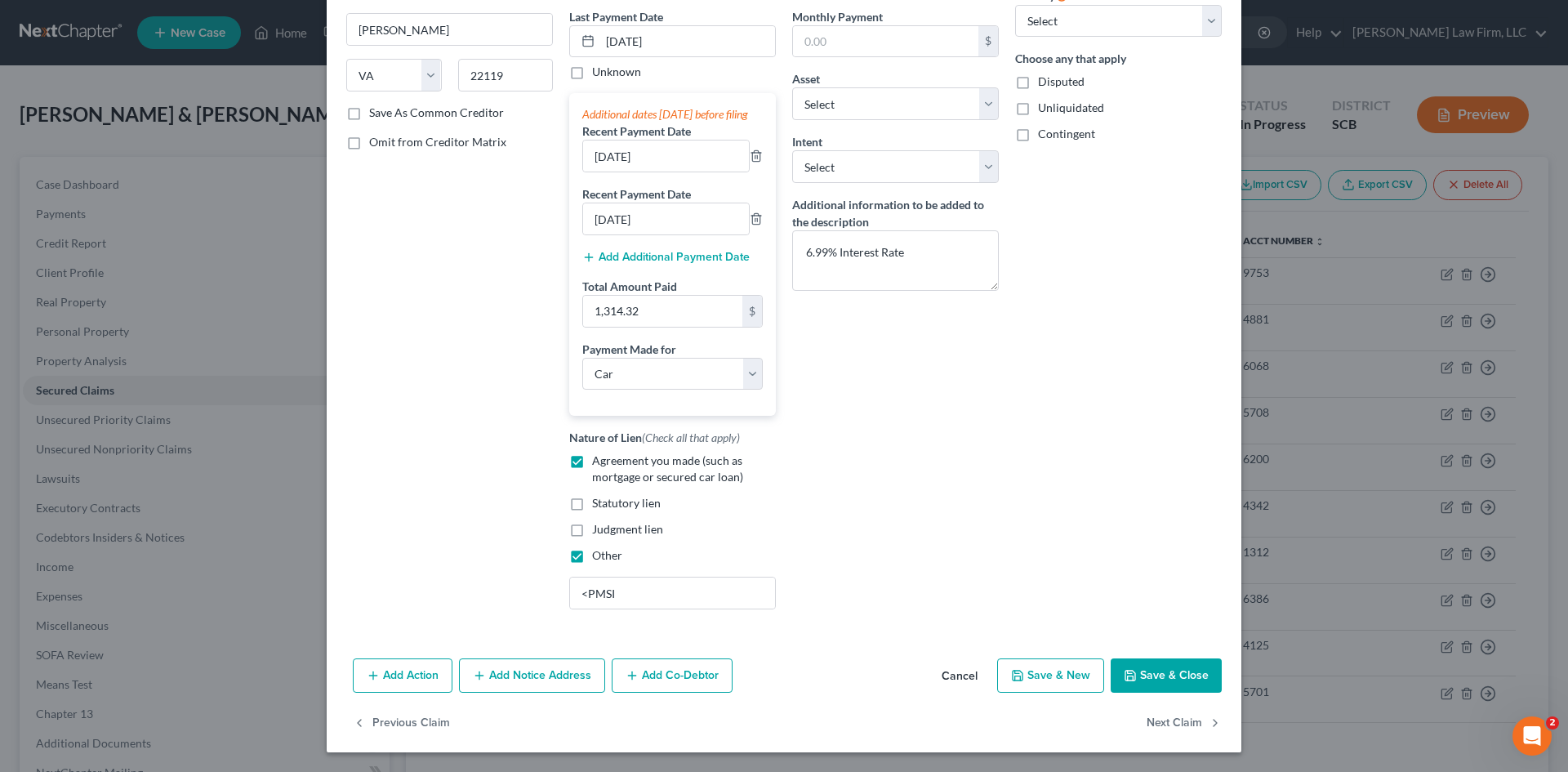
click at [1124, 675] on icon "button" at bounding box center [1130, 675] width 13 height 13
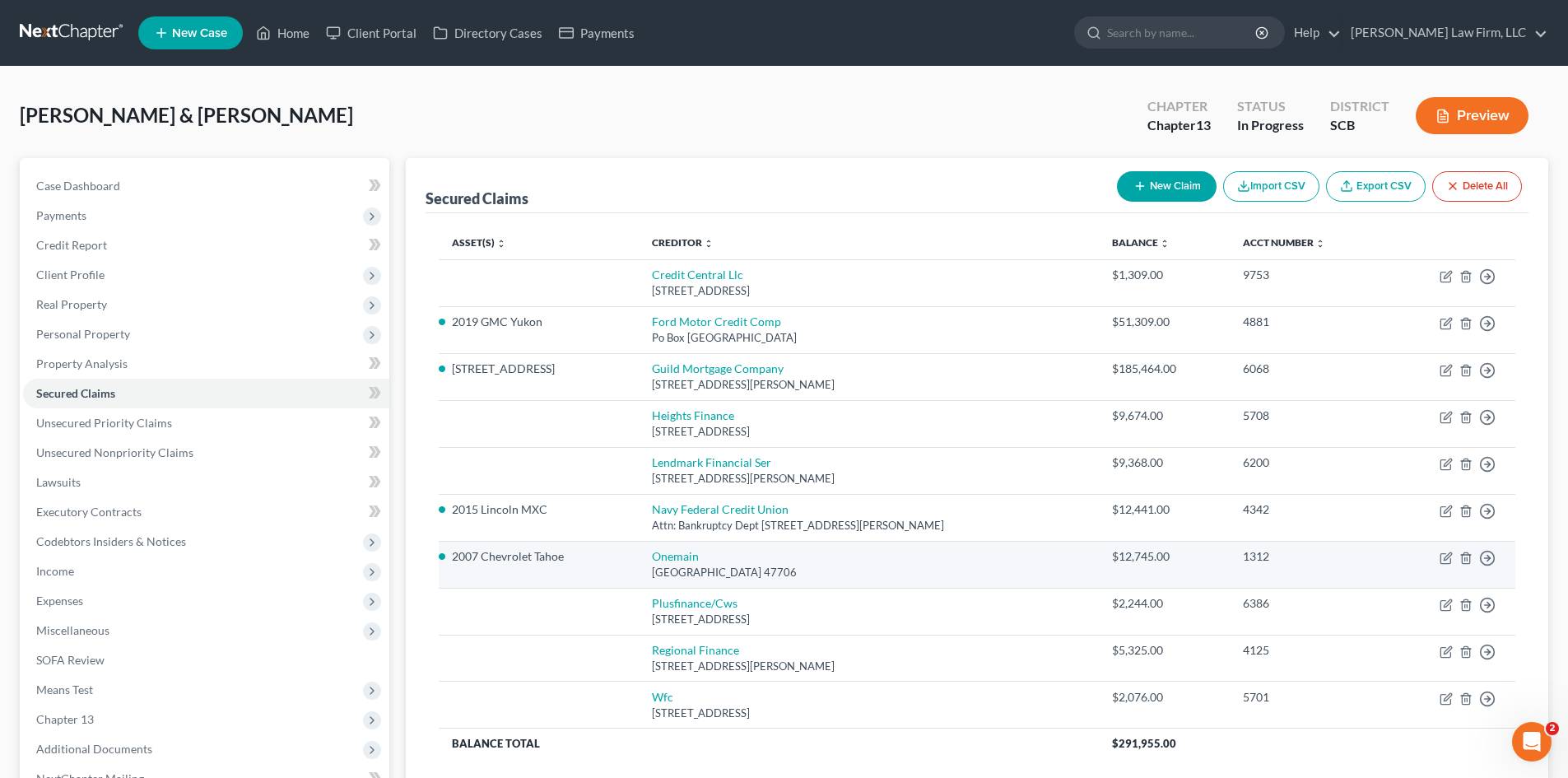
click at [690, 547] on td "Onemain Po Box 1010, Evansville, IN 47706" at bounding box center [869, 564] width 460 height 47
click at [695, 562] on link "Onemain" at bounding box center [675, 556] width 47 height 14
select select "15"
select select "1"
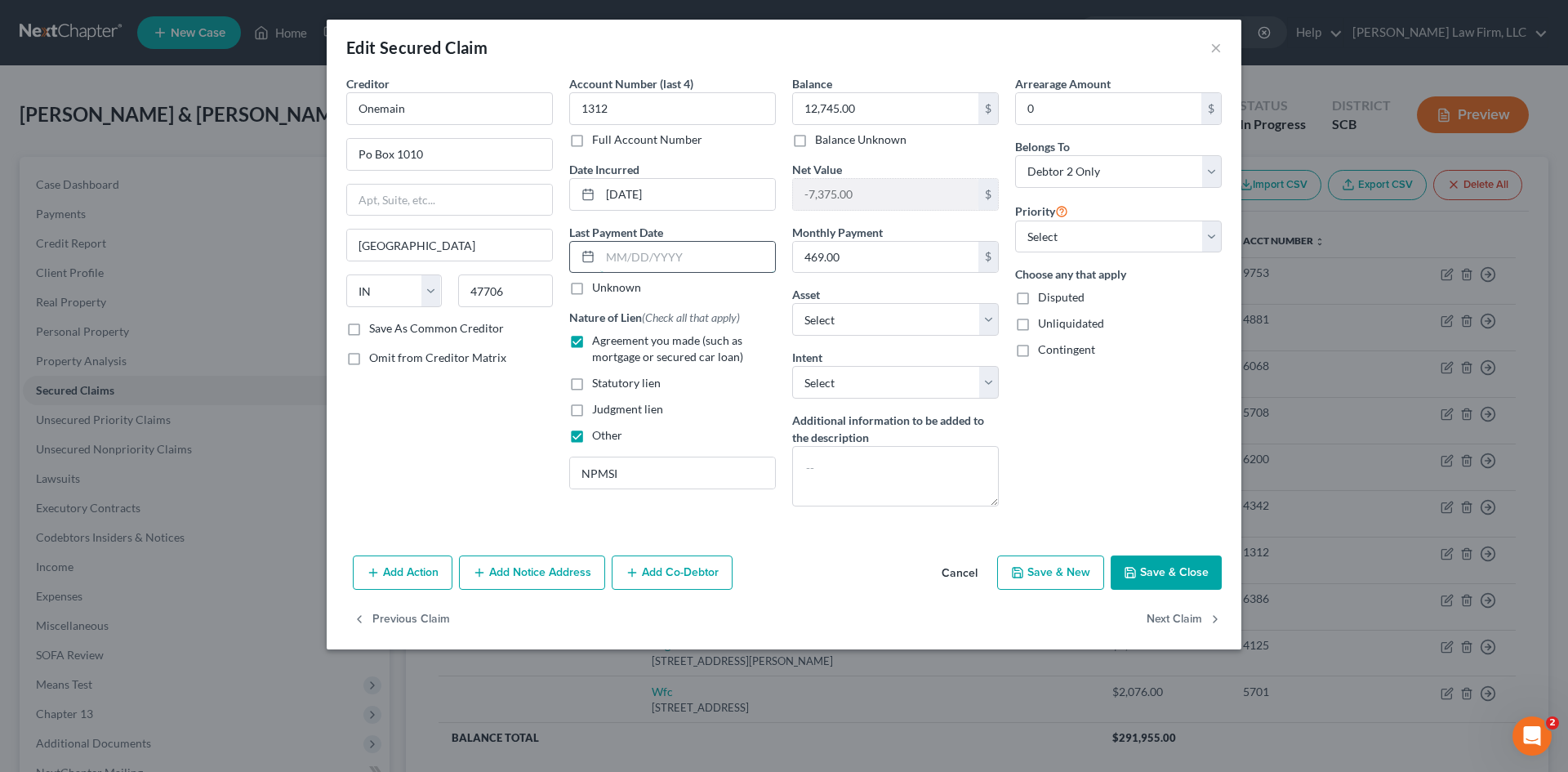
click at [636, 262] on input "text" at bounding box center [687, 257] width 175 height 31
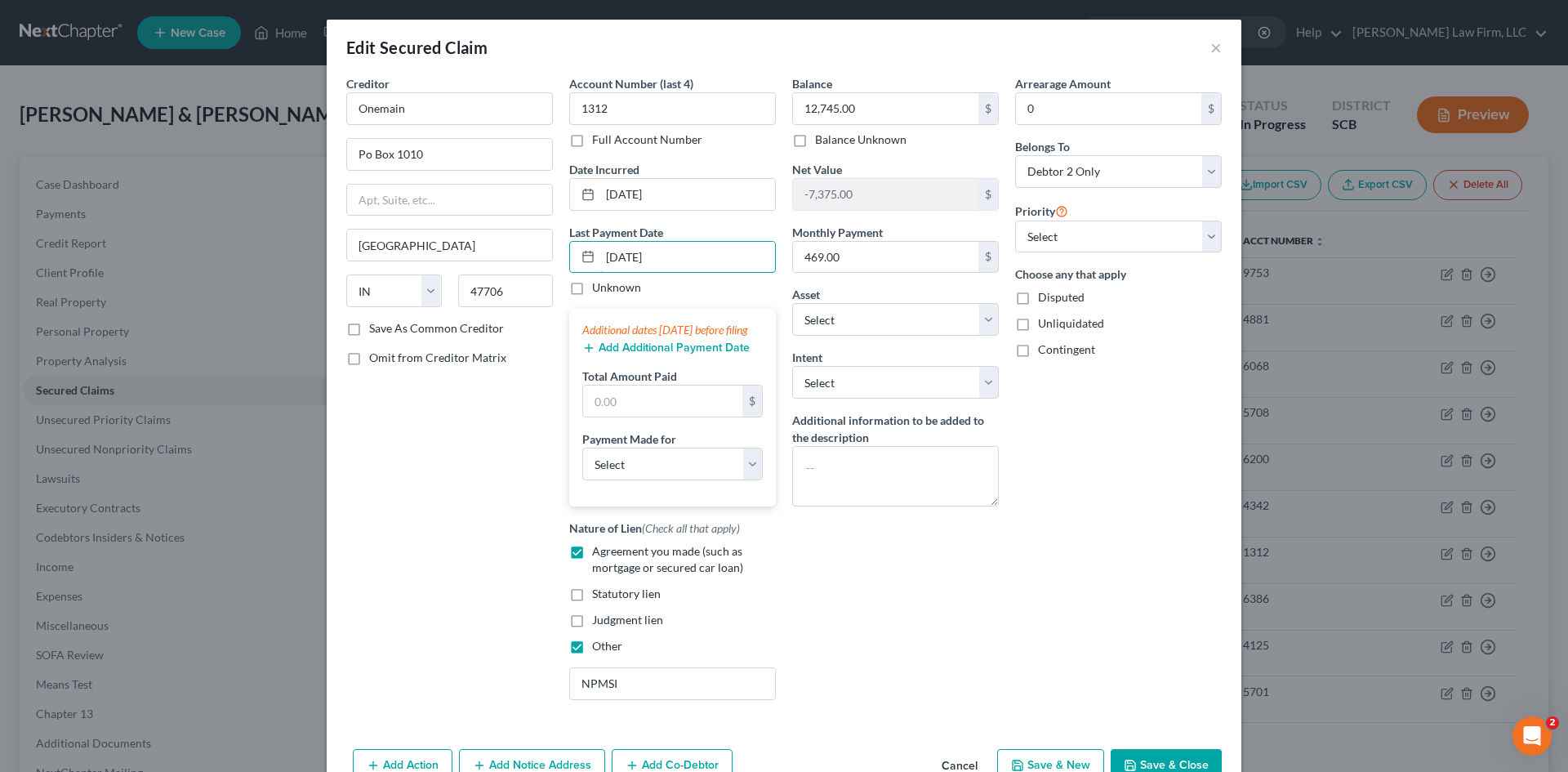
type input "7/15/2025"
click at [645, 355] on button "Add Additional Payment Date" at bounding box center [665, 347] width 167 height 13
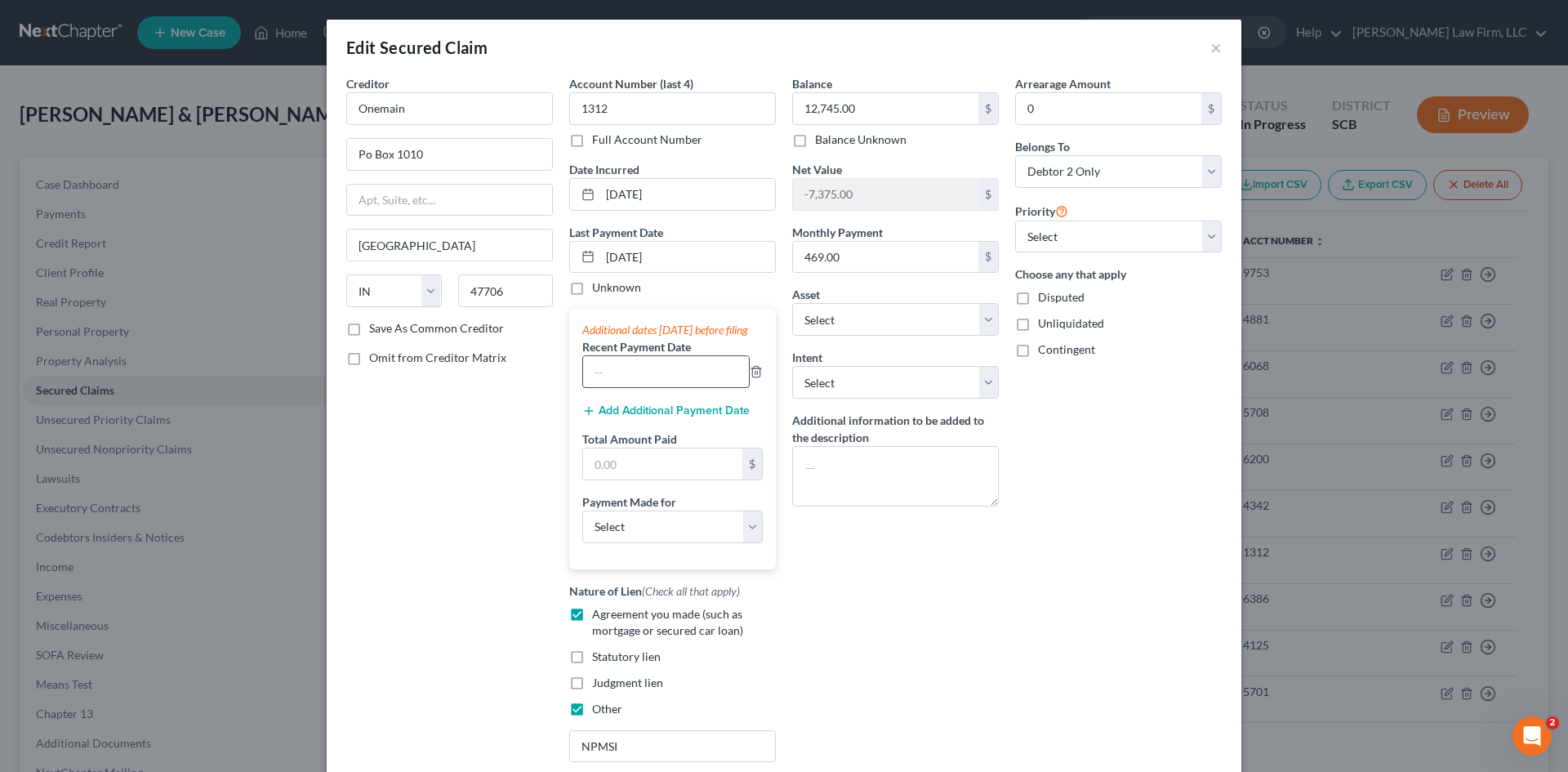
click at [651, 384] on input "text" at bounding box center [665, 372] width 166 height 31
type input "6/15/2025"
click at [664, 479] on input "text" at bounding box center [663, 464] width 159 height 31
type input "900"
click at [604, 543] on select "Select Car Credit Card Loan Repayment Mortgage Other Suppliers Or Vendors" at bounding box center [673, 527] width 181 height 32
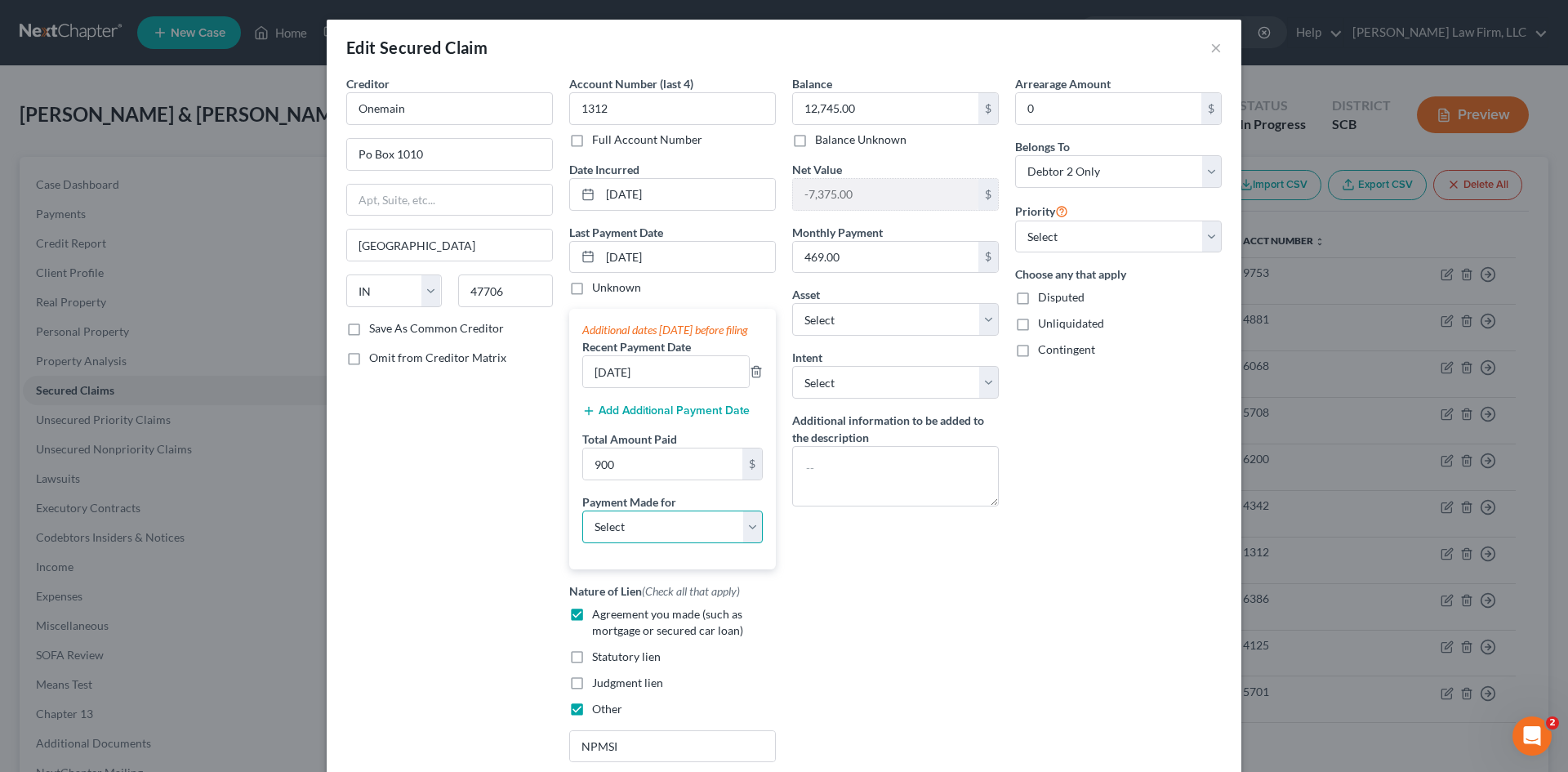
select select "0"
click at [582, 526] on select "Select Car Credit Card Loan Repayment Mortgage Other Suppliers Or Vendors" at bounding box center [673, 527] width 181 height 32
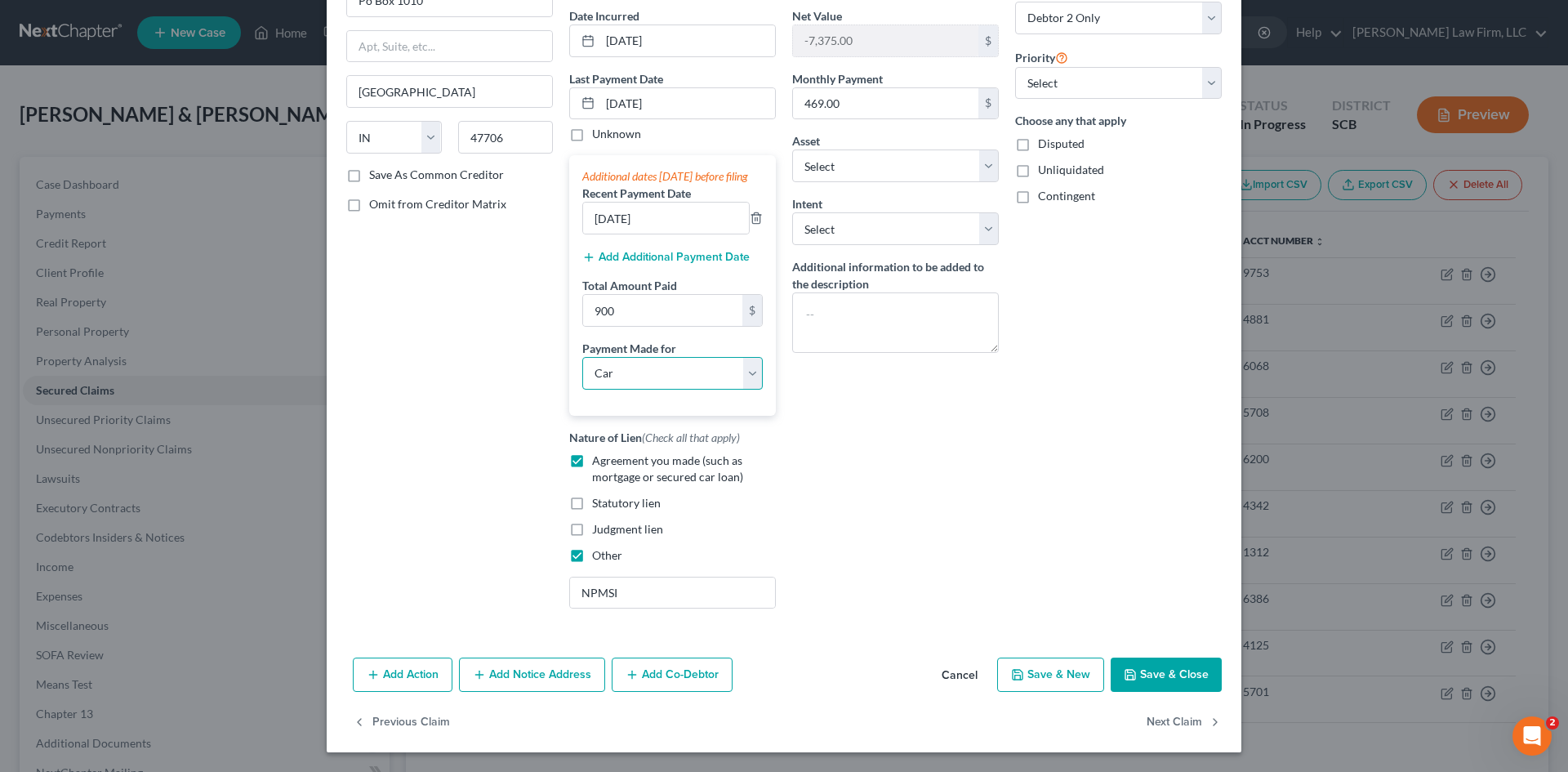
scroll to position [170, 0]
click at [1170, 669] on button "Save & Close" at bounding box center [1166, 674] width 111 height 34
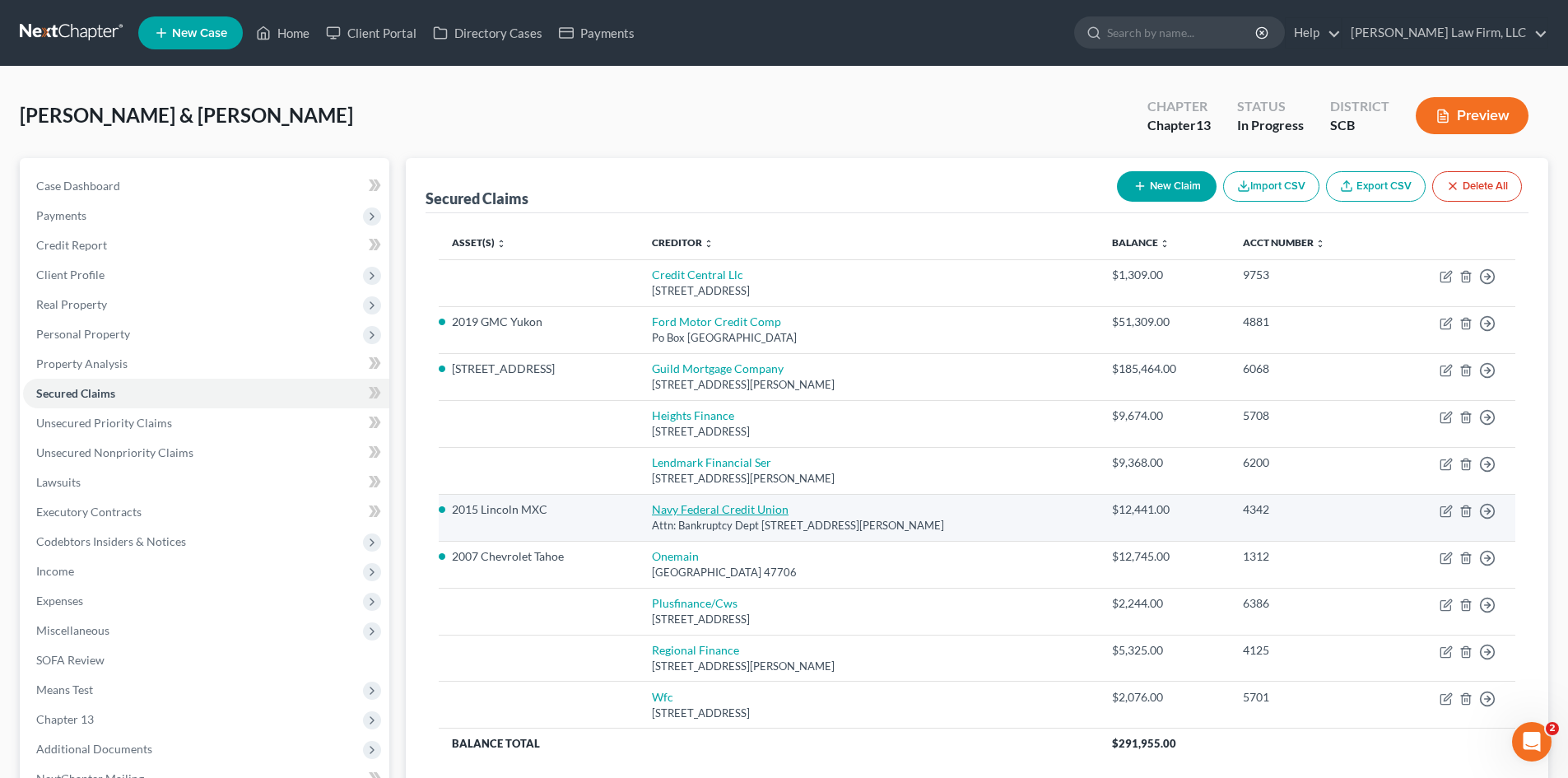
click at [720, 509] on link "Navy Federal Credit Union" at bounding box center [719, 509] width 136 height 14
select select "48"
select select "0"
select select "1"
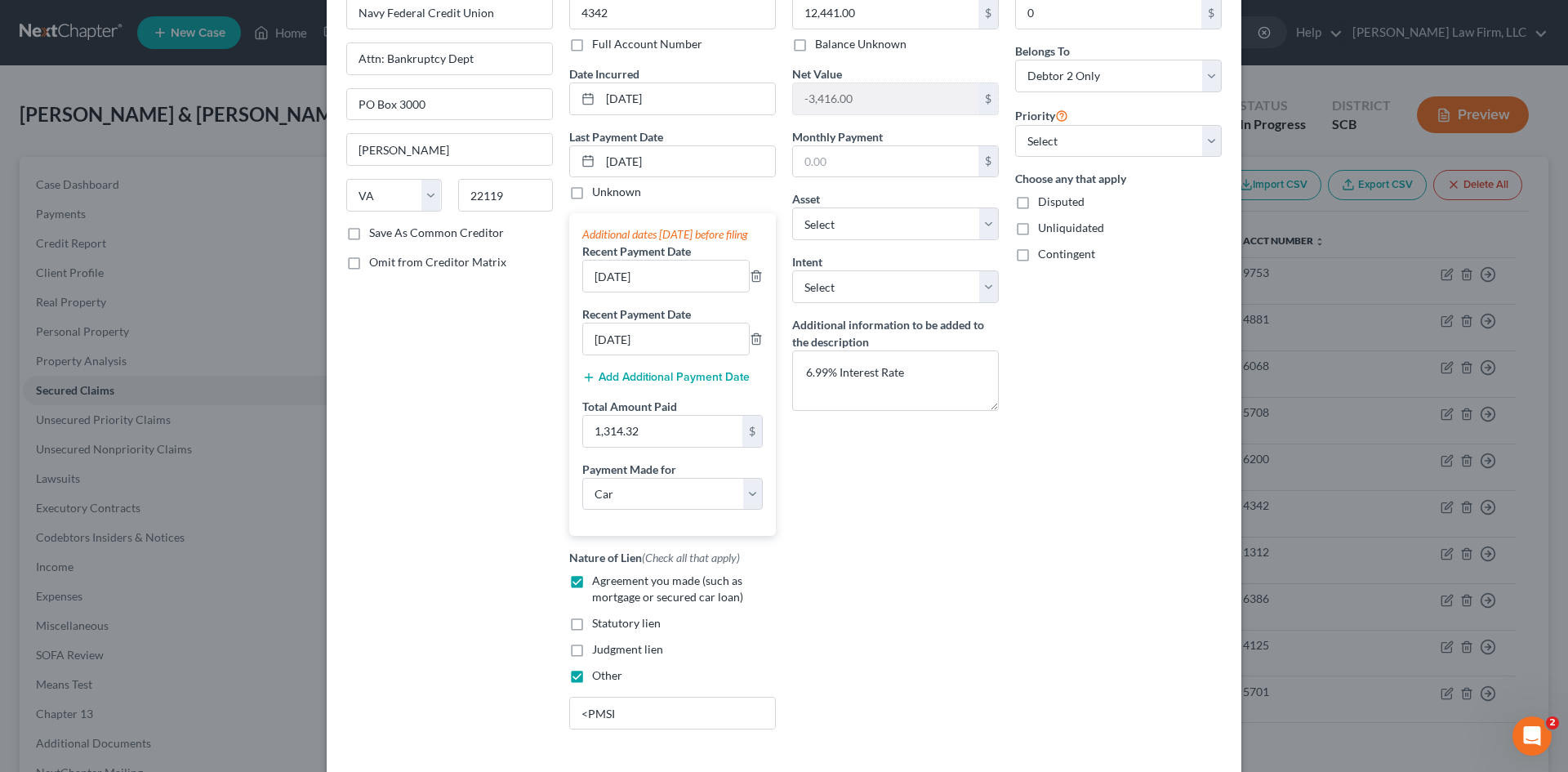
scroll to position [232, 0]
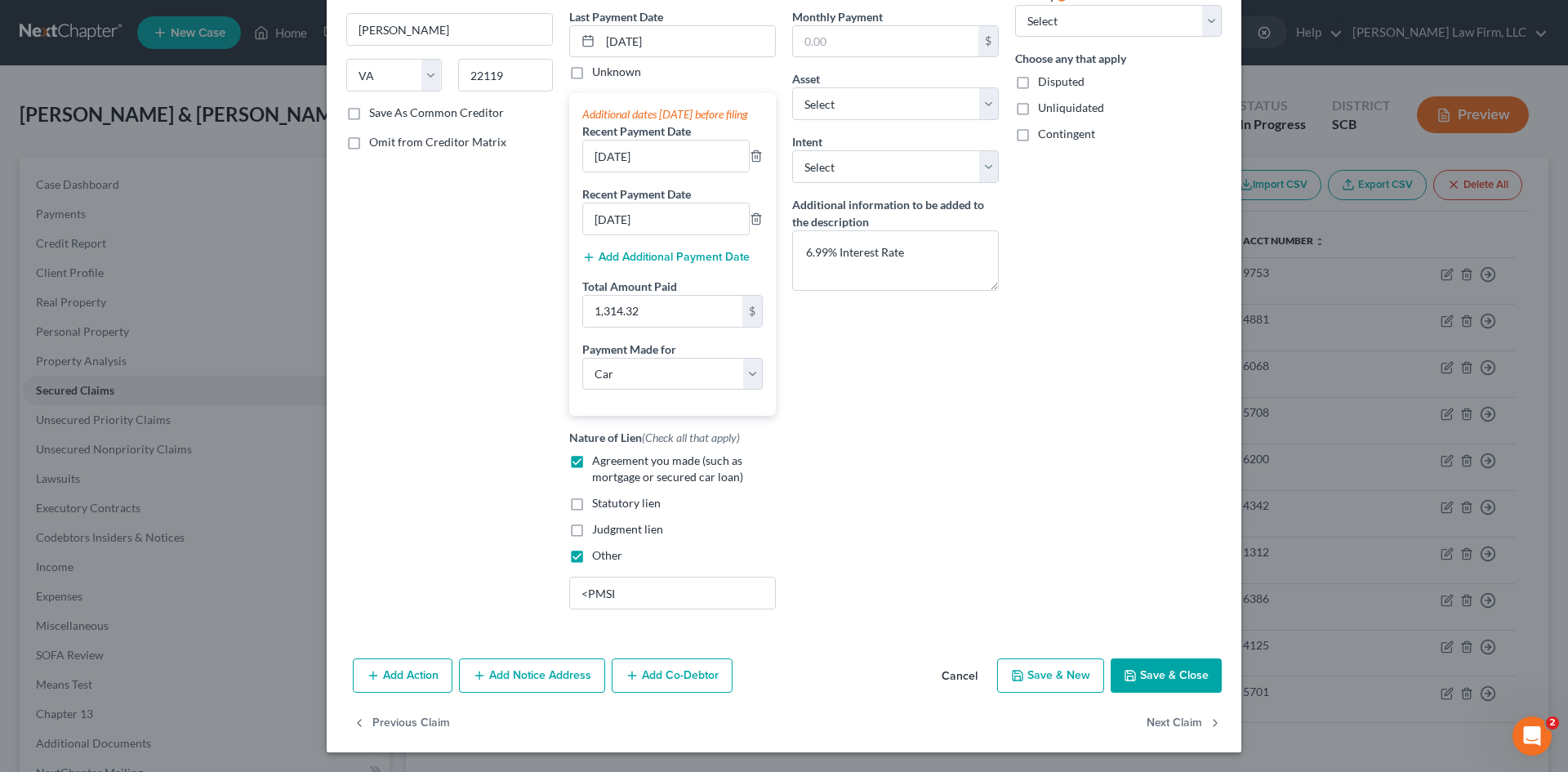
click at [1178, 683] on button "Save & Close" at bounding box center [1166, 675] width 111 height 34
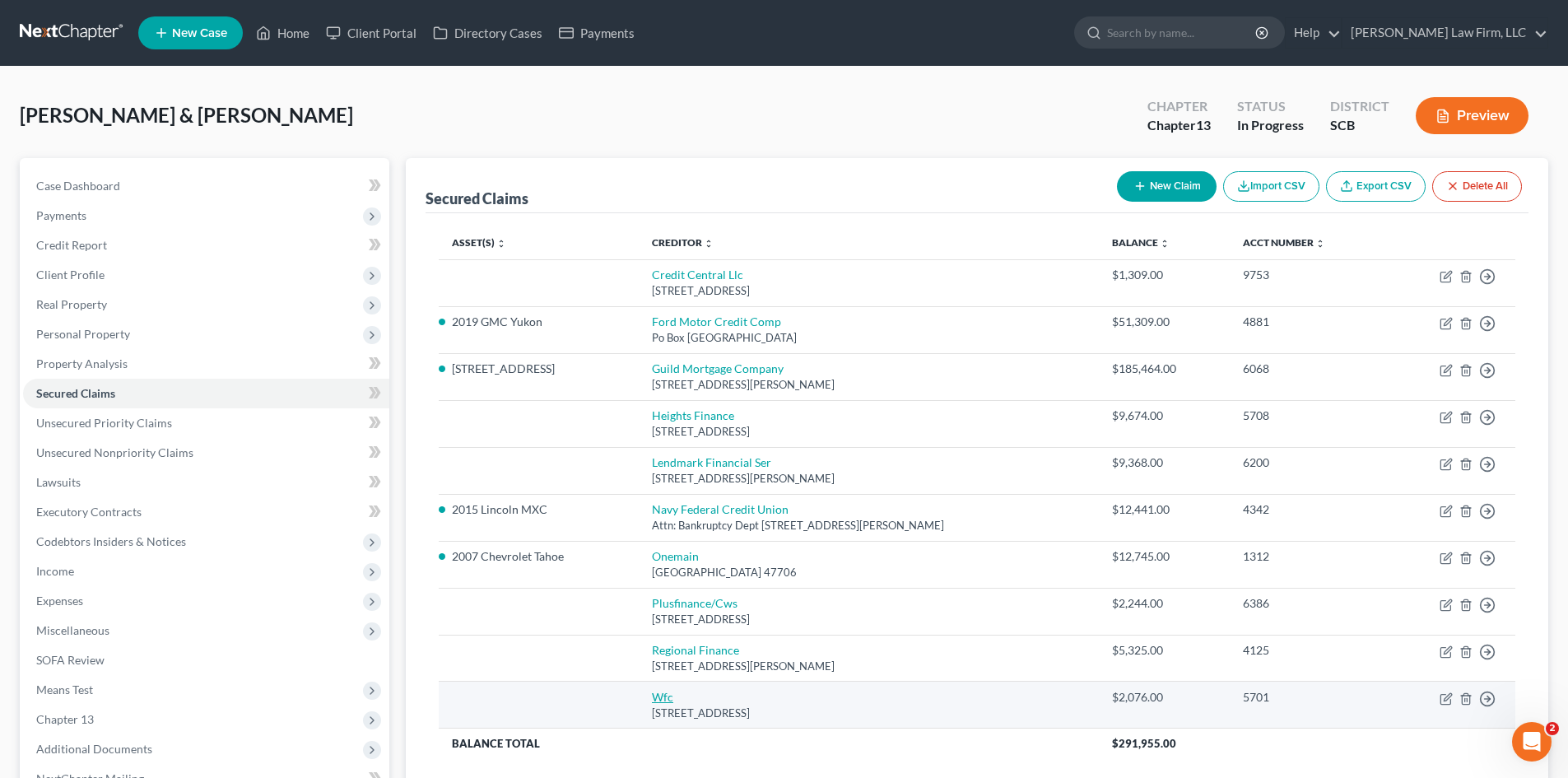
click at [673, 698] on link "Wfc" at bounding box center [663, 697] width 22 height 14
select select "42"
select select "1"
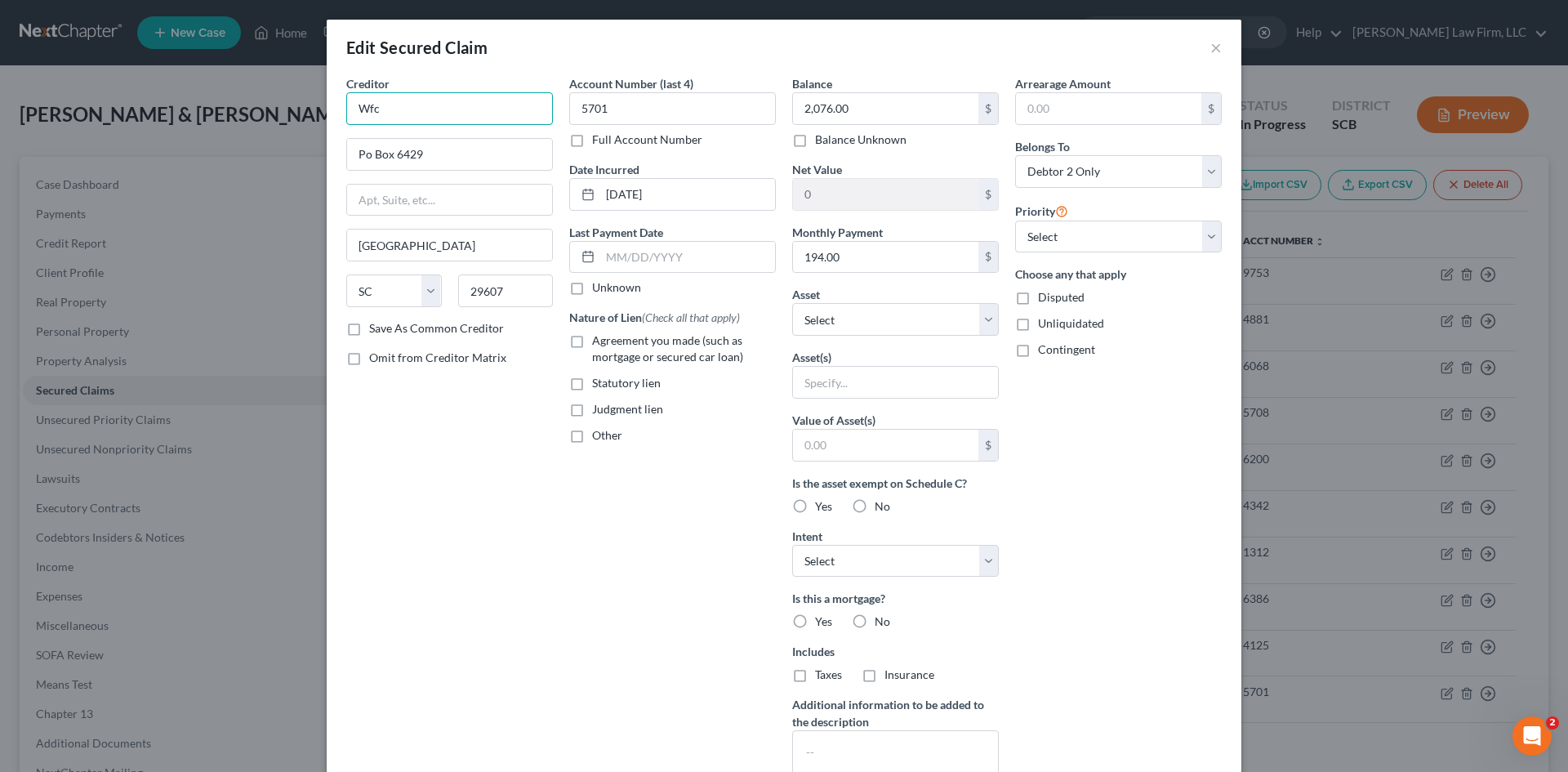
drag, startPoint x: 377, startPoint y: 105, endPoint x: 338, endPoint y: 111, distance: 39.5
click at [347, 115] on input "Wfc" at bounding box center [450, 108] width 207 height 32
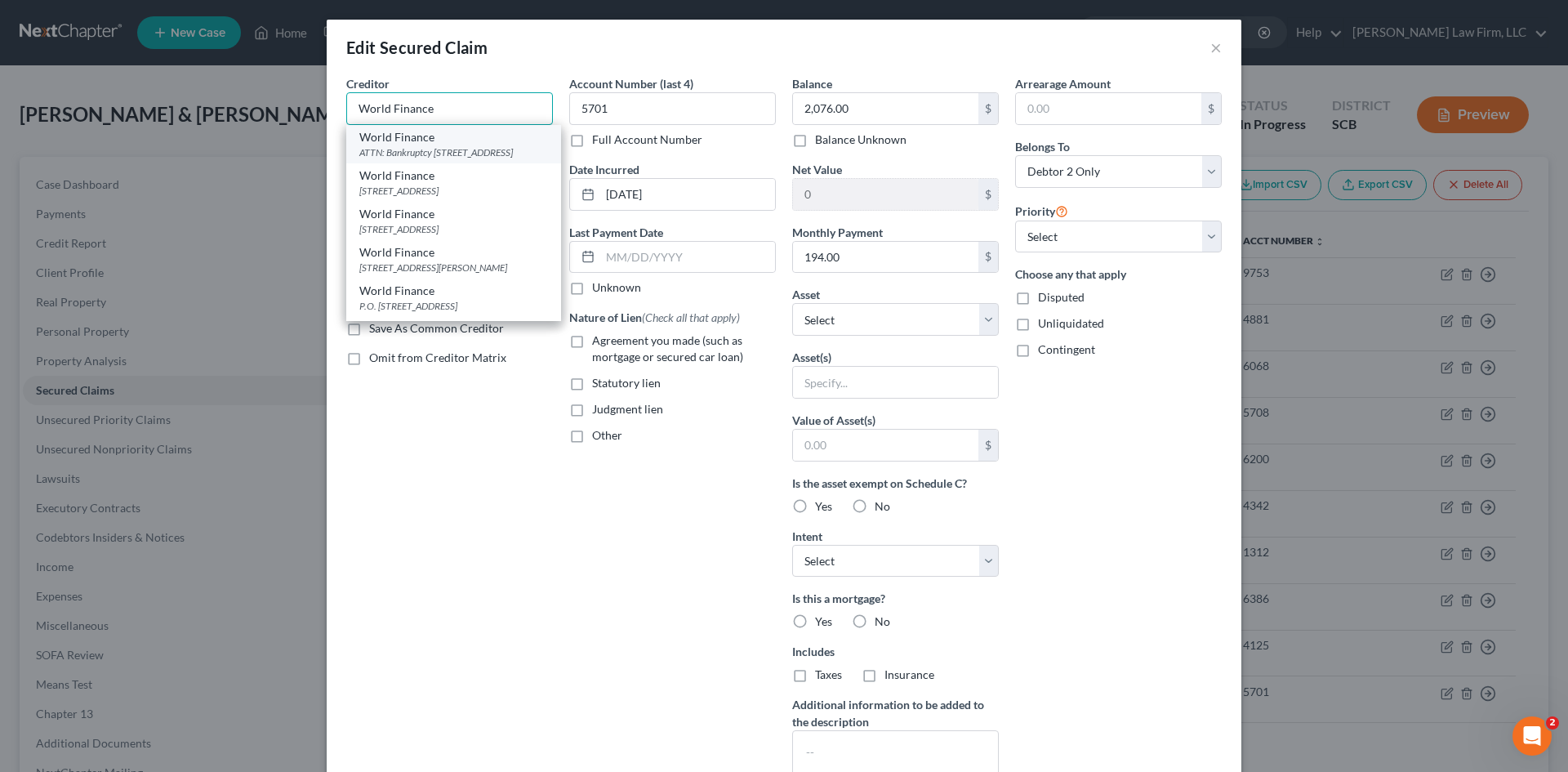
type input "World Finance"
click at [394, 143] on div "World Finance" at bounding box center [453, 137] width 189 height 16
type input "ATTN: Bankruptcy"
type input "PO Box 6429"
type input "29606"
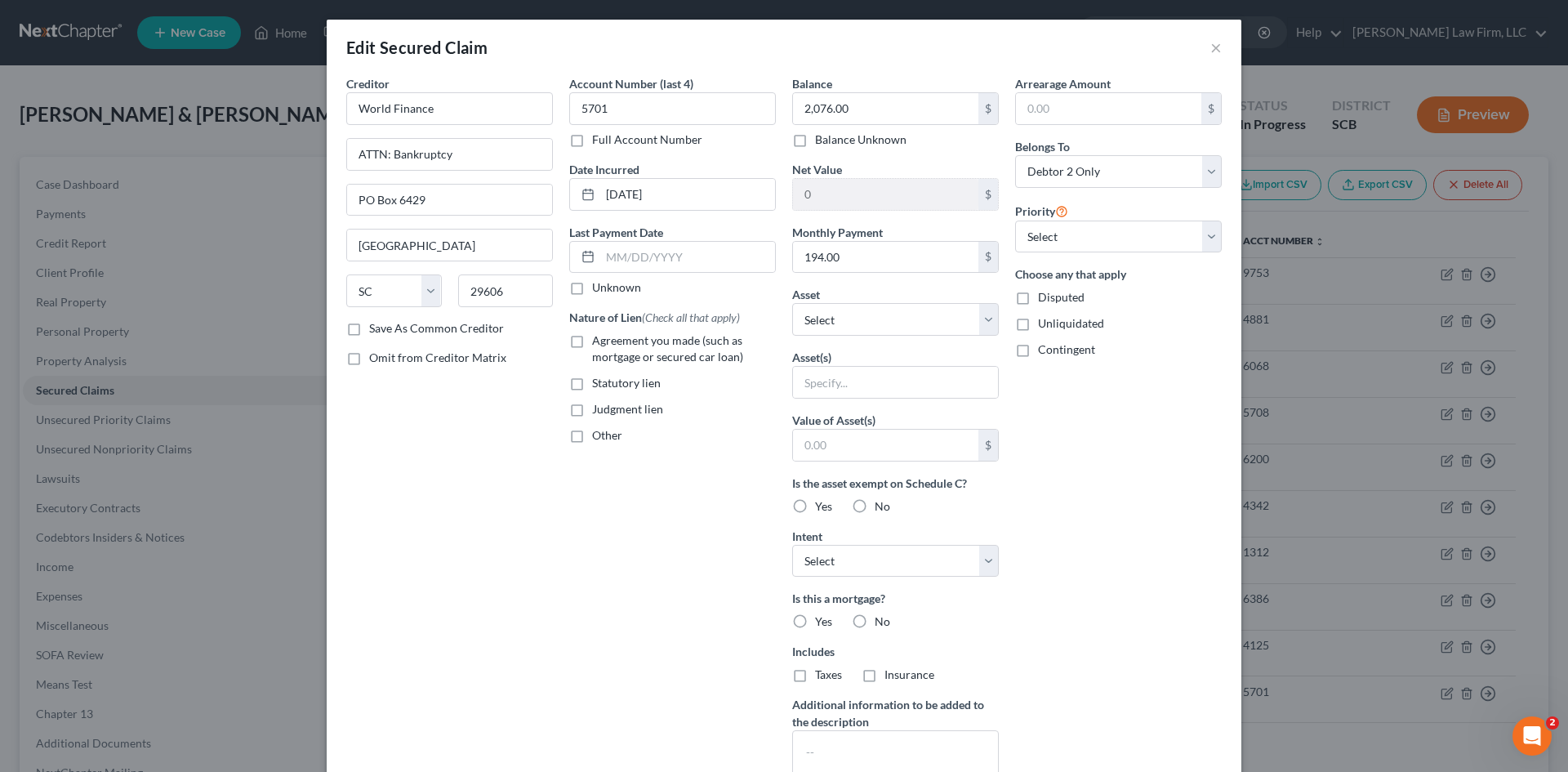
click at [592, 347] on label "Agreement you made (such as mortgage or secured car loan)" at bounding box center [683, 348] width 184 height 32
click at [598, 343] on input "Agreement you made (such as mortgage or secured car loan)" at bounding box center [604, 338] width 11 height 11
checkbox input "true"
click at [592, 435] on label "Other" at bounding box center [607, 435] width 30 height 16
click at [598, 435] on input "Other" at bounding box center [604, 433] width 11 height 11
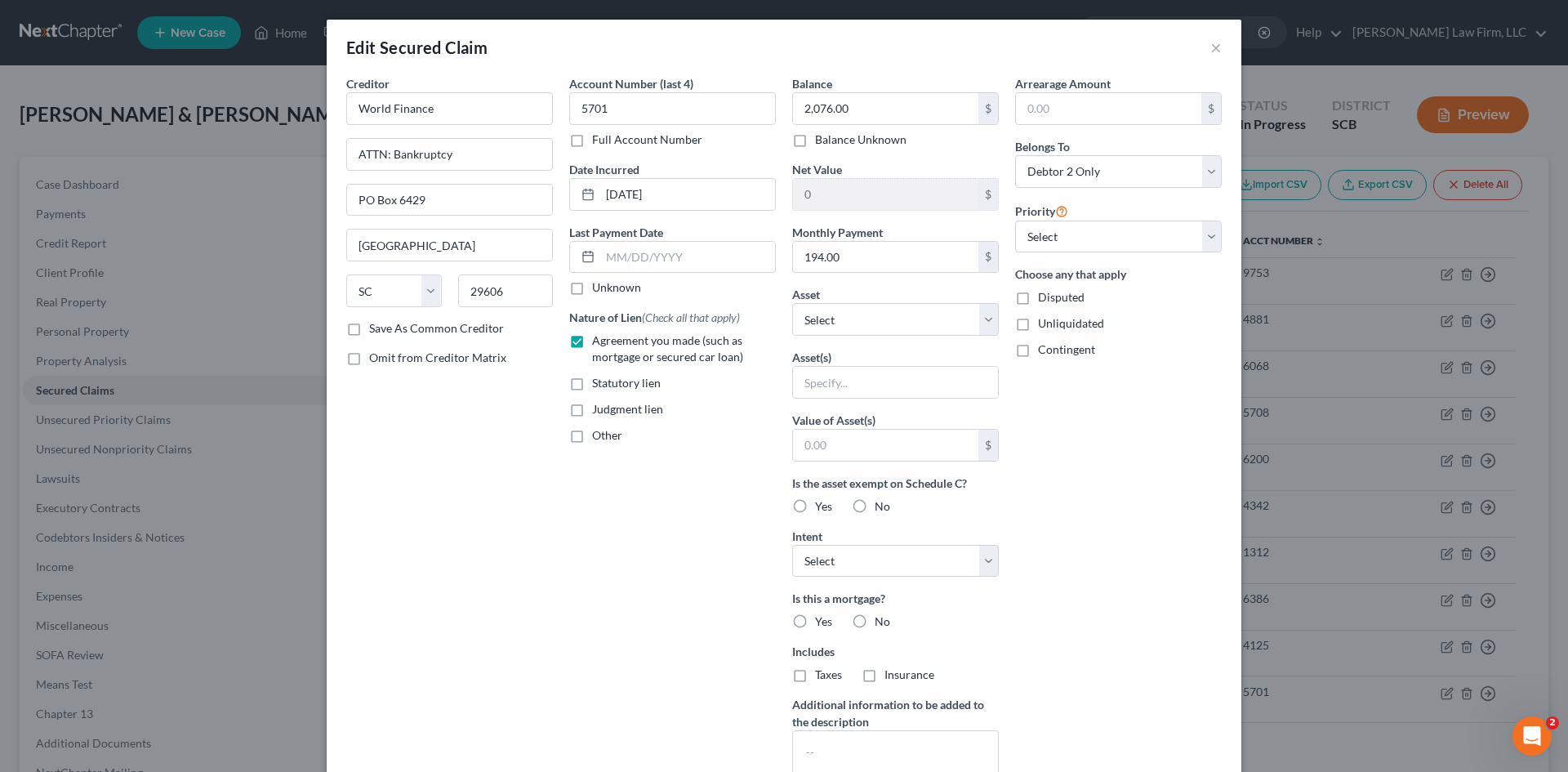
checkbox input "true"
click at [621, 476] on input "text" at bounding box center [673, 473] width 205 height 31
type input "NPMSI"
click at [871, 384] on input "text" at bounding box center [895, 382] width 205 height 31
type input "Household Items"
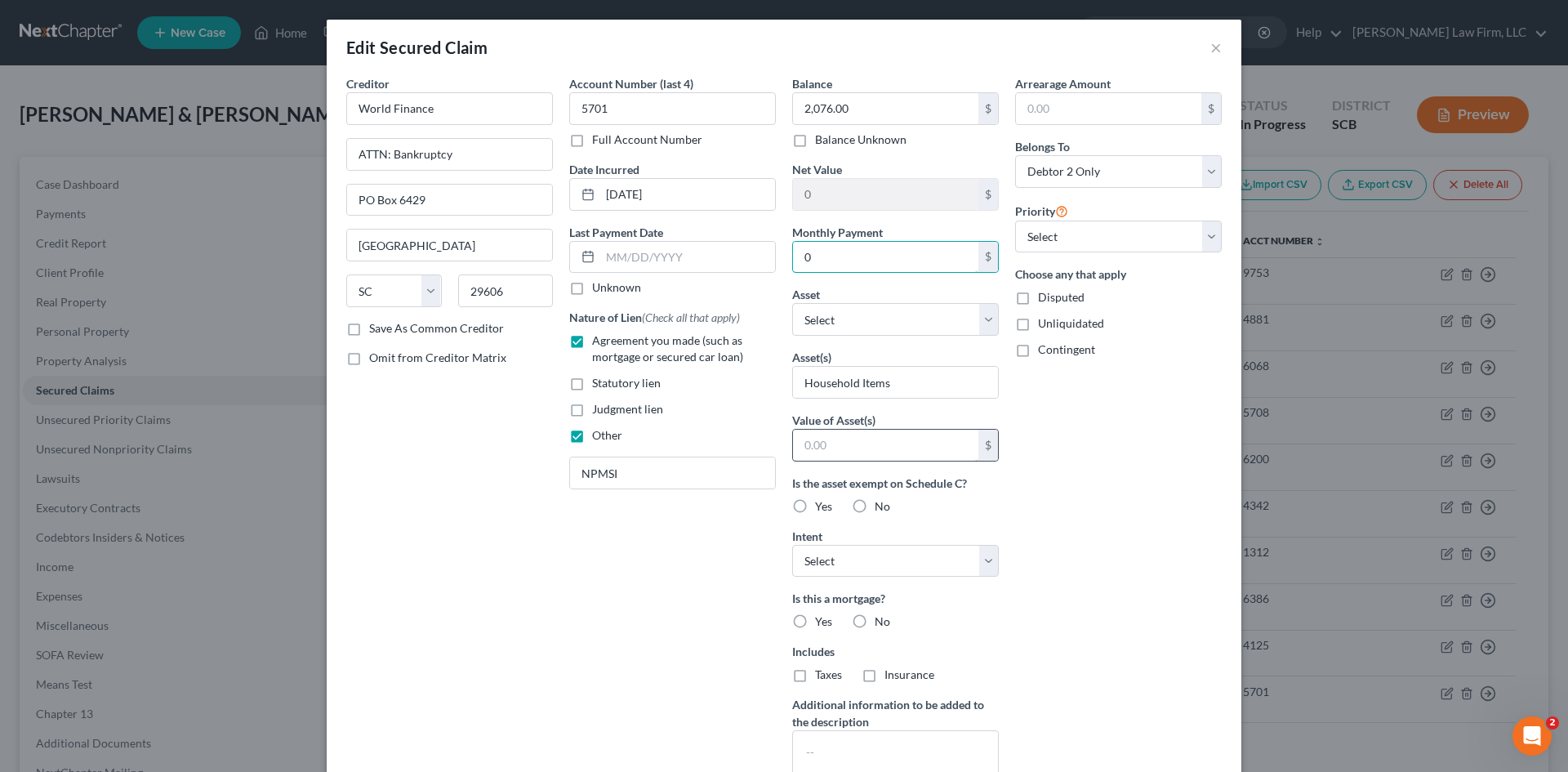
type input "0"
click at [815, 450] on input "text" at bounding box center [886, 445] width 185 height 31
type input "800"
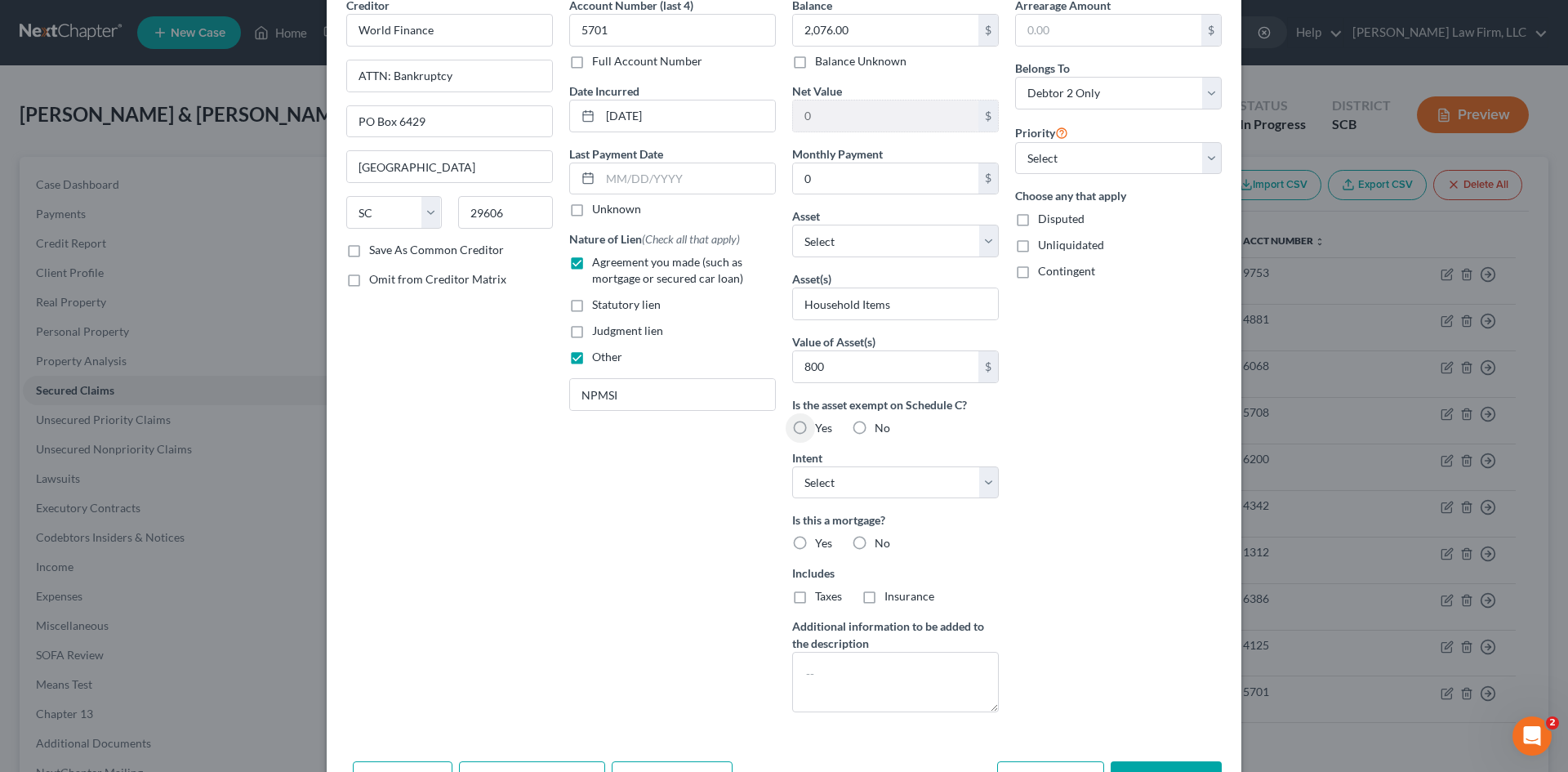
scroll to position [182, 0]
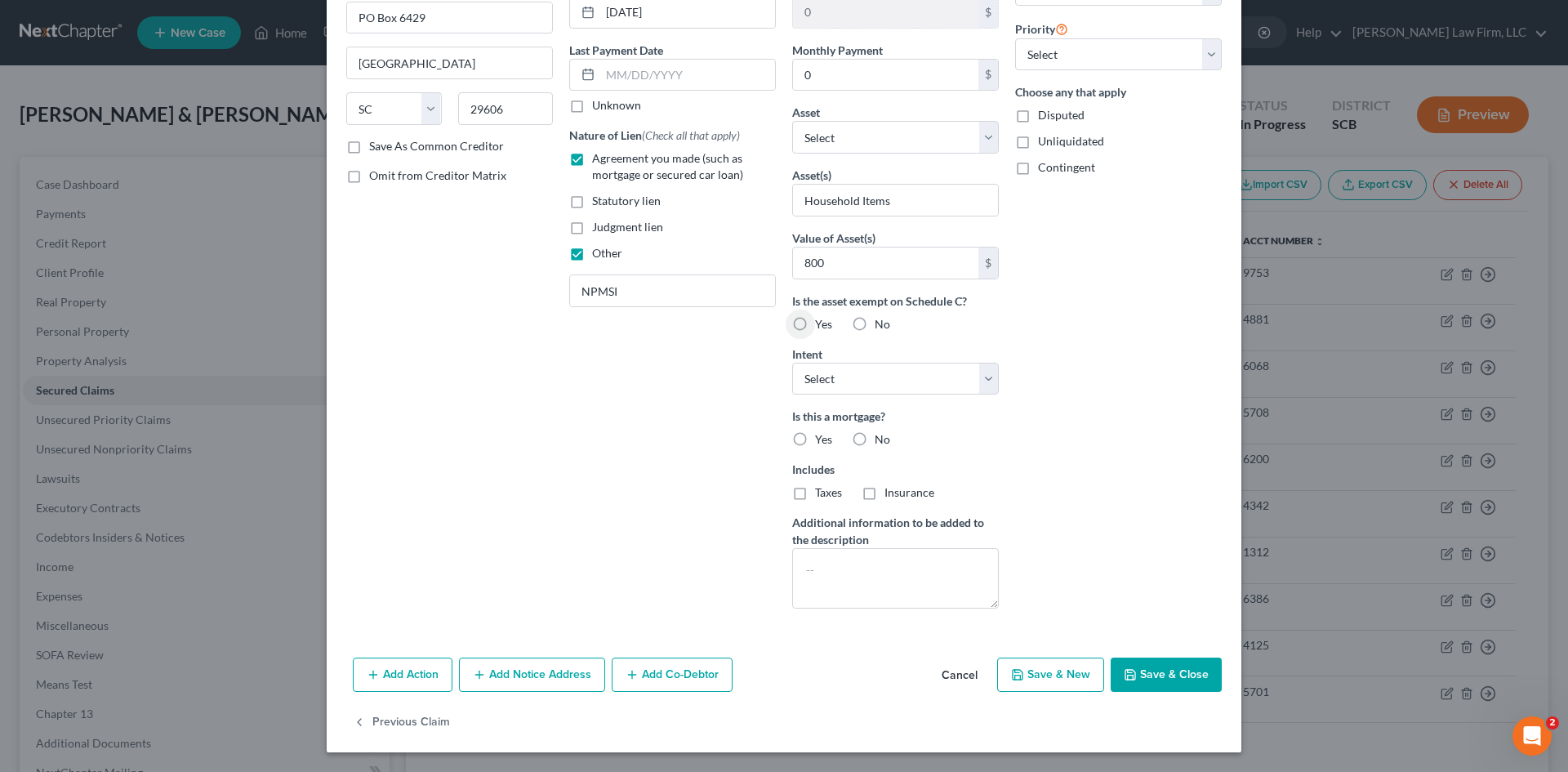
click at [1181, 673] on button "Save & Close" at bounding box center [1166, 674] width 111 height 34
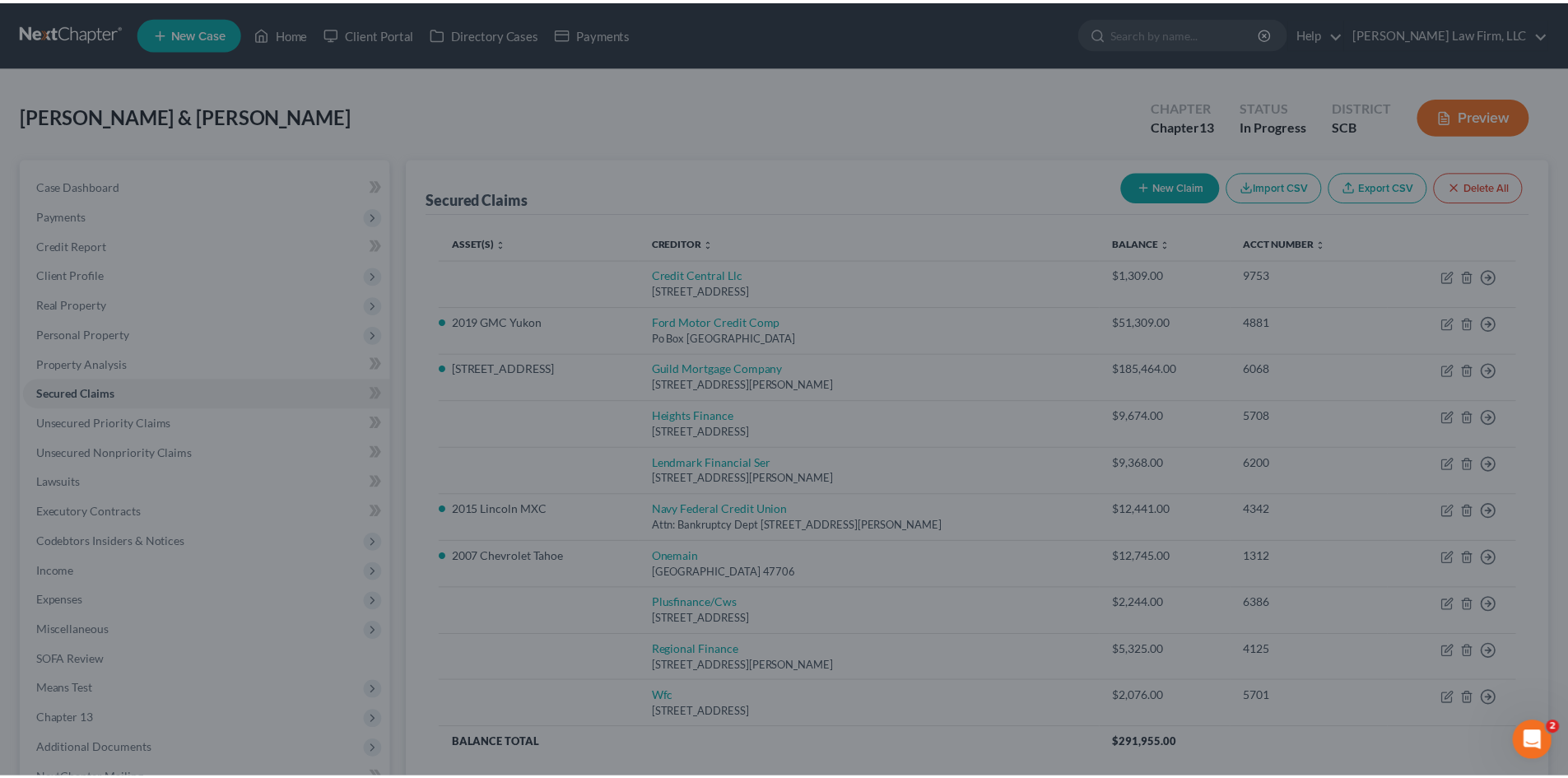
scroll to position [4, 0]
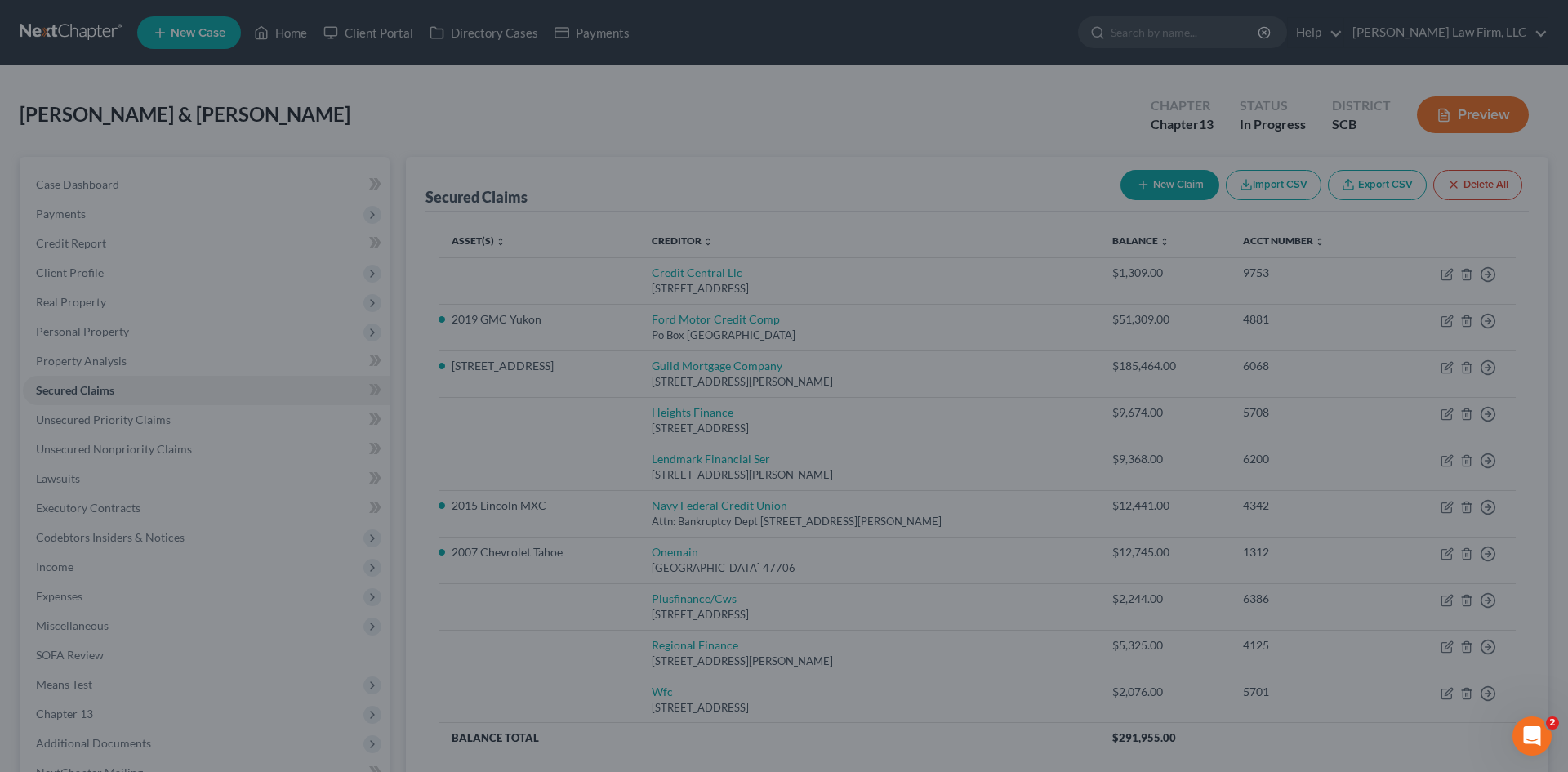
type input "800"
type input "0.00"
type input "0"
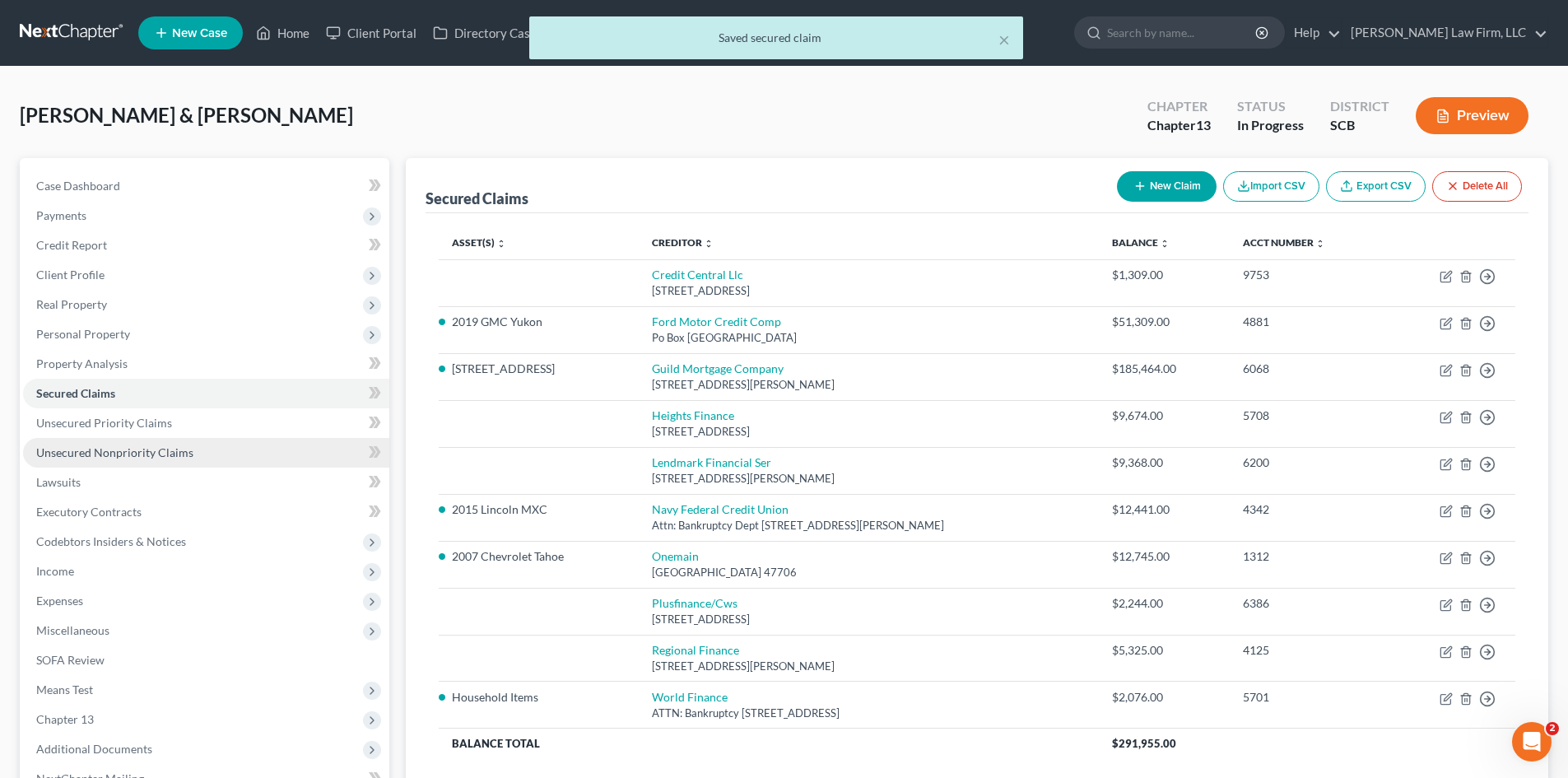
click at [82, 445] on span "Unsecured Nonpriority Claims" at bounding box center [115, 452] width 157 height 14
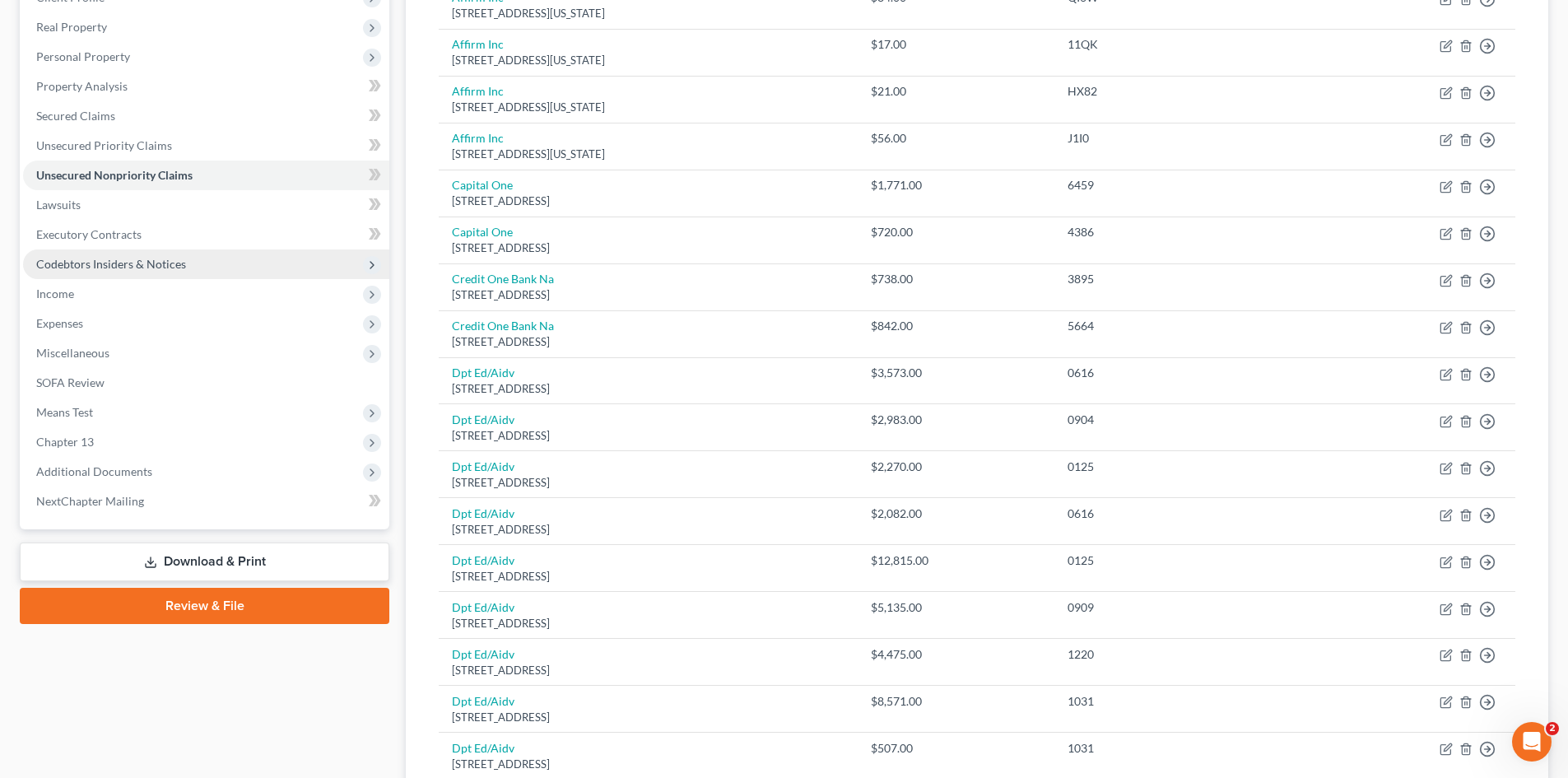
scroll to position [21, 0]
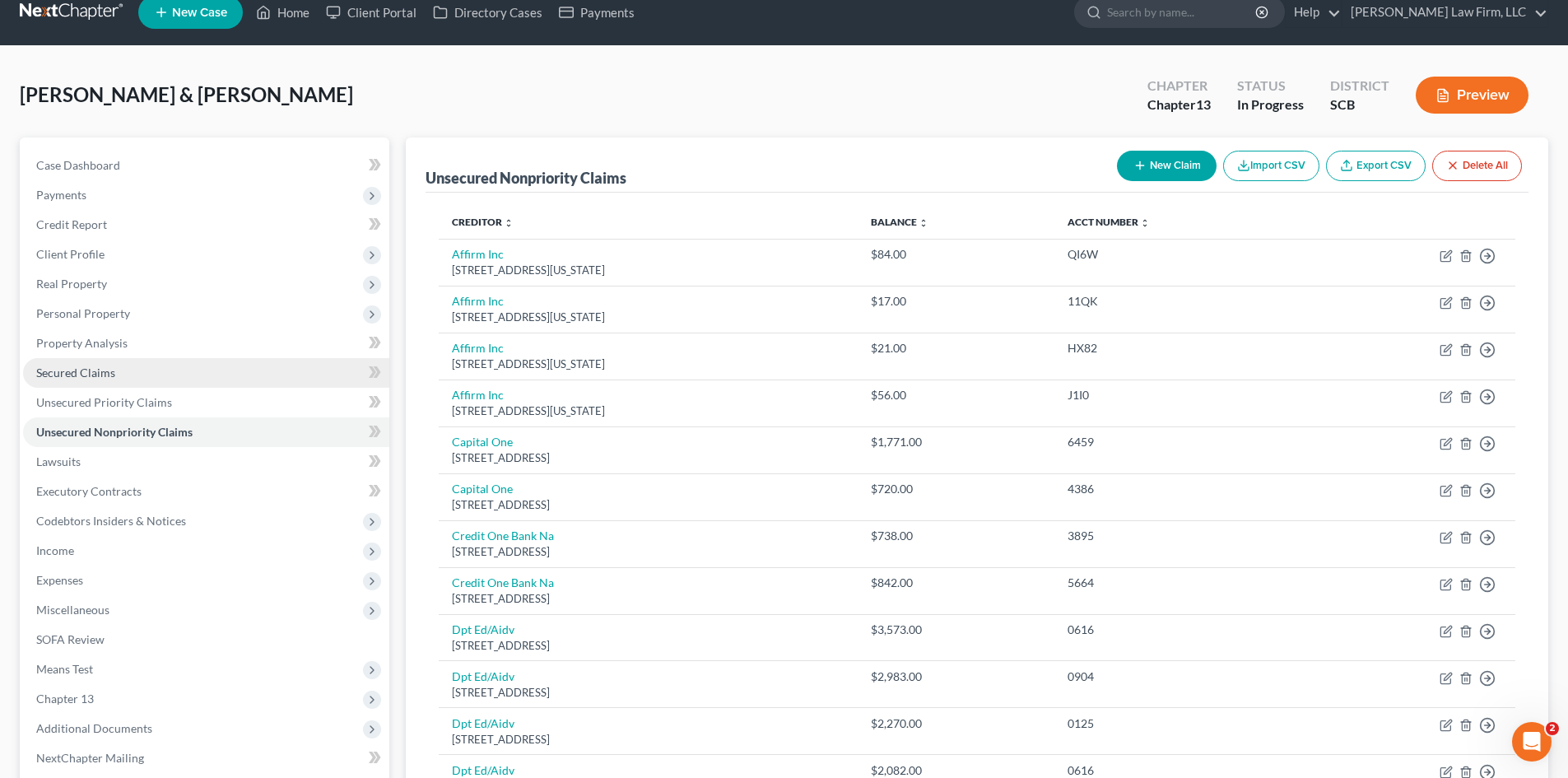
click at [76, 368] on span "Secured Claims" at bounding box center [76, 373] width 79 height 14
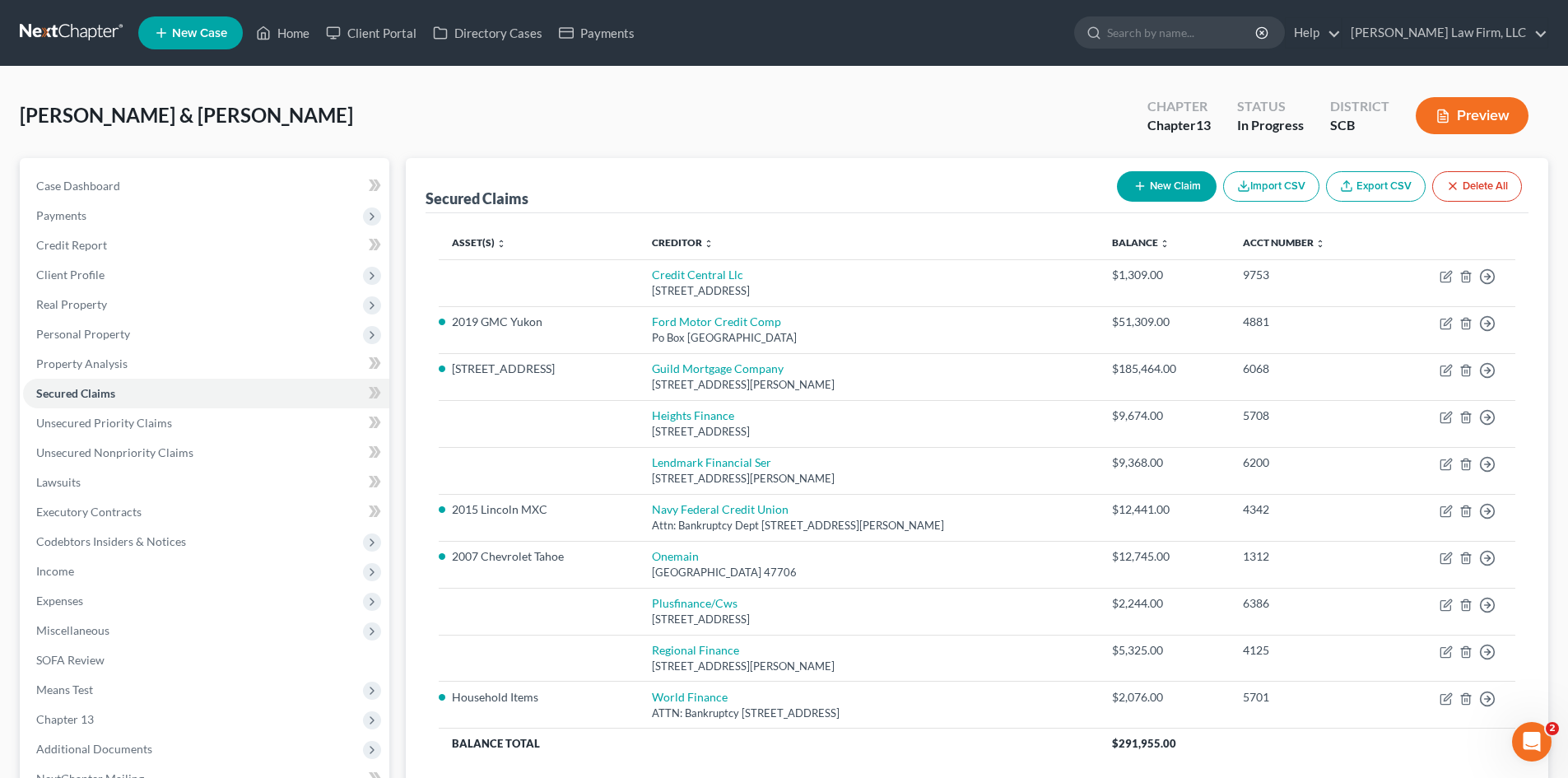
click at [1144, 182] on button "New Claim" at bounding box center [1167, 187] width 99 height 31
select select "2"
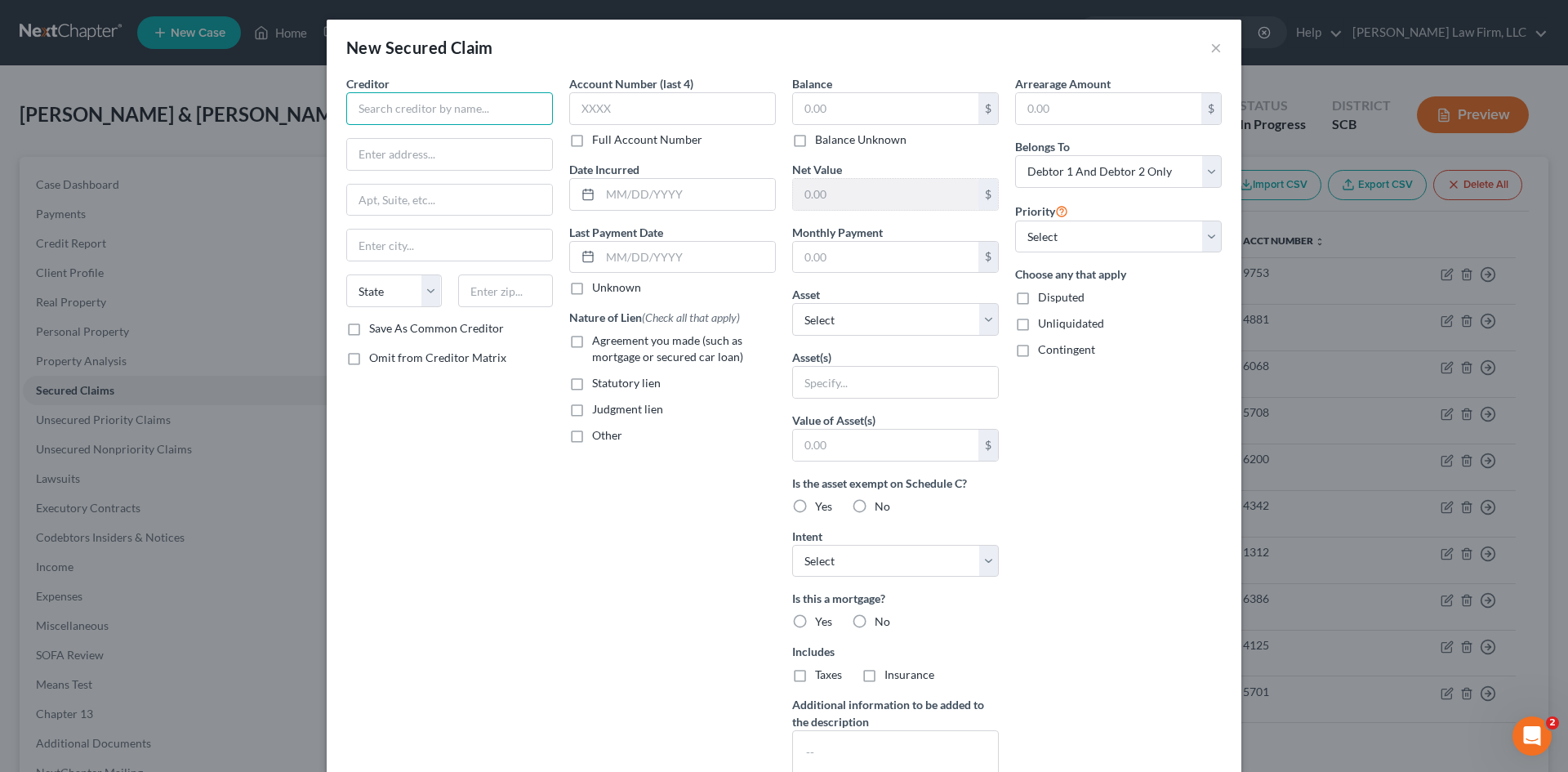
click at [396, 104] on input "text" at bounding box center [450, 108] width 207 height 32
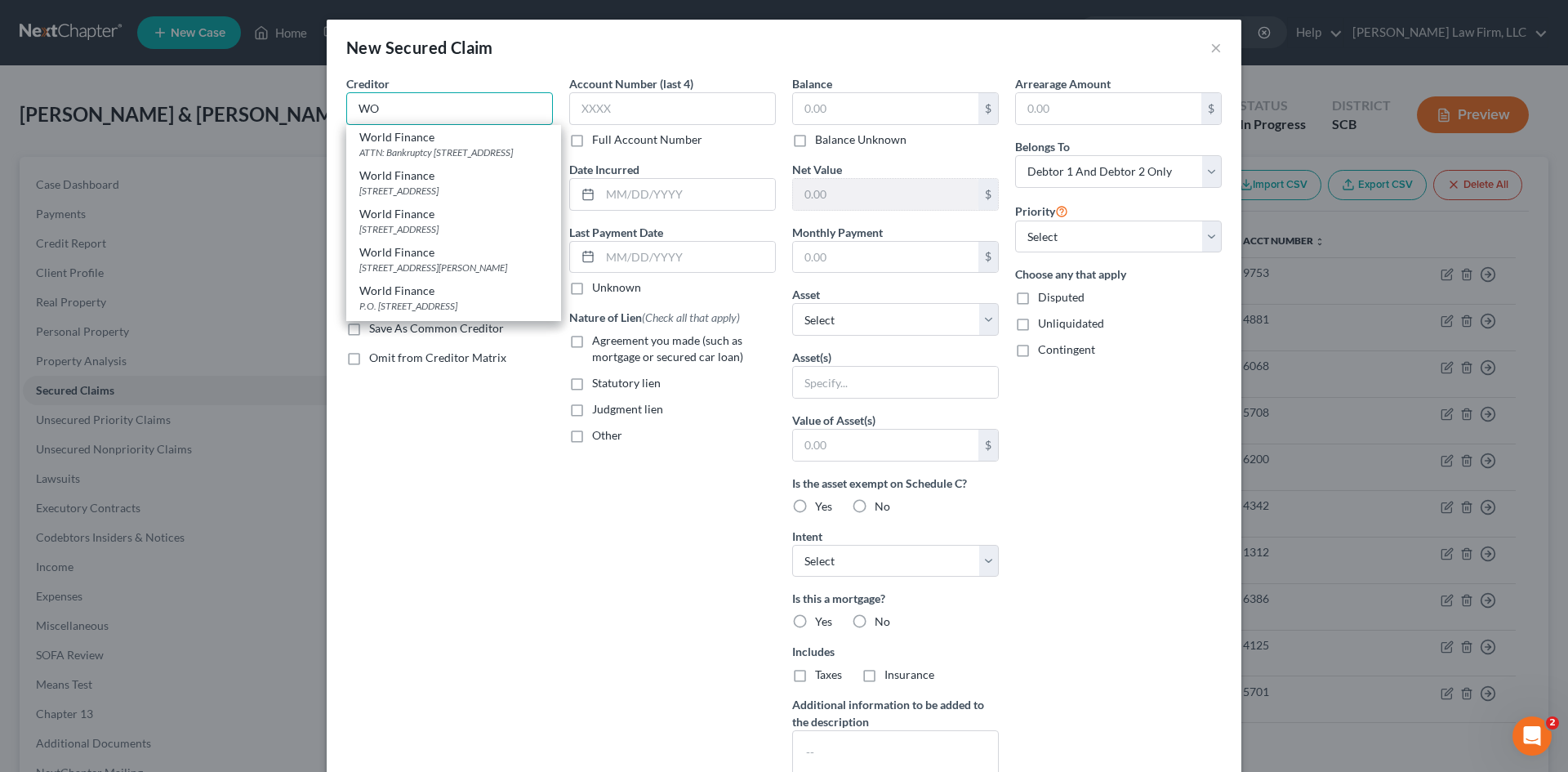
type input "W"
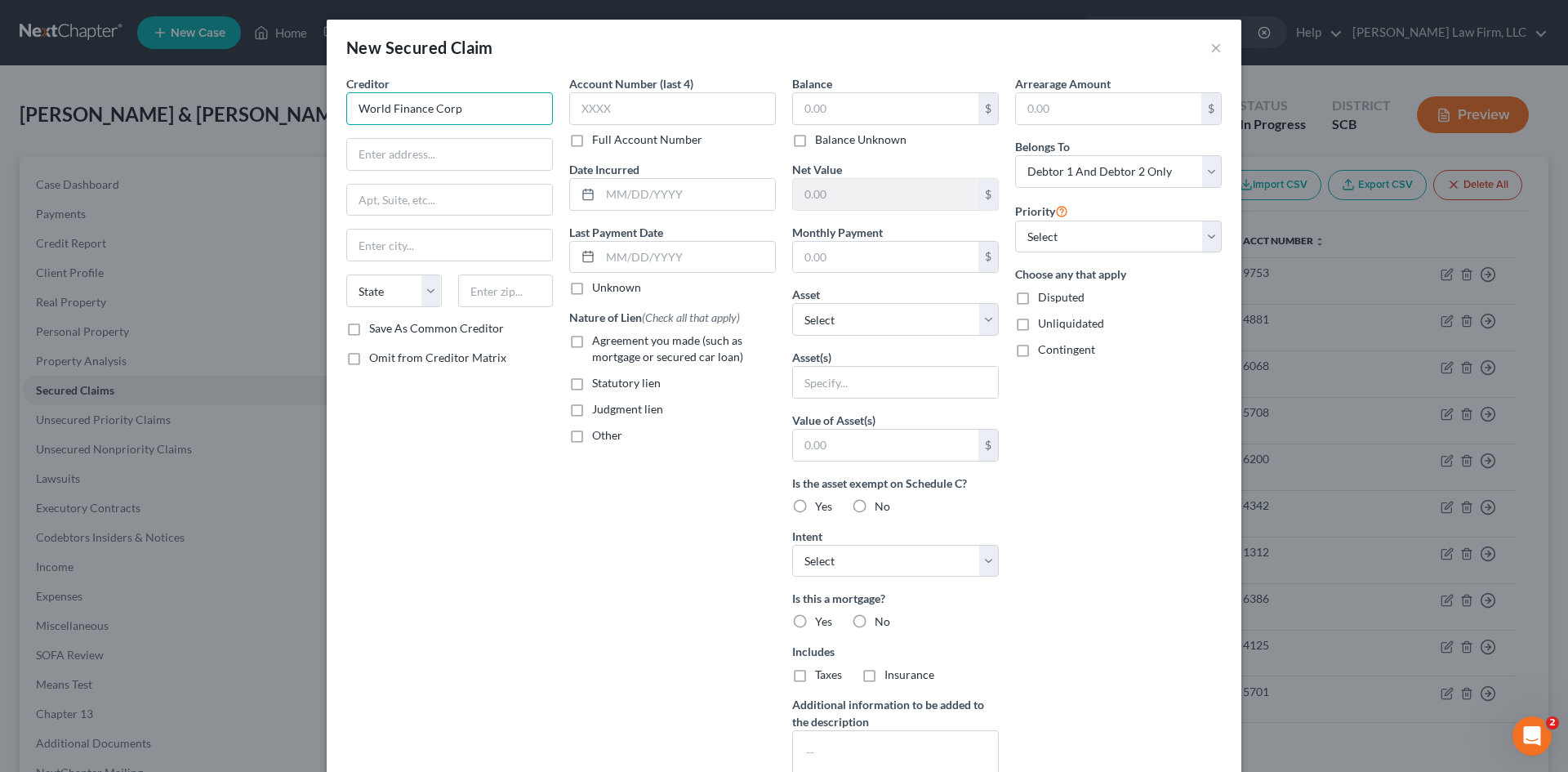
click at [492, 113] on input "World Finance Corp" at bounding box center [450, 108] width 207 height 32
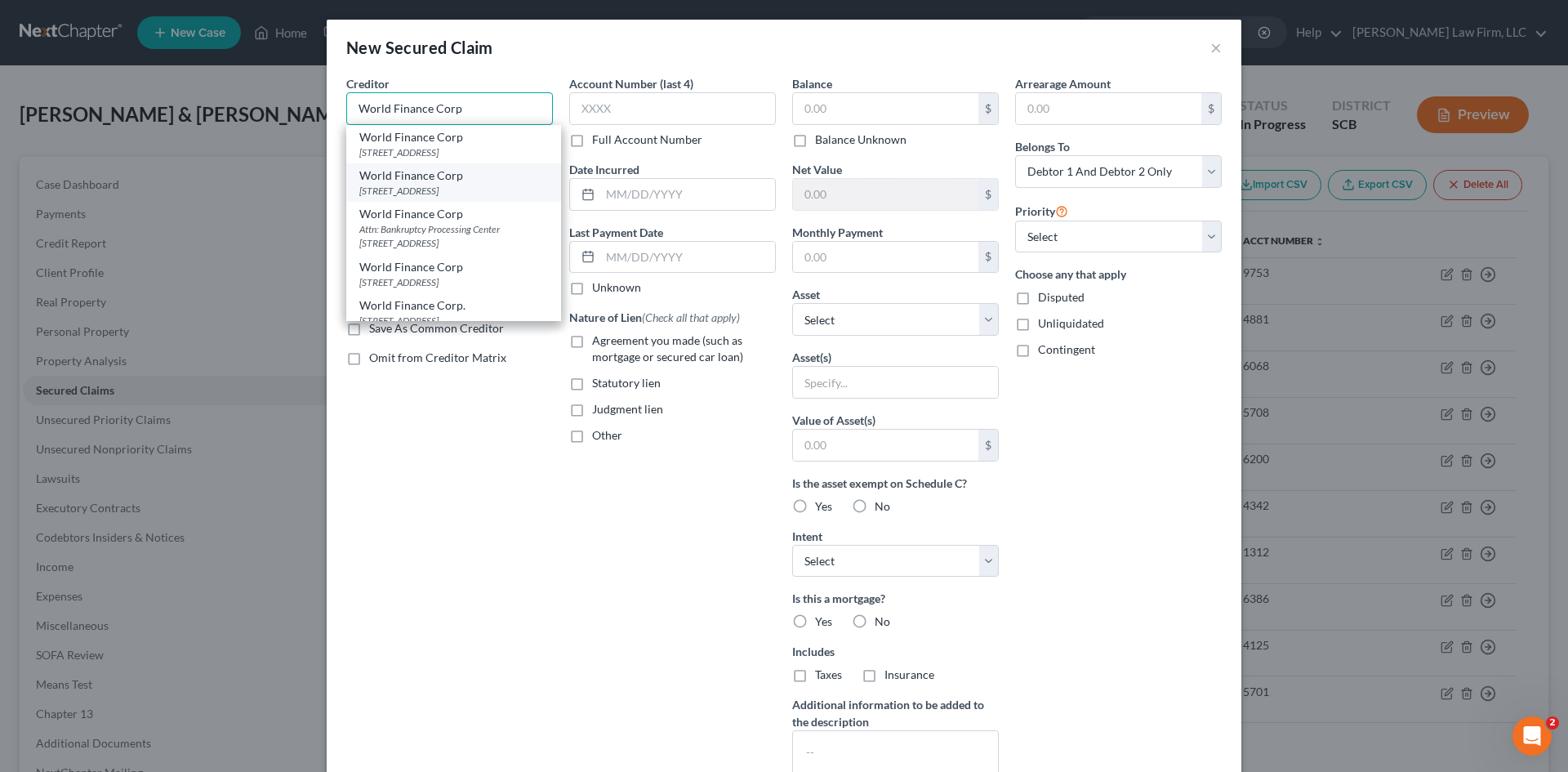
scroll to position [81, 0]
type input "World Finance Corp"
click at [407, 220] on div "Attn: Bankruptcy Processing Center PO Box 6429, Greenville, SC 29606" at bounding box center [453, 206] width 189 height 28
type input "Attn: Bankruptcy Processing Center"
type input "PO Box 6429"
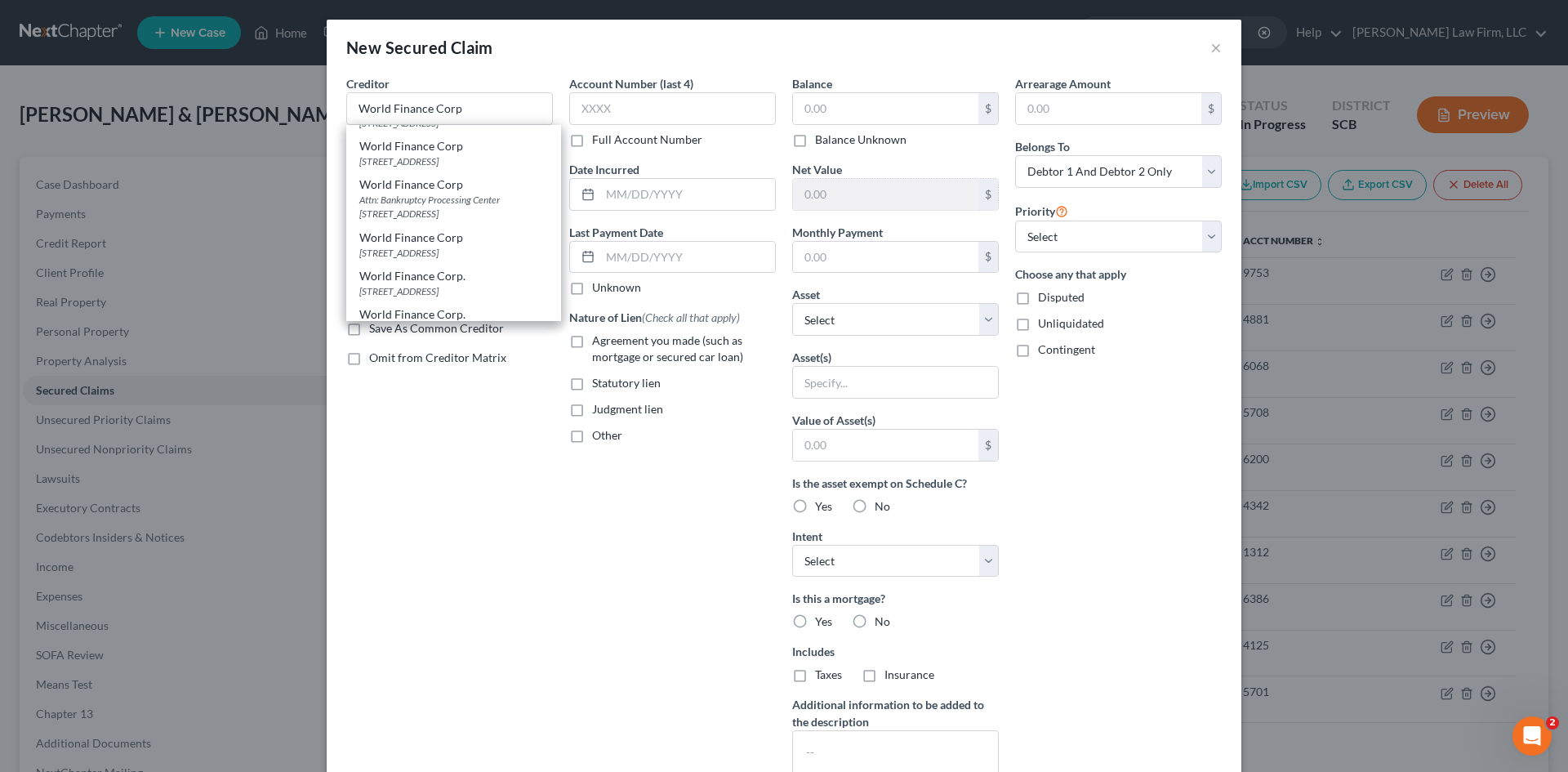
type input "Greenville"
select select "42"
type input "29606"
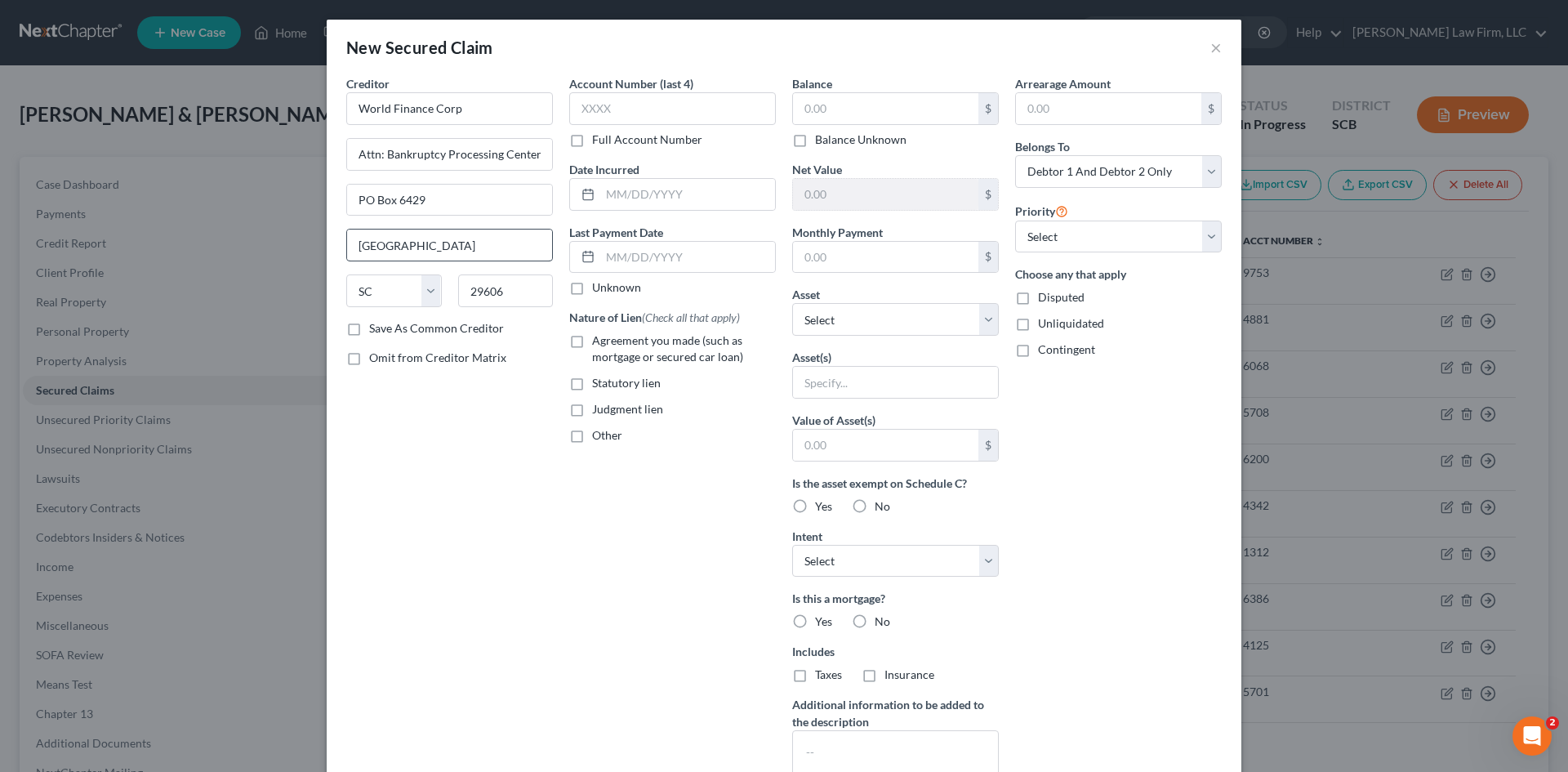
scroll to position [0, 0]
click at [592, 342] on label "Agreement you made (such as mortgage or secured car loan)" at bounding box center [683, 348] width 184 height 32
click at [598, 342] on input "Agreement you made (such as mortgage or secured car loan)" at bounding box center [604, 338] width 11 height 11
checkbox input "true"
click at [592, 439] on label "Other" at bounding box center [607, 435] width 30 height 16
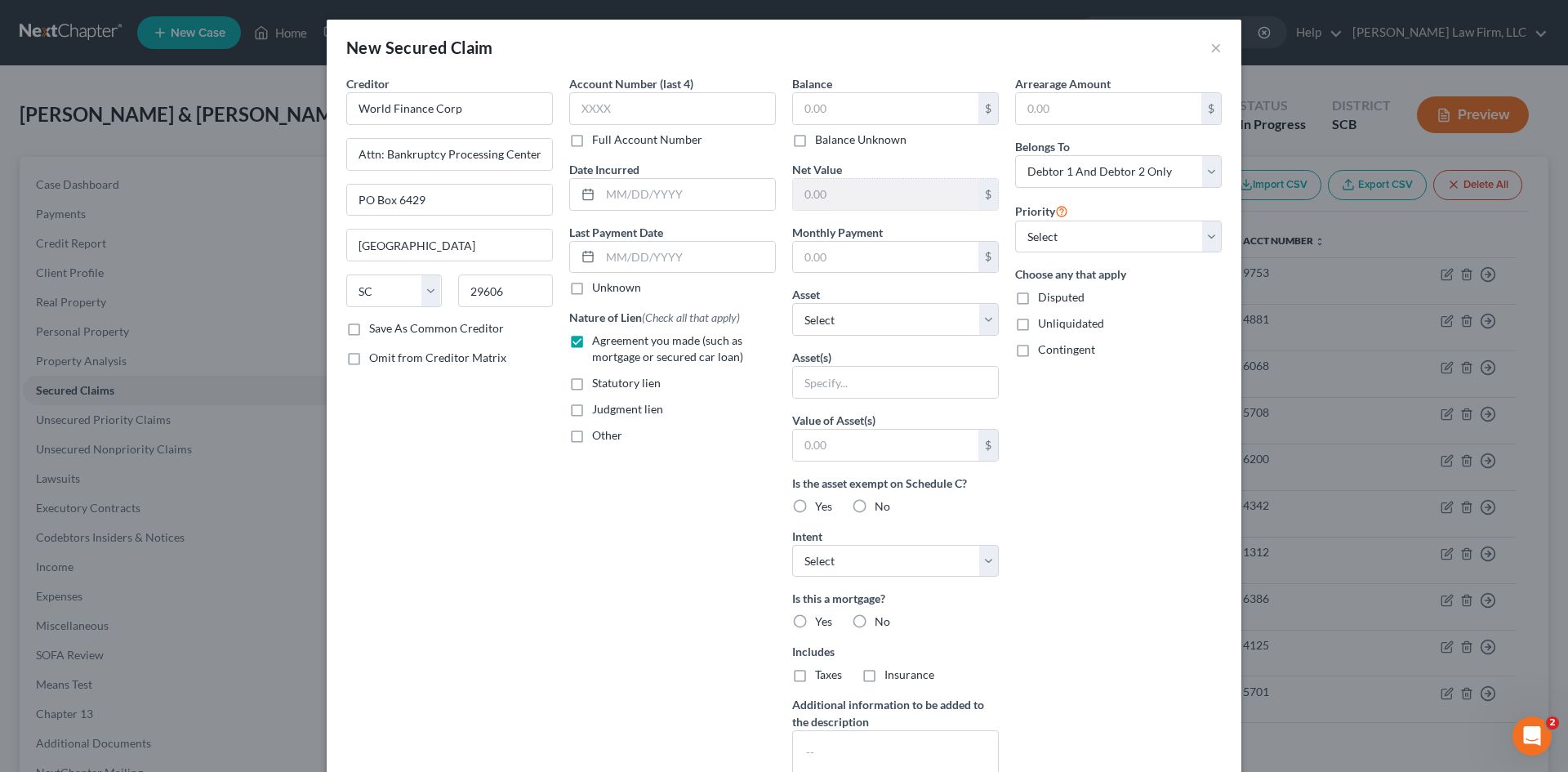
click at [598, 438] on input "Other" at bounding box center [604, 433] width 11 height 11
checkbox input "true"
click at [611, 477] on input "text" at bounding box center [673, 473] width 205 height 31
type input "NPMSI"
click at [695, 97] on input "text" at bounding box center [673, 108] width 207 height 32
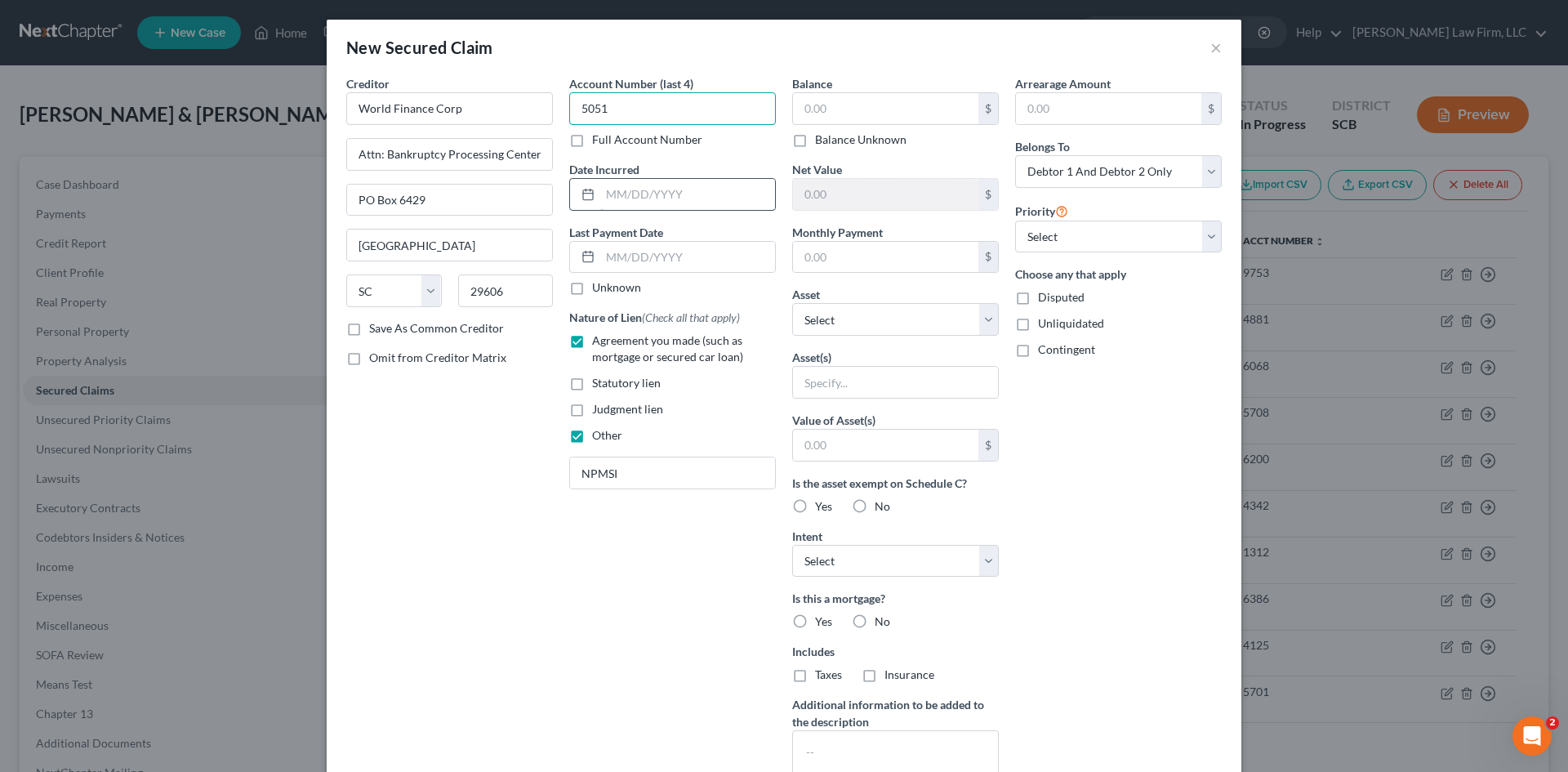
type input "5051"
click at [689, 190] on input "text" at bounding box center [687, 194] width 175 height 31
type input "3/19/2024"
click at [908, 107] on input "text" at bounding box center [886, 108] width 185 height 31
type input "1,821.51"
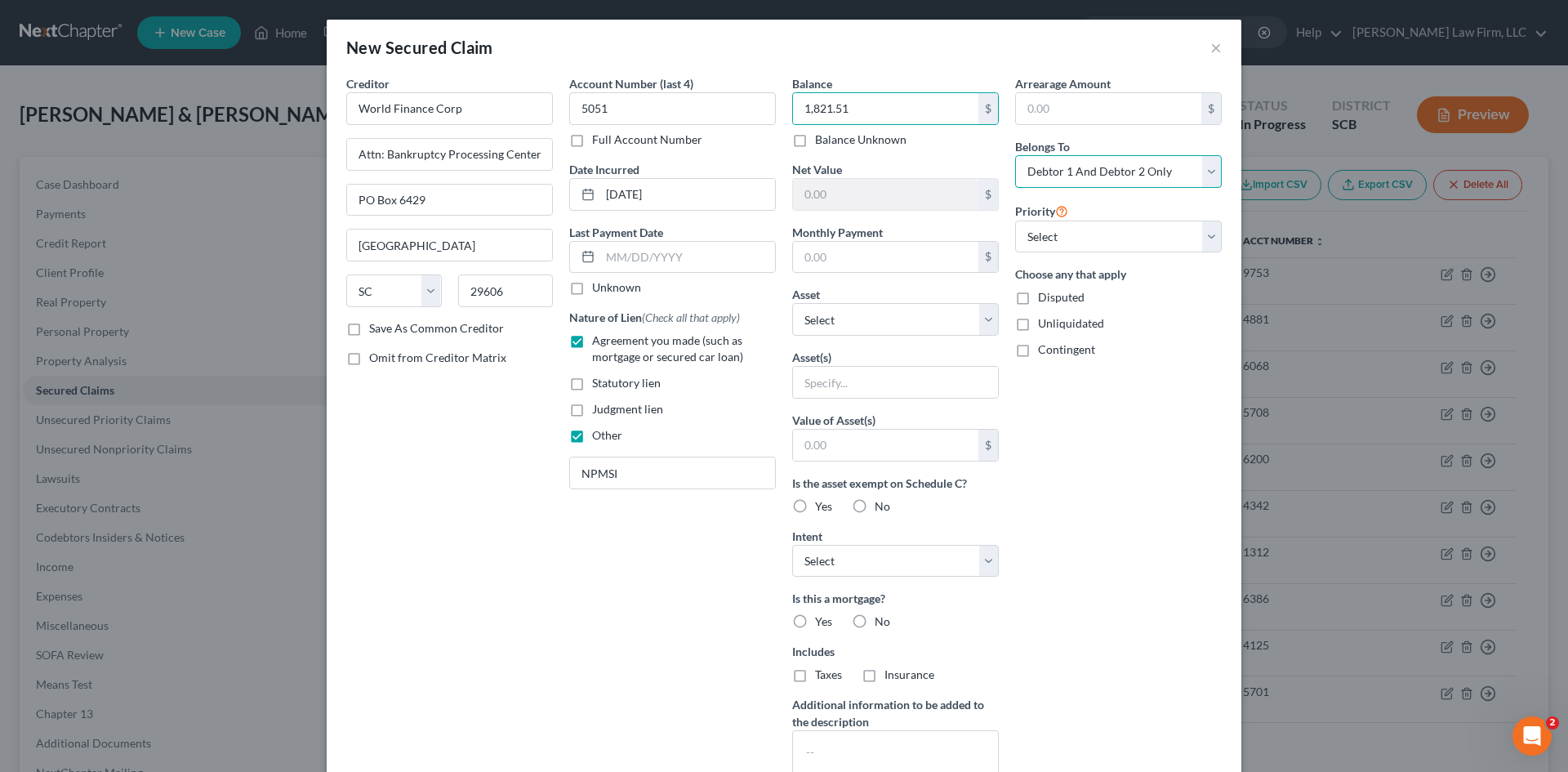
click at [1075, 177] on select "Select Debtor 1 Only Debtor 2 Only Debtor 1 And Debtor 2 Only At Least One Of T…" at bounding box center [1118, 171] width 207 height 32
select select "0"
click at [1015, 155] on select "Select Debtor 1 Only Debtor 2 Only Debtor 1 And Debtor 2 Only At Least One Of T…" at bounding box center [1118, 171] width 207 height 32
click at [853, 388] on input "text" at bounding box center [895, 382] width 205 height 31
type input "Household Items"
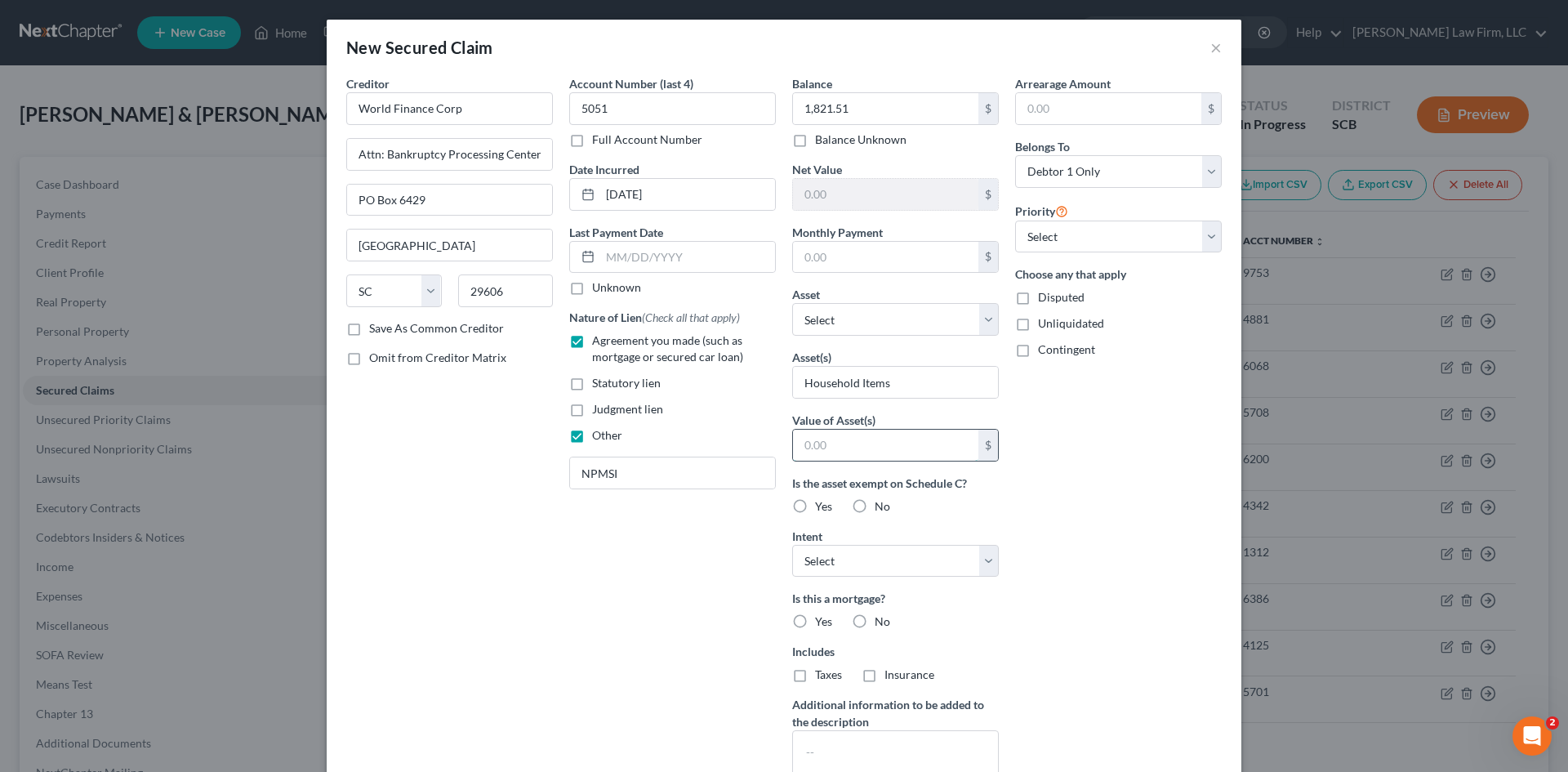
click at [889, 446] on input "text" at bounding box center [886, 445] width 185 height 31
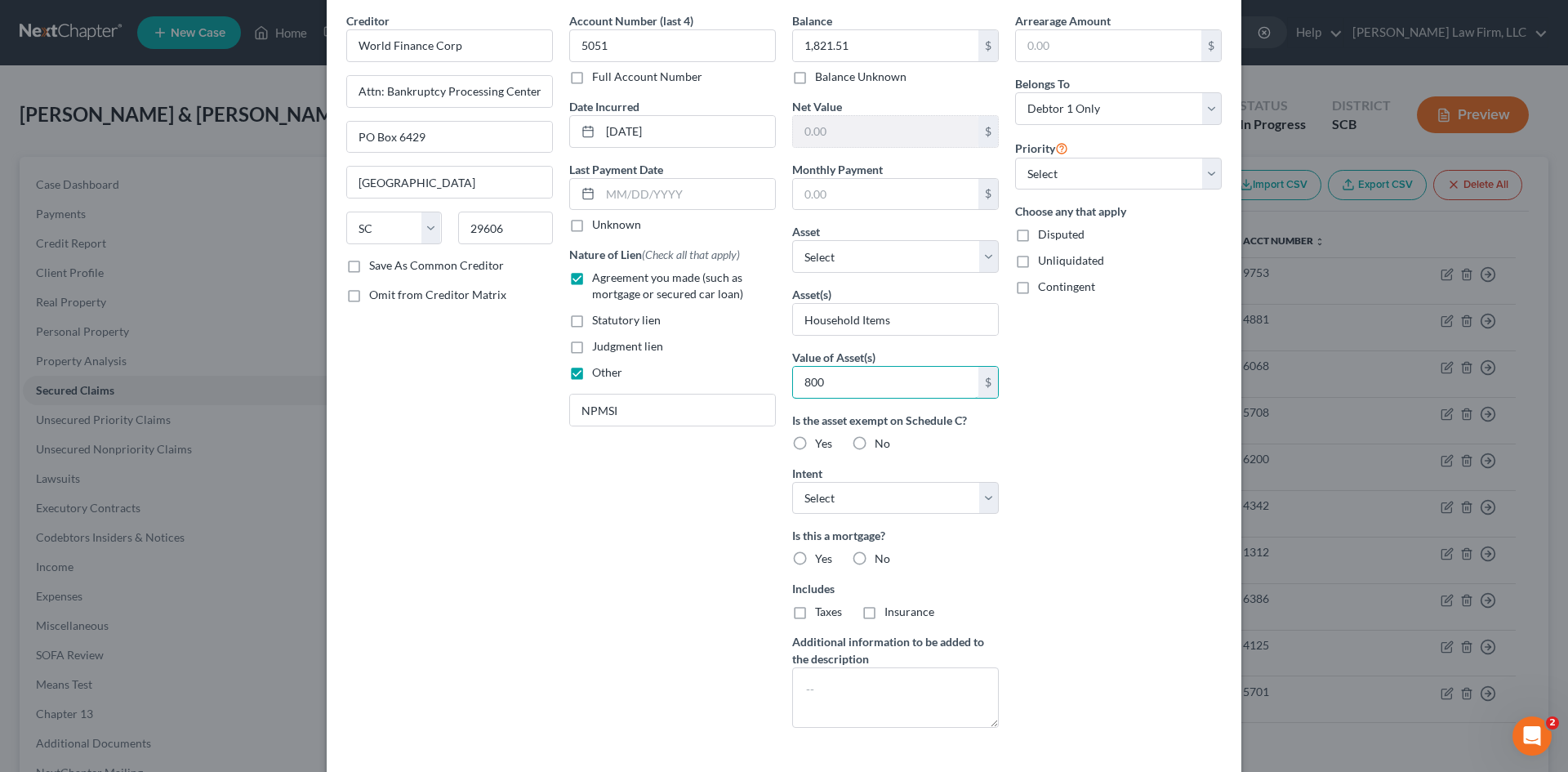
scroll to position [134, 0]
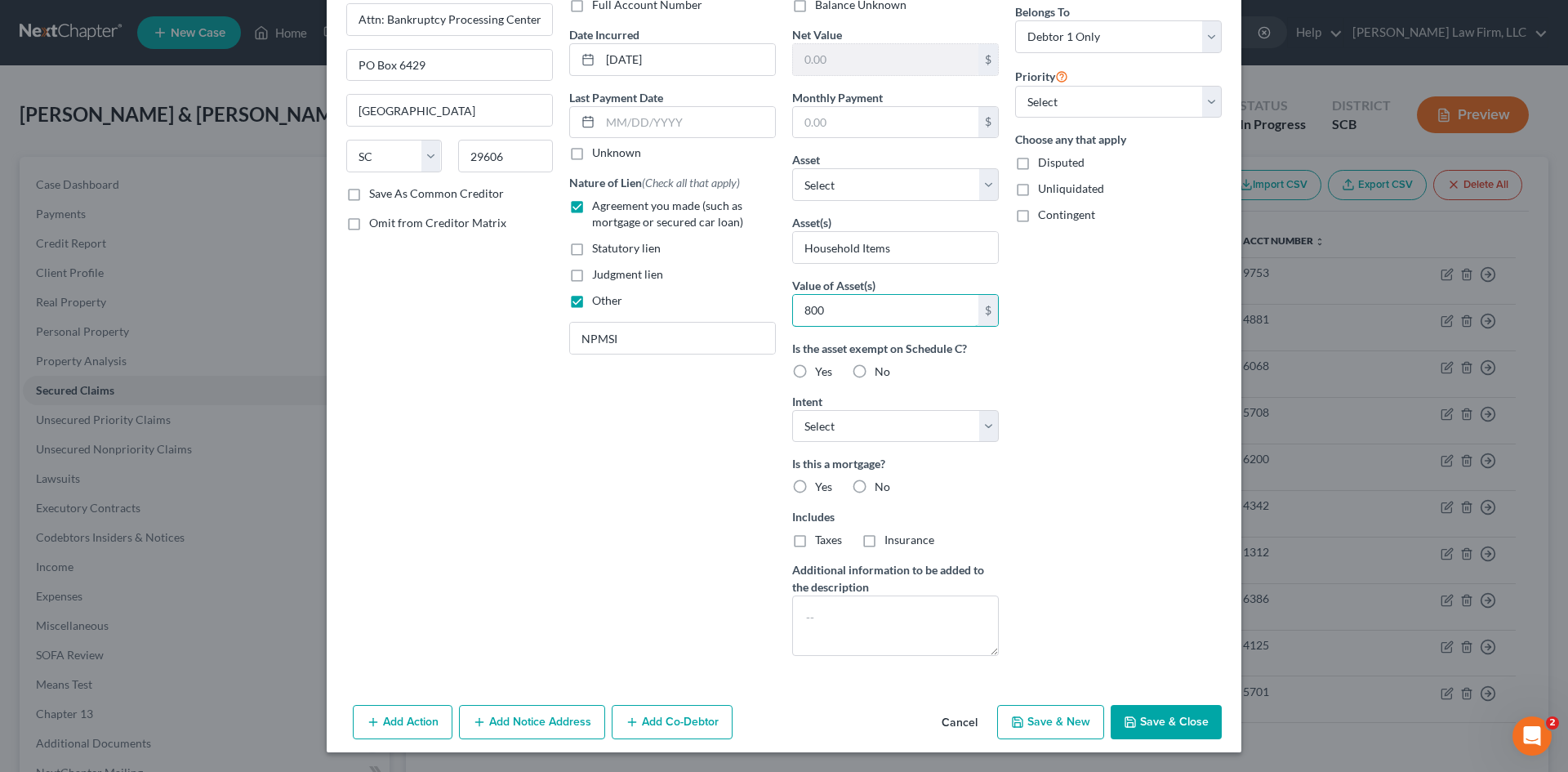
type input "800"
click at [1165, 718] on button "Save & Close" at bounding box center [1166, 722] width 111 height 34
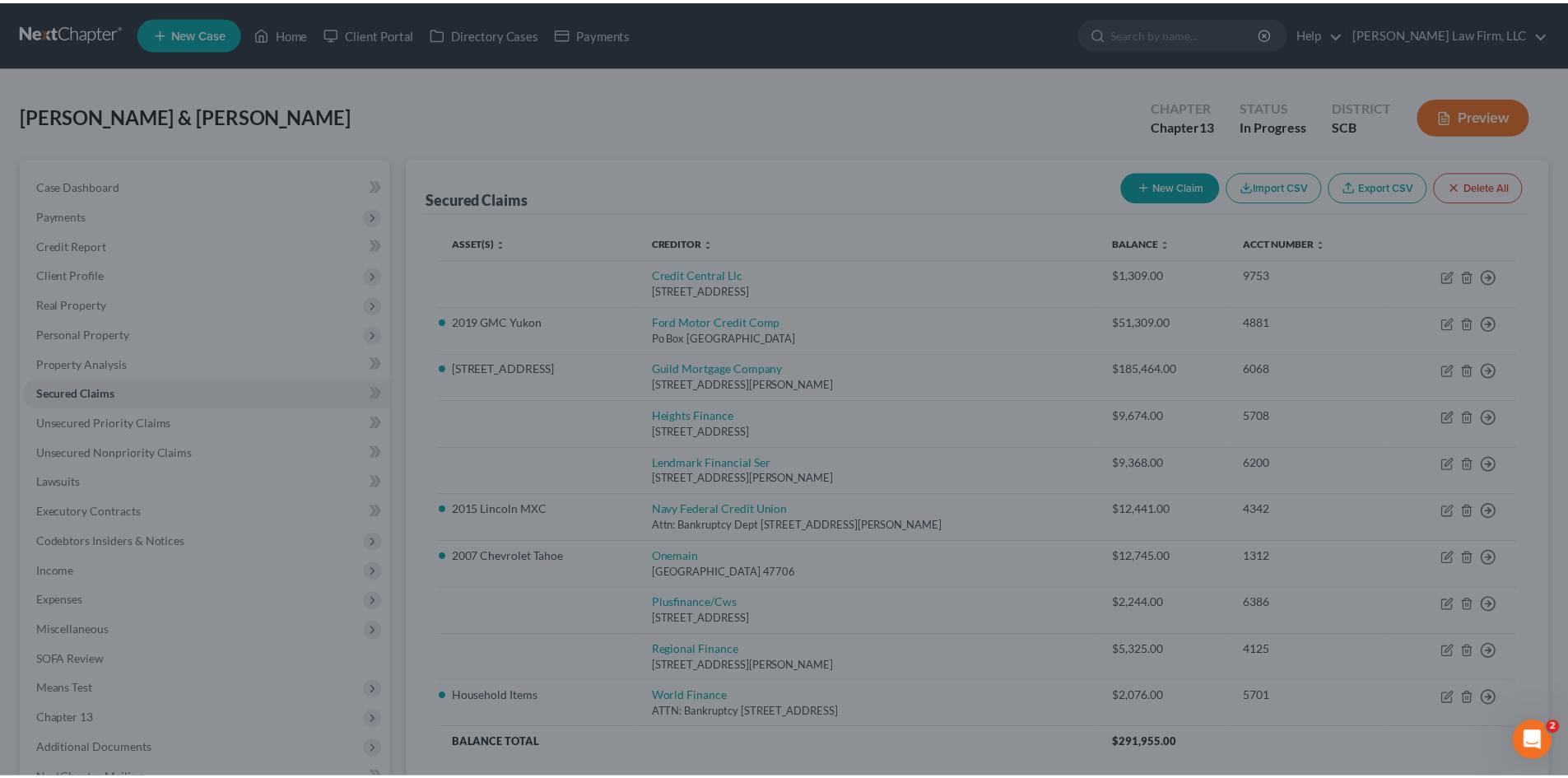
scroll to position [0, 0]
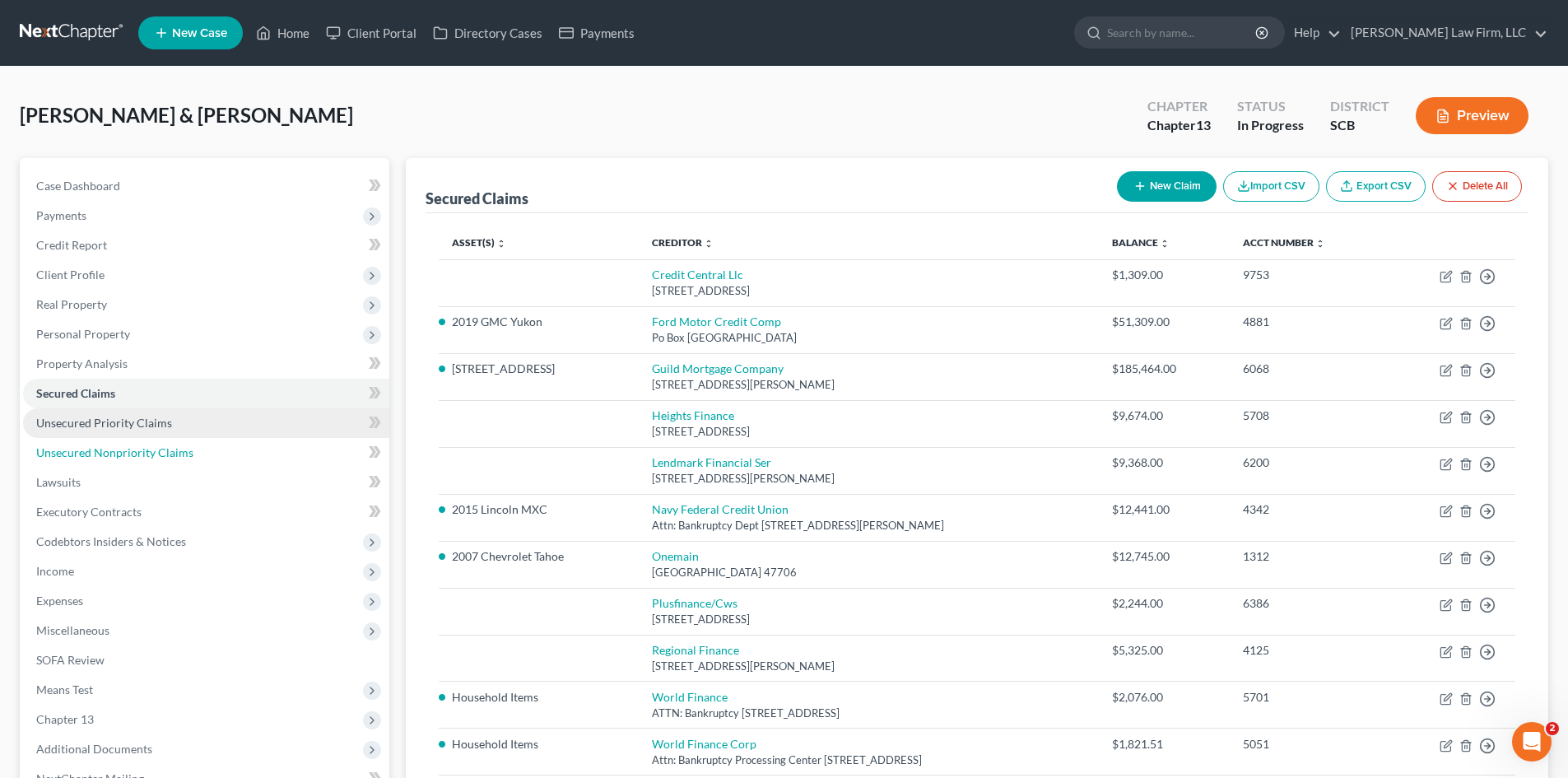
drag, startPoint x: 64, startPoint y: 444, endPoint x: 103, endPoint y: 425, distance: 43.4
click at [65, 445] on span "Unsecured Nonpriority Claims" at bounding box center [115, 452] width 157 height 14
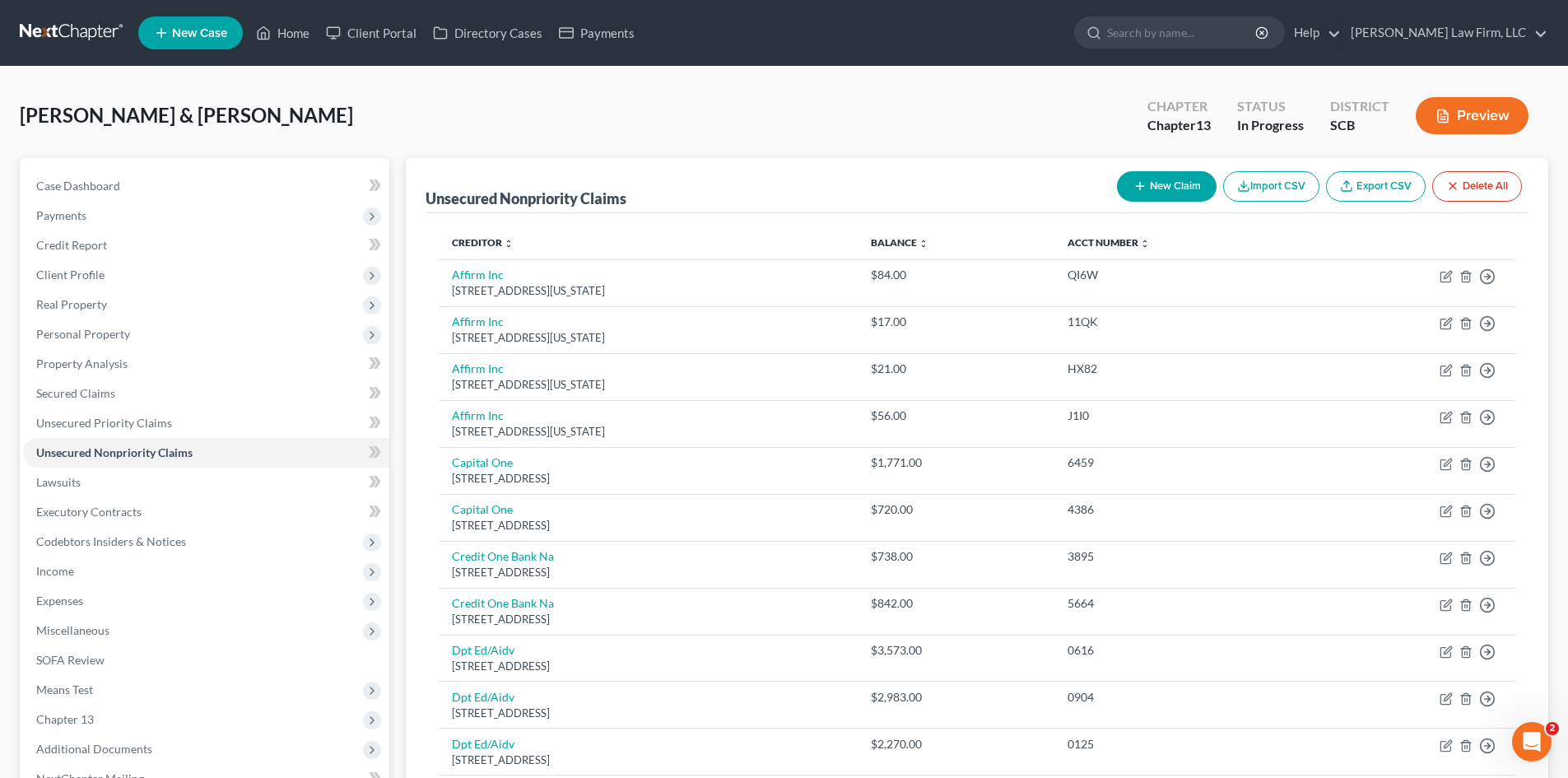
click at [1249, 191] on button "Import CSV" at bounding box center [1271, 187] width 97 height 31
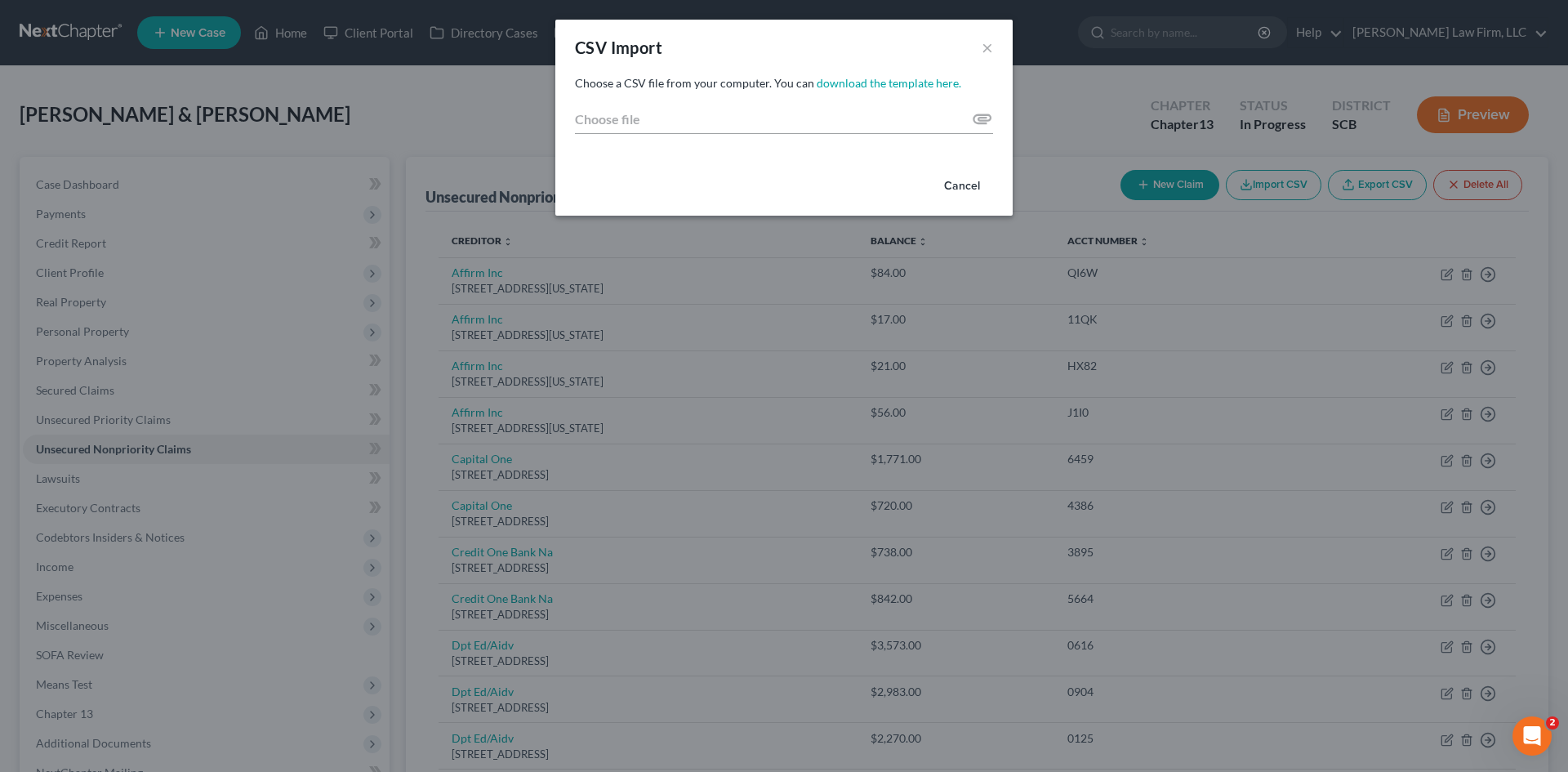
click at [979, 186] on button "Cancel" at bounding box center [962, 186] width 62 height 32
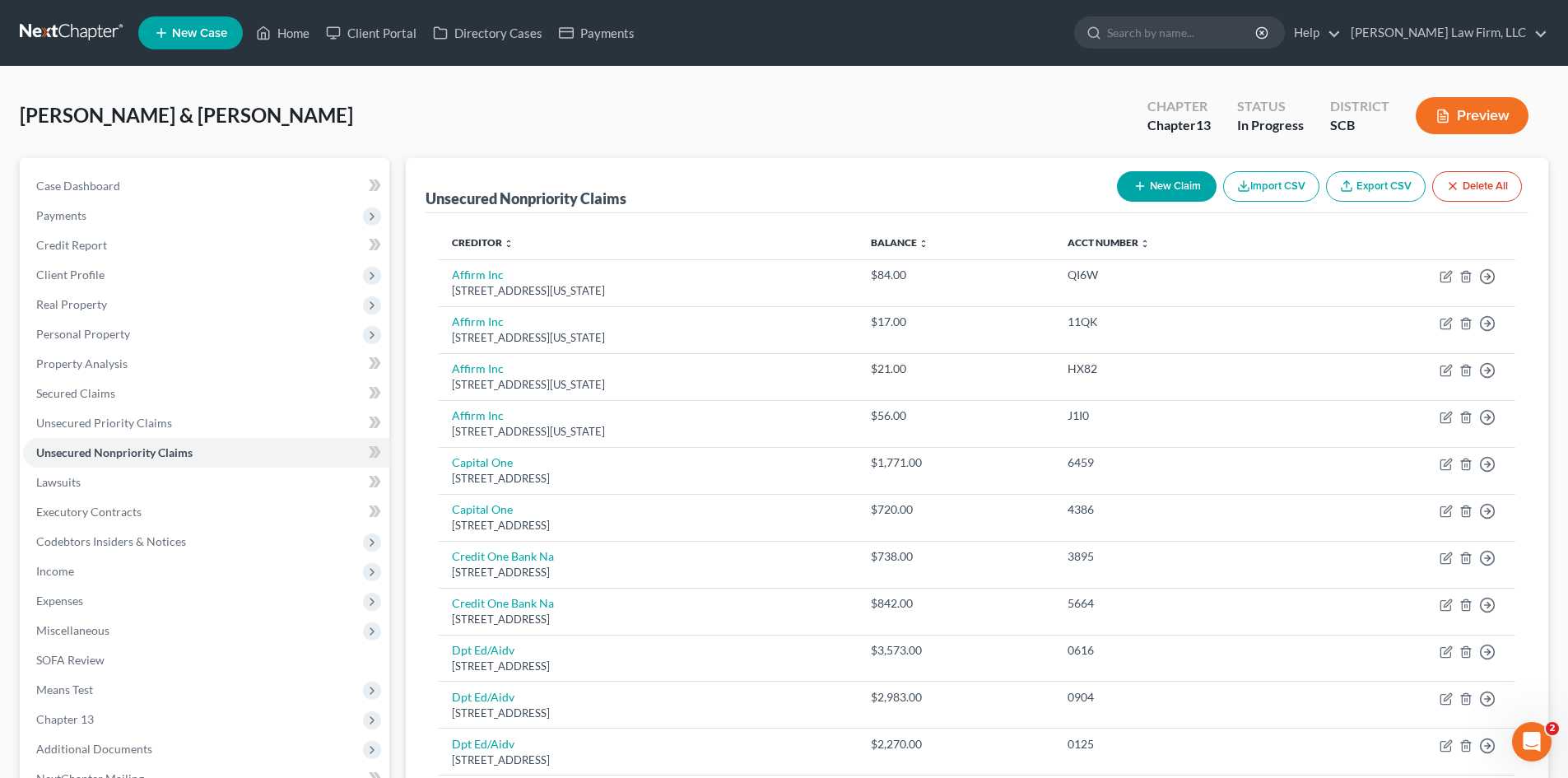
click at [1201, 191] on button "New Claim" at bounding box center [1167, 187] width 99 height 31
select select "2"
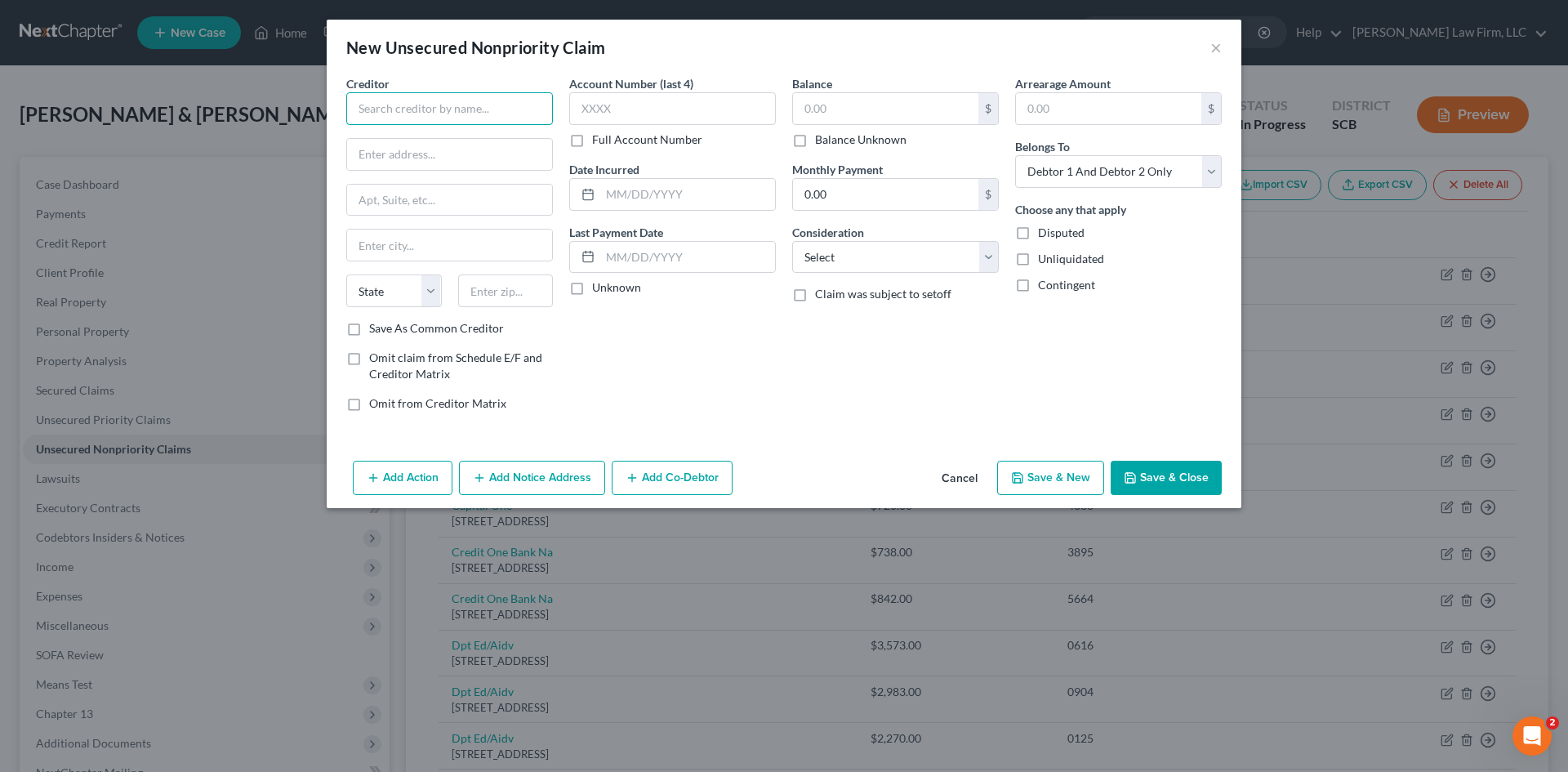
click at [483, 116] on input "text" at bounding box center [450, 108] width 207 height 32
type input "d"
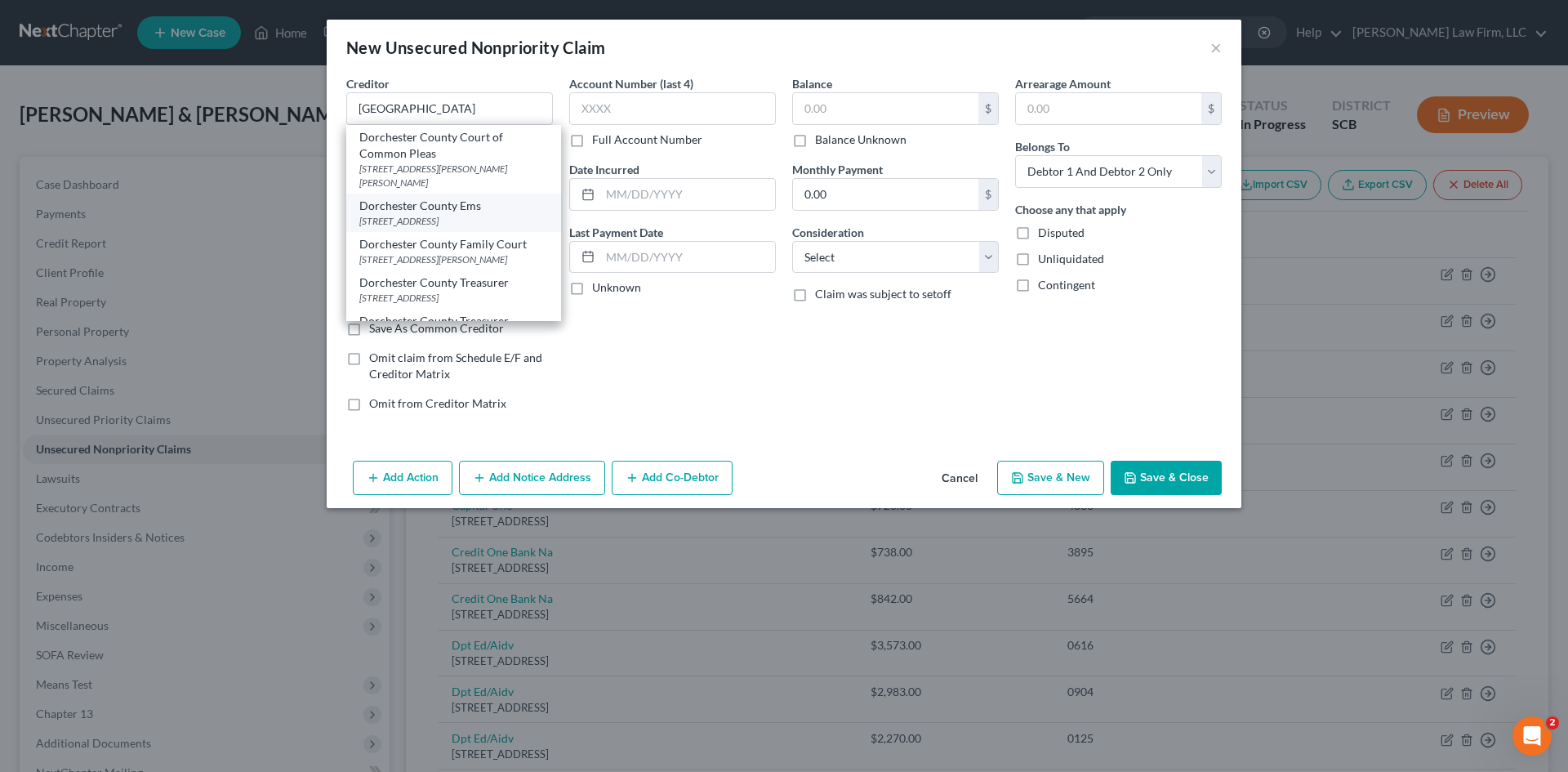
click at [465, 218] on div "821 W 5th North Street, Summerville, SC 29483" at bounding box center [453, 221] width 189 height 14
type input "Dorchester County Ems"
type input "821 W 5th North Street"
type input "Summerville"
select select "42"
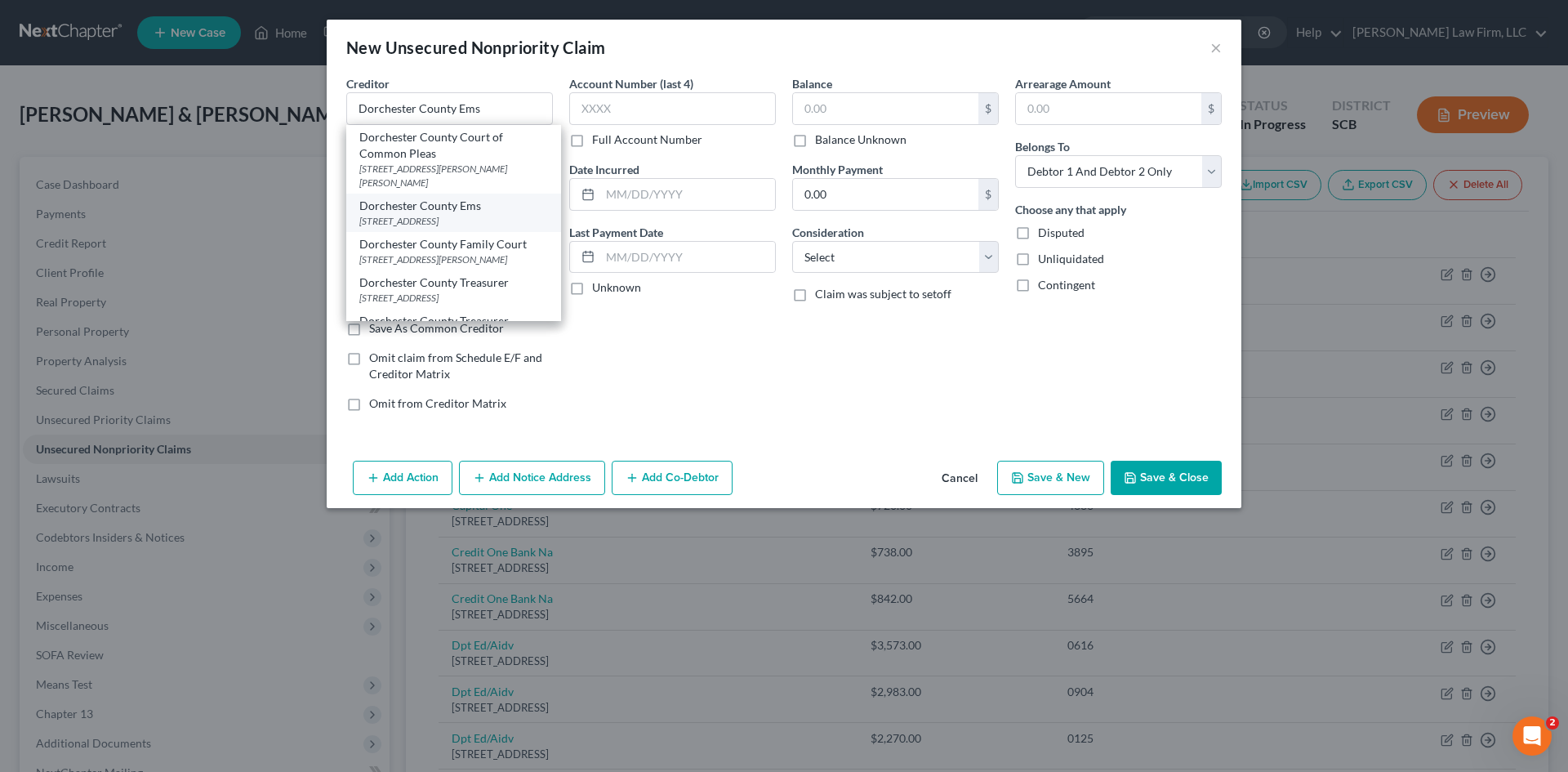
type input "29483"
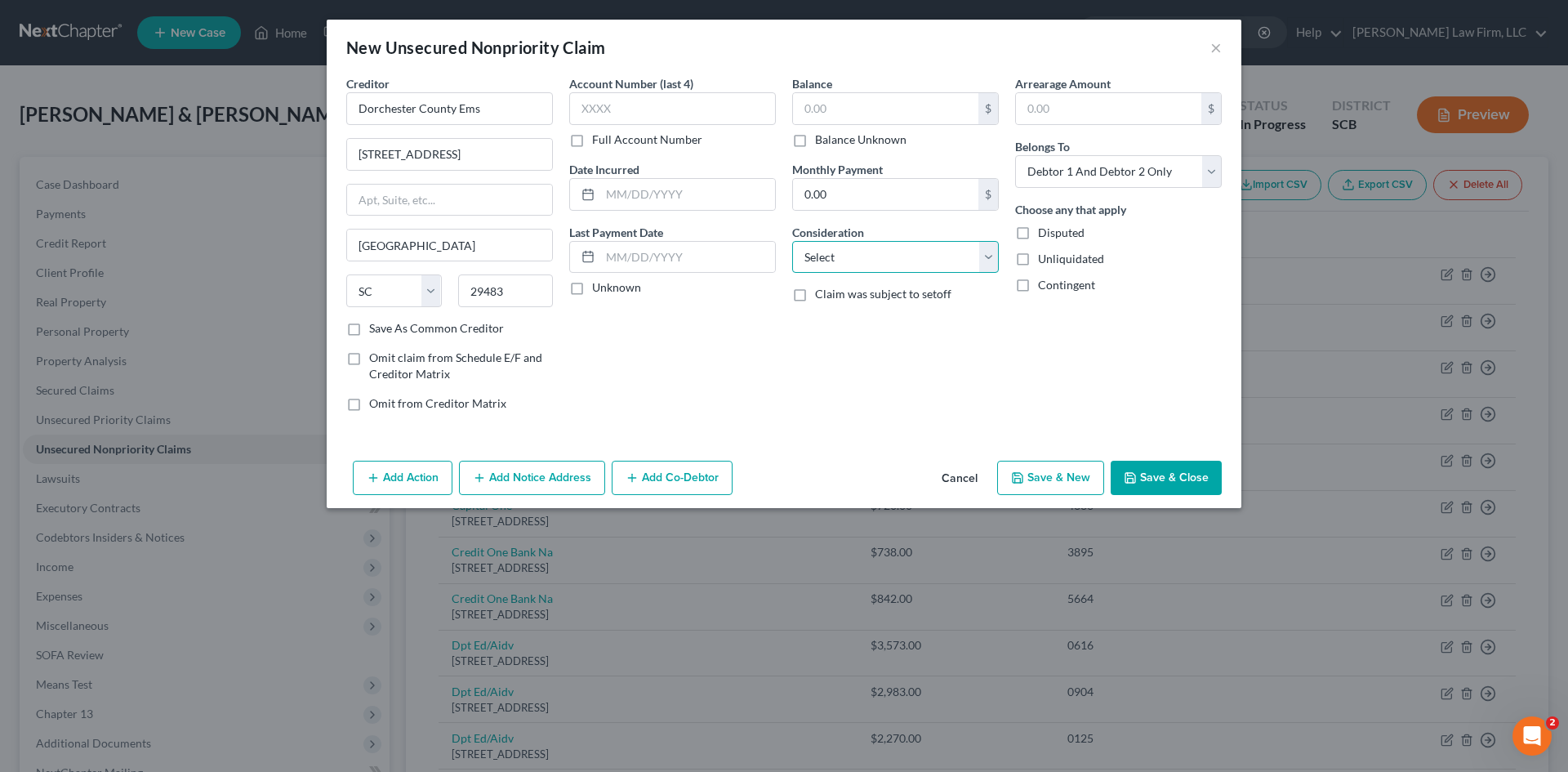
click at [854, 265] on select "Select Cable / Satellite Services Collection Agency Credit Card Debt Debt Couns…" at bounding box center [895, 257] width 207 height 32
select select "9"
click at [793, 241] on select "Select Cable / Satellite Services Collection Agency Credit Card Debt Debt Couns…" at bounding box center [895, 257] width 207 height 32
click at [857, 118] on input "text" at bounding box center [886, 108] width 185 height 31
type input "465.70"
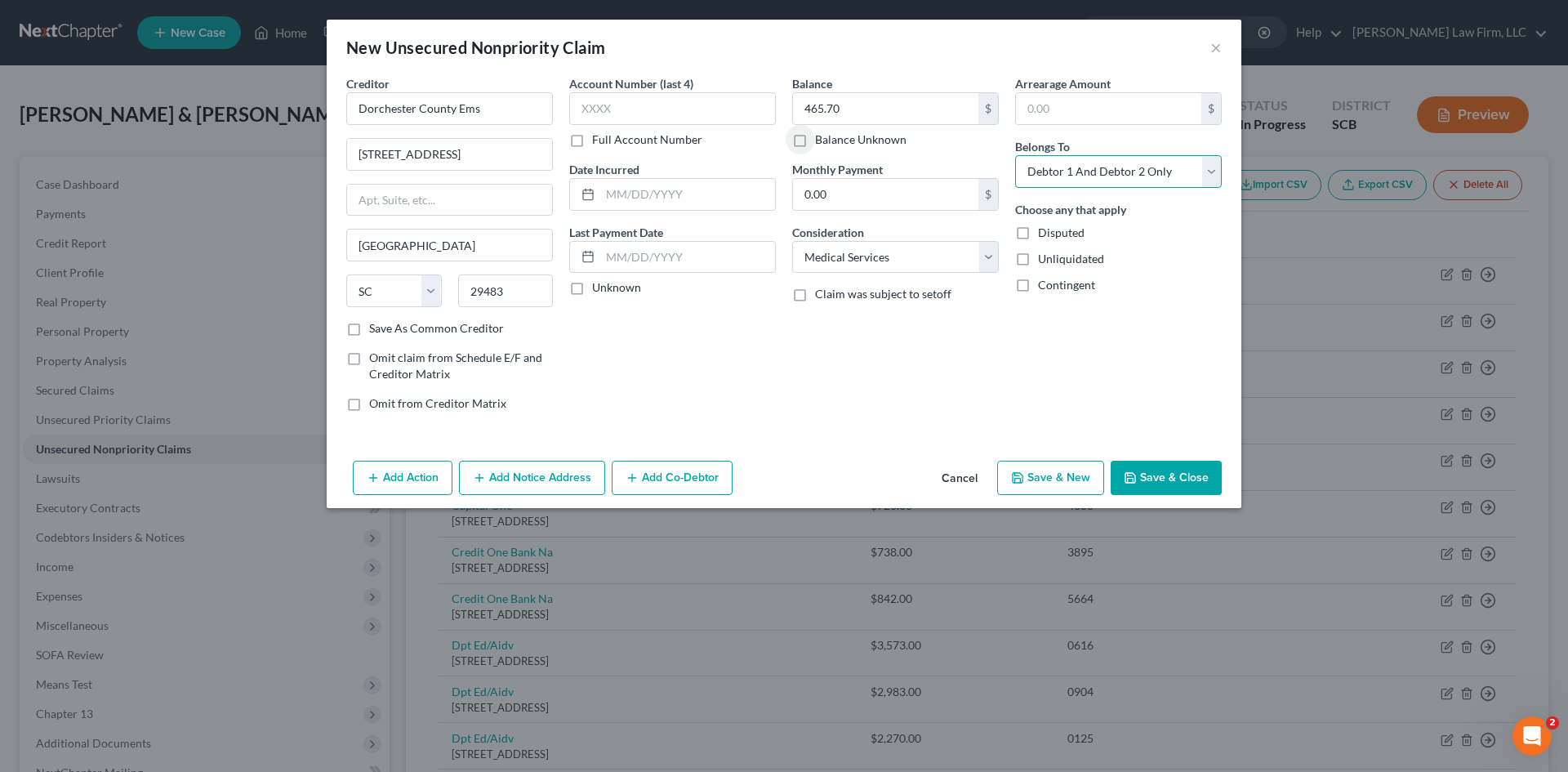
click at [1084, 174] on select "Select Debtor 1 Only Debtor 2 Only Debtor 1 And Debtor 2 Only At Least One Of T…" at bounding box center [1118, 171] width 207 height 32
select select "0"
click at [1015, 155] on select "Select Debtor 1 Only Debtor 2 Only Debtor 1 And Debtor 2 Only At Least One Of T…" at bounding box center [1118, 171] width 207 height 32
click at [1168, 474] on button "Save & Close" at bounding box center [1166, 477] width 111 height 34
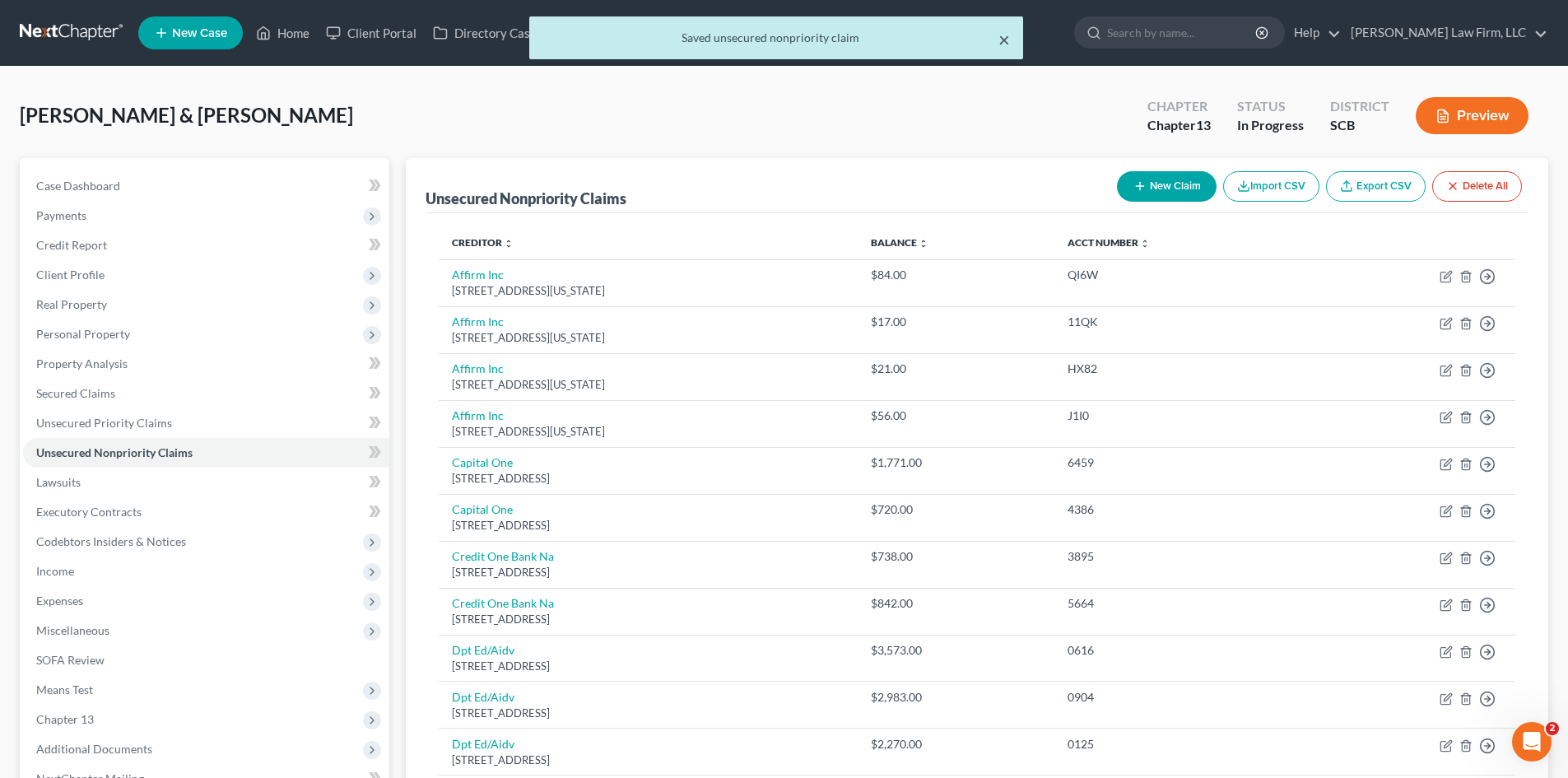
click at [1006, 45] on button "×" at bounding box center [1004, 40] width 12 height 20
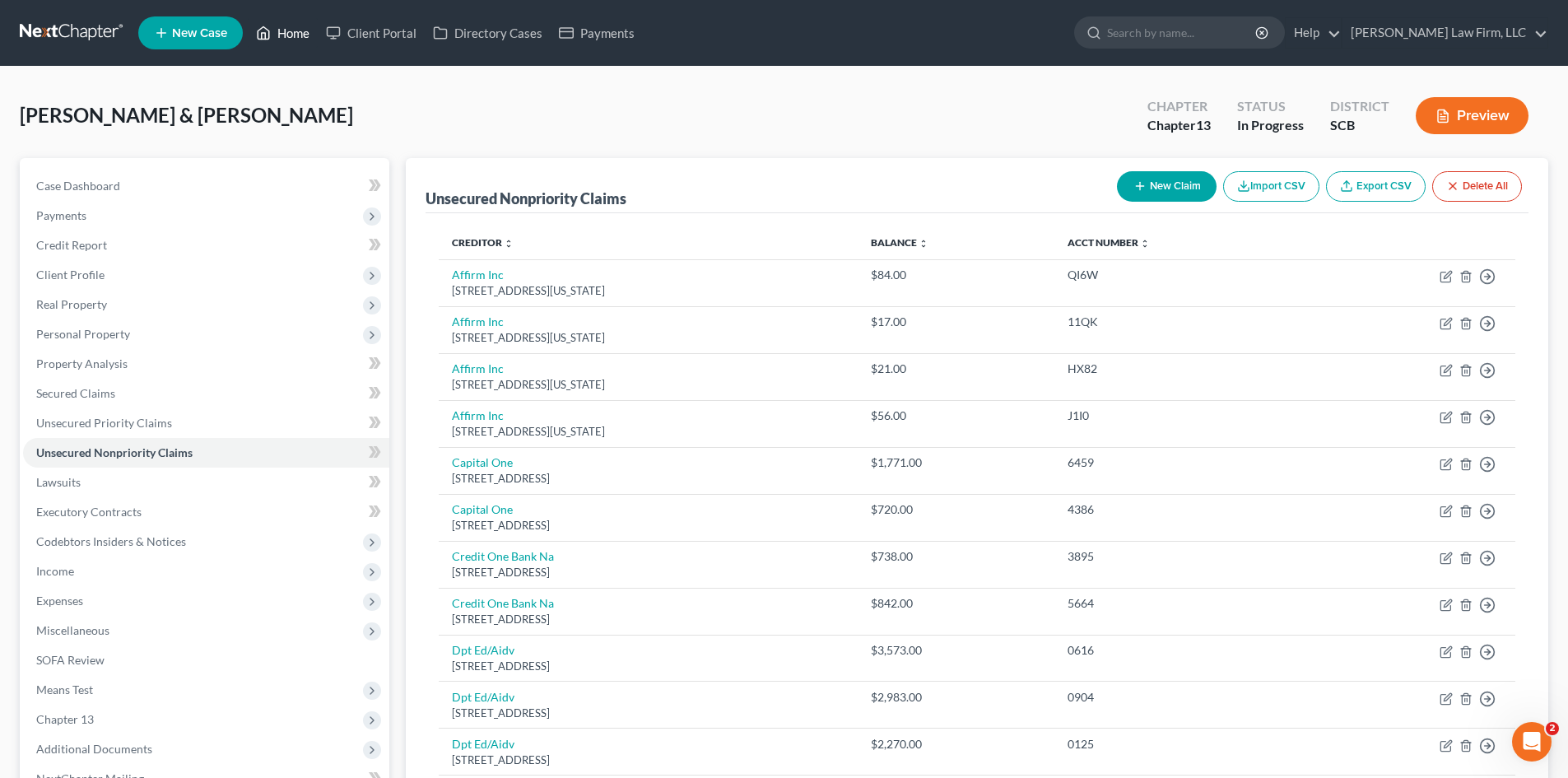
click at [284, 36] on link "Home" at bounding box center [283, 32] width 70 height 30
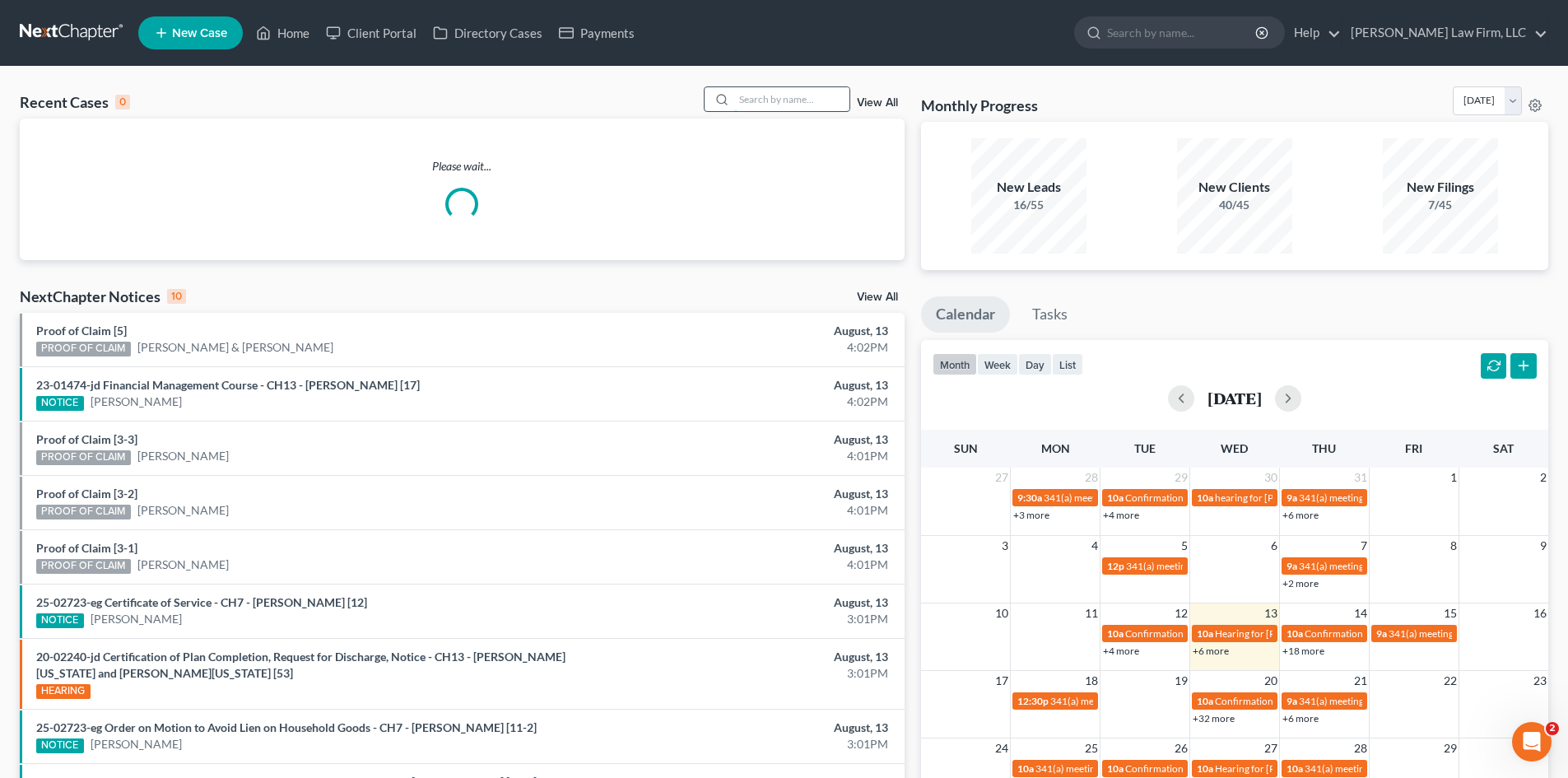
click at [800, 101] on input "search" at bounding box center [792, 99] width 116 height 23
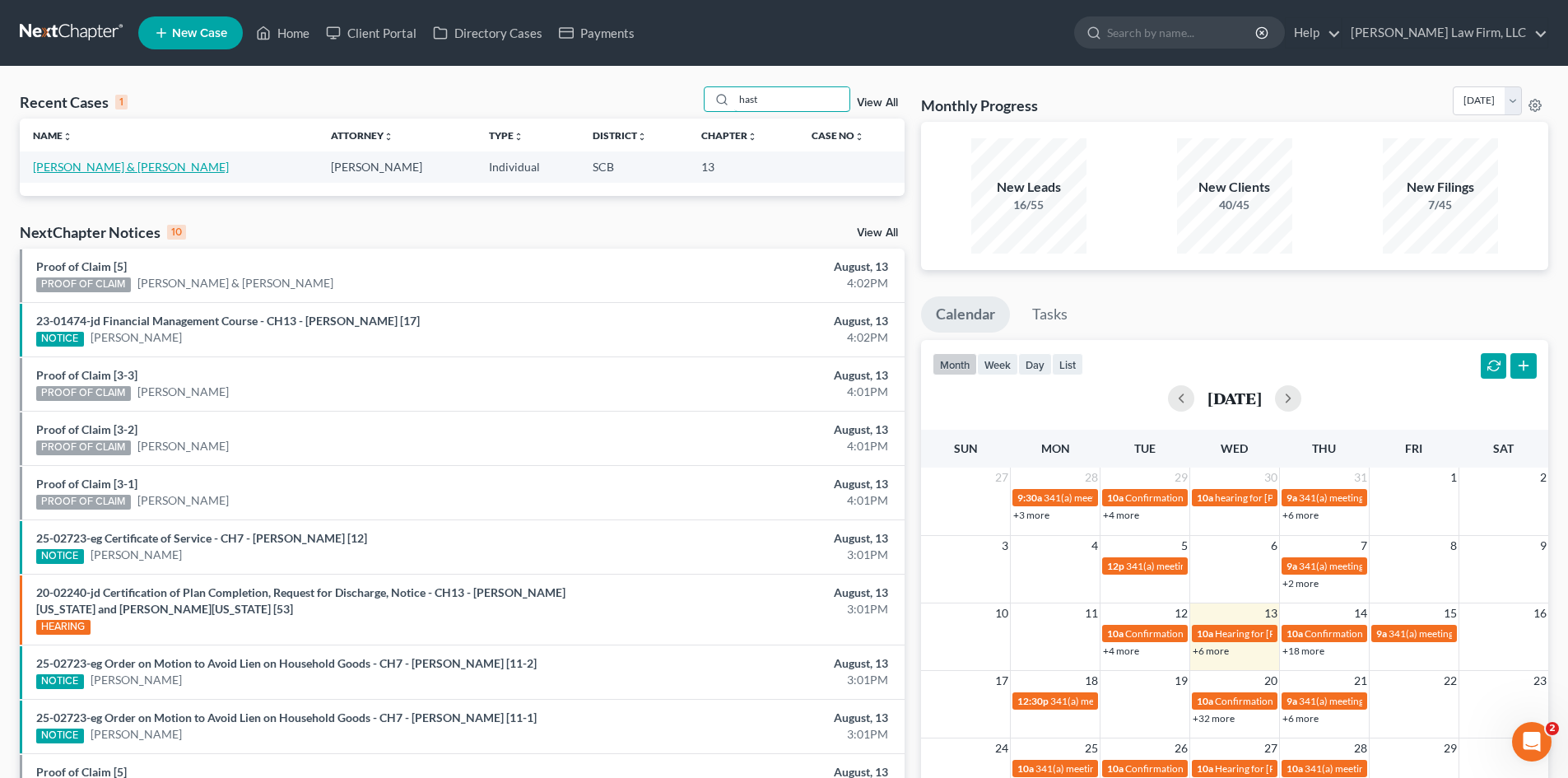
type input "hast"
click at [114, 165] on link "Hastrich, Donald & Noel" at bounding box center [130, 167] width 196 height 14
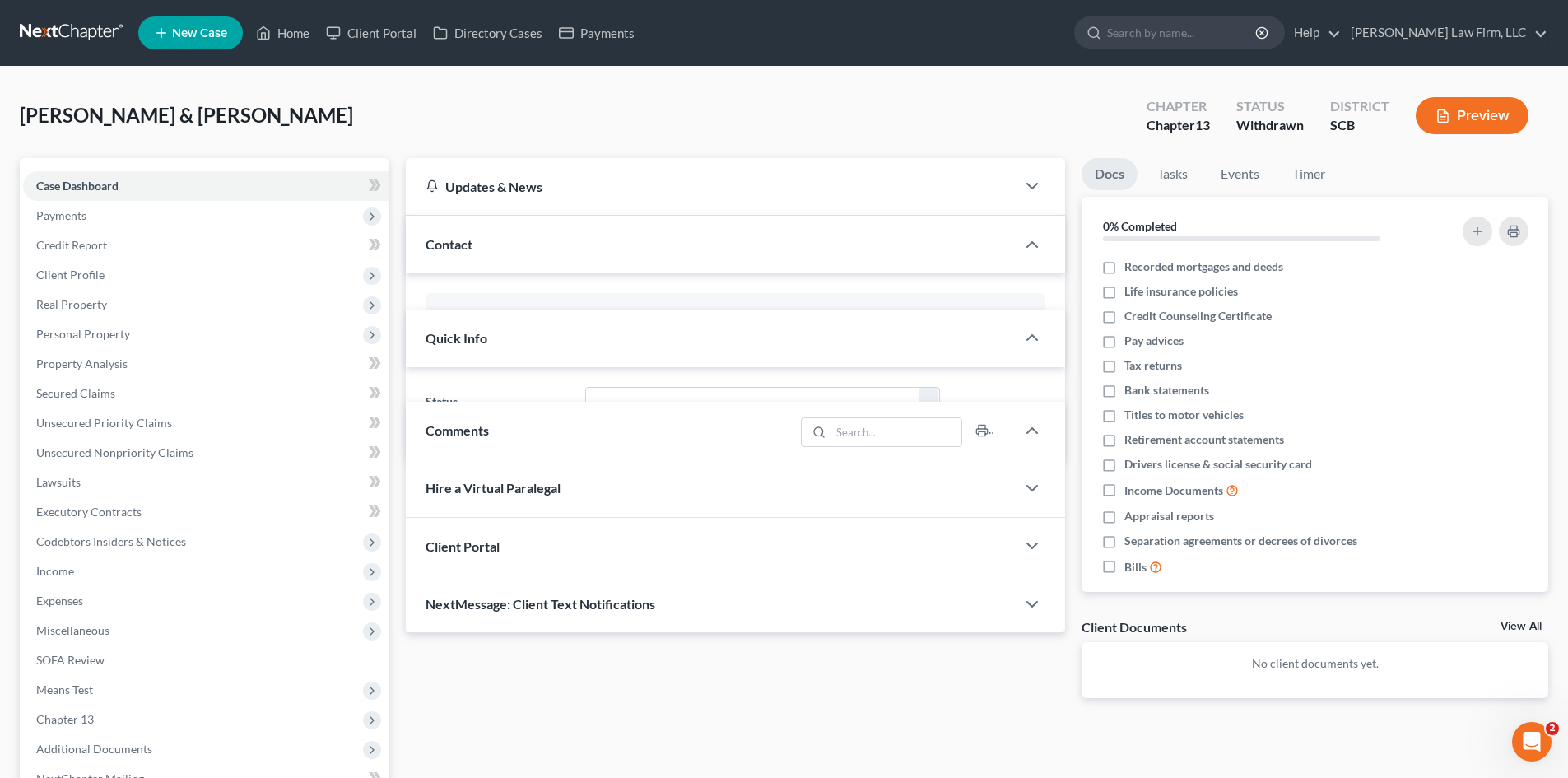
select select "0"
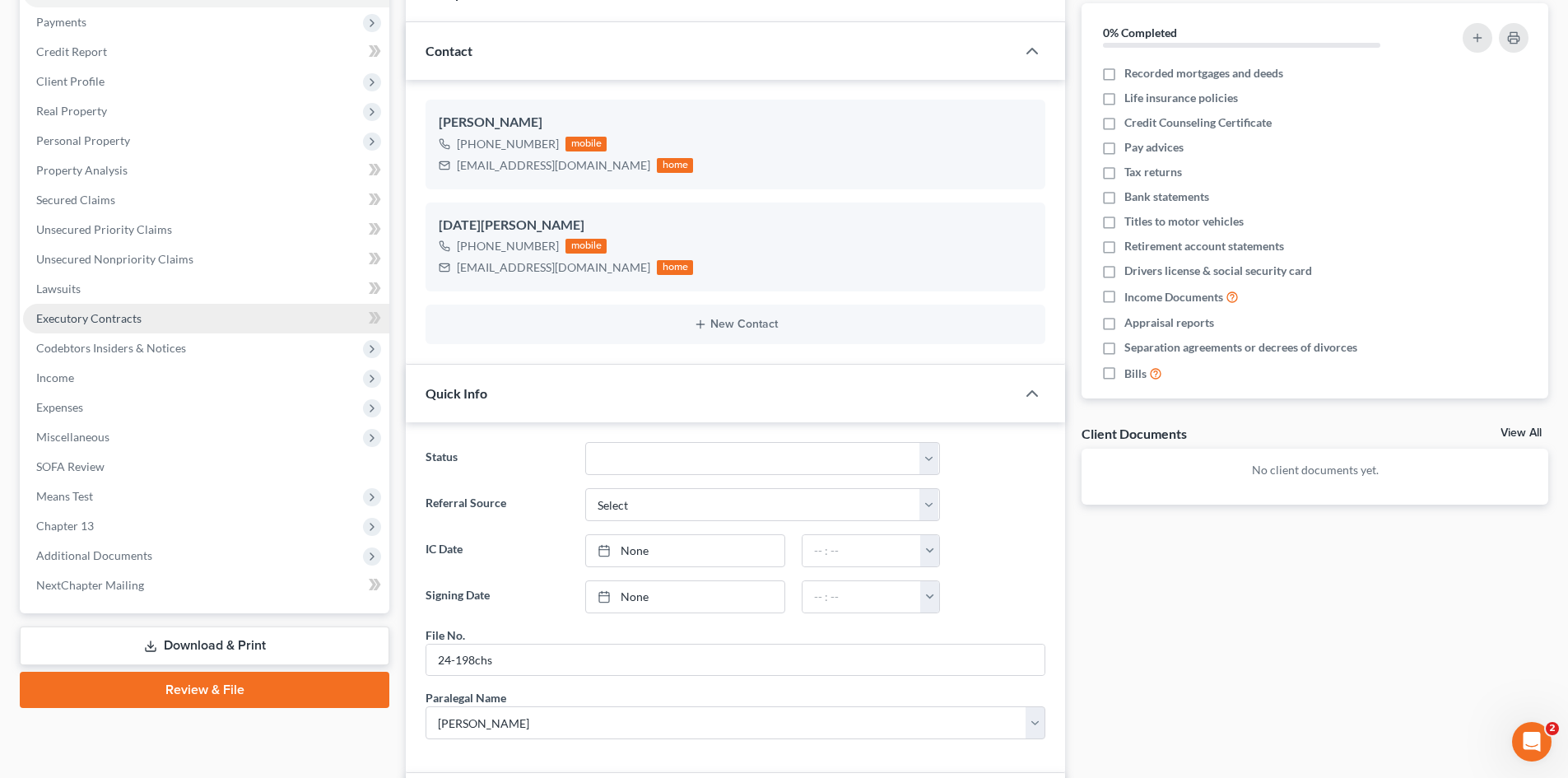
scroll to position [164, 0]
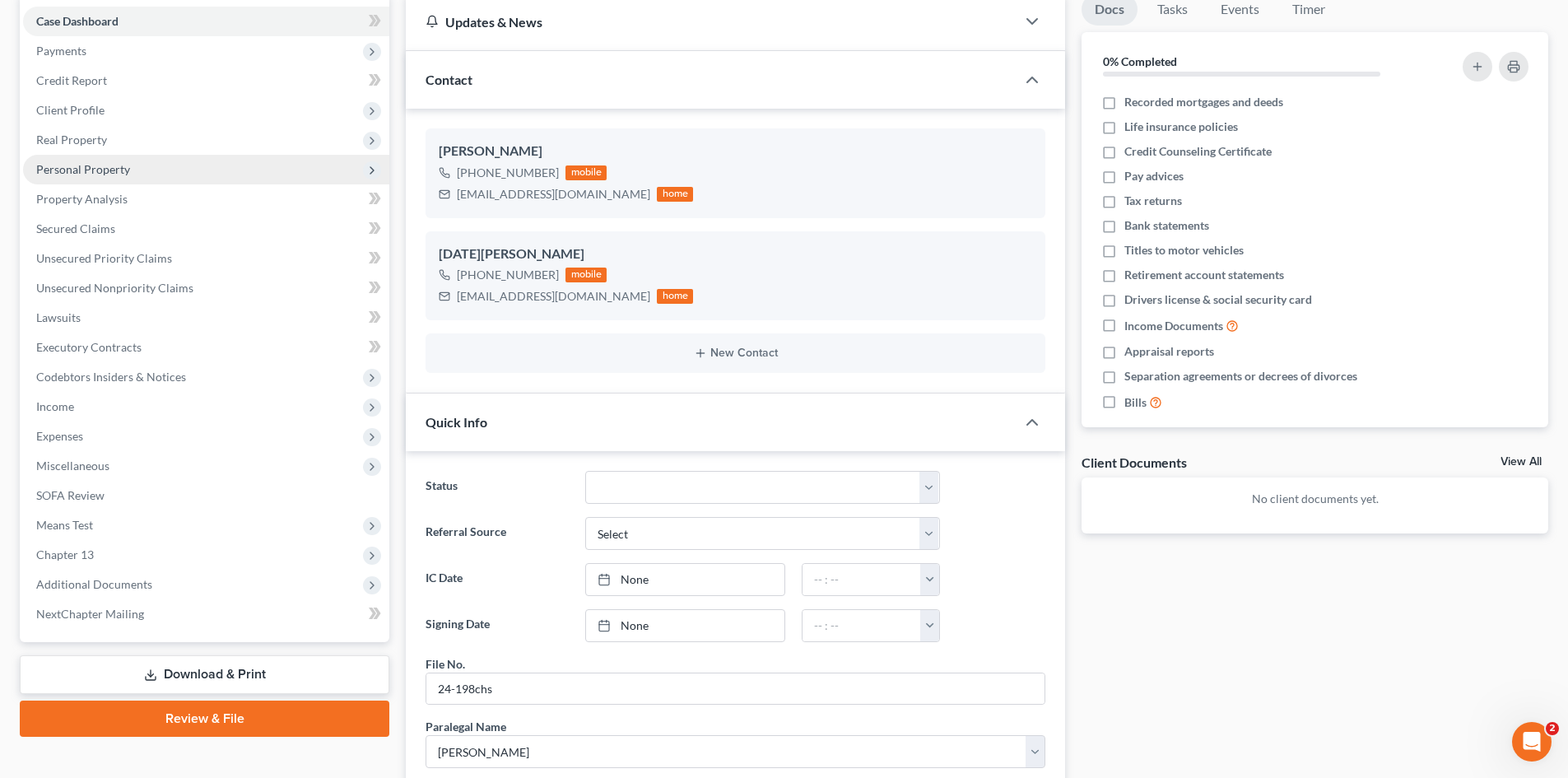
click at [80, 160] on span "Personal Property" at bounding box center [207, 169] width 366 height 30
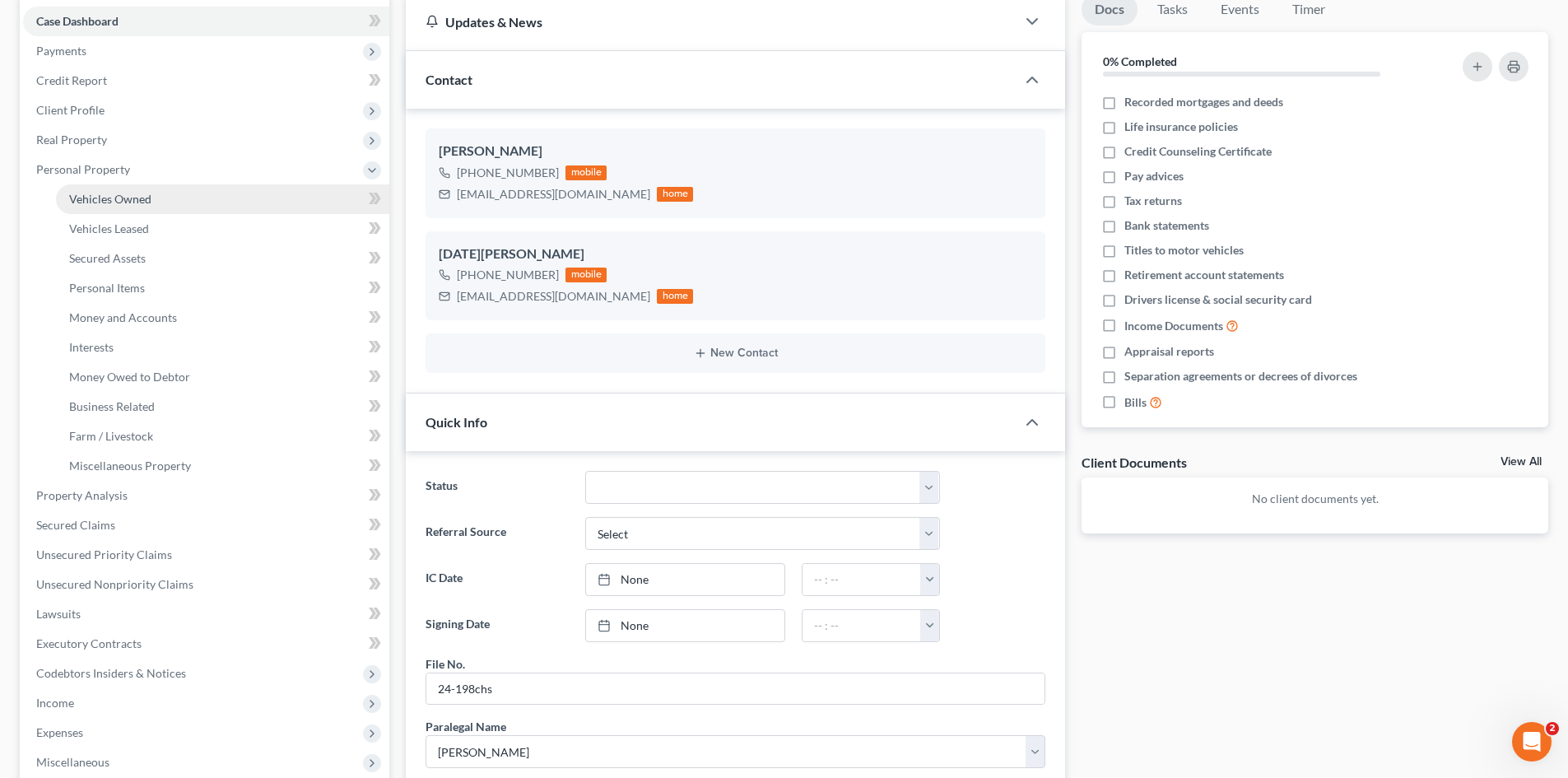
click at [83, 206] on link "Vehicles Owned" at bounding box center [222, 199] width 333 height 30
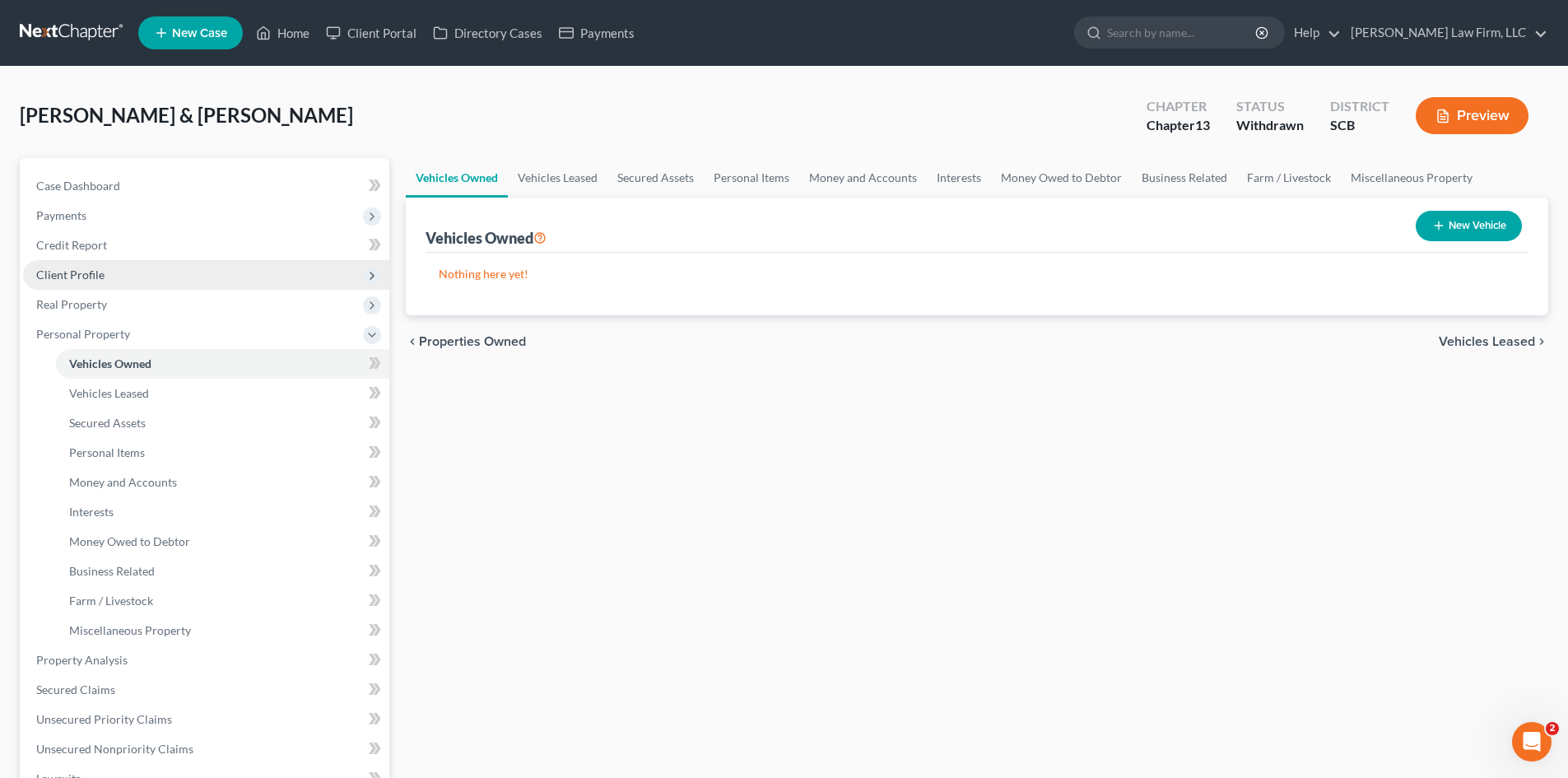
click at [88, 273] on span "Client Profile" at bounding box center [70, 274] width 69 height 14
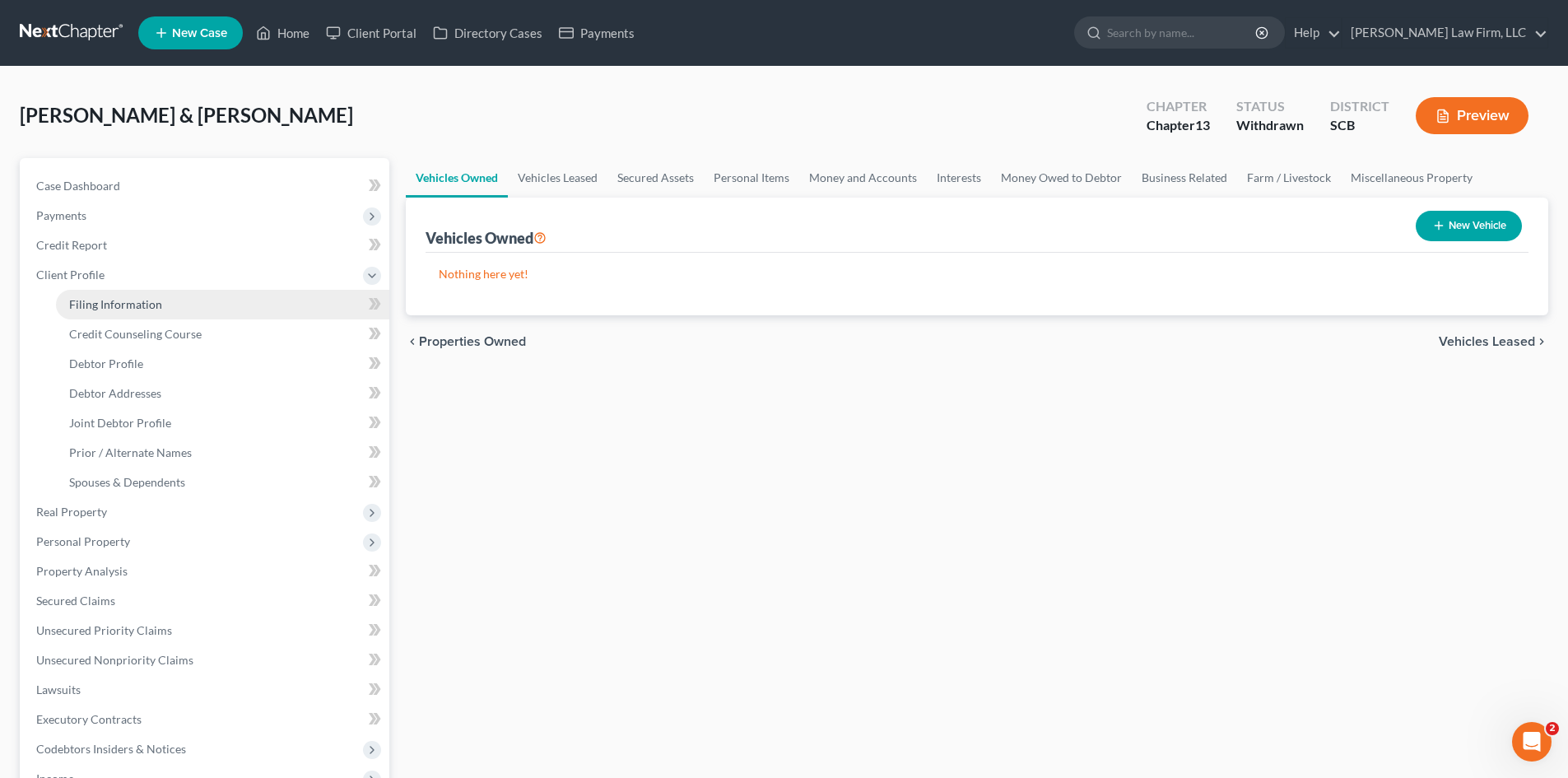
click at [107, 295] on link "Filing Information" at bounding box center [222, 304] width 333 height 30
select select "1"
select select "3"
select select "42"
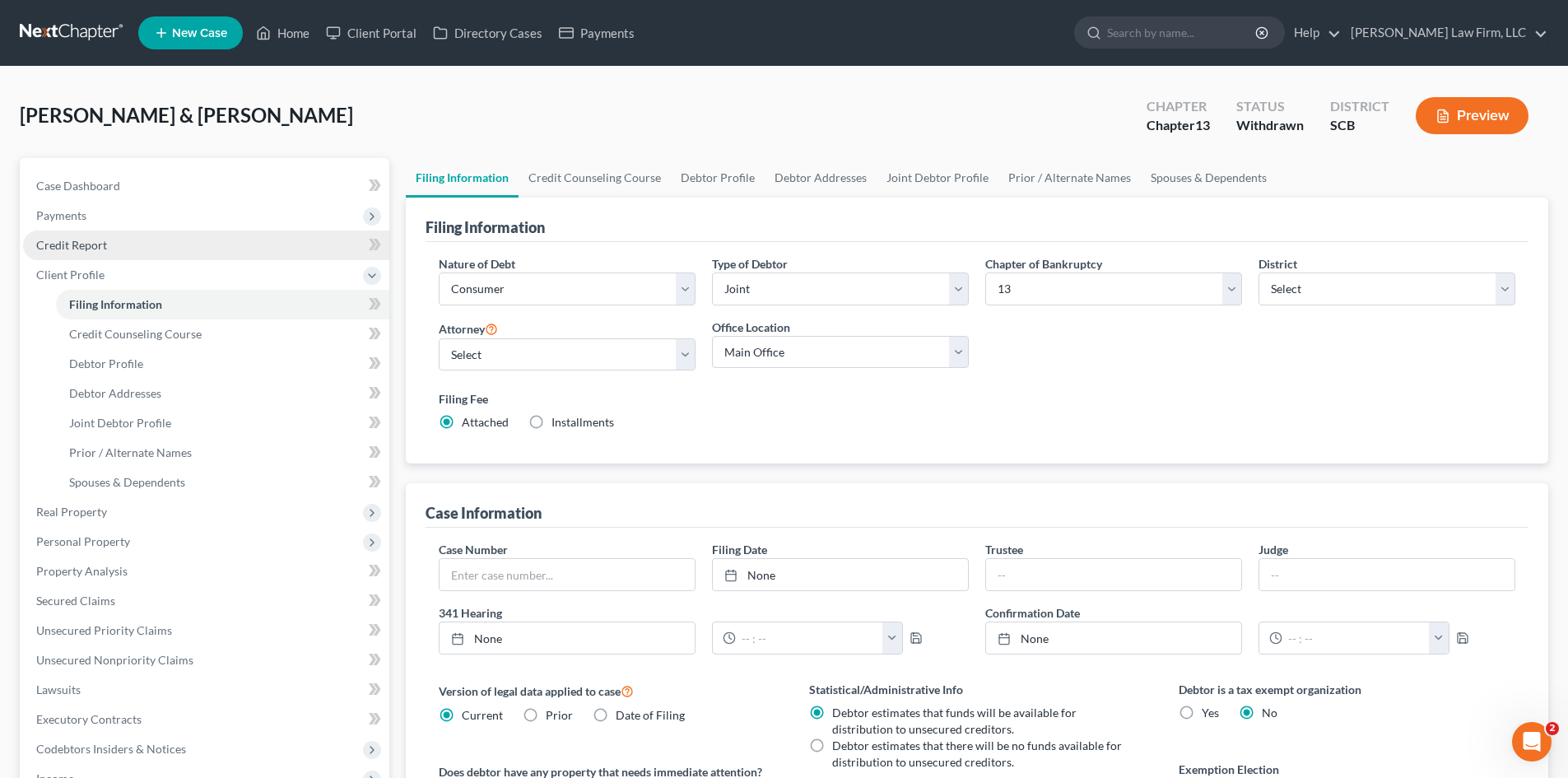
click at [95, 246] on span "Credit Report" at bounding box center [71, 245] width 70 height 14
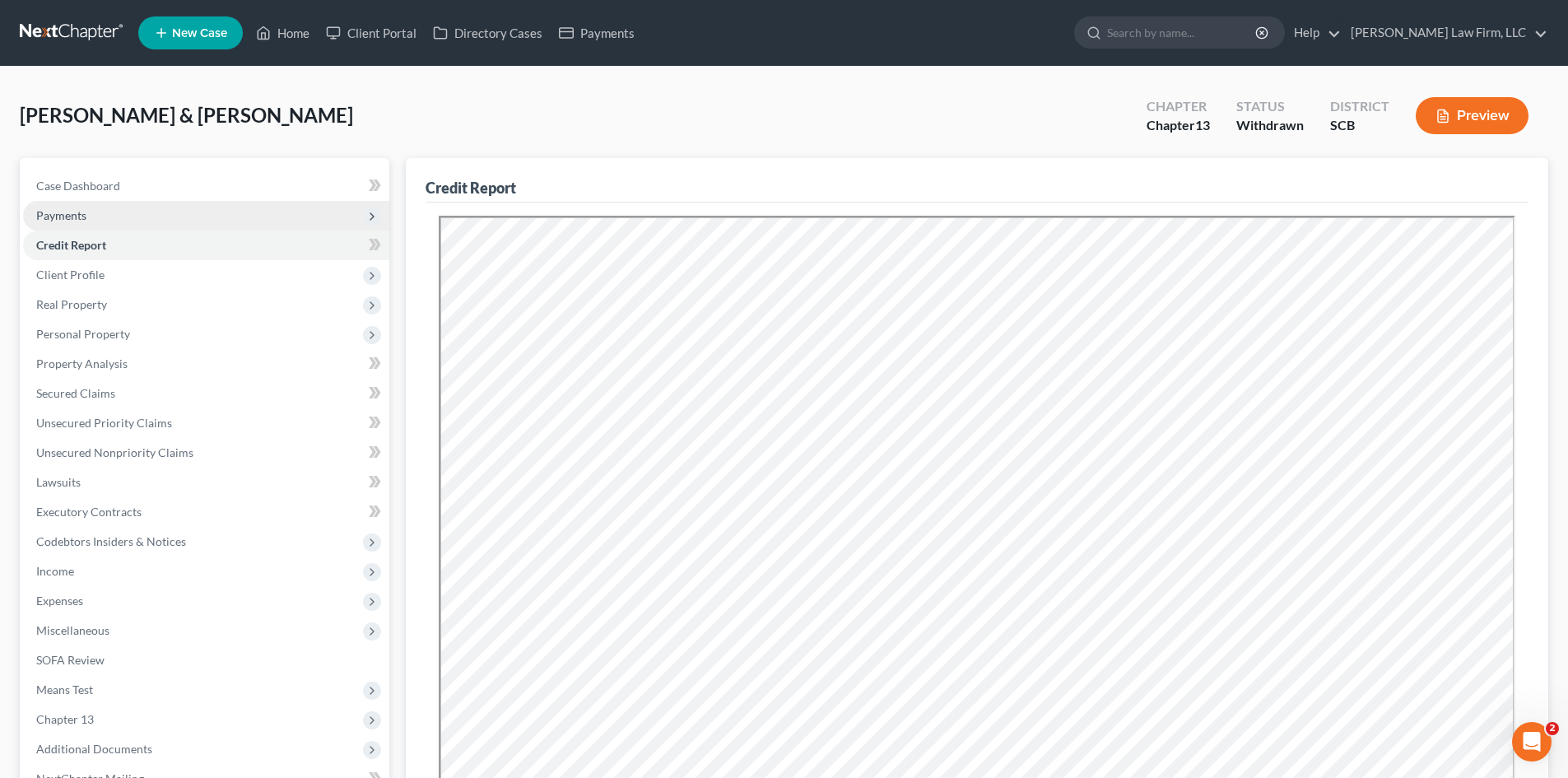
click at [86, 220] on span "Payments" at bounding box center [61, 216] width 51 height 14
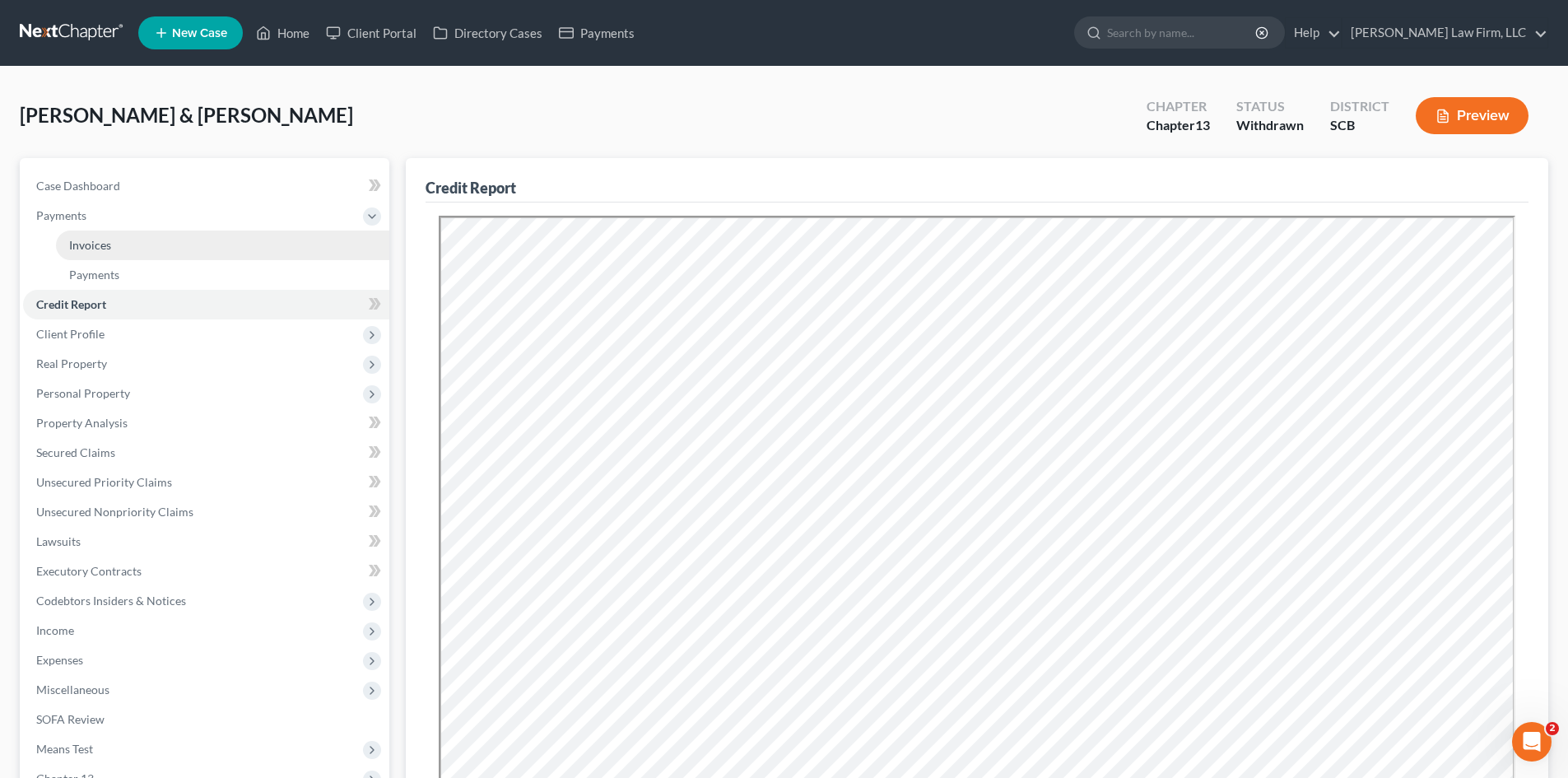
click at [98, 249] on span "Invoices" at bounding box center [90, 245] width 42 height 14
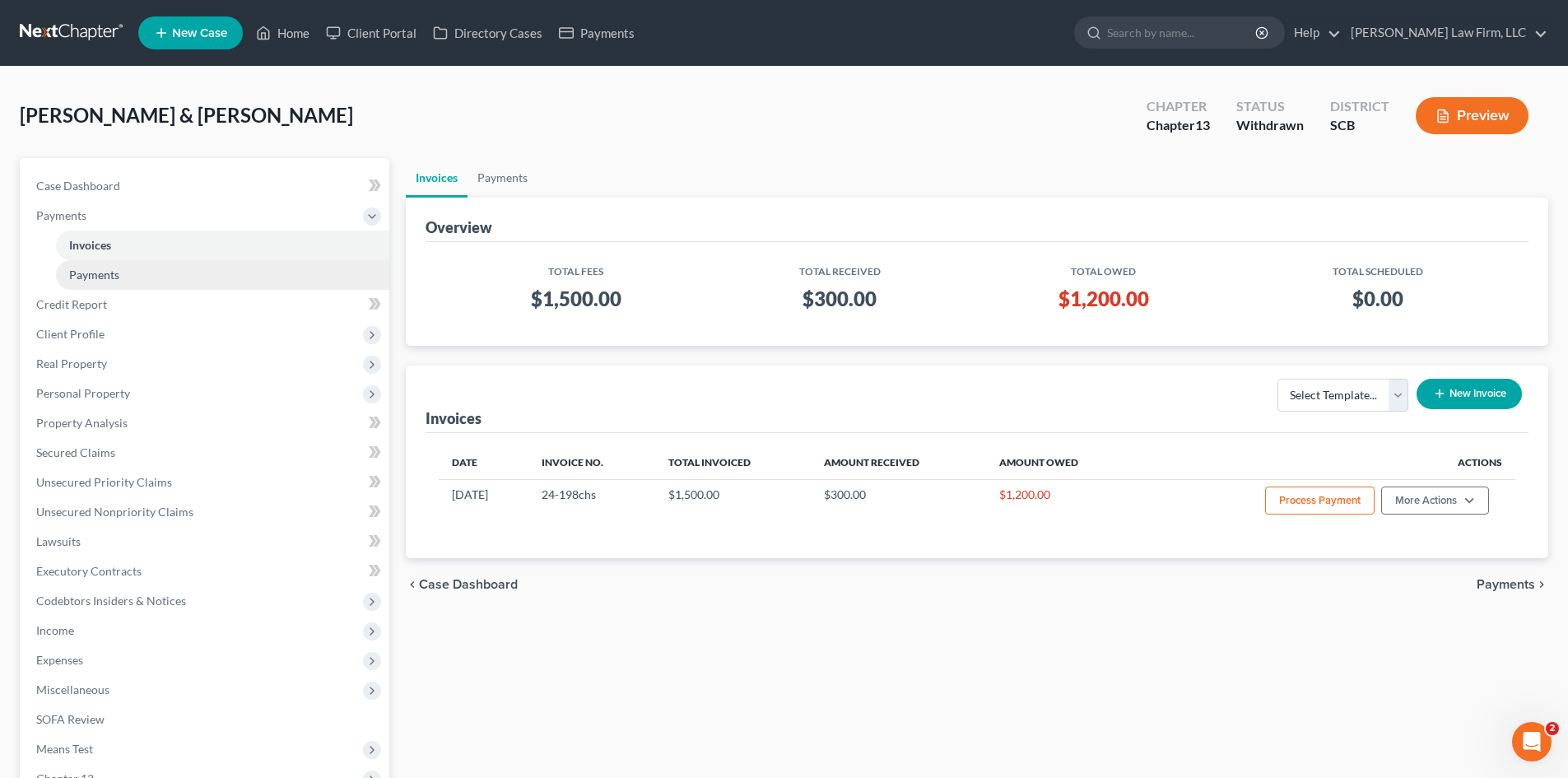
click at [94, 276] on span "Payments" at bounding box center [95, 274] width 51 height 14
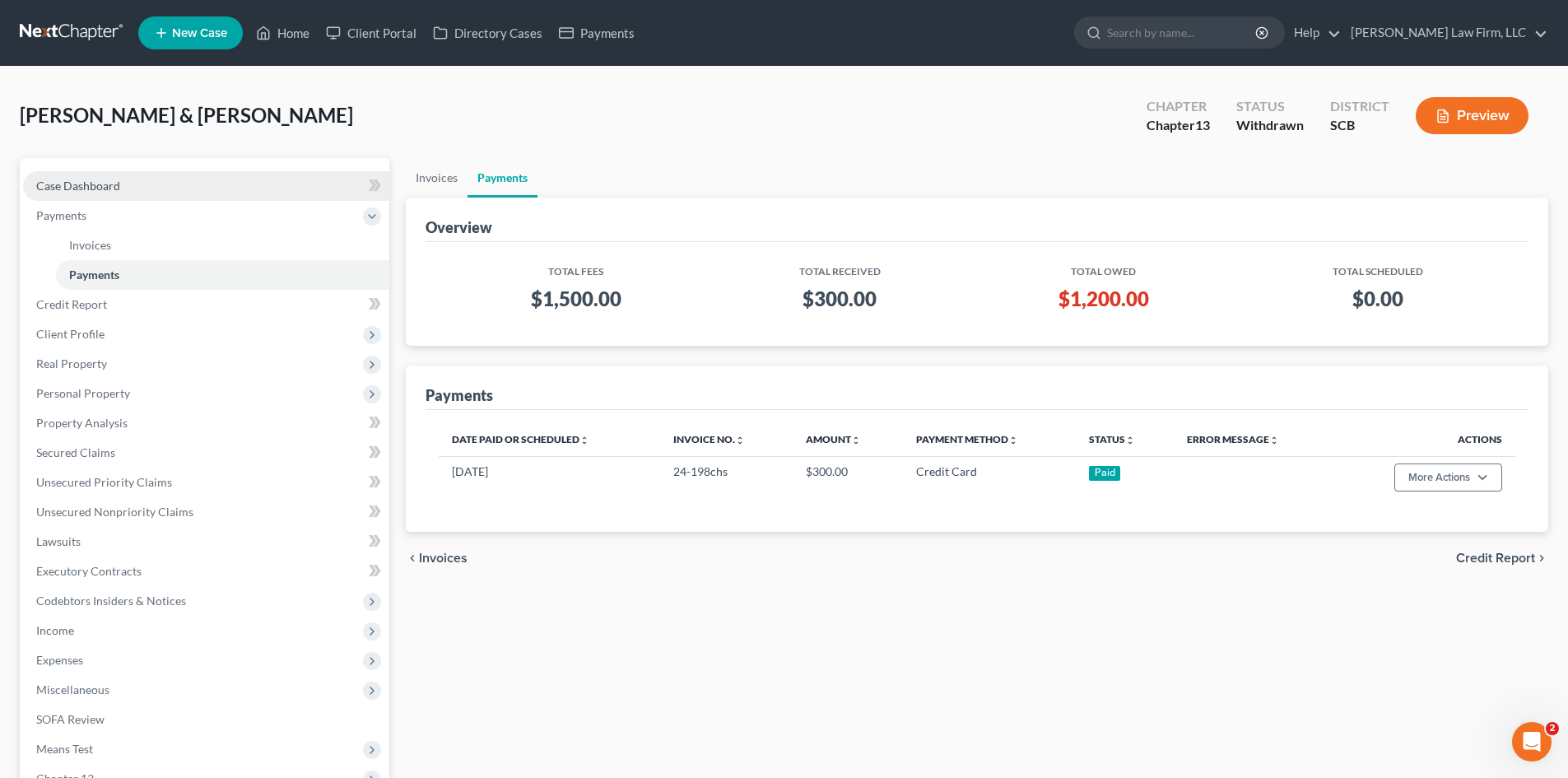
click at [85, 195] on link "Case Dashboard" at bounding box center [207, 186] width 366 height 30
select select "0"
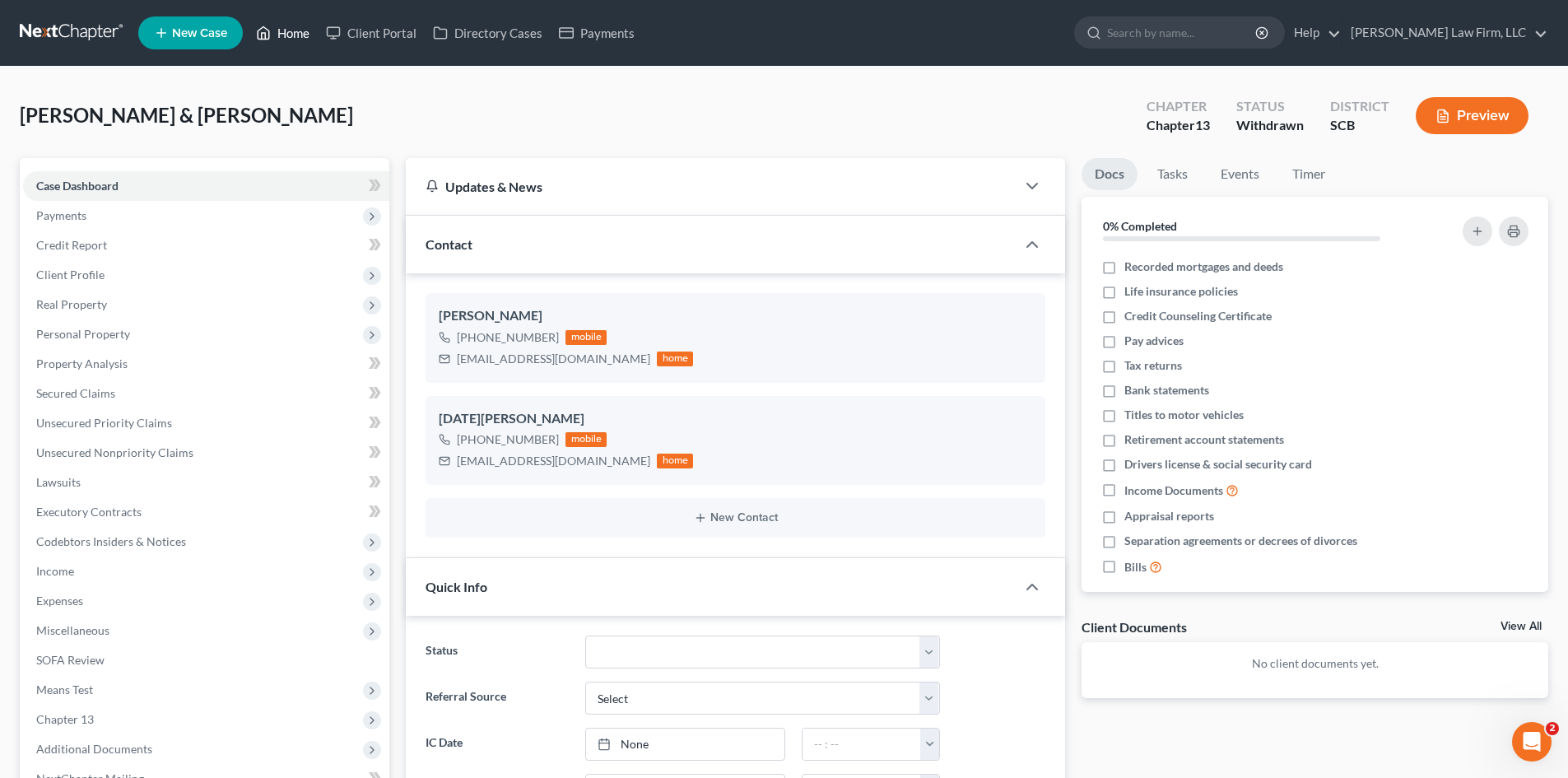
click at [281, 33] on link "Home" at bounding box center [283, 32] width 70 height 30
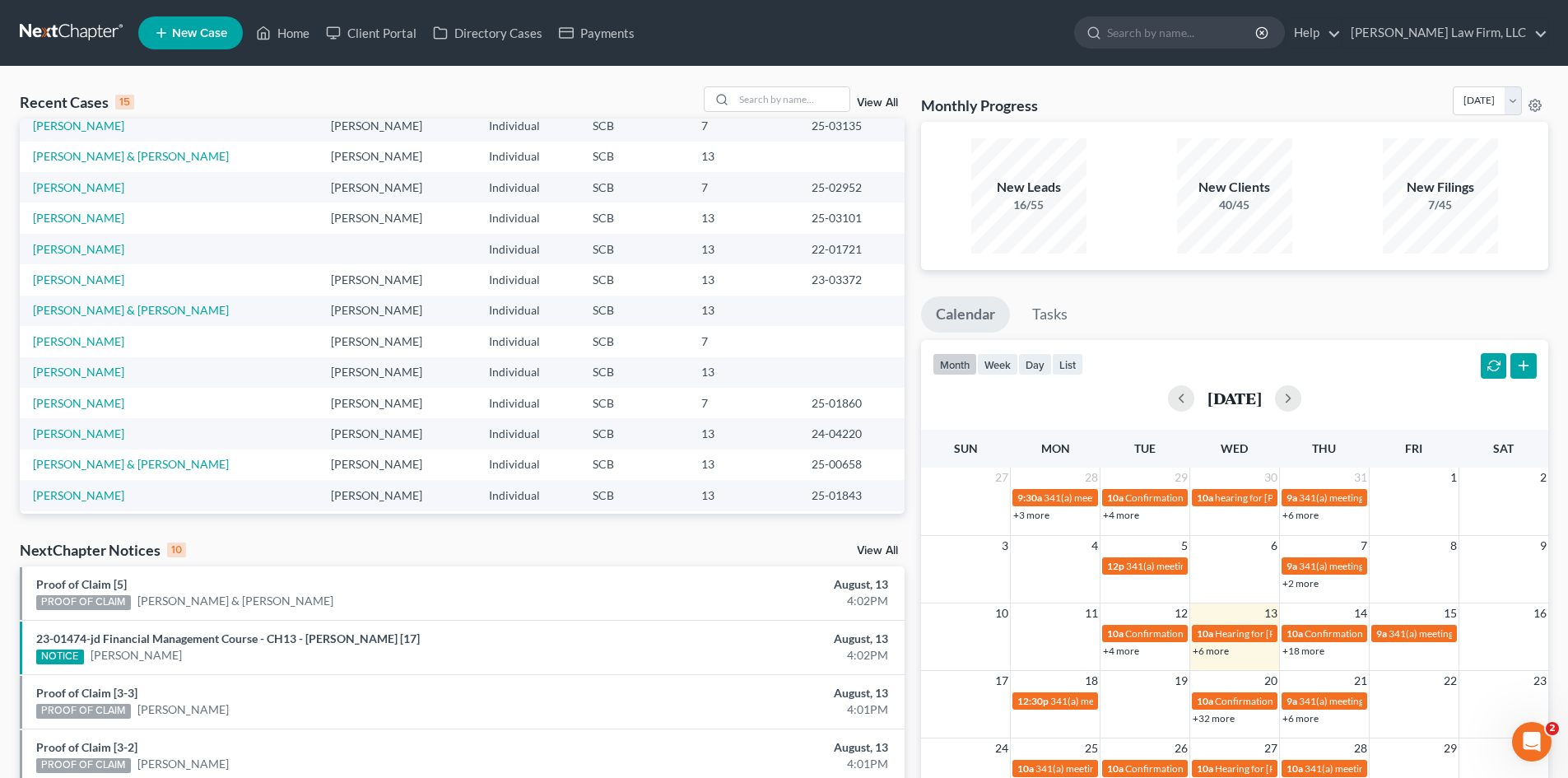
scroll to position [113, 0]
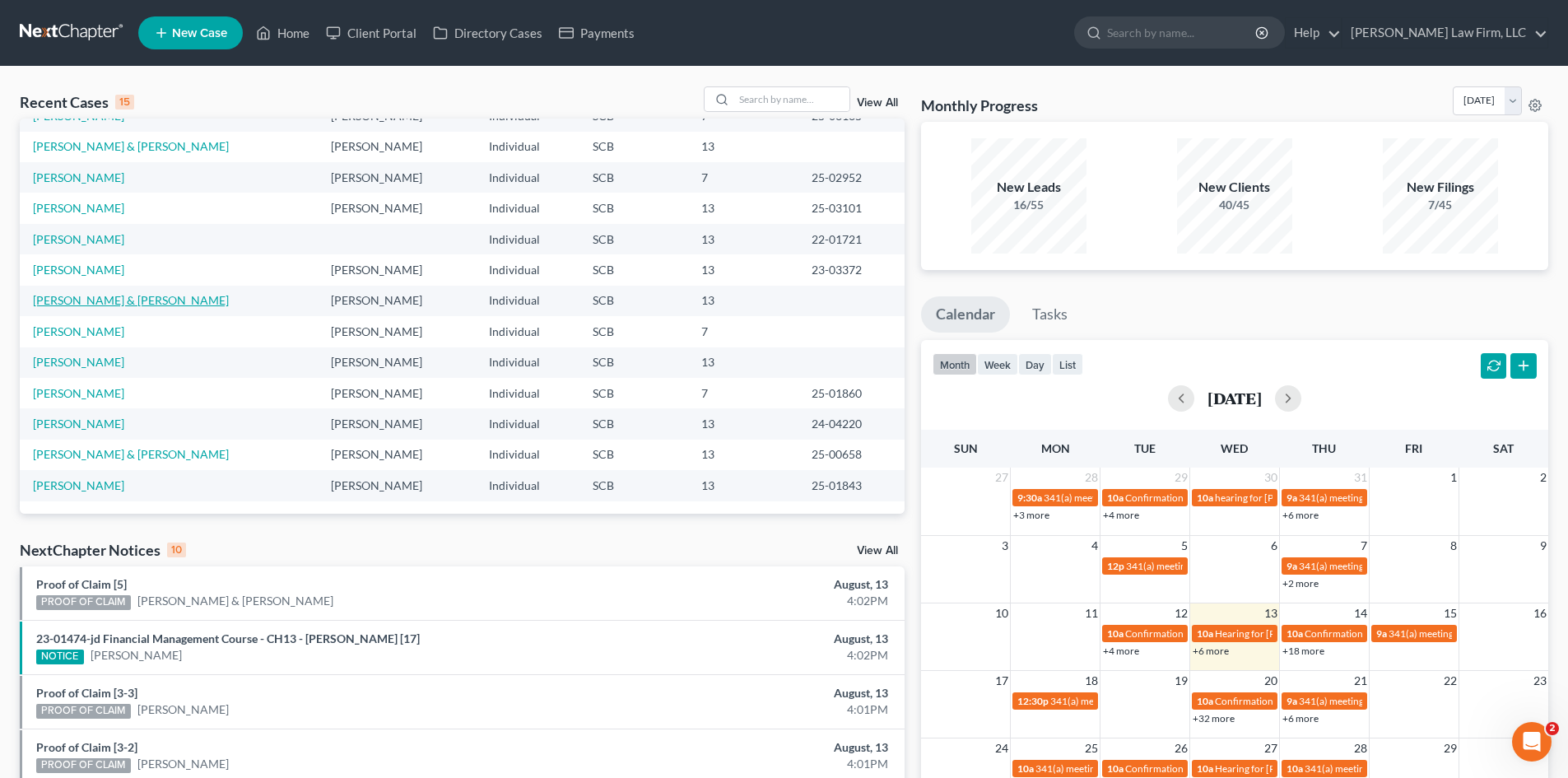
click at [126, 295] on link "[PERSON_NAME] & [PERSON_NAME]" at bounding box center [130, 301] width 196 height 14
select select "3"
select select "0"
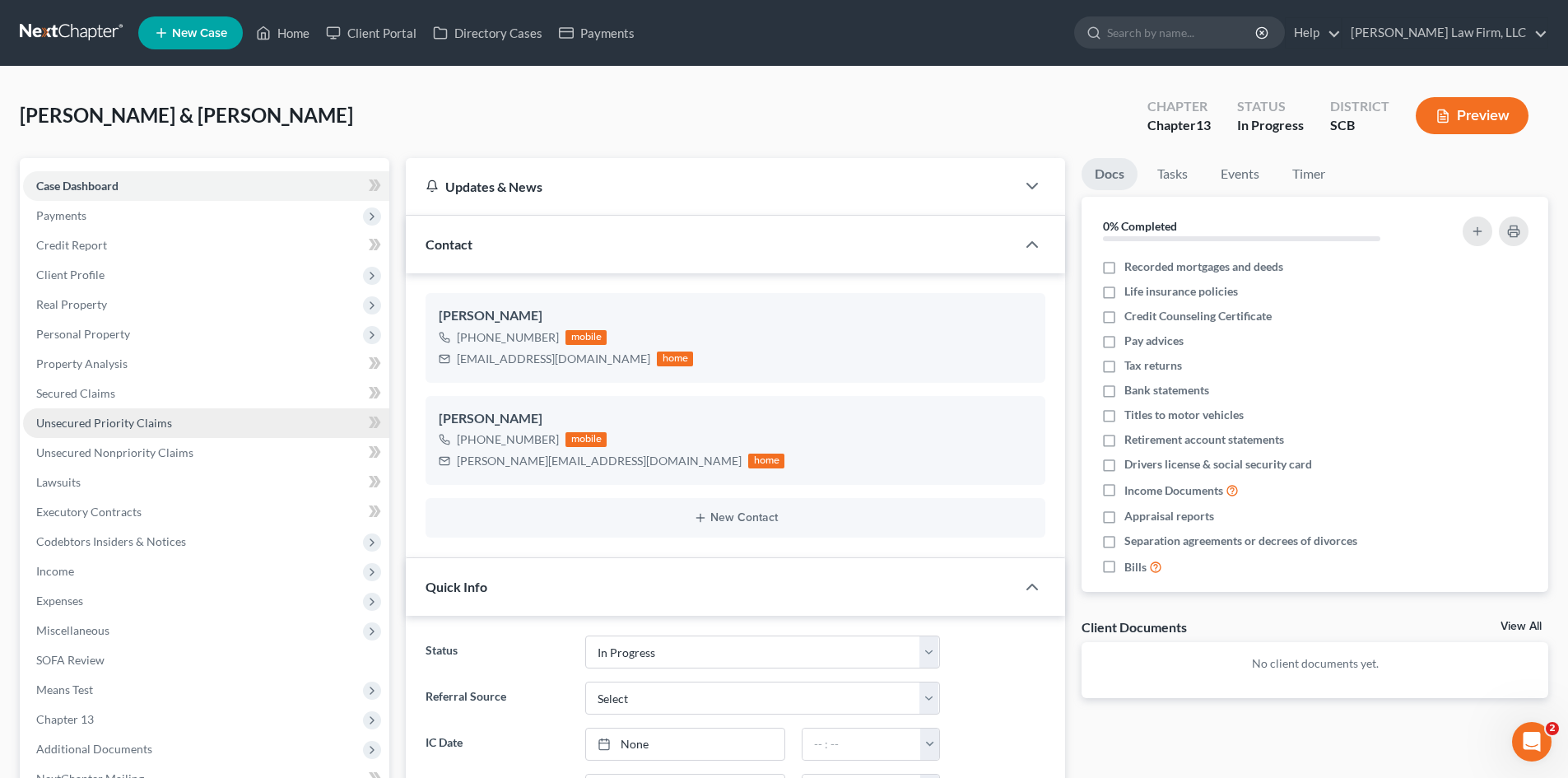
click at [103, 430] on link "Unsecured Priority Claims" at bounding box center [207, 422] width 366 height 30
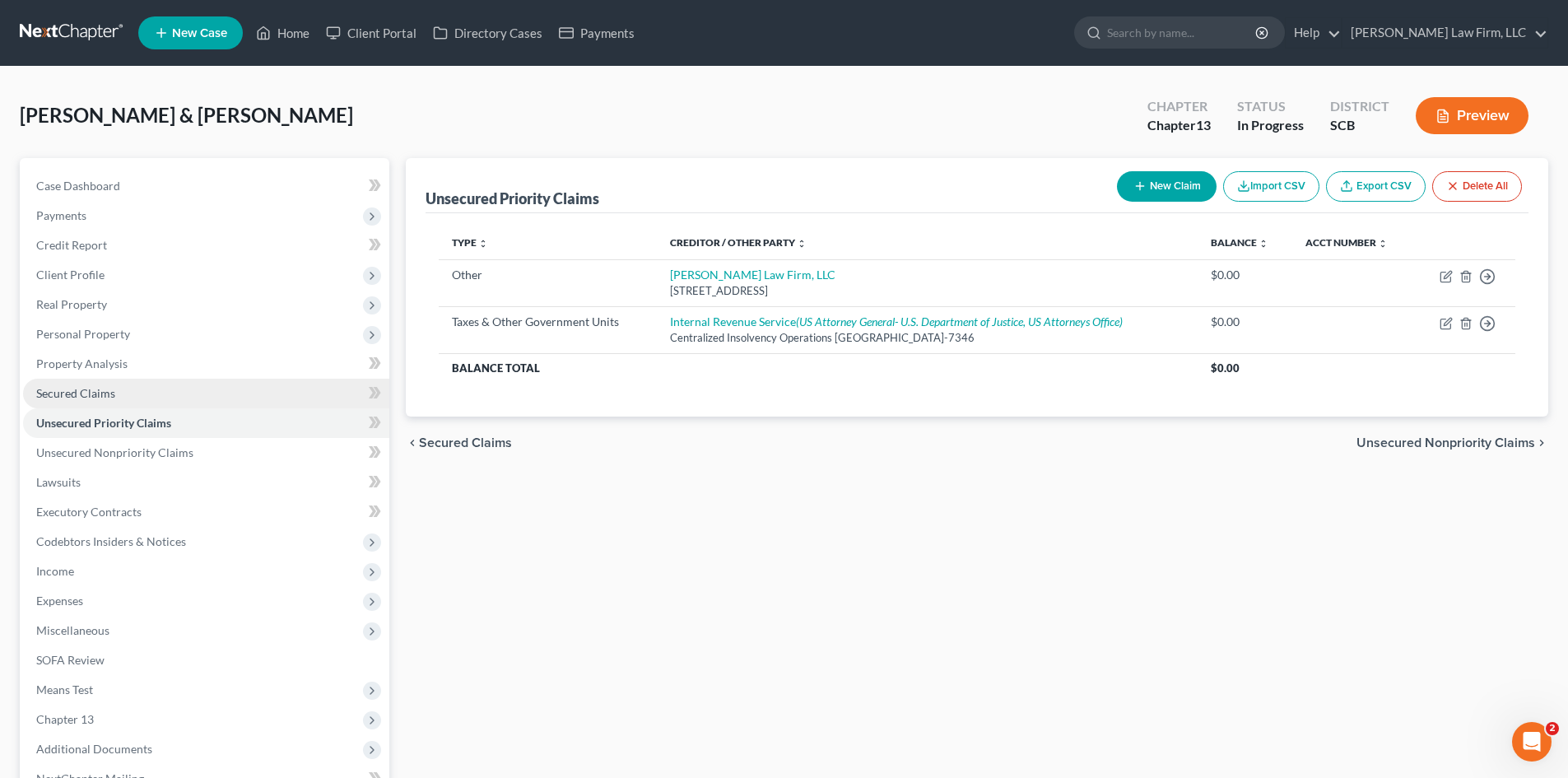
click at [111, 392] on span "Secured Claims" at bounding box center [76, 394] width 79 height 14
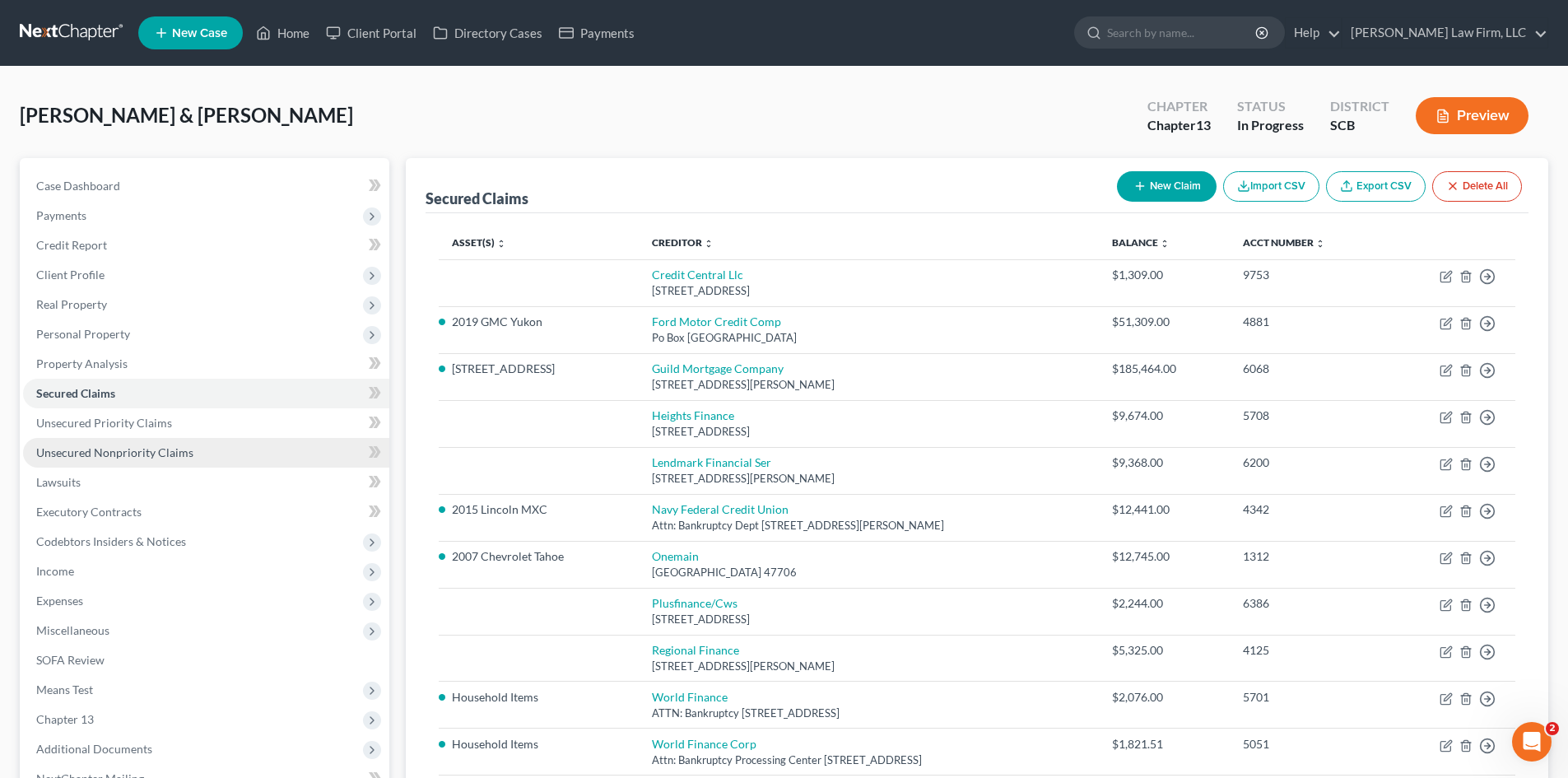
click at [170, 453] on span "Unsecured Nonpriority Claims" at bounding box center [115, 452] width 157 height 14
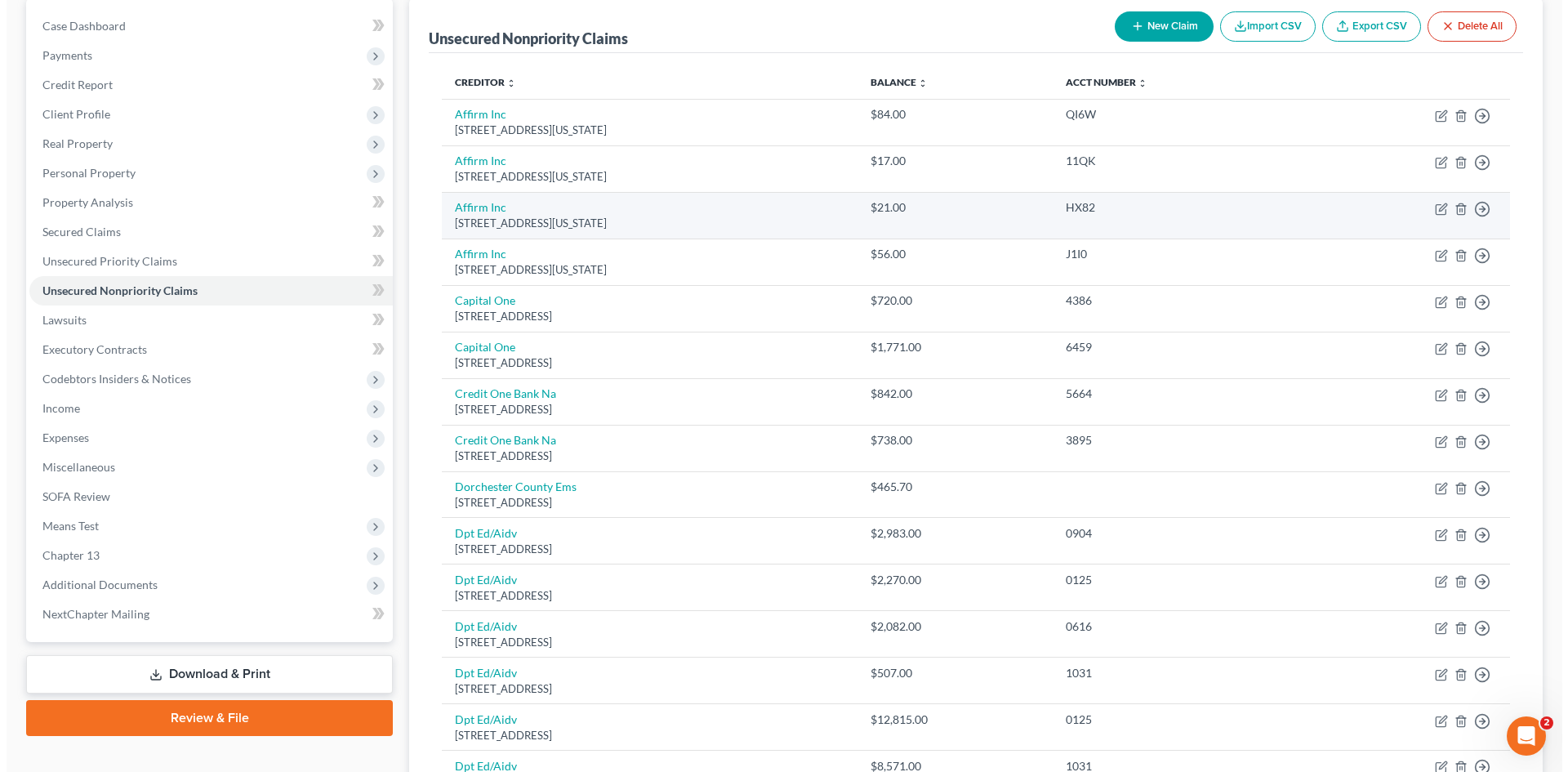
scroll to position [163, 0]
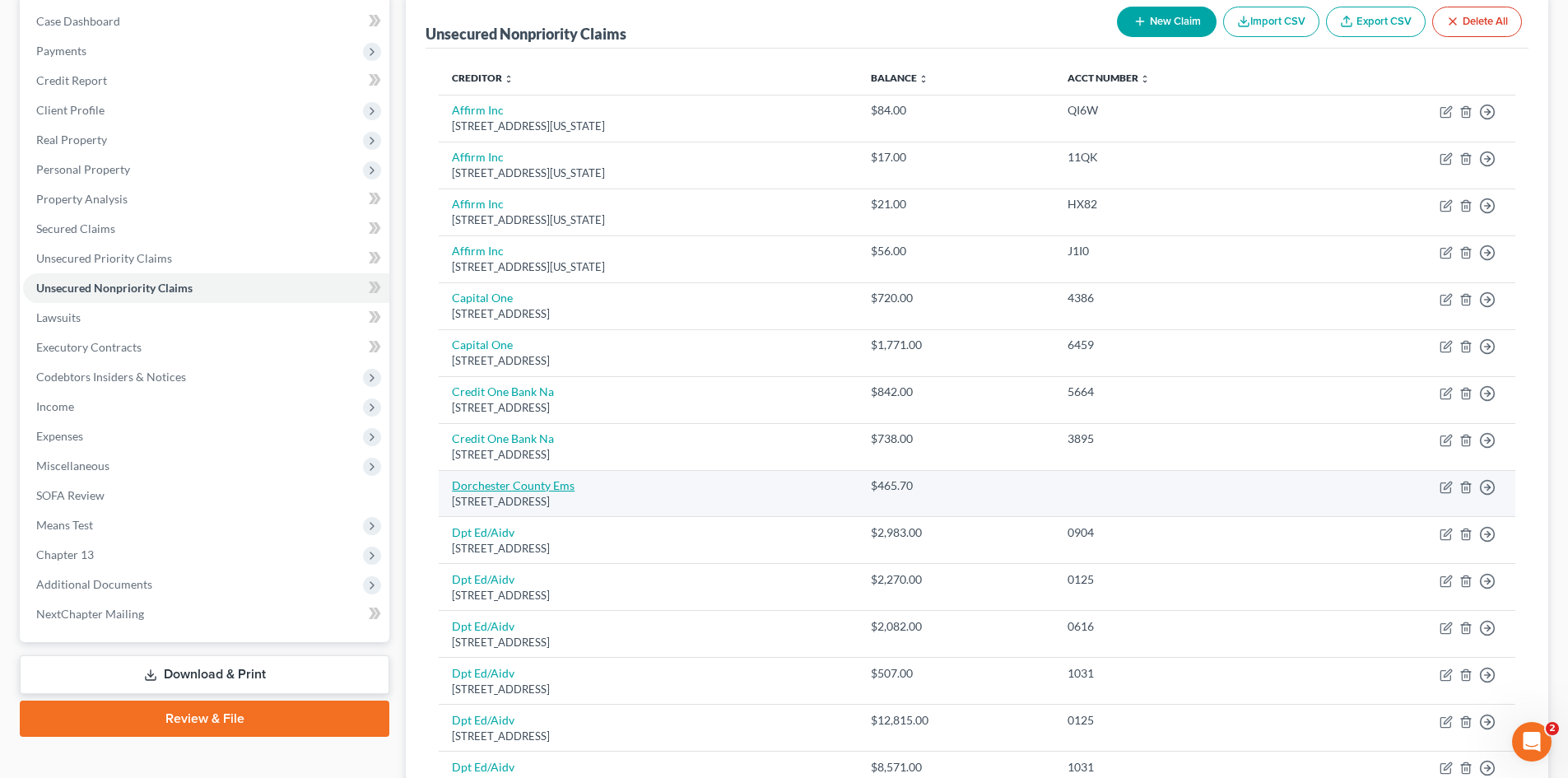
click at [544, 491] on link "Dorchester County Ems" at bounding box center [514, 486] width 123 height 14
select select "42"
select select "9"
select select "0"
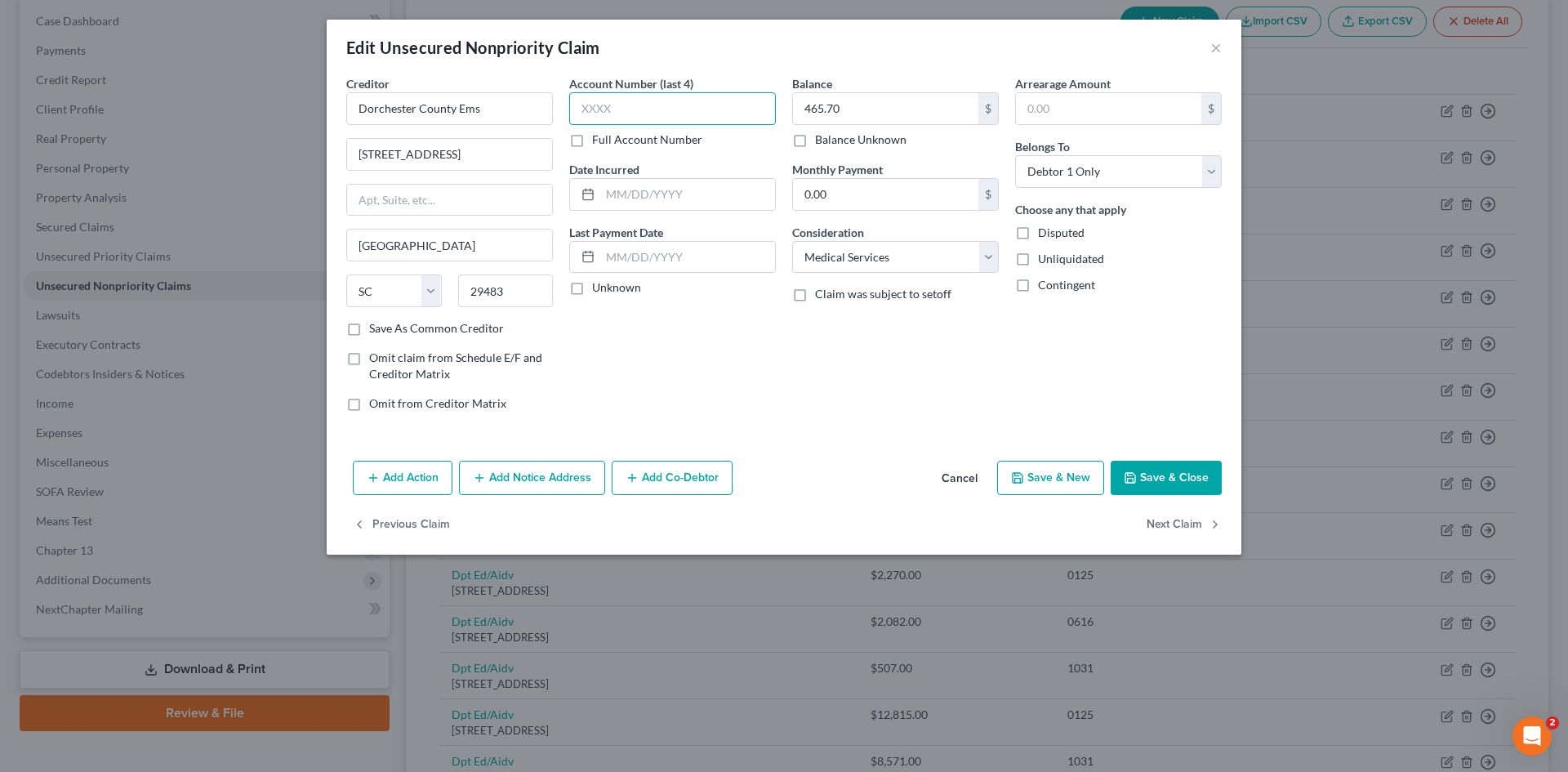
click at [688, 119] on input "text" at bounding box center [673, 108] width 207 height 32
type input "0719"
click at [1144, 476] on button "Save & Close" at bounding box center [1166, 477] width 111 height 34
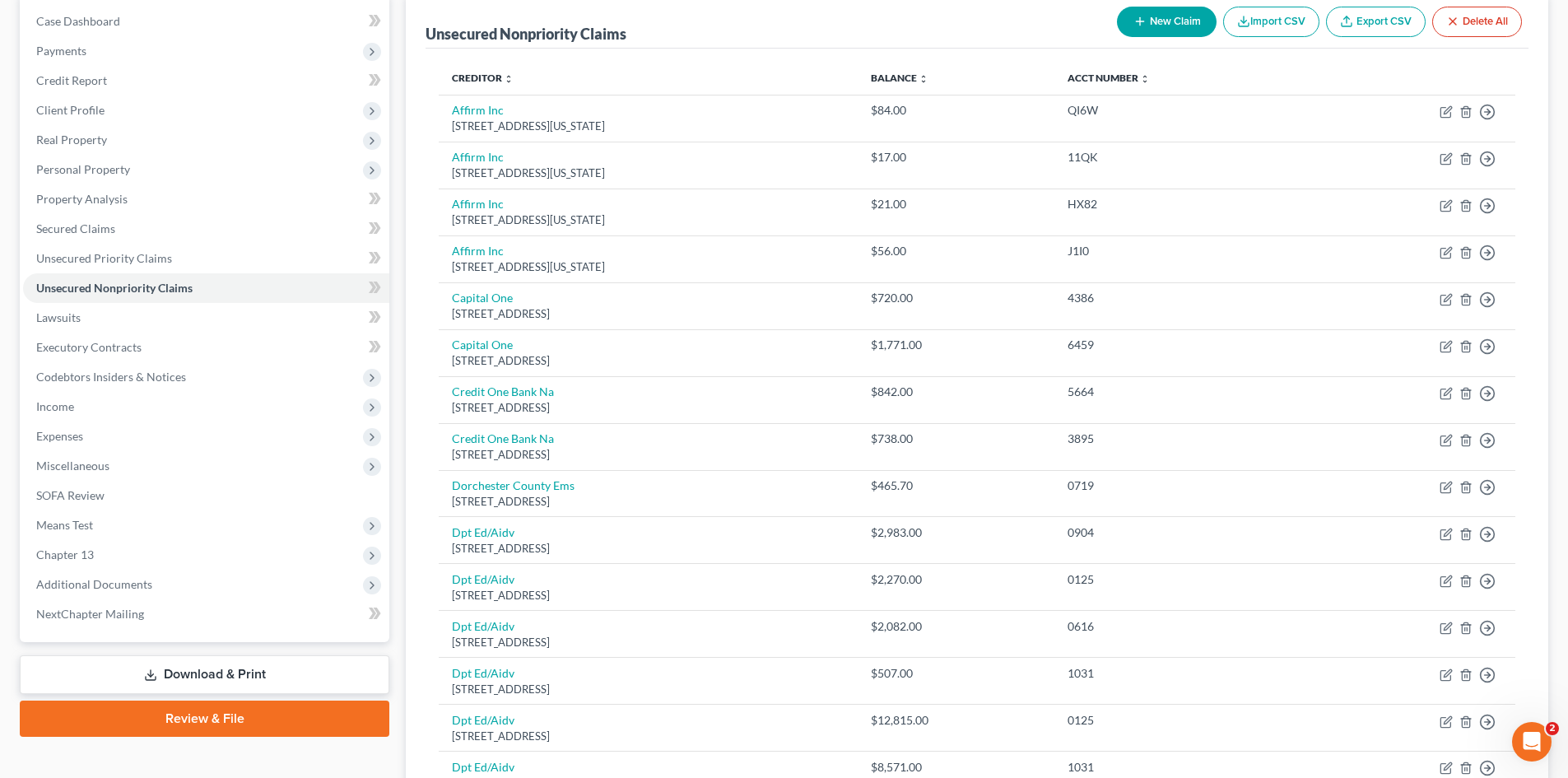
click at [1164, 30] on button "New Claim" at bounding box center [1167, 22] width 99 height 31
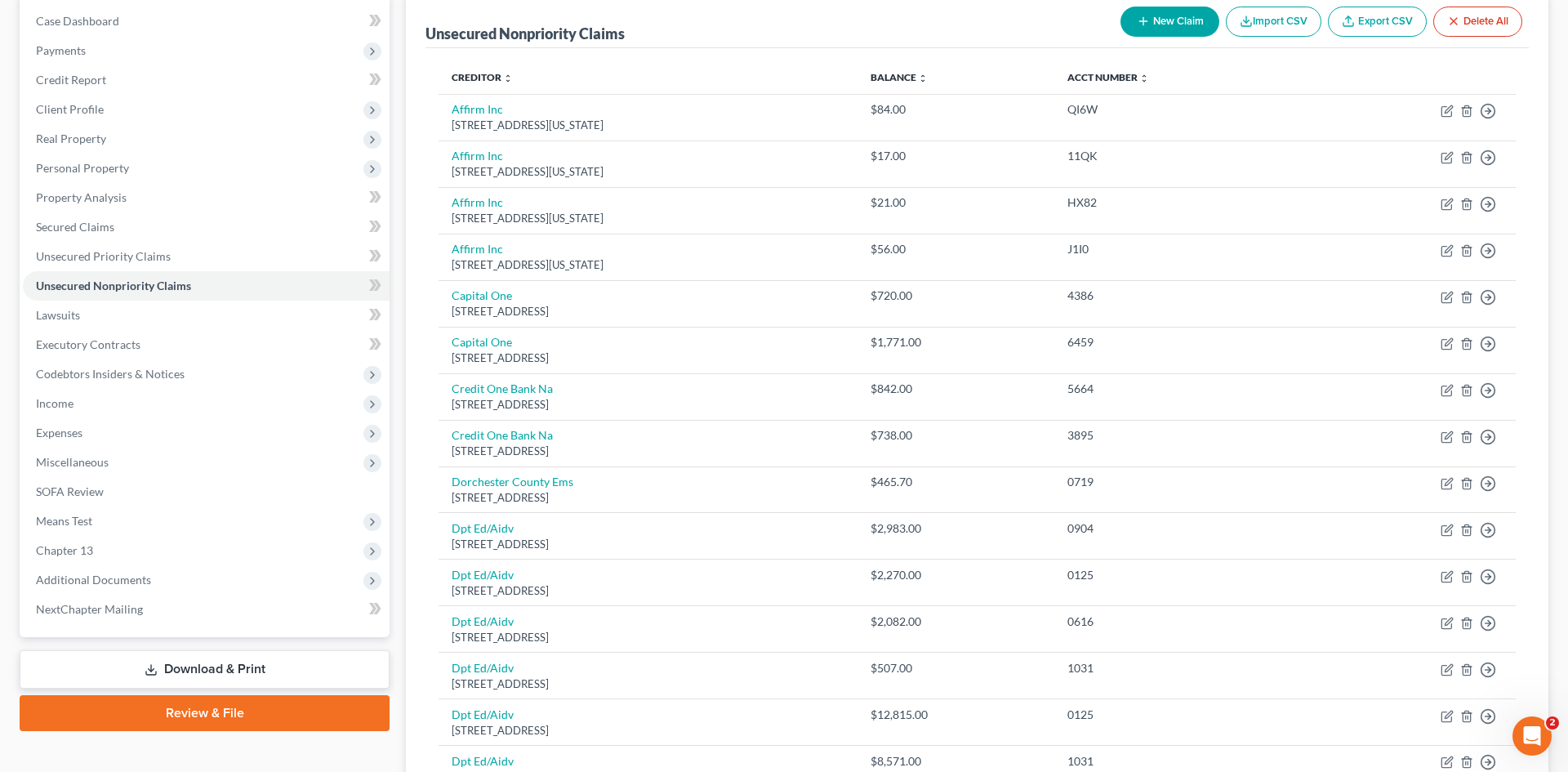
select select "2"
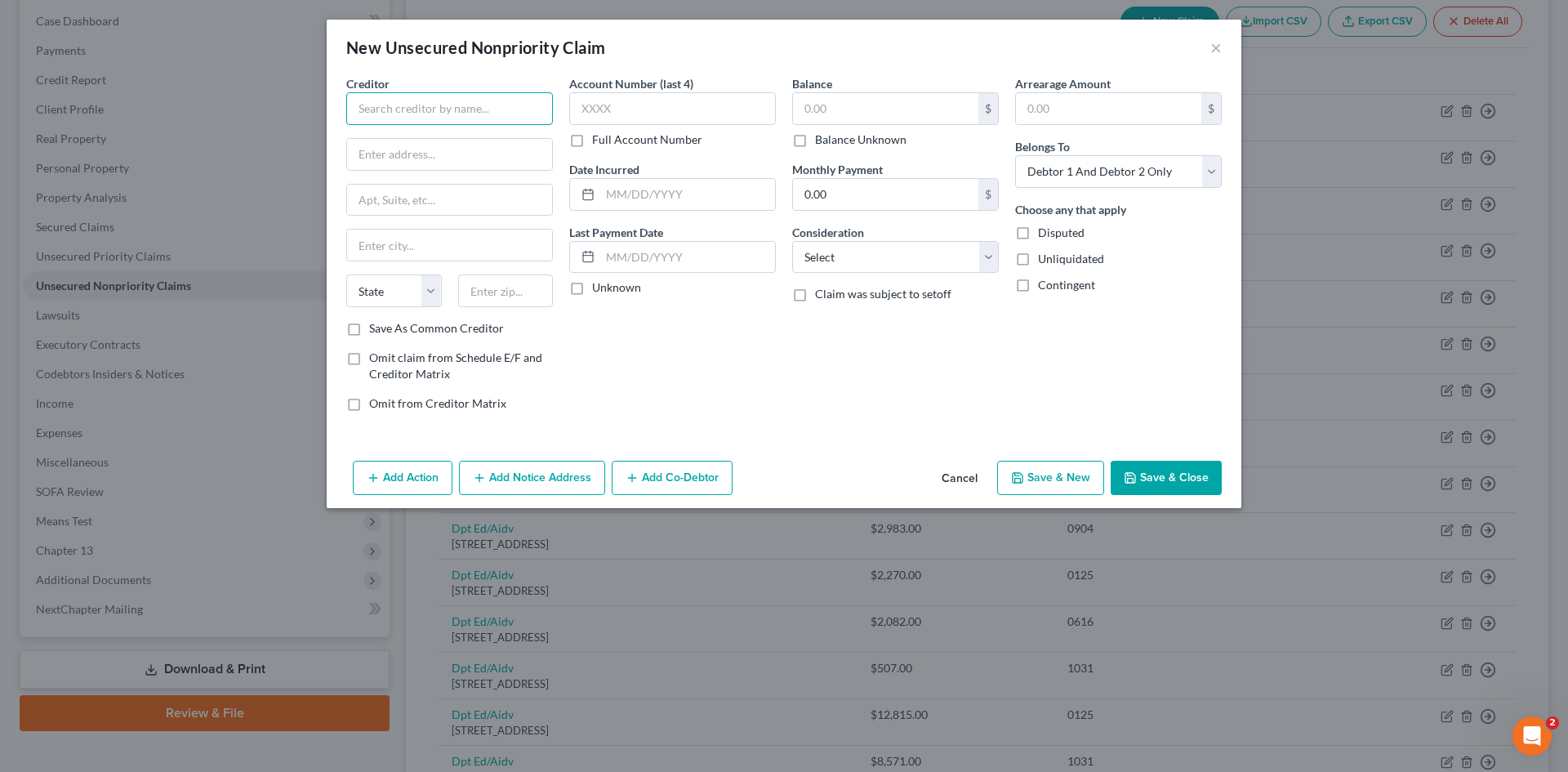
click at [473, 118] on input "text" at bounding box center [450, 108] width 207 height 32
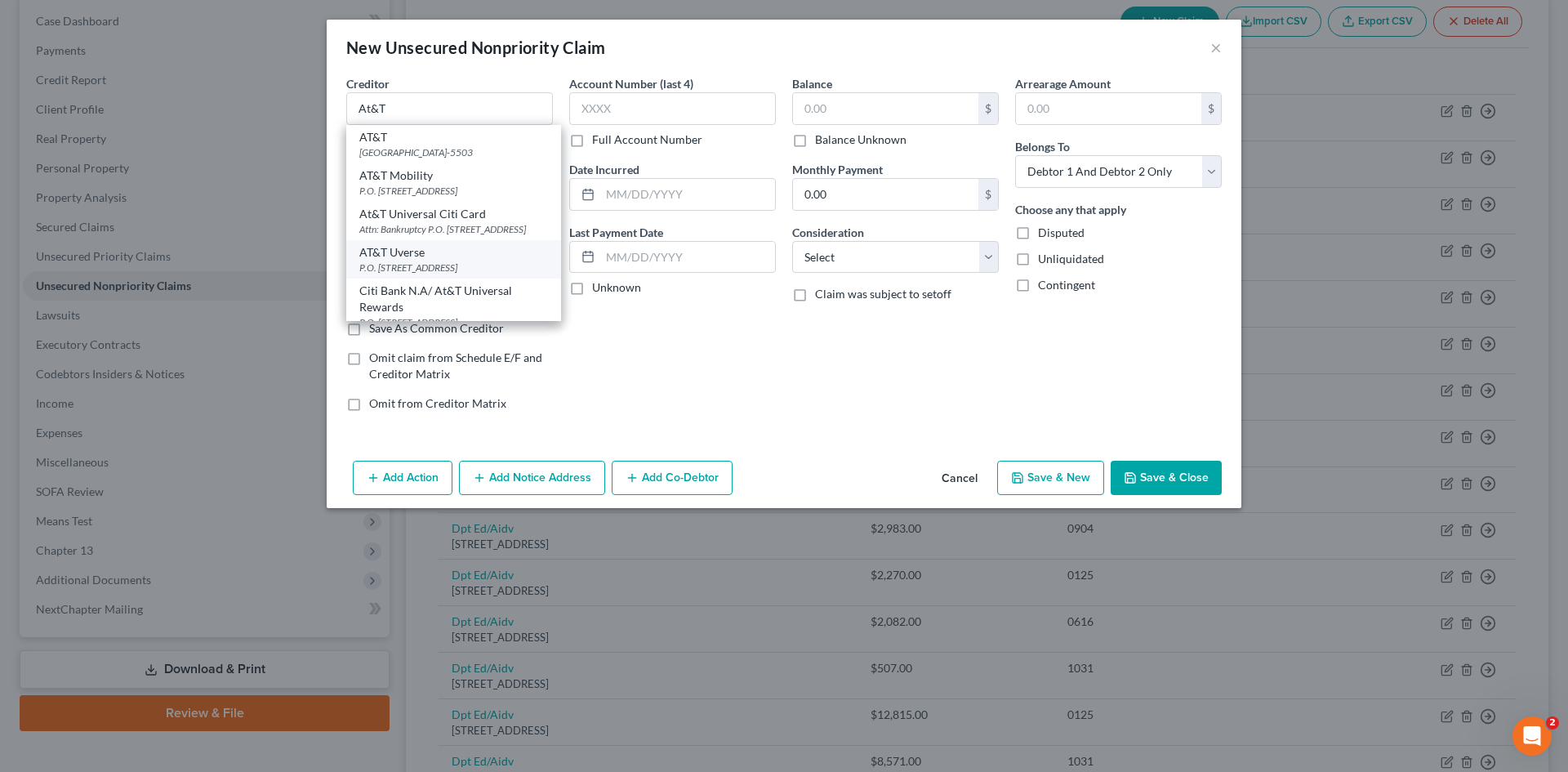
click at [408, 261] on div "AT&T Uverse" at bounding box center [453, 253] width 189 height 16
type input "AT&T Uverse"
type input "P.O. Box 5014"
type input "Carol Stream"
select select "14"
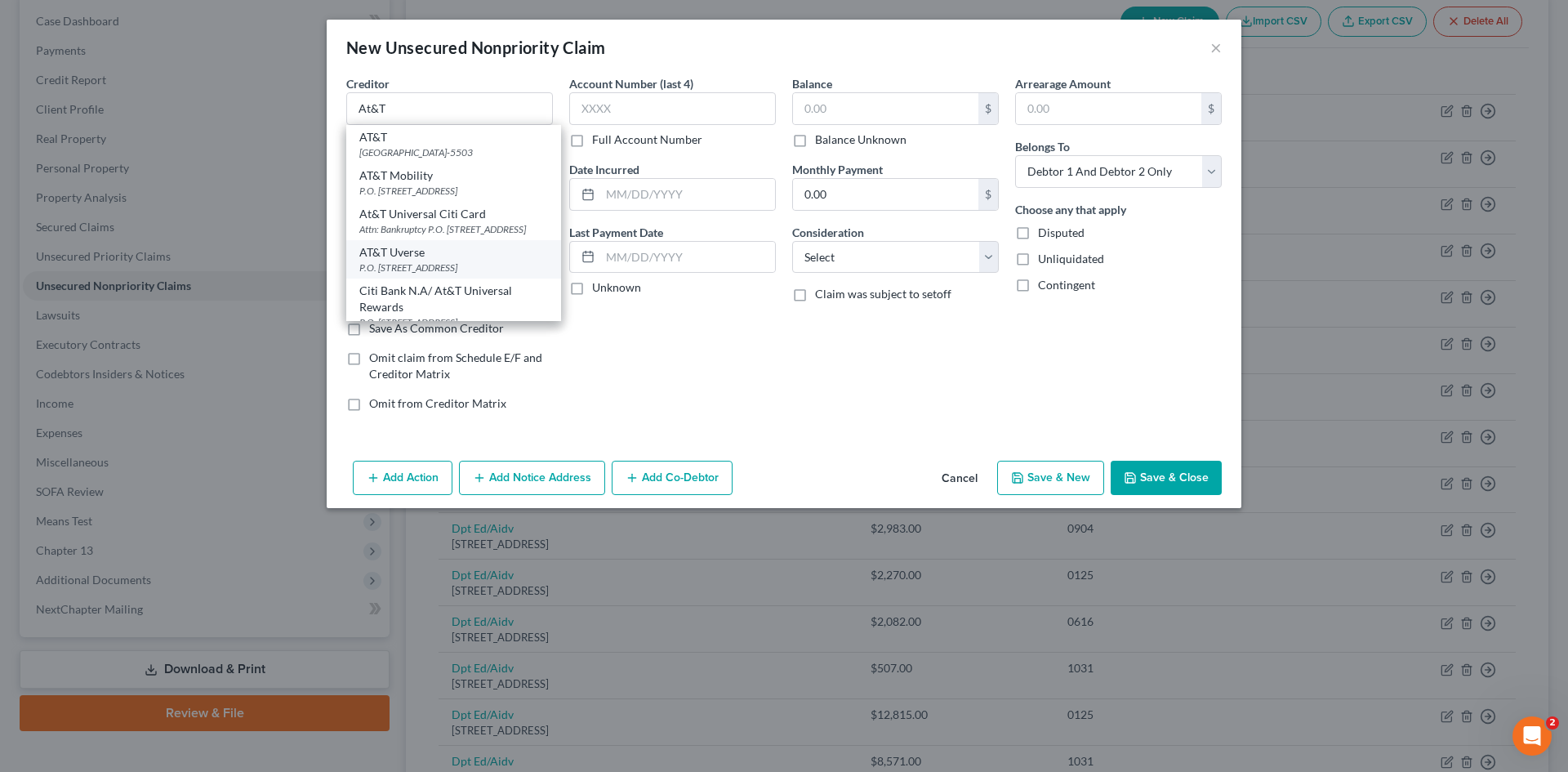
type input "60197"
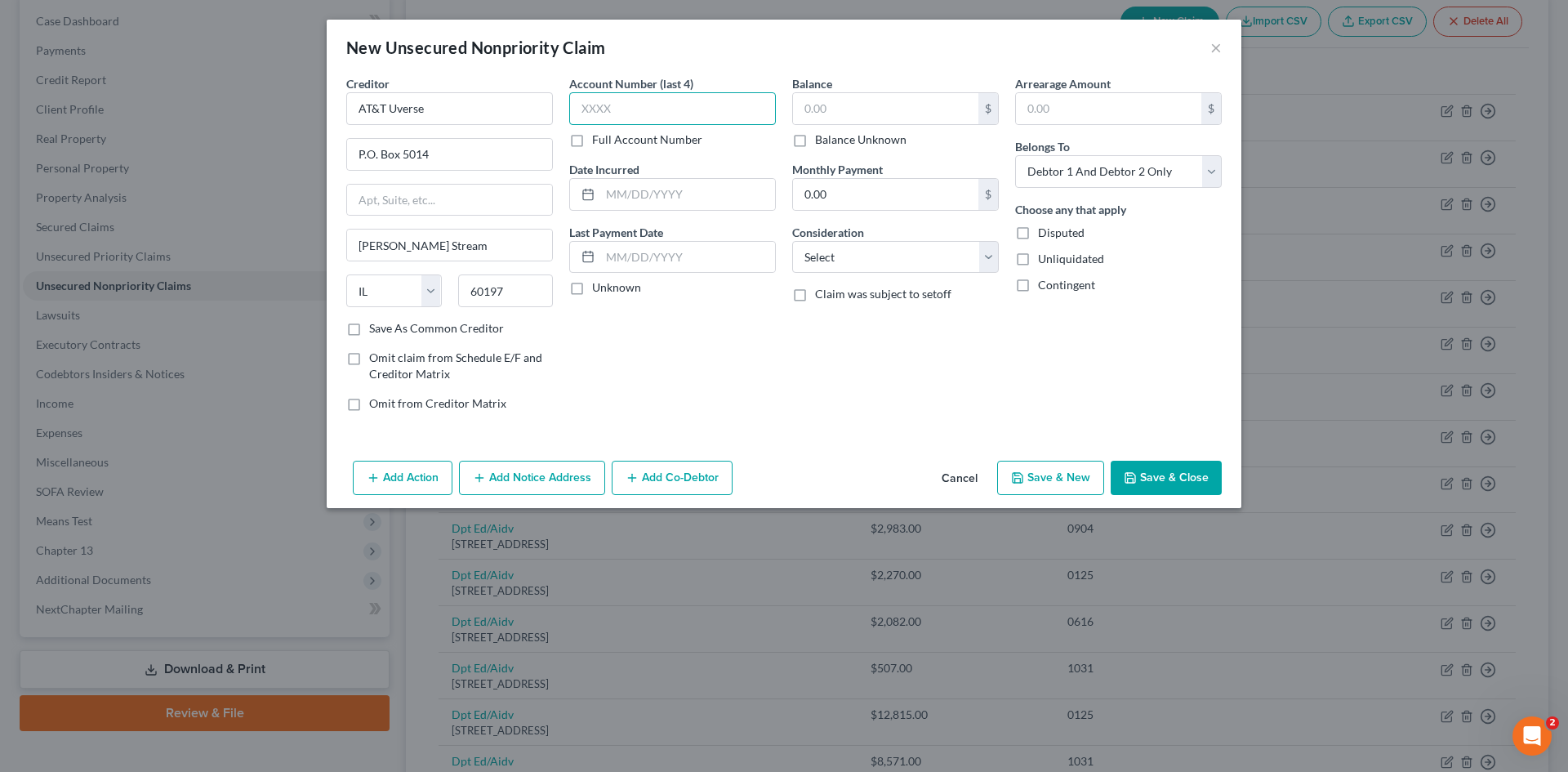
click at [689, 102] on input "text" at bounding box center [673, 108] width 207 height 32
type input "1965"
click at [868, 95] on input "text" at bounding box center [886, 108] width 185 height 31
type input "138.42"
click at [1107, 177] on select "Select Debtor 1 Only Debtor 2 Only Debtor 1 And Debtor 2 Only At Least One Of T…" at bounding box center [1118, 171] width 207 height 32
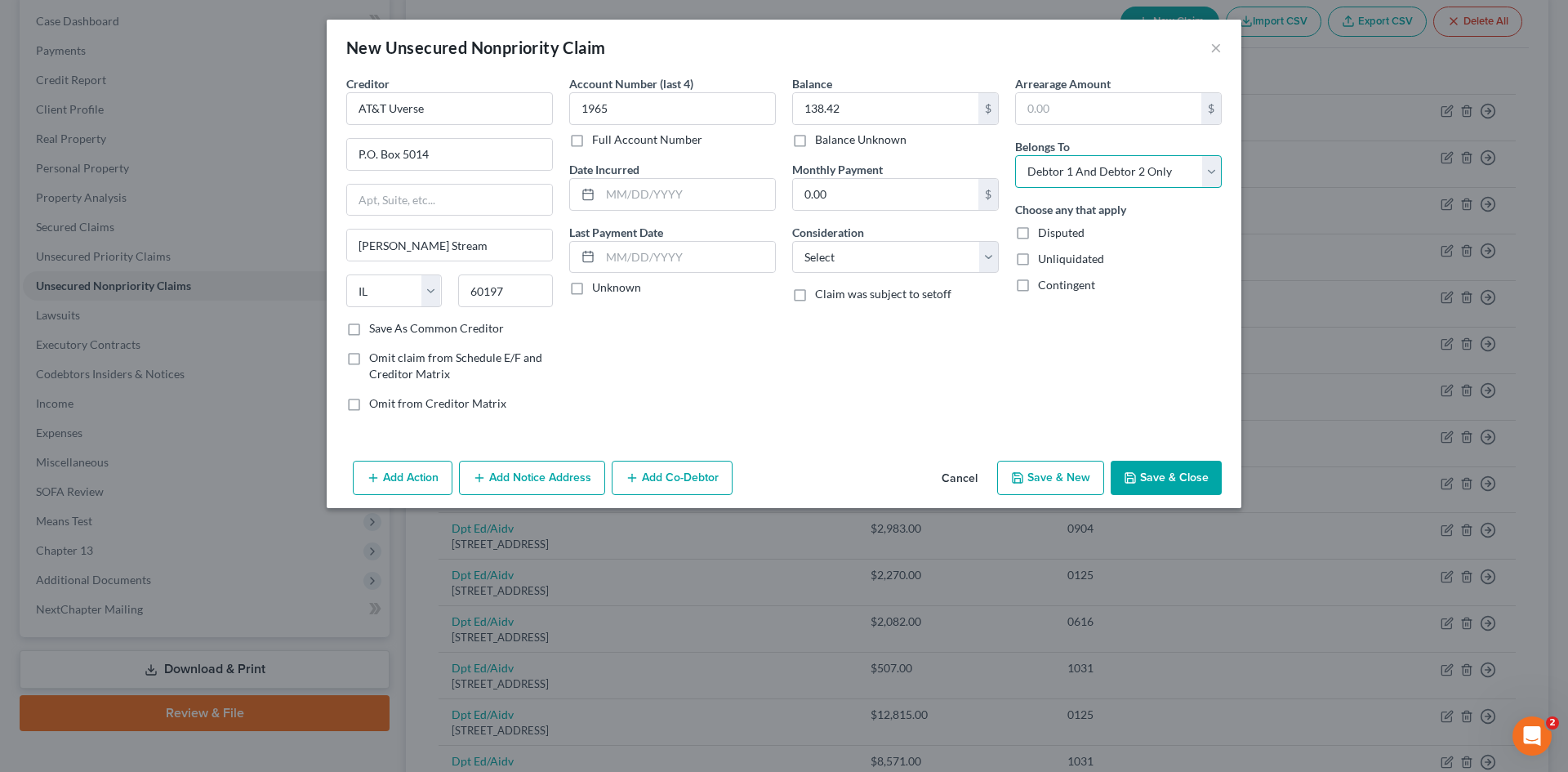
select select "0"
click at [1015, 155] on select "Select Debtor 1 Only Debtor 2 Only Debtor 1 And Debtor 2 Only At Least One Of T…" at bounding box center [1118, 171] width 207 height 32
click at [920, 266] on select "Select Cable / Satellite Services Collection Agency Credit Card Debt Debt Couns…" at bounding box center [895, 257] width 207 height 32
select select "19"
click at [793, 241] on select "Select Cable / Satellite Services Collection Agency Credit Card Debt Debt Couns…" at bounding box center [895, 257] width 207 height 32
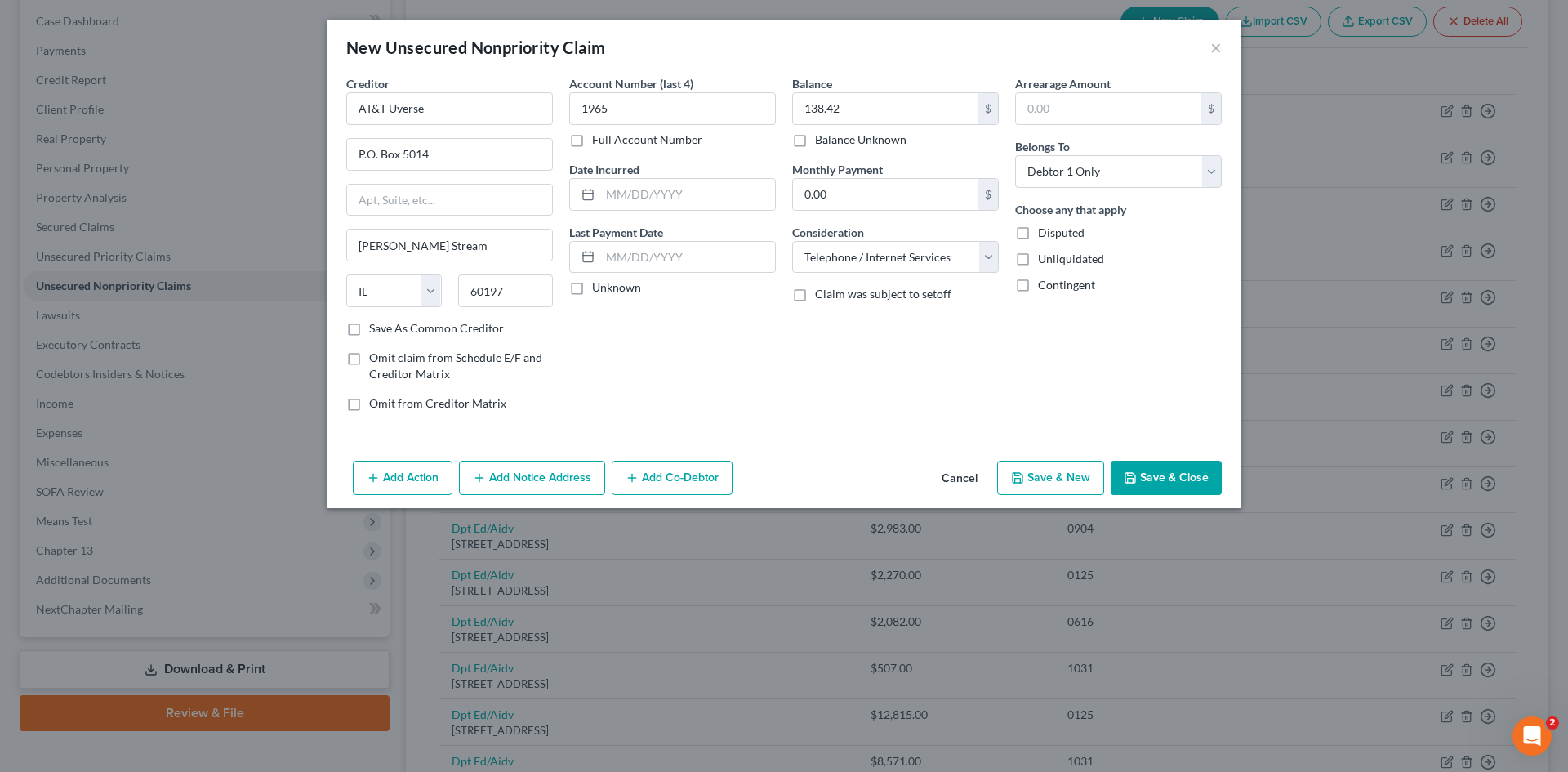
click at [537, 481] on button "Add Notice Address" at bounding box center [532, 477] width 146 height 34
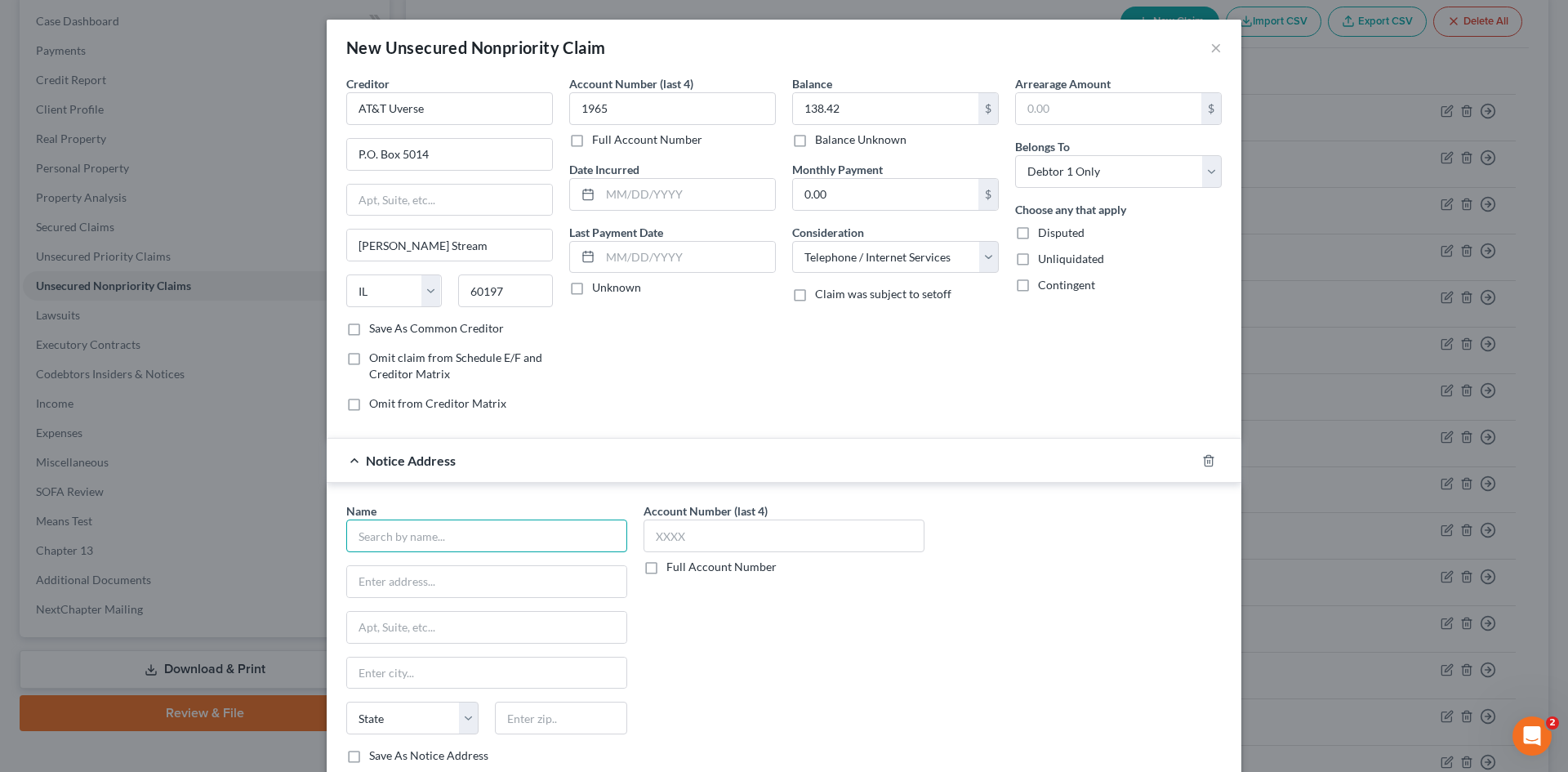
click at [487, 536] on input "text" at bounding box center [487, 536] width 281 height 32
click at [478, 581] on div "4222 Trinity Mills Road Suite 260, Dallas, TX 75287" at bounding box center [444, 579] width 170 height 14
type input "Credence Resource Management"
type input "4222 Trinity Mills Road"
type input "Suite 260"
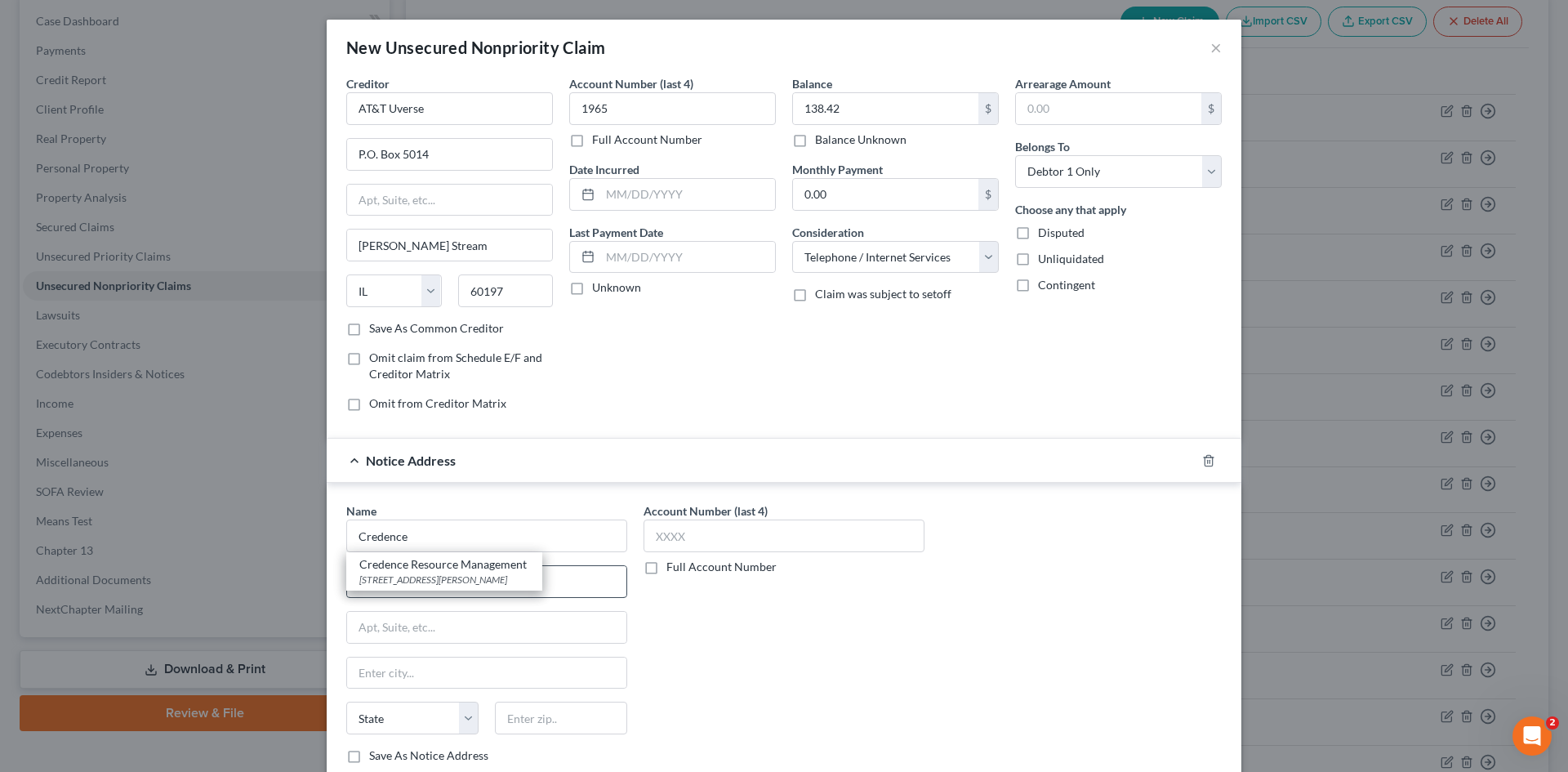
type input "Dallas"
select select "45"
type input "75287"
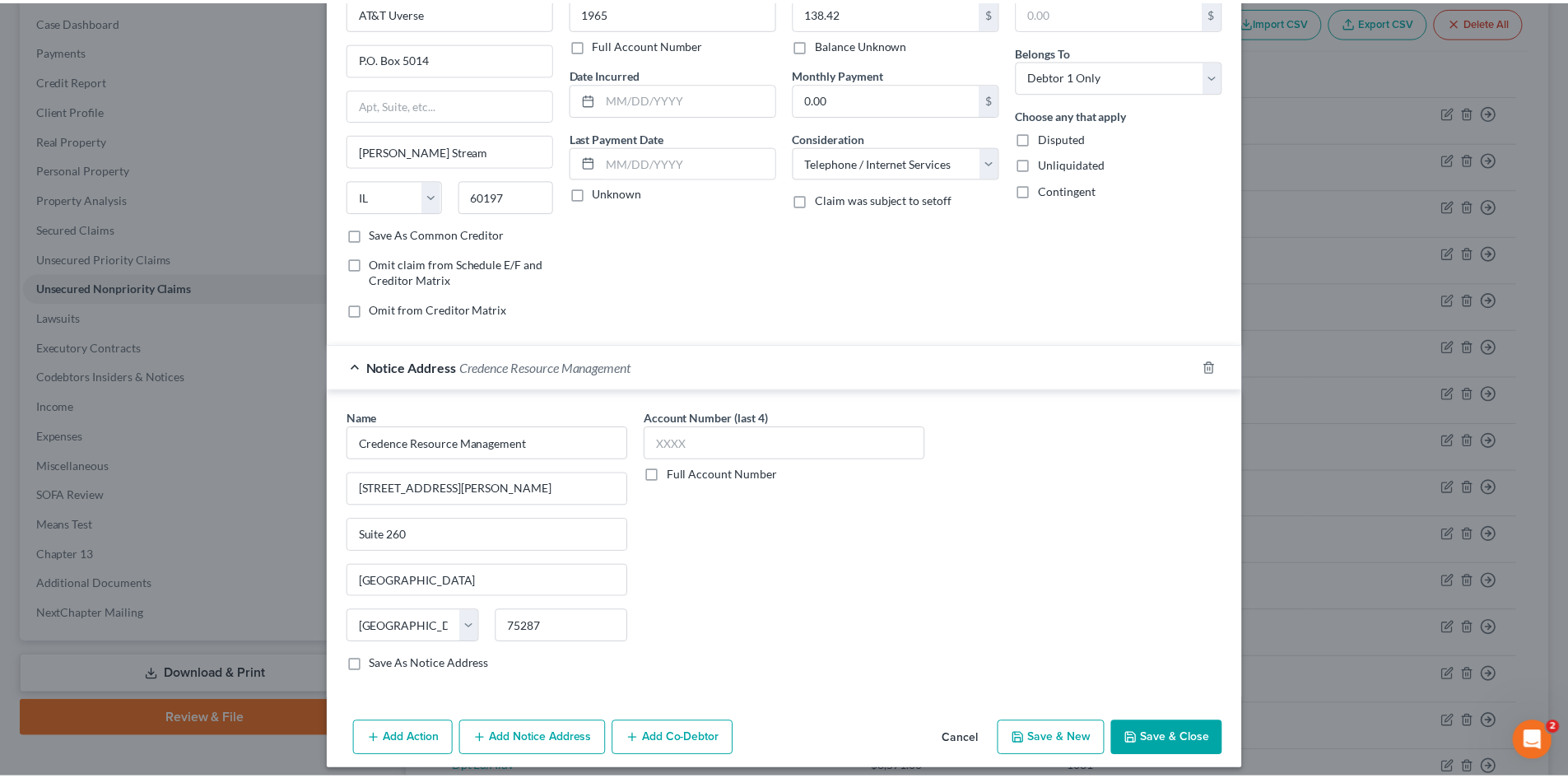
scroll to position [108, 0]
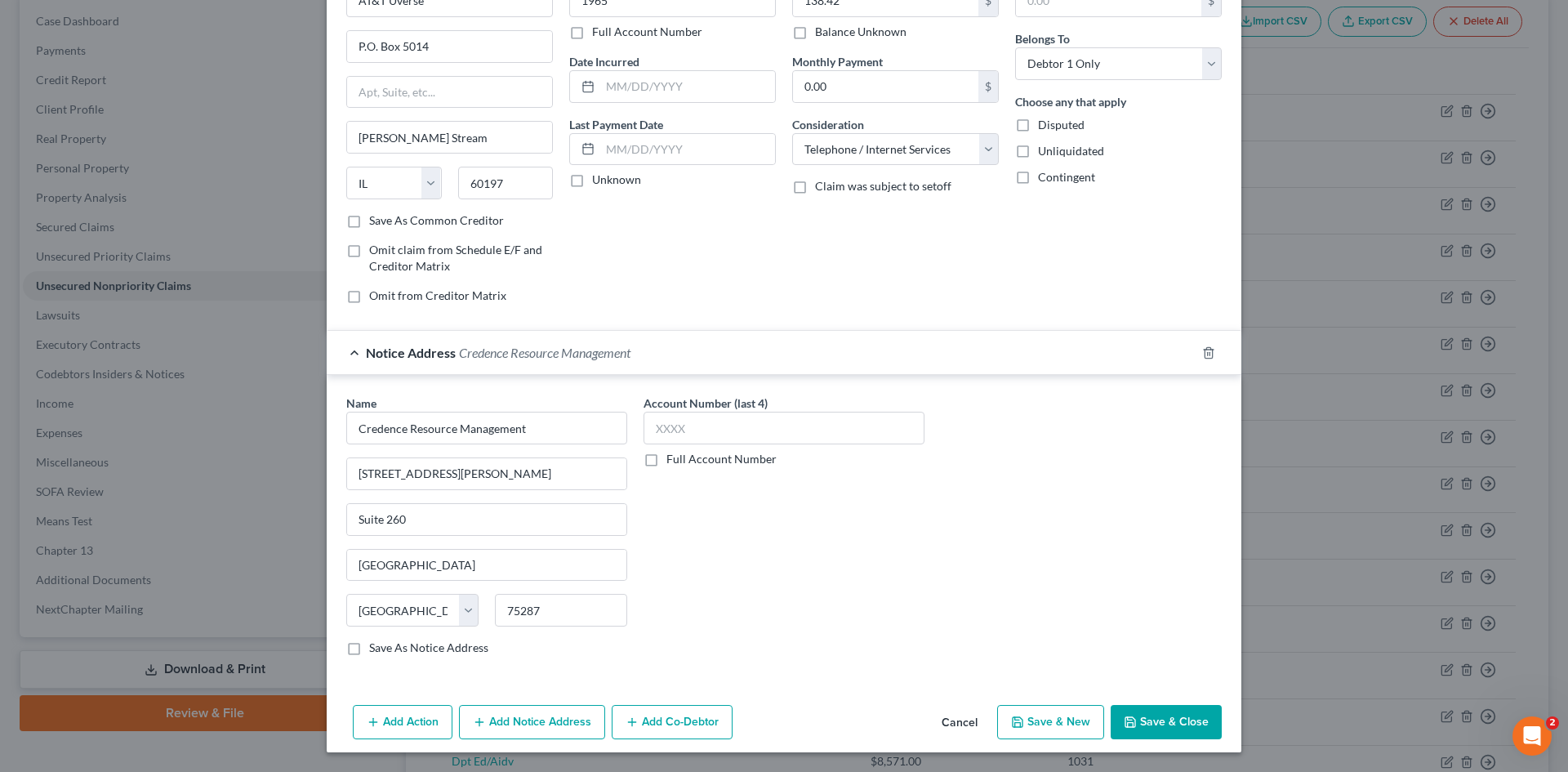
click at [1151, 750] on div "Add Action Add Notice Address Add Co-Debtor Cancel Save & New Save & Close" at bounding box center [784, 725] width 914 height 54
click at [1152, 730] on button "Save & Close" at bounding box center [1166, 722] width 111 height 34
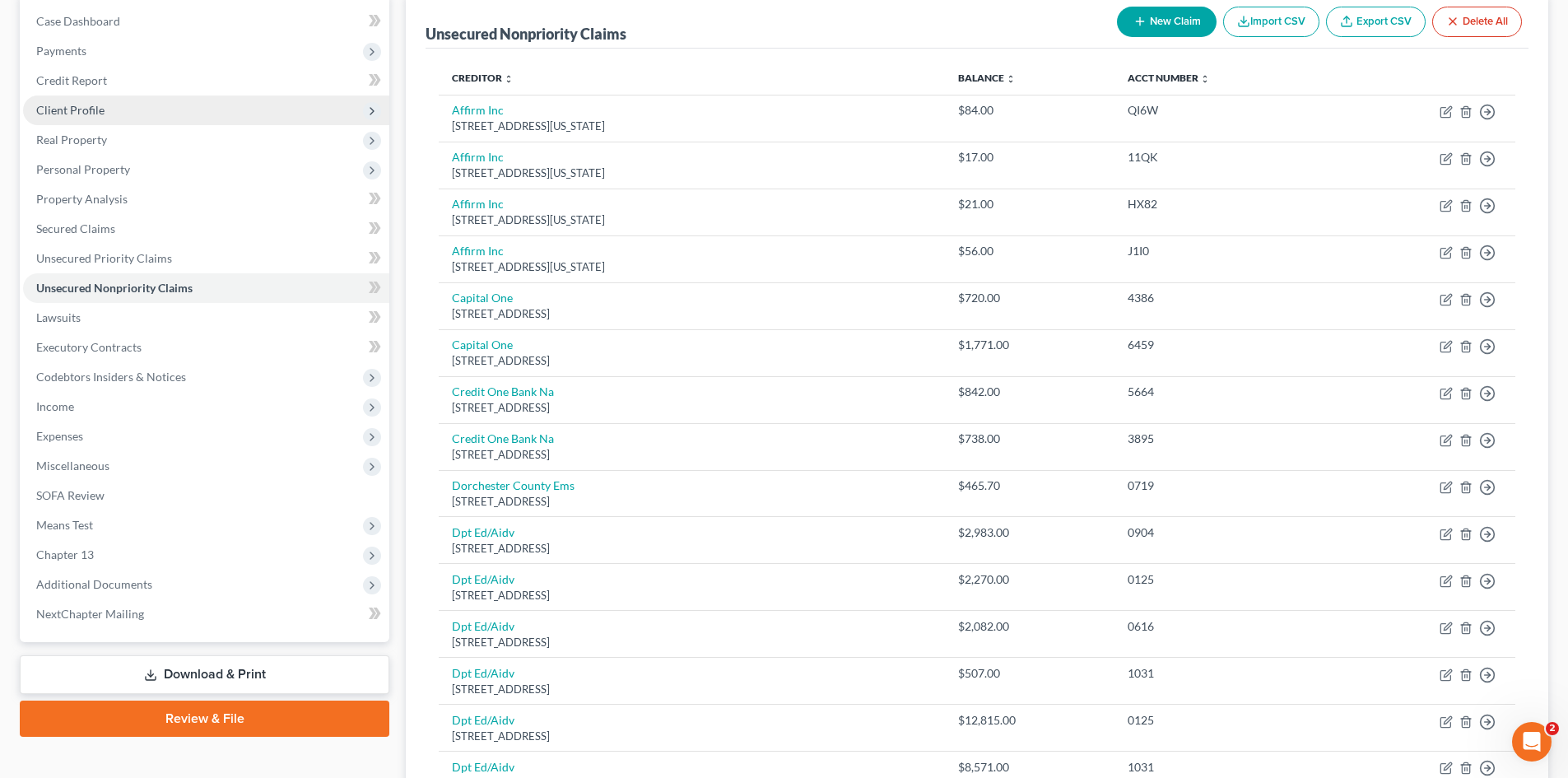
scroll to position [0, 0]
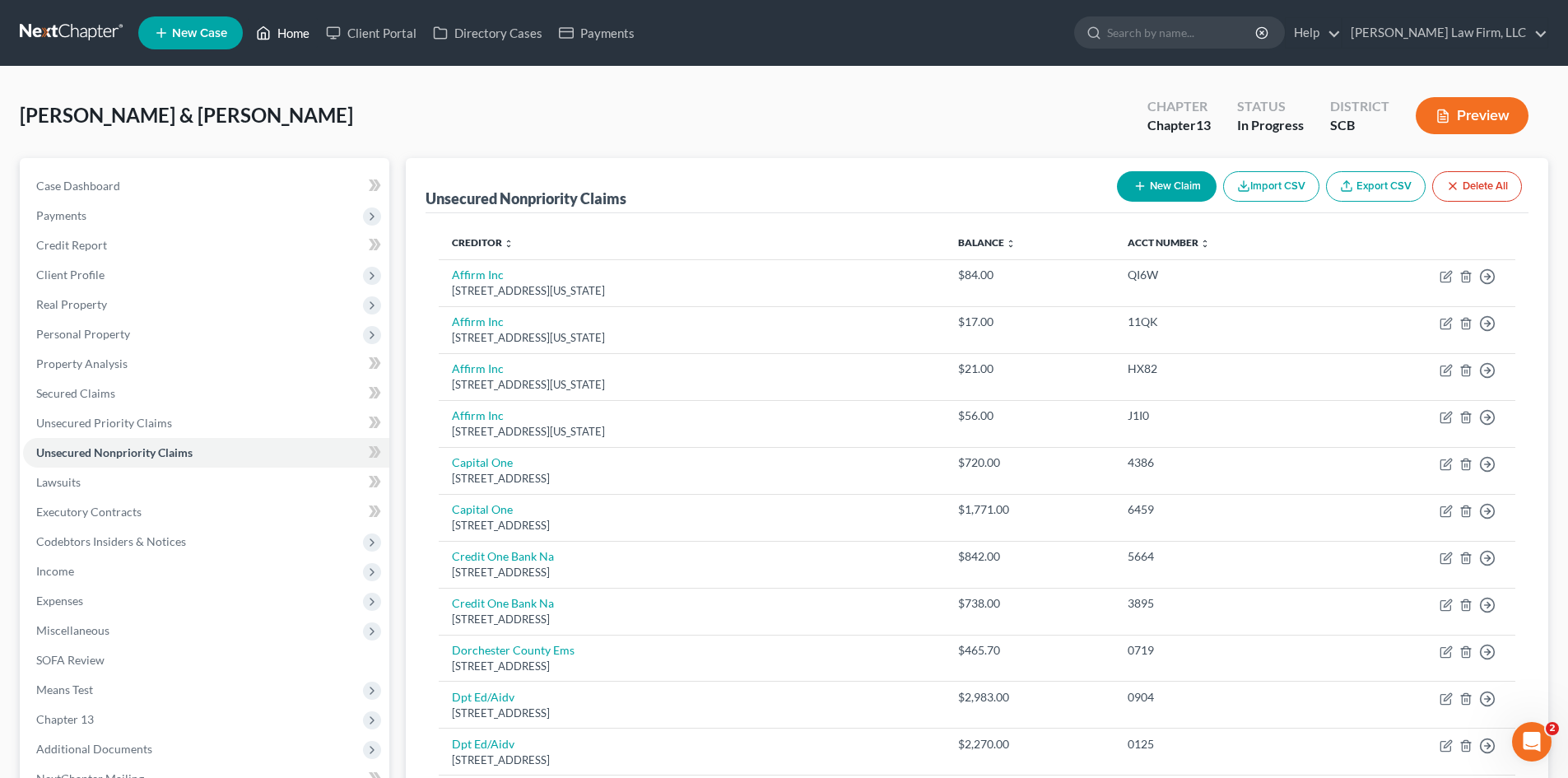
click at [292, 34] on link "Home" at bounding box center [283, 32] width 70 height 30
